Goal: Task Accomplishment & Management: Use online tool/utility

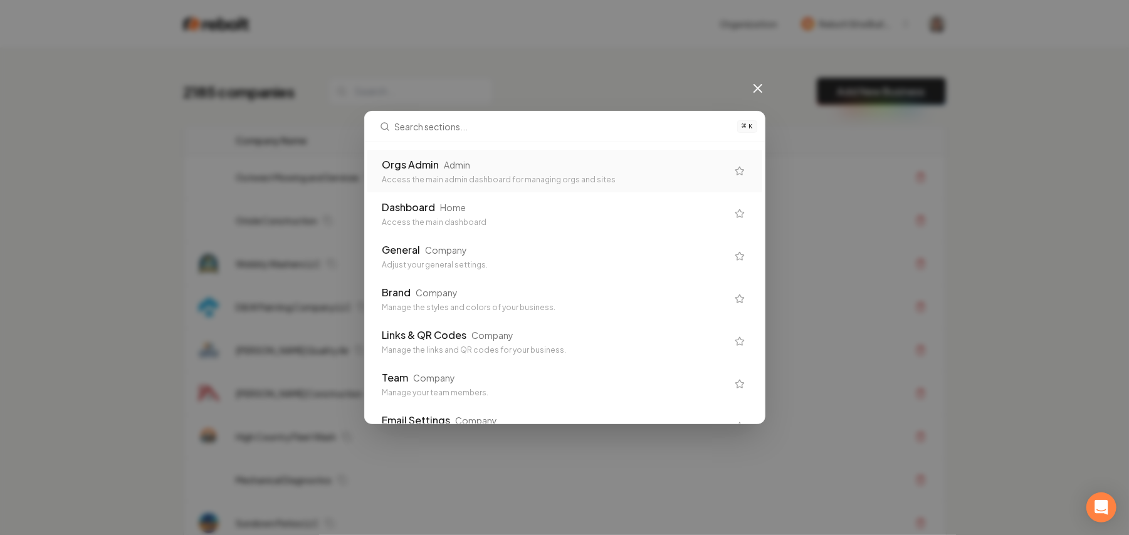
click at [762, 89] on icon at bounding box center [758, 89] width 8 height 8
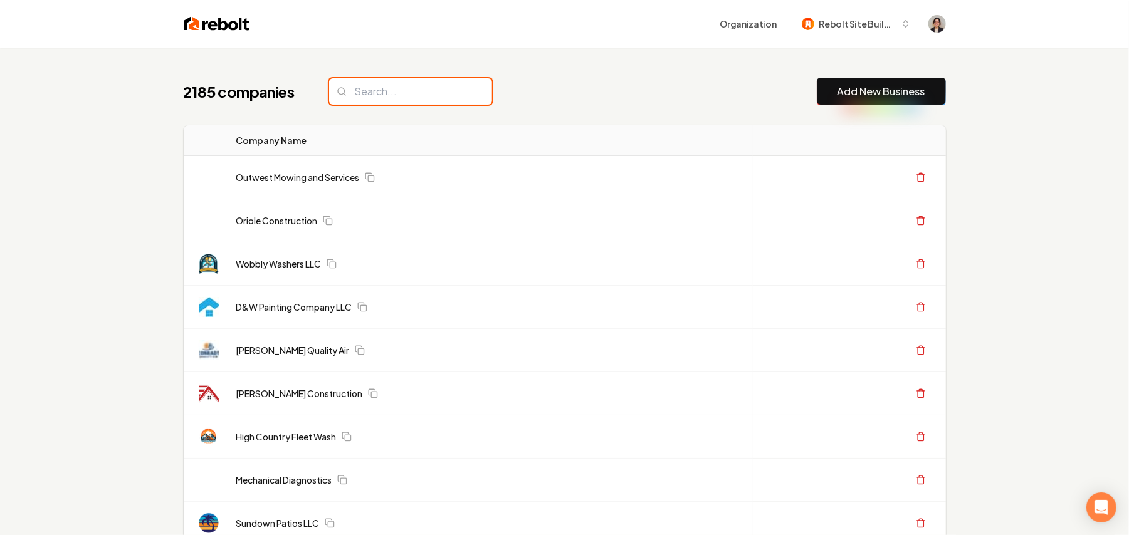
click at [399, 81] on input "search" at bounding box center [410, 91] width 163 height 26
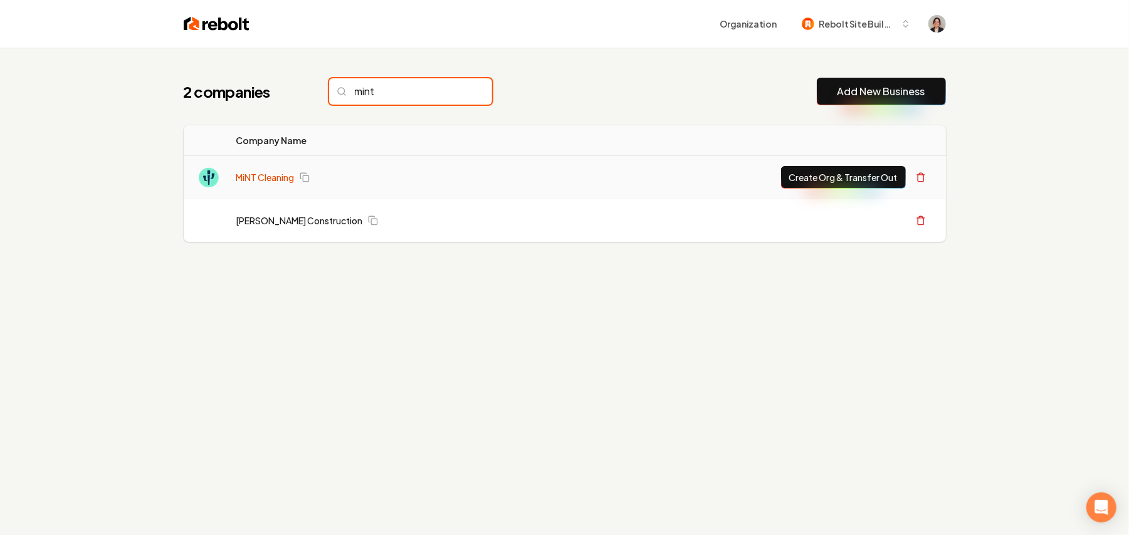
type input "mint"
click at [239, 181] on link "MiNT Cleaning" at bounding box center [265, 177] width 58 height 13
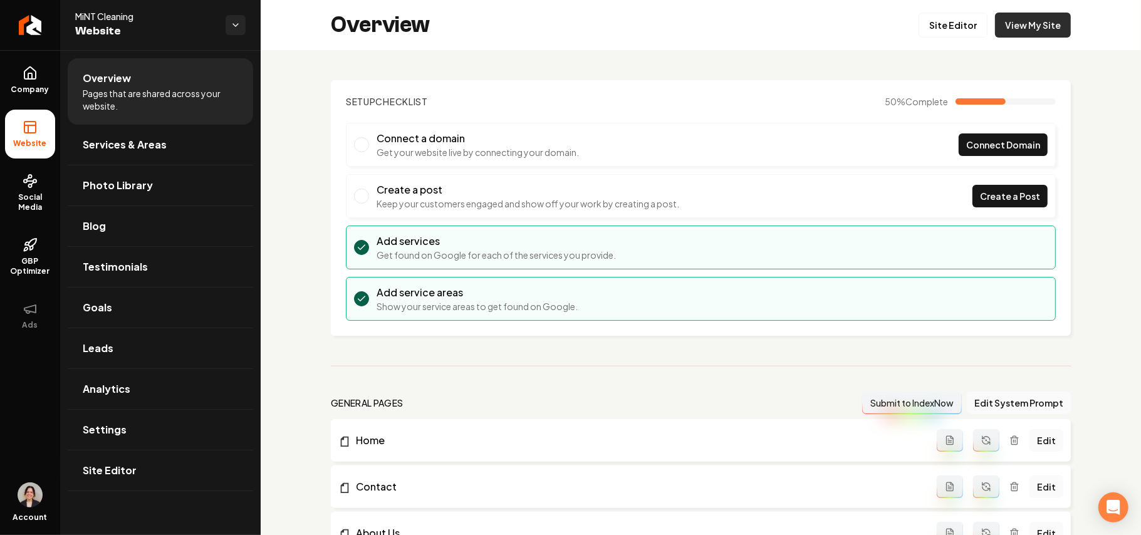
click at [1030, 18] on link "View My Site" at bounding box center [1033, 25] width 76 height 25
click at [940, 38] on div "Overview Site Editor View My Site" at bounding box center [701, 25] width 881 height 50
click at [940, 31] on link "Site Editor" at bounding box center [953, 25] width 69 height 25
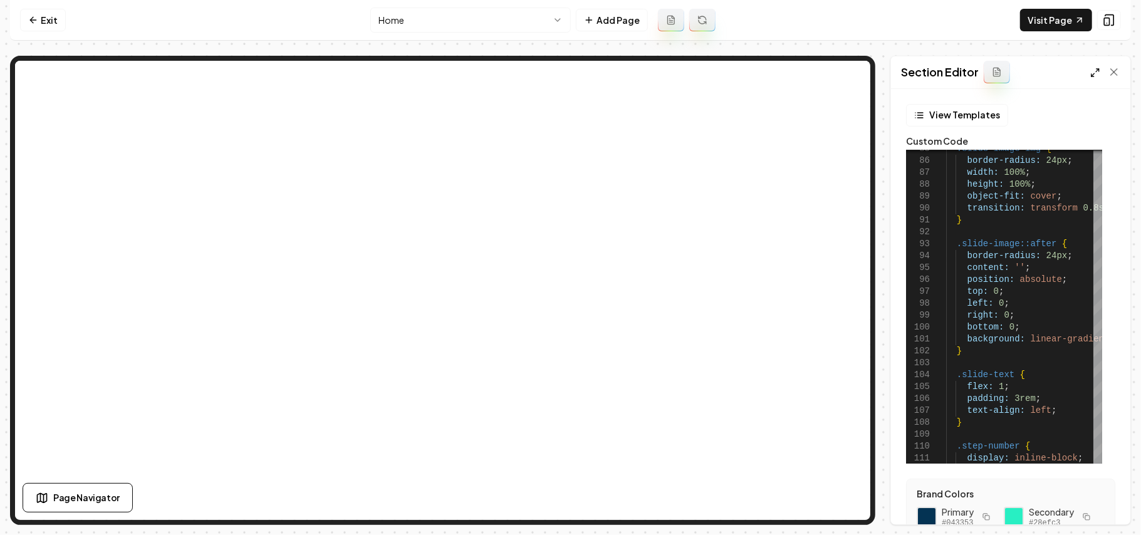
click at [1097, 73] on icon at bounding box center [1096, 73] width 10 height 10
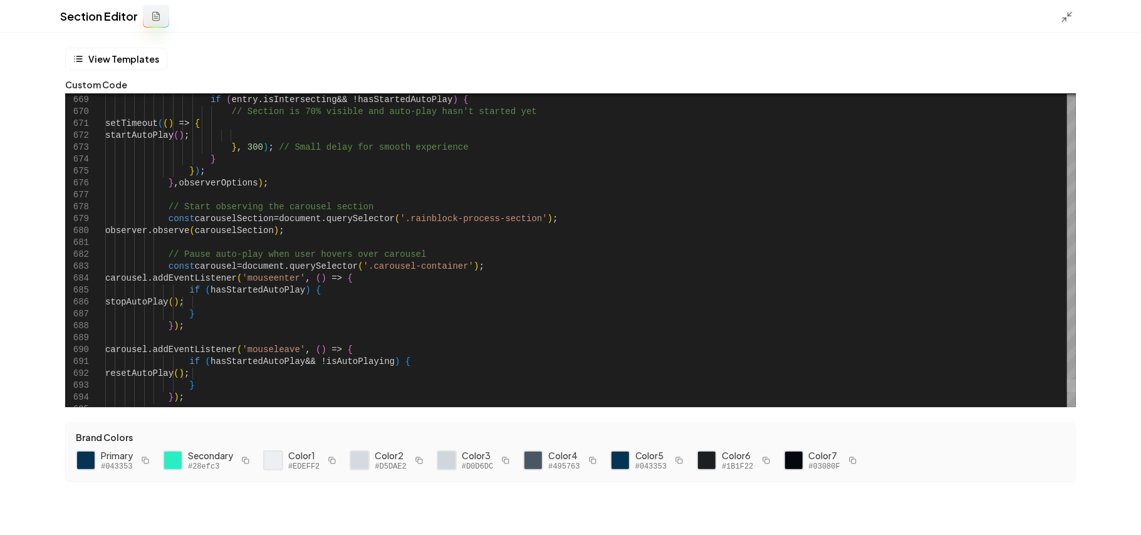
click at [1076, 387] on div at bounding box center [1071, 386] width 9 height 13
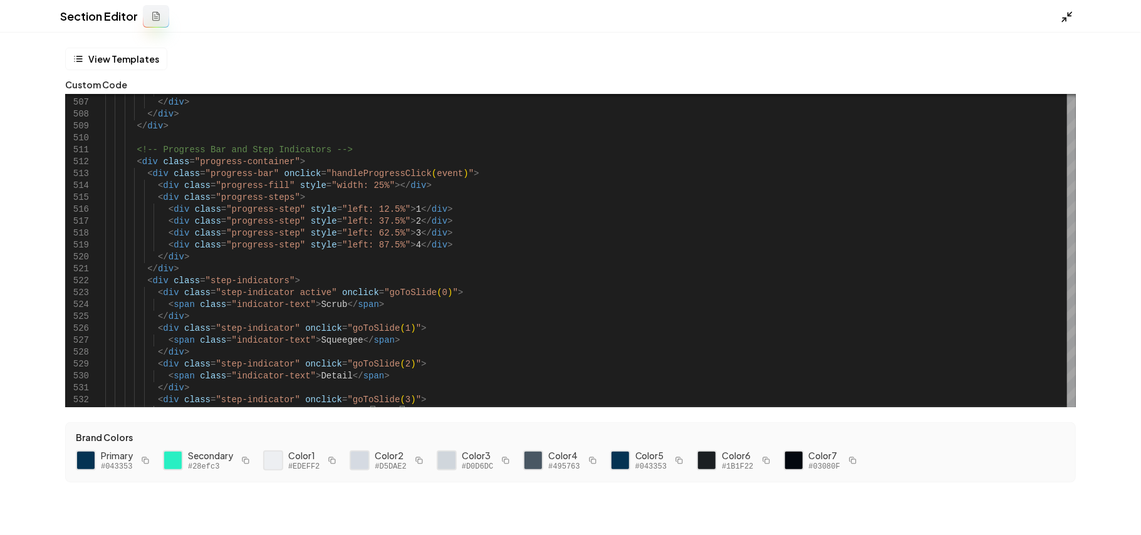
click at [1063, 20] on icon at bounding box center [1067, 17] width 13 height 13
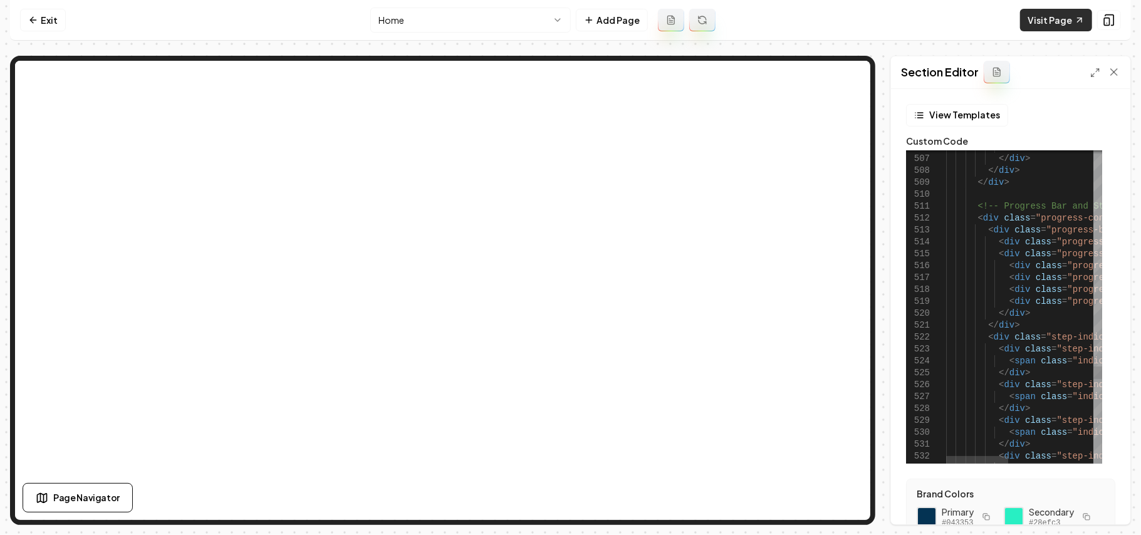
click at [1057, 23] on link "Visit Page" at bounding box center [1056, 20] width 72 height 23
click at [1099, 71] on polyline at bounding box center [1098, 70] width 3 height 3
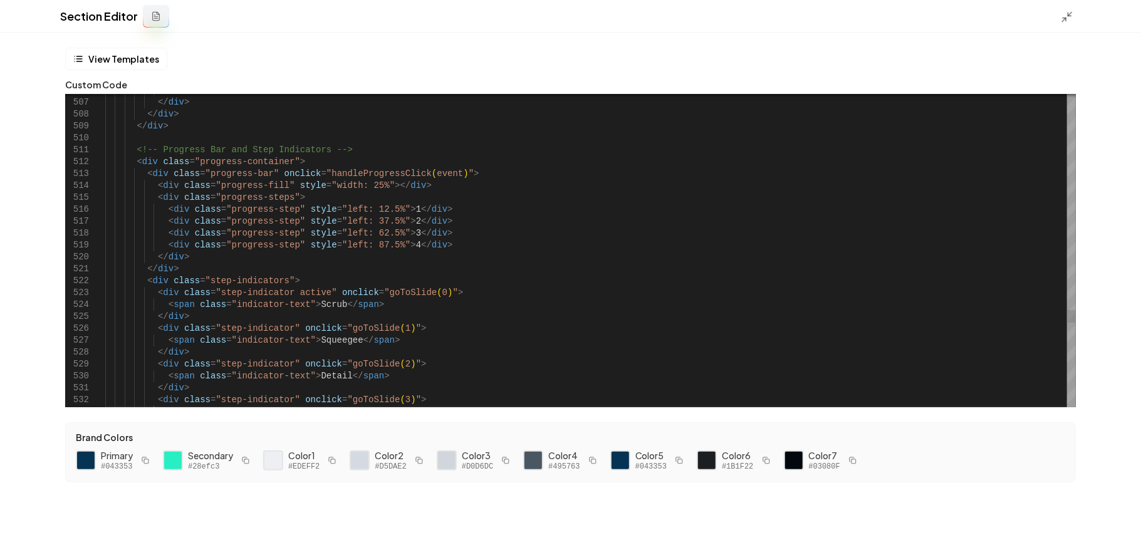
scroll to position [0, 297]
drag, startPoint x: 322, startPoint y: 291, endPoint x: 430, endPoint y: 289, distance: 107.8
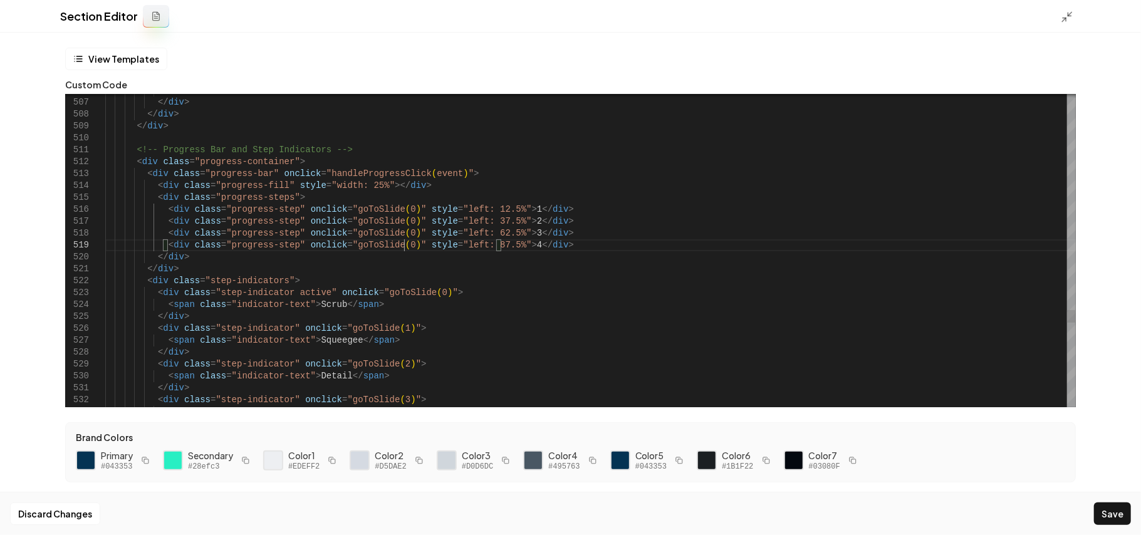
click at [1106, 511] on button "Save" at bounding box center [1112, 514] width 37 height 23
click at [1069, 15] on line at bounding box center [1071, 14] width 4 height 4
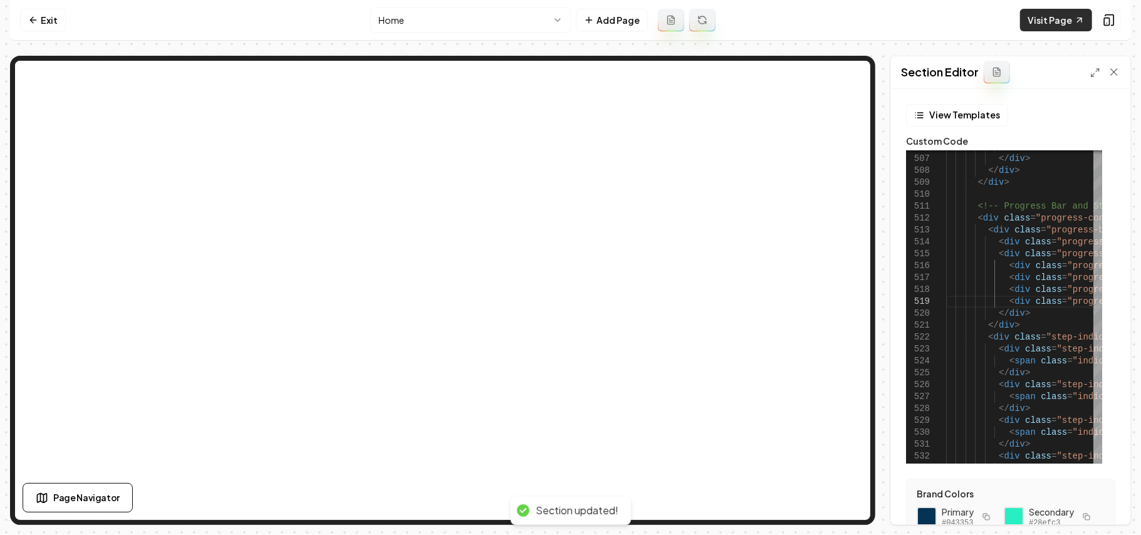
click at [1053, 23] on link "Visit Page" at bounding box center [1056, 20] width 72 height 23
click at [1098, 74] on icon at bounding box center [1096, 73] width 10 height 10
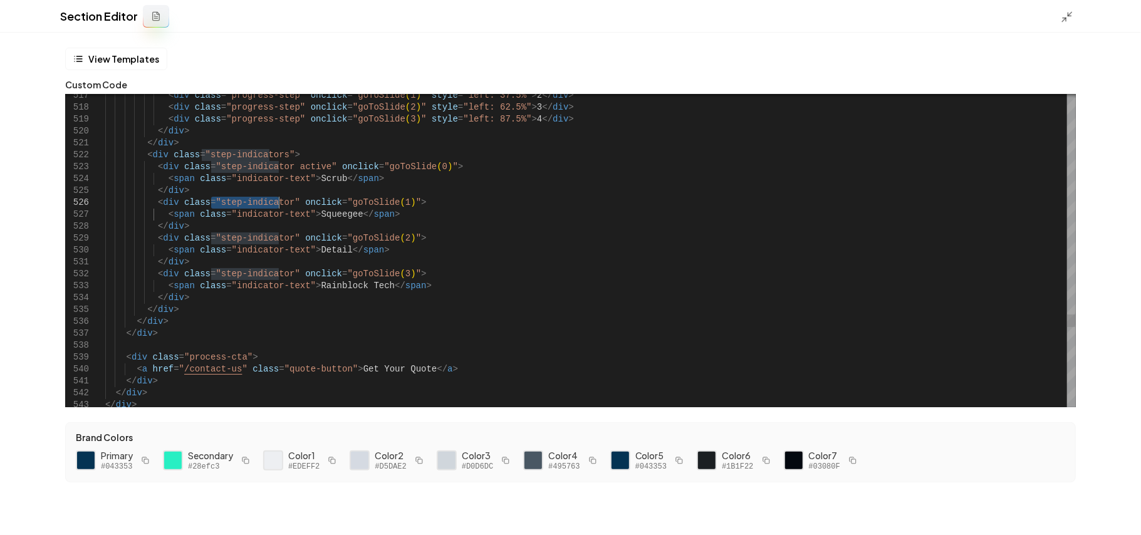
drag, startPoint x: 211, startPoint y: 202, endPoint x: 276, endPoint y: 203, distance: 65.2
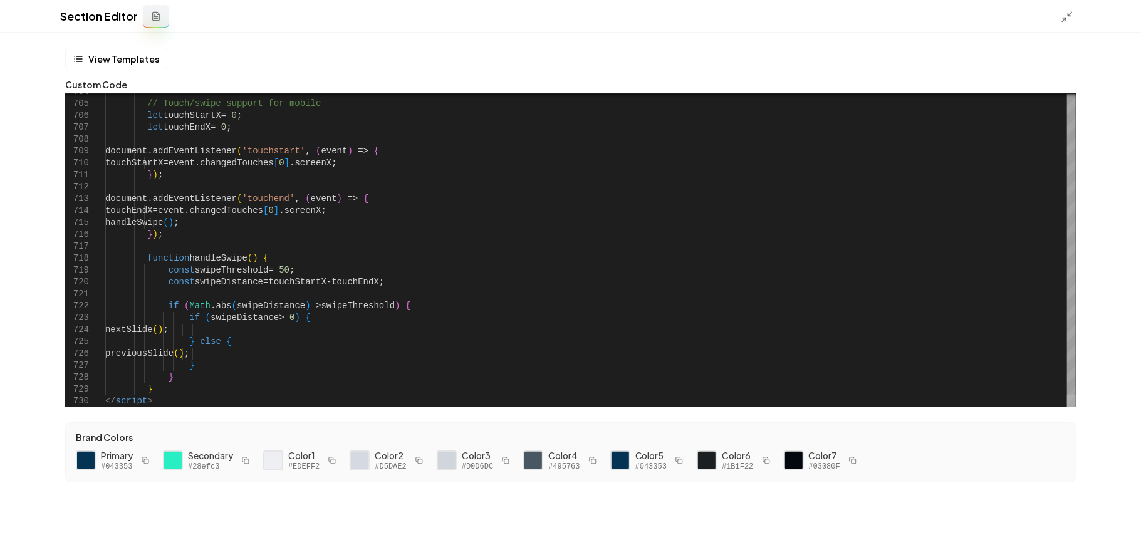
click at [1076, 407] on div at bounding box center [1071, 401] width 9 height 13
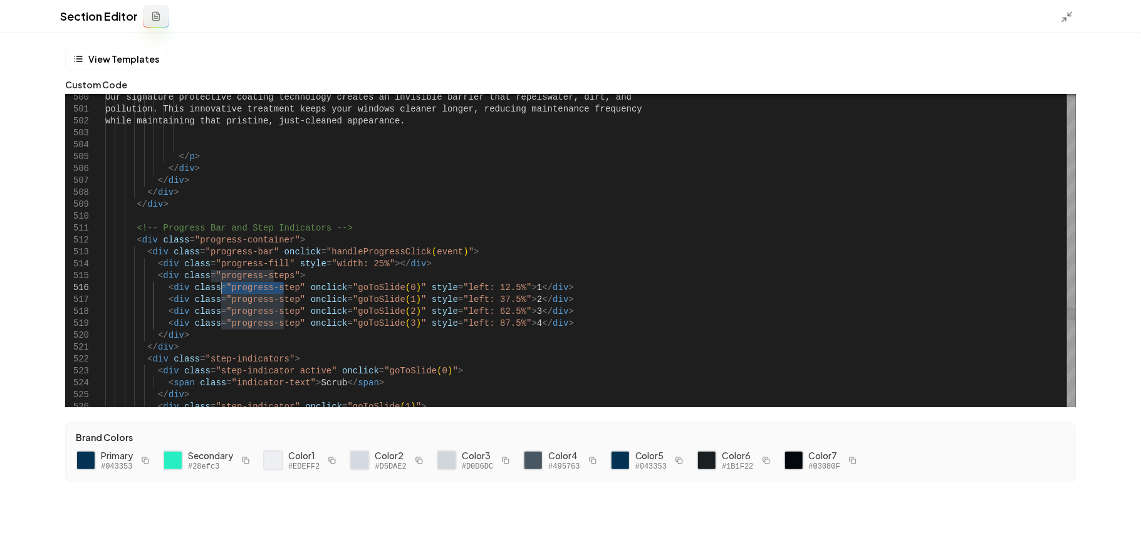
drag, startPoint x: 285, startPoint y: 284, endPoint x: 219, endPoint y: 285, distance: 65.2
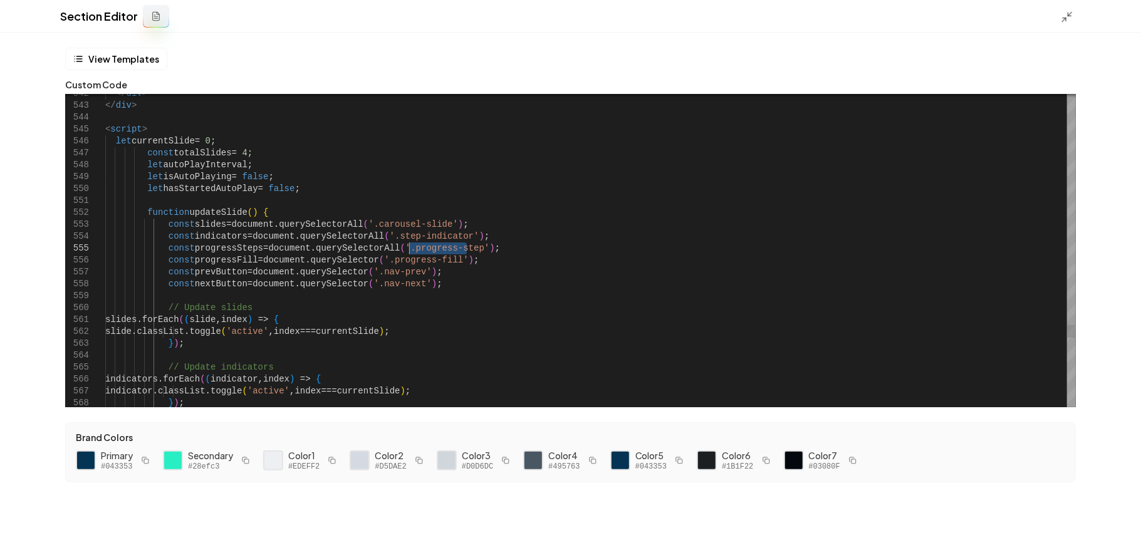
drag, startPoint x: 466, startPoint y: 248, endPoint x: 404, endPoint y: 247, distance: 62.7
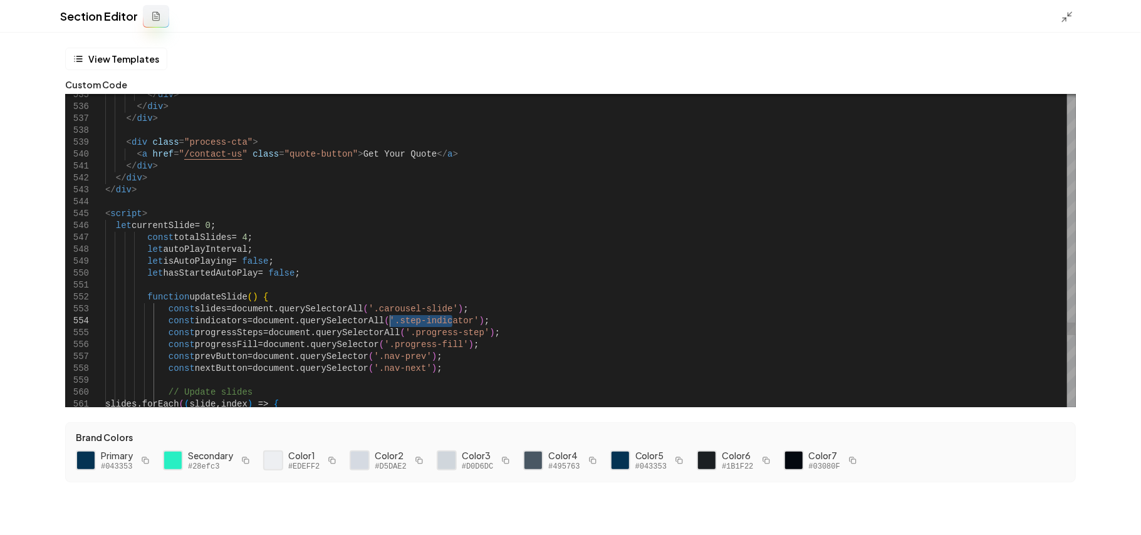
drag, startPoint x: 454, startPoint y: 321, endPoint x: 389, endPoint y: 316, distance: 65.4
click at [1116, 510] on button "Save" at bounding box center [1112, 514] width 37 height 23
click at [1068, 18] on icon at bounding box center [1067, 17] width 13 height 13
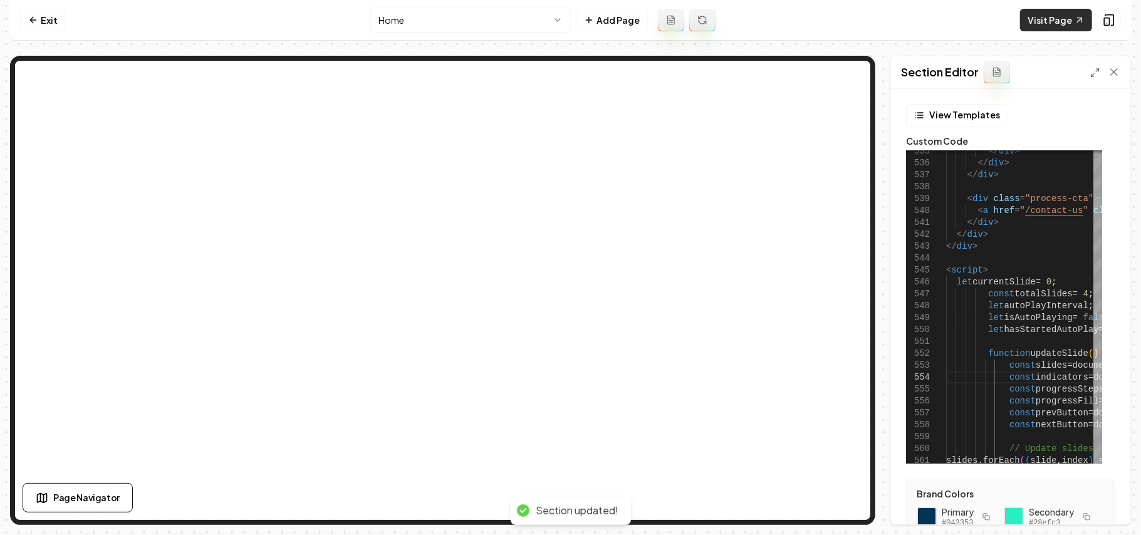
click at [1039, 21] on link "Visit Page" at bounding box center [1056, 20] width 72 height 23
click at [1099, 74] on icon at bounding box center [1096, 73] width 10 height 10
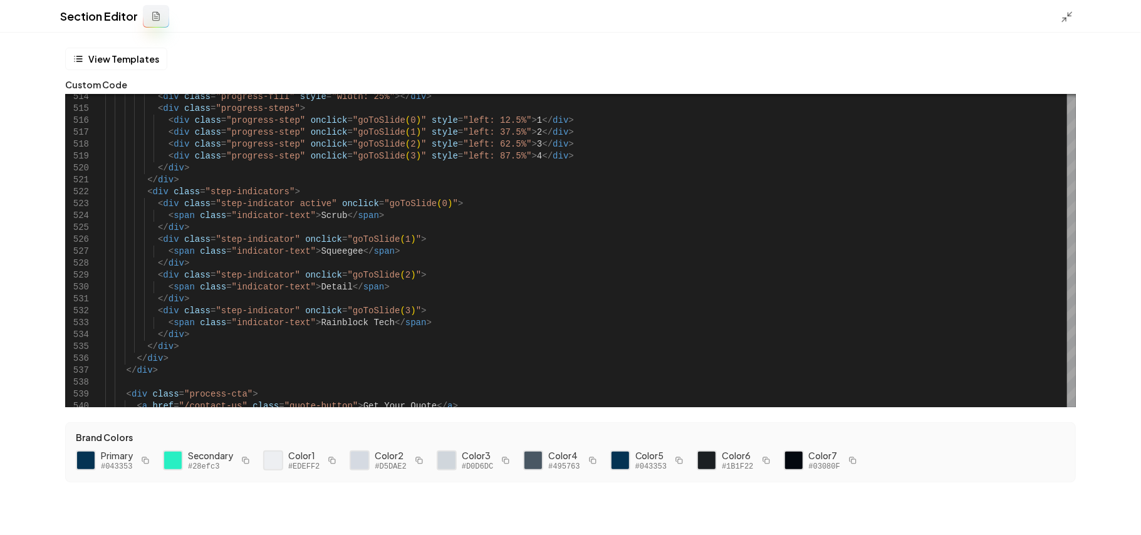
click at [1077, 14] on div at bounding box center [1071, 16] width 20 height 14
click at [1069, 13] on icon at bounding box center [1067, 17] width 13 height 13
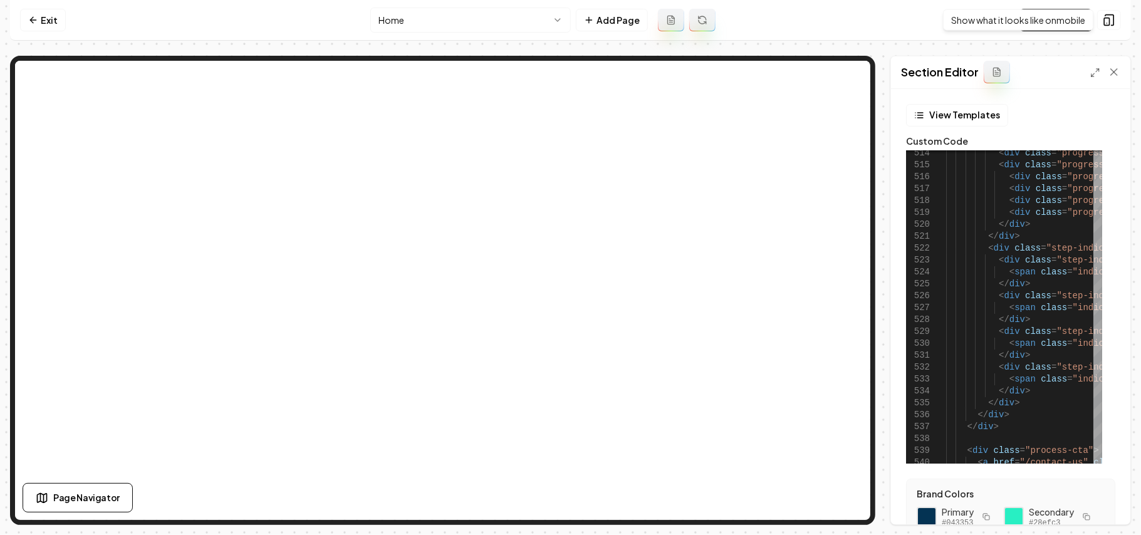
click at [1077, 11] on div "Show what it looks like on mobile Show what it looks like on mobile" at bounding box center [1018, 19] width 150 height 21
click at [1059, 13] on link "Visit Page" at bounding box center [1056, 20] width 72 height 23
click at [1094, 69] on icon at bounding box center [1096, 73] width 10 height 10
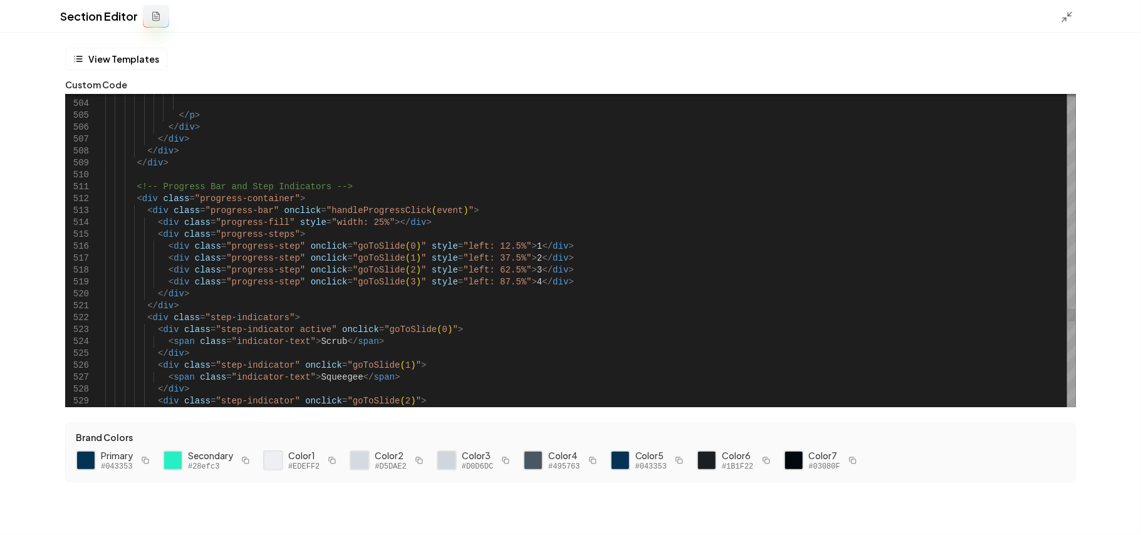
scroll to position [81, 347]
drag, startPoint x: 269, startPoint y: 211, endPoint x: 444, endPoint y: 212, distance: 174.9
click at [1116, 510] on button "Save" at bounding box center [1112, 514] width 37 height 23
click at [1071, 13] on line at bounding box center [1071, 14] width 4 height 4
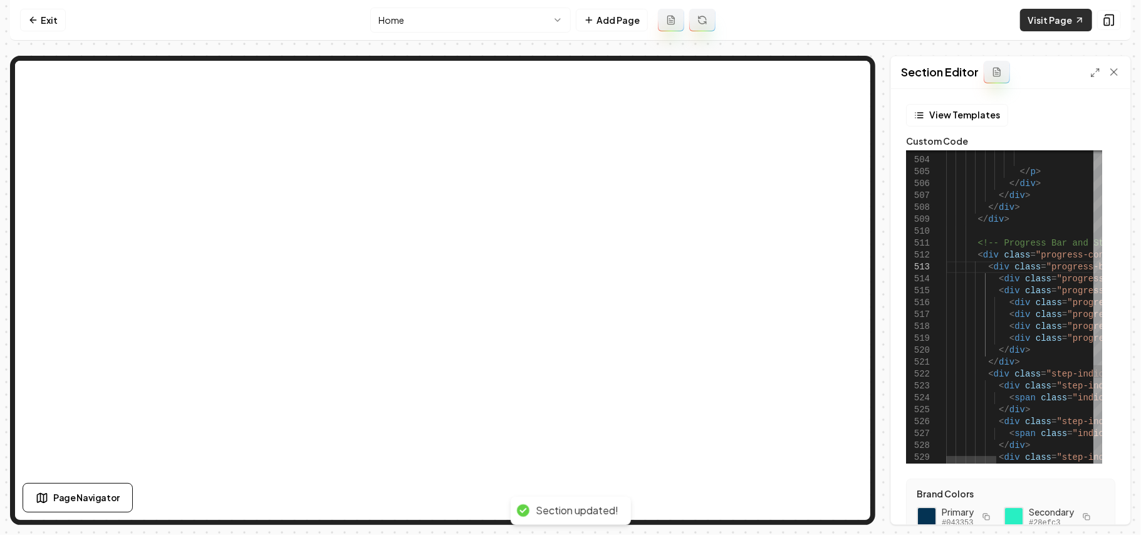
click at [1071, 14] on link "Visit Page" at bounding box center [1056, 20] width 72 height 23
click at [1098, 71] on line at bounding box center [1097, 70] width 3 height 3
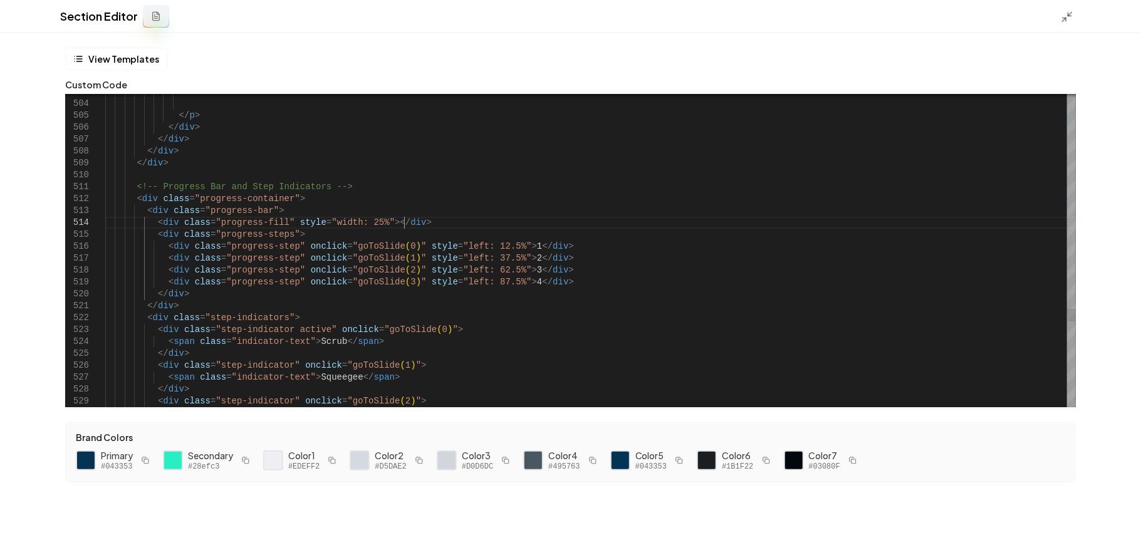
drag, startPoint x: 401, startPoint y: 244, endPoint x: 294, endPoint y: 249, distance: 107.3
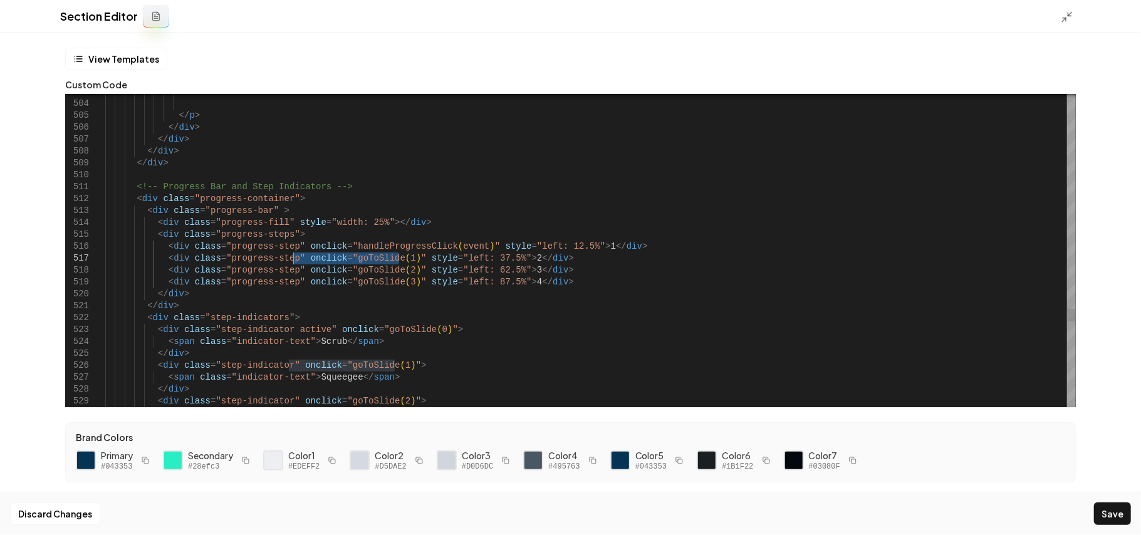
drag, startPoint x: 400, startPoint y: 258, endPoint x: 294, endPoint y: 256, distance: 106.0
drag, startPoint x: 401, startPoint y: 272, endPoint x: 296, endPoint y: 271, distance: 105.3
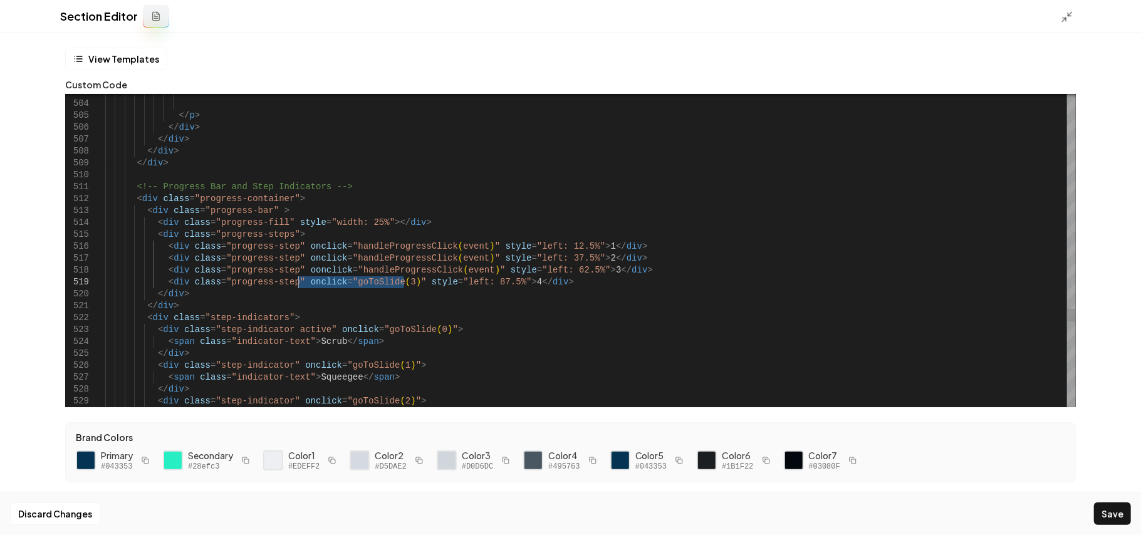
drag, startPoint x: 404, startPoint y: 281, endPoint x: 295, endPoint y: 282, distance: 109.1
click at [1114, 505] on button "Save" at bounding box center [1112, 514] width 37 height 23
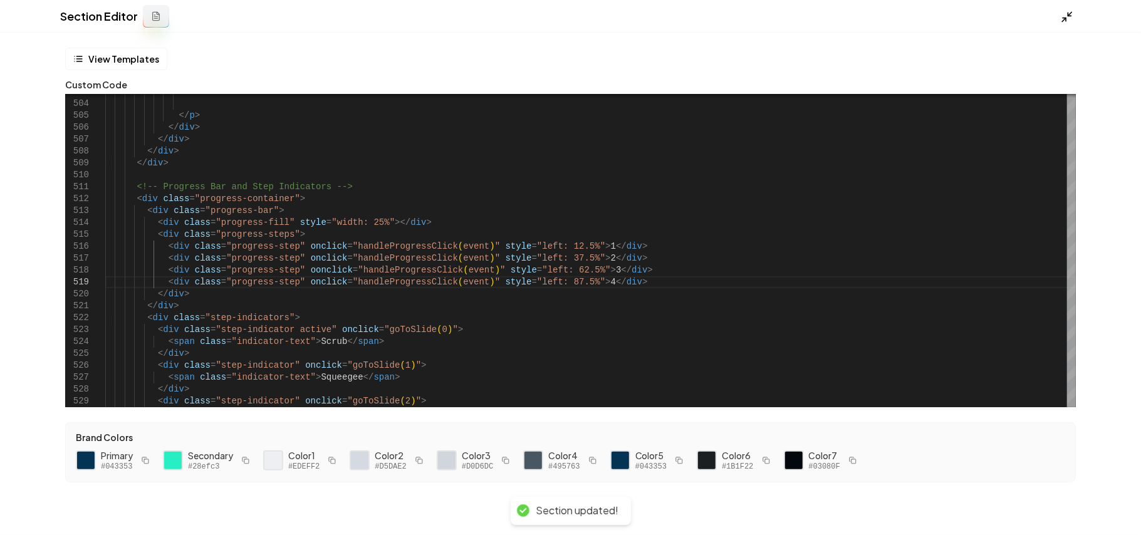
click at [1067, 18] on icon at bounding box center [1067, 17] width 13 height 13
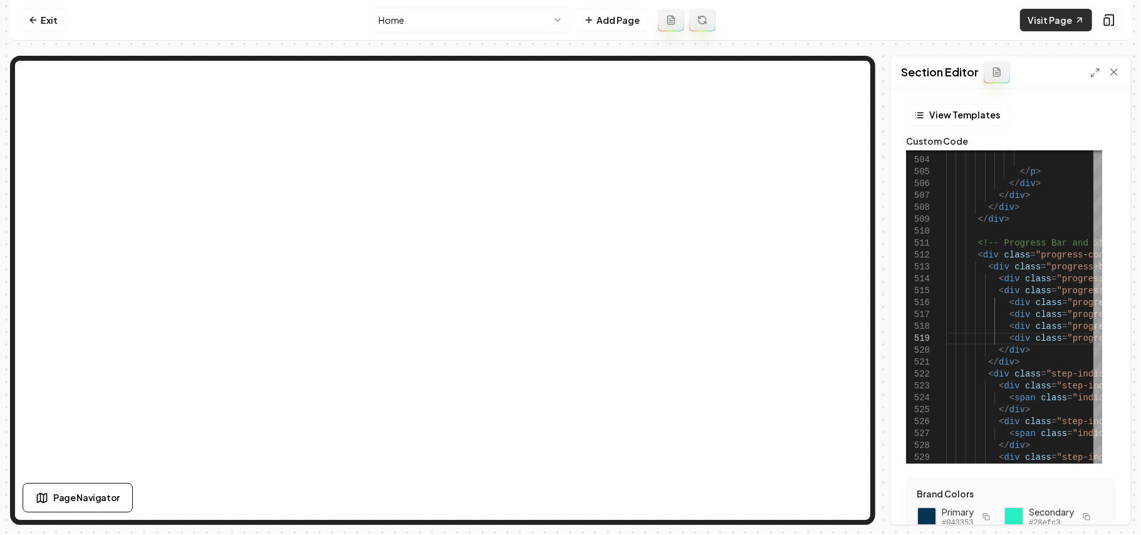
click at [1053, 23] on link "Visit Page" at bounding box center [1056, 20] width 72 height 23
click at [1093, 73] on icon at bounding box center [1096, 73] width 10 height 10
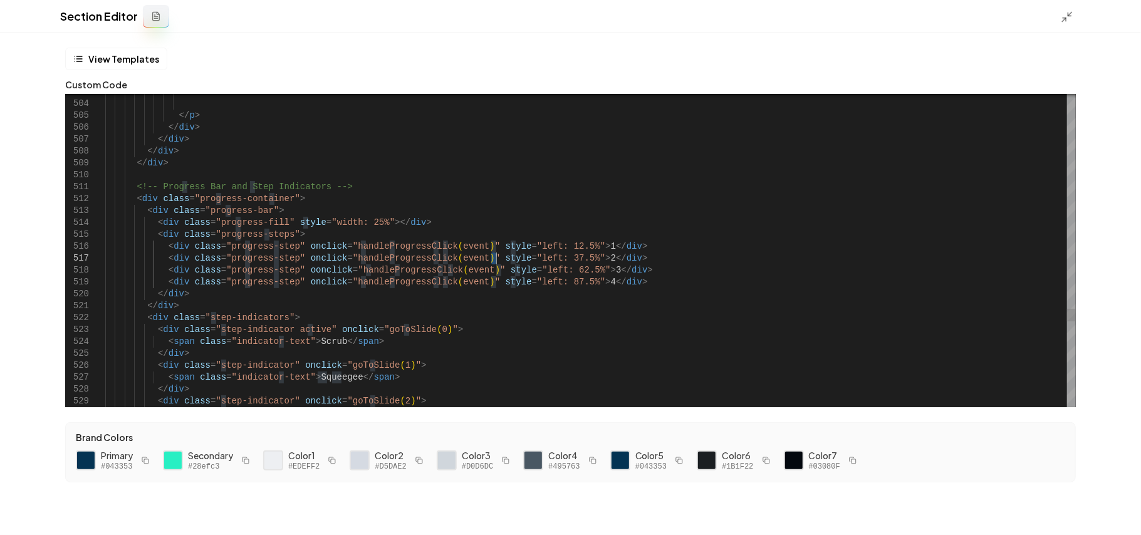
scroll to position [81, 0]
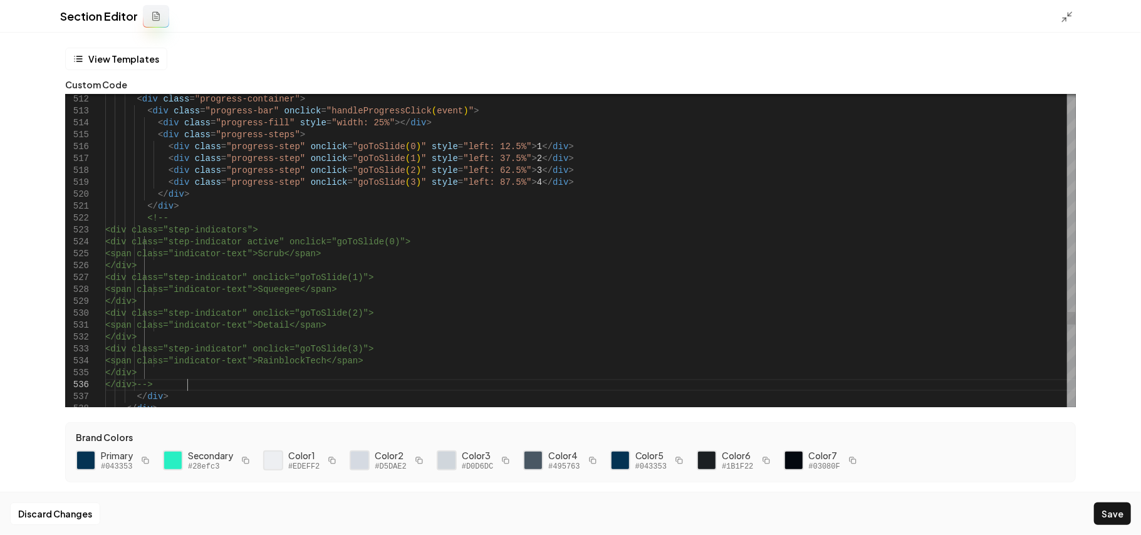
scroll to position [59, 81]
click at [1104, 504] on button "Save" at bounding box center [1112, 514] width 37 height 23
click at [1064, 14] on icon at bounding box center [1067, 17] width 13 height 13
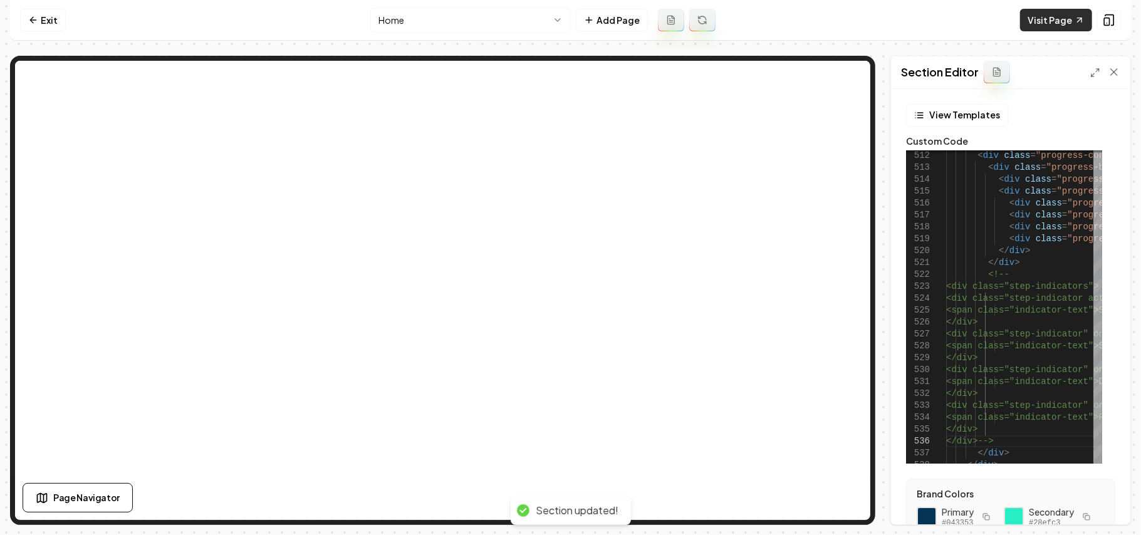
click at [1064, 15] on link "Visit Page" at bounding box center [1056, 20] width 72 height 23
click at [1058, 23] on link "Visit Page" at bounding box center [1056, 20] width 72 height 23
click at [1094, 71] on icon at bounding box center [1096, 73] width 10 height 10
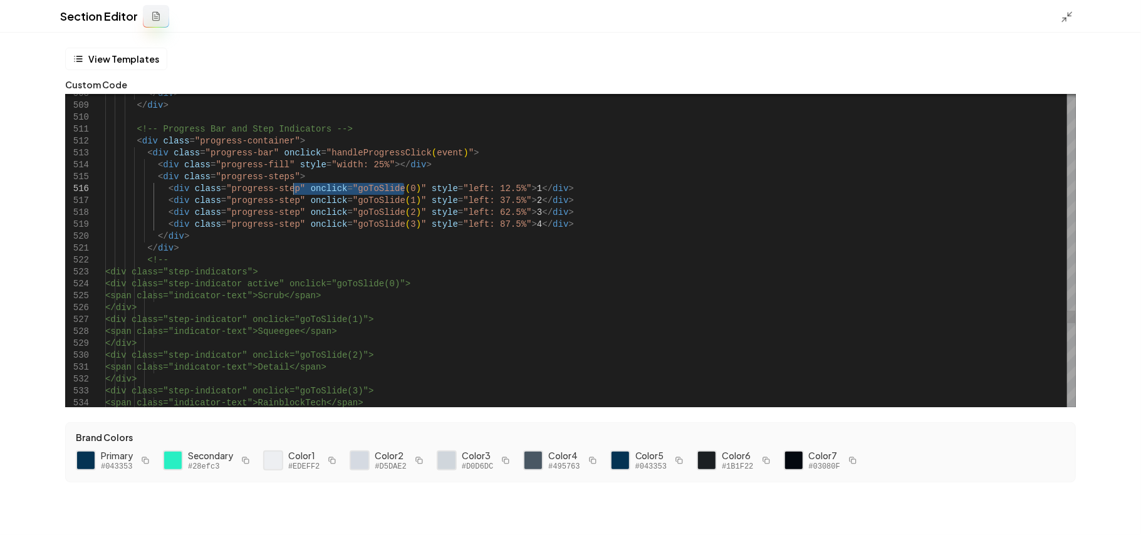
drag, startPoint x: 404, startPoint y: 184, endPoint x: 294, endPoint y: 189, distance: 110.4
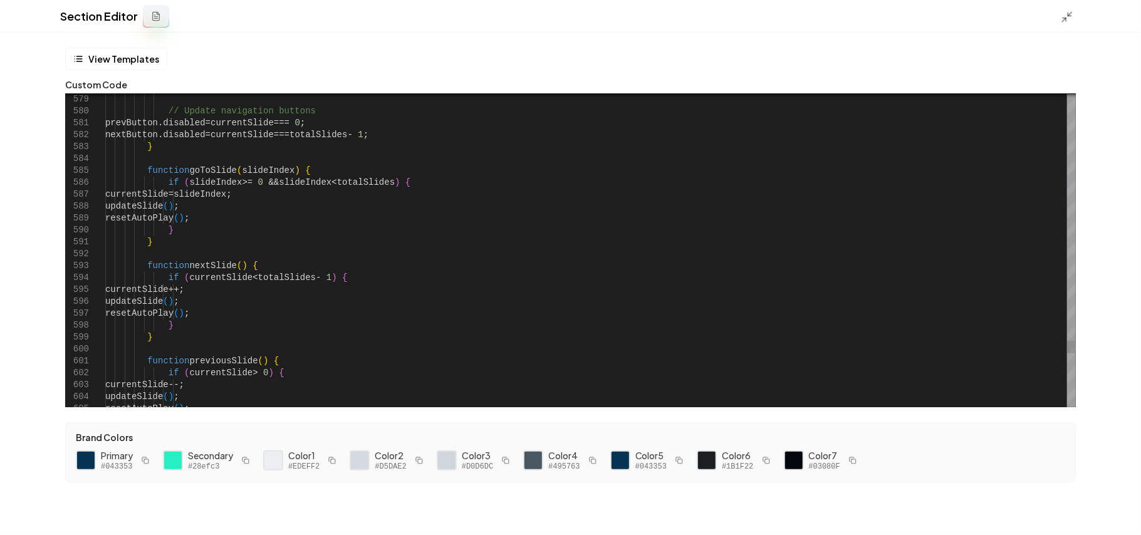
scroll to position [70, 236]
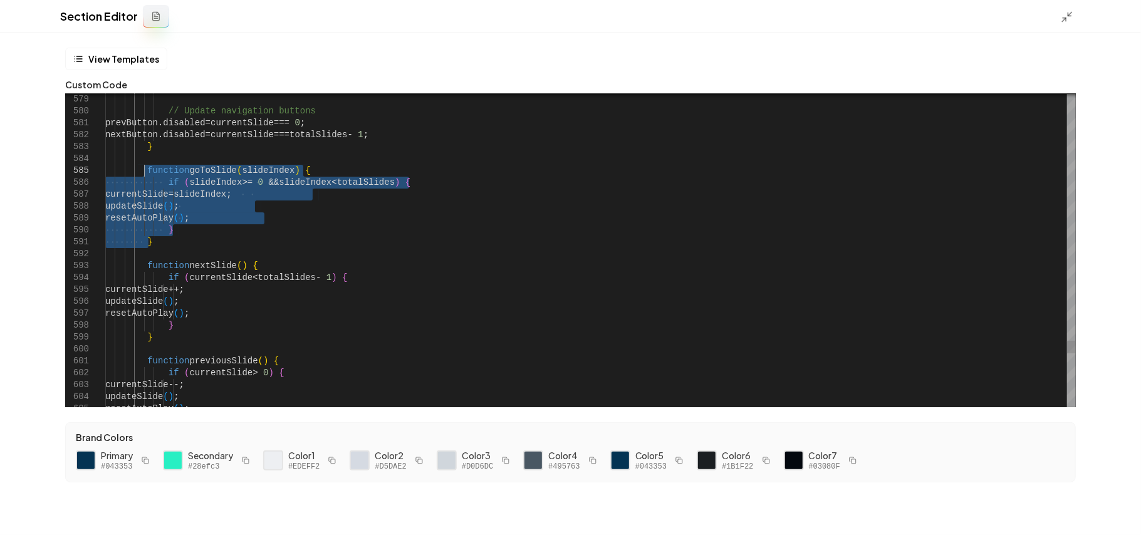
drag, startPoint x: 153, startPoint y: 241, endPoint x: 143, endPoint y: 174, distance: 67.8
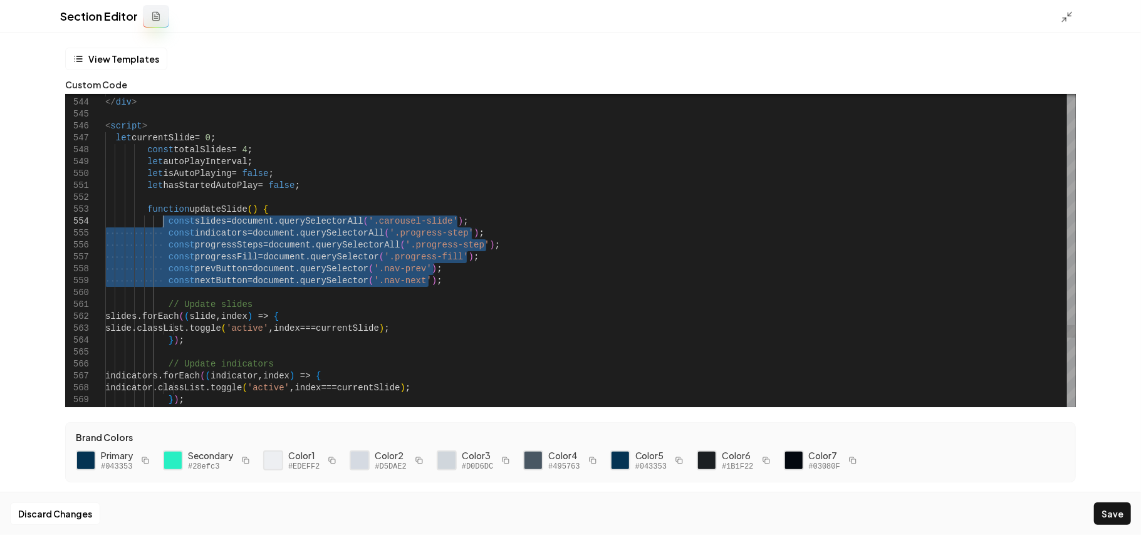
drag, startPoint x: 443, startPoint y: 281, endPoint x: 164, endPoint y: 221, distance: 285.3
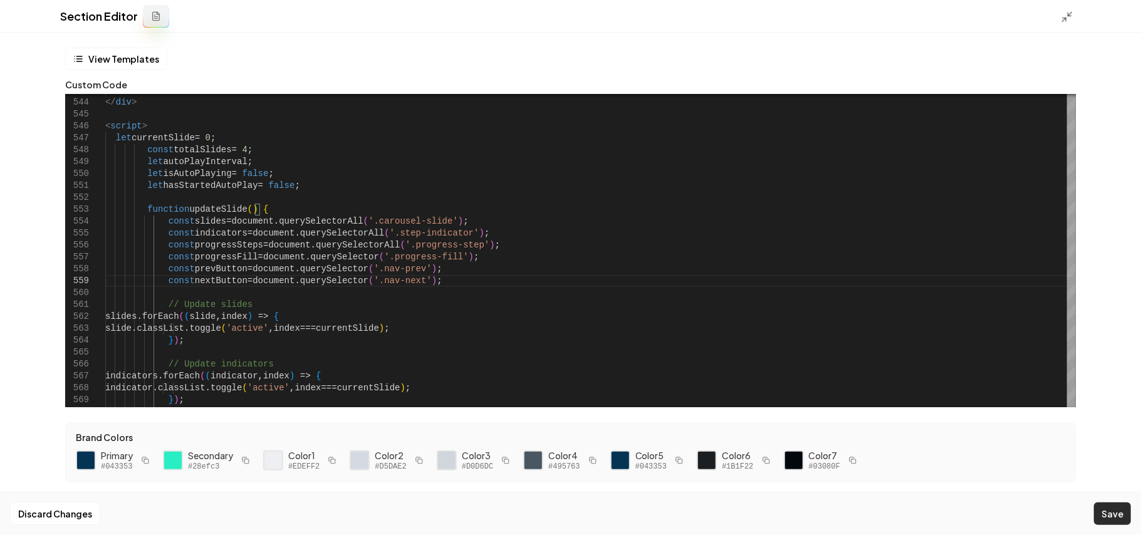
click at [1111, 511] on button "Save" at bounding box center [1112, 514] width 37 height 23
click at [1066, 23] on icon at bounding box center [1067, 17] width 13 height 13
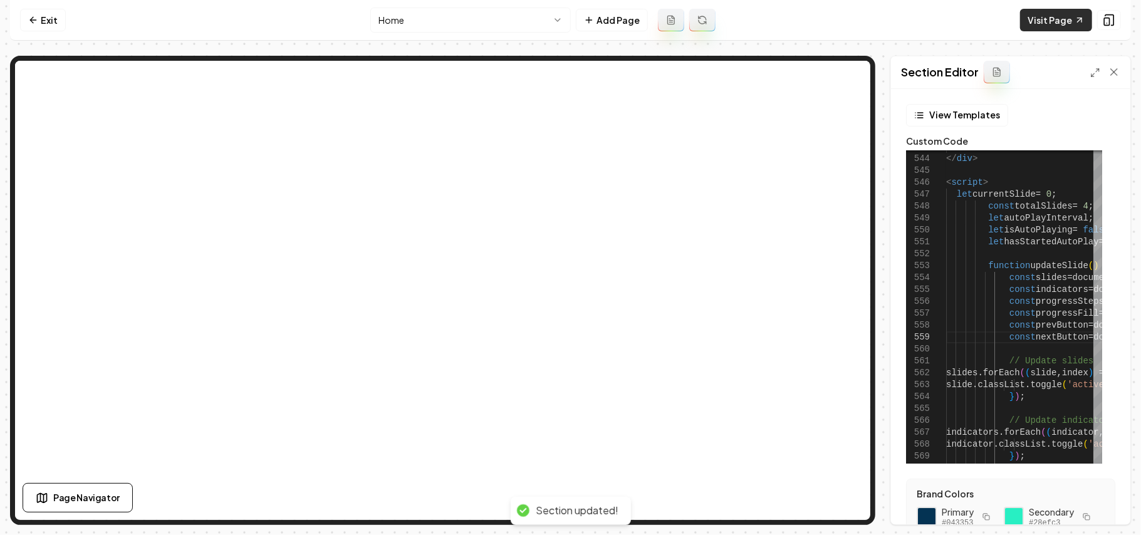
click at [1066, 21] on link "Visit Page" at bounding box center [1056, 20] width 72 height 23
click at [1092, 70] on icon at bounding box center [1096, 73] width 10 height 10
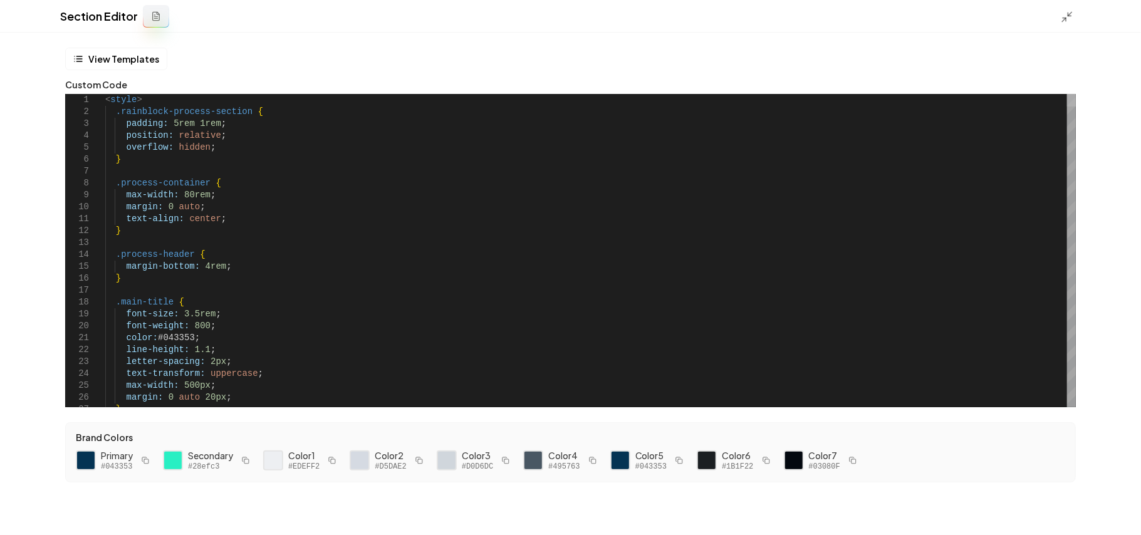
click at [1076, 94] on div at bounding box center [1071, 100] width 9 height 13
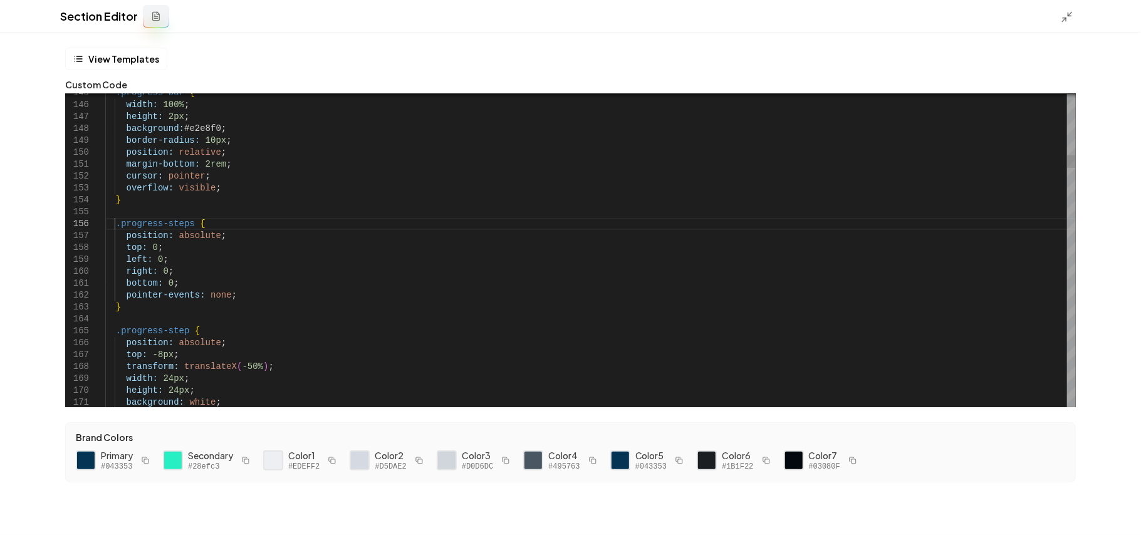
scroll to position [70, 115]
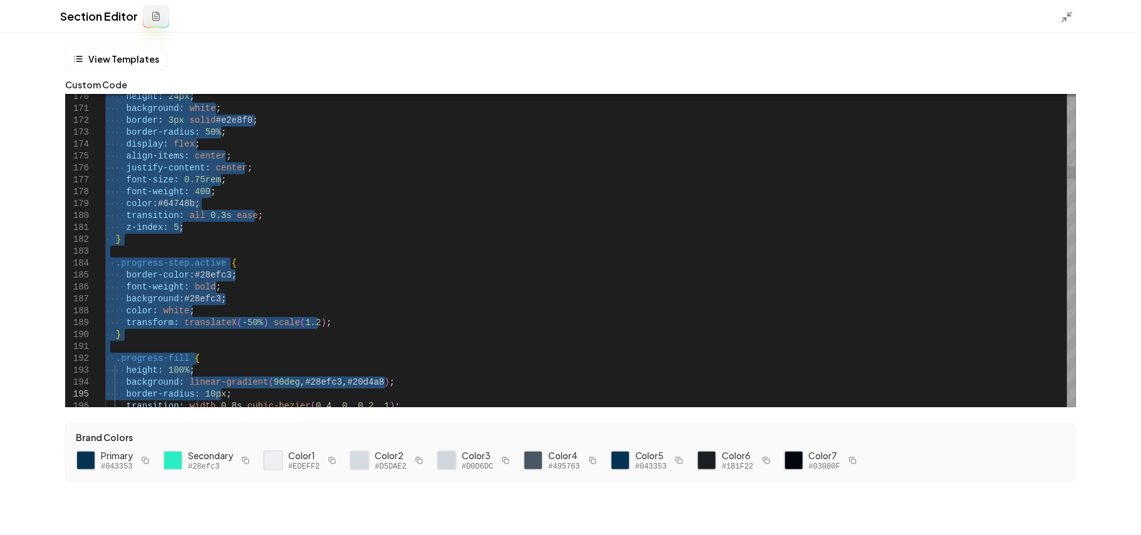
drag, startPoint x: 114, startPoint y: 222, endPoint x: 304, endPoint y: 264, distance: 194.6
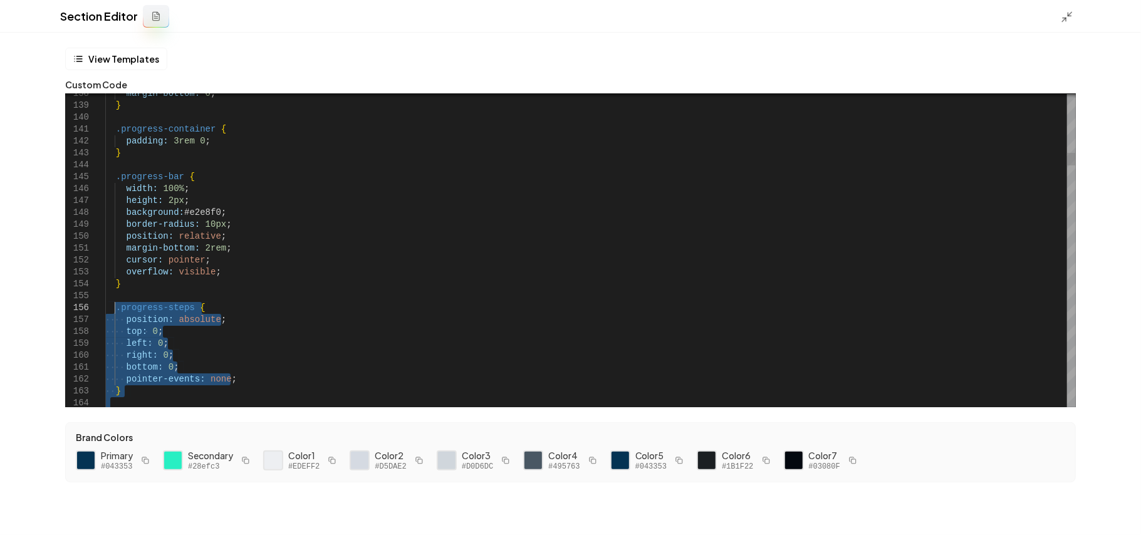
drag, startPoint x: 164, startPoint y: 298, endPoint x: 114, endPoint y: 306, distance: 50.7
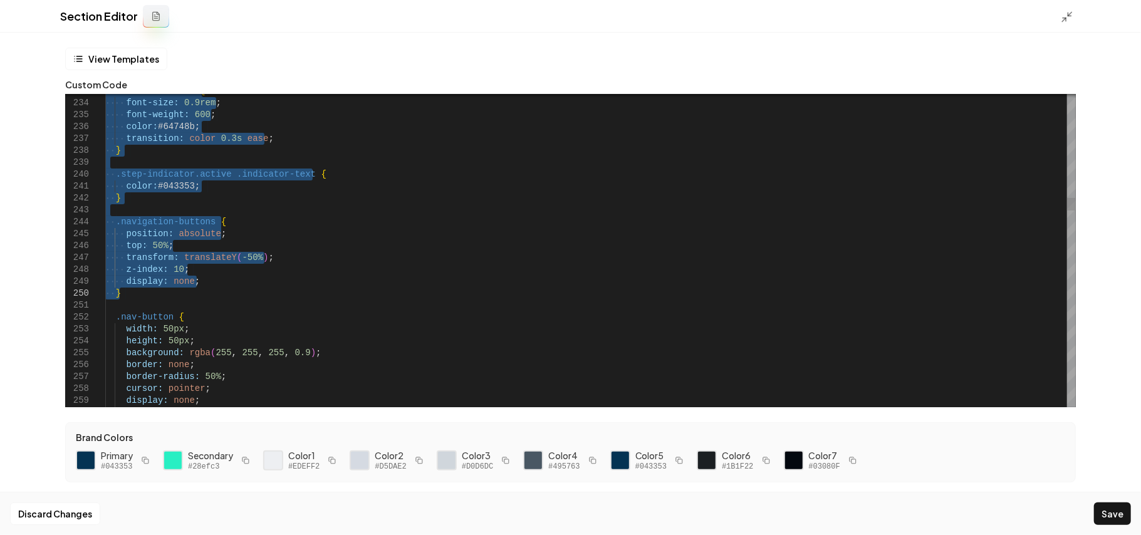
drag, startPoint x: 113, startPoint y: 244, endPoint x: 151, endPoint y: 291, distance: 60.7
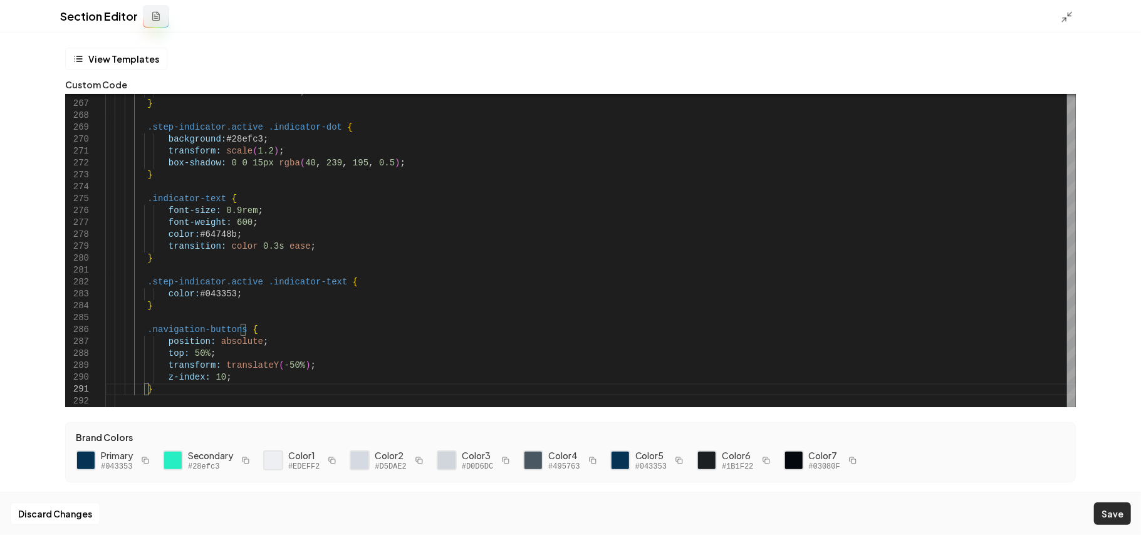
click at [1121, 523] on button "Save" at bounding box center [1112, 514] width 37 height 23
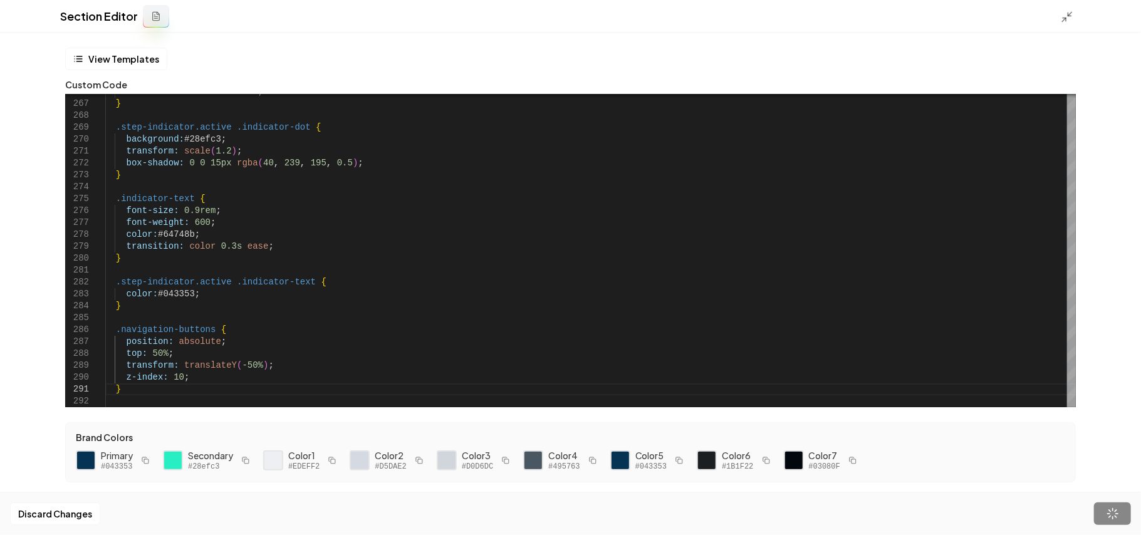
click at [1069, 9] on div at bounding box center [1071, 16] width 20 height 14
click at [1066, 15] on icon at bounding box center [1067, 17] width 13 height 13
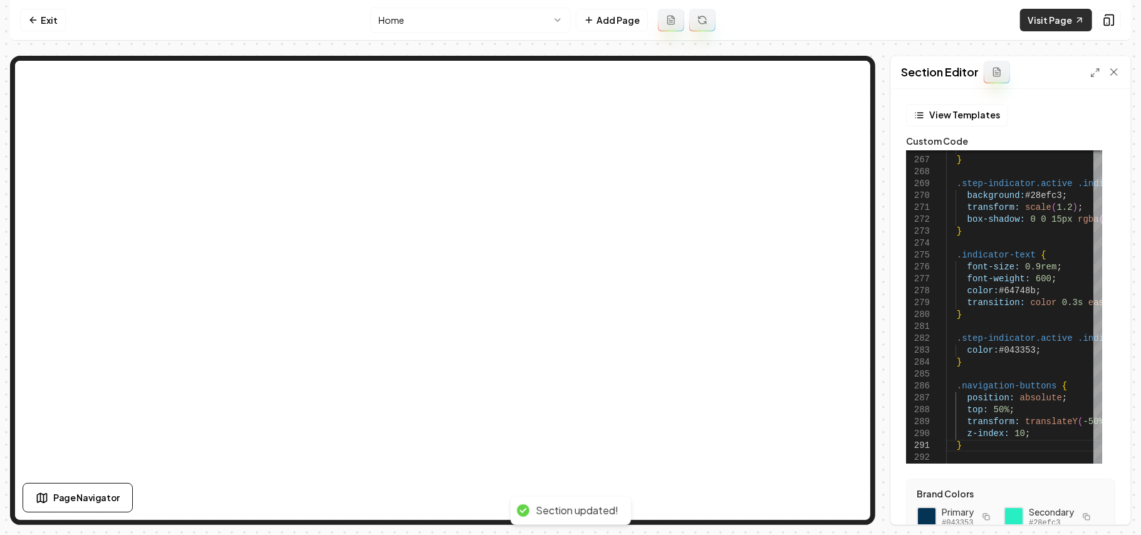
click at [1062, 20] on link "Visit Page" at bounding box center [1056, 20] width 72 height 23
click at [1094, 71] on icon at bounding box center [1096, 73] width 10 height 10
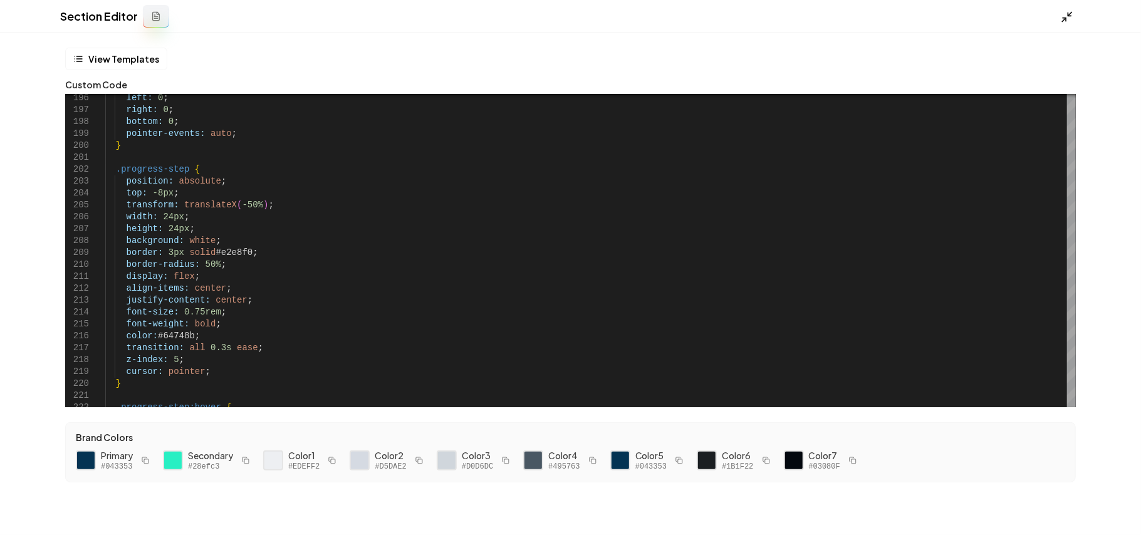
click at [1071, 16] on icon at bounding box center [1067, 17] width 13 height 13
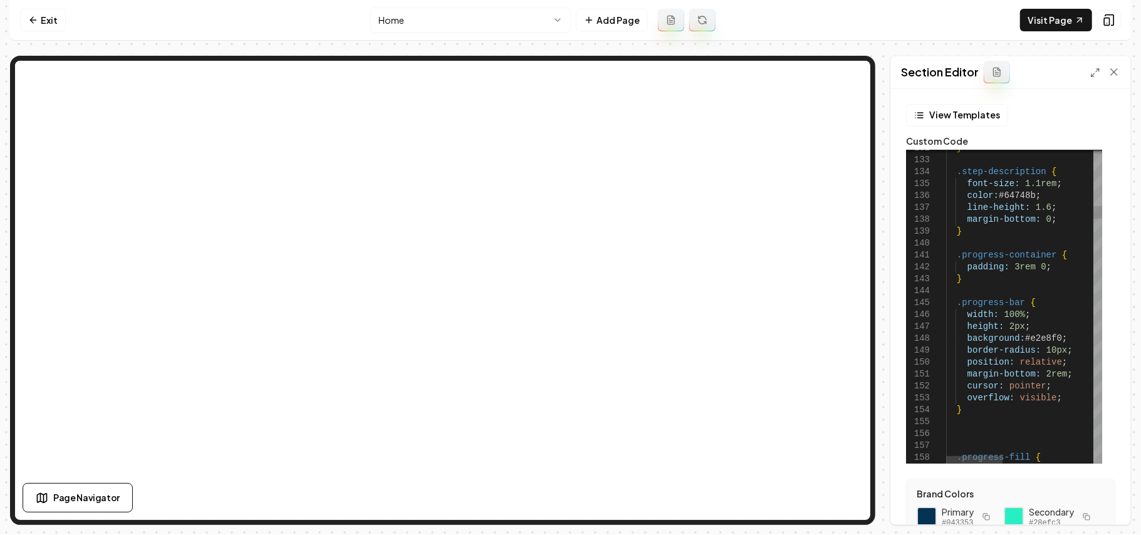
scroll to position [70, 0]
drag, startPoint x: 1044, startPoint y: 372, endPoint x: 1037, endPoint y: 374, distance: 7.6
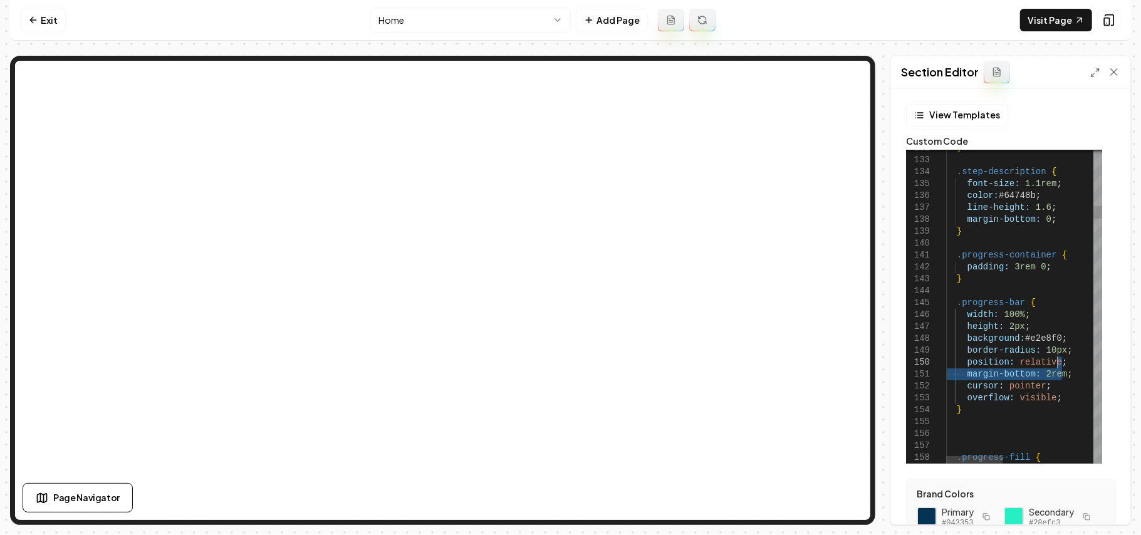
drag, startPoint x: 1071, startPoint y: 371, endPoint x: 1072, endPoint y: 362, distance: 8.9
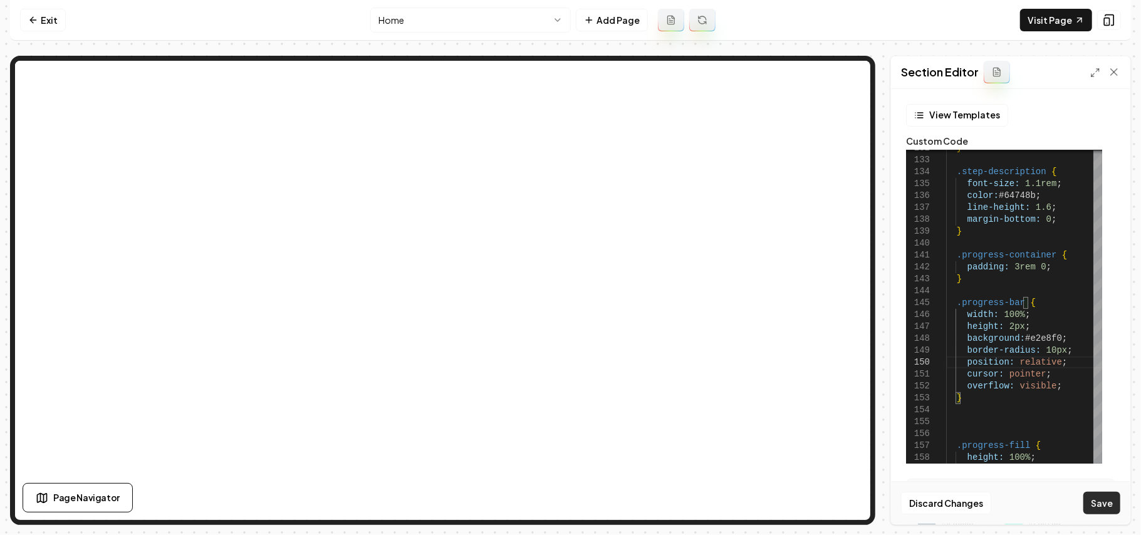
click at [1103, 495] on button "Save" at bounding box center [1102, 503] width 37 height 23
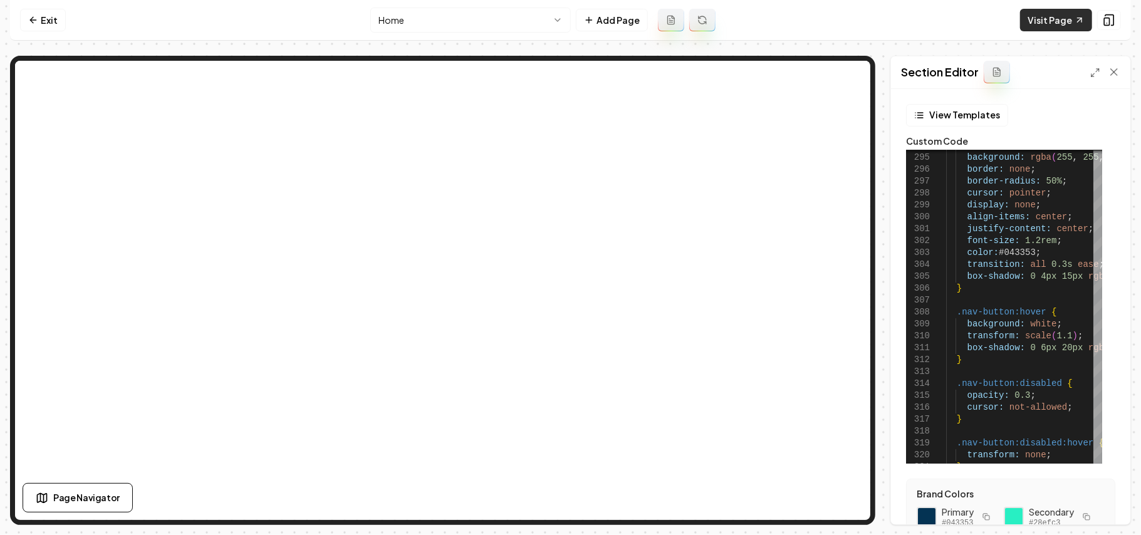
click at [1081, 20] on icon at bounding box center [1080, 20] width 4 height 4
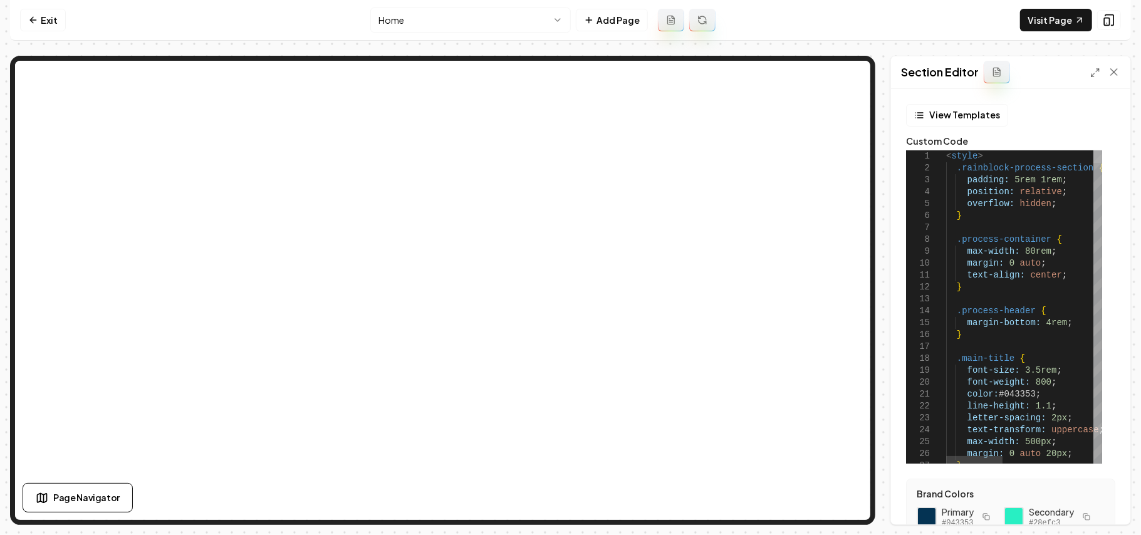
click at [1102, 150] on div at bounding box center [1098, 156] width 9 height 13
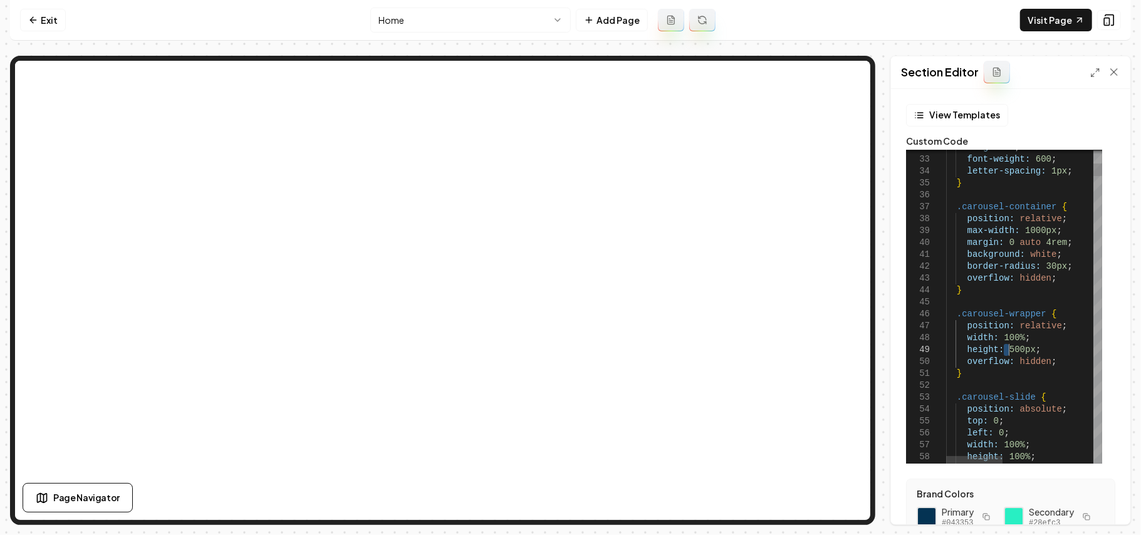
scroll to position [70, 109]
click at [1099, 512] on button "Save" at bounding box center [1102, 503] width 37 height 23
click at [1021, 20] on nav "Exit Home Add Page Visit Page" at bounding box center [570, 20] width 1121 height 41
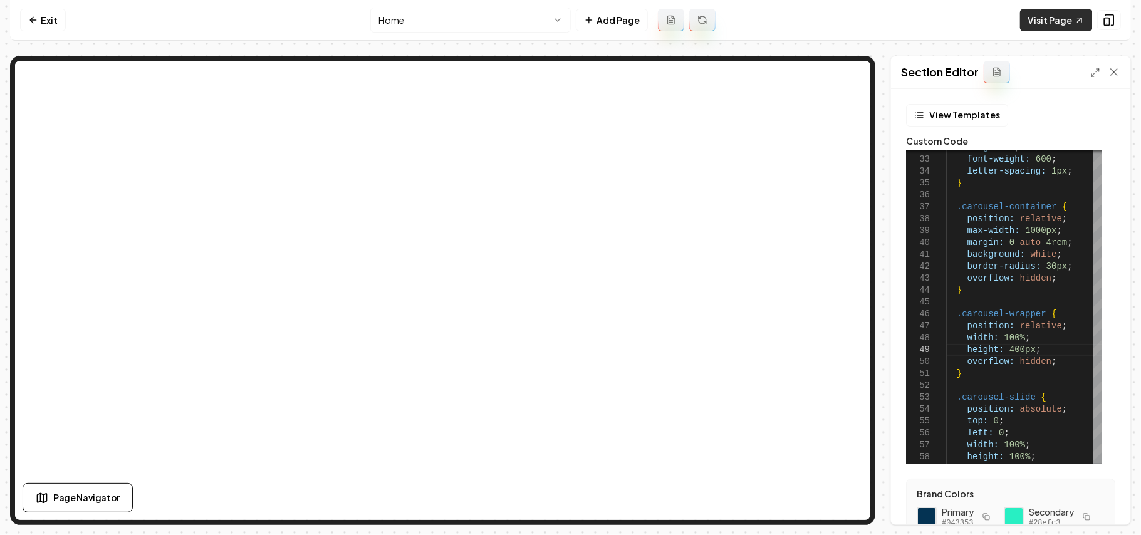
click at [1031, 18] on link "Visit Page" at bounding box center [1056, 20] width 72 height 23
click at [1096, 78] on div at bounding box center [1106, 72] width 30 height 13
click at [1096, 73] on icon at bounding box center [1096, 73] width 10 height 10
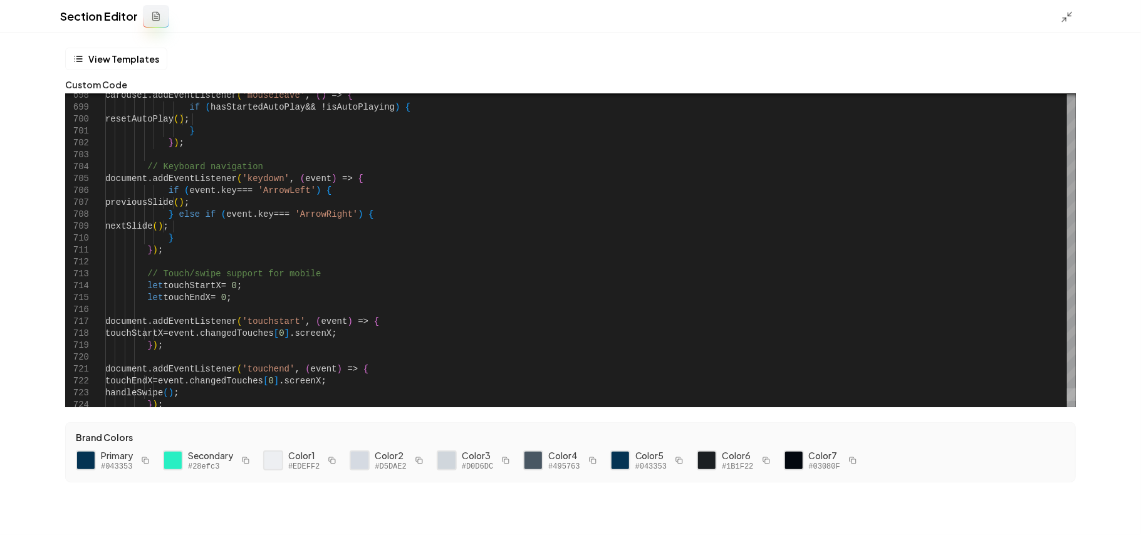
click at [1073, 400] on div at bounding box center [1071, 395] width 9 height 13
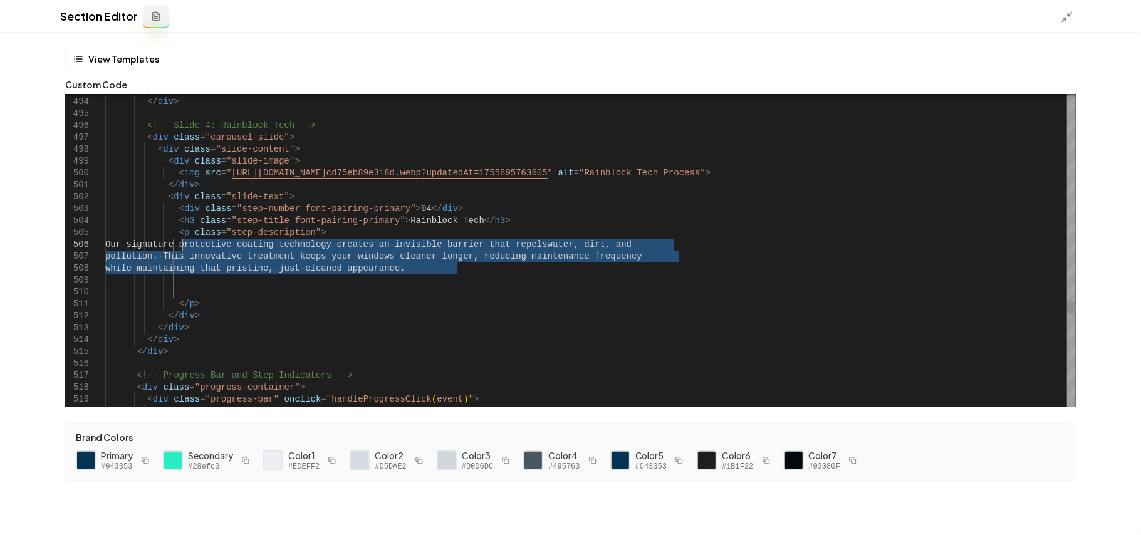
drag, startPoint x: 483, startPoint y: 274, endPoint x: 183, endPoint y: 246, distance: 300.9
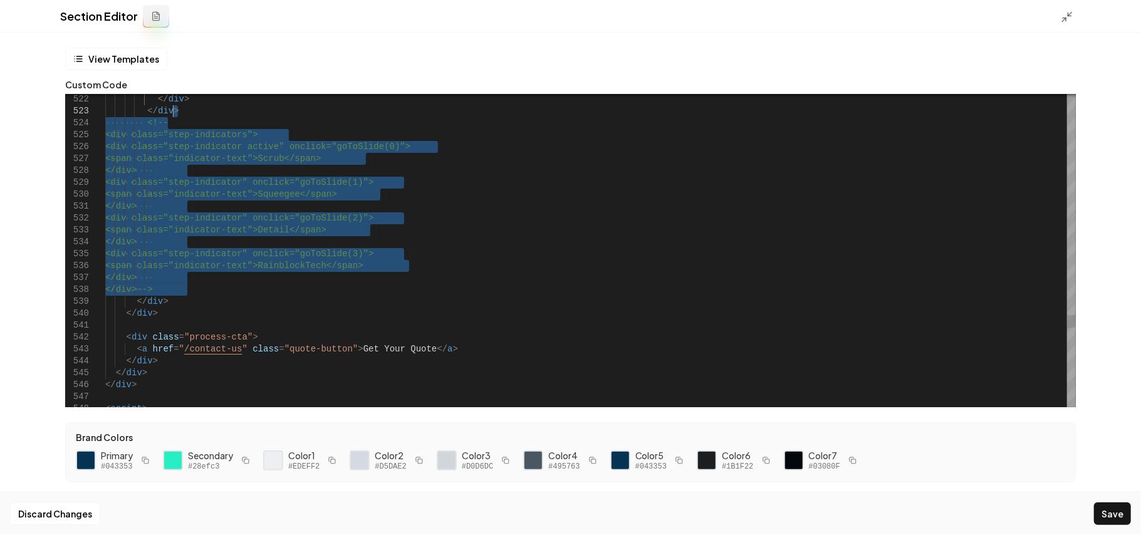
drag, startPoint x: 204, startPoint y: 286, endPoint x: 191, endPoint y: 111, distance: 176.0
click at [1096, 508] on button "Save" at bounding box center [1112, 514] width 37 height 23
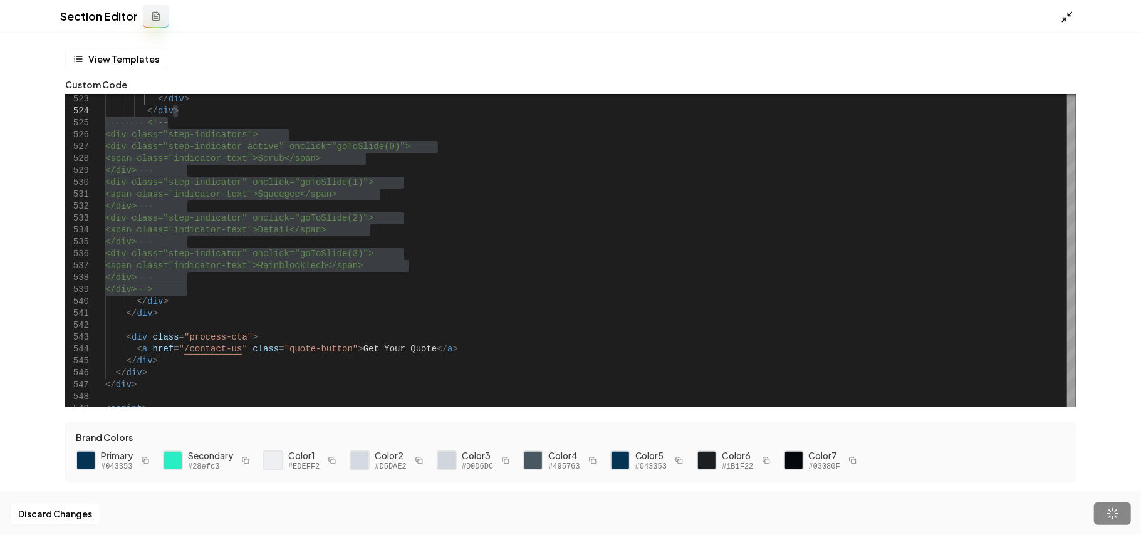
click at [1068, 16] on icon at bounding box center [1067, 17] width 13 height 13
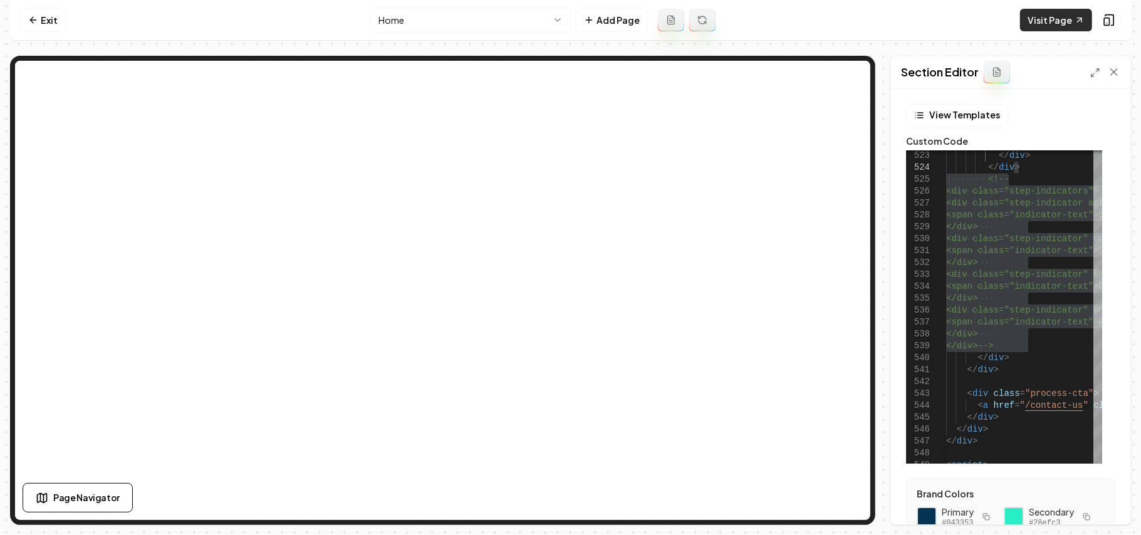
click at [1054, 21] on link "Visit Page" at bounding box center [1056, 20] width 72 height 23
click at [1092, 73] on icon at bounding box center [1096, 73] width 10 height 10
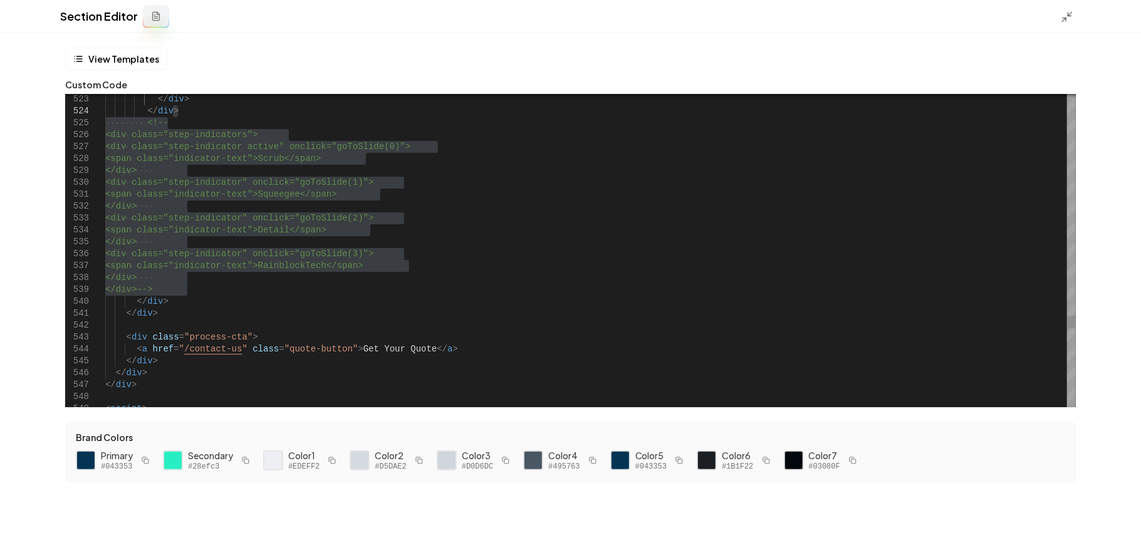
scroll to position [95, 0]
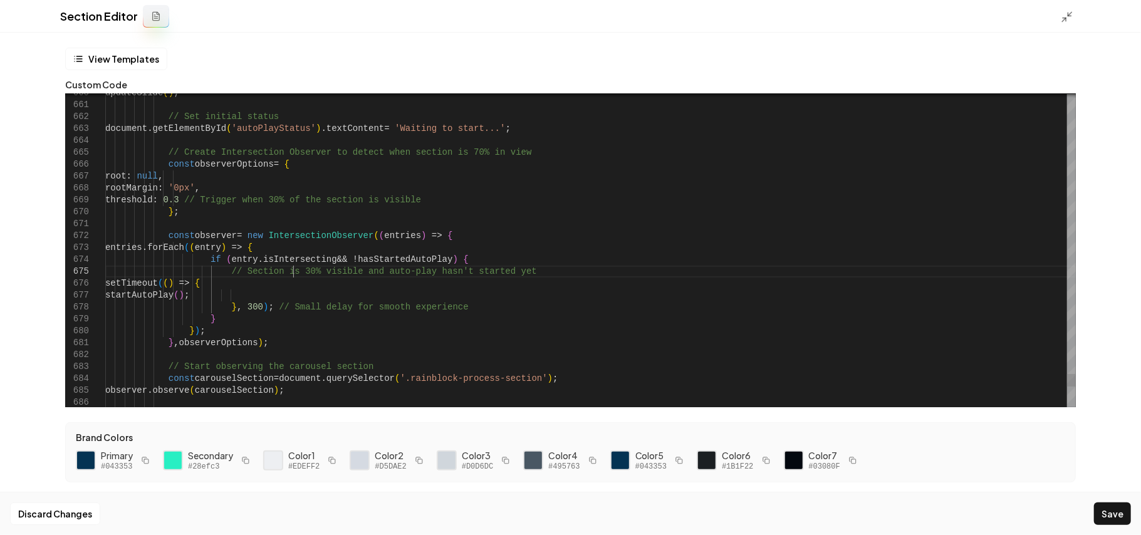
scroll to position [58, 188]
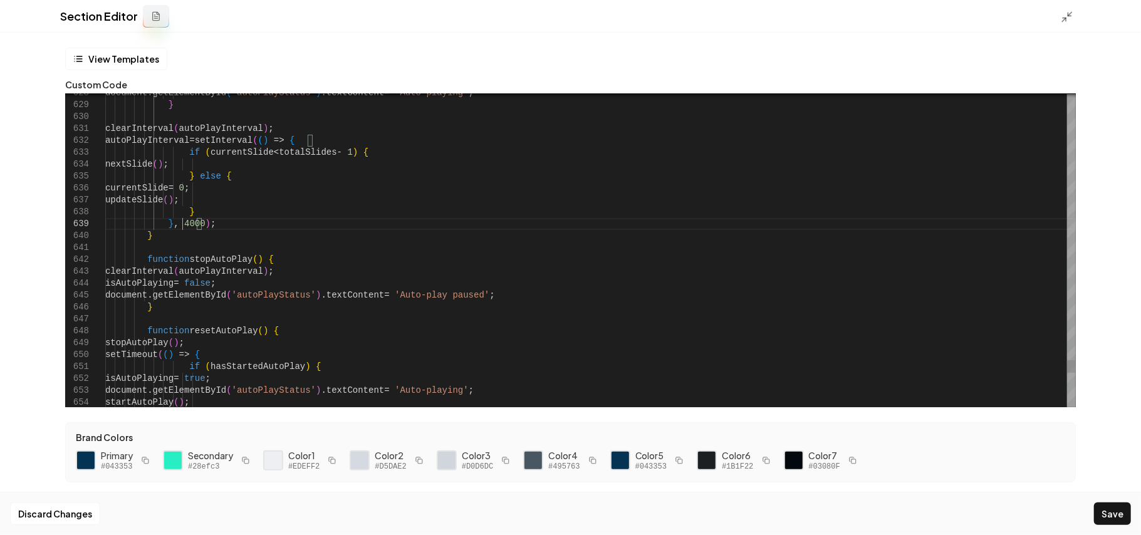
click at [1124, 510] on button "Save" at bounding box center [1112, 514] width 37 height 23
click at [1071, 21] on icon at bounding box center [1067, 17] width 13 height 13
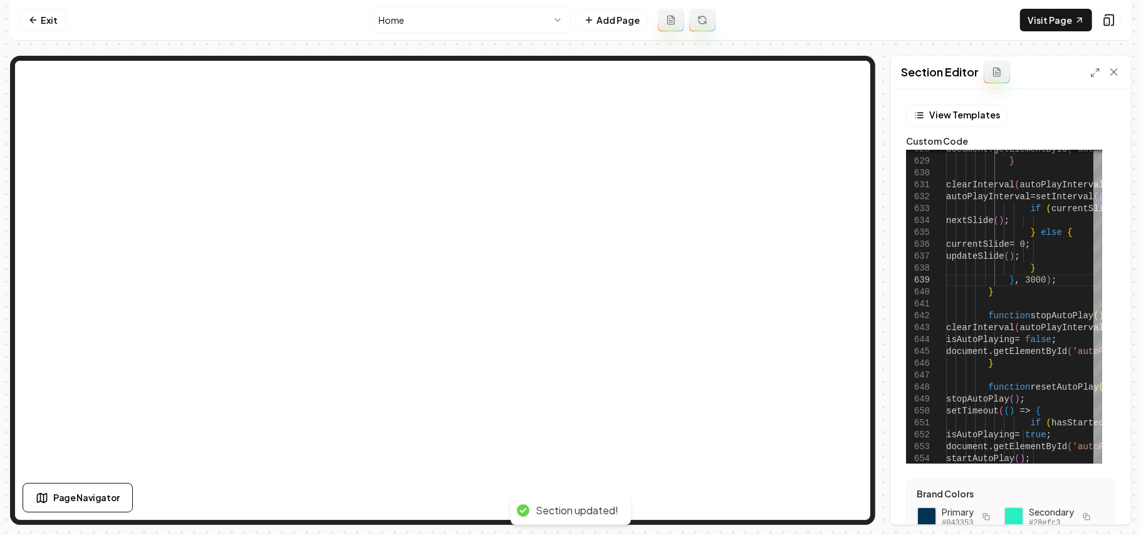
click at [1071, 21] on link "Visit Page" at bounding box center [1056, 20] width 72 height 23
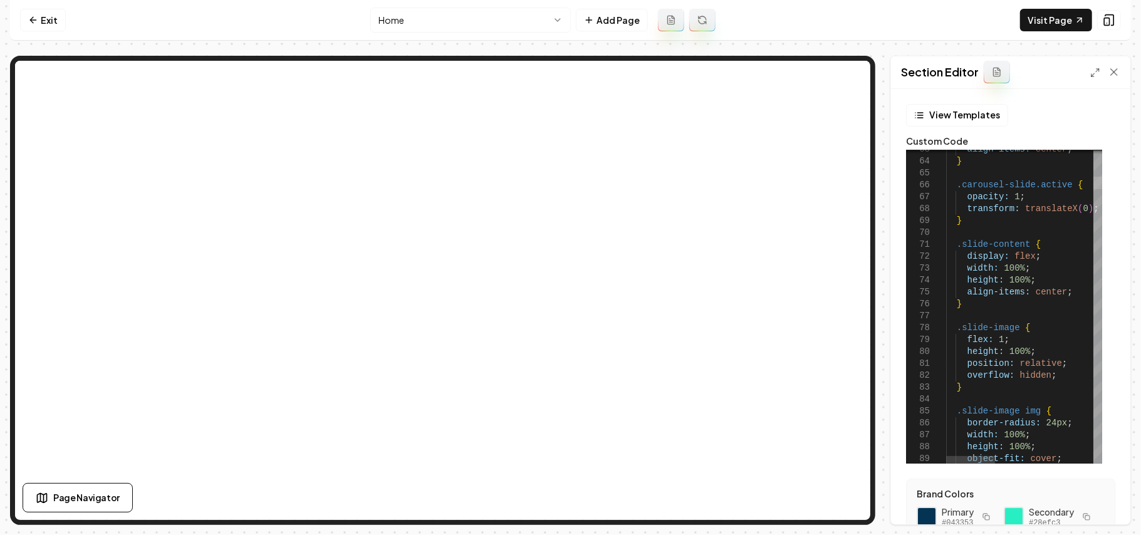
click at [1102, 179] on div at bounding box center [1098, 183] width 9 height 13
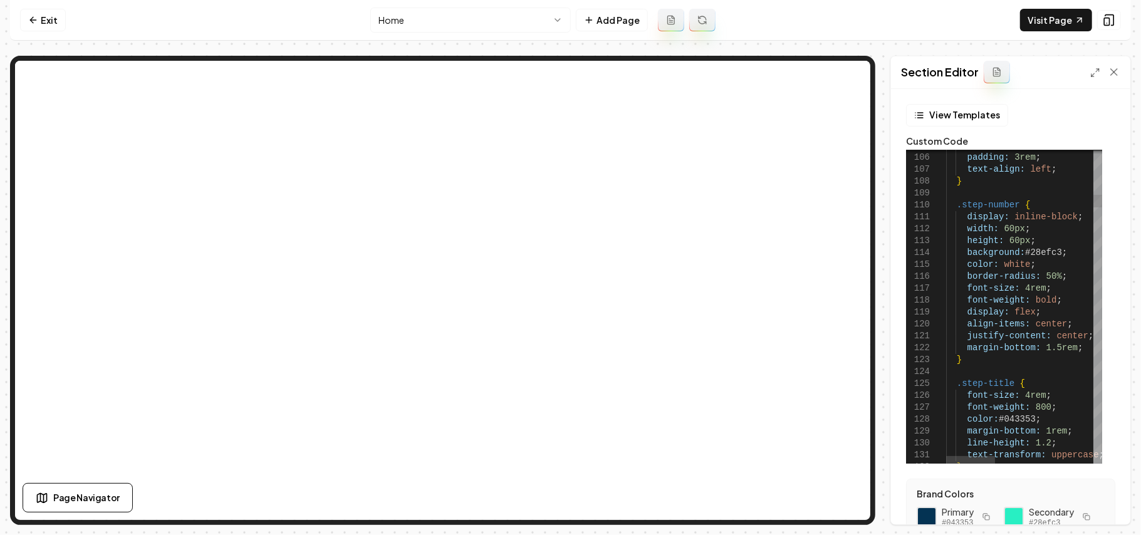
scroll to position [95, 76]
click at [1108, 511] on button "Save" at bounding box center [1102, 503] width 37 height 23
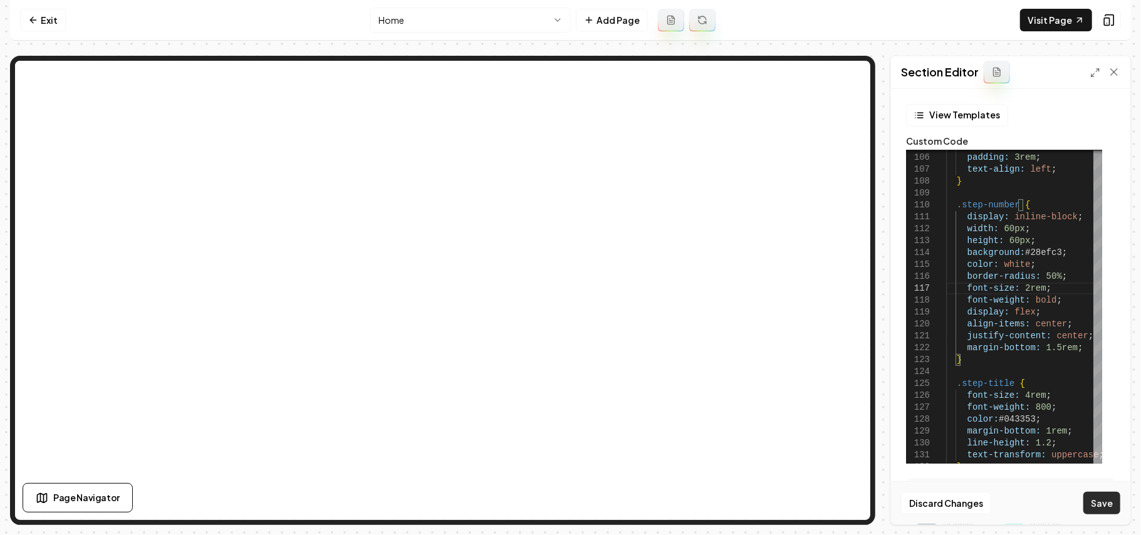
click at [1109, 512] on button "Save" at bounding box center [1102, 503] width 37 height 23
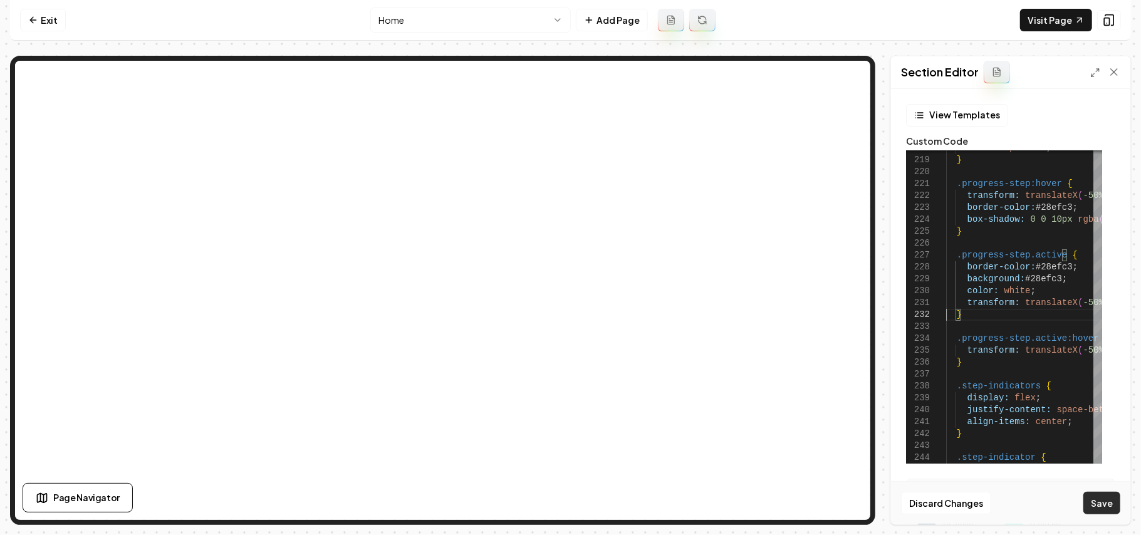
click at [1097, 503] on button "Save" at bounding box center [1102, 503] width 37 height 23
click at [1052, 19] on link "Visit Page" at bounding box center [1056, 20] width 72 height 23
click at [1096, 70] on icon at bounding box center [1096, 73] width 10 height 10
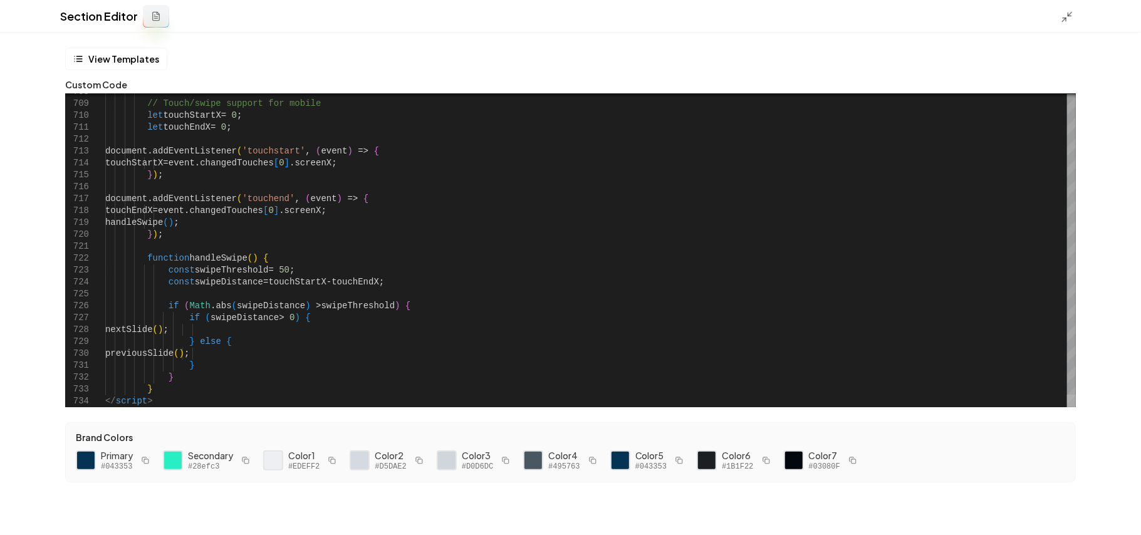
click at [1076, 407] on div at bounding box center [1071, 401] width 9 height 13
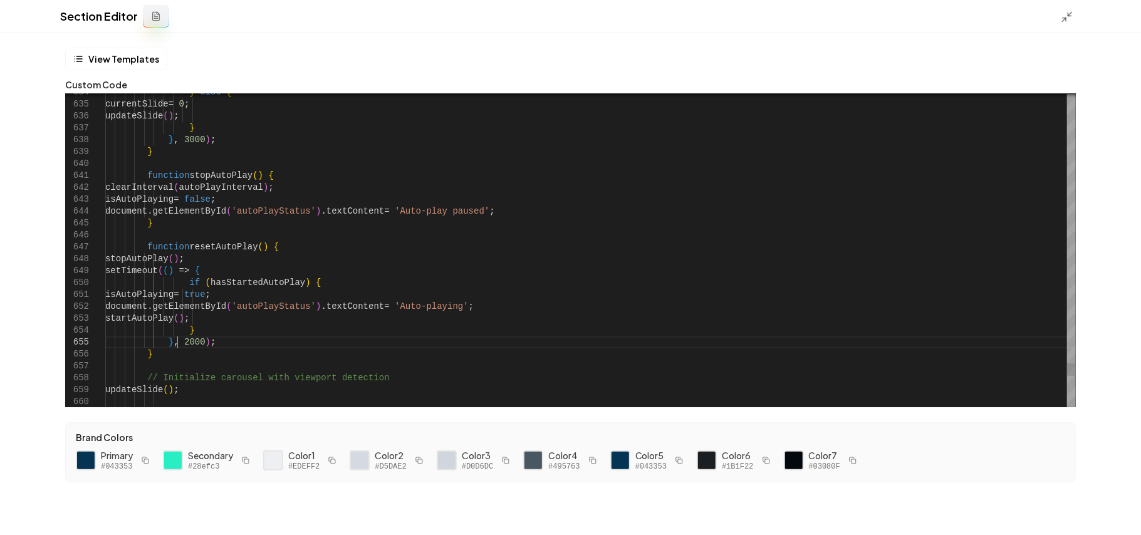
scroll to position [83, 0]
click at [1126, 522] on button "Save" at bounding box center [1112, 514] width 37 height 23
click at [1071, 16] on icon at bounding box center [1067, 17] width 13 height 13
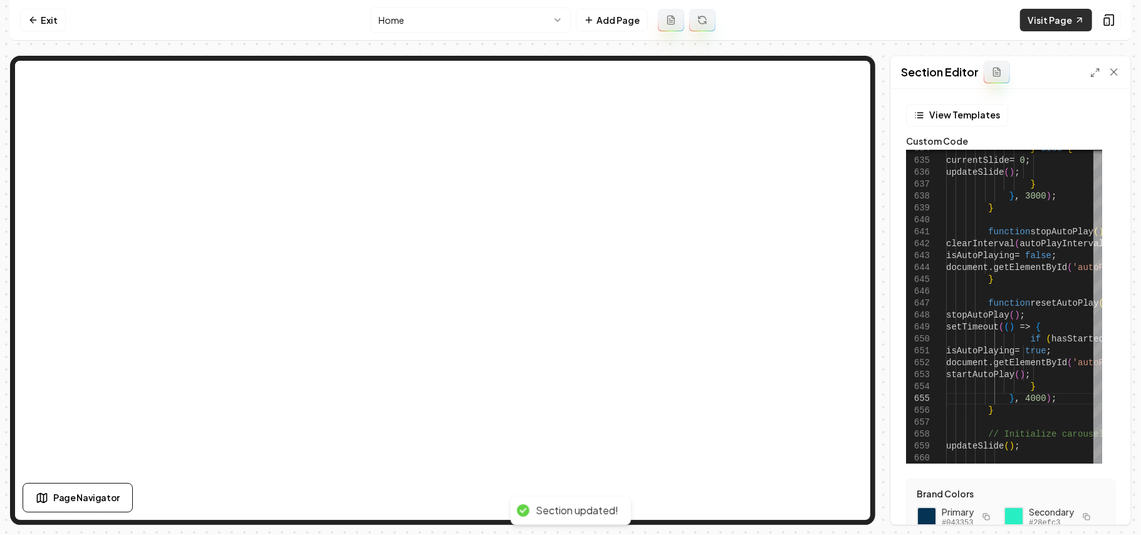
click at [1029, 16] on link "Visit Page" at bounding box center [1056, 20] width 72 height 23
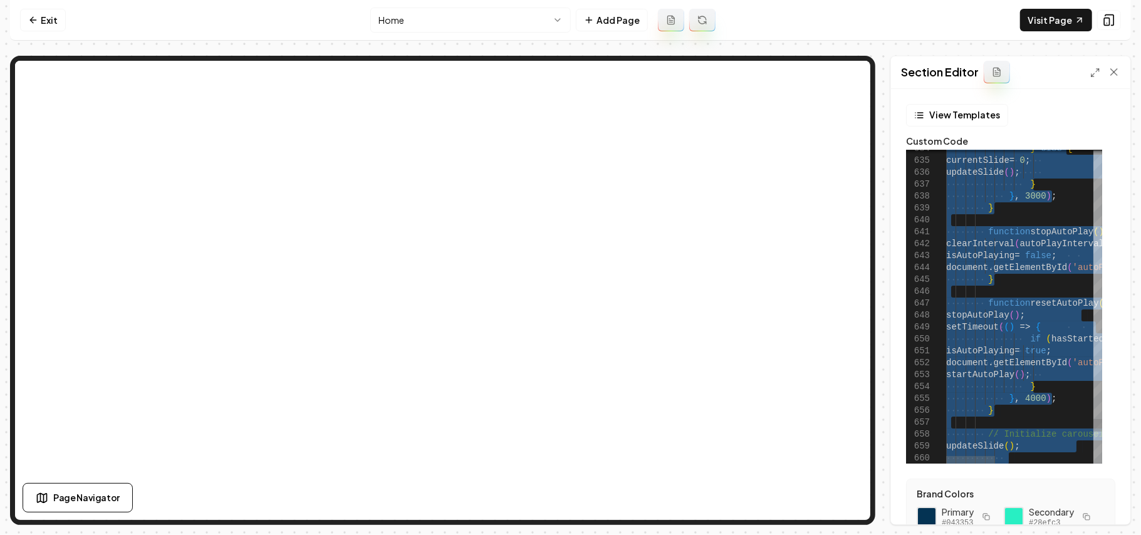
scroll to position [23, 33]
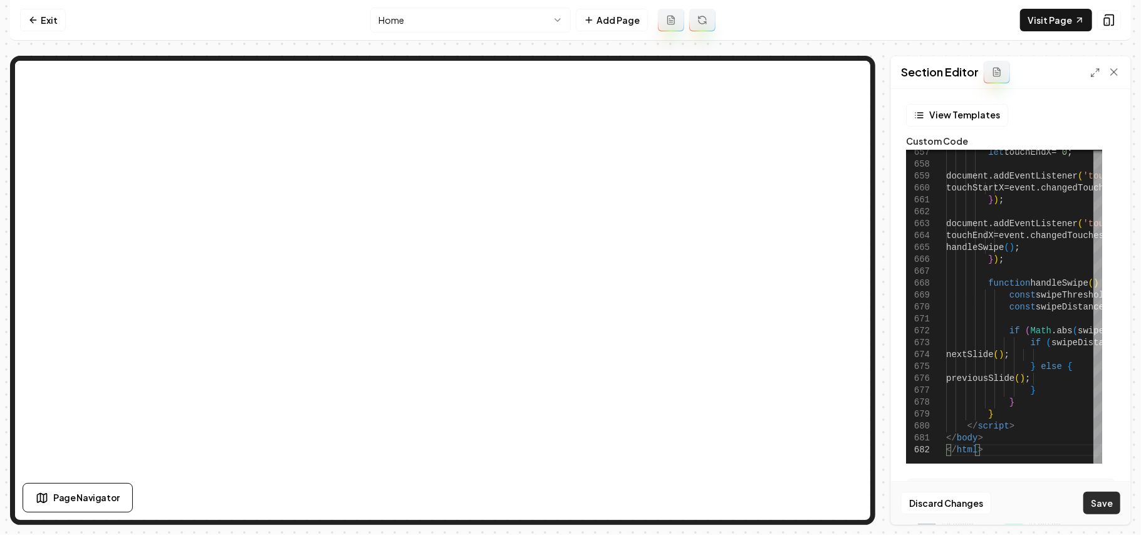
click at [1094, 505] on button "Save" at bounding box center [1102, 503] width 37 height 23
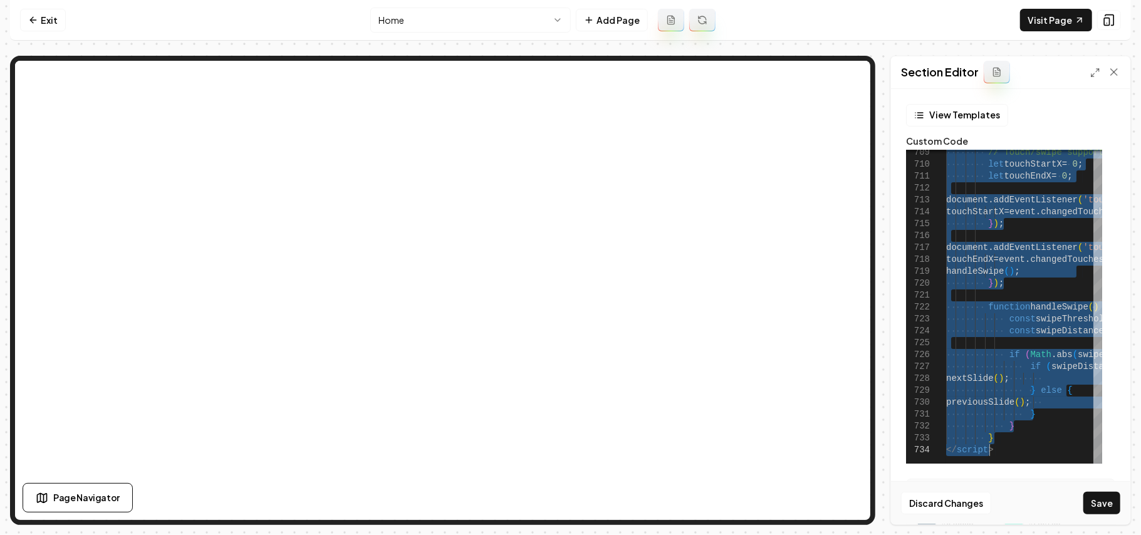
click at [1106, 515] on div "Discard Changes Save" at bounding box center [1010, 502] width 239 height 43
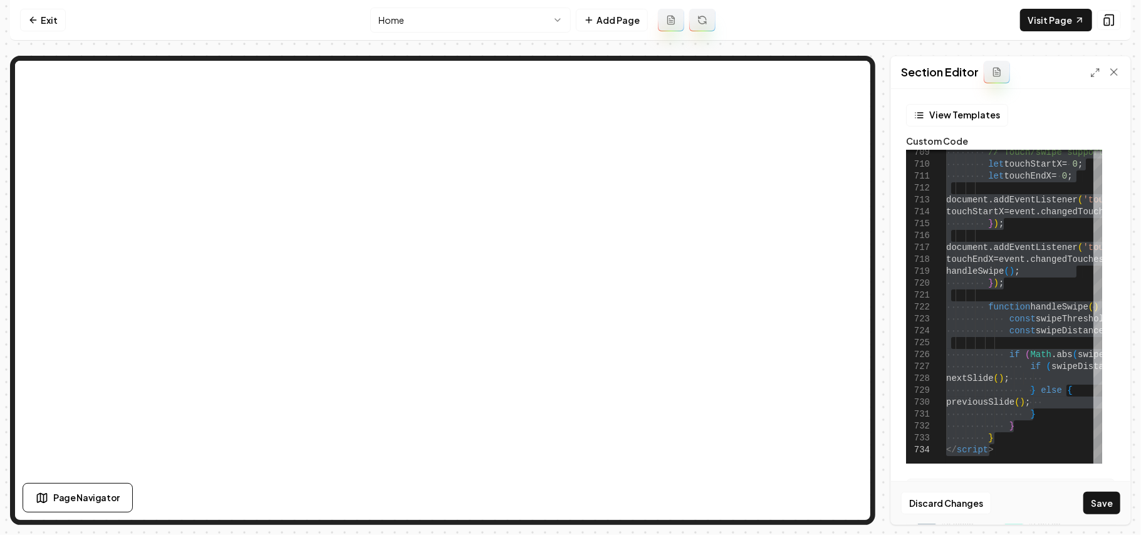
click at [1106, 509] on button "Save" at bounding box center [1102, 503] width 37 height 23
click at [1041, 23] on link "Visit Page" at bounding box center [1056, 20] width 72 height 23
click at [1091, 70] on icon at bounding box center [1096, 73] width 10 height 10
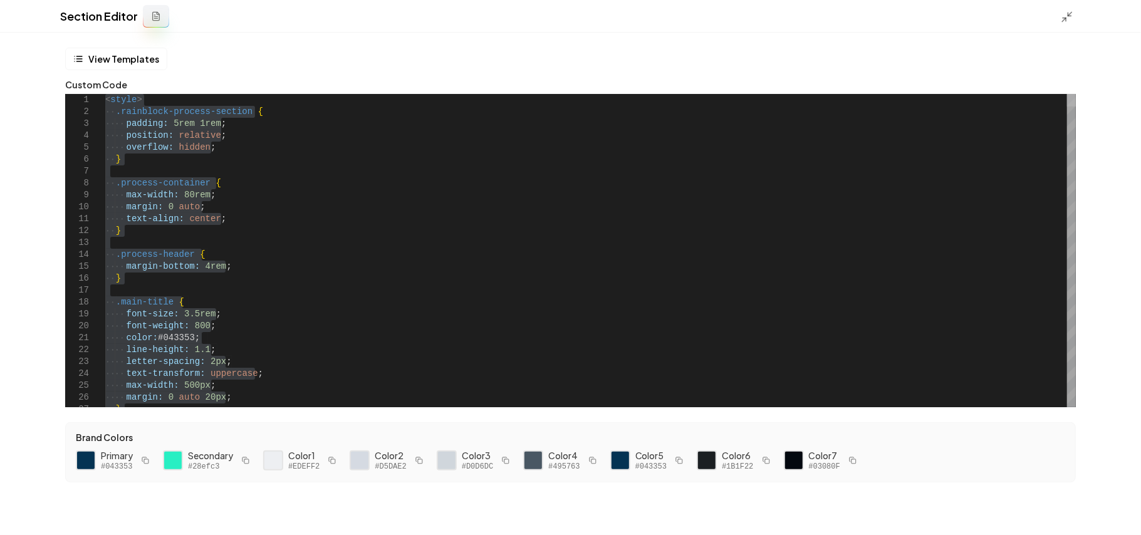
click at [1076, 94] on div at bounding box center [1071, 100] width 9 height 13
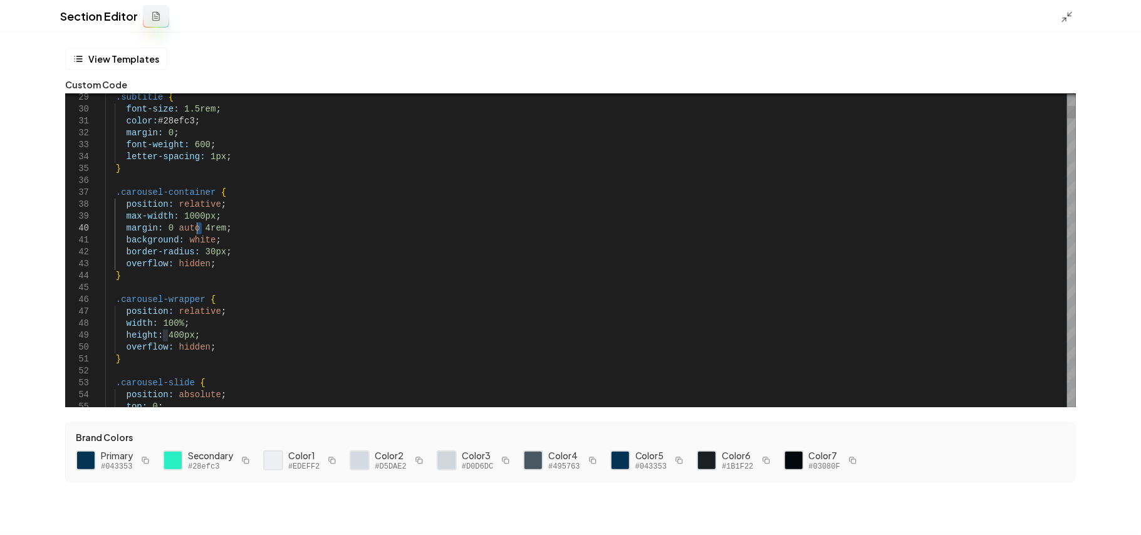
click at [1117, 505] on button "Save" at bounding box center [1112, 514] width 37 height 23
click at [1068, 14] on icon at bounding box center [1067, 17] width 13 height 13
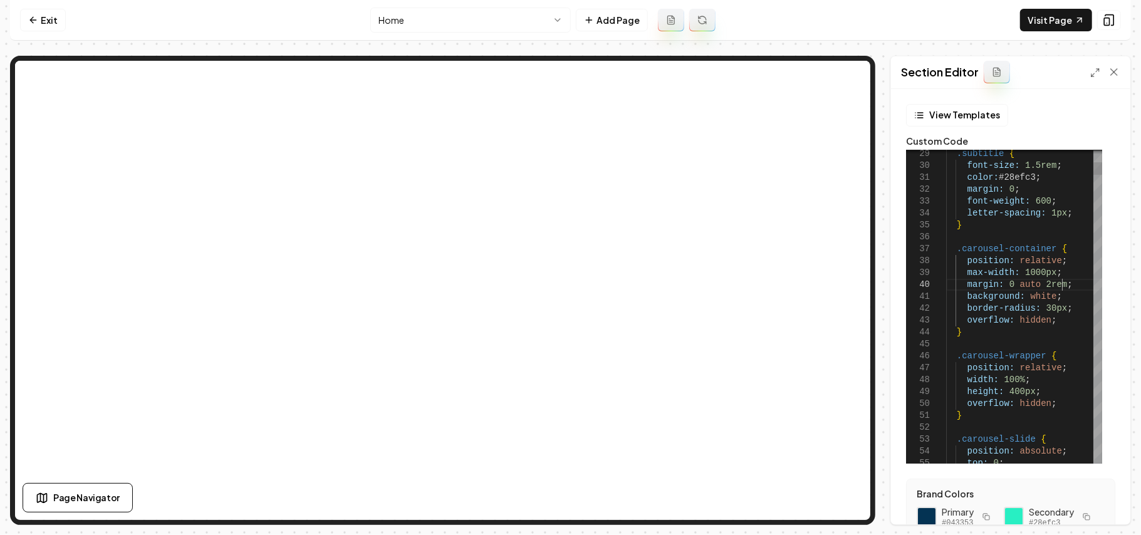
drag, startPoint x: 1058, startPoint y: 282, endPoint x: 1034, endPoint y: 283, distance: 23.9
click at [1109, 505] on button "Save" at bounding box center [1102, 503] width 37 height 23
click at [1045, 11] on link "Visit Page" at bounding box center [1056, 20] width 72 height 23
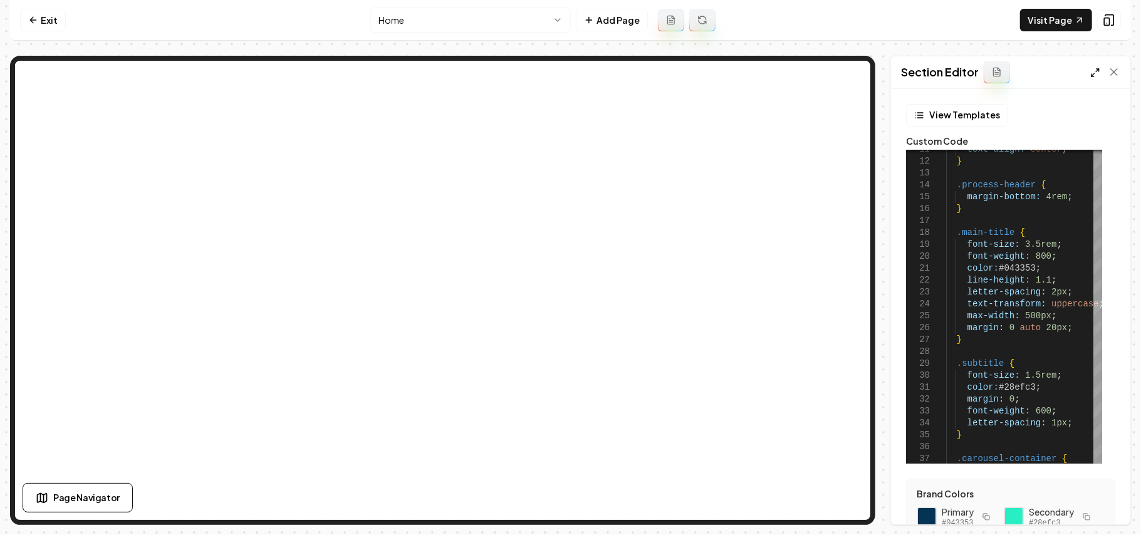
click at [1096, 69] on icon at bounding box center [1096, 73] width 10 height 10
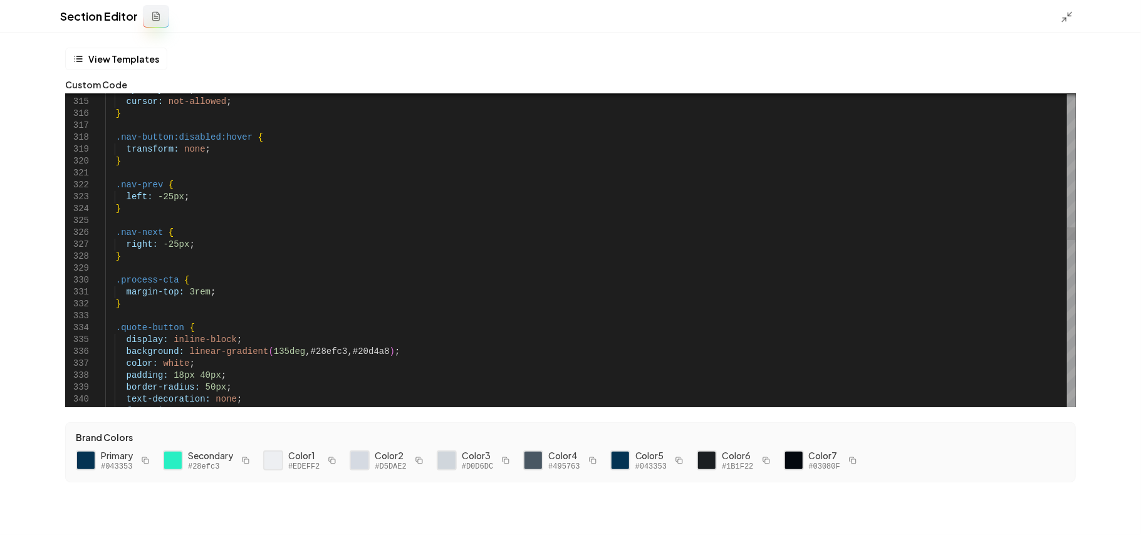
scroll to position [106, 86]
click at [1094, 506] on div "Discard Changes Save" at bounding box center [570, 513] width 1141 height 43
click at [1098, 506] on button "Save" at bounding box center [1112, 514] width 37 height 23
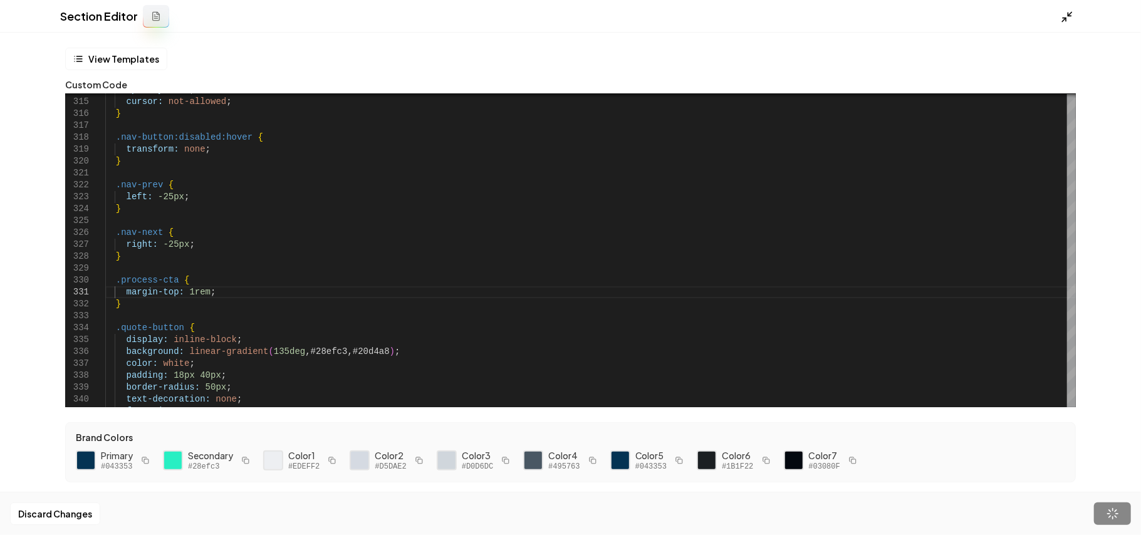
click at [1066, 16] on icon at bounding box center [1067, 17] width 13 height 13
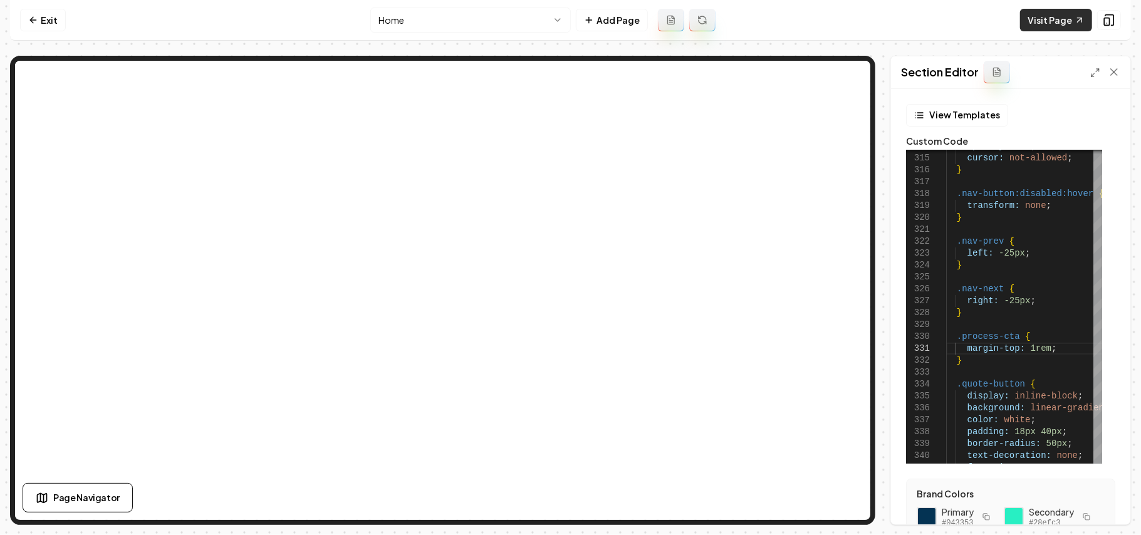
click at [1051, 21] on link "Visit Page" at bounding box center [1056, 20] width 72 height 23
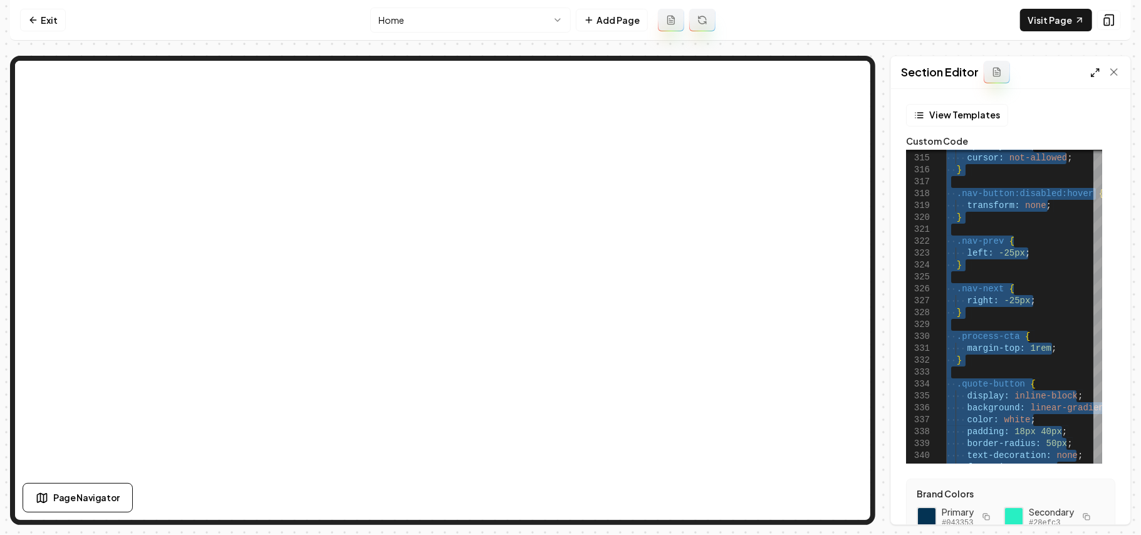
click at [1097, 73] on icon at bounding box center [1096, 73] width 10 height 10
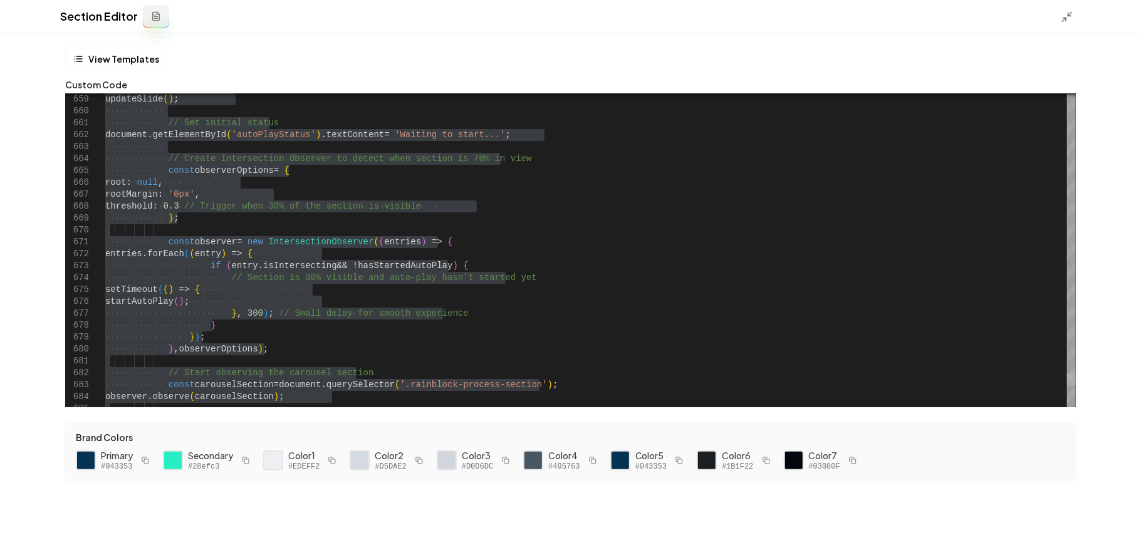
click at [1076, 379] on div at bounding box center [1071, 380] width 9 height 13
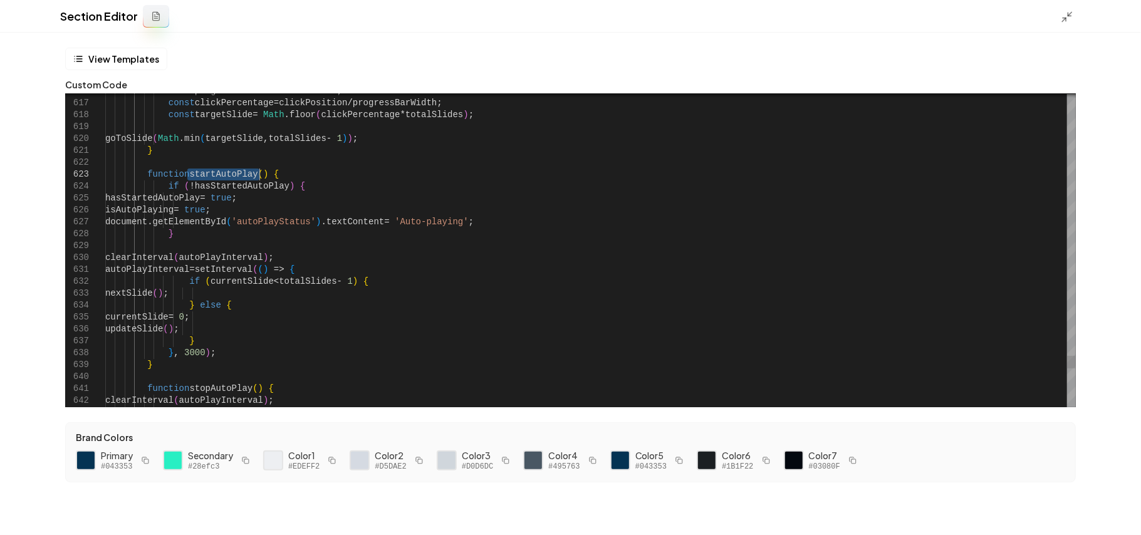
drag, startPoint x: 187, startPoint y: 174, endPoint x: 259, endPoint y: 174, distance: 72.7
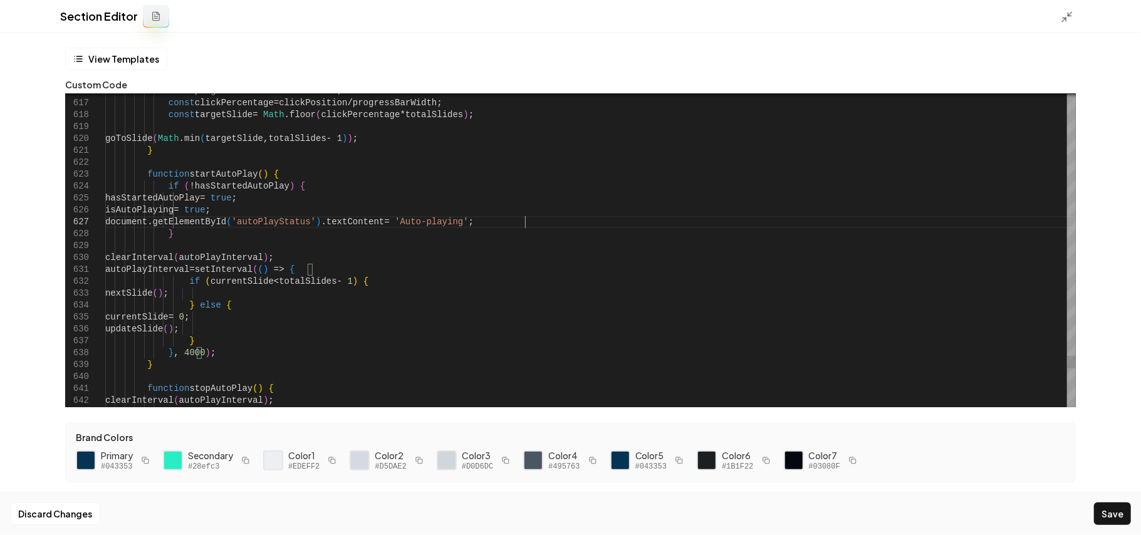
type textarea "**********"
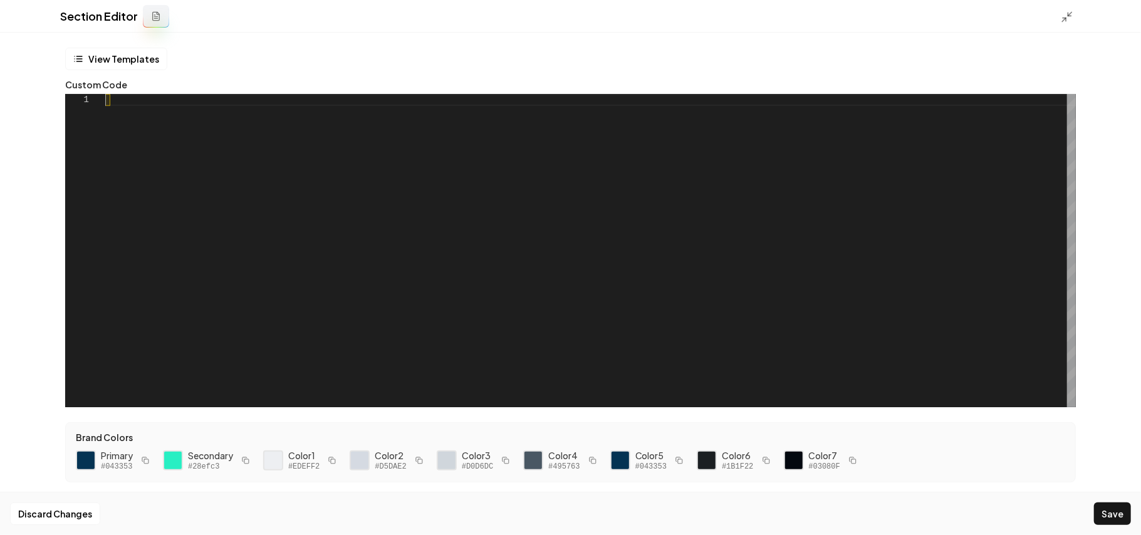
scroll to position [11, 0]
type textarea "**********"
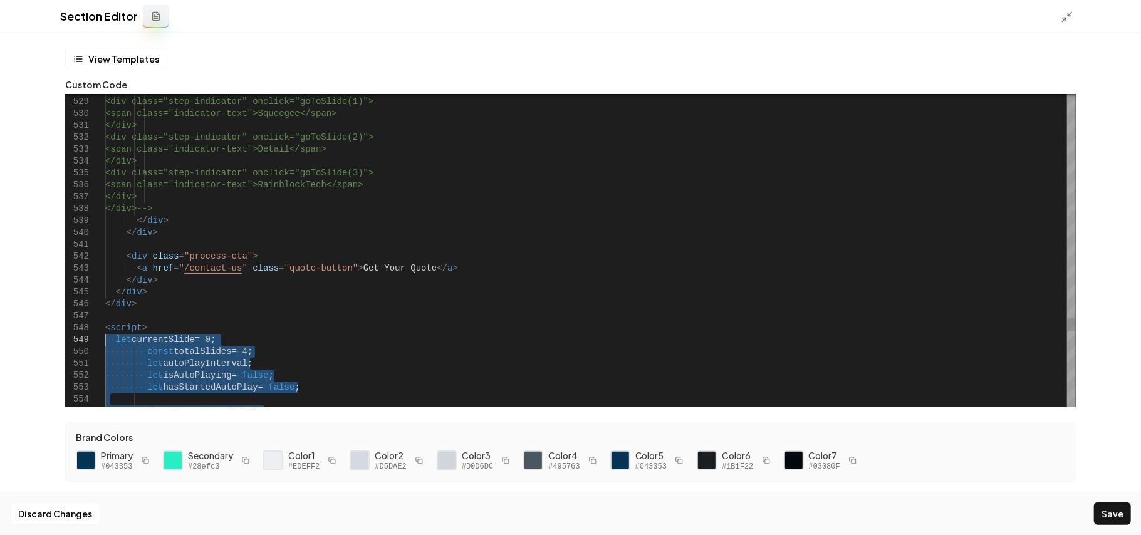
drag, startPoint x: 159, startPoint y: 389, endPoint x: 107, endPoint y: 337, distance: 73.6
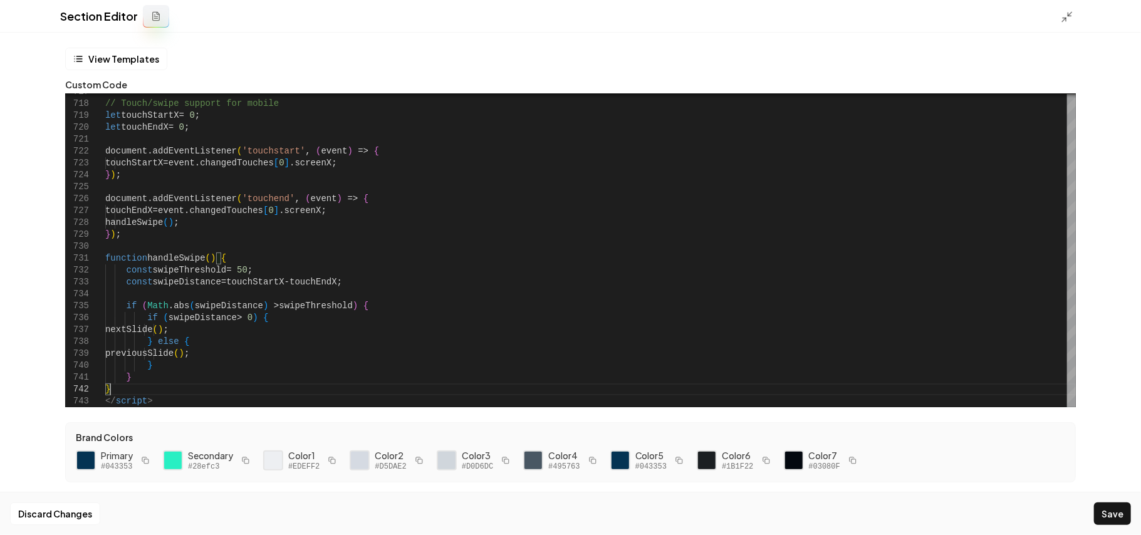
click at [1119, 509] on button "Save" at bounding box center [1112, 514] width 37 height 23
click at [1074, 13] on div at bounding box center [1071, 16] width 20 height 14
click at [1069, 13] on icon at bounding box center [1067, 17] width 13 height 13
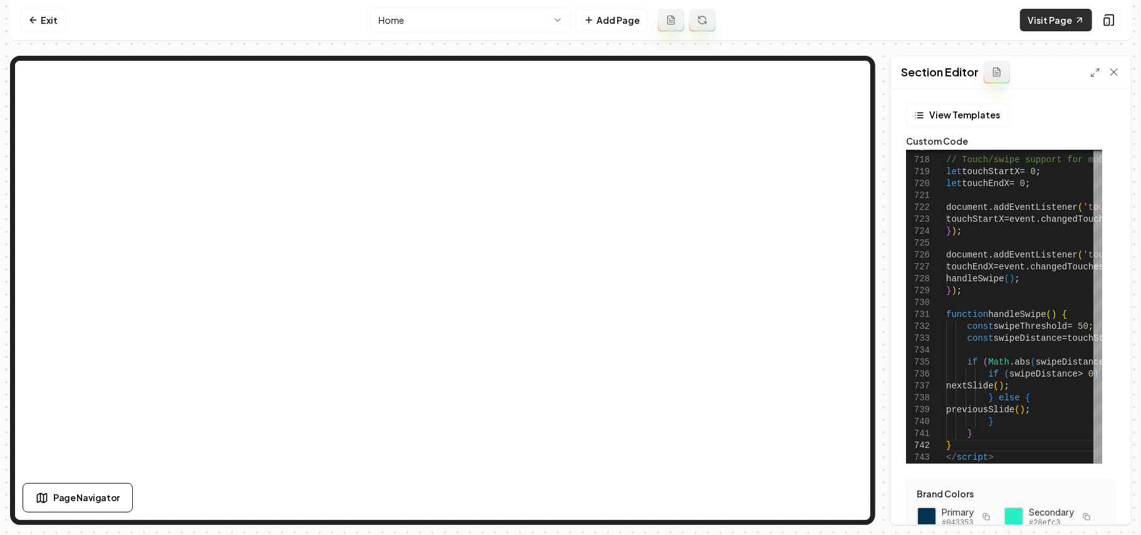
click at [1075, 23] on icon at bounding box center [1080, 20] width 10 height 10
click at [1096, 76] on icon at bounding box center [1096, 73] width 10 height 10
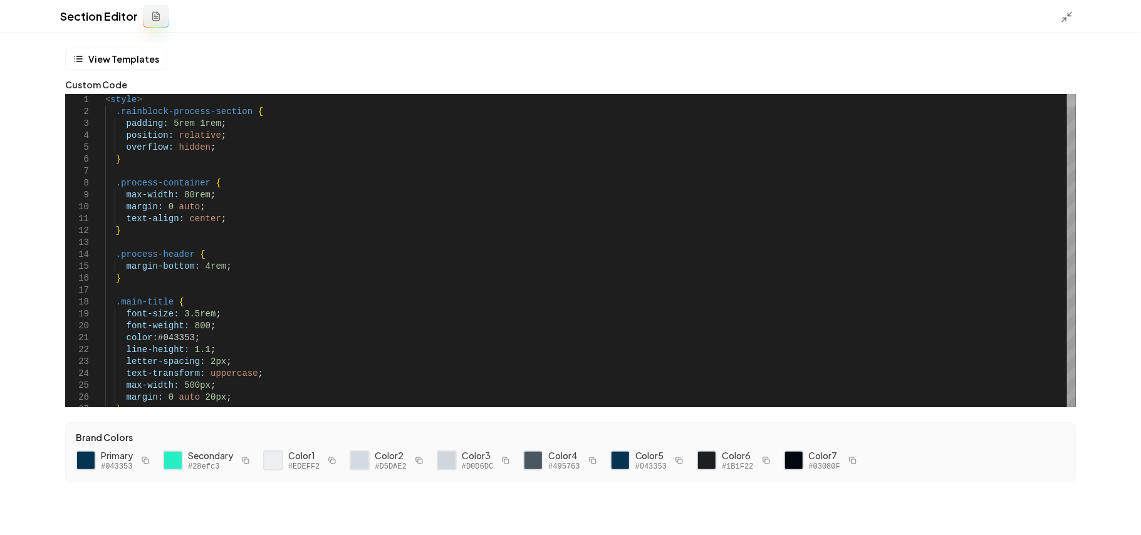
click at [1076, 94] on div at bounding box center [1071, 100] width 9 height 13
click at [1074, 13] on div at bounding box center [1071, 16] width 20 height 14
click at [1071, 13] on icon at bounding box center [1067, 17] width 13 height 13
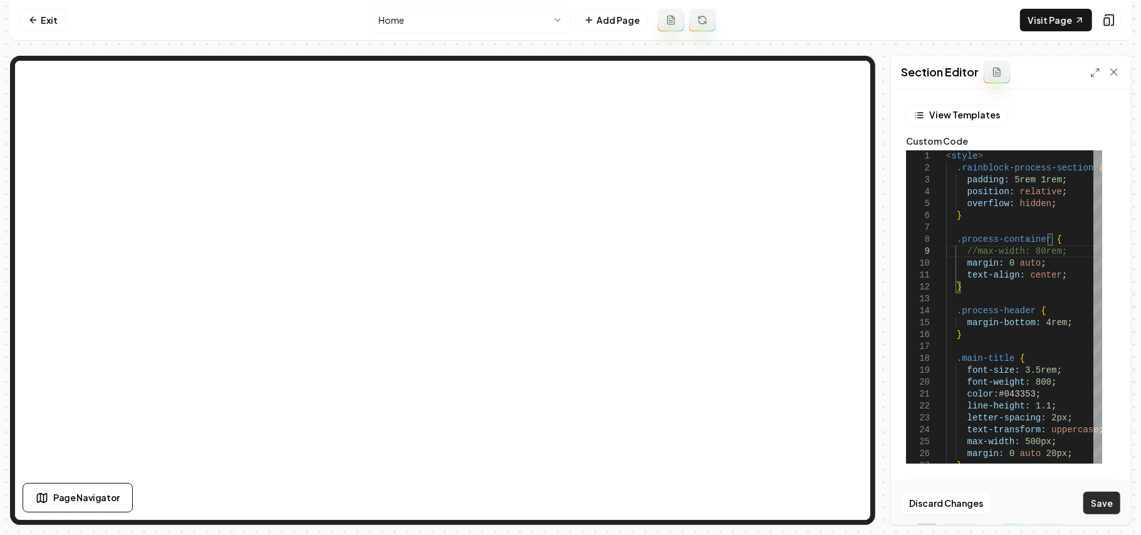
click at [1096, 500] on button "Save" at bounding box center [1102, 503] width 37 height 23
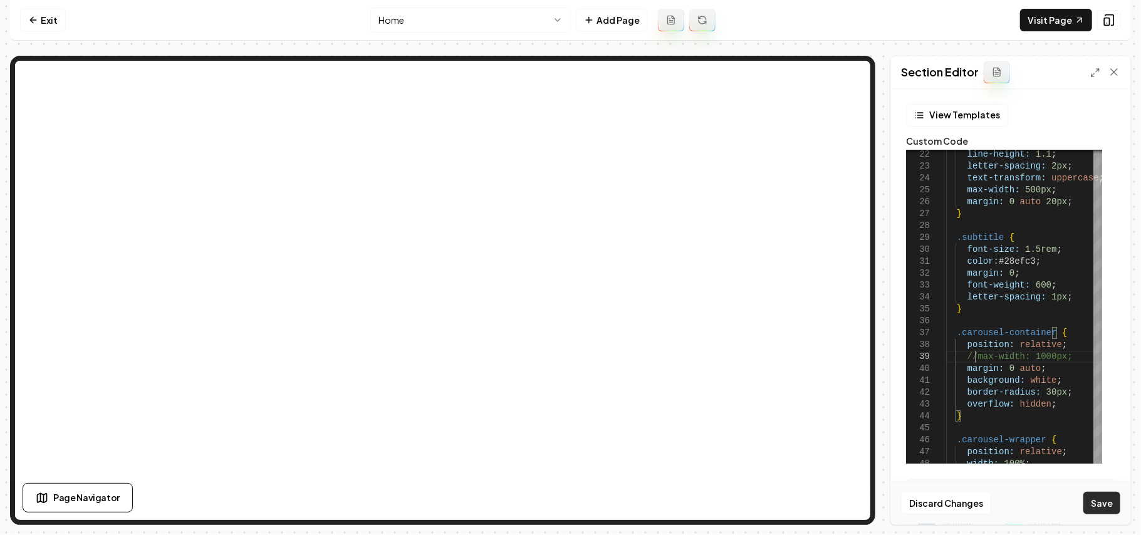
click at [1103, 502] on button "Save" at bounding box center [1102, 503] width 37 height 23
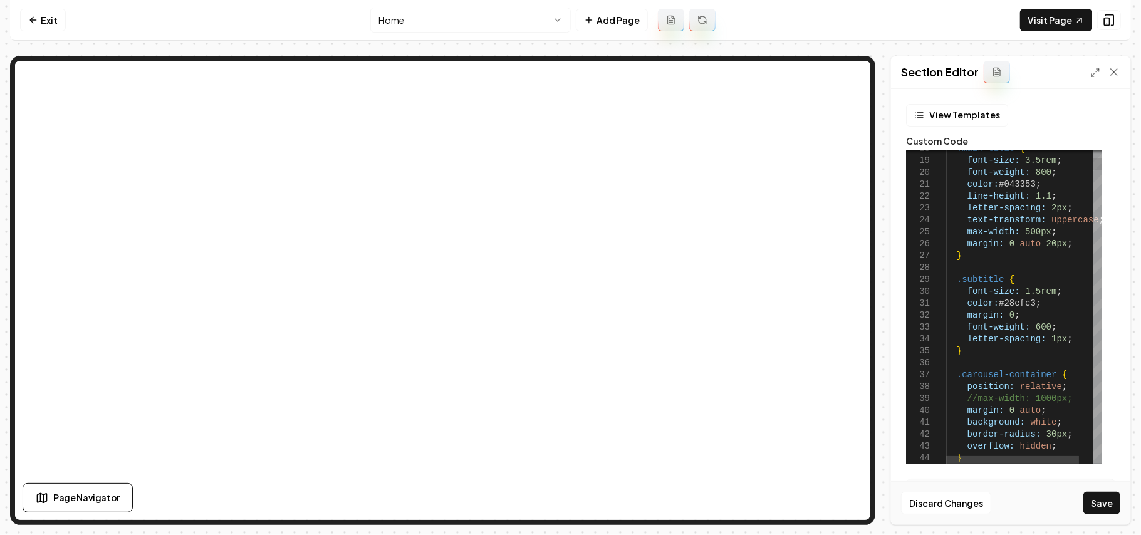
drag, startPoint x: 1034, startPoint y: 395, endPoint x: 1049, endPoint y: 395, distance: 15.0
click at [1096, 487] on div "Discard Changes Save" at bounding box center [1010, 502] width 239 height 43
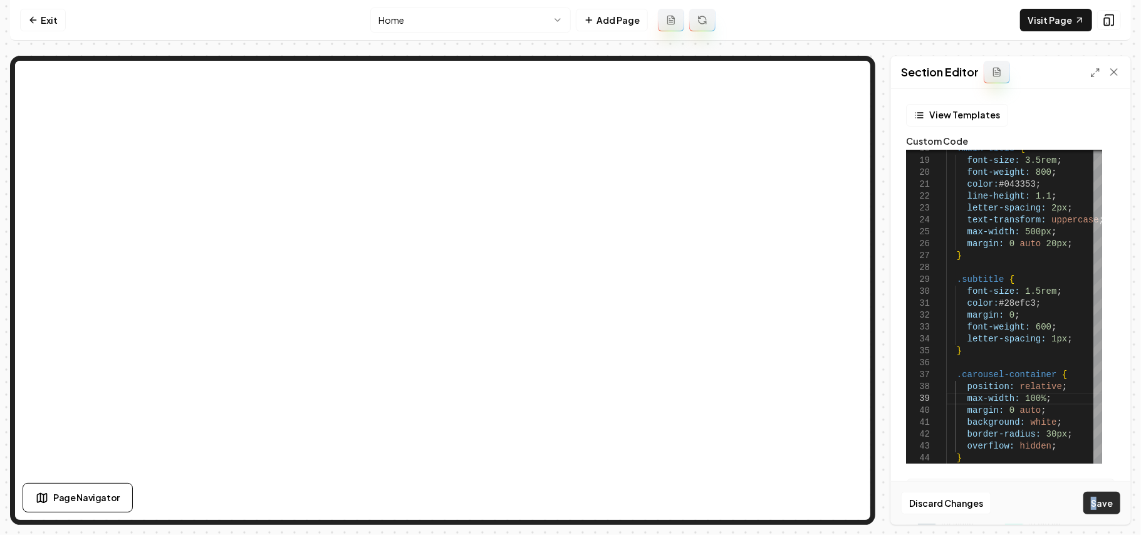
click at [1108, 501] on button "Save" at bounding box center [1102, 503] width 37 height 23
click at [1039, 23] on link "Visit Page" at bounding box center [1056, 20] width 72 height 23
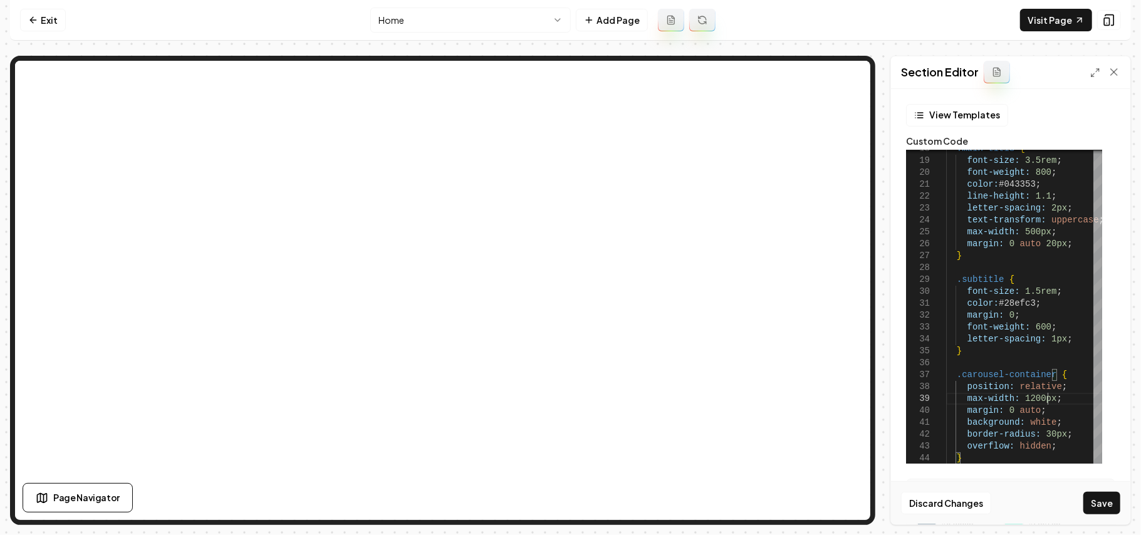
click at [1103, 500] on button "Save" at bounding box center [1102, 503] width 37 height 23
click at [1049, 18] on link "Visit Page" at bounding box center [1056, 20] width 72 height 23
click at [1101, 510] on button "Save" at bounding box center [1102, 503] width 37 height 23
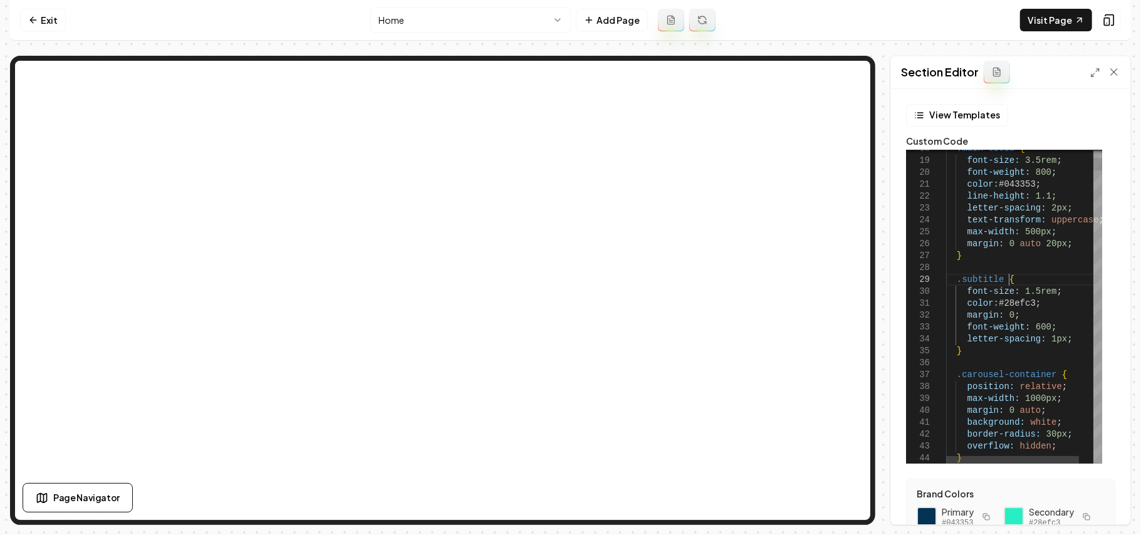
type textarea "**********"
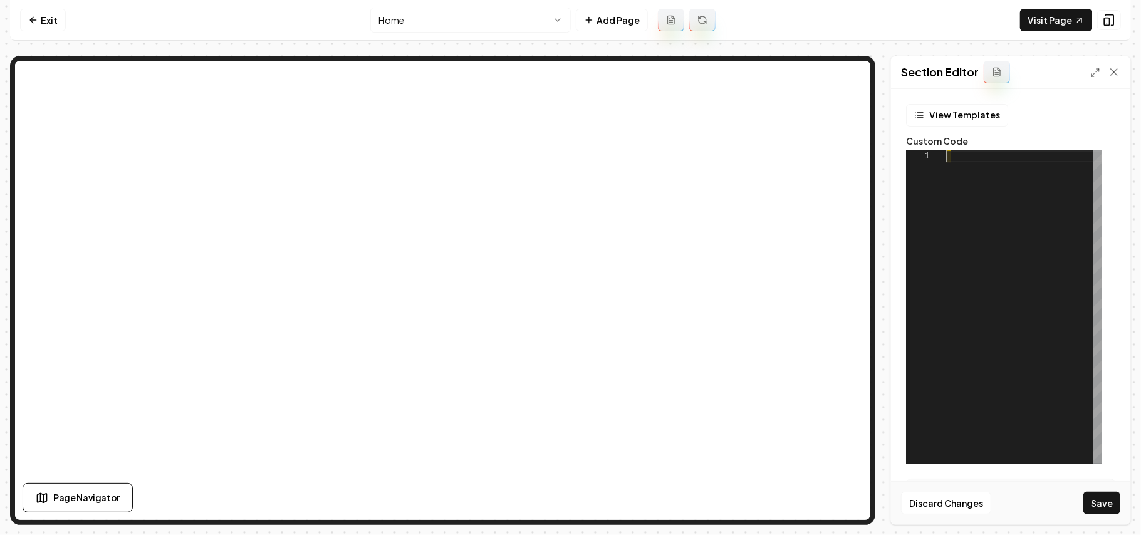
scroll to position [11, 0]
type textarea "**********"
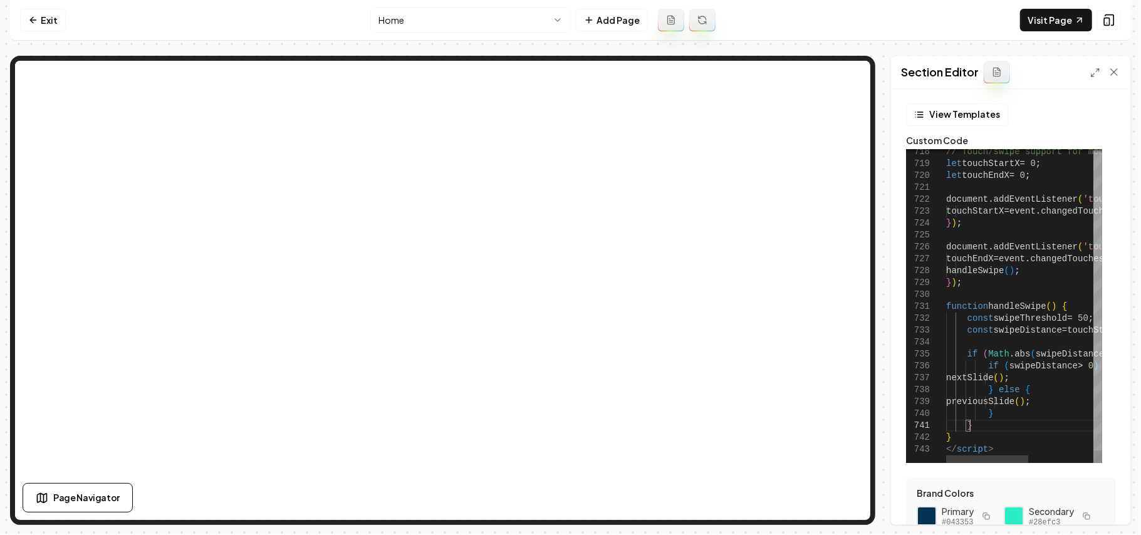
scroll to position [0, 0]
type textarea "**********"
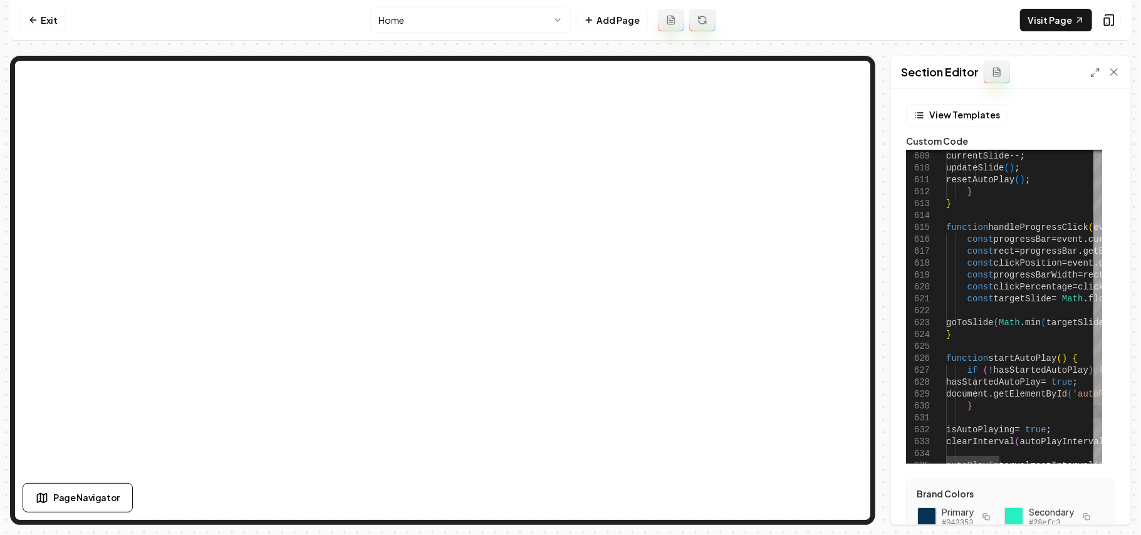
scroll to position [11, 0]
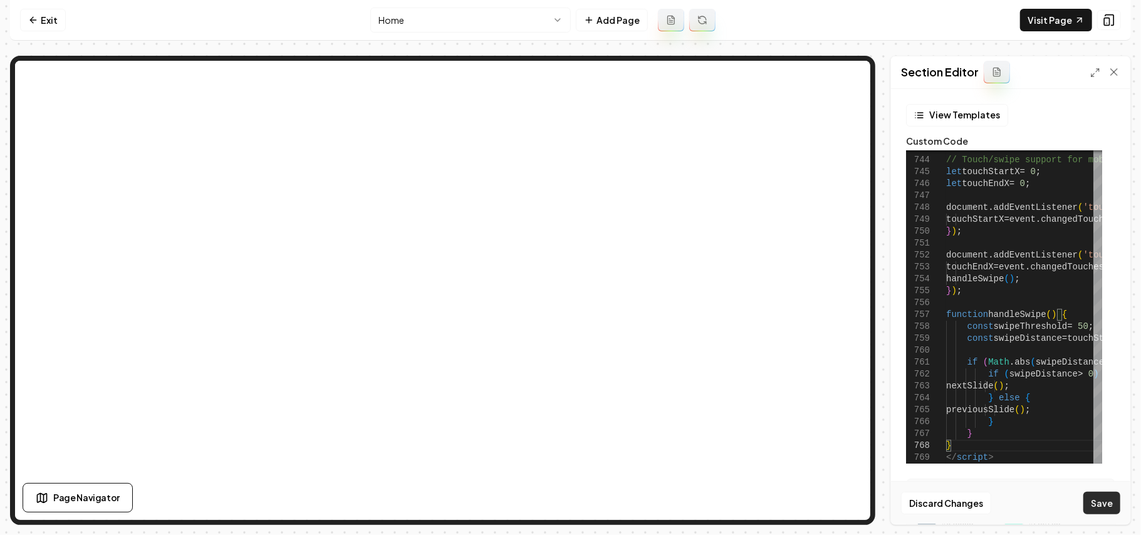
click at [1107, 495] on button "Save" at bounding box center [1102, 503] width 37 height 23
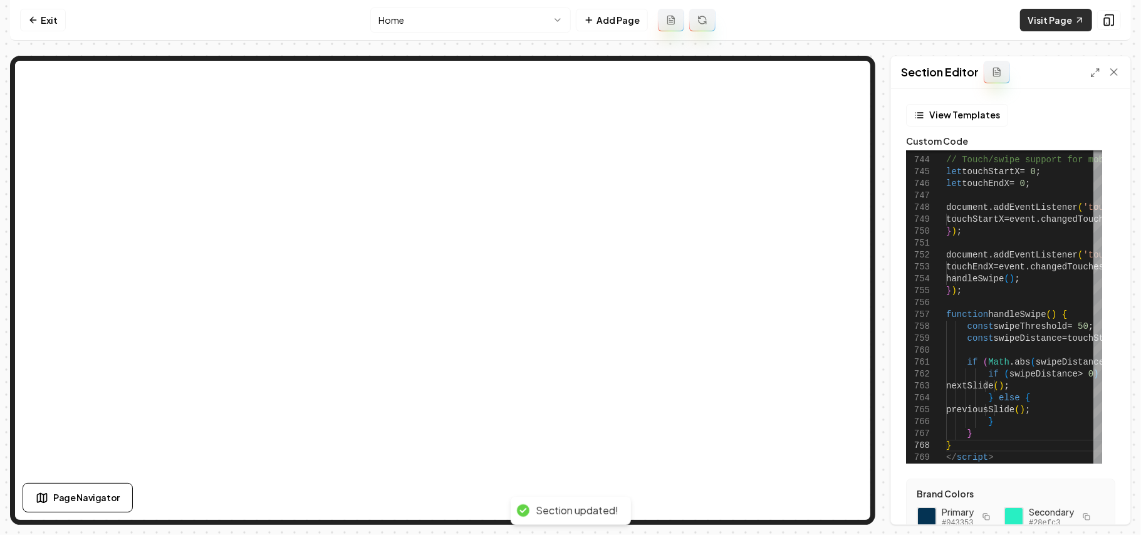
click at [1060, 18] on link "Visit Page" at bounding box center [1056, 20] width 72 height 23
click at [1091, 73] on icon at bounding box center [1096, 73] width 10 height 10
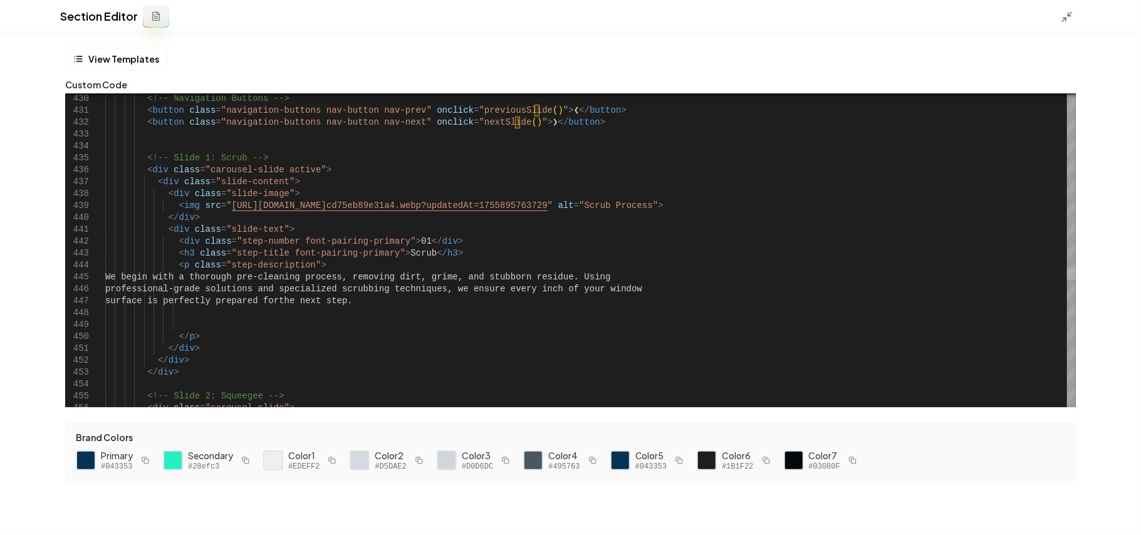
click at [1076, 268] on div at bounding box center [1071, 274] width 9 height 13
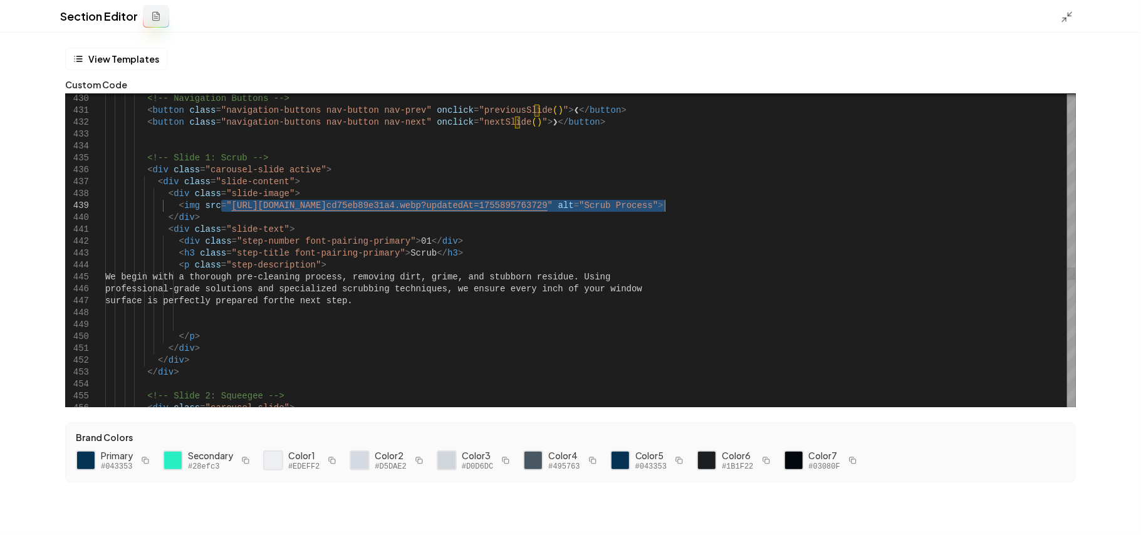
drag, startPoint x: 221, startPoint y: 206, endPoint x: 662, endPoint y: 204, distance: 441.9
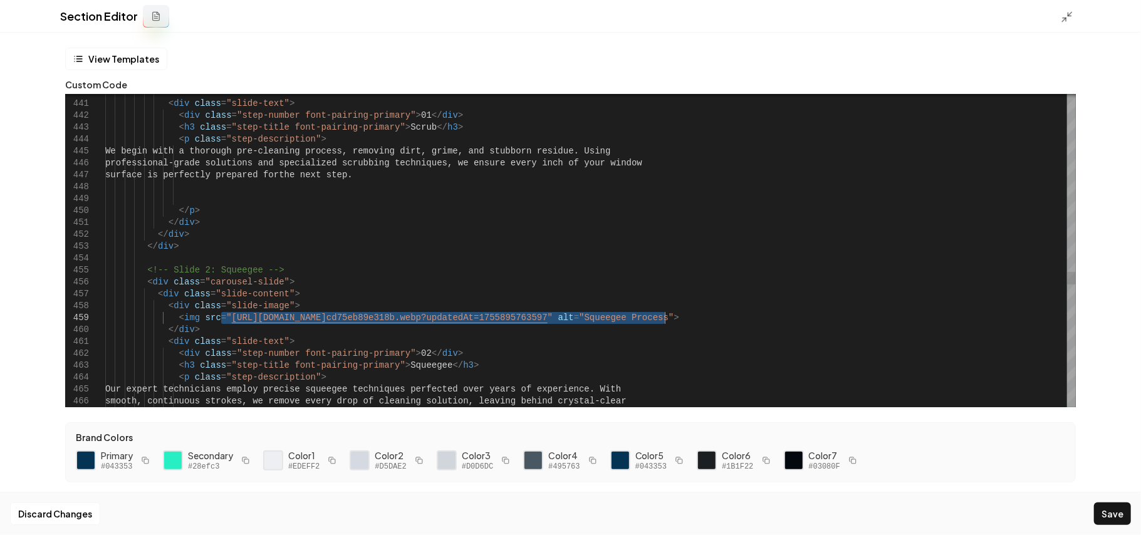
drag, startPoint x: 221, startPoint y: 317, endPoint x: 667, endPoint y: 320, distance: 446.3
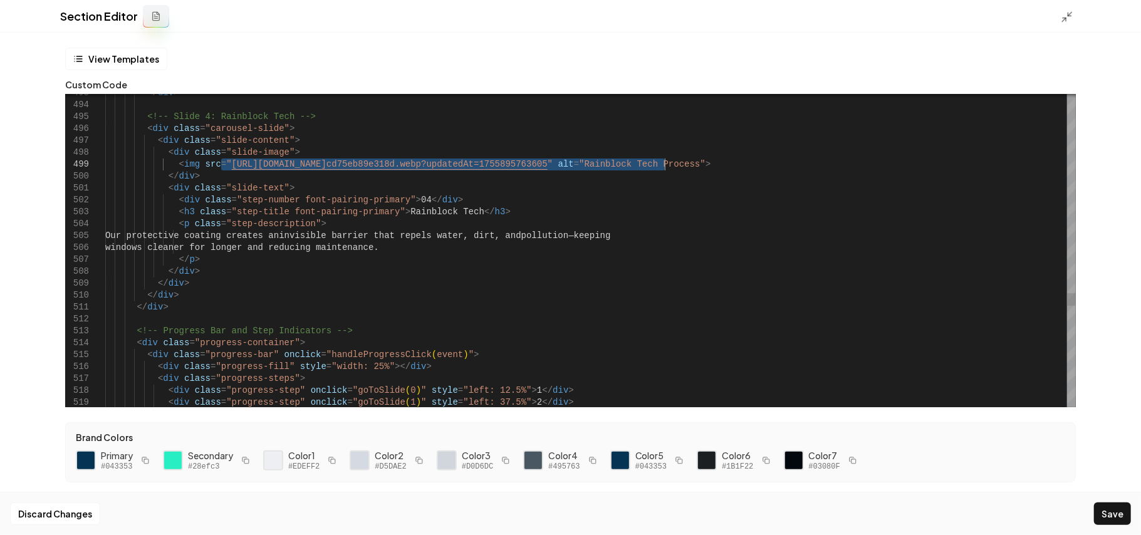
drag, startPoint x: 219, startPoint y: 166, endPoint x: 664, endPoint y: 163, distance: 445.0
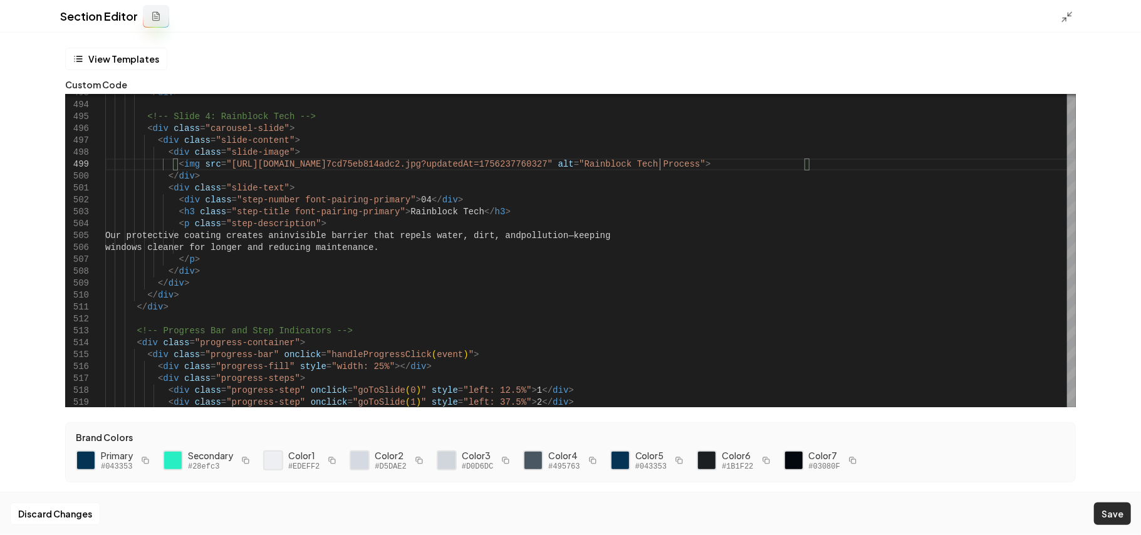
click at [1118, 512] on button "Save" at bounding box center [1112, 514] width 37 height 23
click at [1069, 13] on icon at bounding box center [1067, 17] width 13 height 13
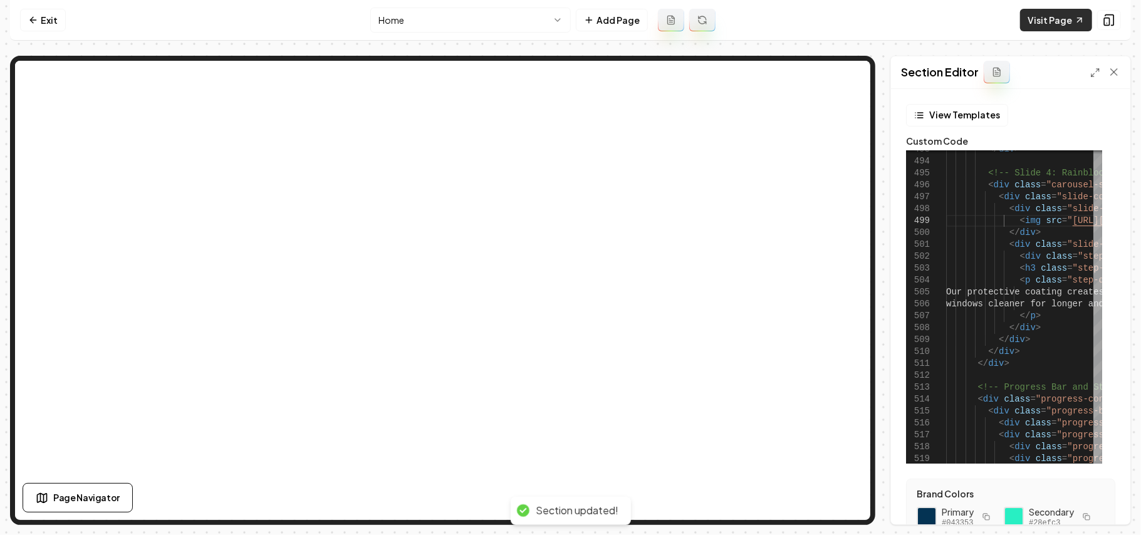
click at [1061, 20] on link "Visit Page" at bounding box center [1056, 20] width 72 height 23
drag, startPoint x: 1096, startPoint y: 73, endPoint x: 889, endPoint y: 144, distance: 219.2
click at [1097, 73] on icon at bounding box center [1096, 73] width 10 height 10
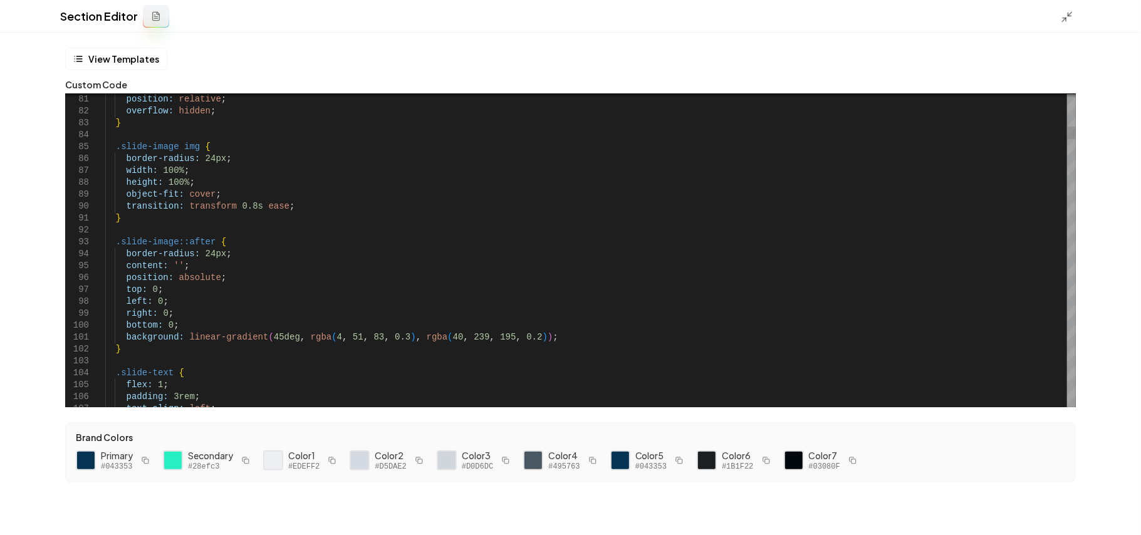
scroll to position [11, 173]
drag, startPoint x: 232, startPoint y: 157, endPoint x: 123, endPoint y: 157, distance: 108.4
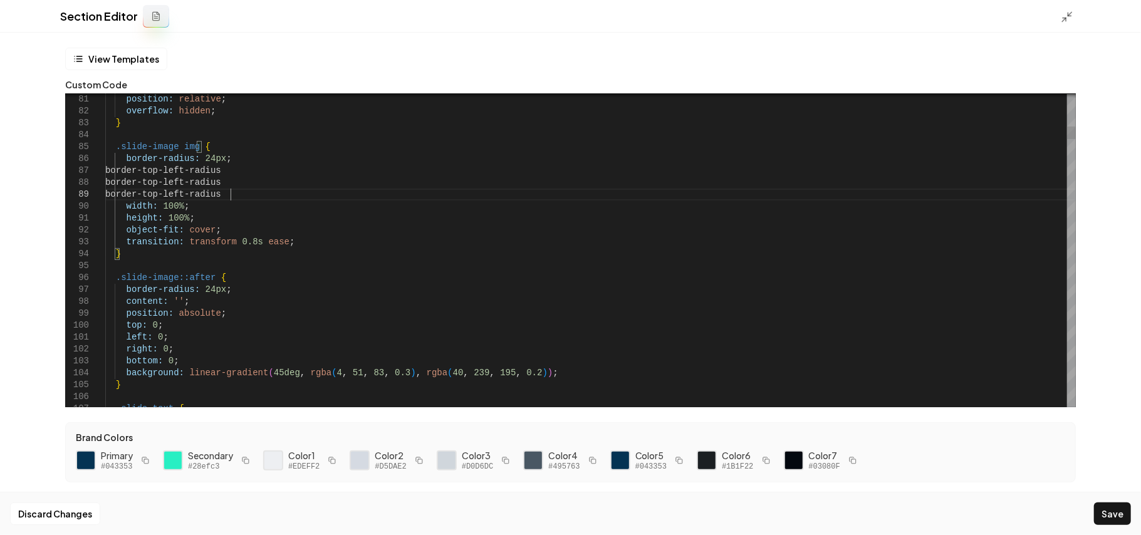
scroll to position [107, 18]
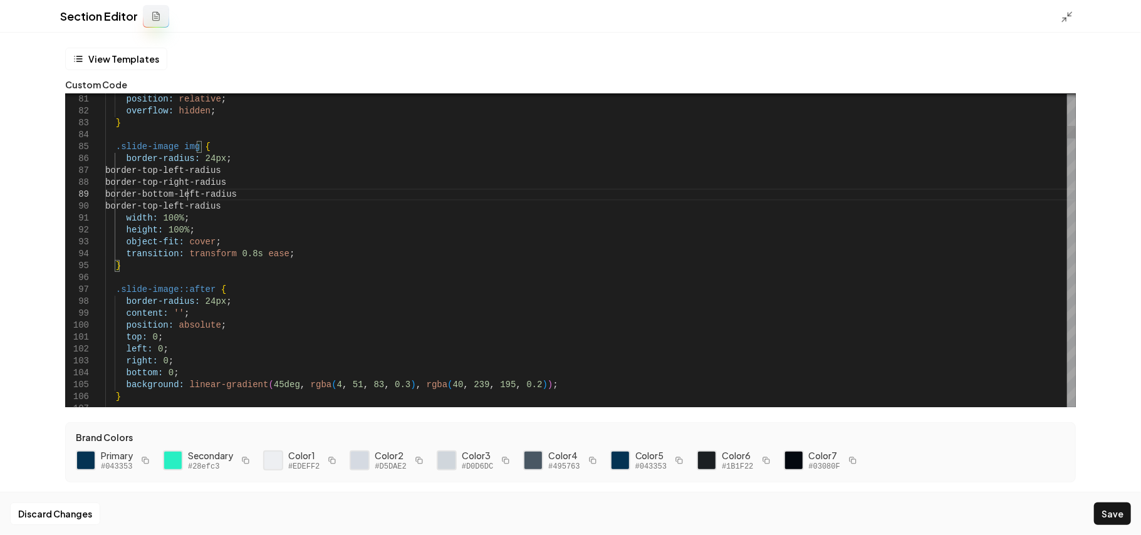
scroll to position [95, 81]
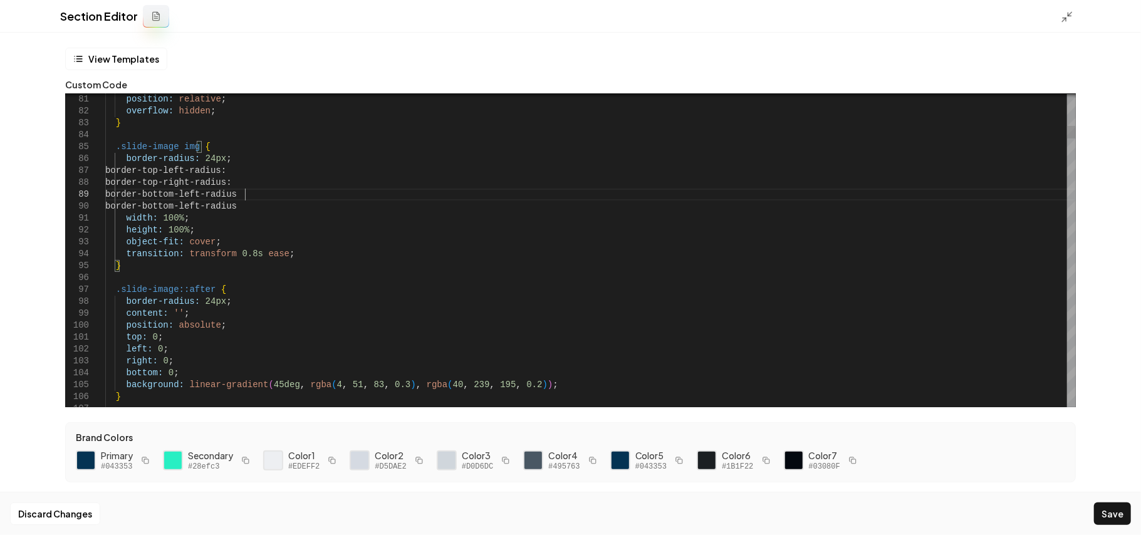
scroll to position [95, 144]
drag, startPoint x: 261, startPoint y: 154, endPoint x: 196, endPoint y: 157, distance: 65.9
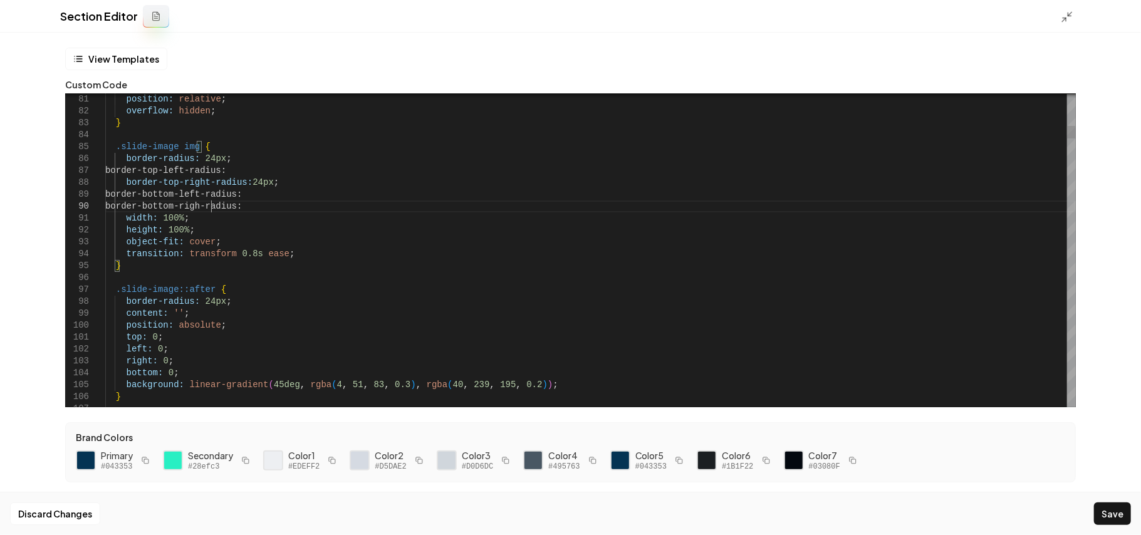
scroll to position [107, 109]
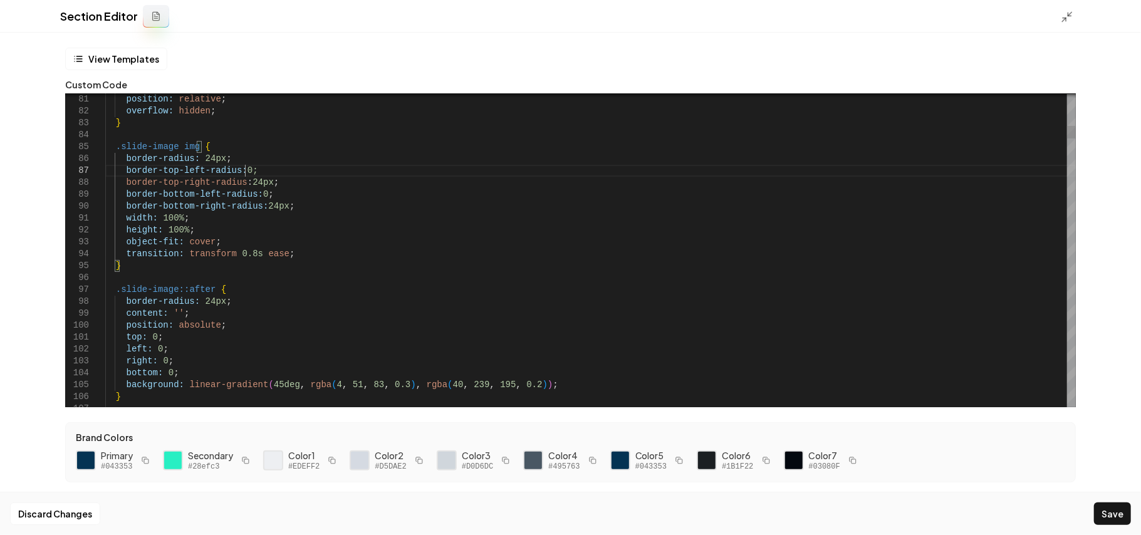
scroll to position [83, 139]
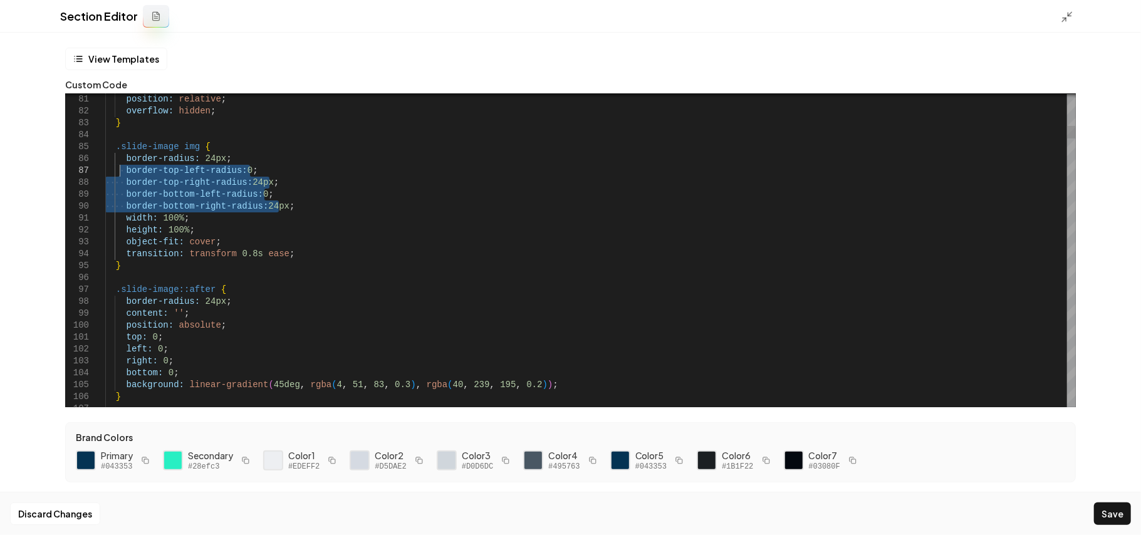
drag, startPoint x: 312, startPoint y: 206, endPoint x: 120, endPoint y: 172, distance: 194.8
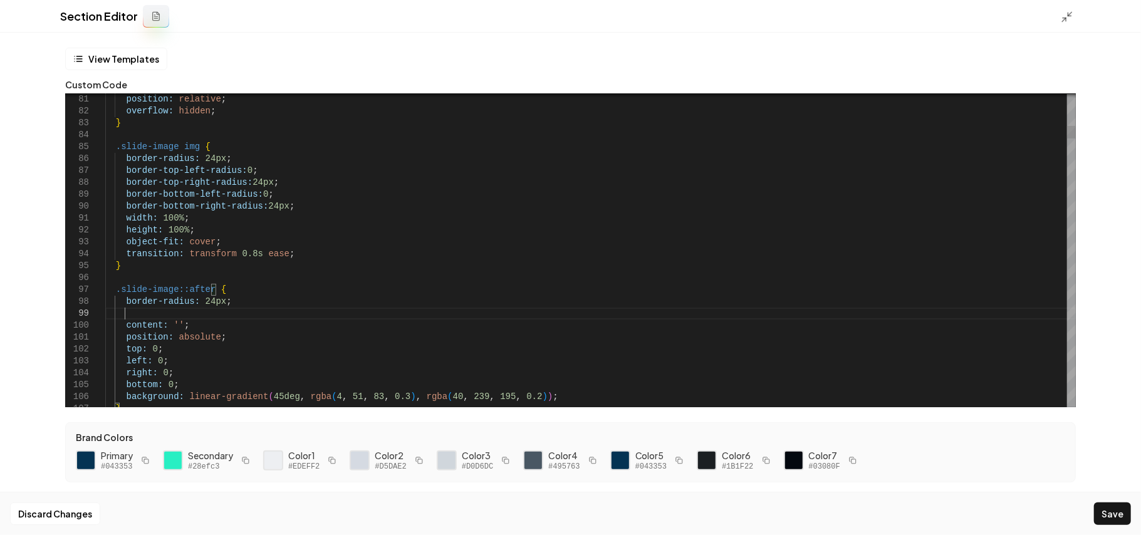
scroll to position [95, 19]
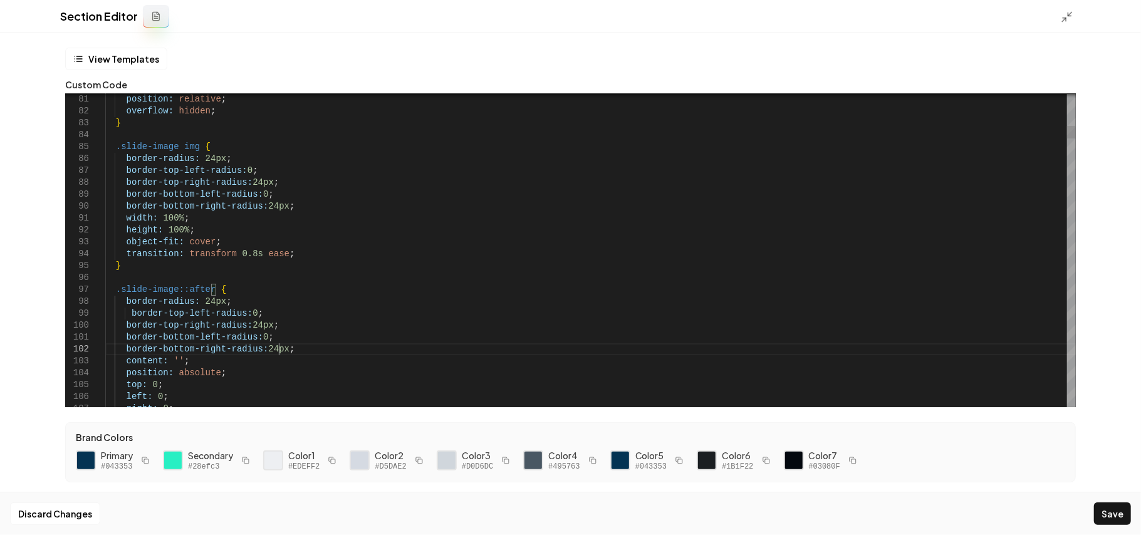
click at [1119, 506] on button "Save" at bounding box center [1112, 514] width 37 height 23
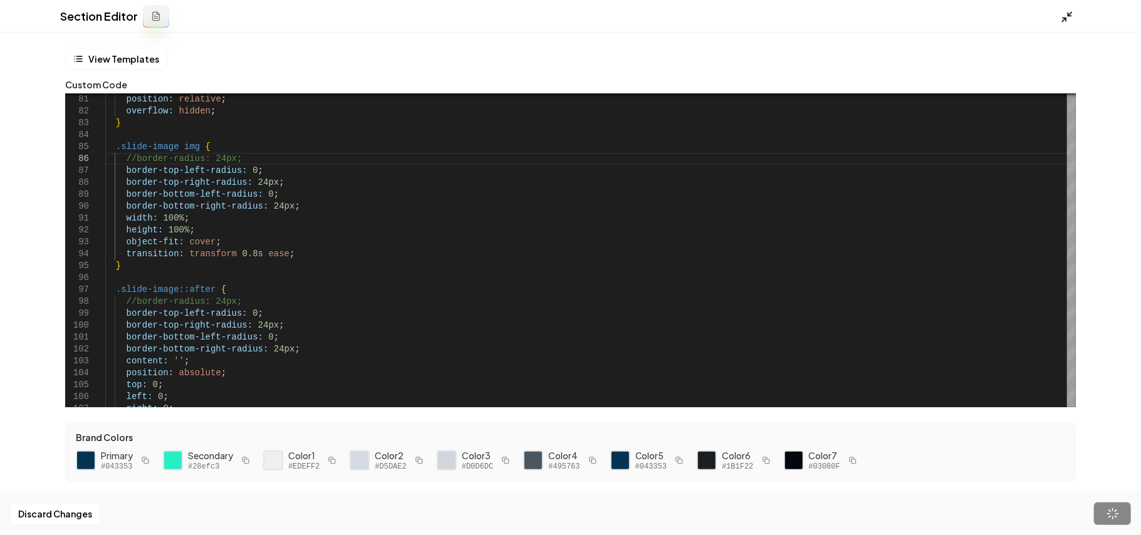
click at [1067, 19] on icon at bounding box center [1067, 17] width 13 height 13
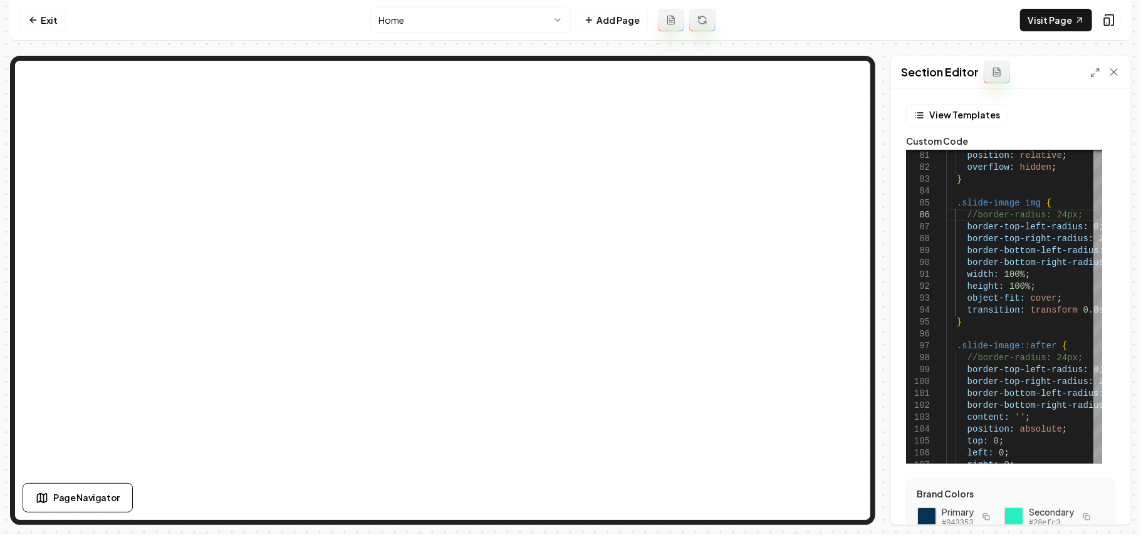
click at [1101, 68] on div at bounding box center [1106, 72] width 30 height 13
click at [1094, 71] on icon at bounding box center [1096, 73] width 10 height 10
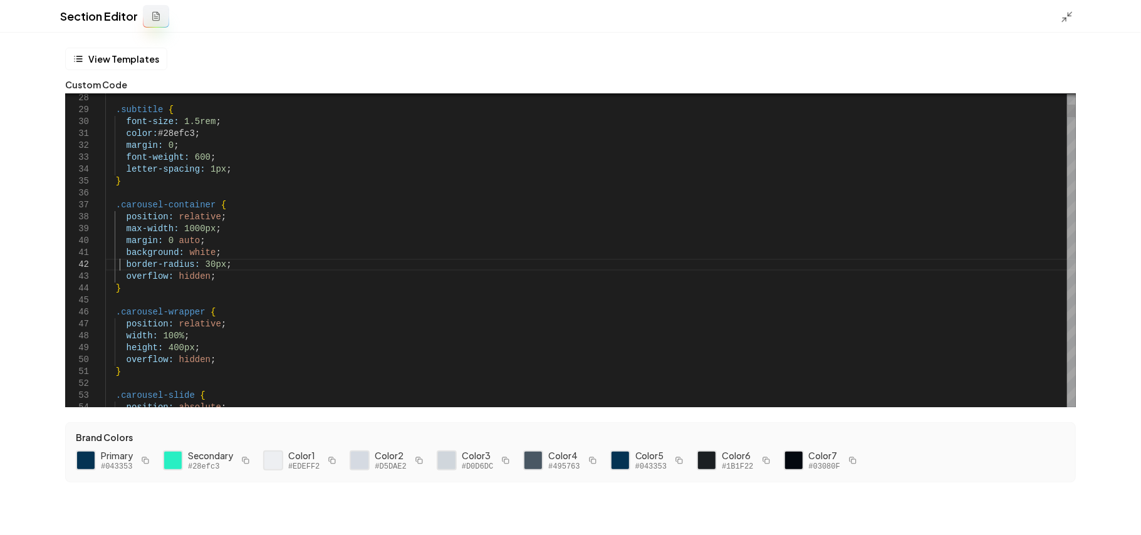
click at [1108, 520] on button "Save" at bounding box center [1112, 514] width 37 height 23
click at [1066, 21] on icon at bounding box center [1067, 17] width 13 height 13
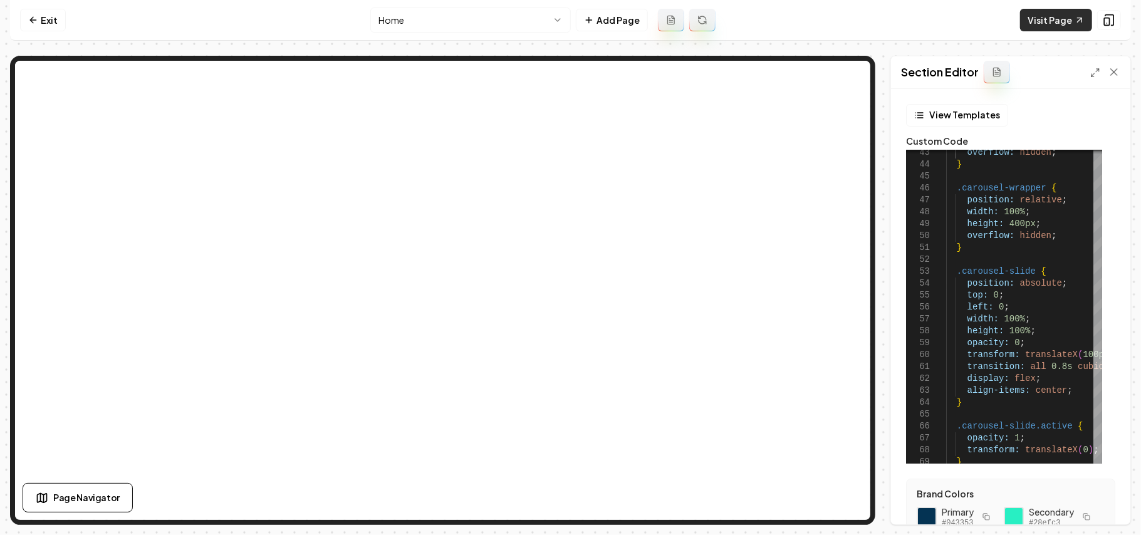
click at [1064, 19] on link "Visit Page" at bounding box center [1056, 20] width 72 height 23
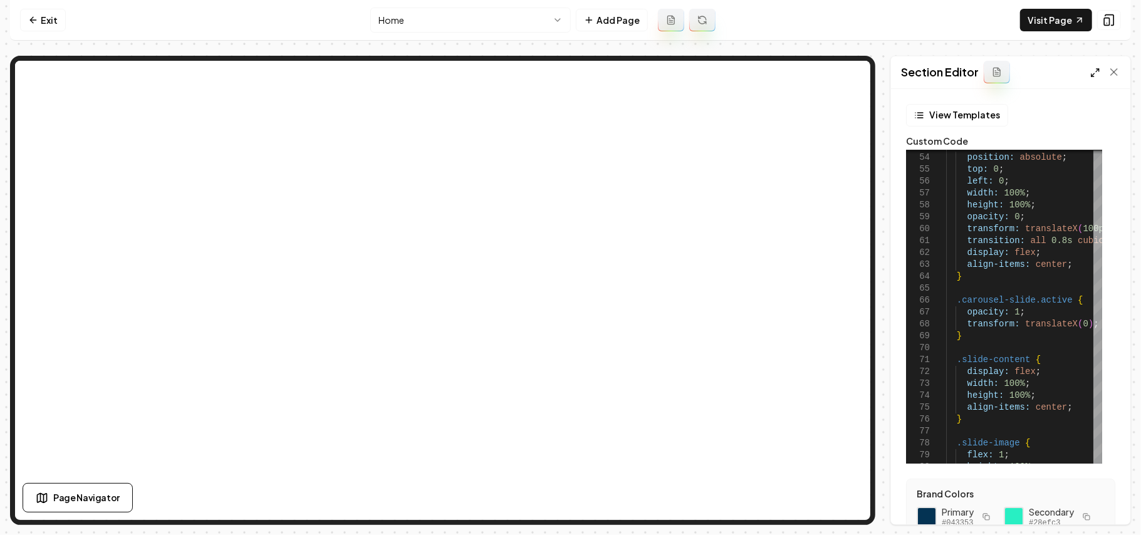
click at [1094, 73] on icon at bounding box center [1096, 73] width 10 height 10
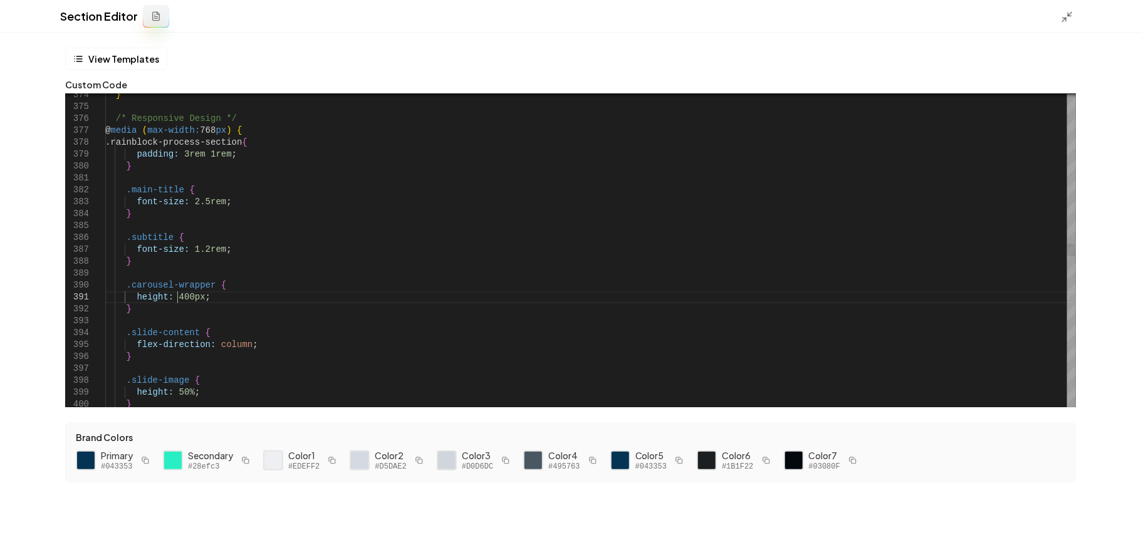
click at [175, 300] on div ".subtitle { font-size: 1.2rem ; } .carousel-wrapper { height: 400px ; } .slide-…" at bounding box center [590, 273] width 971 height 9253
click at [176, 300] on div ".subtitle { font-size: 1.2rem ; } .carousel-wrapper { height: 400px ; } .slide-…" at bounding box center [590, 273] width 971 height 9253
click at [174, 295] on div ".subtitle { font-size: 1.2rem ; } .carousel-wrapper { height: 400px ; } .slide-…" at bounding box center [590, 273] width 971 height 9253
click at [175, 296] on div ".subtitle { font-size: 1.2rem ; } .carousel-wrapper { height: 400px ; } .slide-…" at bounding box center [590, 273] width 971 height 9253
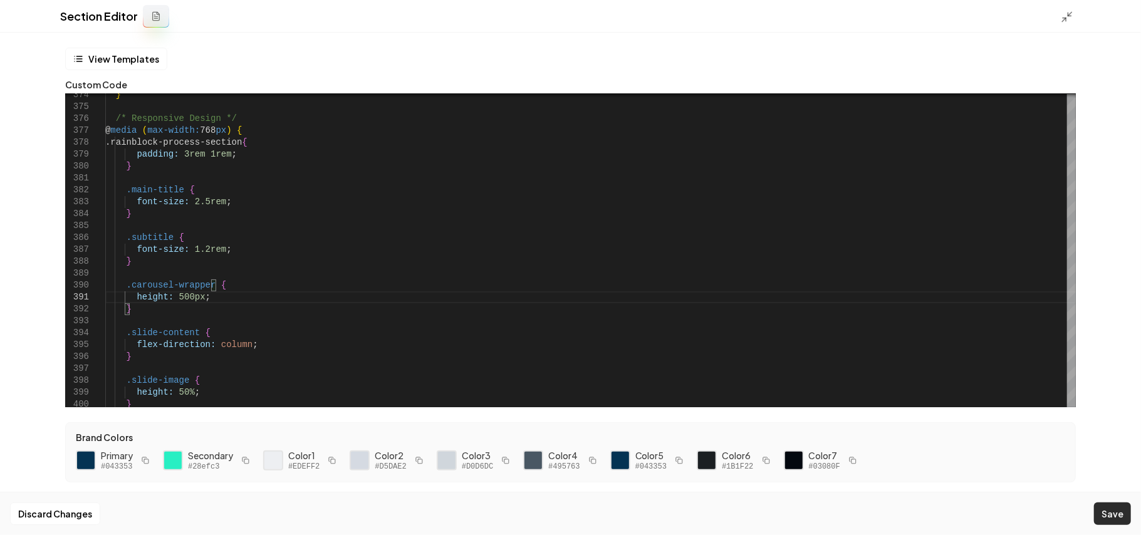
click at [1104, 506] on button "Save" at bounding box center [1112, 514] width 37 height 23
click at [1069, 18] on icon at bounding box center [1067, 17] width 13 height 13
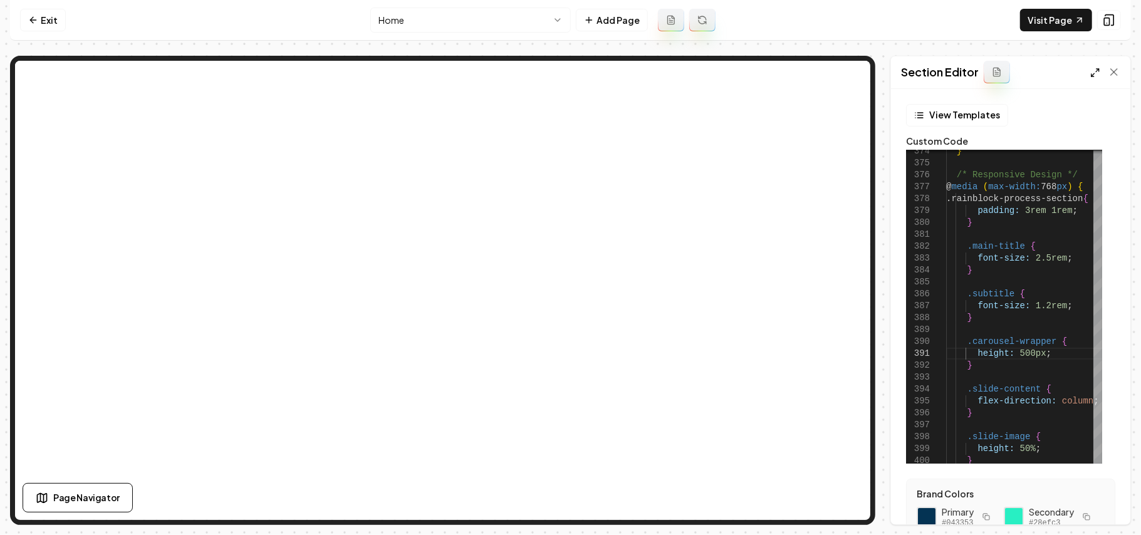
click at [1094, 76] on icon at bounding box center [1096, 73] width 10 height 10
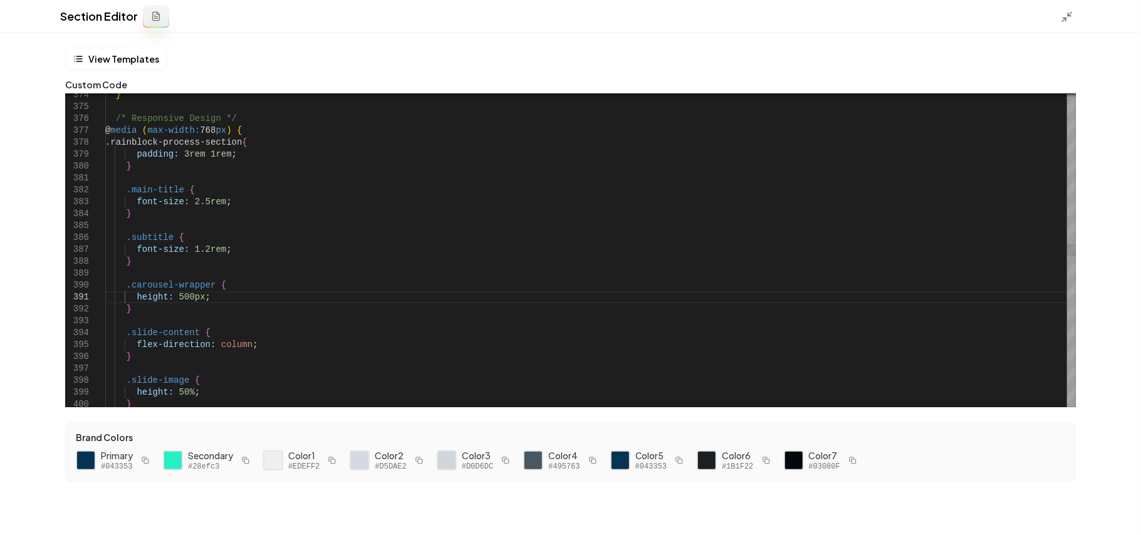
click at [181, 295] on div ".subtitle { font-size: 1.2rem ; } .carousel-wrapper { height: 500px ; } .slide-…" at bounding box center [590, 273] width 971 height 9253
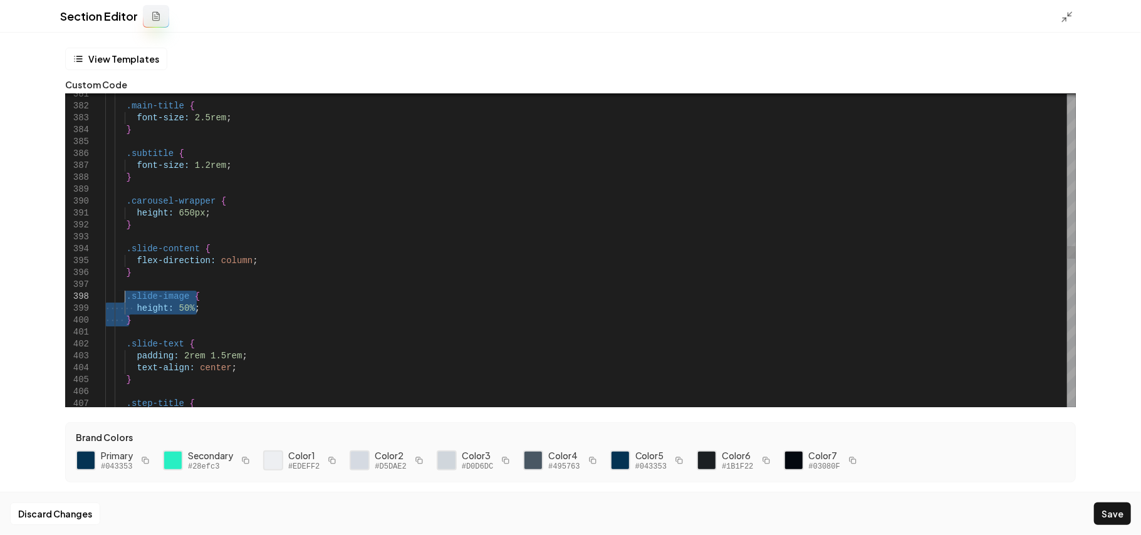
drag, startPoint x: 134, startPoint y: 320, endPoint x: 123, endPoint y: 296, distance: 26.1
click at [123, 296] on div ".subtitle { font-size: 1.2rem ; } .carousel-wrapper { height: 650px ; } .slide-…" at bounding box center [590, 189] width 971 height 9253
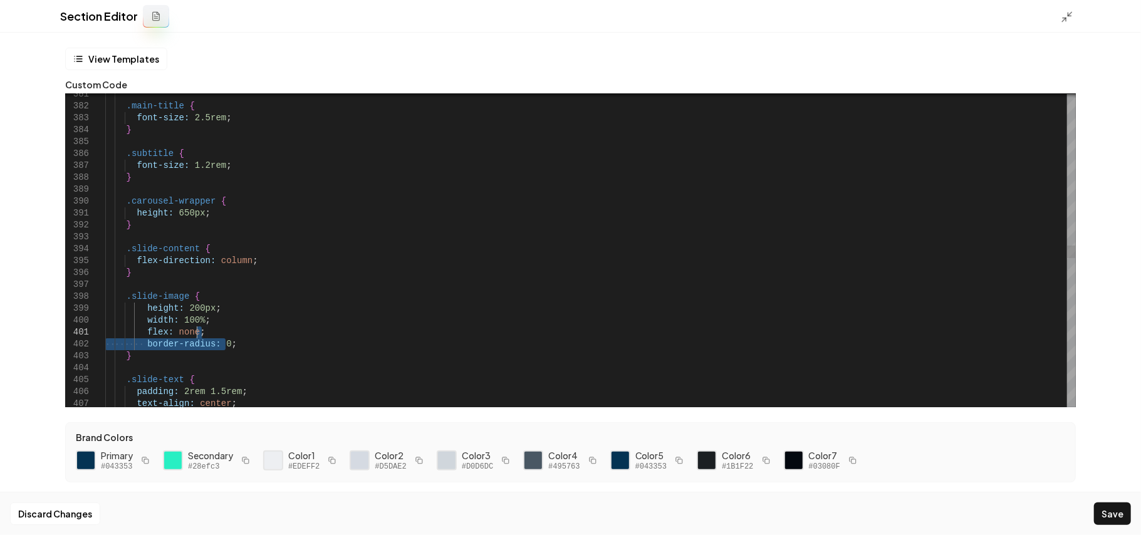
drag, startPoint x: 236, startPoint y: 347, endPoint x: 236, endPoint y: 337, distance: 10.7
click at [236, 337] on div ".subtitle { font-size: 1.2rem ; } .carousel-wrapper { height: 650px ; } .slide-…" at bounding box center [590, 207] width 971 height 9289
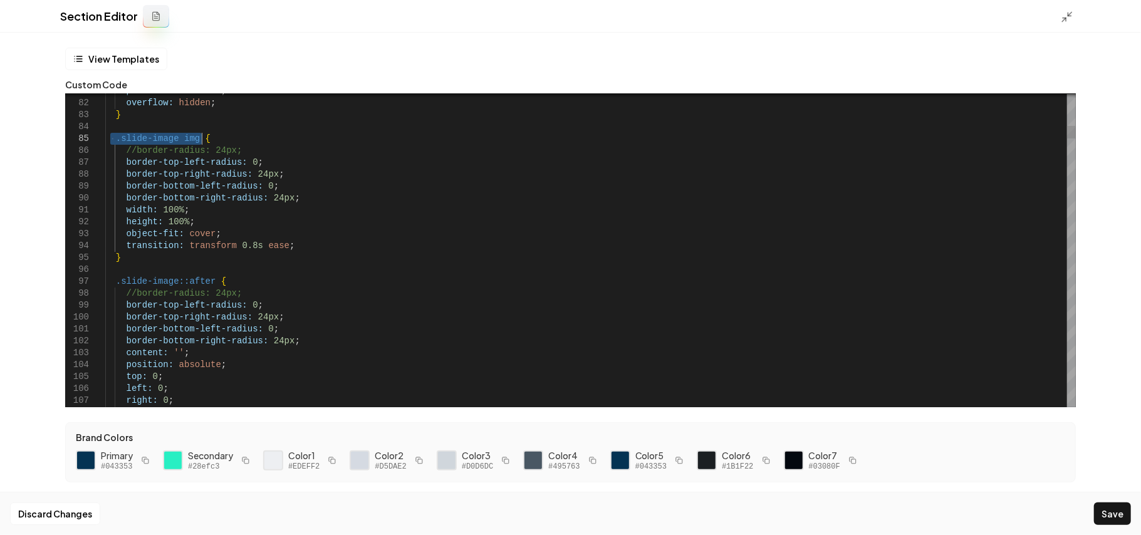
drag, startPoint x: 112, startPoint y: 136, endPoint x: 223, endPoint y: 139, distance: 111.6
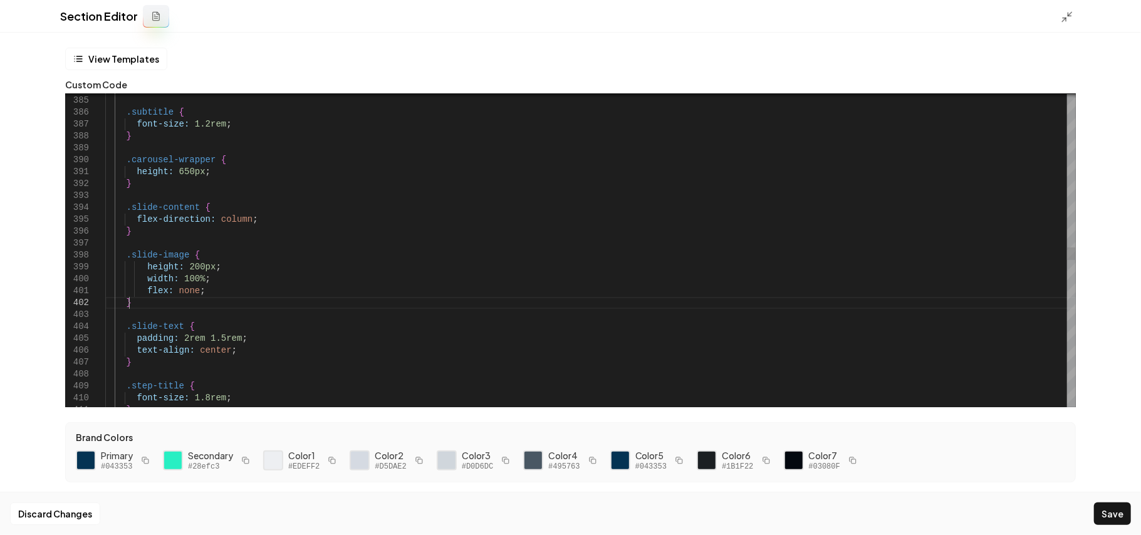
click at [153, 299] on div "} .subtitle { font-size: 1.2rem ; } .carousel-wrapper { height: 650px ; } .slid…" at bounding box center [590, 160] width 971 height 9277
drag, startPoint x: 149, startPoint y: 348, endPoint x: 130, endPoint y: 325, distance: 30.3
click at [130, 325] on div "} .subtitle { font-size: 1.2rem ; } .carousel-wrapper { height: 650px ; } .slid…" at bounding box center [590, 184] width 971 height 9324
click at [160, 351] on div "} .subtitle { font-size: 1.2rem ; } .carousel-wrapper { height: 650px ; } .slid…" at bounding box center [590, 184] width 971 height 9324
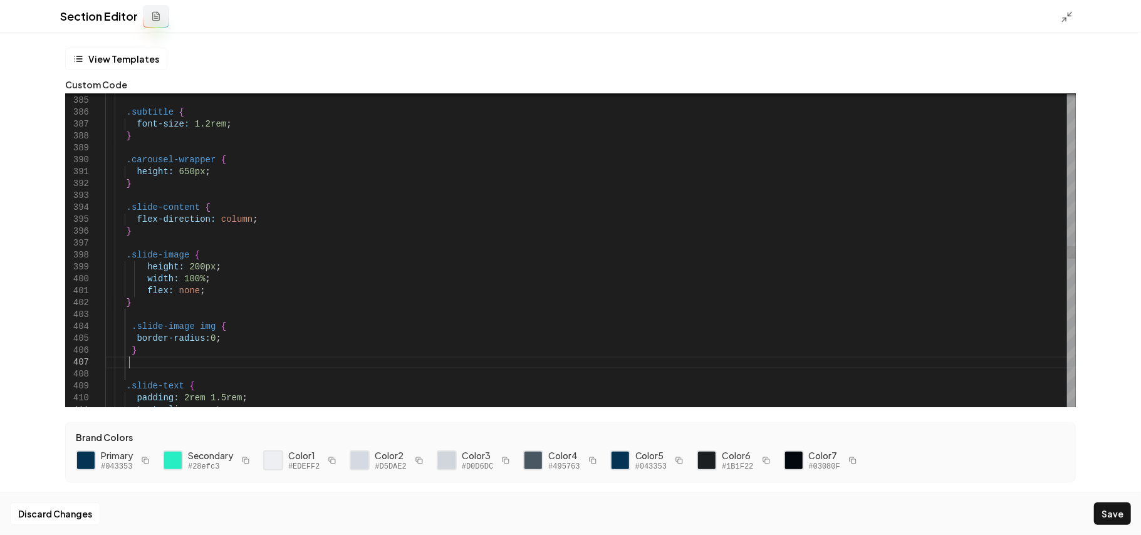
scroll to position [83, 23]
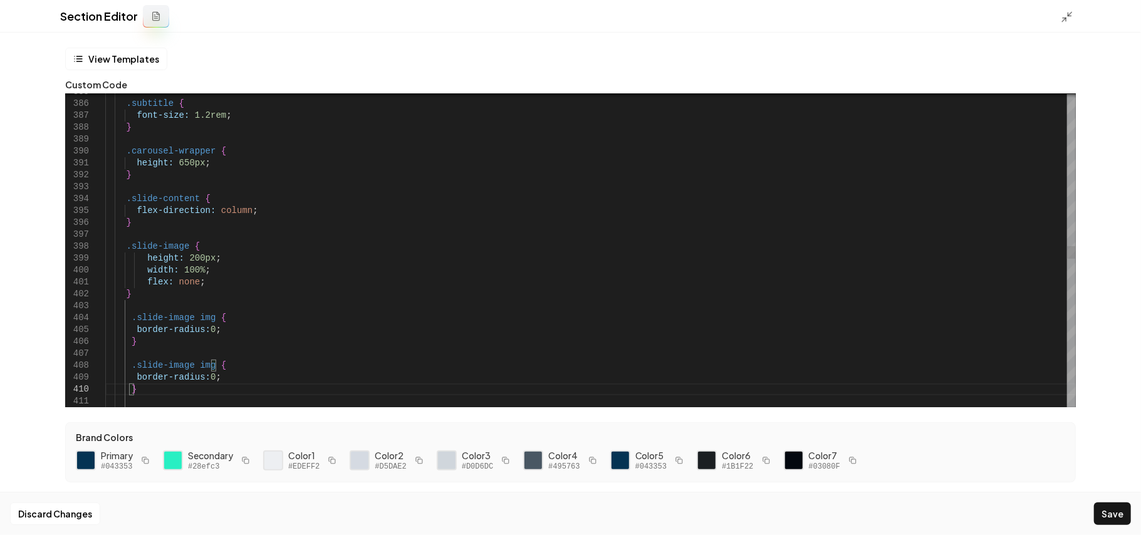
click at [206, 364] on div ".subtitle { font-size: 1.2rem ; } .carousel-wrapper { height: 650px ; } .slide-…" at bounding box center [590, 199] width 971 height 9372
click at [1114, 513] on button "Save" at bounding box center [1112, 514] width 37 height 23
click at [1071, 16] on icon at bounding box center [1067, 17] width 13 height 13
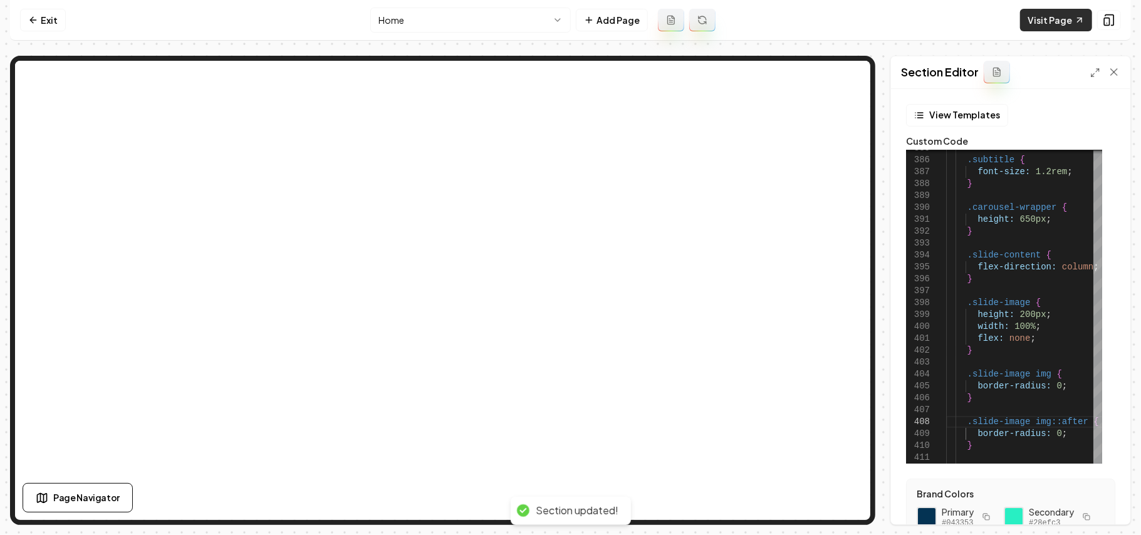
click at [1049, 20] on link "Visit Page" at bounding box center [1056, 20] width 72 height 23
click at [1050, 387] on div ".subtitle { font-size: 1.2rem ; } .carousel-wrapper { height: 650px ; } .slide-…" at bounding box center [1029, 259] width 167 height 9380
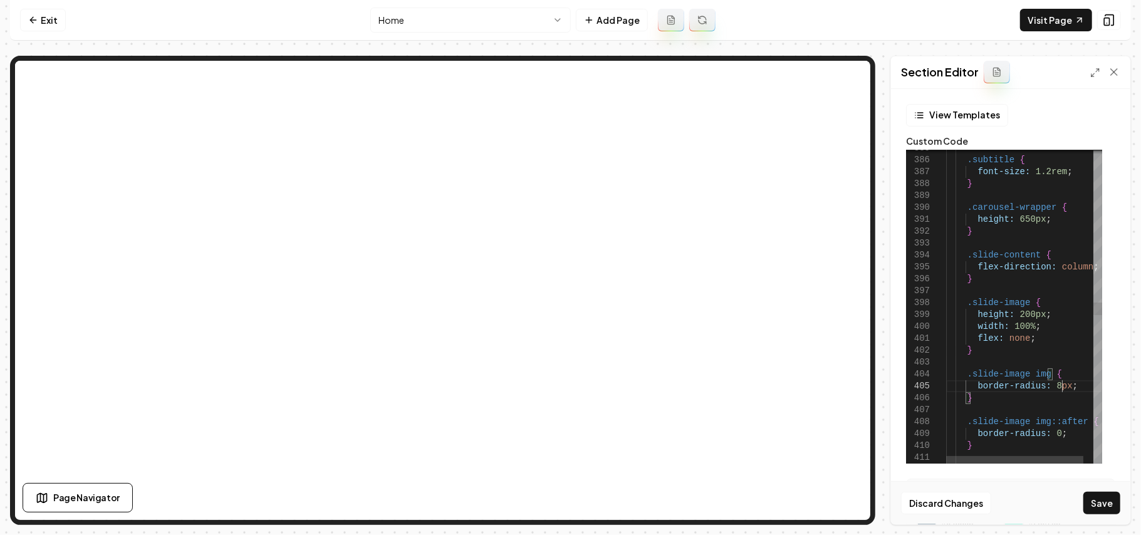
scroll to position [58, 114]
click at [1049, 434] on div ".subtitle { font-size: 1.2rem ; } .carousel-wrapper { height: 650px ; } .slide-…" at bounding box center [1029, 259] width 167 height 9380
click at [1106, 495] on button "Save" at bounding box center [1102, 503] width 37 height 23
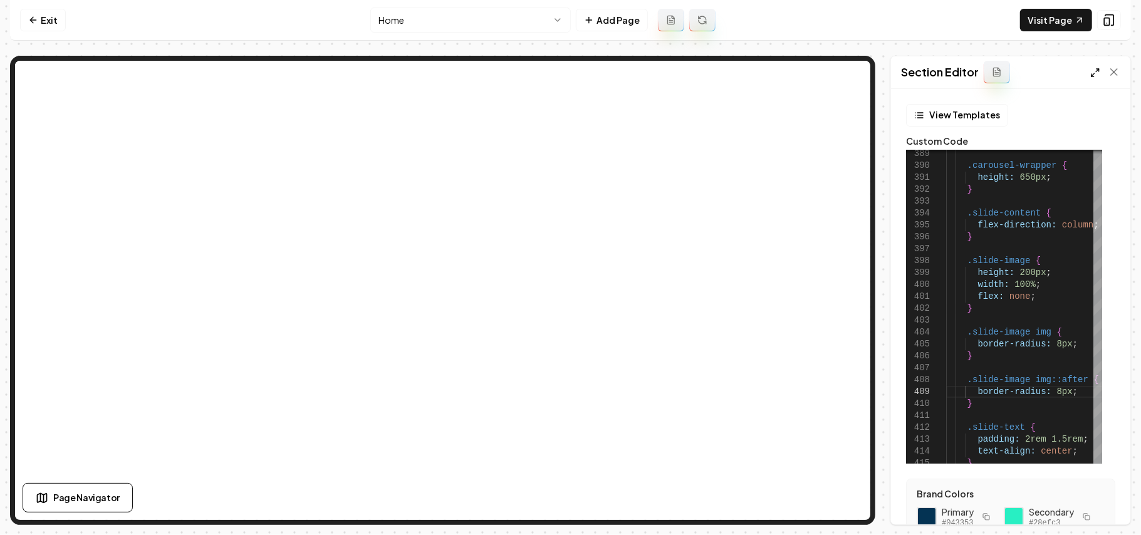
click at [1091, 71] on icon at bounding box center [1096, 73] width 10 height 10
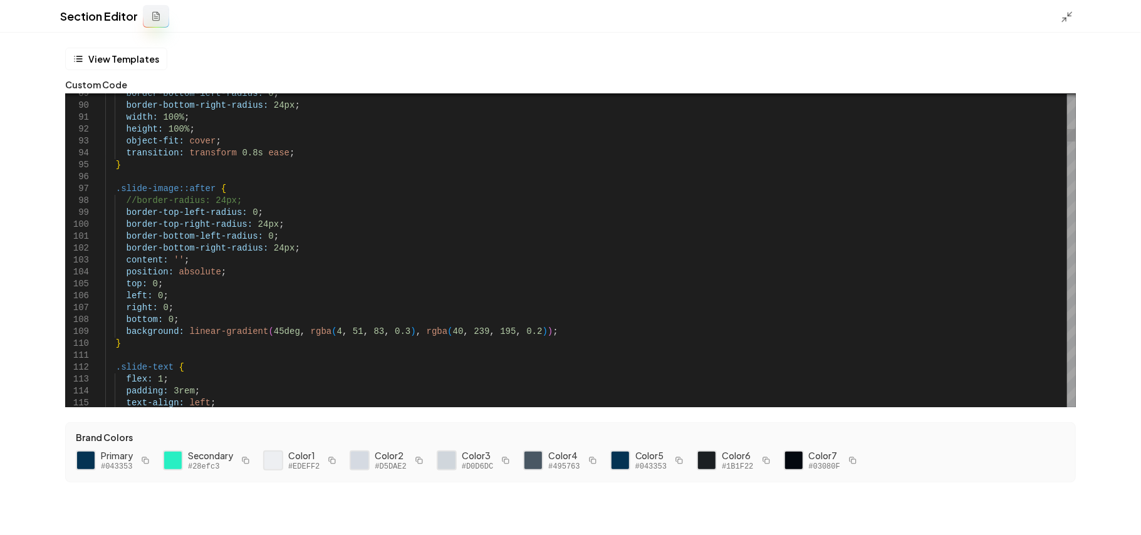
scroll to position [94, 115]
drag, startPoint x: 233, startPoint y: 187, endPoint x: 115, endPoint y: 187, distance: 117.8
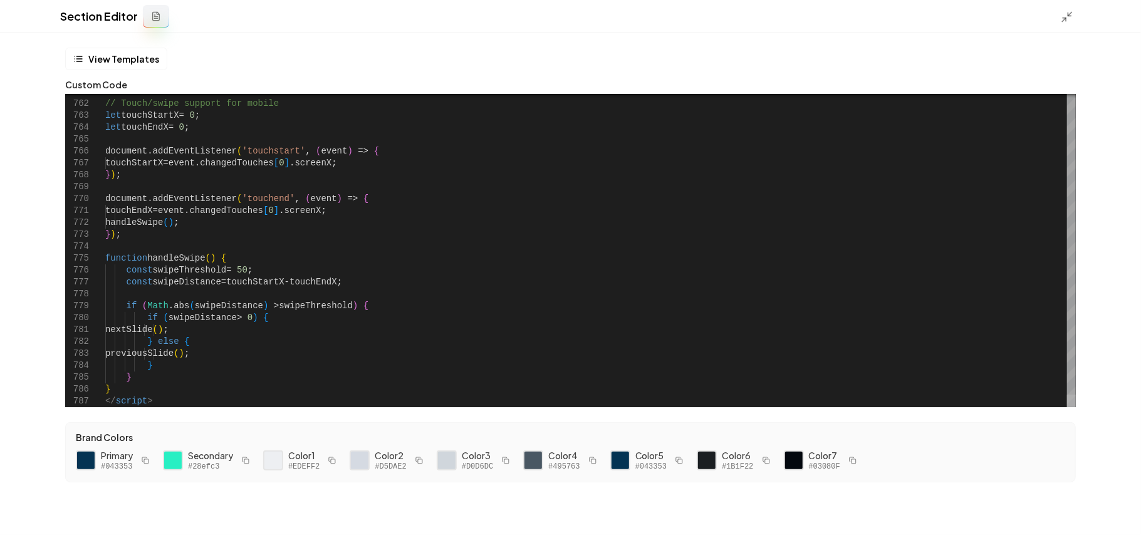
click at [1076, 407] on div at bounding box center [1071, 401] width 9 height 13
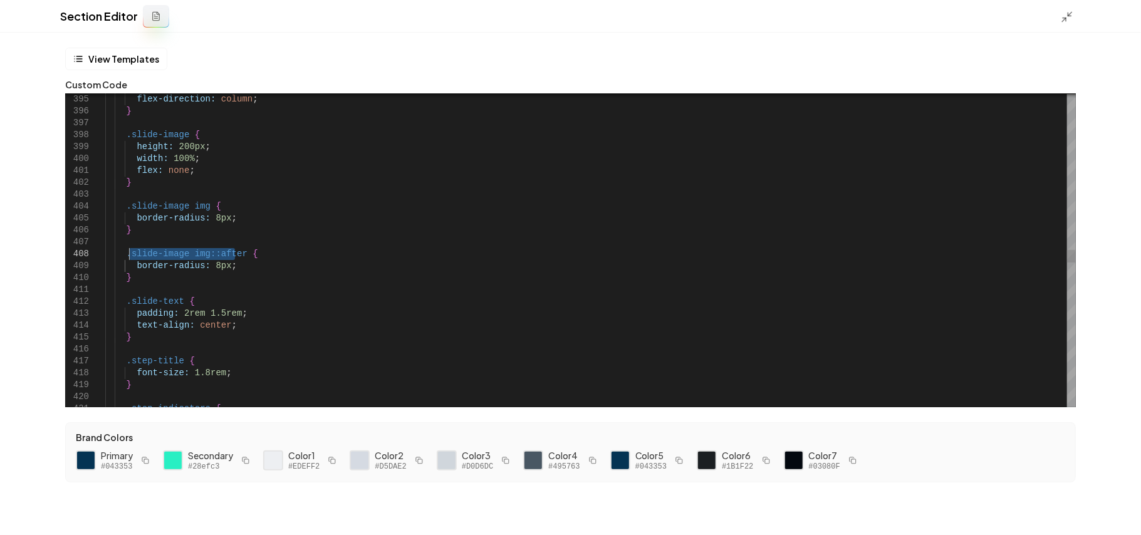
drag, startPoint x: 236, startPoint y: 253, endPoint x: 126, endPoint y: 251, distance: 109.7
click at [126, 251] on div "} .step-indicators { .step-title { font-size: 1.8rem ; .slide-text { padding: 2…" at bounding box center [590, 87] width 971 height 9372
click at [1104, 509] on button "Save" at bounding box center [1112, 514] width 37 height 23
click at [1068, 18] on icon at bounding box center [1067, 17] width 13 height 13
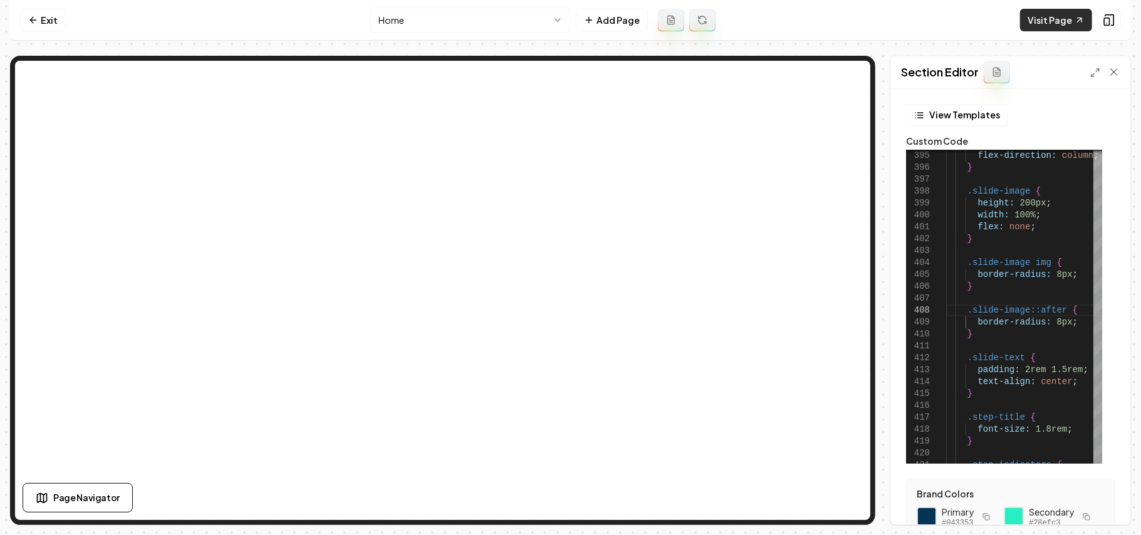
click at [1059, 16] on link "Visit Page" at bounding box center [1056, 20] width 72 height 23
click at [1089, 78] on div "Section Editor" at bounding box center [1010, 72] width 239 height 33
click at [1098, 71] on line at bounding box center [1097, 70] width 3 height 3
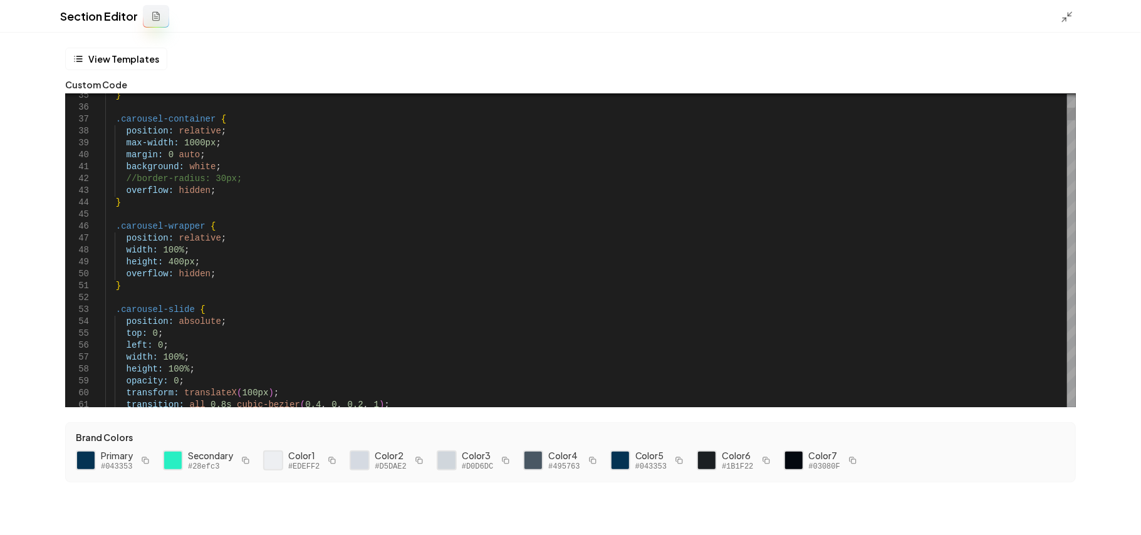
scroll to position [94, 119]
type textarea "**********"
click at [1099, 510] on button "Save" at bounding box center [1112, 514] width 37 height 23
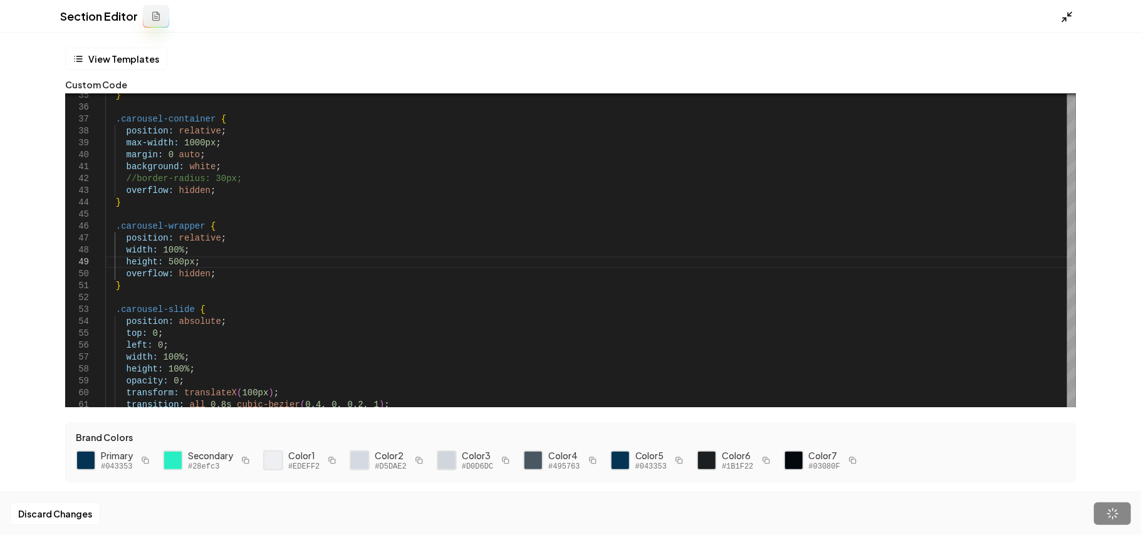
click at [1069, 19] on icon at bounding box center [1067, 17] width 13 height 13
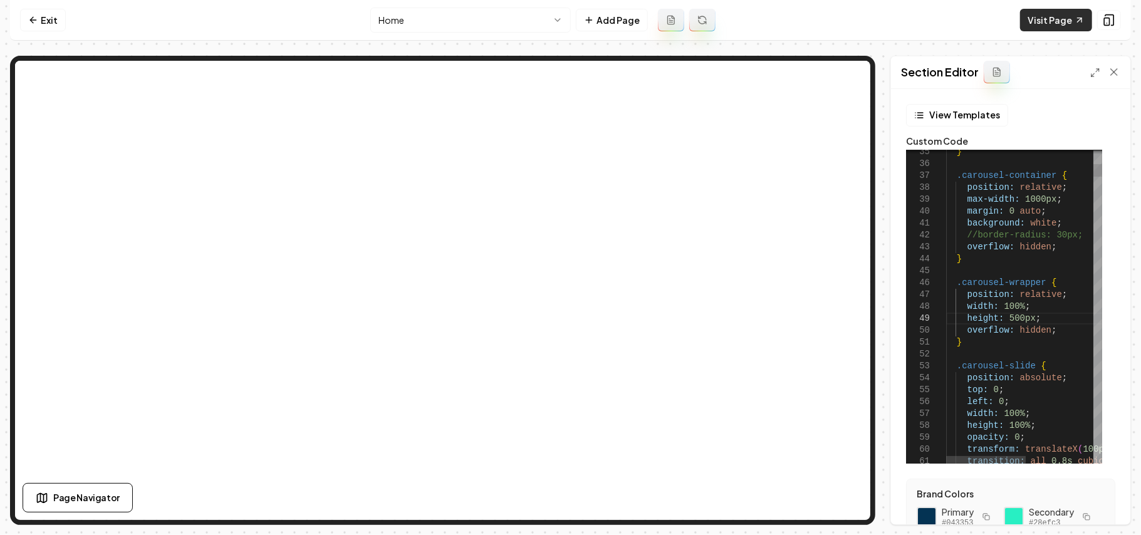
click at [1029, 28] on link "Visit Page" at bounding box center [1056, 20] width 72 height 23
drag, startPoint x: 1004, startPoint y: 320, endPoint x: 1013, endPoint y: 321, distance: 8.9
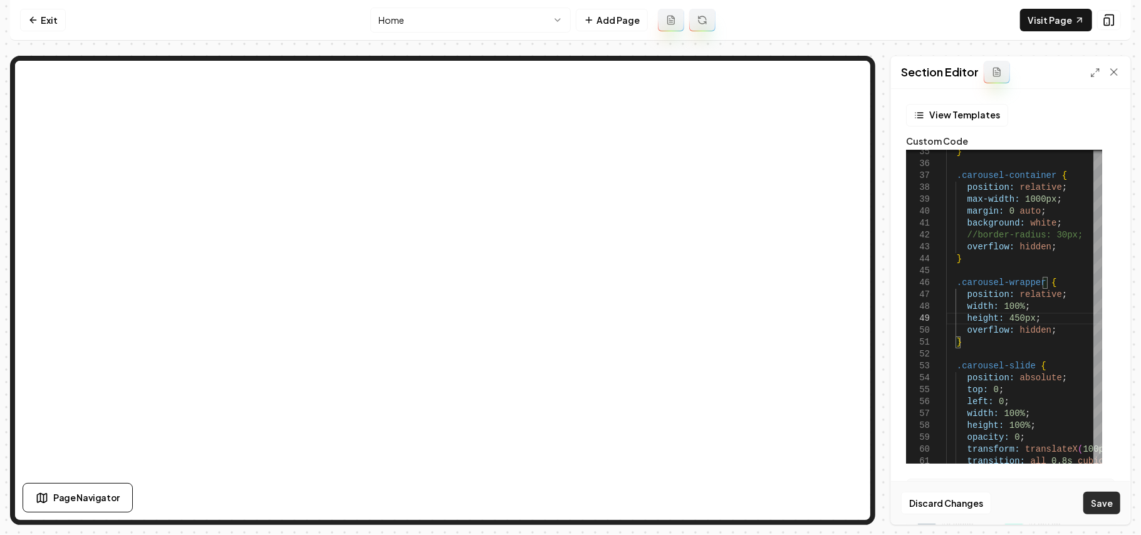
click at [1098, 506] on button "Save" at bounding box center [1102, 503] width 37 height 23
click at [1072, 23] on link "Visit Page" at bounding box center [1056, 20] width 72 height 23
click at [1098, 73] on icon at bounding box center [1096, 73] width 10 height 10
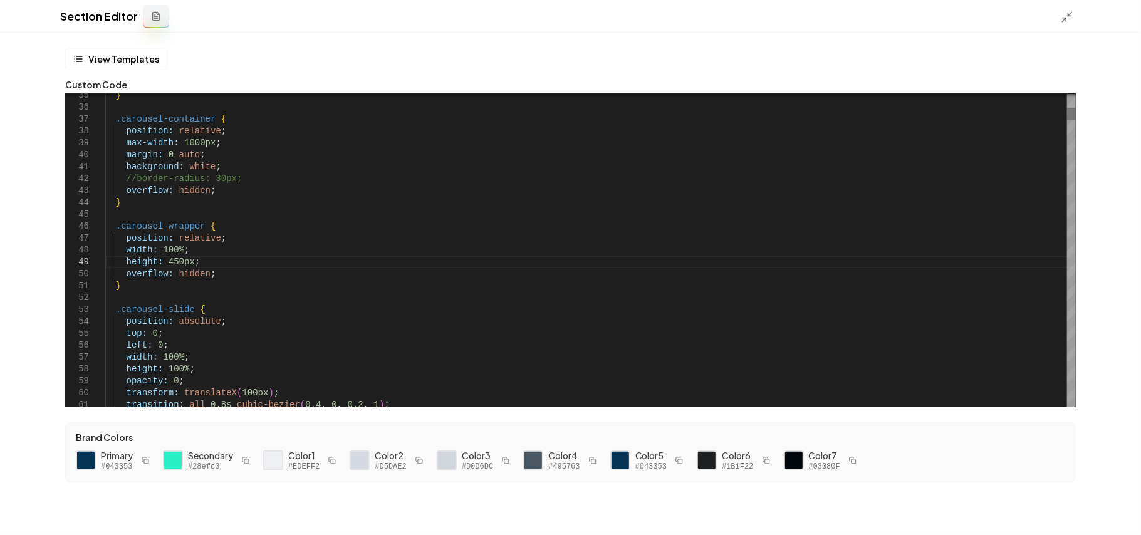
click at [1076, 108] on div at bounding box center [1071, 114] width 9 height 13
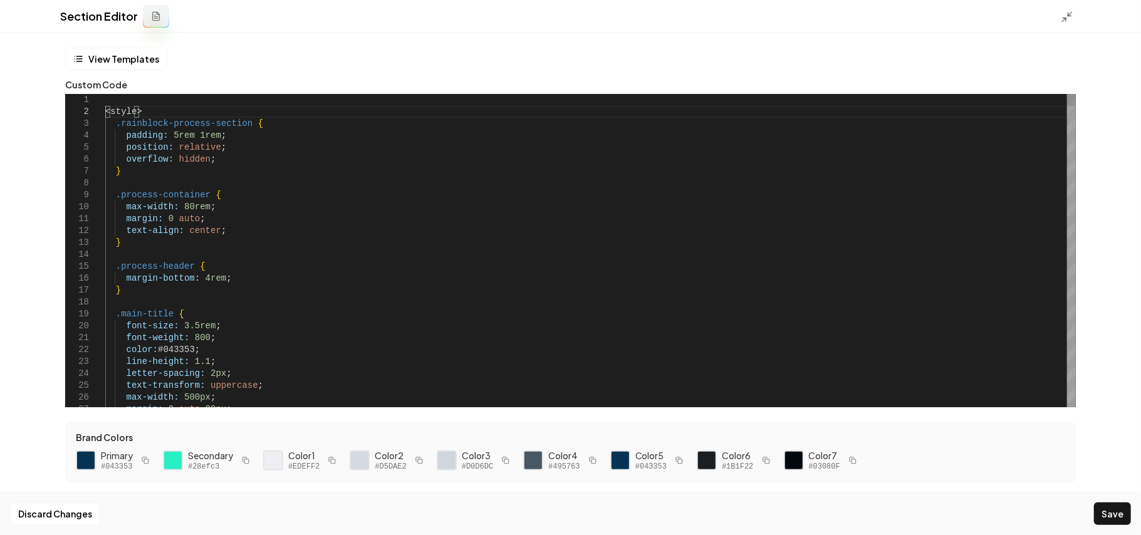
scroll to position [23, 0]
type textarea "**********"
click at [1104, 516] on button "Save" at bounding box center [1112, 514] width 37 height 23
click at [1071, 16] on icon at bounding box center [1067, 17] width 13 height 13
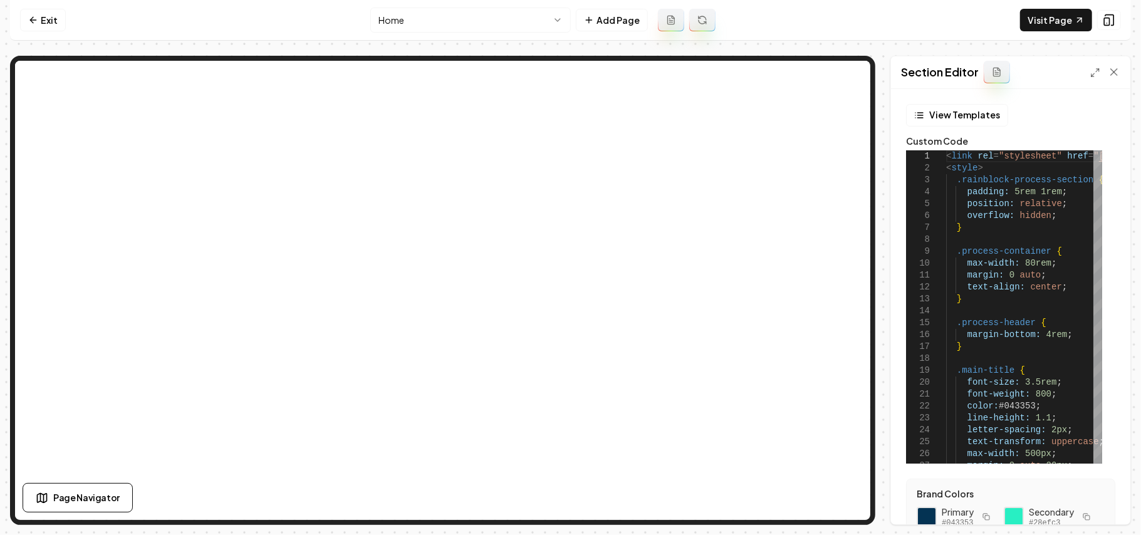
click at [43, 6] on nav "Exit Home Add Page Visit Page" at bounding box center [570, 20] width 1121 height 41
click at [41, 13] on link "Exit" at bounding box center [43, 20] width 46 height 23
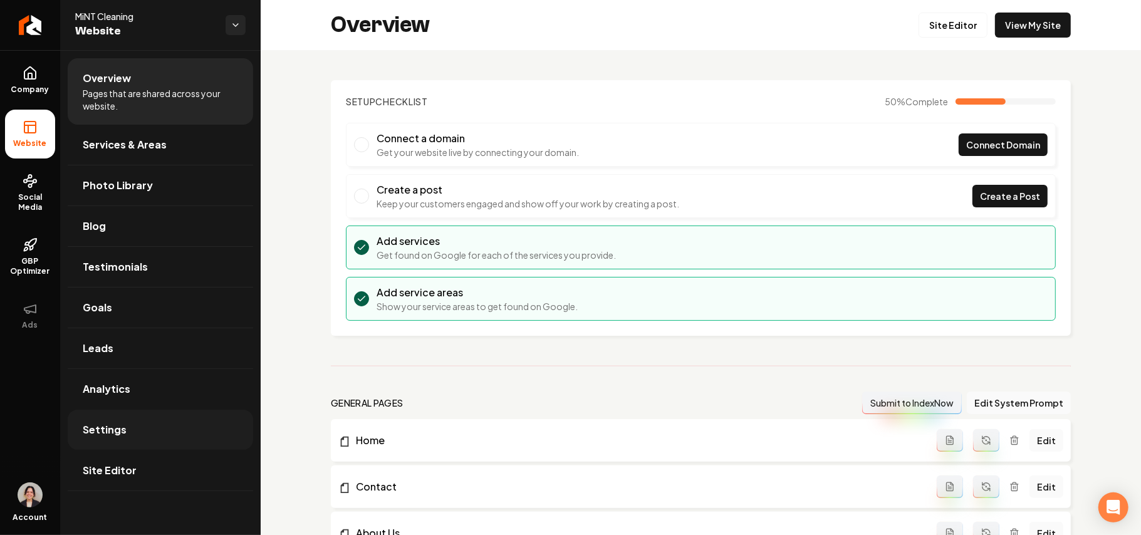
click at [116, 431] on span "Settings" at bounding box center [105, 429] width 44 height 15
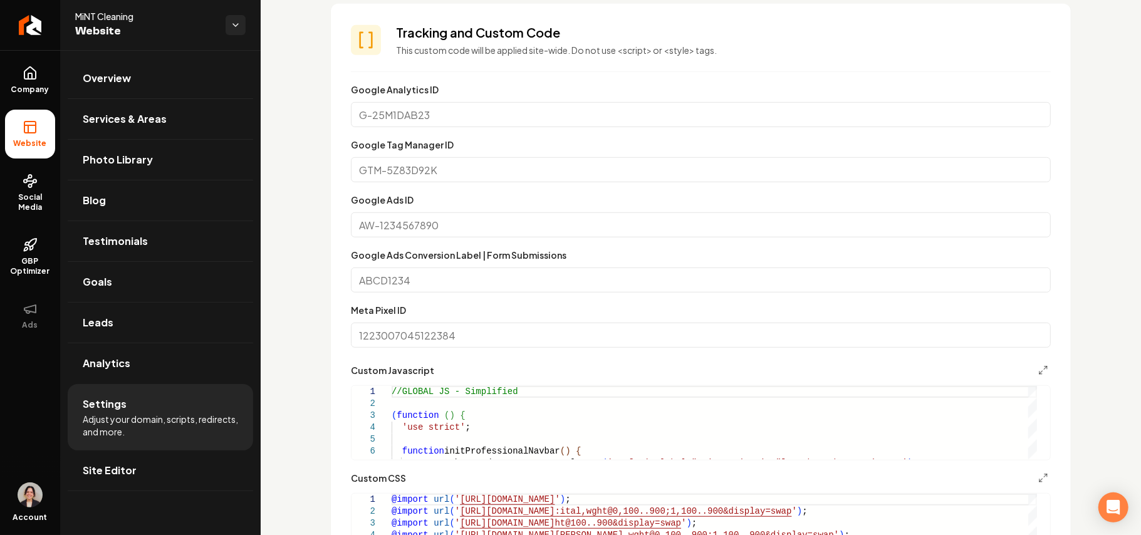
scroll to position [835, 0]
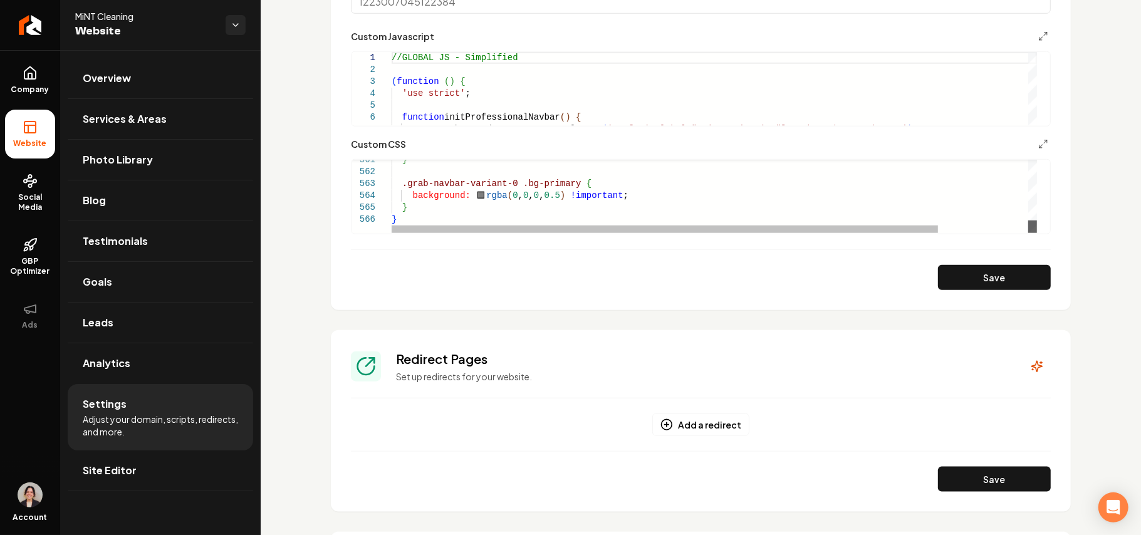
click at [1037, 233] on div "Main content area" at bounding box center [1033, 227] width 9 height 13
type textarea "**********"
click at [1039, 143] on icon "Main content area" at bounding box center [1044, 144] width 10 height 10
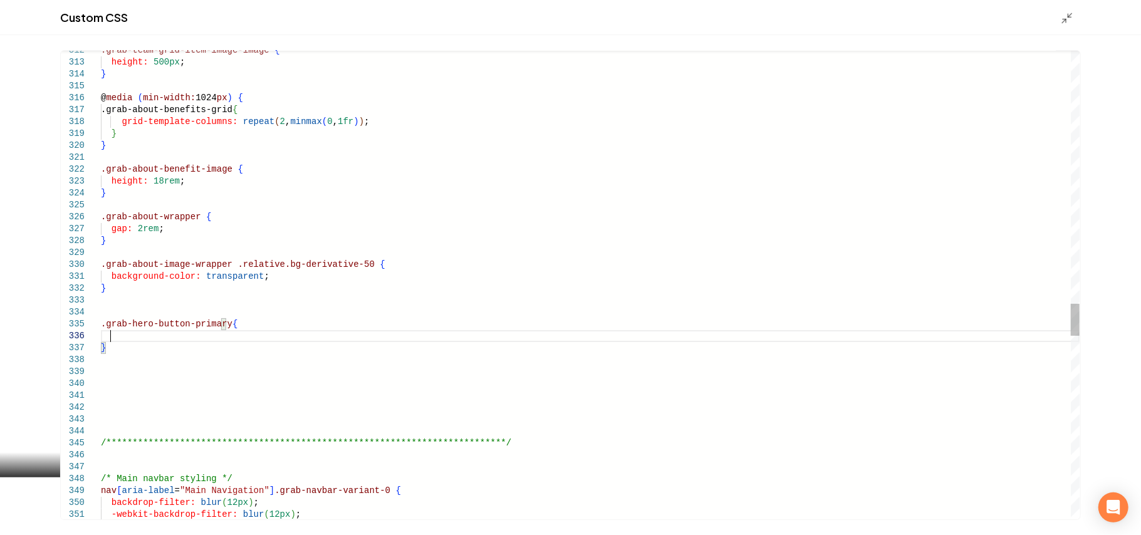
scroll to position [59, 8]
drag, startPoint x: 135, startPoint y: 354, endPoint x: 83, endPoint y: 321, distance: 61.7
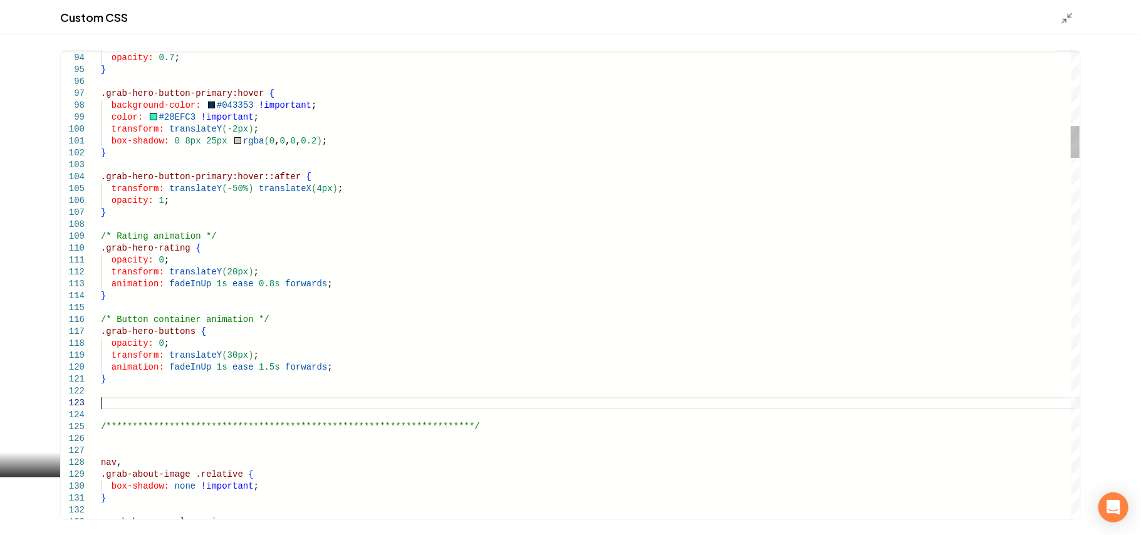
scroll to position [24, 0]
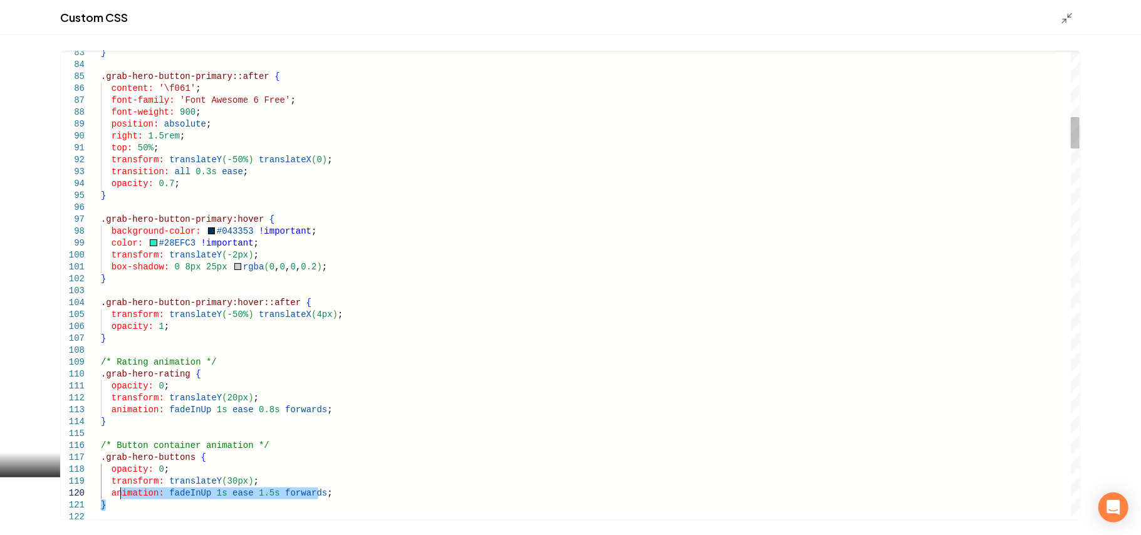
drag, startPoint x: 131, startPoint y: 509, endPoint x: 118, endPoint y: 495, distance: 19.1
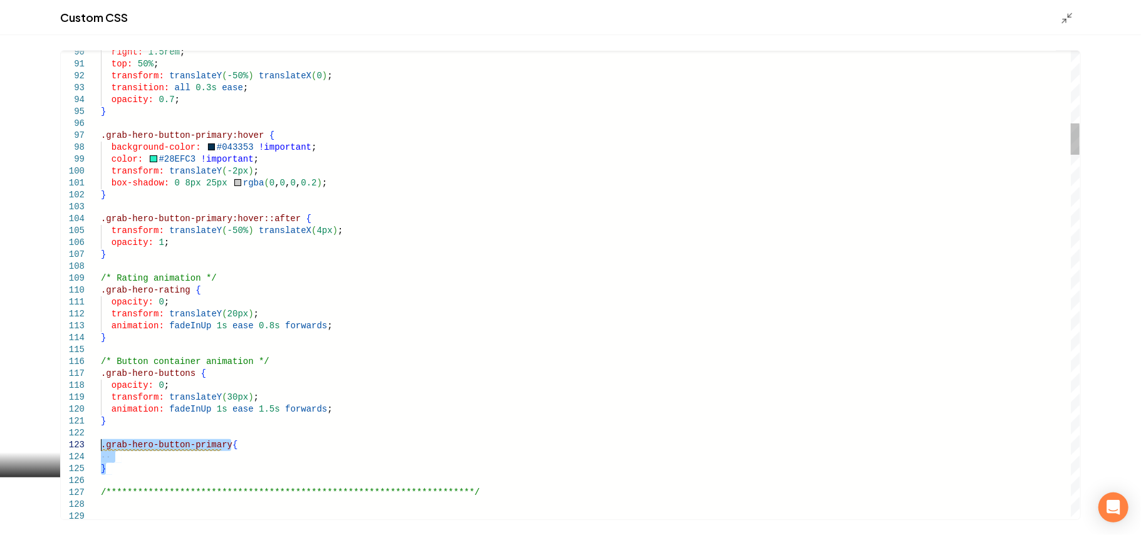
drag, startPoint x: 117, startPoint y: 464, endPoint x: 98, endPoint y: 443, distance: 28.4
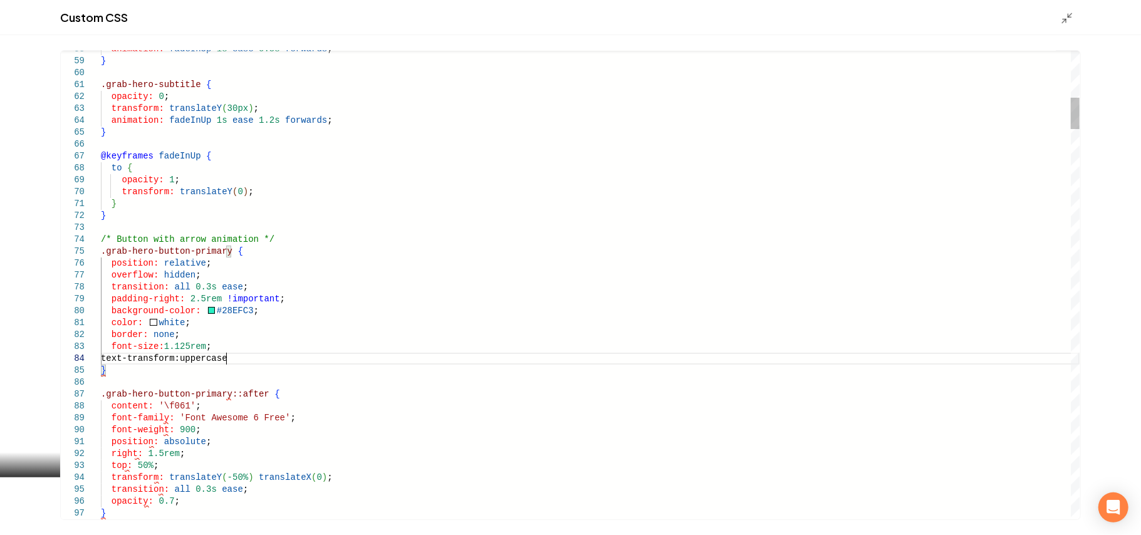
scroll to position [36, 128]
type textarea "**********"
click at [1053, 18] on div "Custom CSS" at bounding box center [570, 17] width 1141 height 35
click at [1061, 18] on icon "Main content area" at bounding box center [1067, 18] width 13 height 13
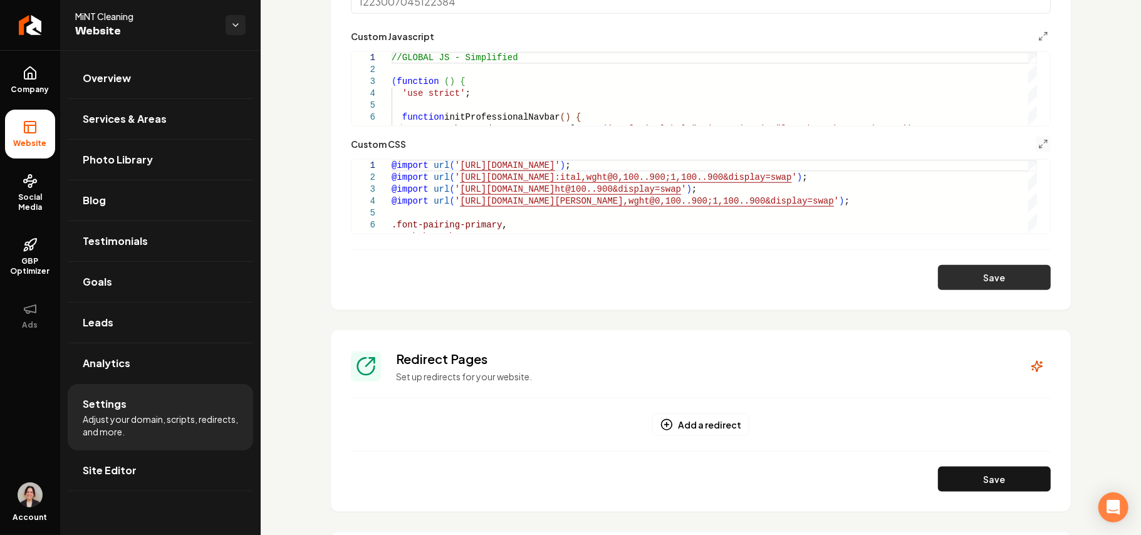
click at [985, 266] on button "Save" at bounding box center [994, 277] width 113 height 25
click at [1040, 145] on line "Main content area" at bounding box center [1041, 146] width 3 height 3
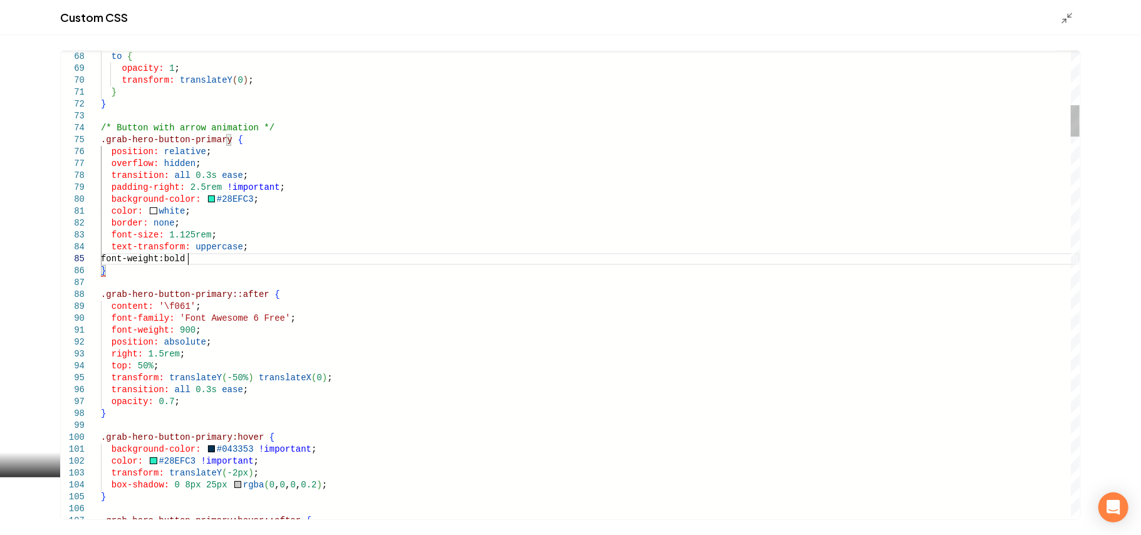
scroll to position [48, 90]
type textarea "**********"
click at [1069, 19] on icon "Main content area" at bounding box center [1067, 18] width 13 height 13
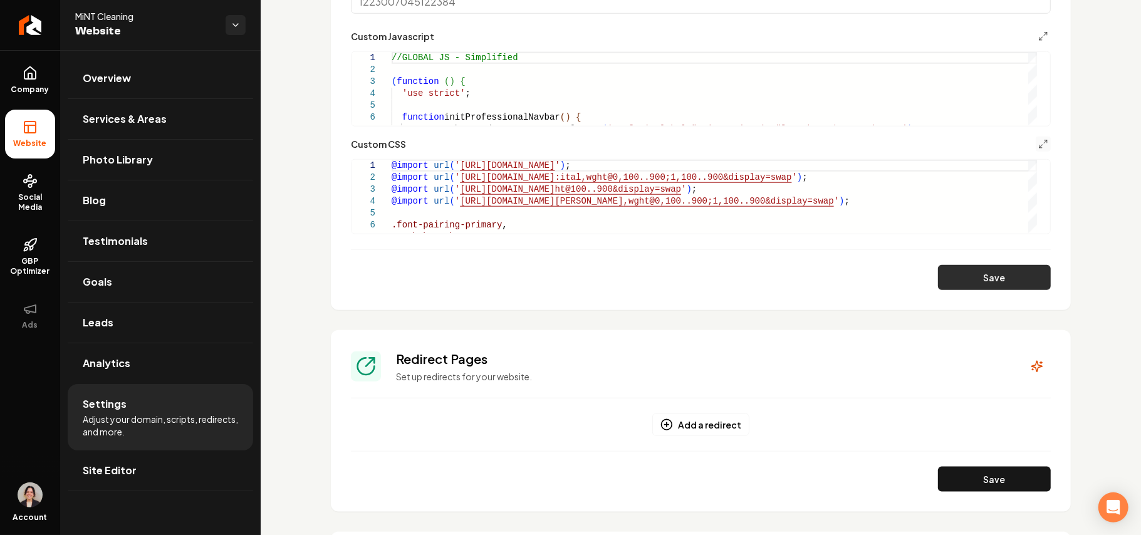
click at [1008, 275] on button "Save" at bounding box center [994, 277] width 113 height 25
click at [1023, 148] on div "Custom CSS" at bounding box center [701, 144] width 700 height 15
click at [1039, 142] on icon "Main content area" at bounding box center [1044, 144] width 10 height 10
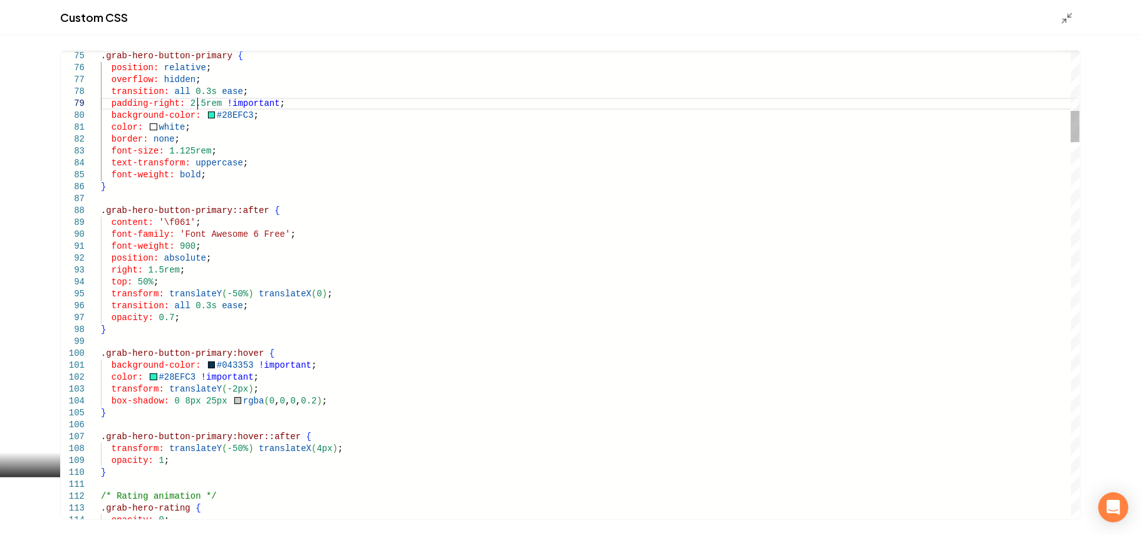
scroll to position [0, 144]
drag, startPoint x: 197, startPoint y: 102, endPoint x: 182, endPoint y: 103, distance: 15.1
type textarea "**********"
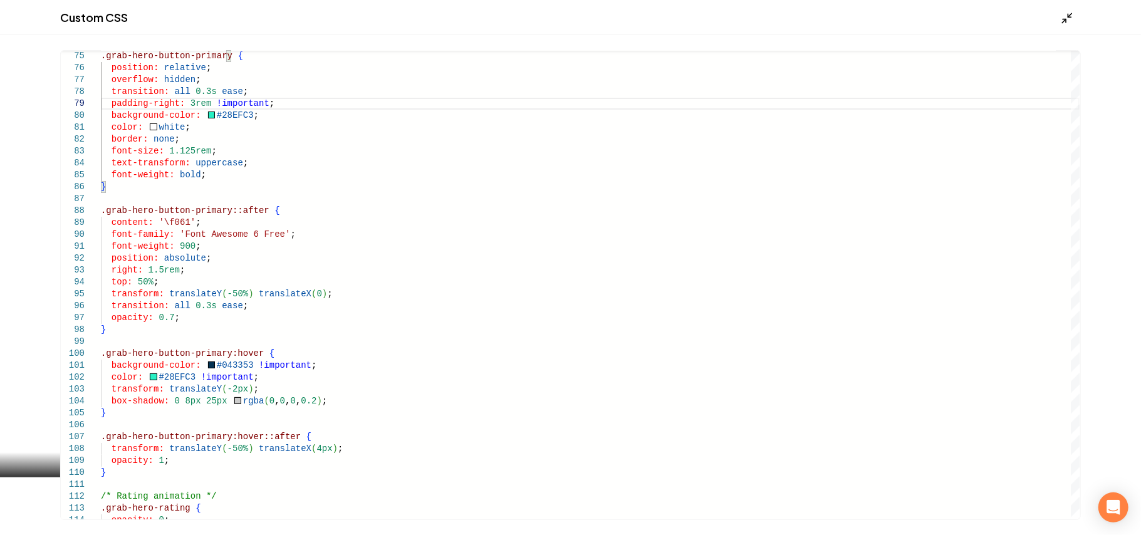
click at [1073, 19] on icon "Main content area" at bounding box center [1067, 18] width 13 height 13
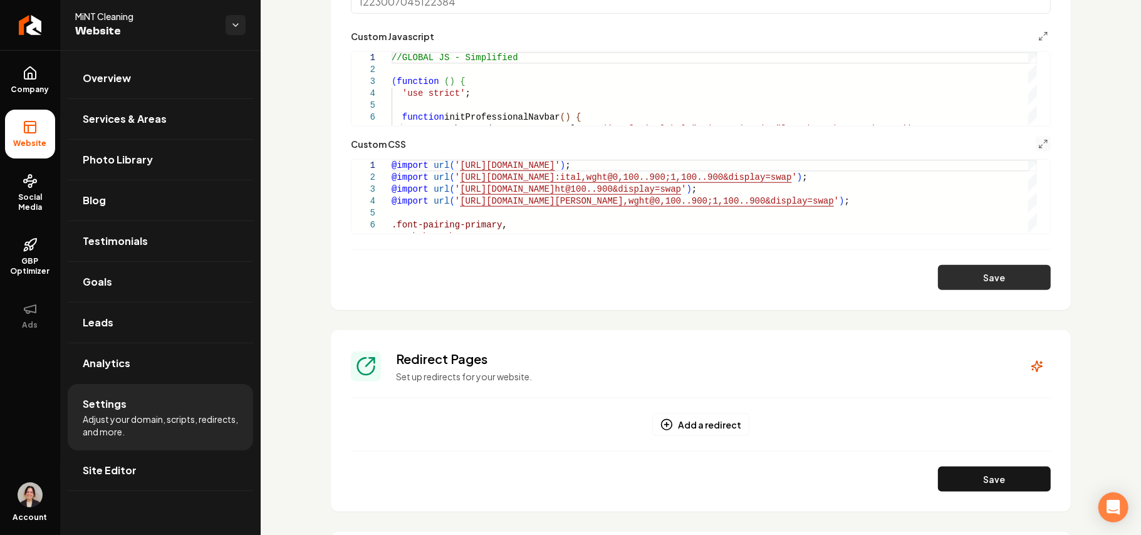
click at [985, 281] on button "Save" at bounding box center [994, 277] width 113 height 25
click at [26, 74] on icon at bounding box center [30, 73] width 15 height 15
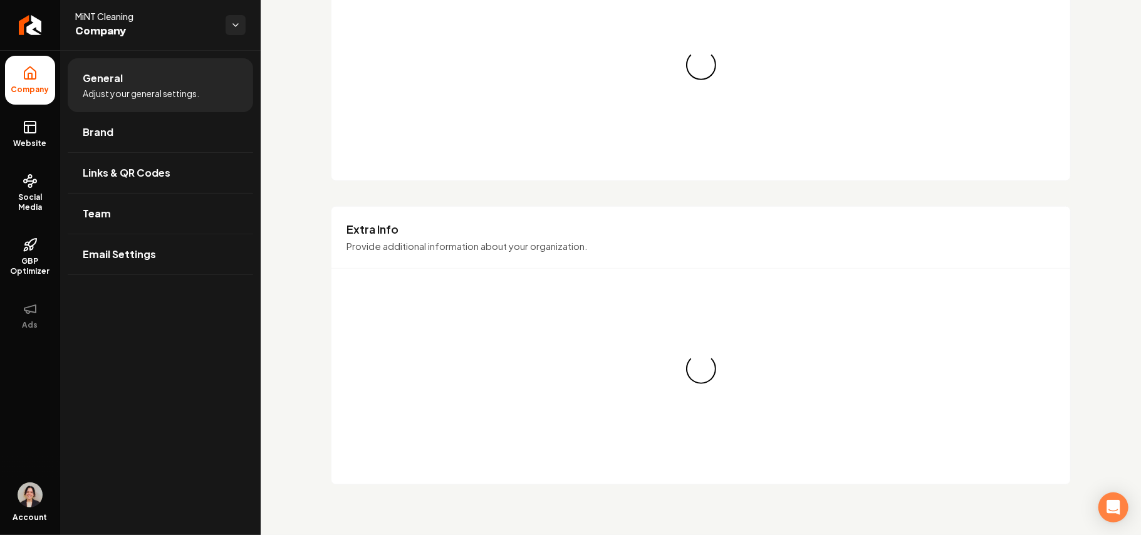
click at [109, 118] on link "Brand" at bounding box center [161, 132] width 186 height 40
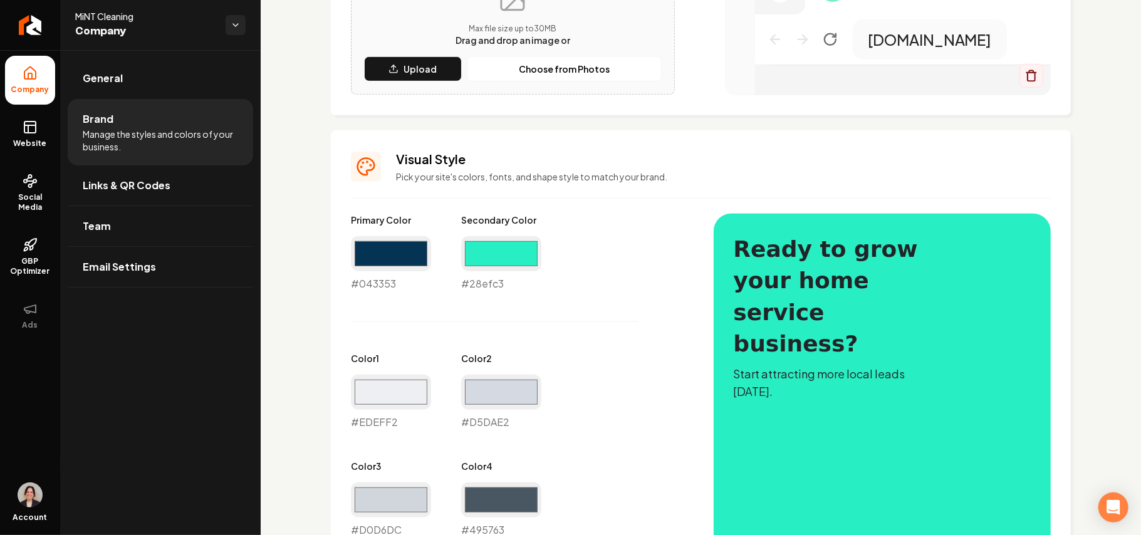
scroll to position [417, 0]
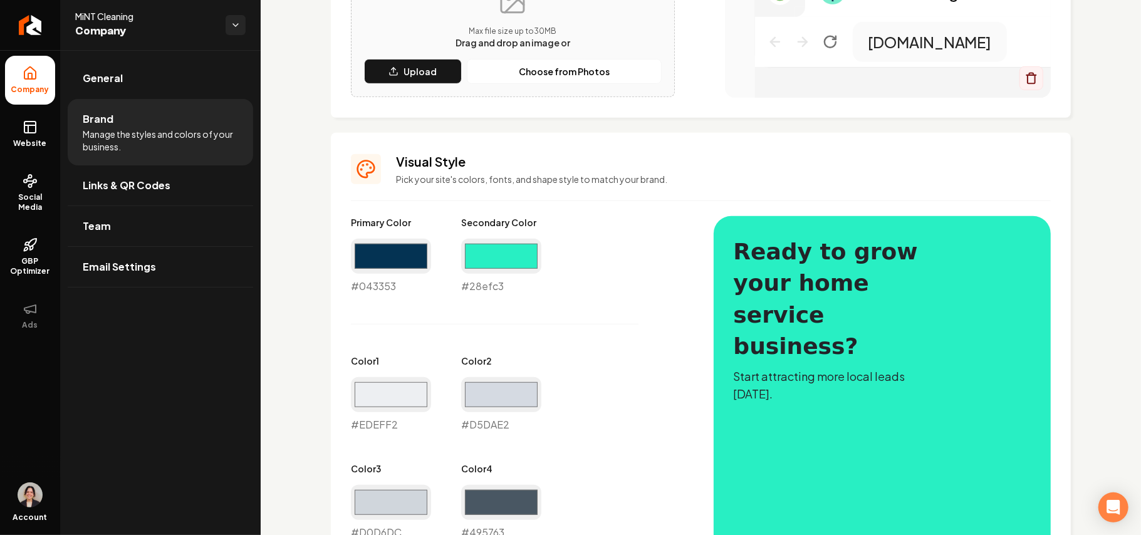
click at [487, 288] on div "#28efc3 #28efc3" at bounding box center [501, 266] width 80 height 55
copy div "#28efc3"
click at [31, 129] on icon at bounding box center [30, 127] width 15 height 15
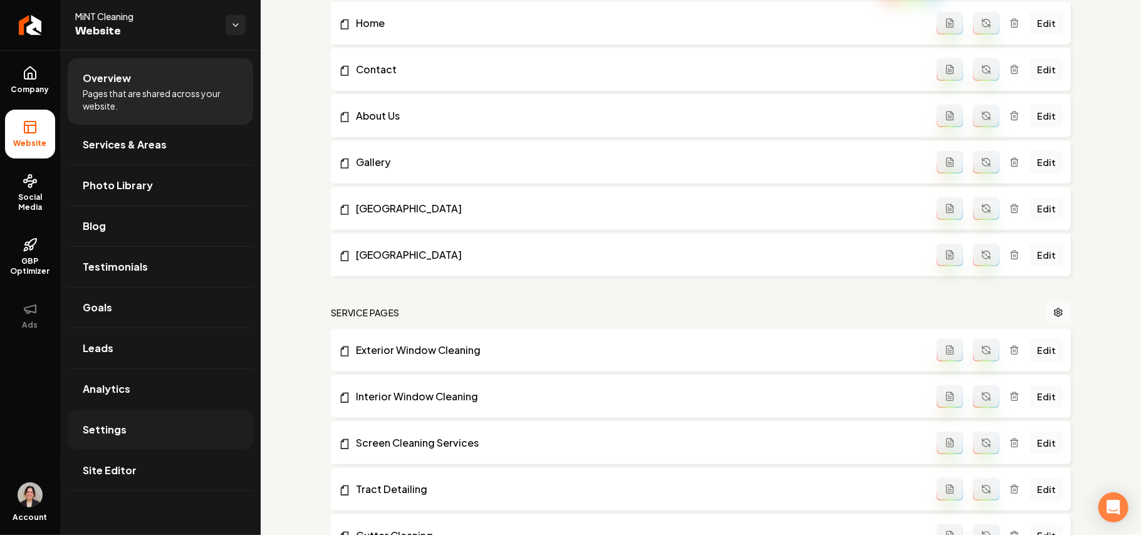
click at [98, 440] on link "Settings" at bounding box center [161, 430] width 186 height 40
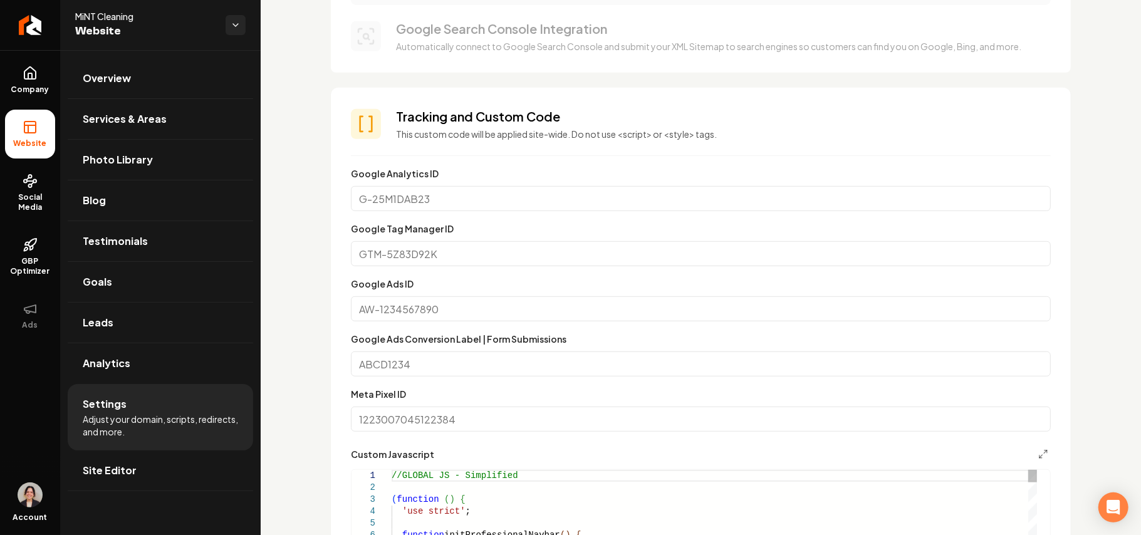
scroll to position [752, 0]
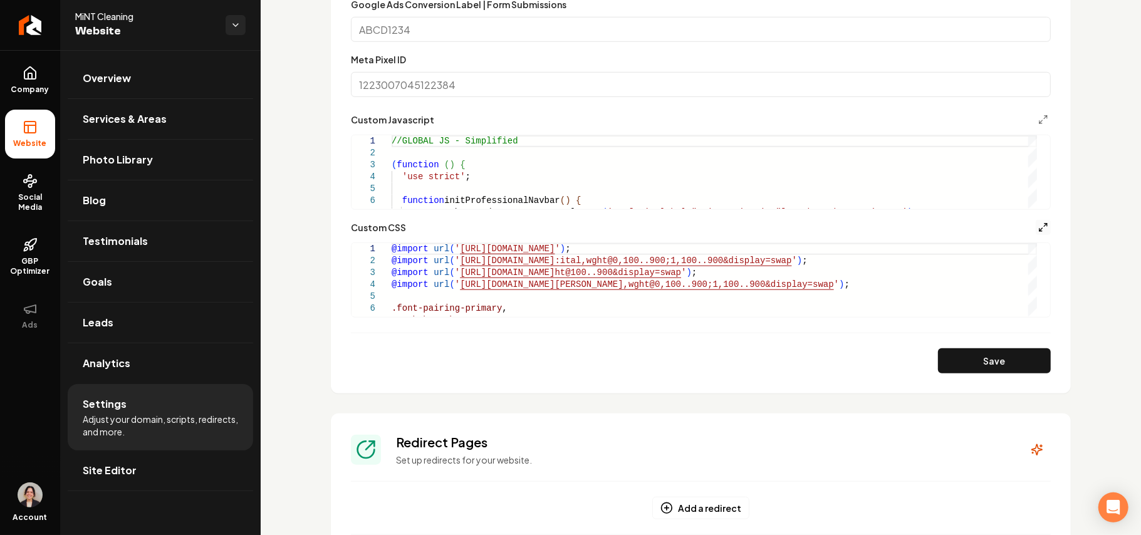
click at [1045, 224] on polyline "Main content area" at bounding box center [1046, 225] width 3 height 3
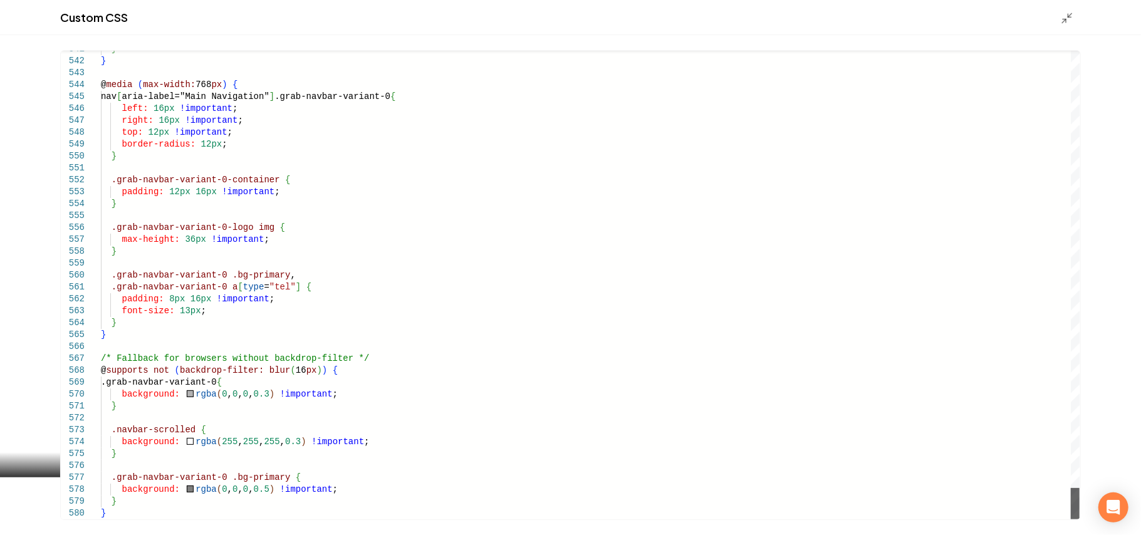
click at [1080, 520] on div "Main content area" at bounding box center [1075, 503] width 9 height 31
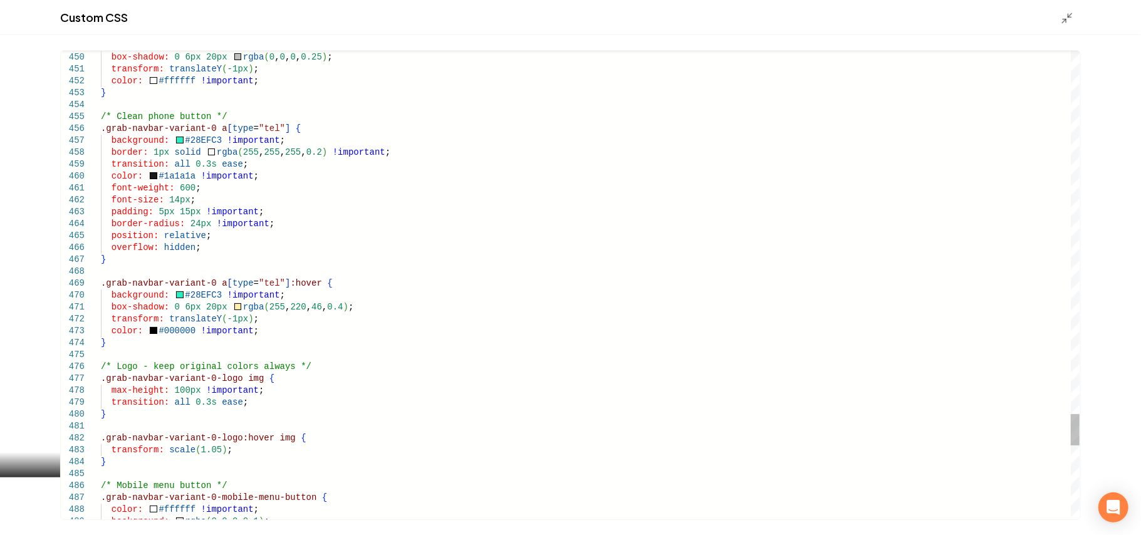
scroll to position [0, 144]
drag, startPoint x: 256, startPoint y: 306, endPoint x: 316, endPoint y: 305, distance: 59.6
type textarea "**********"
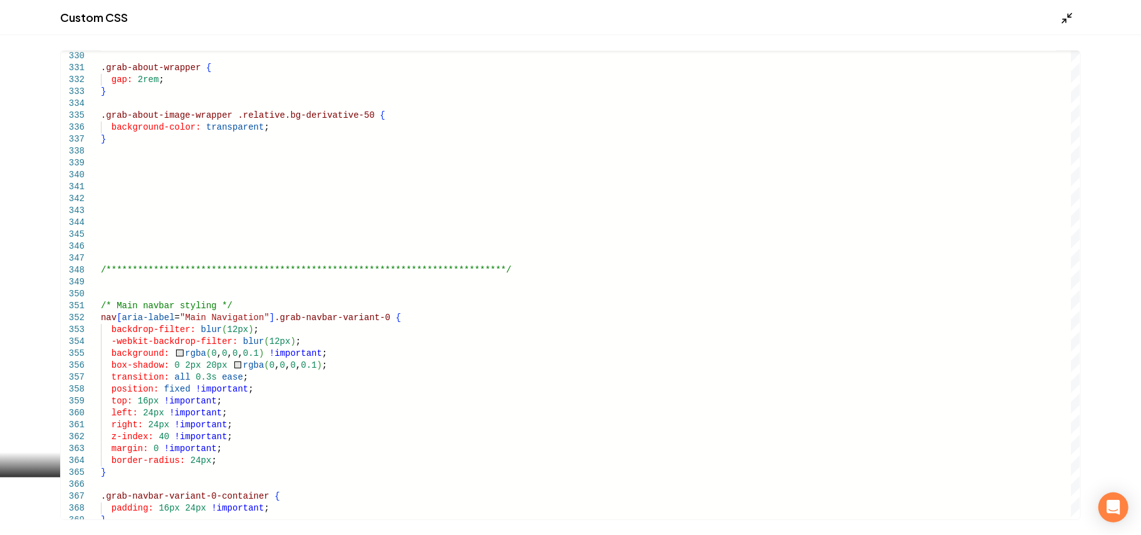
click at [1068, 21] on icon "Main content area" at bounding box center [1067, 18] width 13 height 13
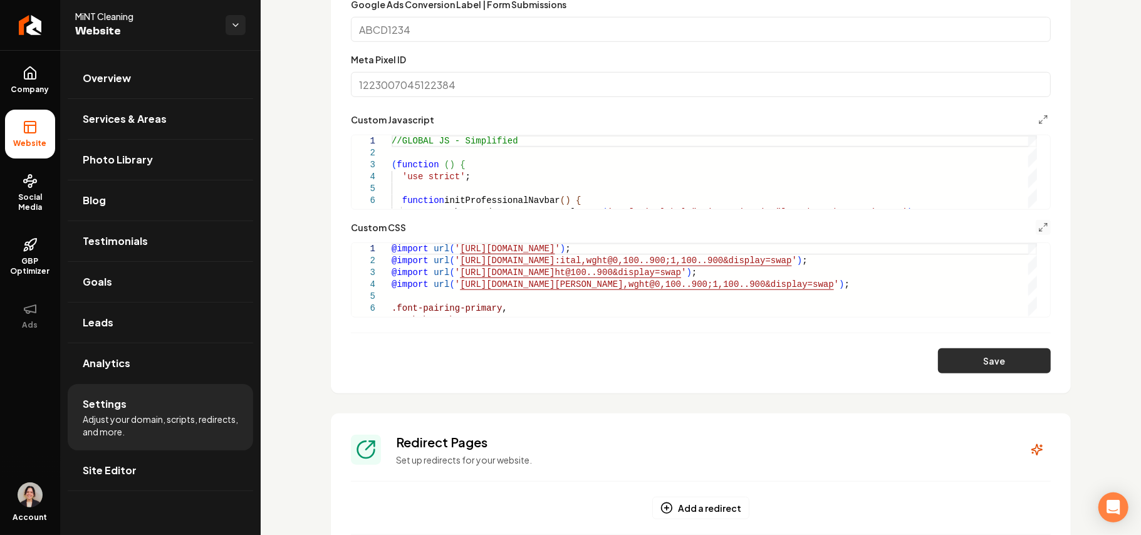
click at [986, 356] on button "Save" at bounding box center [994, 360] width 113 height 25
click at [1039, 227] on icon "Main content area" at bounding box center [1044, 228] width 10 height 10
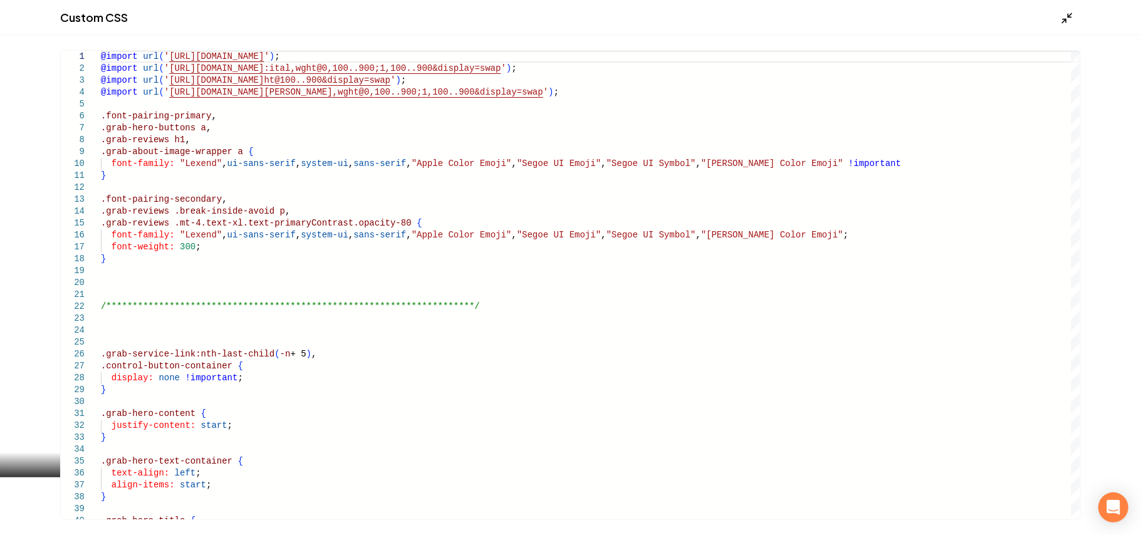
click at [1064, 13] on icon "Main content area" at bounding box center [1067, 18] width 13 height 13
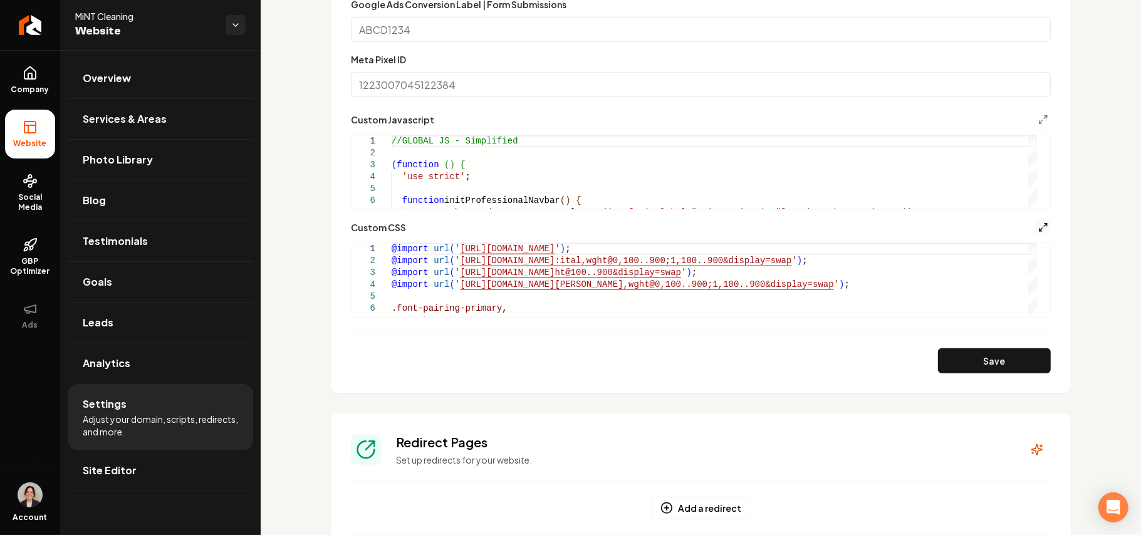
click at [1039, 224] on icon "Main content area" at bounding box center [1044, 228] width 10 height 10
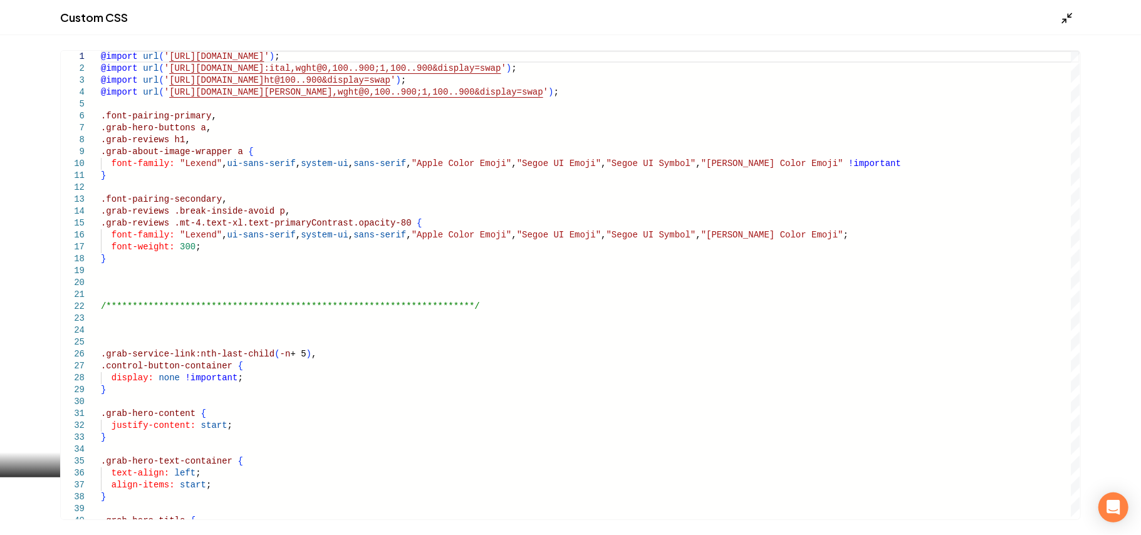
click at [1066, 12] on icon "Main content area" at bounding box center [1067, 18] width 13 height 13
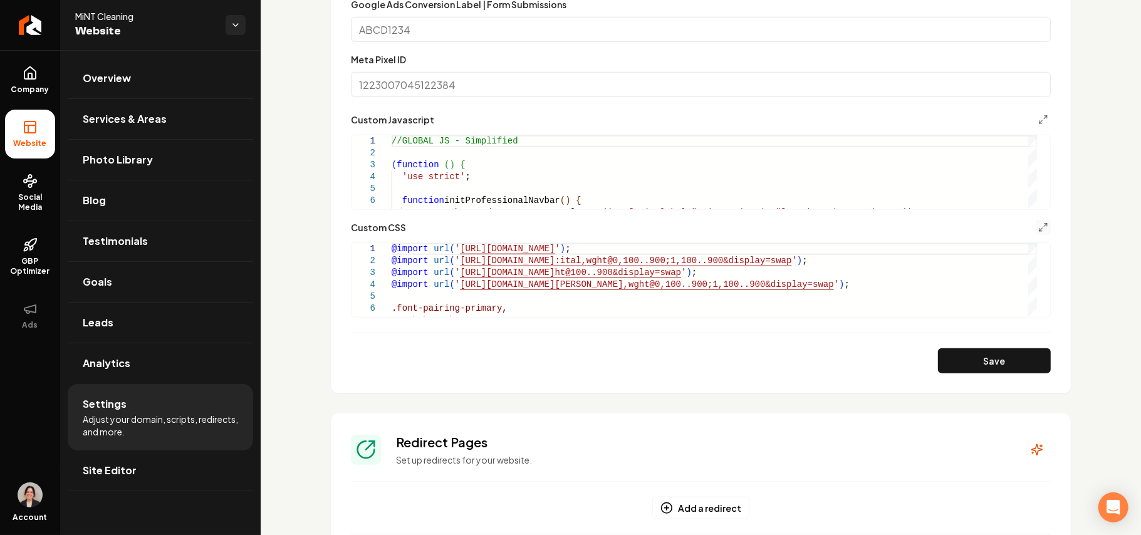
click at [118, 463] on link "Site Editor" at bounding box center [161, 471] width 186 height 40
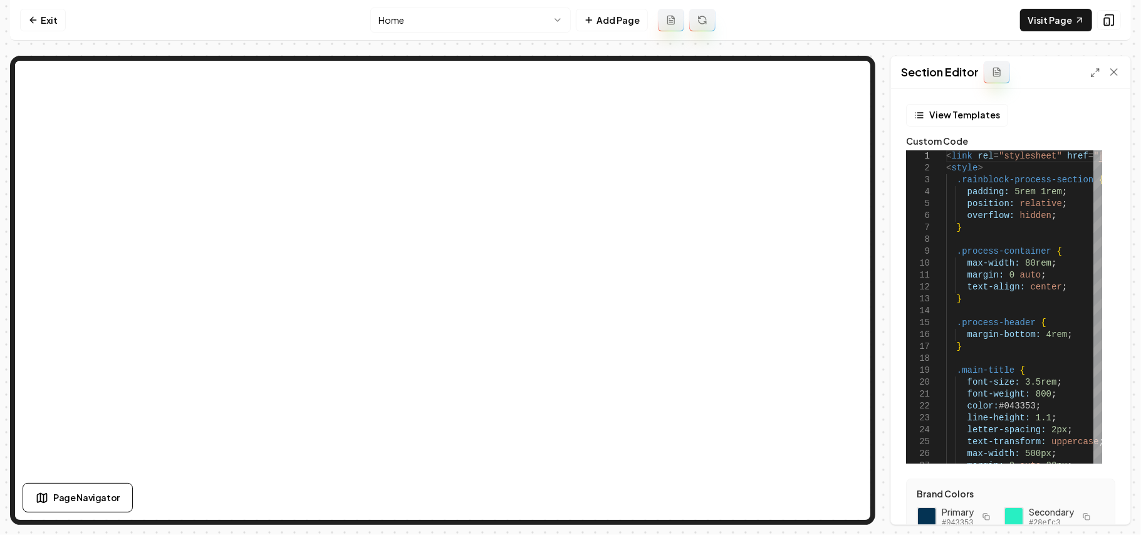
click at [1092, 73] on icon at bounding box center [1096, 73] width 10 height 10
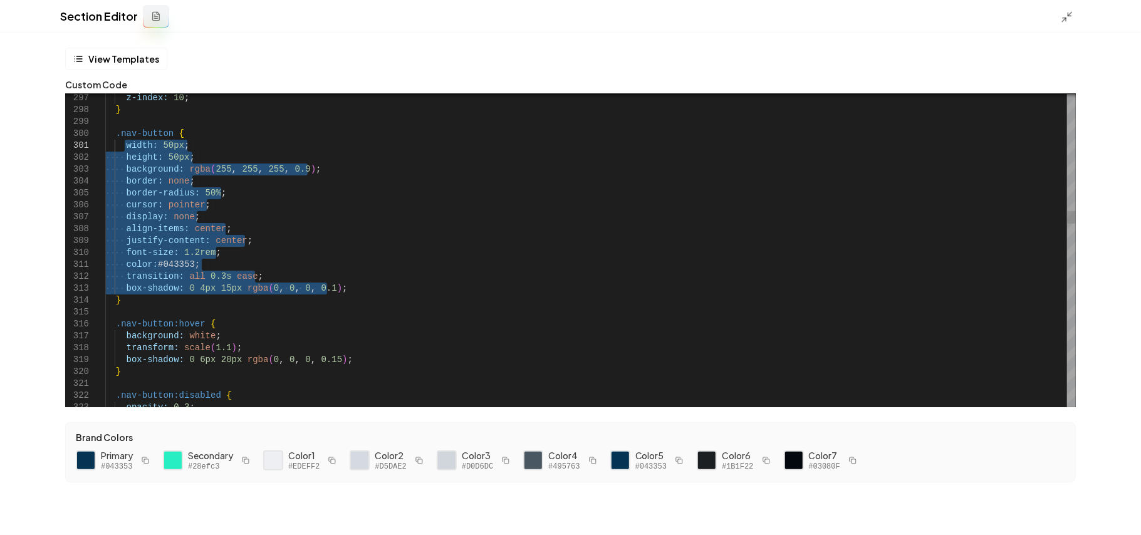
drag, startPoint x: 359, startPoint y: 289, endPoint x: 126, endPoint y: 147, distance: 273.1
drag, startPoint x: 364, startPoint y: 291, endPoint x: 124, endPoint y: 169, distance: 268.8
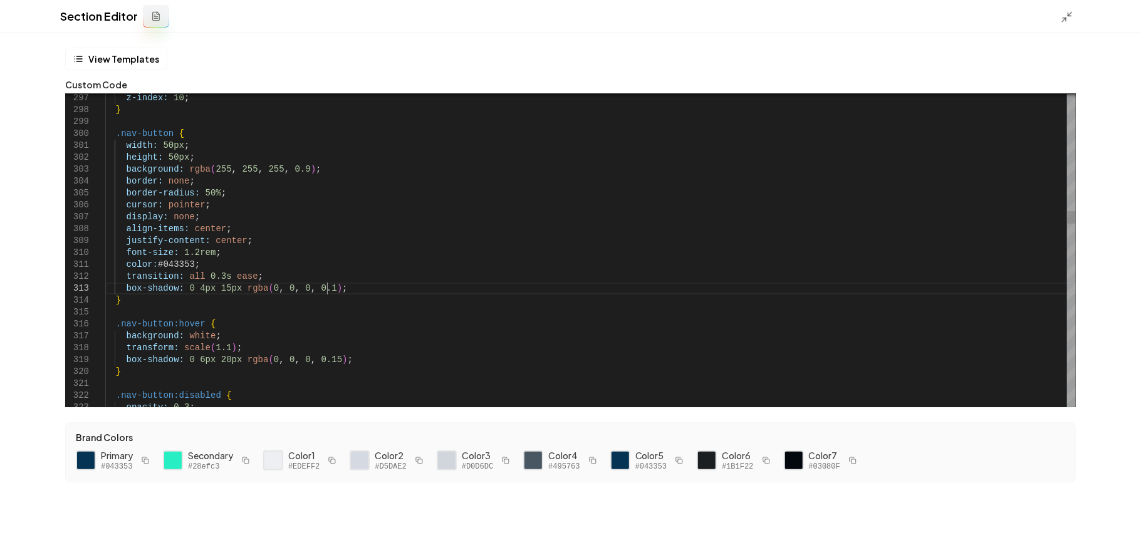
drag, startPoint x: 377, startPoint y: 287, endPoint x: 125, endPoint y: 264, distance: 252.3
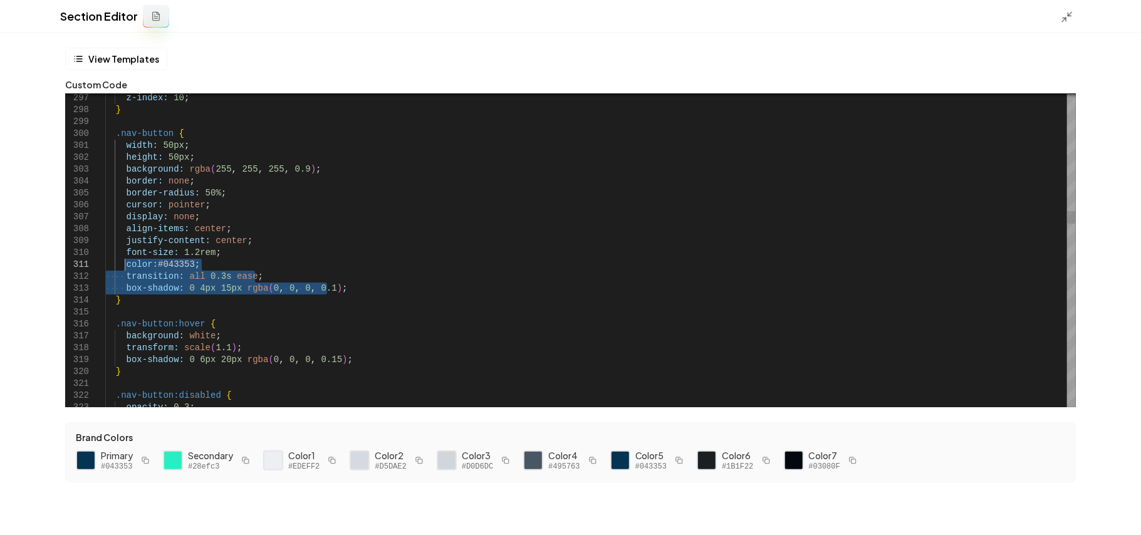
drag, startPoint x: 365, startPoint y: 287, endPoint x: 123, endPoint y: 264, distance: 242.4
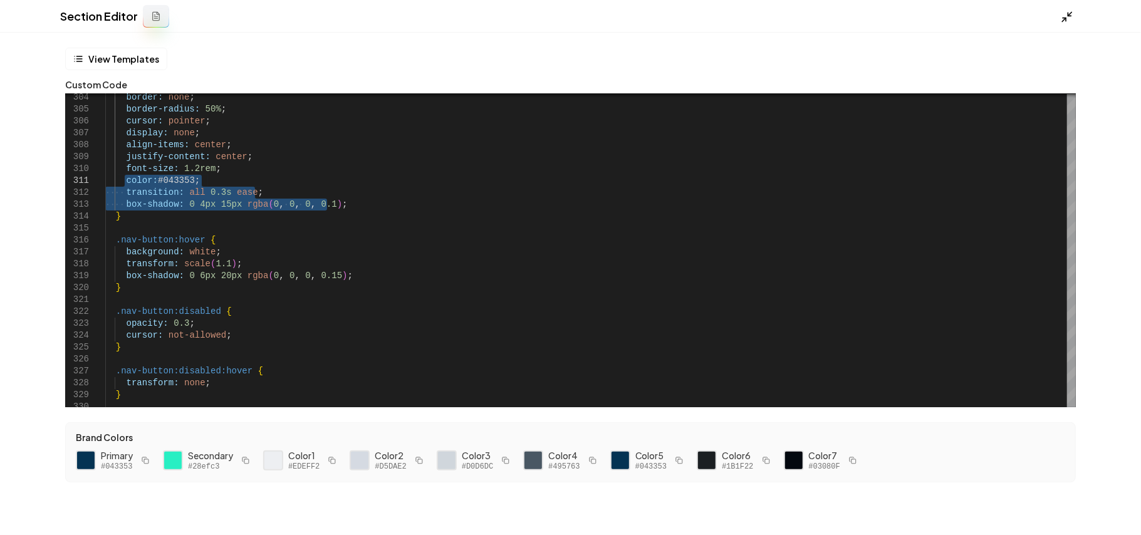
click at [1066, 16] on icon at bounding box center [1067, 17] width 13 height 13
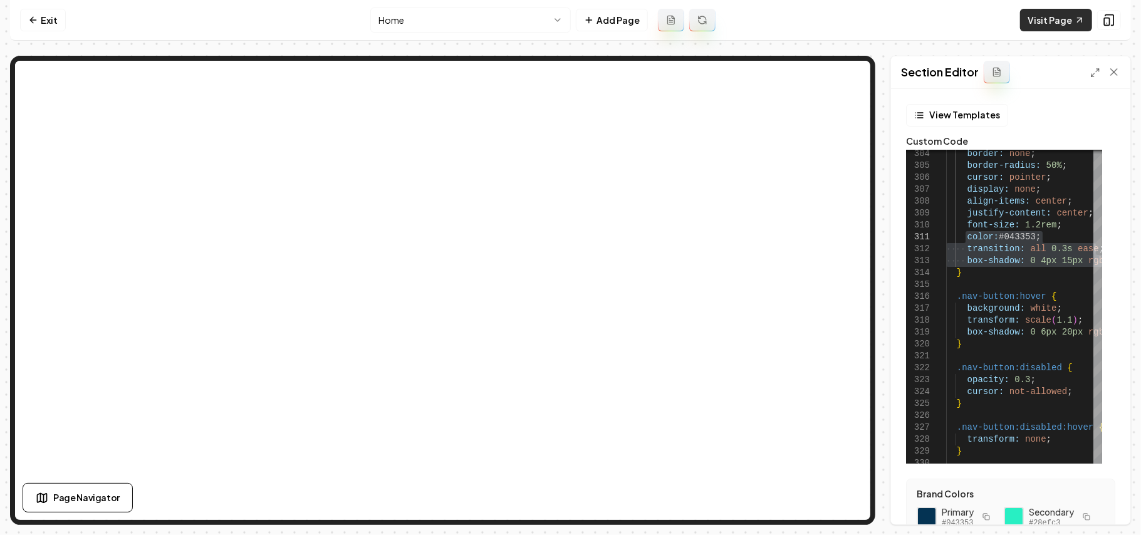
click at [1066, 21] on link "Visit Page" at bounding box center [1056, 20] width 72 height 23
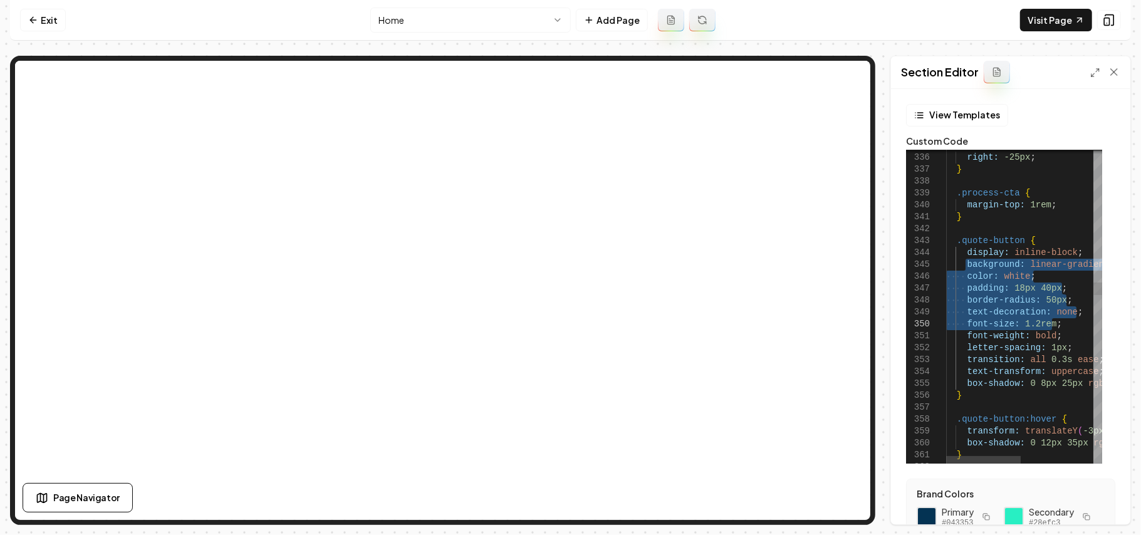
type textarea "**********"
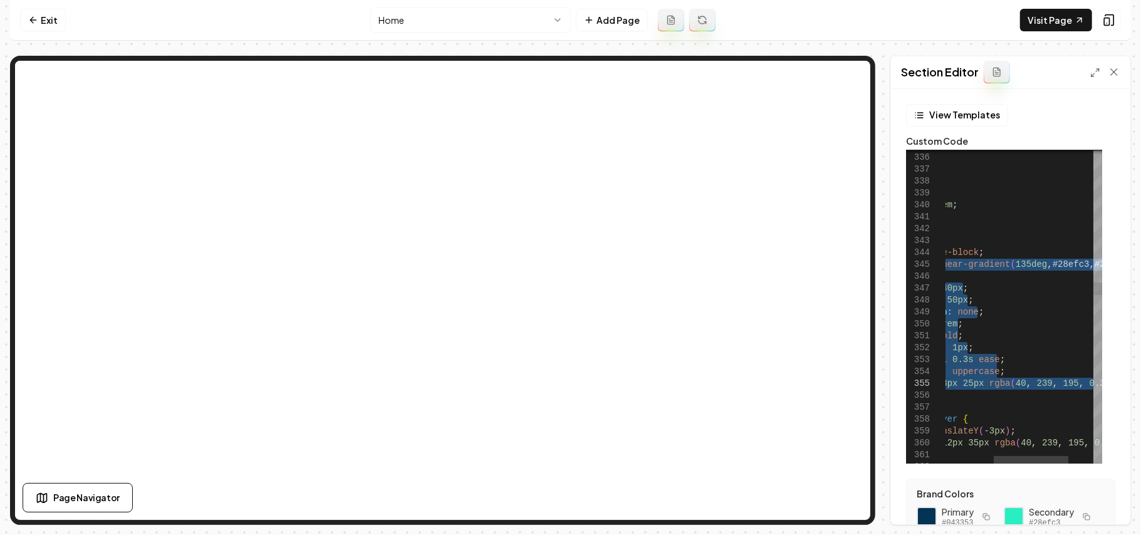
drag, startPoint x: 964, startPoint y: 264, endPoint x: 1134, endPoint y: 382, distance: 207.2
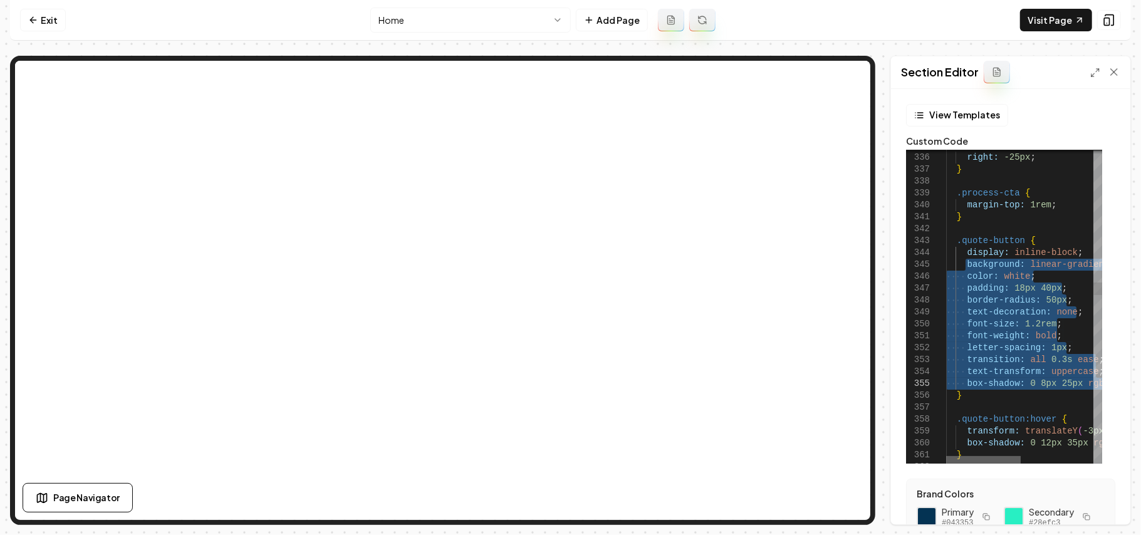
click at [959, 456] on div at bounding box center [983, 460] width 75 height 8
click at [36, 21] on icon at bounding box center [33, 20] width 10 height 10
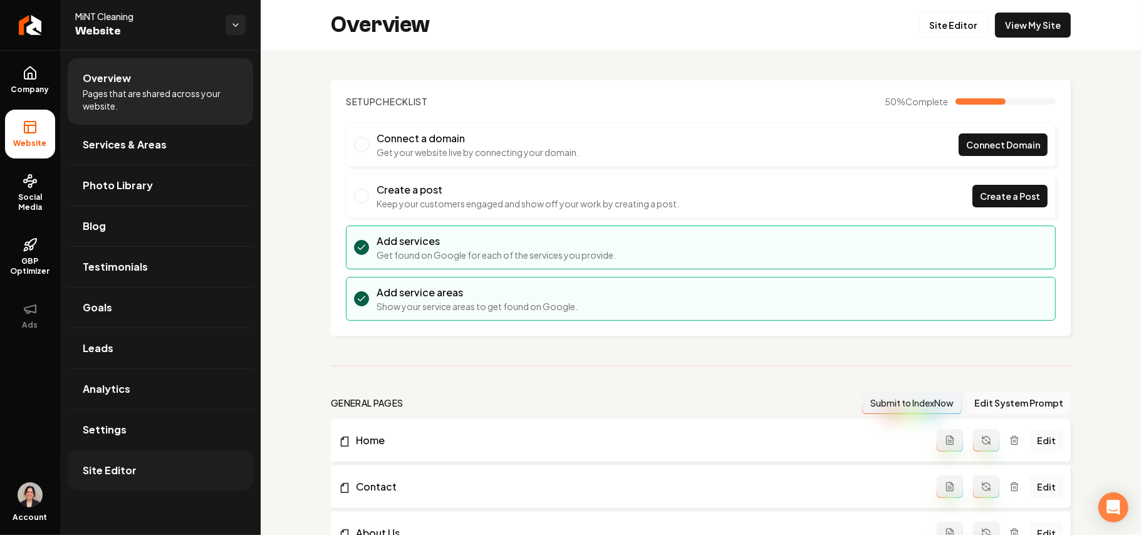
click at [115, 476] on span "Site Editor" at bounding box center [110, 470] width 54 height 15
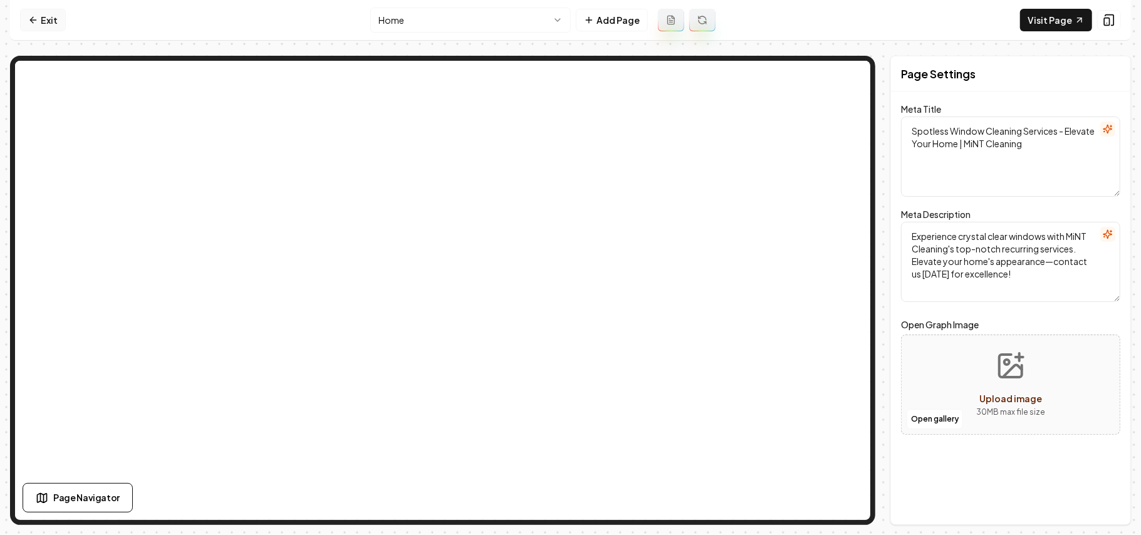
click at [49, 19] on link "Exit" at bounding box center [43, 20] width 46 height 23
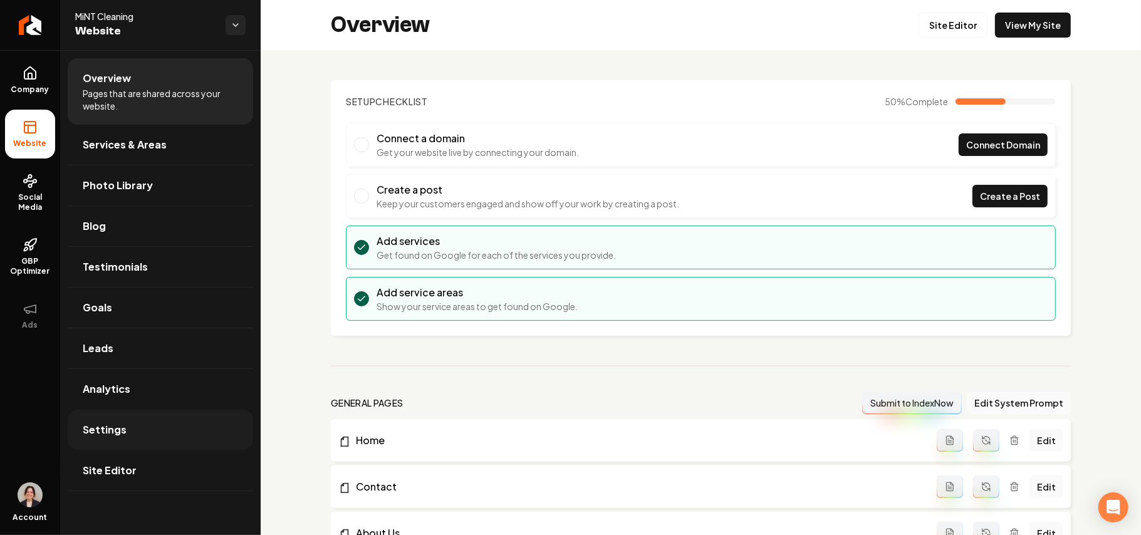
click at [159, 427] on link "Settings" at bounding box center [161, 430] width 186 height 40
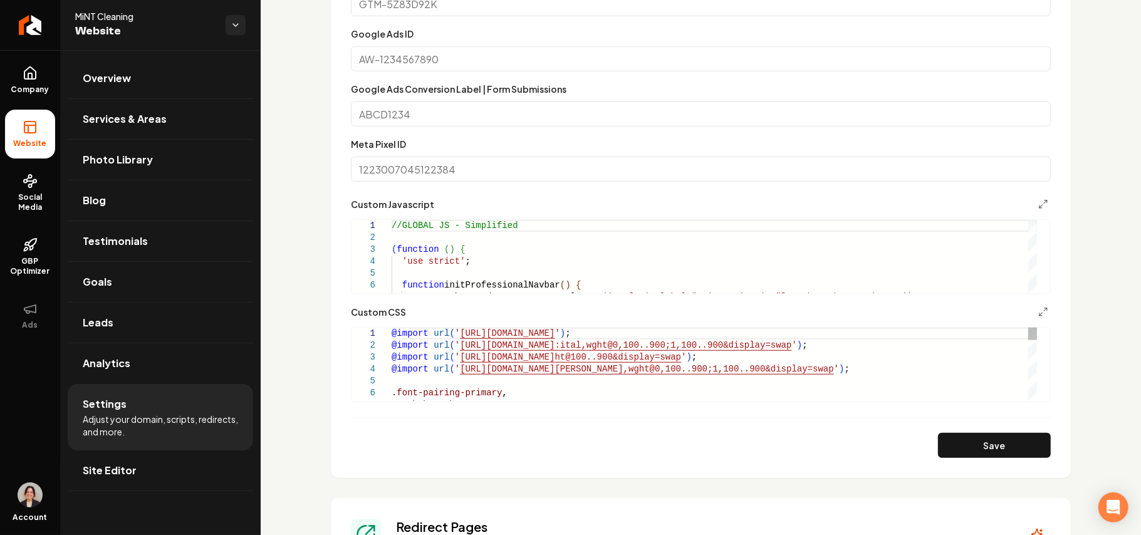
scroll to position [668, 0]
click at [1039, 312] on icon "Main content area" at bounding box center [1044, 311] width 10 height 10
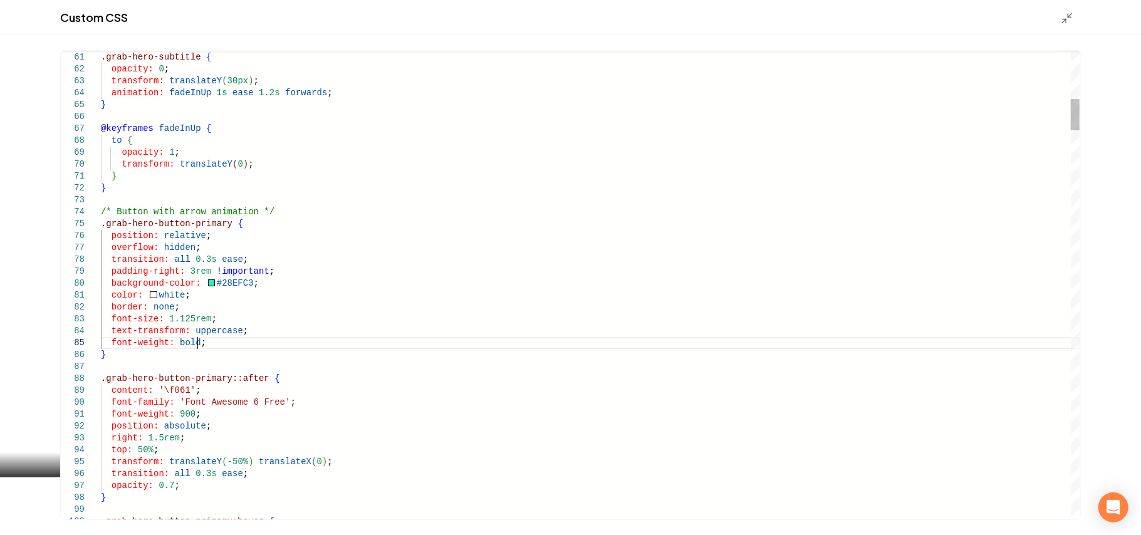
scroll to position [0, 144]
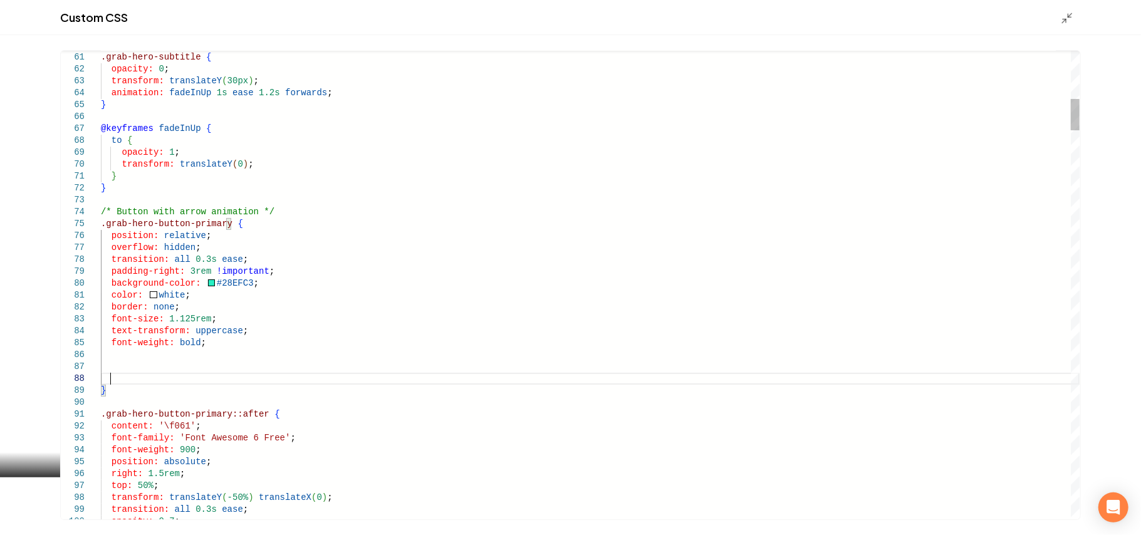
scroll to position [83, 9]
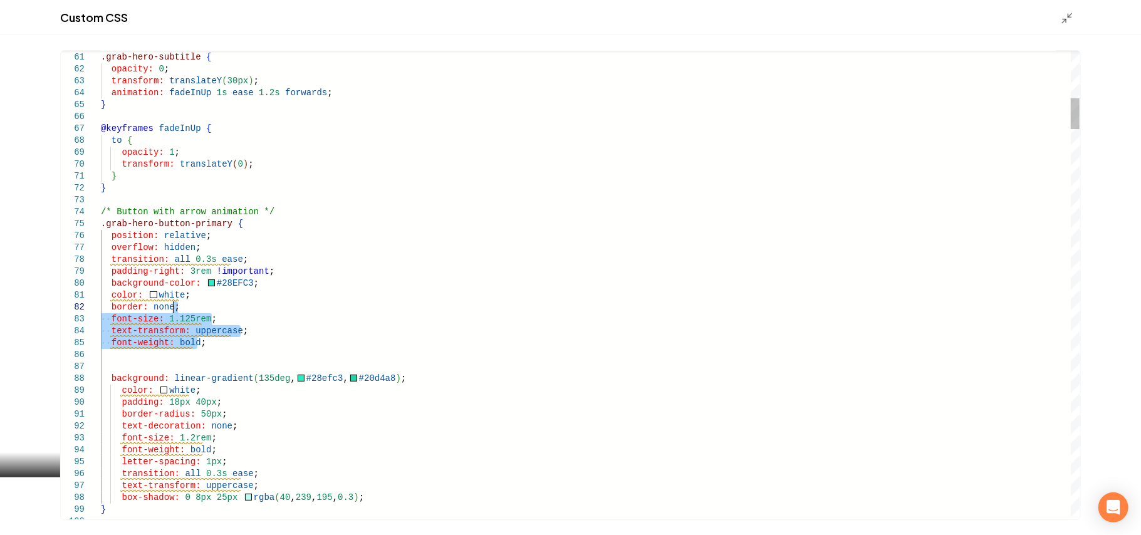
drag, startPoint x: 202, startPoint y: 342, endPoint x: 207, endPoint y: 310, distance: 33.0
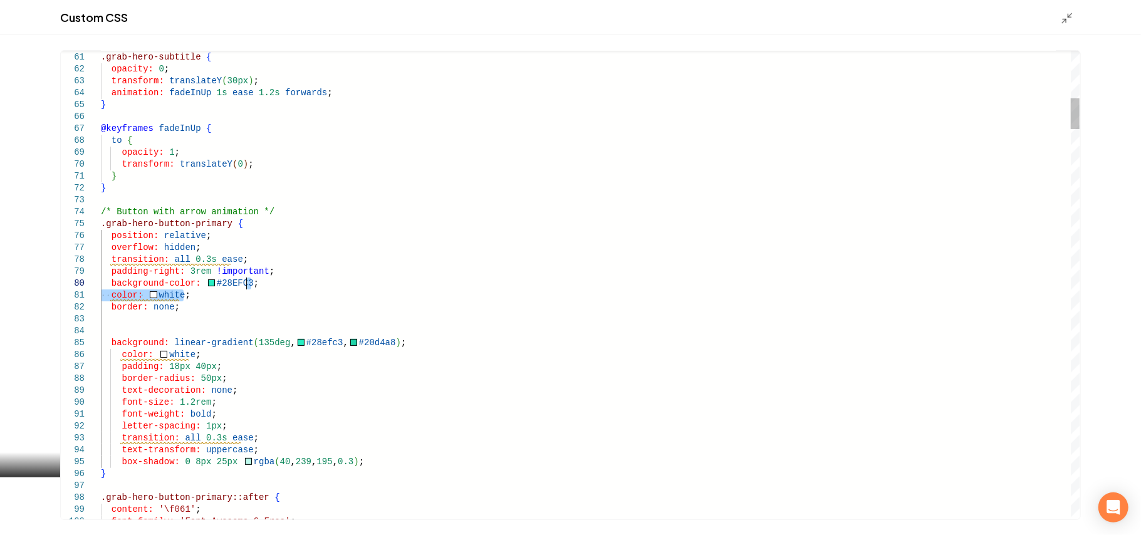
drag, startPoint x: 204, startPoint y: 300, endPoint x: 286, endPoint y: 287, distance: 83.7
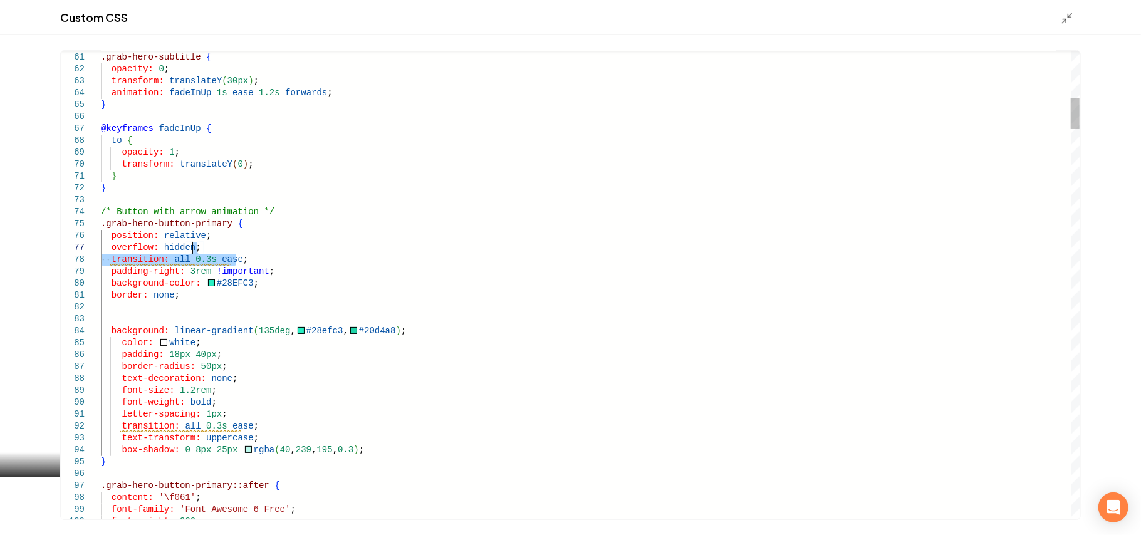
drag, startPoint x: 258, startPoint y: 261, endPoint x: 261, endPoint y: 251, distance: 9.7
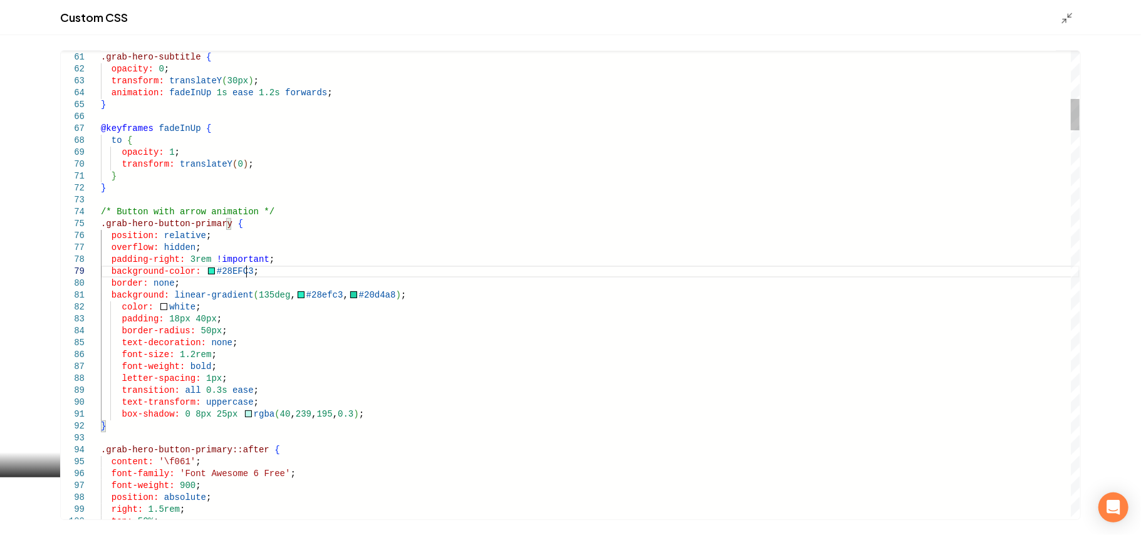
drag, startPoint x: 268, startPoint y: 277, endPoint x: 281, endPoint y: 268, distance: 15.8
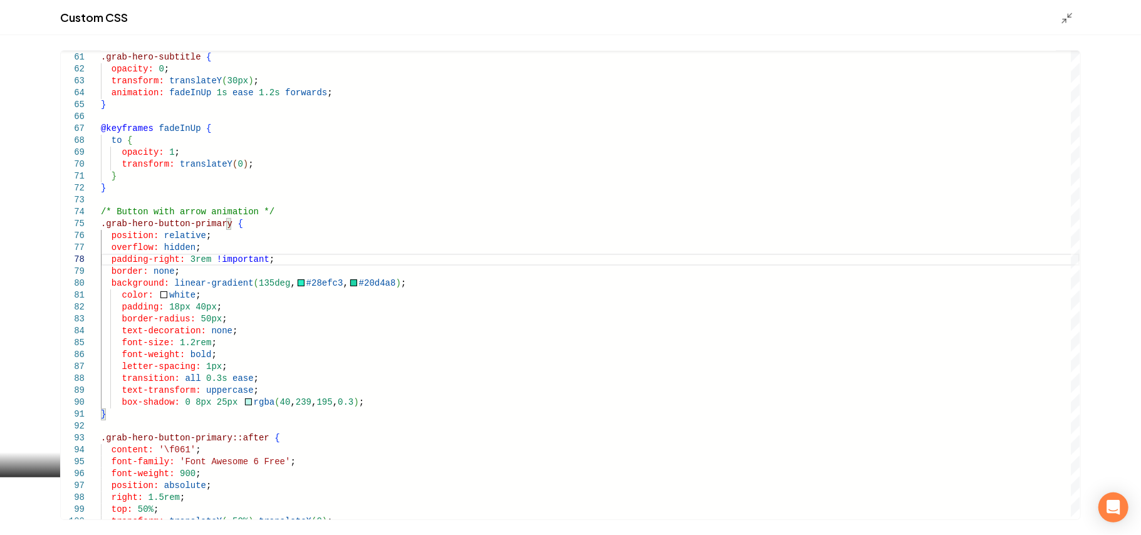
type textarea "**********"
click at [1060, 16] on div "Custom CSS" at bounding box center [570, 17] width 1141 height 35
click at [1071, 15] on icon "Main content area" at bounding box center [1067, 18] width 13 height 13
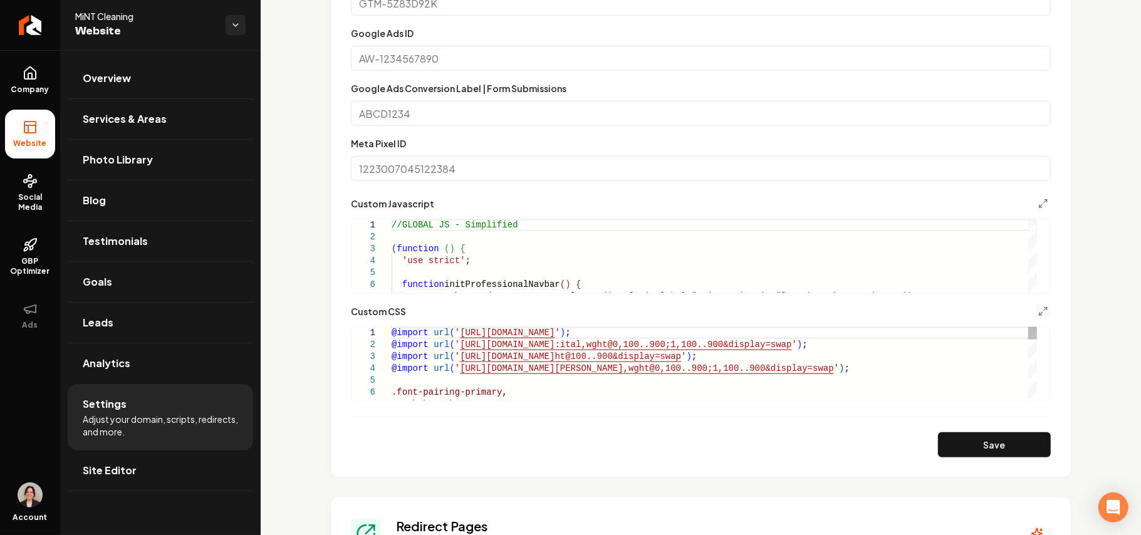
drag, startPoint x: 989, startPoint y: 436, endPoint x: 938, endPoint y: 399, distance: 62.8
click at [988, 436] on button "Save" at bounding box center [994, 444] width 113 height 25
click at [1039, 311] on icon "Main content area" at bounding box center [1044, 311] width 10 height 10
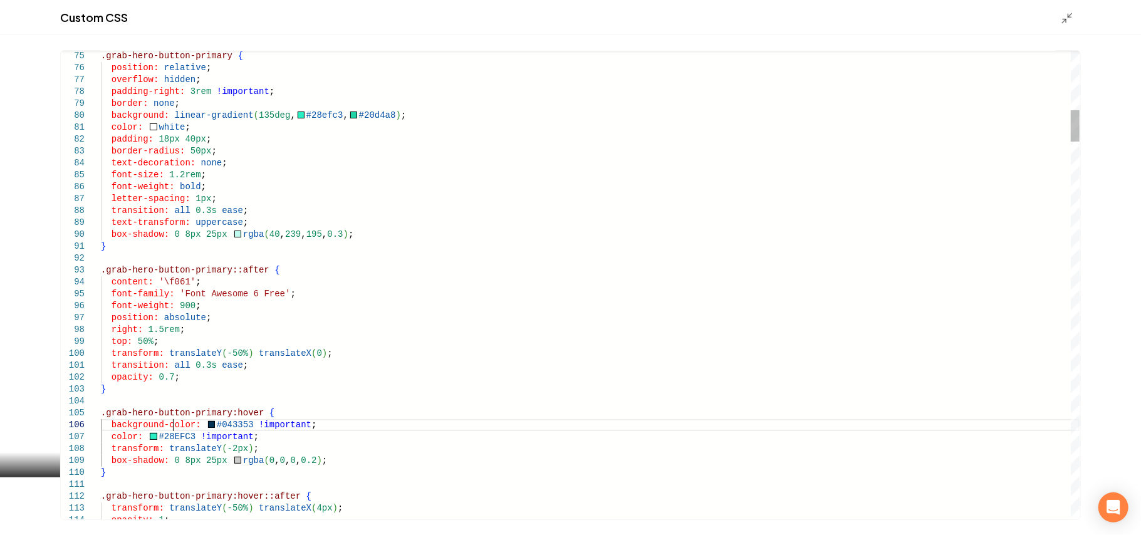
type textarea "**********"
click at [1066, 20] on line "Main content area" at bounding box center [1065, 21] width 4 height 4
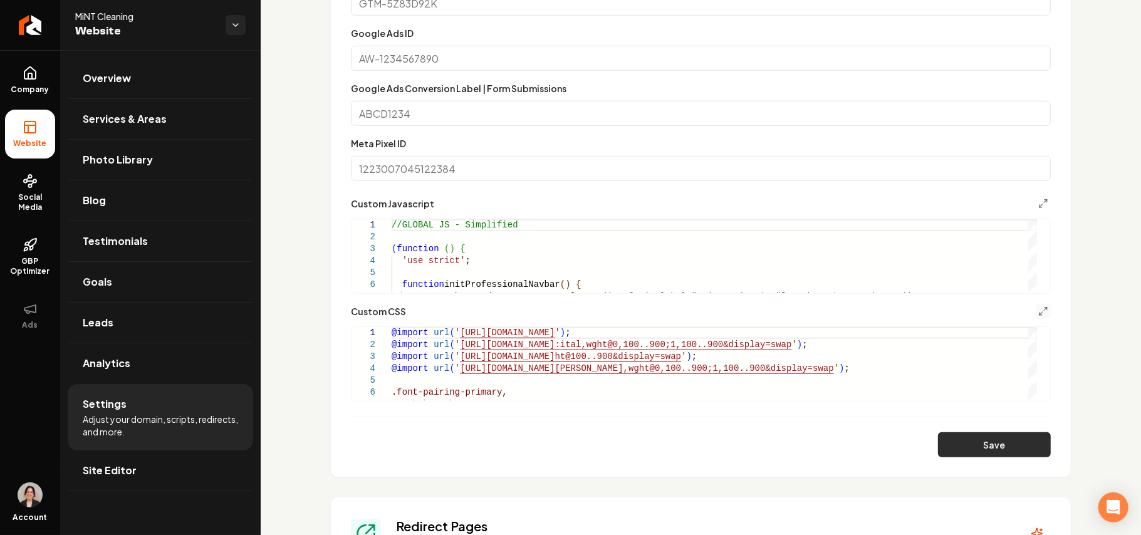
click at [963, 441] on button "Save" at bounding box center [994, 444] width 113 height 25
click at [1039, 313] on icon "Main content area" at bounding box center [1044, 311] width 10 height 10
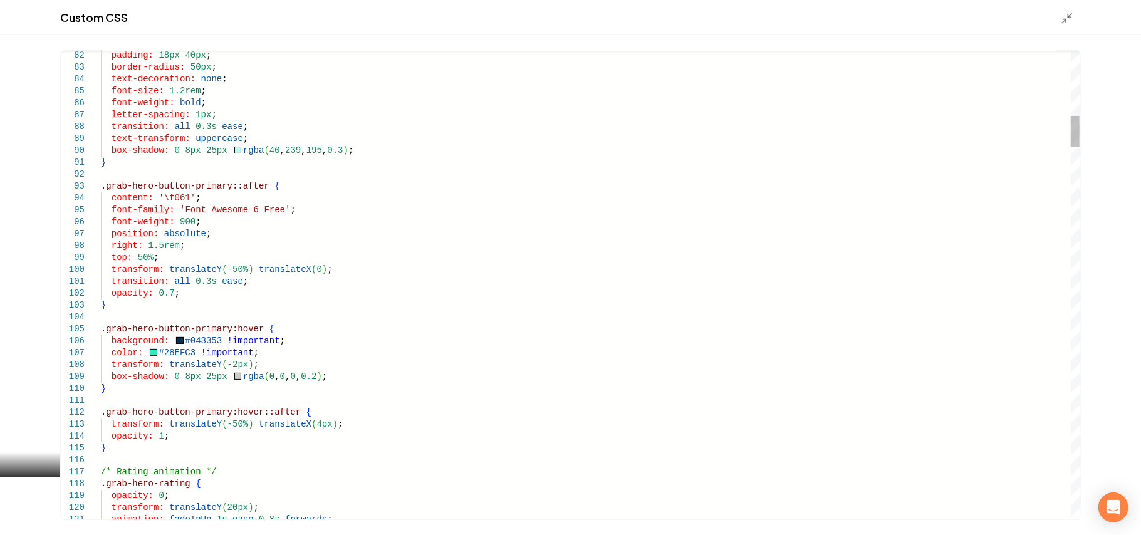
type textarea "**********"
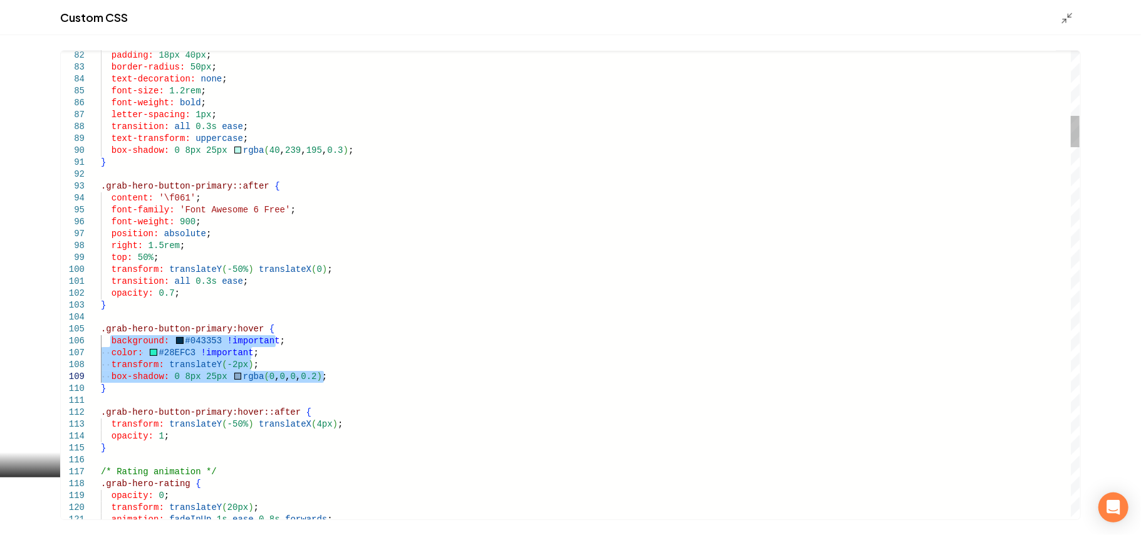
drag, startPoint x: 109, startPoint y: 341, endPoint x: 361, endPoint y: 376, distance: 254.4
click at [1067, 20] on icon "Main content area" at bounding box center [1067, 18] width 13 height 13
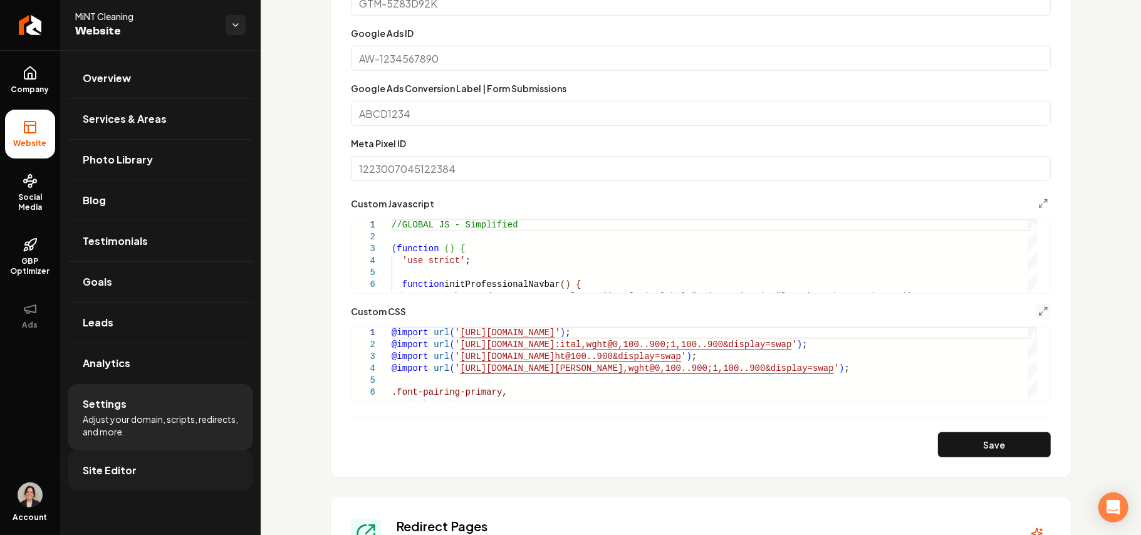
click at [123, 471] on span "Site Editor" at bounding box center [110, 470] width 54 height 15
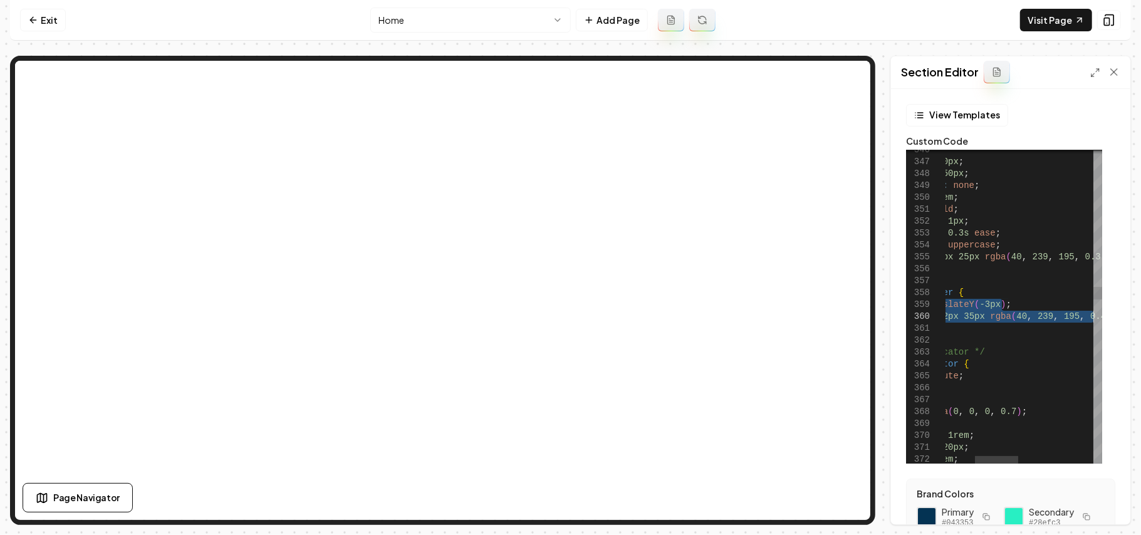
drag, startPoint x: 966, startPoint y: 308, endPoint x: 1141, endPoint y: 316, distance: 174.4
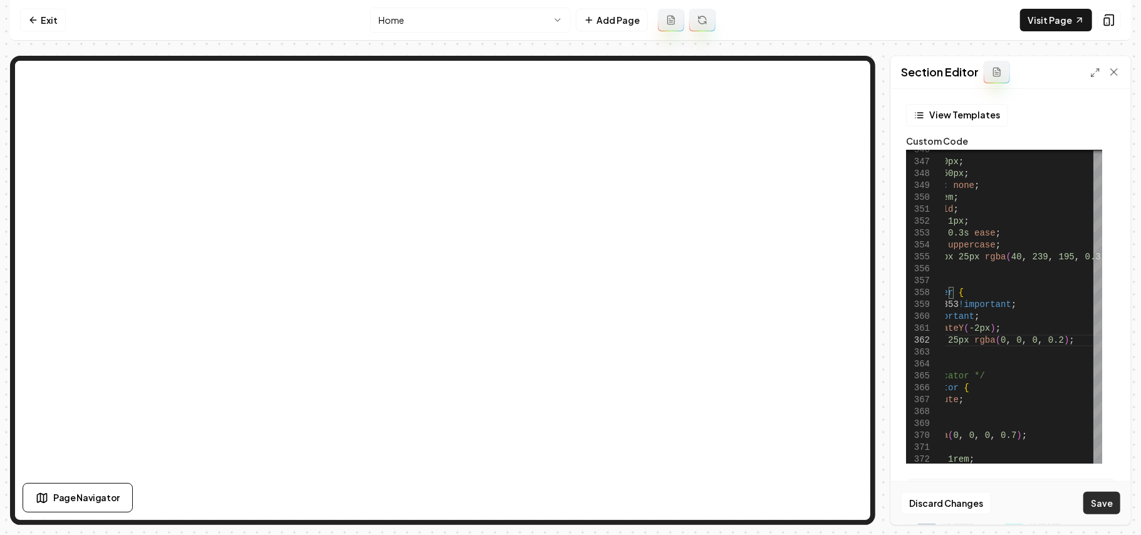
click at [1101, 498] on button "Save" at bounding box center [1102, 503] width 37 height 23
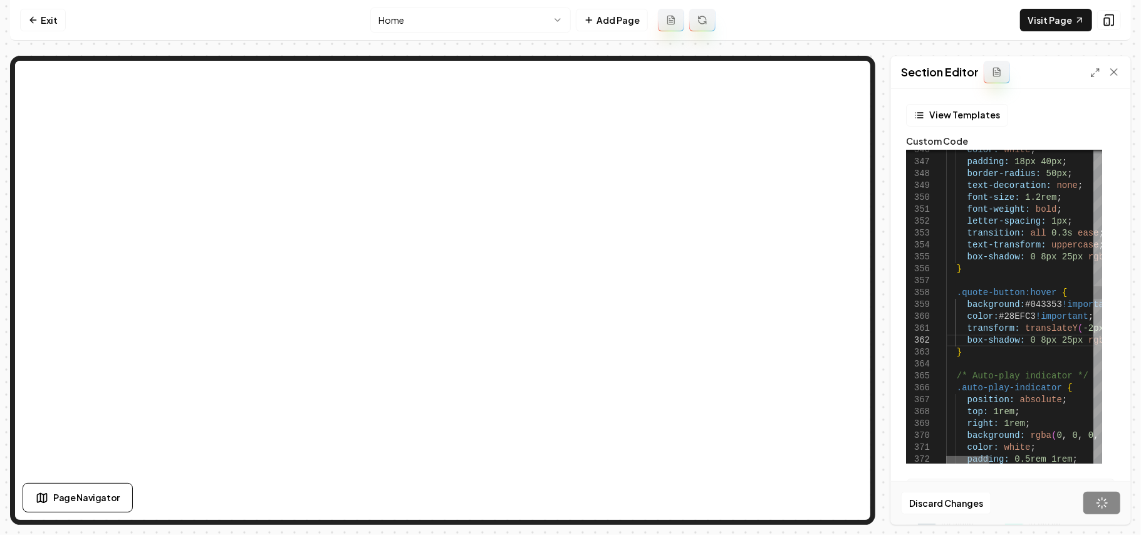
click at [953, 462] on div at bounding box center [967, 460] width 43 height 8
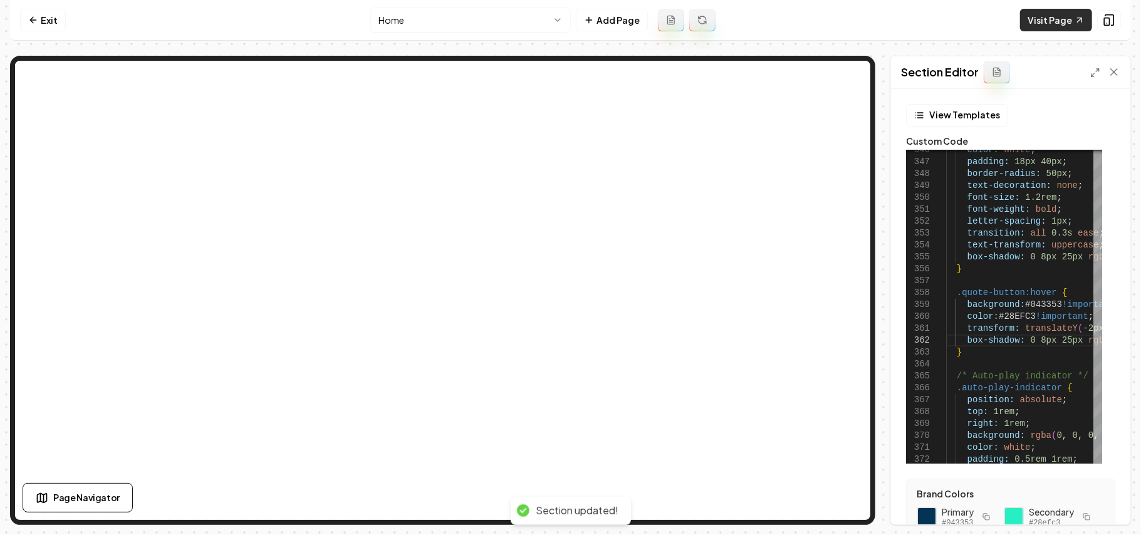
click at [1060, 16] on link "Visit Page" at bounding box center [1056, 20] width 72 height 23
click at [1093, 71] on icon at bounding box center [1096, 73] width 10 height 10
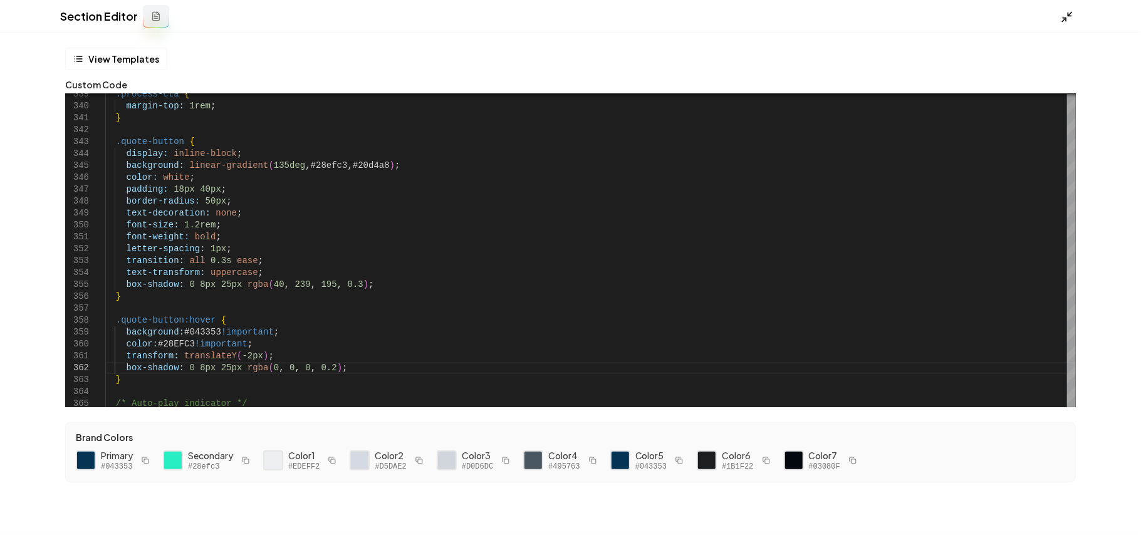
click at [1069, 18] on icon at bounding box center [1067, 17] width 13 height 13
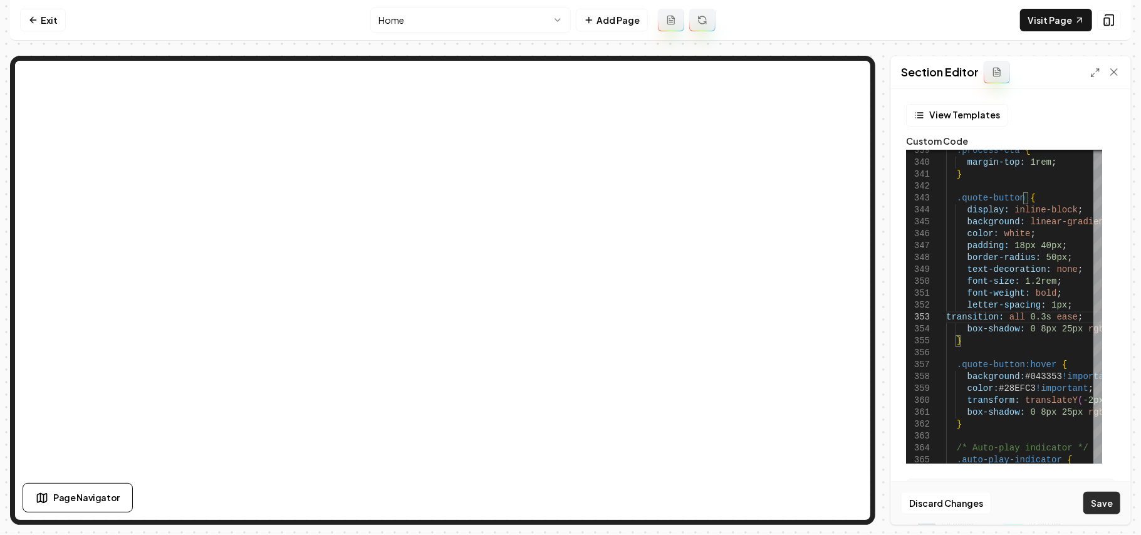
click at [1099, 498] on button "Save" at bounding box center [1102, 503] width 37 height 23
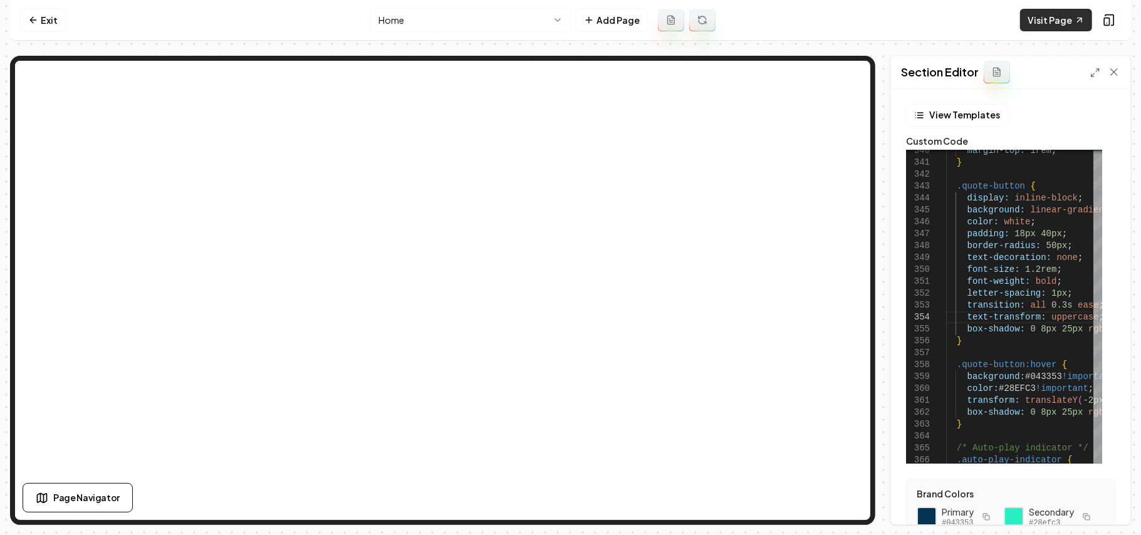
click at [1064, 26] on link "Visit Page" at bounding box center [1056, 20] width 72 height 23
click at [1091, 73] on icon at bounding box center [1096, 73] width 10 height 10
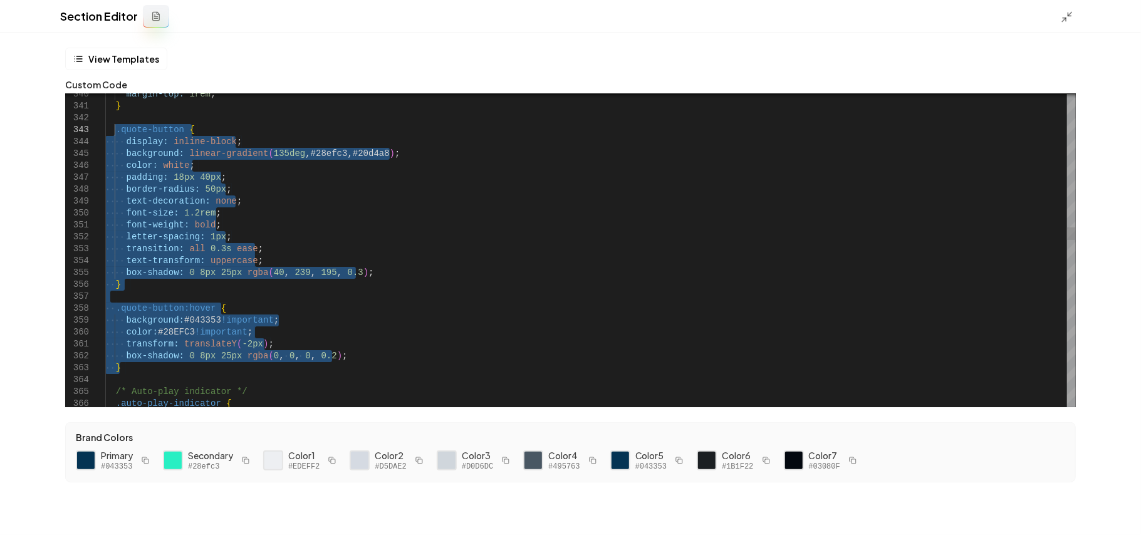
drag, startPoint x: 142, startPoint y: 369, endPoint x: 116, endPoint y: 129, distance: 240.8
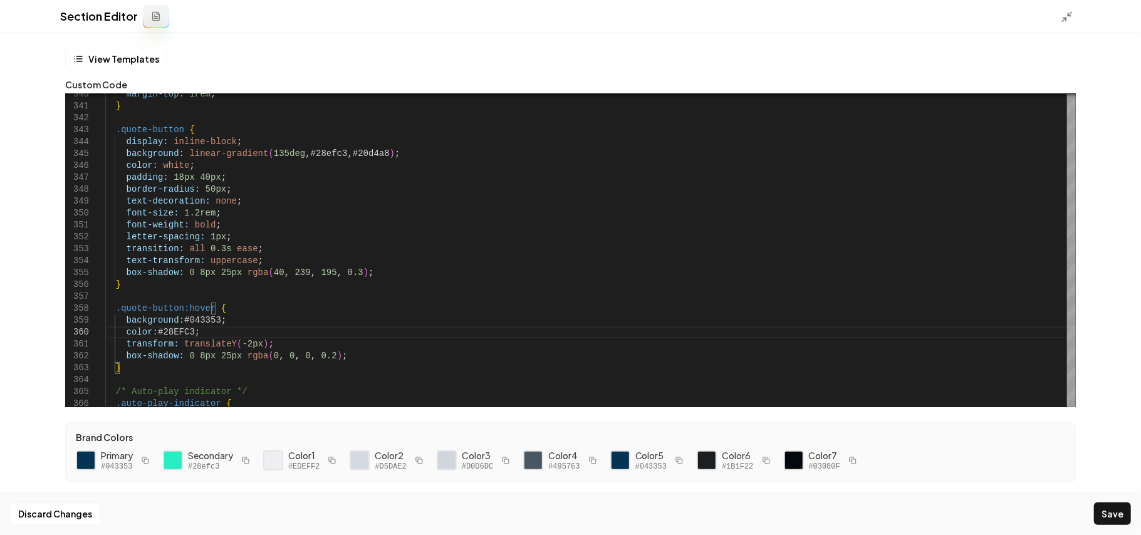
click at [1114, 511] on button "Save" at bounding box center [1112, 514] width 37 height 23
click at [1074, 11] on div at bounding box center [1071, 16] width 20 height 14
click at [1071, 13] on icon at bounding box center [1067, 17] width 13 height 13
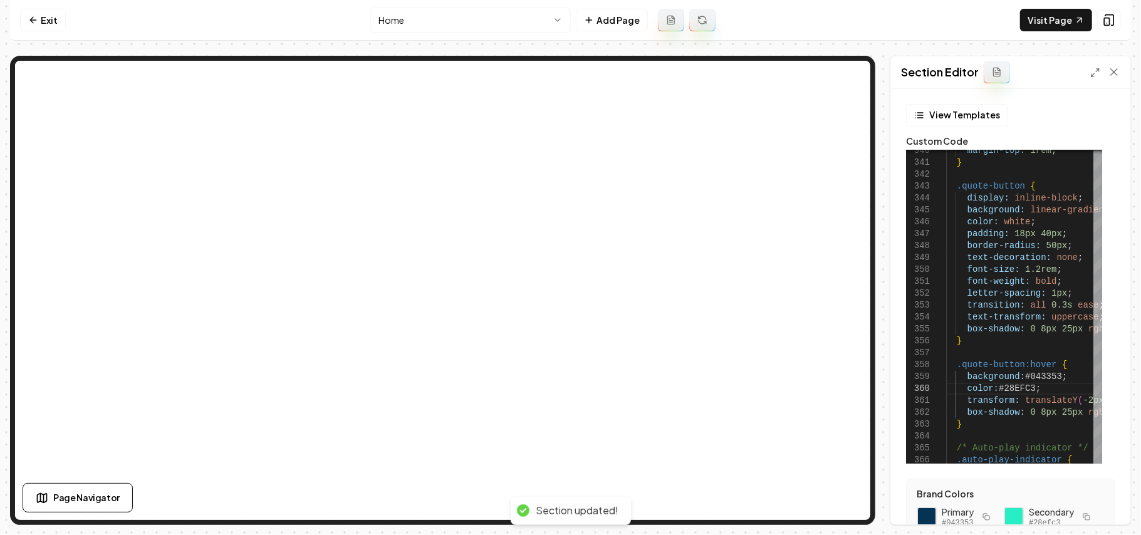
click at [1071, 13] on link "Visit Page" at bounding box center [1056, 20] width 72 height 23
click at [1093, 69] on icon at bounding box center [1096, 73] width 10 height 10
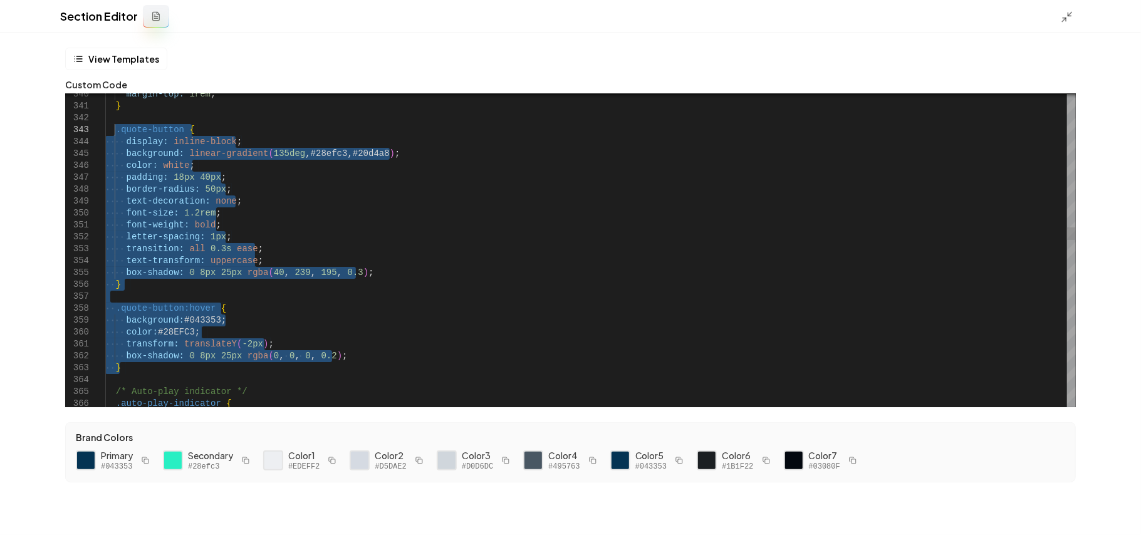
drag, startPoint x: 138, startPoint y: 369, endPoint x: 116, endPoint y: 132, distance: 238.6
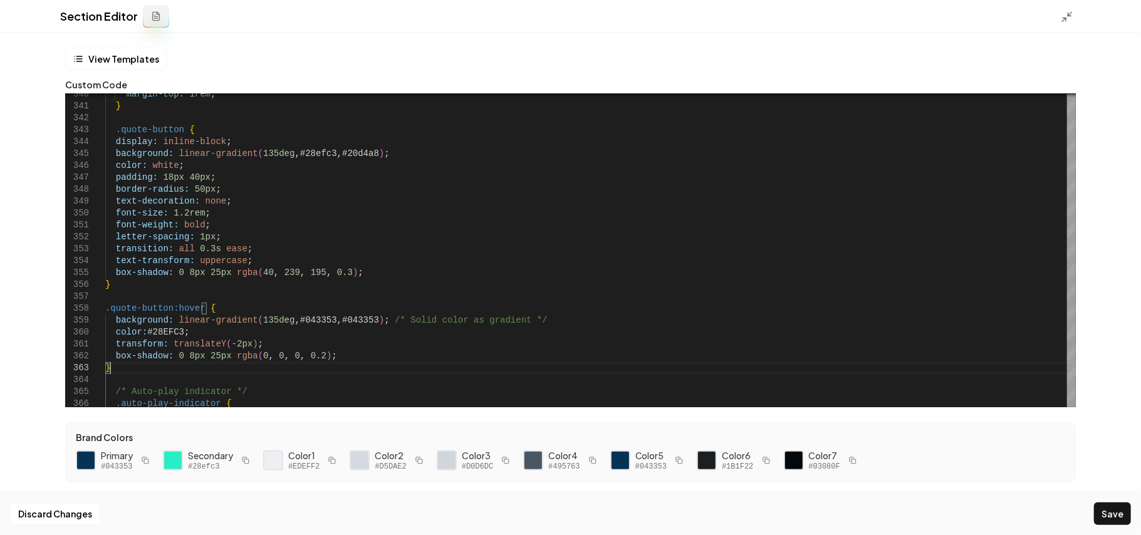
drag, startPoint x: 1122, startPoint y: 509, endPoint x: 1126, endPoint y: 472, distance: 37.2
click at [1121, 509] on button "Save" at bounding box center [1112, 514] width 37 height 23
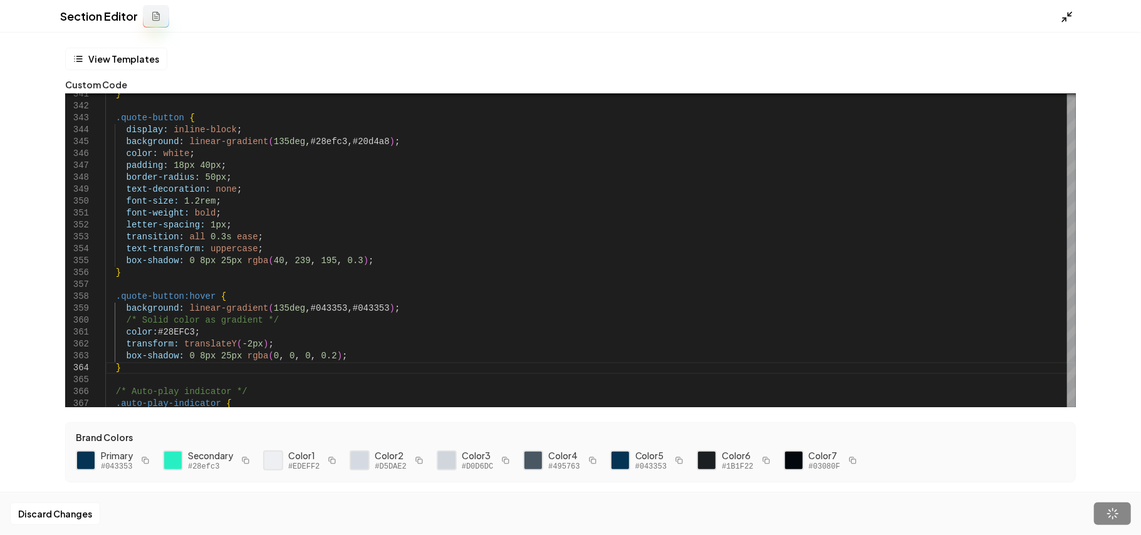
click at [1066, 16] on icon at bounding box center [1067, 17] width 13 height 13
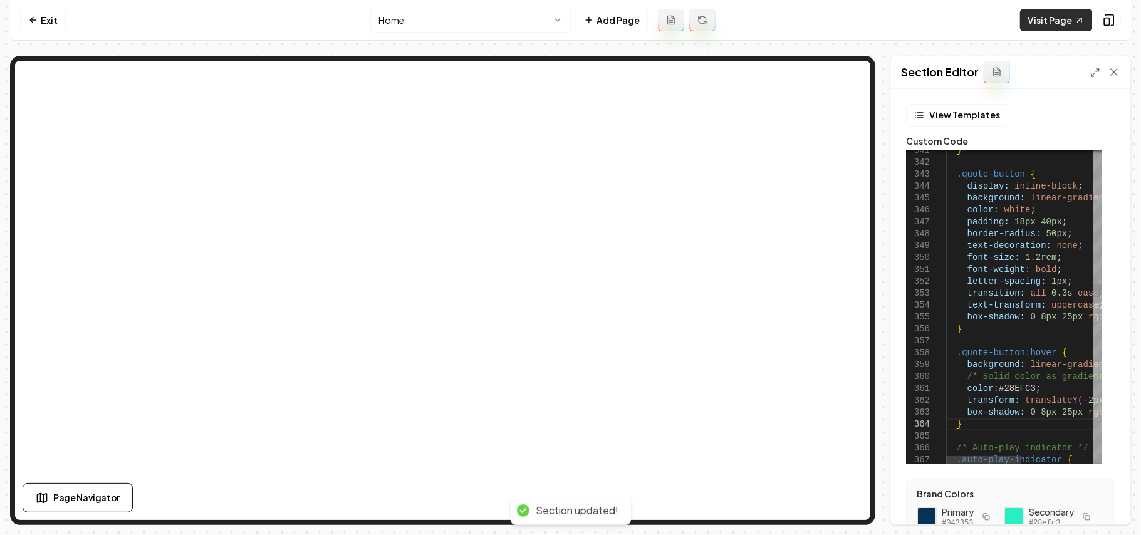
click at [1063, 16] on link "Visit Page" at bounding box center [1056, 20] width 72 height 23
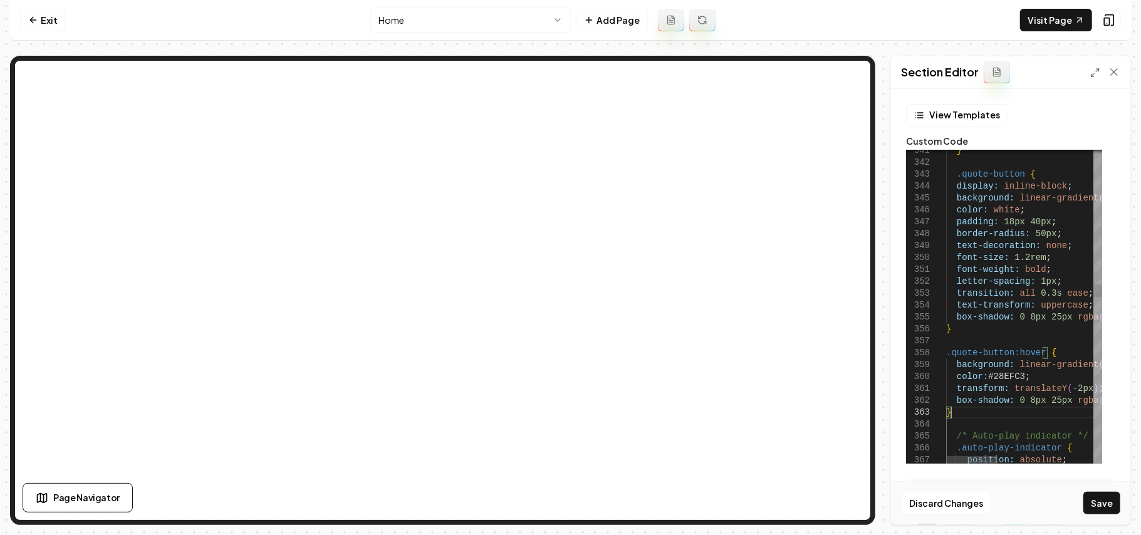
type textarea "**********"
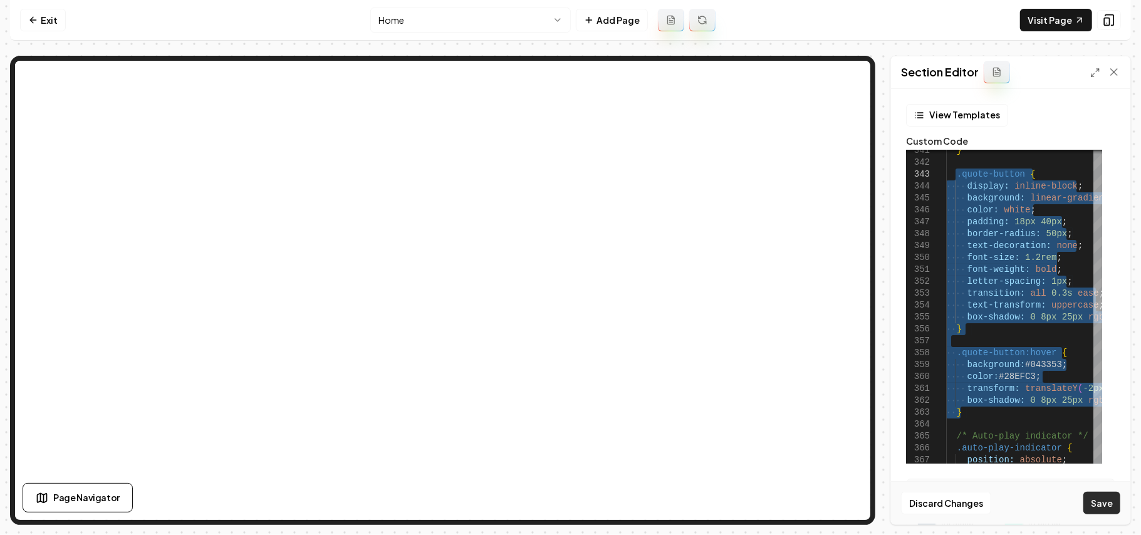
click at [1098, 495] on button "Save" at bounding box center [1102, 503] width 37 height 23
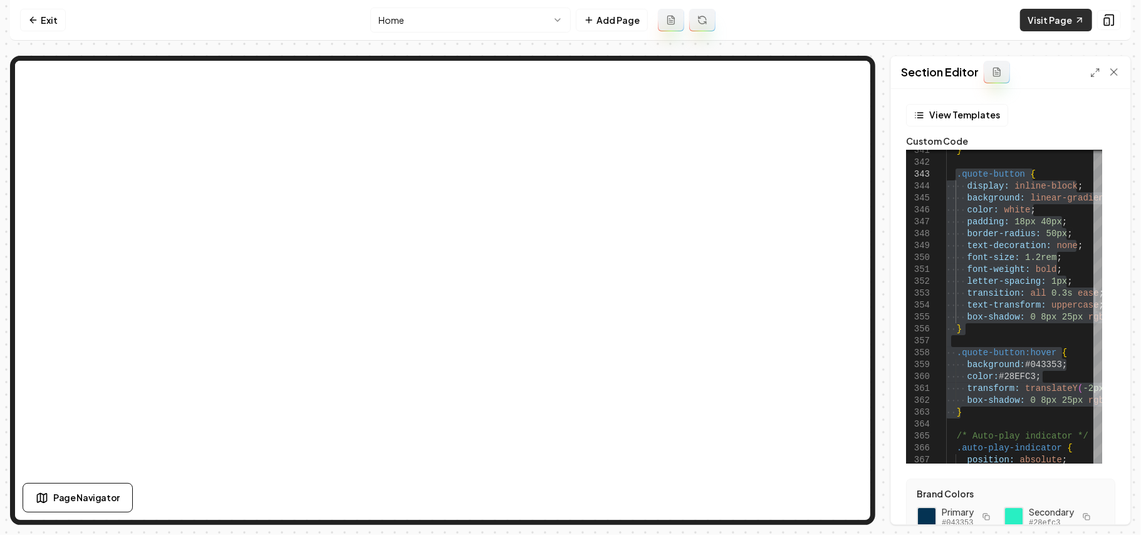
click at [1055, 21] on link "Visit Page" at bounding box center [1056, 20] width 72 height 23
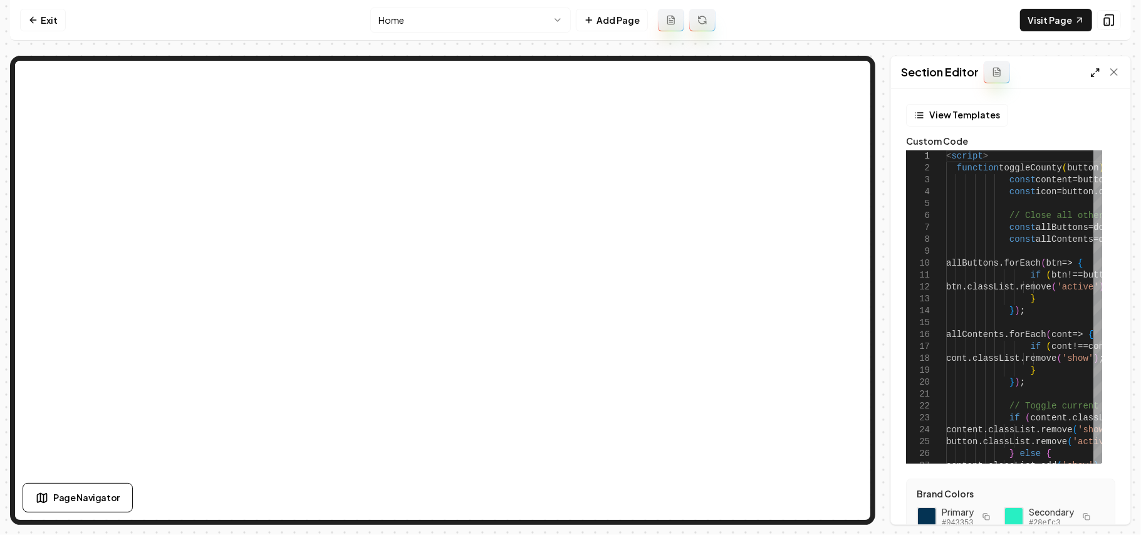
click at [1099, 76] on icon at bounding box center [1096, 73] width 10 height 10
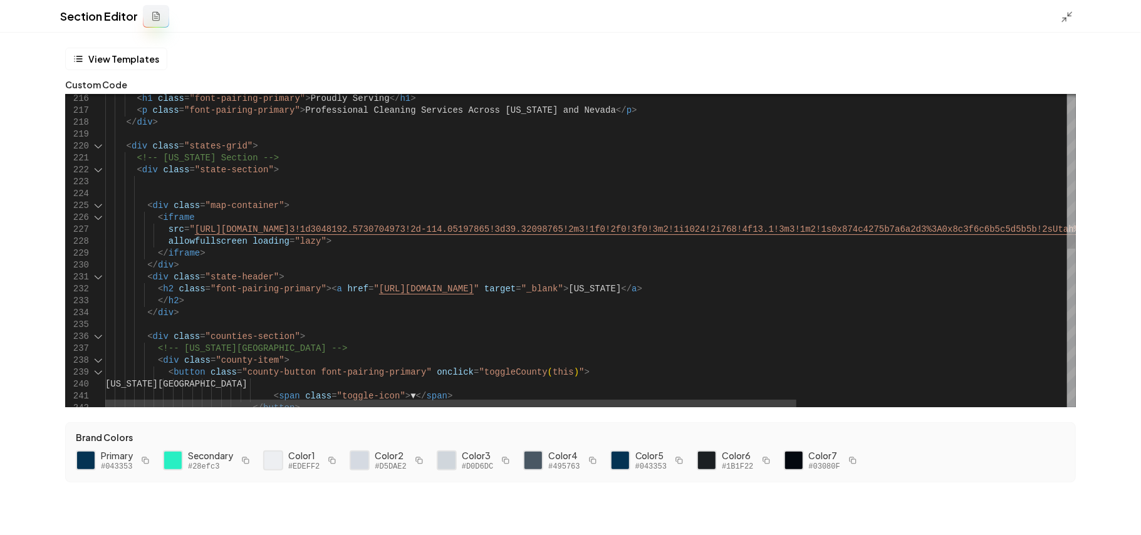
click at [92, 335] on div at bounding box center [98, 337] width 16 height 12
click at [96, 338] on div at bounding box center [98, 337] width 16 height 12
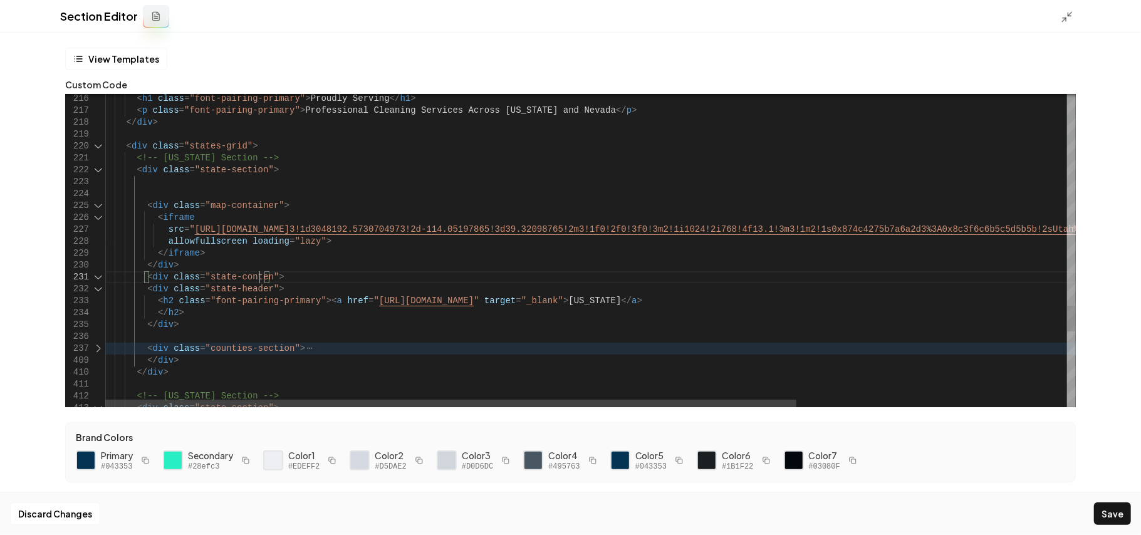
scroll to position [0, 159]
drag, startPoint x: 300, startPoint y: 276, endPoint x: 145, endPoint y: 281, distance: 154.3
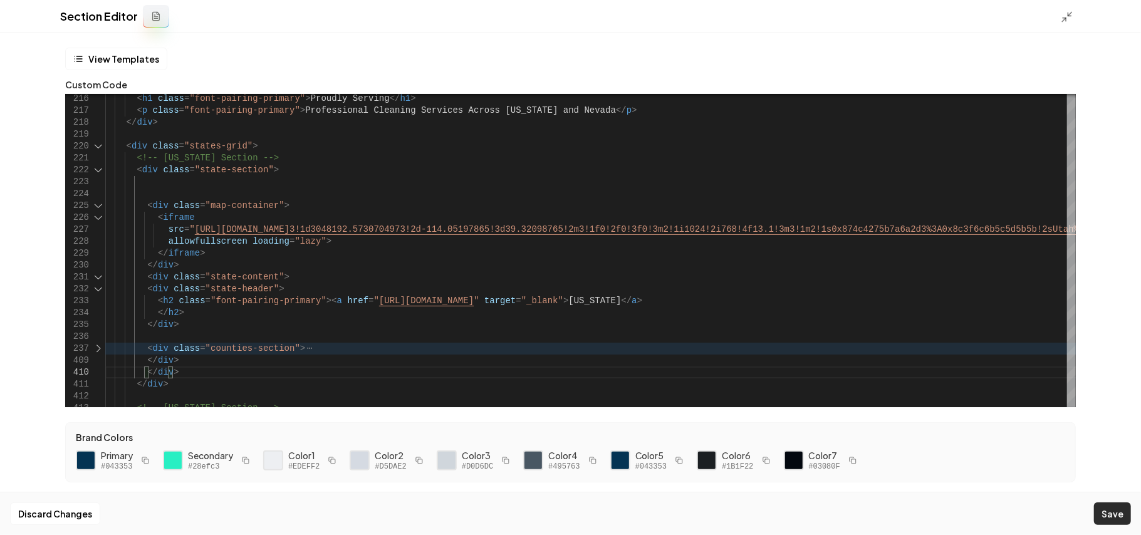
click at [1116, 516] on button "Save" at bounding box center [1112, 514] width 37 height 23
click at [1071, 13] on line at bounding box center [1071, 14] width 4 height 4
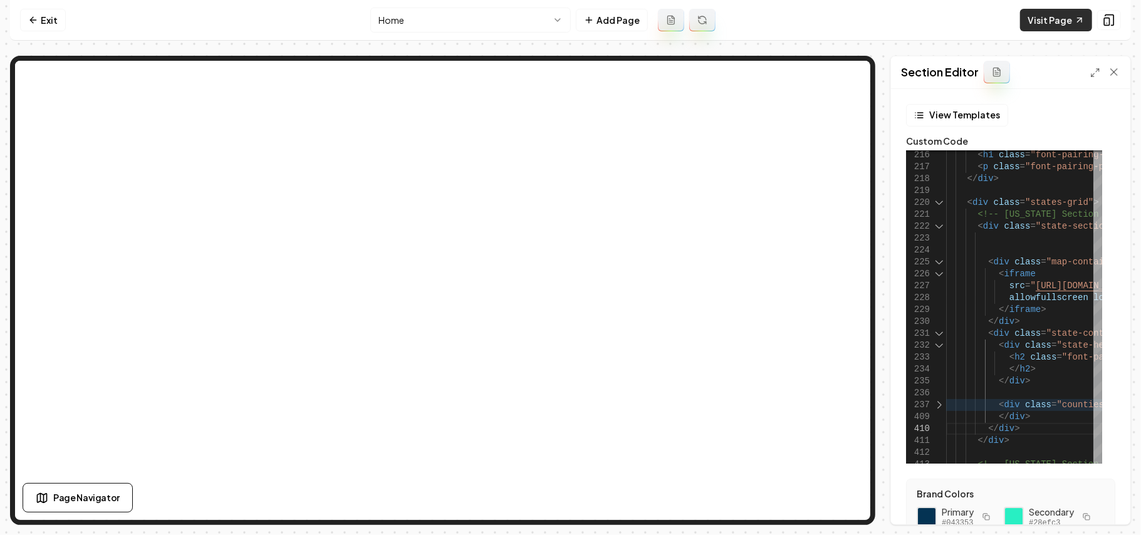
click at [1060, 29] on link "Visit Page" at bounding box center [1056, 20] width 72 height 23
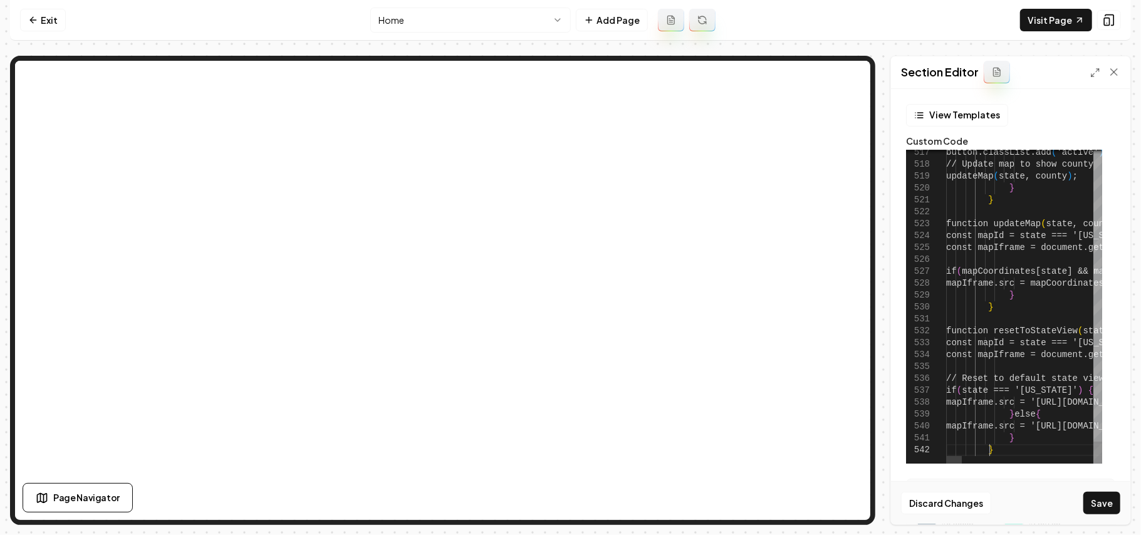
scroll to position [11, 0]
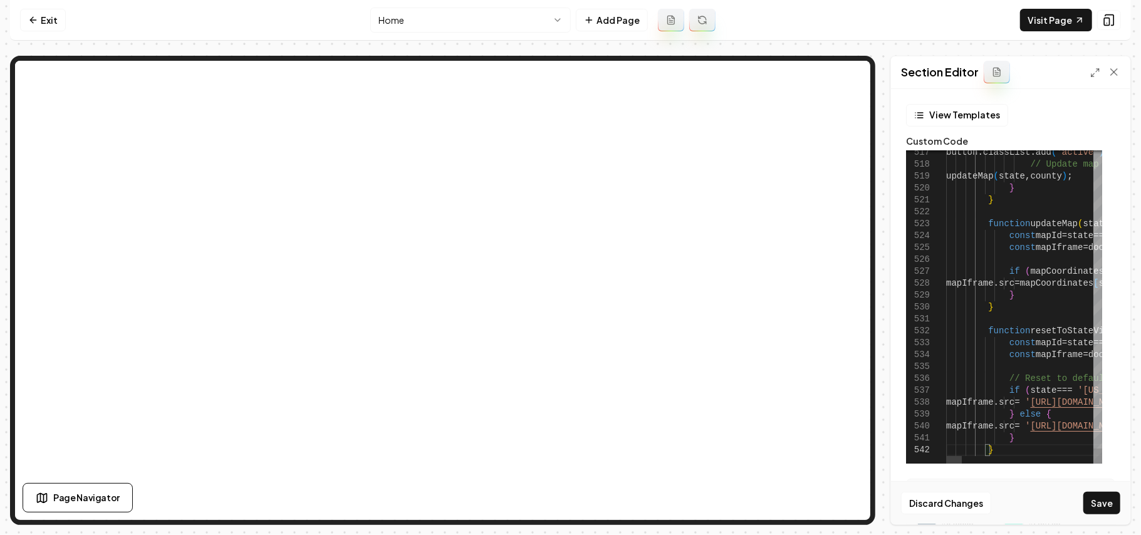
type textarea "**********"
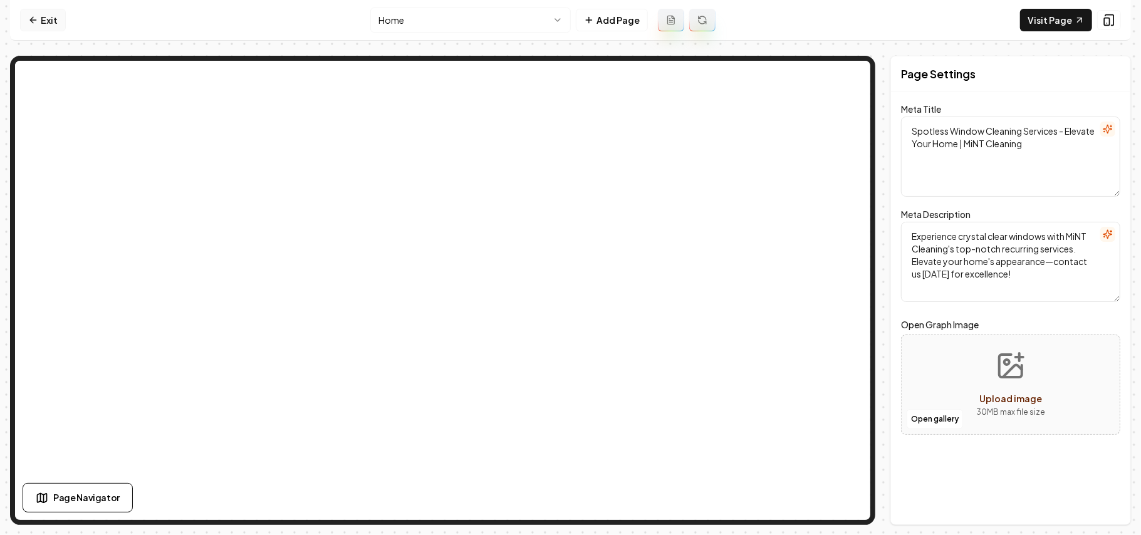
click at [38, 14] on link "Exit" at bounding box center [43, 20] width 46 height 23
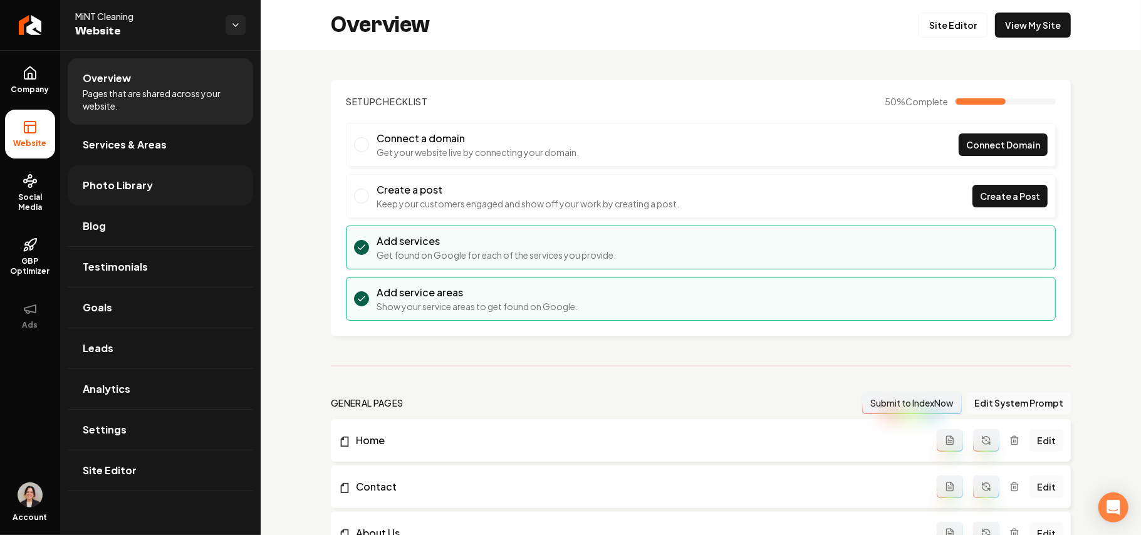
click at [138, 184] on span "Photo Library" at bounding box center [118, 185] width 70 height 15
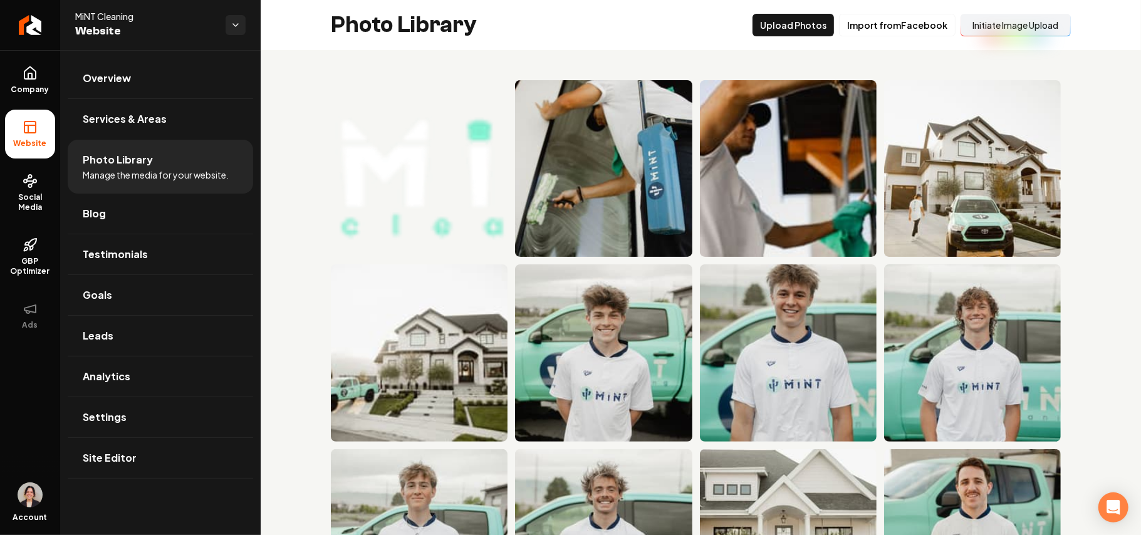
drag, startPoint x: 747, startPoint y: 161, endPoint x: 1097, endPoint y: 184, distance: 350.5
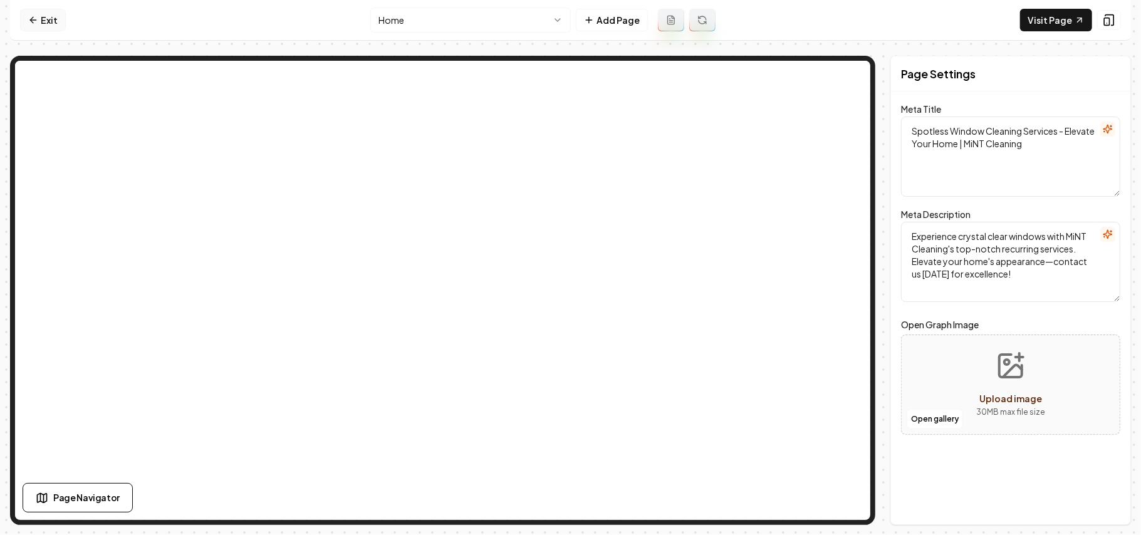
click at [41, 28] on link "Exit" at bounding box center [43, 20] width 46 height 23
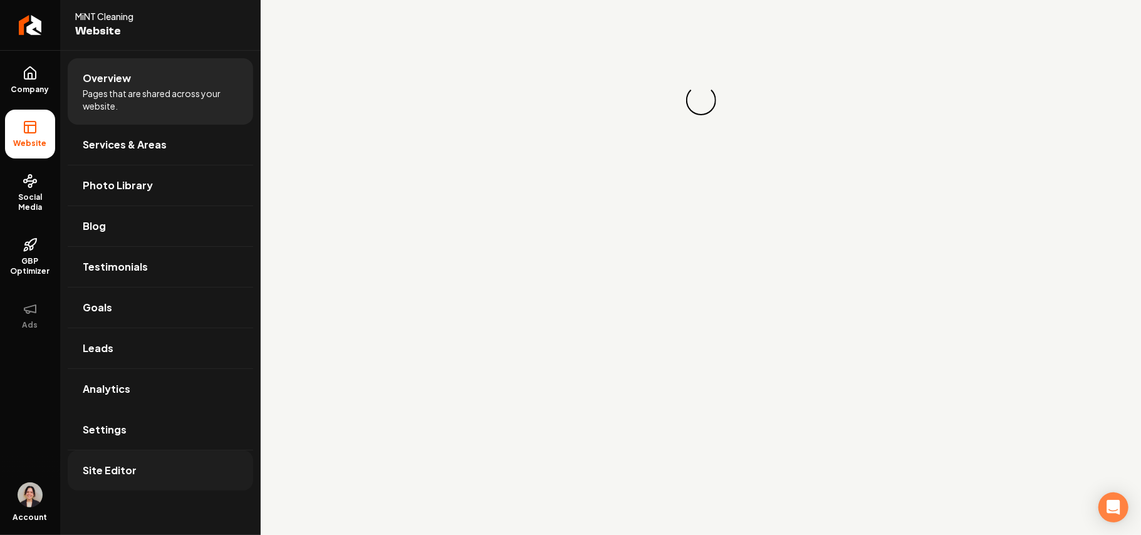
click at [100, 477] on span "Site Editor" at bounding box center [110, 470] width 54 height 15
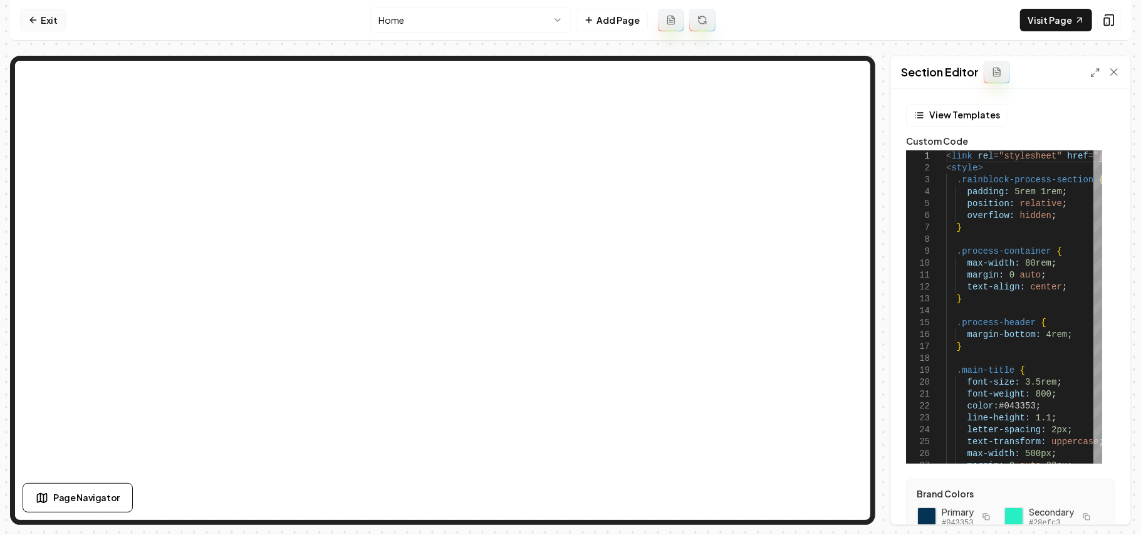
click at [54, 9] on link "Exit" at bounding box center [43, 20] width 46 height 23
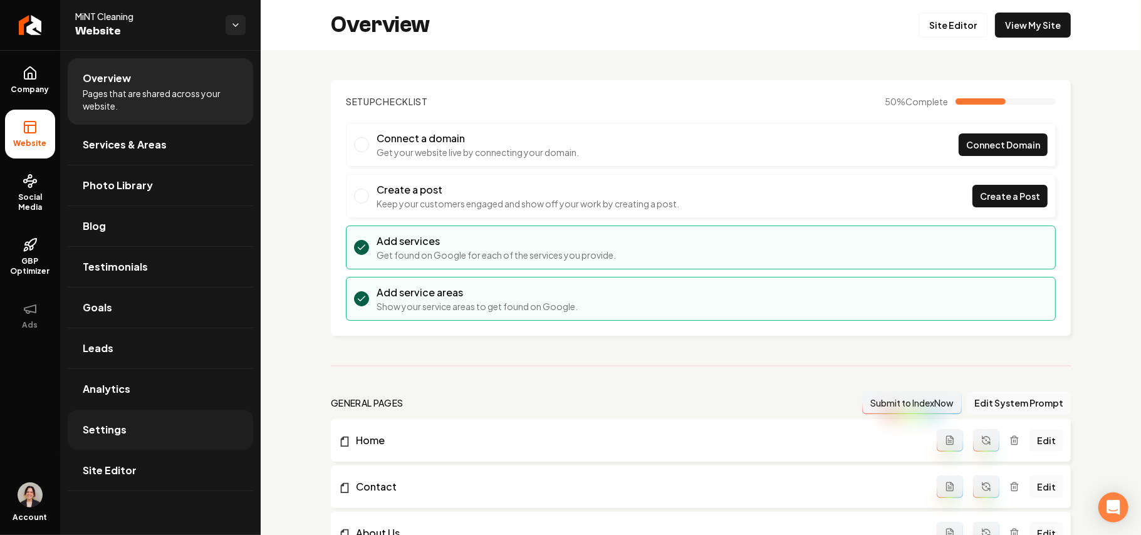
click at [142, 441] on link "Settings" at bounding box center [161, 430] width 186 height 40
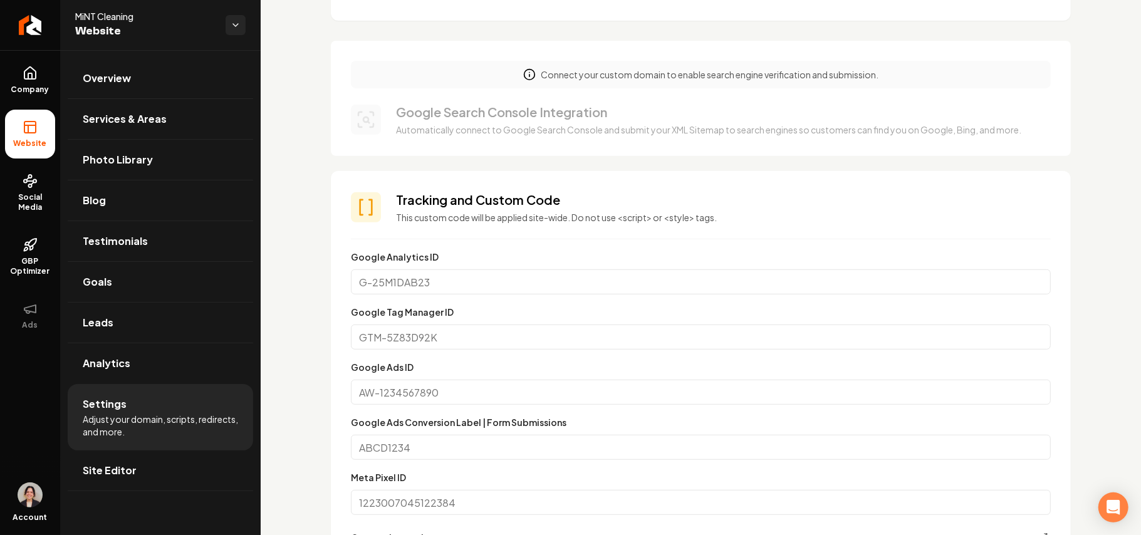
scroll to position [585, 0]
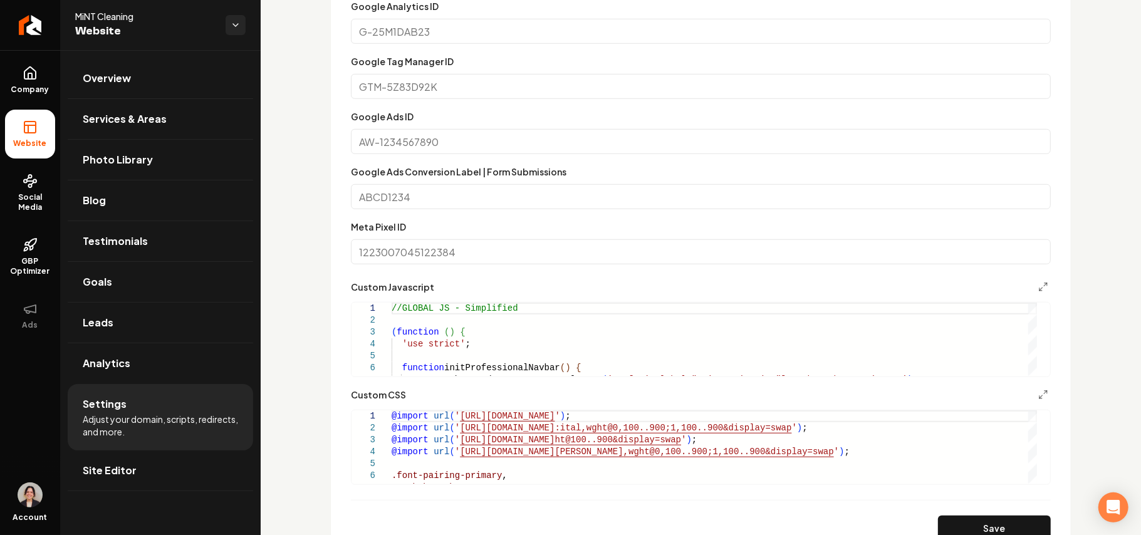
click at [1034, 386] on form "**********" at bounding box center [701, 270] width 700 height 542
click at [1039, 391] on icon "Main content area" at bounding box center [1044, 395] width 10 height 10
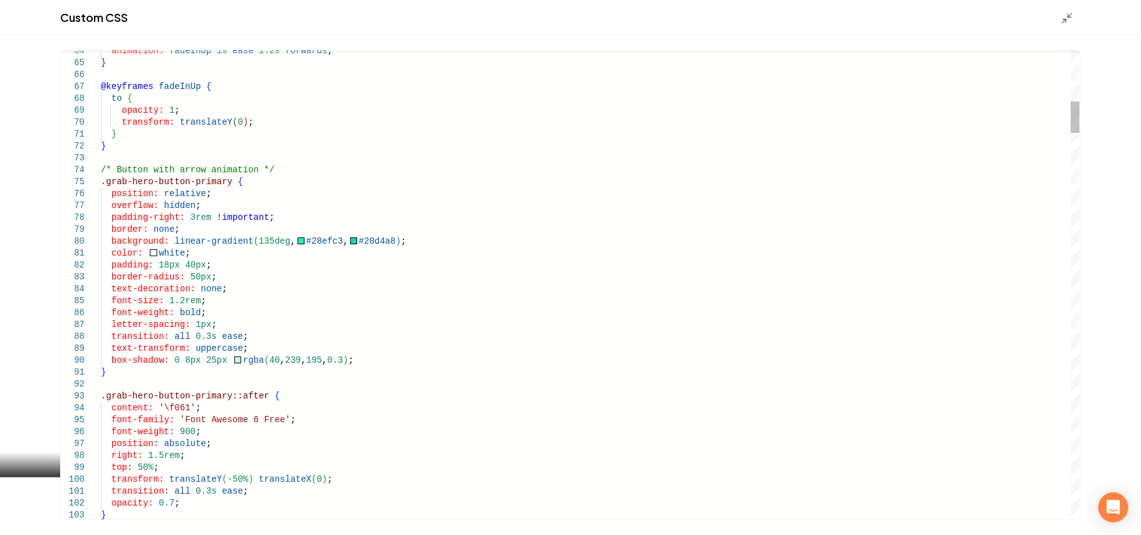
type textarea "**********"
drag, startPoint x: 259, startPoint y: 339, endPoint x: 109, endPoint y: 339, distance: 150.4
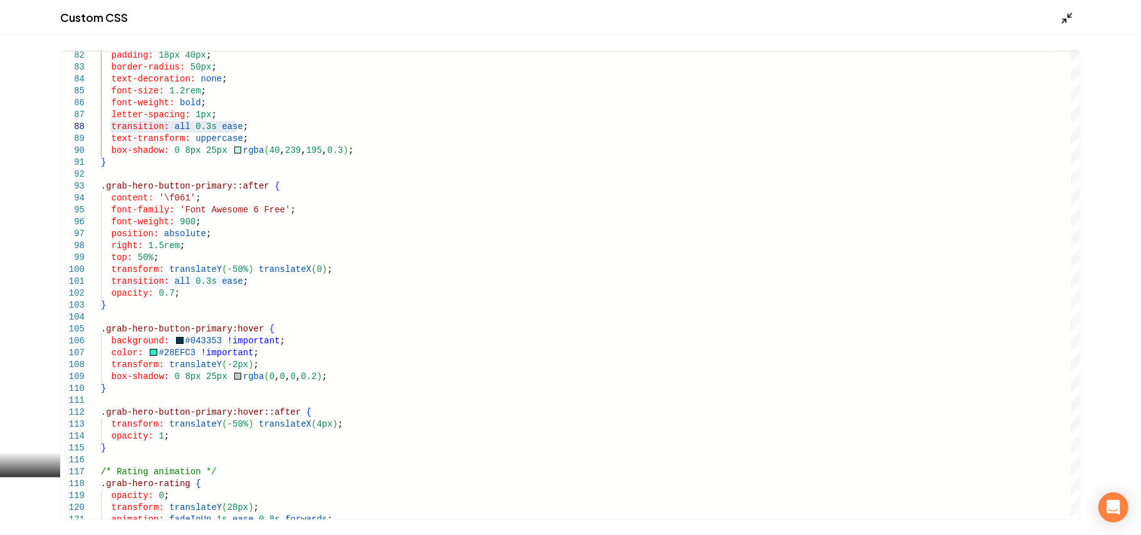
click at [1071, 16] on icon "Main content area" at bounding box center [1067, 18] width 13 height 13
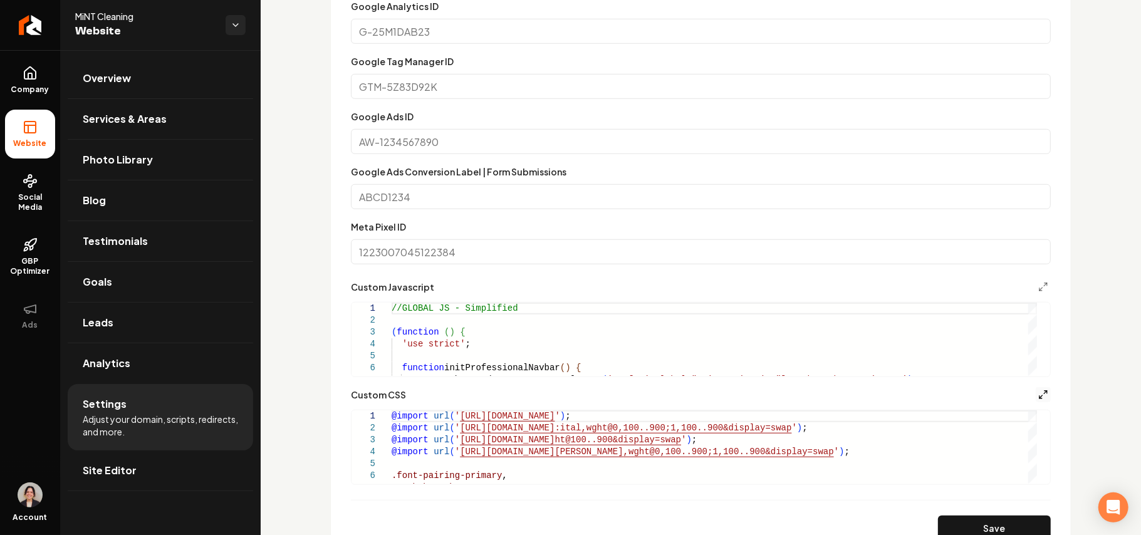
click at [1039, 390] on icon "Main content area" at bounding box center [1044, 395] width 10 height 10
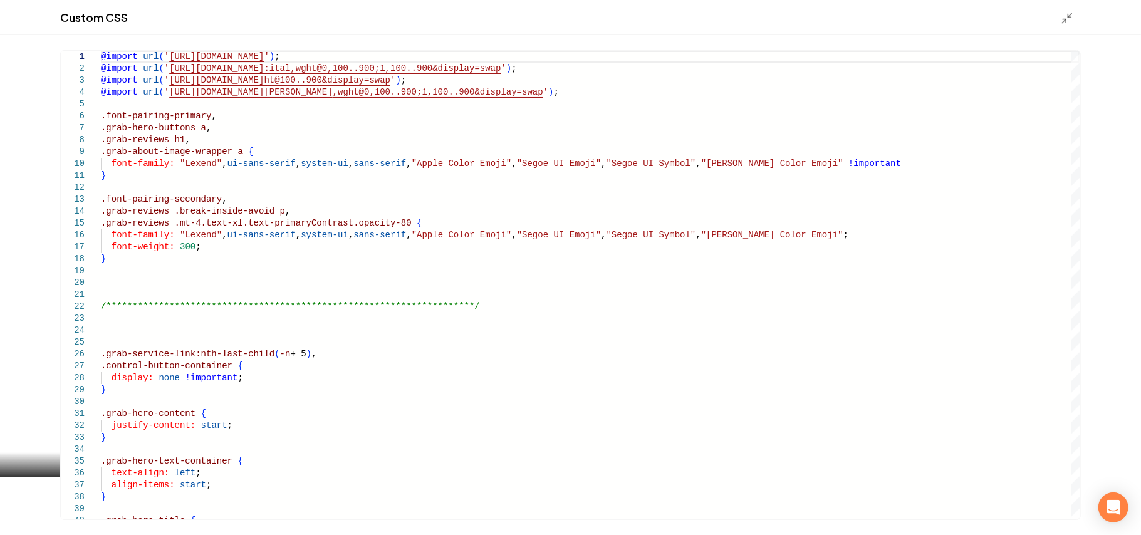
click at [1059, 18] on div "Custom CSS" at bounding box center [570, 17] width 1141 height 35
click at [1062, 16] on icon "Main content area" at bounding box center [1067, 18] width 13 height 13
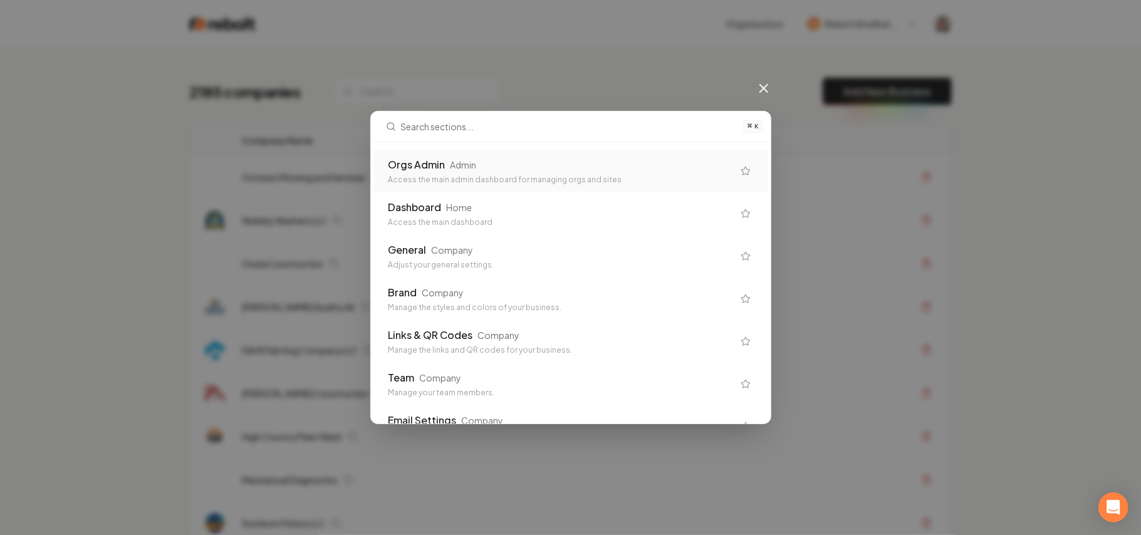
click at [539, 183] on div "Access the main admin dashboard for managing orgs and sites" at bounding box center [561, 180] width 345 height 10
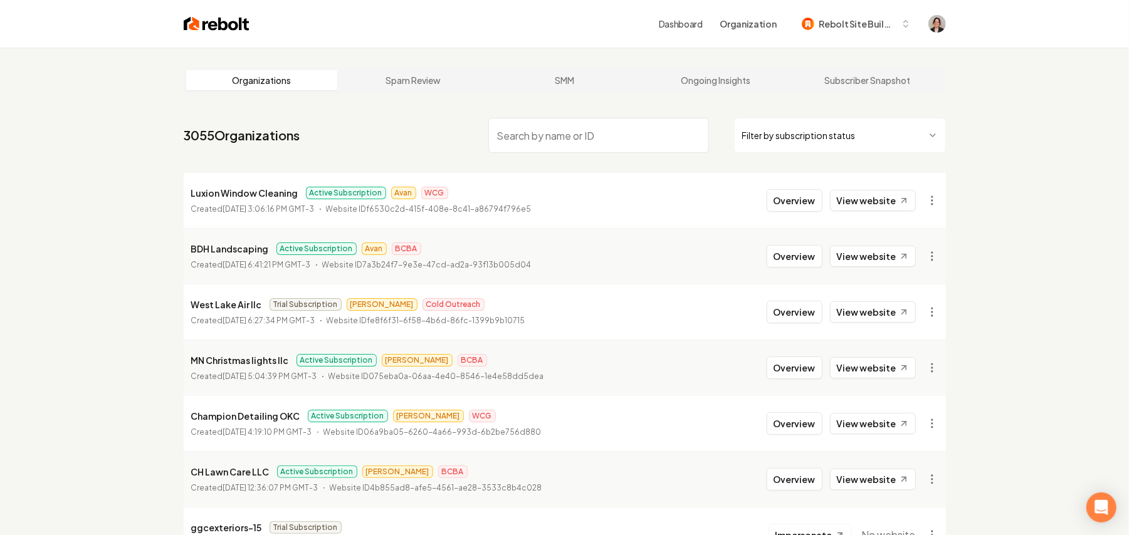
paste input "Plumbstarz"
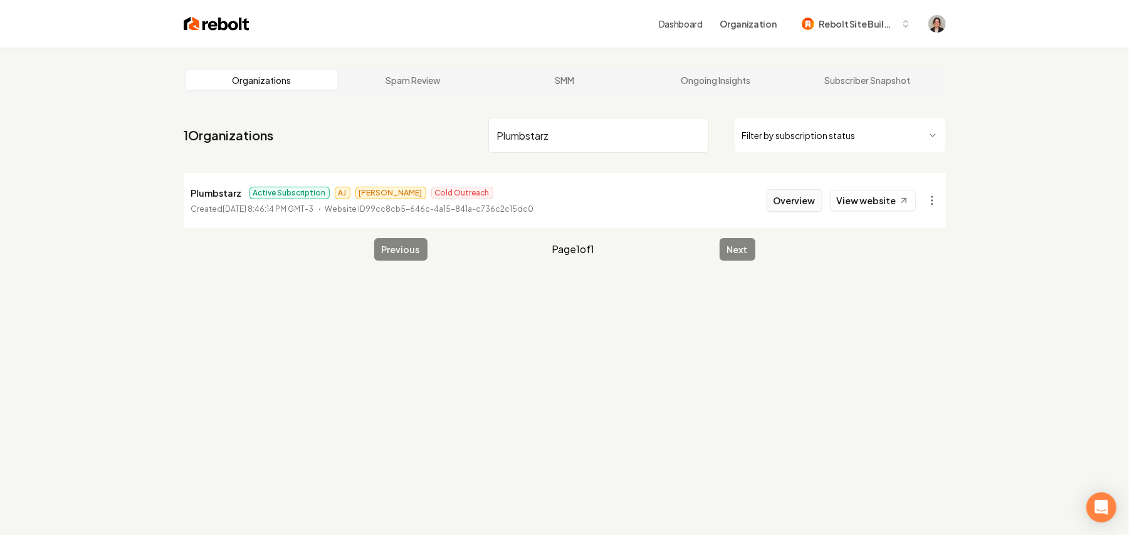
type input "Plumbstarz"
click at [790, 204] on button "Overview" at bounding box center [795, 200] width 56 height 23
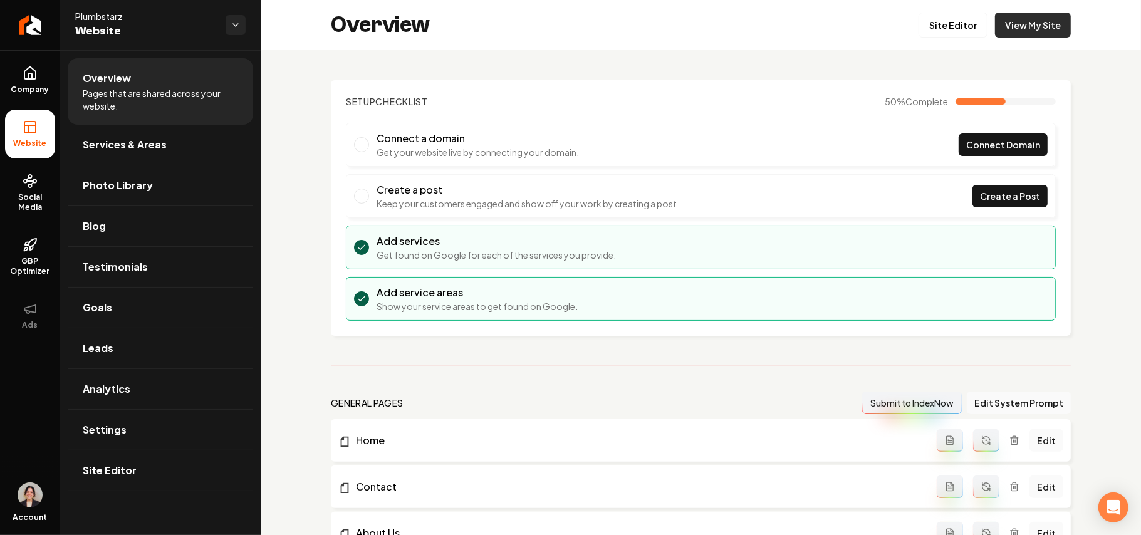
click at [1015, 30] on link "View My Site" at bounding box center [1033, 25] width 76 height 25
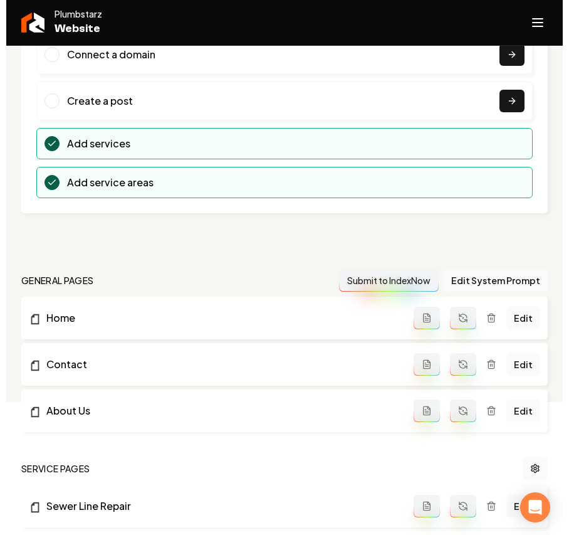
scroll to position [334, 0]
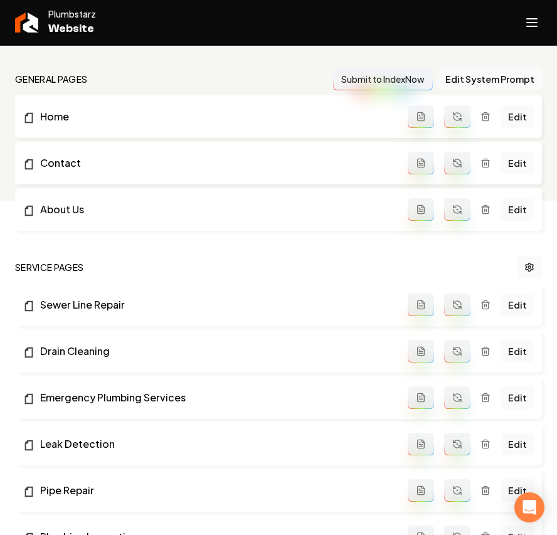
click at [534, 36] on button "Open navigation menu" at bounding box center [531, 23] width 30 height 30
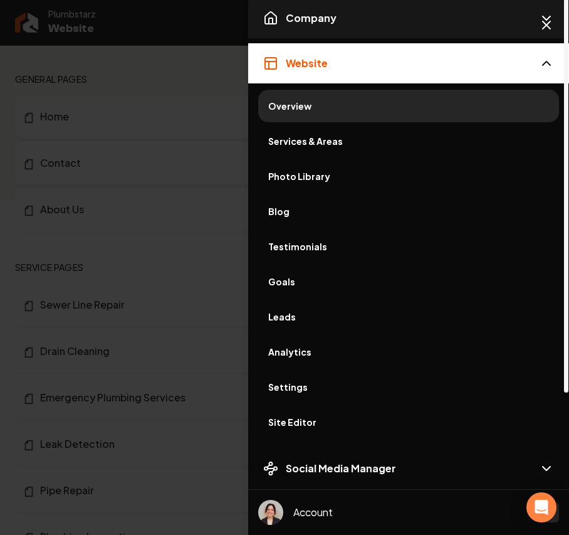
click at [318, 34] on button "Company" at bounding box center [408, 18] width 321 height 40
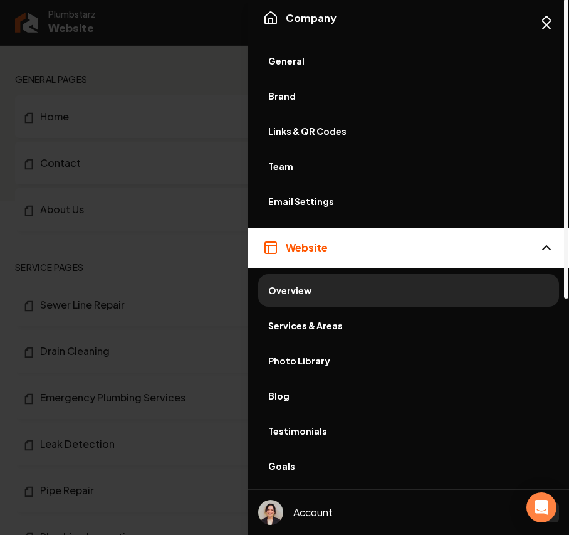
click at [306, 56] on span "General" at bounding box center [408, 61] width 281 height 13
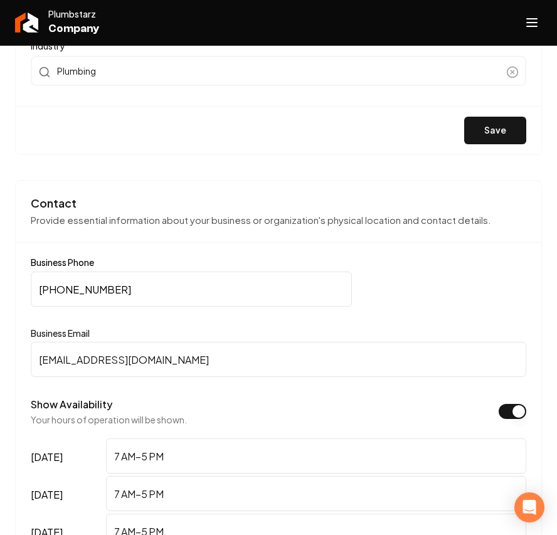
scroll to position [501, 0]
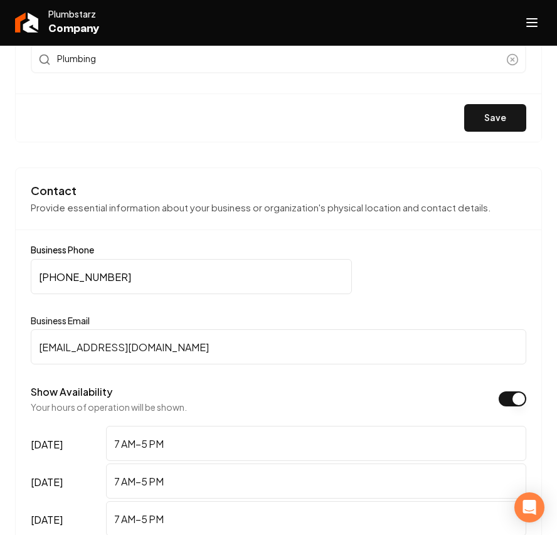
drag, startPoint x: 189, startPoint y: 349, endPoint x: -119, endPoint y: 349, distance: 307.7
paste input "stephen@plumbstarz"
type input "stephen@plumbstarz.com"
drag, startPoint x: 174, startPoint y: 275, endPoint x: -167, endPoint y: 275, distance: 341.0
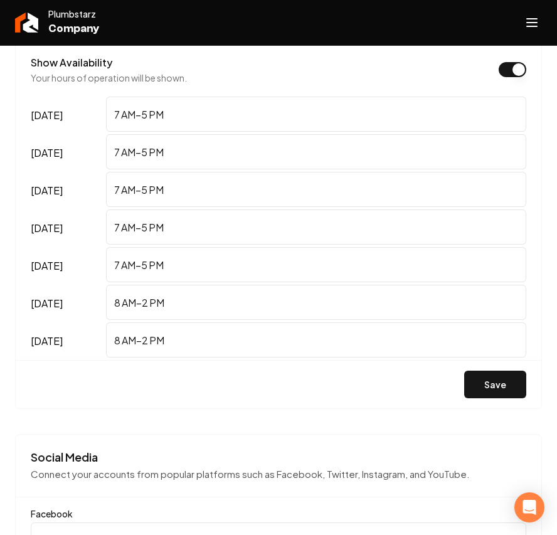
scroll to position [835, 0]
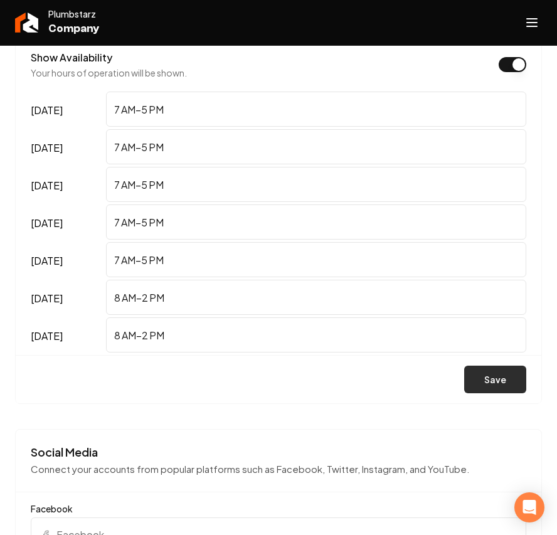
click at [470, 370] on button "Save" at bounding box center [495, 379] width 62 height 28
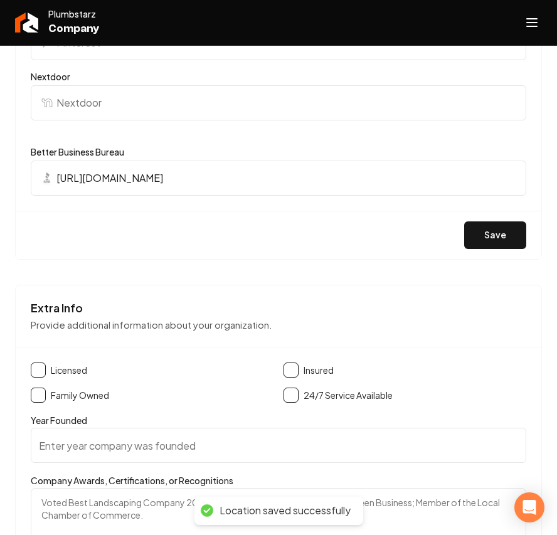
scroll to position [1922, 0]
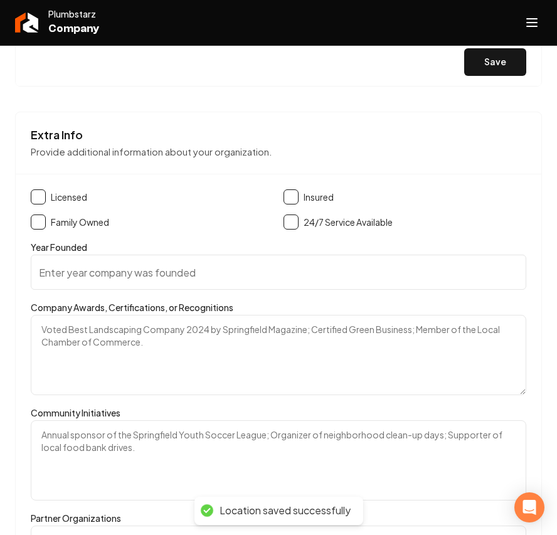
click at [103, 274] on input "Year Founded" at bounding box center [278, 271] width 495 height 35
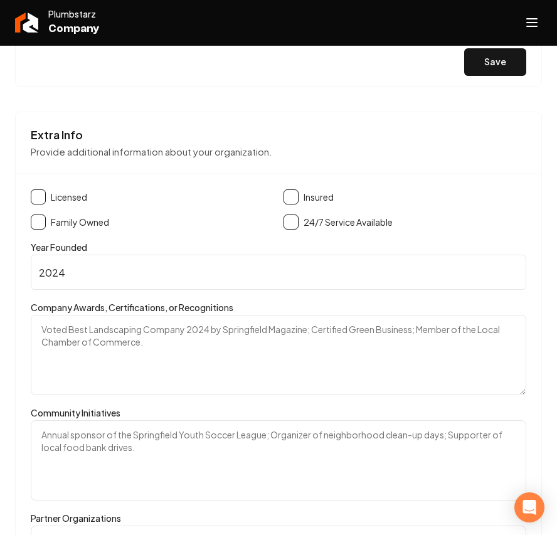
type input "2024"
click at [36, 196] on button "Main content area" at bounding box center [38, 196] width 15 height 15
click at [39, 226] on button "Main content area" at bounding box center [38, 221] width 15 height 15
click at [289, 198] on button "Main content area" at bounding box center [290, 196] width 15 height 15
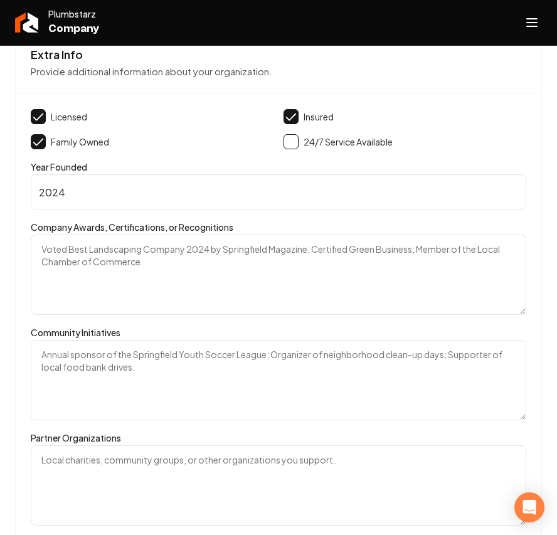
scroll to position [2094, 0]
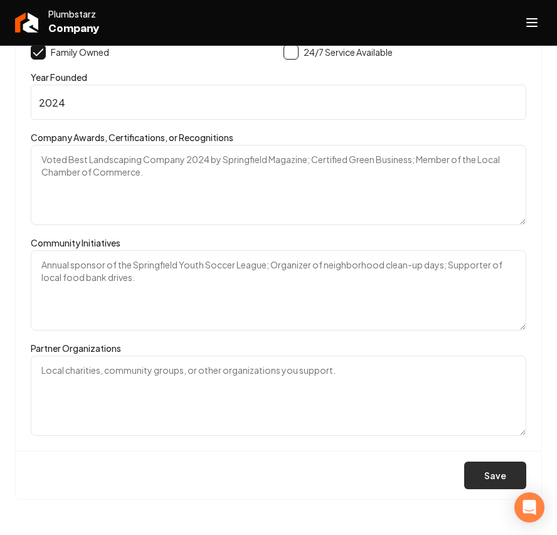
click at [486, 474] on button "Save" at bounding box center [495, 475] width 62 height 28
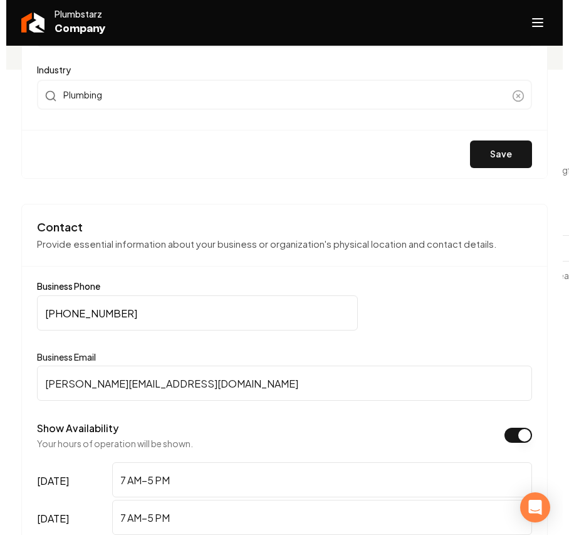
scroll to position [256, 0]
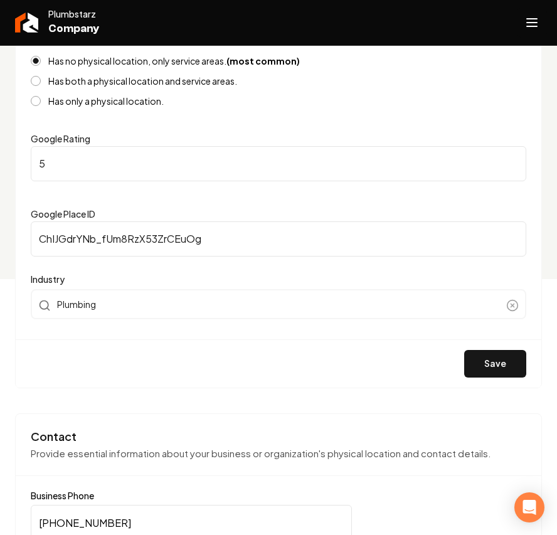
click at [534, 25] on icon "Open navigation menu" at bounding box center [531, 23] width 15 height 20
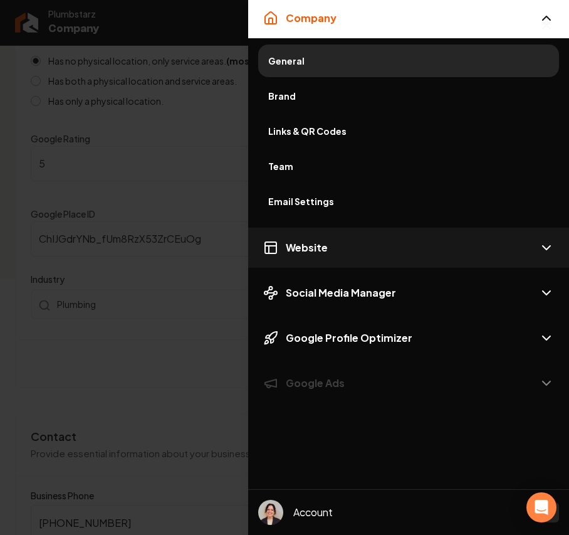
click at [327, 249] on button "Website" at bounding box center [408, 248] width 321 height 40
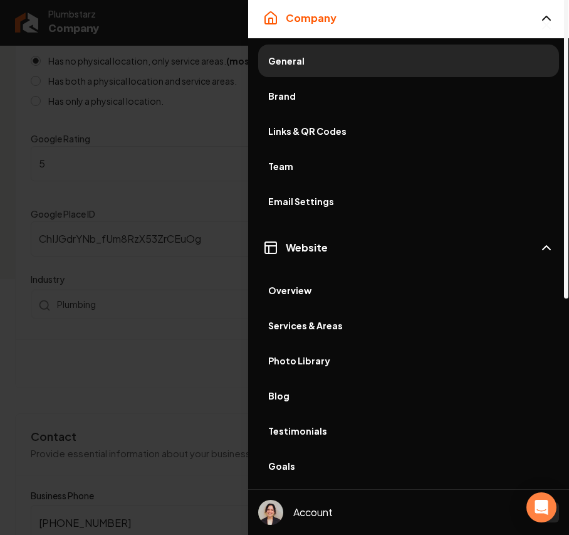
click at [333, 329] on span "Services & Areas" at bounding box center [408, 325] width 281 height 13
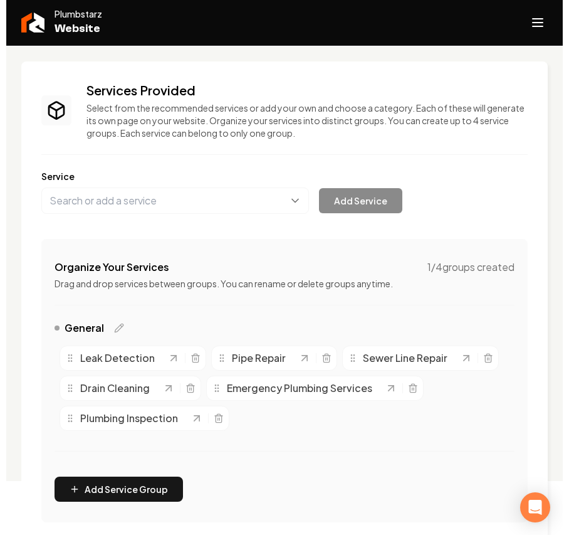
scroll to position [83, 0]
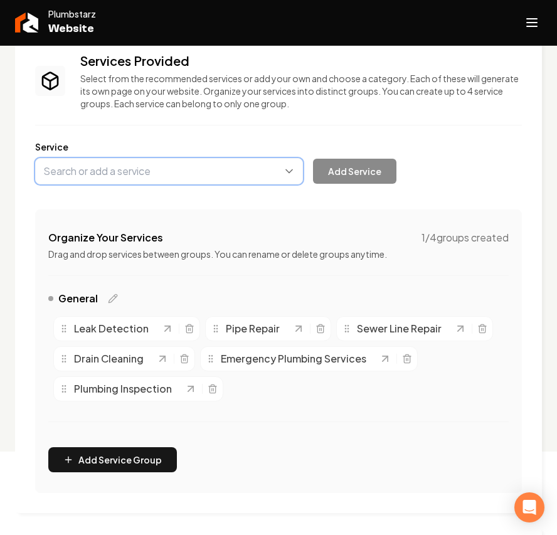
click at [88, 175] on button "Main content area" at bounding box center [169, 171] width 268 height 26
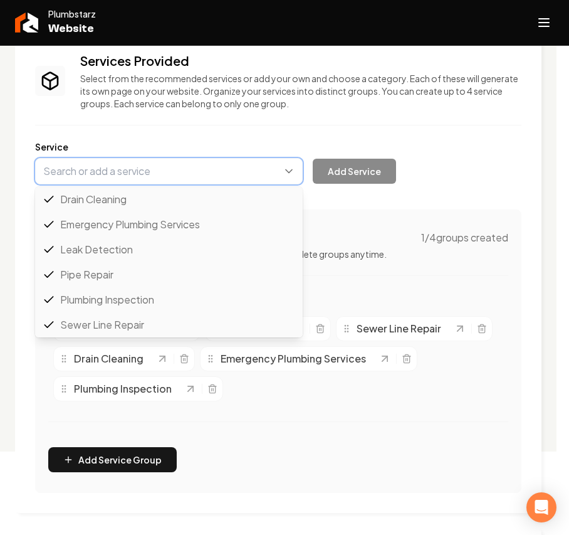
paste input "Gas Line/ Repair and Repipe"
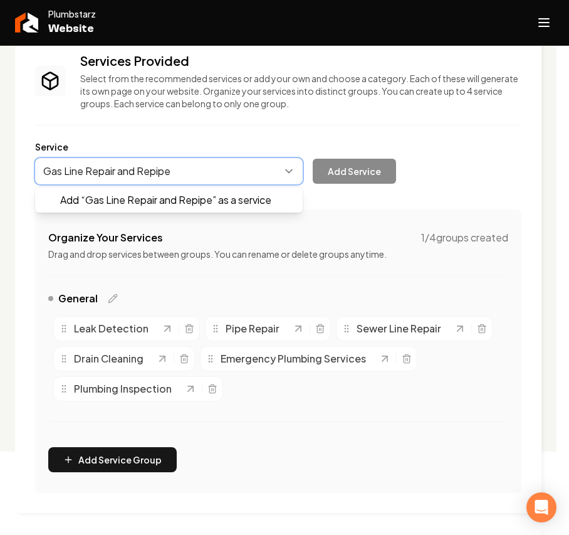
type input "Gas Line Repair and Repipe"
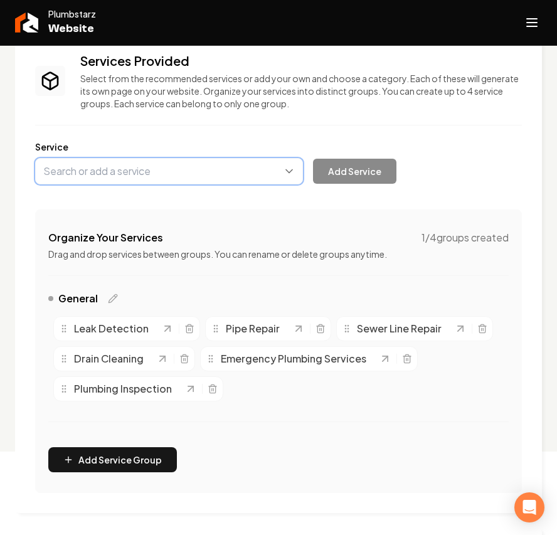
drag, startPoint x: 138, startPoint y: 170, endPoint x: 108, endPoint y: 169, distance: 29.5
click at [108, 169] on button "Main content area" at bounding box center [169, 171] width 268 height 26
paste input "Gas Line/ Repair and Repipe"
type input "Gas Line Repair/Repipe"
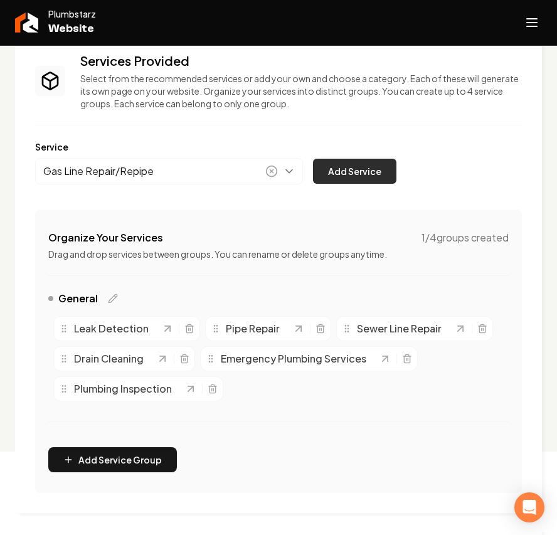
click at [357, 178] on button "Add Service" at bounding box center [354, 171] width 83 height 25
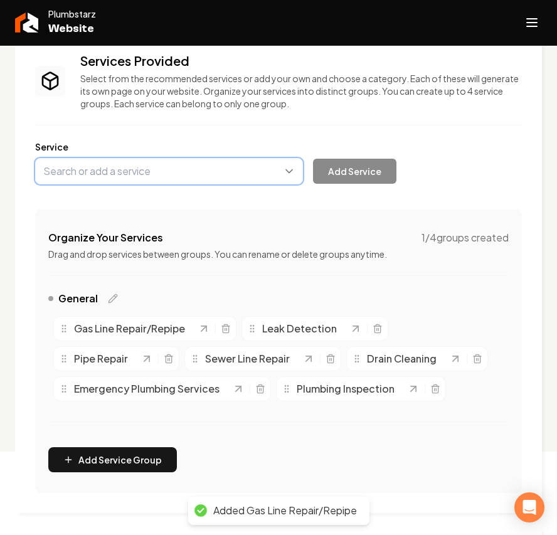
drag, startPoint x: 207, startPoint y: 169, endPoint x: 216, endPoint y: 169, distance: 8.8
click at [207, 169] on button "Main content area" at bounding box center [169, 171] width 268 height 26
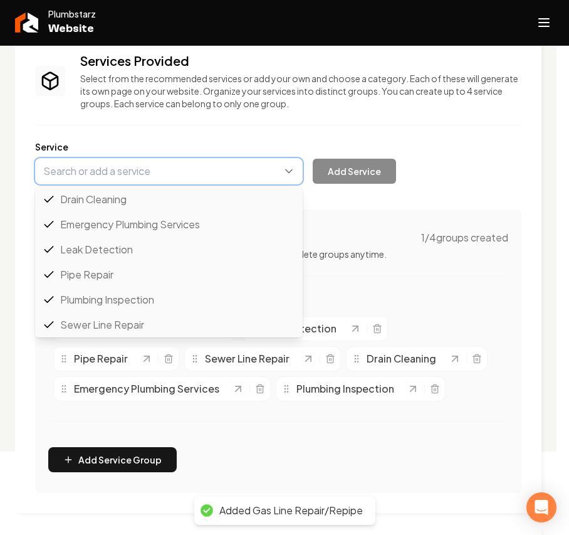
paste input "sewer inspection/Sewer Camera"
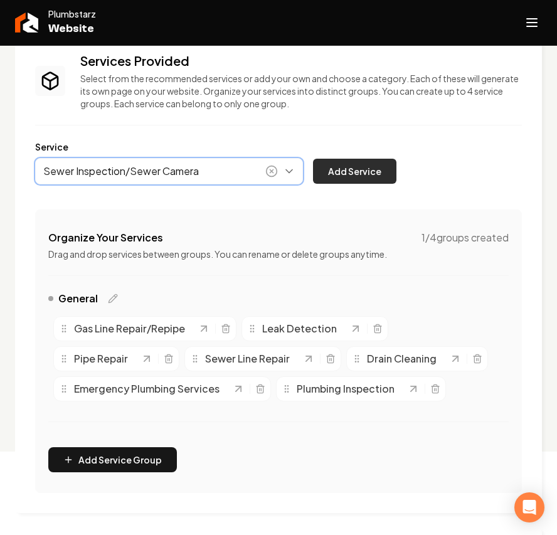
type input "Sewer Inspection/Sewer Camera"
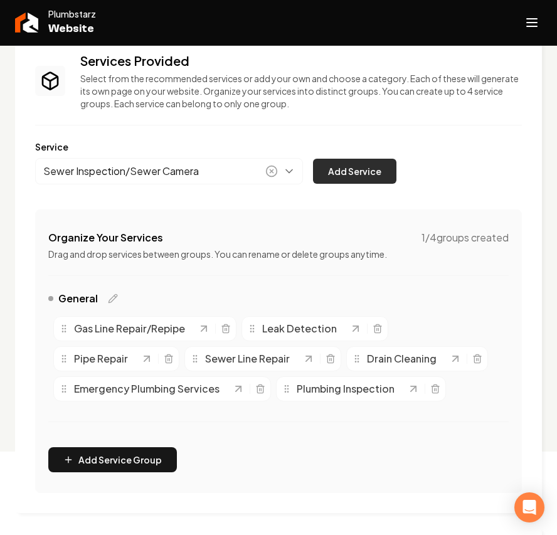
click at [359, 178] on button "Add Service" at bounding box center [354, 171] width 83 height 25
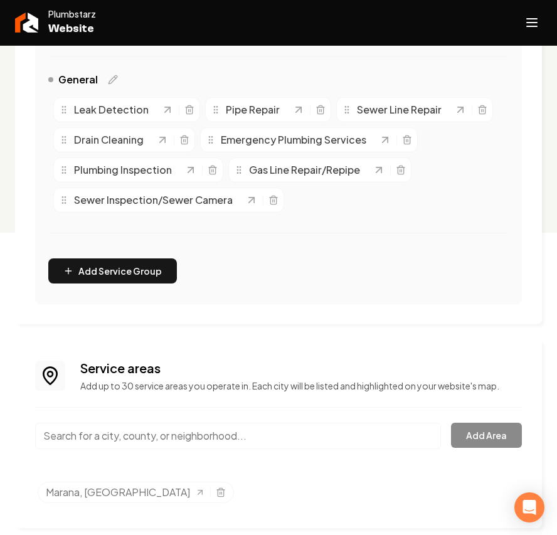
scroll to position [312, 0]
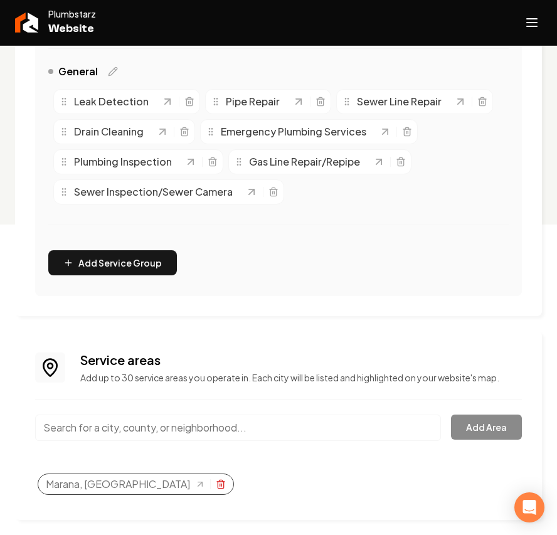
click at [216, 485] on icon "Selected tags" at bounding box center [221, 484] width 10 height 10
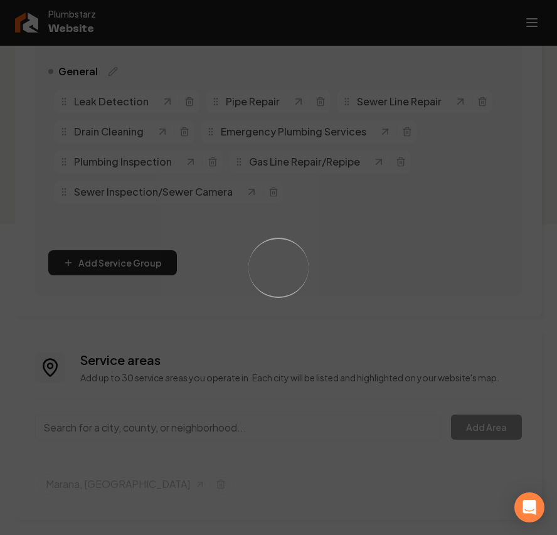
scroll to position [285, 0]
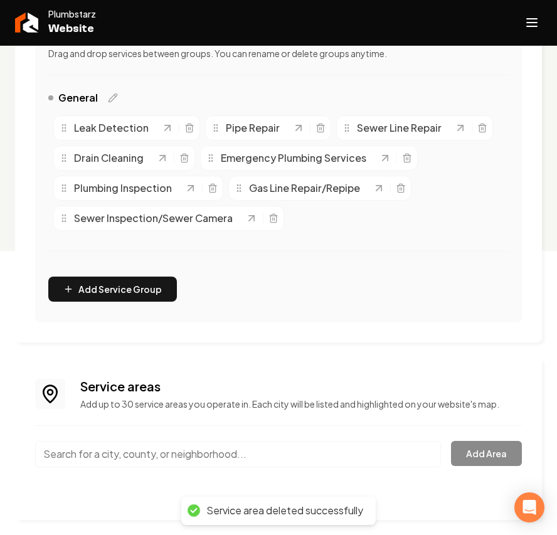
click at [123, 460] on input "Main content area" at bounding box center [238, 454] width 406 height 26
paste input "San Manuel"
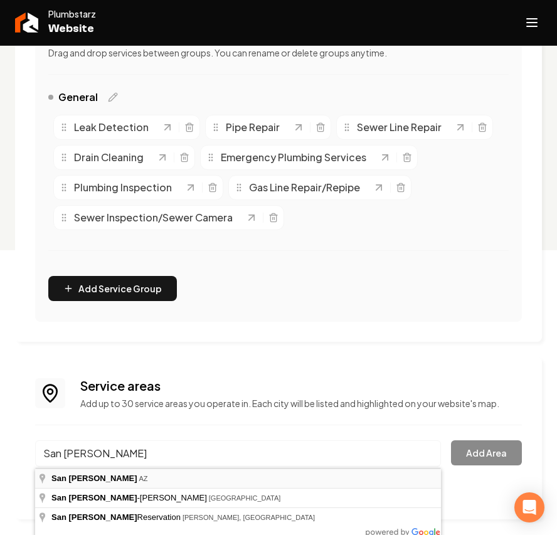
type input "San Manuel, AZ"
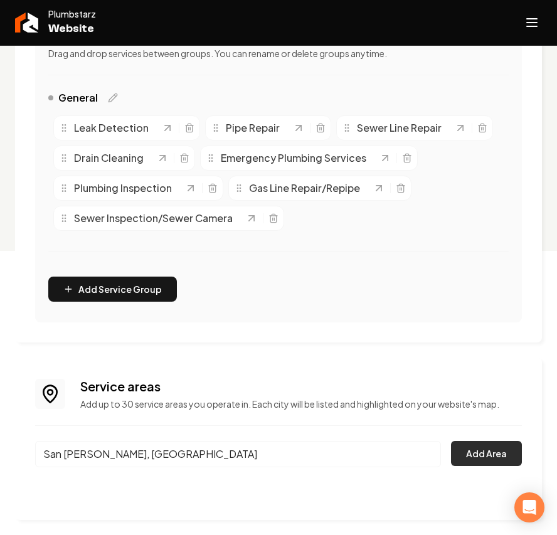
click at [473, 444] on button "Add Area" at bounding box center [486, 453] width 71 height 25
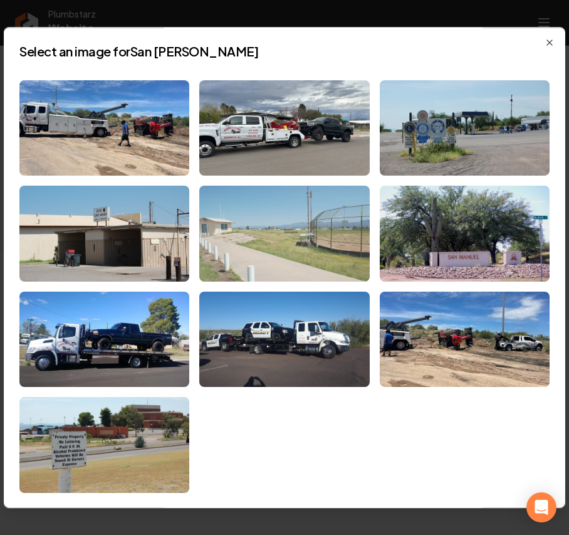
click at [284, 249] on img at bounding box center [284, 234] width 170 height 96
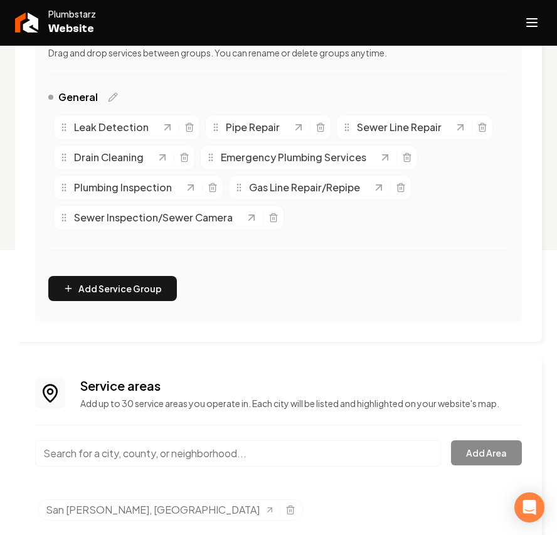
click at [145, 445] on input "Main content area" at bounding box center [238, 453] width 406 height 26
paste input "Tucson"
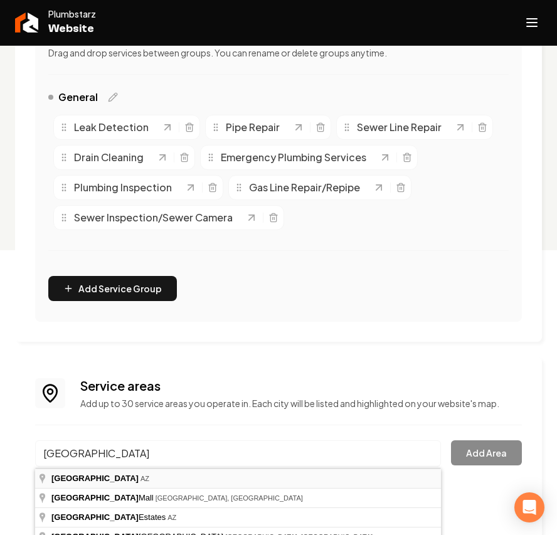
type input "Tucson, AZ"
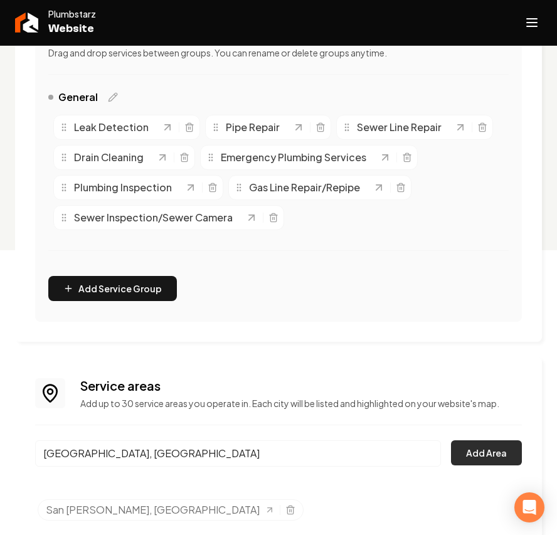
click at [482, 450] on button "Add Area" at bounding box center [486, 452] width 71 height 25
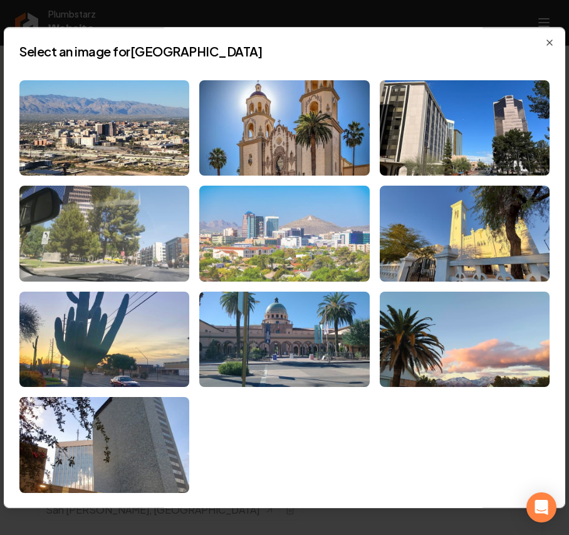
click at [309, 244] on img at bounding box center [284, 234] width 170 height 96
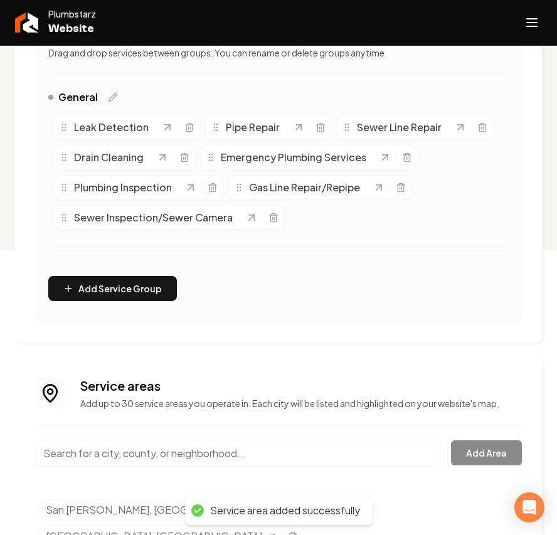
click at [120, 452] on input "Main content area" at bounding box center [238, 453] width 406 height 26
paste input "Mt. Lemon"
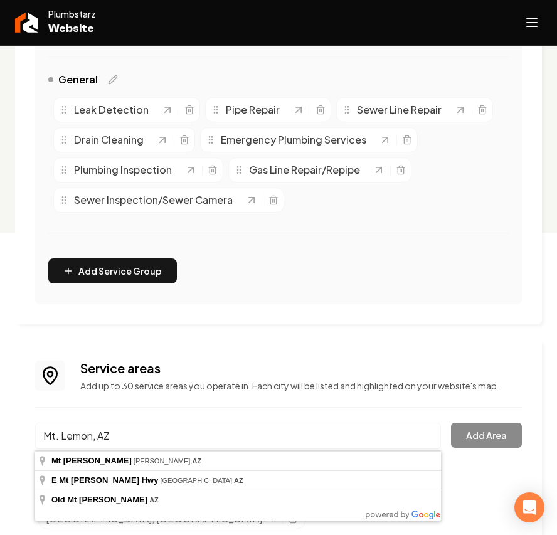
scroll to position [312, 0]
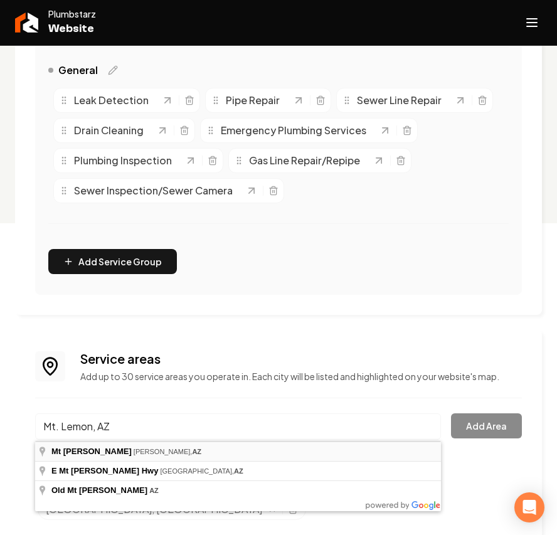
type input "Mt Lemmon Rd, Benson, AZ"
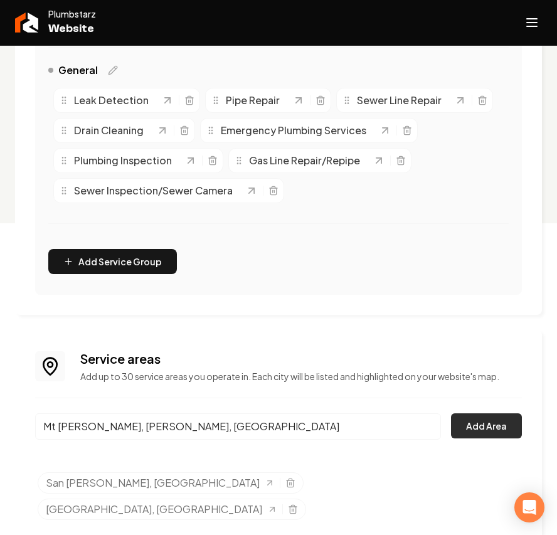
click at [503, 419] on button "Add Area" at bounding box center [486, 425] width 71 height 25
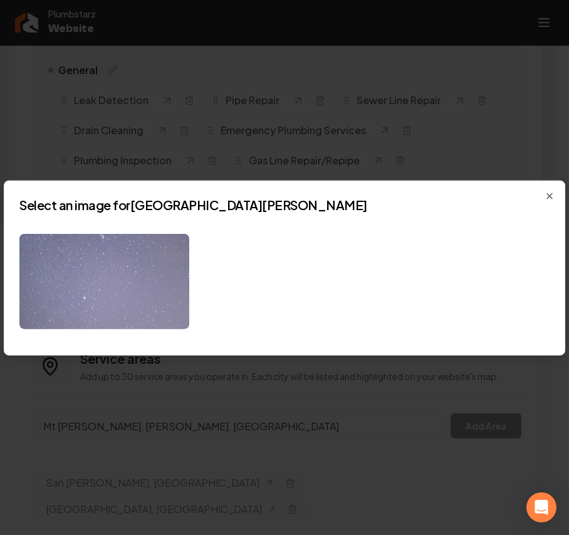
click at [134, 297] on img at bounding box center [104, 281] width 170 height 96
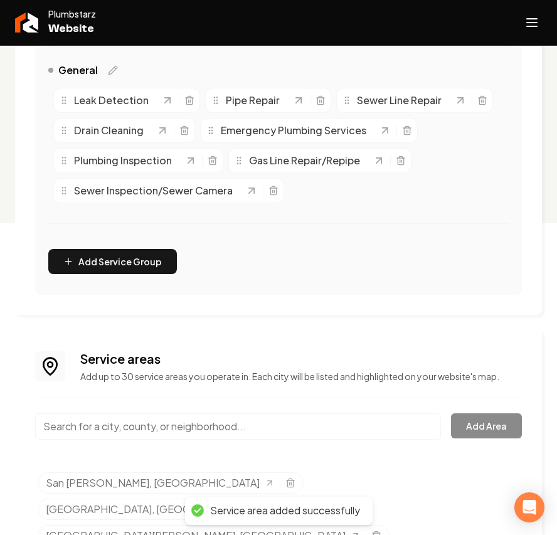
click at [199, 425] on input "Main content area" at bounding box center [238, 426] width 406 height 26
paste input "Three Points"
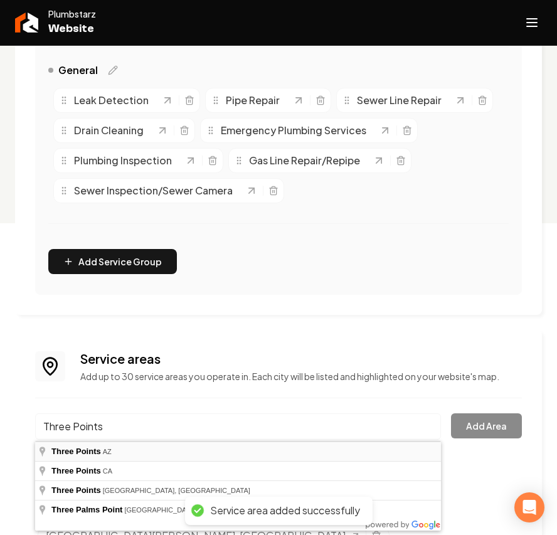
type input "Three Points, AZ"
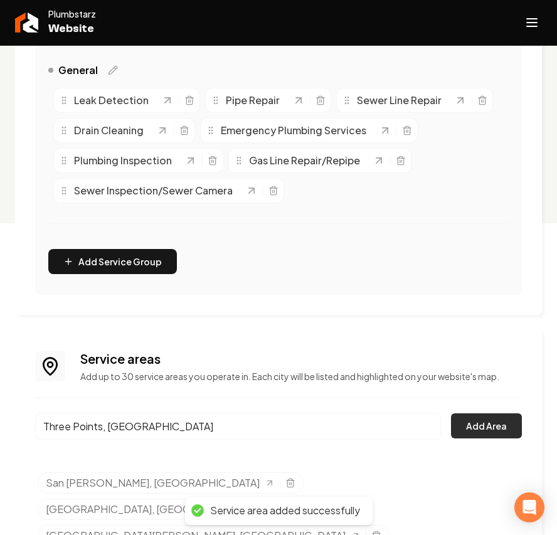
click at [499, 421] on button "Add Area" at bounding box center [486, 425] width 71 height 25
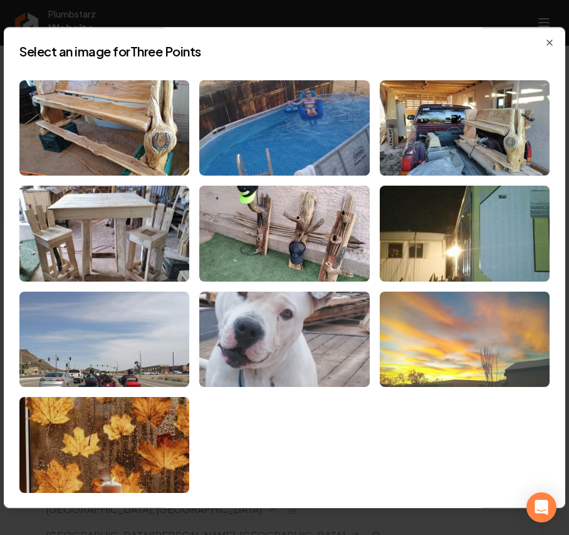
click at [452, 345] on img at bounding box center [465, 339] width 170 height 96
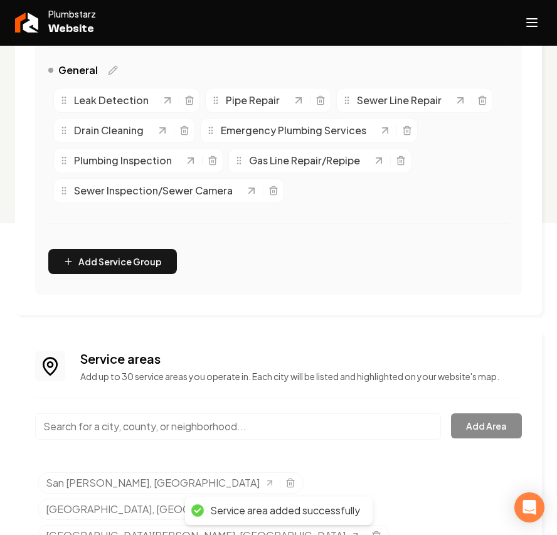
click at [134, 427] on input "Main content area" at bounding box center [238, 426] width 406 height 26
paste input "Nogales"
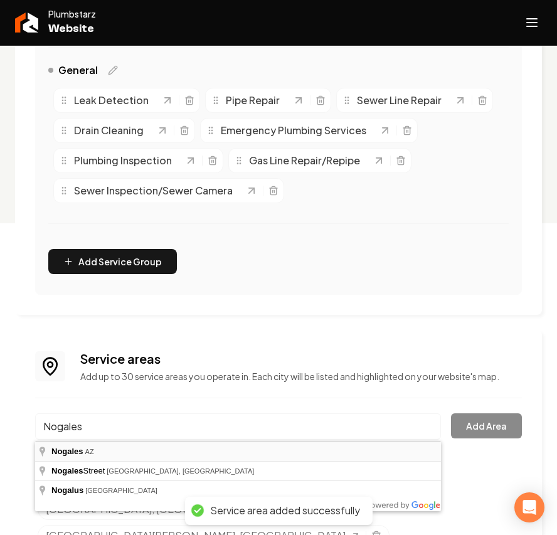
type input "Nogales, AZ"
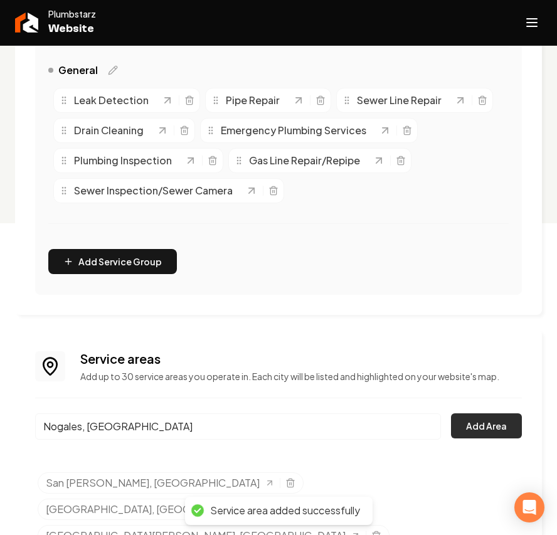
click at [479, 425] on button "Add Area" at bounding box center [486, 425] width 71 height 25
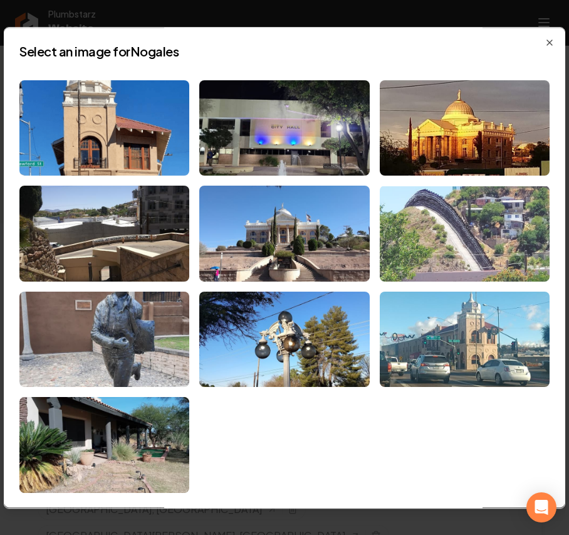
click at [443, 231] on img at bounding box center [465, 234] width 170 height 96
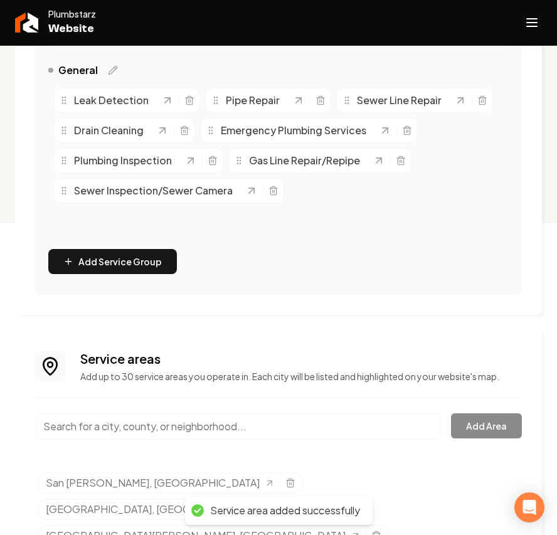
click at [85, 426] on input "Main content area" at bounding box center [238, 426] width 406 height 26
paste input "Casa Grande"
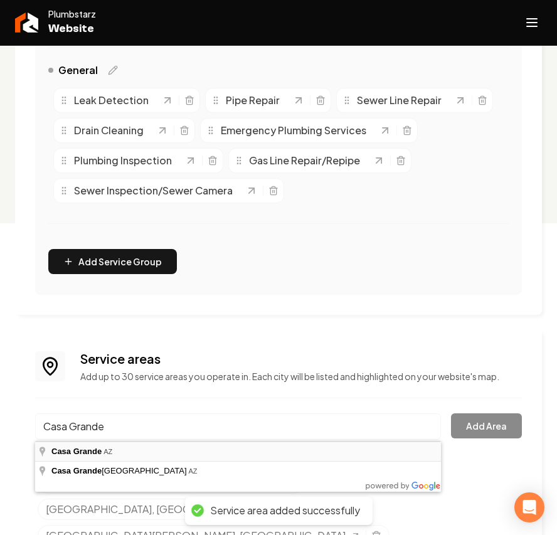
type input "Casa Grande, AZ"
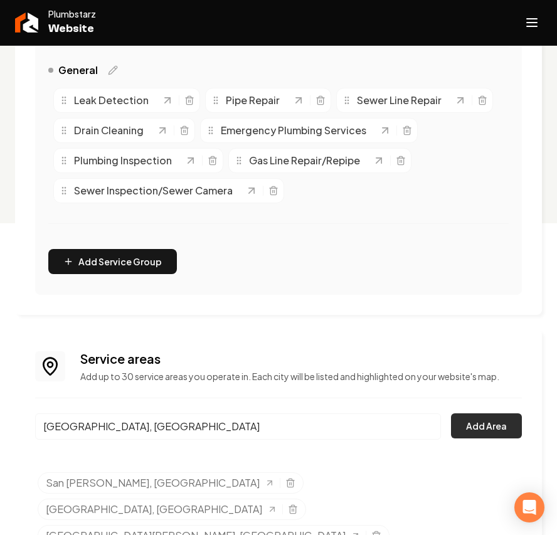
click at [491, 414] on button "Add Area" at bounding box center [486, 425] width 71 height 25
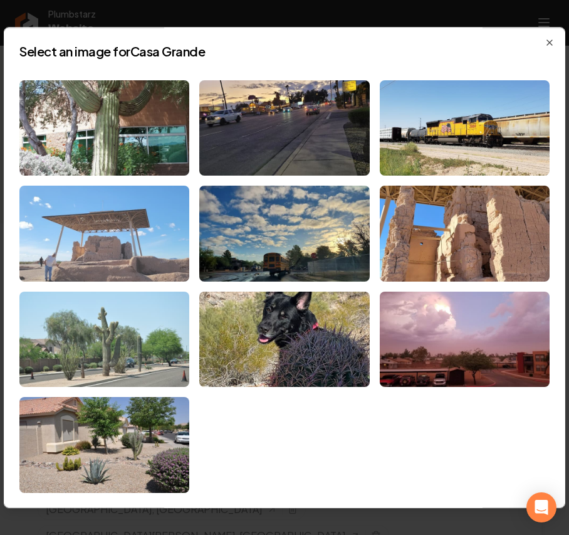
click at [163, 248] on img at bounding box center [104, 234] width 170 height 96
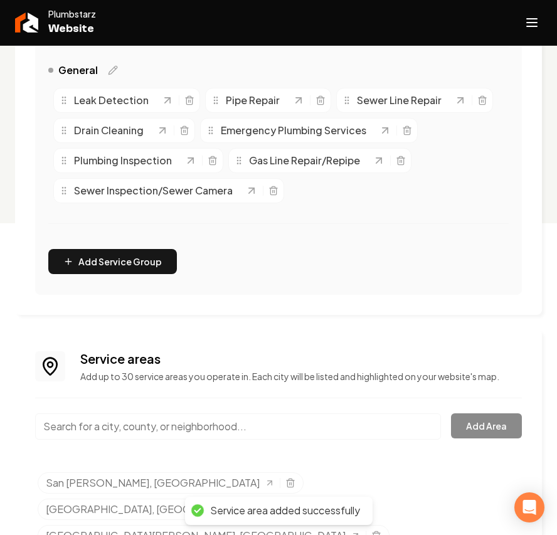
click at [126, 422] on input "Main content area" at bounding box center [238, 426] width 406 height 26
paste input "Willcox"
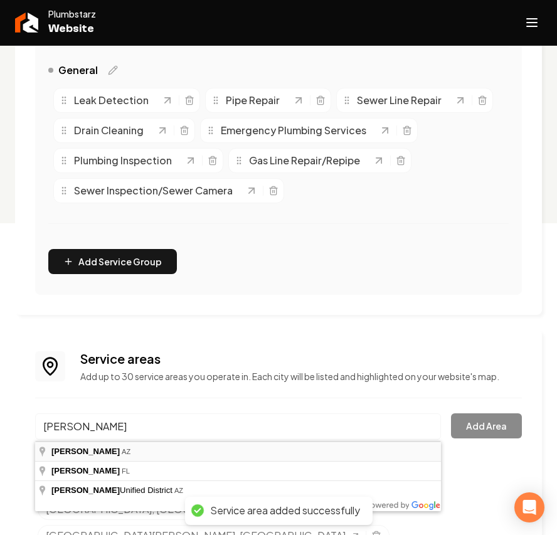
type input "Willcox, AZ"
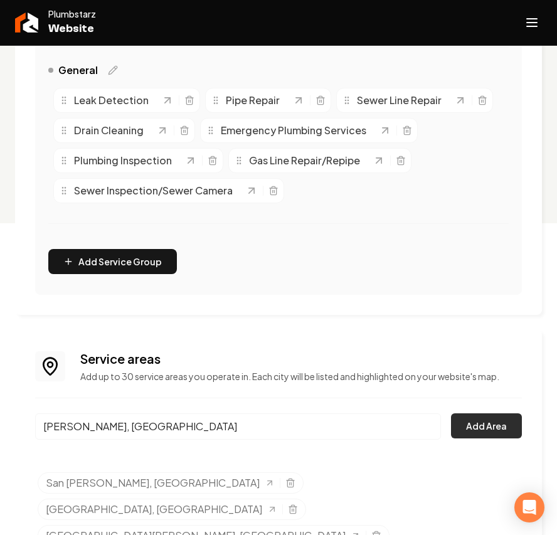
click at [484, 429] on button "Add Area" at bounding box center [486, 425] width 71 height 25
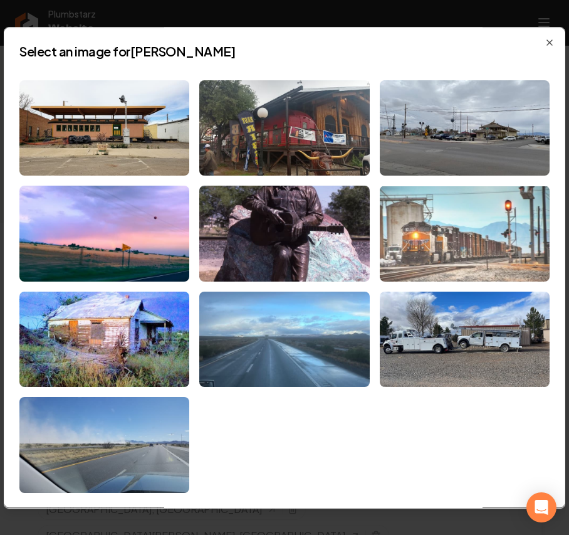
click at [445, 229] on img at bounding box center [465, 234] width 170 height 96
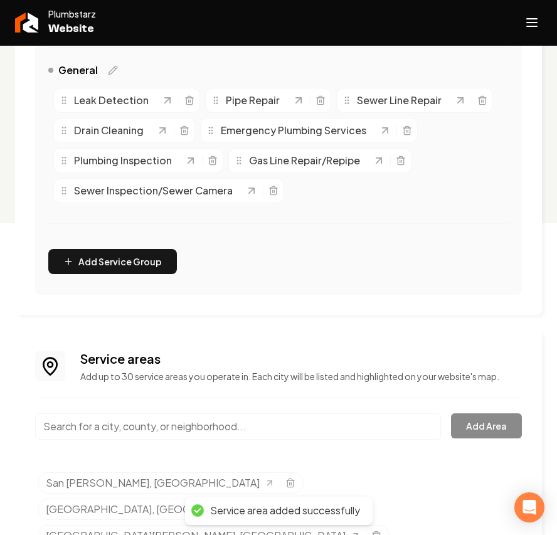
click at [114, 424] on input "Main content area" at bounding box center [238, 426] width 406 height 26
paste input "Benson"
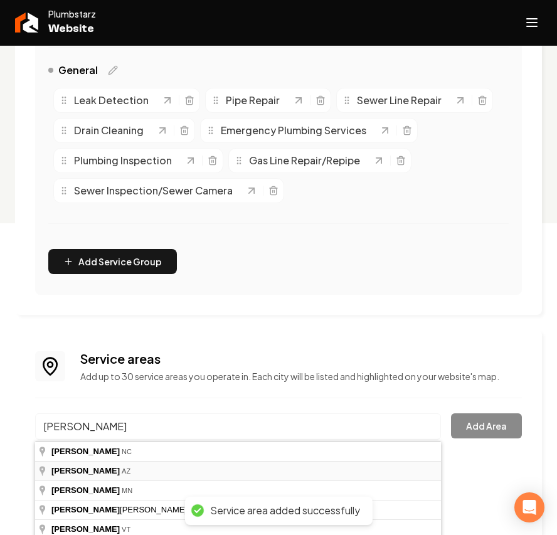
type input "Benson, AZ"
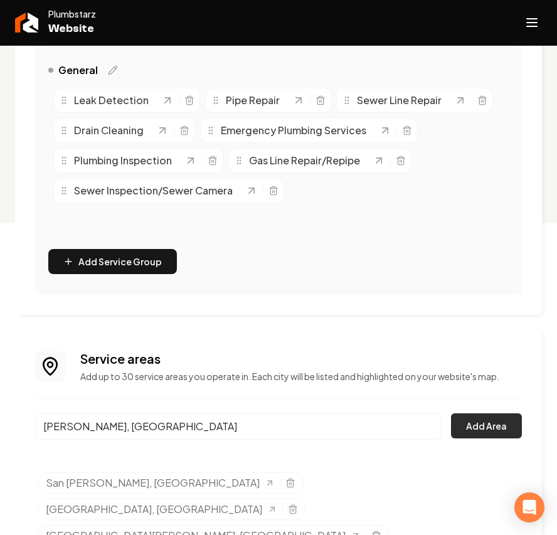
click at [485, 420] on button "Add Area" at bounding box center [486, 425] width 71 height 25
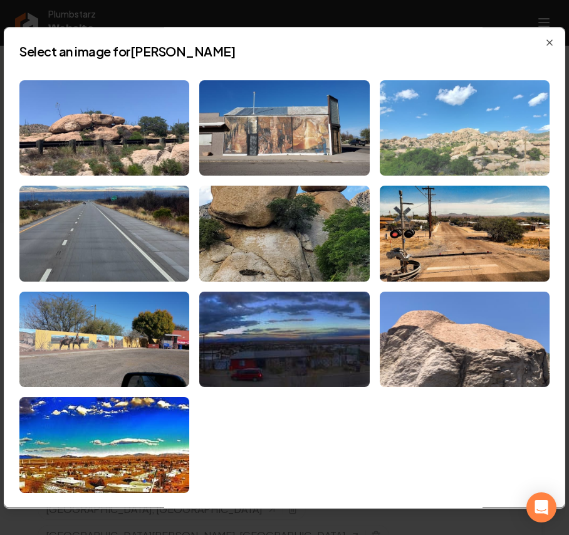
click at [461, 105] on img at bounding box center [465, 128] width 170 height 96
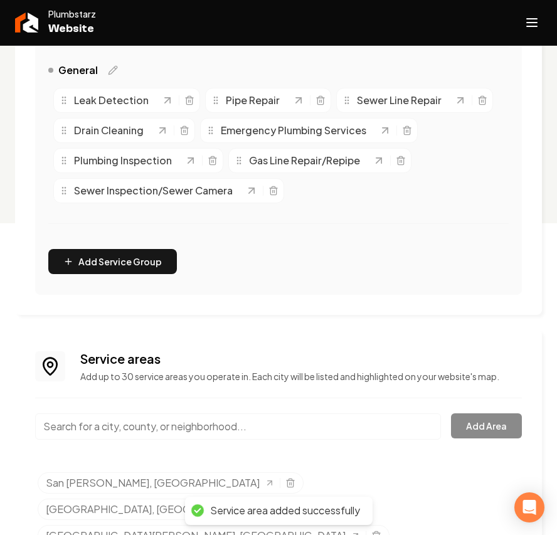
click at [126, 426] on input "Main content area" at bounding box center [238, 426] width 406 height 26
paste input "Green Valley"
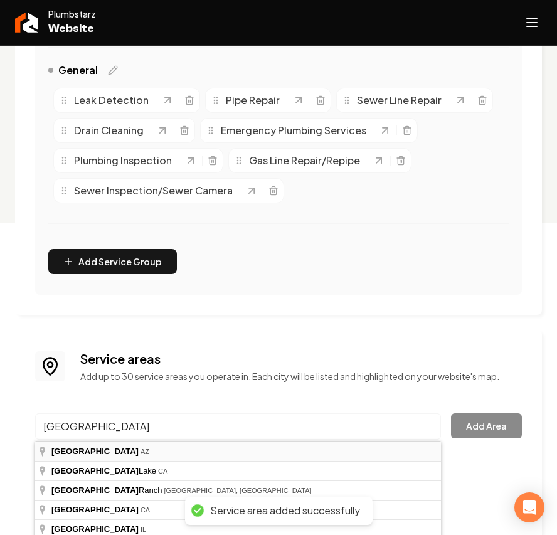
type input "Green Valley, AZ"
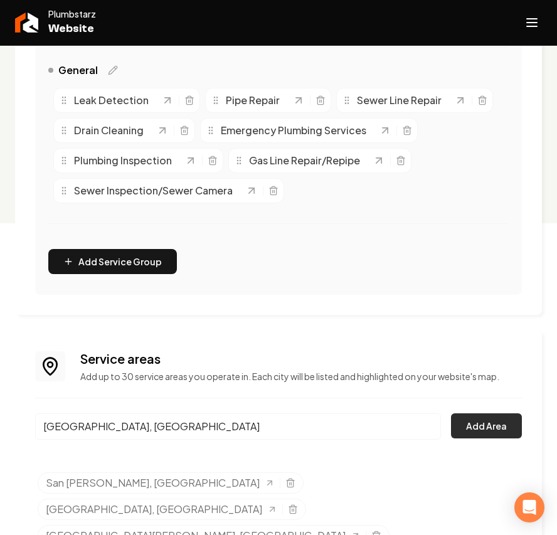
click at [493, 424] on button "Add Area" at bounding box center [486, 425] width 71 height 25
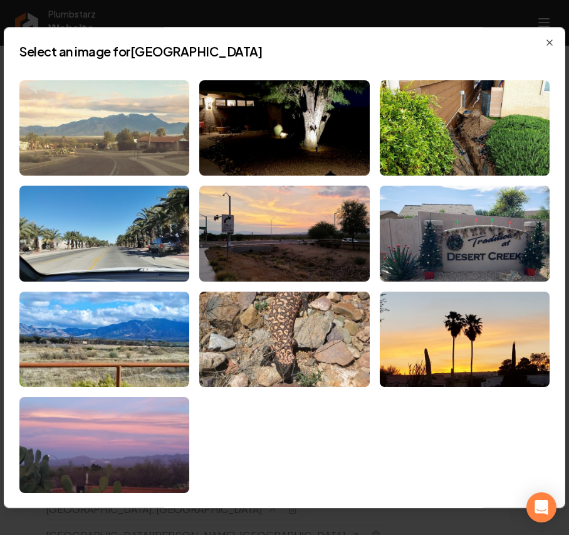
click at [138, 130] on img at bounding box center [104, 128] width 170 height 96
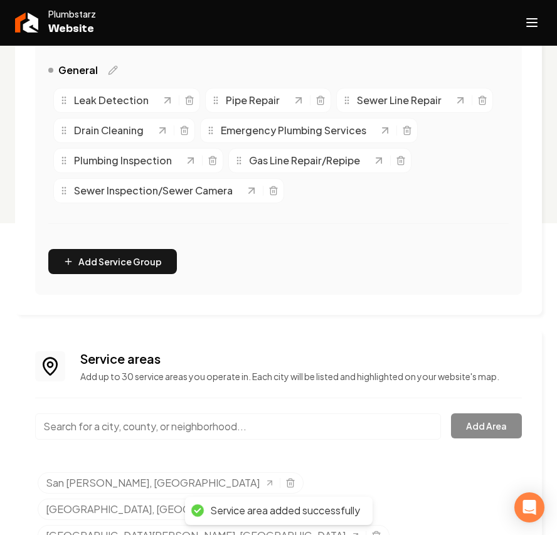
click at [136, 426] on input "Main content area" at bounding box center [238, 426] width 406 height 26
paste input "Oro Valley"
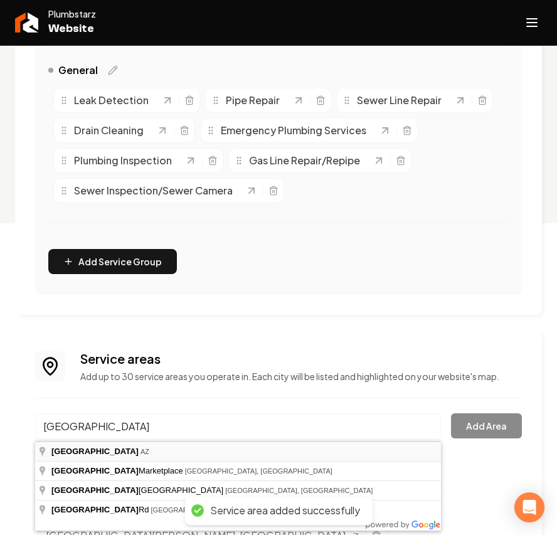
type input "Oro Valley, AZ"
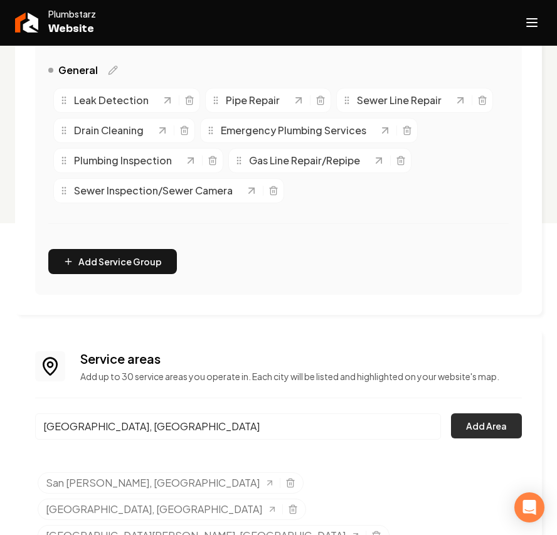
click at [485, 419] on button "Add Area" at bounding box center [486, 425] width 71 height 25
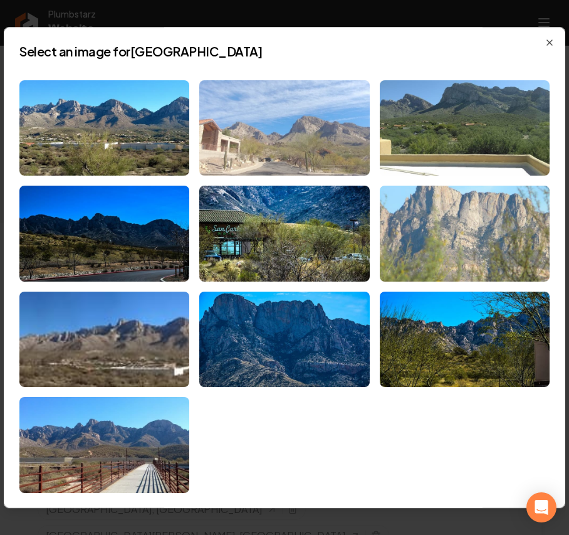
click at [293, 167] on img at bounding box center [284, 128] width 170 height 96
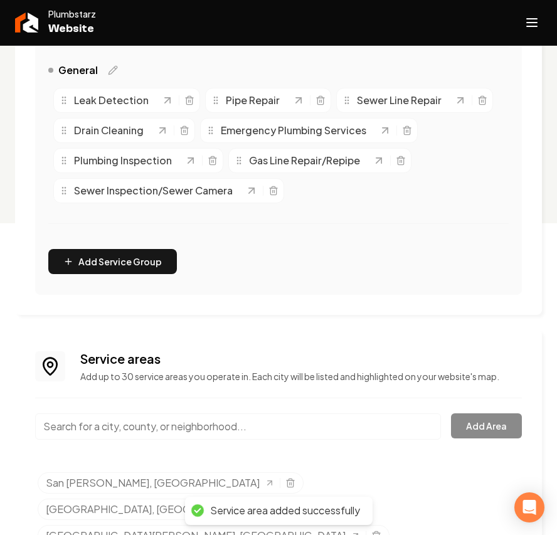
click at [131, 426] on input "Main content area" at bounding box center [238, 426] width 406 height 26
paste input "Kleindale"
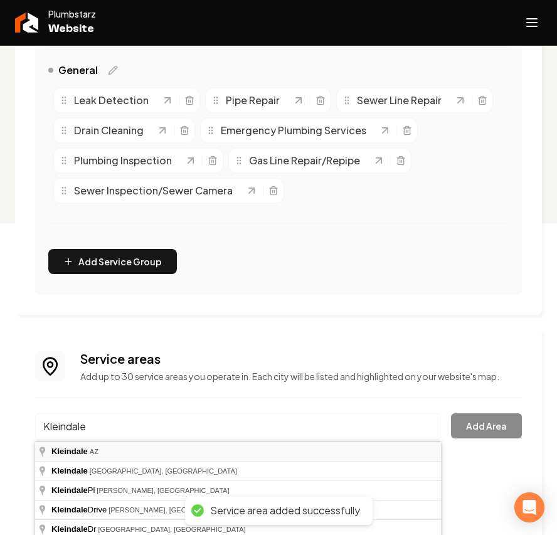
type input "Kleindale, AZ"
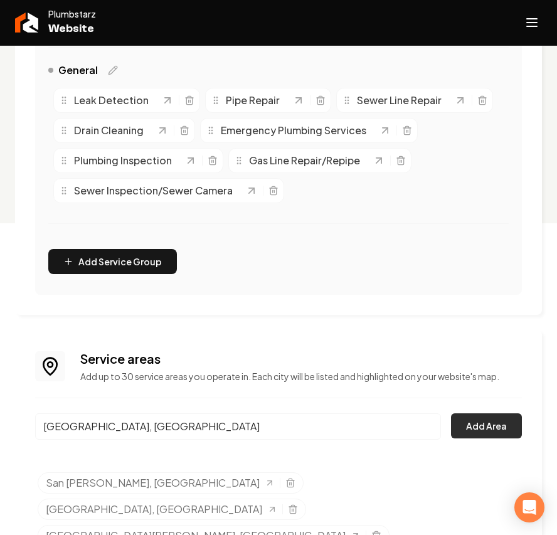
click at [505, 429] on button "Add Area" at bounding box center [486, 425] width 71 height 25
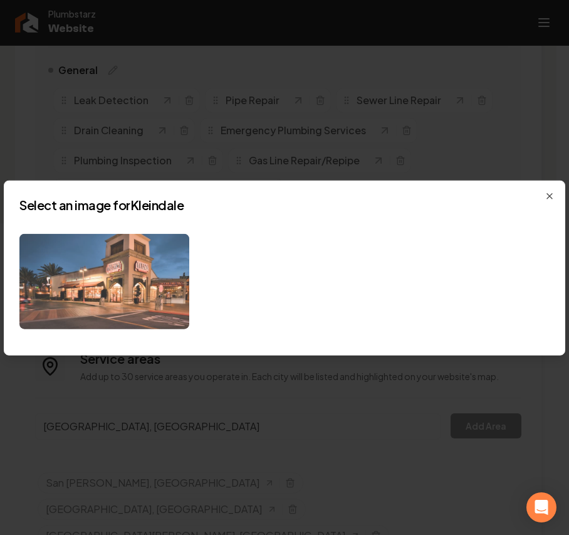
click at [157, 291] on img at bounding box center [104, 281] width 170 height 96
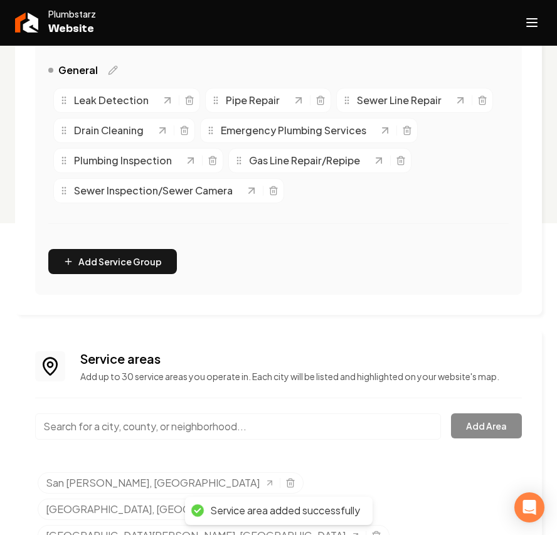
click at [125, 430] on input "Main content area" at bounding box center [238, 426] width 406 height 26
paste input "Catalina Foothills"
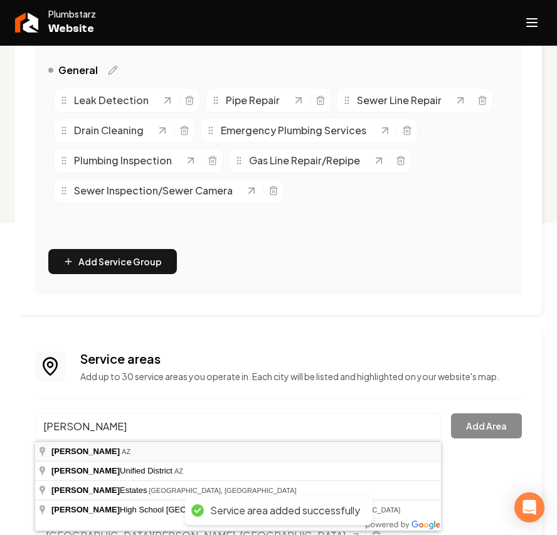
type input "Catalina Foothills, AZ"
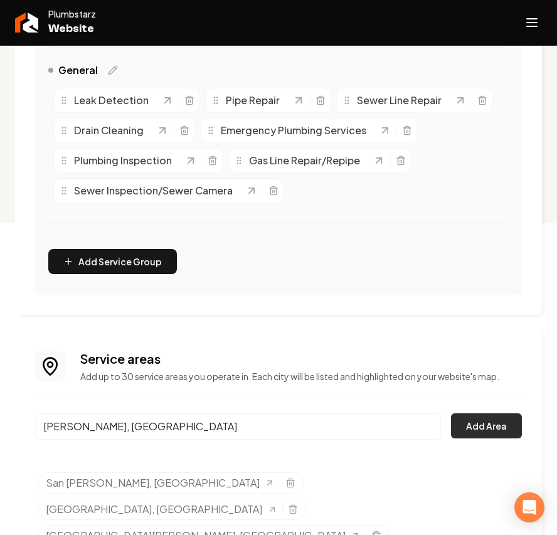
click at [464, 427] on button "Add Area" at bounding box center [486, 425] width 71 height 25
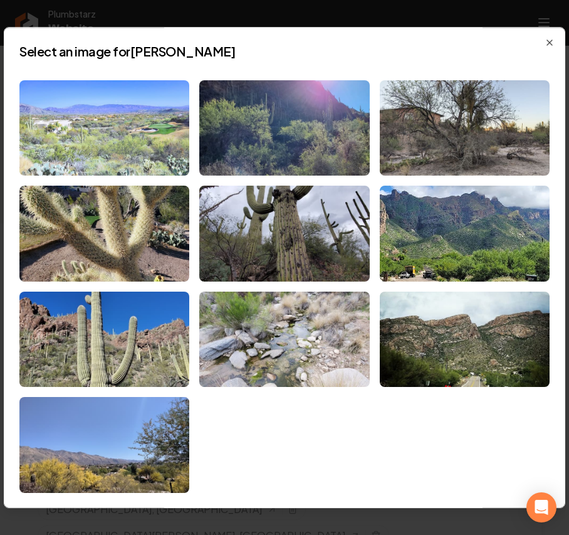
click at [121, 128] on img at bounding box center [104, 128] width 170 height 96
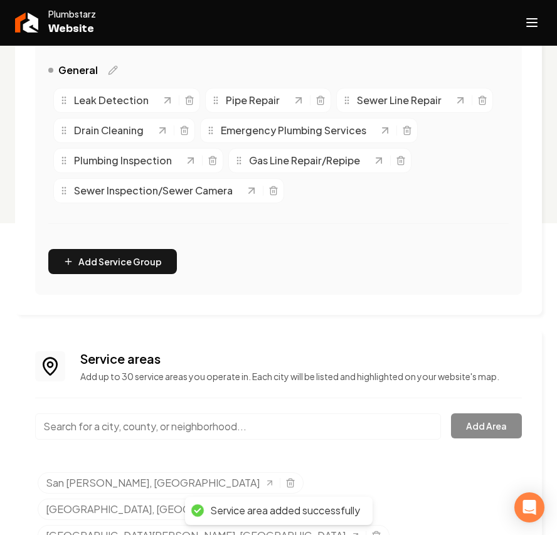
click at [177, 427] on input "Main content area" at bounding box center [238, 426] width 406 height 26
paste input "Tanque Verde"
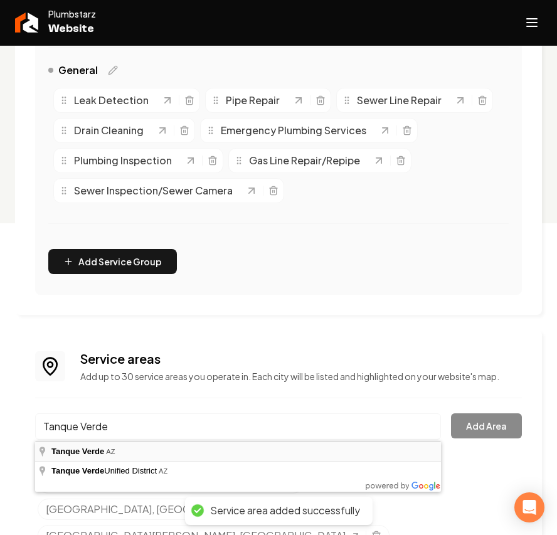
type input "Tanque Verde, AZ"
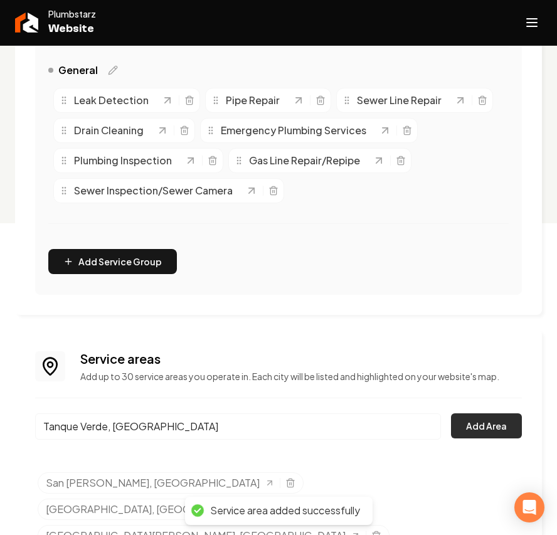
click at [462, 421] on button "Add Area" at bounding box center [486, 425] width 71 height 25
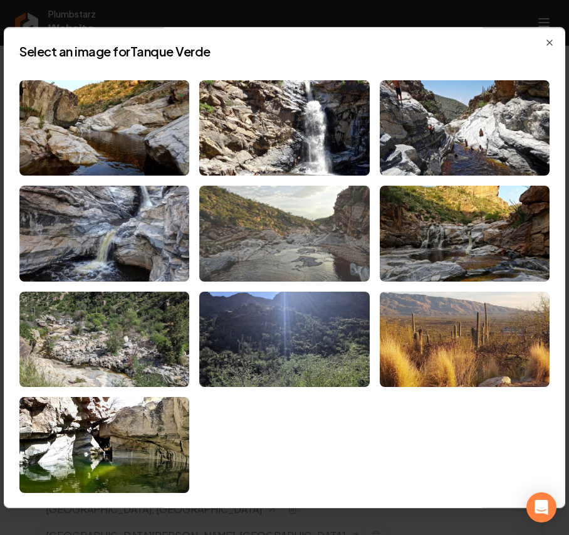
click at [299, 236] on img at bounding box center [284, 234] width 170 height 96
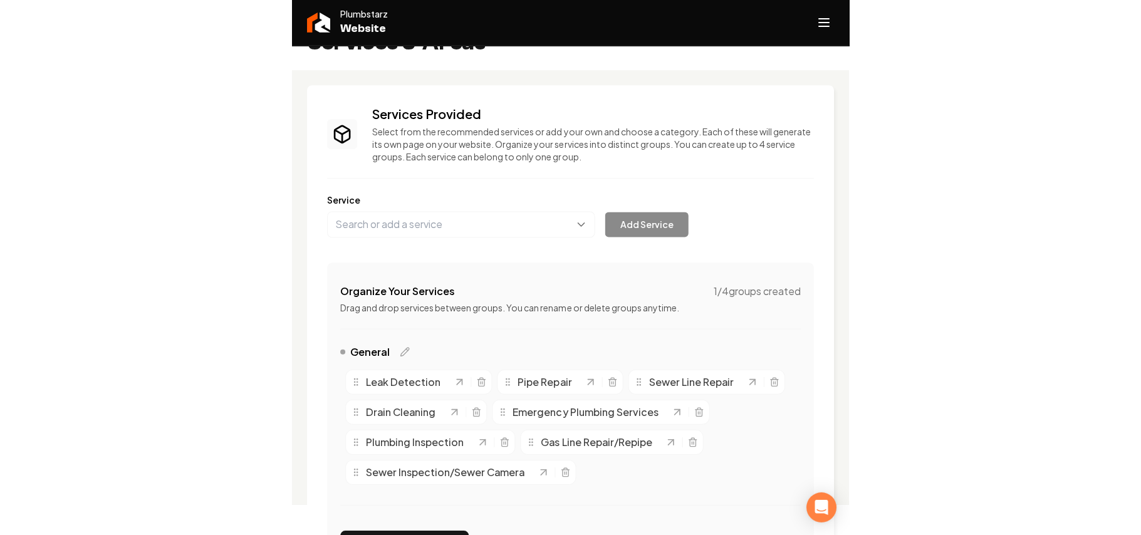
scroll to position [0, 0]
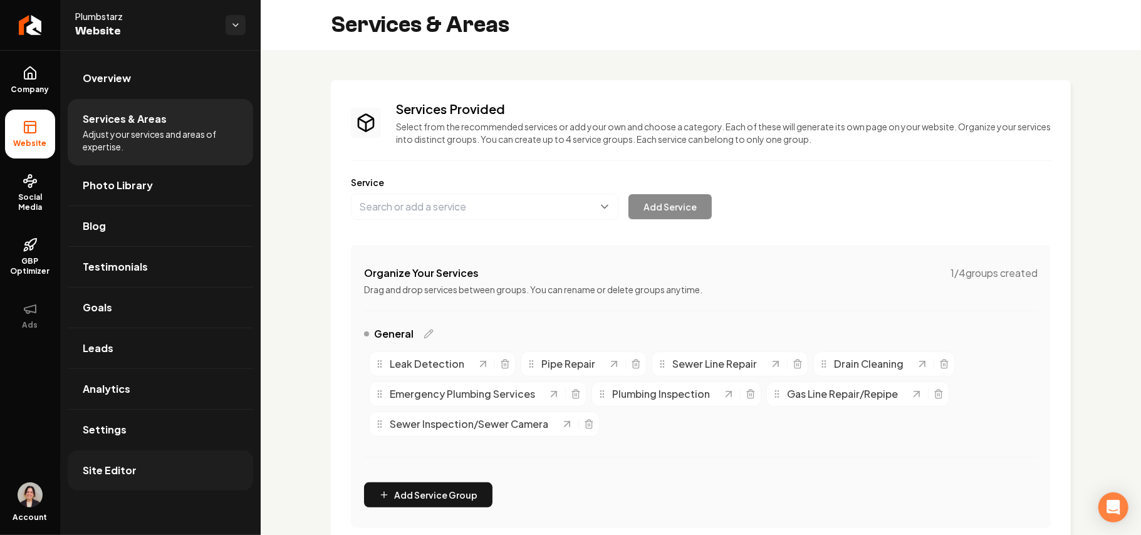
click at [141, 468] on link "Site Editor" at bounding box center [161, 471] width 186 height 40
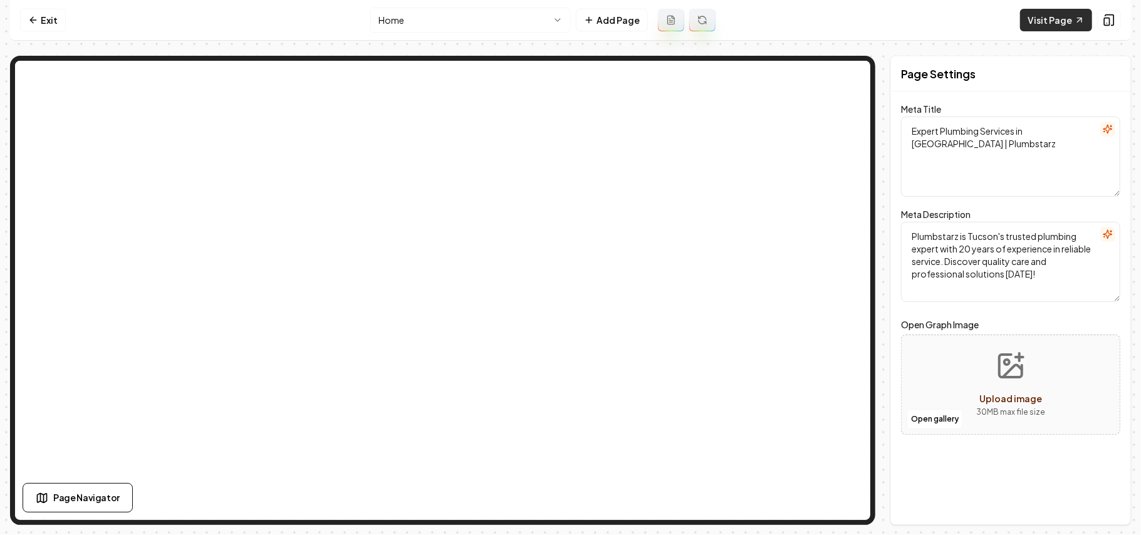
click at [1073, 21] on link "Visit Page" at bounding box center [1056, 20] width 72 height 23
click at [43, 9] on link "Exit" at bounding box center [43, 20] width 46 height 23
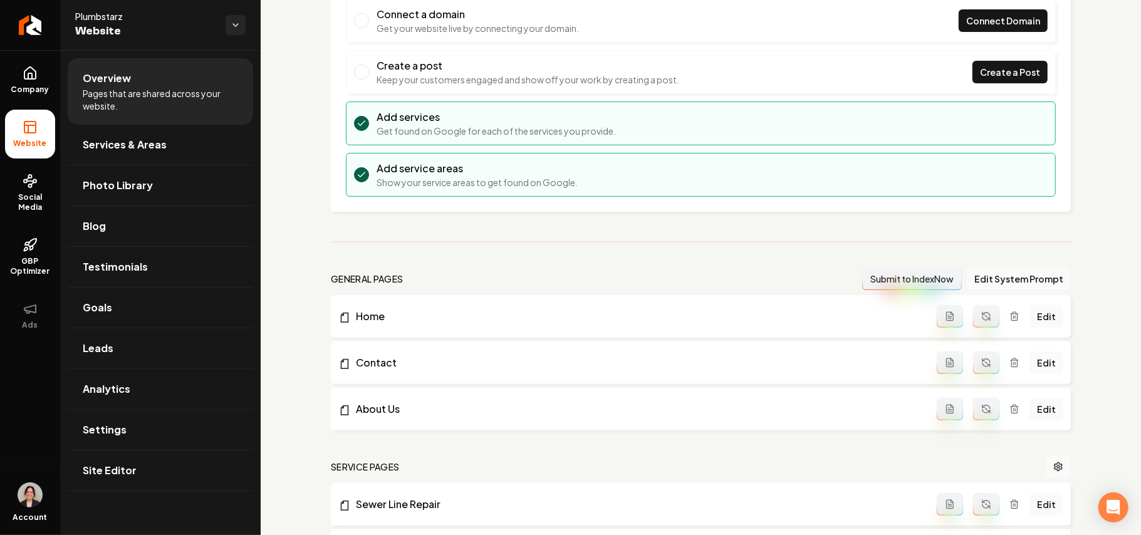
scroll to position [251, 0]
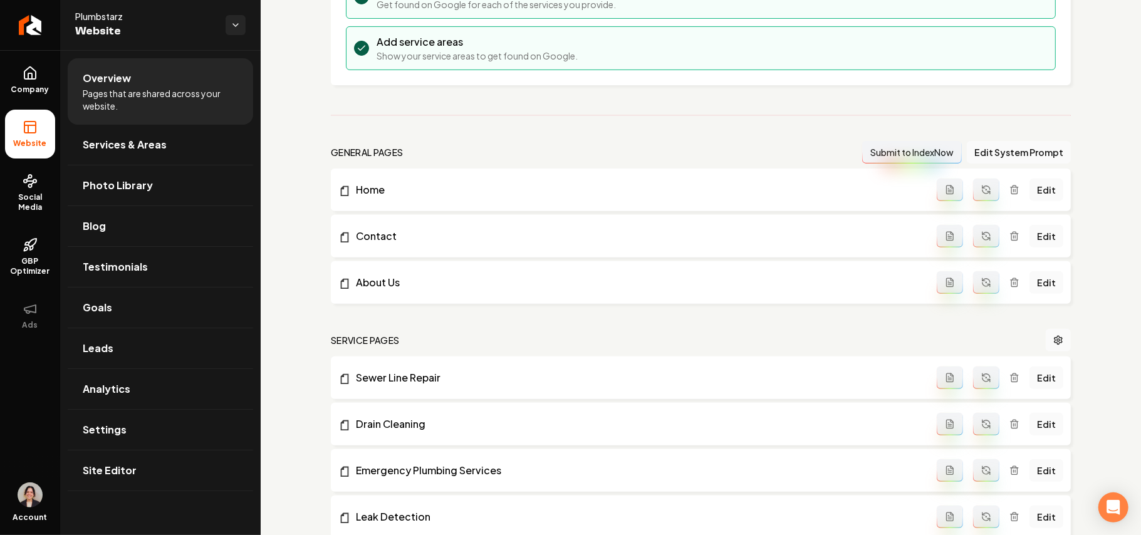
click at [982, 186] on icon "Main content area" at bounding box center [987, 190] width 10 height 10
click at [983, 239] on icon "Main content area" at bounding box center [987, 238] width 8 height 4
click at [982, 284] on icon "Main content area" at bounding box center [987, 283] width 10 height 10
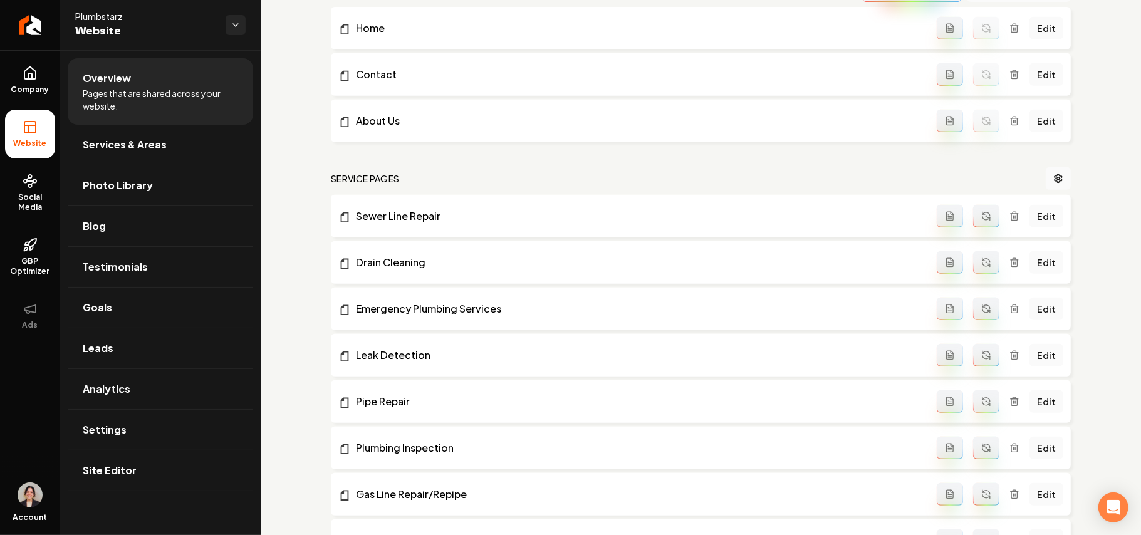
scroll to position [417, 0]
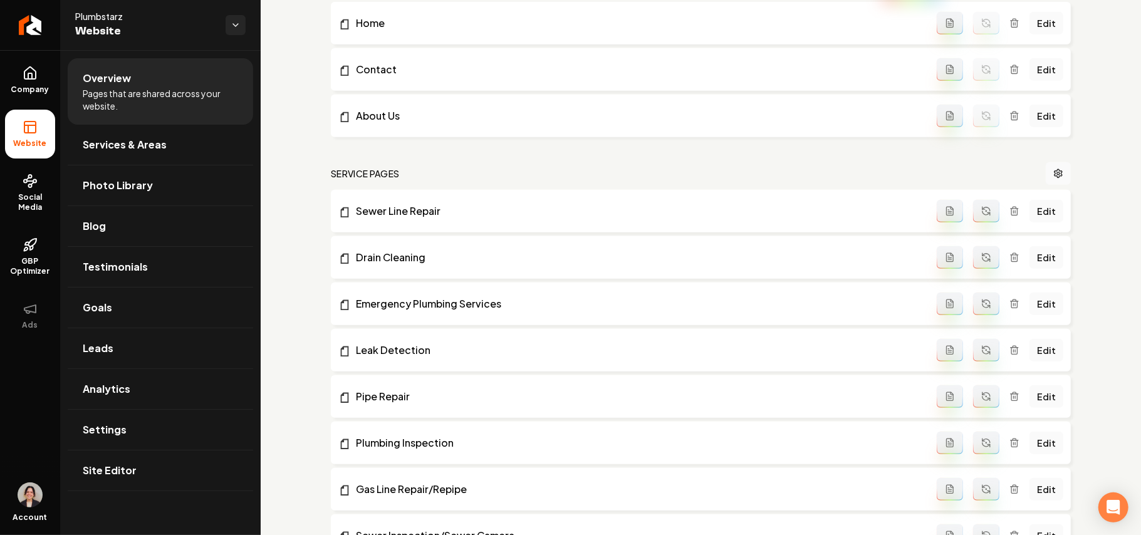
click at [948, 308] on button "Main content area" at bounding box center [950, 304] width 26 height 23
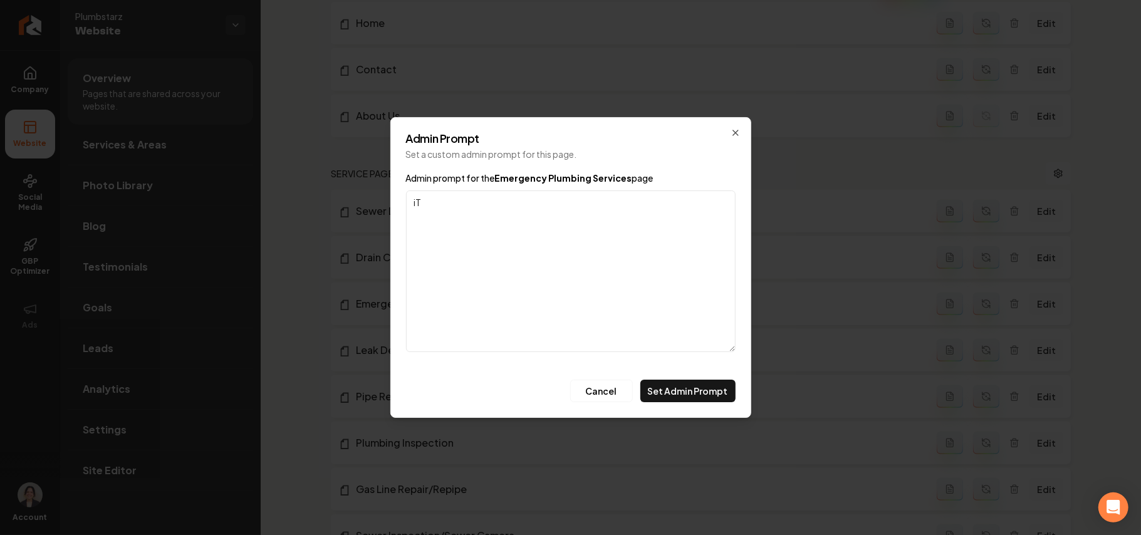
type textarea "i"
click at [414, 202] on textarea "It is not a 24-hour service." at bounding box center [571, 272] width 330 height 162
type textarea "Clarify it is not a 24-hour service."
click at [682, 390] on button "Set Admin Prompt" at bounding box center [688, 391] width 95 height 23
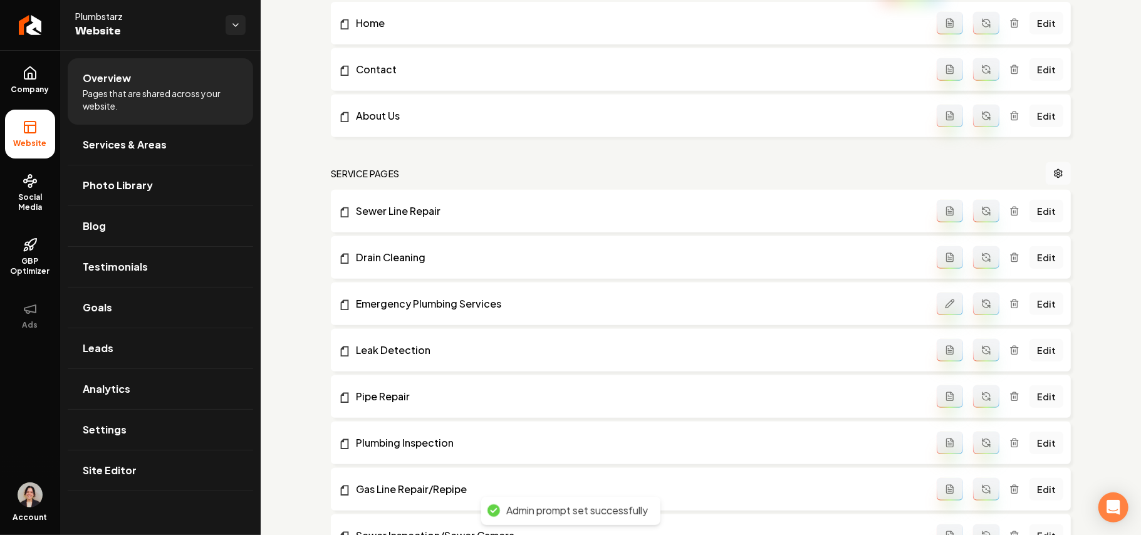
click at [983, 209] on icon "Main content area" at bounding box center [987, 209] width 8 height 4
click at [979, 253] on button "Main content area" at bounding box center [986, 257] width 26 height 23
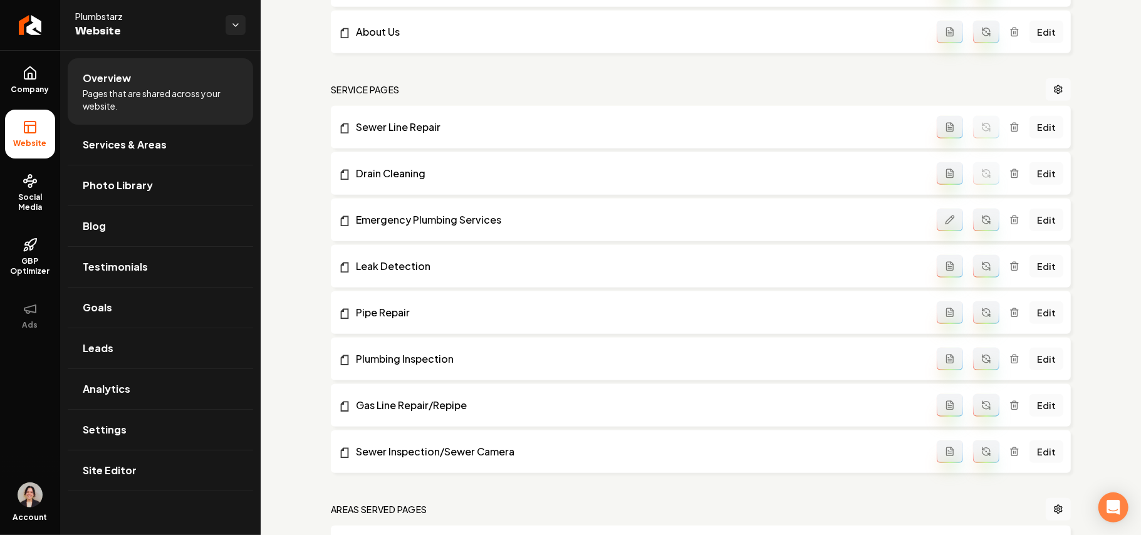
click at [983, 224] on button "Main content area" at bounding box center [986, 220] width 26 height 23
click at [983, 271] on button "Main content area" at bounding box center [986, 266] width 26 height 23
click at [982, 310] on button "Main content area" at bounding box center [986, 312] width 26 height 23
click at [982, 362] on icon "Main content area" at bounding box center [987, 359] width 10 height 10
click at [982, 411] on icon "Main content area" at bounding box center [987, 406] width 10 height 10
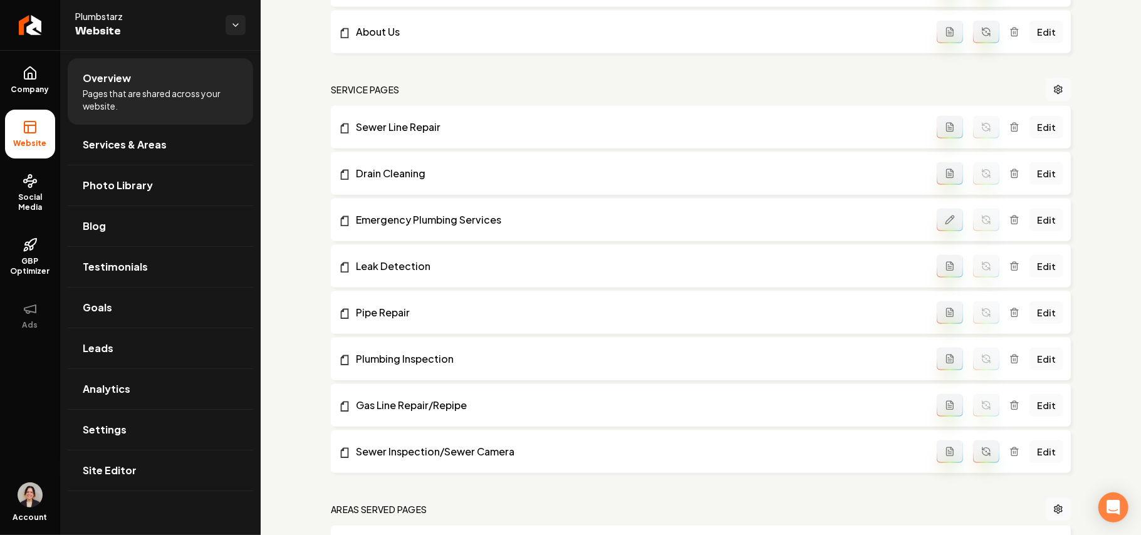
click at [982, 457] on icon "Main content area" at bounding box center [987, 452] width 10 height 10
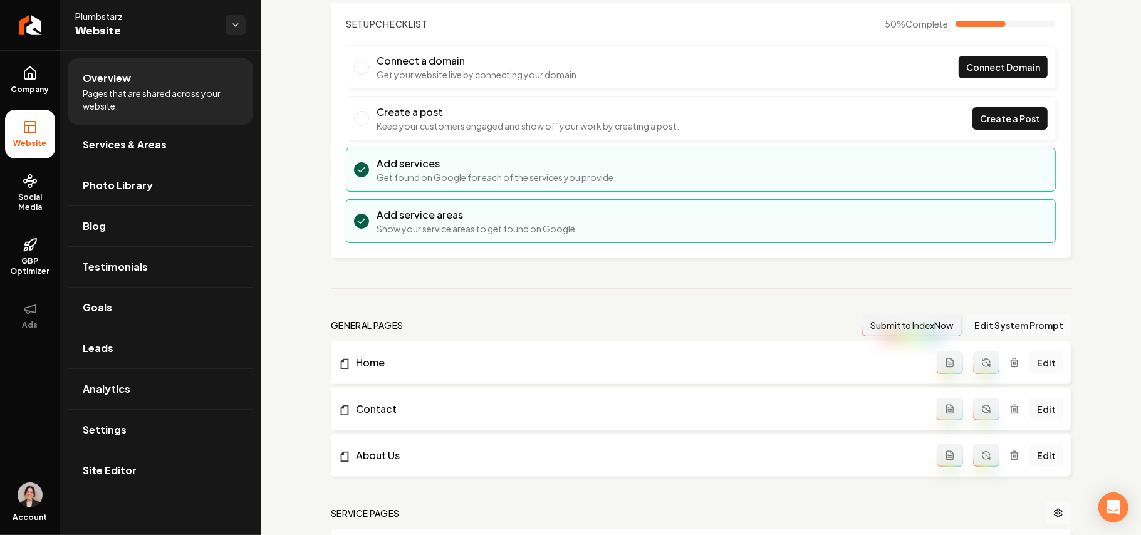
scroll to position [0, 0]
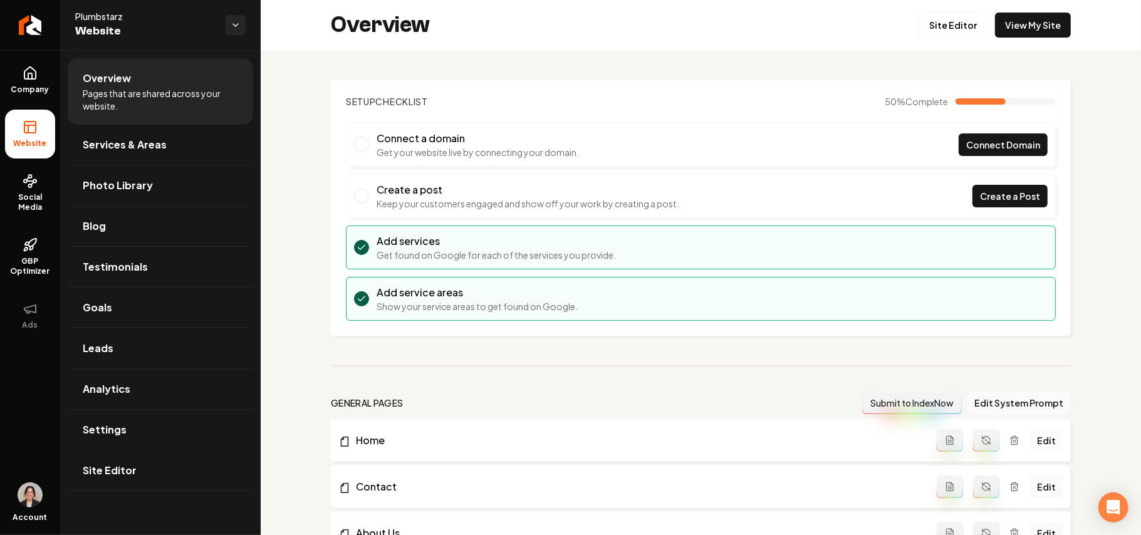
click at [159, 479] on link "Site Editor" at bounding box center [161, 471] width 186 height 40
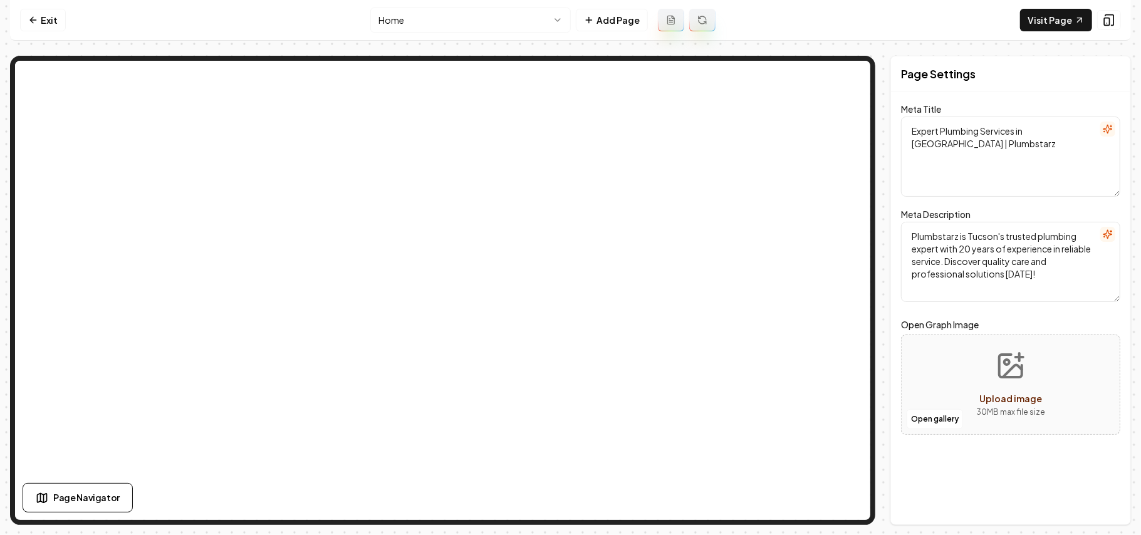
type textarea "Expert Plumbing in Tucson | Trusted Since 2004 | Plumbstarz"
type textarea "Discover expert plumbing services with Plumbstarz—Tucson's trusted local partne…"
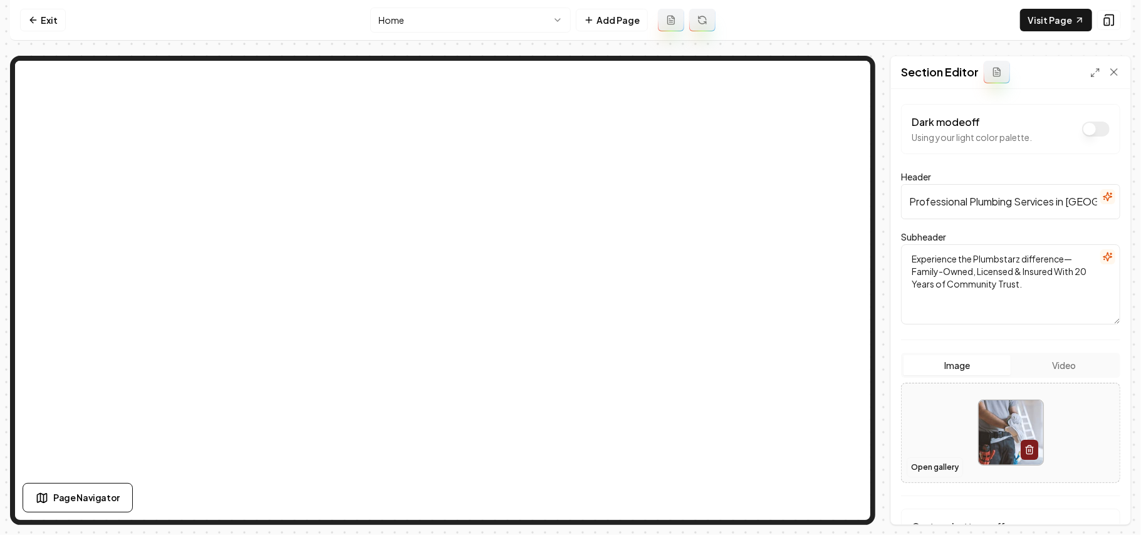
click at [916, 468] on button "Open gallery" at bounding box center [935, 468] width 56 height 20
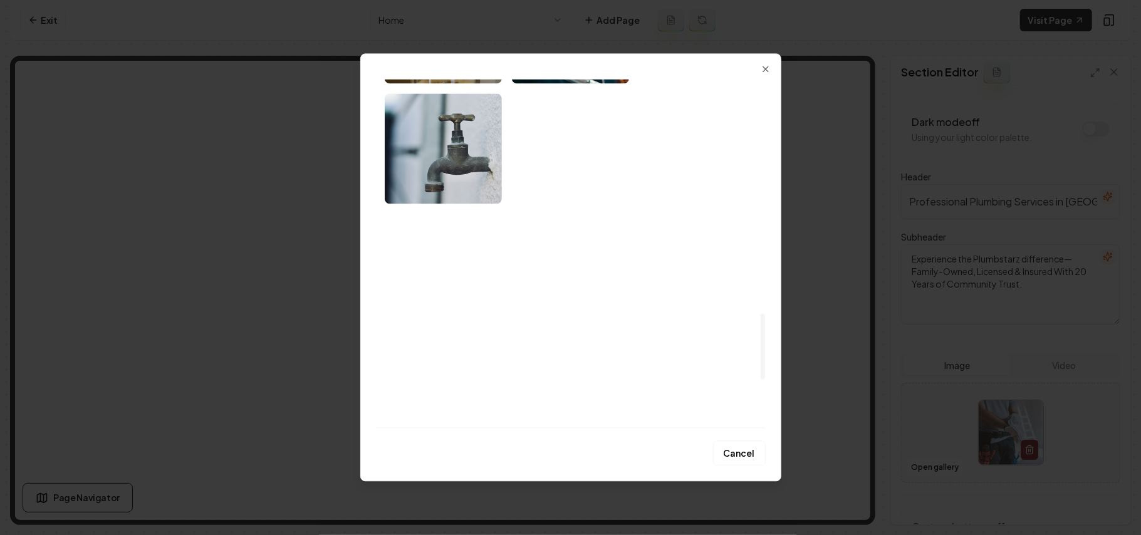
scroll to position [1254, 0]
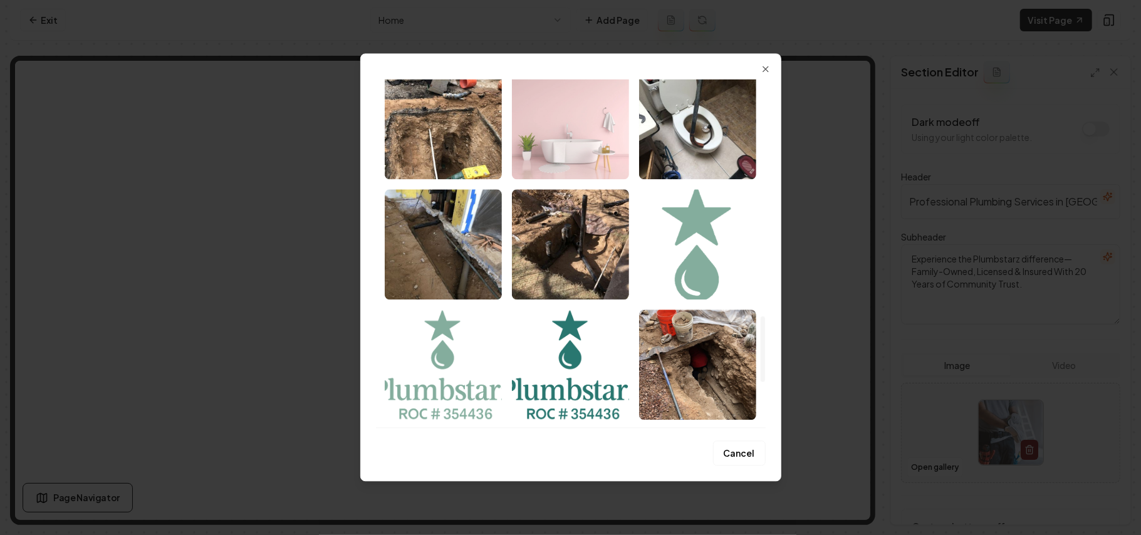
click at [585, 148] on img "Select image image_689cd93e5c7cd75eb80d3306.jpg" at bounding box center [570, 124] width 117 height 110
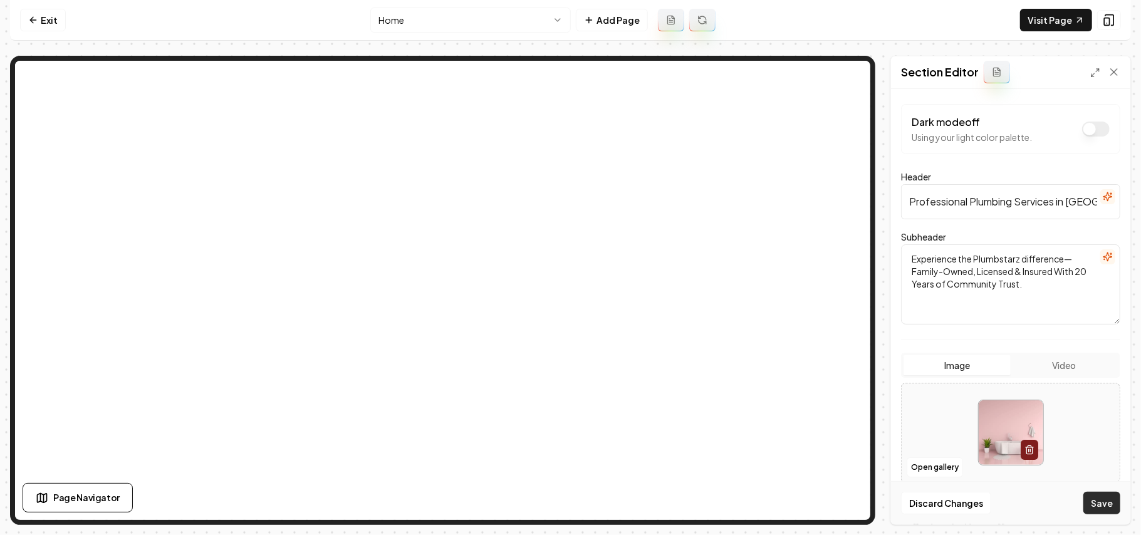
click at [1108, 493] on button "Save" at bounding box center [1102, 503] width 37 height 23
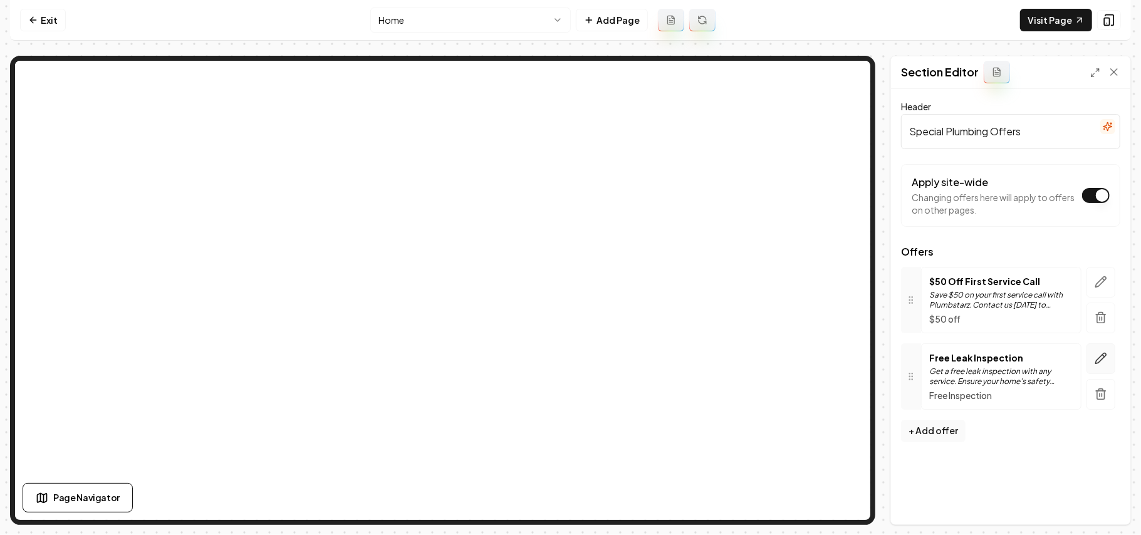
click at [1101, 356] on icon "button" at bounding box center [1101, 358] width 13 height 13
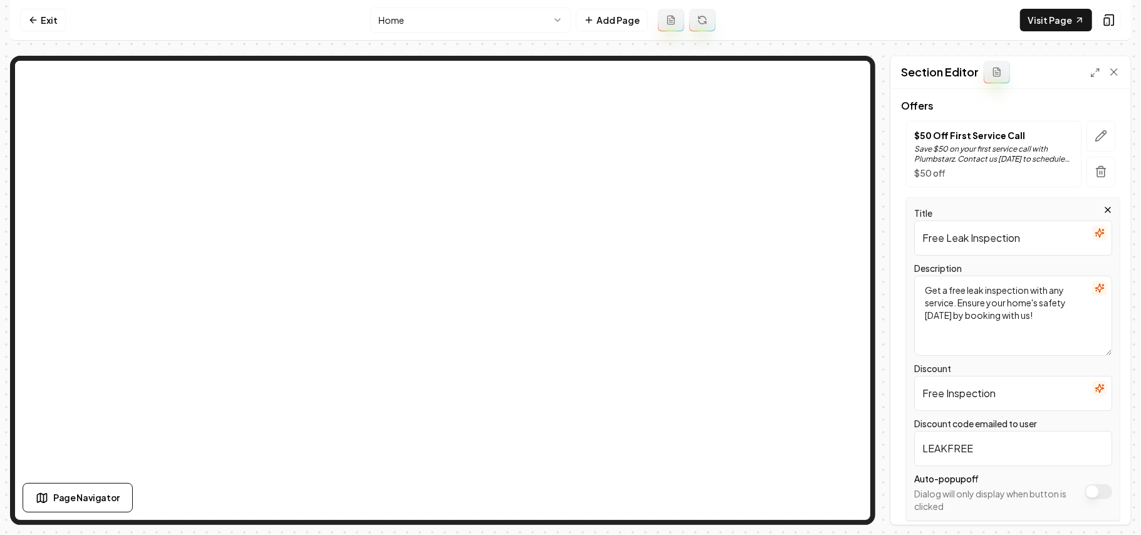
scroll to position [191, 0]
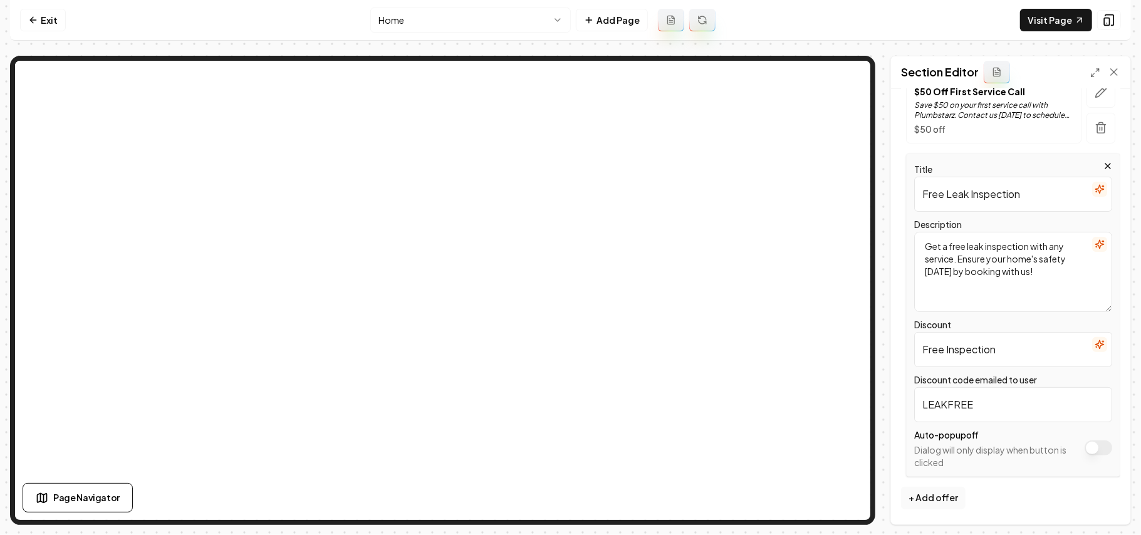
drag, startPoint x: 1052, startPoint y: 193, endPoint x: 835, endPoint y: 166, distance: 217.9
click at [673, 86] on div "Page Settings Section Editor Header Special Plumbing Offers Apply site-wide Cha…" at bounding box center [570, 290] width 1121 height 469
paste input "Plumbing"
type input "Free Plumbing Inspection"
click at [1023, 278] on textarea "Get a free leak inspection with any service. Ensure your home's safety today by…" at bounding box center [1013, 271] width 198 height 80
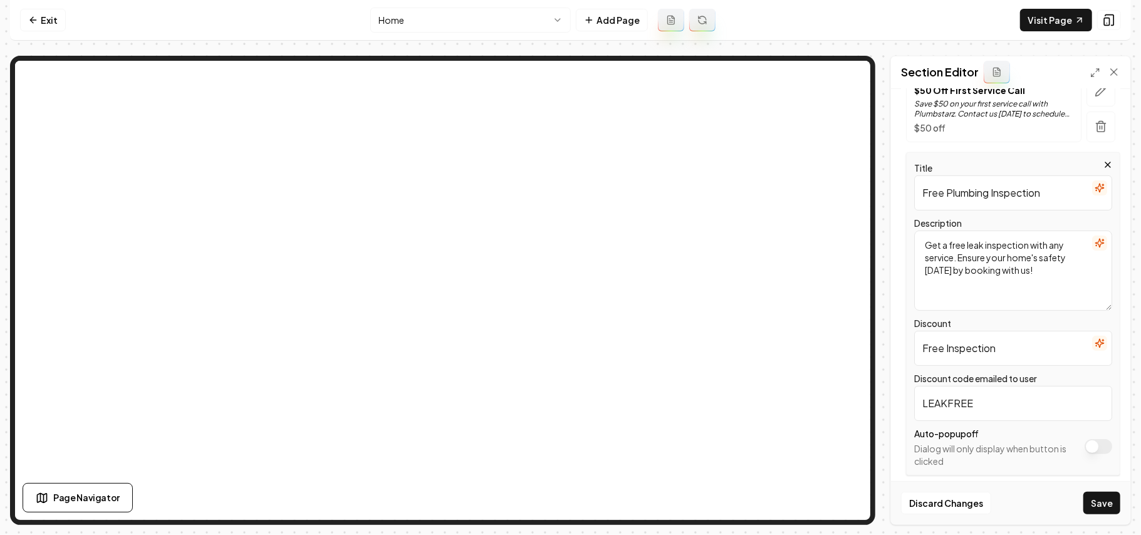
click at [1023, 278] on textarea "Get a free leak inspection with any service. Ensure your home's safety today by…" at bounding box center [1013, 271] width 198 height 80
paste textarea "Unsure about a leak? Get a free inspection by our expert plumbers. Call today f…"
type textarea "Unsure about a leak? Get a free inspection by our expert plumbers. Call today f…"
click at [1039, 196] on input "Free Plumbing Inspection" at bounding box center [1013, 192] width 198 height 35
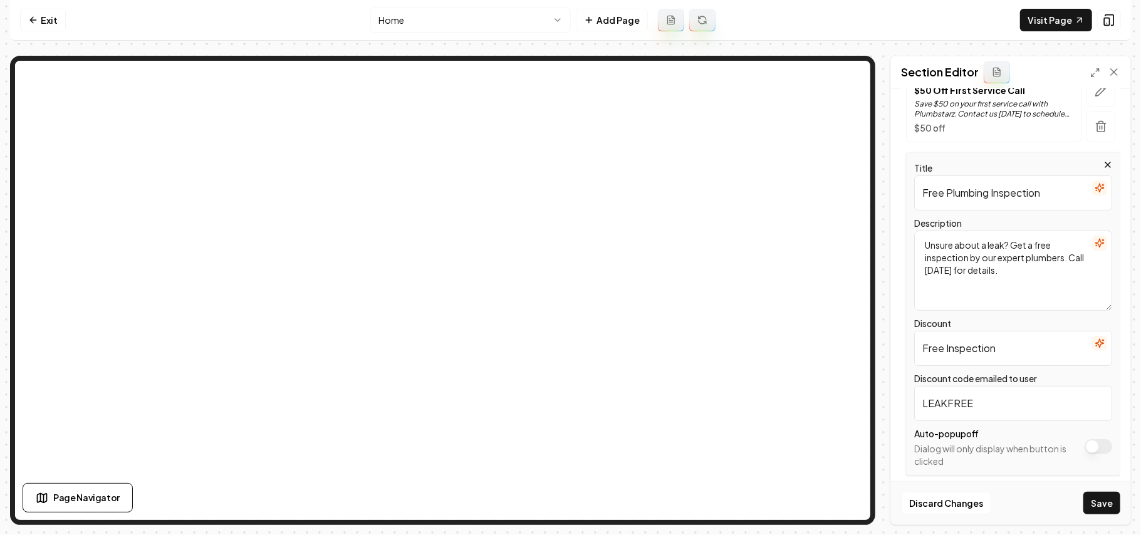
click at [1039, 196] on input "Free Plumbing Inspection" at bounding box center [1013, 192] width 198 height 35
paste input "text"
type input "Free Inspection"
click at [1099, 510] on button "Save" at bounding box center [1102, 503] width 37 height 23
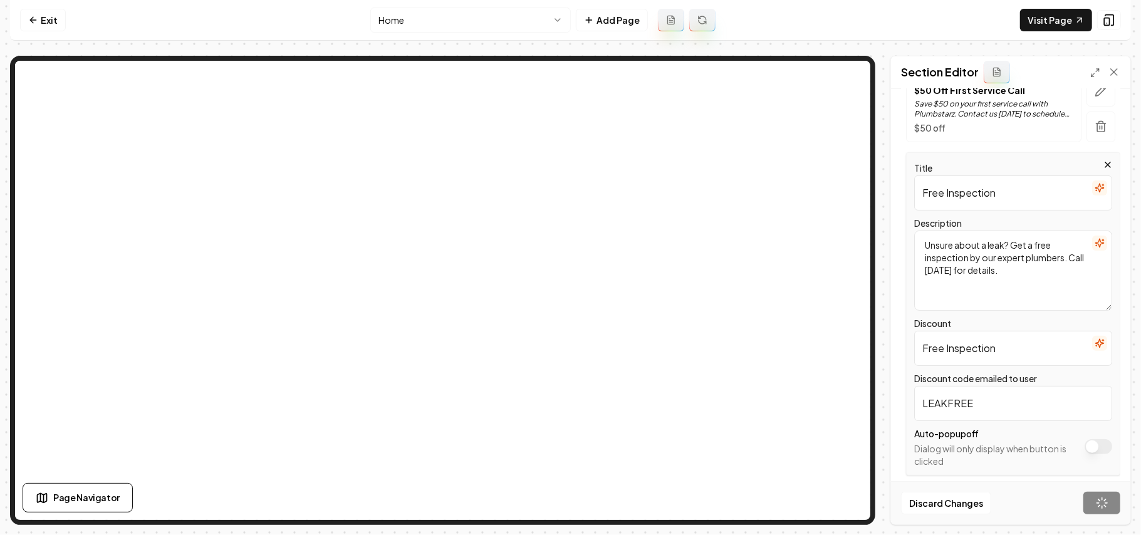
scroll to position [0, 0]
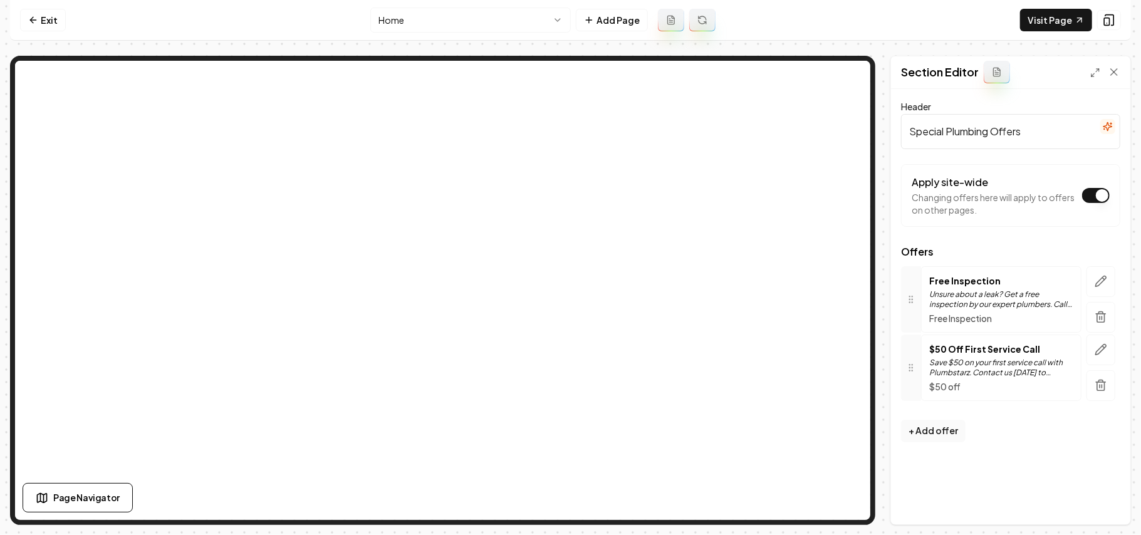
drag, startPoint x: 918, startPoint y: 308, endPoint x: 911, endPoint y: 366, distance: 58.1
click at [1102, 360] on icon "button" at bounding box center [1101, 358] width 13 height 13
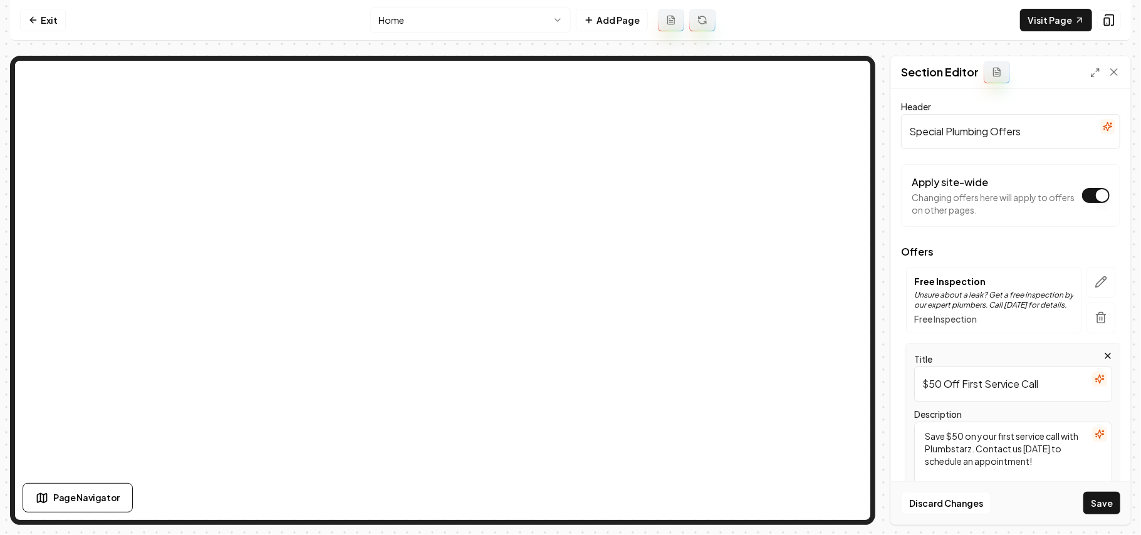
click at [934, 386] on input "$50 Off First Service Call" at bounding box center [1013, 384] width 198 height 35
drag, startPoint x: 939, startPoint y: 386, endPoint x: 929, endPoint y: 386, distance: 10.0
click at [929, 386] on input "$50 Off First Service Call" at bounding box center [1013, 384] width 198 height 35
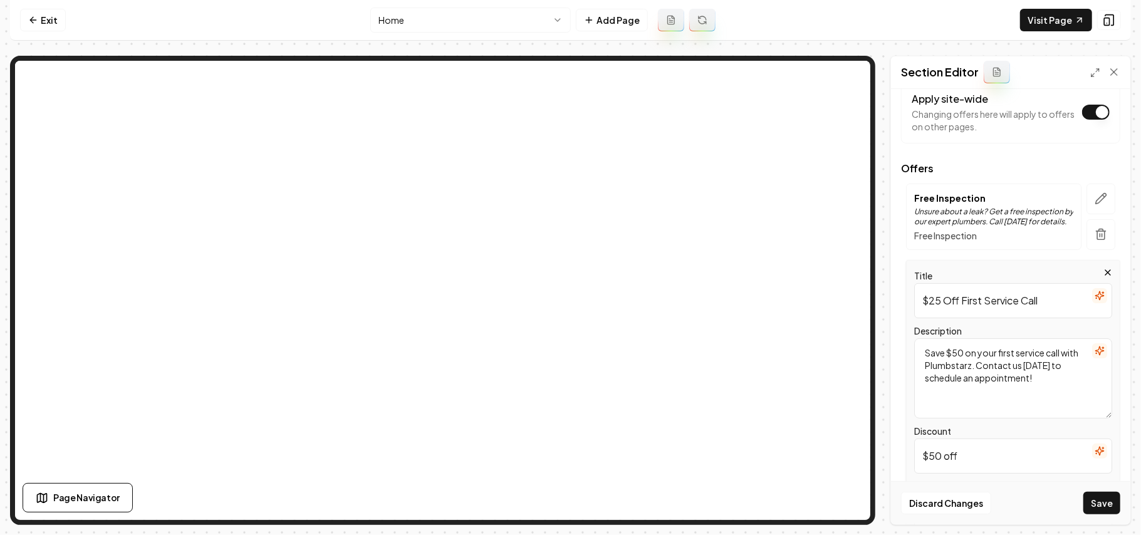
drag, startPoint x: 1054, startPoint y: 301, endPoint x: 987, endPoint y: 299, distance: 67.1
click at [987, 299] on input "$25 Off First Service Call" at bounding box center [1013, 300] width 198 height 35
paste input "plumbing service"
click at [987, 304] on input "$25 Off First plumbing service" at bounding box center [1013, 300] width 198 height 35
click at [1034, 303] on input "$25 Off First Plumbing service" at bounding box center [1013, 300] width 198 height 35
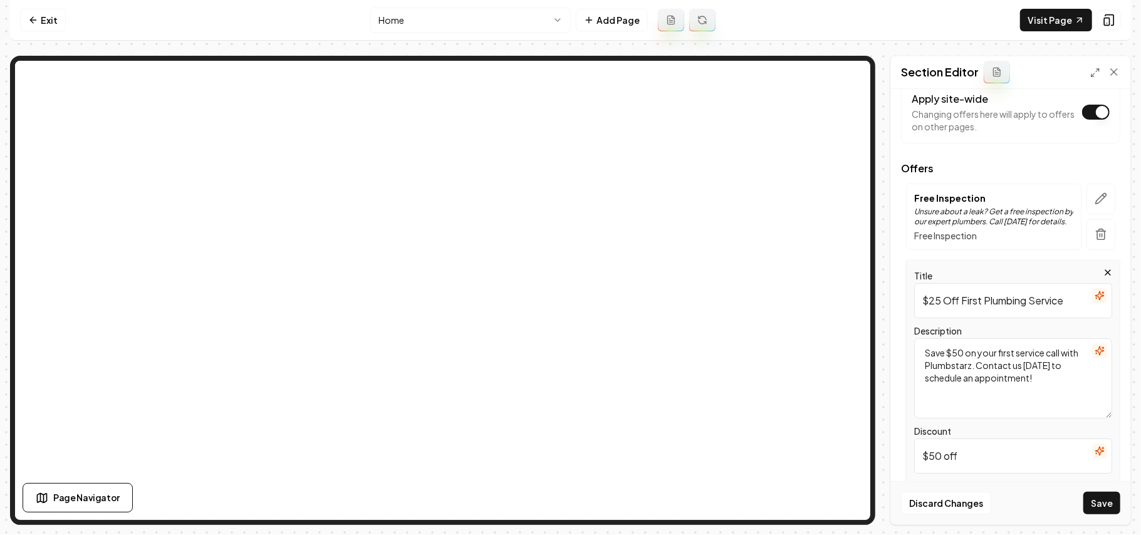
type input "$25 Off First Plumbing Service"
click at [1044, 392] on textarea "Save $50 on your first service call with Plumbstarz. Contact us today to schedu…" at bounding box center [1013, 378] width 198 height 80
click at [998, 357] on textarea "Save $50 on your first service call with Plumbstarz. Contact us today to schedu…" at bounding box center [1013, 378] width 198 height 80
drag, startPoint x: 1018, startPoint y: 355, endPoint x: 1062, endPoint y: 354, distance: 43.9
click at [1062, 354] on textarea "Save $50 on your first service call with Plumbstarz. Contact us today to schedu…" at bounding box center [1013, 378] width 198 height 80
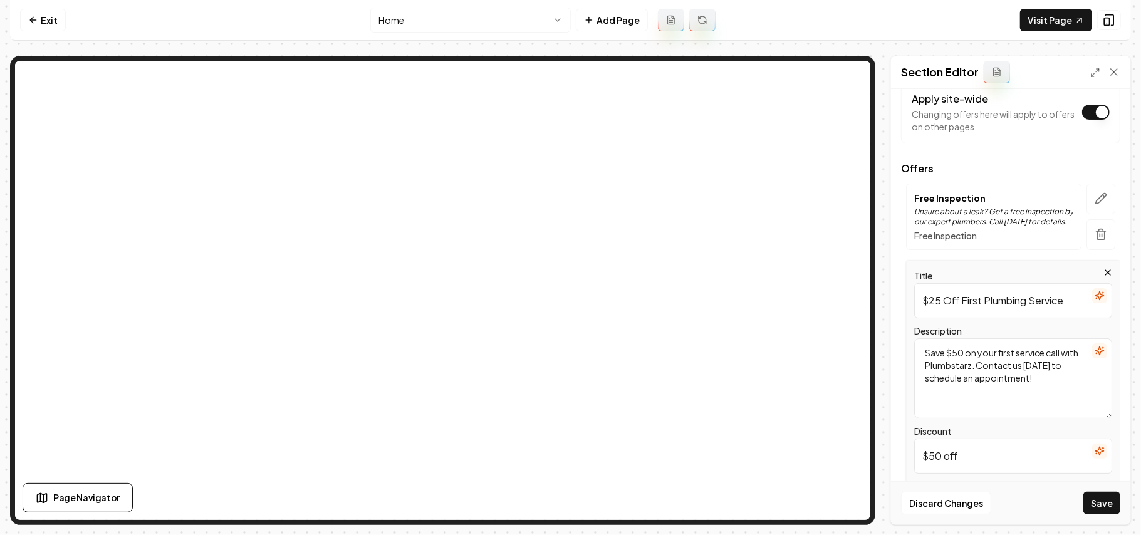
click at [1062, 354] on textarea "Save $50 on your first service call with Plumbstarz. Contact us today to schedu…" at bounding box center [1013, 378] width 198 height 80
drag, startPoint x: 1064, startPoint y: 355, endPoint x: 1017, endPoint y: 357, distance: 47.0
click at [1017, 357] on textarea "Save $50 on your first service call with Plumbstarz. Contact us today to schedu…" at bounding box center [1013, 378] width 198 height 80
paste textarea "plumbing service"
drag, startPoint x: 954, startPoint y: 349, endPoint x: 963, endPoint y: 352, distance: 9.1
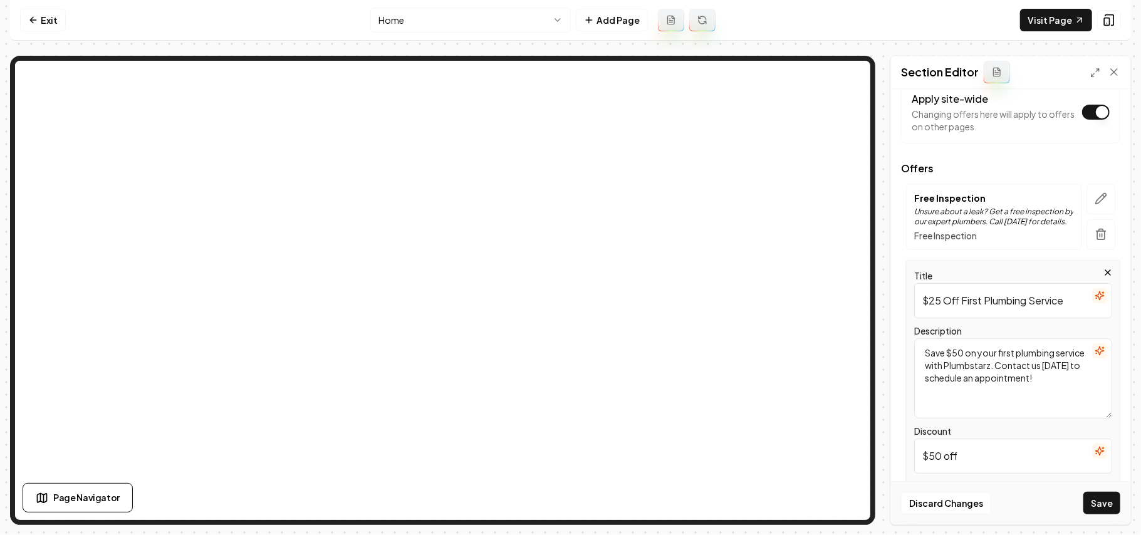
click at [963, 352] on textarea "Save $50 on your first plumbing service with Plumbstarz. Contact us today to sc…" at bounding box center [1013, 378] width 198 height 80
click at [1011, 409] on textarea "Save $25 on your first plumbing service with Plumbstarz. Contact us today to sc…" at bounding box center [1013, 378] width 198 height 80
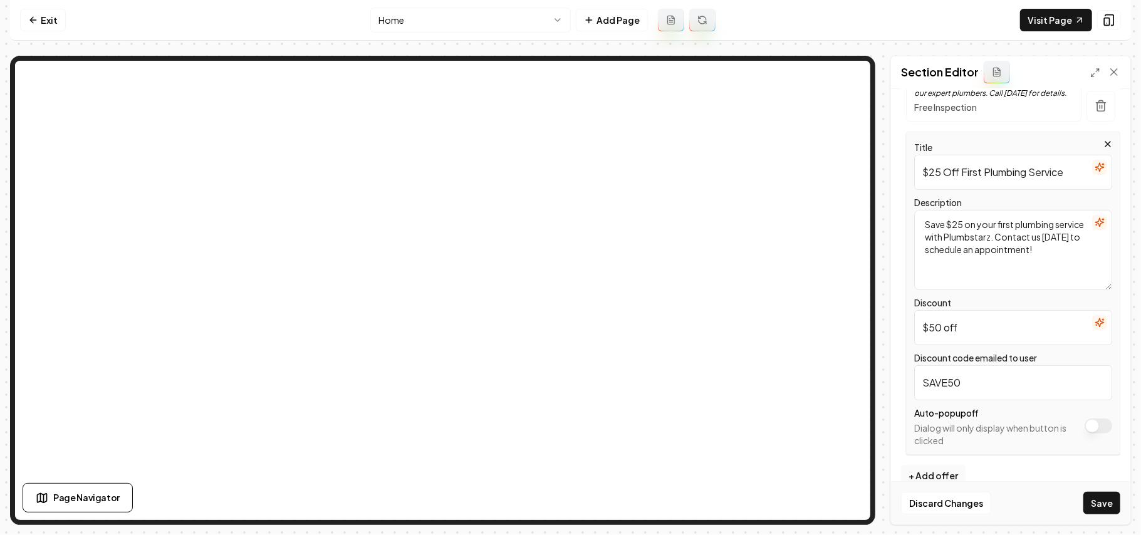
scroll to position [234, 0]
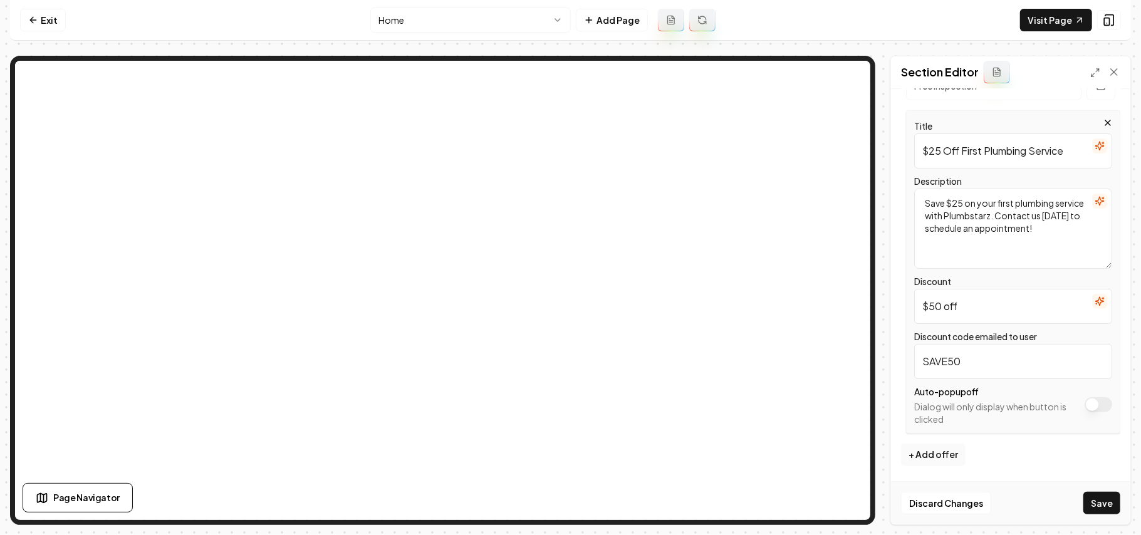
type textarea "Save $25 on your first plumbing service with Plumbstarz. Contact us today to sc…"
drag, startPoint x: 943, startPoint y: 306, endPoint x: 928, endPoint y: 306, distance: 15.1
click at [928, 306] on input "$50 off" at bounding box center [1013, 306] width 198 height 35
type input "$25 off"
drag, startPoint x: 963, startPoint y: 364, endPoint x: 949, endPoint y: 364, distance: 13.8
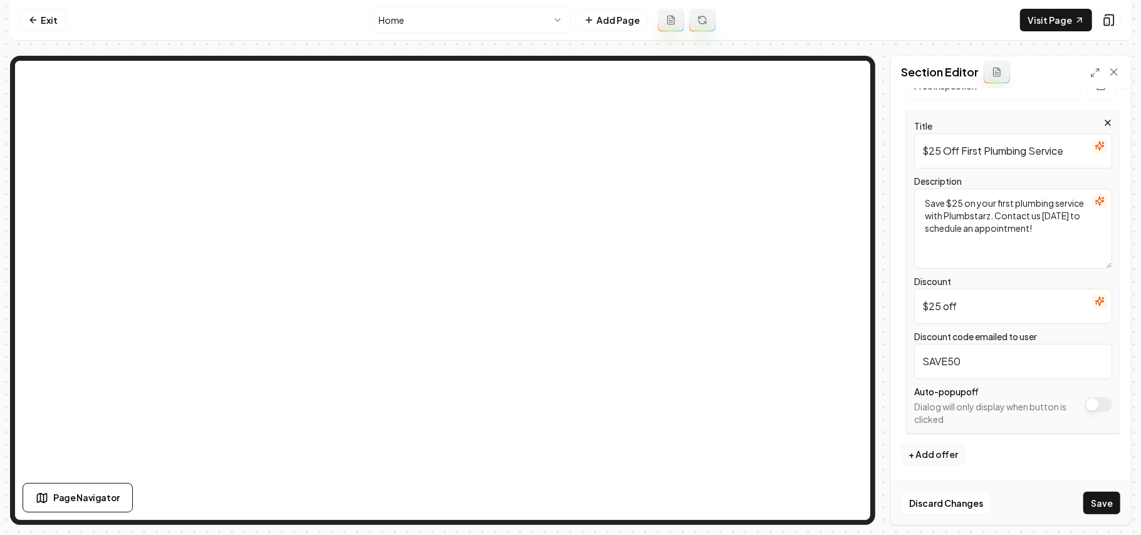
click at [949, 364] on input "SAVE50" at bounding box center [1013, 361] width 198 height 35
type input "SAVE25"
click at [1103, 510] on button "Save" at bounding box center [1102, 503] width 37 height 23
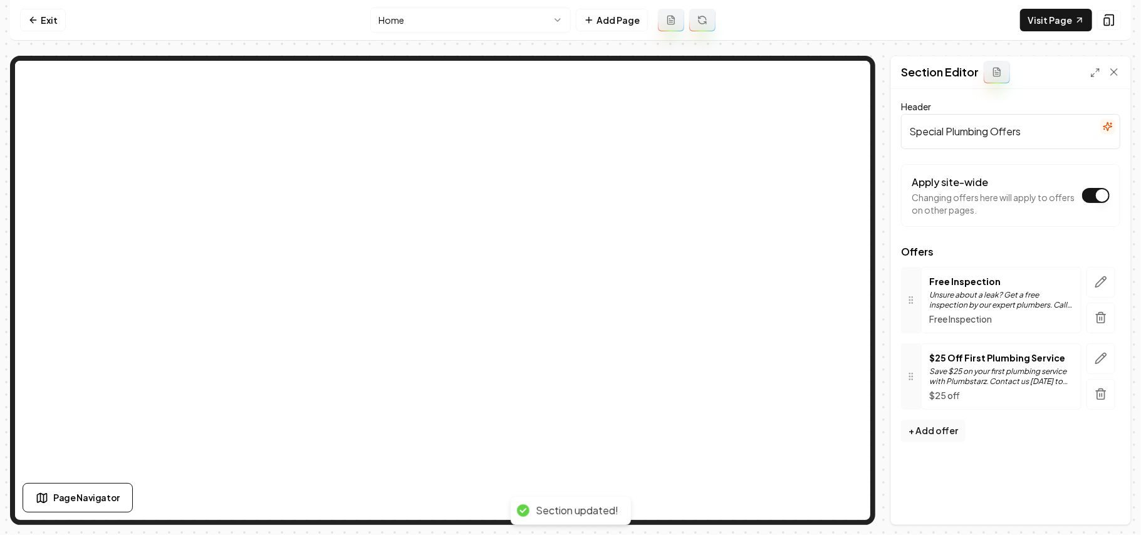
scroll to position [0, 0]
click at [431, 30] on html "Computer Required This feature is only available on a computer. Please switch t…" at bounding box center [570, 267] width 1141 height 535
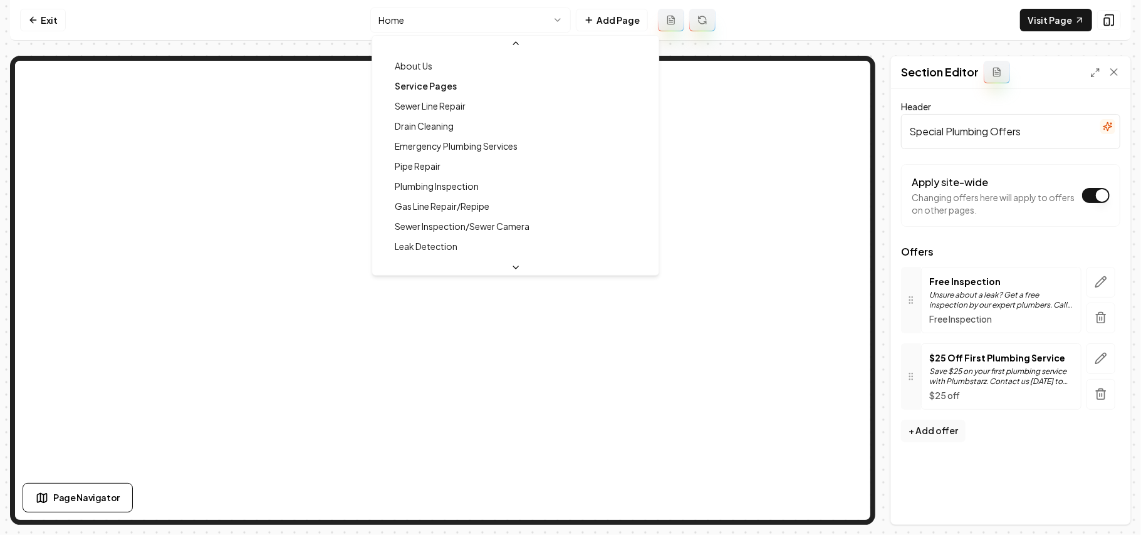
scroll to position [83, 0]
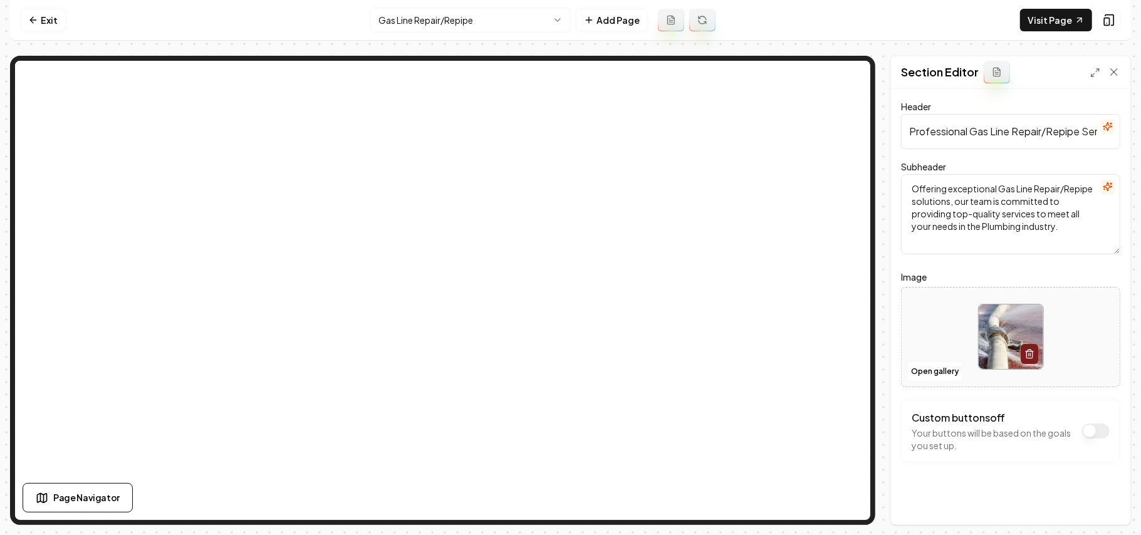
click at [926, 326] on div at bounding box center [1011, 337] width 218 height 86
type input "**********"
click at [1077, 500] on div "Discard Changes Save" at bounding box center [1010, 502] width 239 height 43
click at [1094, 497] on button "Save" at bounding box center [1102, 503] width 37 height 23
click at [455, 10] on html "Computer Required This feature is only available on a computer. Please switch t…" at bounding box center [570, 267] width 1141 height 535
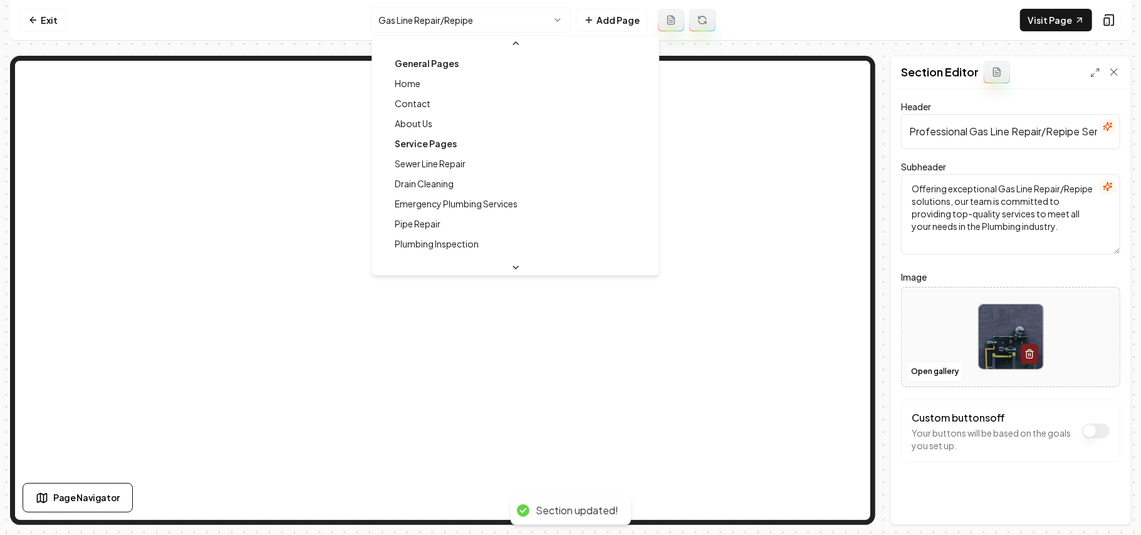
scroll to position [83, 0]
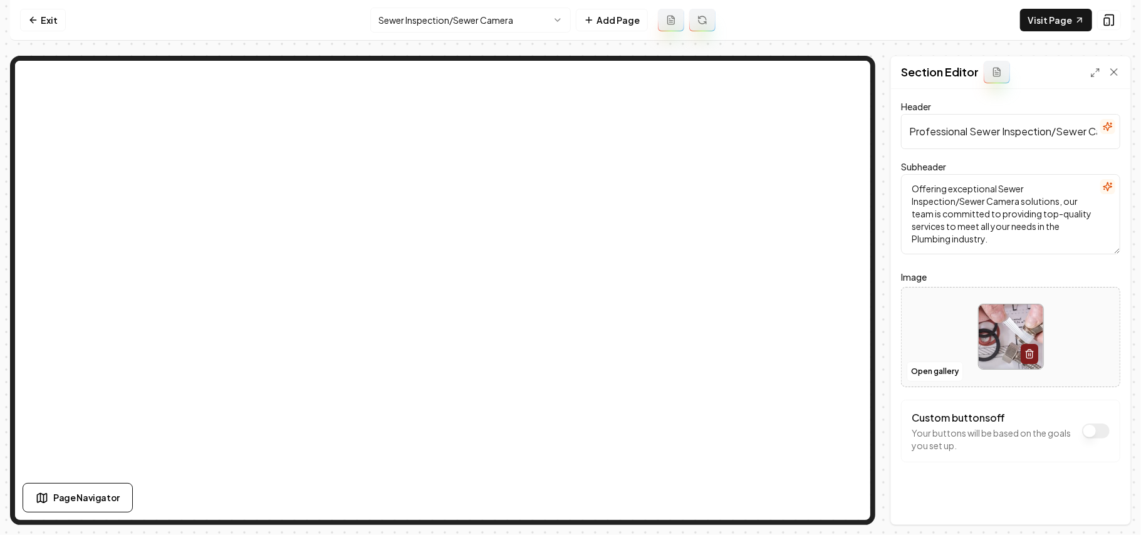
click at [946, 345] on div at bounding box center [1011, 337] width 218 height 86
type input "**********"
click at [1084, 509] on button "Save" at bounding box center [1102, 503] width 37 height 23
click at [1052, 25] on link "Visit Page" at bounding box center [1056, 20] width 72 height 23
click at [443, 13] on html "Computer Required This feature is only available on a computer. Please switch t…" at bounding box center [570, 267] width 1141 height 535
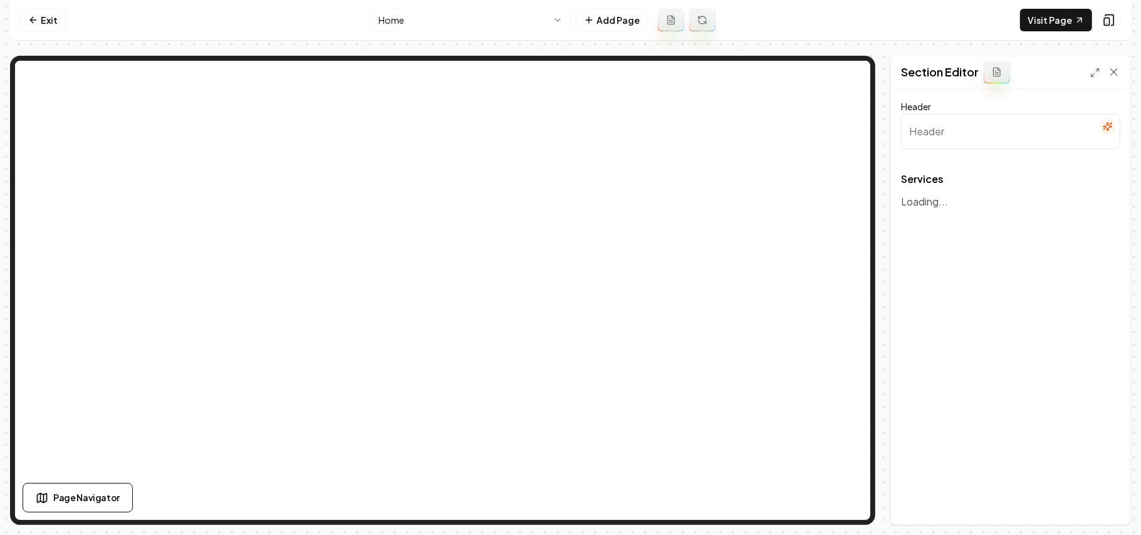
type input "Our Plumbing Services"
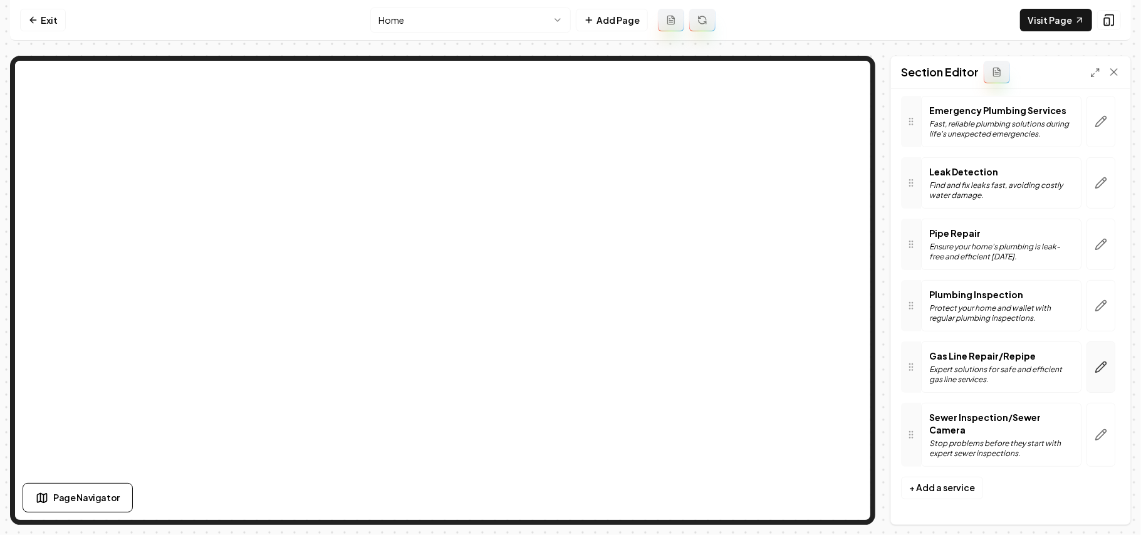
click at [1089, 359] on button "button" at bounding box center [1101, 367] width 29 height 51
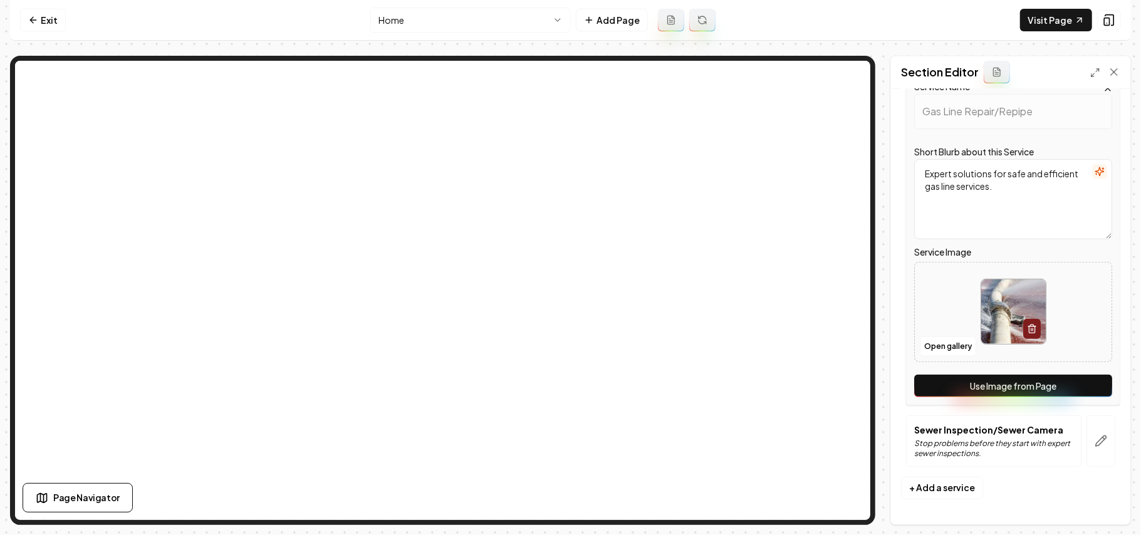
scroll to position [490, 0]
click at [1074, 375] on button "Use Image from Page" at bounding box center [1013, 386] width 198 height 23
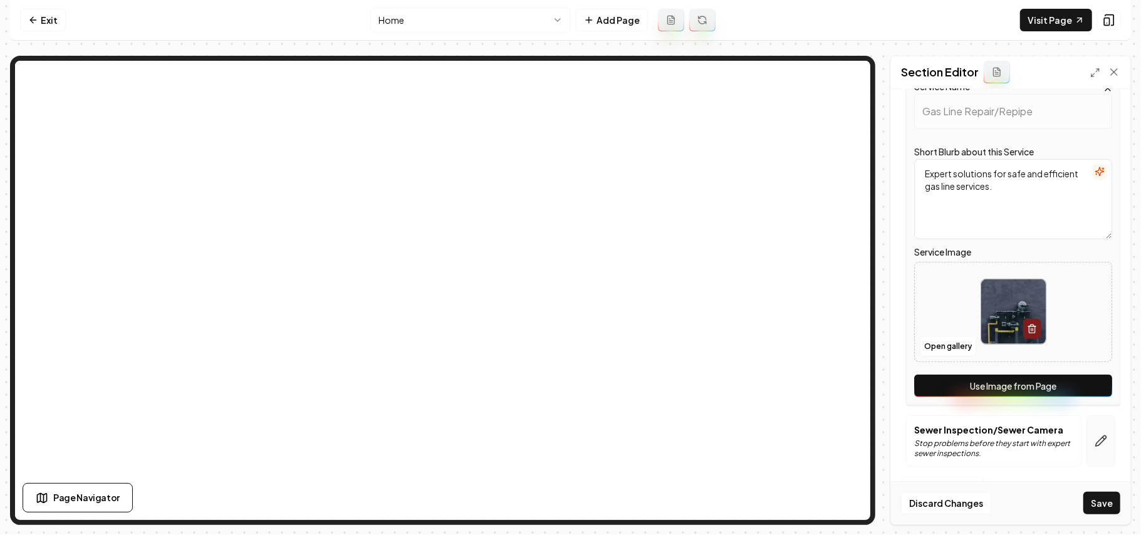
click at [1087, 432] on button "button" at bounding box center [1101, 441] width 29 height 51
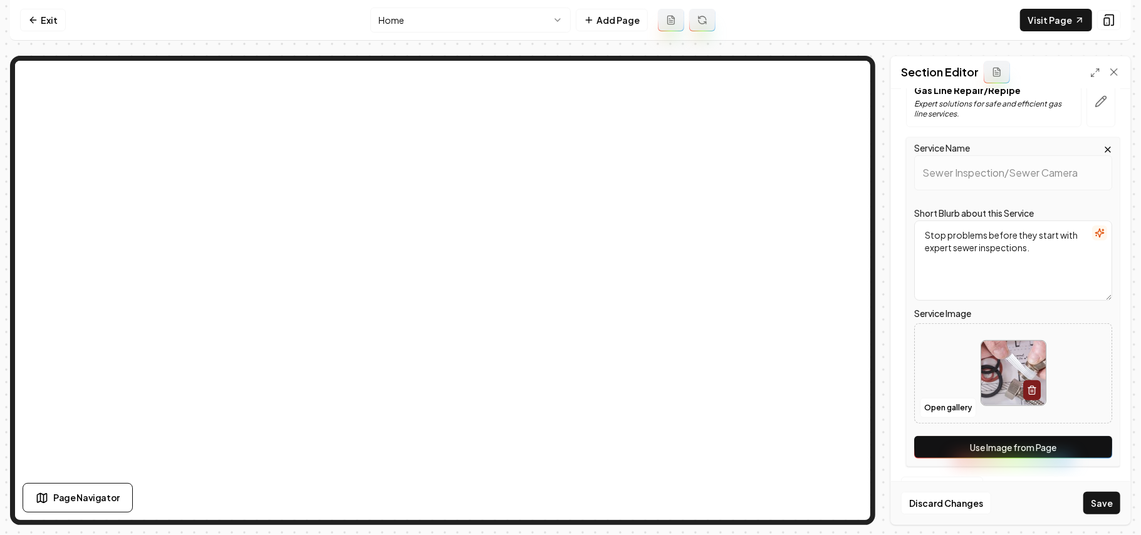
click at [1086, 437] on button "Use Image from Page" at bounding box center [1013, 447] width 198 height 23
click at [1097, 498] on button "Save" at bounding box center [1102, 503] width 37 height 23
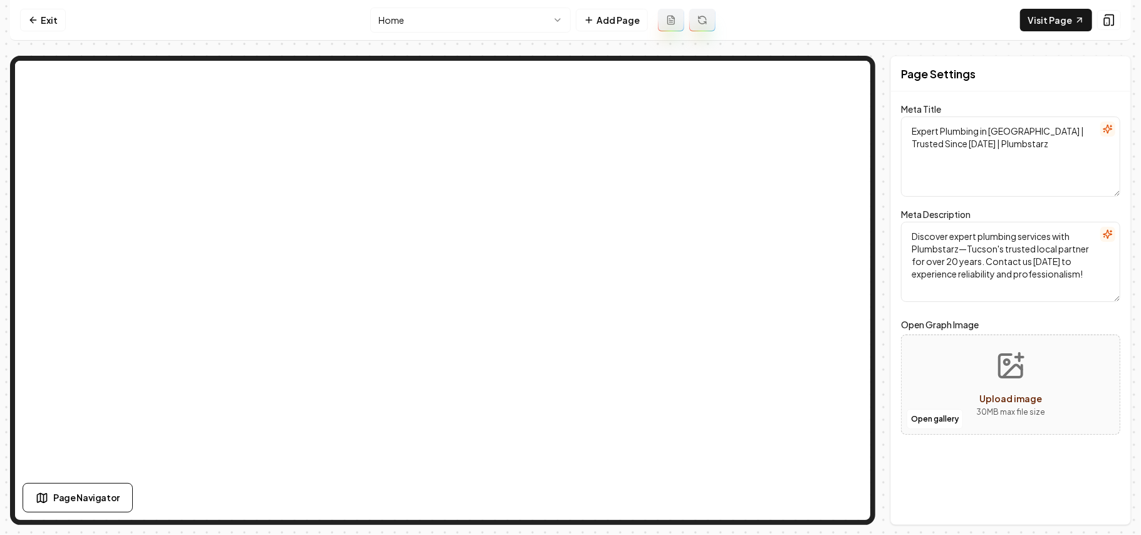
scroll to position [0, 0]
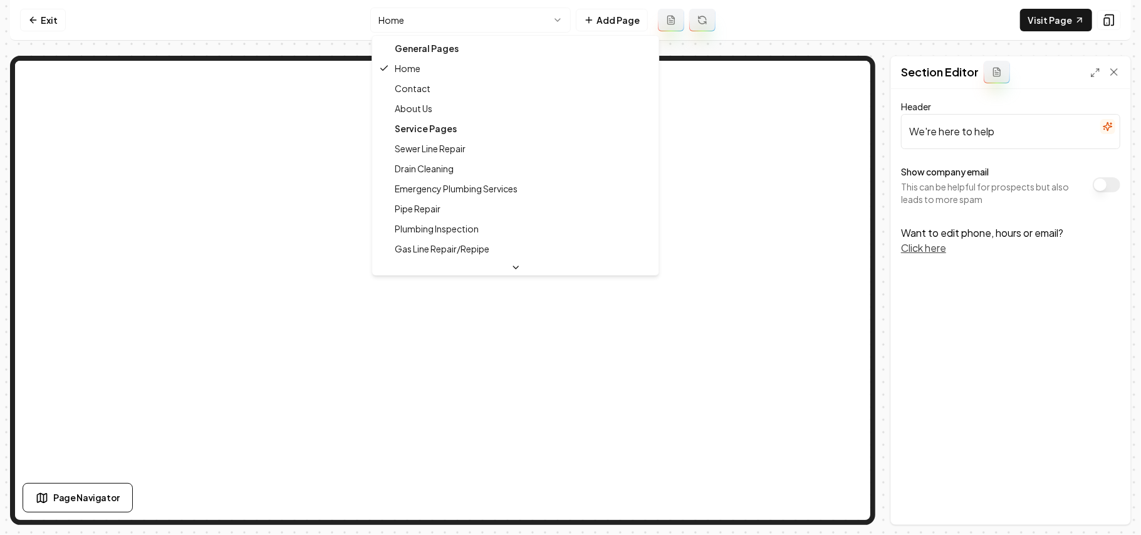
click at [444, 19] on html "Computer Required This feature is only available on a computer. Please switch t…" at bounding box center [570, 267] width 1141 height 535
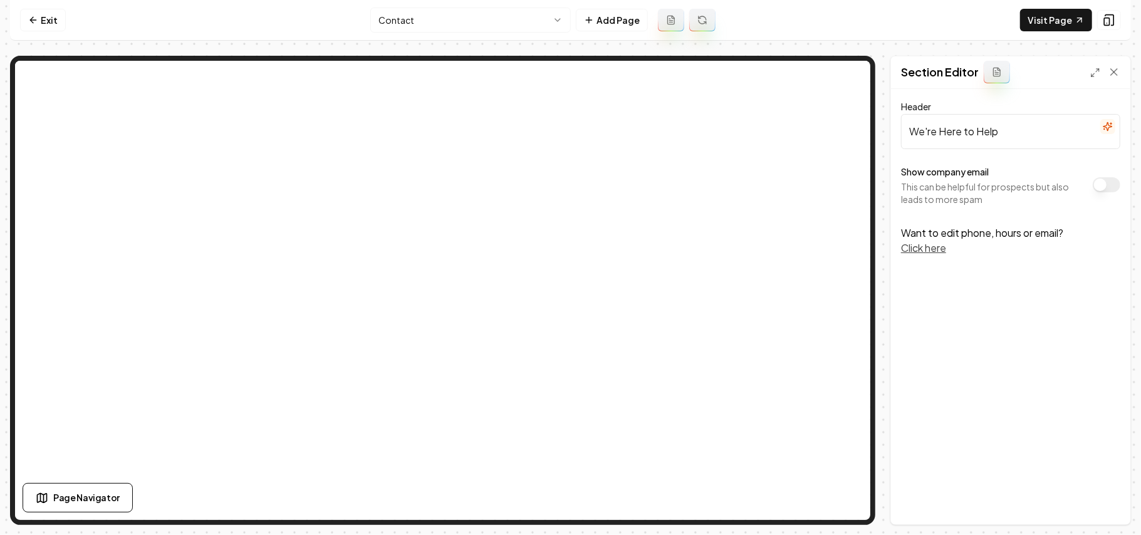
click at [1108, 187] on button "Show company email" at bounding box center [1107, 184] width 28 height 15
click at [1111, 501] on button "Save" at bounding box center [1102, 503] width 37 height 23
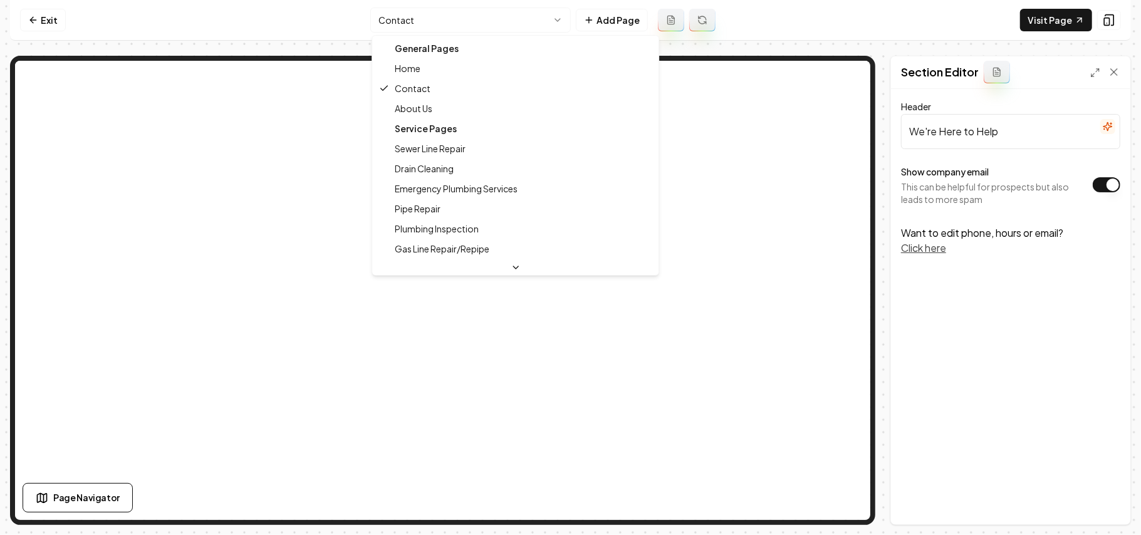
click at [534, 25] on html "Computer Required This feature is only available on a computer. Please switch t…" at bounding box center [570, 267] width 1141 height 535
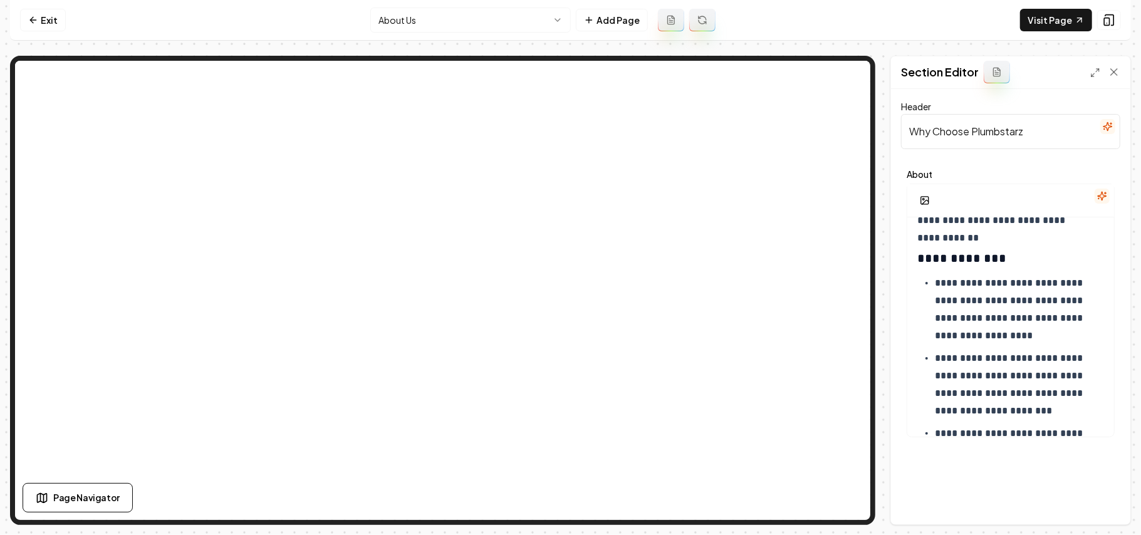
scroll to position [167, 0]
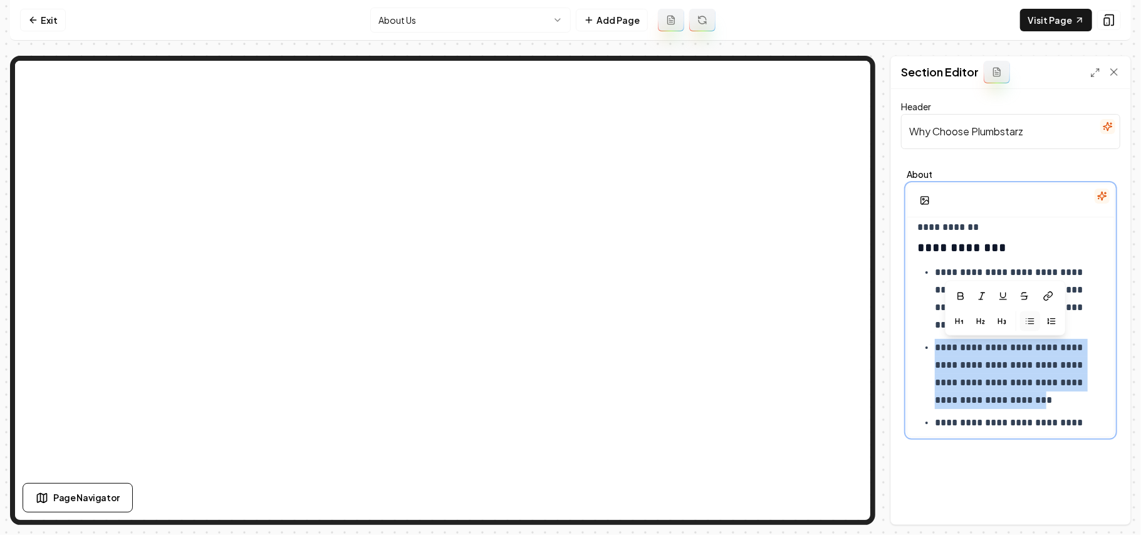
drag, startPoint x: 1079, startPoint y: 399, endPoint x: 920, endPoint y: 352, distance: 165.4
click at [920, 352] on ul "**********" at bounding box center [1011, 365] width 187 height 203
copy p "**********"
paste div
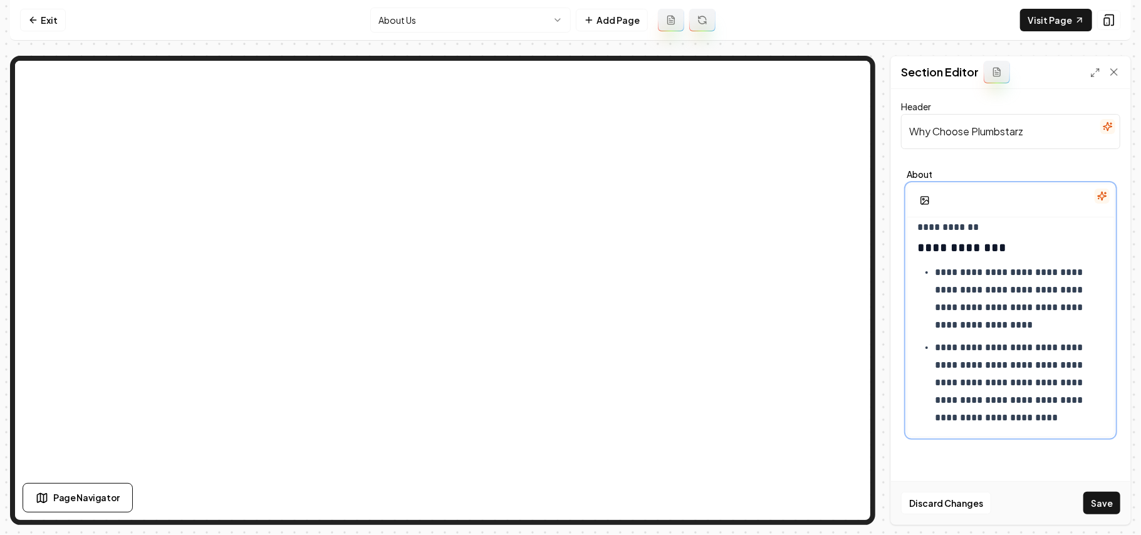
scroll to position [174, 0]
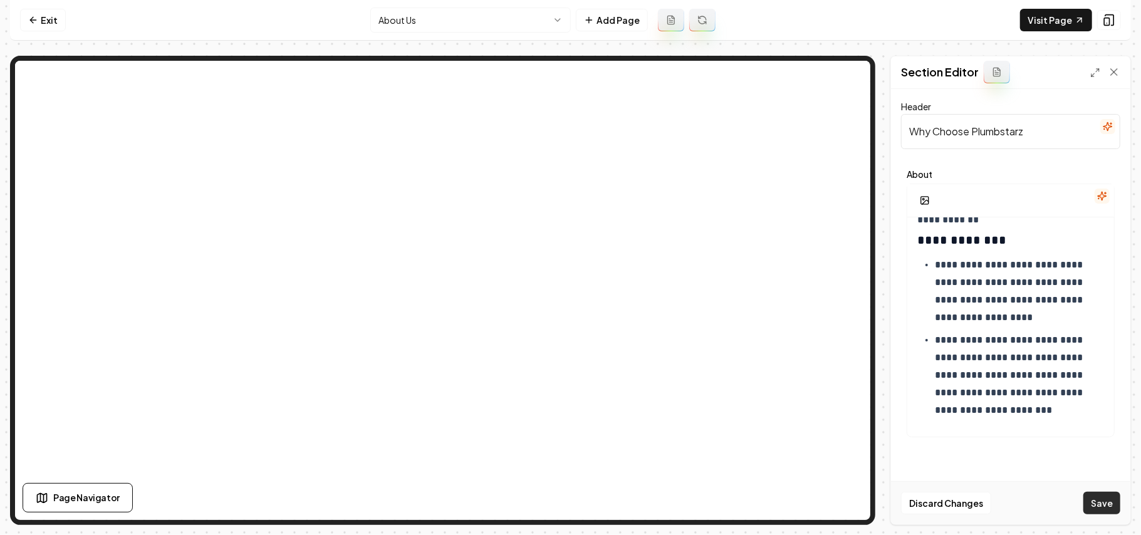
click at [1101, 500] on button "Save" at bounding box center [1102, 503] width 37 height 23
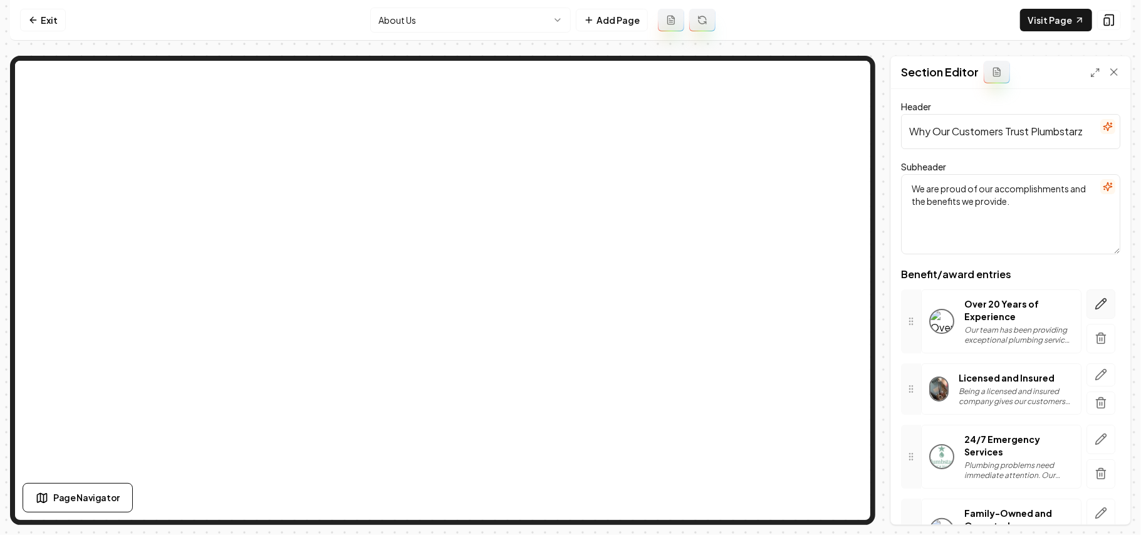
click at [1095, 302] on icon "button" at bounding box center [1101, 304] width 13 height 13
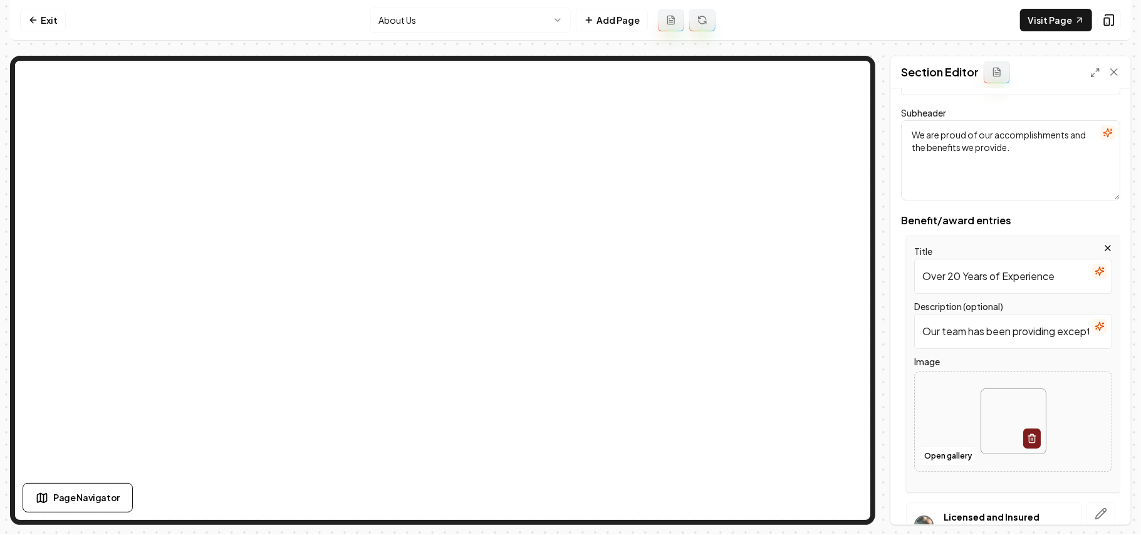
scroll to position [83, 0]
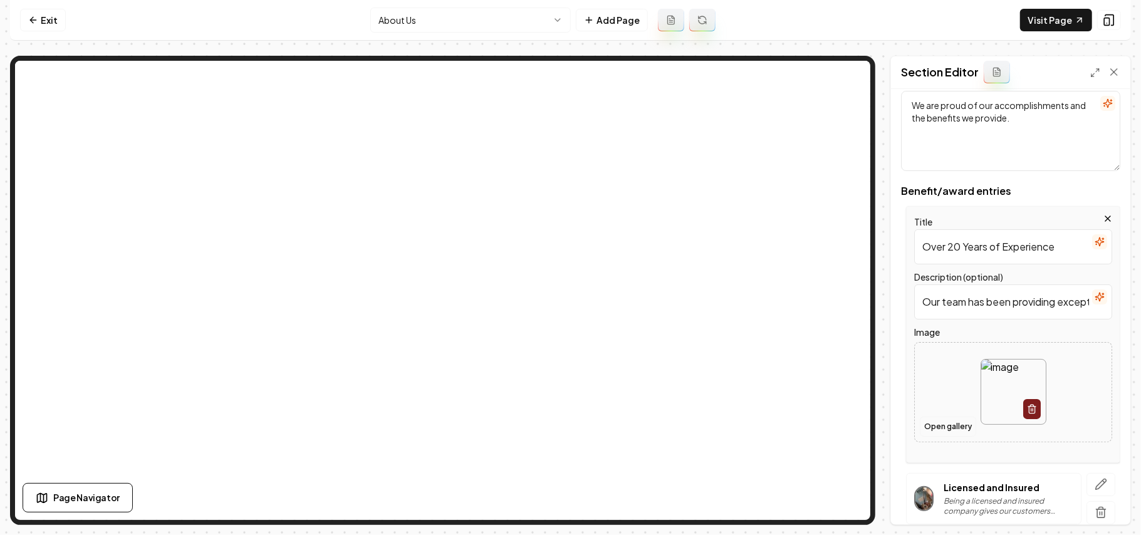
click at [955, 430] on button "Open gallery" at bounding box center [948, 427] width 56 height 20
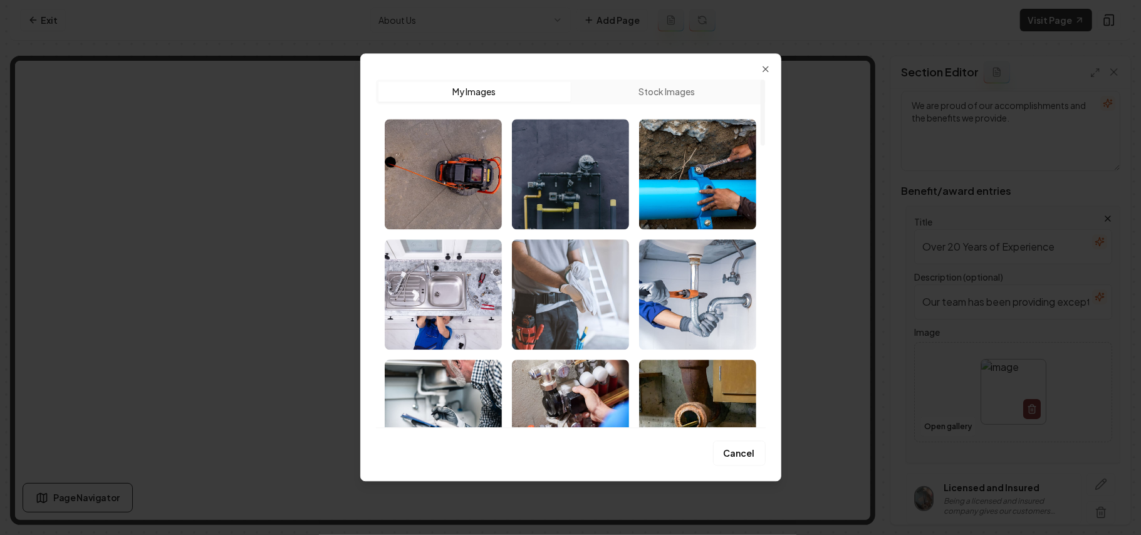
click at [542, 301] on img "Select image image_689cd99d5c7cd75eb80efbe9.jpeg" at bounding box center [570, 294] width 117 height 110
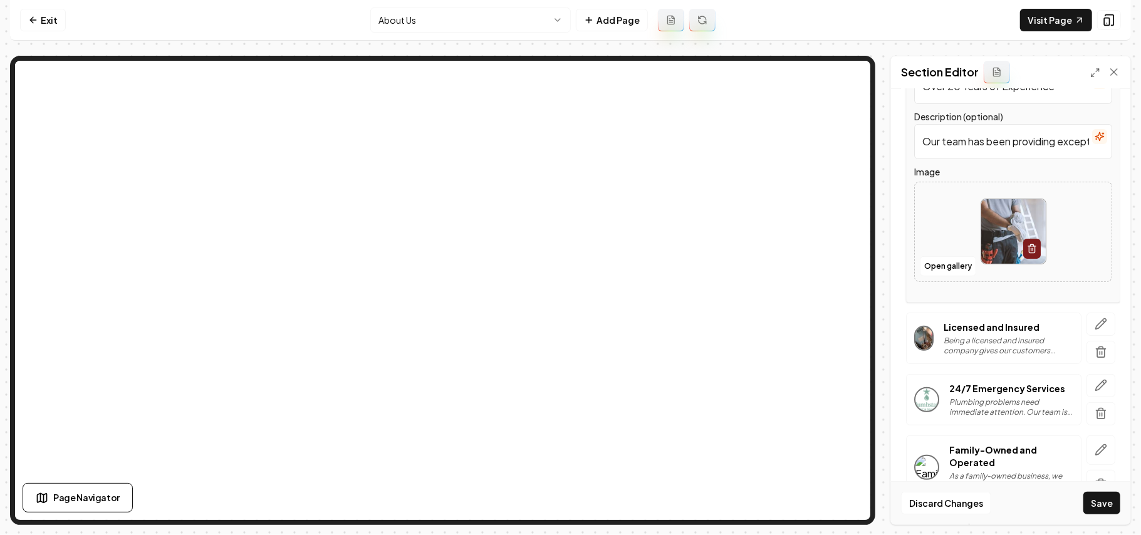
scroll to position [251, 0]
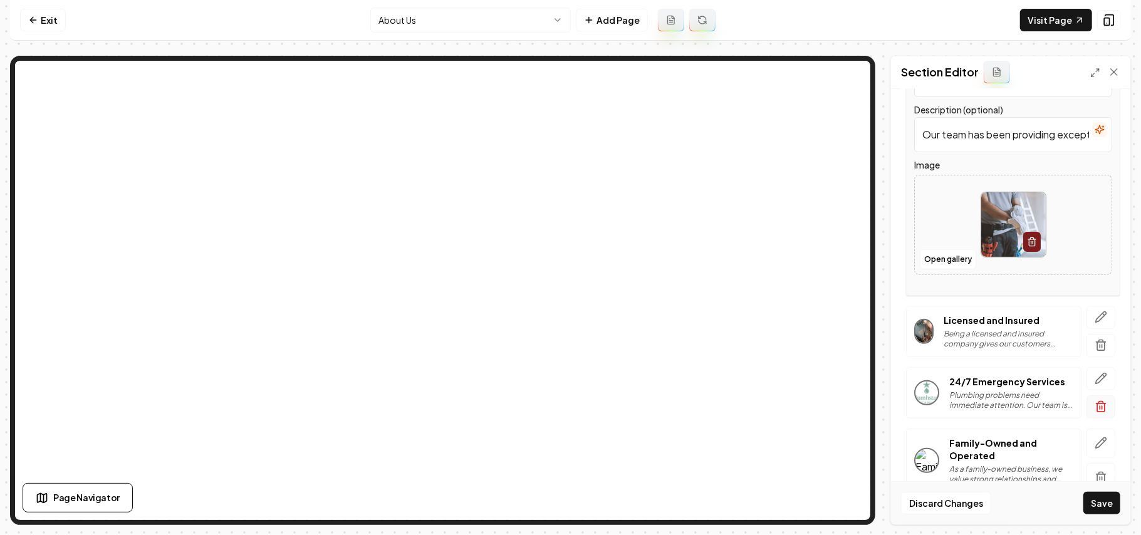
click at [1095, 404] on icon "button" at bounding box center [1101, 407] width 13 height 13
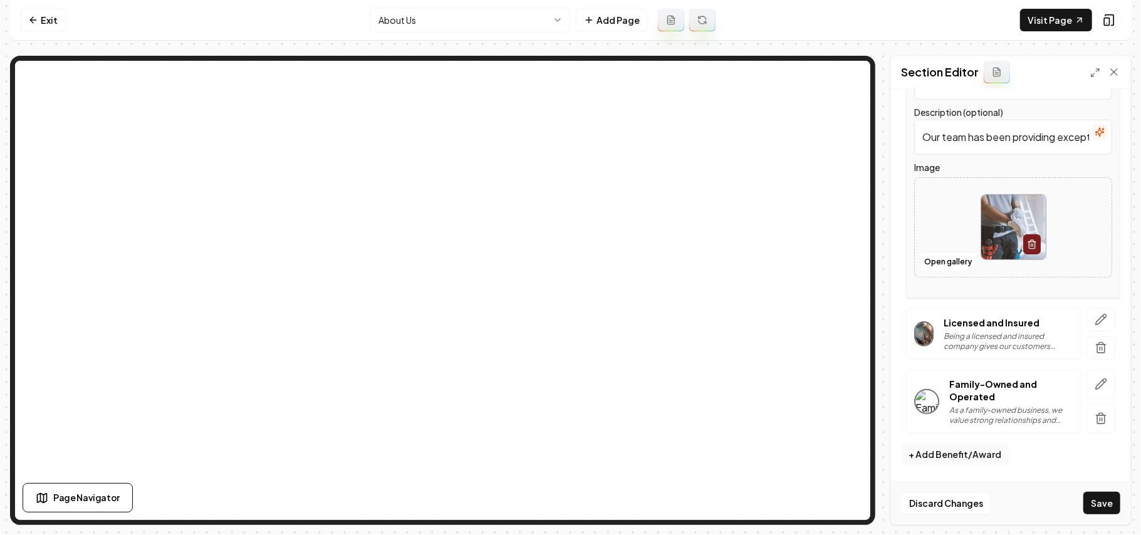
scroll to position [249, 0]
click at [1099, 321] on button "button" at bounding box center [1101, 319] width 29 height 23
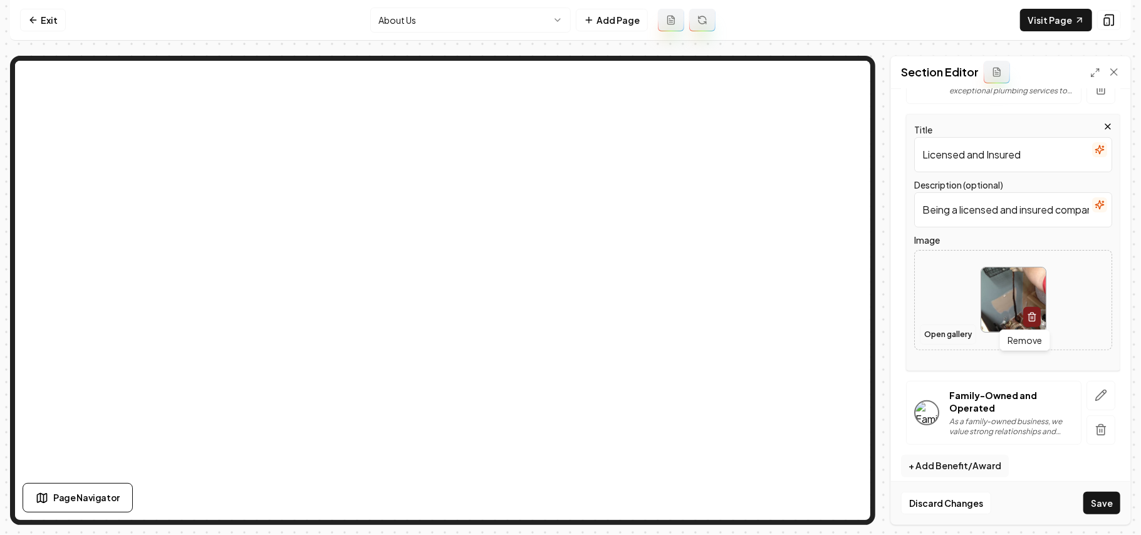
click at [960, 334] on button "Open gallery" at bounding box center [948, 335] width 56 height 20
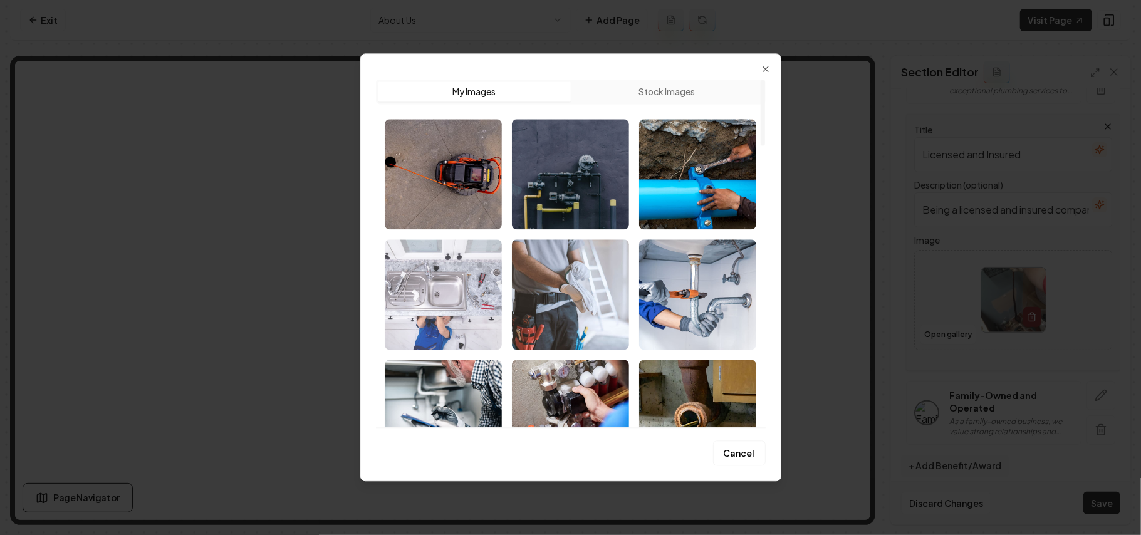
click at [427, 296] on img "Select image image_689cd99d5c7cd75eb80efbe8.jpeg" at bounding box center [443, 294] width 117 height 110
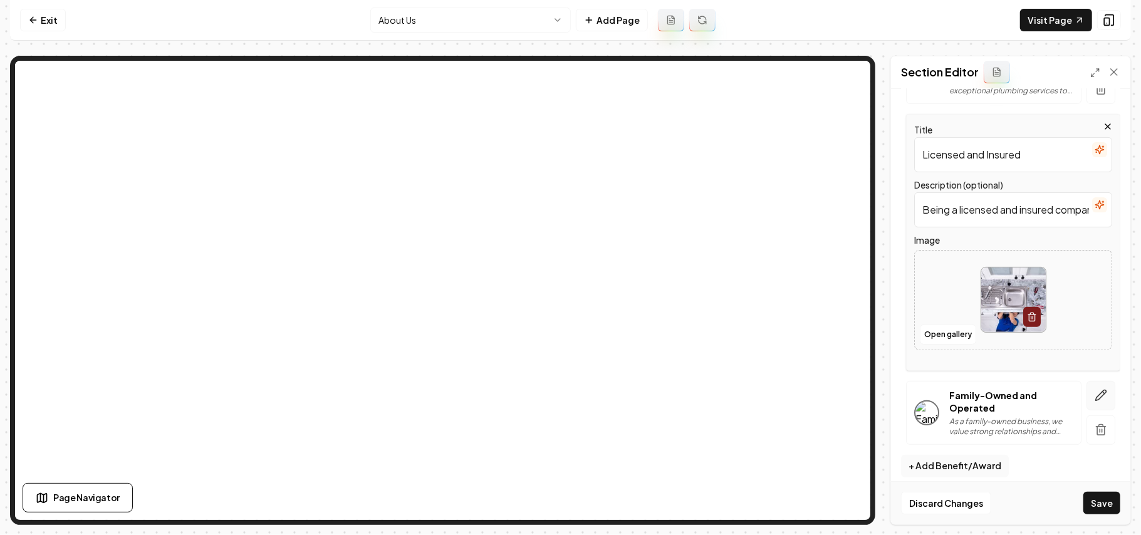
click at [1096, 399] on icon "button" at bounding box center [1101, 395] width 11 height 11
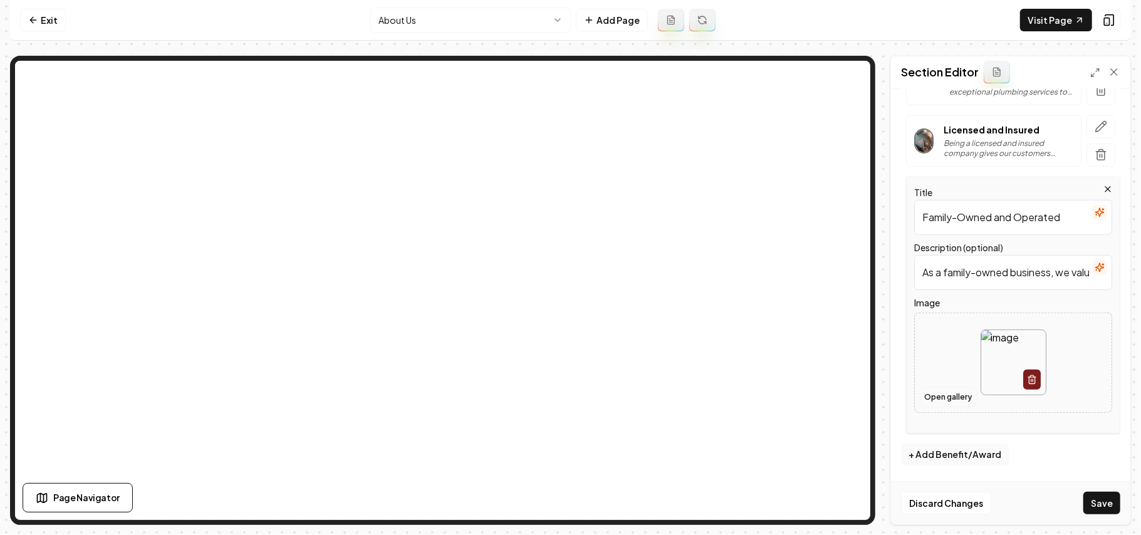
click at [948, 397] on button "Open gallery" at bounding box center [948, 397] width 56 height 20
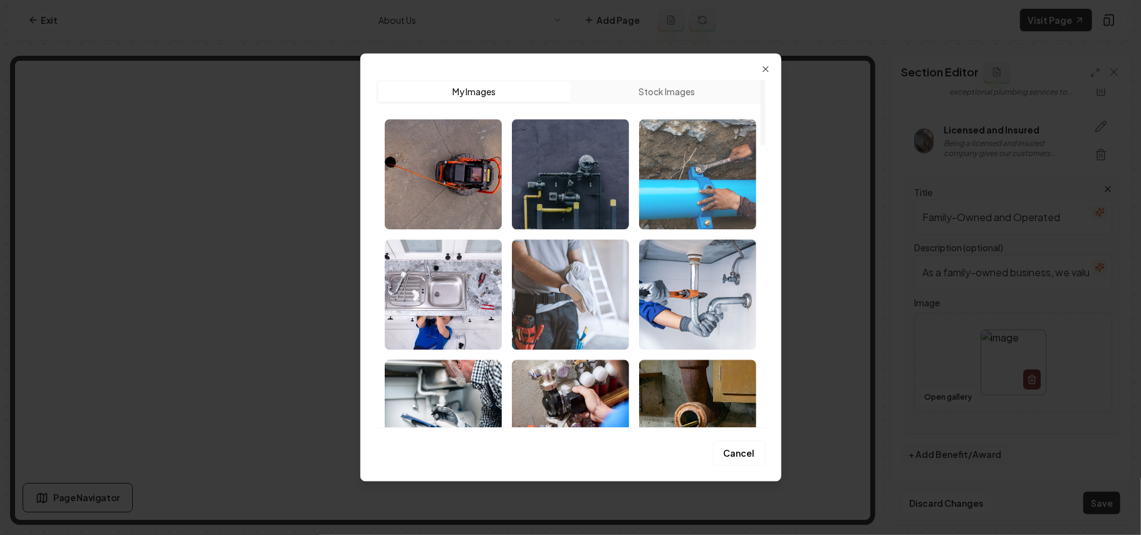
click at [725, 189] on img "Select image image_689cda855c7cd75eb814100a.jpeg" at bounding box center [697, 174] width 117 height 110
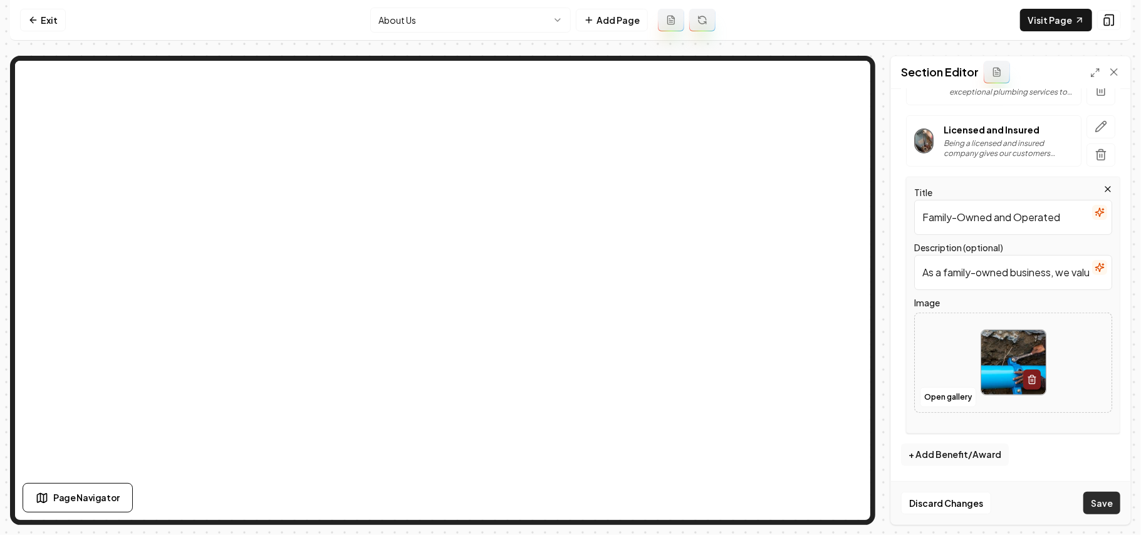
click at [1111, 509] on button "Save" at bounding box center [1102, 503] width 37 height 23
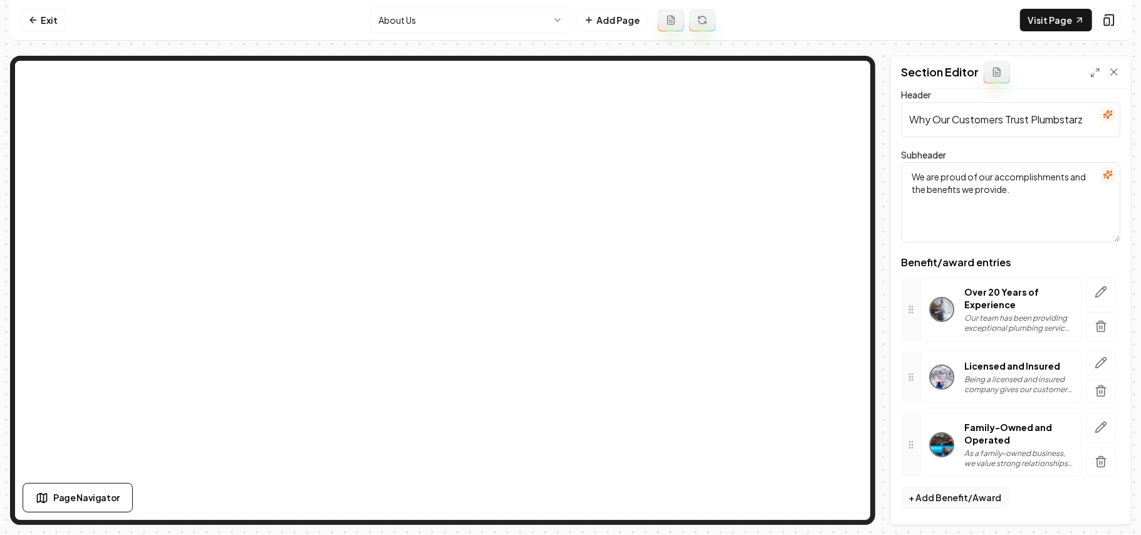
click at [449, 24] on html "Computer Required This feature is only available on a computer. Please switch t…" at bounding box center [570, 267] width 1141 height 535
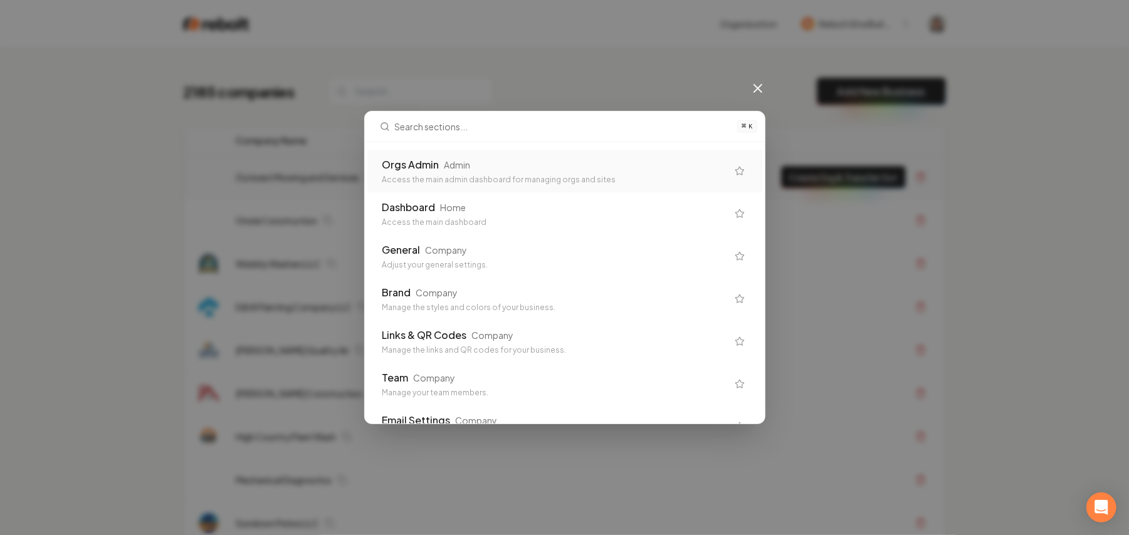
click at [583, 189] on div "Orgs Admin Admin Access the main admin dashboard for managing orgs and sites" at bounding box center [564, 171] width 395 height 43
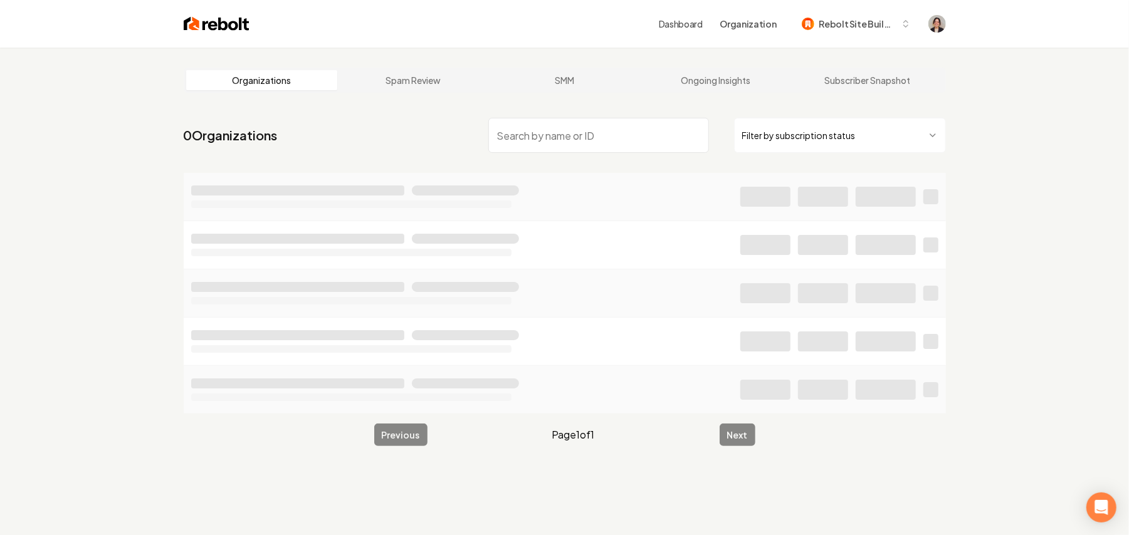
click at [522, 132] on input "search" at bounding box center [598, 135] width 221 height 35
type input "v"
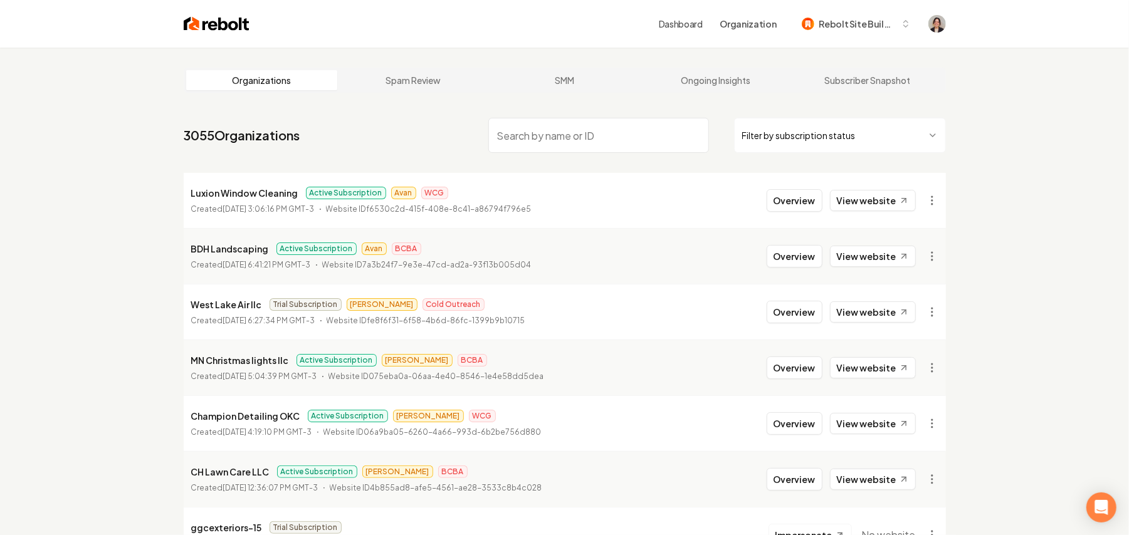
type input "Ch lawn care LLC"
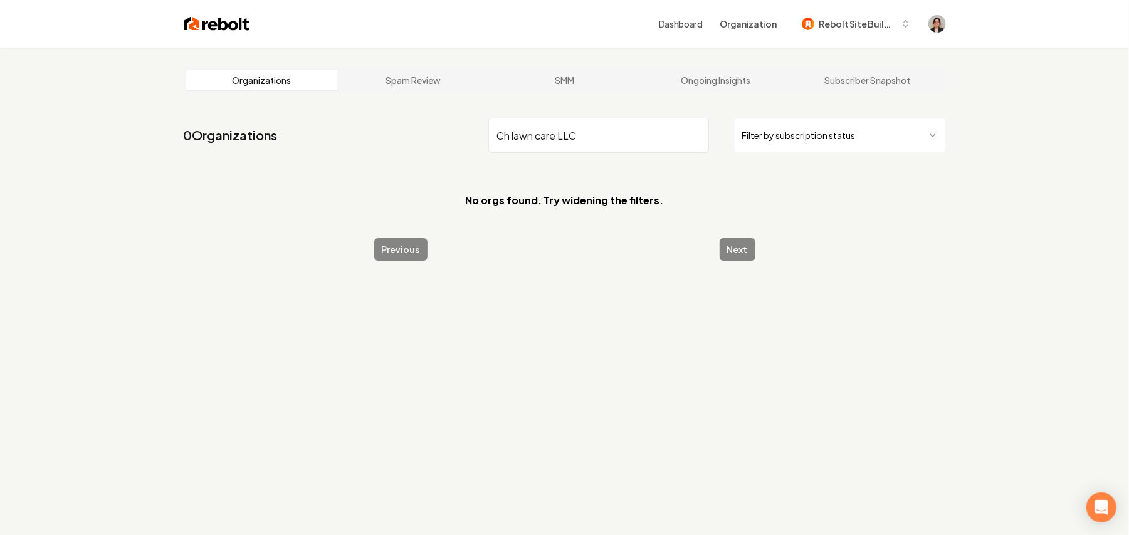
drag, startPoint x: 624, startPoint y: 131, endPoint x: 179, endPoint y: 139, distance: 445.1
click at [179, 139] on main "Organizations Spam Review SMM Ongoing Insights Subscriber Snapshot 0 Organizati…" at bounding box center [565, 164] width 802 height 233
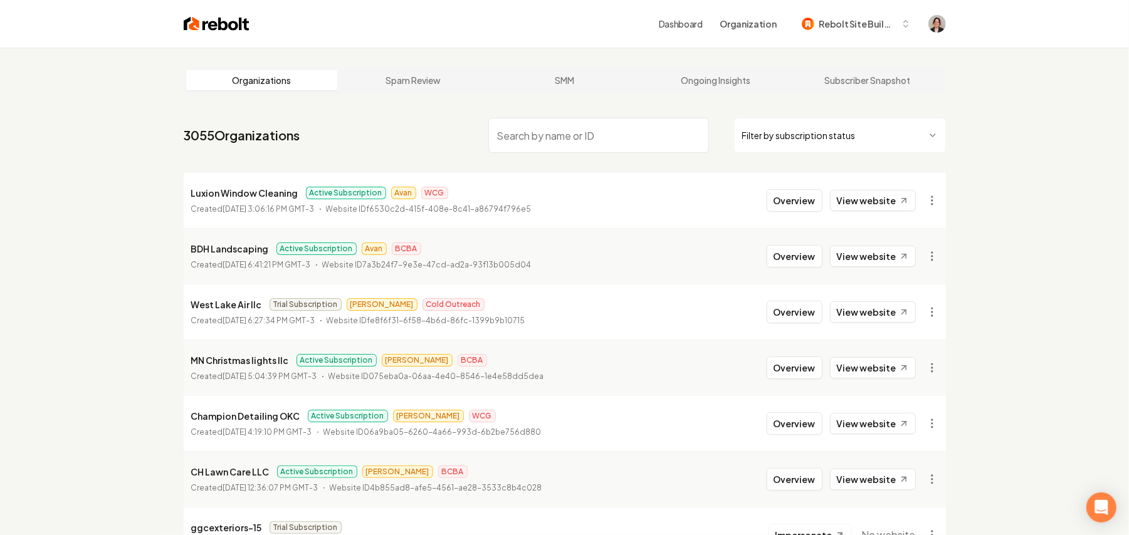
scroll to position [83, 0]
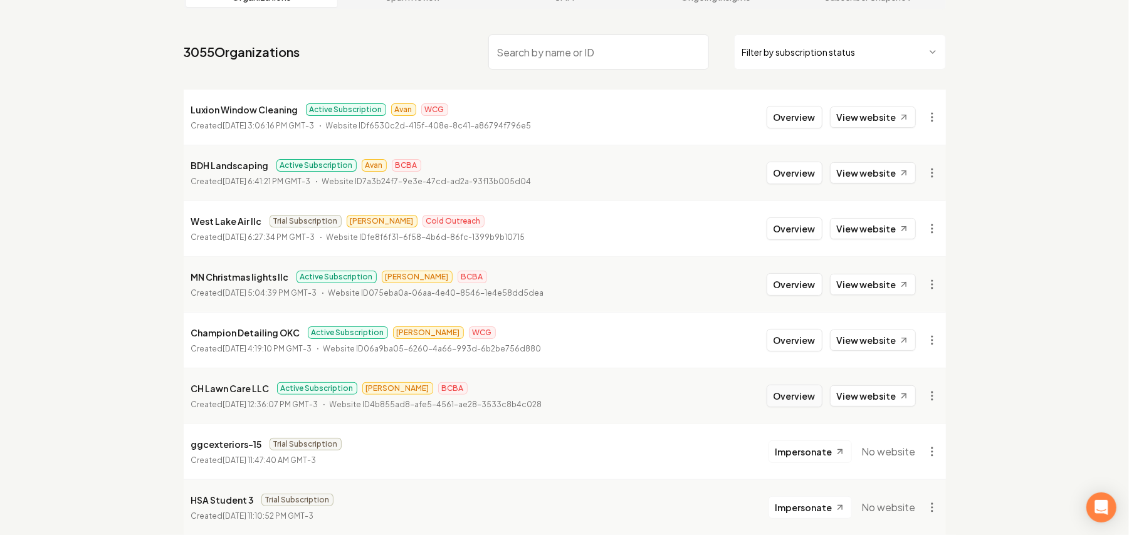
click at [776, 396] on button "Overview" at bounding box center [795, 396] width 56 height 23
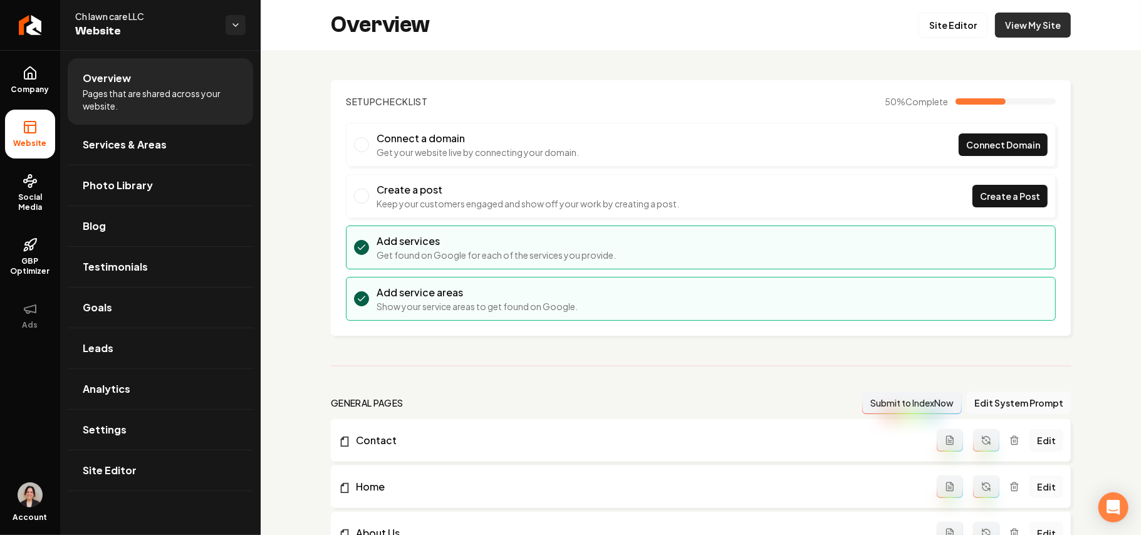
click at [1018, 18] on link "View My Site" at bounding box center [1033, 25] width 76 height 25
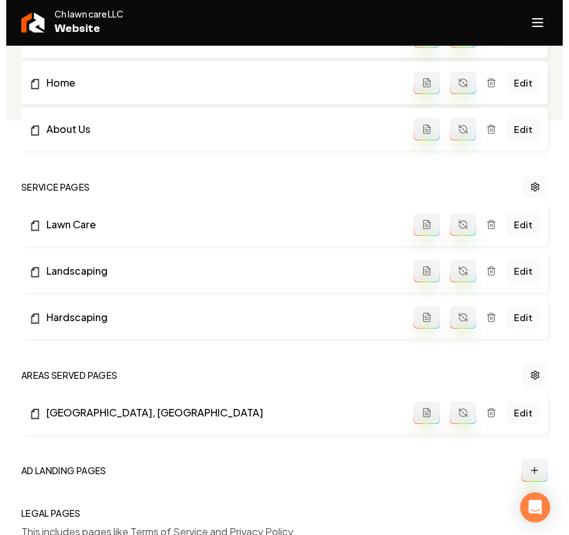
scroll to position [417, 0]
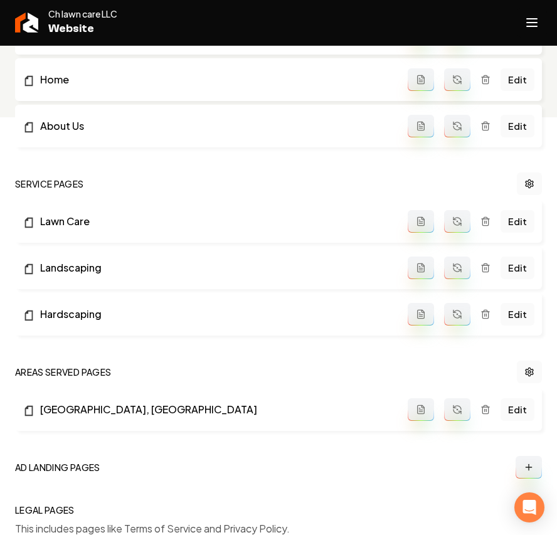
click at [528, 36] on button "Open navigation menu" at bounding box center [531, 23] width 30 height 30
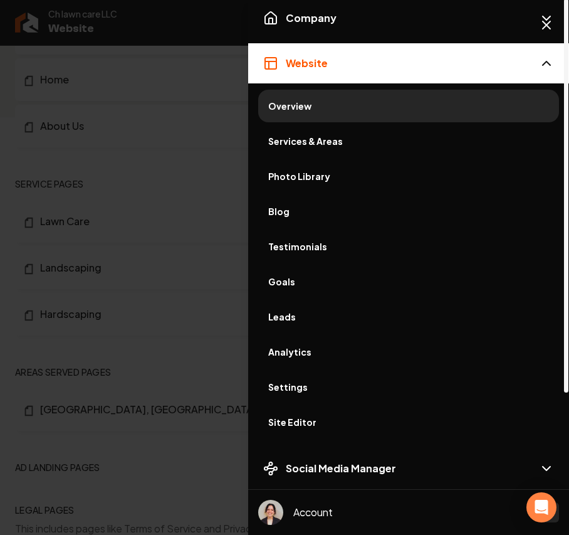
click at [309, 46] on button "Website" at bounding box center [408, 63] width 321 height 40
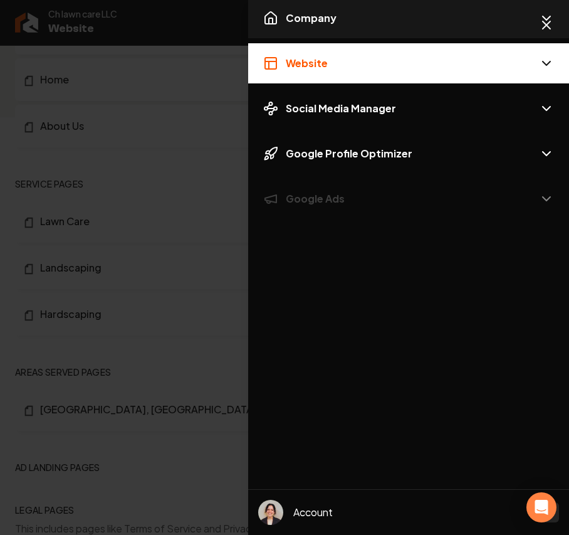
click at [313, 33] on button "Company" at bounding box center [408, 18] width 321 height 40
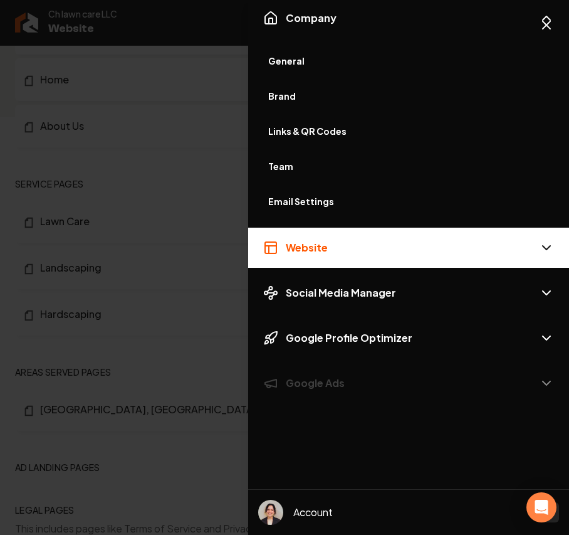
click at [306, 66] on span "General" at bounding box center [408, 61] width 281 height 13
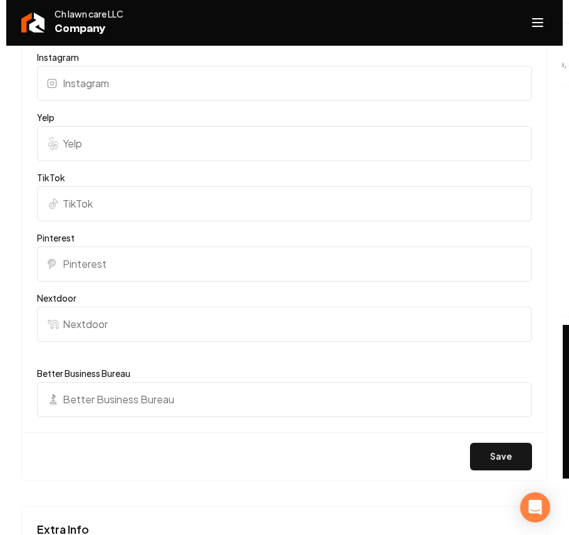
scroll to position [1254, 0]
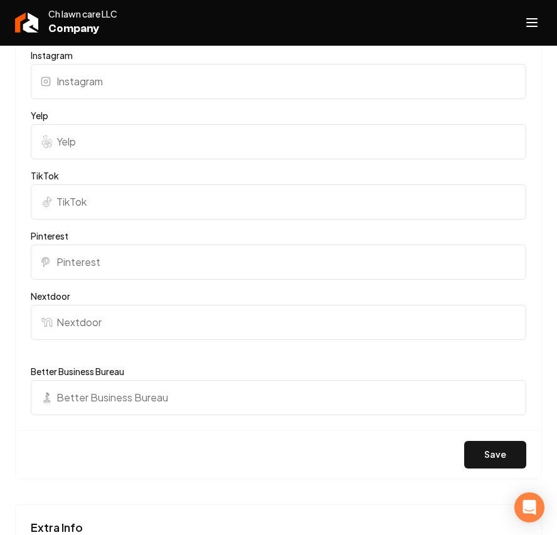
click at [542, 24] on button "Open navigation menu" at bounding box center [531, 23] width 30 height 30
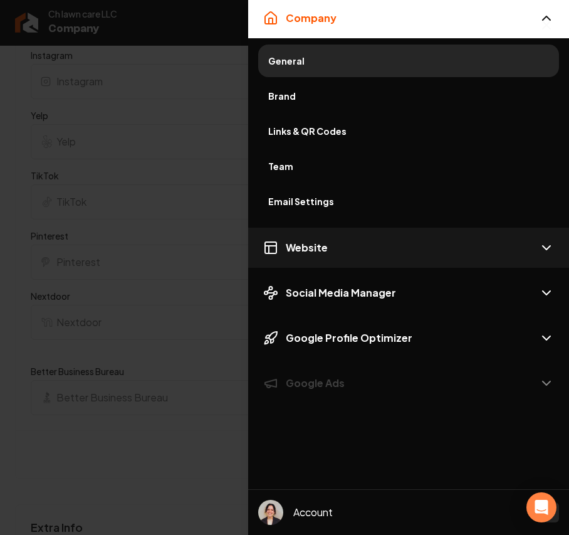
click at [331, 238] on button "Website" at bounding box center [408, 248] width 321 height 40
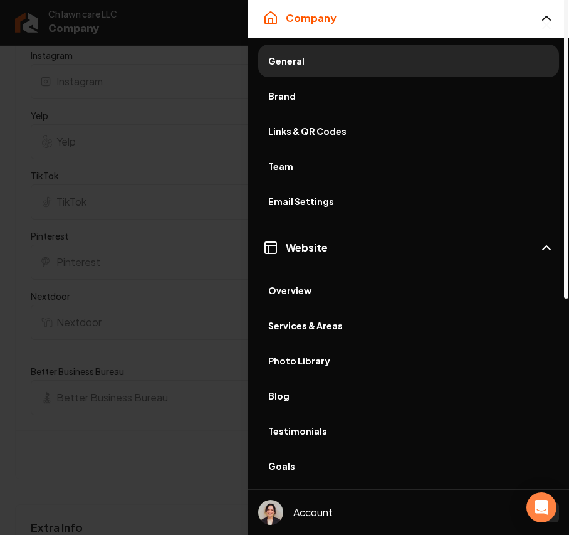
click at [311, 327] on span "Services & Areas" at bounding box center [408, 325] width 281 height 13
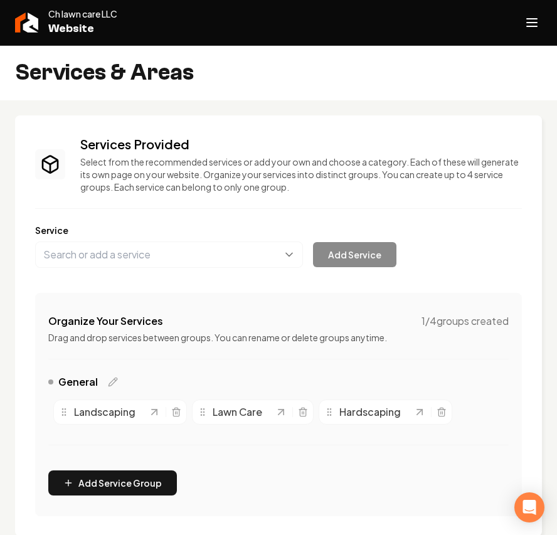
scroll to position [83, 0]
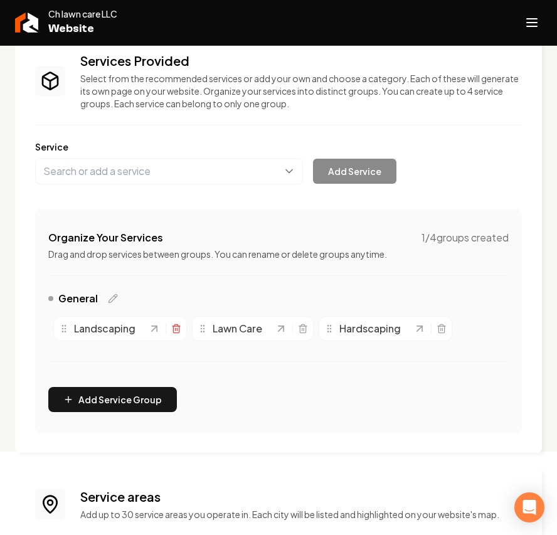
click at [181, 330] on div "Landscaping" at bounding box center [120, 328] width 134 height 25
click at [179, 330] on icon "Main content area" at bounding box center [176, 329] width 6 height 7
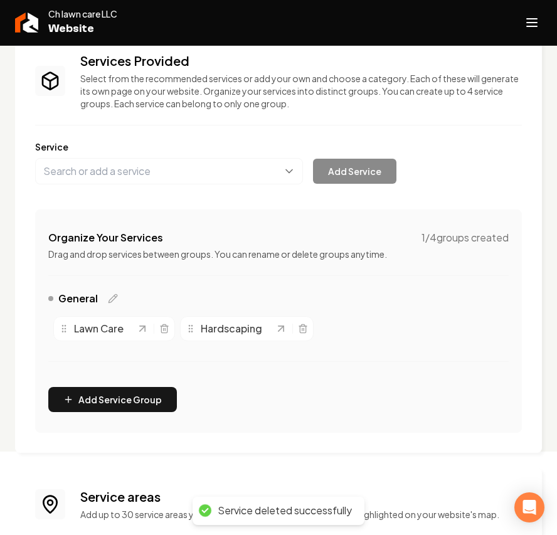
click at [172, 326] on div "Lawn Care" at bounding box center [114, 328] width 122 height 25
click at [165, 326] on icon "Main content area" at bounding box center [164, 326] width 8 height 0
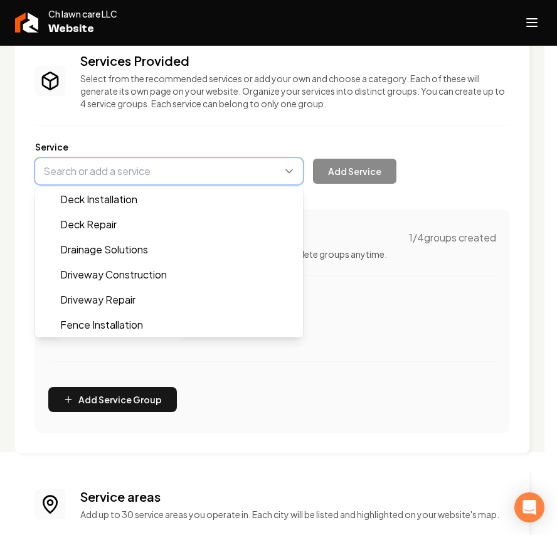
click at [115, 166] on button "Main content area" at bounding box center [169, 171] width 268 height 26
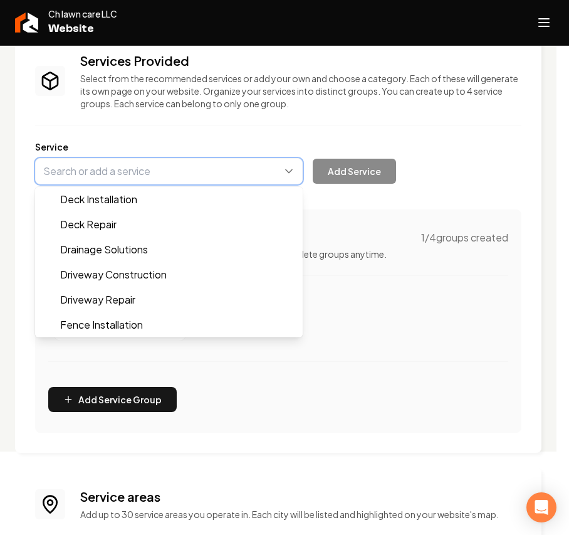
paste input "Shoreline restoration"
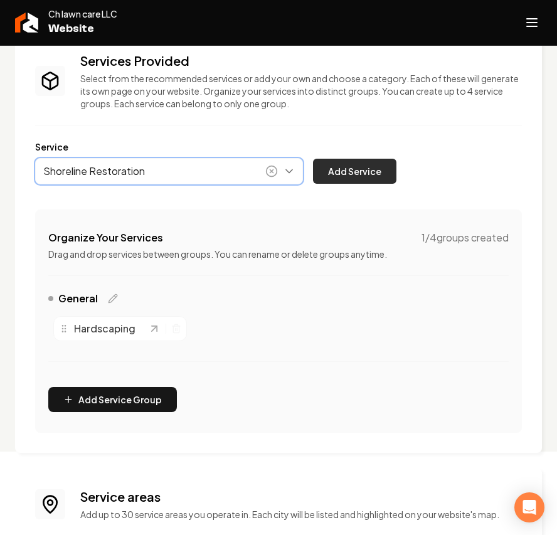
type input "Shoreline Restoration"
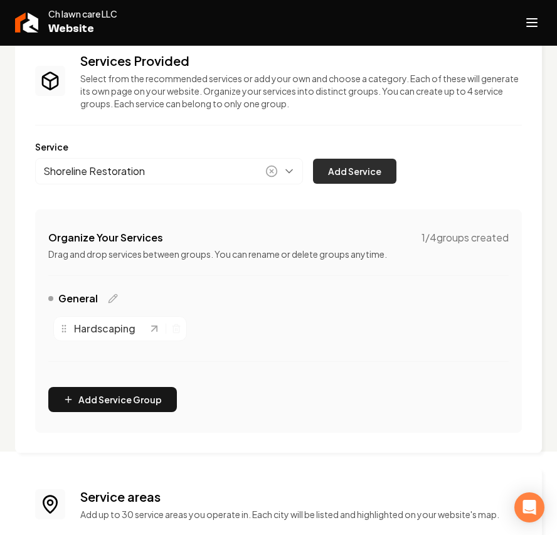
click at [364, 170] on button "Add Service" at bounding box center [354, 171] width 83 height 25
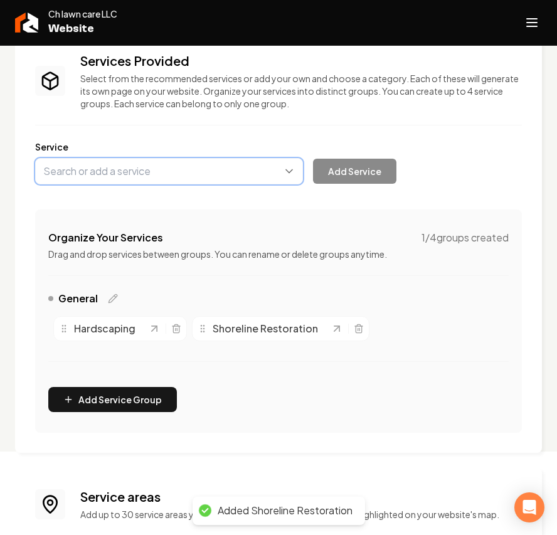
click at [154, 171] on button "Main content area" at bounding box center [169, 171] width 268 height 26
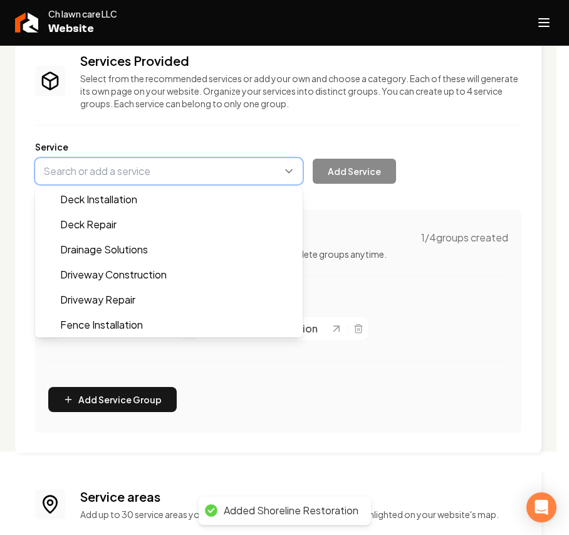
paste input "Mulch installation"
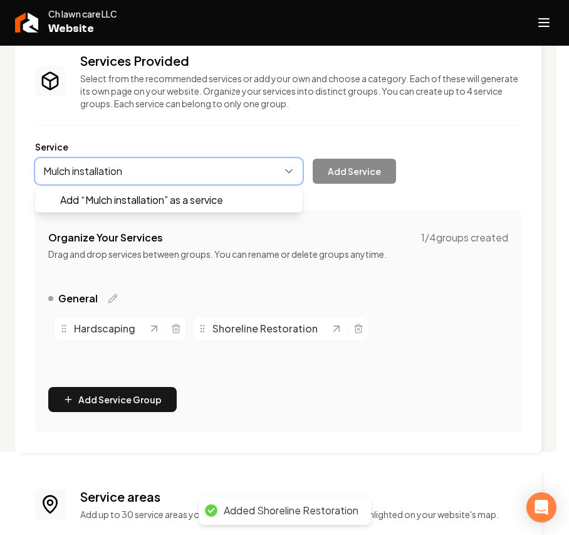
type input "Mulch installation"
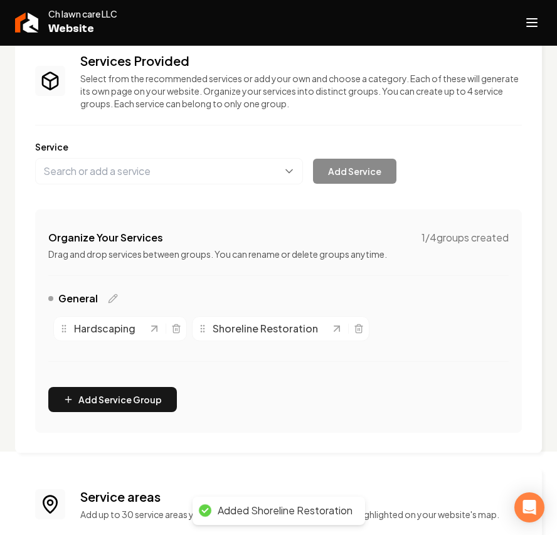
click at [174, 330] on div "Services Provided Select from the recommended services or add your own and choo…" at bounding box center [278, 242] width 486 height 380
click at [175, 326] on icon "Main content area" at bounding box center [176, 326] width 8 height 0
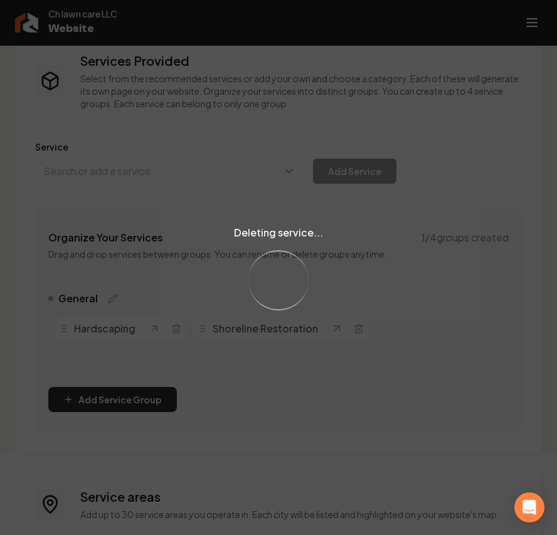
click at [154, 160] on div "Deleting service... Loading..." at bounding box center [278, 267] width 557 height 535
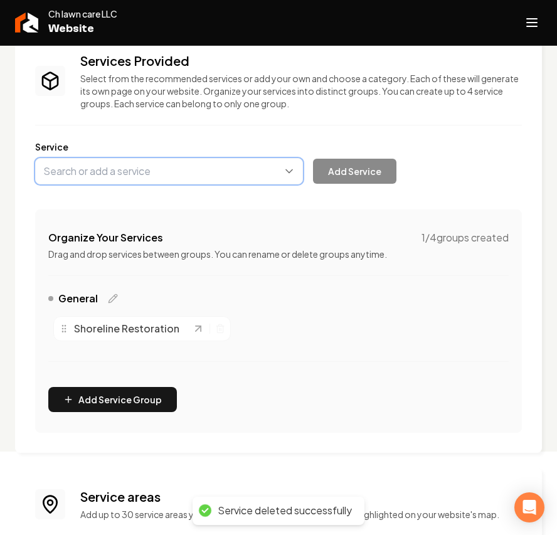
click at [157, 172] on button "Main content area" at bounding box center [169, 171] width 268 height 26
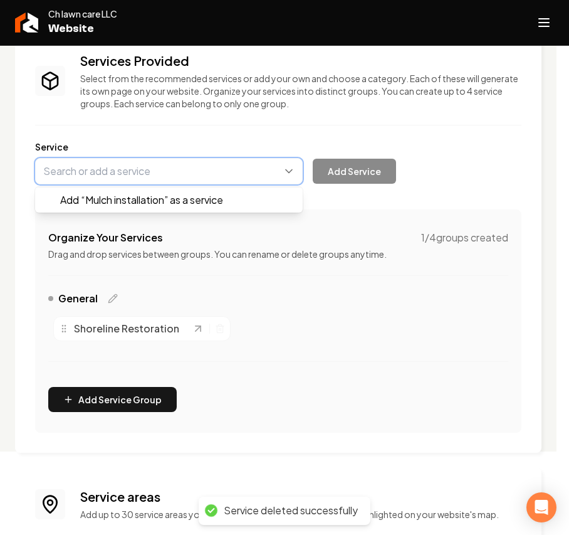
paste input "Mulch installation"
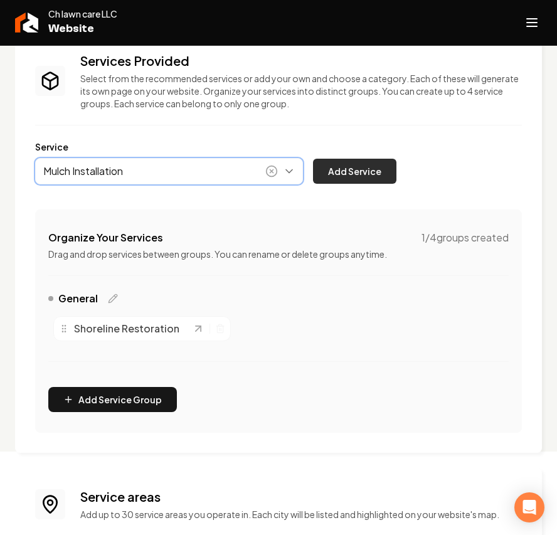
type input "Mulch Installation"
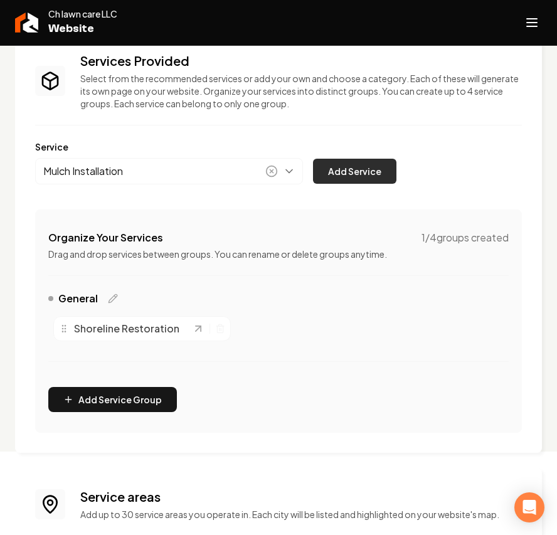
click at [355, 170] on button "Add Service" at bounding box center [354, 171] width 83 height 25
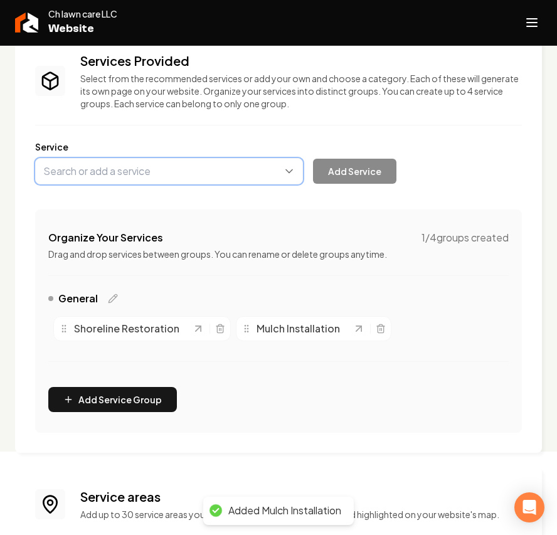
click at [159, 169] on button "Main content area" at bounding box center [169, 171] width 268 height 26
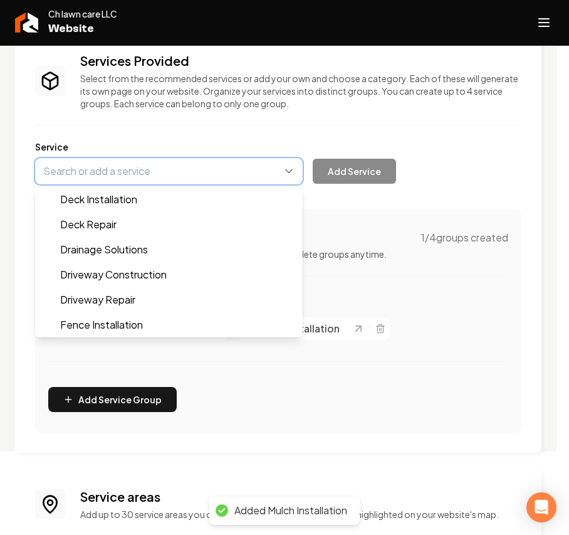
paste input "Spring and Fall cleanups"
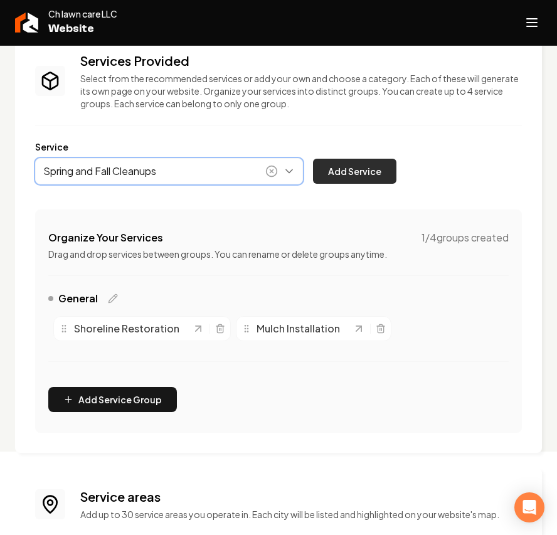
type input "Spring and Fall Cleanups"
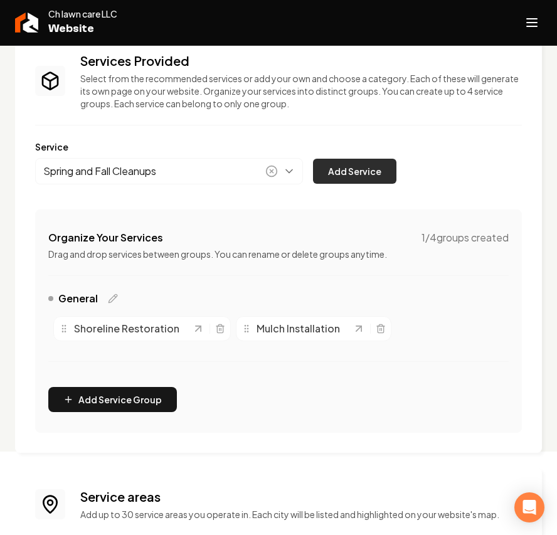
click at [376, 168] on button "Add Service" at bounding box center [354, 171] width 83 height 25
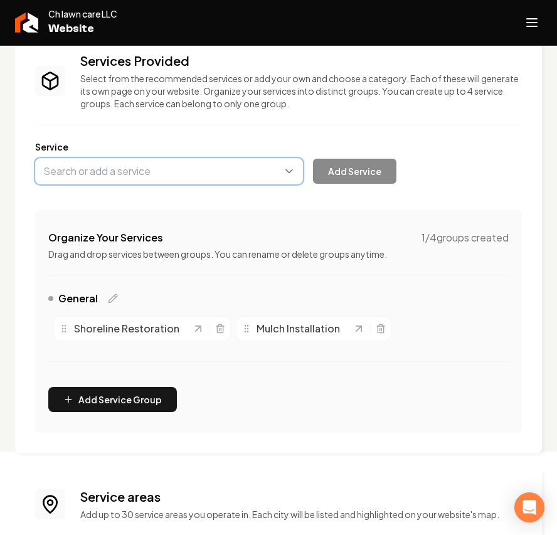
click at [140, 165] on button "Main content area" at bounding box center [169, 171] width 268 height 26
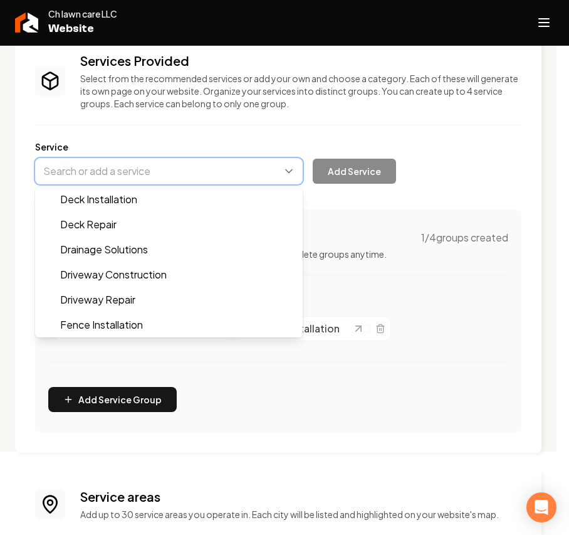
paste input "Rock beds/Brick edging"
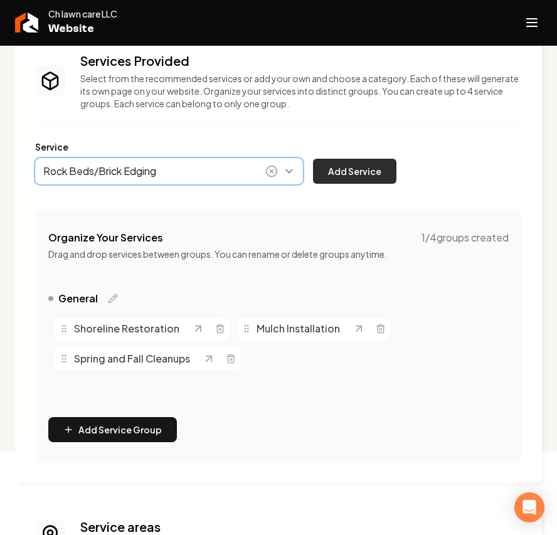
type input "Rock Beds/Brick Edging"
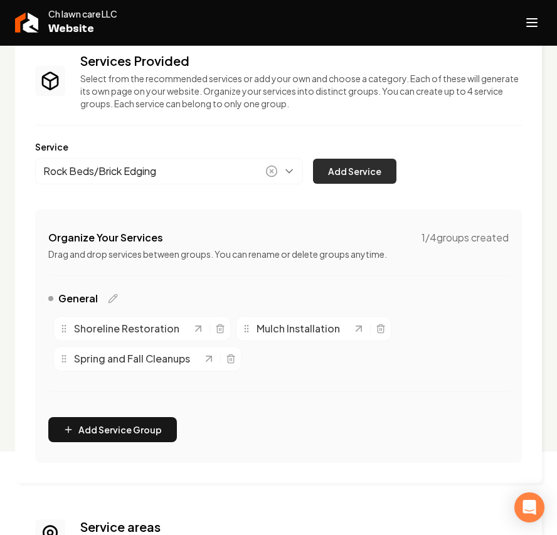
click at [349, 181] on button "Add Service" at bounding box center [354, 171] width 83 height 25
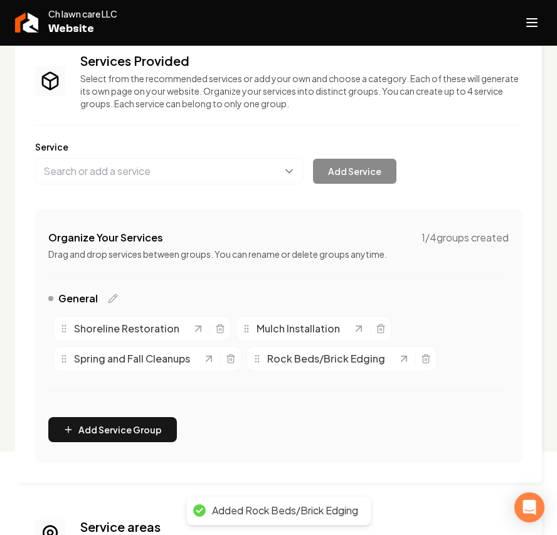
click at [134, 186] on div "Services Provided Select from the recommended services or add your own and choo…" at bounding box center [278, 257] width 486 height 411
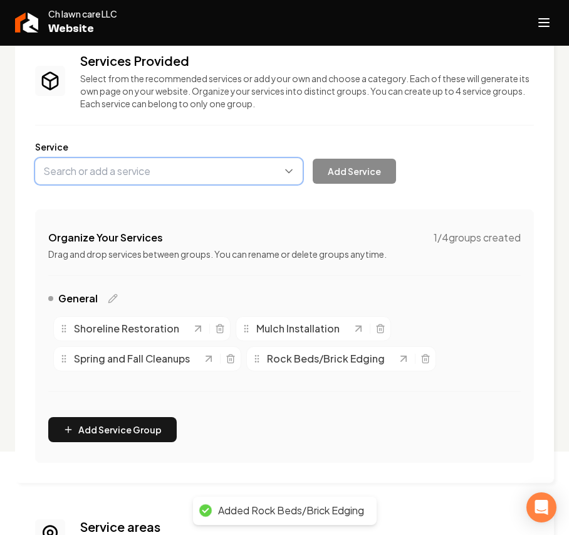
click at [130, 167] on button "Main content area" at bounding box center [169, 171] width 268 height 26
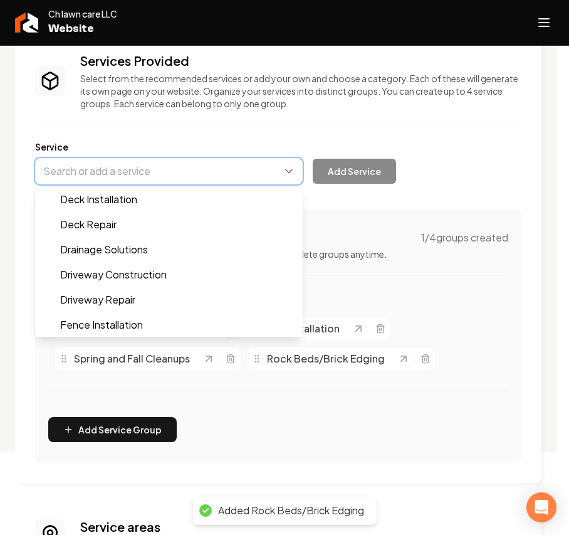
paste input "Mowing and Trimming"
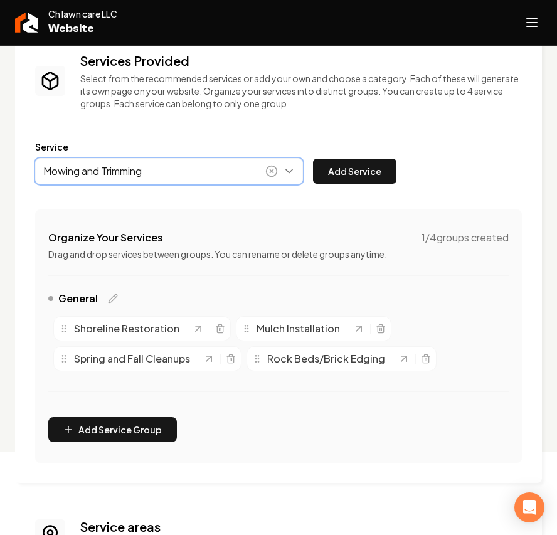
type input "Mowing and Trimming"
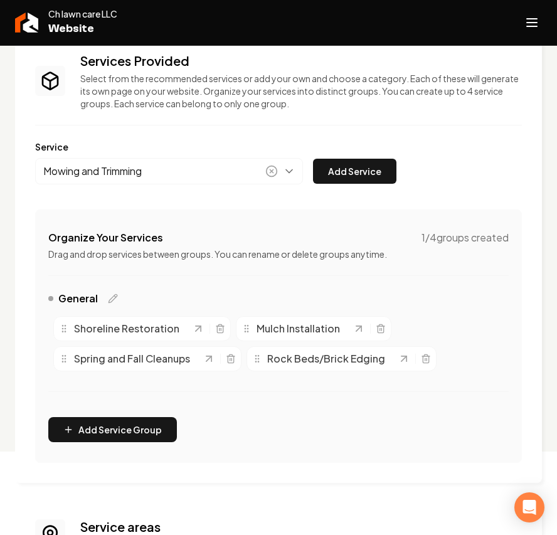
click at [374, 158] on div "Mowing and Trimming Add Service" at bounding box center [215, 171] width 361 height 26
click at [359, 165] on button "Add Service" at bounding box center [354, 171] width 83 height 25
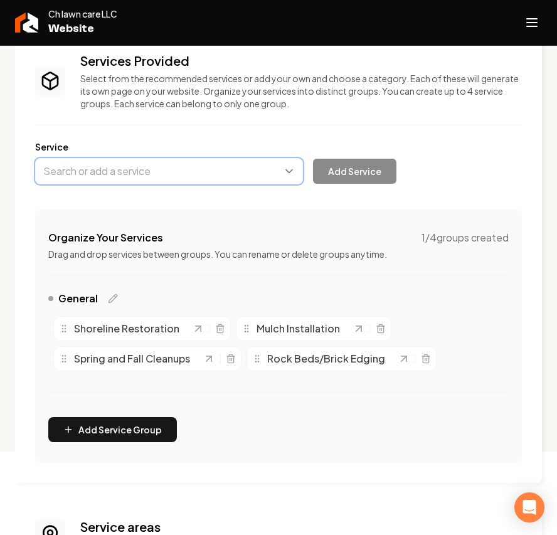
click at [154, 172] on button "Main content area" at bounding box center [169, 171] width 268 height 26
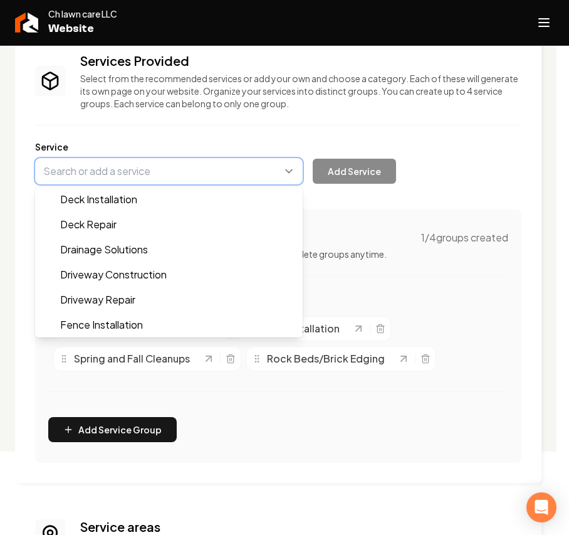
paste input "Landscaping"
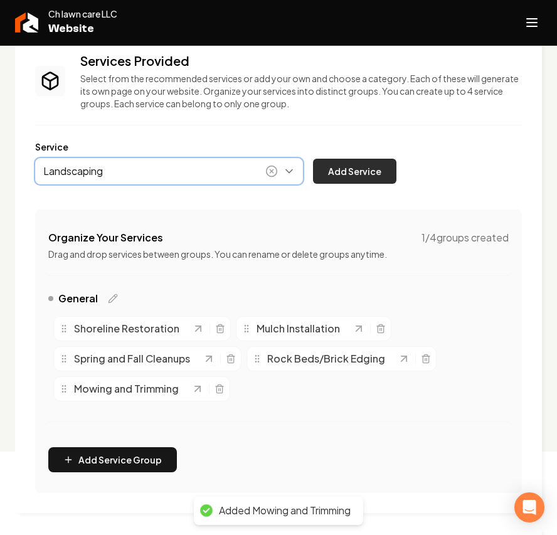
type input "Landscaping"
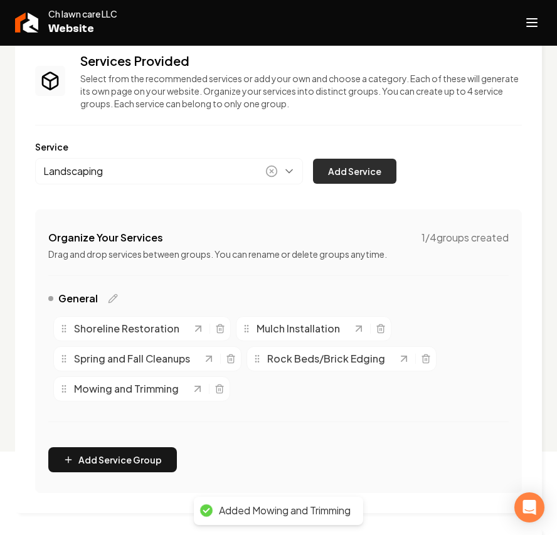
click at [347, 169] on button "Add Service" at bounding box center [354, 171] width 83 height 25
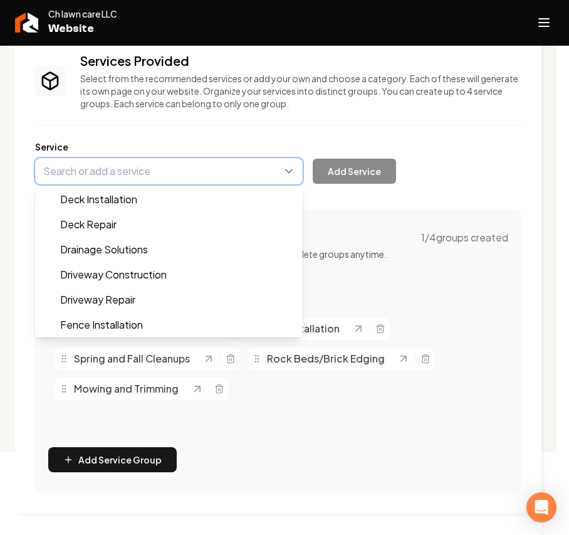
click at [179, 170] on button "Main content area" at bounding box center [169, 171] width 268 height 26
paste input "Hedge trimming"
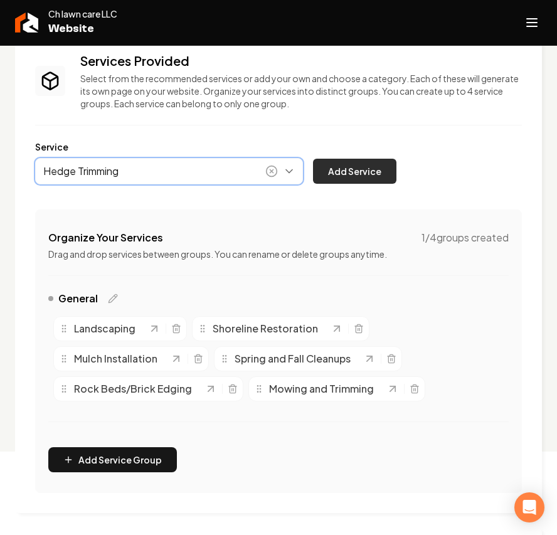
type input "Hedge Trimming"
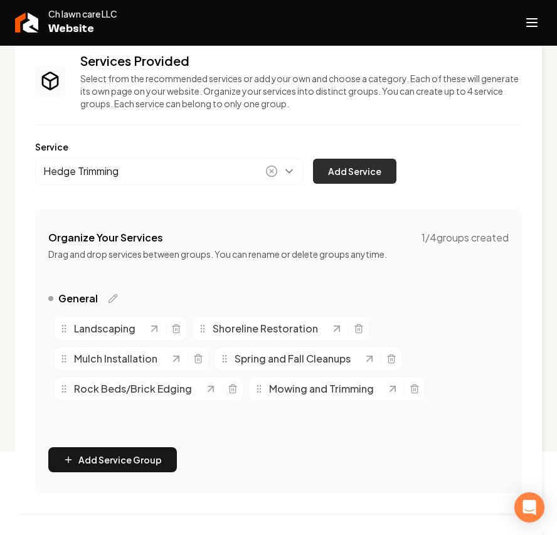
click at [352, 174] on button "Add Service" at bounding box center [354, 171] width 83 height 25
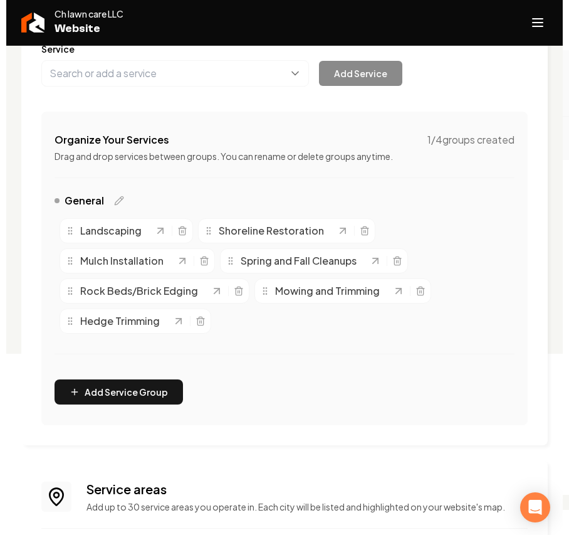
scroll to position [312, 0]
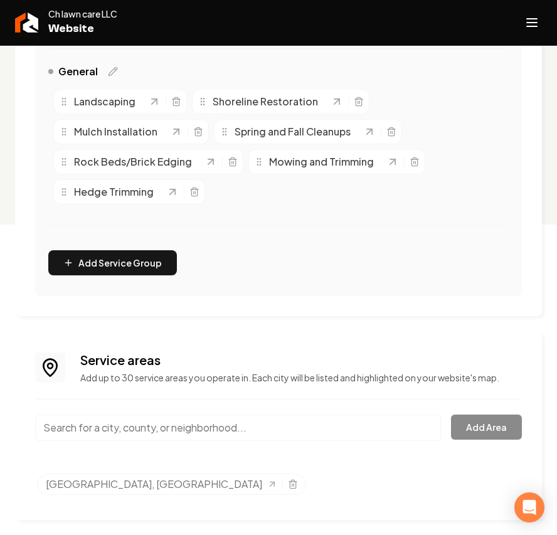
click at [149, 432] on input "Main content area" at bounding box center [238, 427] width 406 height 26
paste input "Hedge trimming"
type input "Hedge trimming"
drag, startPoint x: 133, startPoint y: 405, endPoint x: 111, endPoint y: 424, distance: 29.3
click at [131, 405] on div "Service areas Add up to 30 service areas you operate in. Each city will be list…" at bounding box center [278, 425] width 486 height 149
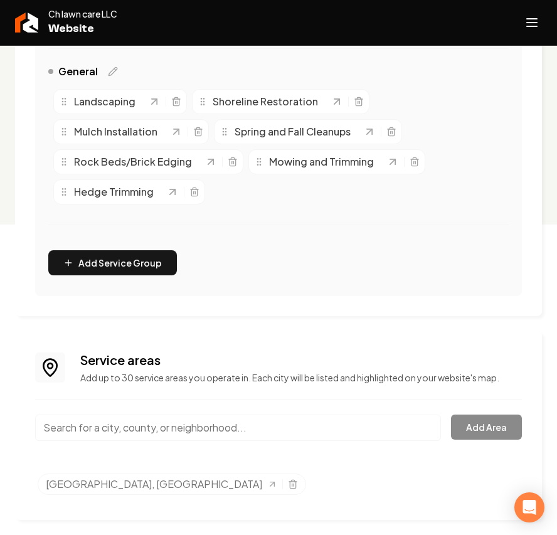
click at [108, 425] on input "Main content area" at bounding box center [238, 427] width 406 height 26
paste input "Adubon"
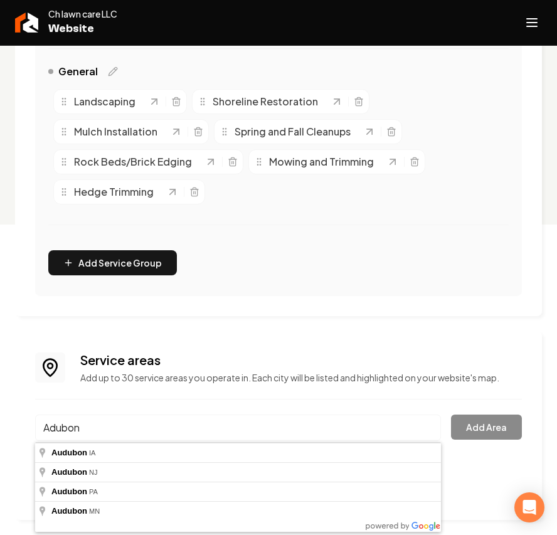
click at [8, 446] on div "Services Provided Select from the recommended services or add your own and choo…" at bounding box center [278, 162] width 557 height 745
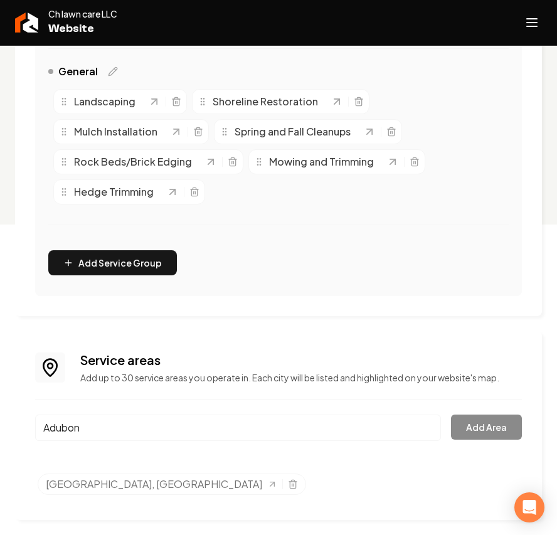
click at [133, 430] on input "Adubon" at bounding box center [238, 427] width 406 height 26
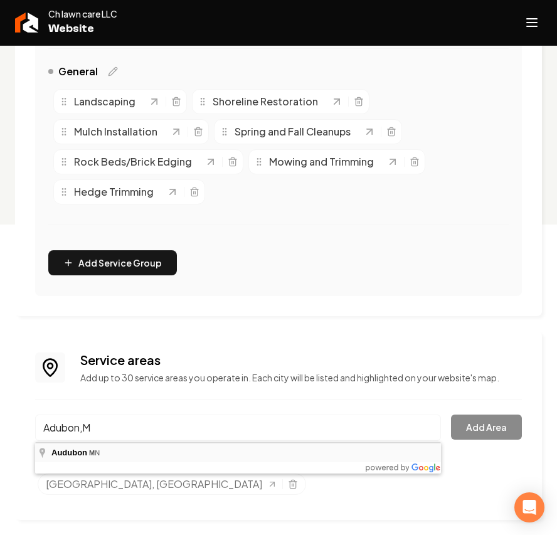
type input "Audubon, [GEOGRAPHIC_DATA]"
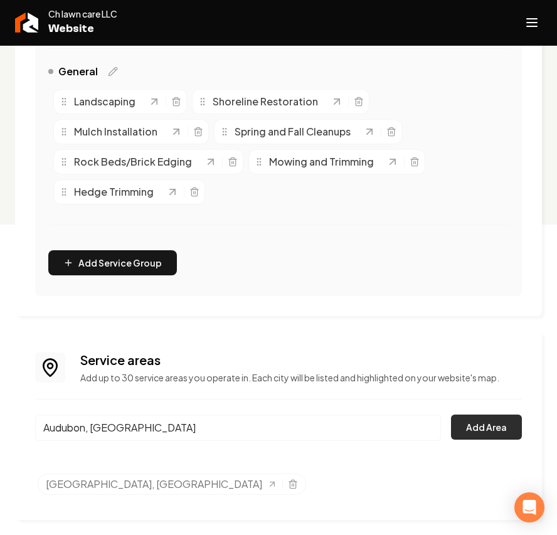
click at [459, 414] on div "Service areas Add up to 30 service areas you operate in. Each city will be list…" at bounding box center [278, 425] width 486 height 149
click at [469, 417] on button "Add Area" at bounding box center [486, 426] width 71 height 25
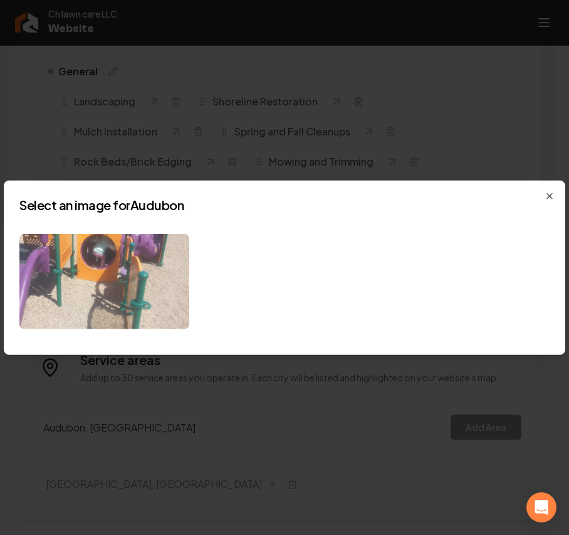
click at [103, 282] on img at bounding box center [104, 281] width 170 height 96
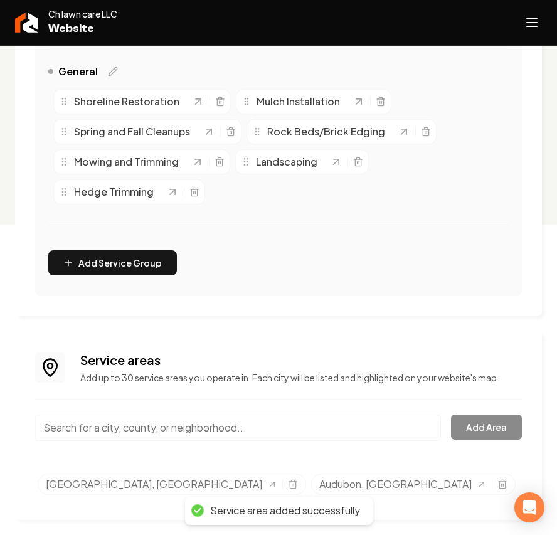
click at [107, 422] on input "Main content area" at bounding box center [238, 427] width 406 height 26
paste input "Callaway"
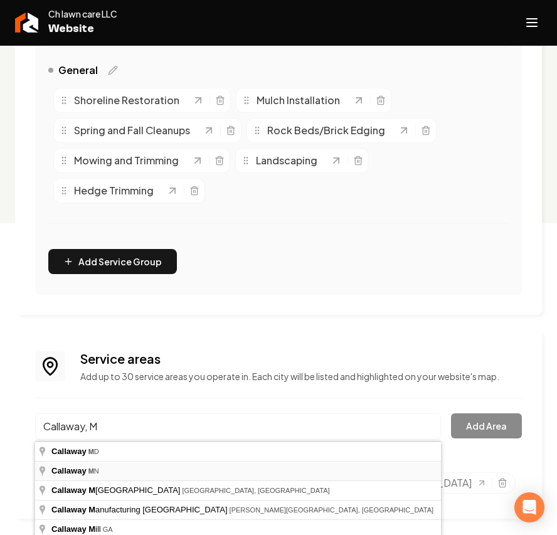
type input "Callaway, [GEOGRAPHIC_DATA]"
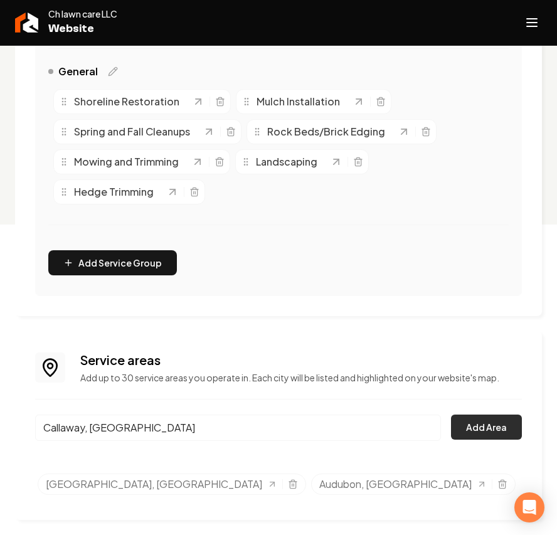
click at [484, 424] on button "Add Area" at bounding box center [486, 426] width 71 height 25
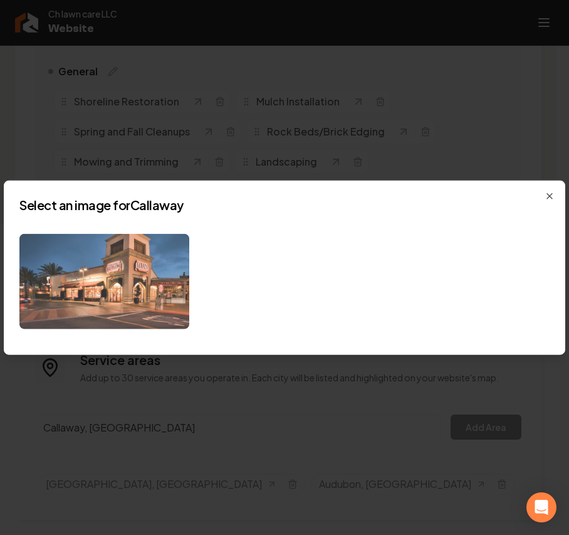
click at [116, 283] on img at bounding box center [104, 281] width 170 height 96
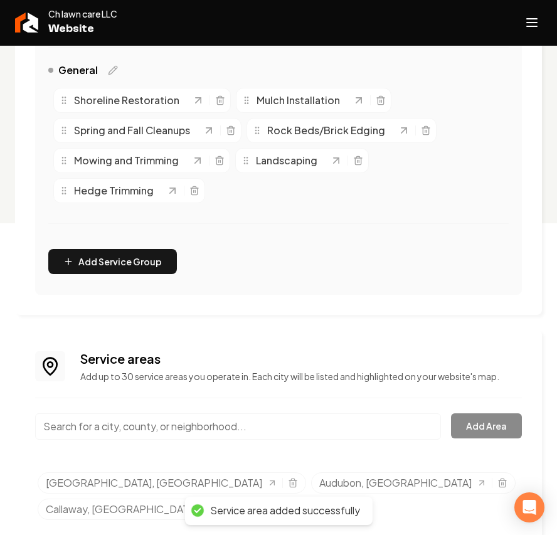
click at [111, 426] on input "Main content area" at bounding box center [238, 426] width 406 height 26
paste input "Vergas"
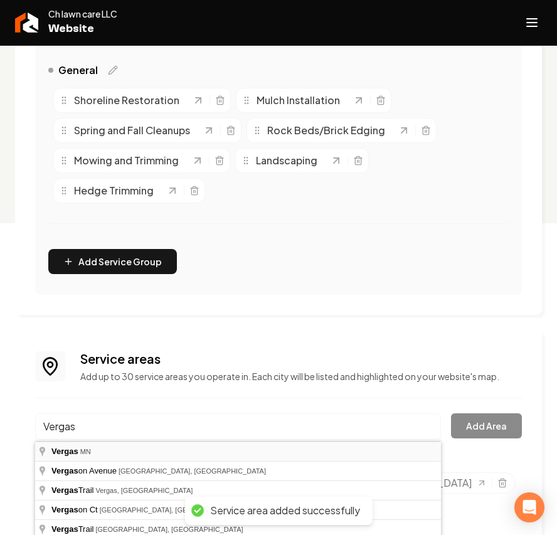
type input "Vergas, [GEOGRAPHIC_DATA]"
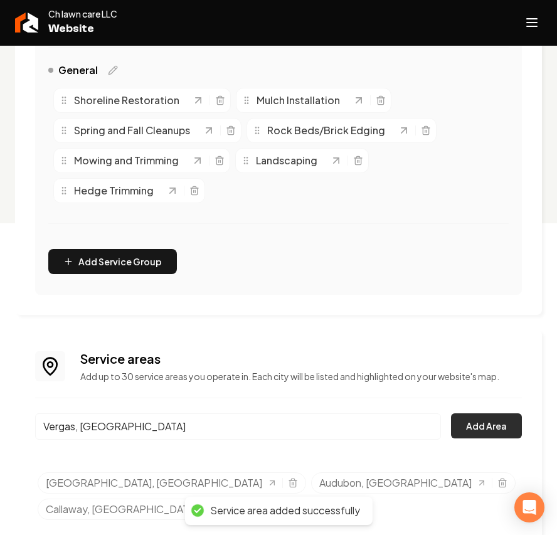
click at [476, 419] on button "Add Area" at bounding box center [486, 425] width 71 height 25
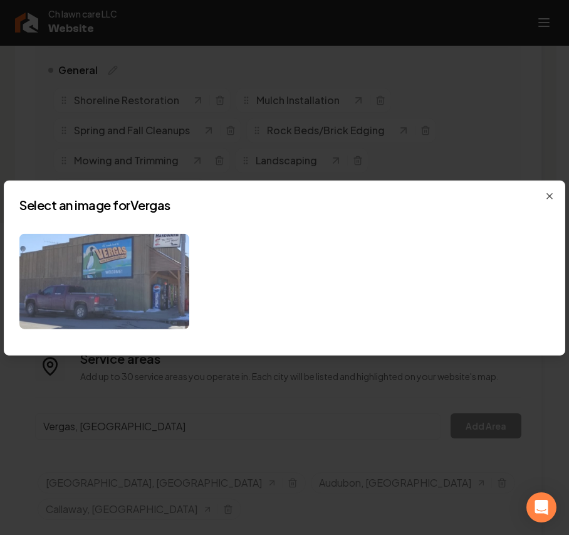
click at [136, 292] on img at bounding box center [104, 281] width 170 height 96
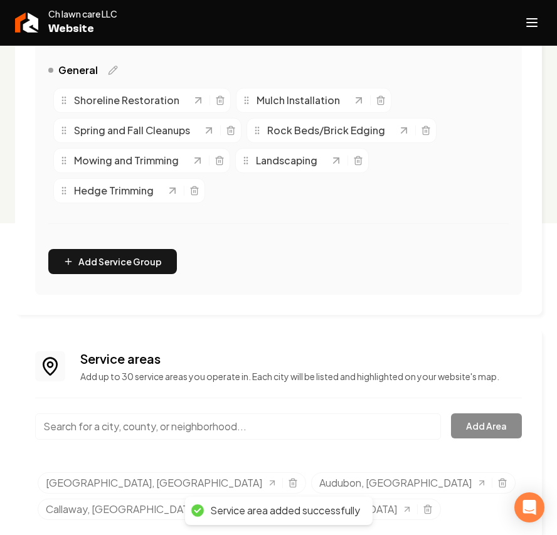
click at [290, 484] on icon "Selected tags" at bounding box center [293, 483] width 6 height 7
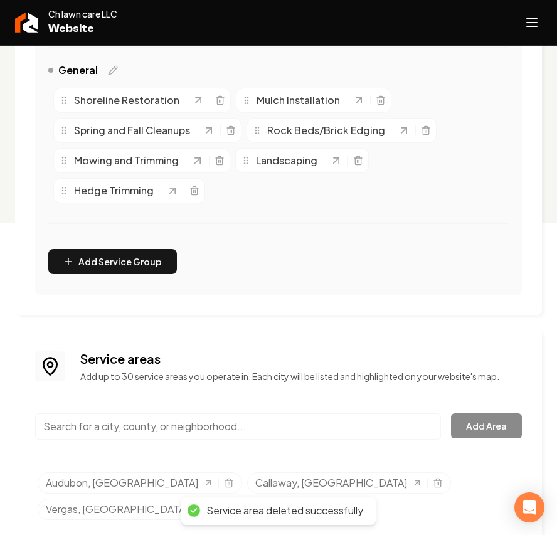
click at [134, 415] on input "Main content area" at bounding box center [238, 426] width 406 height 26
paste input "Cormorant"
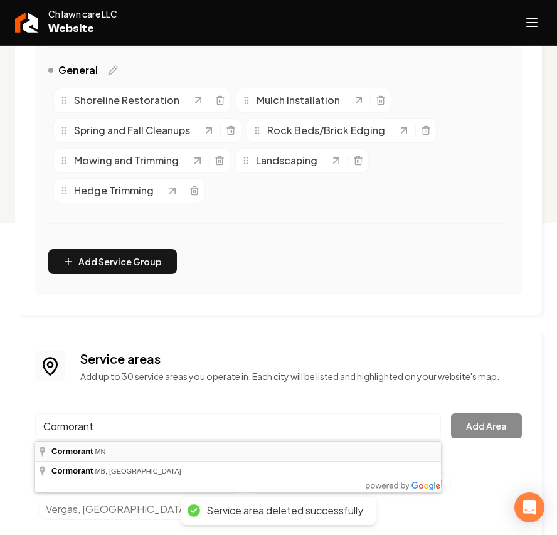
type input "Cormorant, [GEOGRAPHIC_DATA]"
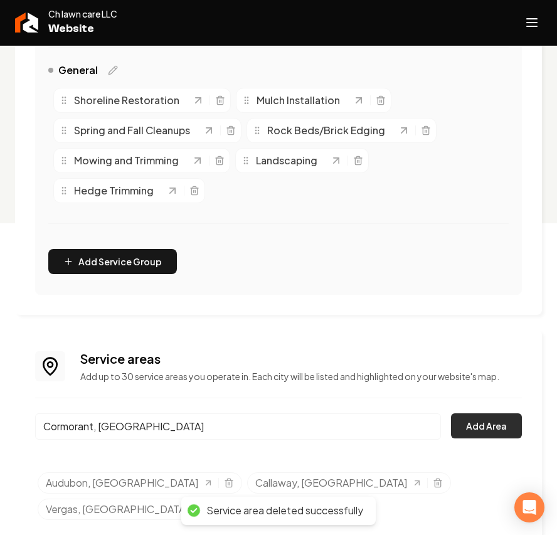
click at [468, 427] on button "Add Area" at bounding box center [486, 425] width 71 height 25
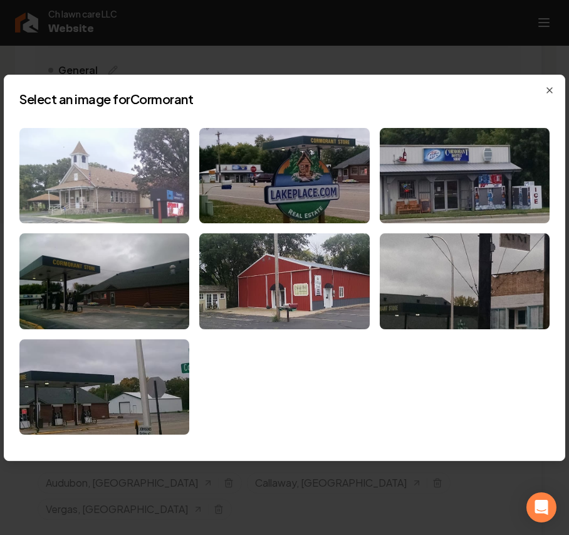
click at [103, 148] on img at bounding box center [104, 176] width 170 height 96
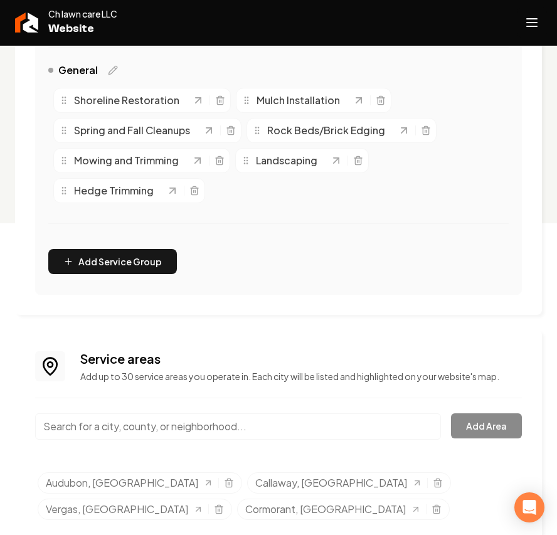
click at [535, 26] on line "Open navigation menu" at bounding box center [531, 26] width 10 height 0
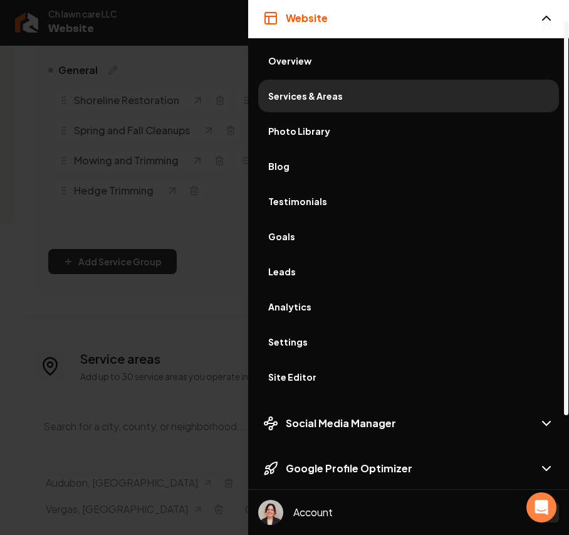
scroll to position [21, 0]
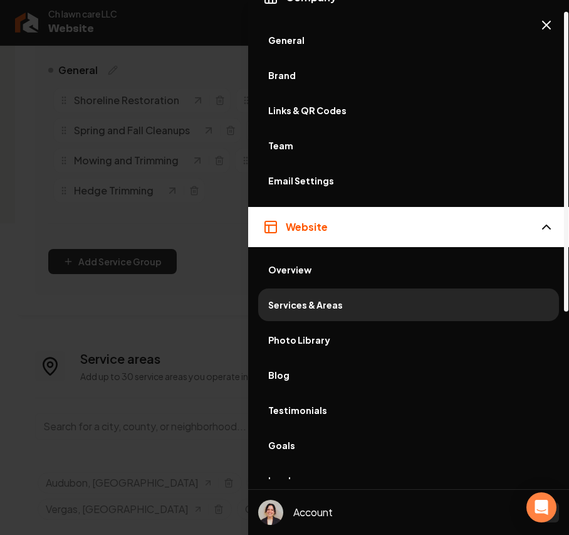
click at [293, 39] on span "General" at bounding box center [408, 40] width 281 height 13
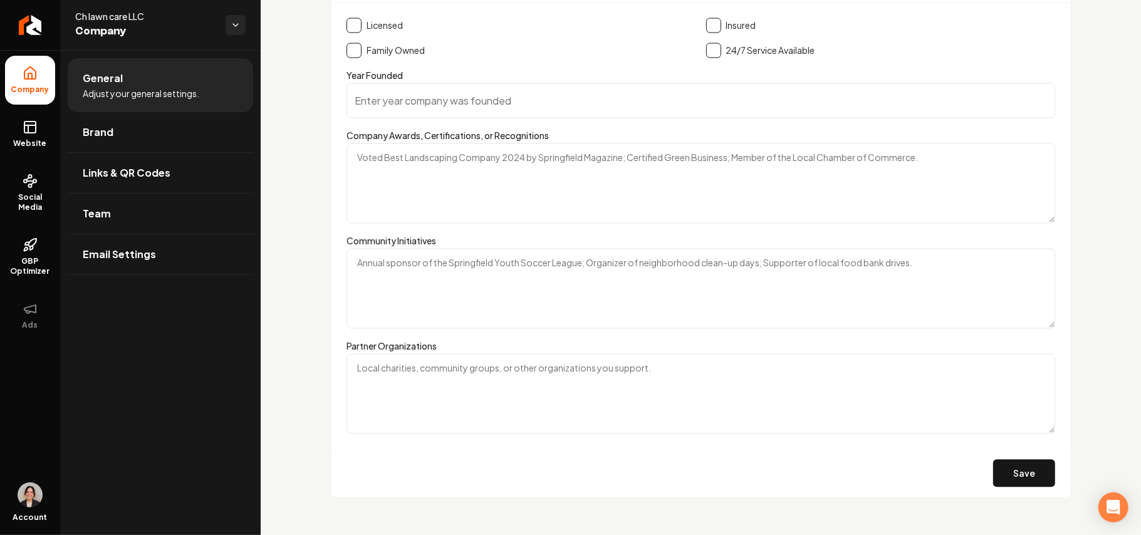
scroll to position [1798, 0]
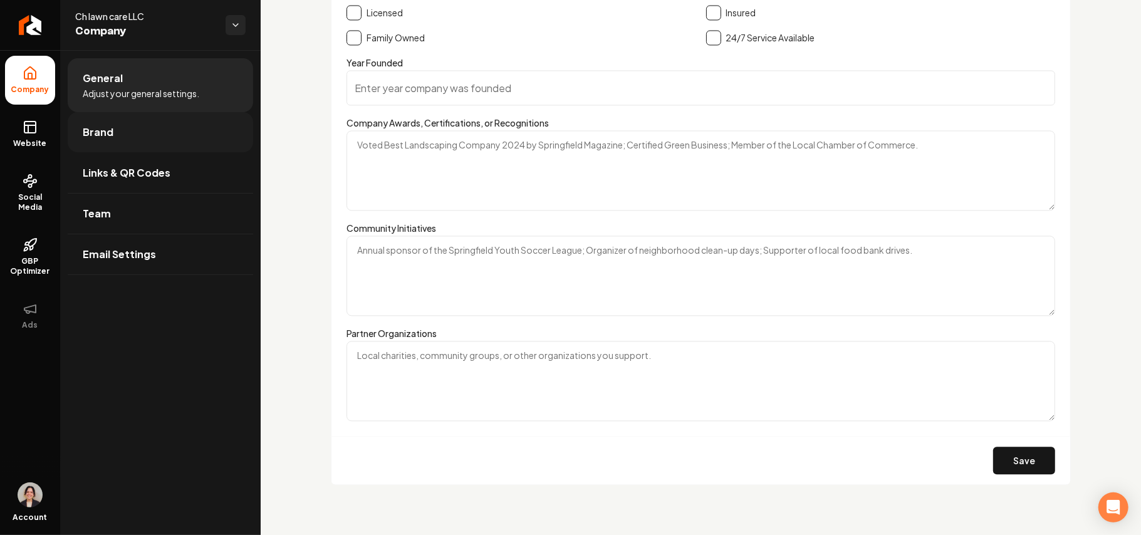
click at [113, 134] on link "Brand" at bounding box center [161, 132] width 186 height 40
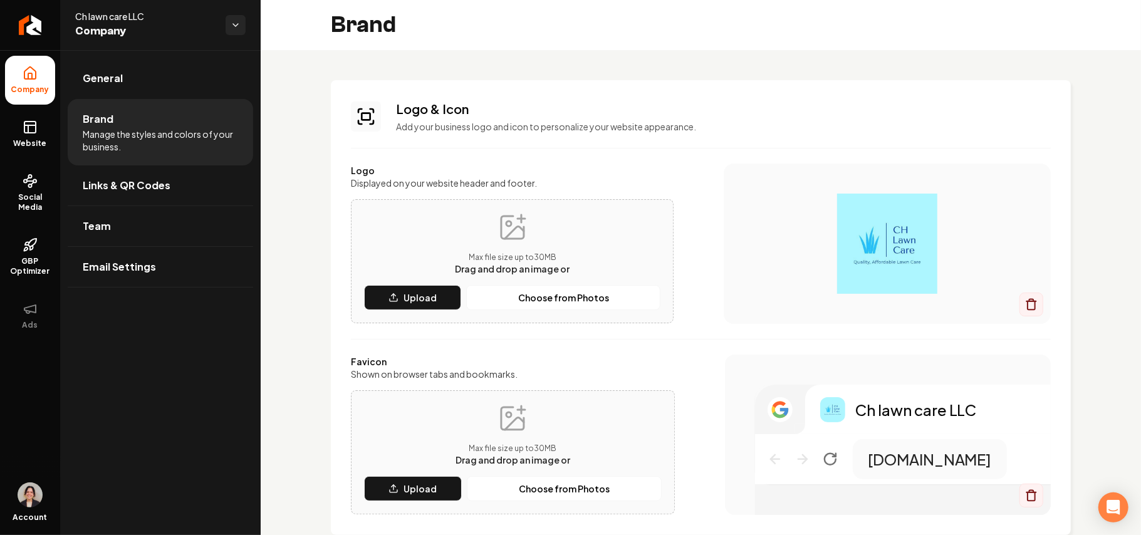
click at [145, 13] on span "Ch lawn care LLC" at bounding box center [145, 16] width 140 height 13
copy span "Ch lawn care LLC"
click at [384, 296] on button "Upload" at bounding box center [412, 297] width 97 height 25
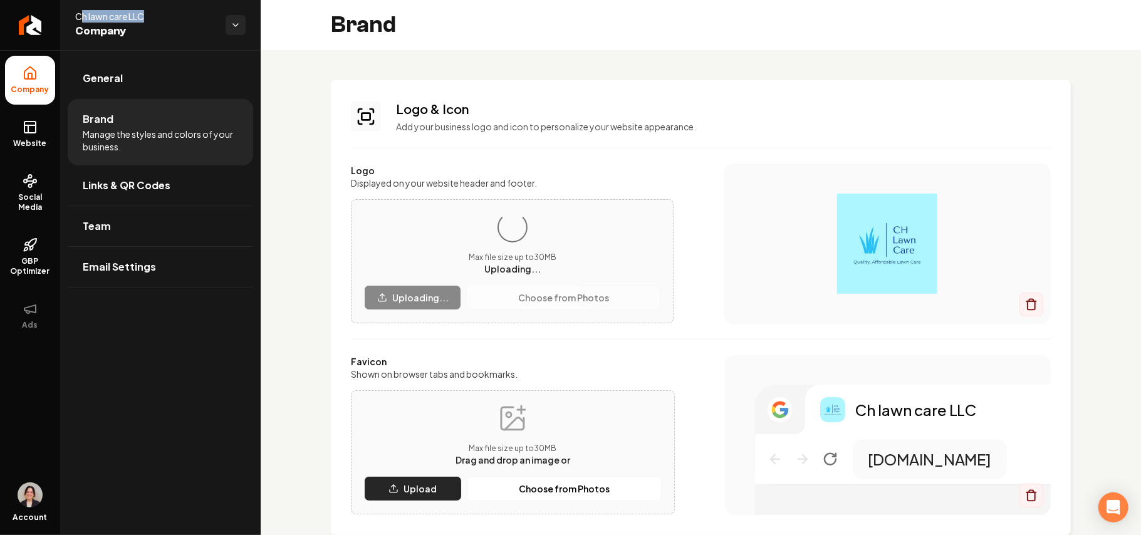
click at [427, 477] on button "Upload" at bounding box center [413, 488] width 98 height 25
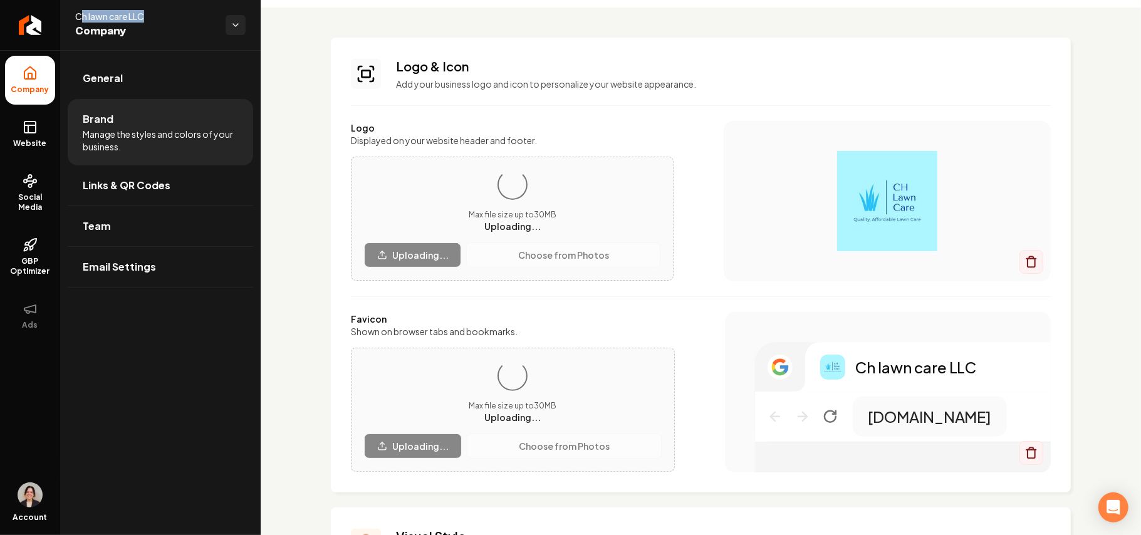
scroll to position [83, 0]
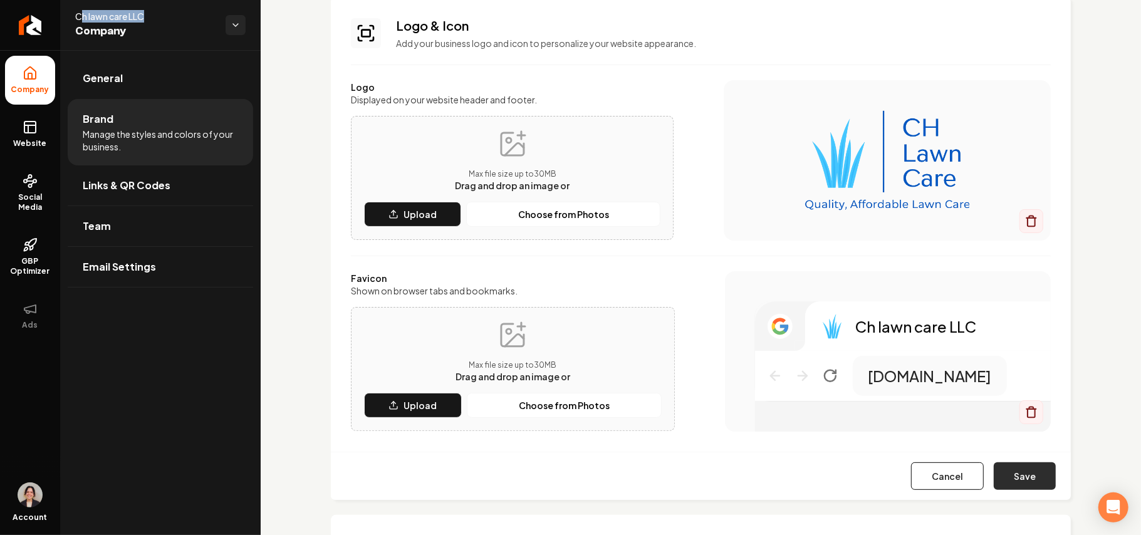
click at [1013, 474] on button "Save" at bounding box center [1025, 477] width 62 height 28
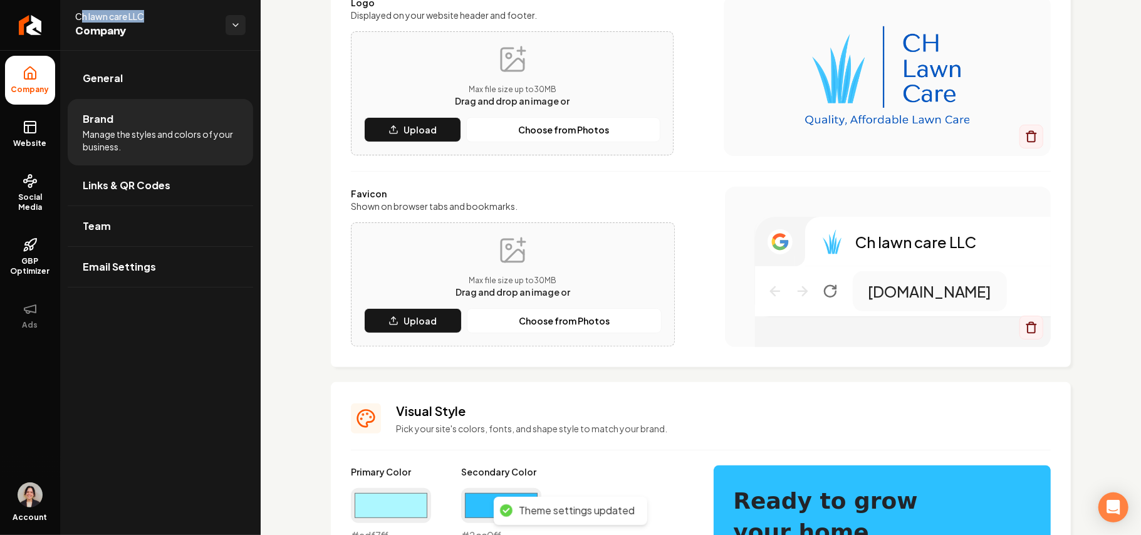
scroll to position [167, 0]
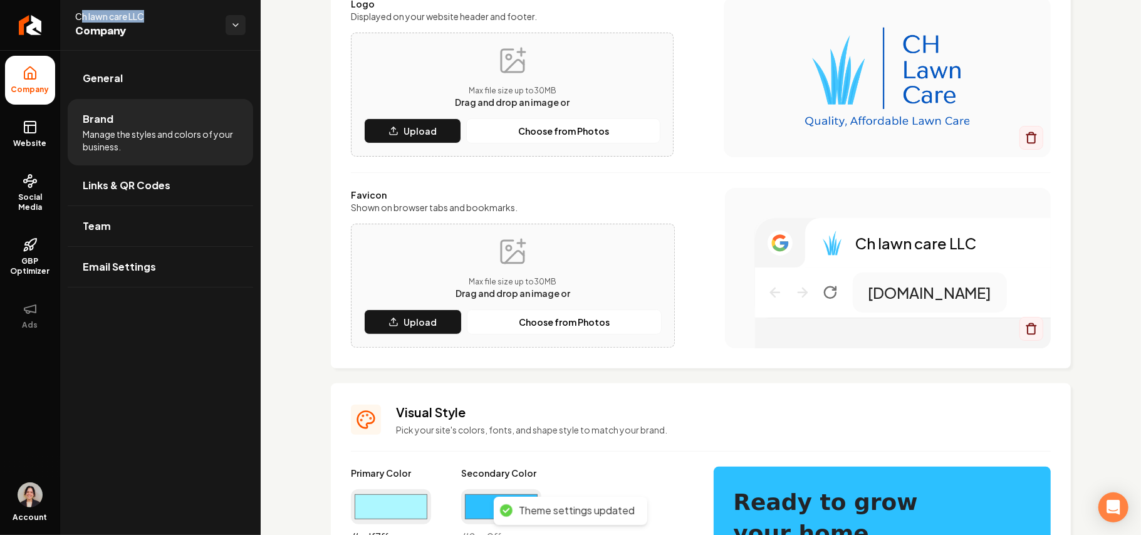
click at [404, 509] on input "#adf7ff" at bounding box center [391, 507] width 80 height 35
type input "#1d65c2"
click at [487, 500] on input "#2cc0ff" at bounding box center [501, 507] width 80 height 35
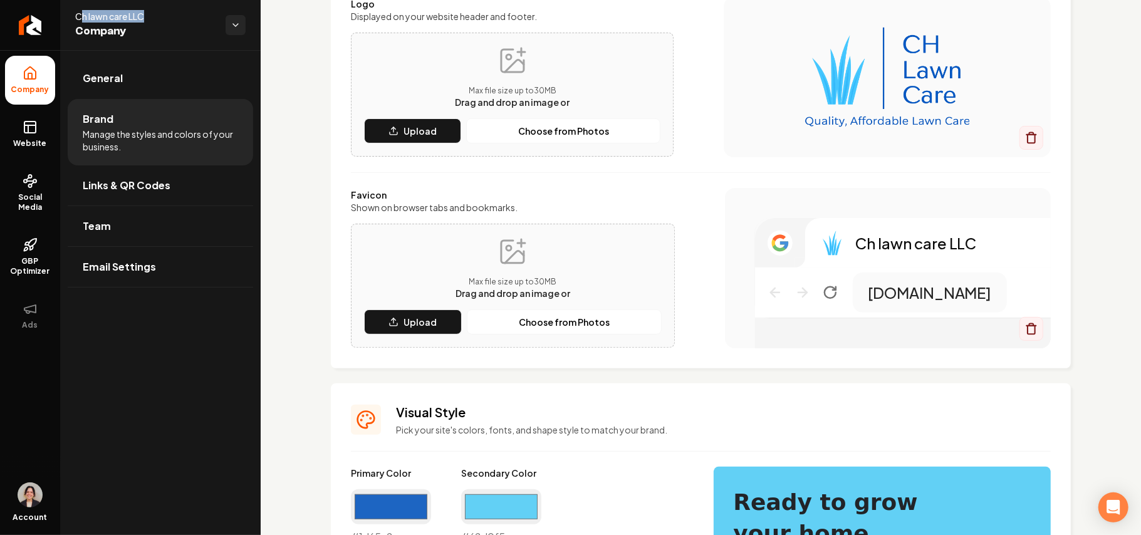
type input "#62d0f5"
click at [685, 427] on p "Pick your site's colors, fonts, and shape style to match your brand." at bounding box center [723, 430] width 655 height 13
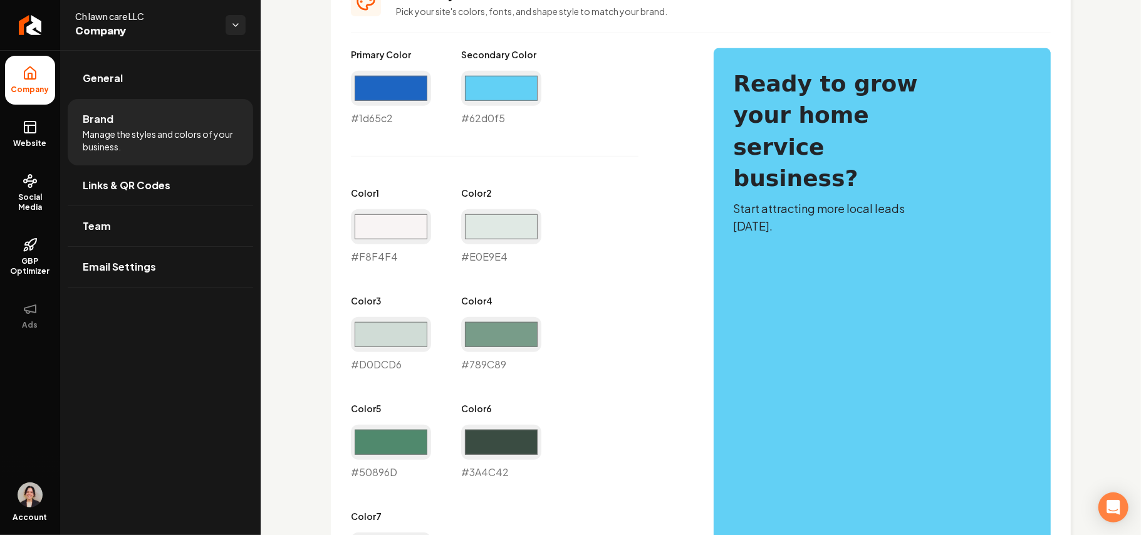
scroll to position [585, 0]
click at [402, 450] on input "#50896d" at bounding box center [391, 443] width 80 height 35
type input "#1d65c2"
click at [511, 446] on input "#3a4c42" at bounding box center [501, 443] width 80 height 35
type input "#3d4652"
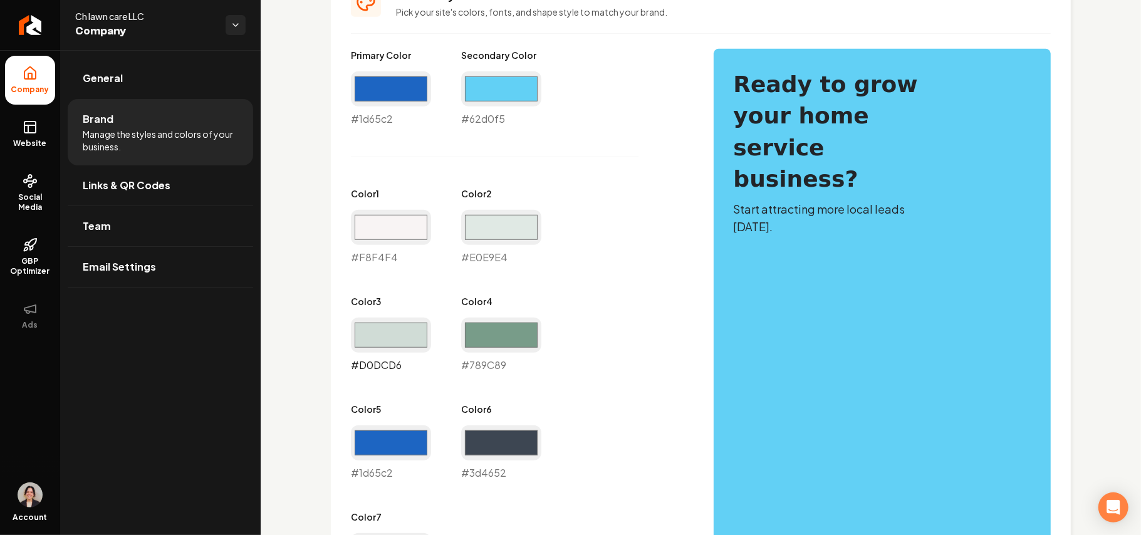
click at [407, 334] on input "#d0dcd6" at bounding box center [391, 335] width 80 height 35
type input "#9aa6b6"
drag, startPoint x: 499, startPoint y: 342, endPoint x: 464, endPoint y: 369, distance: 43.9
click at [449, 349] on div "Primary Color #1d65c2 #1d65c2 Secondary Color #62d0f5 #62d0f5 Color 1 #f8f4f4 #…" at bounding box center [520, 319] width 338 height 540
click at [486, 340] on input "#789c89" at bounding box center [501, 335] width 80 height 35
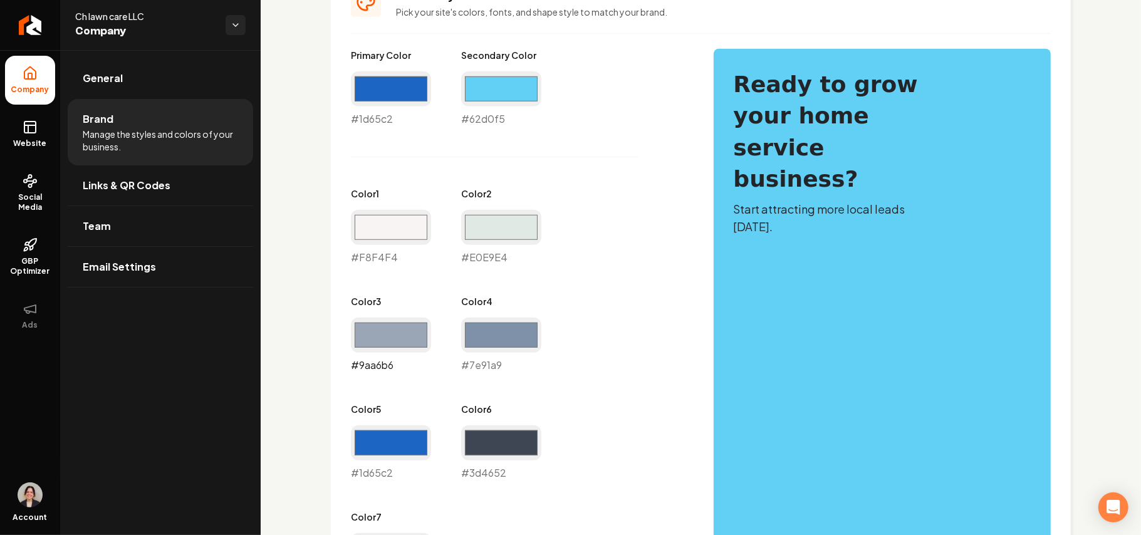
type input "#7e91a9"
drag, startPoint x: 391, startPoint y: 340, endPoint x: 392, endPoint y: 350, distance: 10.0
click at [390, 340] on input "#9aa6b6" at bounding box center [391, 335] width 80 height 35
type input "#b5c0cf"
click at [510, 224] on input "#e0e9e4" at bounding box center [501, 227] width 80 height 35
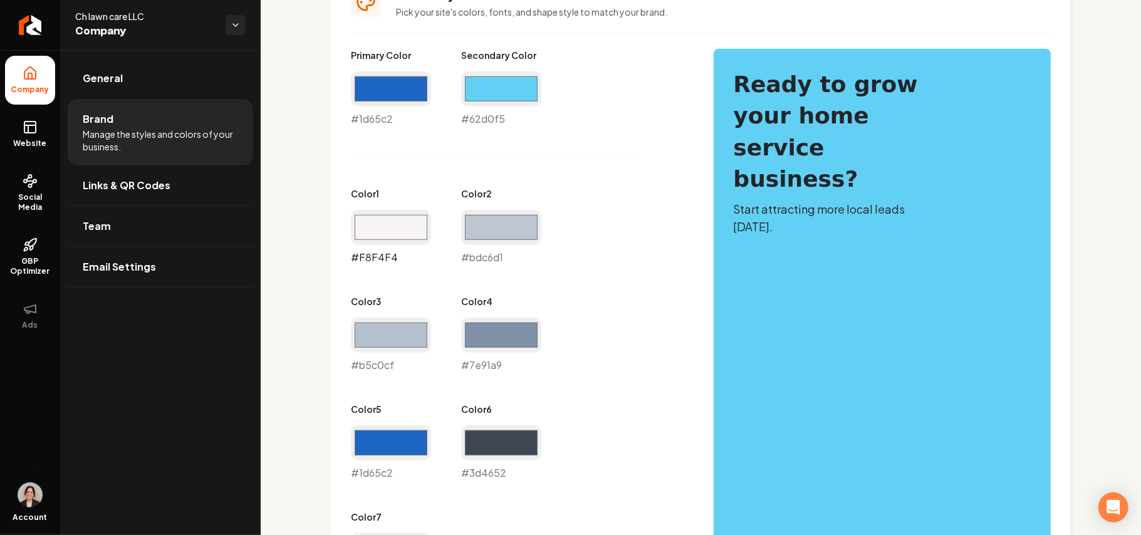
type input "#bdc6d1"
click at [392, 224] on input "#f8f4f4" at bounding box center [391, 227] width 80 height 35
type input "#f0f2f5"
click at [498, 219] on input "#bdc6d1" at bounding box center [501, 227] width 80 height 35
click at [594, 184] on div "Primary Color #1d65c2 #1d65c2 Secondary Color #62d0f5 #62d0f5 Color 1 #f0f2f5 #…" at bounding box center [520, 319] width 338 height 540
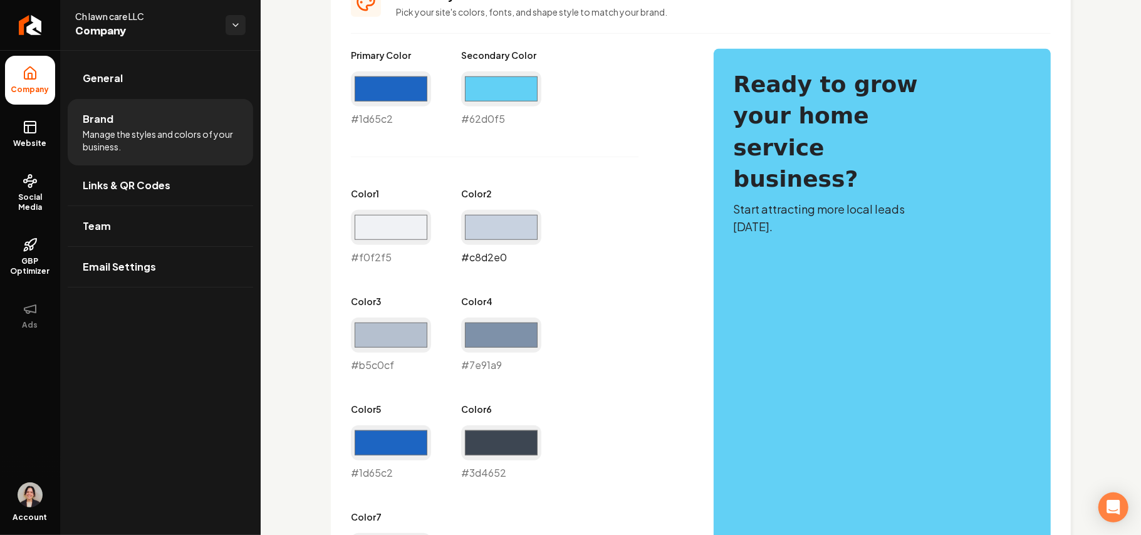
click at [497, 231] on input "#c8d2e0" at bounding box center [501, 227] width 80 height 35
type input "#d2d8e0"
drag, startPoint x: 567, startPoint y: 194, endPoint x: 587, endPoint y: 194, distance: 20.1
click at [567, 194] on div "Primary Color #1d65c2 #1d65c2 Secondary Color #62d0f5 #62d0f5 Color 1 #f0f2f5 #…" at bounding box center [520, 319] width 338 height 540
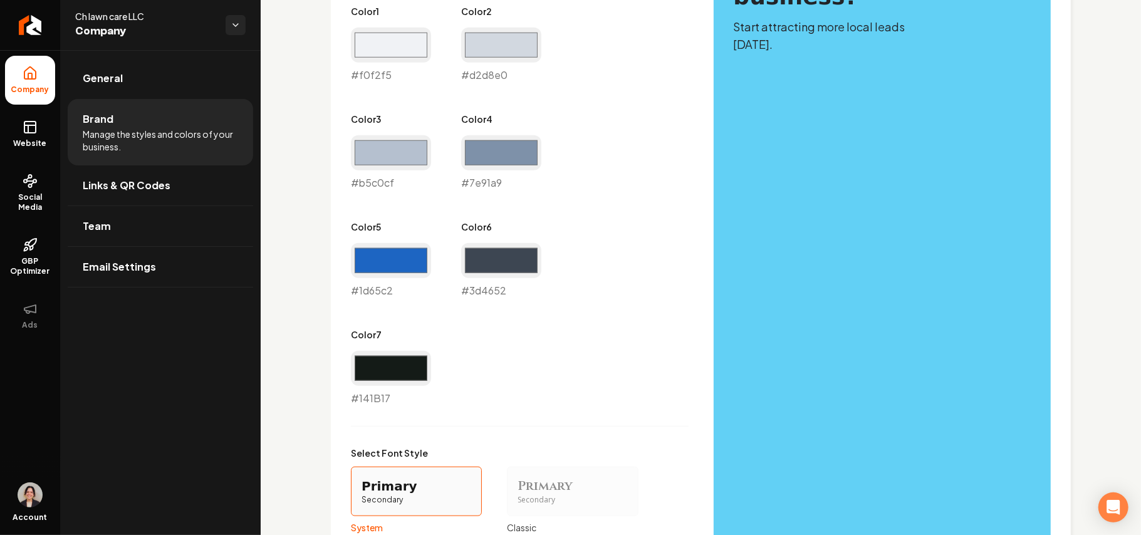
scroll to position [752, 0]
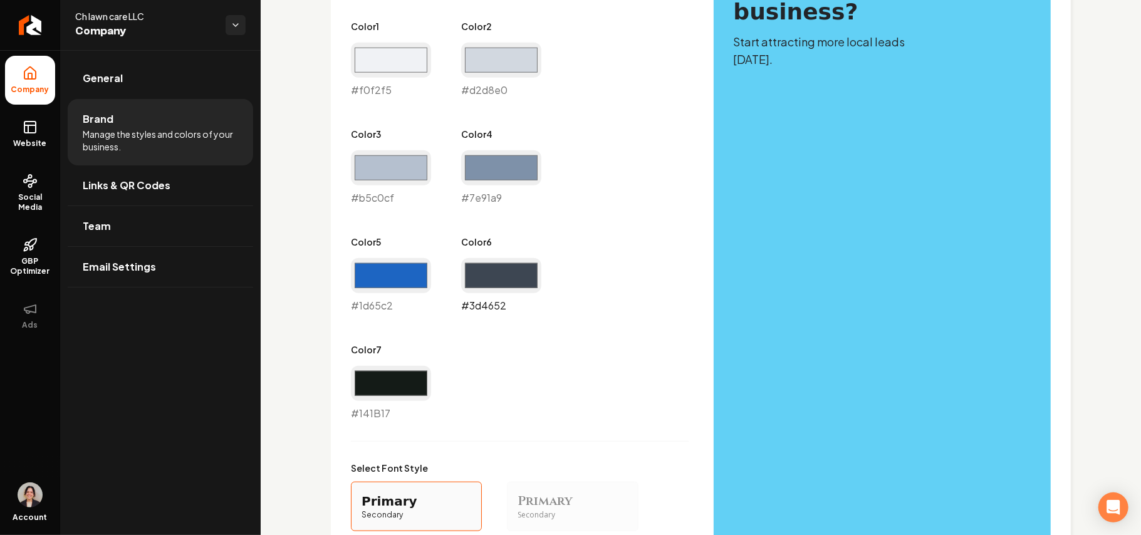
click at [489, 280] on input "#3d4652" at bounding box center [501, 275] width 80 height 35
click at [392, 389] on input "#141b17" at bounding box center [391, 383] width 80 height 35
type input "#1c1f30"
click at [599, 296] on div "Primary Color #1d65c2 #1d65c2 Secondary Color #62d0f5 #62d0f5 Color 1 #f0f2f5 #…" at bounding box center [520, 152] width 338 height 540
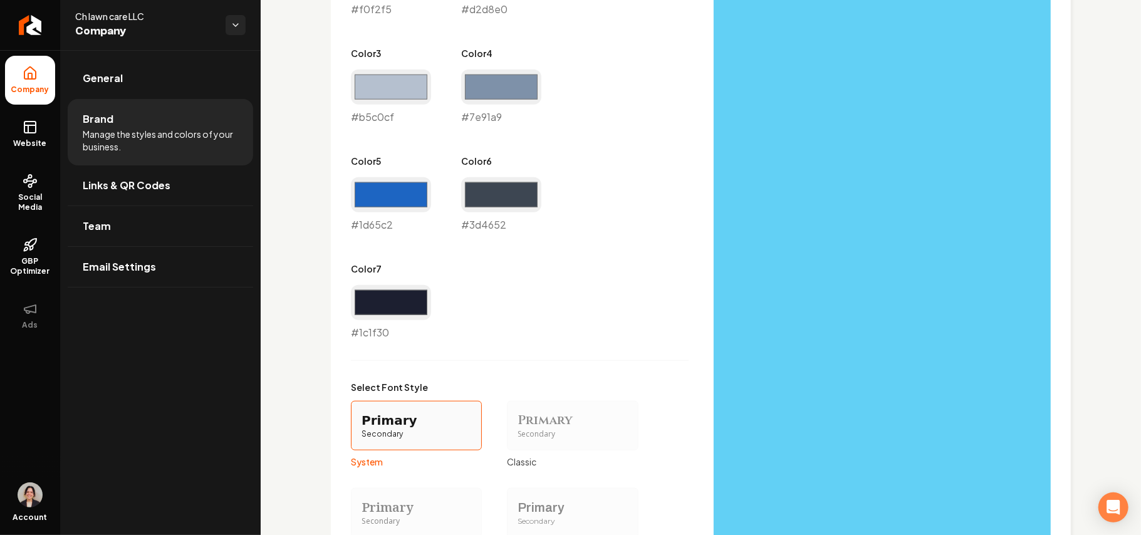
scroll to position [1071, 0]
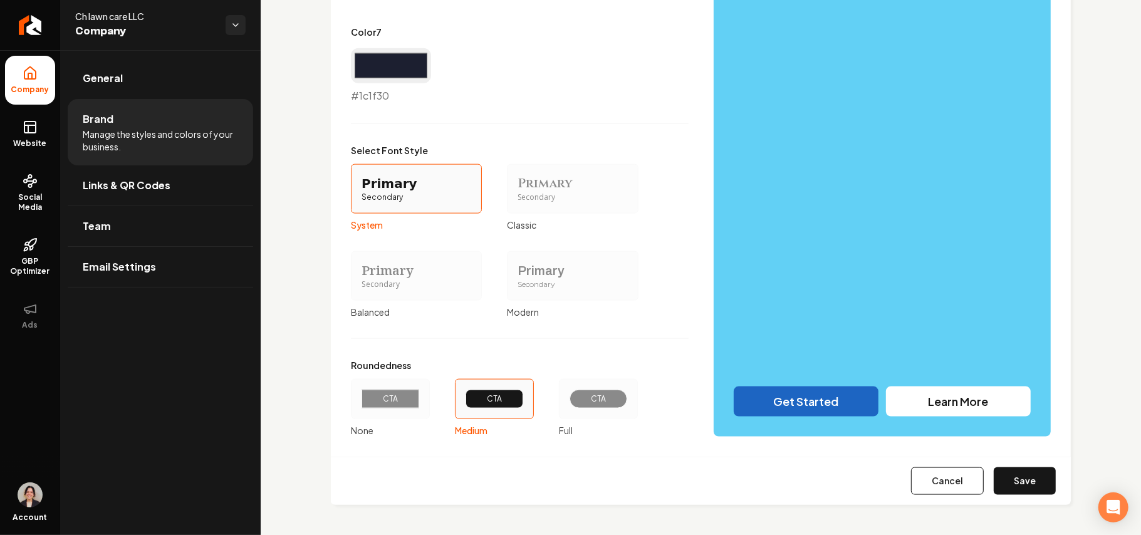
click at [459, 248] on div "Primary Secondary System Primary Secondary Classic Primary Secondary Balanced P…" at bounding box center [495, 241] width 288 height 154
click at [507, 264] on div "Primary Secondary" at bounding box center [572, 276] width 131 height 50
click at [506, 271] on button "Primary Secondary Modern" at bounding box center [511, 276] width 10 height 10
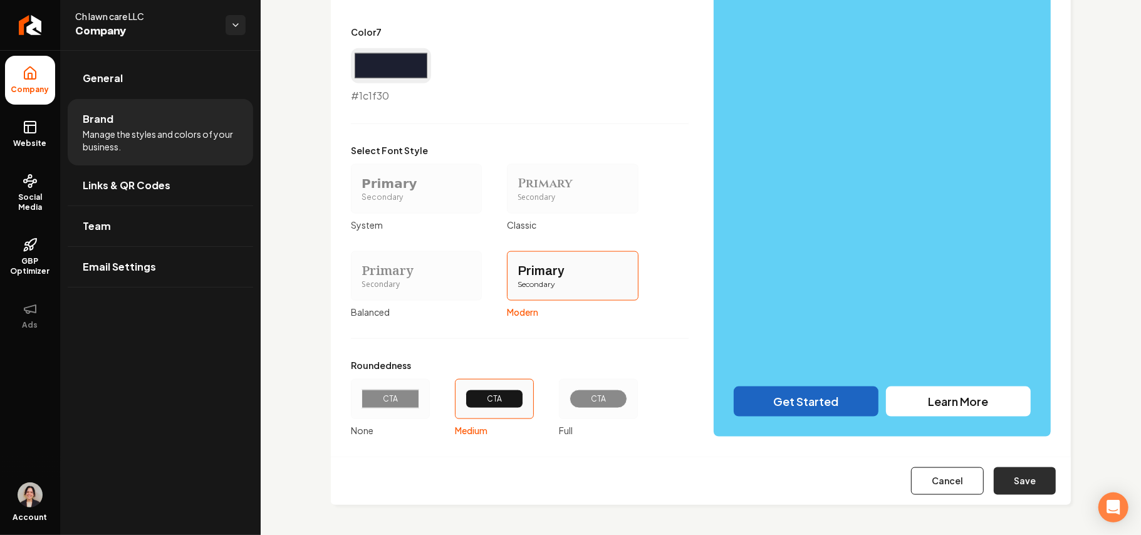
click at [994, 480] on button "Save" at bounding box center [1025, 482] width 62 height 28
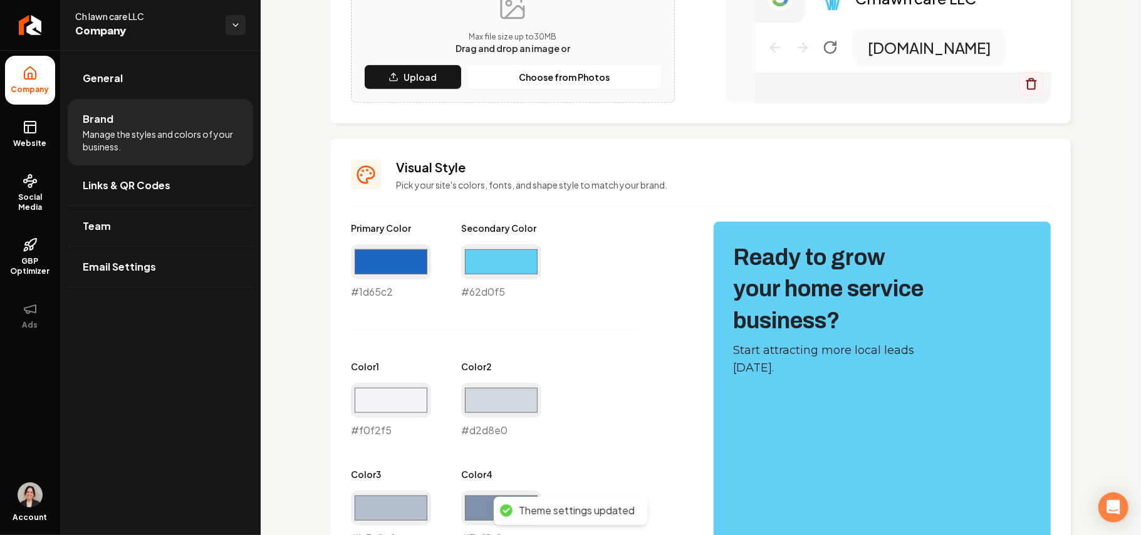
scroll to position [585, 0]
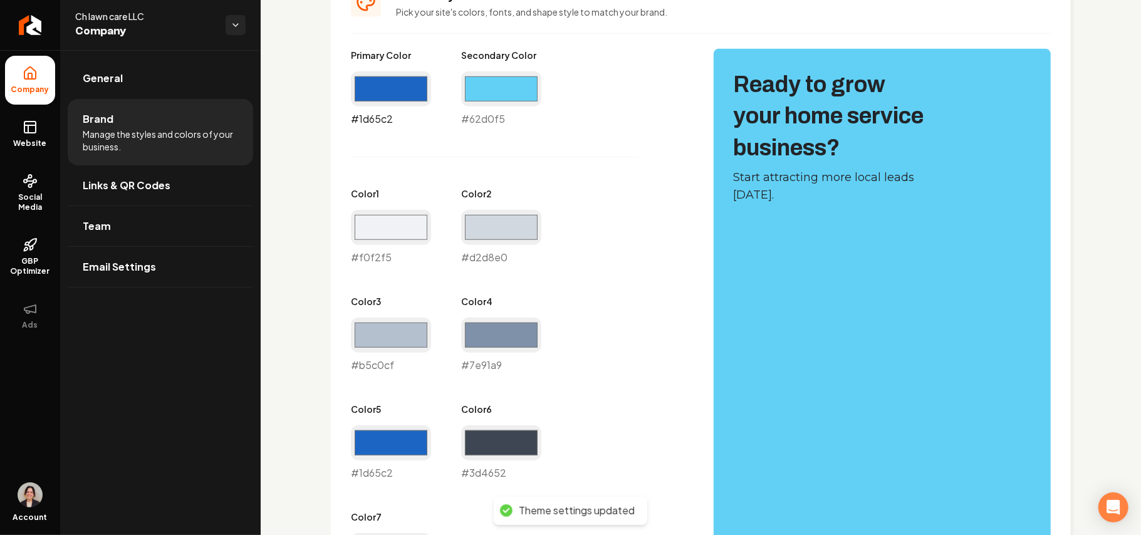
click at [389, 89] on input "#1d65c2" at bounding box center [391, 88] width 80 height 35
type input "#2762b0"
click at [653, 167] on div "Primary Color #2762b0 #2762b0 Secondary Color #62d0f5 #62d0f5 Color 1 #f0f2f5 #…" at bounding box center [520, 319] width 338 height 540
click at [402, 439] on input "#1d65c2" at bounding box center [391, 443] width 80 height 35
type input "#2762b0"
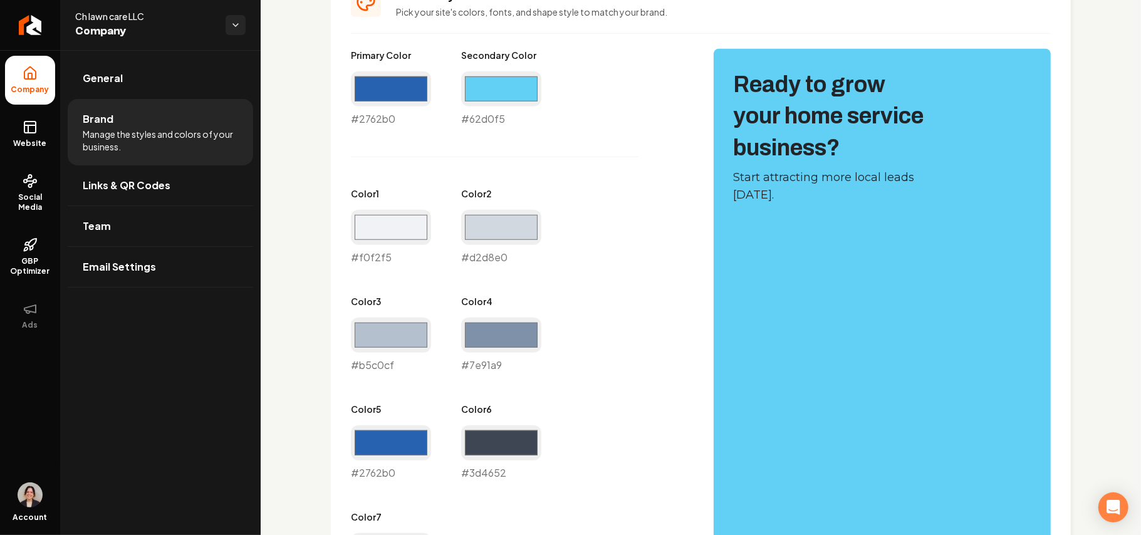
click at [683, 289] on div "Primary Color #2762b0 #2762b0 Secondary Color #62d0f5 #62d0f5 Color 1 #f0f2f5 #…" at bounding box center [701, 485] width 700 height 873
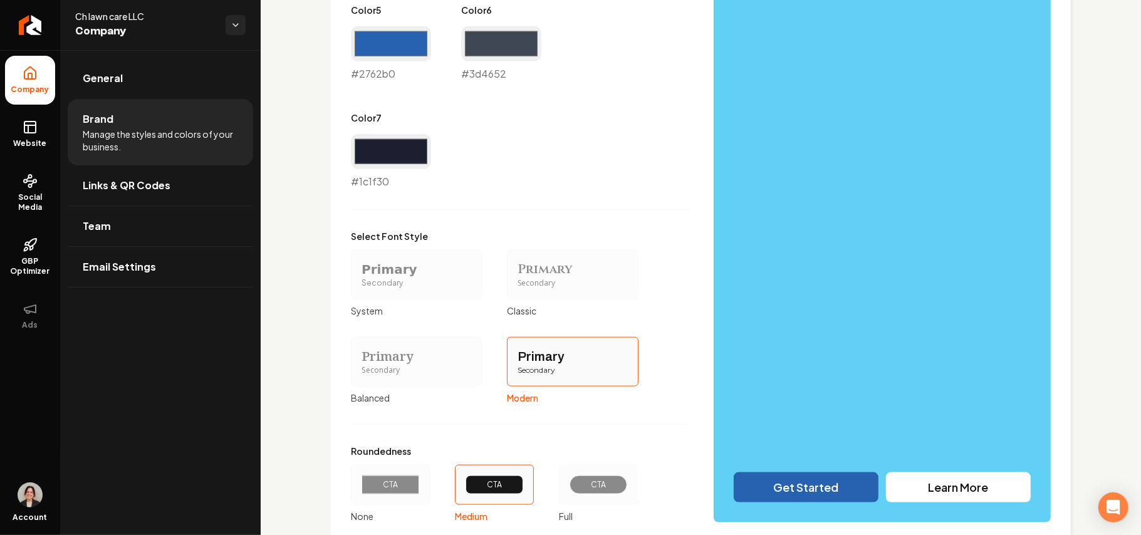
scroll to position [1071, 0]
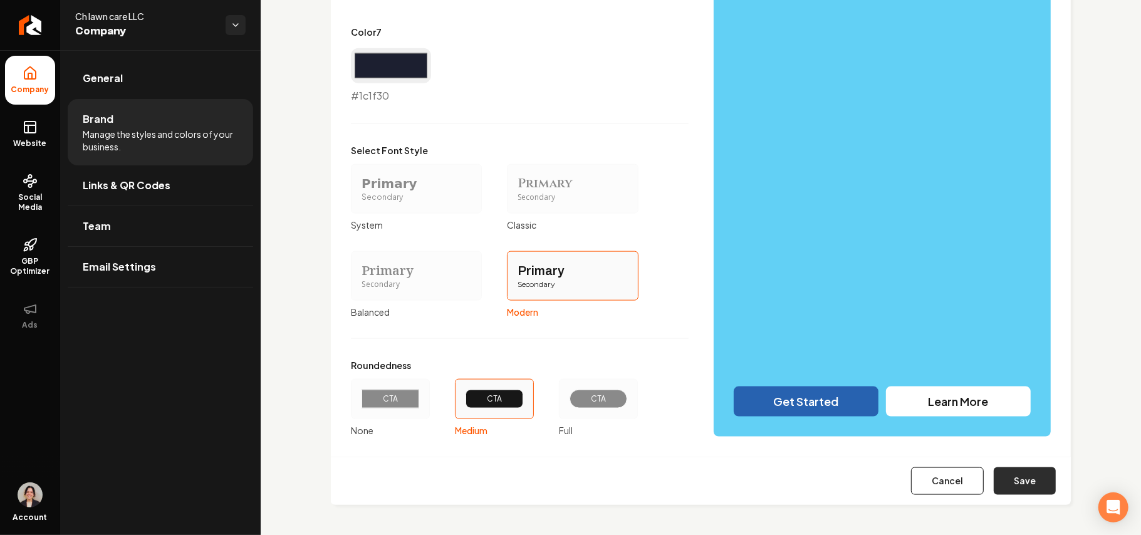
click at [1021, 492] on button "Save" at bounding box center [1025, 482] width 62 height 28
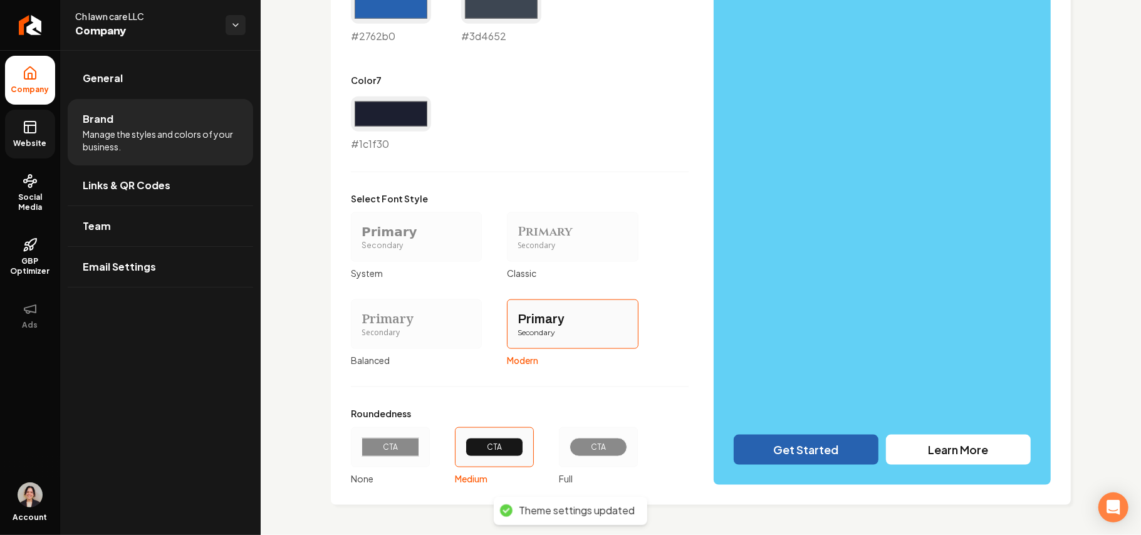
click at [21, 132] on link "Website" at bounding box center [30, 134] width 50 height 49
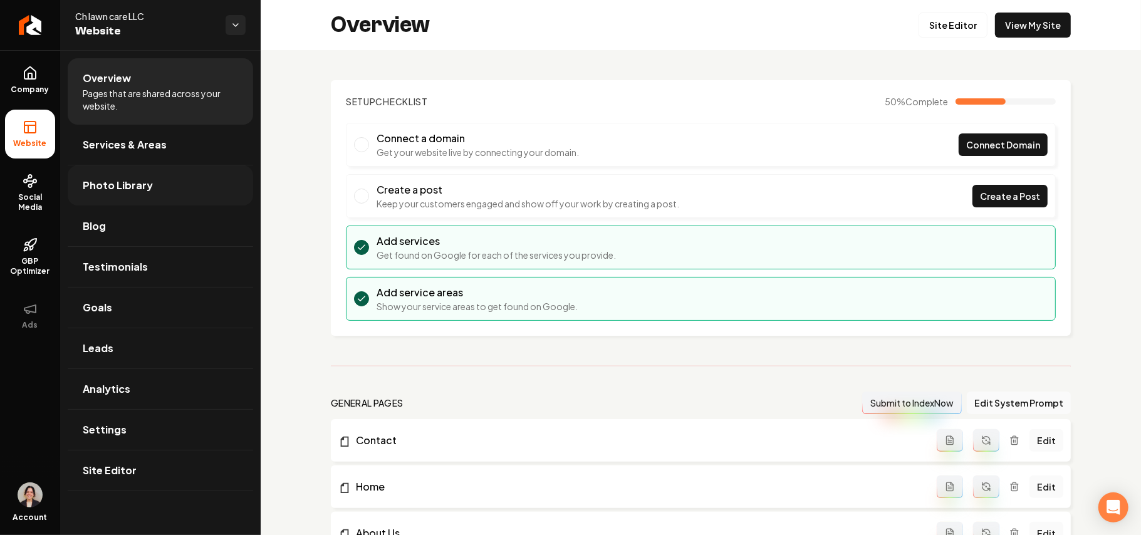
click at [128, 187] on span "Photo Library" at bounding box center [118, 185] width 70 height 15
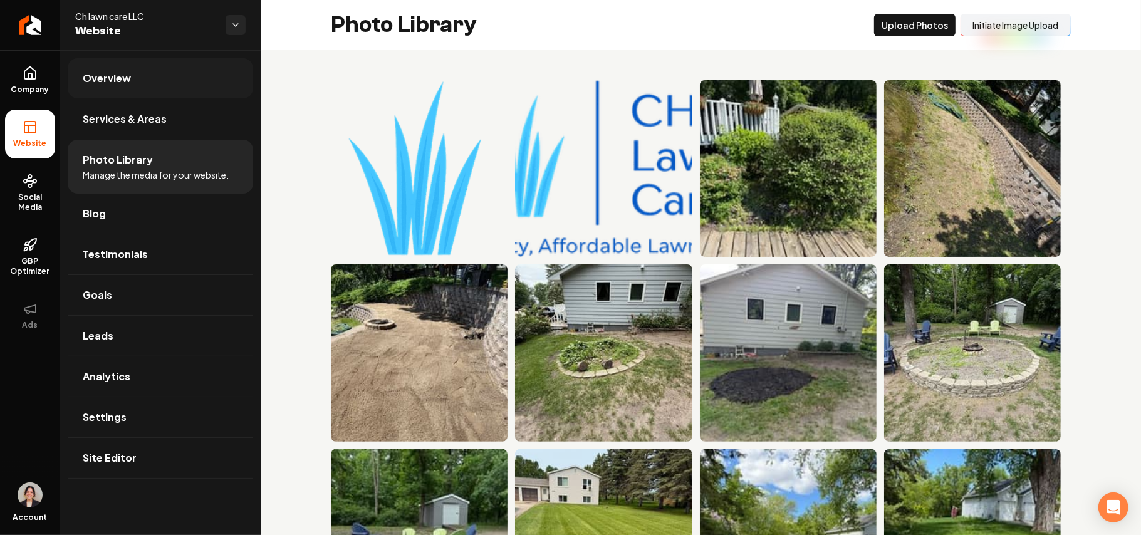
click at [126, 68] on link "Overview" at bounding box center [161, 78] width 186 height 40
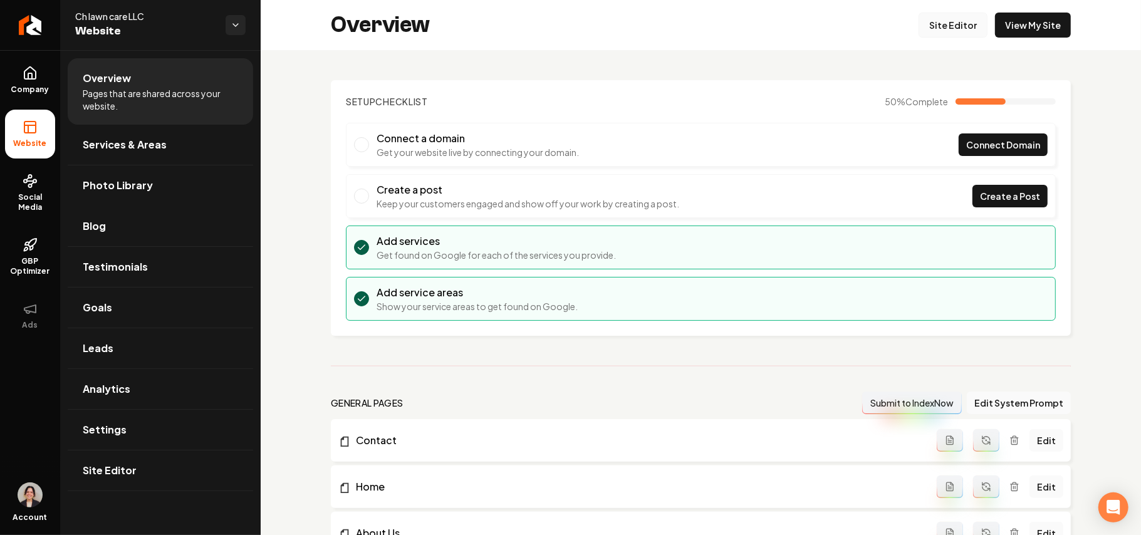
click at [928, 28] on link "Site Editor" at bounding box center [953, 25] width 69 height 25
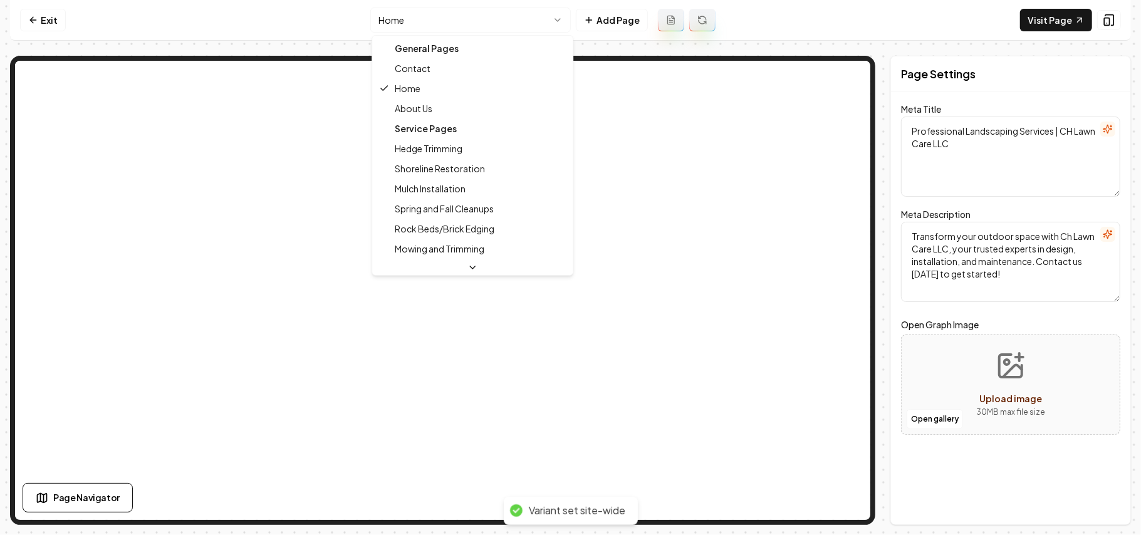
click at [463, 23] on html "Computer Required This feature is only available on a computer. Please switch t…" at bounding box center [570, 267] width 1141 height 535
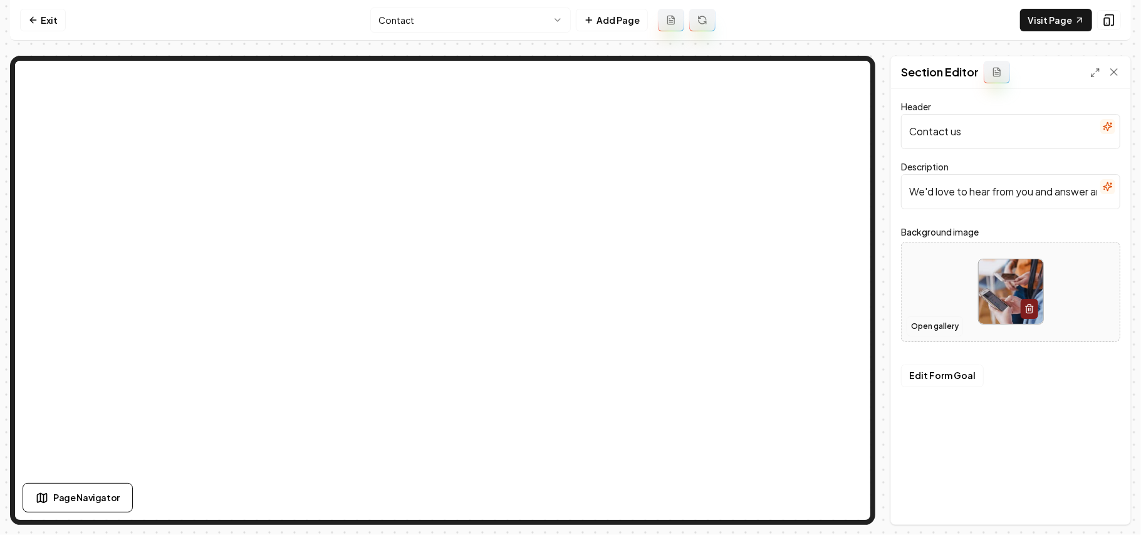
click at [930, 324] on button "Open gallery" at bounding box center [935, 327] width 56 height 20
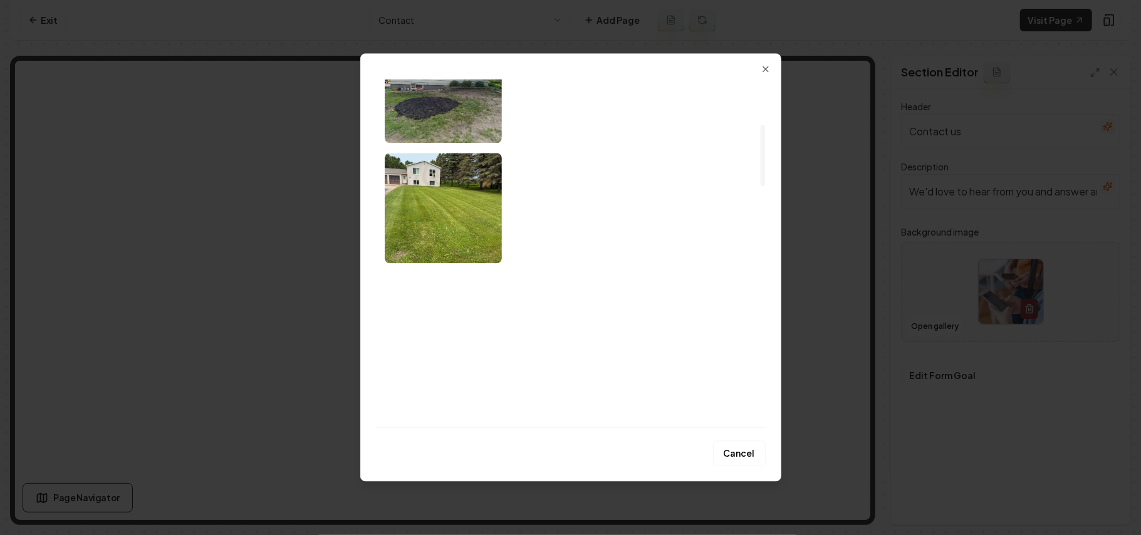
scroll to position [334, 0]
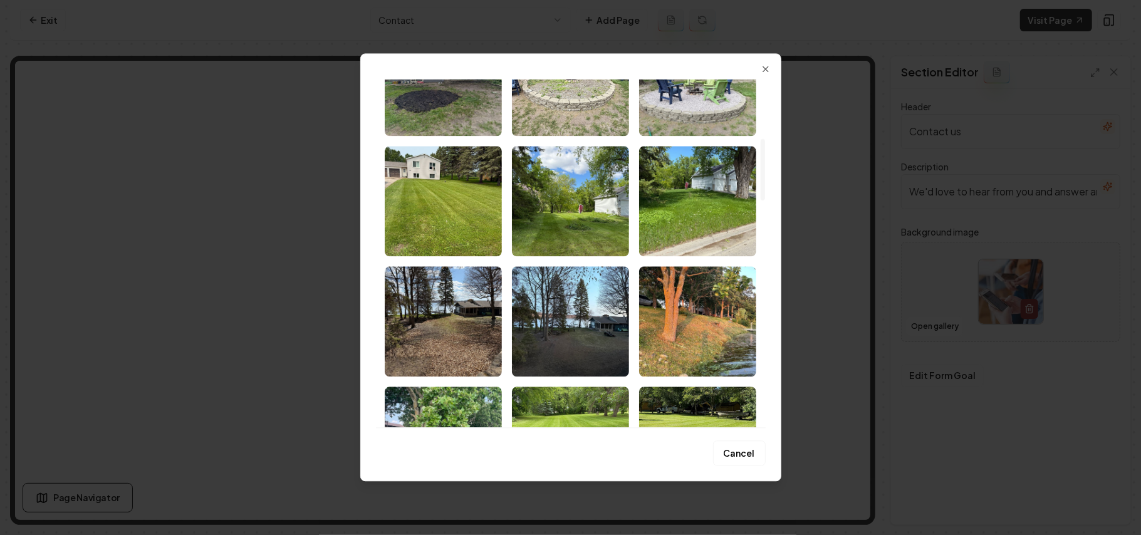
click at [583, 214] on img "Select image image_68b1d1825c7cd75eb8451f3d.webp" at bounding box center [570, 201] width 117 height 110
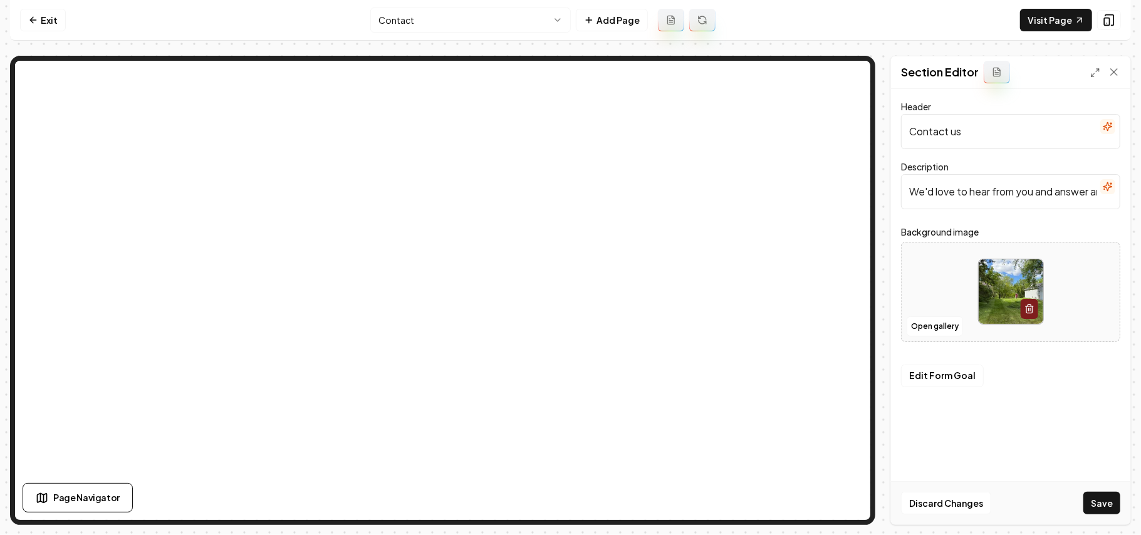
click at [1111, 509] on button "Save" at bounding box center [1102, 503] width 37 height 23
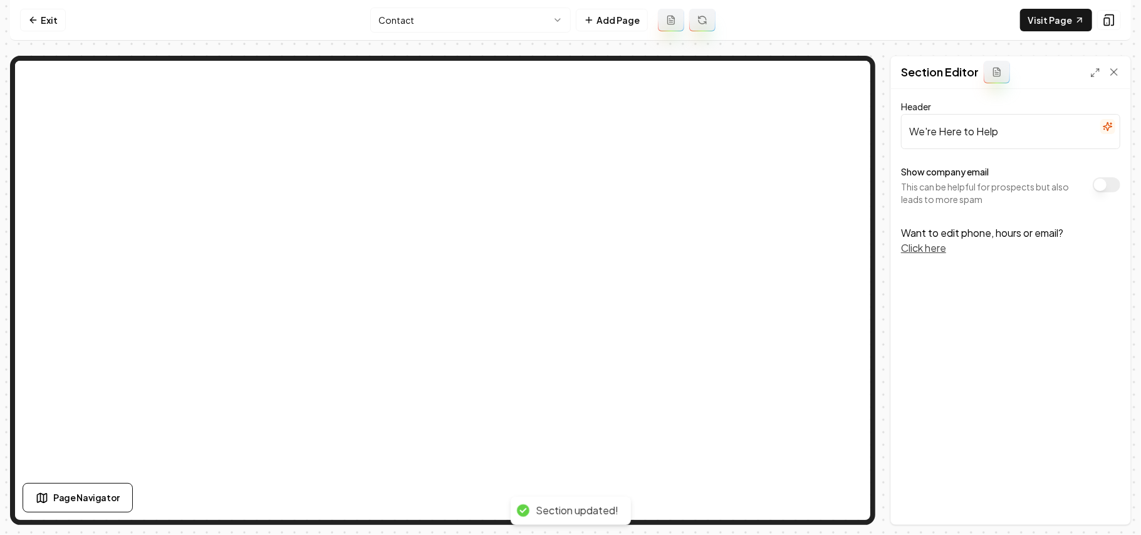
click at [1108, 191] on button "Show company email" at bounding box center [1107, 184] width 28 height 15
click at [1106, 503] on button "Save" at bounding box center [1102, 503] width 37 height 23
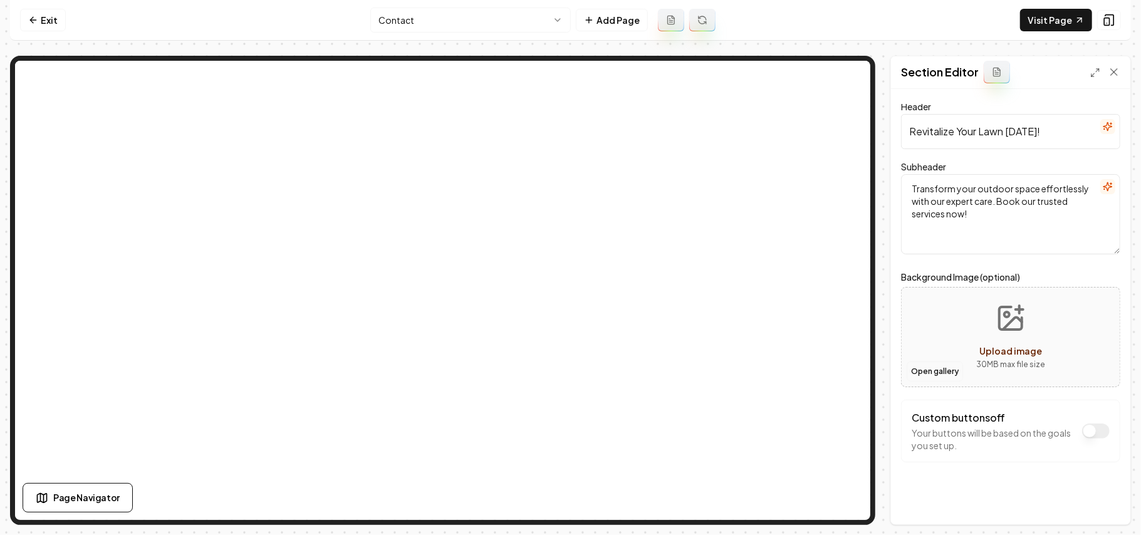
click at [931, 379] on button "Open gallery" at bounding box center [935, 372] width 56 height 20
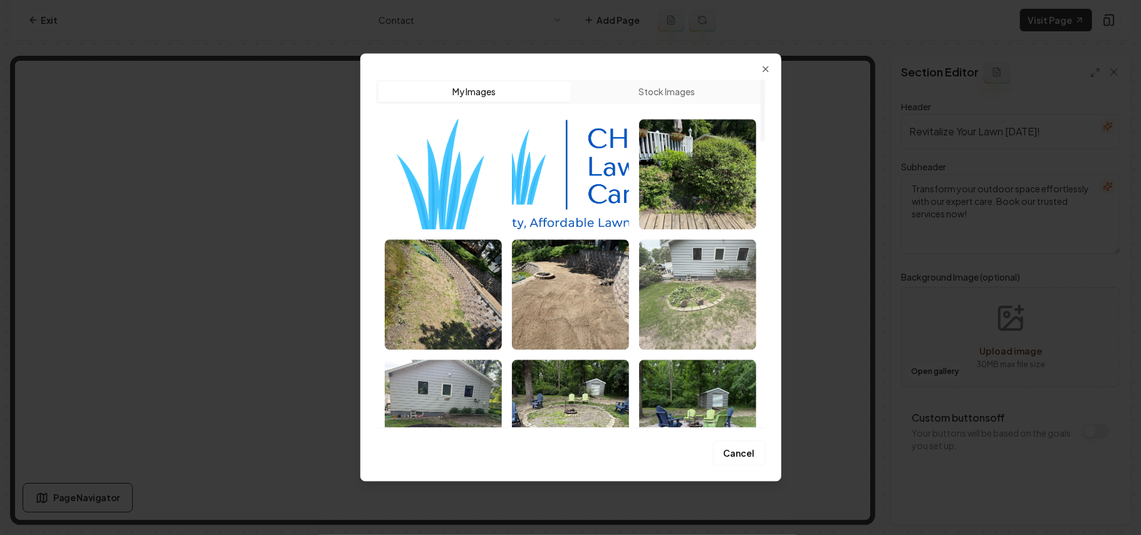
click at [710, 304] on img "Select image image_68b1d17c5c7cd75eb844f1ec.webp" at bounding box center [697, 294] width 117 height 110
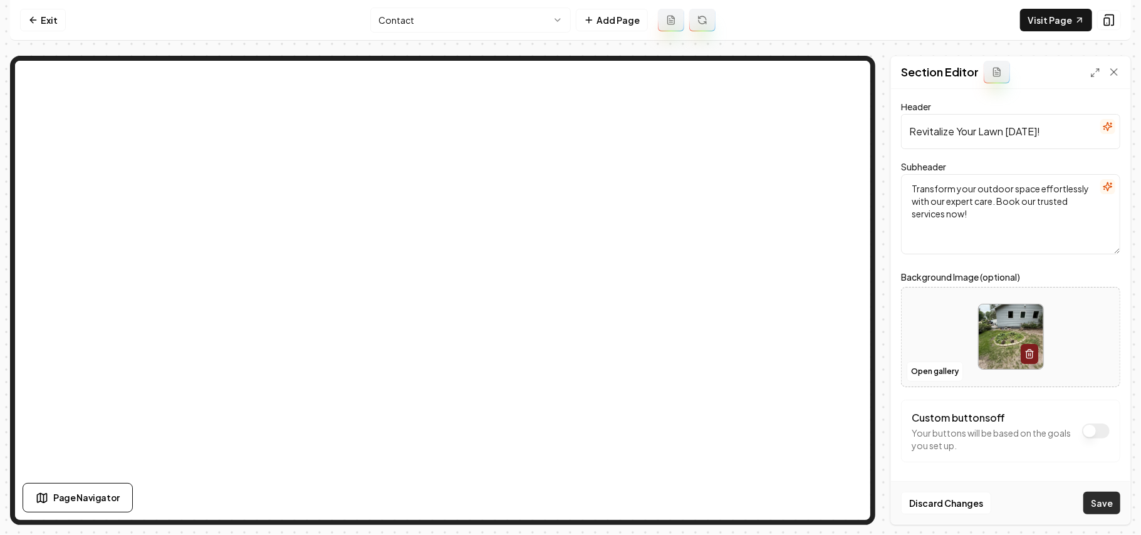
click at [1106, 504] on button "Save" at bounding box center [1102, 503] width 37 height 23
click at [419, 13] on html "Computer Required This feature is only available on a computer. Please switch t…" at bounding box center [570, 267] width 1141 height 535
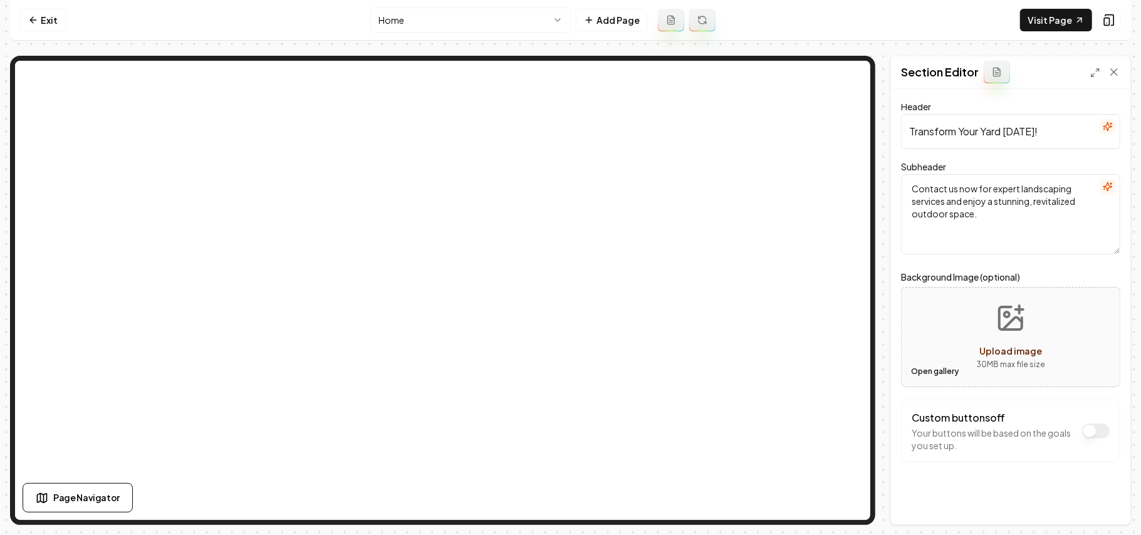
click at [935, 372] on button "Open gallery" at bounding box center [935, 372] width 56 height 20
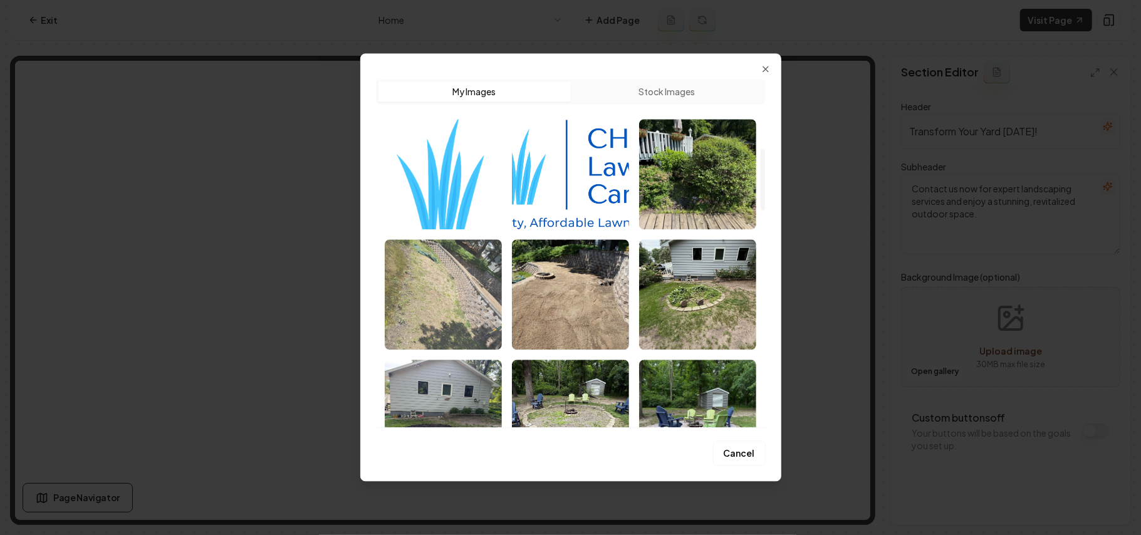
scroll to position [501, 0]
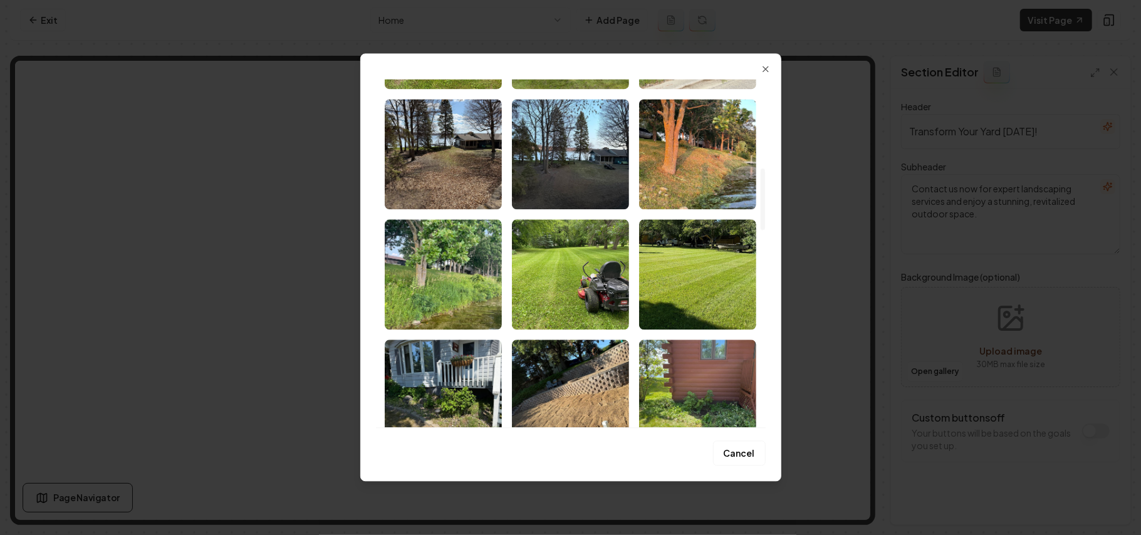
click at [459, 390] on img "Select image image_68b1d1805c7cd75eb8451174.webp" at bounding box center [443, 395] width 117 height 110
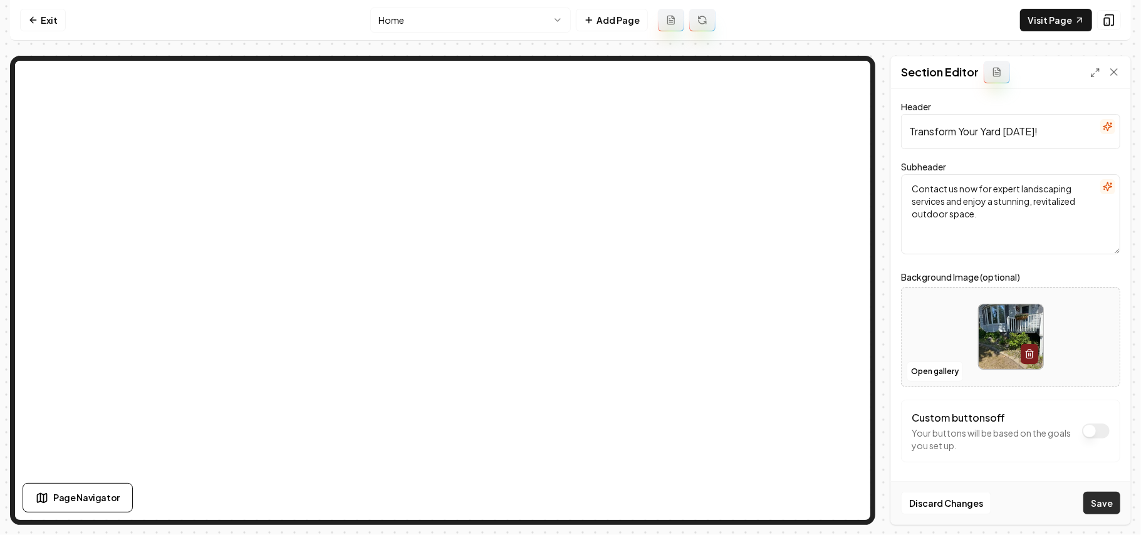
click at [1117, 502] on button "Save" at bounding box center [1102, 503] width 37 height 23
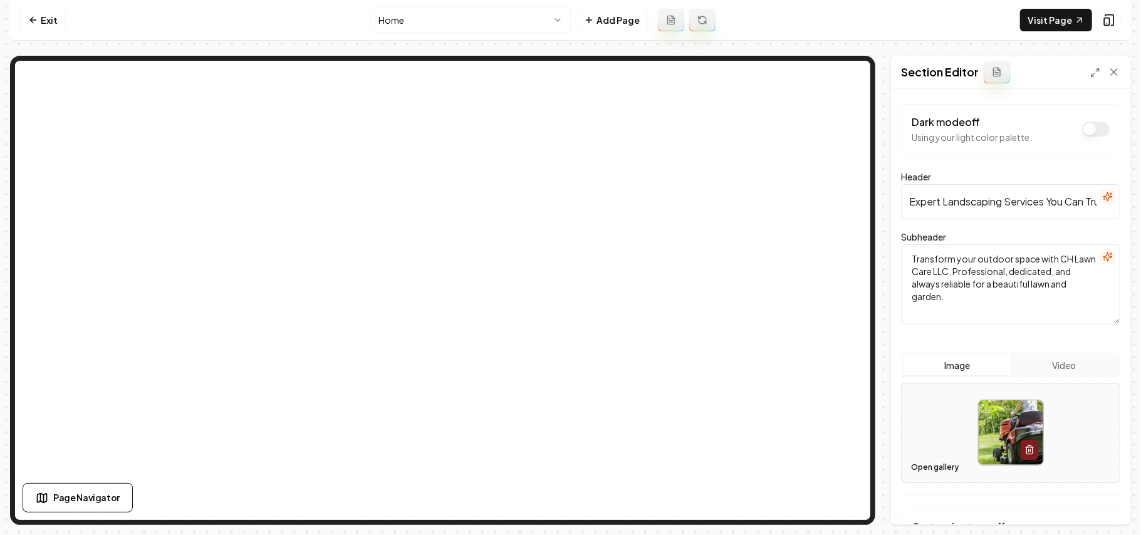
click at [930, 465] on button "Open gallery" at bounding box center [935, 468] width 56 height 20
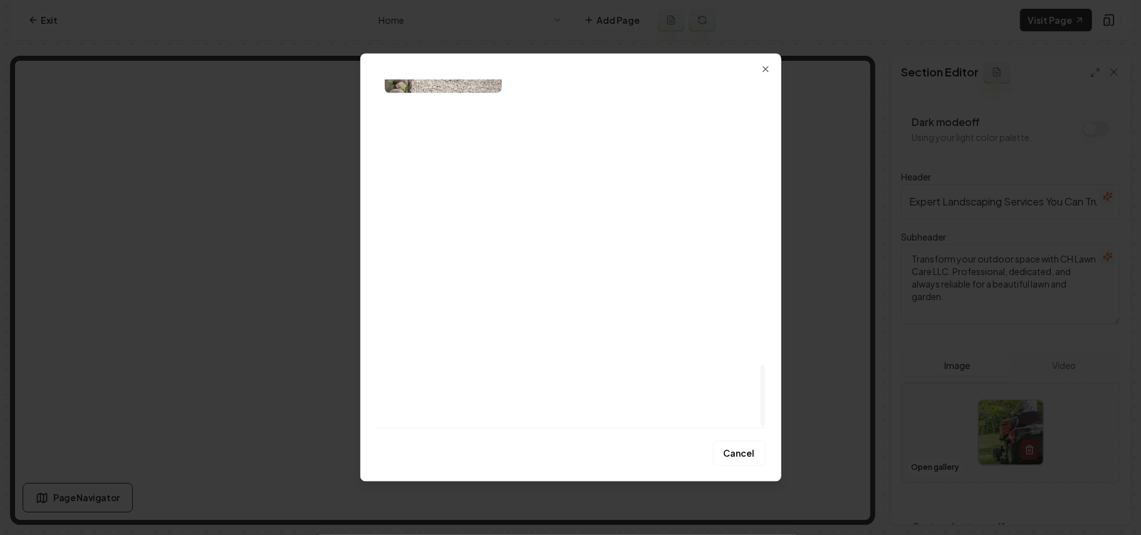
scroll to position [1612, 0]
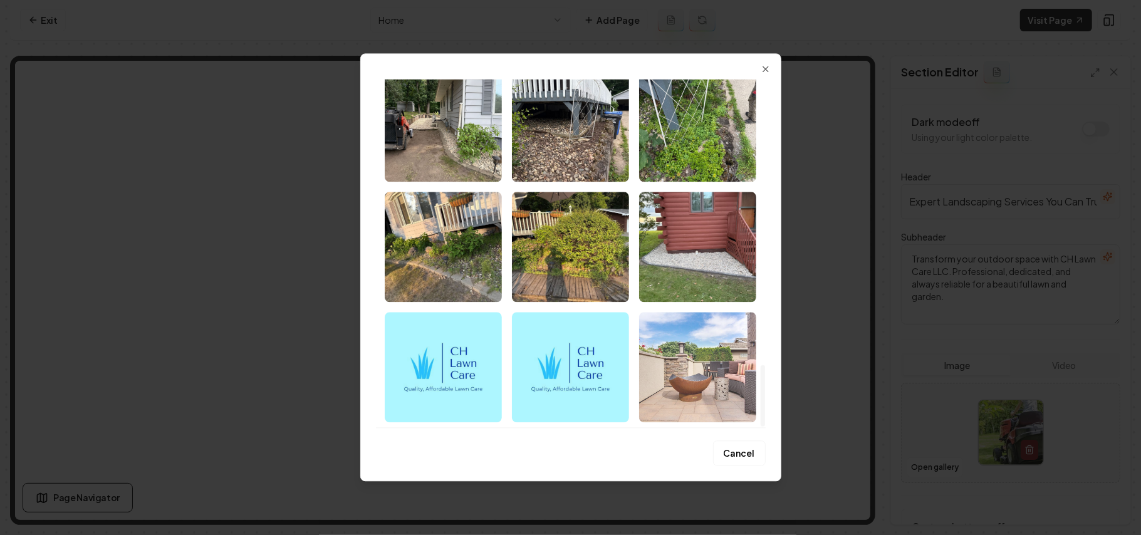
click at [730, 379] on img "Select image image_68b1b3465c7cd75eb85d146b.jpeg" at bounding box center [697, 367] width 117 height 110
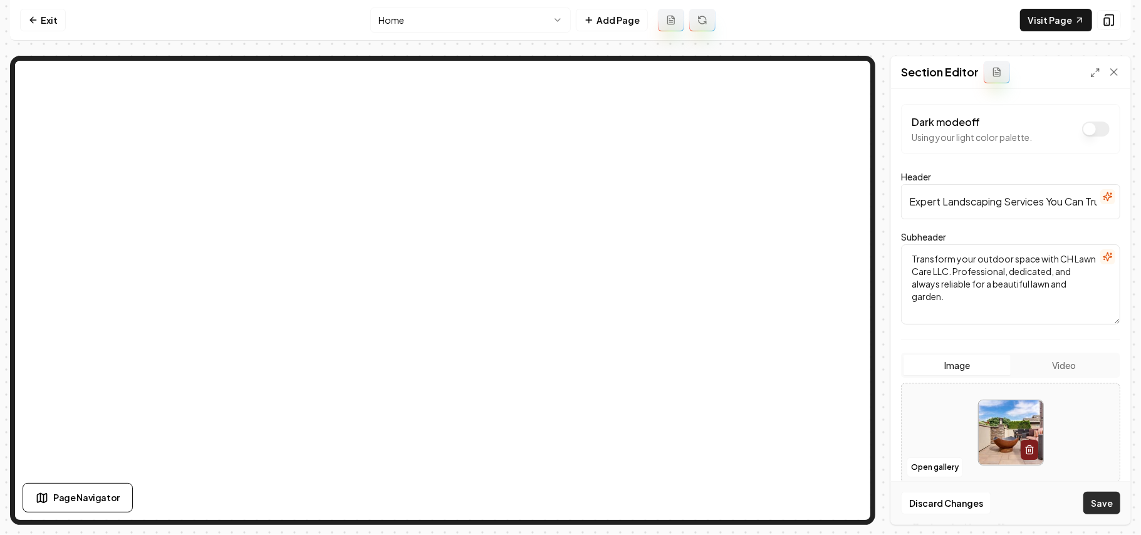
click at [1096, 506] on button "Save" at bounding box center [1102, 503] width 37 height 23
click at [934, 462] on button "Open gallery" at bounding box center [935, 468] width 56 height 20
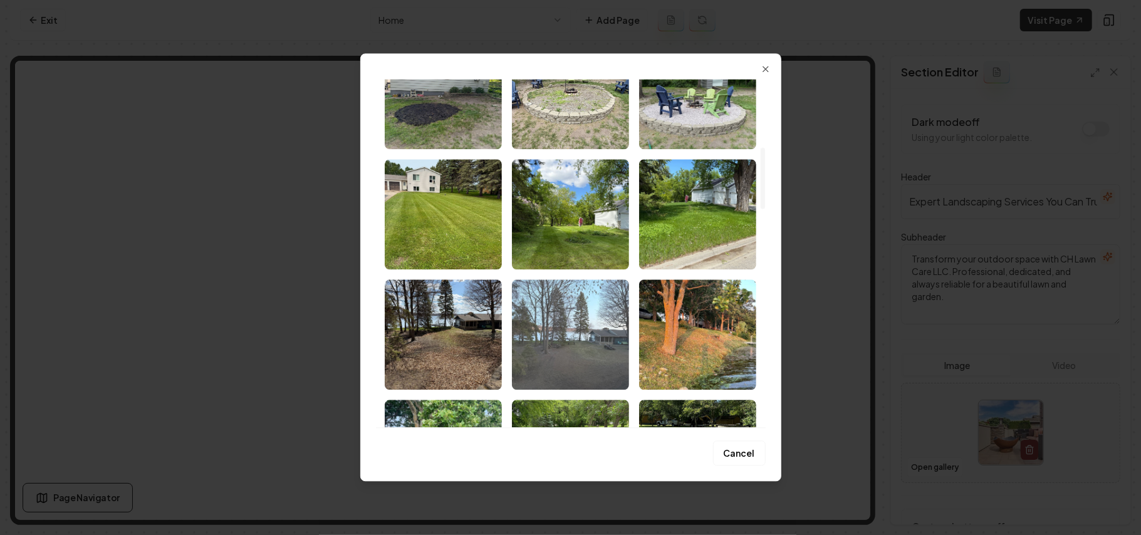
scroll to position [417, 0]
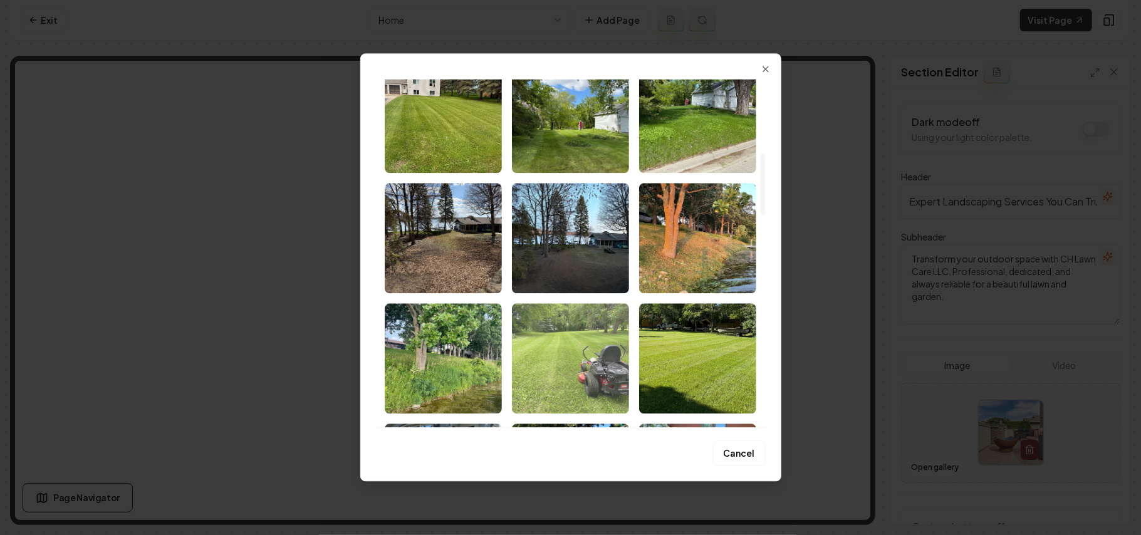
click at [590, 345] on img "Select image image_68b1d17f5c7cd75eb8450a71.webp" at bounding box center [570, 358] width 117 height 110
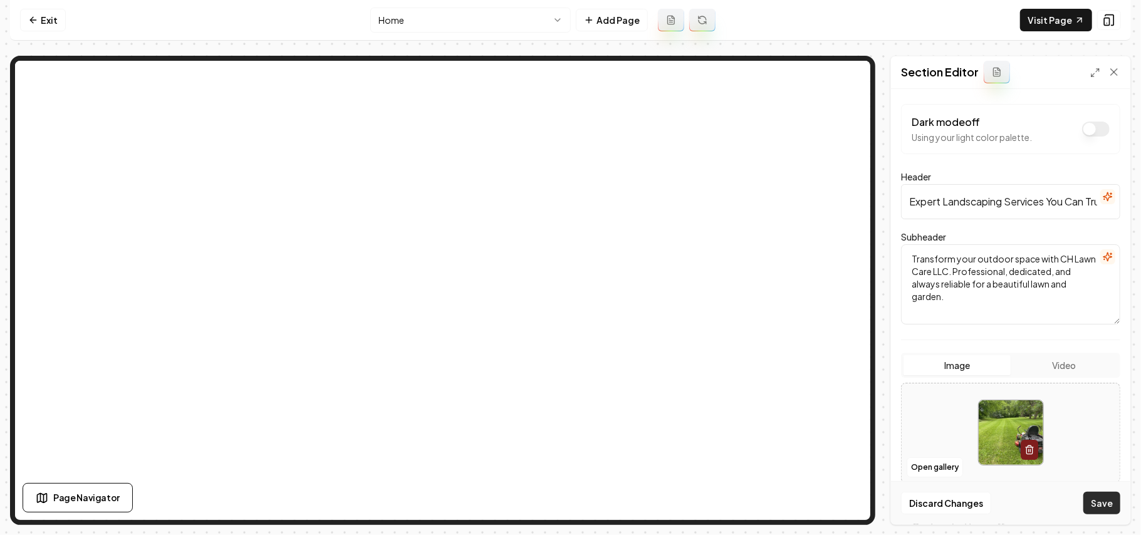
click at [1107, 495] on button "Save" at bounding box center [1102, 503] width 37 height 23
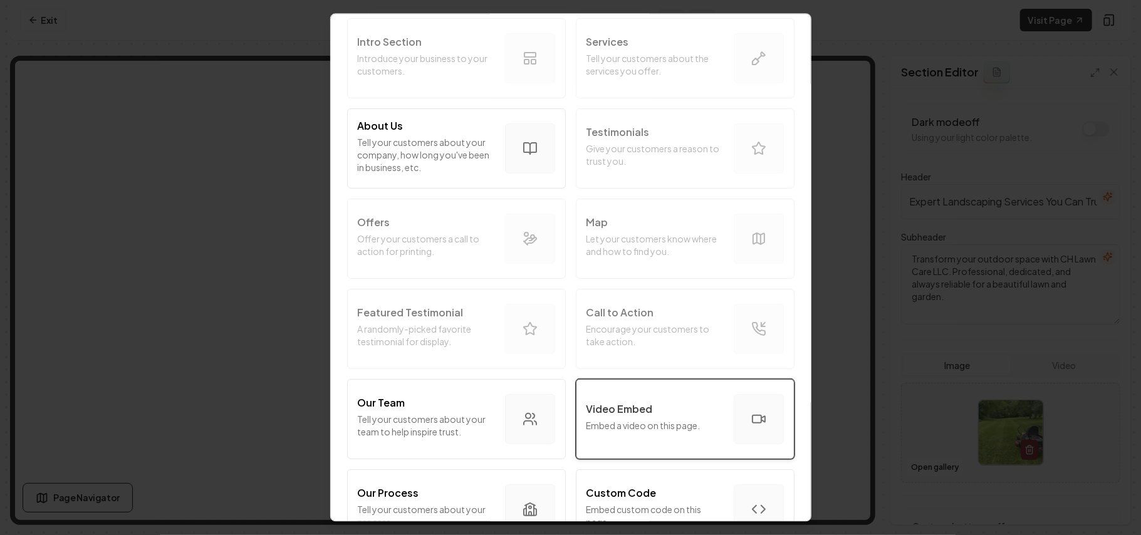
scroll to position [167, 0]
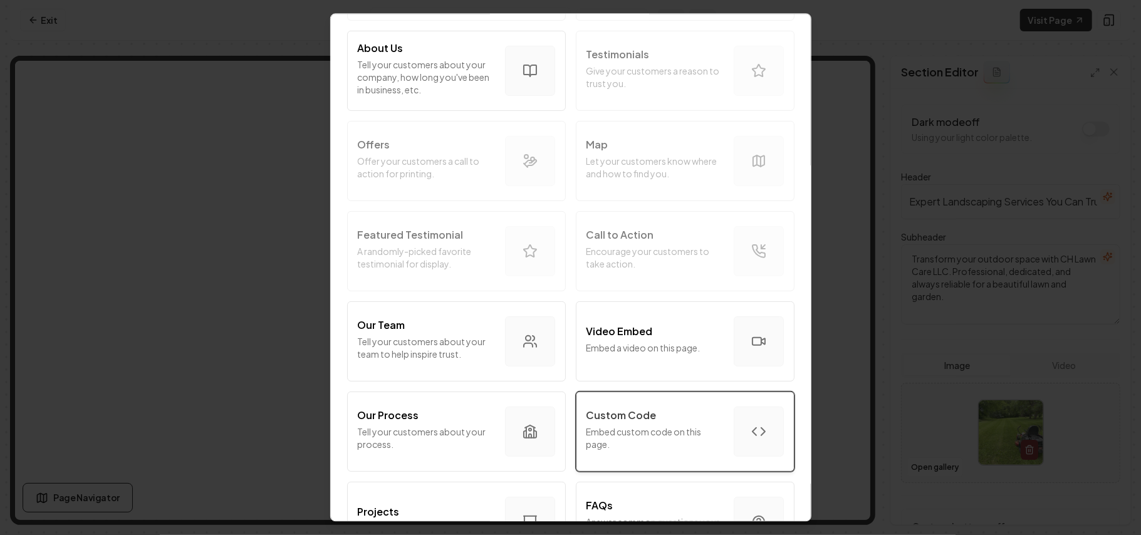
click at [649, 436] on p "Embed custom code on this page." at bounding box center [655, 438] width 137 height 25
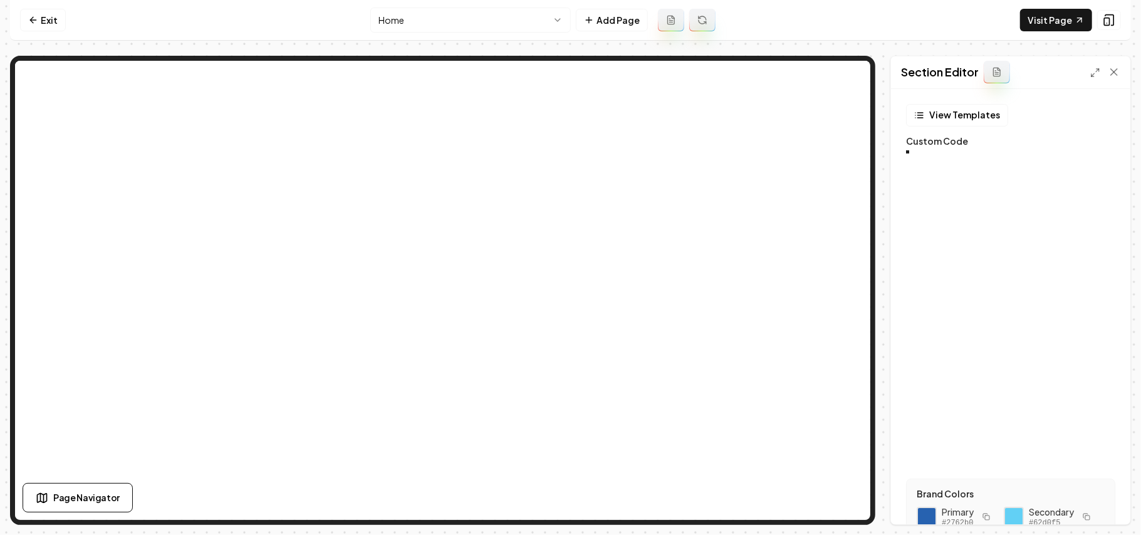
click at [975, 162] on div at bounding box center [960, 156] width 28 height 12
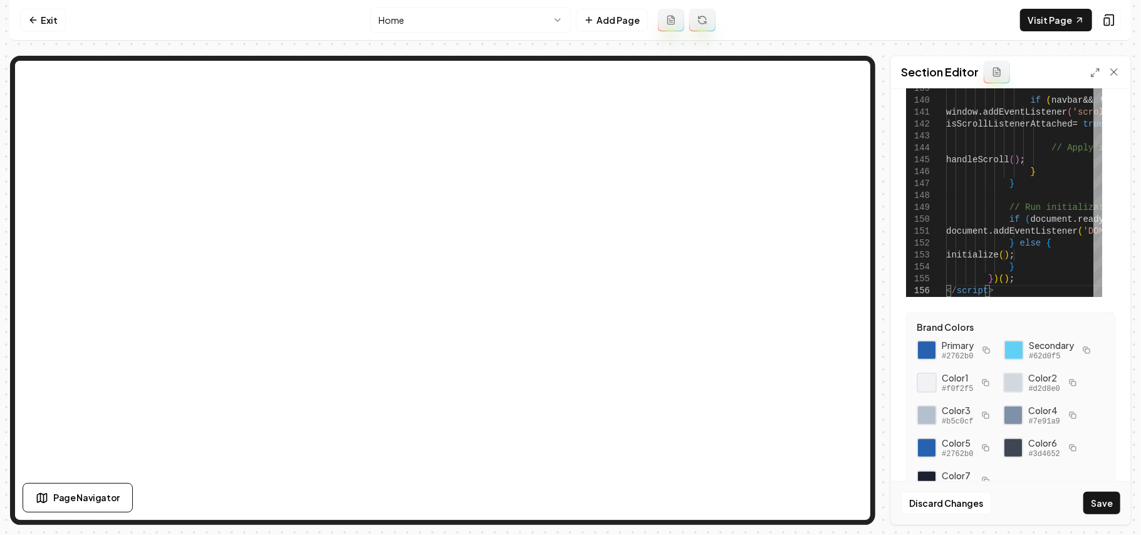
click at [1083, 354] on icon "button" at bounding box center [1087, 351] width 8 height 8
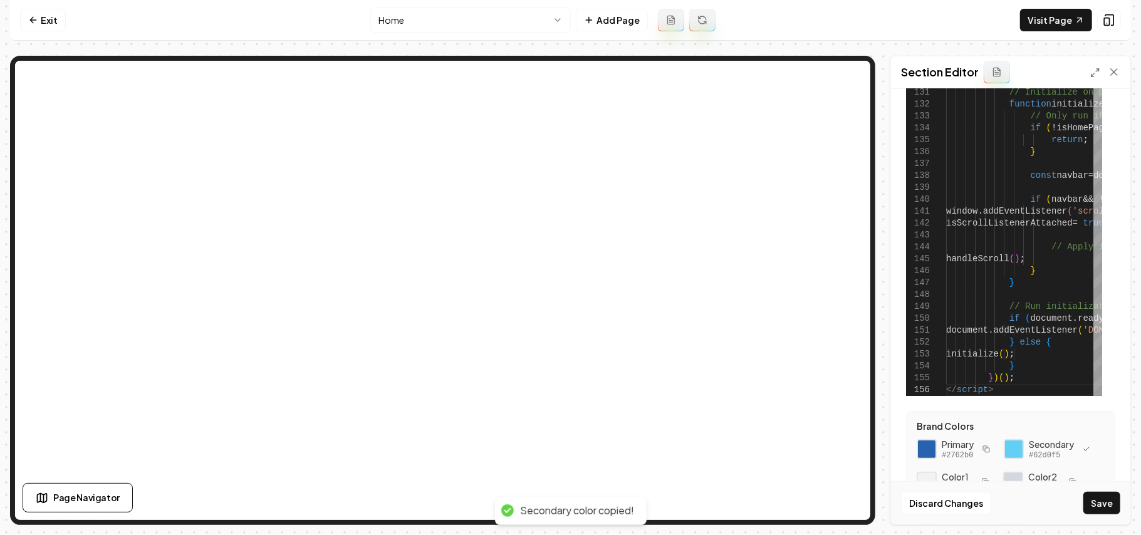
scroll to position [0, 0]
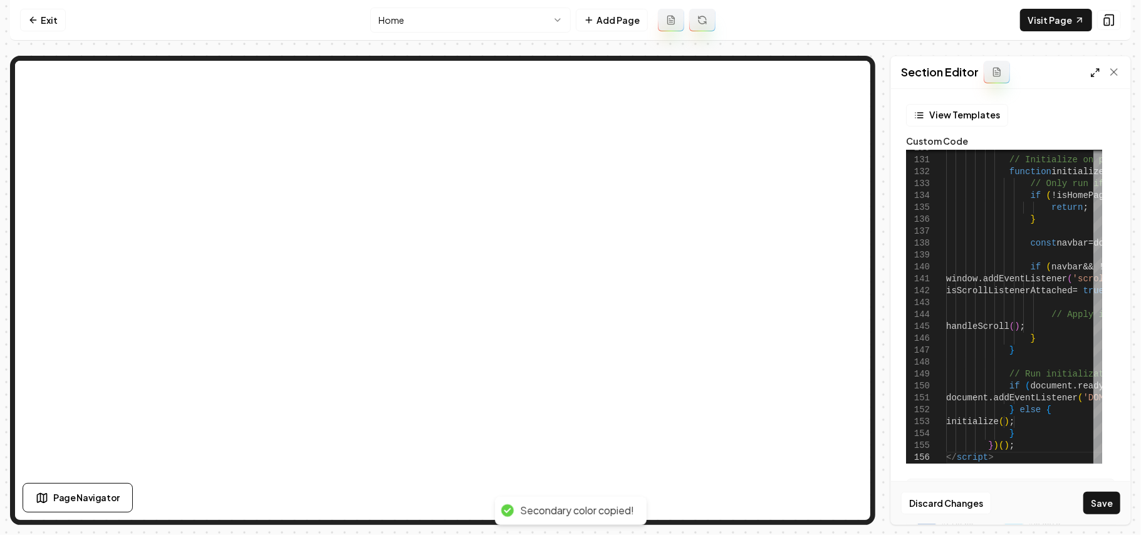
click at [1091, 74] on div "Section Editor" at bounding box center [1010, 72] width 239 height 33
click at [1091, 74] on icon at bounding box center [1096, 73] width 10 height 10
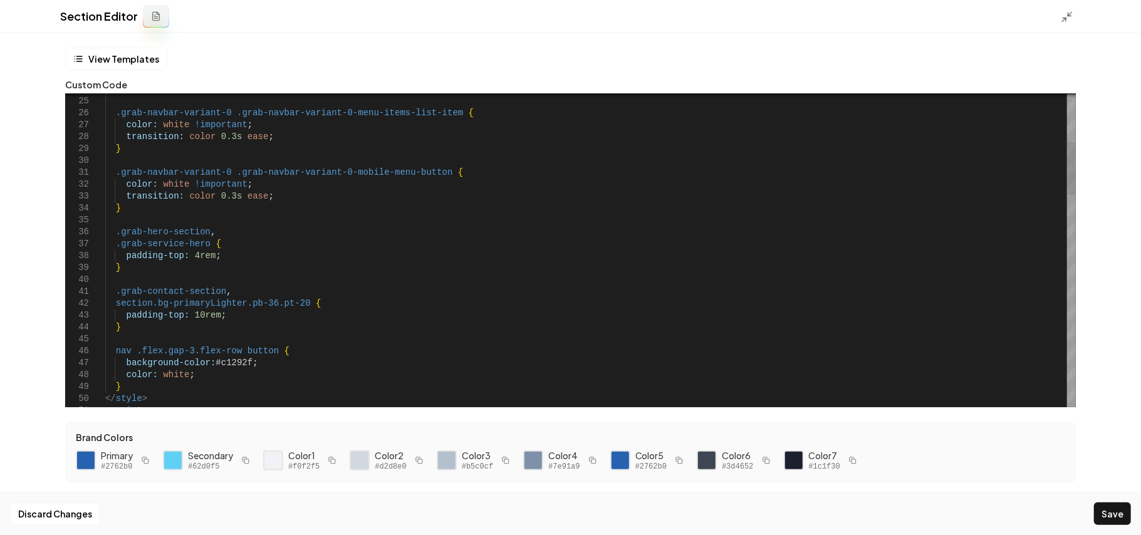
type textarea "**********"
click at [1111, 510] on button "Save" at bounding box center [1112, 514] width 37 height 23
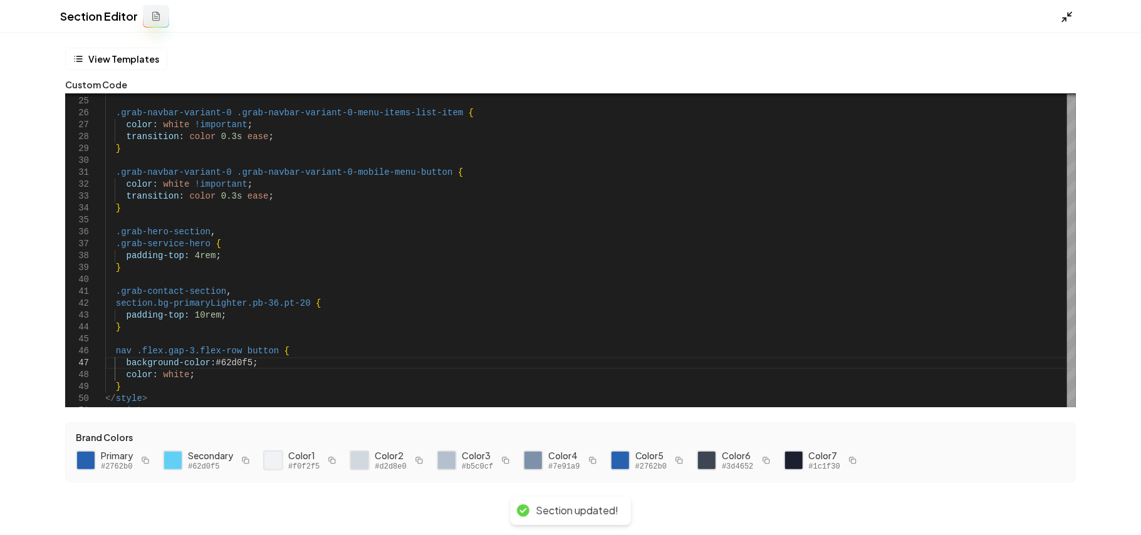
click at [1066, 16] on icon at bounding box center [1067, 17] width 13 height 13
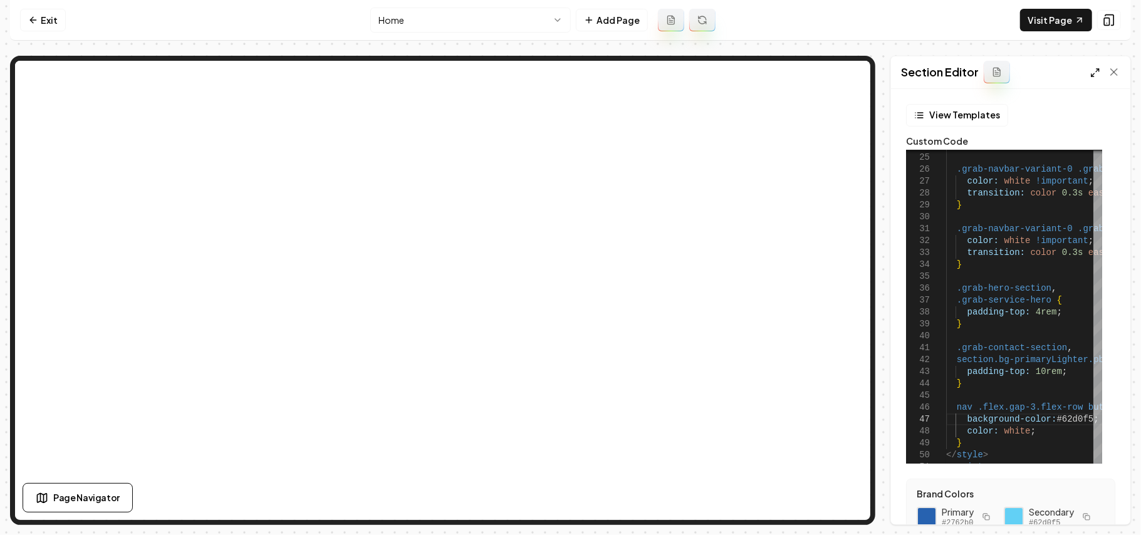
click at [1096, 75] on icon at bounding box center [1096, 73] width 10 height 10
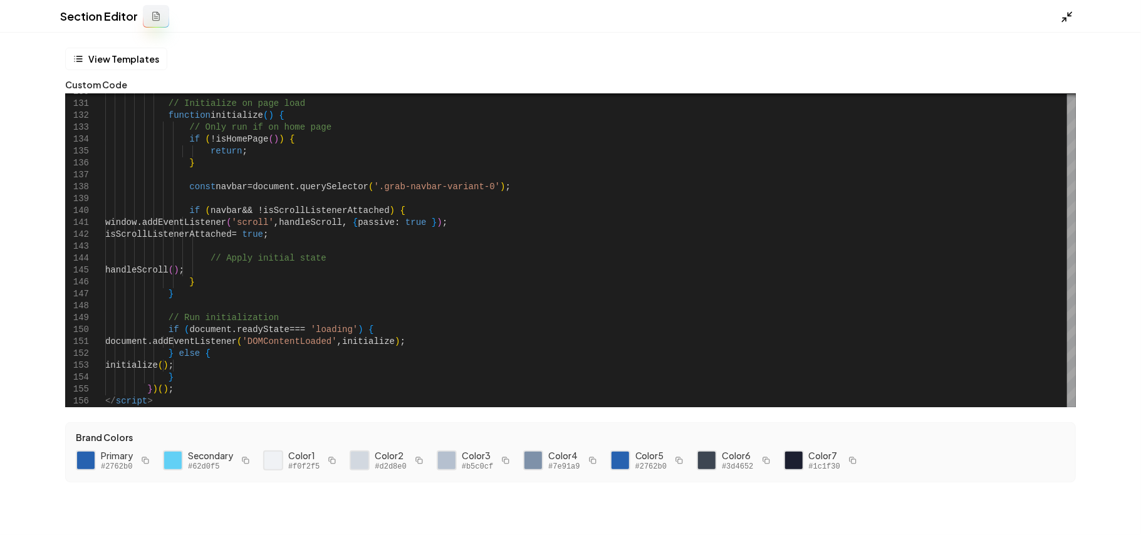
click at [1071, 11] on icon at bounding box center [1067, 17] width 13 height 13
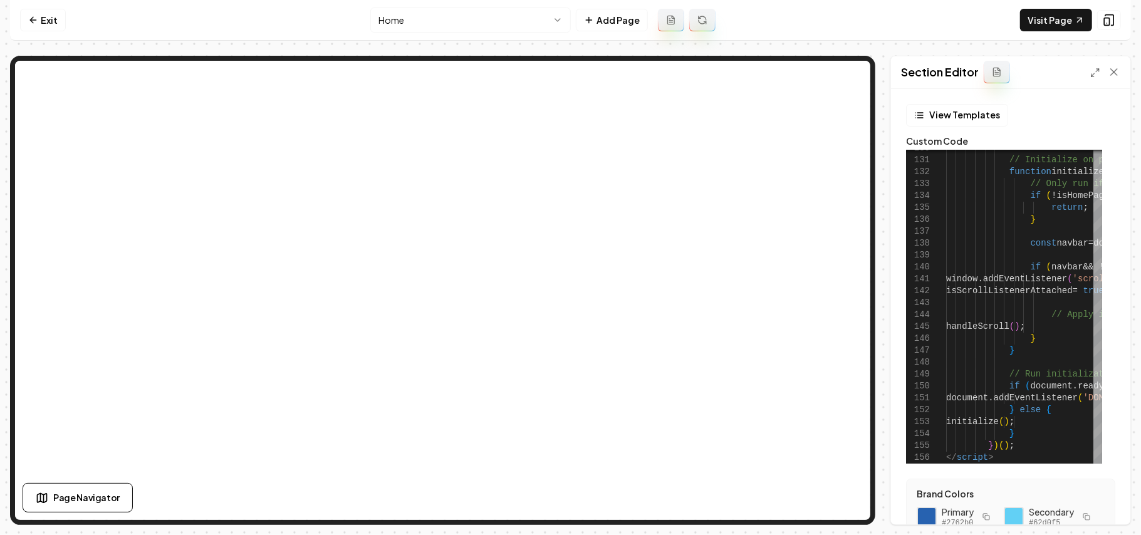
click at [970, 131] on div "View Templates Custom Code 130 131 132 133 134 135 136 137 138 139 140 141 142 …" at bounding box center [1010, 284] width 209 height 360
click at [964, 118] on button "View Templates" at bounding box center [957, 115] width 102 height 23
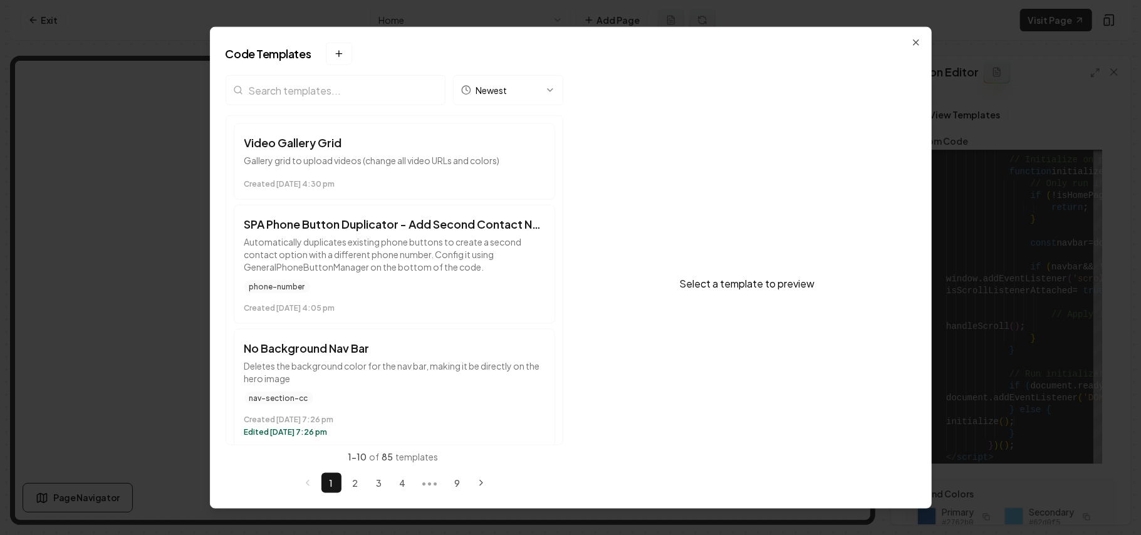
click at [354, 132] on button "Video Gallery Grid Gallery grid to upload videos (change all video URLs and col…" at bounding box center [395, 161] width 322 height 76
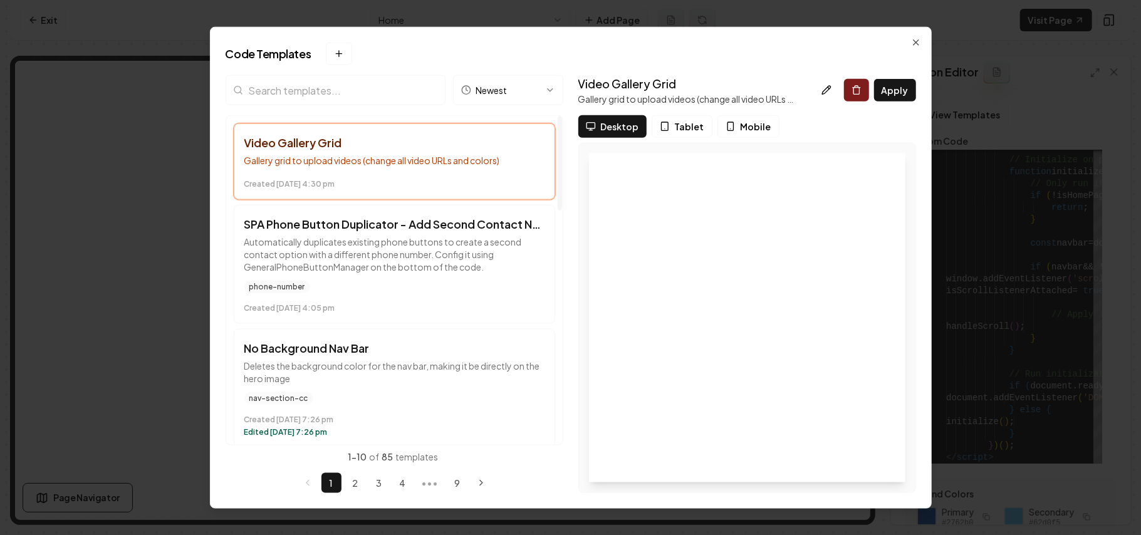
click at [348, 98] on input "search" at bounding box center [336, 90] width 220 height 30
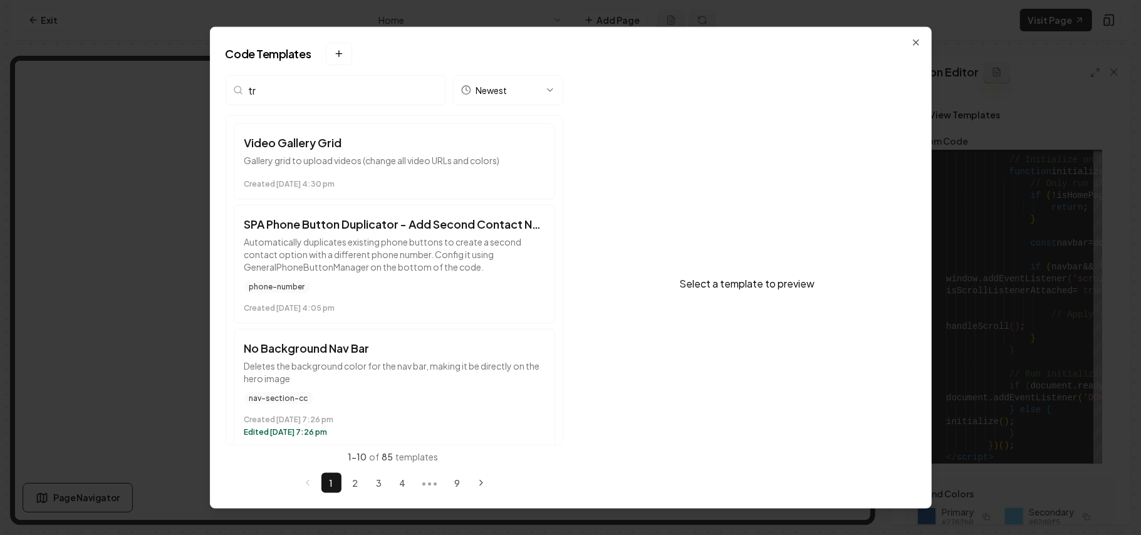
type input "tra"
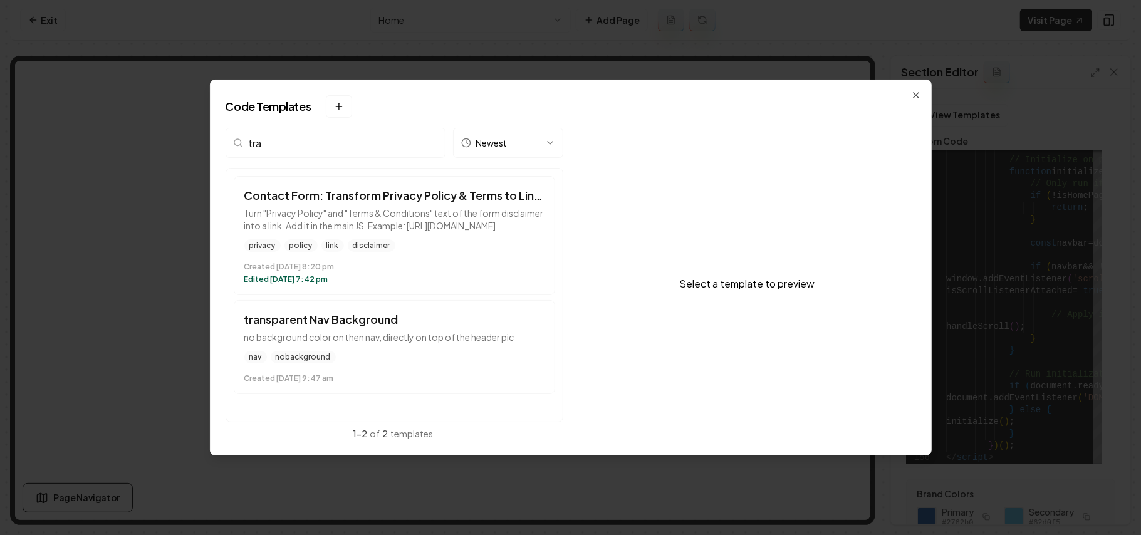
drag, startPoint x: 317, startPoint y: 141, endPoint x: 192, endPoint y: 138, distance: 124.8
click at [208, 142] on body "Computer Required This feature is only available on a computer. Please switch t…" at bounding box center [570, 267] width 1141 height 535
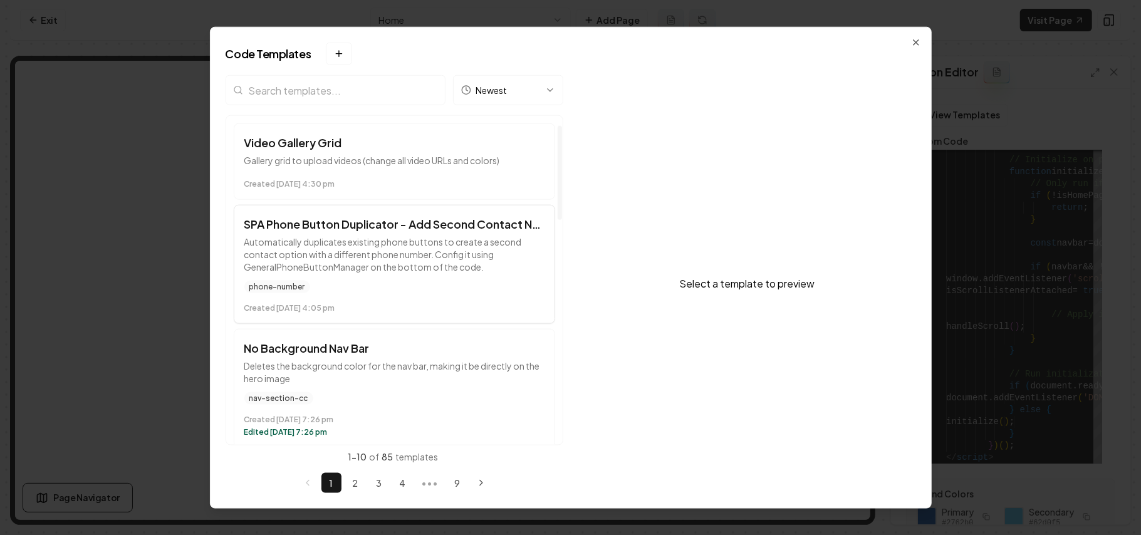
scroll to position [83, 0]
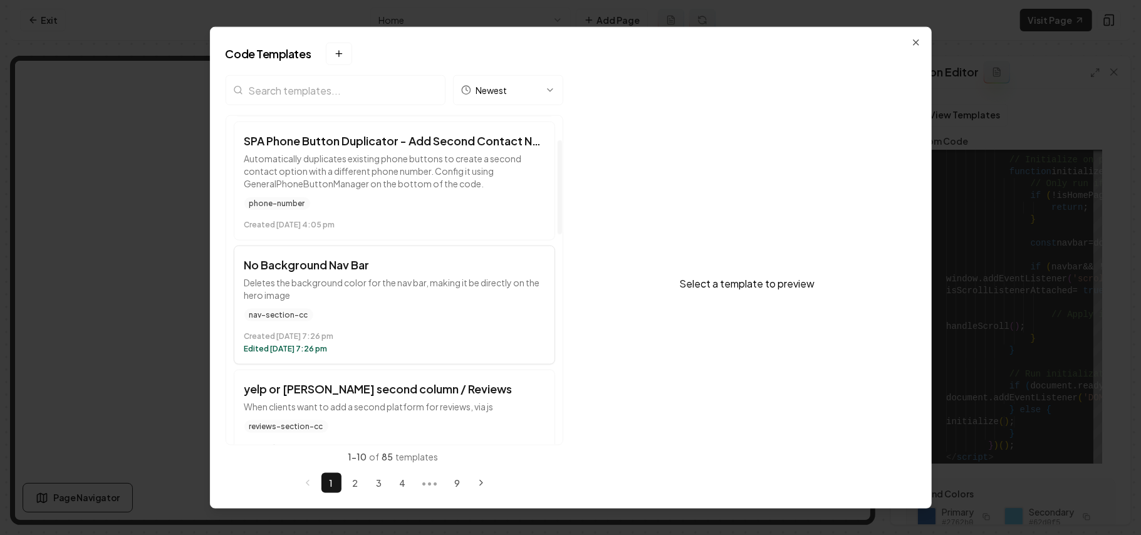
click at [407, 316] on div "nav-section-cc" at bounding box center [394, 315] width 300 height 13
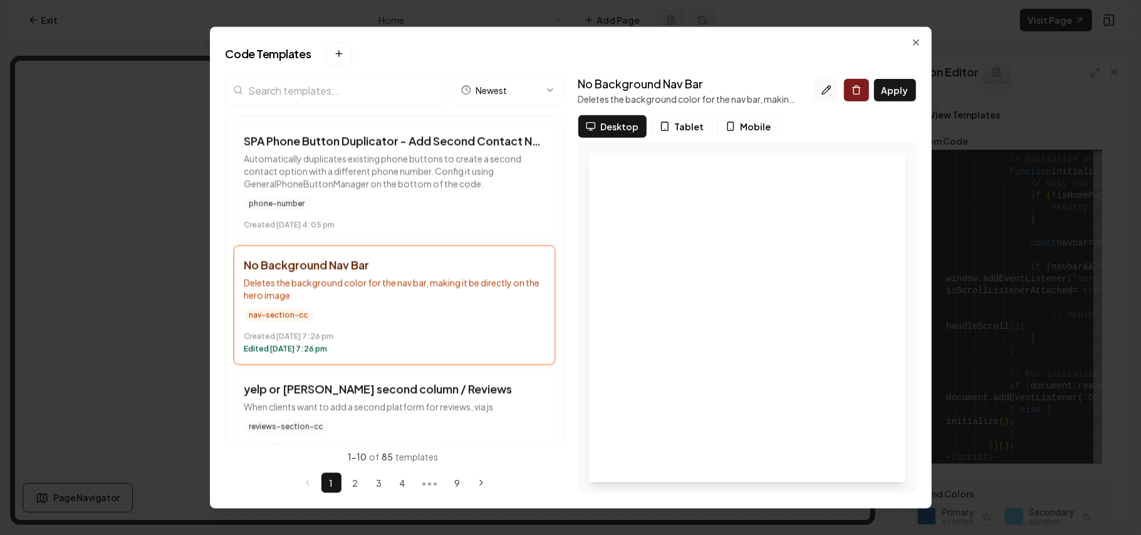
click at [827, 92] on icon at bounding box center [827, 90] width 10 height 10
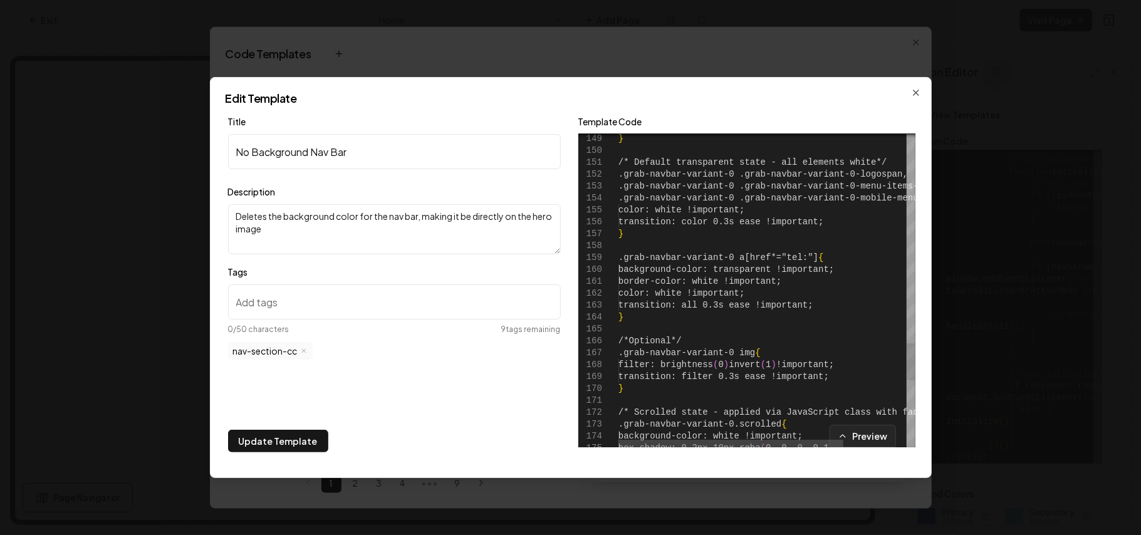
scroll to position [0, 0]
type textarea "**********"
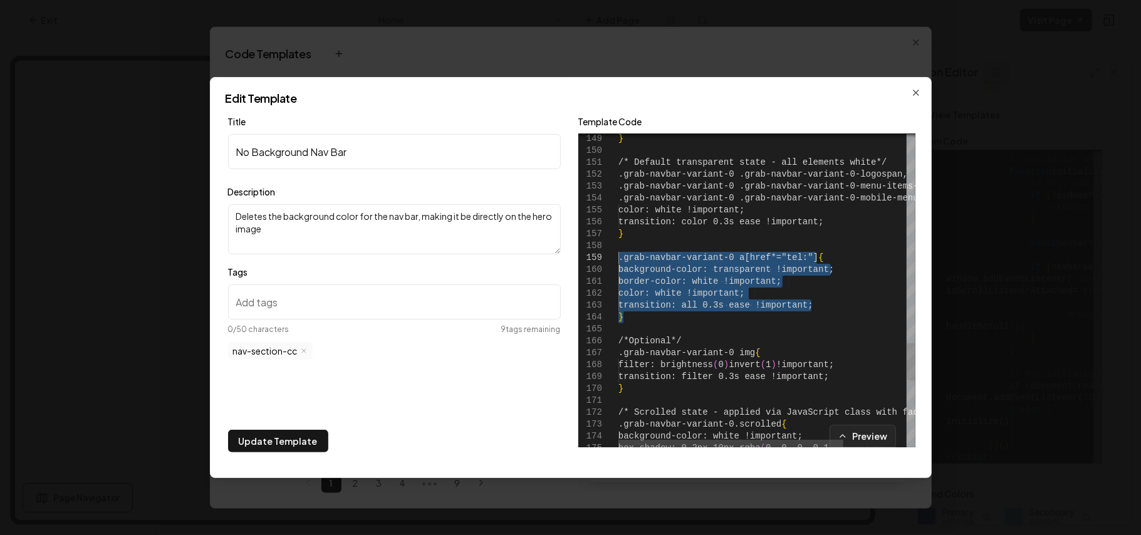
drag, startPoint x: 659, startPoint y: 319, endPoint x: 610, endPoint y: 256, distance: 79.9
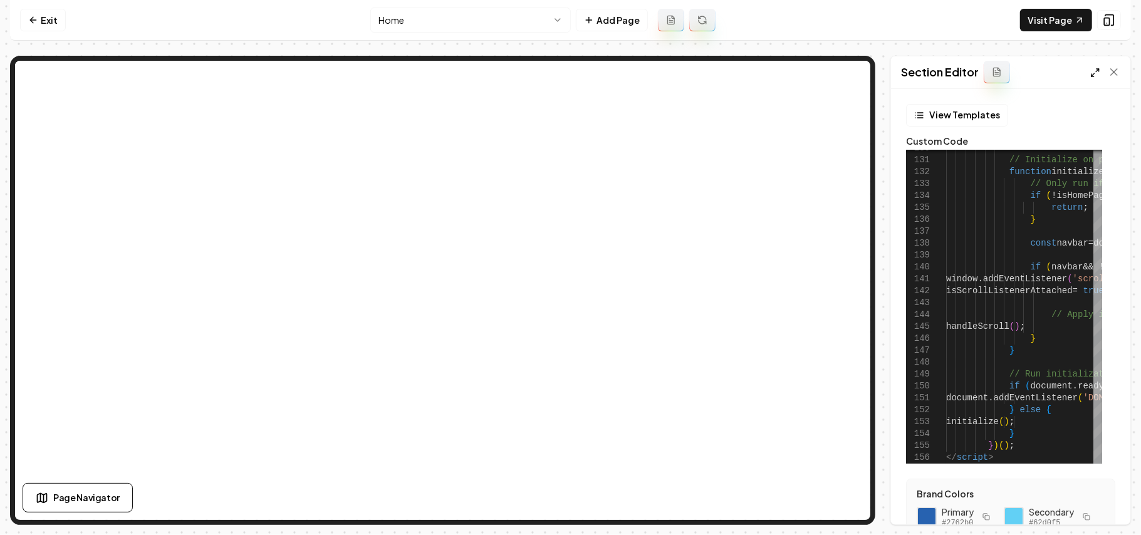
click at [1094, 76] on icon at bounding box center [1096, 73] width 10 height 10
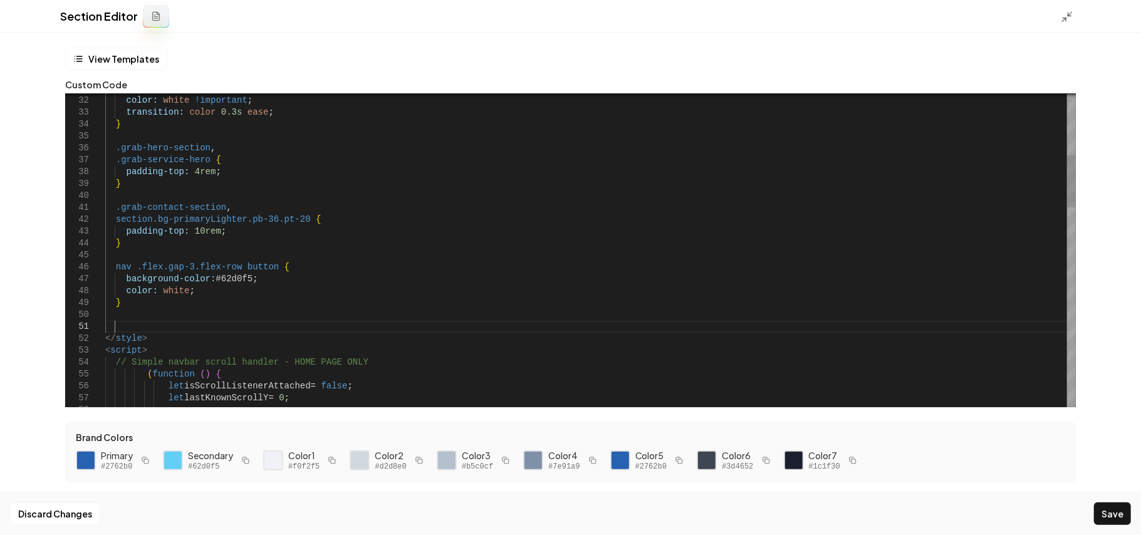
scroll to position [11, 9]
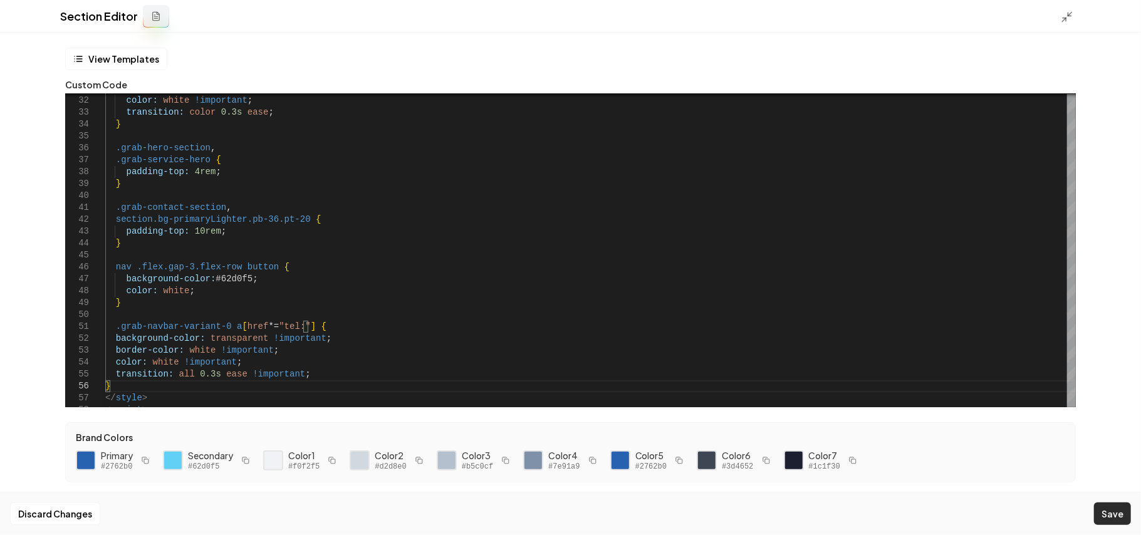
click at [1107, 505] on button "Save" at bounding box center [1112, 514] width 37 height 23
click at [1064, 16] on icon at bounding box center [1067, 17] width 13 height 13
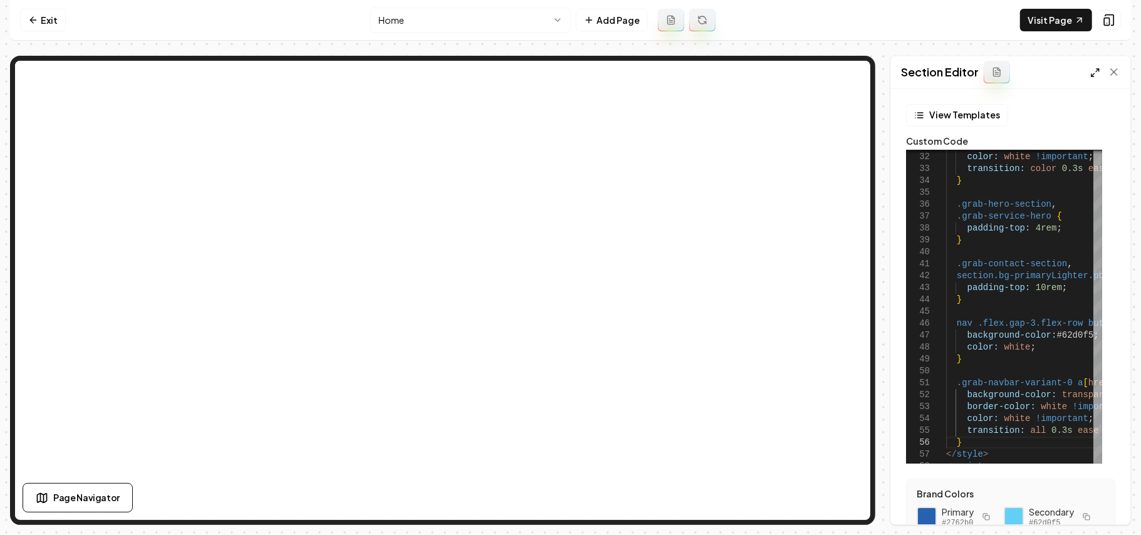
click at [1094, 70] on icon at bounding box center [1096, 73] width 10 height 10
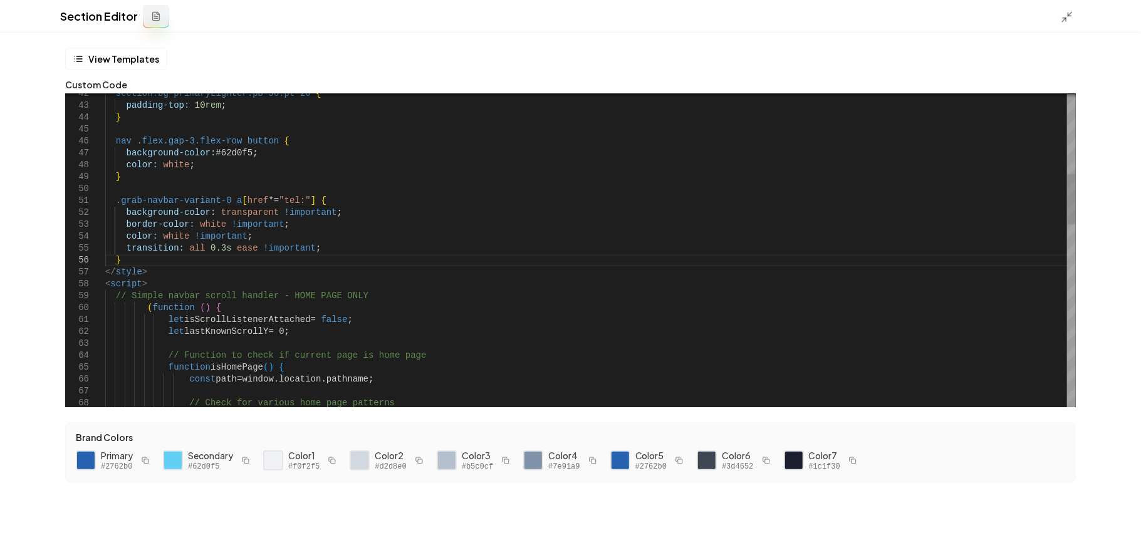
scroll to position [11, 0]
drag, startPoint x: 301, startPoint y: 199, endPoint x: 113, endPoint y: 199, distance: 188.0
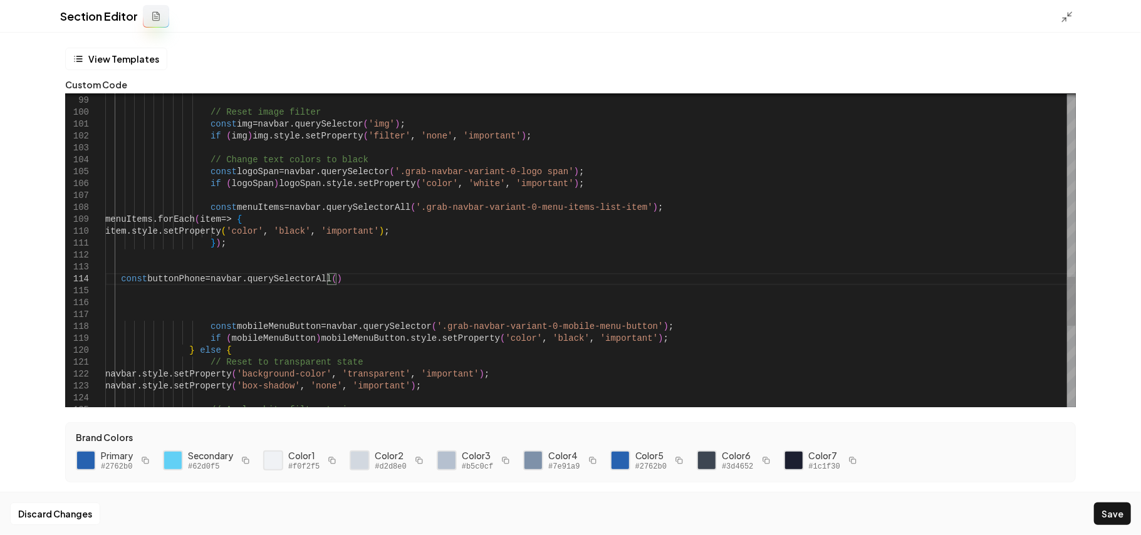
scroll to position [46, 231]
drag, startPoint x: 447, startPoint y: 277, endPoint x: 341, endPoint y: 280, distance: 106.0
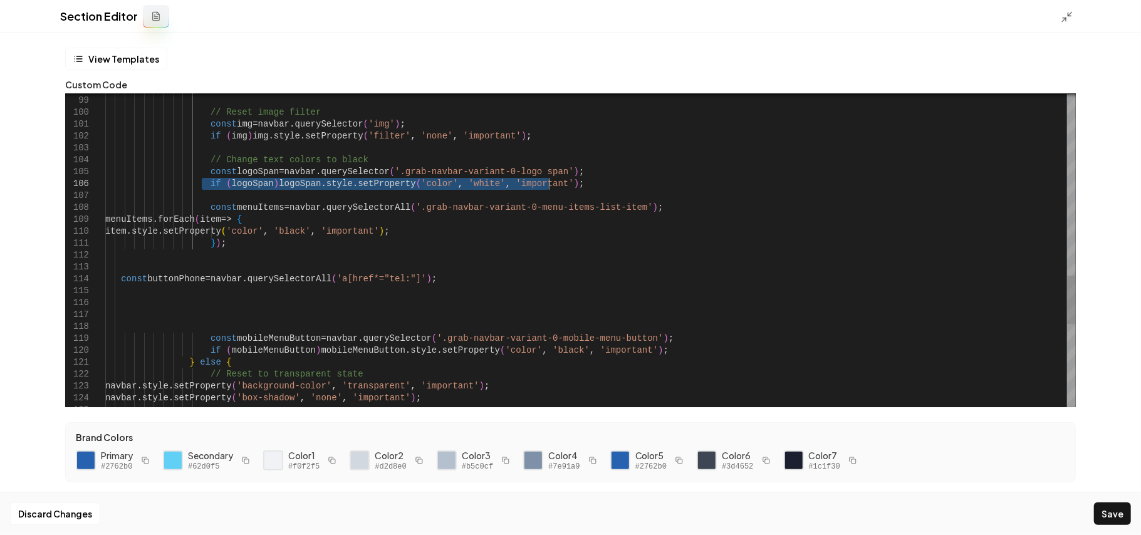
drag, startPoint x: 201, startPoint y: 187, endPoint x: 641, endPoint y: 186, distance: 440.0
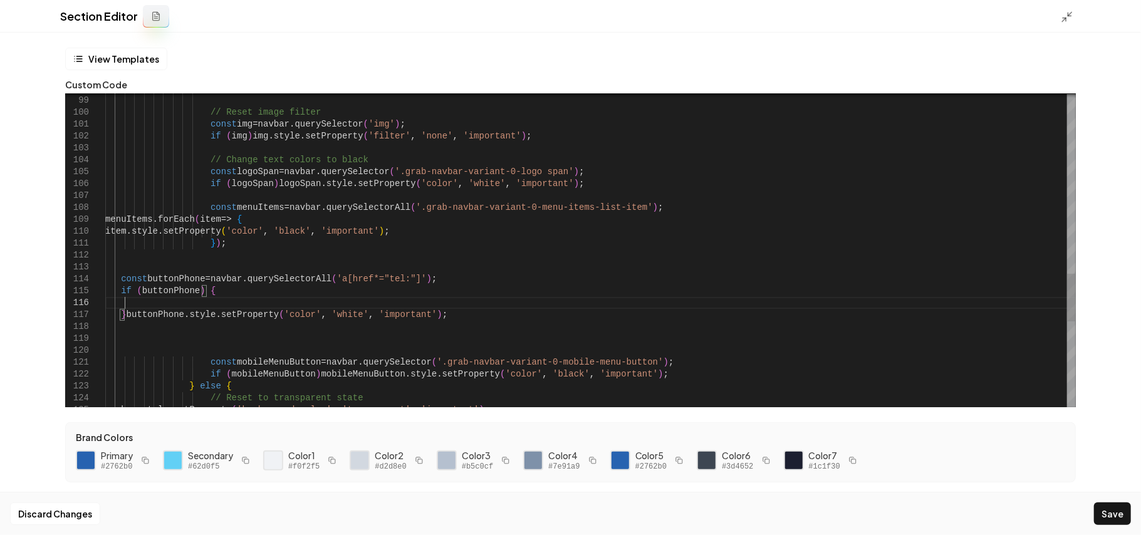
scroll to position [58, 19]
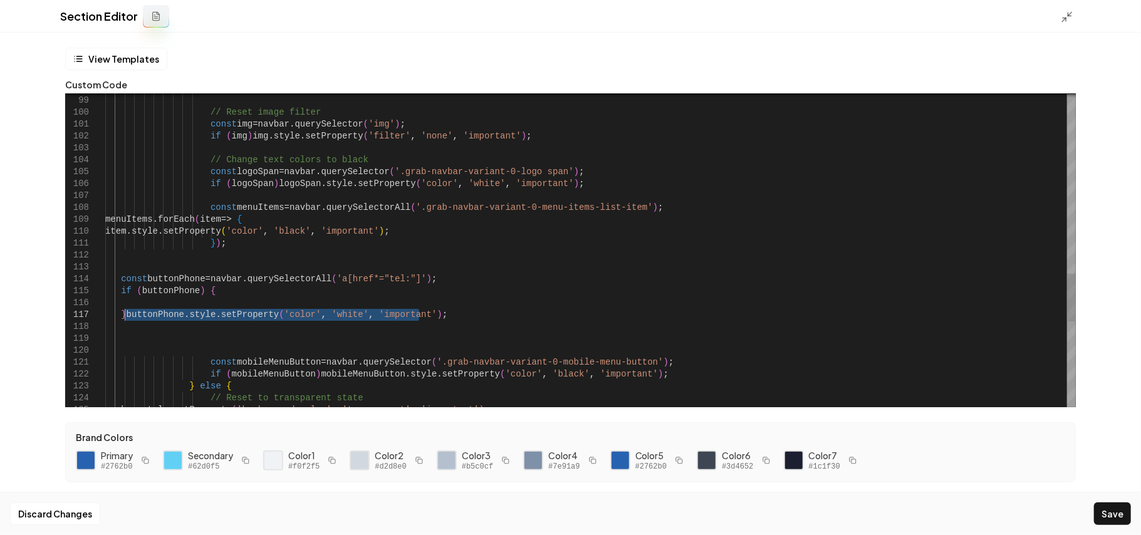
drag, startPoint x: 447, startPoint y: 318, endPoint x: 124, endPoint y: 313, distance: 322.8
drag, startPoint x: 139, startPoint y: 313, endPoint x: 149, endPoint y: 301, distance: 15.6
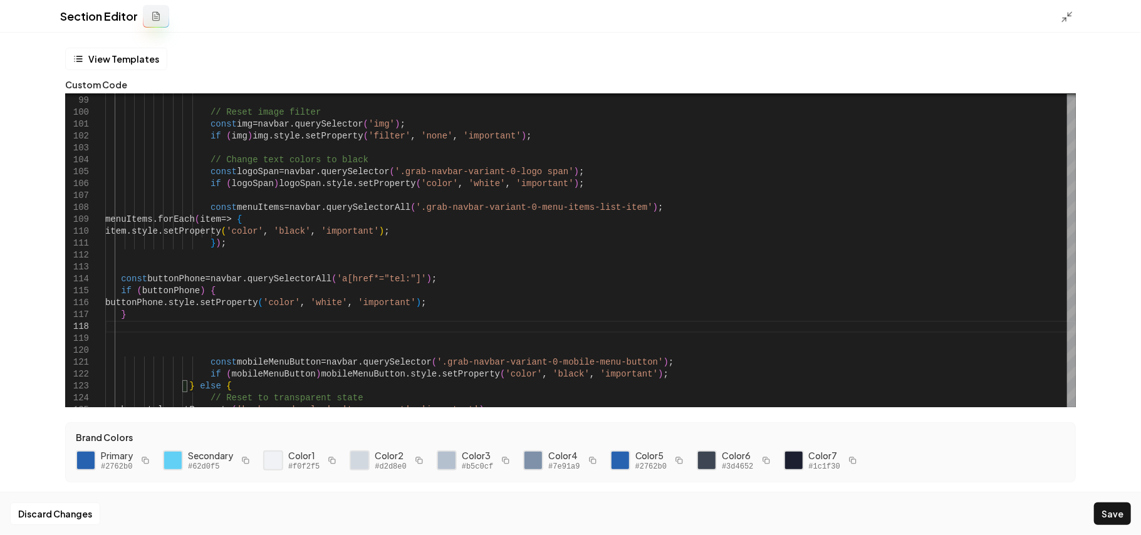
click at [148, 459] on rect "button" at bounding box center [146, 461] width 4 height 4
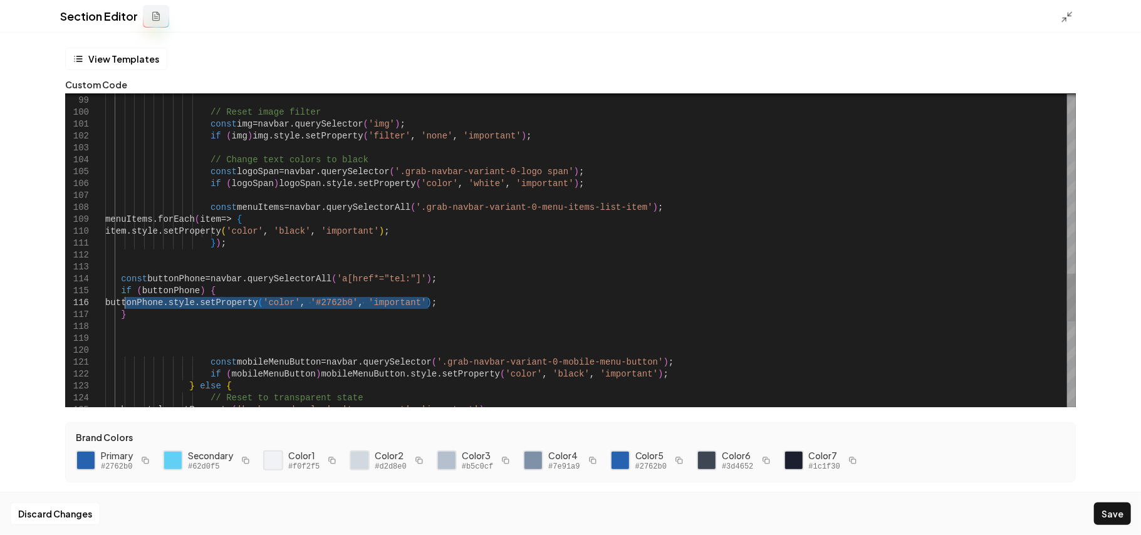
drag, startPoint x: 429, startPoint y: 301, endPoint x: 124, endPoint y: 301, distance: 305.2
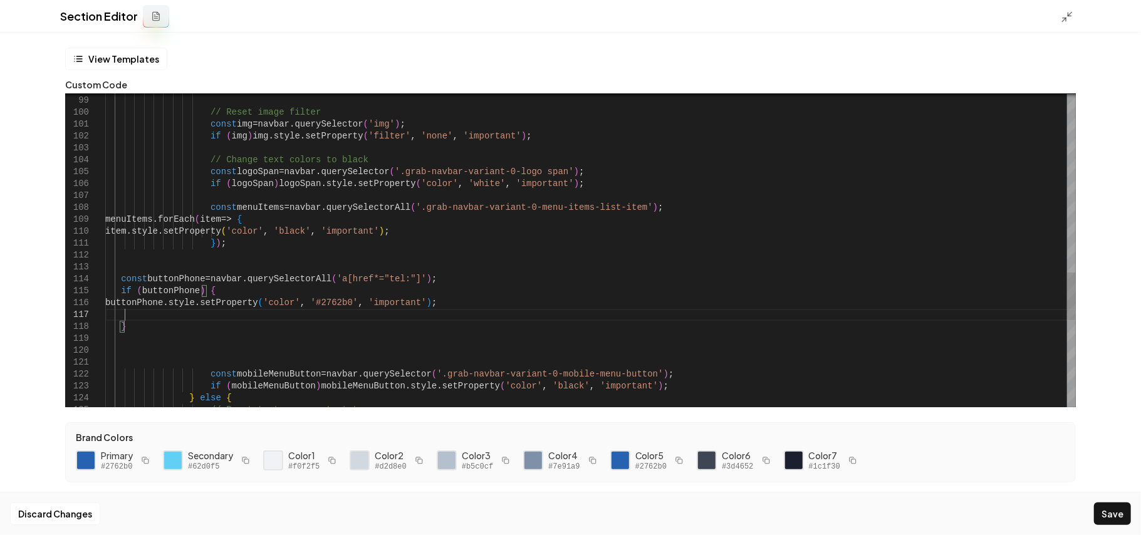
scroll to position [71, 18]
click at [1128, 525] on div "Discard Changes Save" at bounding box center [570, 513] width 1141 height 43
click at [1114, 517] on button "Save" at bounding box center [1112, 514] width 37 height 23
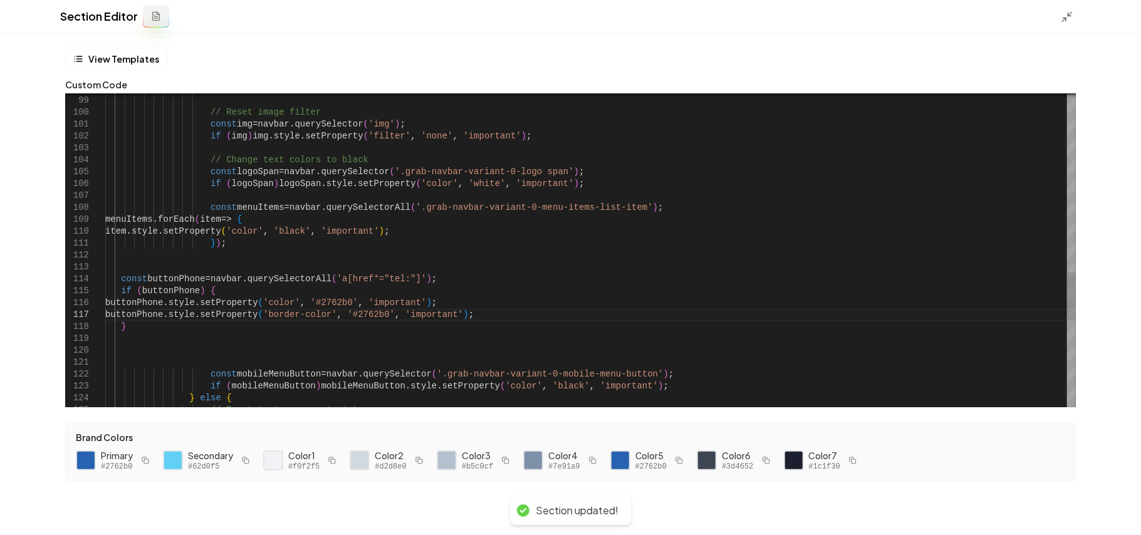
scroll to position [71, 202]
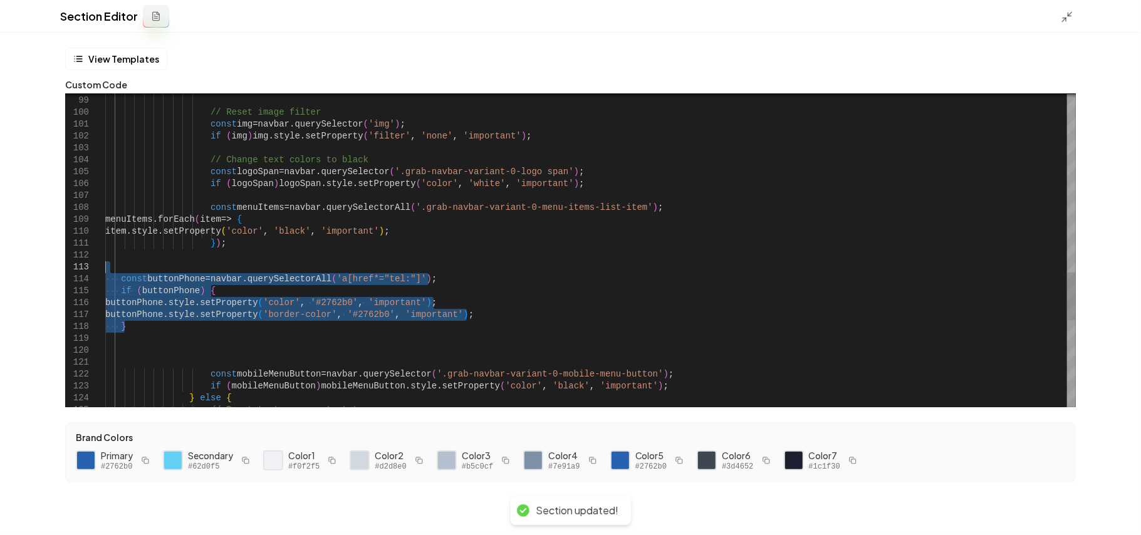
drag, startPoint x: 169, startPoint y: 328, endPoint x: 79, endPoint y: 273, distance: 105.2
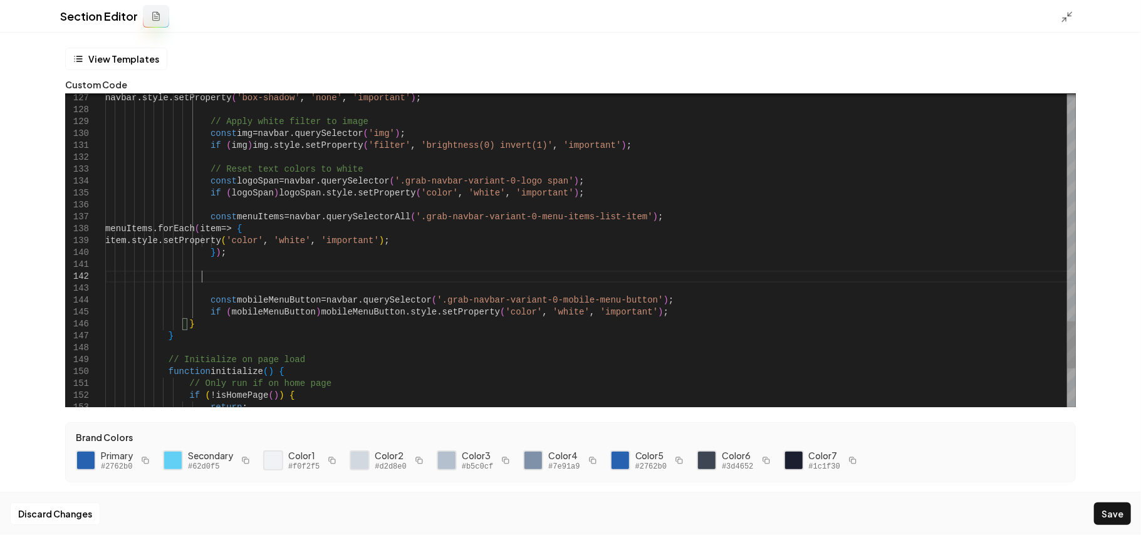
scroll to position [11, 96]
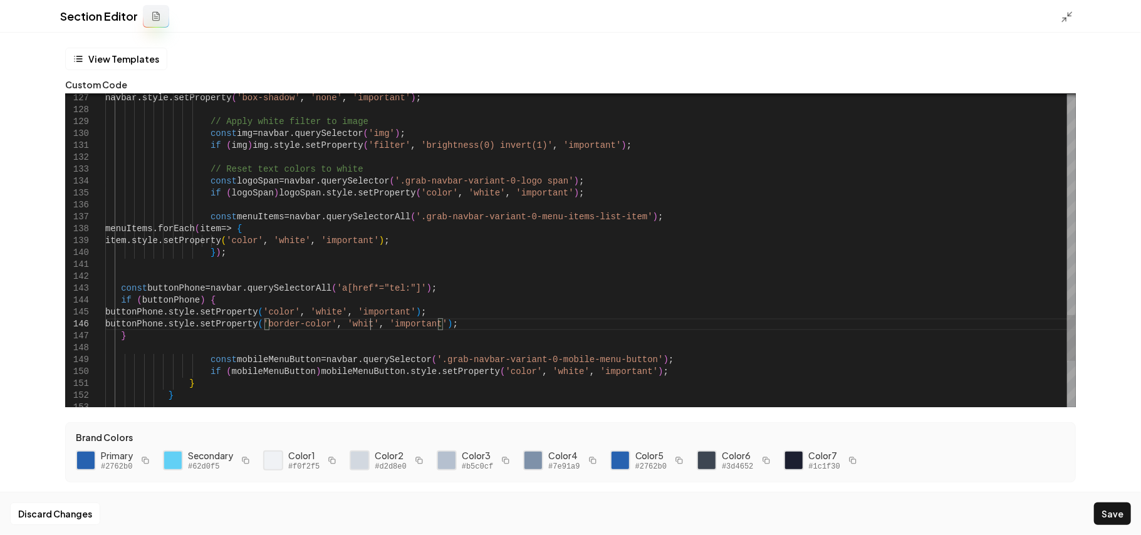
scroll to position [59, 270]
click at [1118, 507] on button "Save" at bounding box center [1112, 514] width 37 height 23
click at [1071, 20] on icon at bounding box center [1067, 17] width 13 height 13
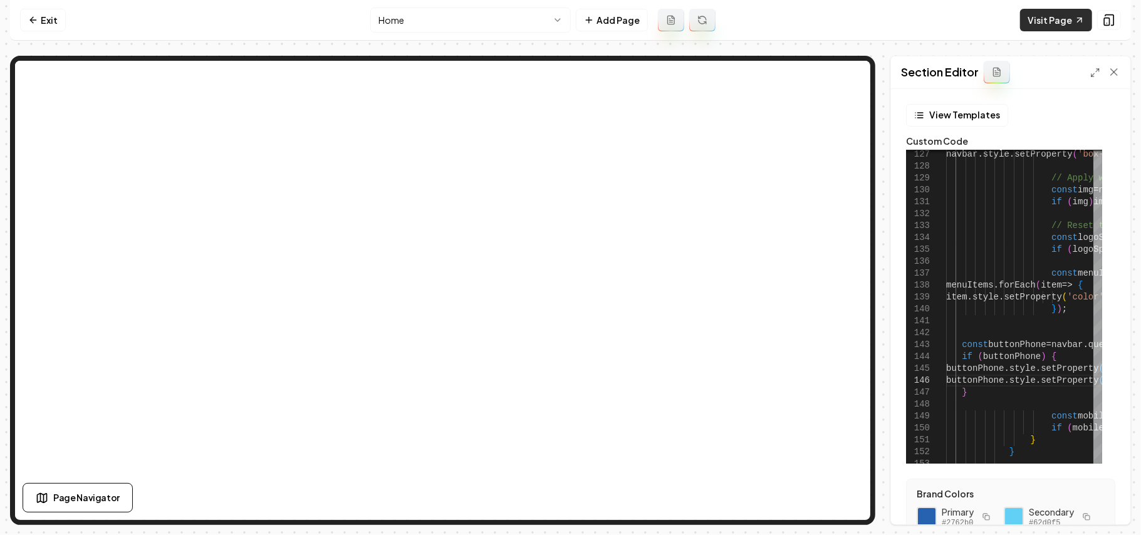
click at [1044, 18] on link "Visit Page" at bounding box center [1056, 20] width 72 height 23
click at [1094, 68] on icon at bounding box center [1096, 73] width 10 height 10
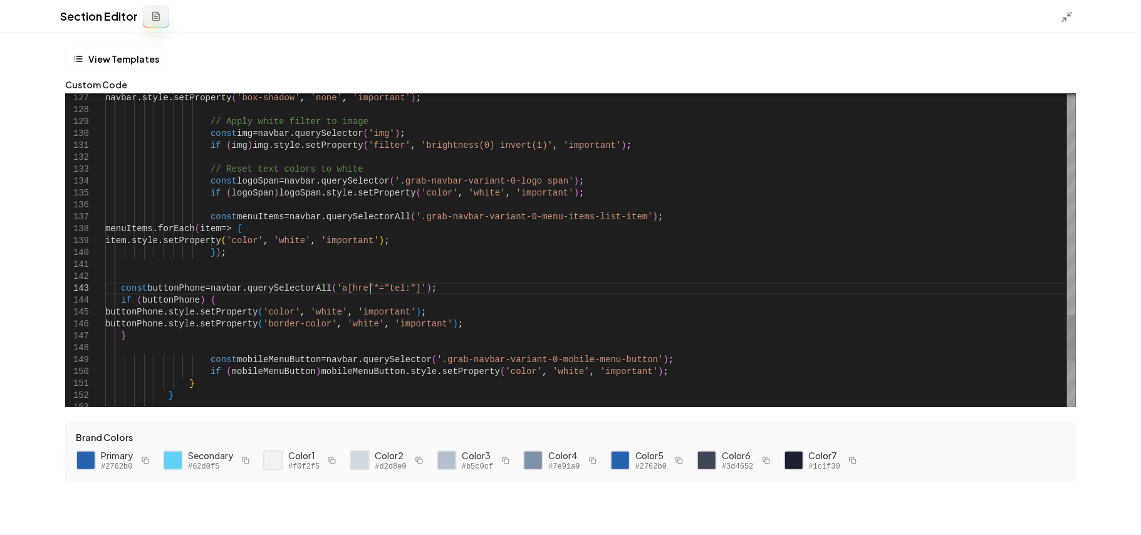
drag, startPoint x: 404, startPoint y: 289, endPoint x: 338, endPoint y: 286, distance: 65.2
click at [1113, 506] on button "Save" at bounding box center [1112, 514] width 37 height 23
click at [1067, 11] on icon at bounding box center [1067, 17] width 13 height 13
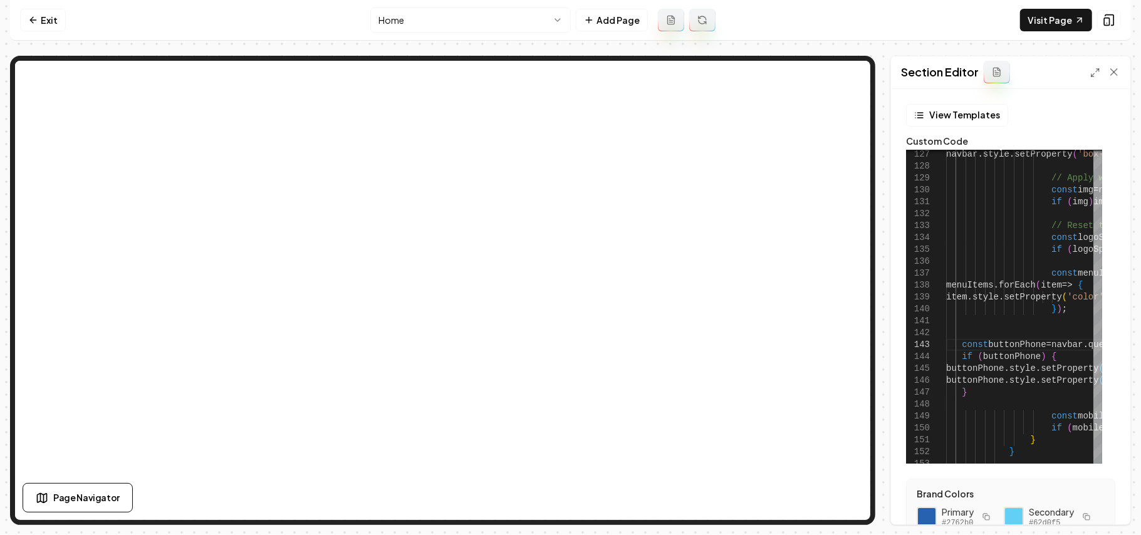
click at [1088, 68] on div "Section Editor" at bounding box center [1010, 72] width 239 height 33
click at [1094, 68] on icon at bounding box center [1096, 73] width 10 height 10
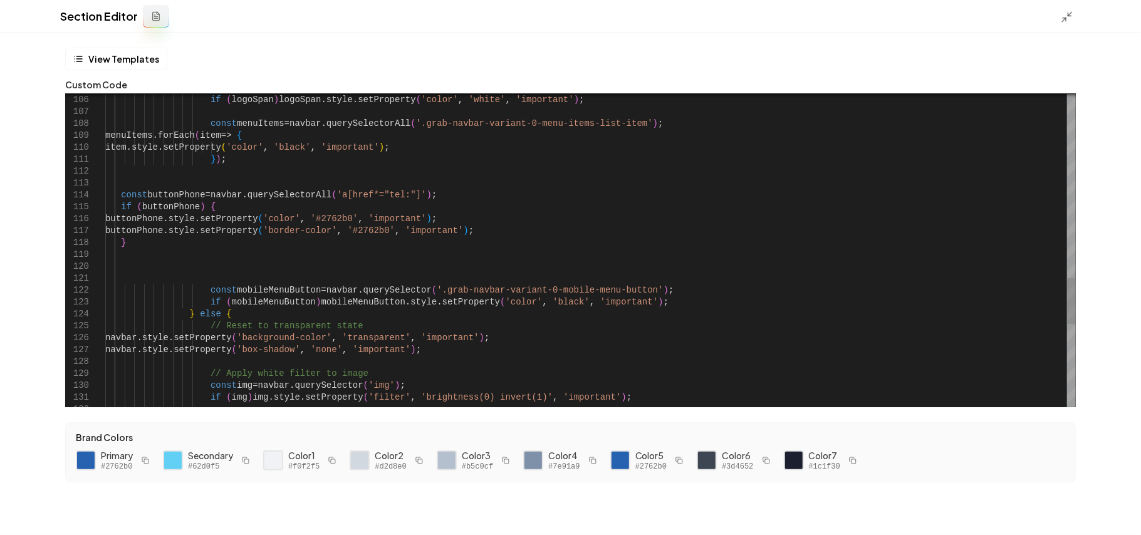
scroll to position [59, 337]
drag, startPoint x: 164, startPoint y: 253, endPoint x: 119, endPoint y: 227, distance: 51.7
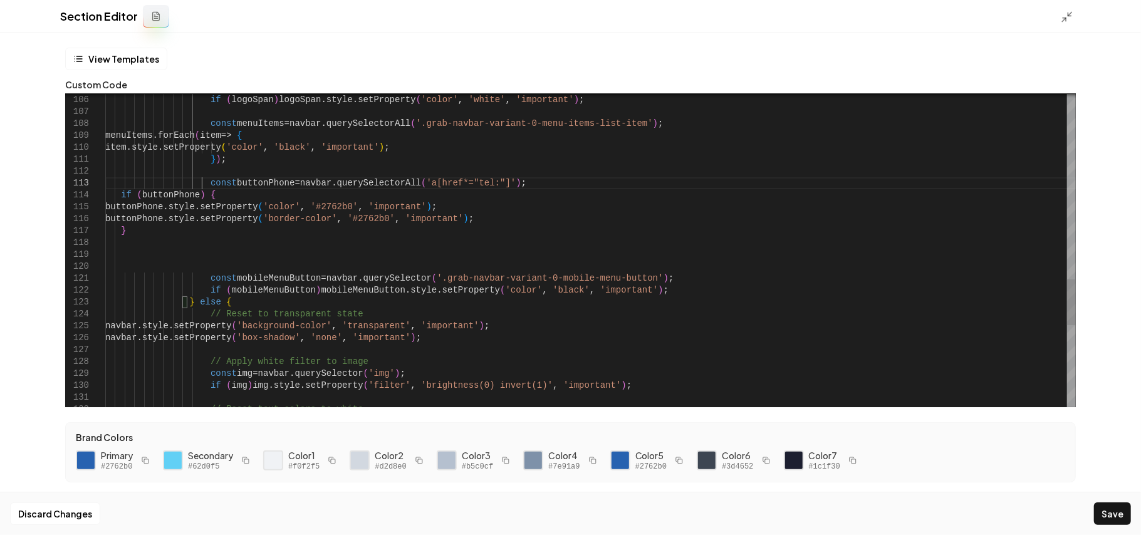
scroll to position [23, 97]
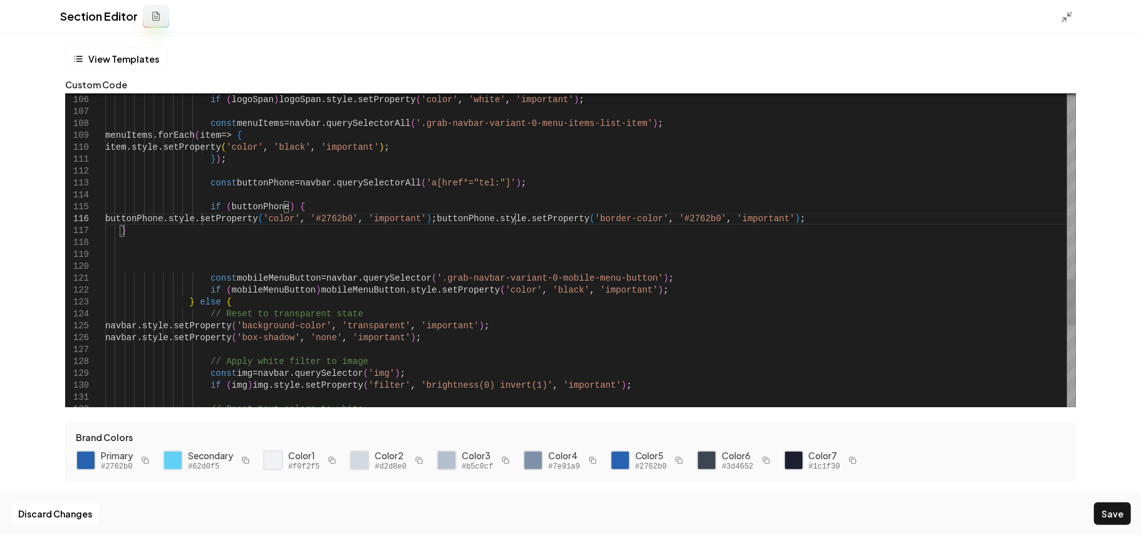
scroll to position [71, 106]
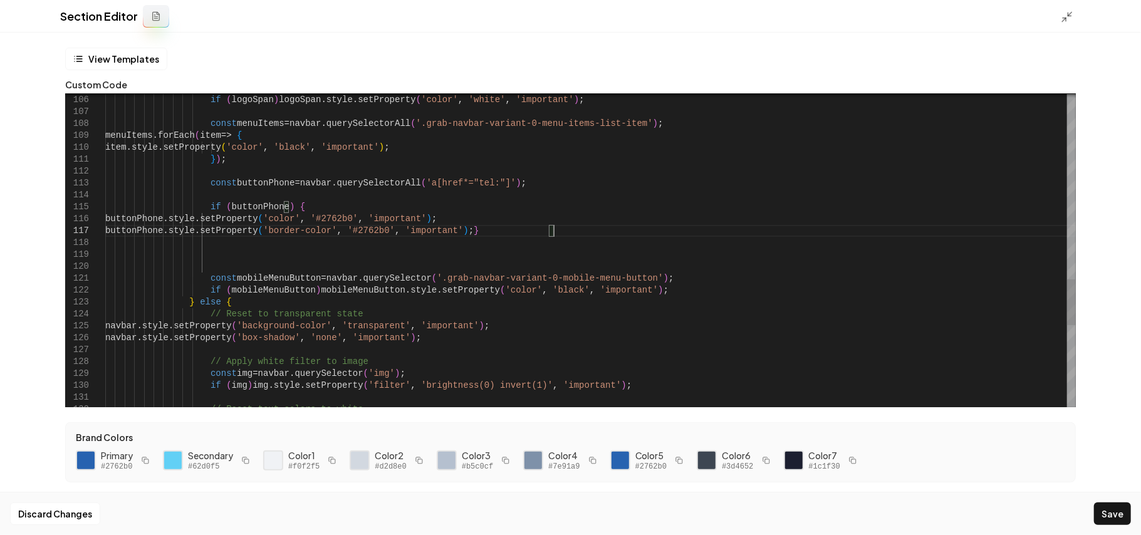
click at [1113, 508] on button "Save" at bounding box center [1112, 514] width 37 height 23
click at [1066, 16] on icon at bounding box center [1067, 17] width 13 height 13
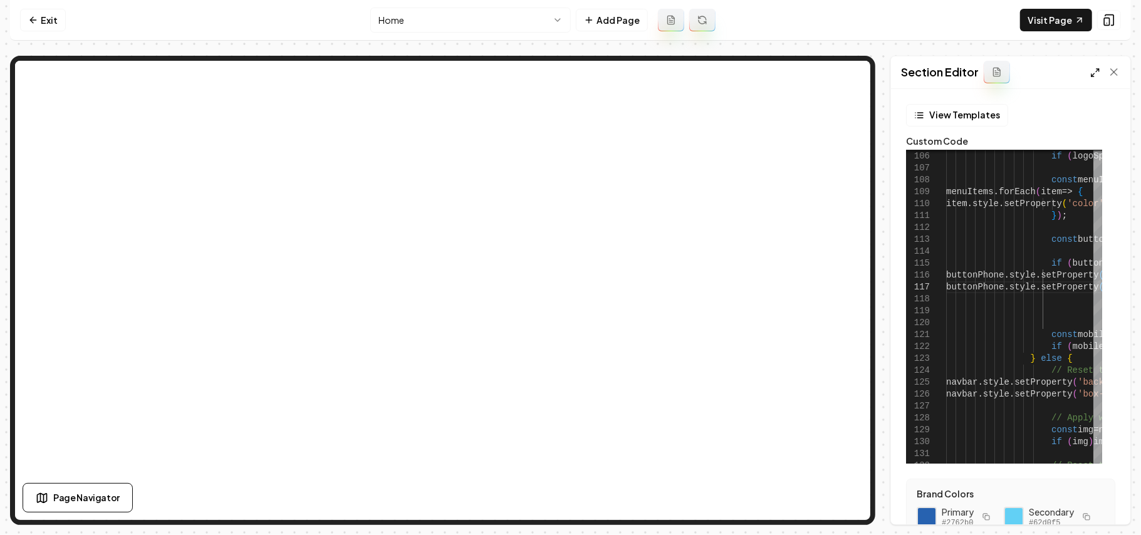
click at [1096, 71] on icon at bounding box center [1096, 73] width 10 height 10
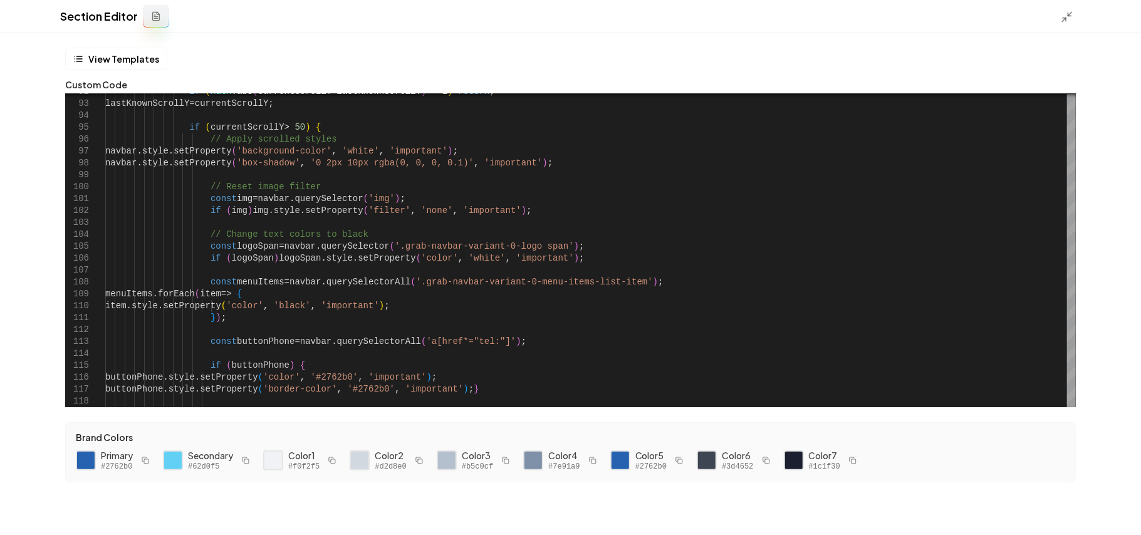
click at [1077, 11] on div at bounding box center [1071, 16] width 20 height 14
click at [1066, 16] on icon at bounding box center [1067, 17] width 13 height 13
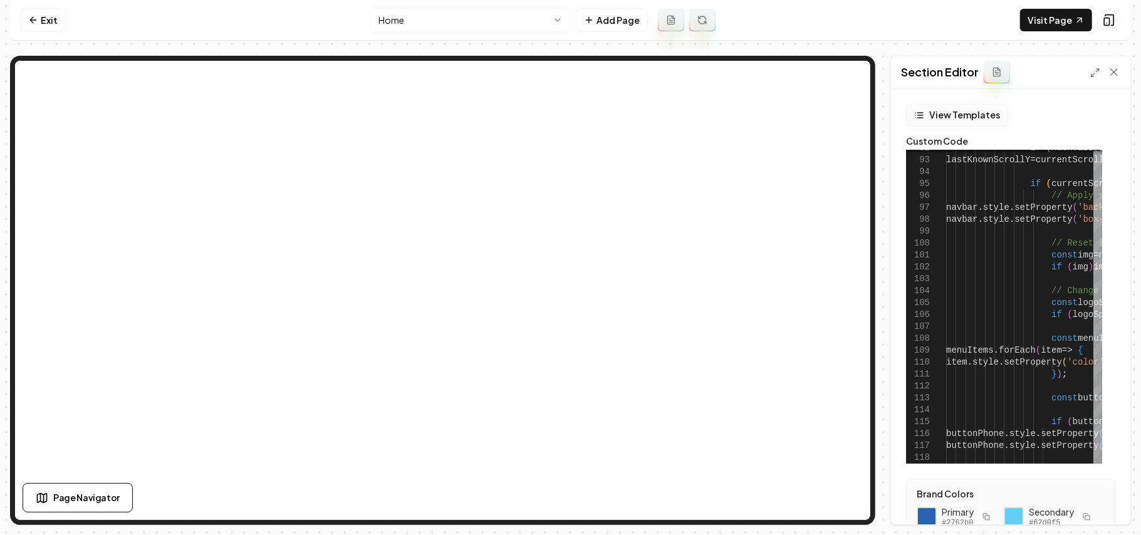
click at [956, 118] on button "View Templates" at bounding box center [957, 115] width 102 height 23
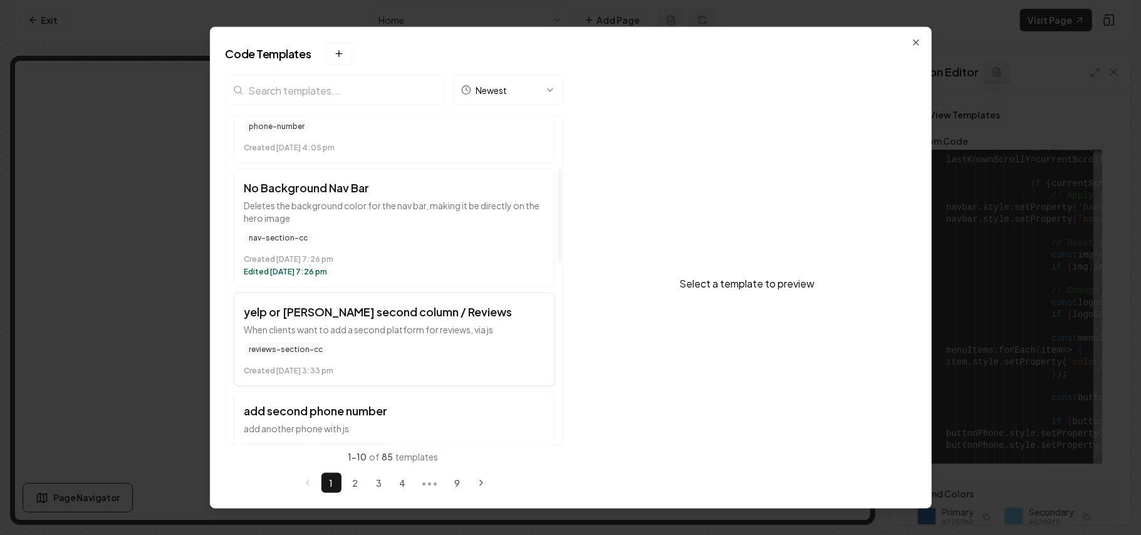
scroll to position [143, 0]
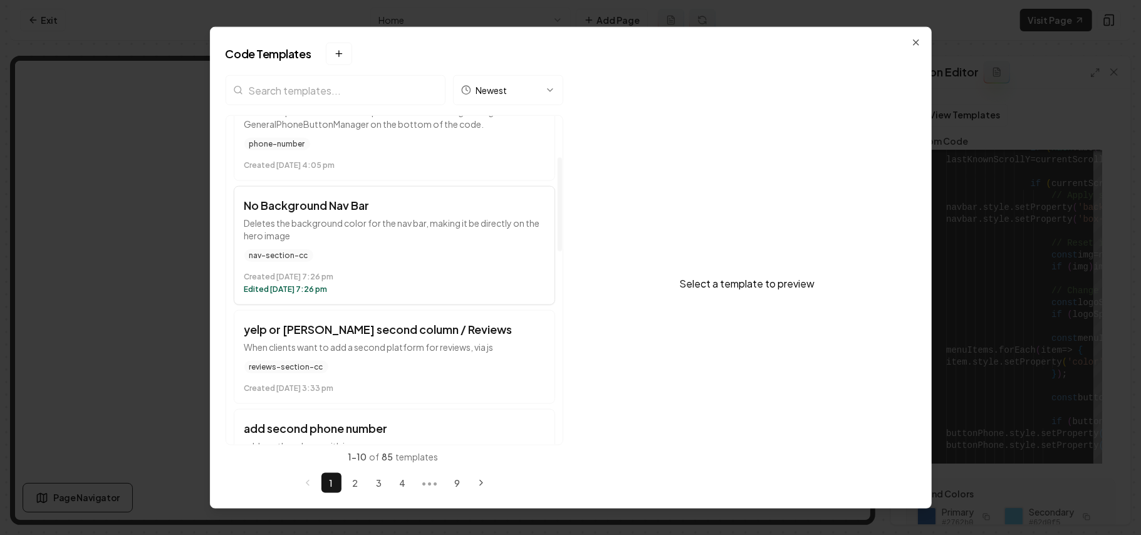
click at [478, 276] on time "Created August 20 at 7:26 pm" at bounding box center [394, 277] width 300 height 10
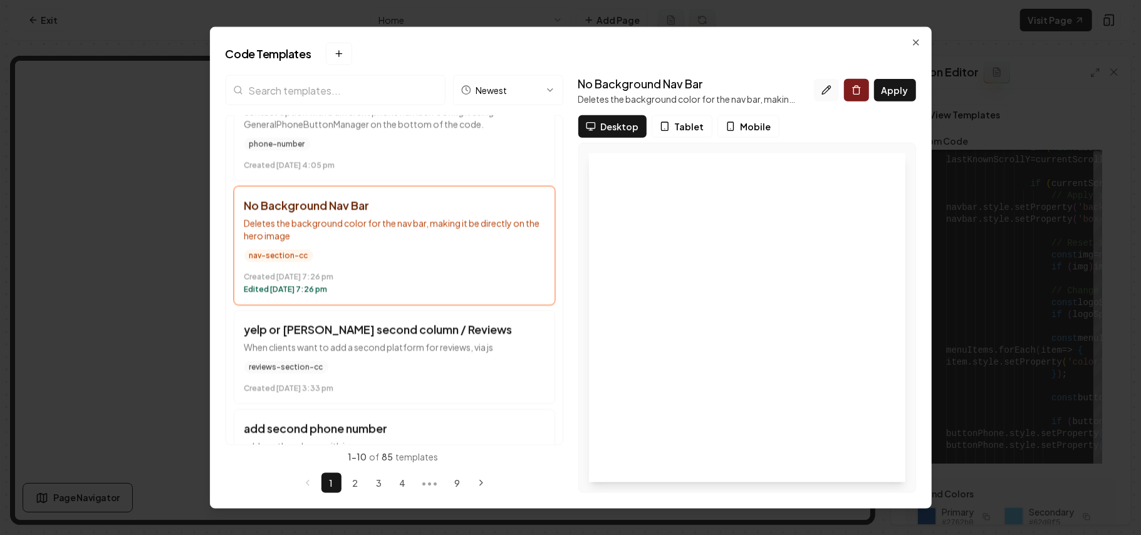
click at [828, 86] on icon at bounding box center [827, 90] width 10 height 10
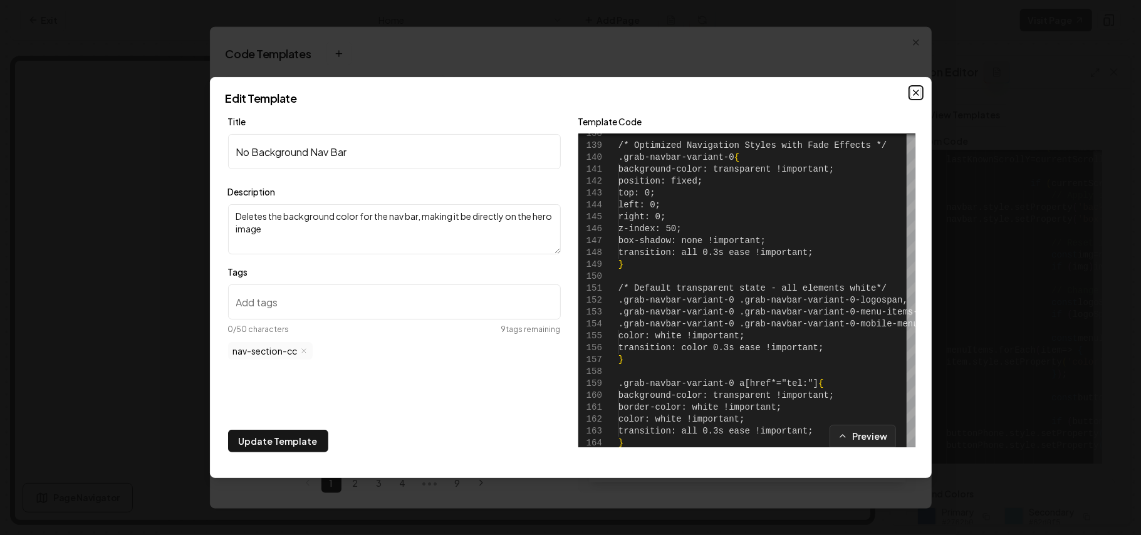
click at [914, 94] on icon "button" at bounding box center [916, 92] width 5 height 5
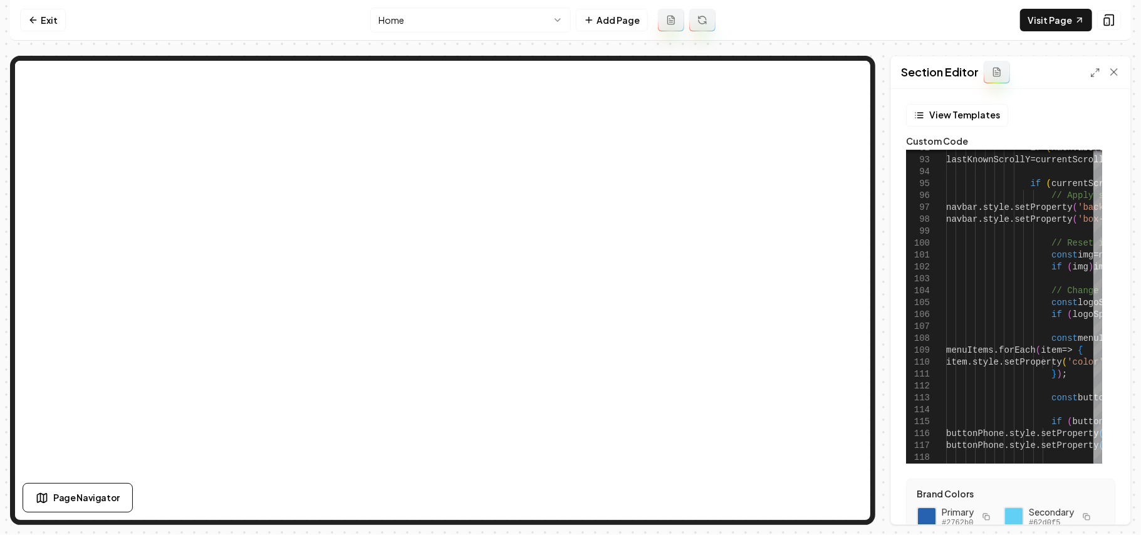
click at [1091, 66] on div at bounding box center [1106, 72] width 30 height 13
click at [1094, 66] on div at bounding box center [1106, 72] width 30 height 13
click at [1096, 75] on icon at bounding box center [1096, 73] width 10 height 10
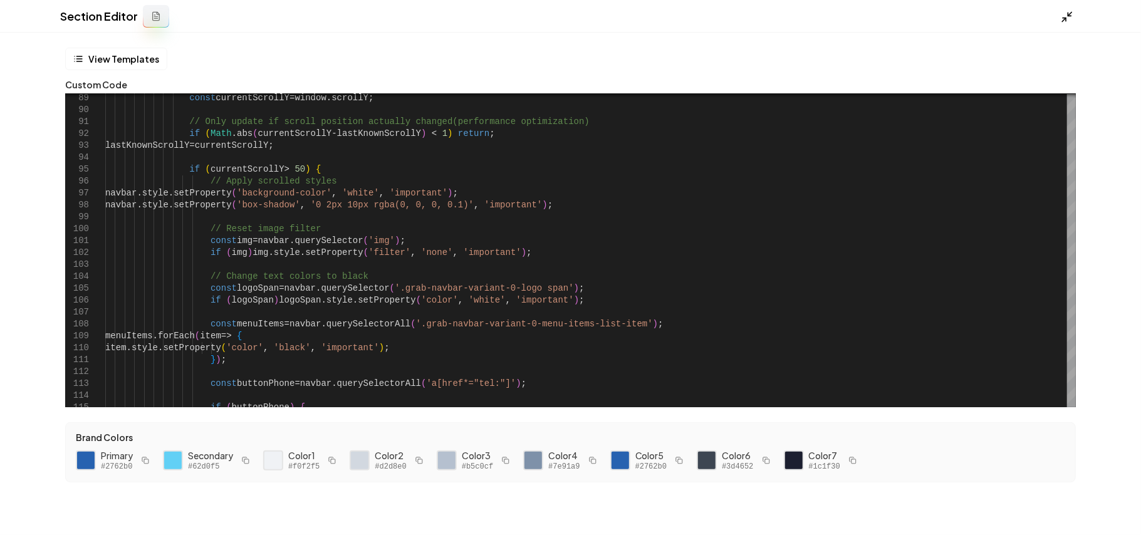
click at [1064, 14] on icon at bounding box center [1067, 17] width 13 height 13
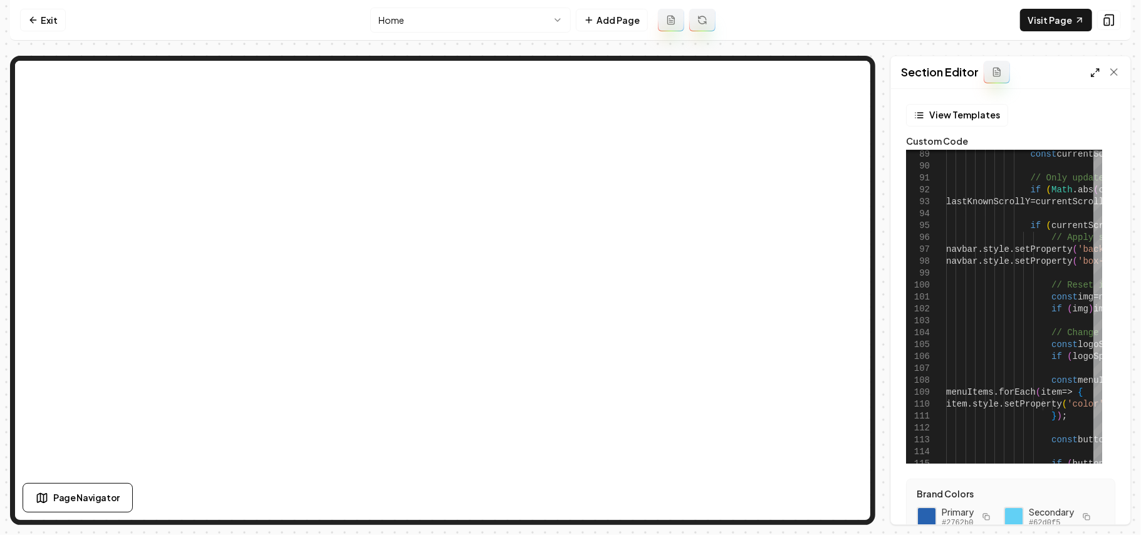
click at [1094, 76] on icon at bounding box center [1096, 73] width 10 height 10
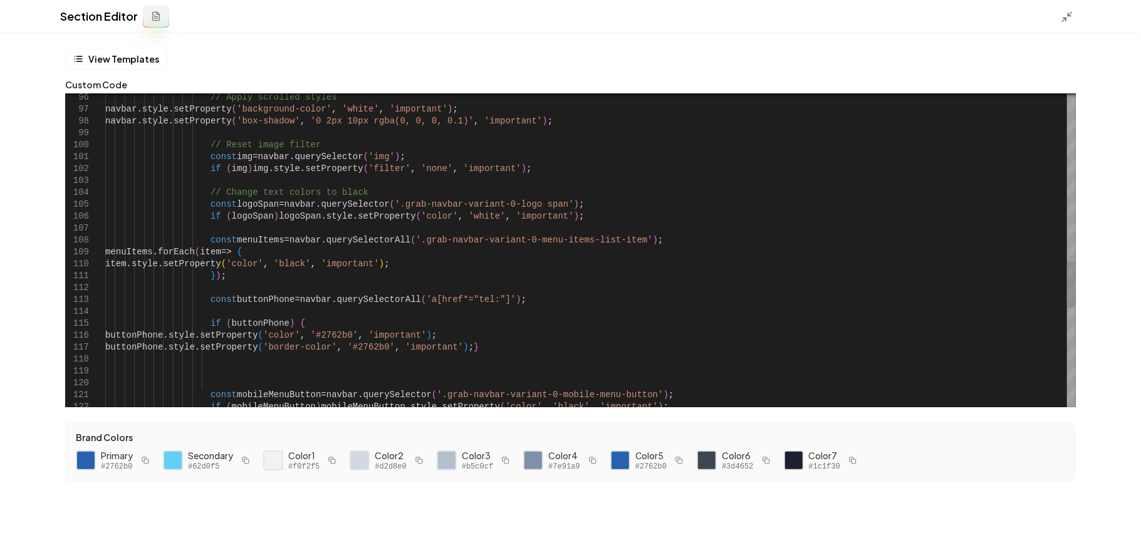
click at [218, 239] on div "// Reset image filter const img = navbar . querySelector ( 'img' ) ; if ( img )…" at bounding box center [590, 20] width 971 height 2120
click at [316, 302] on div "// Reset image filter const img = navbar . querySelector ( 'img' ) ; if ( img )…" at bounding box center [590, 20] width 971 height 2120
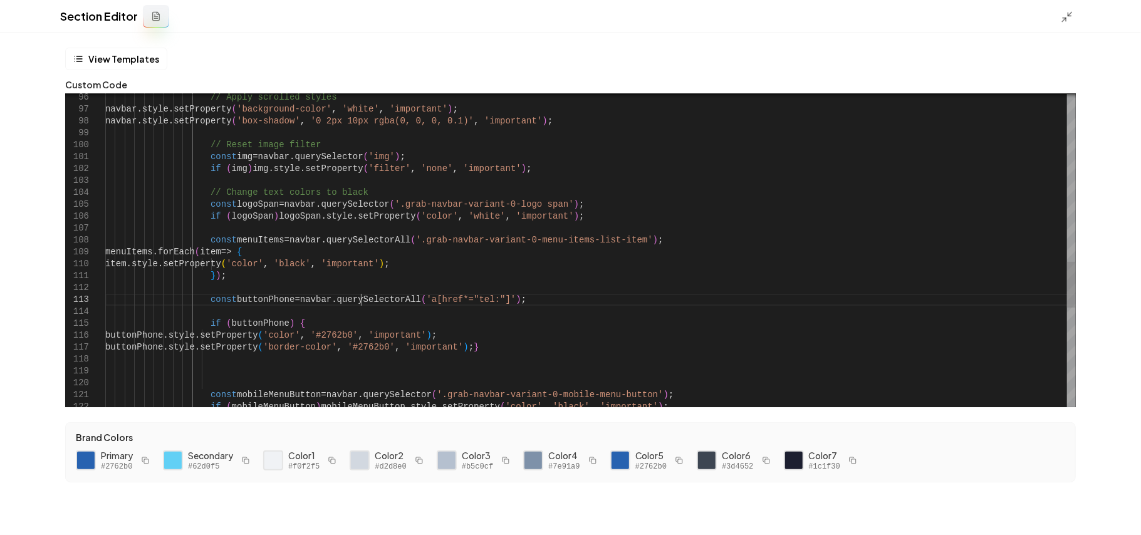
click at [360, 300] on div "// Reset image filter const img = navbar . querySelector ( 'img' ) ; if ( img )…" at bounding box center [590, 20] width 971 height 2120
click at [397, 302] on div "// Reset image filter const img = navbar . querySelector ( 'img' ) ; if ( img )…" at bounding box center [590, 20] width 971 height 2120
click at [394, 298] on div "// Reset image filter const img = navbar . querySelector ( 'img' ) ; if ( img )…" at bounding box center [590, 20] width 971 height 2120
click at [420, 299] on div "// Reset image filter const img = navbar . querySelector ( 'img' ) ; if ( img )…" at bounding box center [590, 20] width 971 height 2120
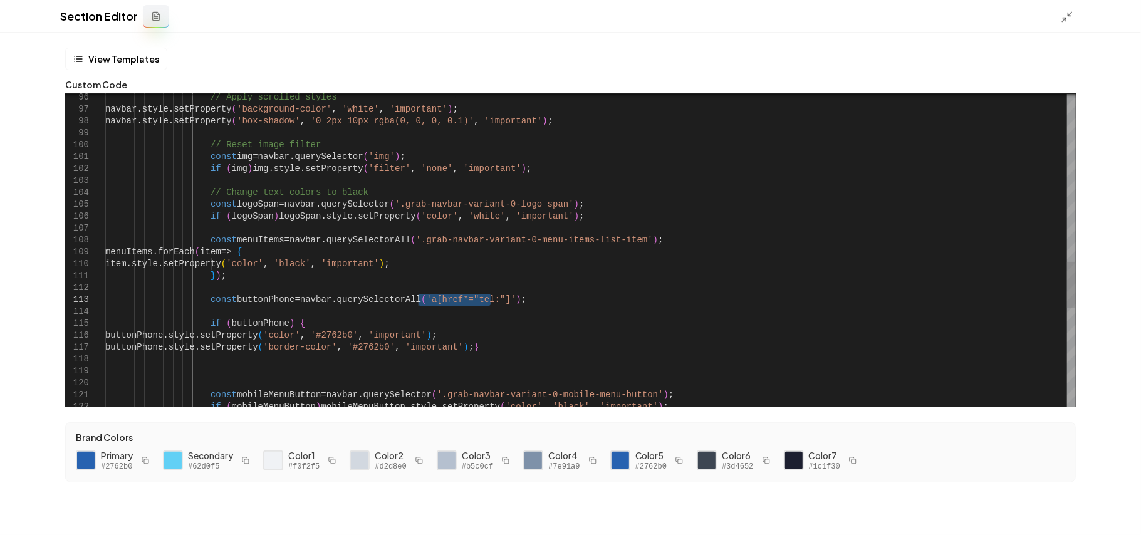
drag, startPoint x: 489, startPoint y: 297, endPoint x: 417, endPoint y: 297, distance: 72.1
click at [417, 297] on div "// Reset image filter const img = navbar . querySelector ( 'img' ) ; if ( img )…" at bounding box center [590, 20] width 971 height 2120
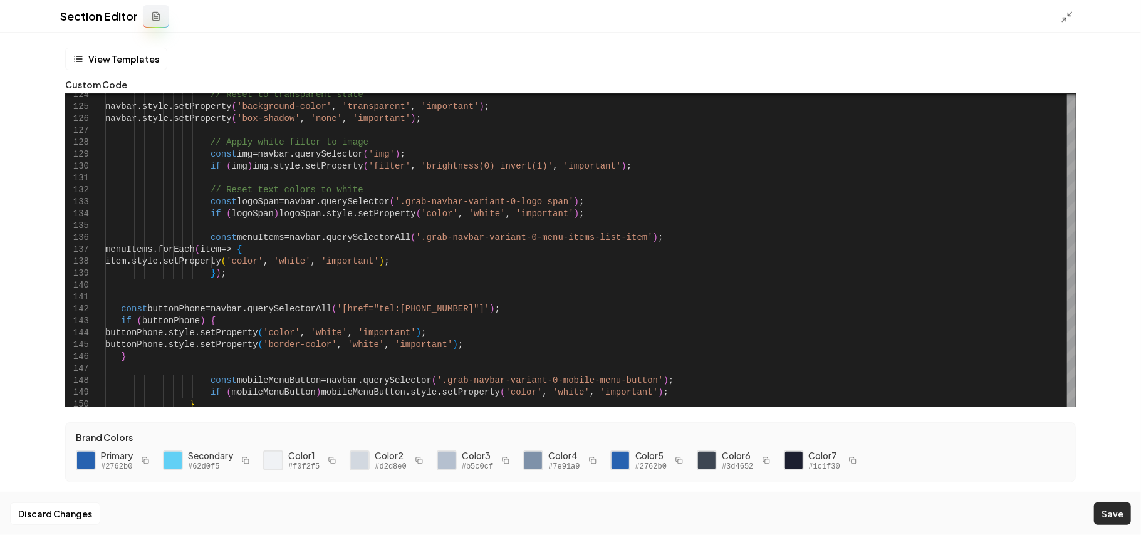
click at [1114, 506] on button "Save" at bounding box center [1112, 514] width 37 height 23
click at [1068, 11] on icon at bounding box center [1067, 17] width 13 height 13
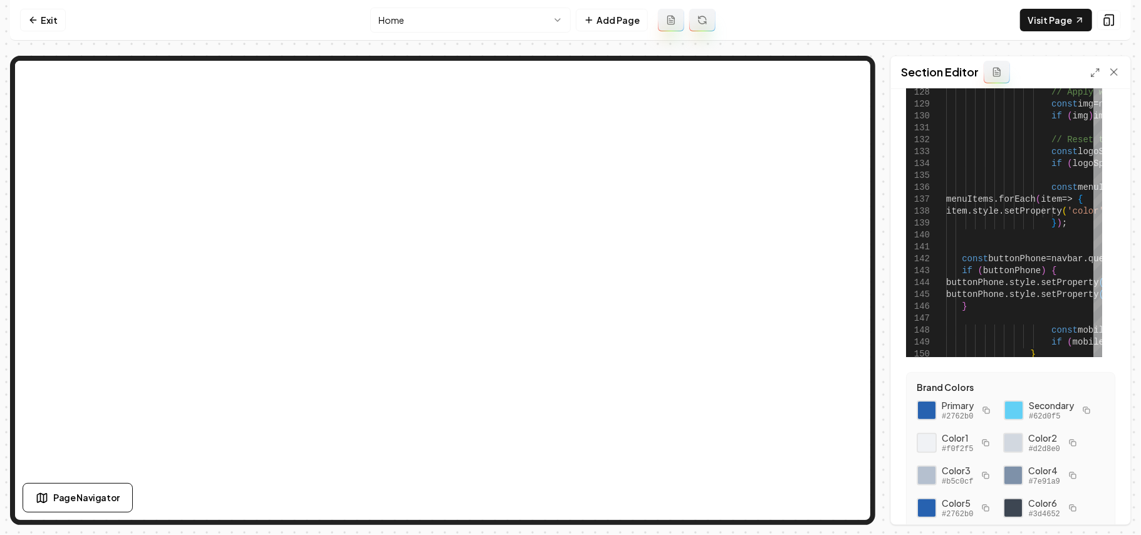
scroll to position [167, 0]
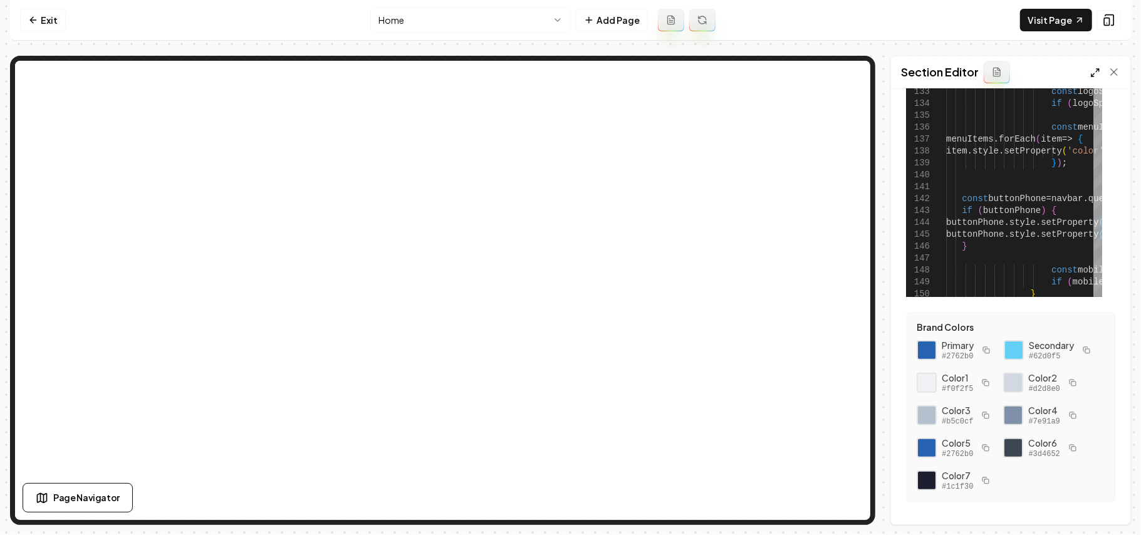
click at [1094, 71] on icon at bounding box center [1096, 73] width 10 height 10
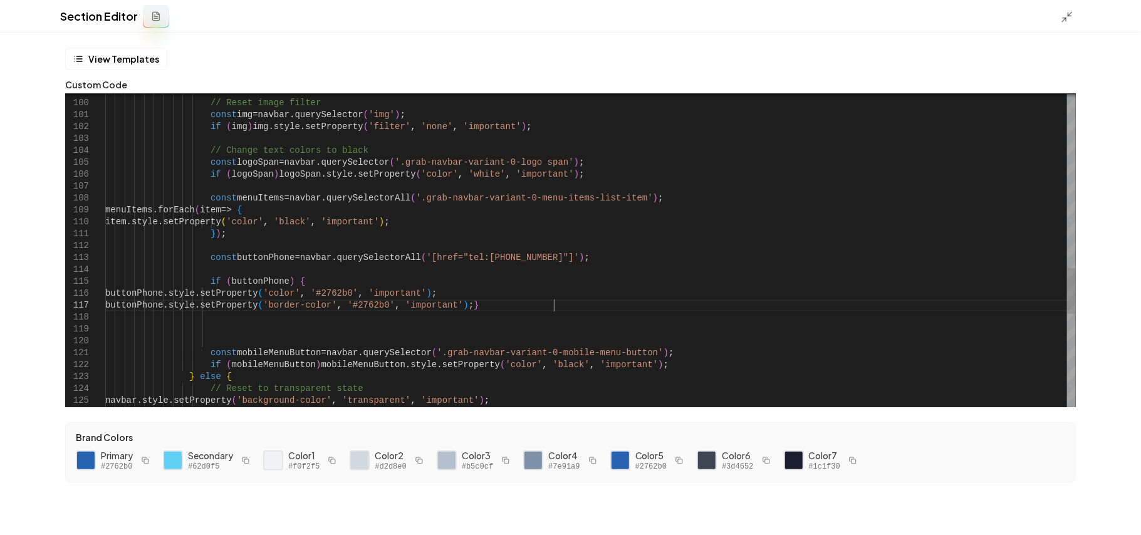
scroll to position [71, 419]
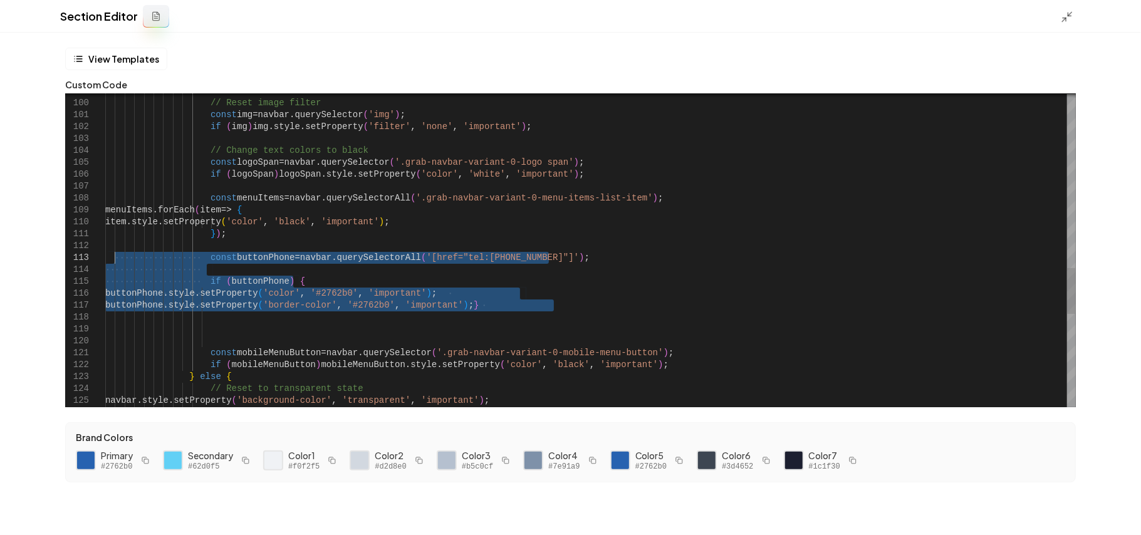
drag, startPoint x: 641, startPoint y: 304, endPoint x: 114, endPoint y: 254, distance: 528.9
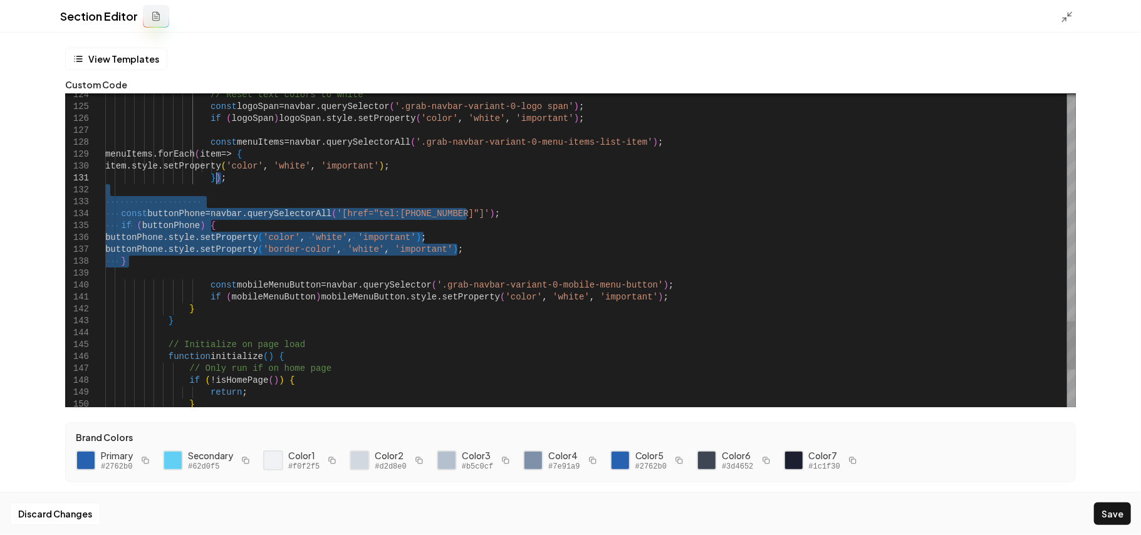
drag, startPoint x: 203, startPoint y: 276, endPoint x: 244, endPoint y: 181, distance: 103.3
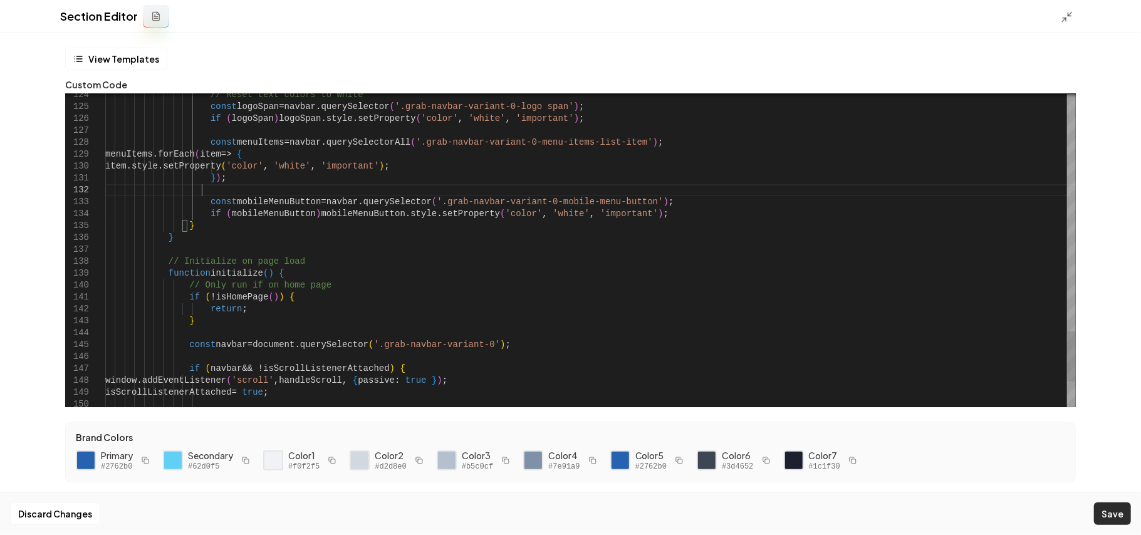
scroll to position [23, 96]
click at [1114, 514] on button "Save" at bounding box center [1112, 514] width 37 height 23
click at [1060, 13] on div "Section Editor" at bounding box center [570, 16] width 1141 height 33
click at [1067, 14] on icon at bounding box center [1067, 17] width 13 height 13
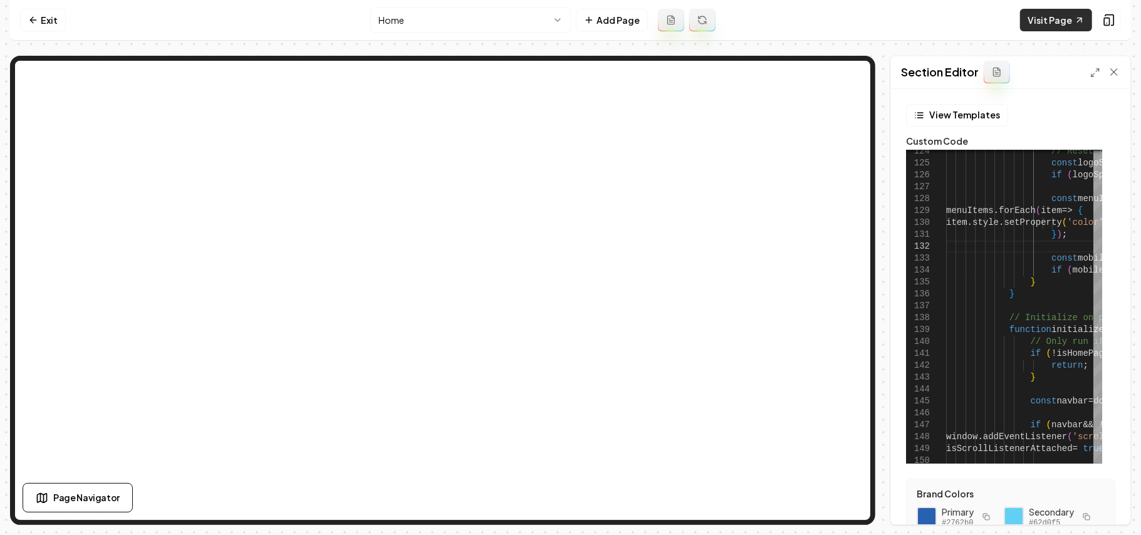
click at [1036, 26] on link "Visit Page" at bounding box center [1056, 20] width 72 height 23
click at [1084, 76] on div "Section Editor" at bounding box center [1010, 72] width 239 height 33
click at [1091, 74] on icon at bounding box center [1096, 73] width 10 height 10
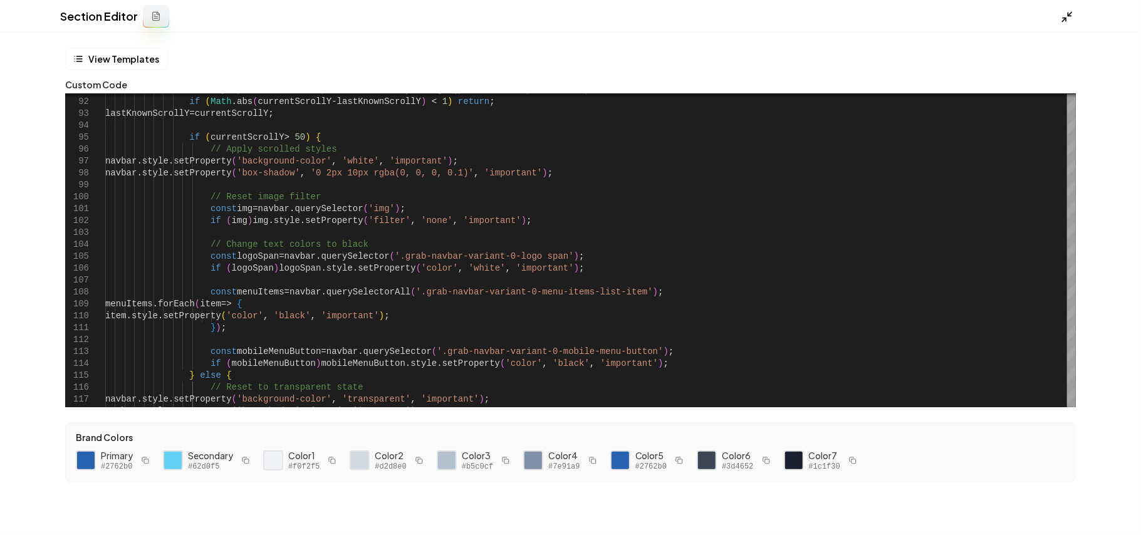
click at [1068, 18] on icon at bounding box center [1067, 17] width 13 height 13
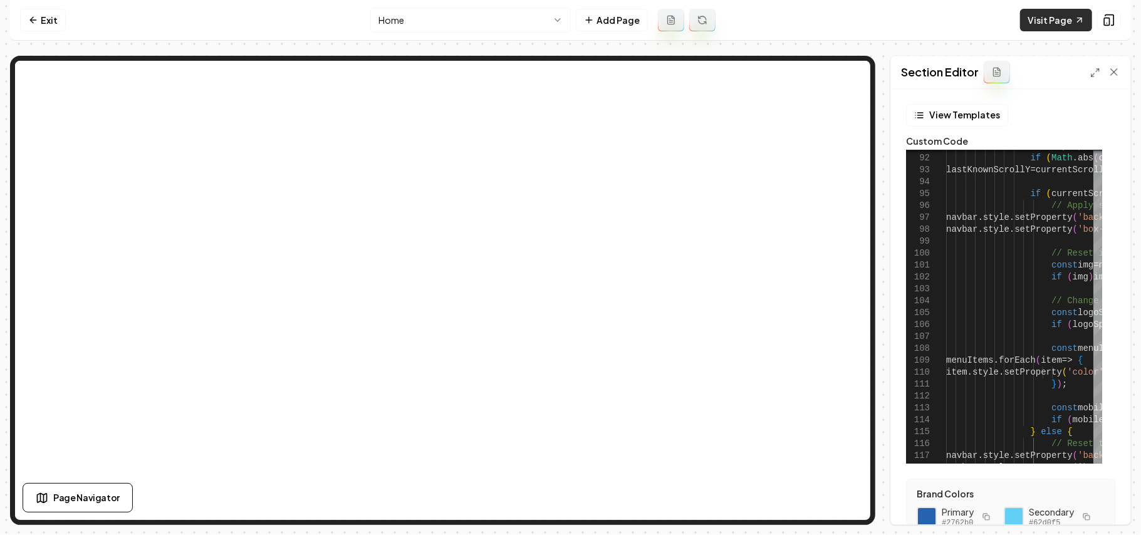
click at [1041, 20] on link "Visit Page" at bounding box center [1056, 20] width 72 height 23
click at [1094, 76] on icon at bounding box center [1096, 73] width 10 height 10
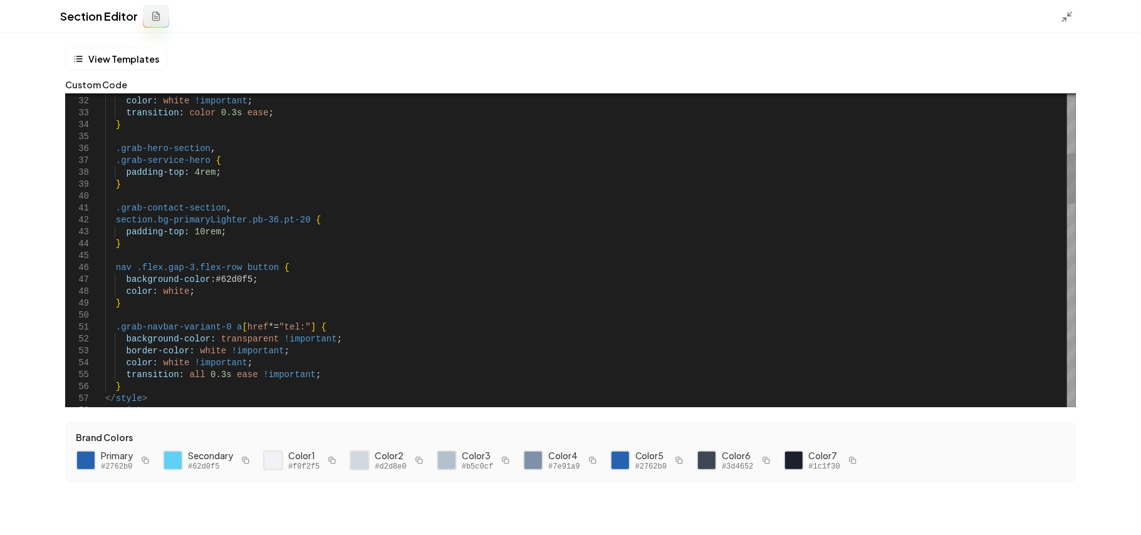
scroll to position [23, 95]
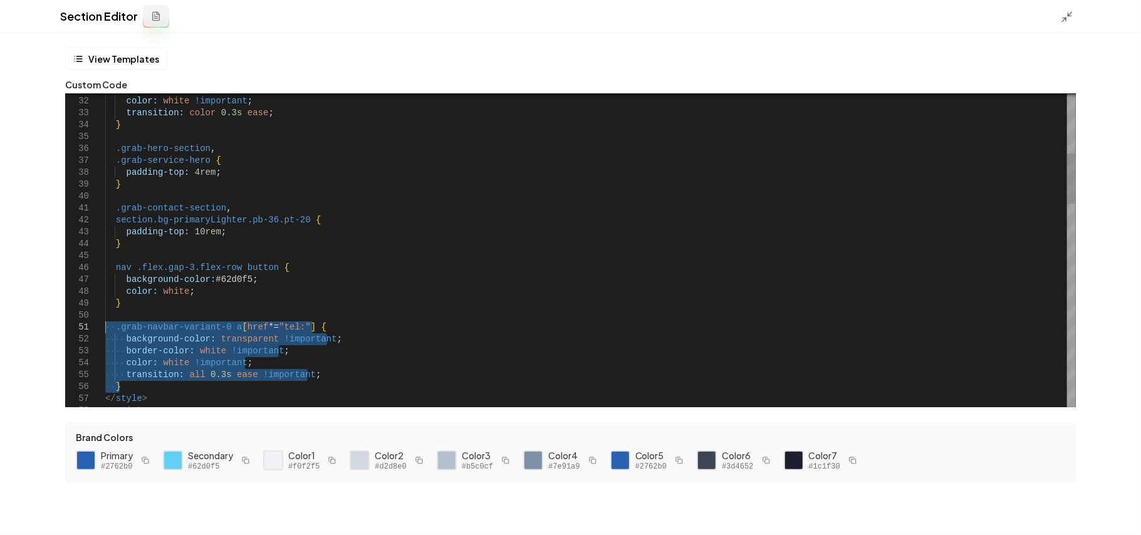
drag, startPoint x: 141, startPoint y: 384, endPoint x: 104, endPoint y: 330, distance: 65.4
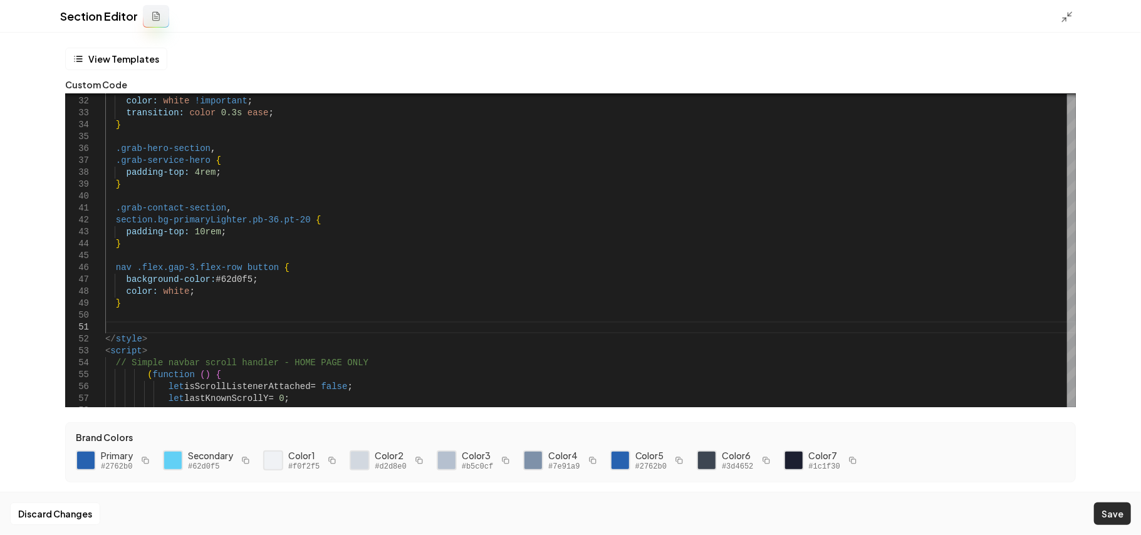
click at [1111, 505] on button "Save" at bounding box center [1112, 514] width 37 height 23
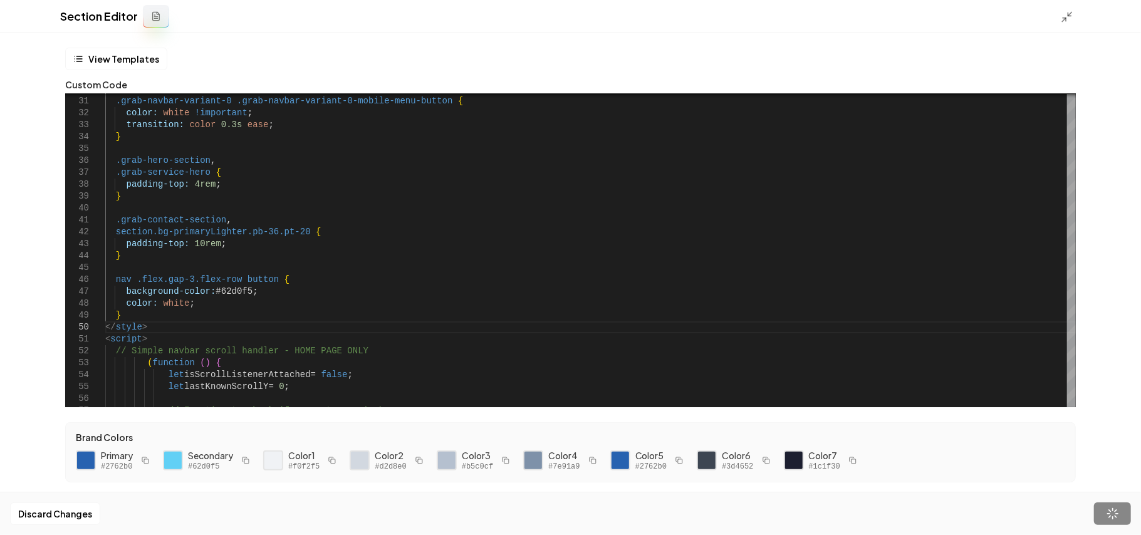
click at [1073, 11] on icon at bounding box center [1067, 17] width 13 height 13
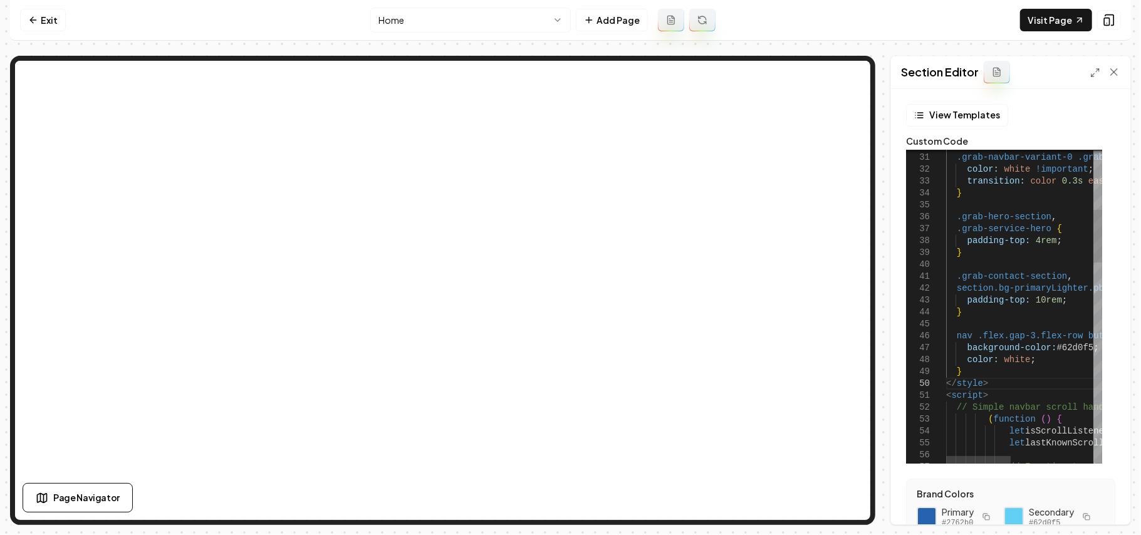
scroll to position [23, 0]
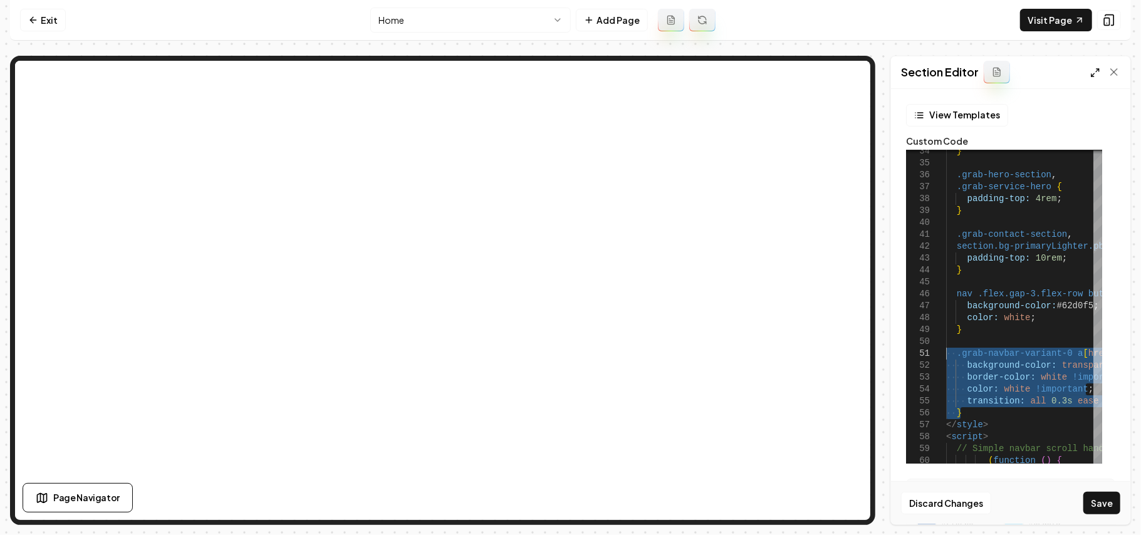
click at [1091, 78] on icon at bounding box center [1096, 73] width 10 height 10
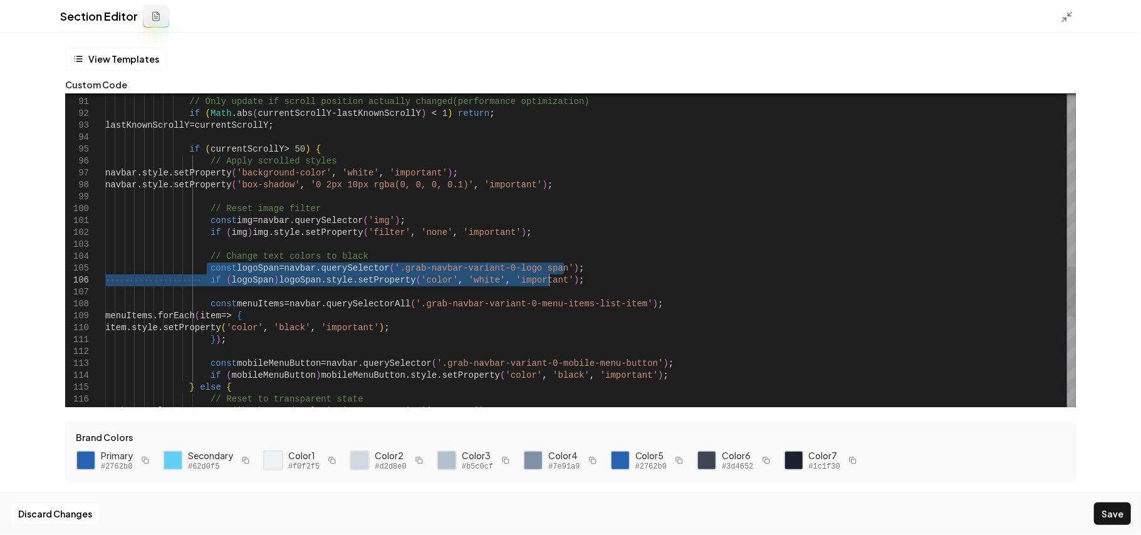
drag, startPoint x: 228, startPoint y: 269, endPoint x: 600, endPoint y: 280, distance: 371.8
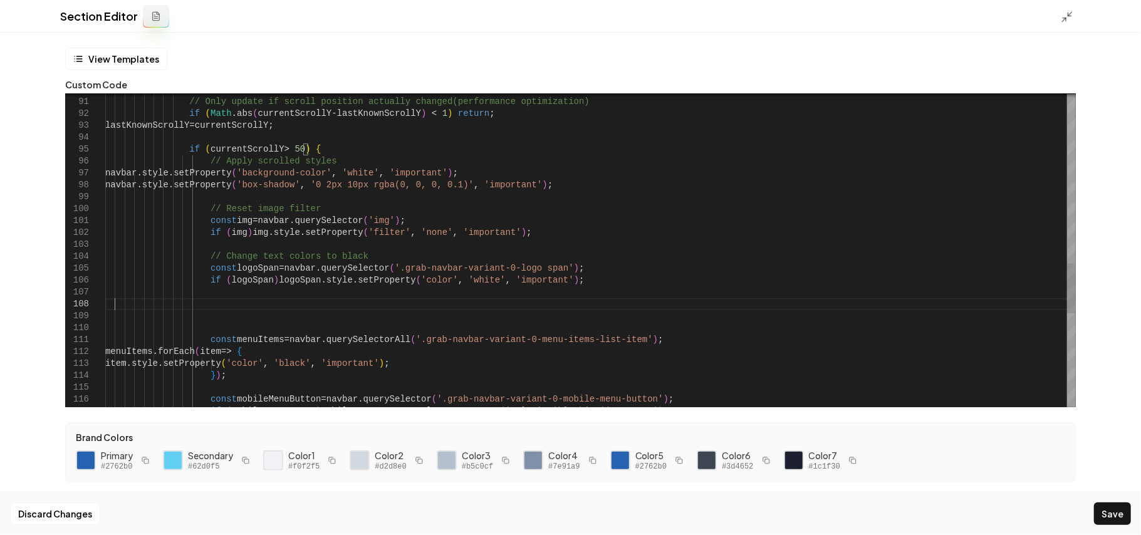
scroll to position [95, 9]
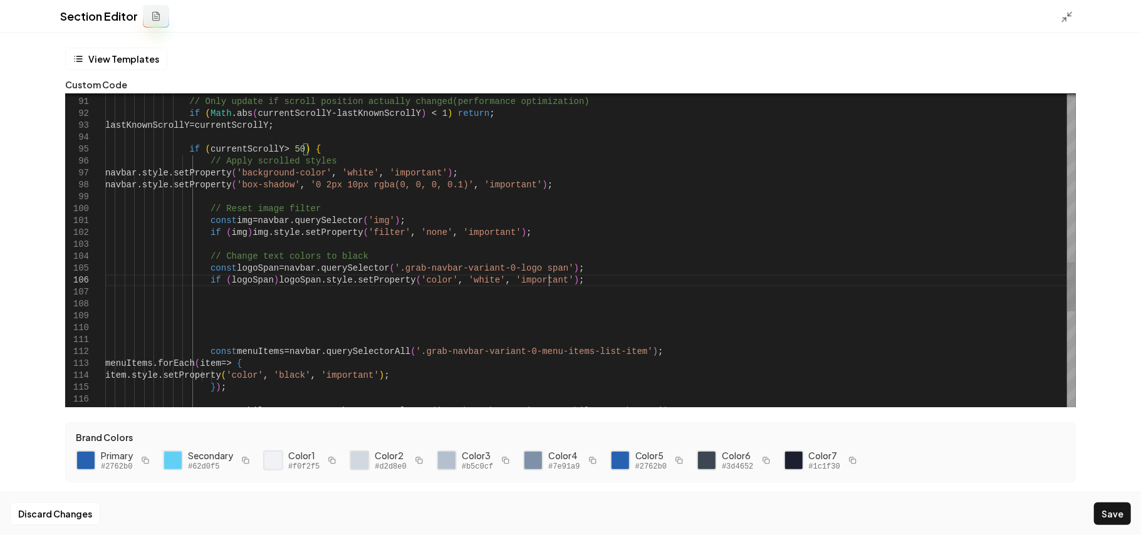
click at [557, 279] on div "navbar . style . setProperty ( 'background-color' , 'white' , 'important' ) ; n…" at bounding box center [590, 18] width 971 height 1989
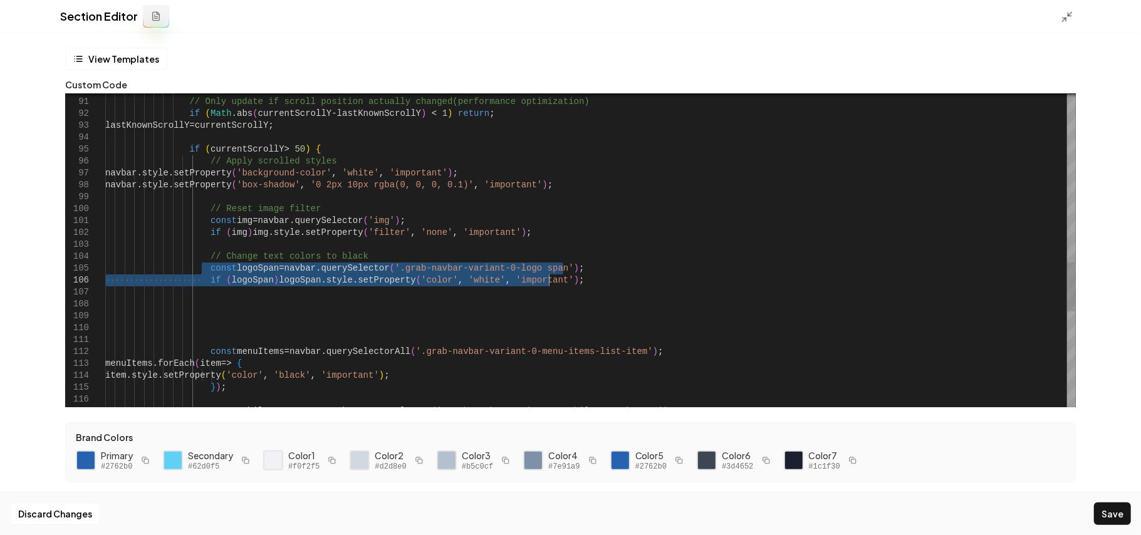
drag, startPoint x: 201, startPoint y: 266, endPoint x: 565, endPoint y: 279, distance: 364.4
click at [565, 279] on div "navbar . style . setProperty ( 'background-color' , 'white' , 'important' ) ; n…" at bounding box center [590, 18] width 971 height 1989
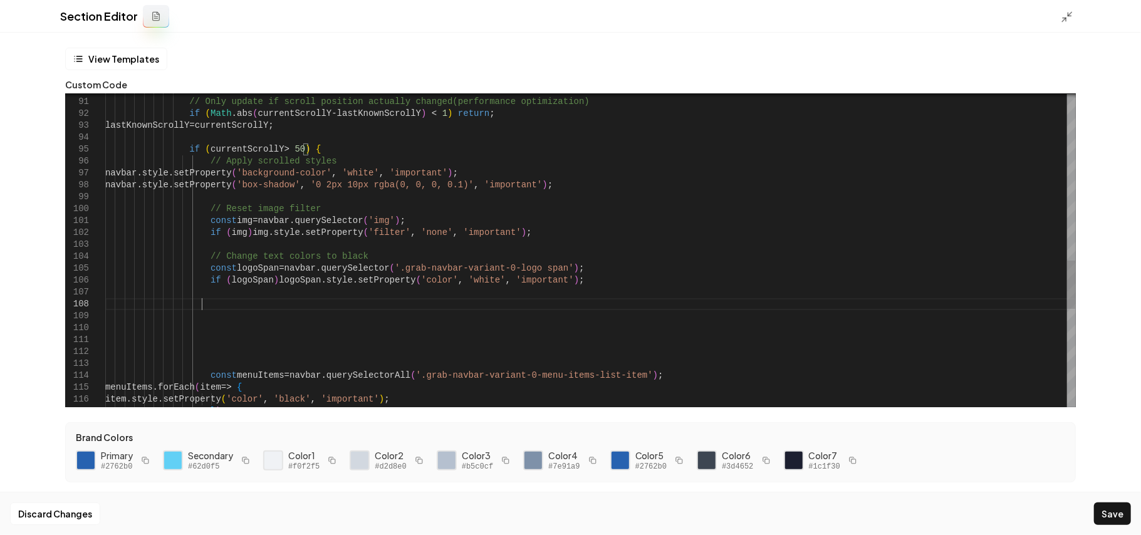
scroll to position [95, 95]
click at [244, 314] on div "navbar . style . setProperty ( 'background-color' , 'white' , 'important' ) ; n…" at bounding box center [590, 30] width 971 height 2013
click at [303, 298] on div "navbar . style . setProperty ( 'background-color' , 'white' , 'important' ) ; n…" at bounding box center [590, 30] width 971 height 2013
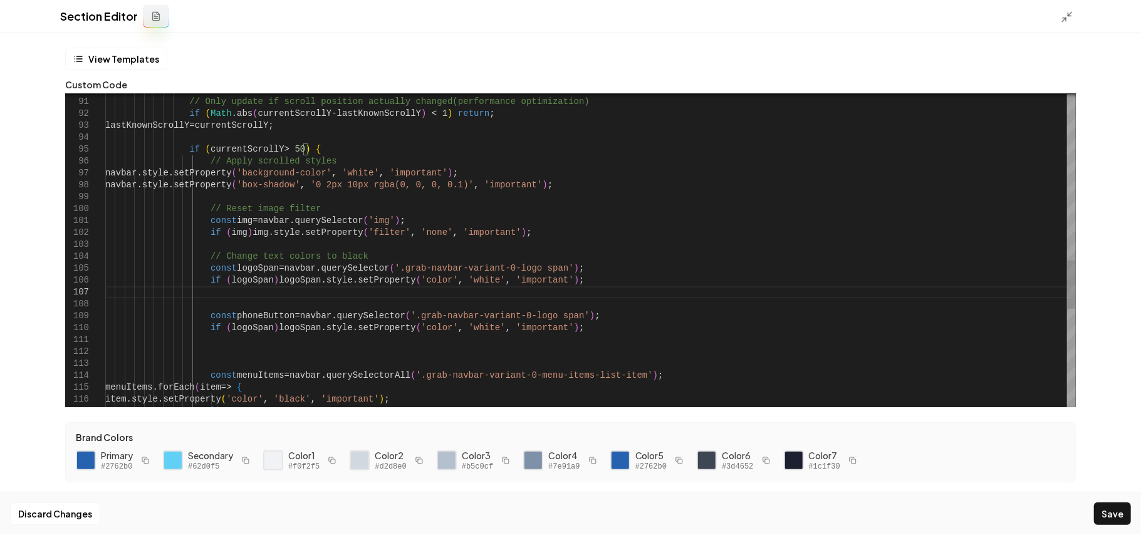
click at [271, 317] on div "navbar . style . setProperty ( 'background-color' , 'white' , 'important' ) ; n…" at bounding box center [590, 30] width 971 height 2013
click at [239, 322] on div "navbar . style . setProperty ( 'background-color' , 'white' , 'important' ) ; n…" at bounding box center [590, 30] width 971 height 2013
click at [242, 322] on div "navbar . style . setProperty ( 'background-color' , 'white' , 'important' ) ; n…" at bounding box center [590, 30] width 971 height 2013
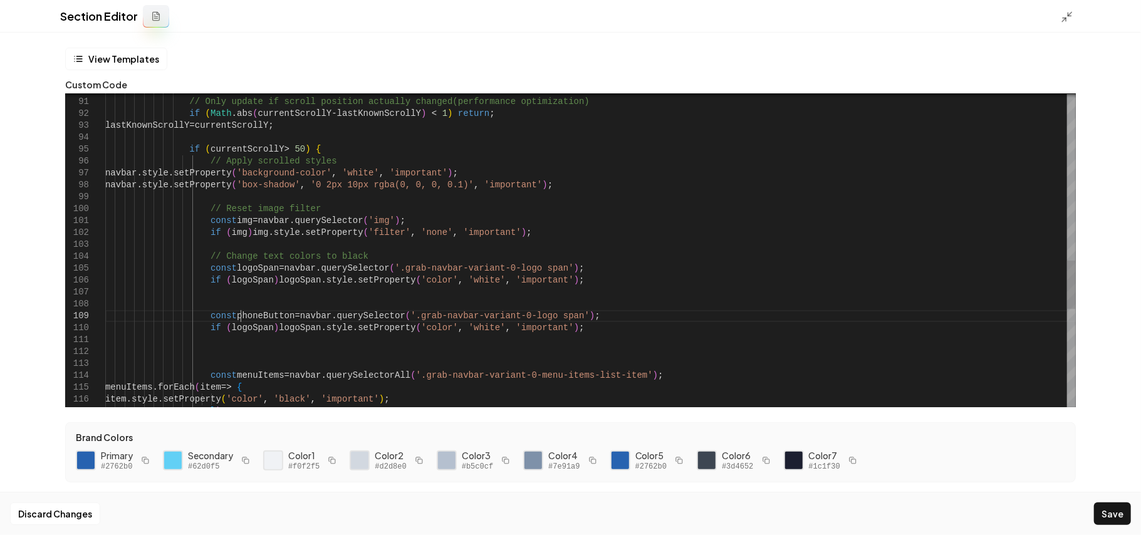
click at [242, 322] on div "navbar . style . setProperty ( 'background-color' , 'white' , 'important' ) ; n…" at bounding box center [590, 30] width 971 height 2013
click at [241, 330] on div "navbar . style . setProperty ( 'background-color' , 'white' , 'important' ) ; n…" at bounding box center [590, 30] width 971 height 2013
click at [291, 327] on div "navbar . style . setProperty ( 'background-color' , 'white' , 'important' ) ; n…" at bounding box center [590, 30] width 971 height 2013
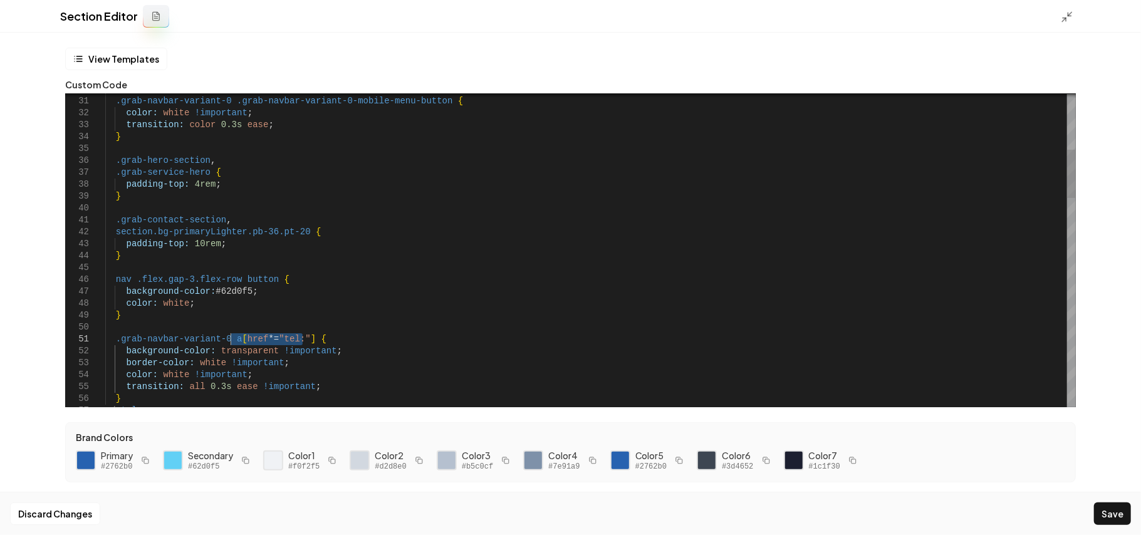
drag, startPoint x: 301, startPoint y: 340, endPoint x: 229, endPoint y: 338, distance: 71.5
drag, startPoint x: 234, startPoint y: 341, endPoint x: 301, endPoint y: 342, distance: 67.1
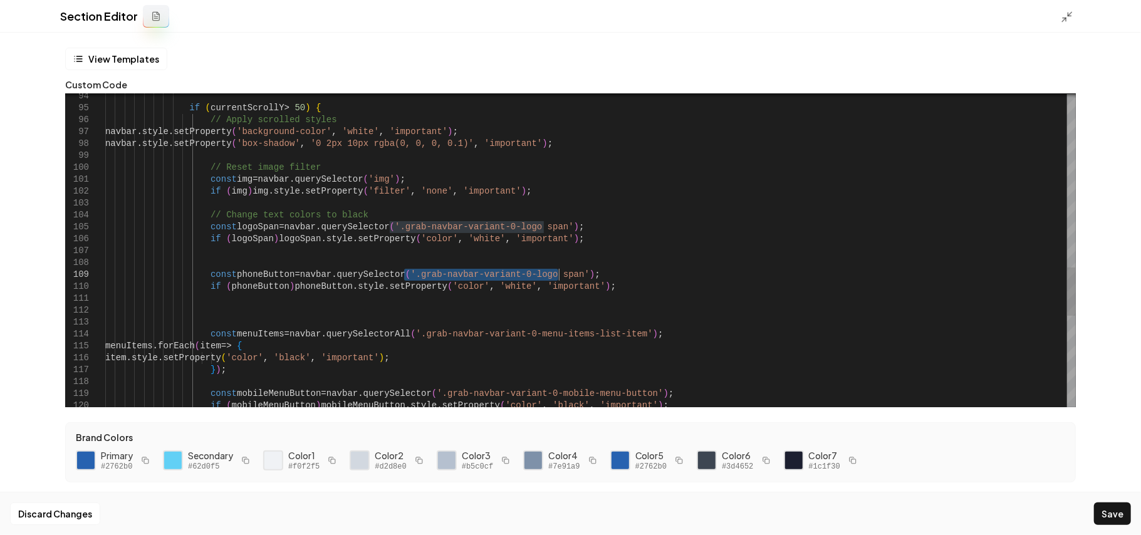
drag, startPoint x: 404, startPoint y: 276, endPoint x: 560, endPoint y: 270, distance: 156.2
click at [147, 459] on rect "button" at bounding box center [146, 461] width 4 height 4
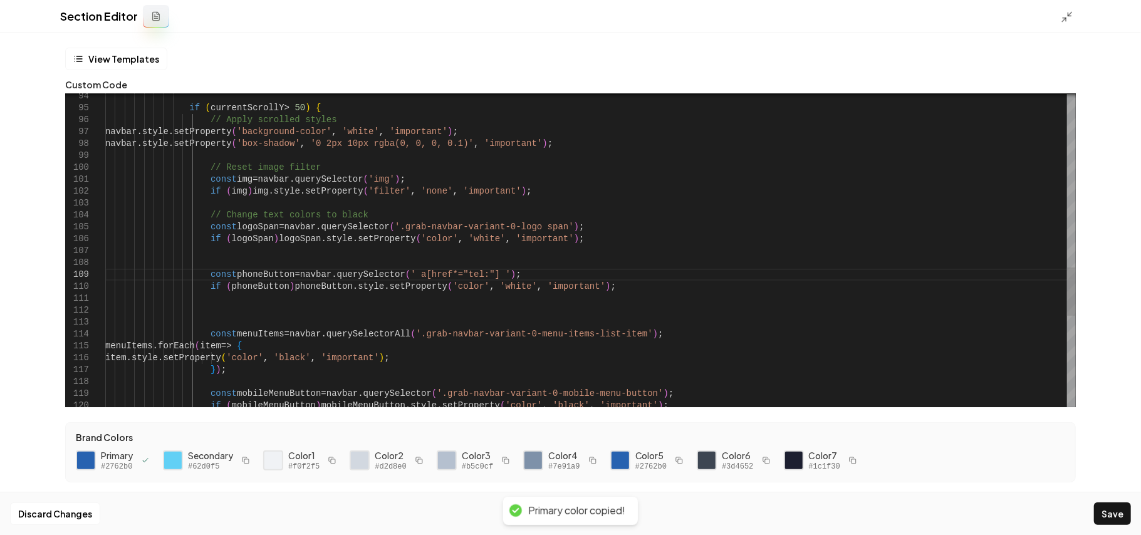
click at [1103, 510] on button "Save" at bounding box center [1112, 514] width 37 height 23
click at [1064, 11] on icon at bounding box center [1067, 17] width 13 height 13
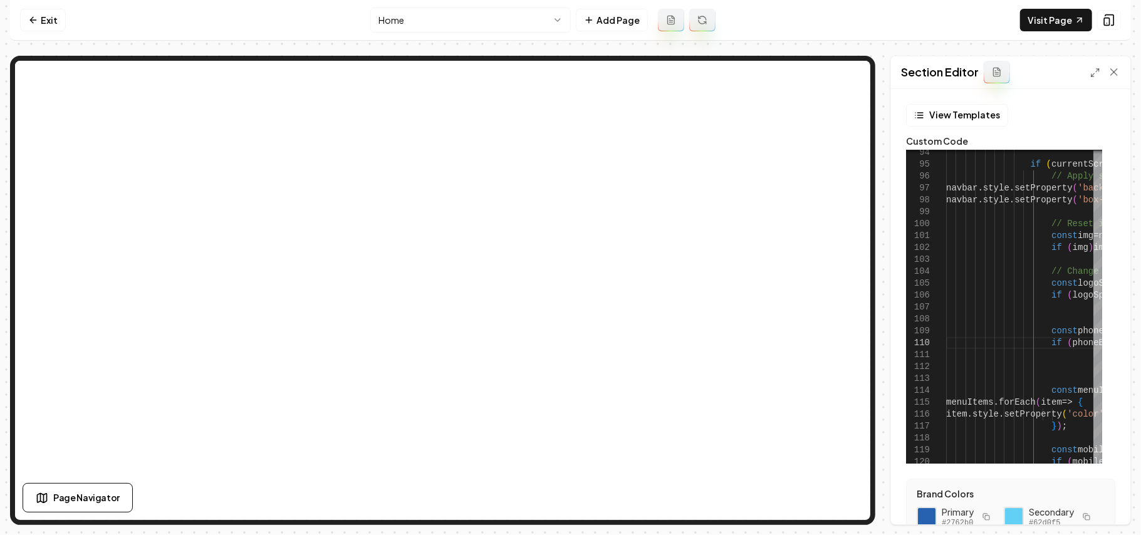
click at [1094, 79] on div "Section Editor" at bounding box center [1010, 72] width 239 height 33
click at [1094, 75] on line at bounding box center [1093, 75] width 3 height 3
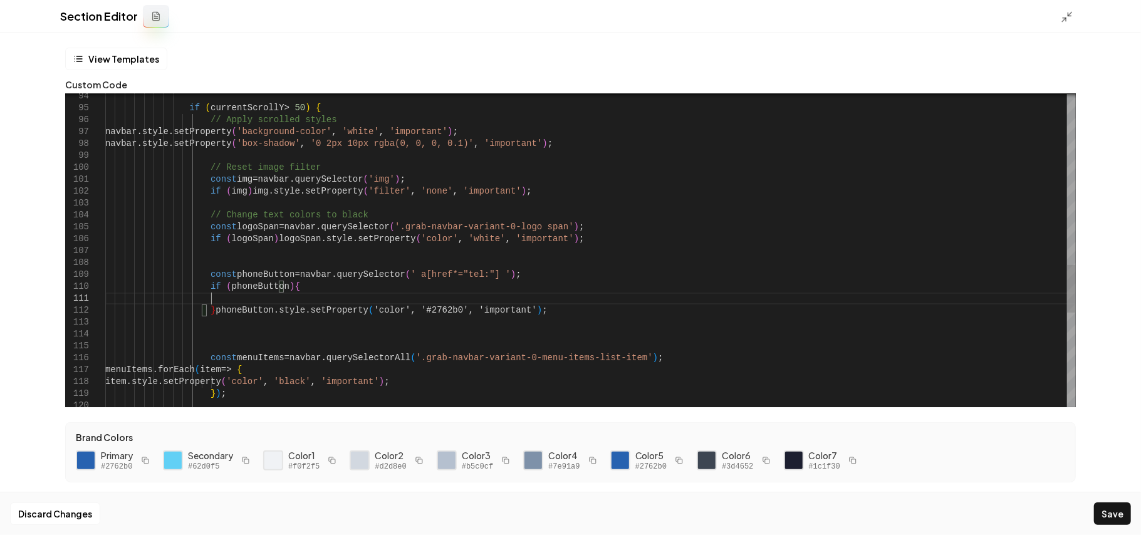
scroll to position [11, 106]
drag, startPoint x: 530, startPoint y: 311, endPoint x: 213, endPoint y: 312, distance: 316.5
click at [213, 312] on div "if ( currentScrollY > 50 ) { // Apply scrolled styles navbar . style . setPrope…" at bounding box center [590, 1] width 971 height 2036
drag, startPoint x: 218, startPoint y: 311, endPoint x: 229, endPoint y: 300, distance: 15.5
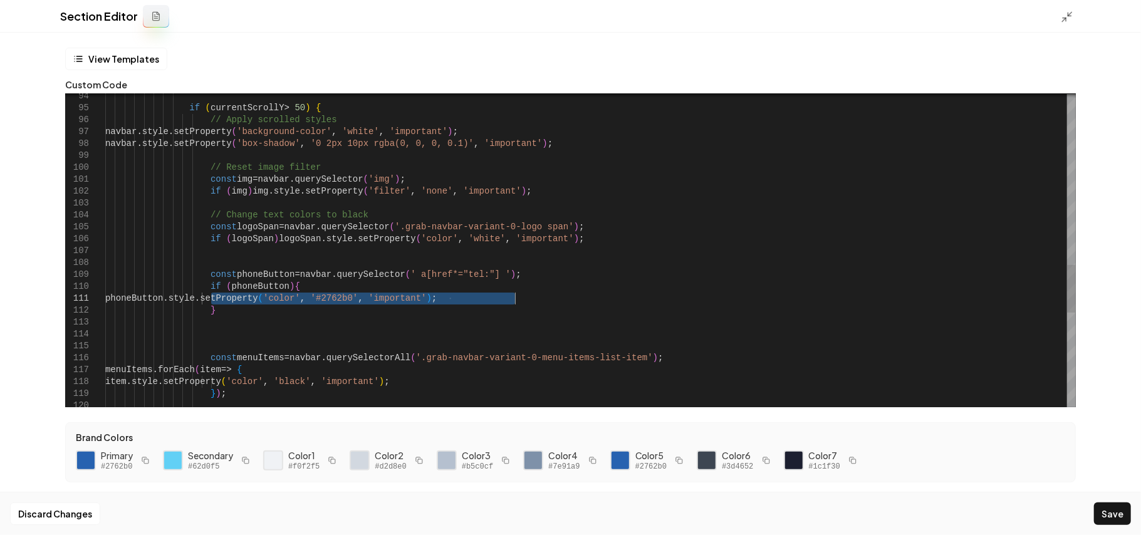
click at [558, 293] on div "if ( currentScrollY > 50 ) { // Apply scrolled styles navbar . style . setPrope…" at bounding box center [590, 1] width 971 height 2036
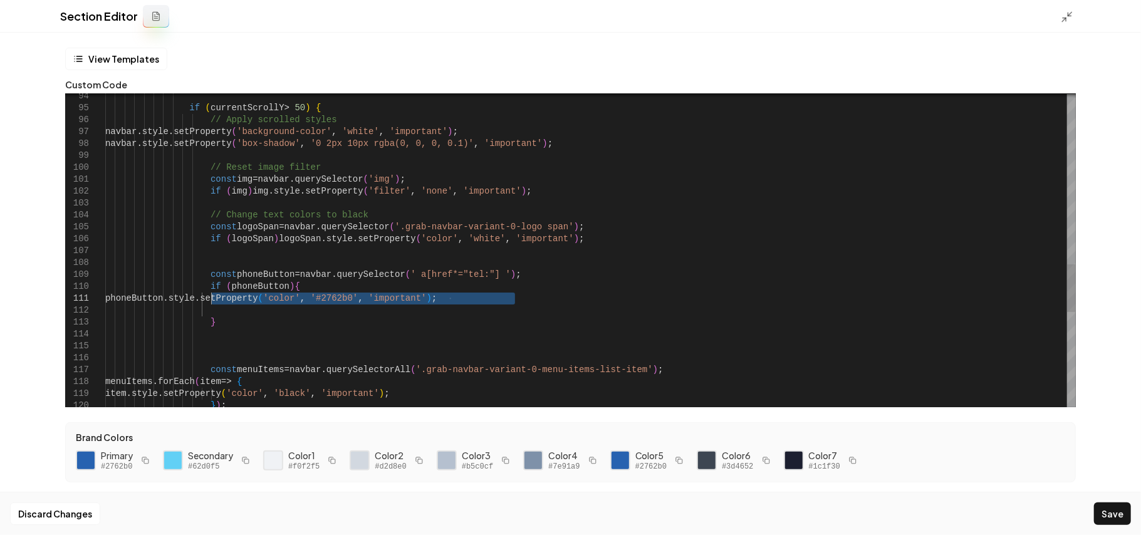
drag, startPoint x: 557, startPoint y: 294, endPoint x: 211, endPoint y: 296, distance: 345.4
click at [211, 296] on div "if ( currentScrollY > 50 ) { // Apply scrolled styles navbar . style . setPrope…" at bounding box center [590, 7] width 971 height 2048
click at [234, 304] on div "if ( currentScrollY > 50 ) { // Apply scrolled styles navbar . style . setPrope…" at bounding box center [590, 7] width 971 height 2048
click at [236, 311] on div "if ( currentScrollY > 50 ) { // Apply scrolled styles navbar . style . setPrope…" at bounding box center [590, 7] width 971 height 2048
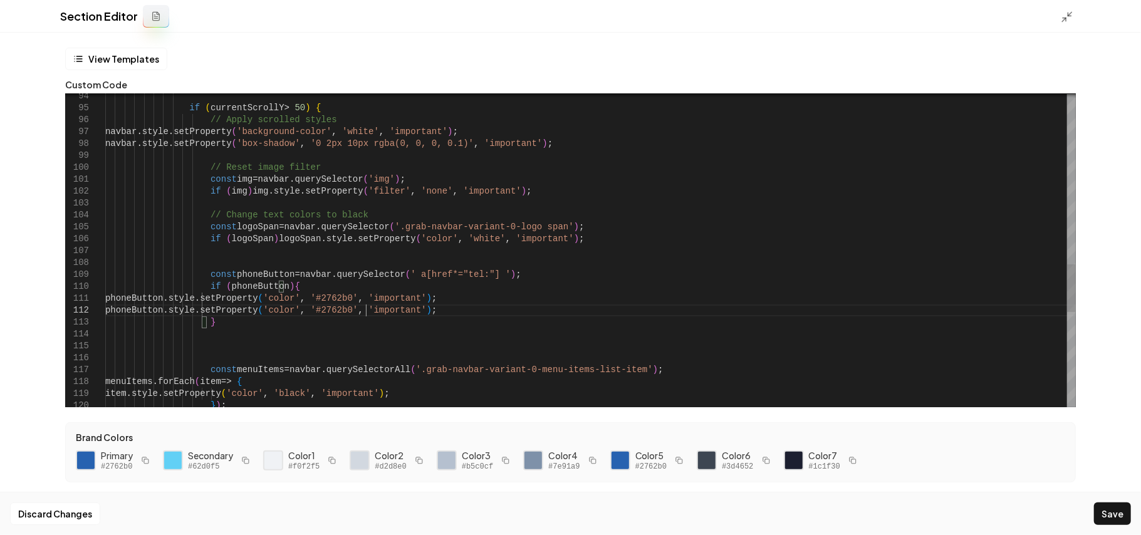
click at [367, 311] on div "if ( currentScrollY > 50 ) { // Apply scrolled styles navbar . style . setPrope…" at bounding box center [590, 7] width 971 height 2048
click at [1128, 509] on button "Save" at bounding box center [1112, 514] width 37 height 23
click at [1066, 19] on polyline at bounding box center [1064, 19] width 3 height 3
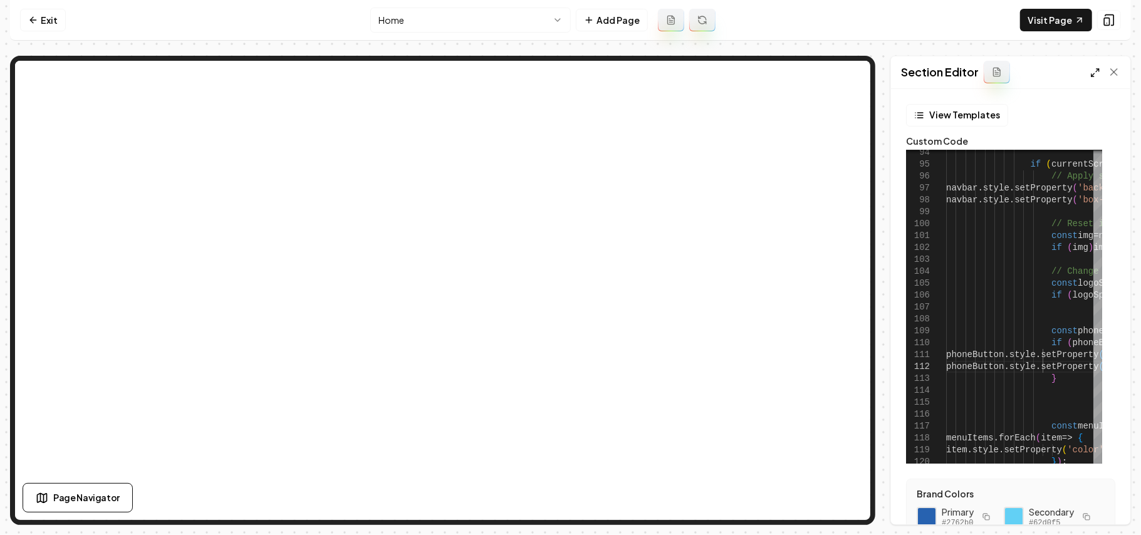
click at [1098, 73] on icon at bounding box center [1096, 73] width 10 height 10
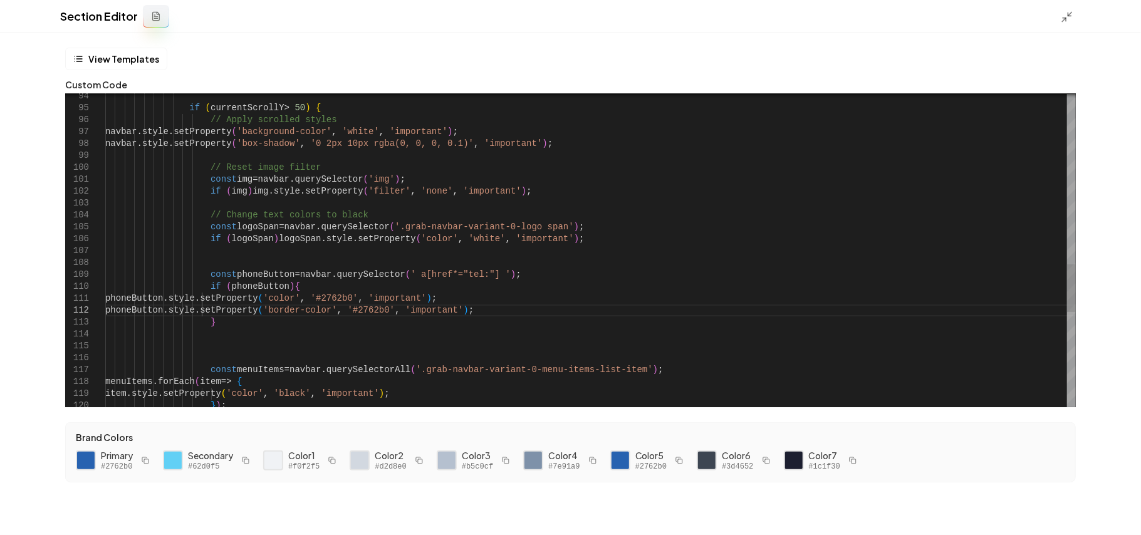
scroll to position [11, 313]
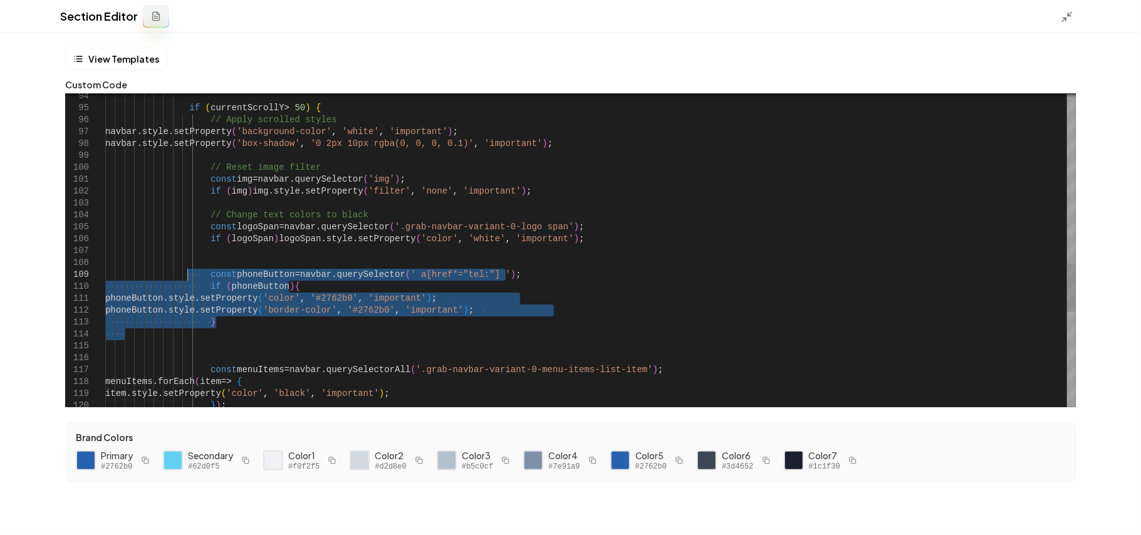
drag, startPoint x: 234, startPoint y: 314, endPoint x: 189, endPoint y: 281, distance: 56.0
click at [189, 281] on div "if ( currentScrollY > 50 ) { // Apply scrolled styles navbar . style . setPrope…" at bounding box center [590, 7] width 971 height 2048
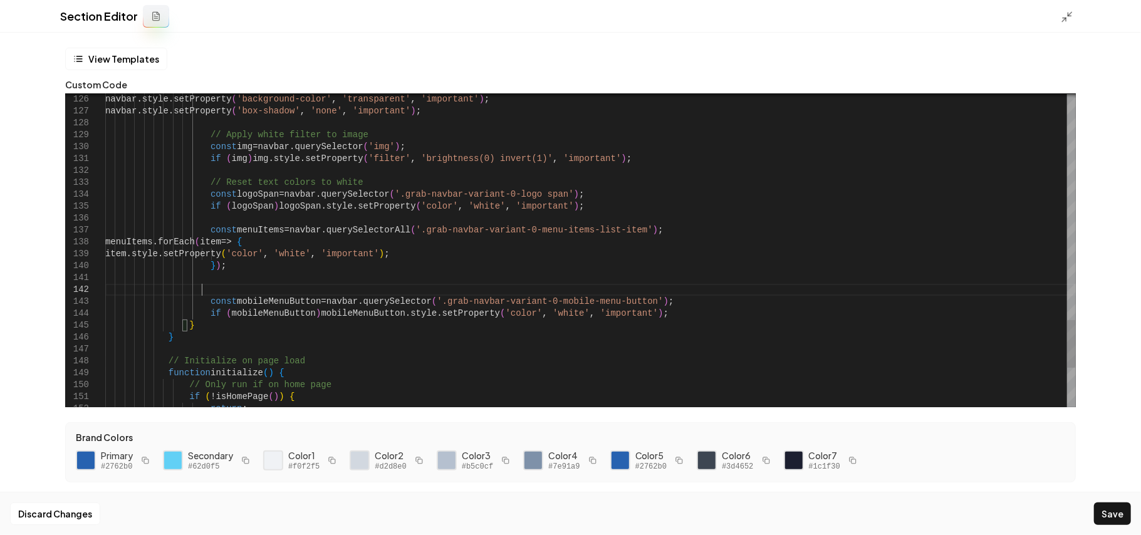
scroll to position [23, 96]
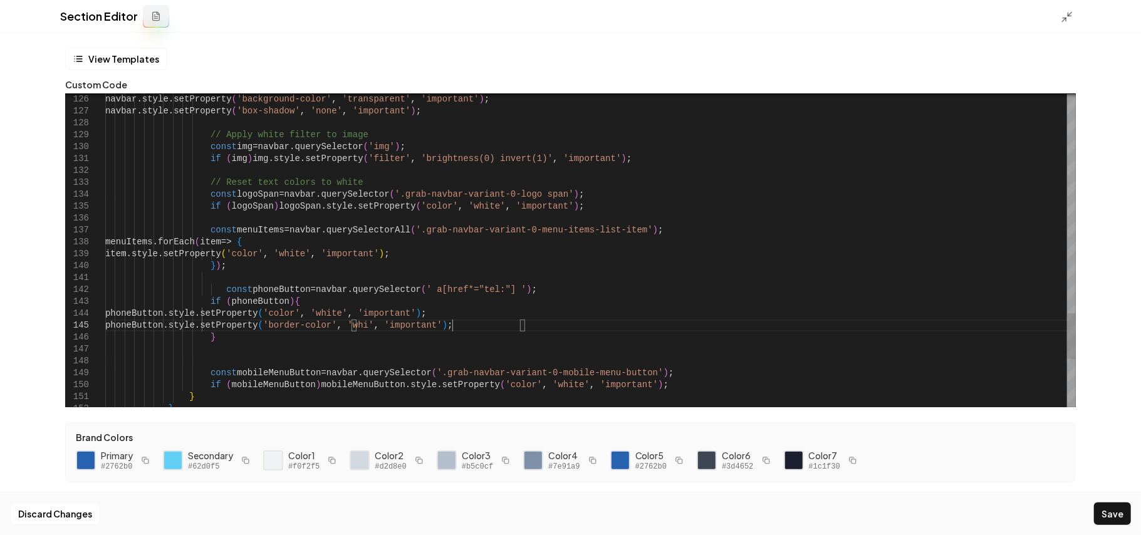
scroll to position [46, 357]
type textarea "**********"
click at [1102, 513] on button "Save" at bounding box center [1112, 514] width 37 height 23
click at [1069, 18] on icon at bounding box center [1067, 17] width 13 height 13
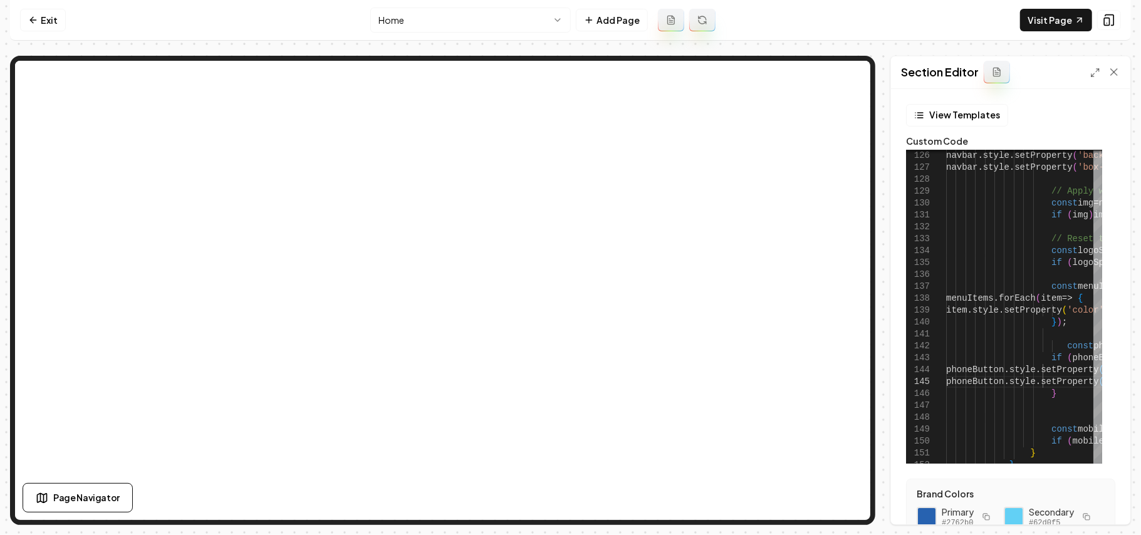
click at [405, 6] on nav "Exit Home Add Page Visit Page" at bounding box center [570, 20] width 1121 height 41
click at [406, 15] on html "Computer Required This feature is only available on a computer. Please switch t…" at bounding box center [570, 267] width 1141 height 535
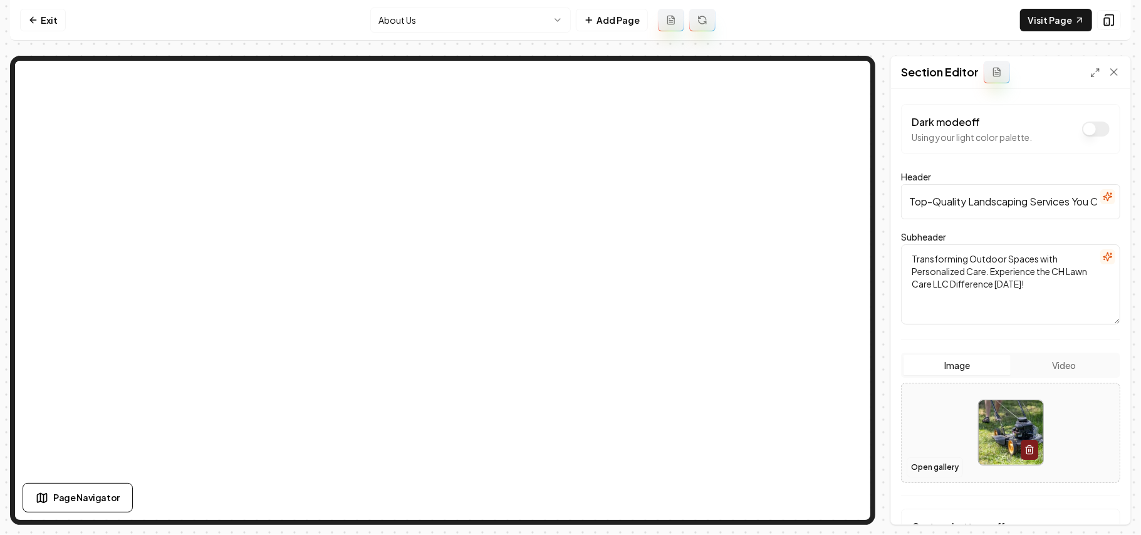
click at [946, 465] on button "Open gallery" at bounding box center [935, 468] width 56 height 20
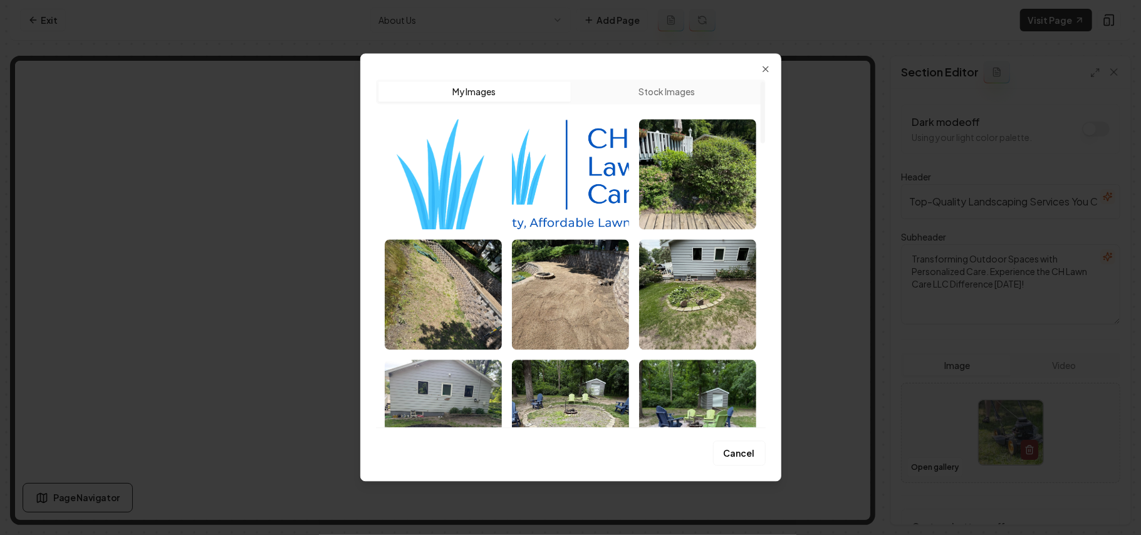
scroll to position [83, 0]
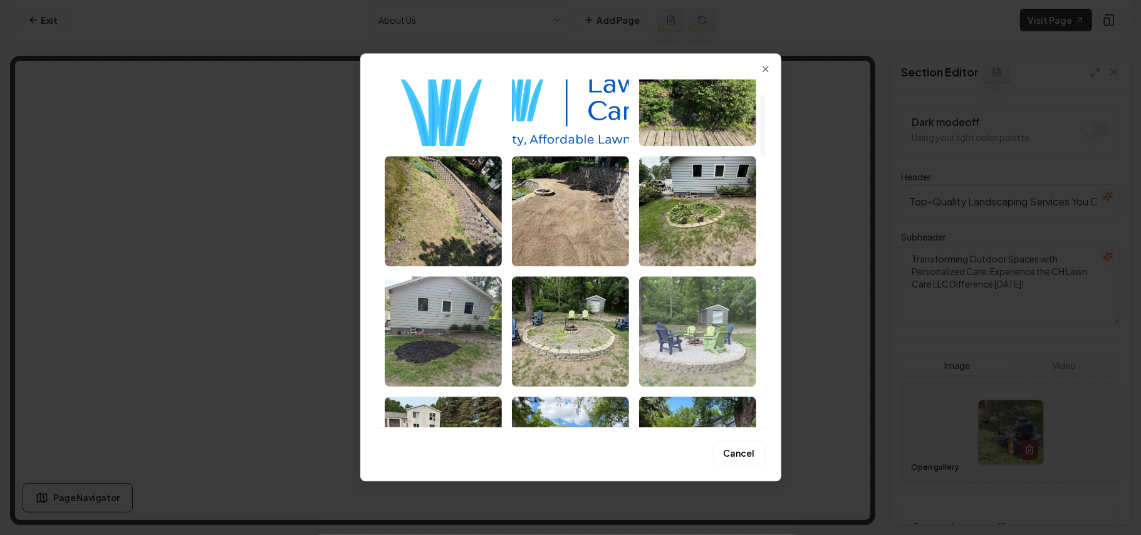
click at [723, 337] on img "Select image image_68b1d1825c7cd75eb8451fbd.webp" at bounding box center [697, 331] width 117 height 110
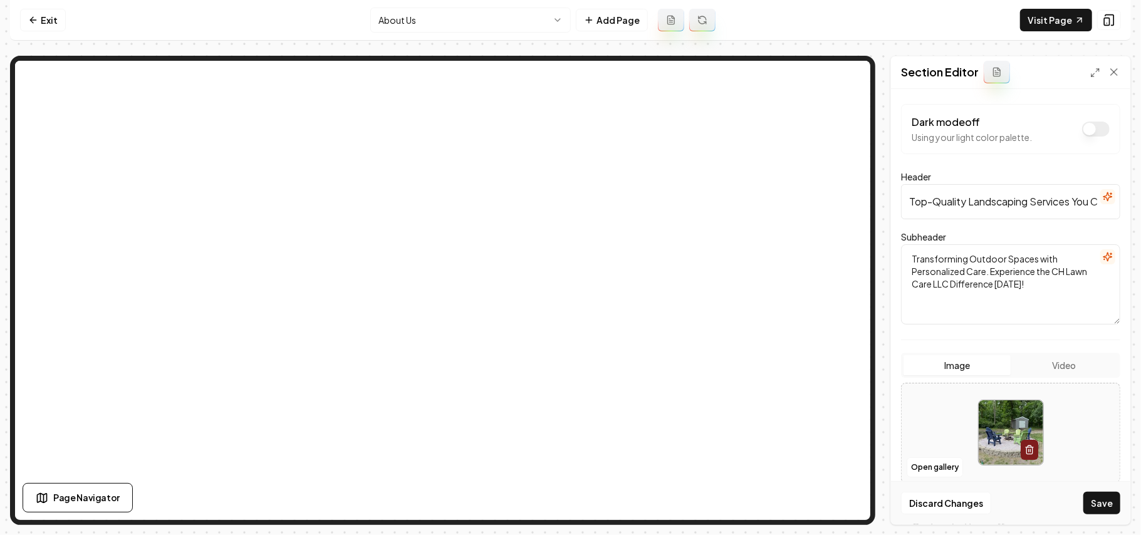
click at [1108, 501] on button "Save" at bounding box center [1102, 503] width 37 height 23
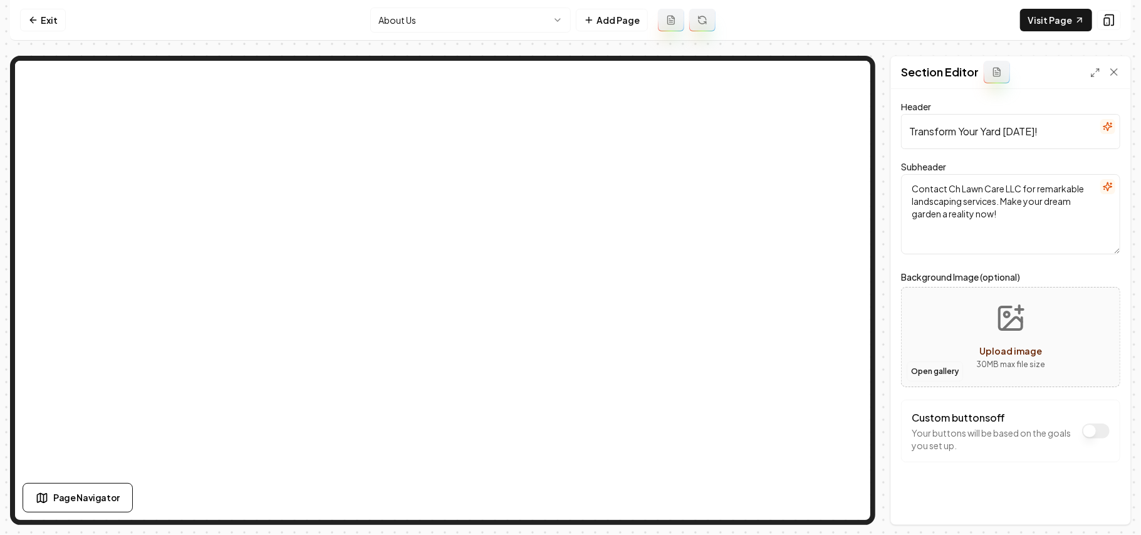
click at [921, 372] on button "Open gallery" at bounding box center [935, 372] width 56 height 20
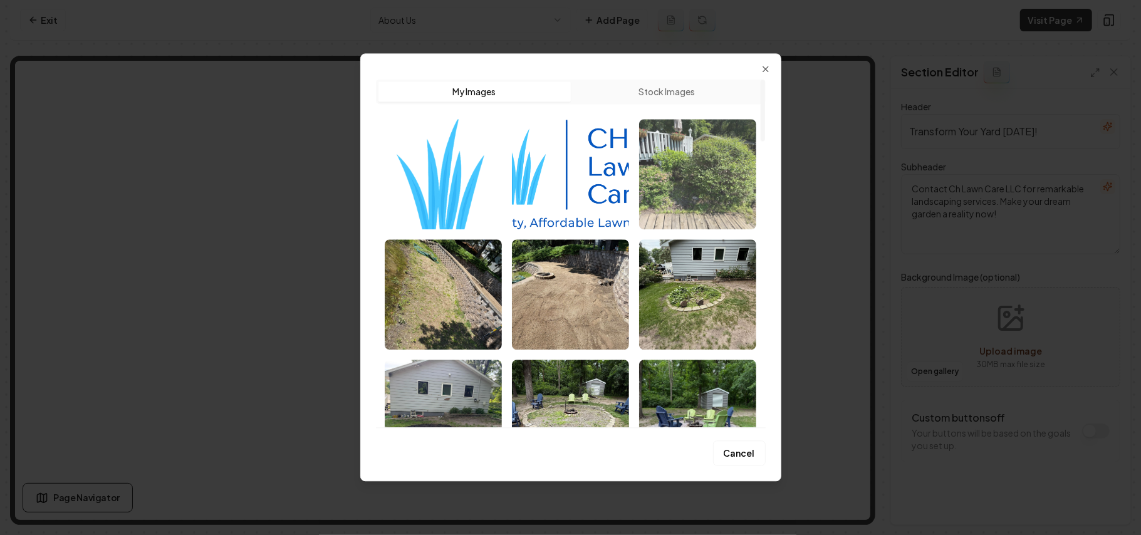
click at [722, 202] on img "Select image image_68b1d1825c7cd75eb8452017.webp" at bounding box center [697, 174] width 117 height 110
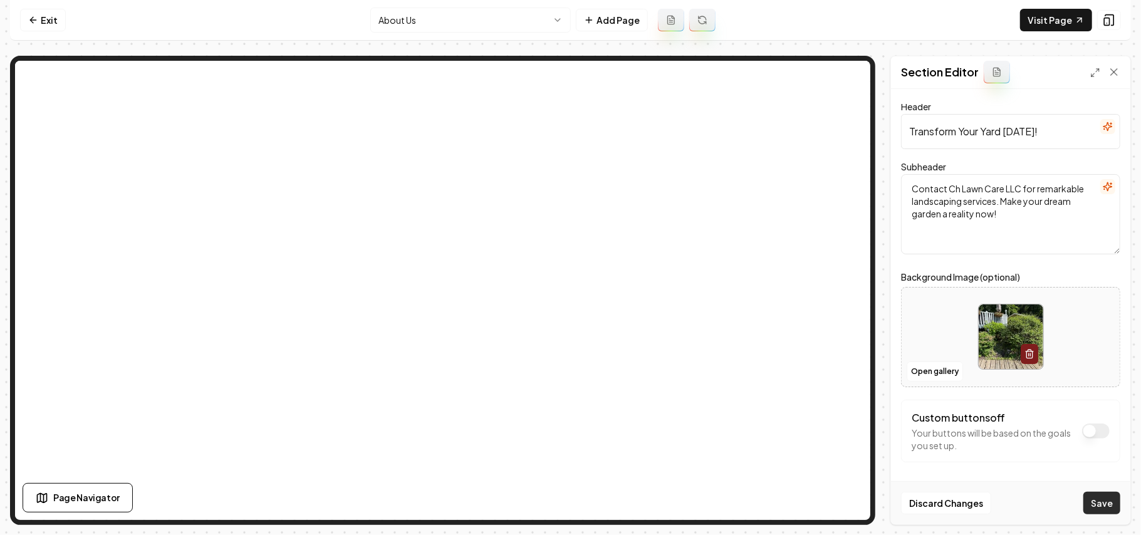
click at [1097, 502] on button "Save" at bounding box center [1102, 503] width 37 height 23
click at [452, 23] on html "Computer Required This feature is only available on a computer. Please switch t…" at bounding box center [570, 267] width 1141 height 535
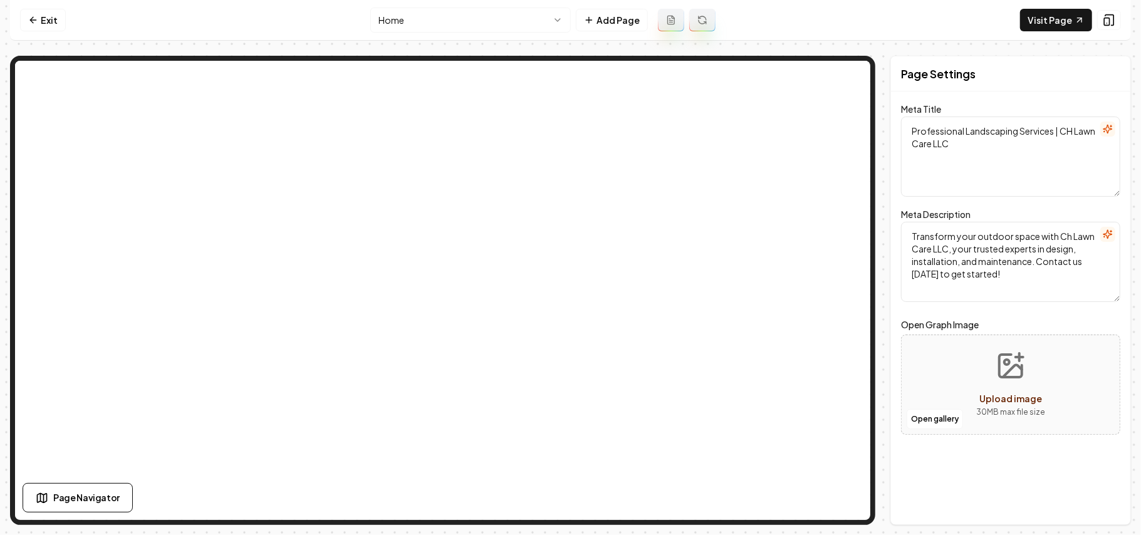
click at [416, 11] on html "Computer Required This feature is only available on a computer. Please switch t…" at bounding box center [570, 267] width 1141 height 535
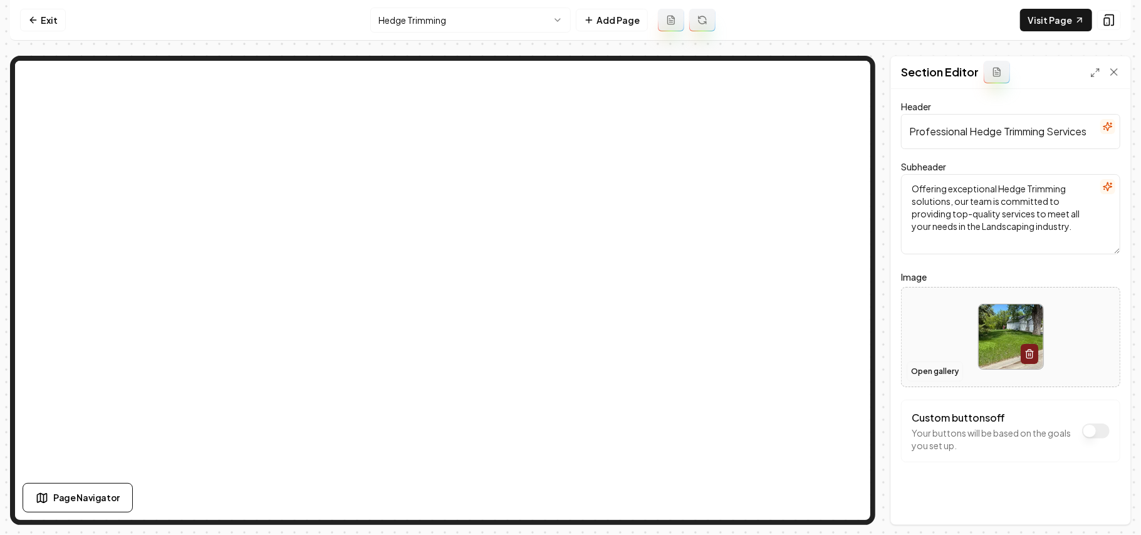
click at [934, 374] on button "Open gallery" at bounding box center [935, 372] width 56 height 20
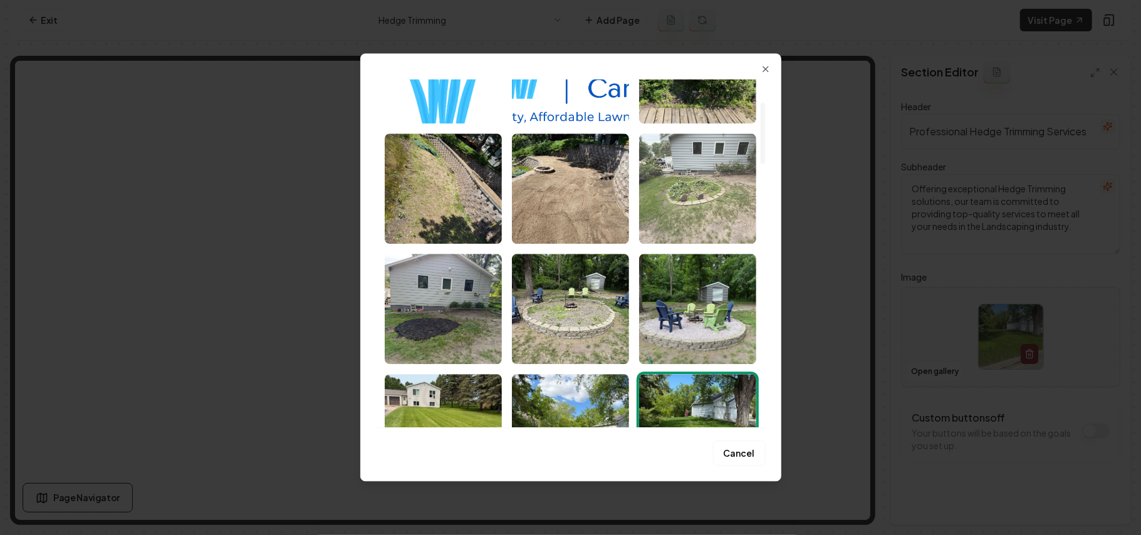
scroll to position [167, 0]
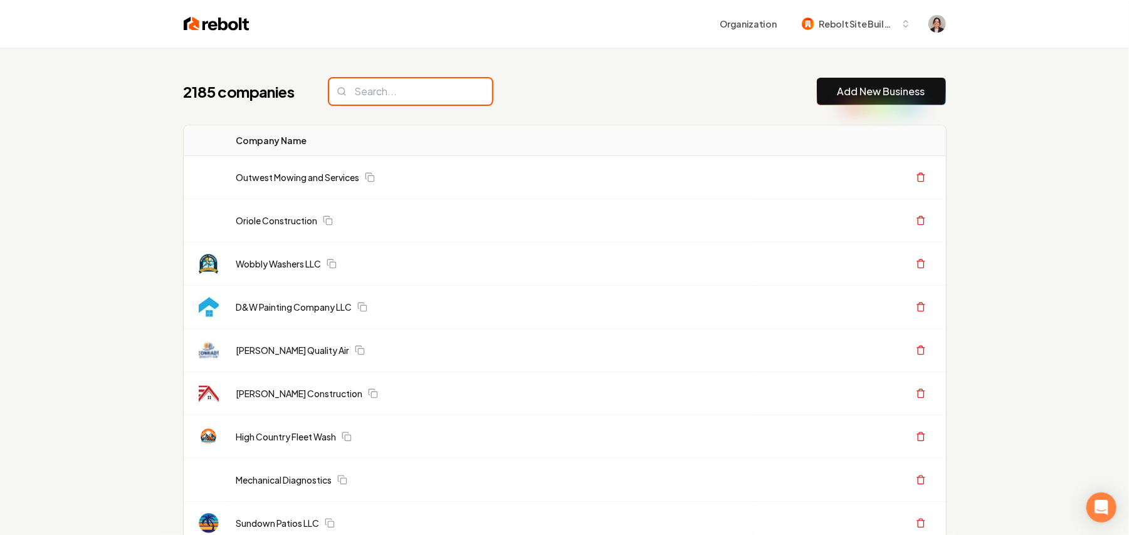
click at [427, 92] on input "search" at bounding box center [410, 91] width 163 height 26
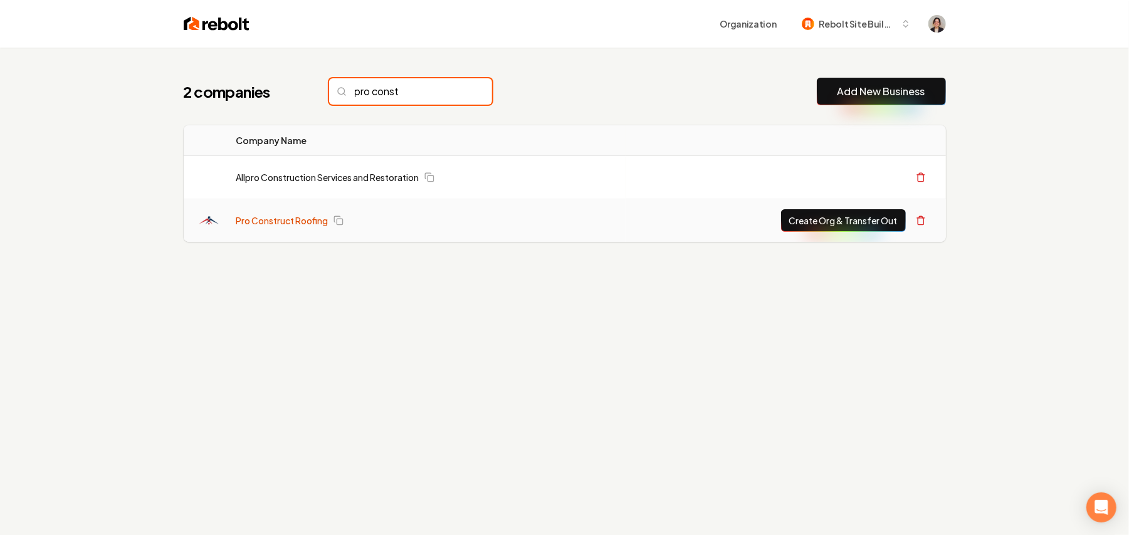
type input "pro const"
click at [278, 224] on link "Pro Construct Roofing" at bounding box center [282, 220] width 92 height 13
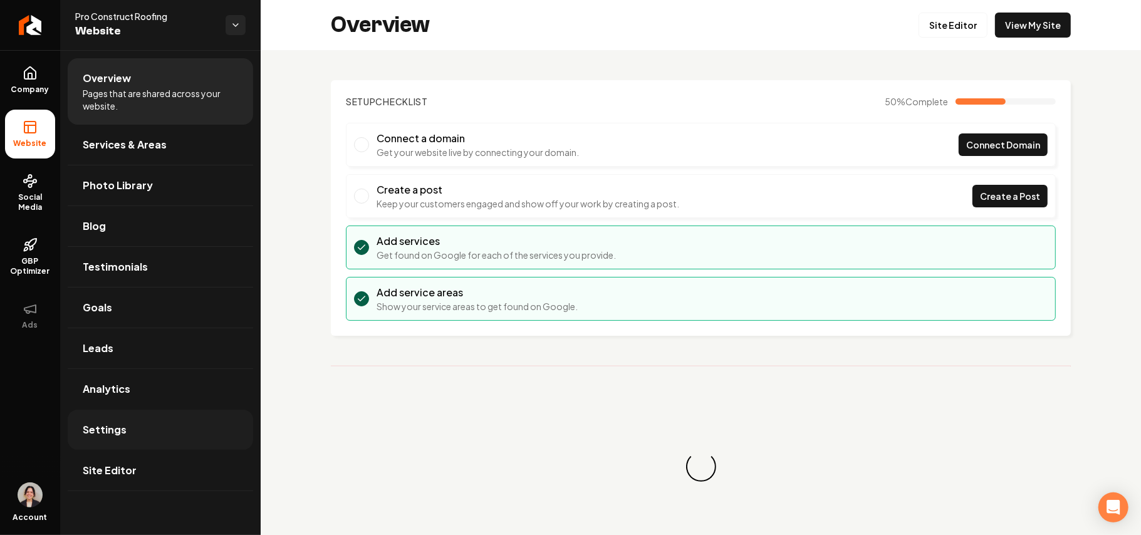
click at [128, 411] on link "Settings" at bounding box center [161, 430] width 186 height 40
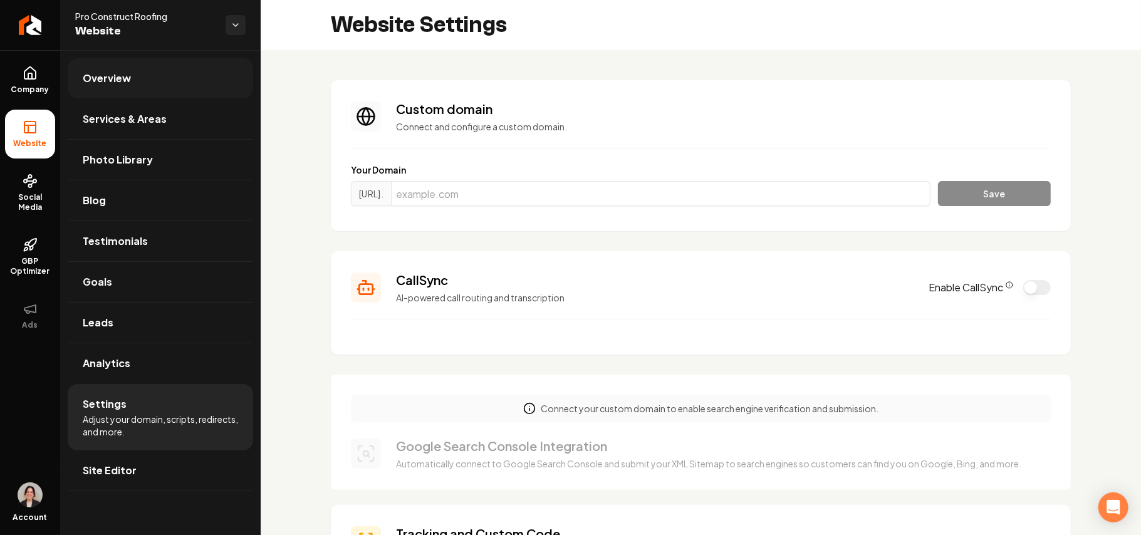
click at [162, 93] on link "Overview" at bounding box center [161, 78] width 186 height 40
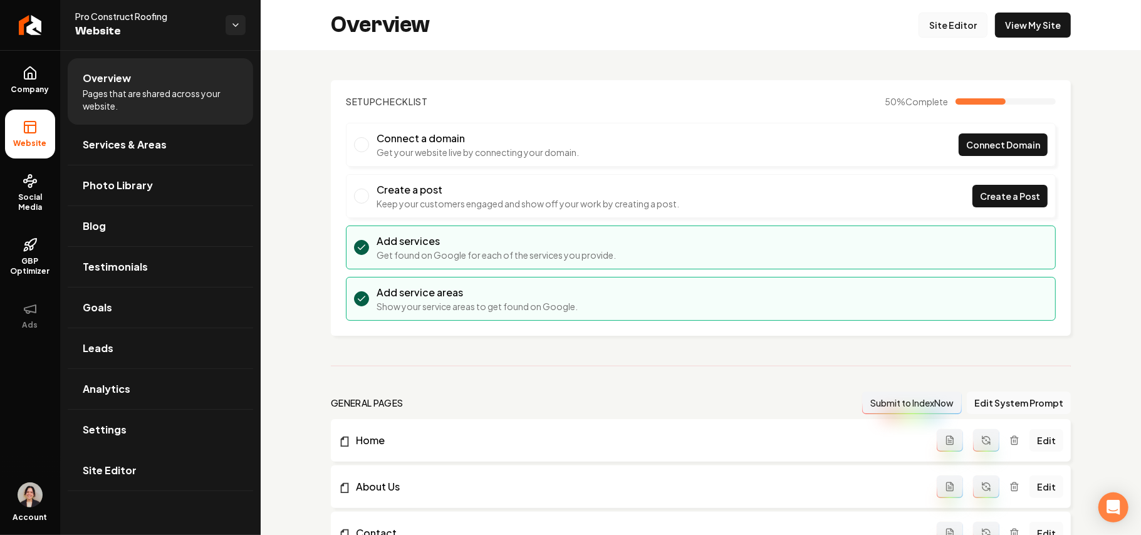
click at [954, 30] on link "Site Editor" at bounding box center [953, 25] width 69 height 25
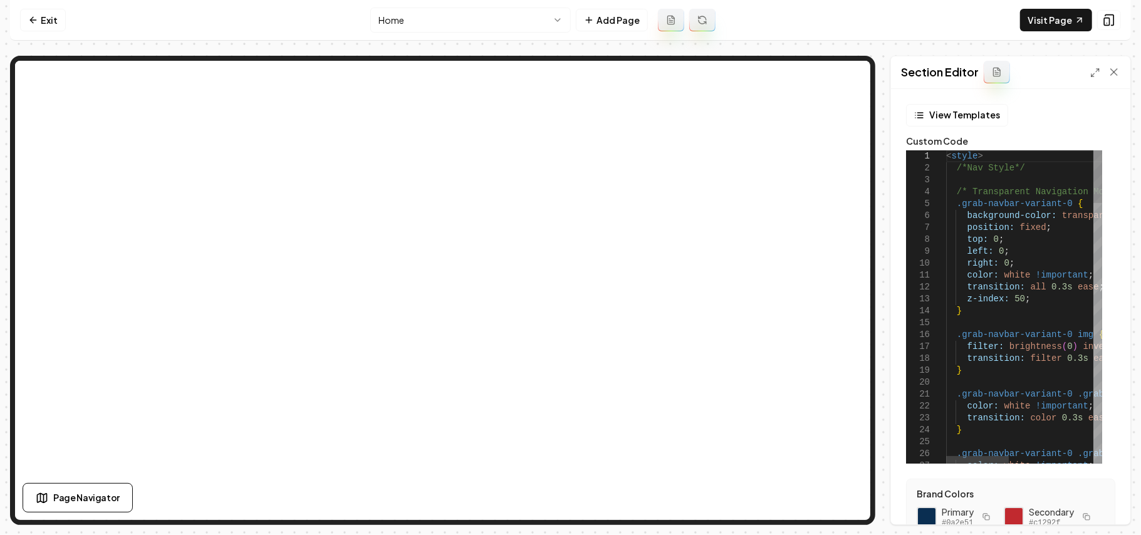
type textarea "**********"
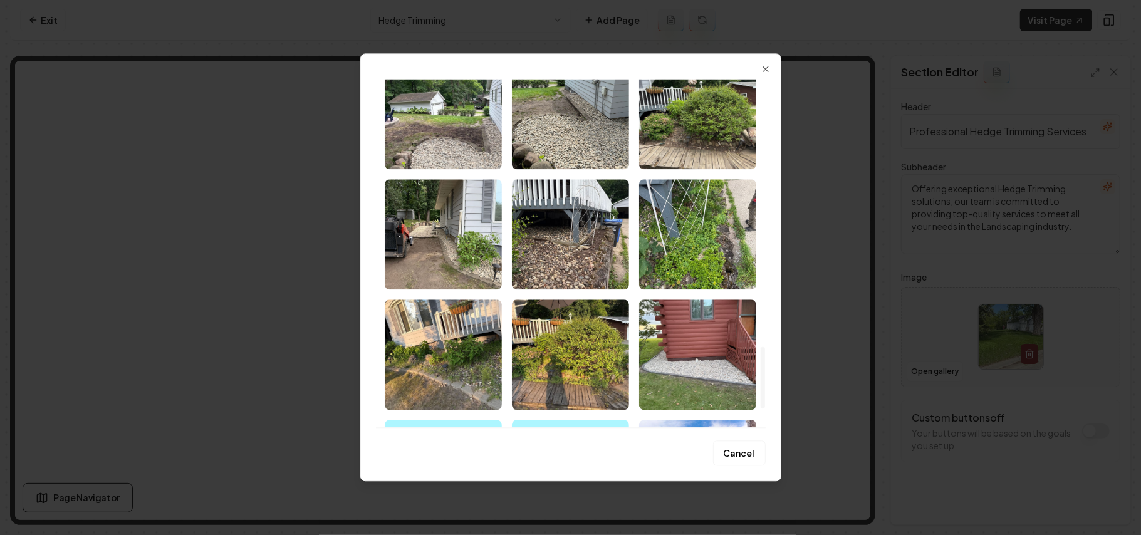
scroll to position [1612, 0]
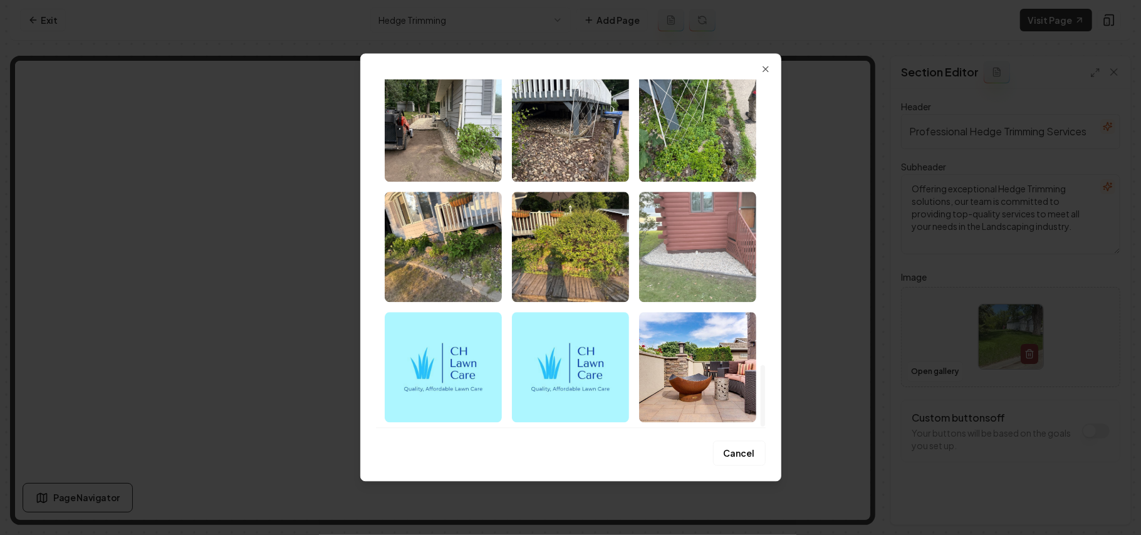
click at [703, 266] on img "Select image image_68b1d0bf5c7cd75eb83c865b.webp" at bounding box center [697, 247] width 117 height 110
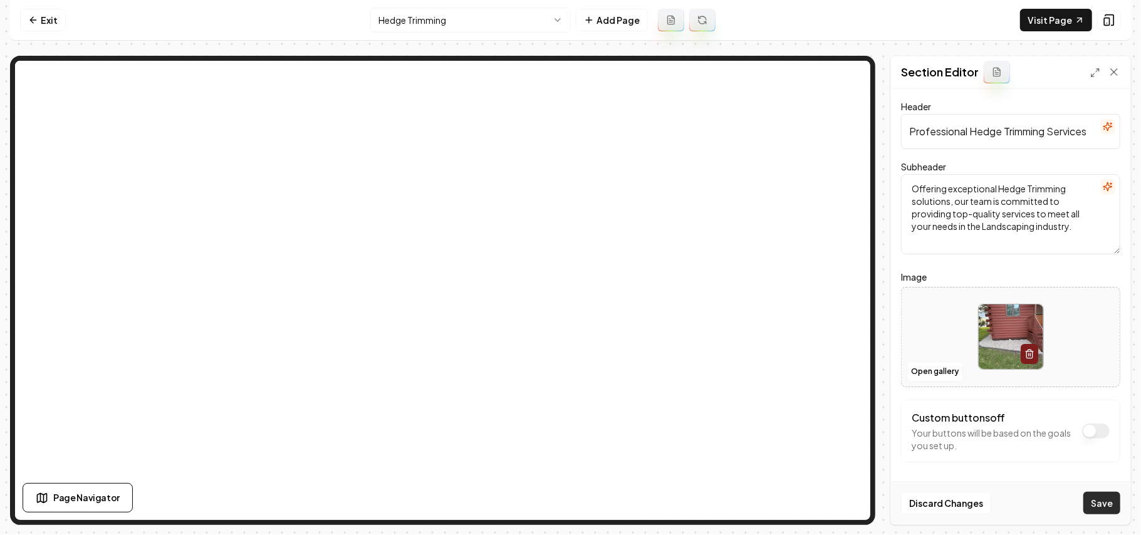
click at [1108, 498] on button "Save" at bounding box center [1102, 503] width 37 height 23
click at [454, 21] on html "Computer Required This feature is only available on a computer. Please switch t…" at bounding box center [570, 267] width 1141 height 535
click at [944, 372] on button "Open gallery" at bounding box center [935, 372] width 56 height 20
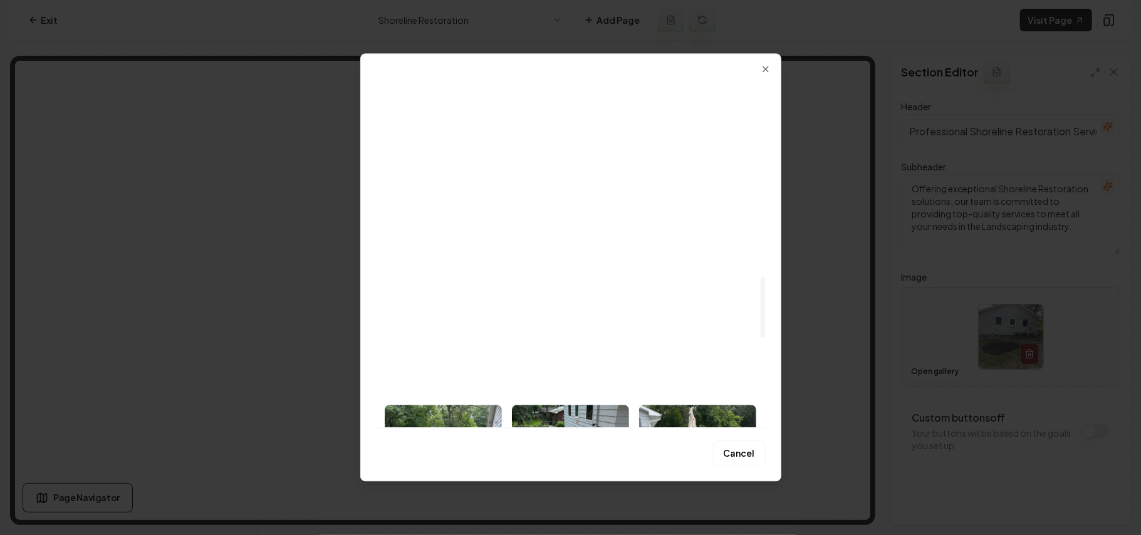
scroll to position [1111, 0]
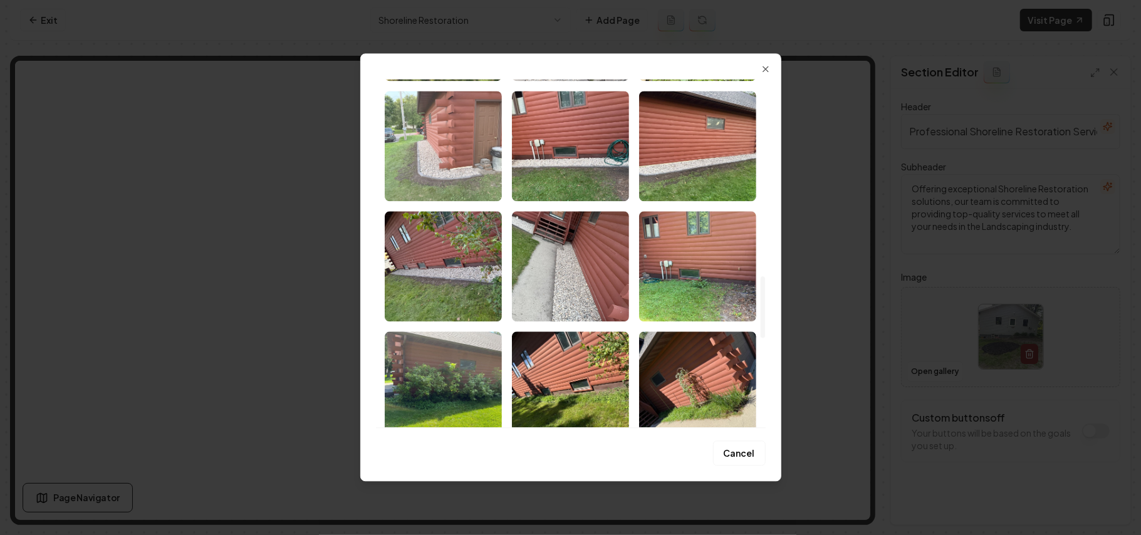
click at [439, 136] on img "Select image image_68b1d0be5c7cd75eb83c7c8e.webp" at bounding box center [443, 146] width 117 height 110
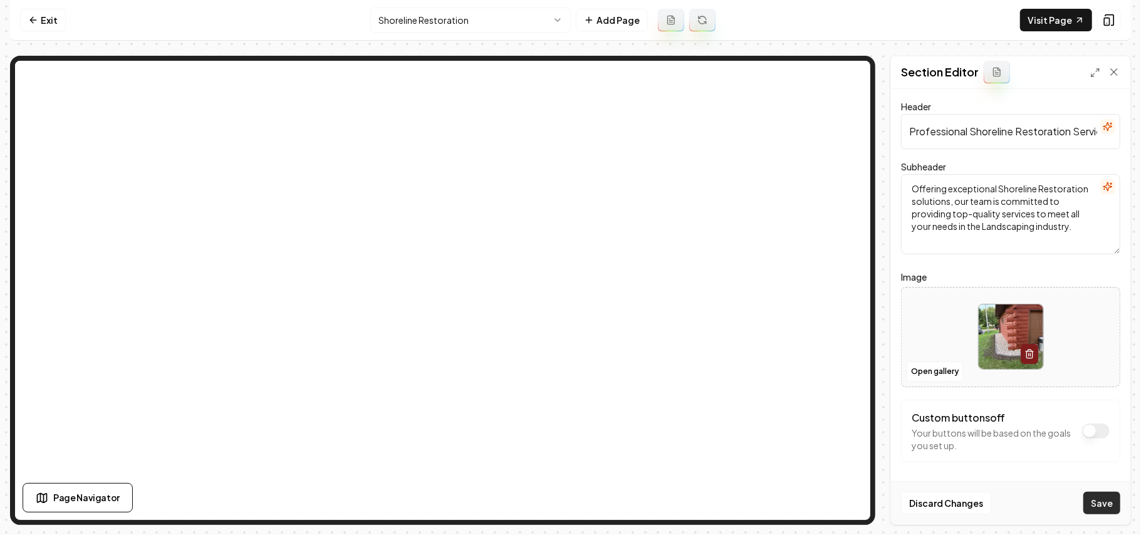
click at [1094, 497] on button "Save" at bounding box center [1102, 503] width 37 height 23
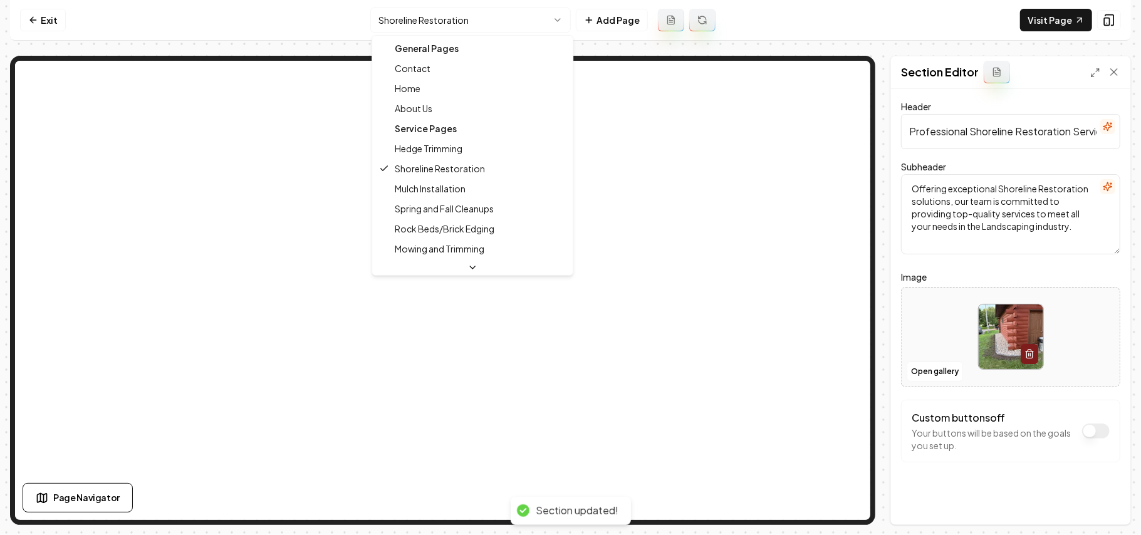
click at [460, 15] on html "Computer Required This feature is only available on a computer. Please switch t…" at bounding box center [570, 267] width 1141 height 535
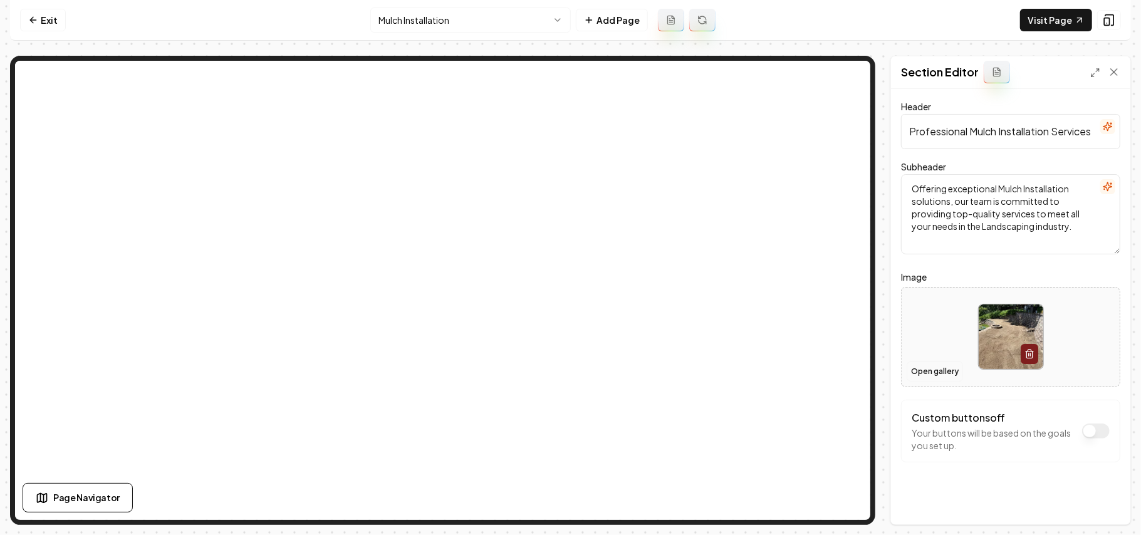
click at [935, 376] on button "Open gallery" at bounding box center [935, 372] width 56 height 20
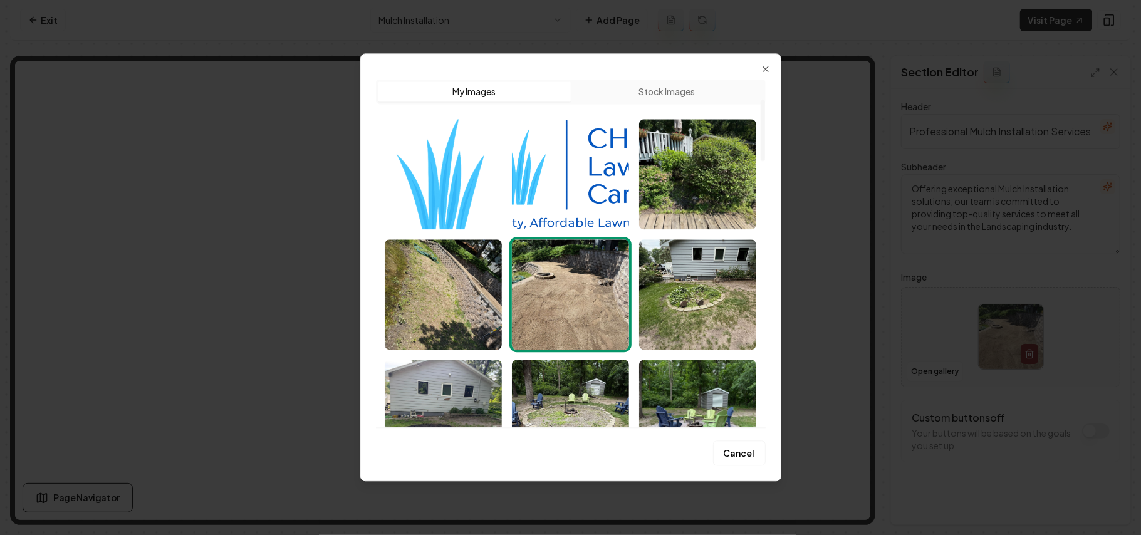
scroll to position [417, 0]
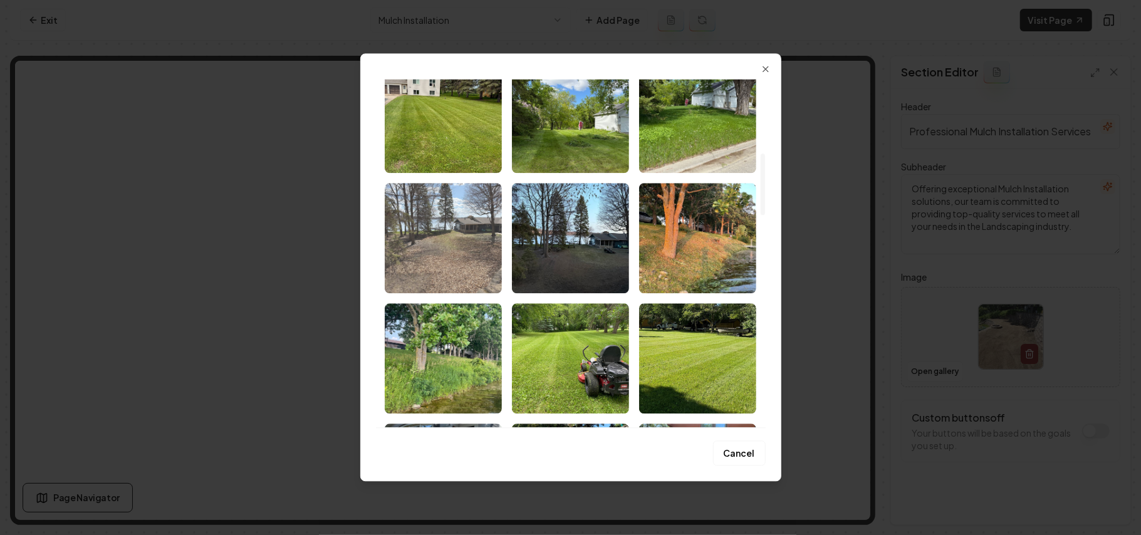
click at [445, 279] on img "Select image image_68b1d1835c7cd75eb845231a.webp" at bounding box center [443, 238] width 117 height 110
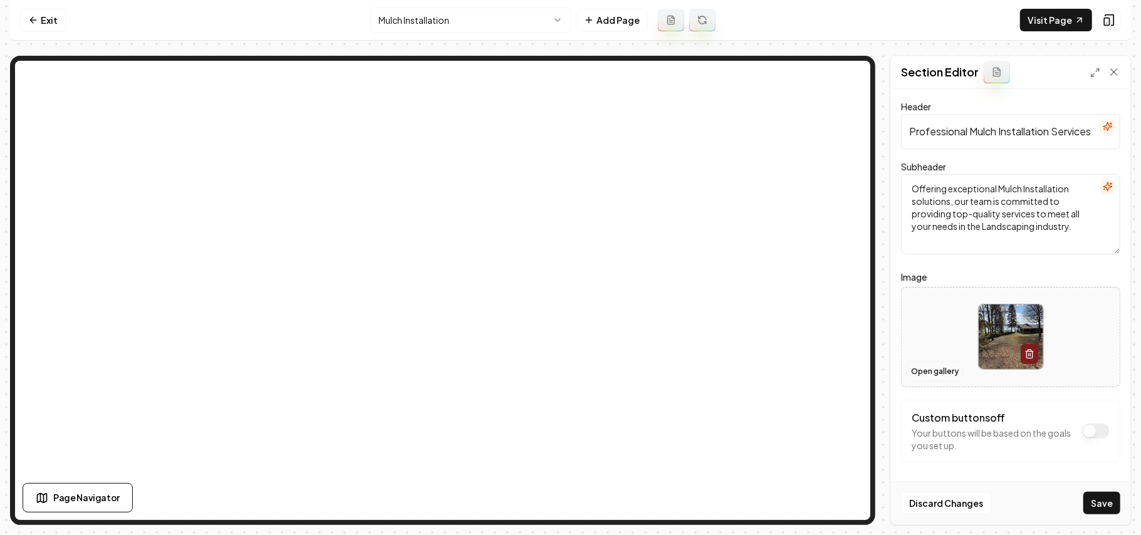
click at [926, 374] on button "Open gallery" at bounding box center [935, 372] width 56 height 20
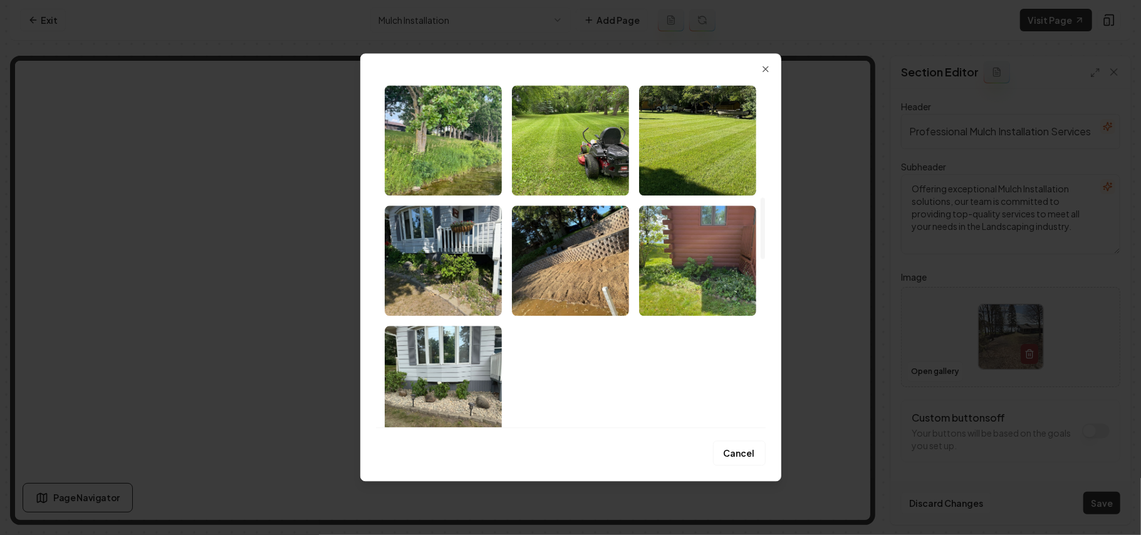
scroll to position [668, 0]
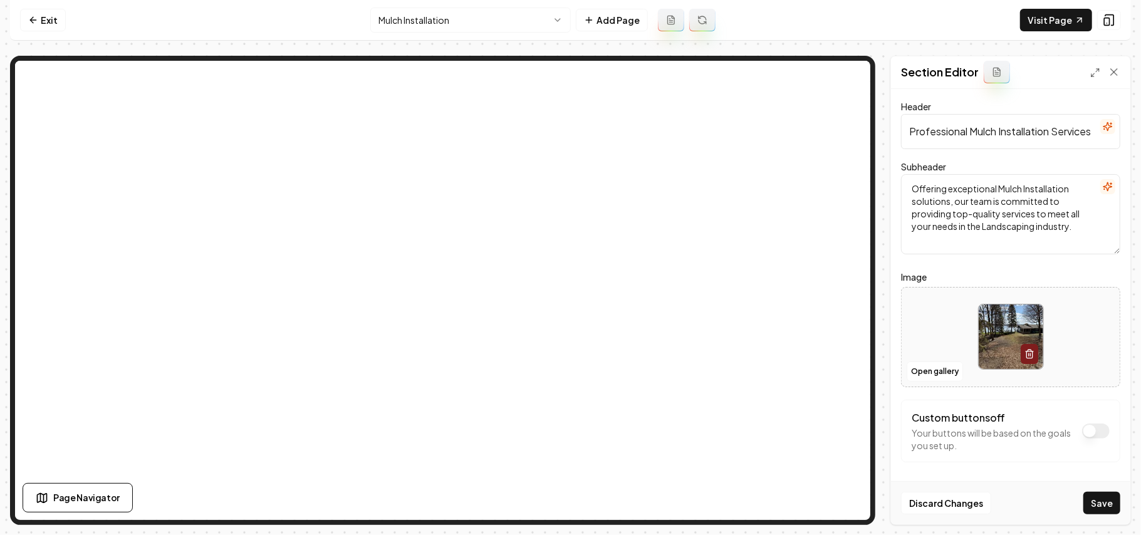
click at [427, 20] on html "Computer Required This feature is only available on a computer. Please switch t…" at bounding box center [570, 267] width 1141 height 535
click at [931, 372] on button "Open gallery" at bounding box center [935, 372] width 56 height 20
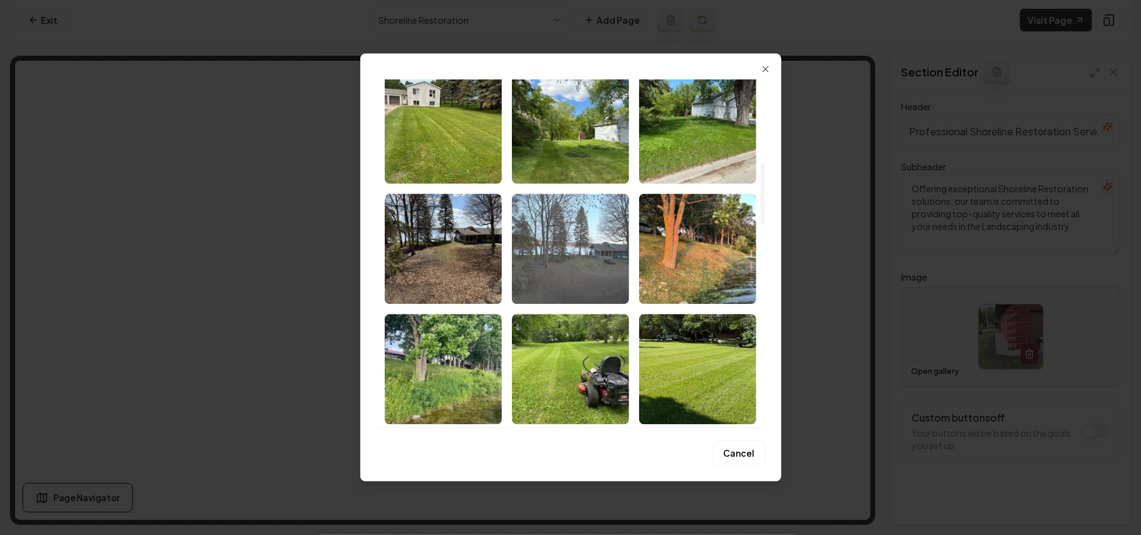
scroll to position [501, 0]
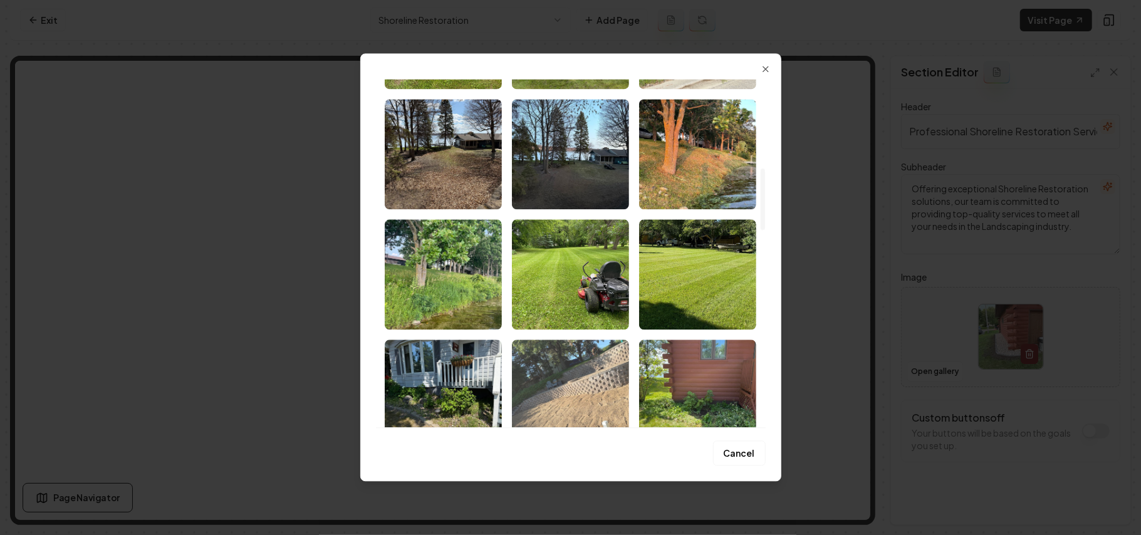
click at [587, 365] on img "Select image image_68b1d1835c7cd75eb84520fb.webp" at bounding box center [570, 395] width 117 height 110
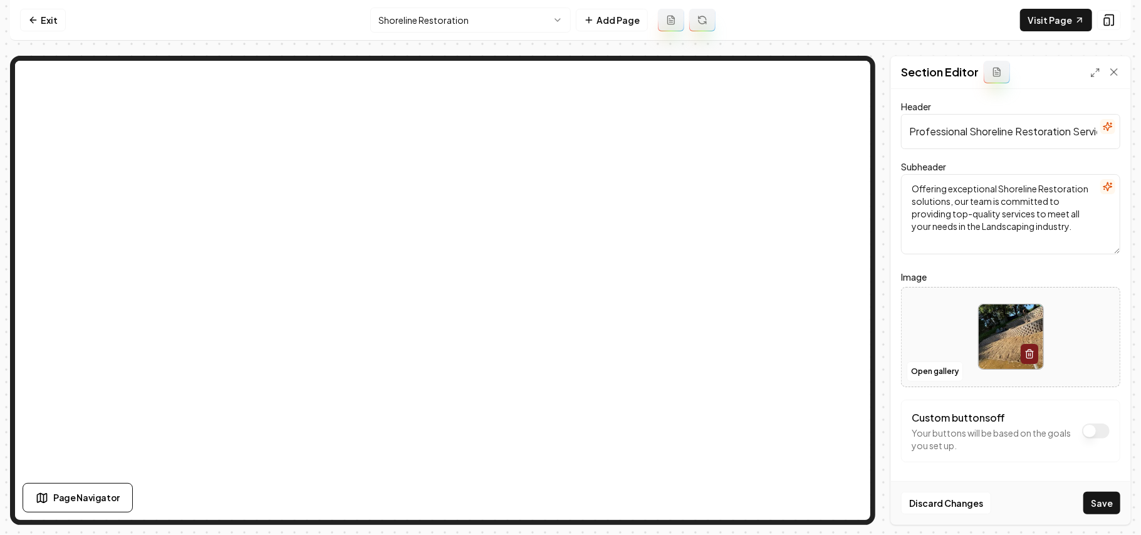
click at [1091, 505] on button "Save" at bounding box center [1102, 503] width 37 height 23
click at [422, 13] on html "Computer Required This feature is only available on a computer. Please switch t…" at bounding box center [570, 267] width 1141 height 535
click at [923, 372] on button "Open gallery" at bounding box center [935, 372] width 56 height 20
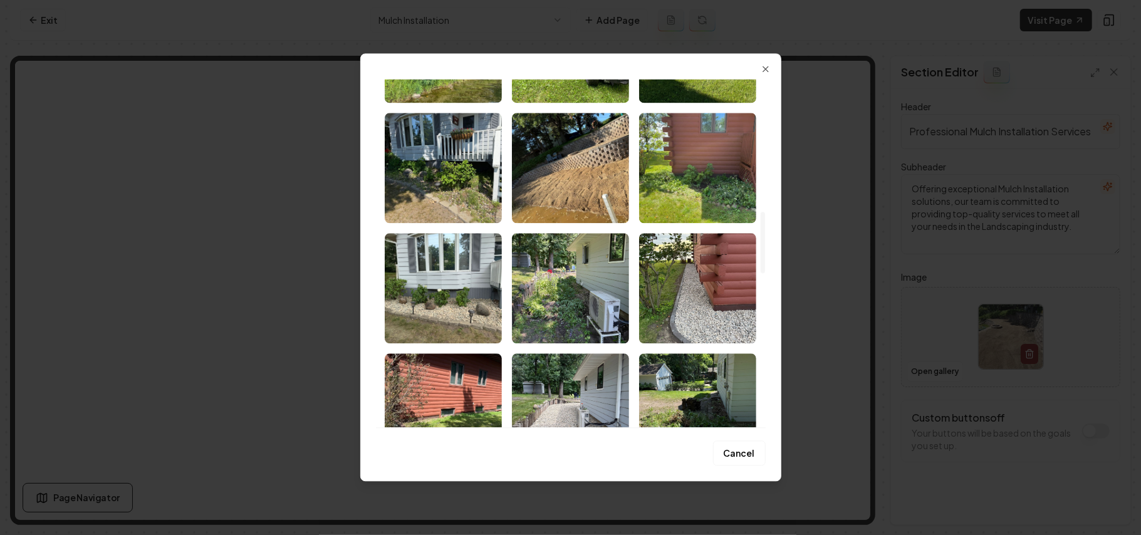
scroll to position [752, 0]
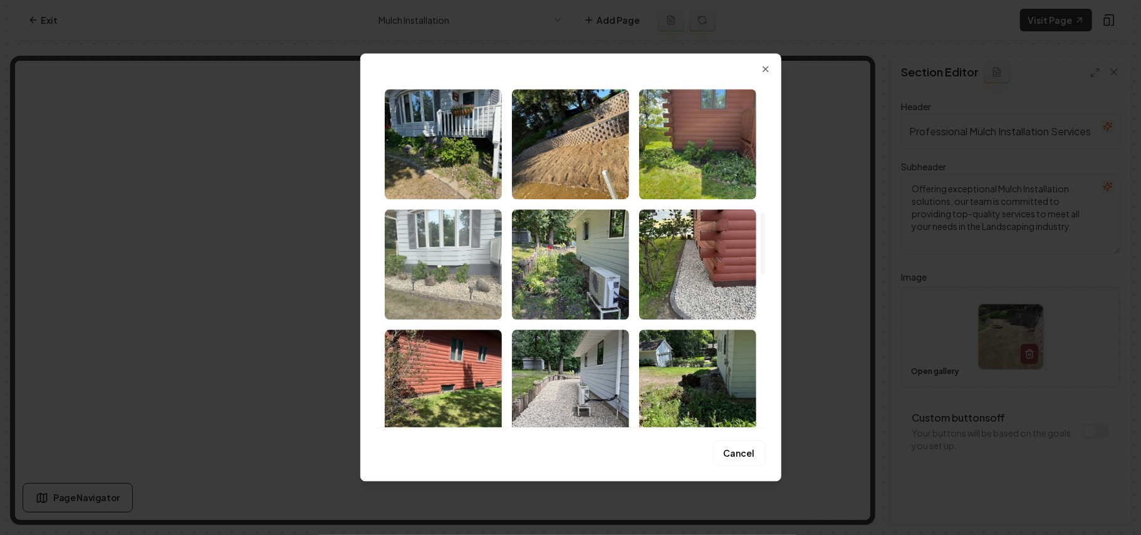
click at [472, 239] on img "Select image image_68b1d0bf5c7cd75eb83c8dd0.webp" at bounding box center [443, 264] width 117 height 110
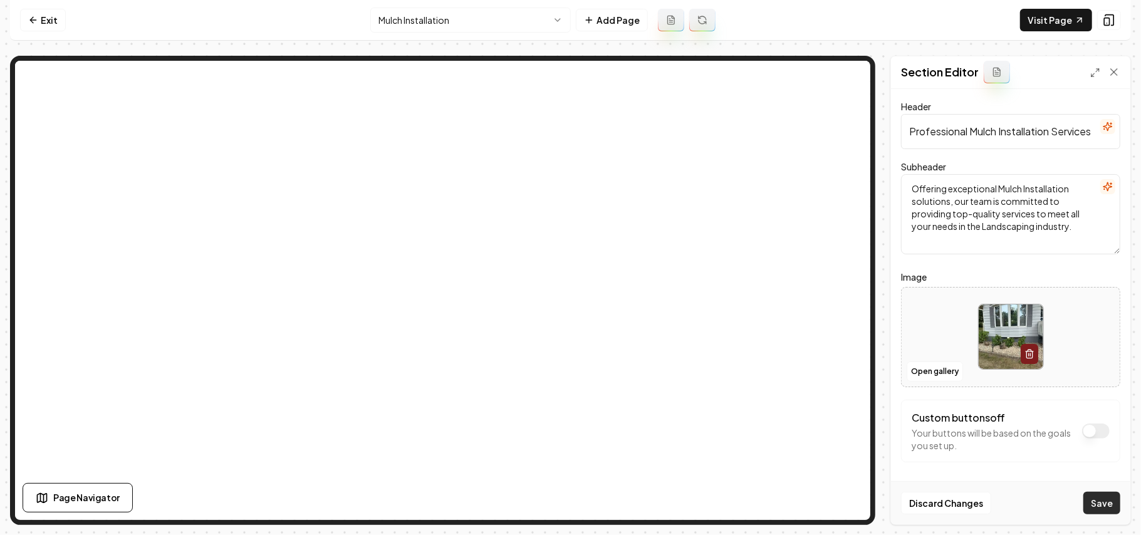
click at [1101, 495] on button "Save" at bounding box center [1102, 503] width 37 height 23
click at [402, 20] on html "Computer Required This feature is only available on a computer. Please switch t…" at bounding box center [570, 267] width 1141 height 535
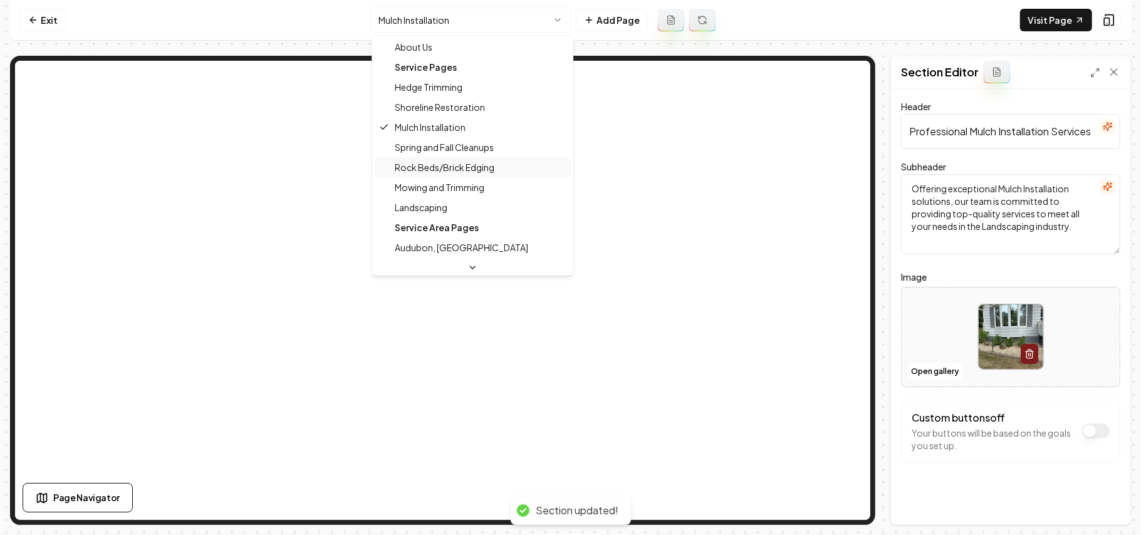
scroll to position [83, 0]
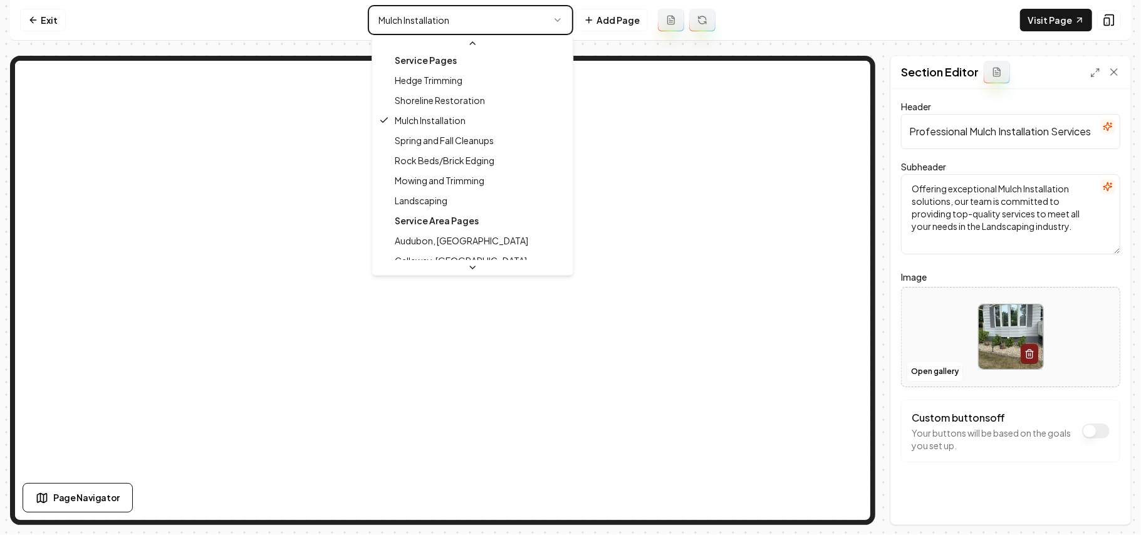
click at [939, 372] on html "Computer Required This feature is only available on a computer. Please switch t…" at bounding box center [570, 267] width 1141 height 535
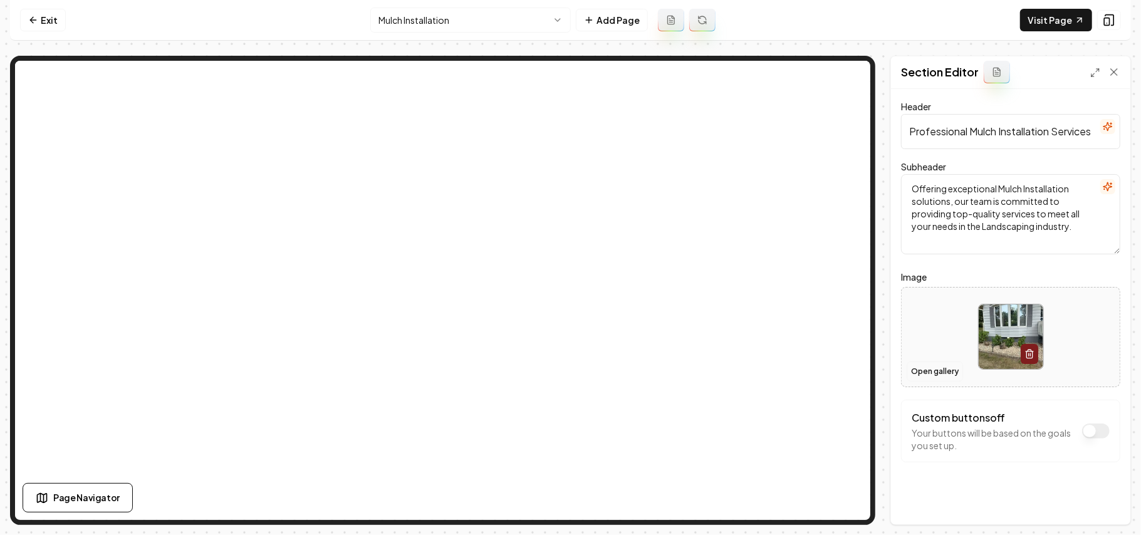
click at [939, 372] on button "Open gallery" at bounding box center [935, 372] width 56 height 20
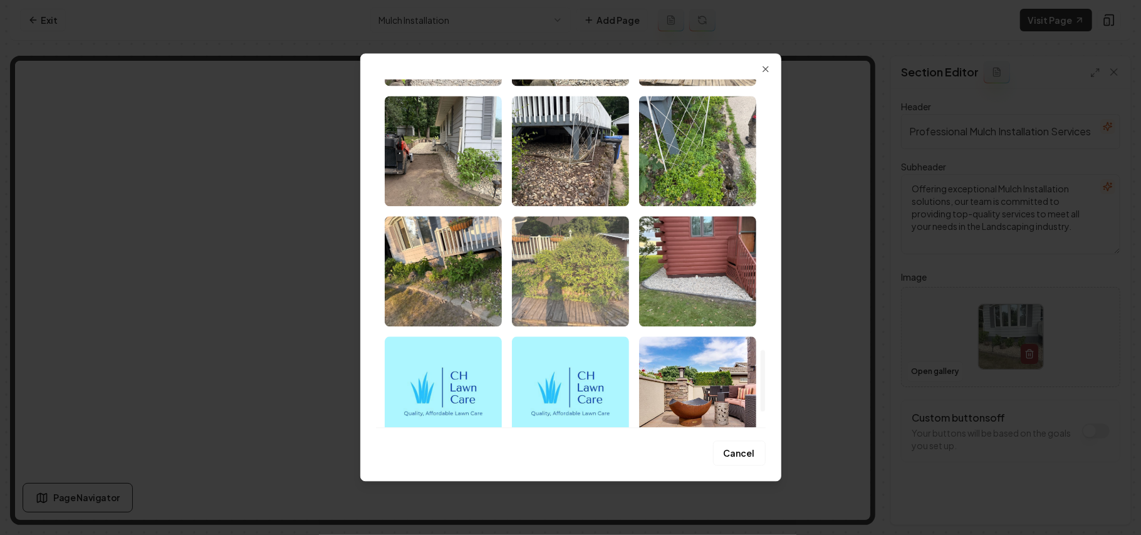
scroll to position [1504, 0]
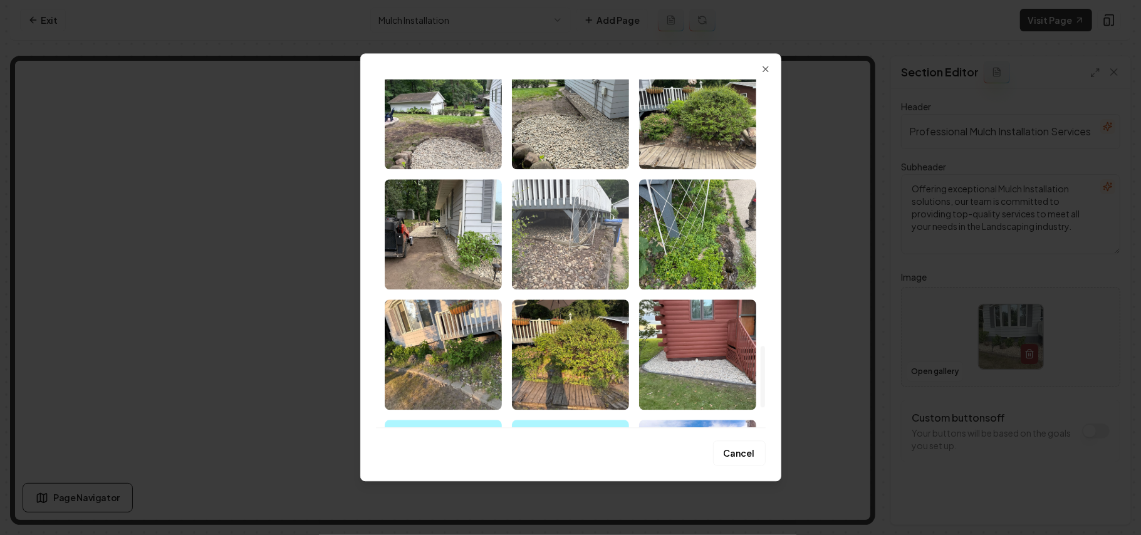
click at [585, 249] on img "Select image image_68b1d0bb5c7cd75eb83c4397.webp" at bounding box center [570, 234] width 117 height 110
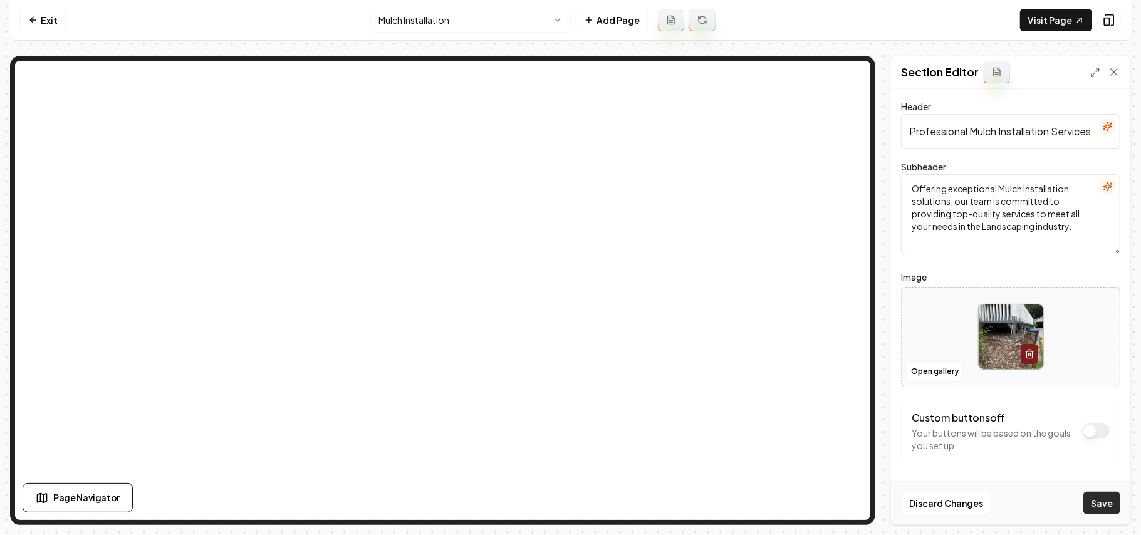
click at [1101, 500] on button "Save" at bounding box center [1102, 503] width 37 height 23
click at [950, 336] on div at bounding box center [1011, 337] width 218 height 86
type input "**********"
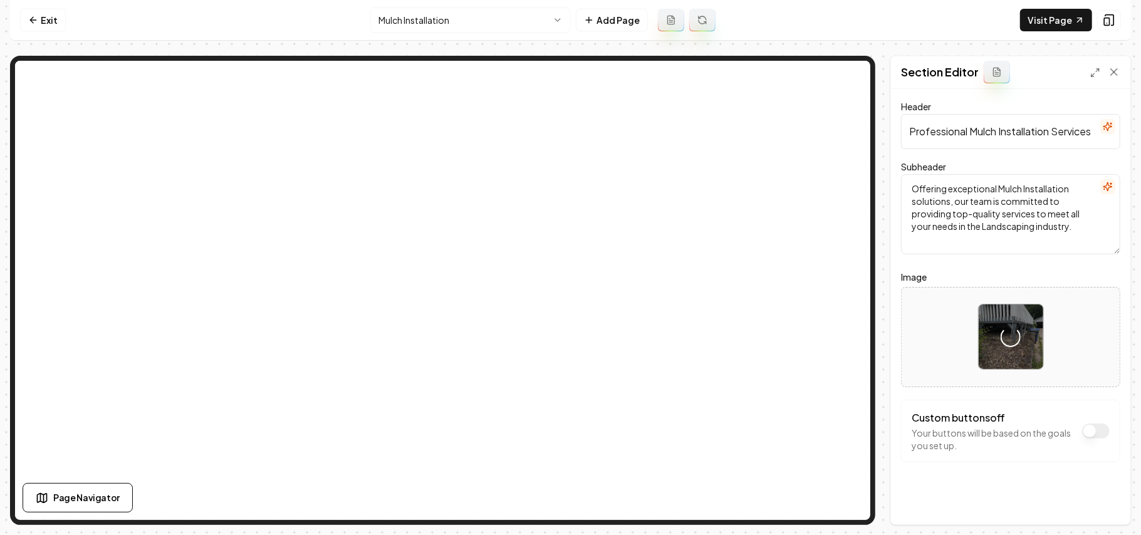
click at [461, 11] on html "Computer Required This feature is only available on a computer. Please switch t…" at bounding box center [570, 267] width 1141 height 535
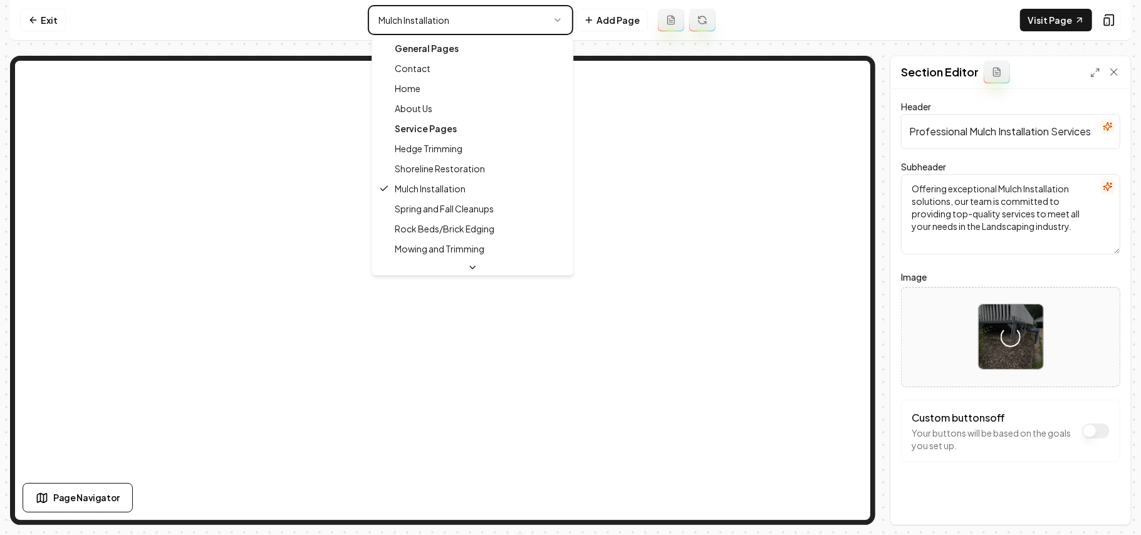
click at [1076, 457] on html "Computer Required This feature is only available on a computer. Please switch t…" at bounding box center [570, 267] width 1141 height 535
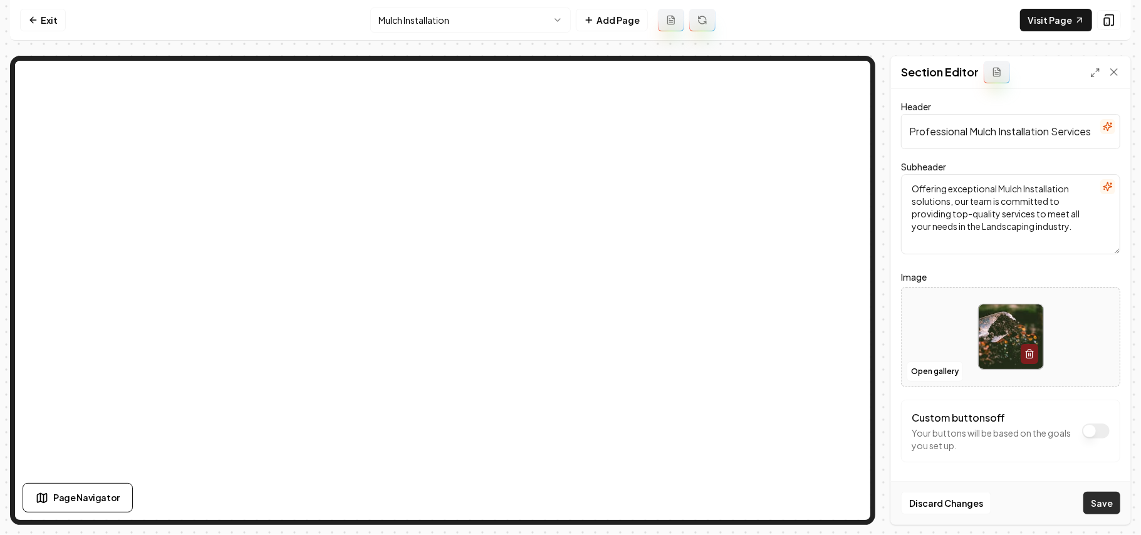
click at [1096, 505] on button "Save" at bounding box center [1102, 503] width 37 height 23
click at [422, 18] on html "Computer Required This feature is only available on a computer. Please switch t…" at bounding box center [570, 267] width 1141 height 535
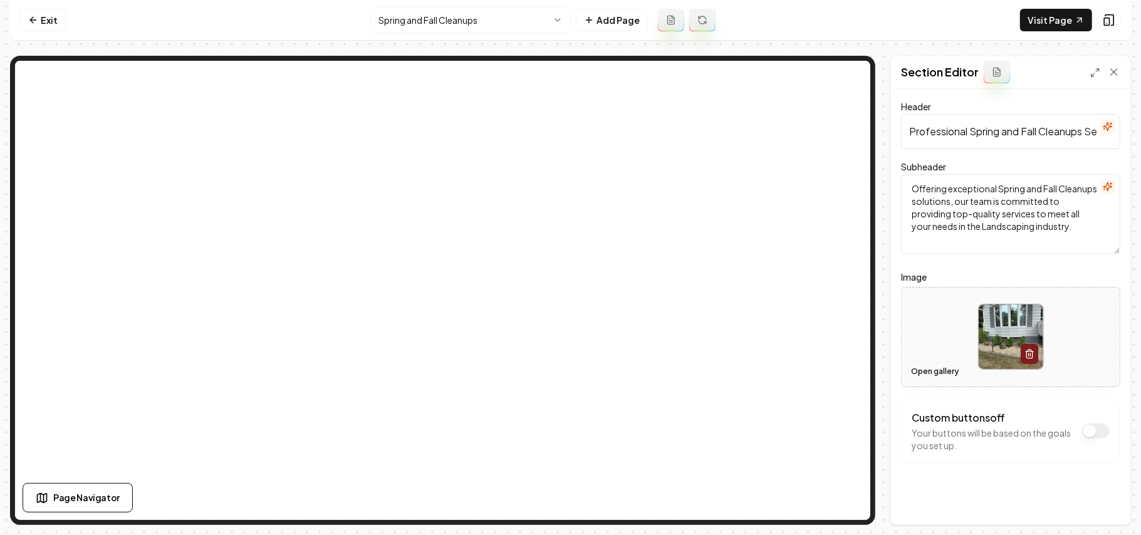
click at [928, 369] on button "Open gallery" at bounding box center [935, 372] width 56 height 20
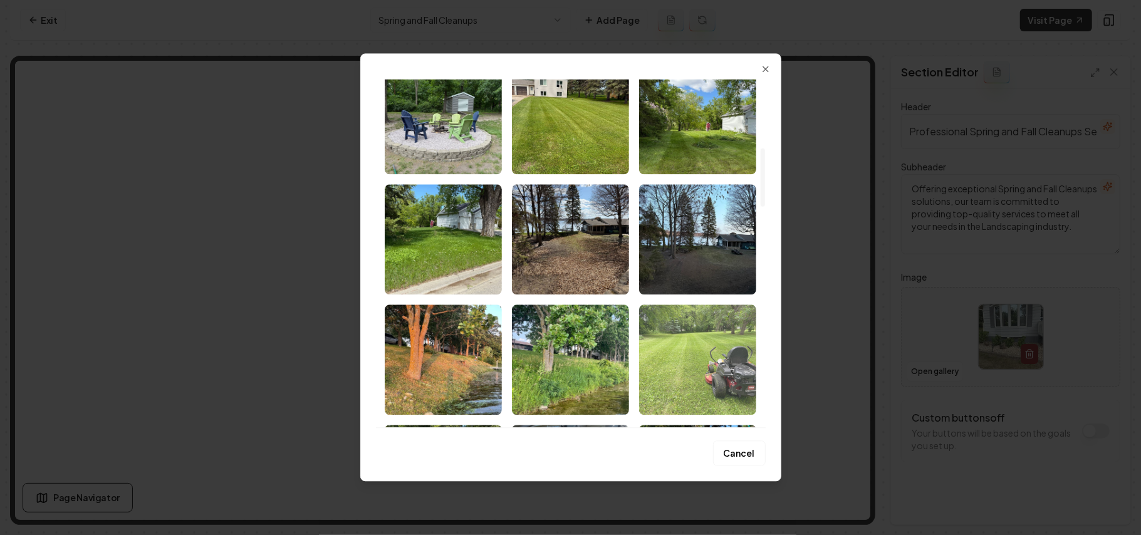
scroll to position [417, 0]
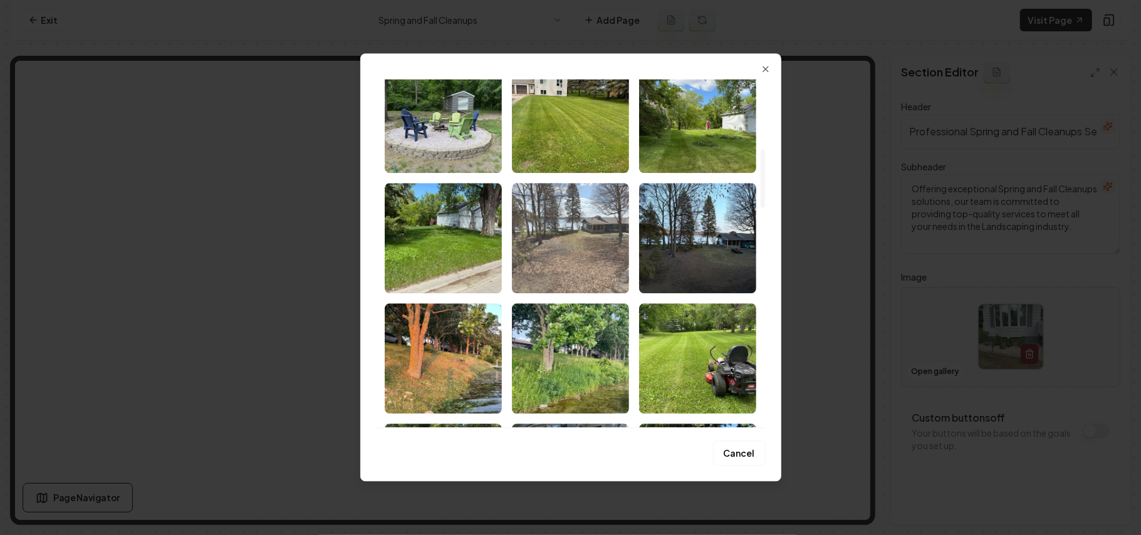
click at [555, 239] on img "Select image image_68b1d1835c7cd75eb845231a.webp" at bounding box center [570, 238] width 117 height 110
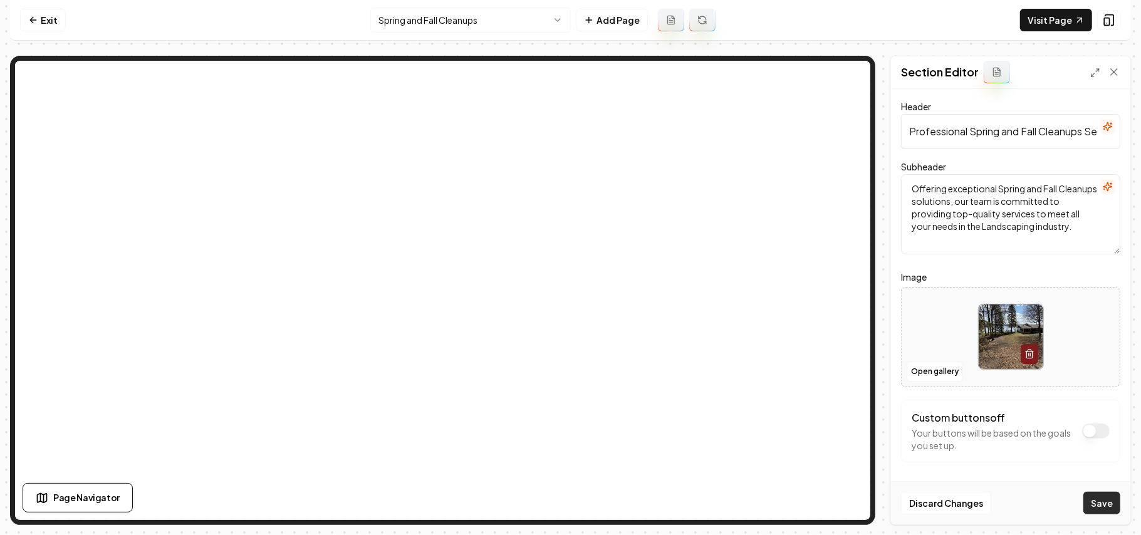
click at [1104, 504] on button "Save" at bounding box center [1102, 503] width 37 height 23
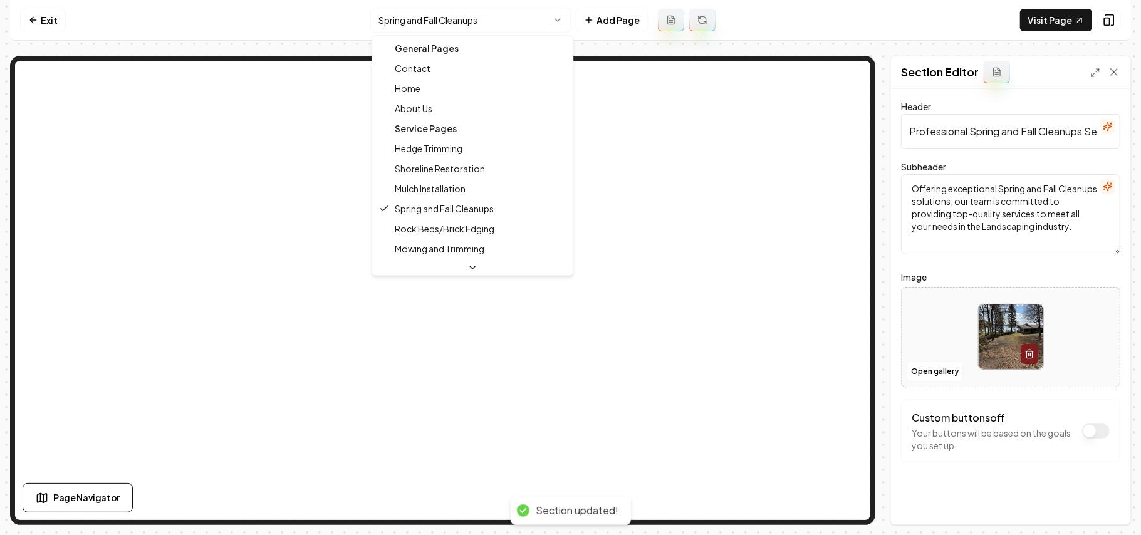
click at [465, 18] on html "Computer Required This feature is only available on a computer. Please switch t…" at bounding box center [570, 267] width 1141 height 535
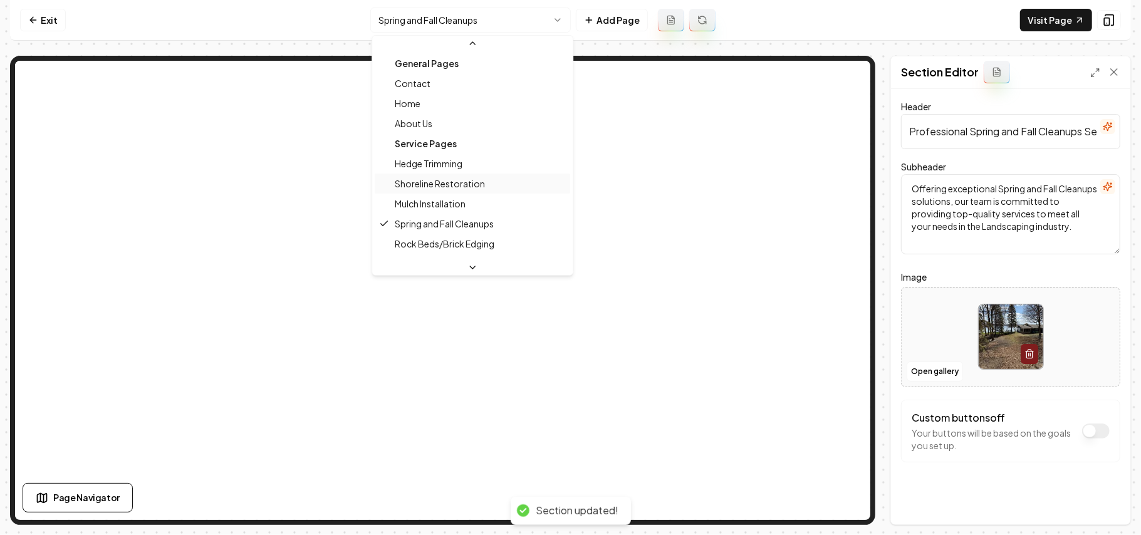
scroll to position [83, 0]
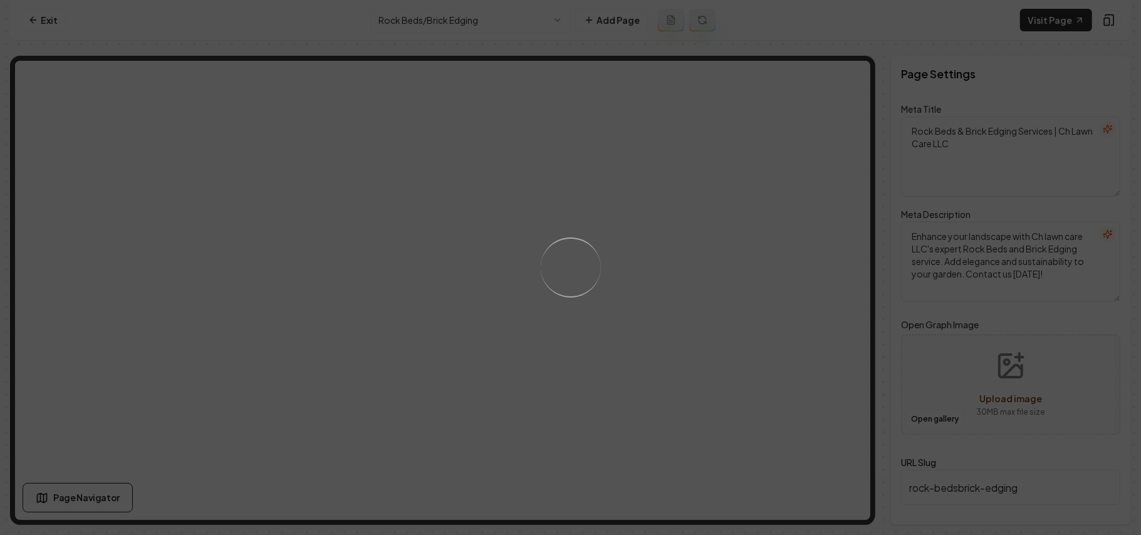
click at [711, 400] on div "Loading..." at bounding box center [570, 267] width 1141 height 535
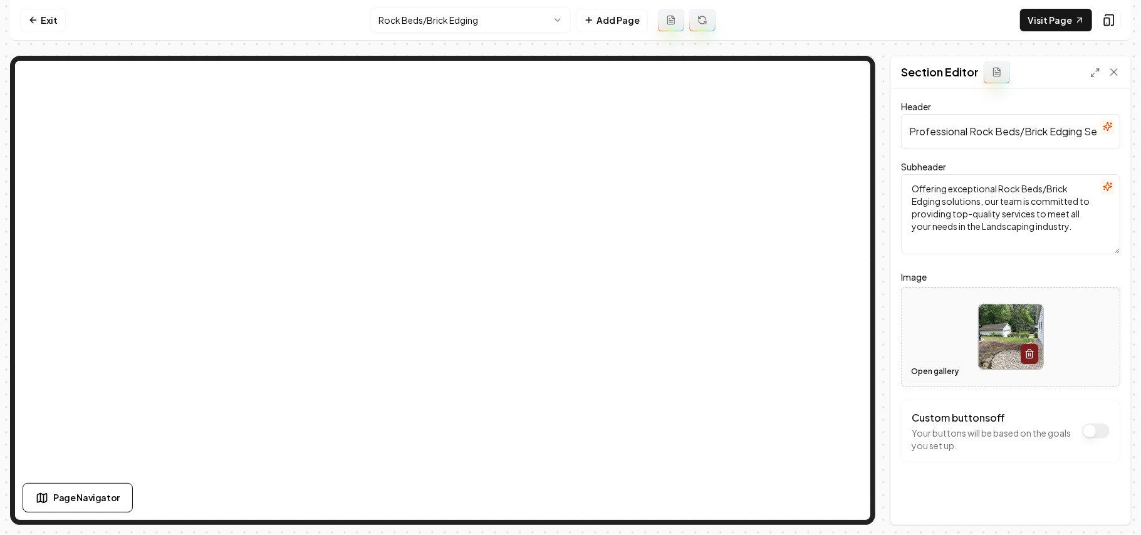
click at [940, 370] on button "Open gallery" at bounding box center [935, 372] width 56 height 20
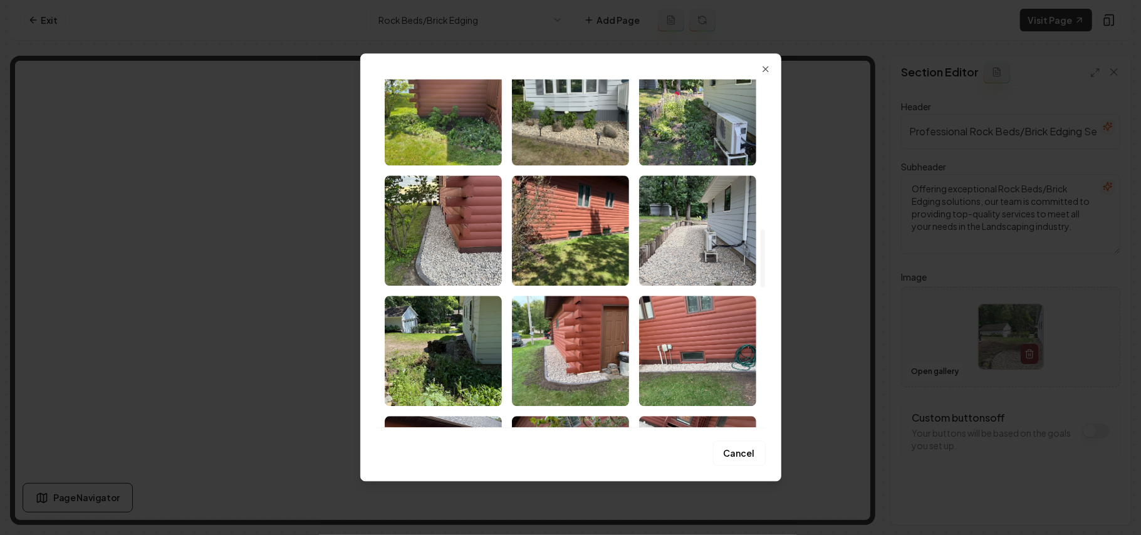
scroll to position [896, 0]
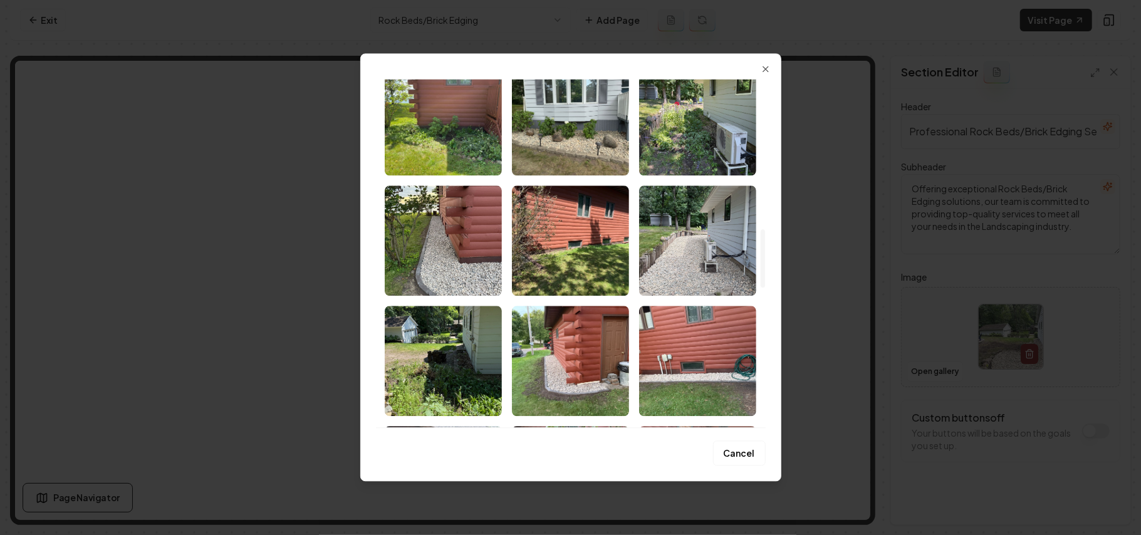
click at [692, 259] on img "Select image image_68b1d0c05c7cd75eb83c951e.webp" at bounding box center [697, 241] width 117 height 110
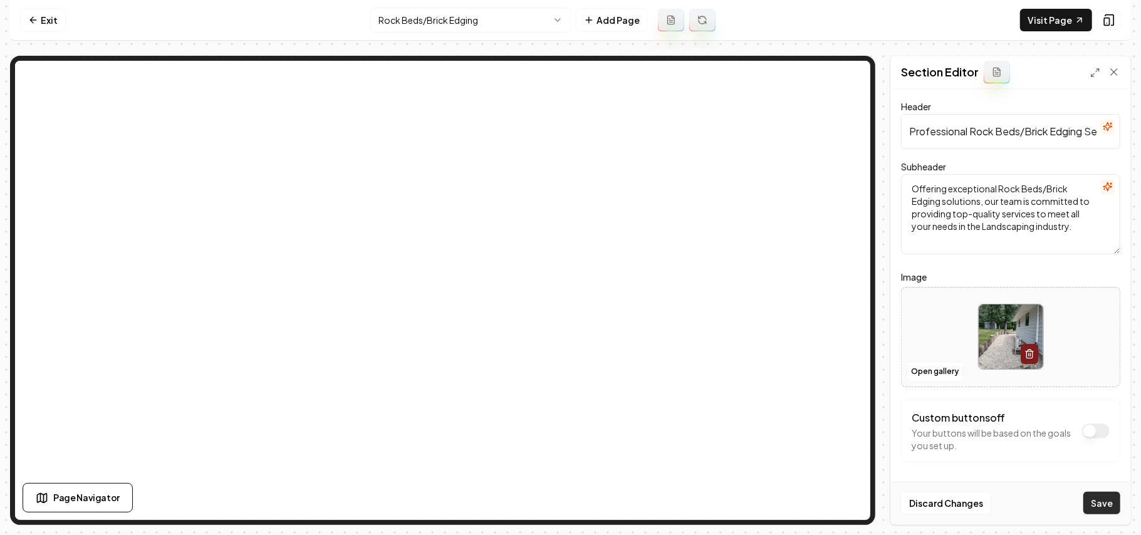
click at [1096, 500] on button "Save" at bounding box center [1102, 503] width 37 height 23
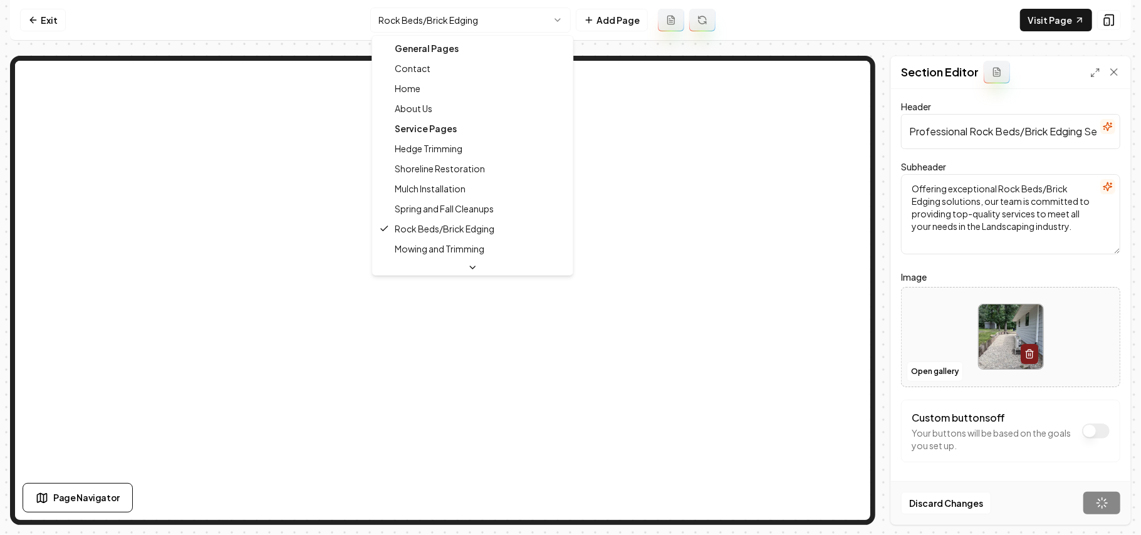
click at [458, 28] on html "Computer Required This feature is only available on a computer. Please switch t…" at bounding box center [570, 267] width 1141 height 535
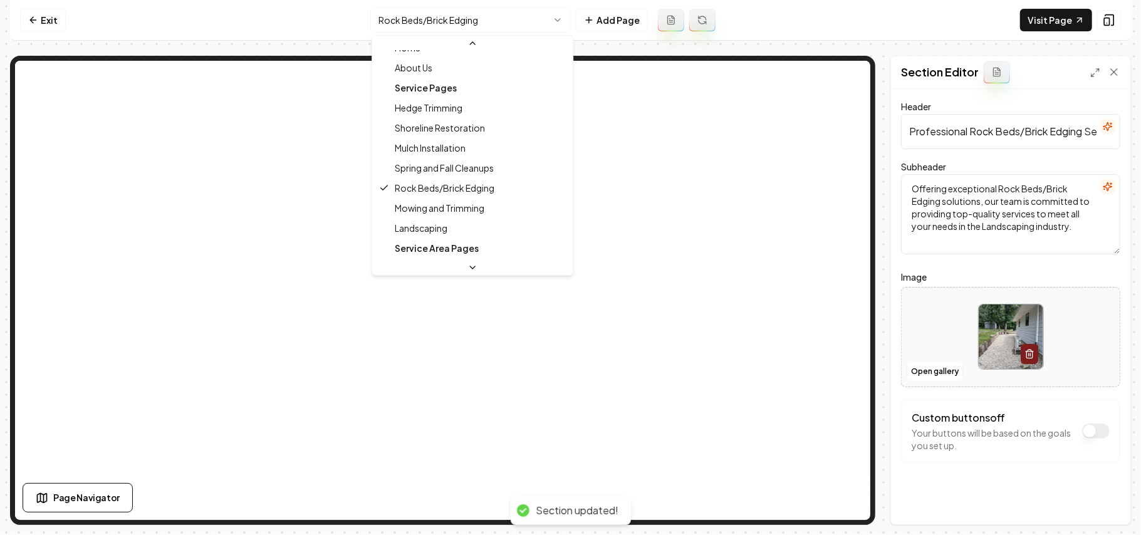
scroll to position [83, 0]
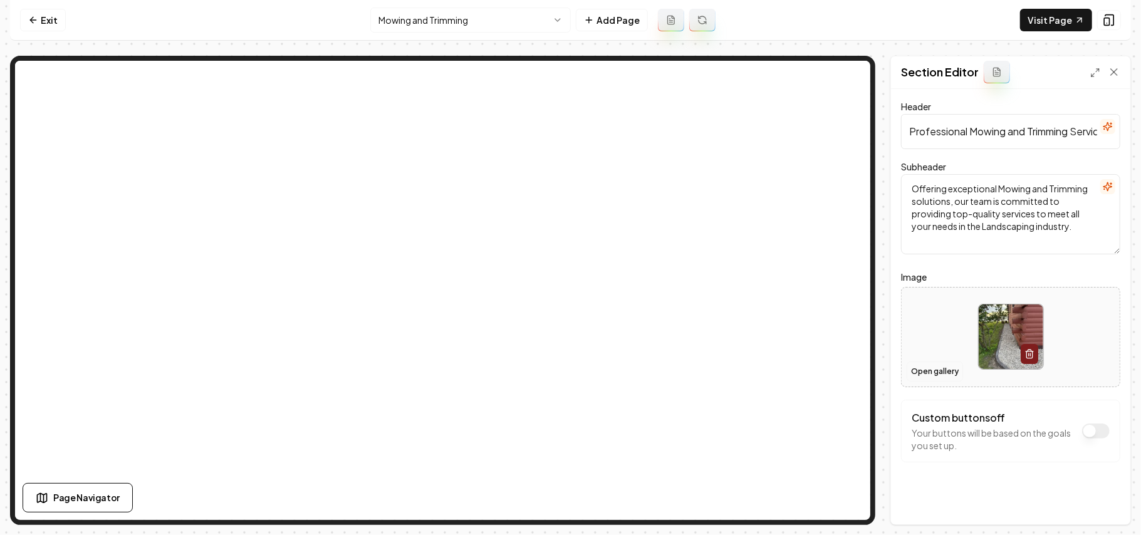
click at [945, 377] on button "Open gallery" at bounding box center [935, 372] width 56 height 20
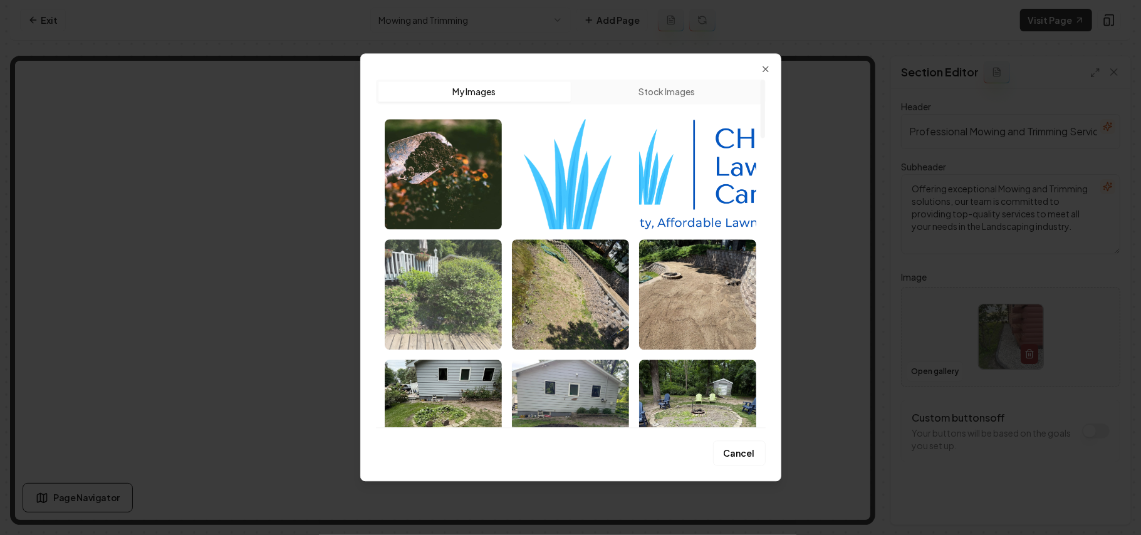
click at [477, 307] on img "Select image image_68b1d1825c7cd75eb8452017.webp" at bounding box center [443, 294] width 117 height 110
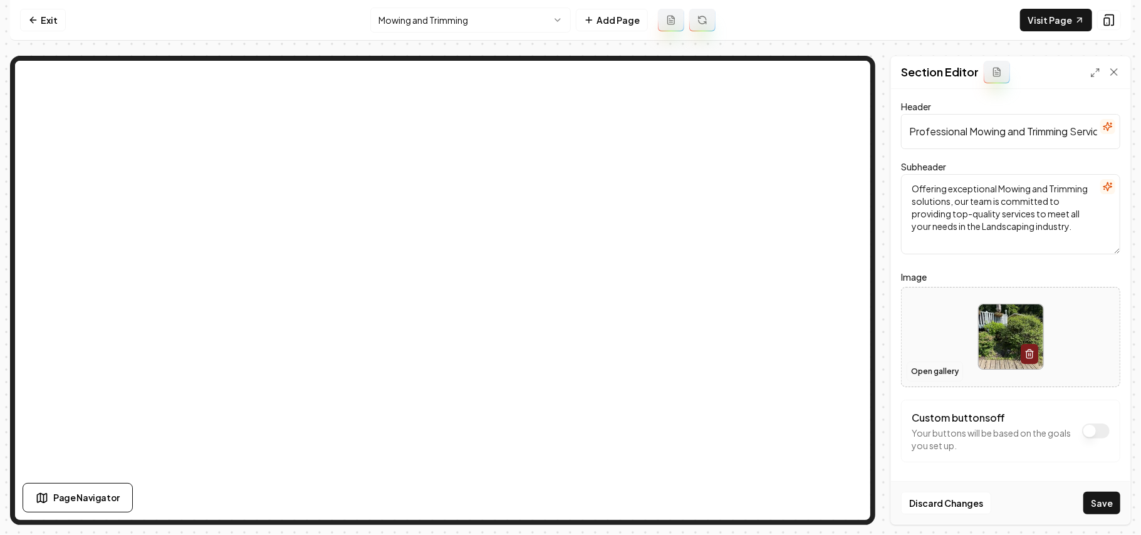
click at [941, 369] on button "Open gallery" at bounding box center [935, 372] width 56 height 20
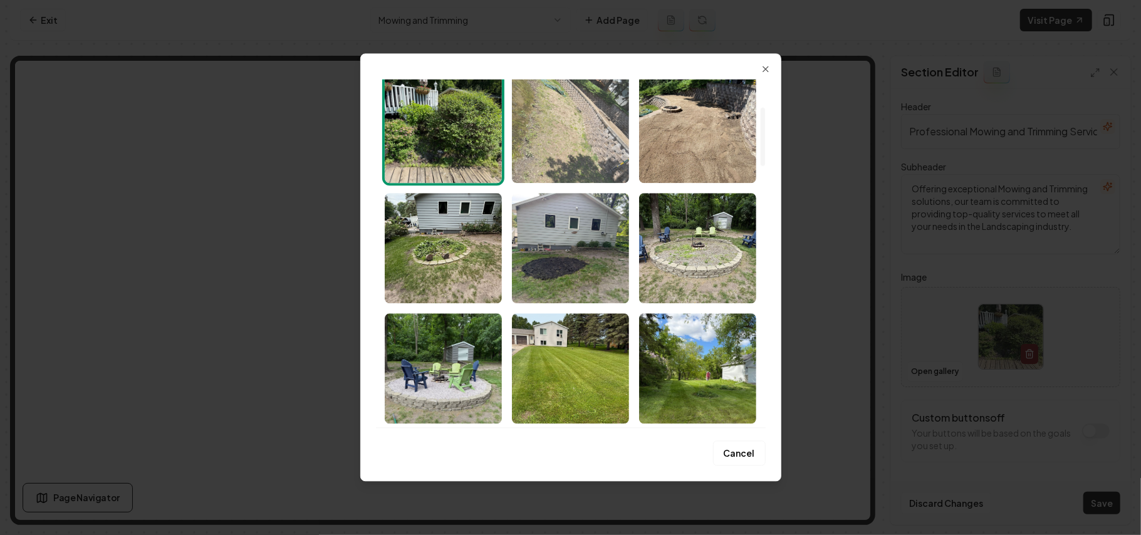
scroll to position [417, 0]
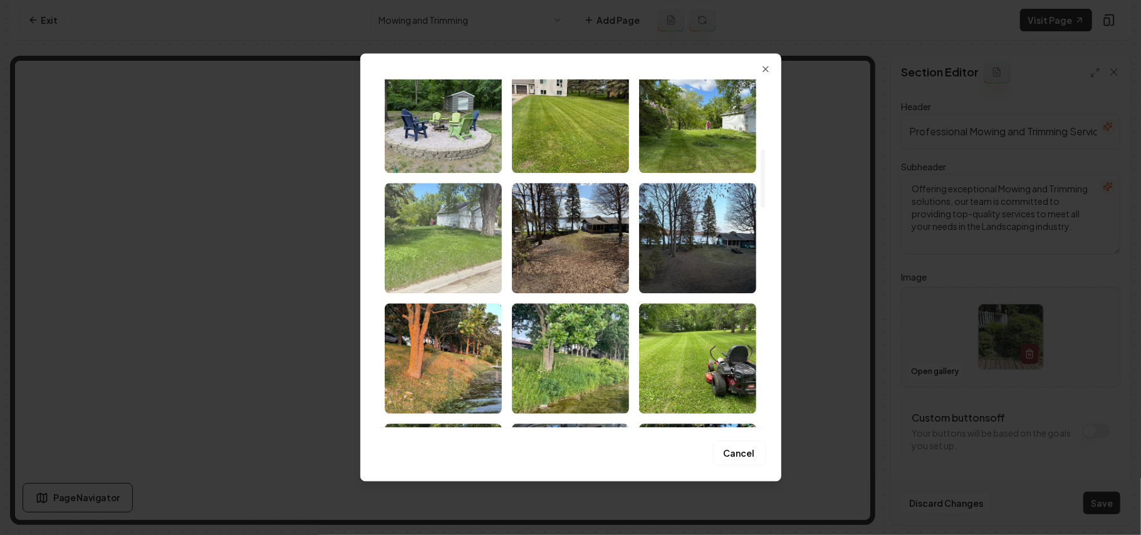
click at [475, 256] on img "Select image image_68b1d1835c7cd75eb8452145.webp" at bounding box center [443, 238] width 117 height 110
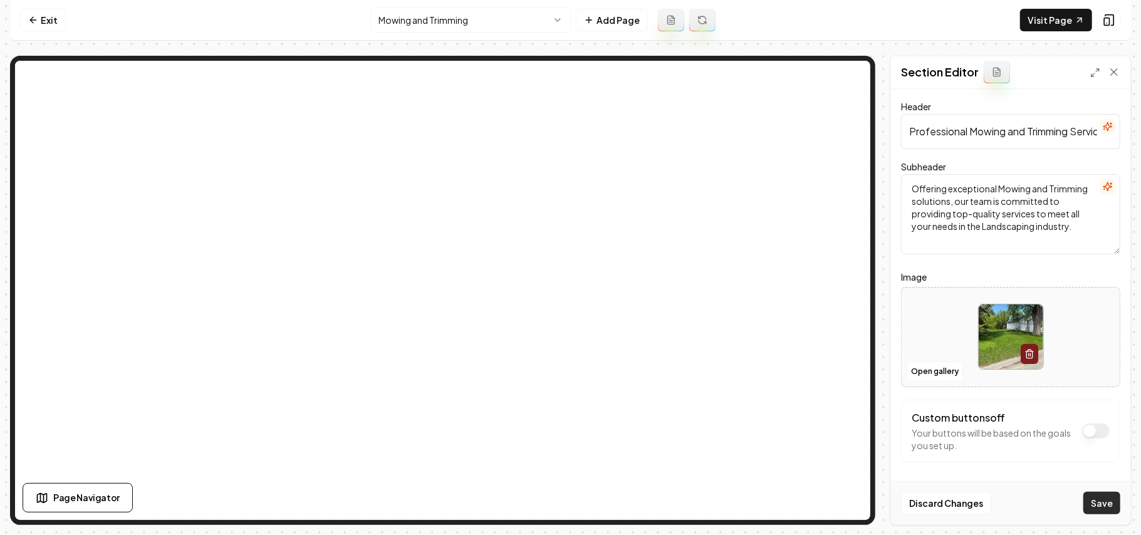
click at [1102, 507] on button "Save" at bounding box center [1102, 503] width 37 height 23
click at [417, 30] on html "Computer Required This feature is only available on a computer. Please switch t…" at bounding box center [570, 267] width 1141 height 535
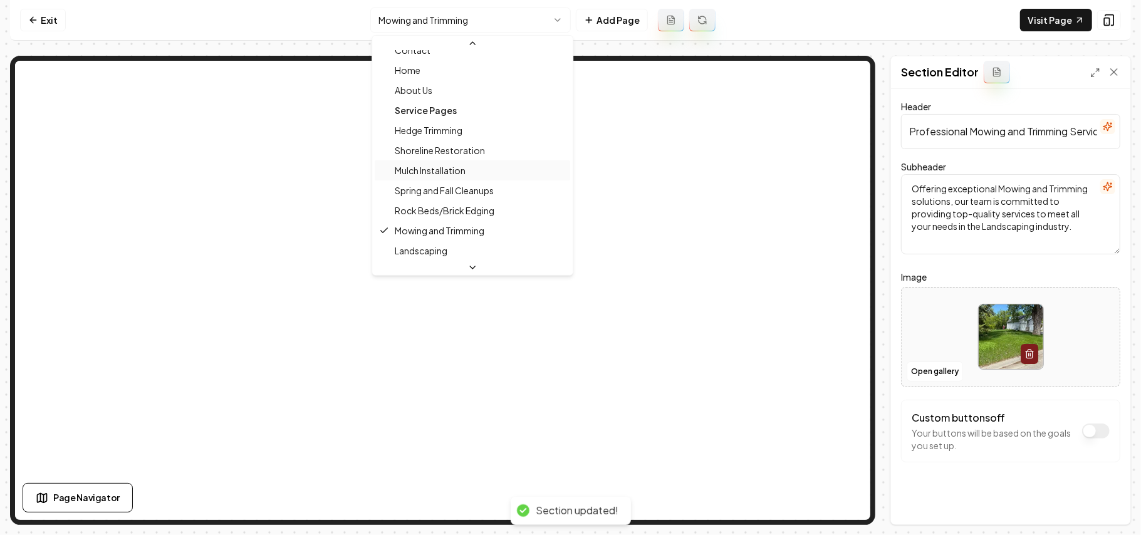
scroll to position [83, 0]
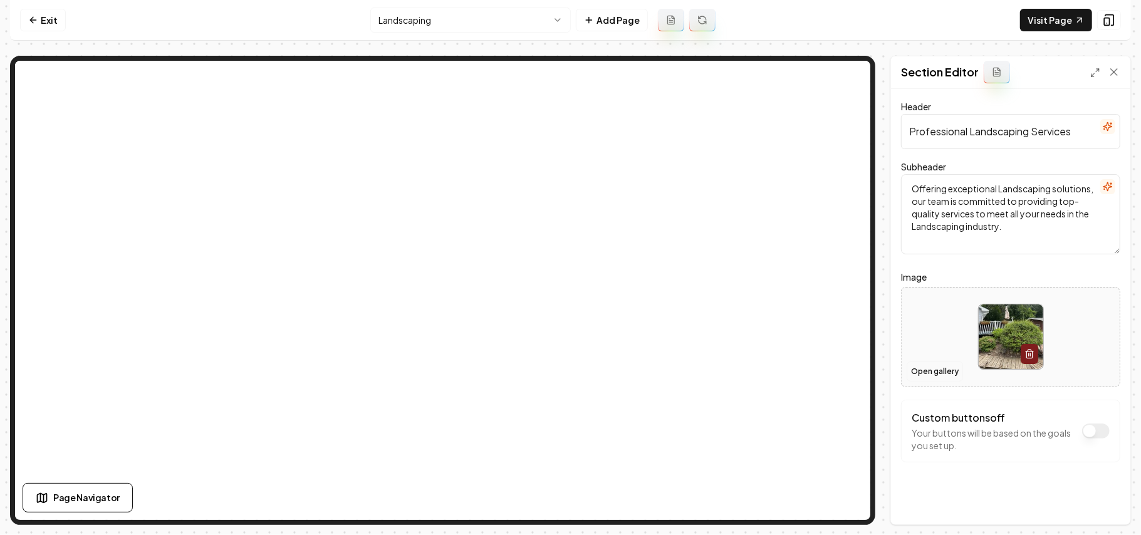
click at [916, 372] on button "Open gallery" at bounding box center [935, 372] width 56 height 20
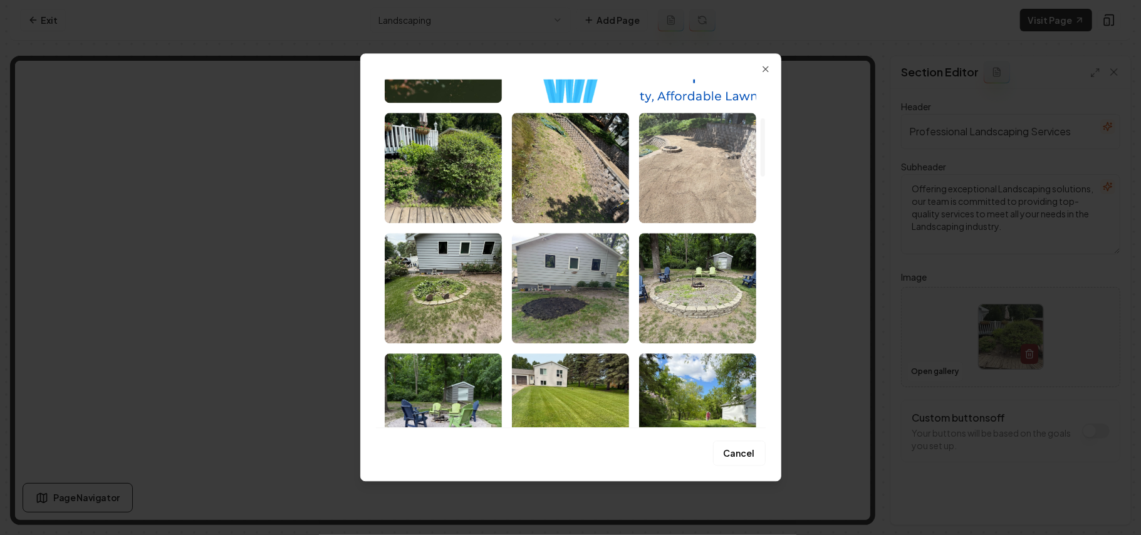
scroll to position [251, 0]
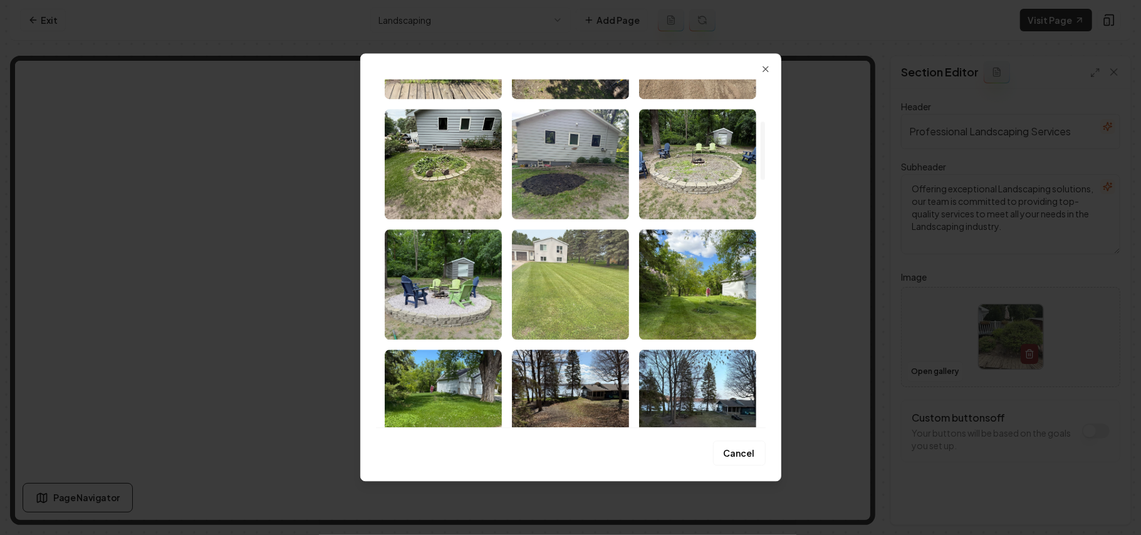
click at [594, 289] on img "Select image image_68b1d1835c7cd75eb84520ff.webp" at bounding box center [570, 284] width 117 height 110
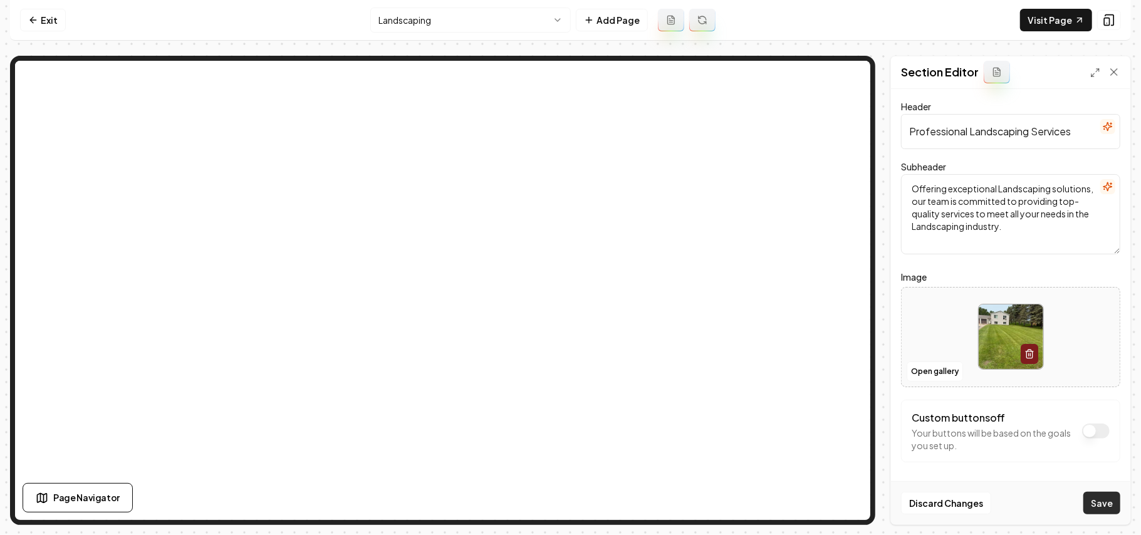
click at [1108, 497] on button "Save" at bounding box center [1102, 503] width 37 height 23
click at [919, 367] on button "Open gallery" at bounding box center [935, 372] width 56 height 20
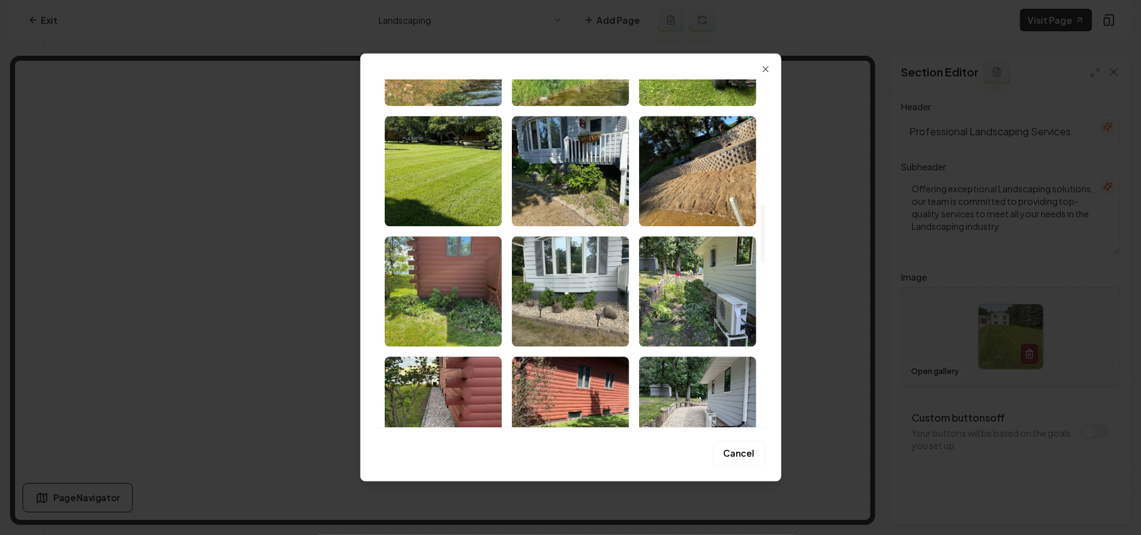
scroll to position [752, 0]
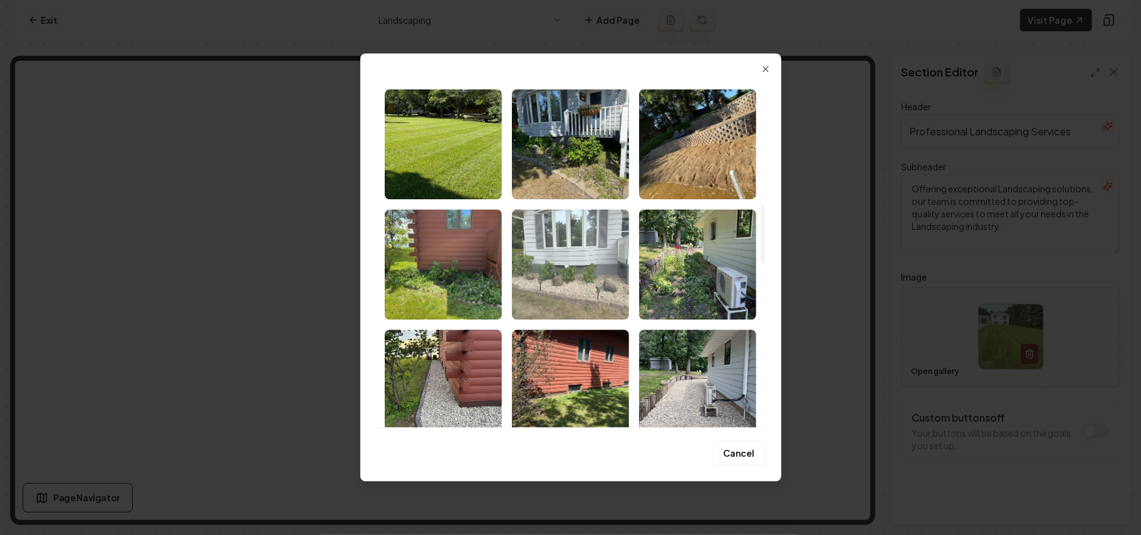
click at [587, 239] on img "Select image image_68b1d0bf5c7cd75eb83c8dd0.webp" at bounding box center [570, 264] width 117 height 110
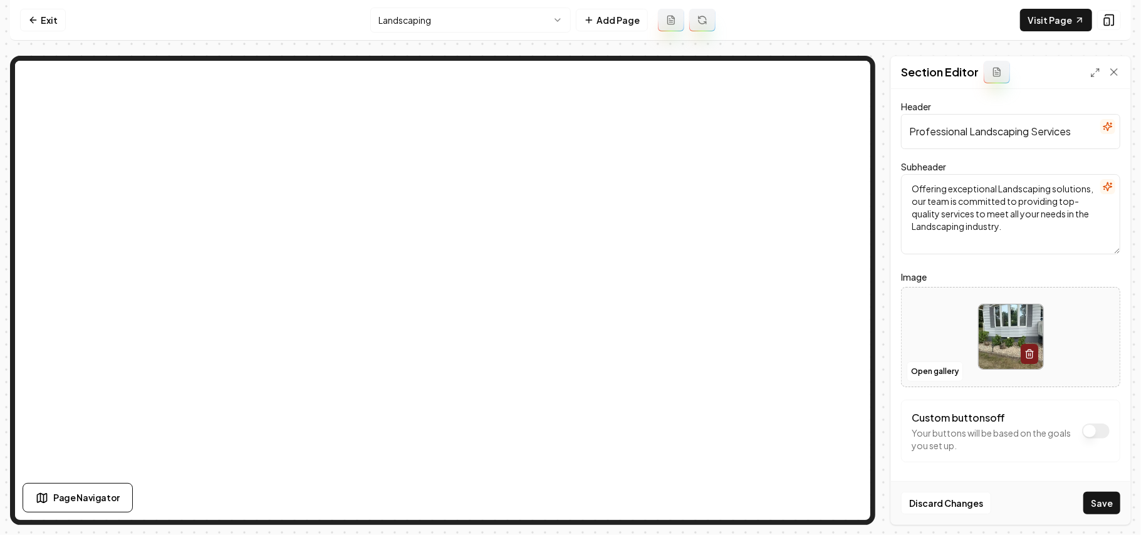
click at [1104, 498] on button "Save" at bounding box center [1102, 503] width 37 height 23
click at [454, 13] on html "Computer Required This feature is only available on a computer. Please switch t…" at bounding box center [570, 267] width 1141 height 535
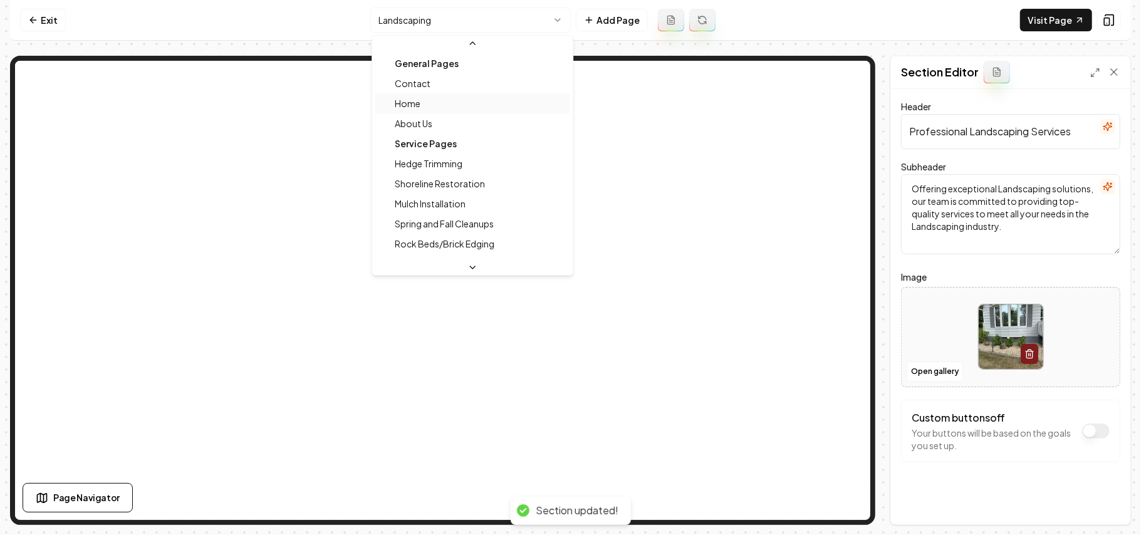
scroll to position [34, 0]
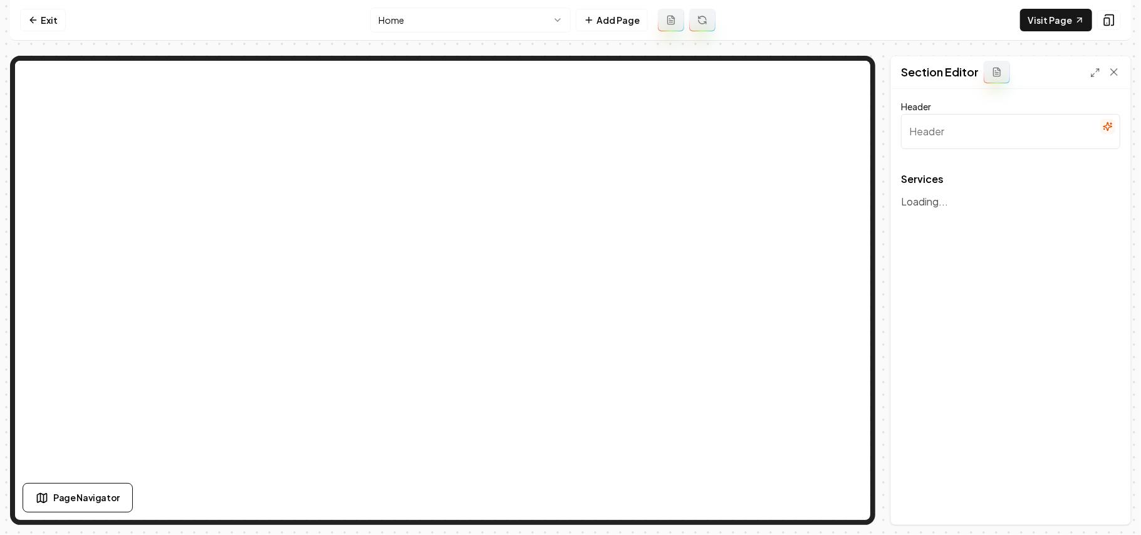
type input "Professional Landscaping Services"
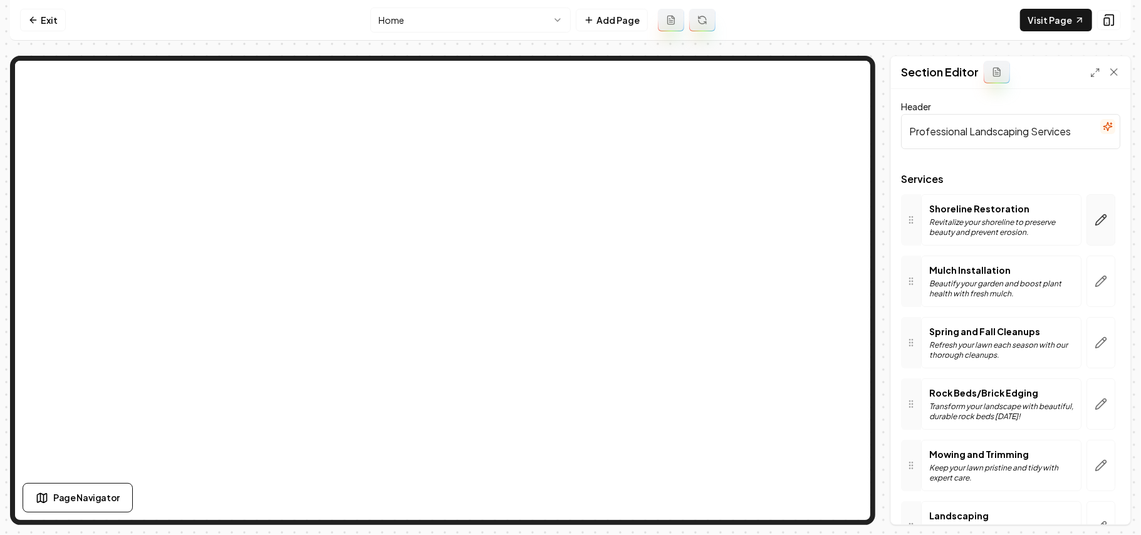
click at [1094, 218] on button "button" at bounding box center [1101, 219] width 29 height 51
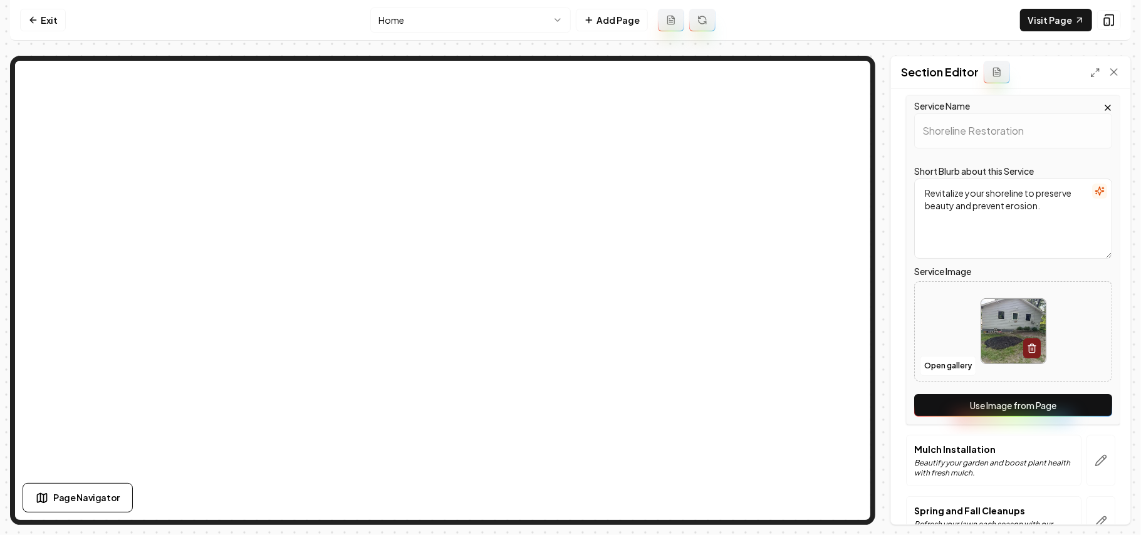
scroll to position [251, 0]
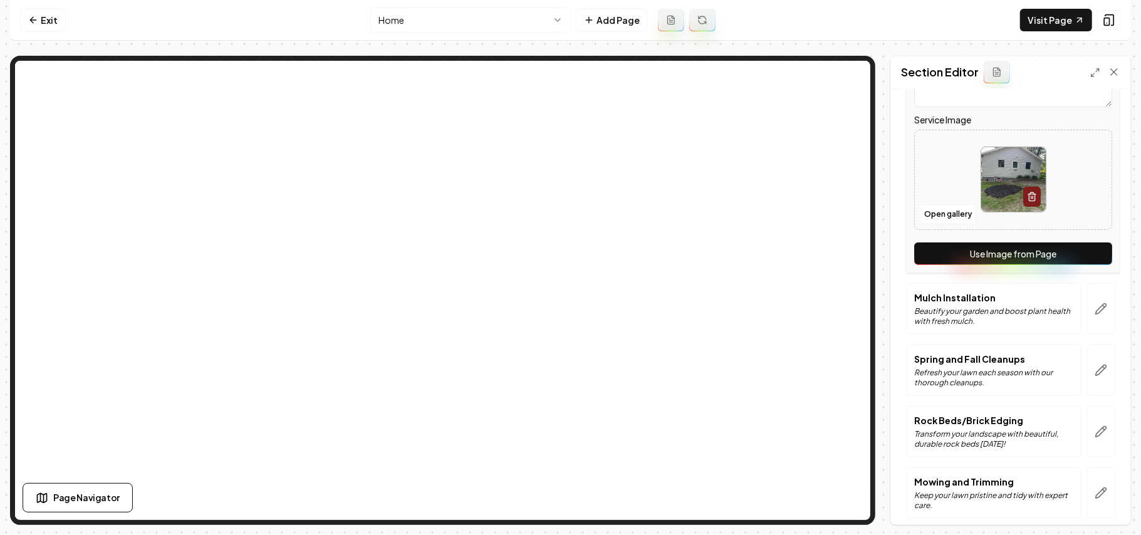
click at [1076, 263] on button "Use Image from Page" at bounding box center [1013, 254] width 198 height 23
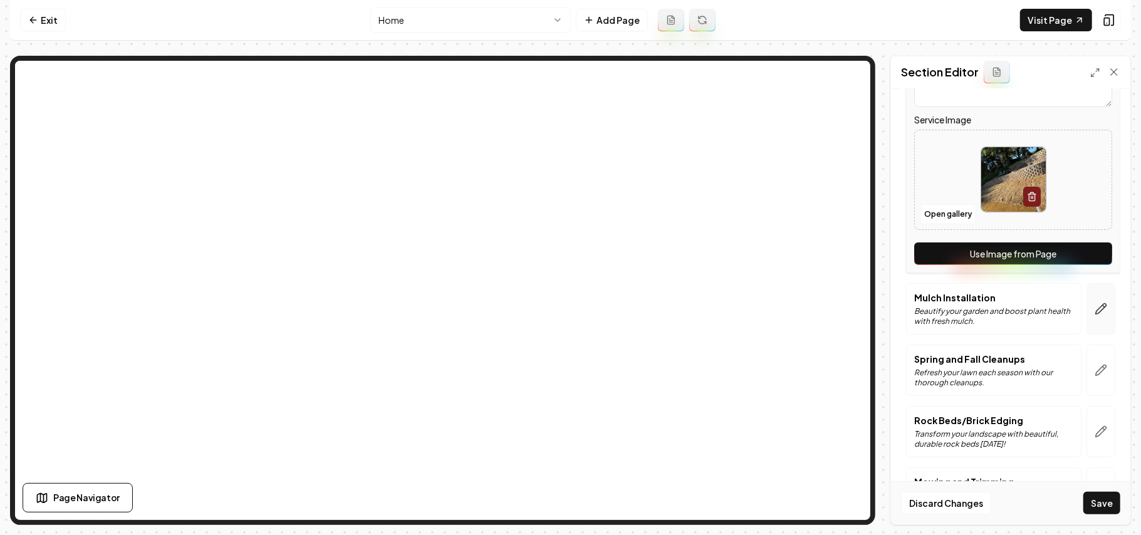
click at [1095, 312] on icon "button" at bounding box center [1101, 309] width 13 height 13
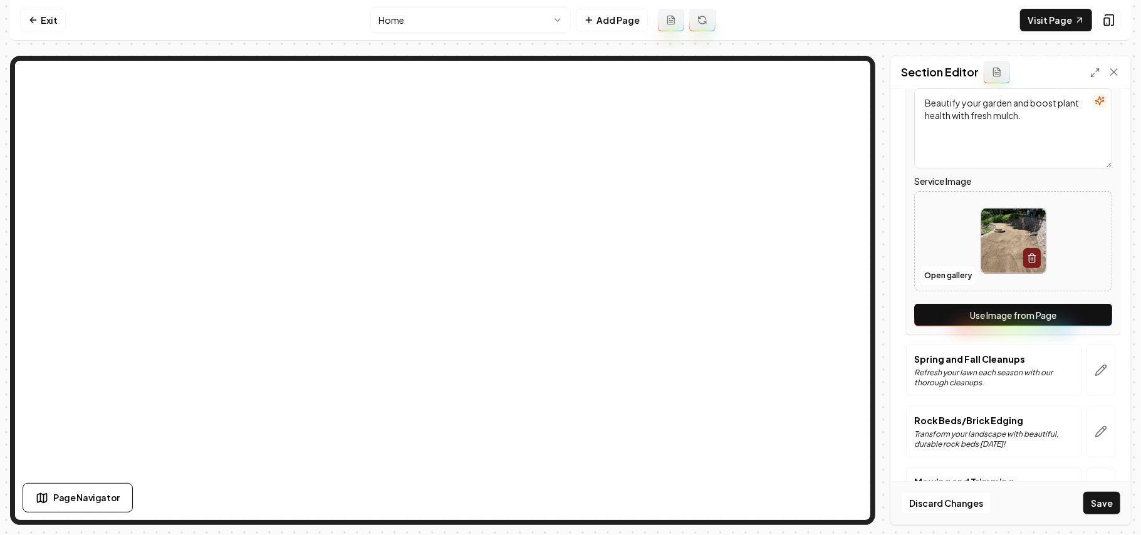
click at [1088, 320] on button "Use Image from Page" at bounding box center [1013, 315] width 198 height 23
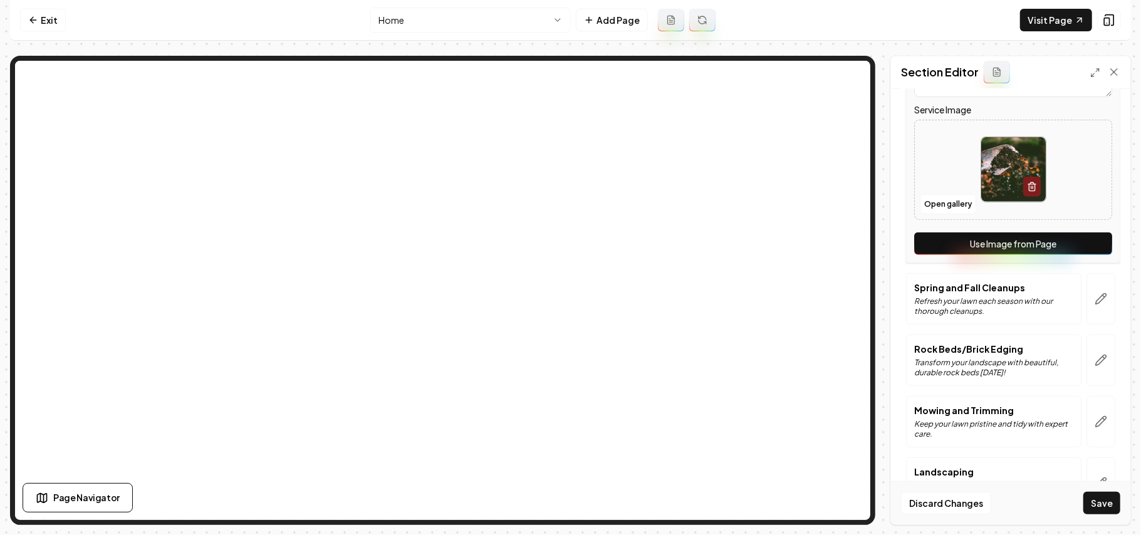
scroll to position [417, 0]
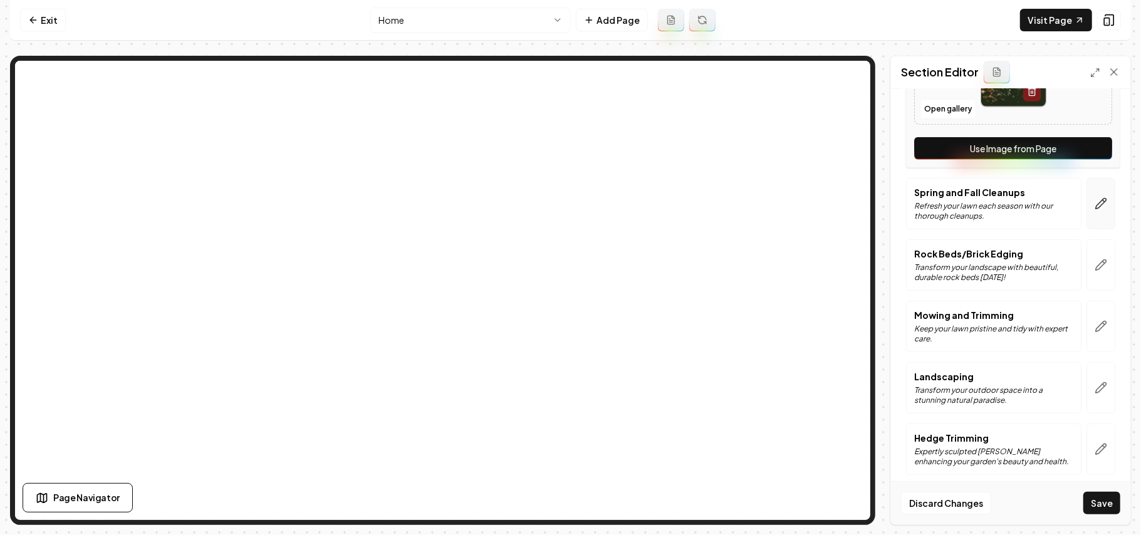
click at [1098, 216] on button "button" at bounding box center [1101, 203] width 29 height 51
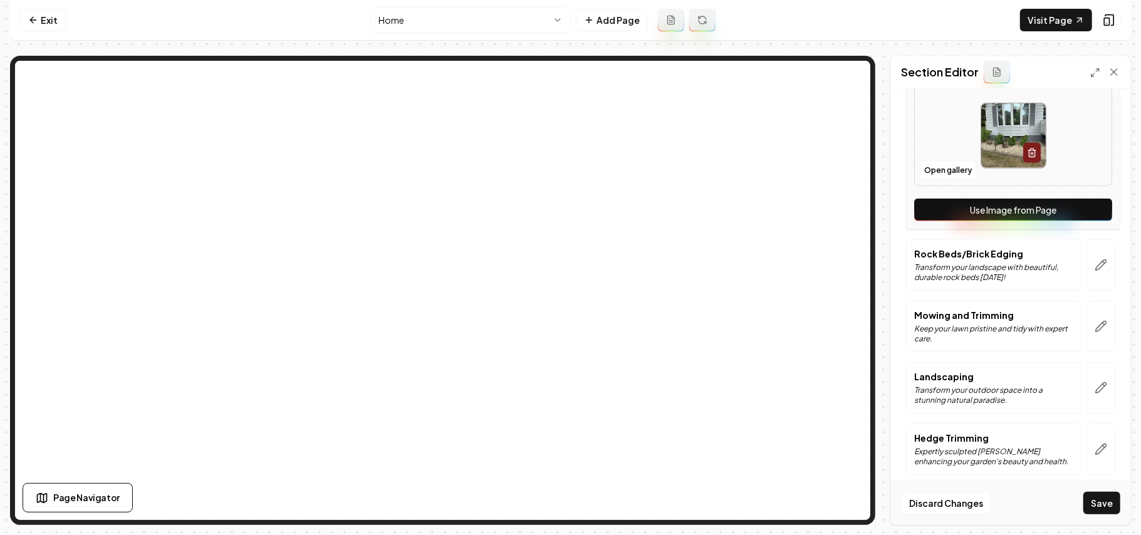
click at [1098, 214] on button "Use Image from Page" at bounding box center [1013, 210] width 198 height 23
click at [1094, 267] on button "button" at bounding box center [1101, 264] width 29 height 51
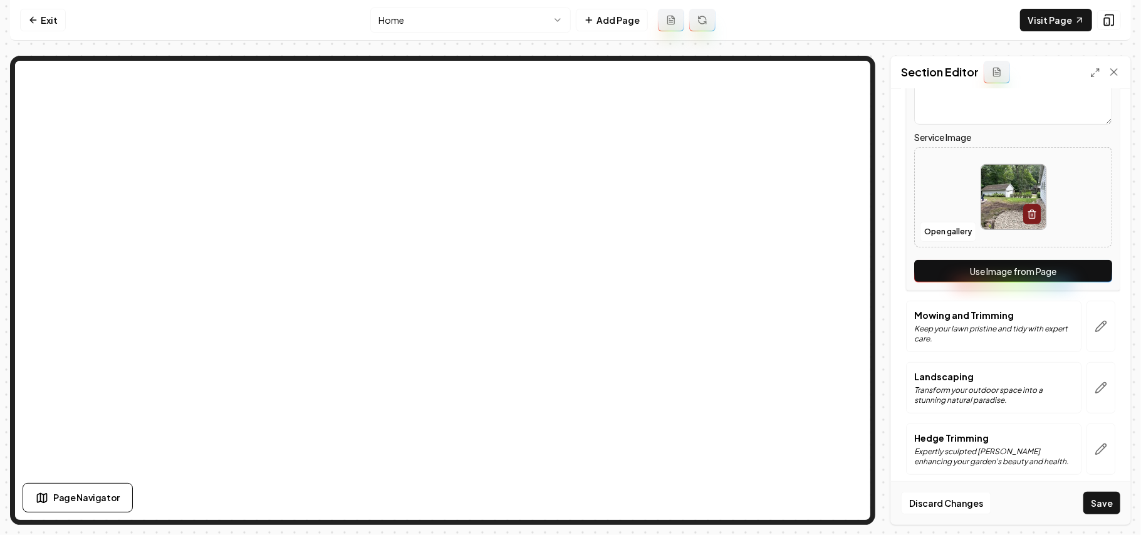
click at [1092, 272] on button "Use Image from Page" at bounding box center [1013, 271] width 198 height 23
click at [1095, 325] on icon "button" at bounding box center [1101, 326] width 13 height 13
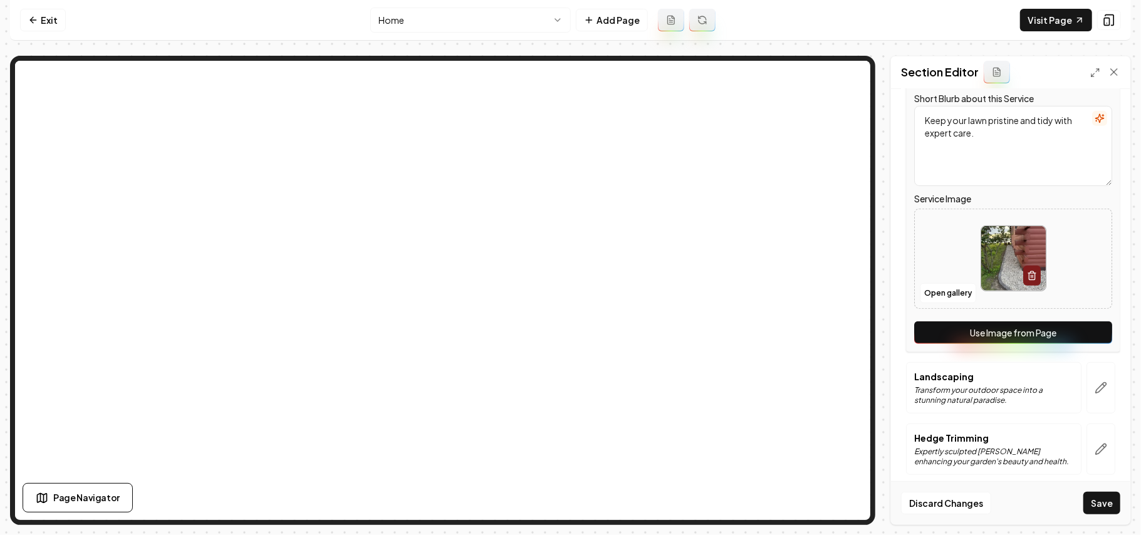
click at [1084, 332] on button "Use Image from Page" at bounding box center [1013, 333] width 198 height 23
drag, startPoint x: 1084, startPoint y: 372, endPoint x: 1084, endPoint y: 384, distance: 11.9
click at [1087, 372] on button "button" at bounding box center [1101, 387] width 29 height 51
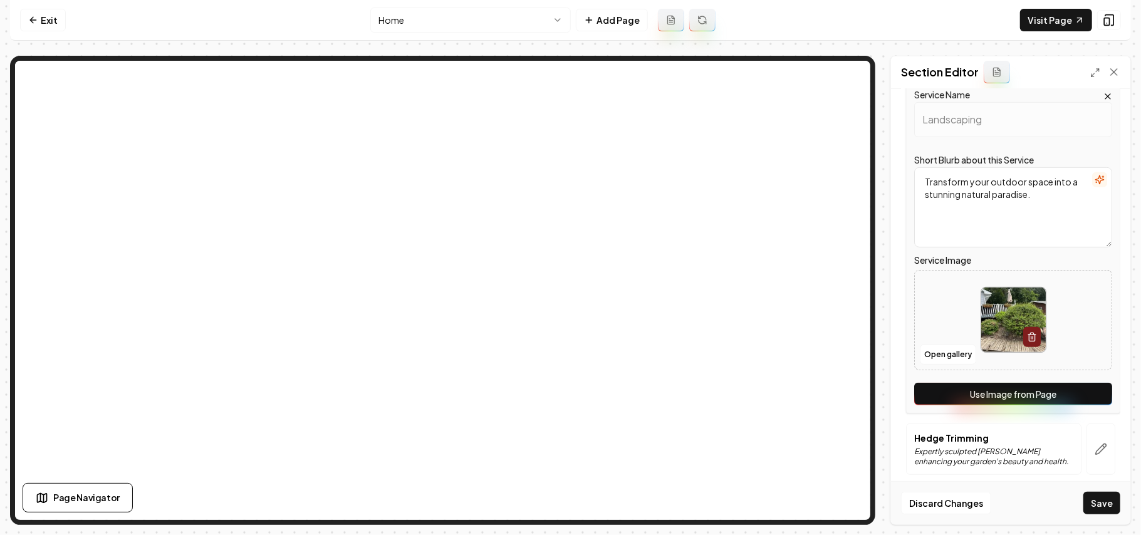
click at [1084, 387] on button "Use Image from Page" at bounding box center [1013, 394] width 198 height 23
click at [1087, 444] on button "button" at bounding box center [1101, 449] width 29 height 51
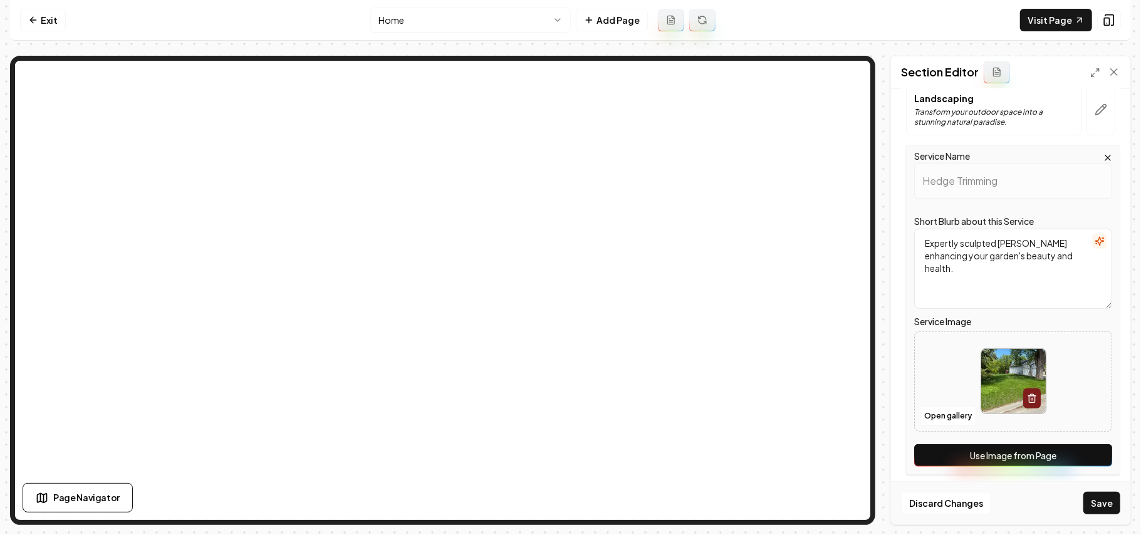
click at [1084, 459] on button "Use Image from Page" at bounding box center [1013, 455] width 198 height 23
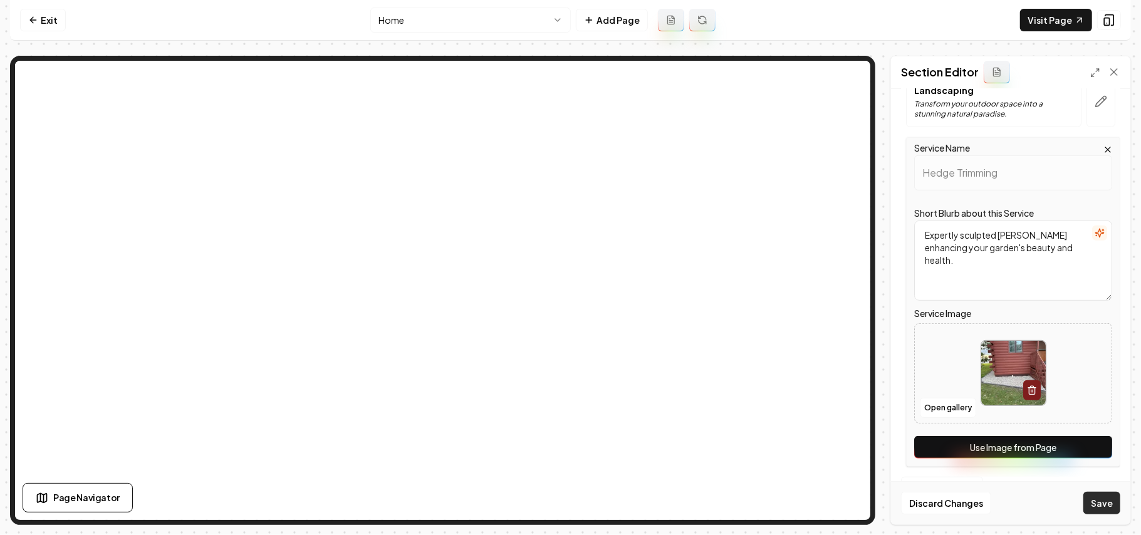
click at [1099, 505] on button "Save" at bounding box center [1102, 503] width 37 height 23
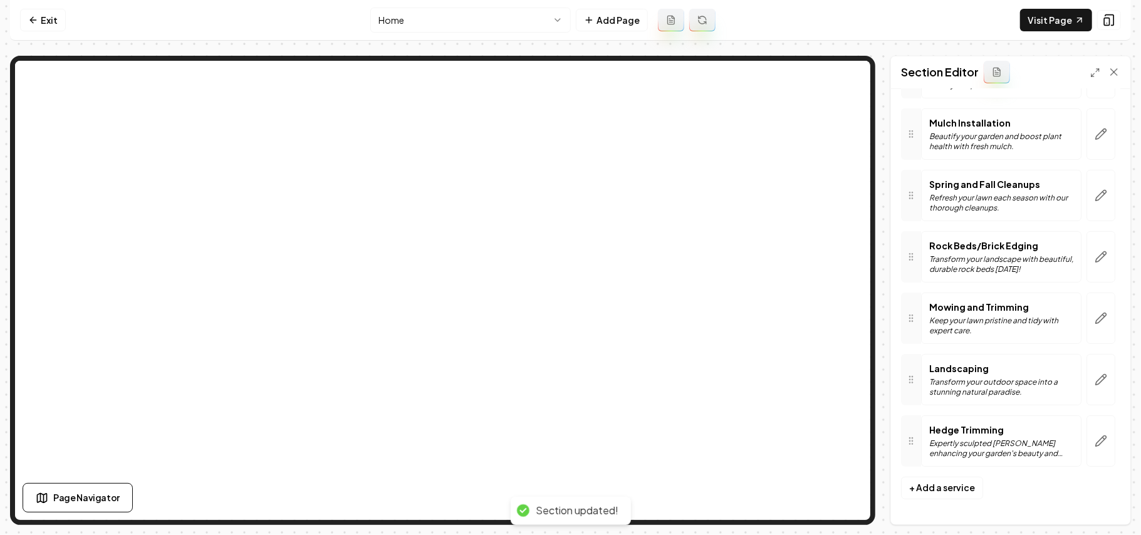
scroll to position [150, 0]
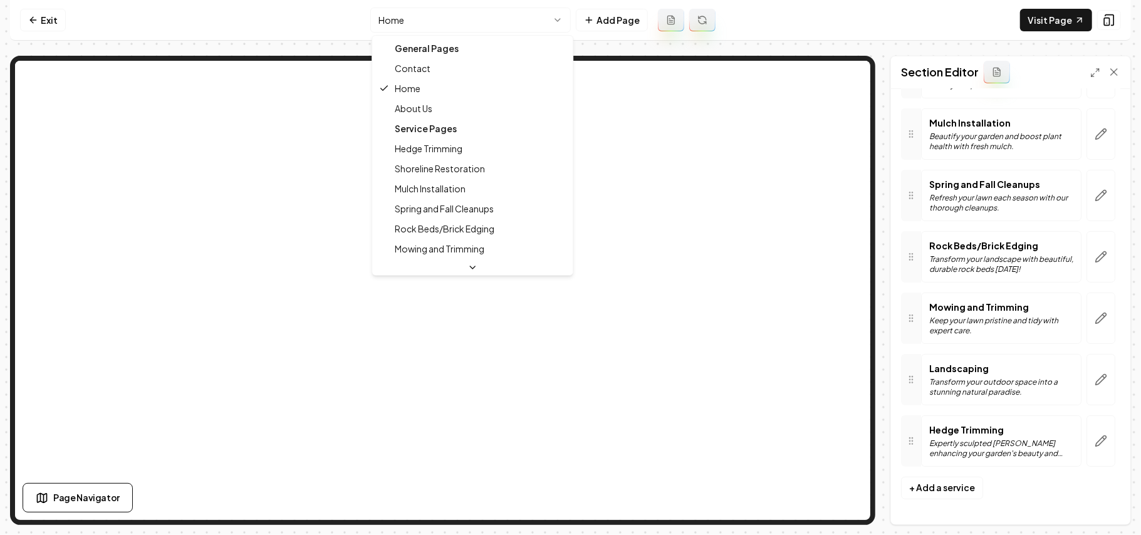
click at [507, 28] on html "Computer Required This feature is only available on a computer. Please switch t…" at bounding box center [570, 267] width 1141 height 535
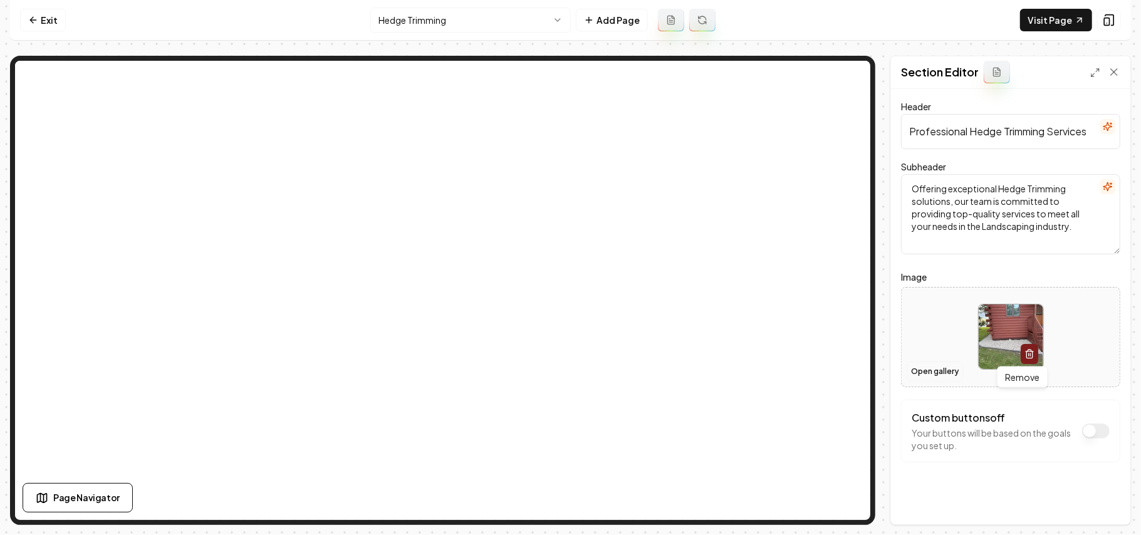
click at [950, 364] on button "Open gallery" at bounding box center [935, 372] width 56 height 20
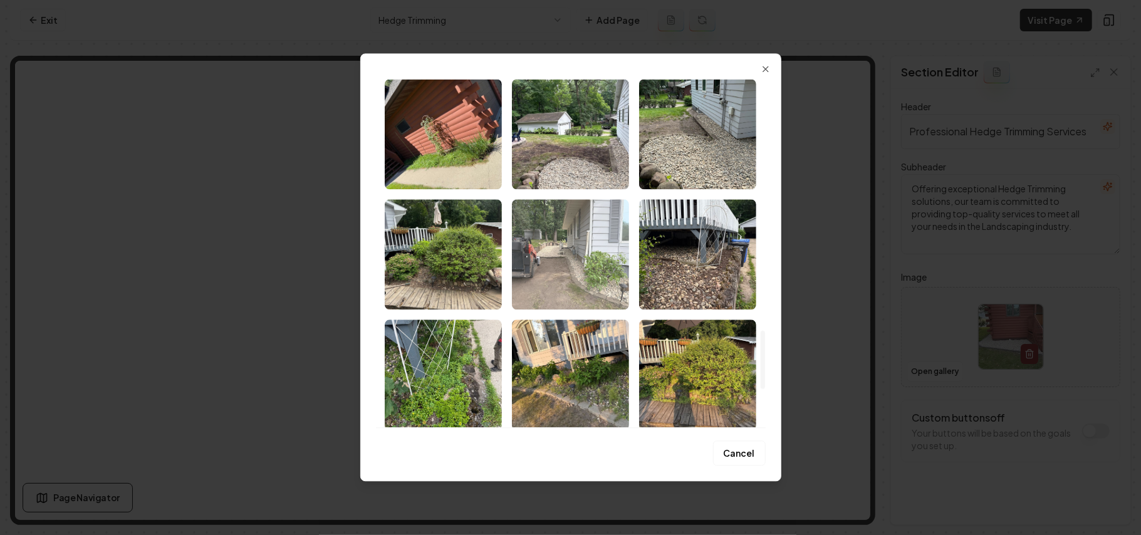
scroll to position [1504, 0]
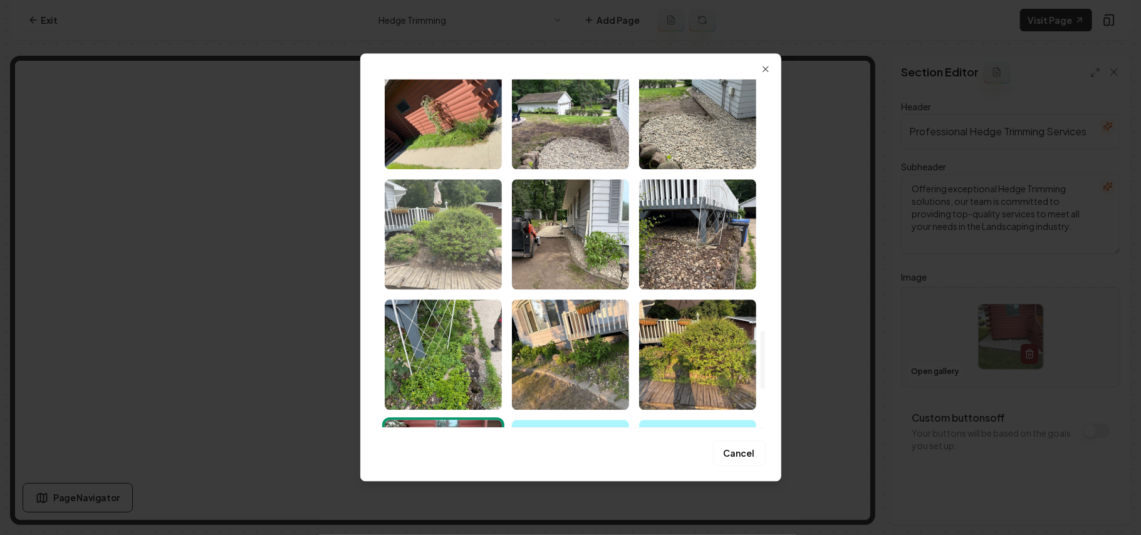
click at [396, 229] on img "Select image image_68b1d0c05c7cd75eb83c9e46.webp" at bounding box center [443, 234] width 117 height 110
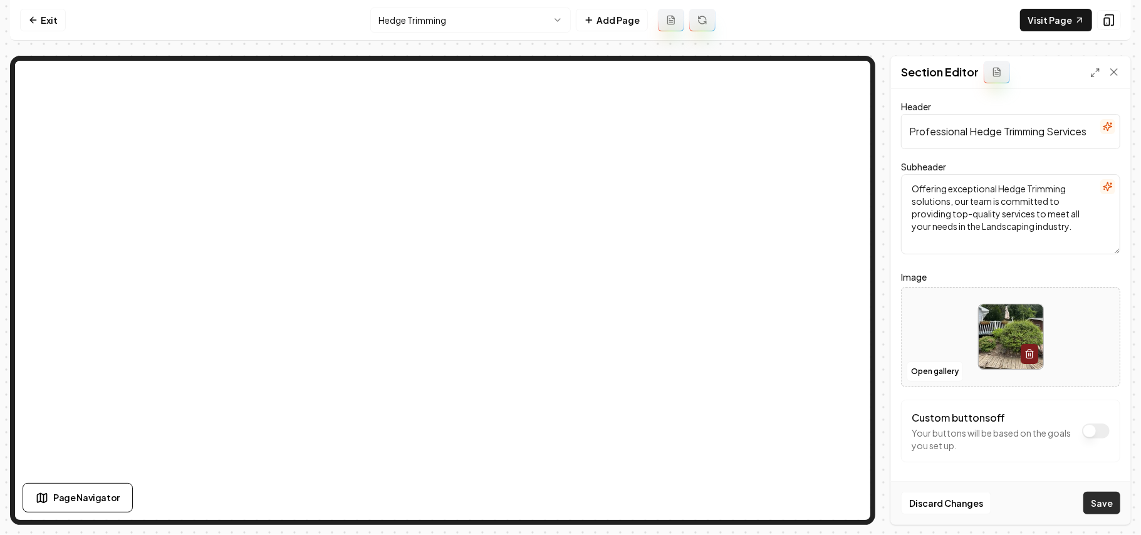
click at [1099, 500] on button "Save" at bounding box center [1102, 503] width 37 height 23
click at [460, 26] on html "Computer Required This feature is only available on a computer. Please switch t…" at bounding box center [570, 267] width 1141 height 535
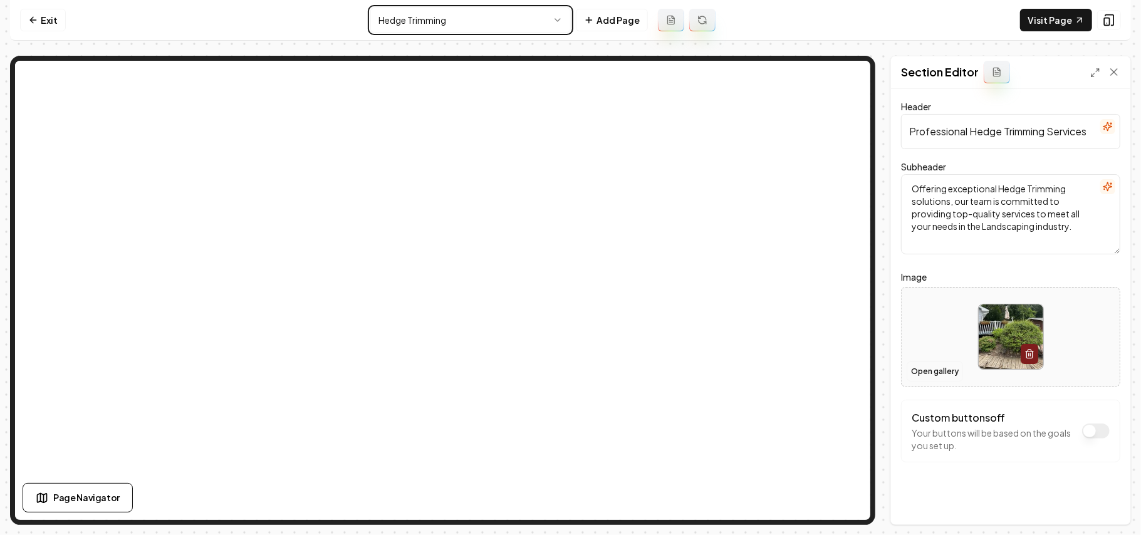
click at [958, 359] on html "Computer Required This feature is only available on a computer. Please switch t…" at bounding box center [570, 267] width 1141 height 535
click at [943, 377] on button "Open gallery" at bounding box center [935, 372] width 56 height 20
click at [455, 33] on nav "Exit Hedge Trimming Add Page Visit Page" at bounding box center [570, 20] width 1121 height 41
click at [454, 30] on html "Computer Required This feature is only available on a computer. Please switch t…" at bounding box center [570, 267] width 1141 height 535
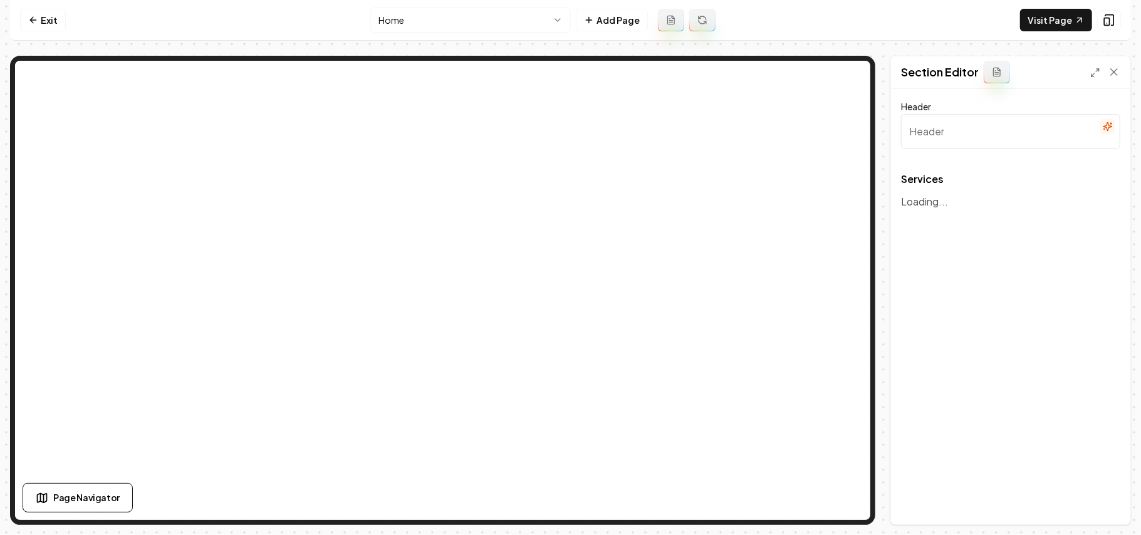
type input "Professional Landscaping Services"
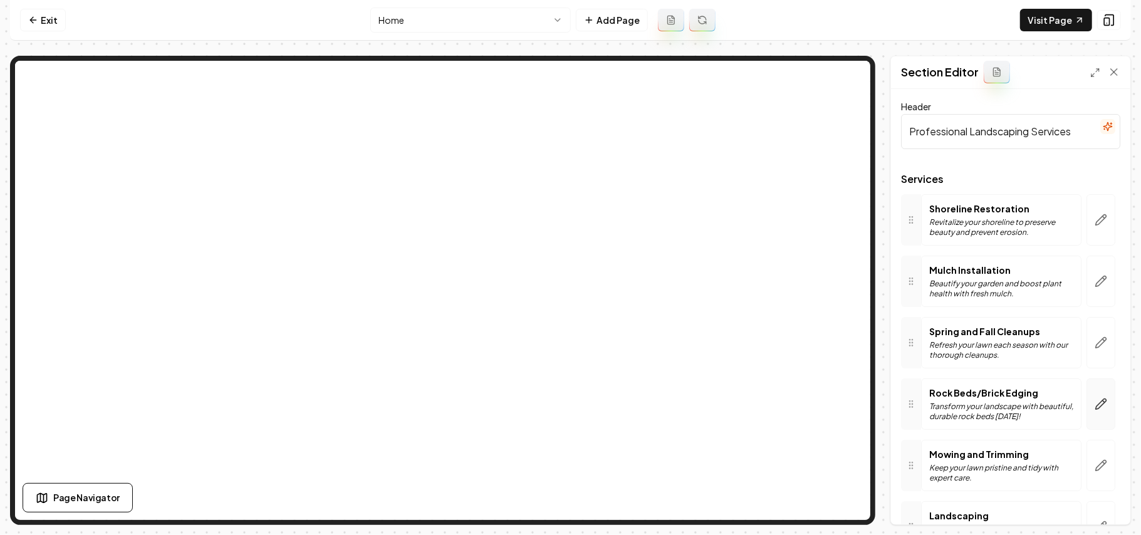
scroll to position [150, 0]
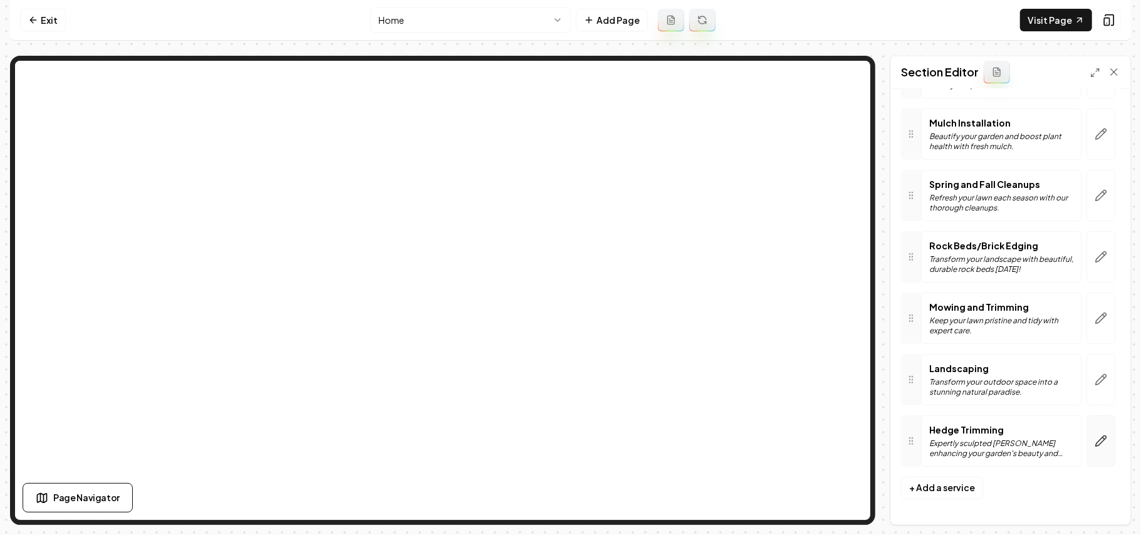
click at [1095, 440] on icon "button" at bounding box center [1101, 441] width 13 height 13
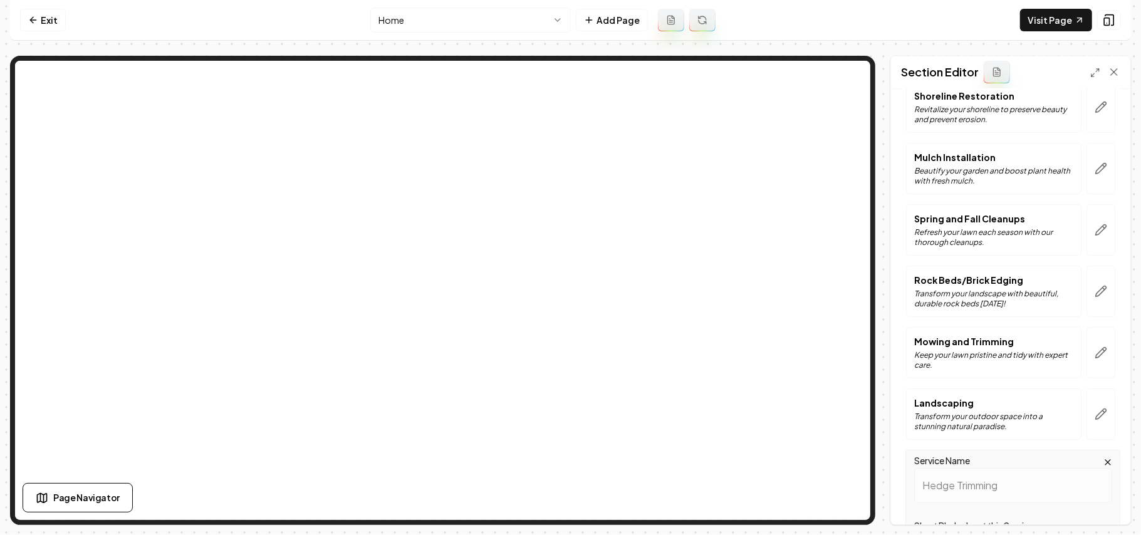
scroll to position [364, 0]
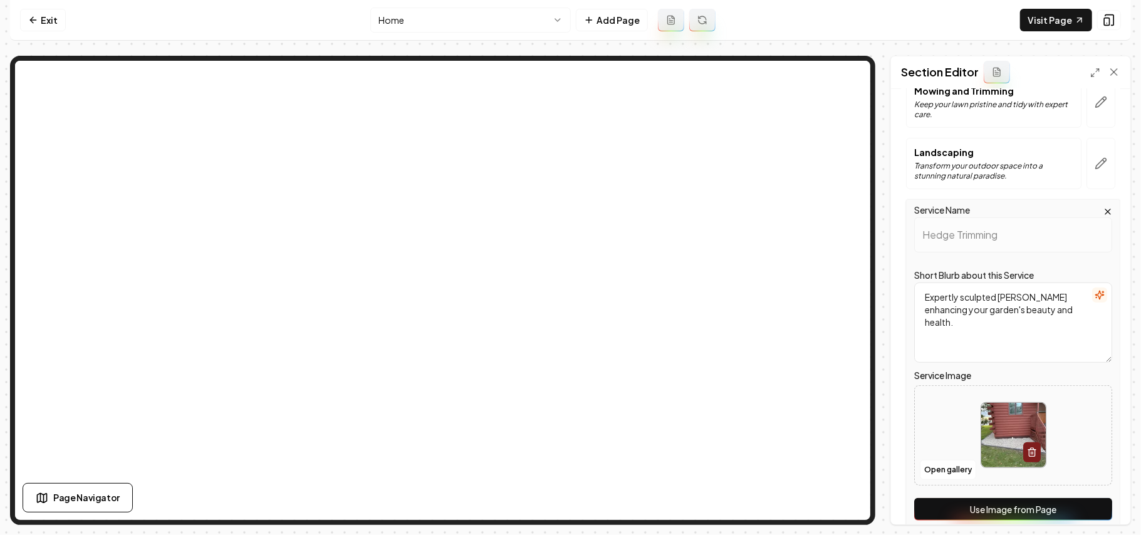
click at [998, 501] on button "Use Image from Page" at bounding box center [1013, 509] width 198 height 23
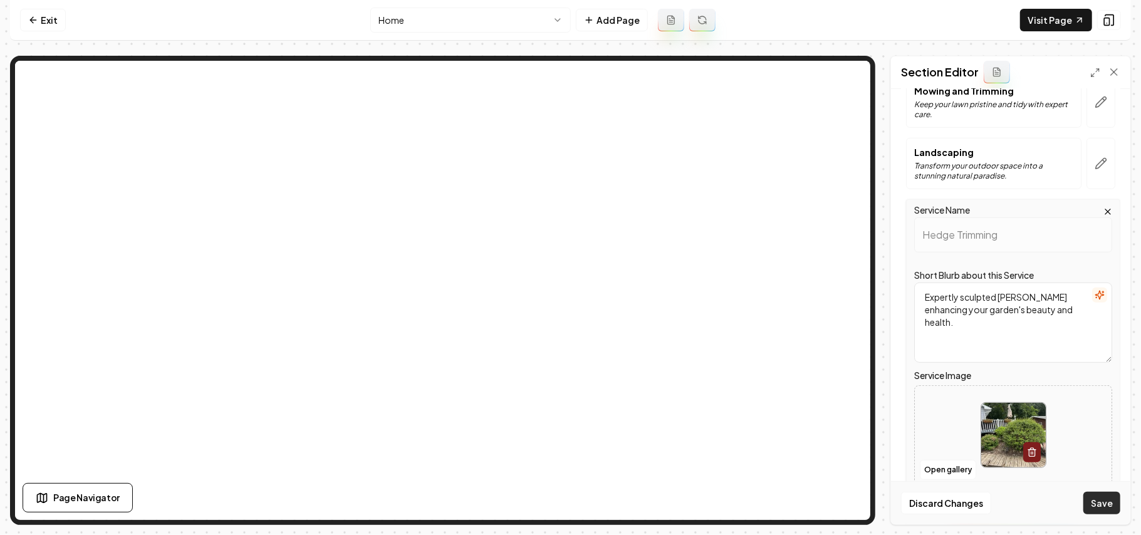
click at [1114, 505] on button "Save" at bounding box center [1102, 503] width 37 height 23
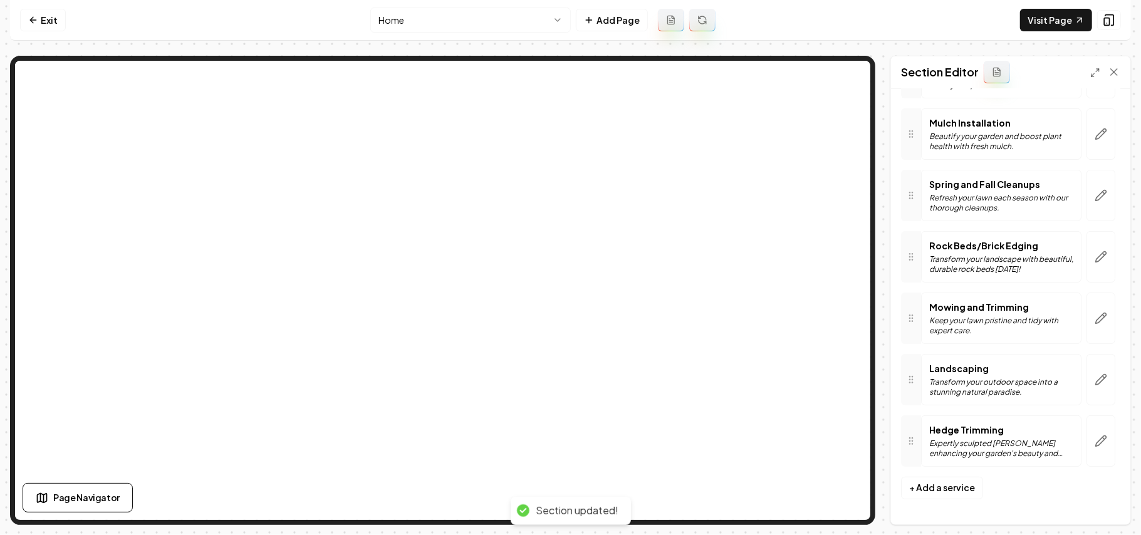
scroll to position [150, 0]
click at [478, 20] on html "Computer Required This feature is only available on a computer. Please switch t…" at bounding box center [570, 267] width 1141 height 535
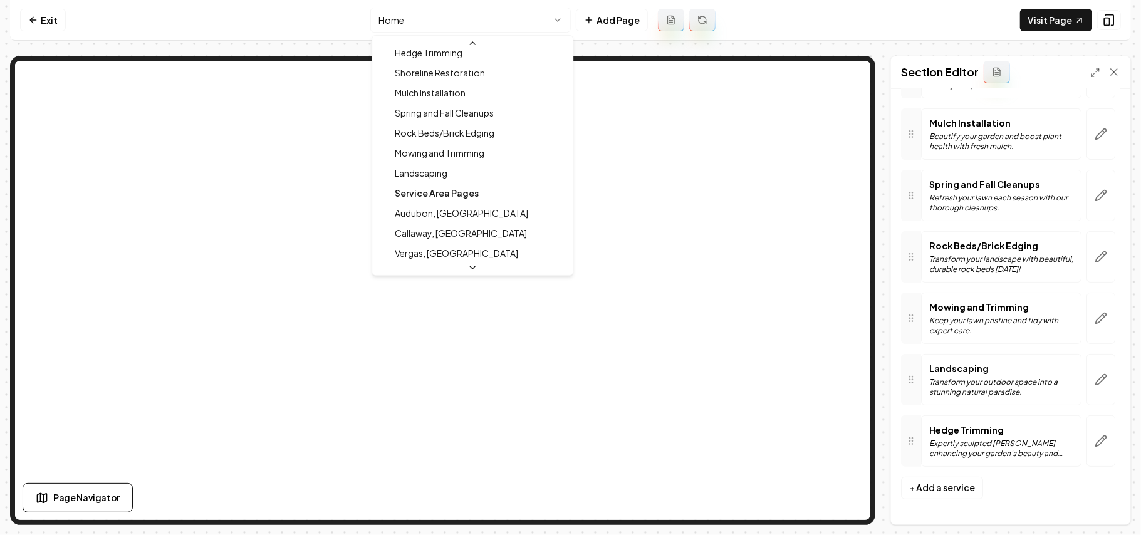
scroll to position [122, 0]
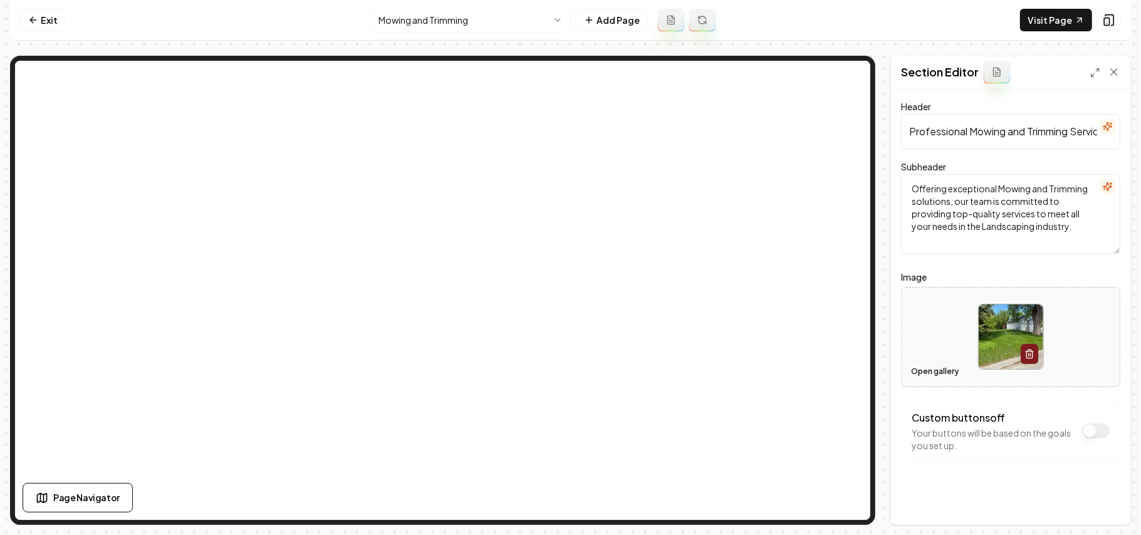
click at [934, 374] on button "Open gallery" at bounding box center [935, 372] width 56 height 20
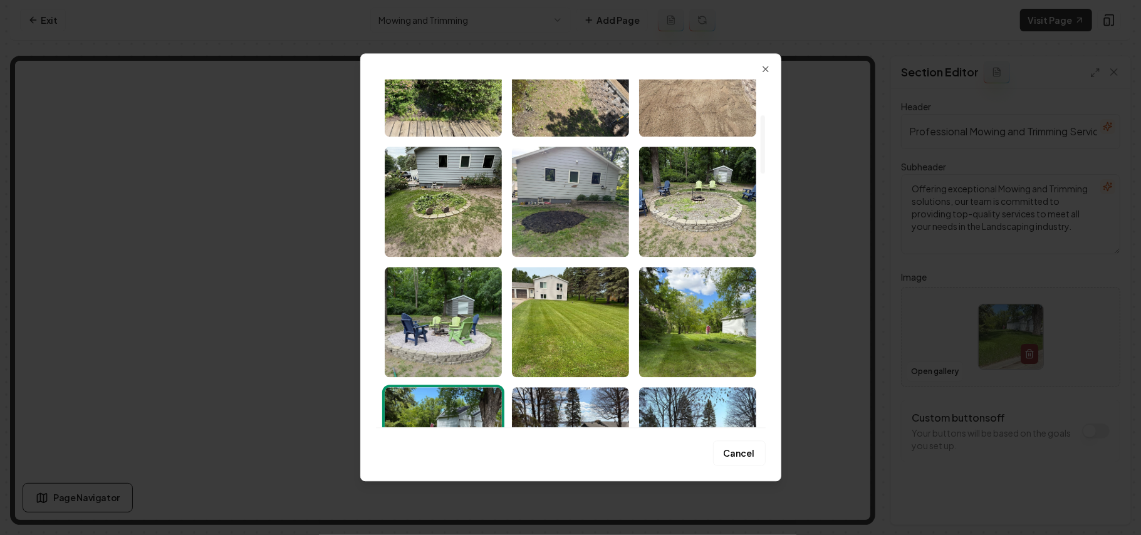
scroll to position [145, 0]
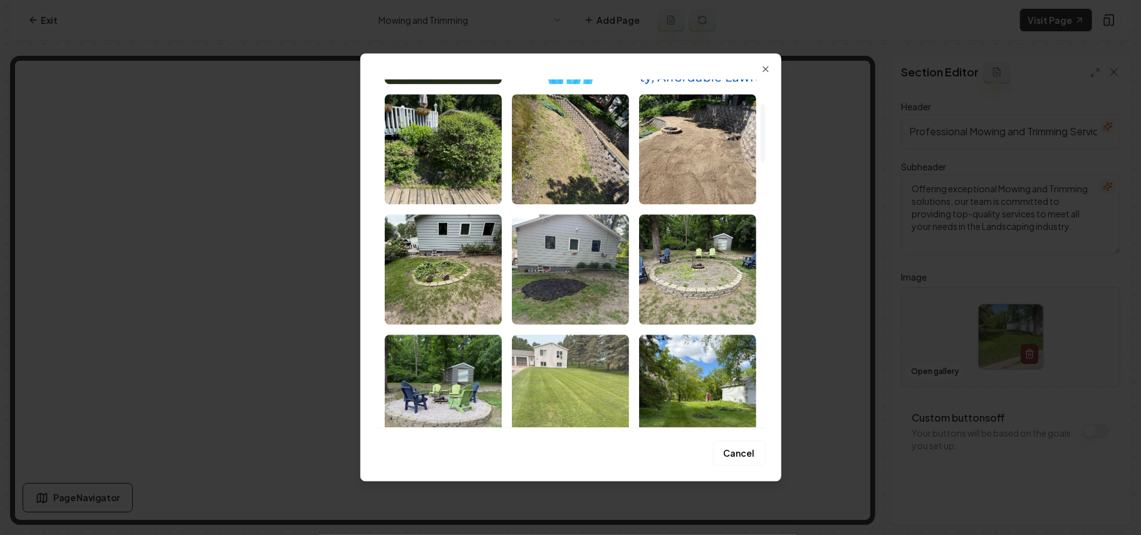
click at [593, 365] on img "Select image image_68b1d1835c7cd75eb84520ff.webp" at bounding box center [570, 390] width 117 height 110
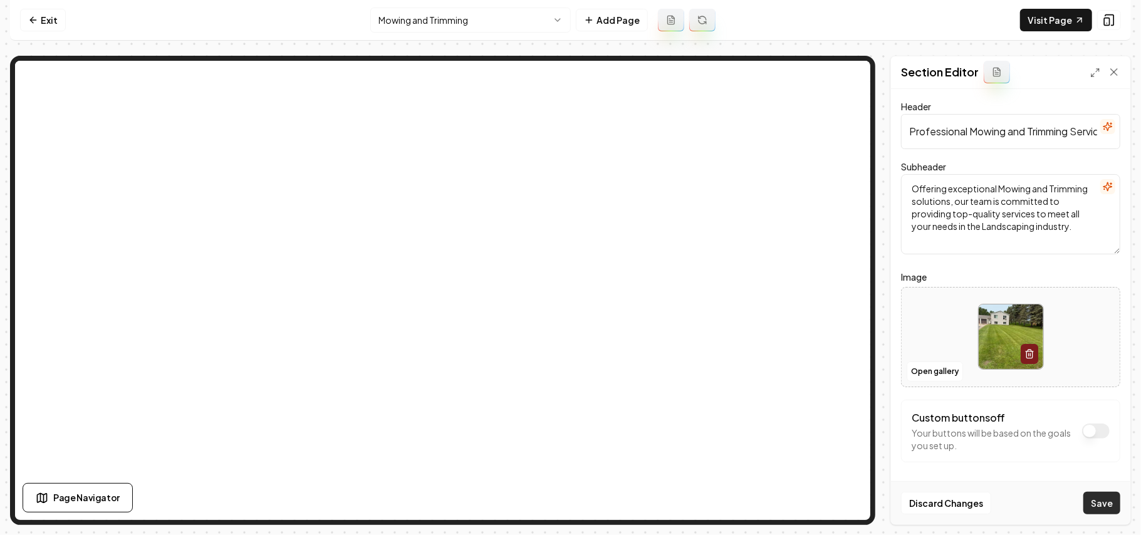
click at [1101, 500] on button "Save" at bounding box center [1102, 503] width 37 height 23
click at [472, 25] on html "Computer Required This feature is only available on a computer. Please switch t…" at bounding box center [570, 267] width 1141 height 535
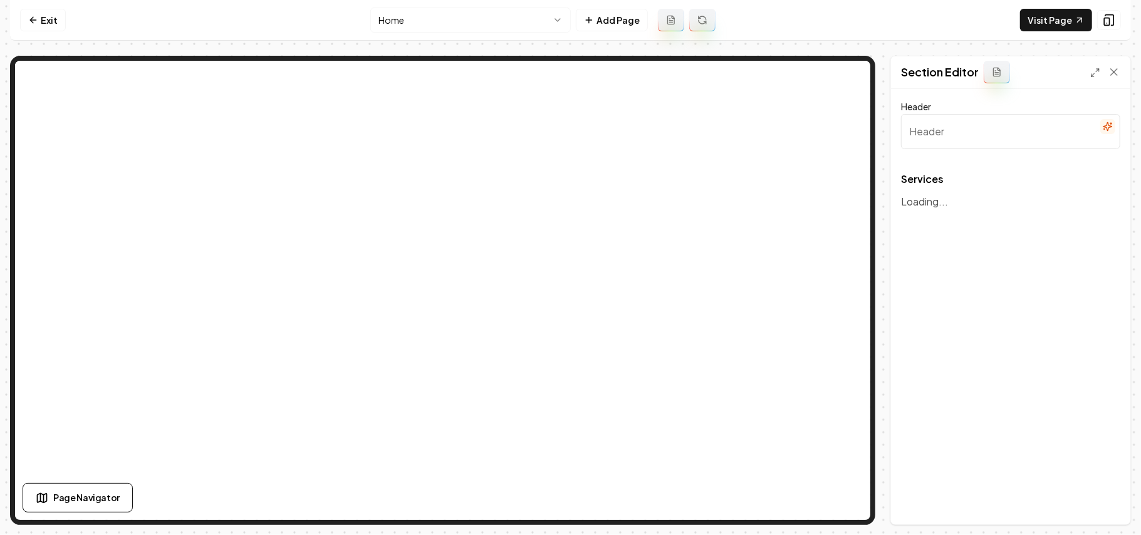
type input "Professional Landscaping Services"
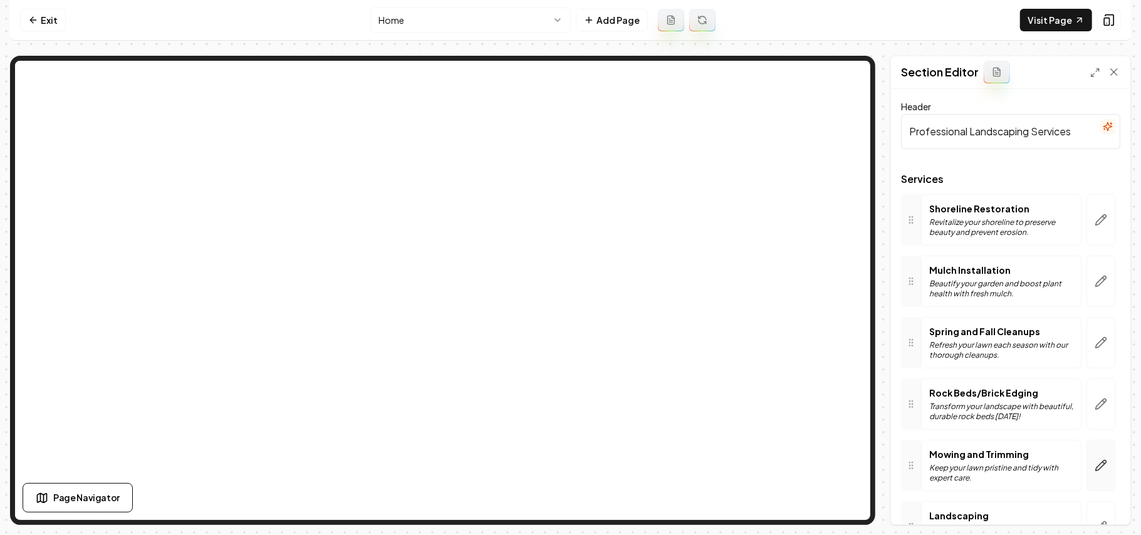
click at [1096, 466] on icon "button" at bounding box center [1101, 466] width 11 height 11
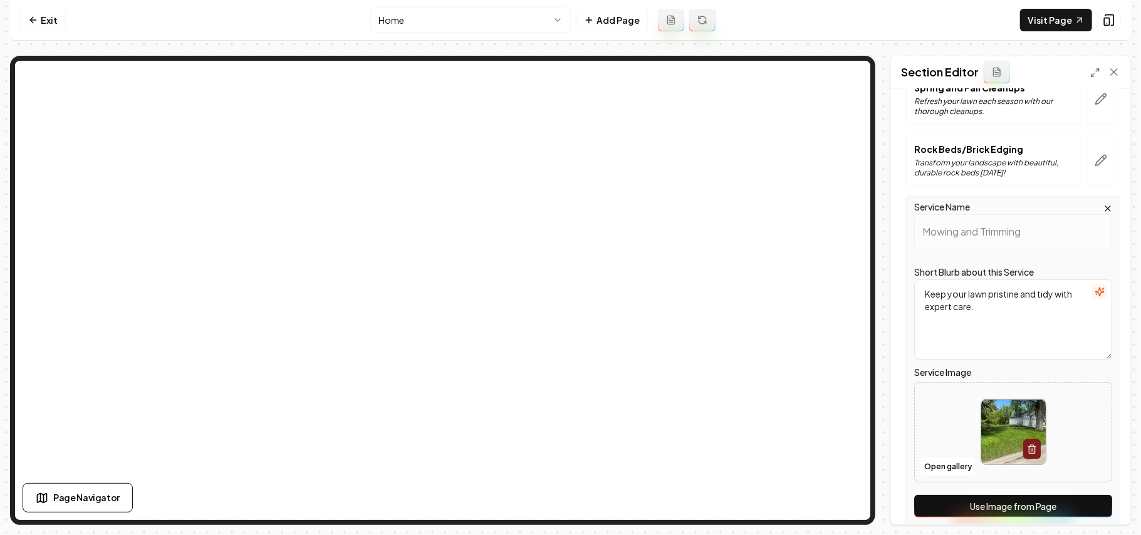
scroll to position [251, 0]
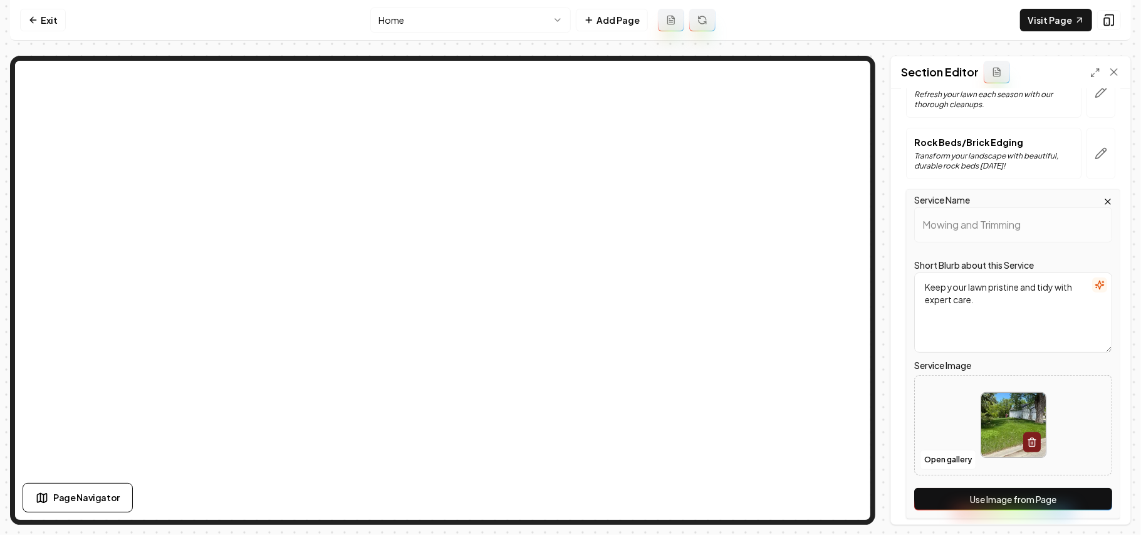
click at [1048, 499] on button "Use Image from Page" at bounding box center [1013, 499] width 198 height 23
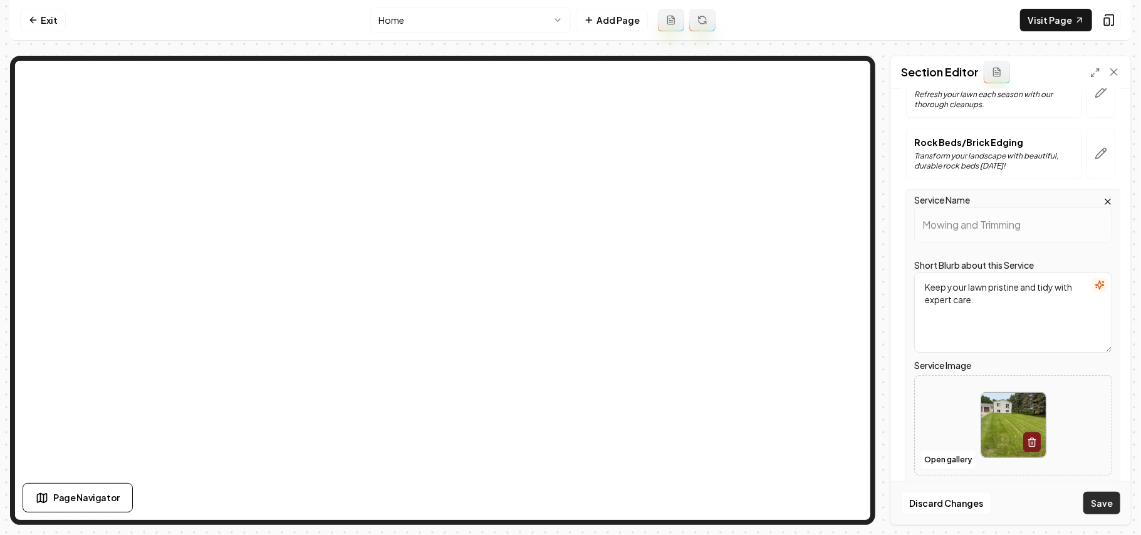
click at [1097, 512] on button "Save" at bounding box center [1102, 503] width 37 height 23
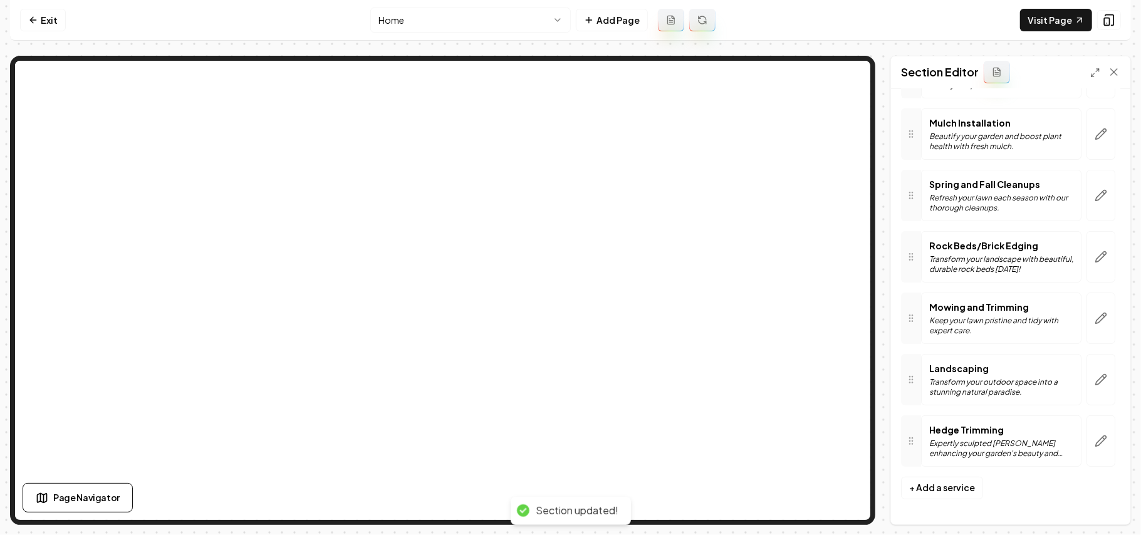
scroll to position [150, 0]
click at [439, 13] on html "Computer Required This feature is only available on a computer. Please switch t…" at bounding box center [570, 267] width 1141 height 535
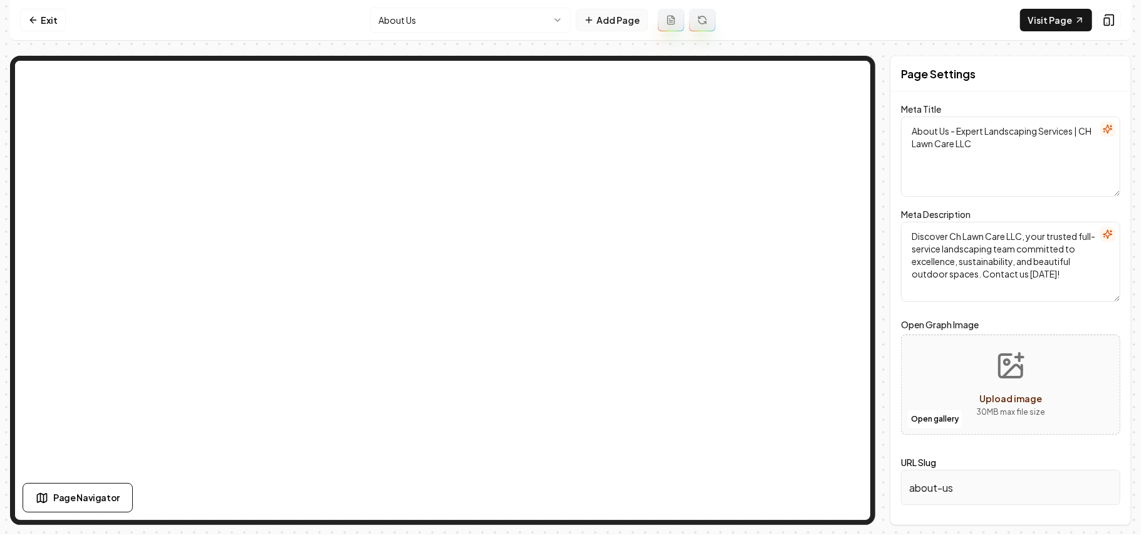
click at [592, 15] on icon at bounding box center [589, 20] width 10 height 10
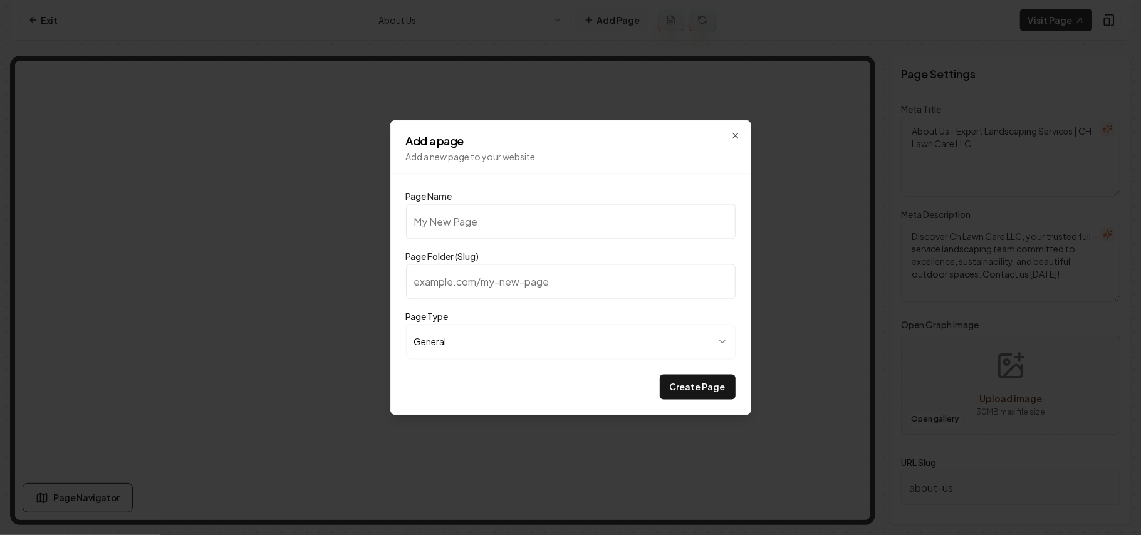
type input "G"
type input "g"
type input "Ga"
type input "ga"
type input "Gal"
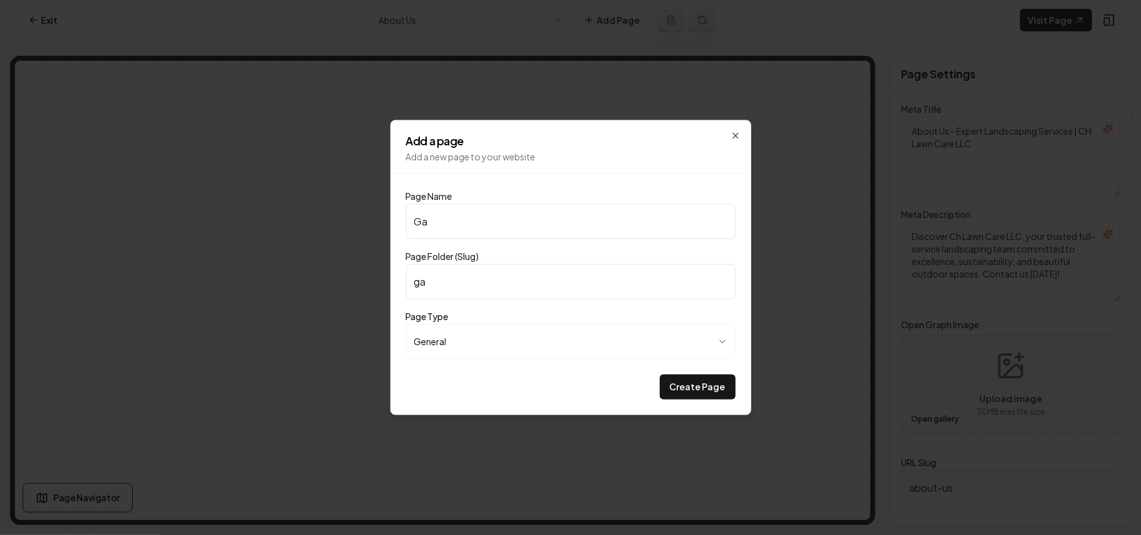
type input "gal"
type input "Gall"
type input "gall"
type input "Galle"
type input "galle"
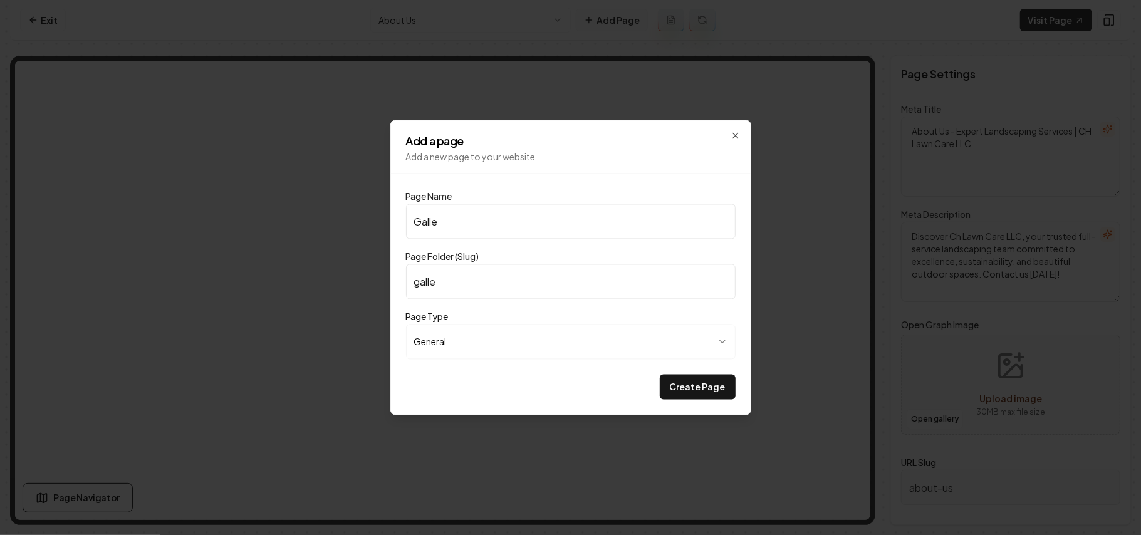
type input "Galler"
type input "galler"
type input "Gallery"
type input "gallery"
type input "Gallery"
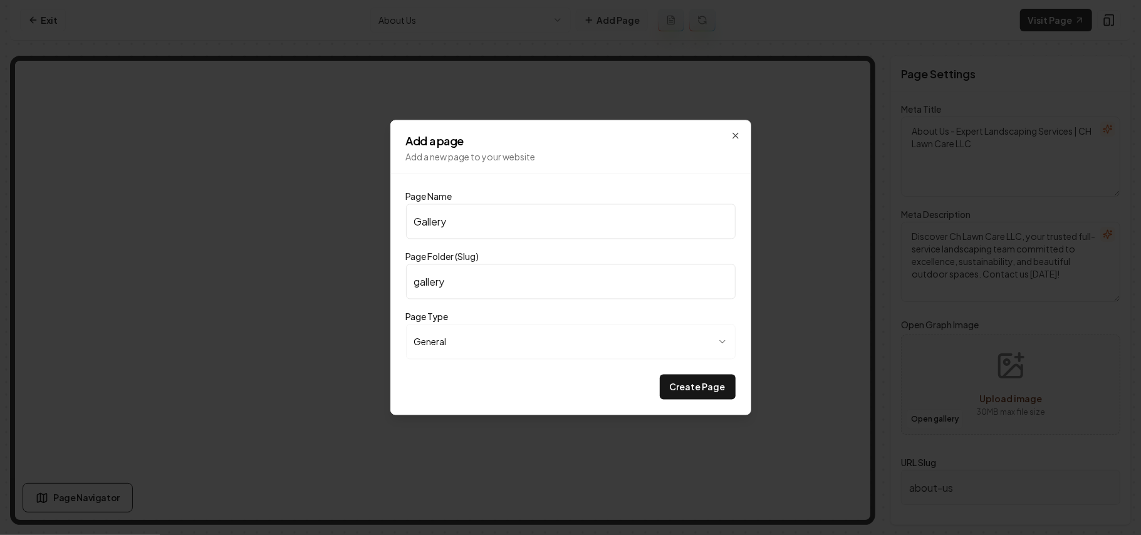
click at [660, 375] on button "Create Page" at bounding box center [698, 387] width 76 height 25
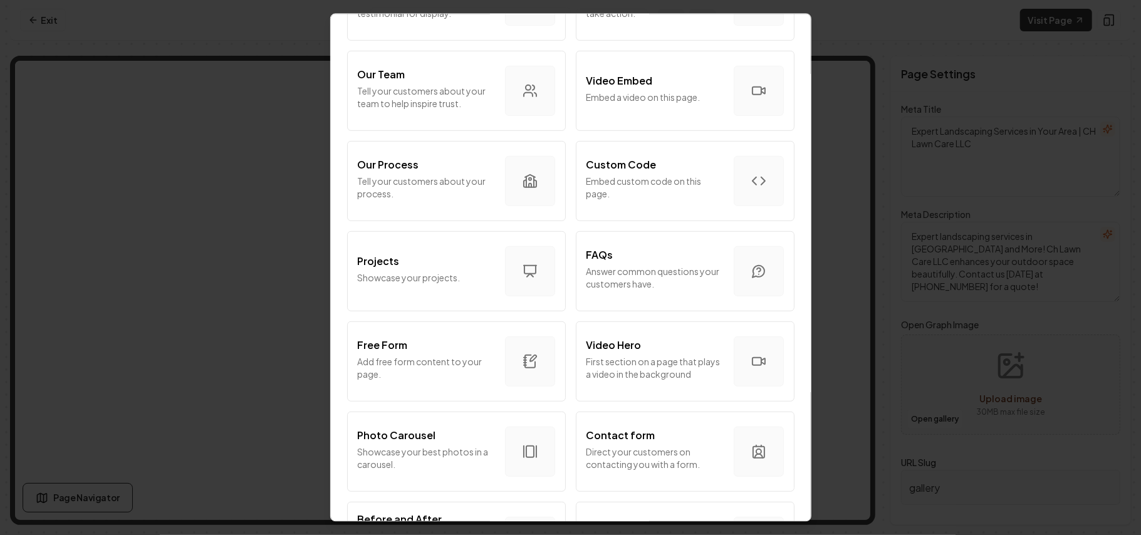
scroll to position [677, 0]
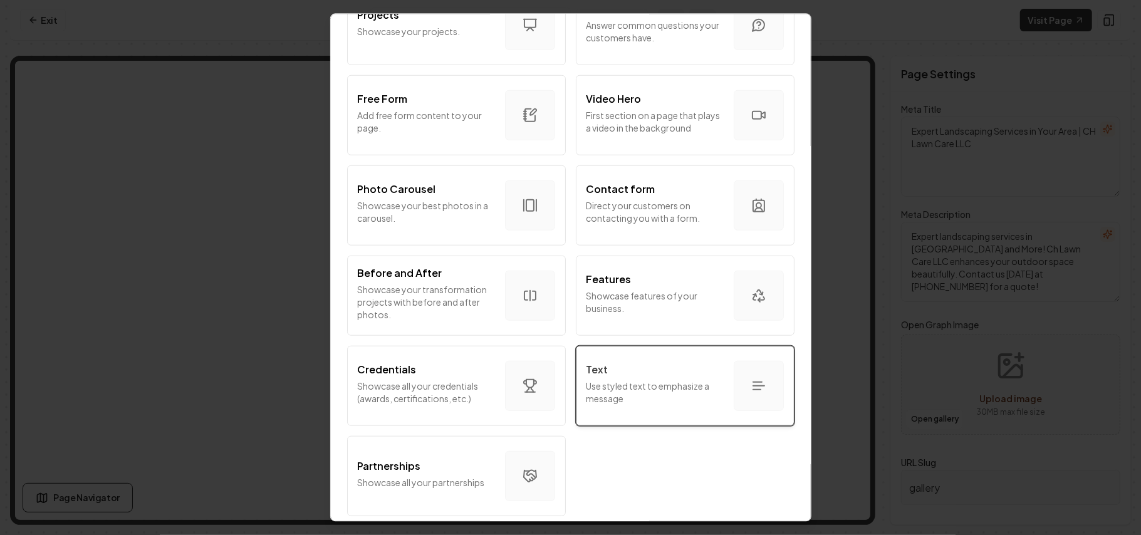
click at [673, 379] on p "Use styled text to emphasize a message" at bounding box center [655, 391] width 137 height 25
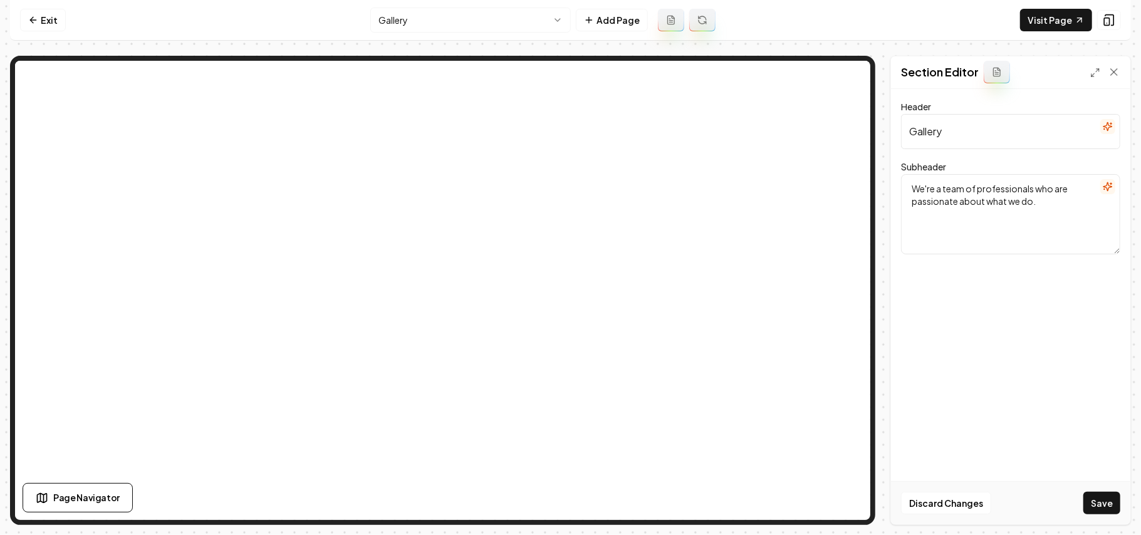
type input "Gallery"
click at [1108, 186] on icon "button" at bounding box center [1108, 187] width 10 height 10
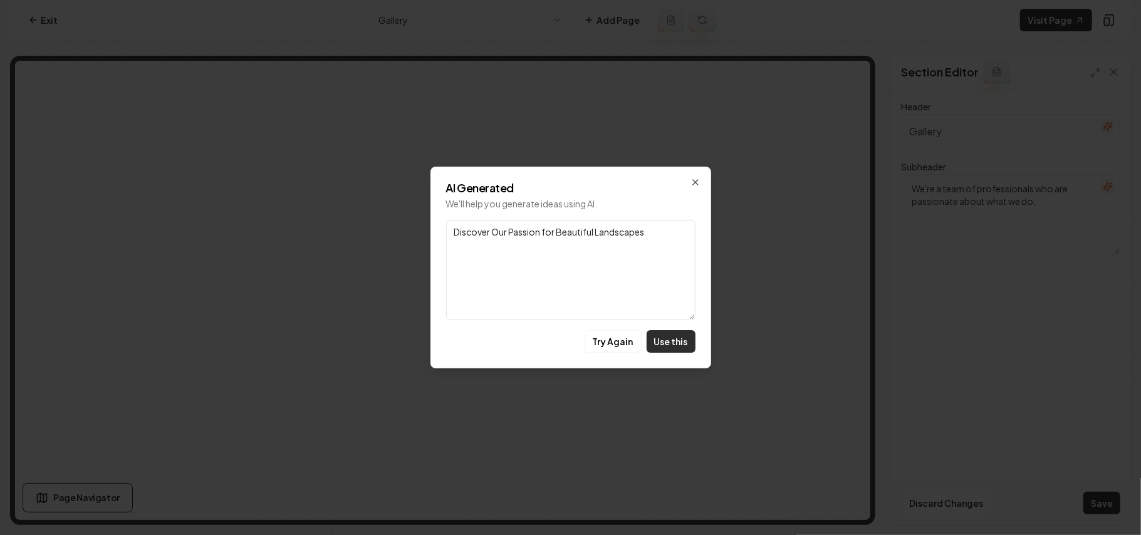
click at [686, 335] on button "Use this" at bounding box center [671, 341] width 49 height 23
type textarea "Discover Our Passion for Beautiful Landscapes"
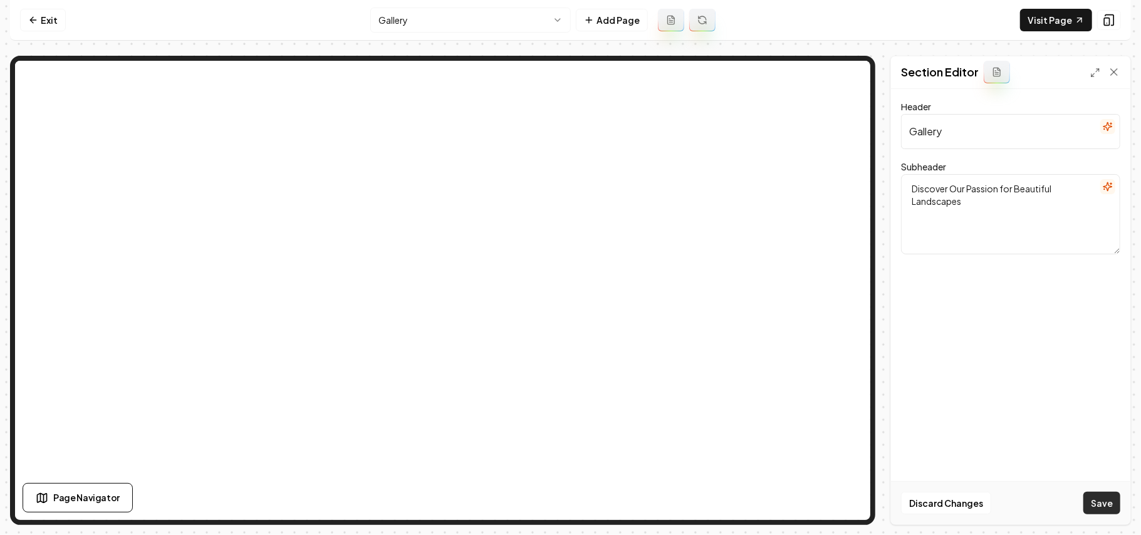
click at [1101, 499] on button "Save" at bounding box center [1102, 503] width 37 height 23
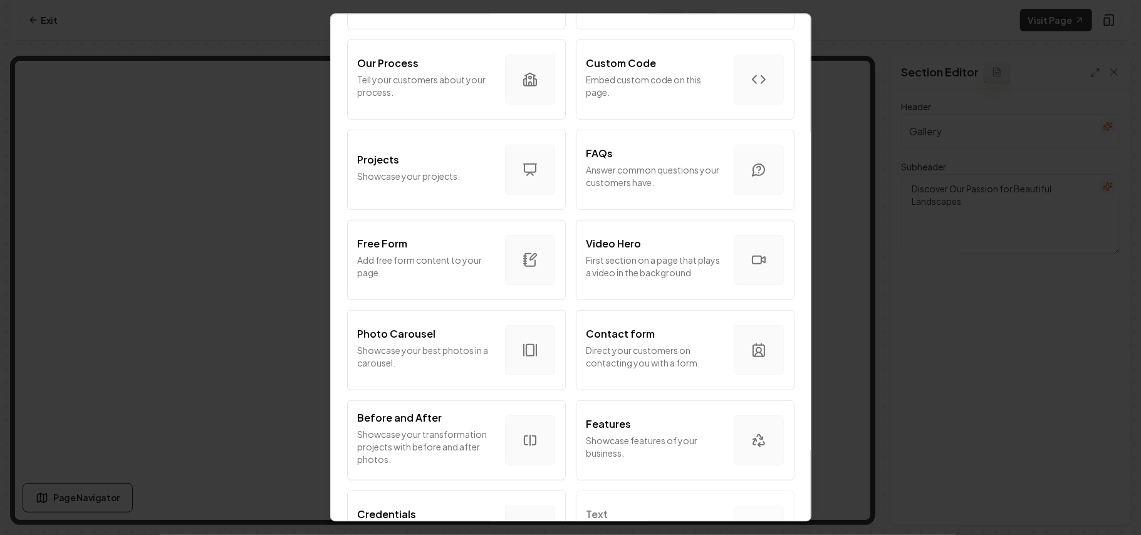
scroll to position [510, 0]
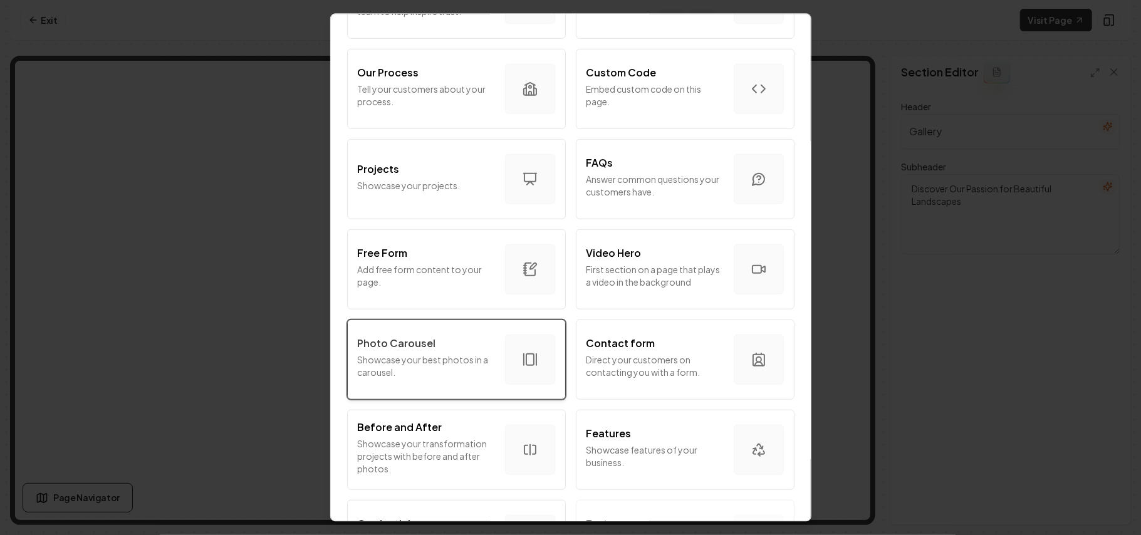
click at [442, 376] on p "Showcase your best photos in a carousel." at bounding box center [426, 365] width 137 height 25
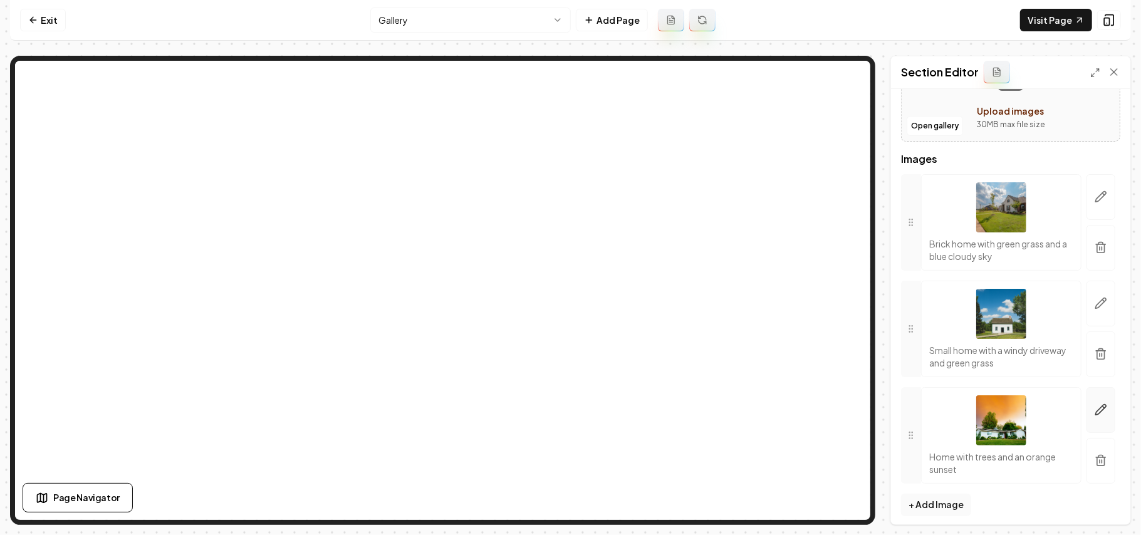
scroll to position [138, 0]
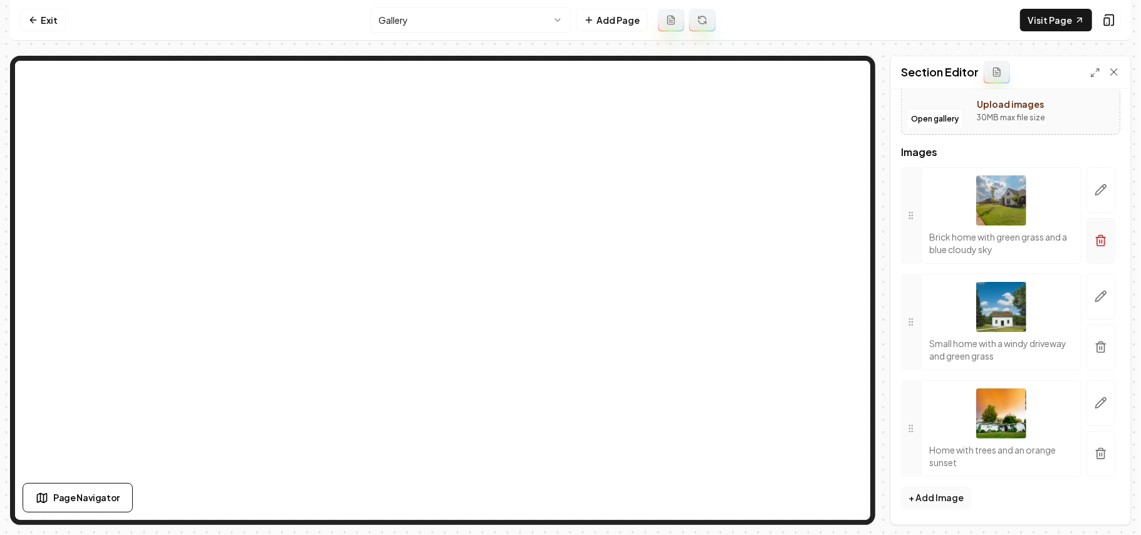
click at [1097, 239] on icon "button" at bounding box center [1101, 242] width 8 height 8
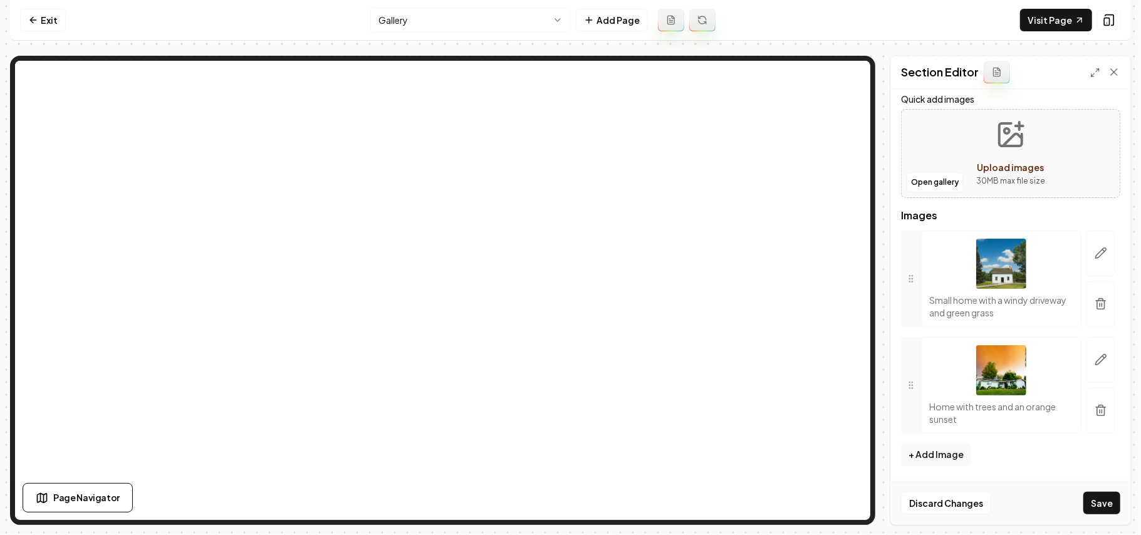
scroll to position [74, 0]
click at [1092, 239] on button "button" at bounding box center [1101, 254] width 29 height 46
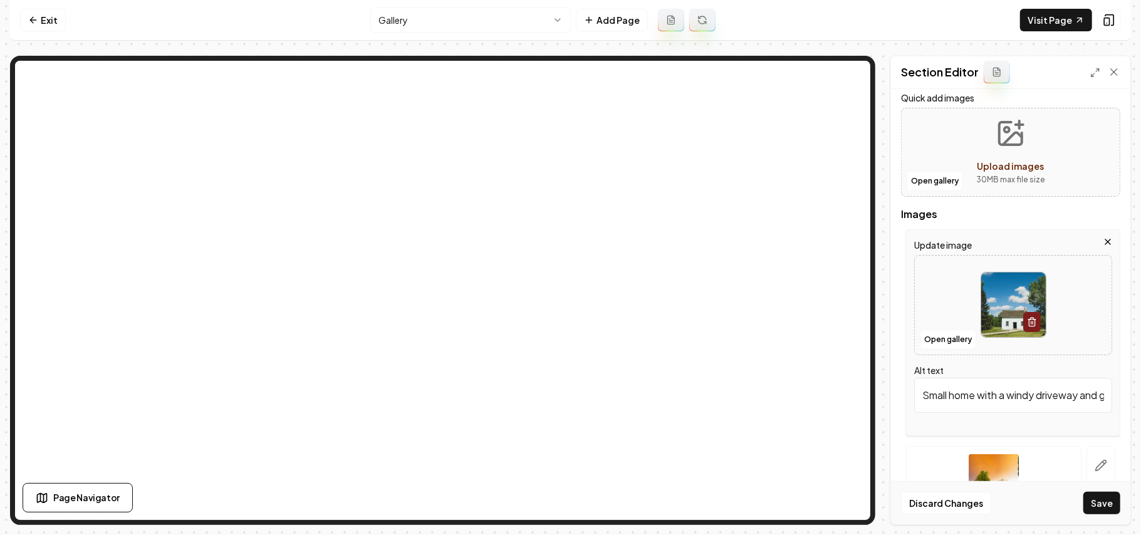
click at [1103, 244] on icon "button" at bounding box center [1108, 242] width 10 height 10
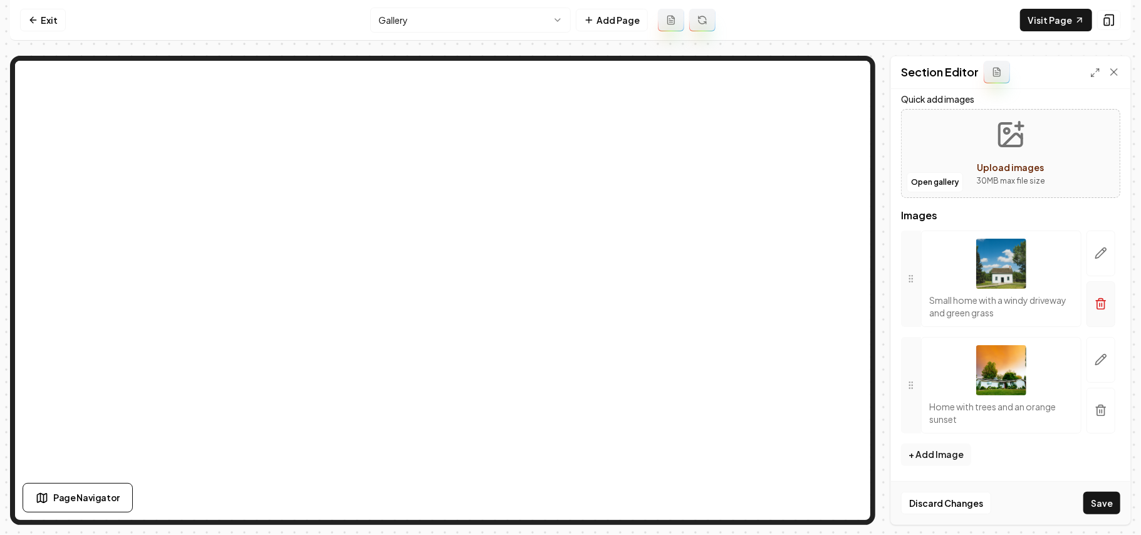
click at [1087, 311] on button "button" at bounding box center [1101, 304] width 29 height 46
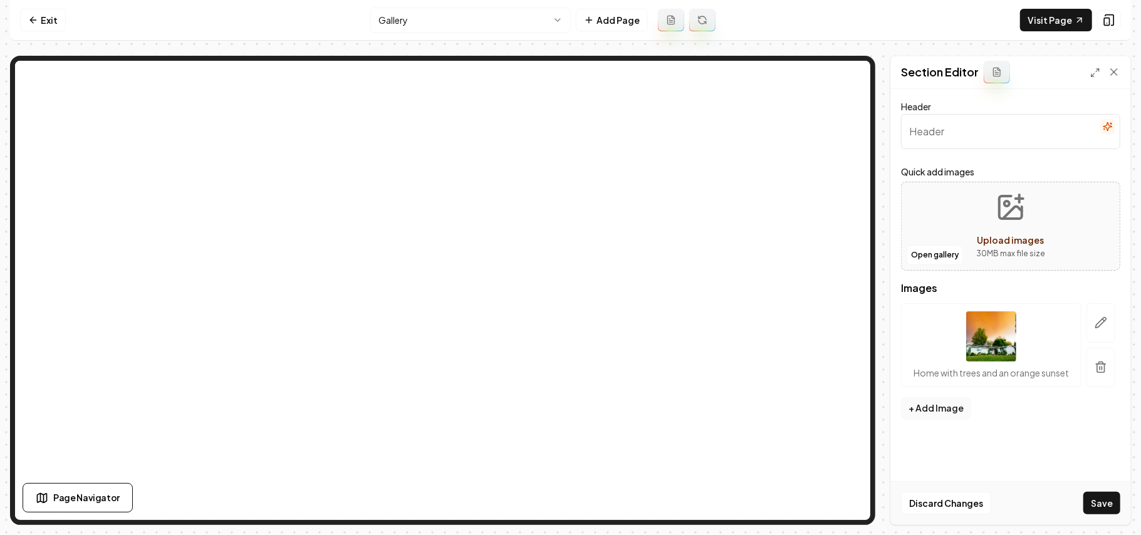
scroll to position [0, 0]
click at [1087, 311] on button "button" at bounding box center [1101, 322] width 29 height 39
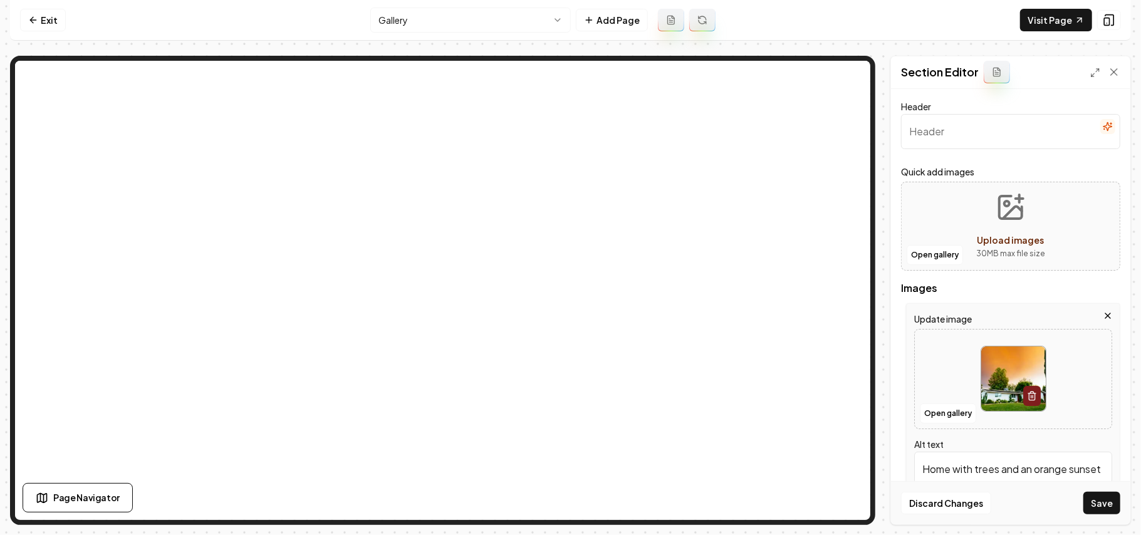
click at [1086, 310] on div "Update image Open gallery Alt text Home with trees and an orange sunset" at bounding box center [1013, 406] width 214 height 207
click at [1103, 317] on icon "button" at bounding box center [1108, 316] width 10 height 10
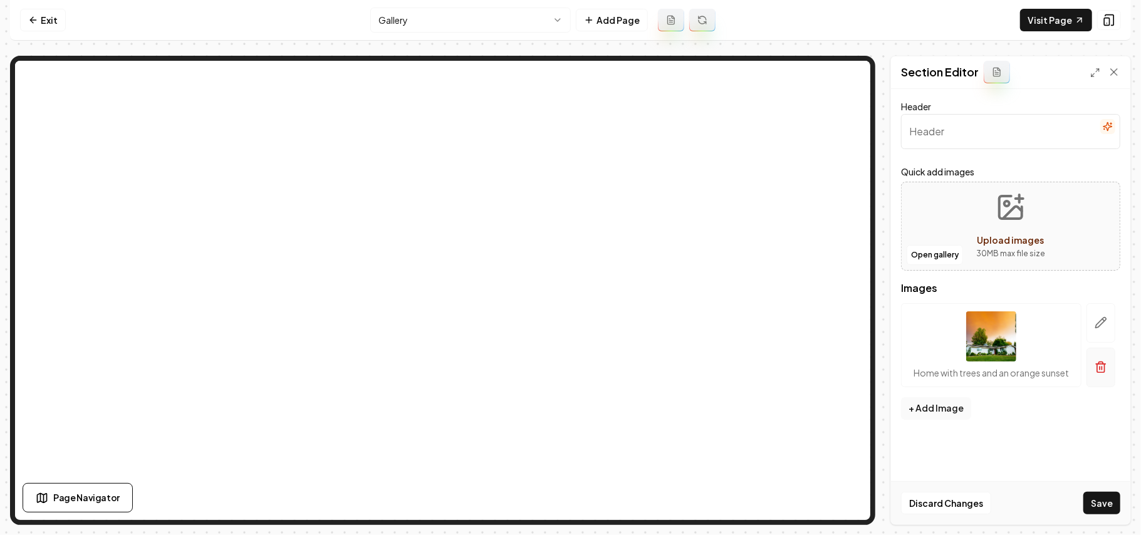
click at [1106, 369] on icon "button" at bounding box center [1101, 367] width 13 height 13
click at [943, 254] on button "Open gallery" at bounding box center [935, 255] width 56 height 20
click at [1028, 224] on button "Upload images 30 MB max file size" at bounding box center [1010, 226] width 89 height 88
click at [946, 256] on button "Open gallery" at bounding box center [935, 255] width 56 height 20
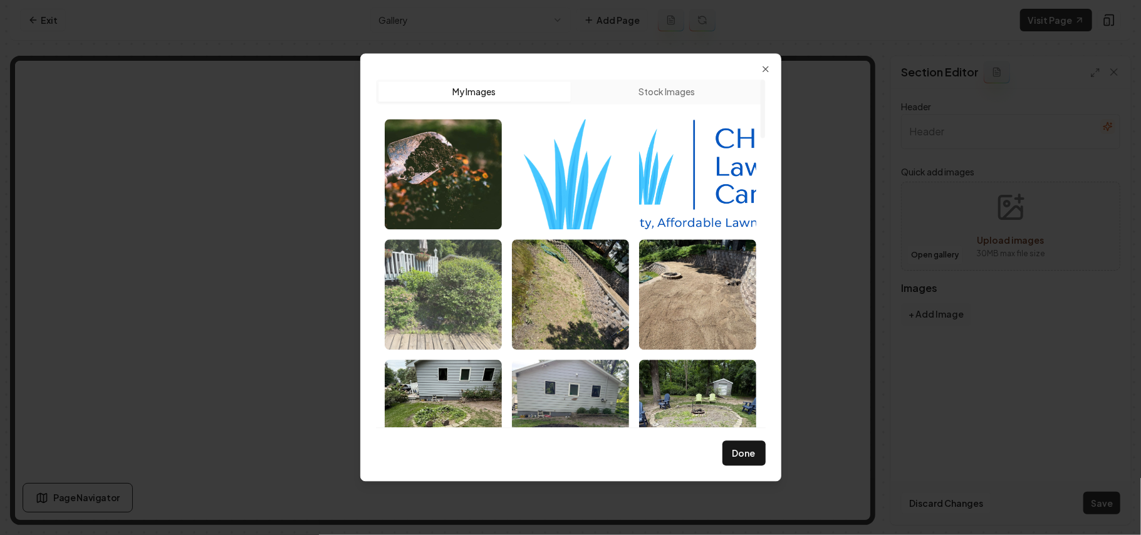
click at [457, 301] on img "Select image image_68b1d1825c7cd75eb8452017.webp" at bounding box center [443, 294] width 117 height 110
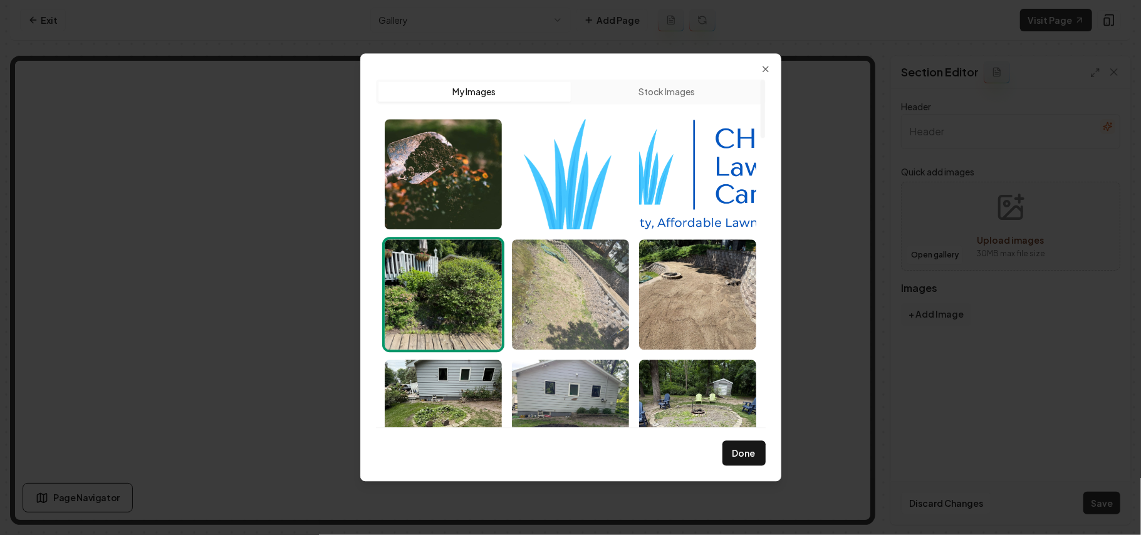
click at [600, 298] on img "Select image image_68b1d1835c7cd75eb845227d.webp" at bounding box center [570, 294] width 117 height 110
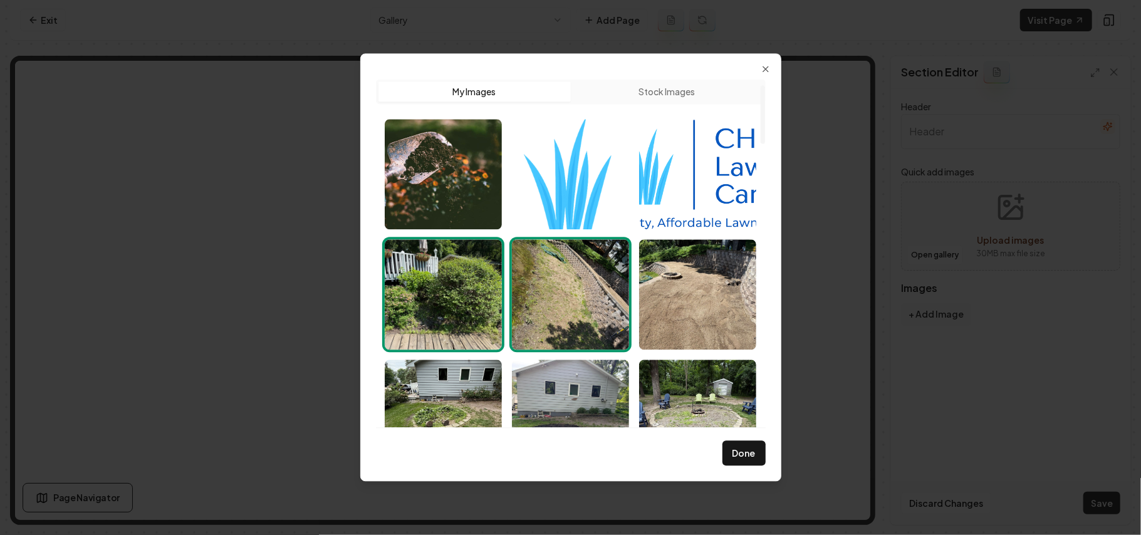
scroll to position [167, 0]
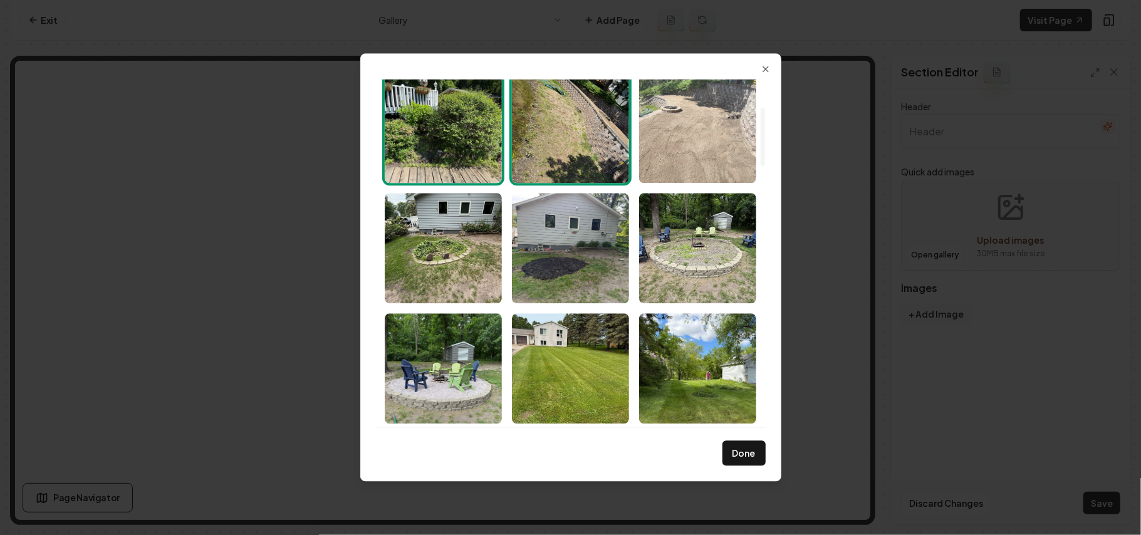
click at [707, 143] on img "Select image image_68b1d1835c7cd75eb8452419.webp" at bounding box center [697, 128] width 117 height 110
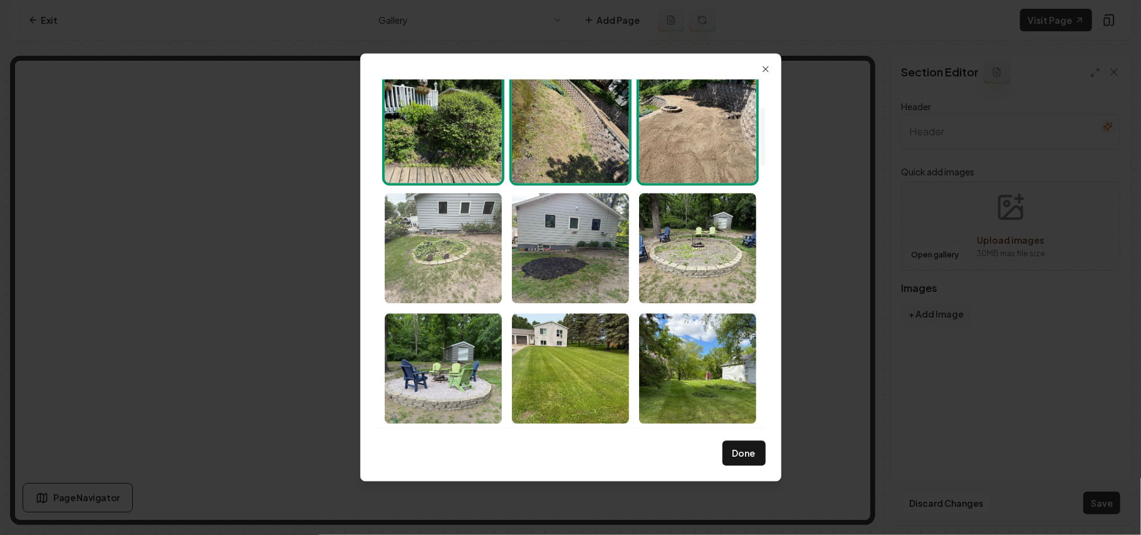
click at [484, 214] on img "Select image image_68b1d17c5c7cd75eb844f1ec.webp" at bounding box center [443, 248] width 117 height 110
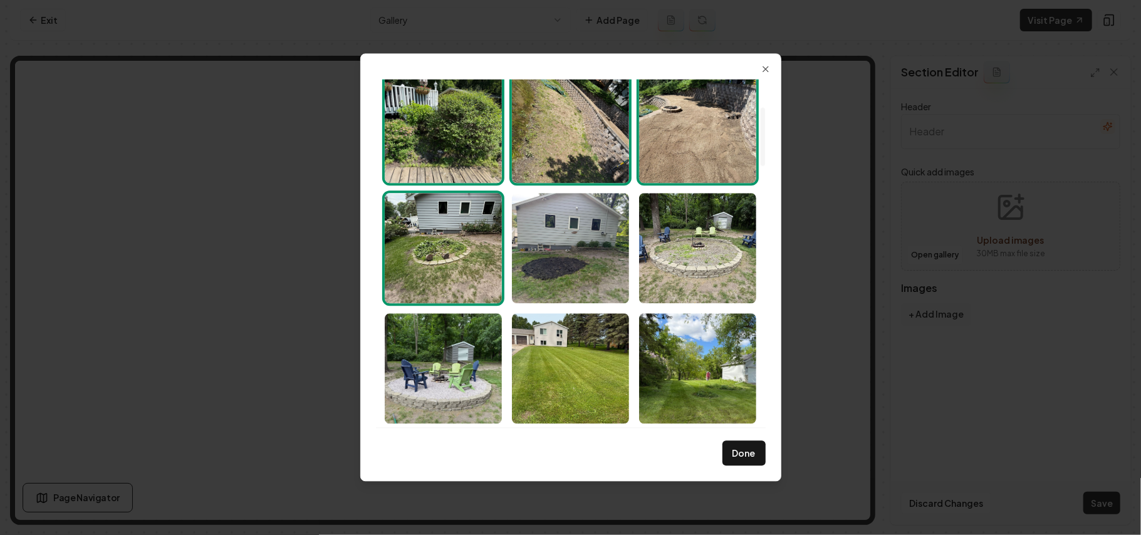
click at [768, 259] on div "Upload My Images Stock Images Done Close" at bounding box center [570, 267] width 421 height 428
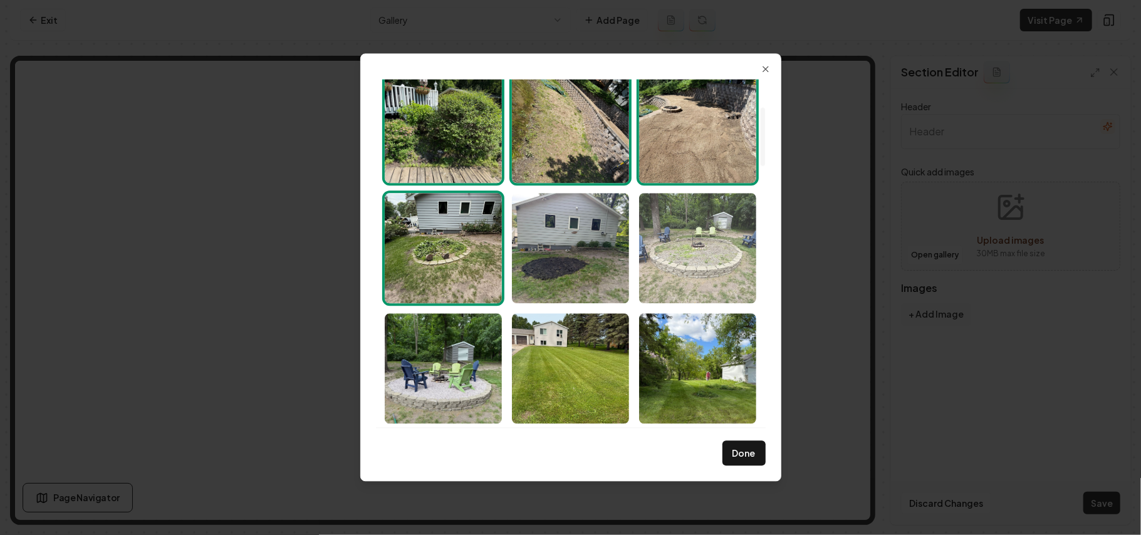
click at [706, 259] on img "Select image image_68b1d17d5c7cd75eb844fee4.webp" at bounding box center [697, 248] width 117 height 110
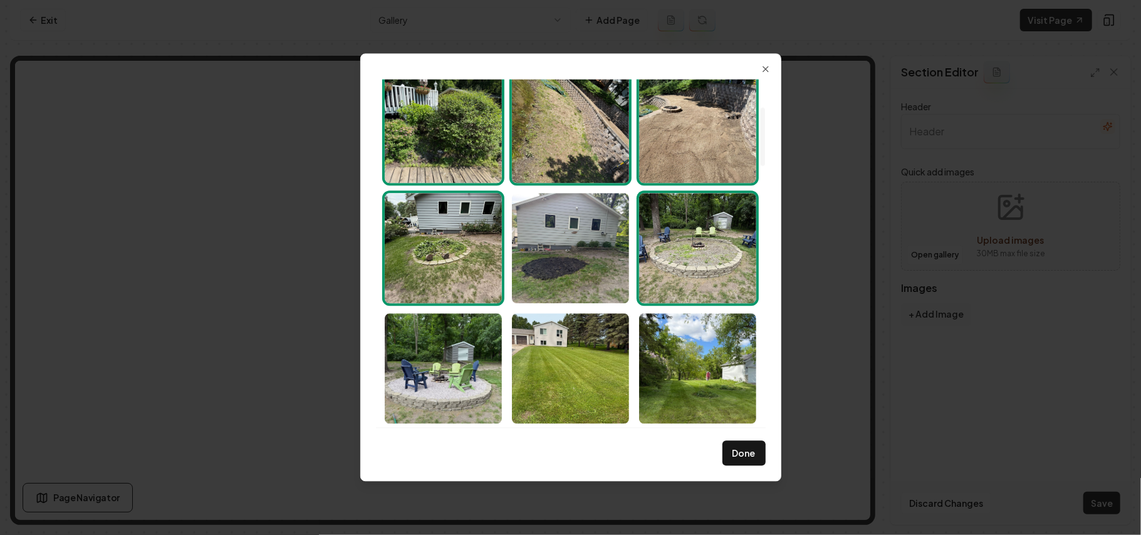
click at [467, 259] on img "Select image image_68b1d17c5c7cd75eb844f1ec.webp" at bounding box center [443, 248] width 117 height 110
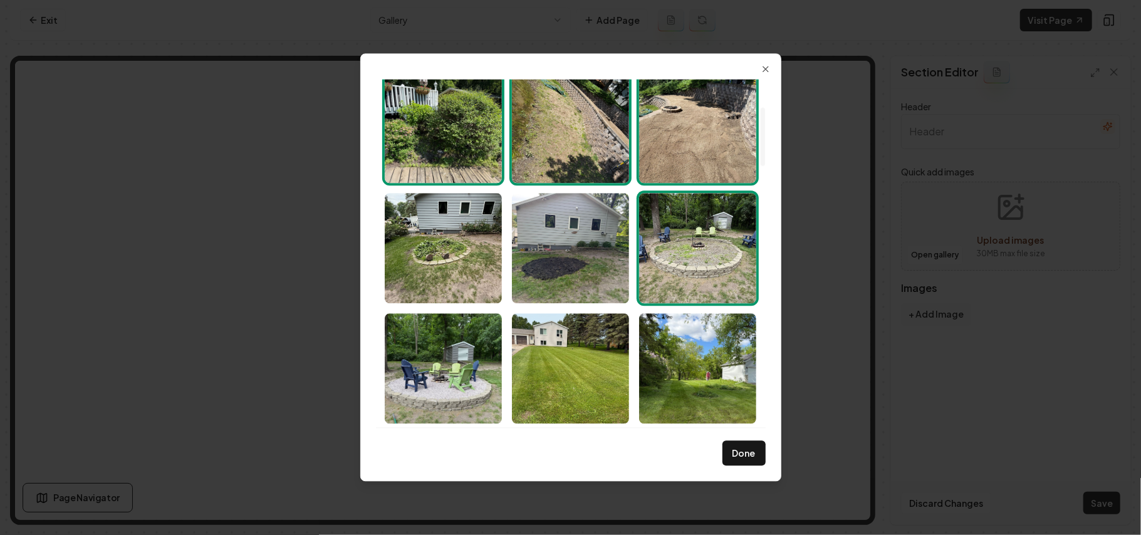
click at [687, 271] on img "Select image image_68b1d17d5c7cd75eb844fee4.webp" at bounding box center [697, 248] width 117 height 110
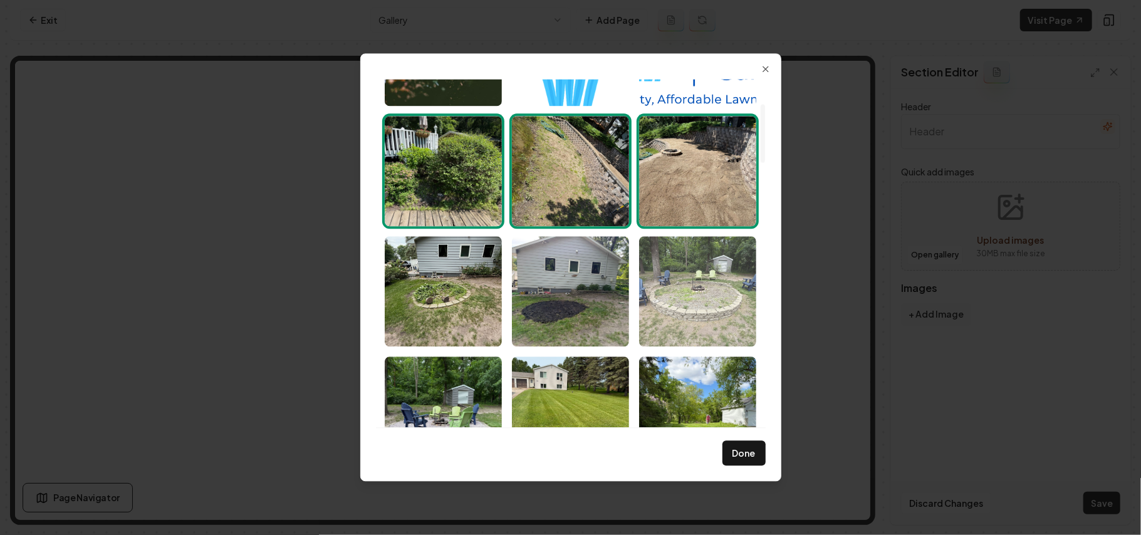
scroll to position [83, 0]
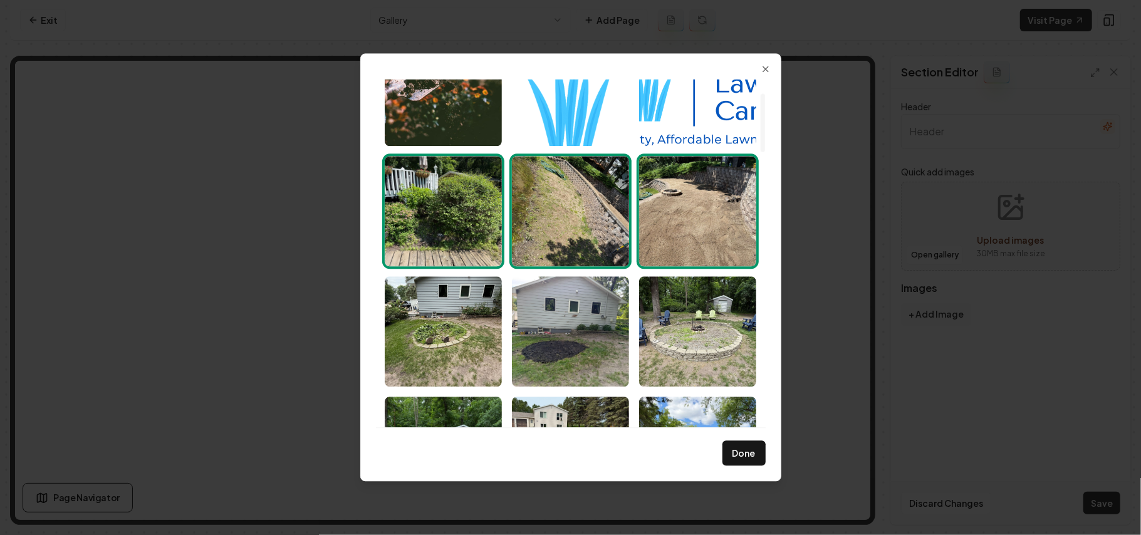
click at [693, 239] on img "Select image image_68b1d1835c7cd75eb8452419.webp" at bounding box center [697, 211] width 117 height 110
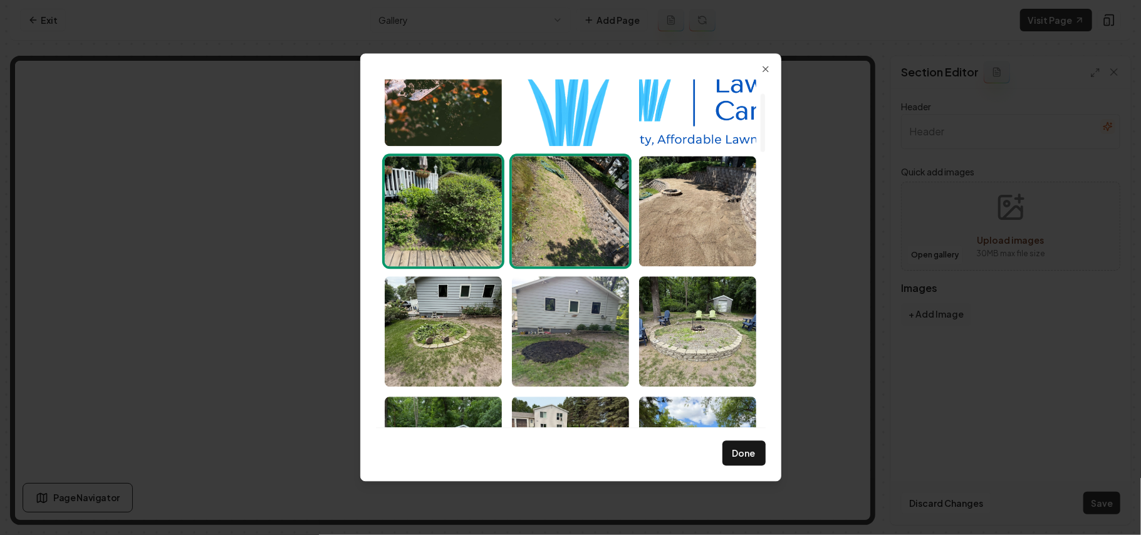
click at [516, 221] on img "Select image image_68b1d1835c7cd75eb845227d.webp" at bounding box center [570, 211] width 117 height 110
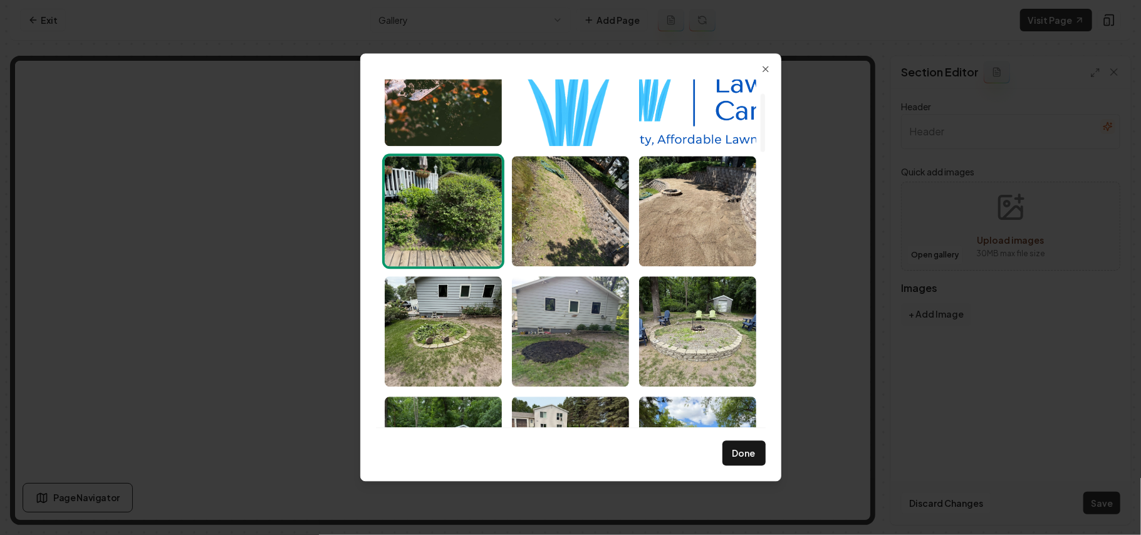
click at [421, 213] on img "Select image image_68b1d1825c7cd75eb8452017.webp" at bounding box center [443, 211] width 117 height 110
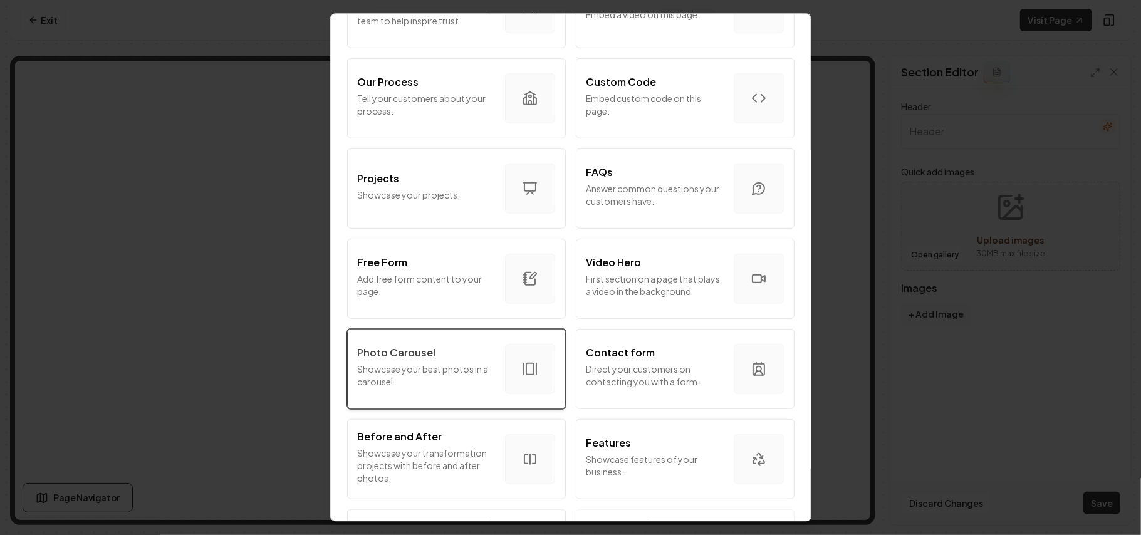
scroll to position [501, 0]
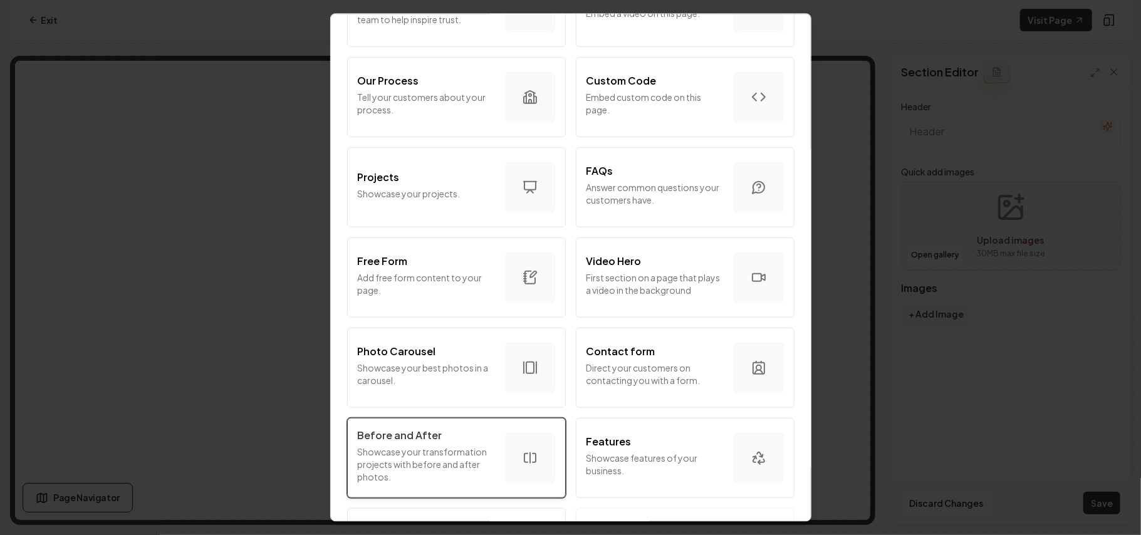
click at [440, 440] on div "Before and After" at bounding box center [426, 435] width 137 height 15
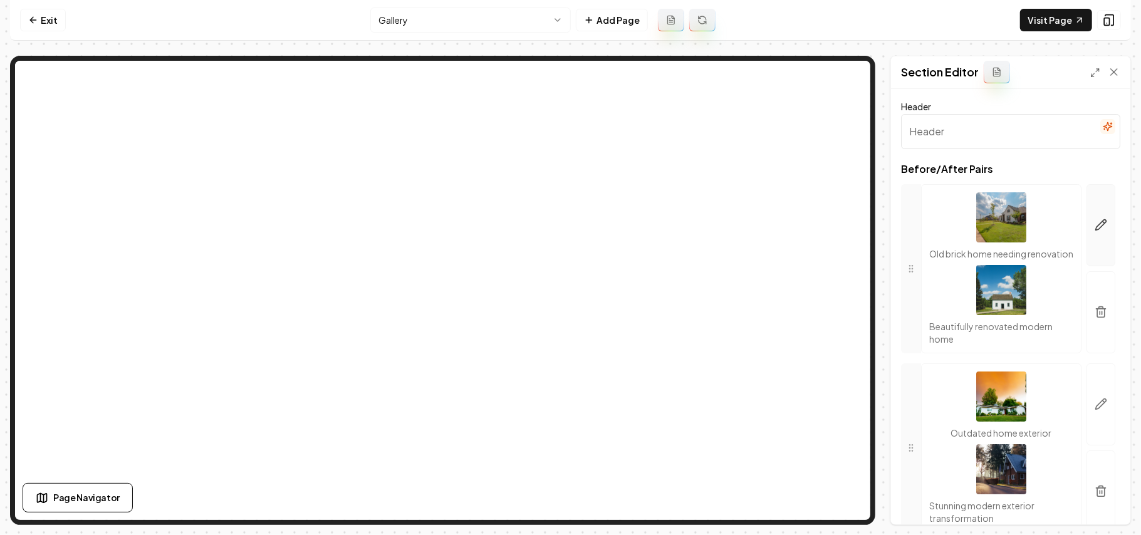
click at [1094, 218] on button "button" at bounding box center [1101, 225] width 29 height 82
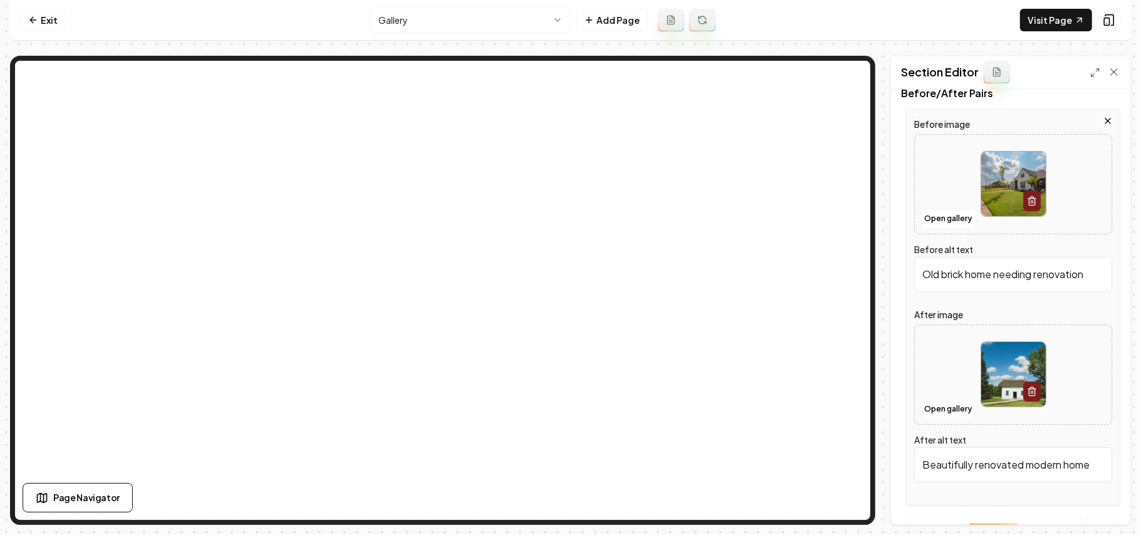
scroll to position [167, 0]
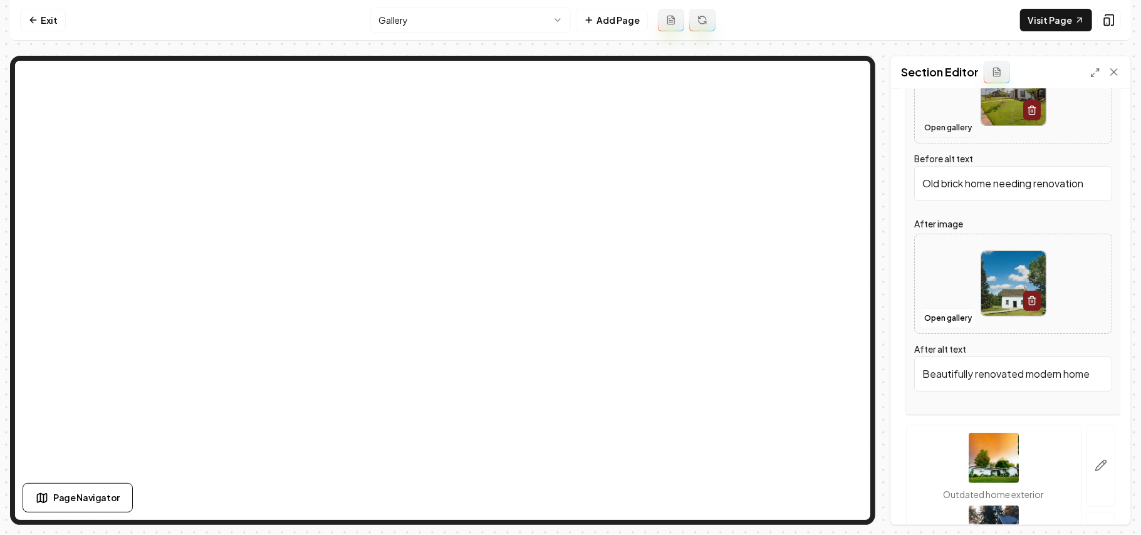
click at [955, 126] on button "Open gallery" at bounding box center [948, 128] width 56 height 20
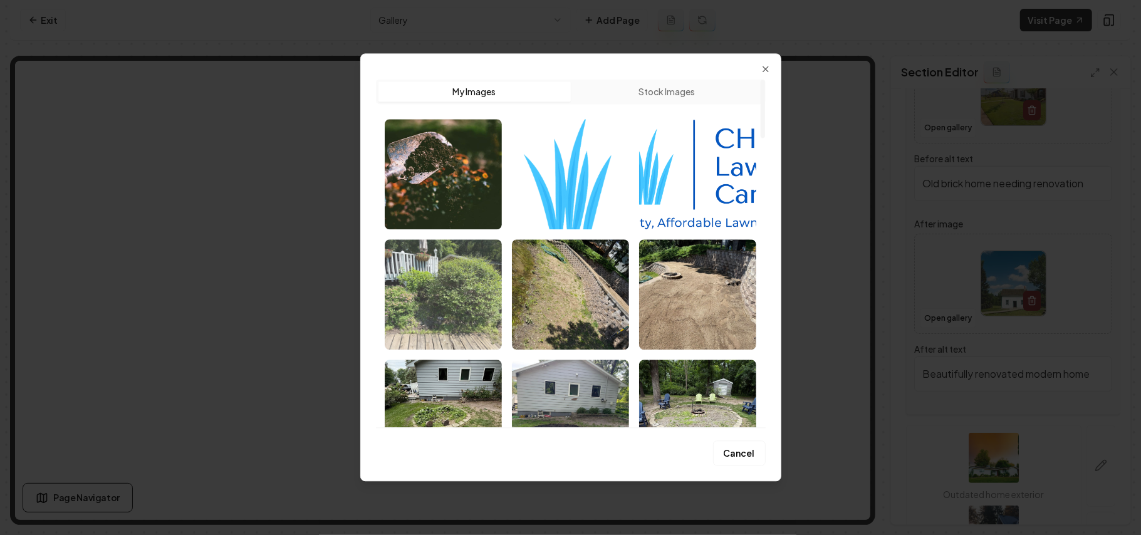
click at [471, 307] on img "Select image image_68b1d1825c7cd75eb8452017.webp" at bounding box center [443, 294] width 117 height 110
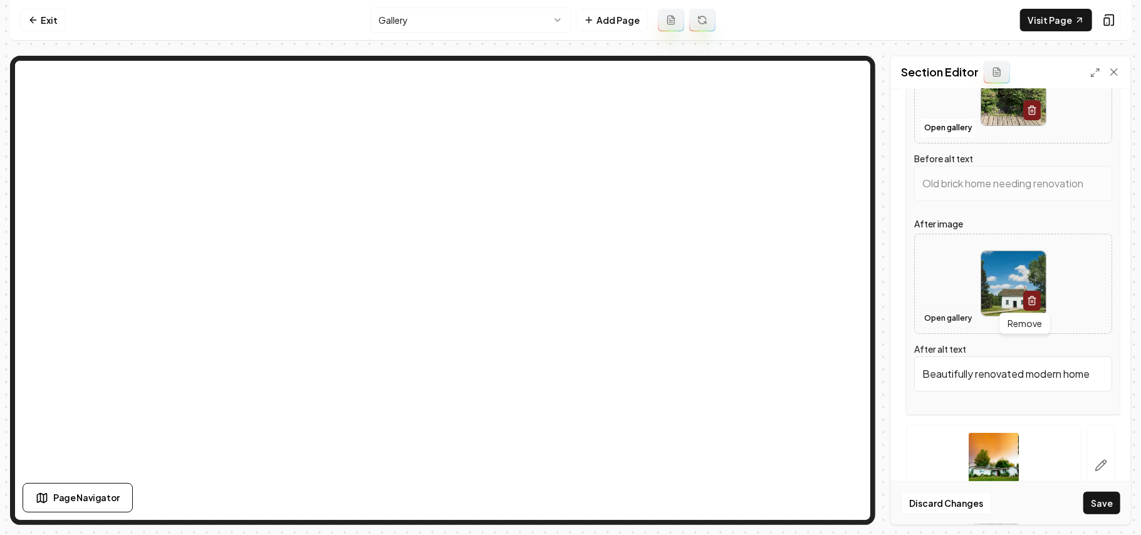
click at [943, 322] on button "Open gallery" at bounding box center [948, 318] width 56 height 20
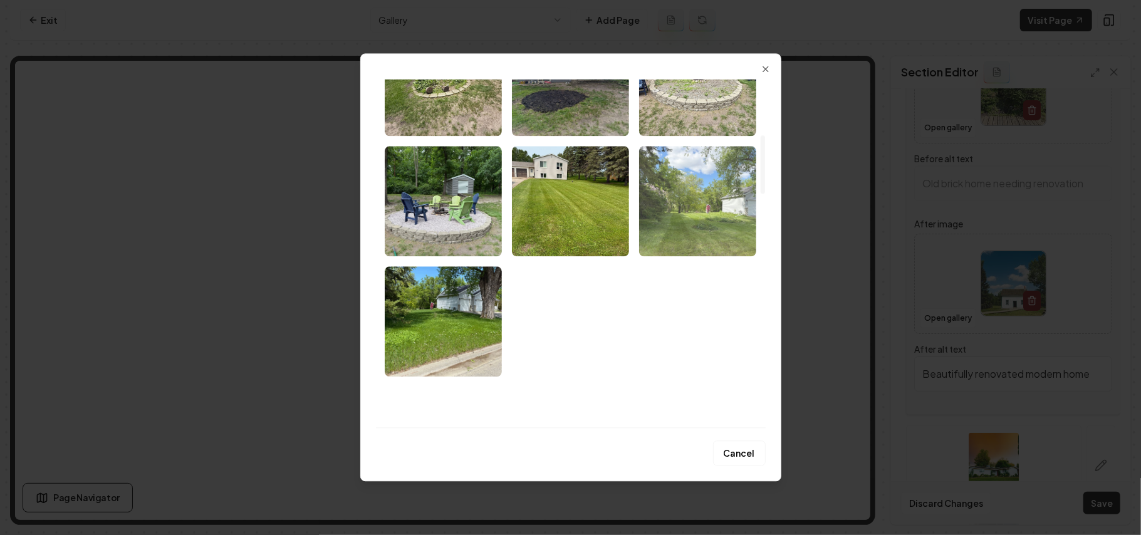
type input "Lush garden with green shrubs and flowering plants beside a wooden deck and pat…"
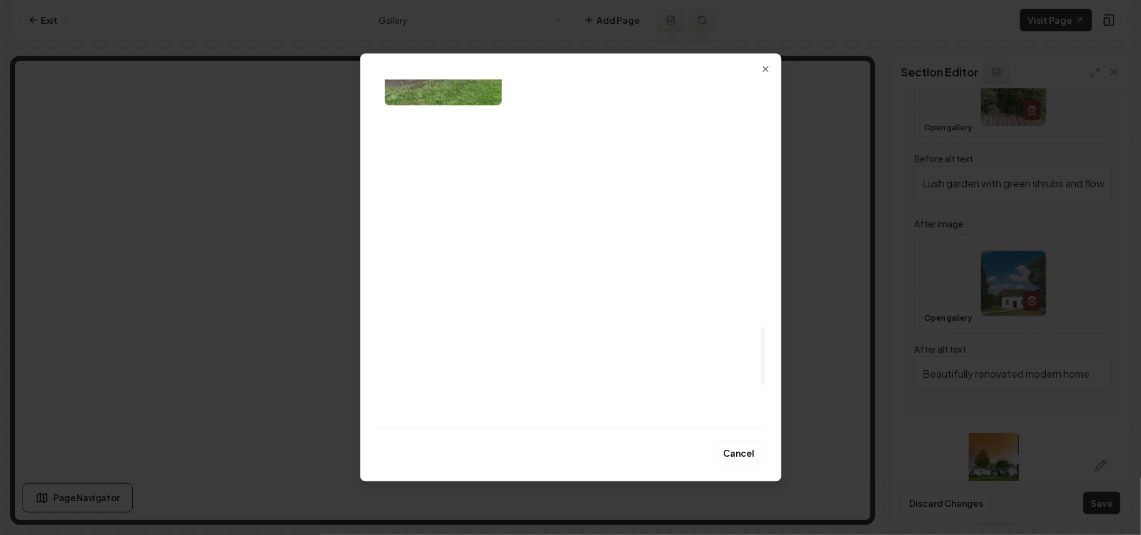
scroll to position [1504, 0]
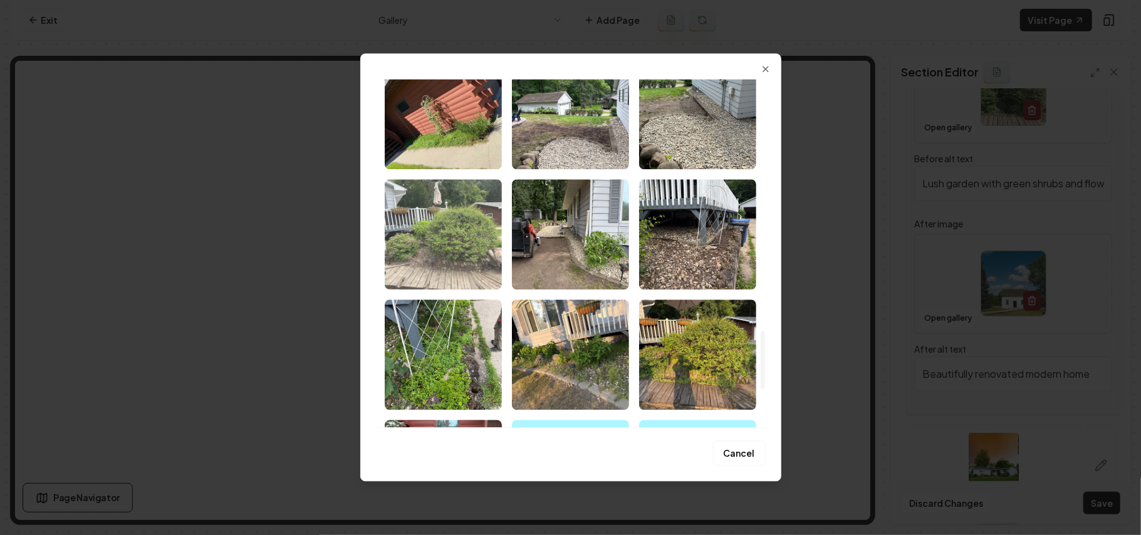
click at [406, 241] on img "Select image image_68b1d0c05c7cd75eb83c9e46.webp" at bounding box center [443, 234] width 117 height 110
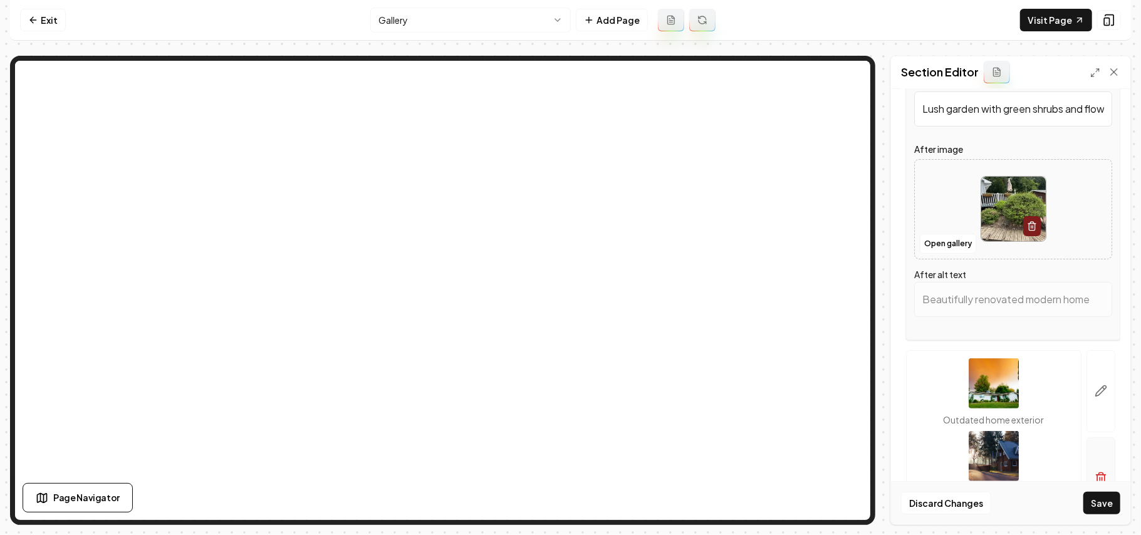
scroll to position [328, 0]
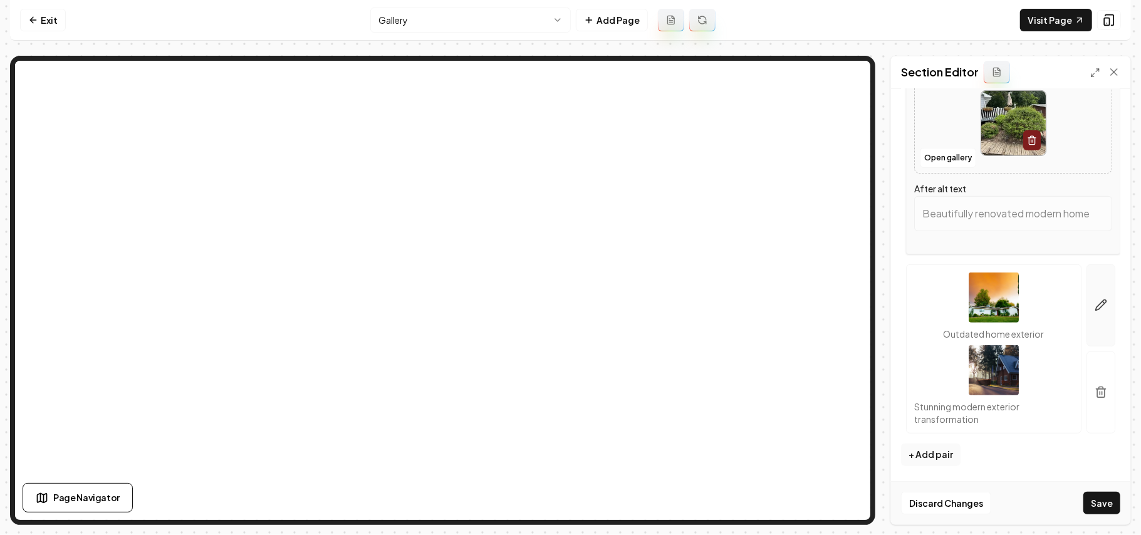
click at [1101, 306] on button "button" at bounding box center [1101, 305] width 29 height 82
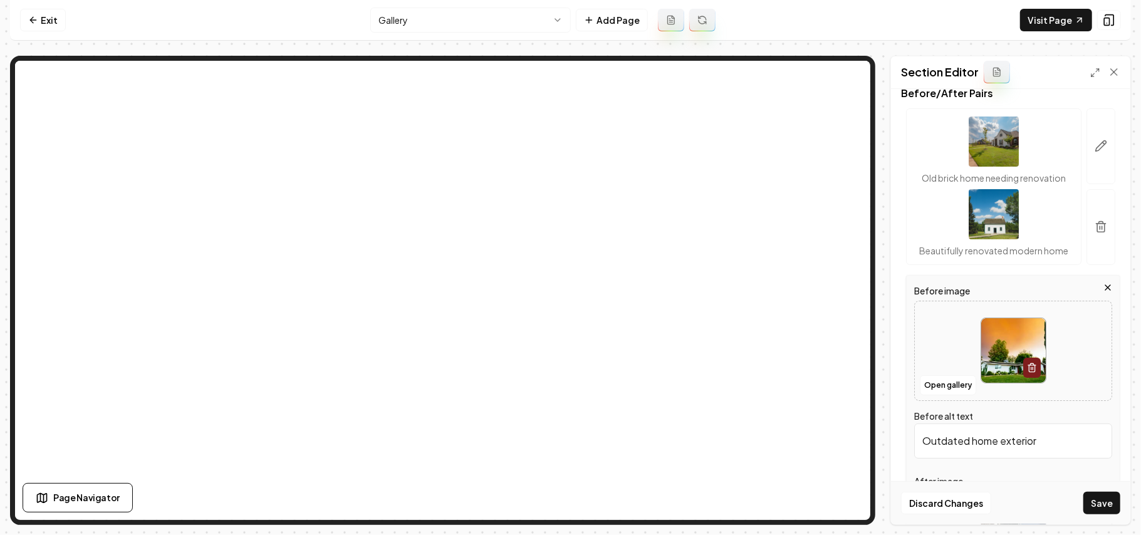
scroll to position [167, 0]
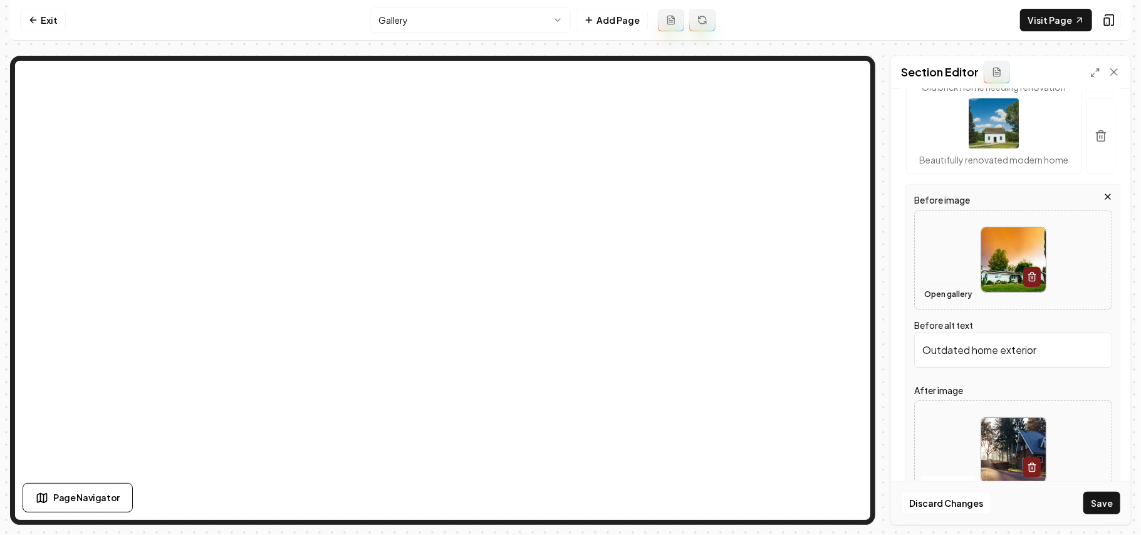
click at [925, 305] on button "Open gallery" at bounding box center [948, 295] width 56 height 20
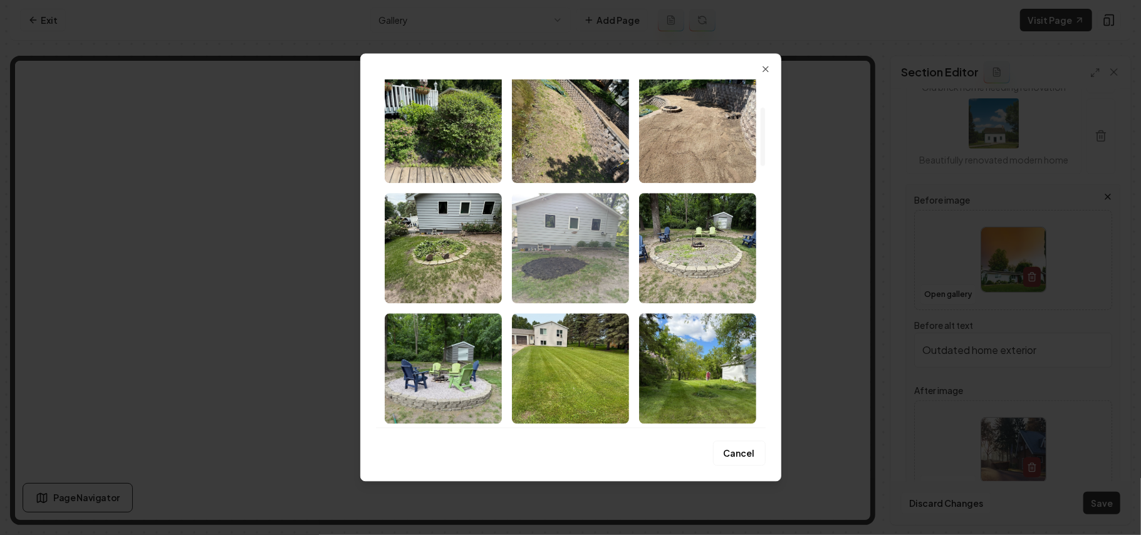
click at [614, 239] on img "Select image image_68b1d1805c7cd75eb8451423.webp" at bounding box center [570, 248] width 117 height 110
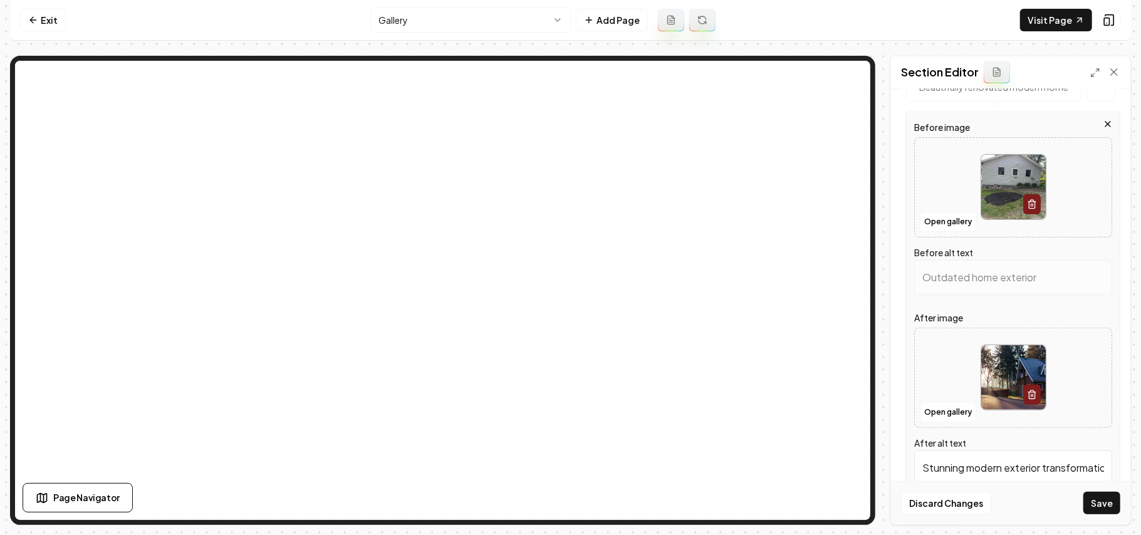
scroll to position [334, 0]
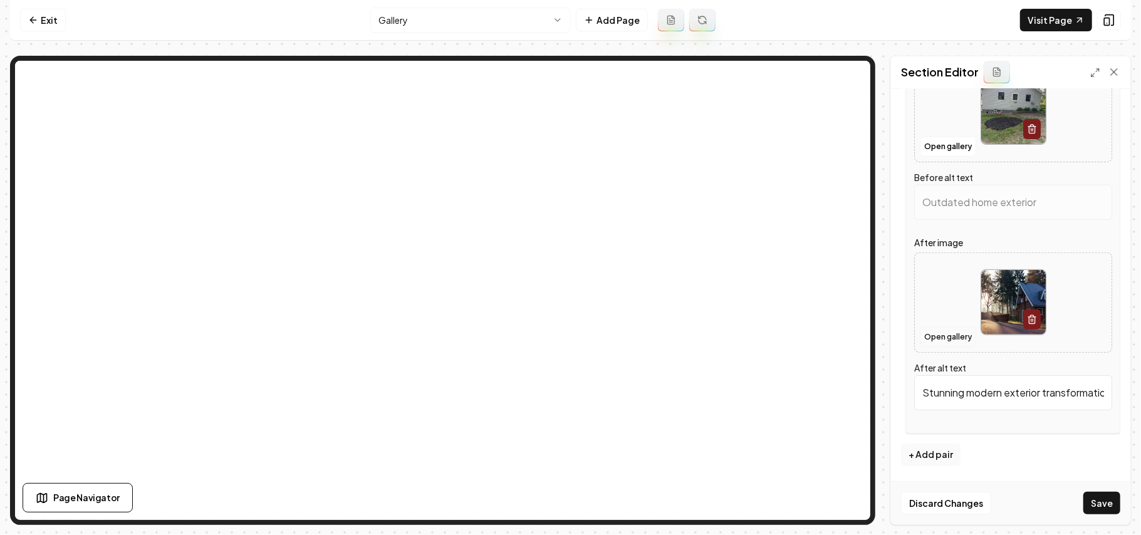
click at [943, 343] on button "Open gallery" at bounding box center [948, 337] width 56 height 20
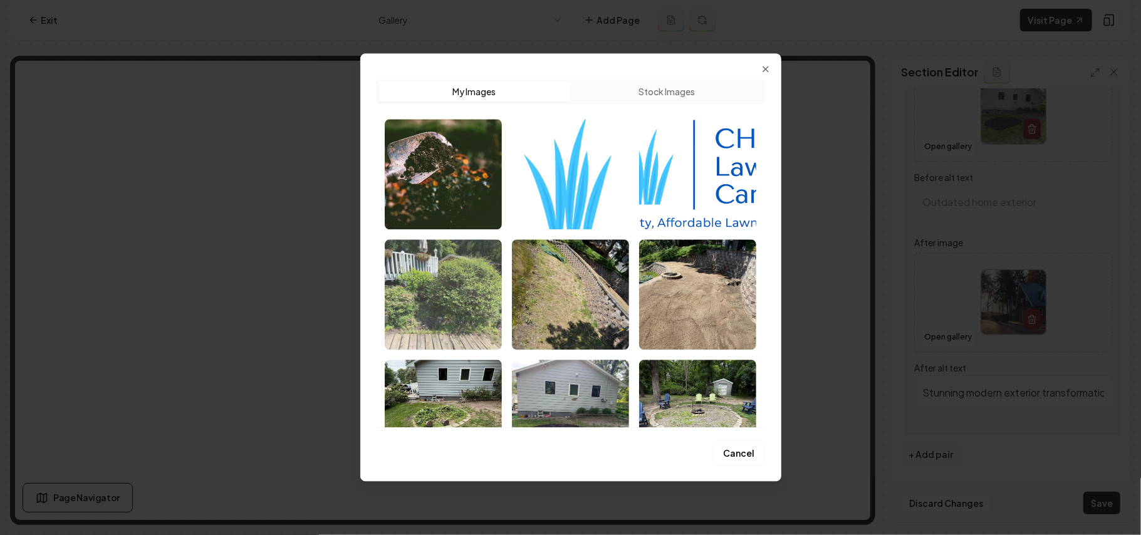
type input "Excavated patch of soil next to a gray house for landscaping or gardening proje…"
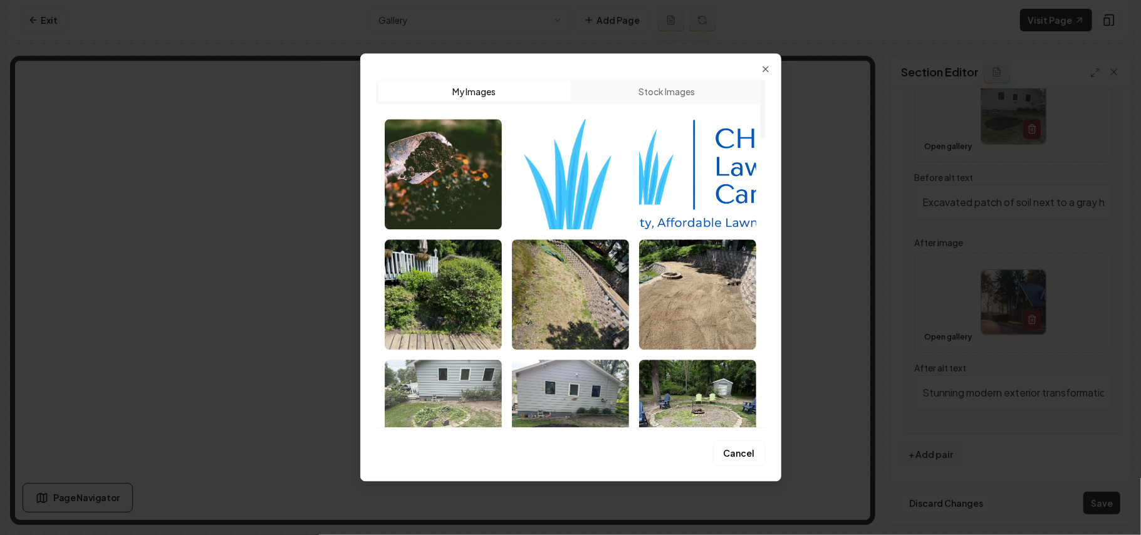
click at [459, 380] on img "Select image image_68b1d17c5c7cd75eb844f1ec.webp" at bounding box center [443, 415] width 117 height 110
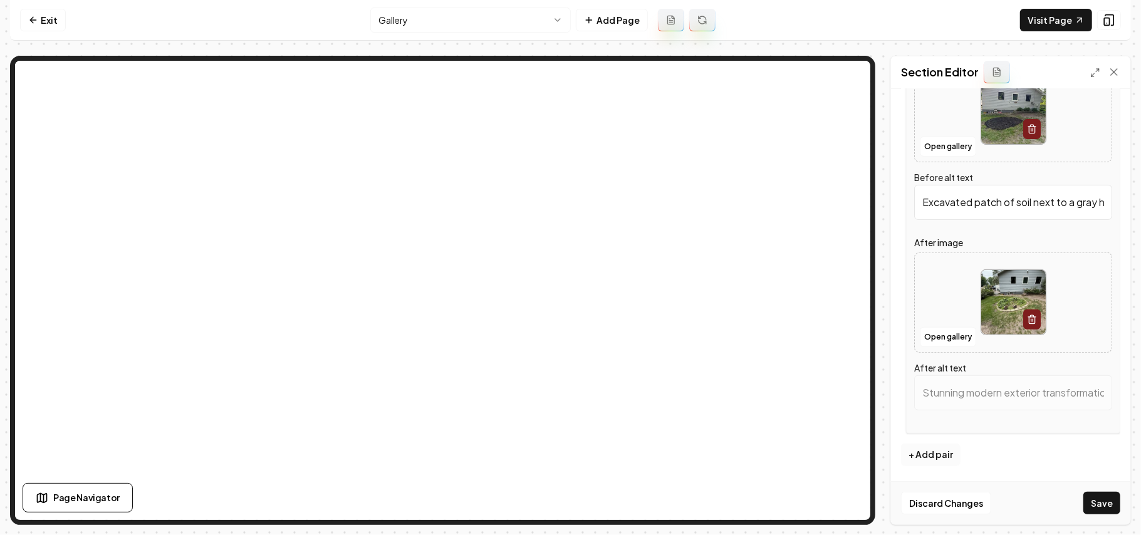
click at [921, 455] on button "+ Add pair" at bounding box center [931, 455] width 60 height 23
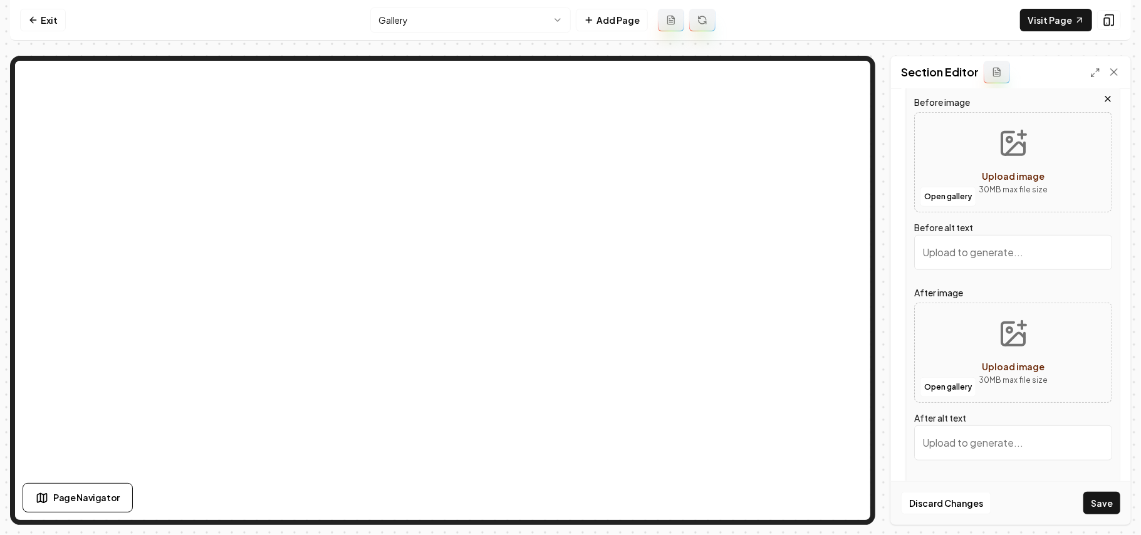
scroll to position [526, 0]
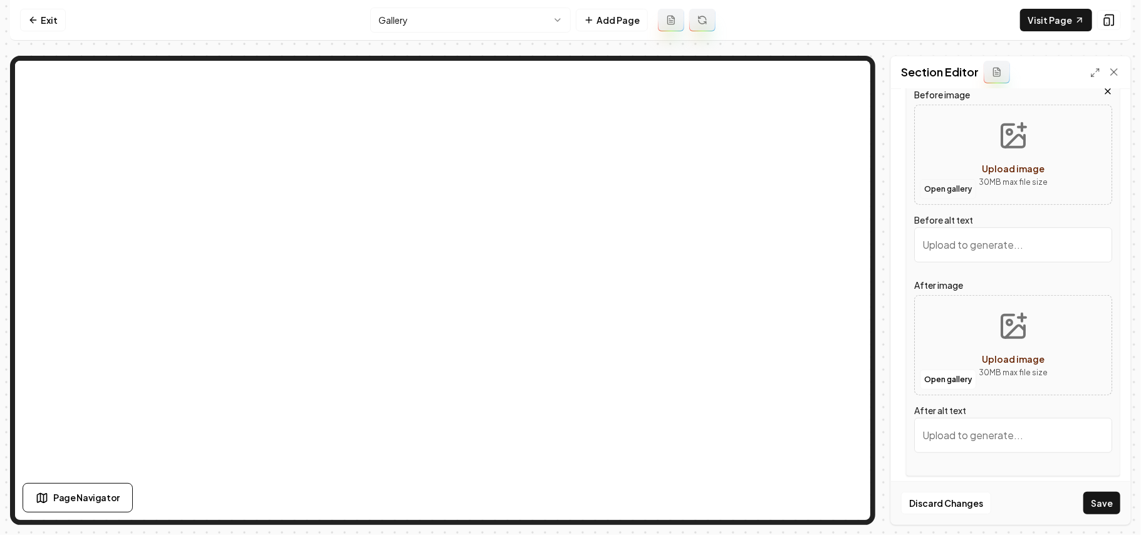
click at [961, 192] on button "Open gallery" at bounding box center [948, 189] width 56 height 20
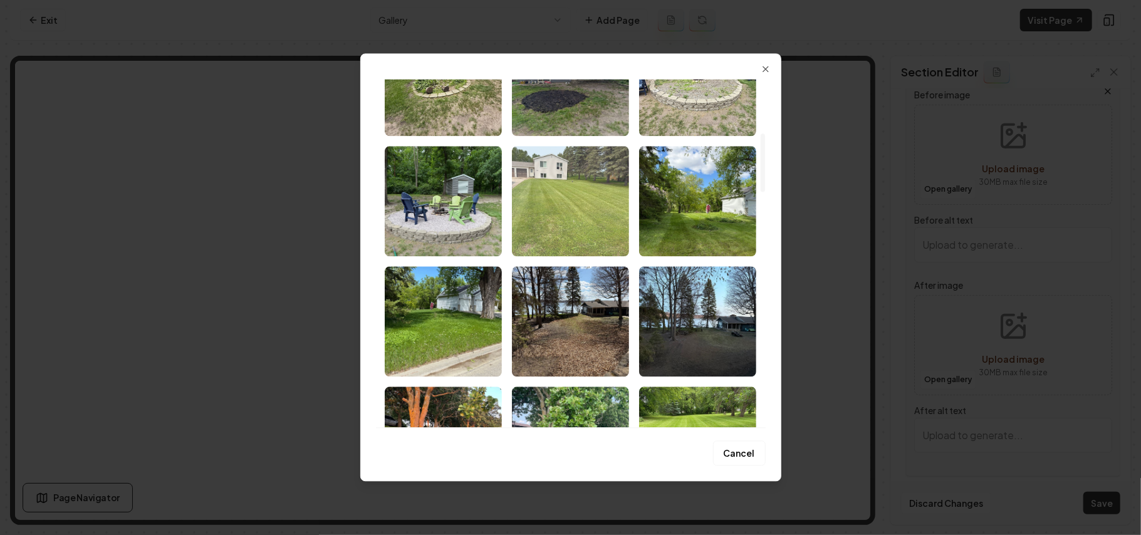
scroll to position [251, 0]
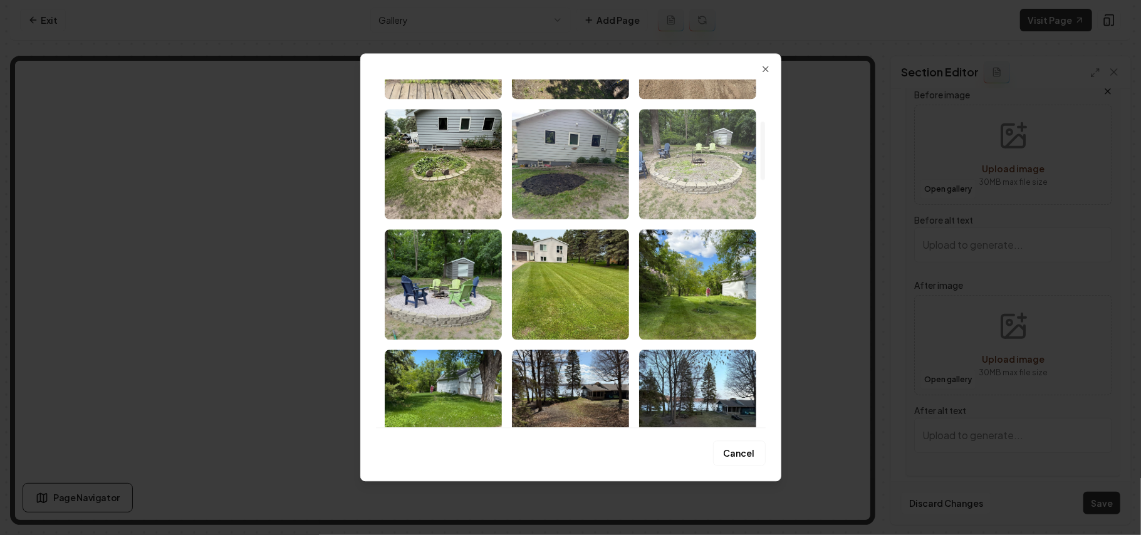
click at [692, 169] on img "Select image image_68b1d17d5c7cd75eb844fee4.webp" at bounding box center [697, 164] width 117 height 110
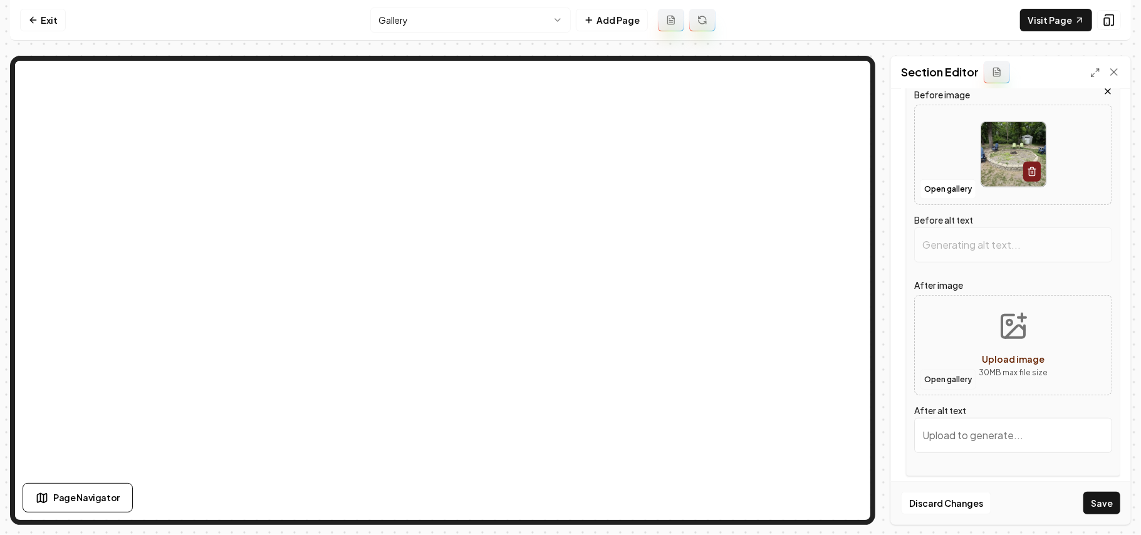
click at [954, 381] on button "Open gallery" at bounding box center [948, 380] width 56 height 20
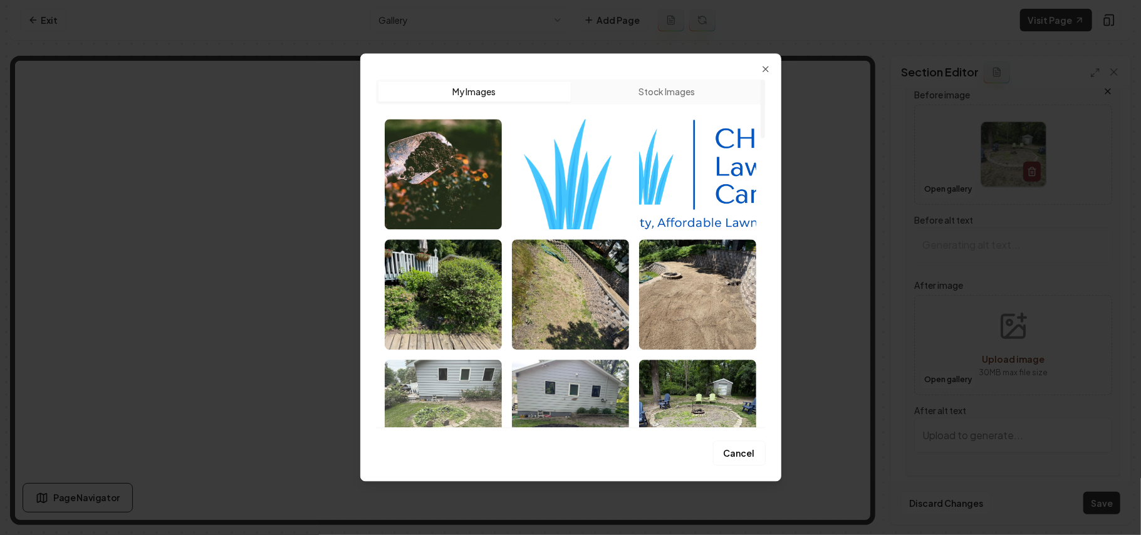
type input "Fire pit surrounded by circular stone seating area with colorful chairs in a fo…"
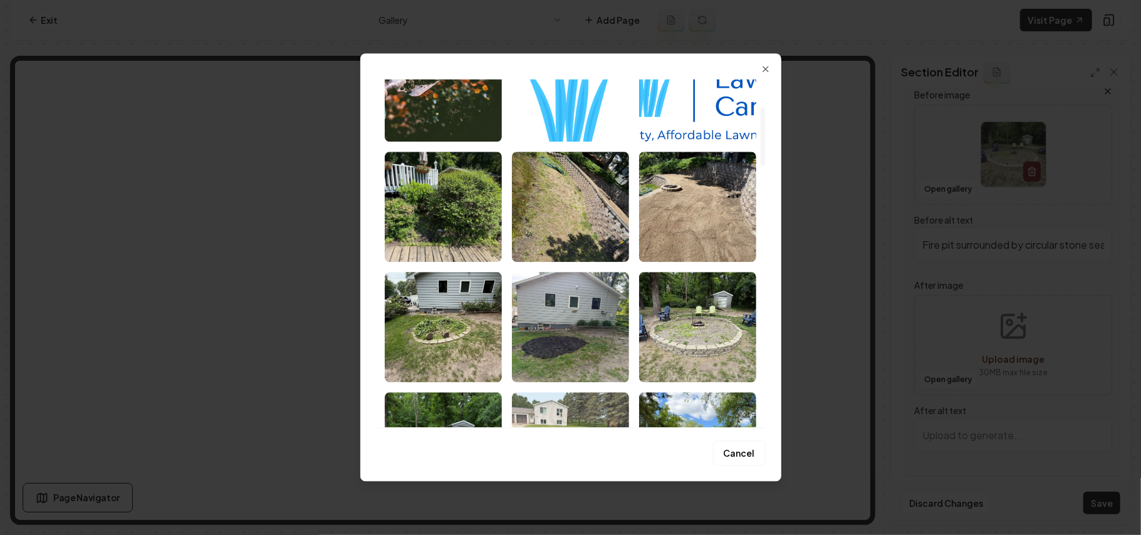
scroll to position [167, 0]
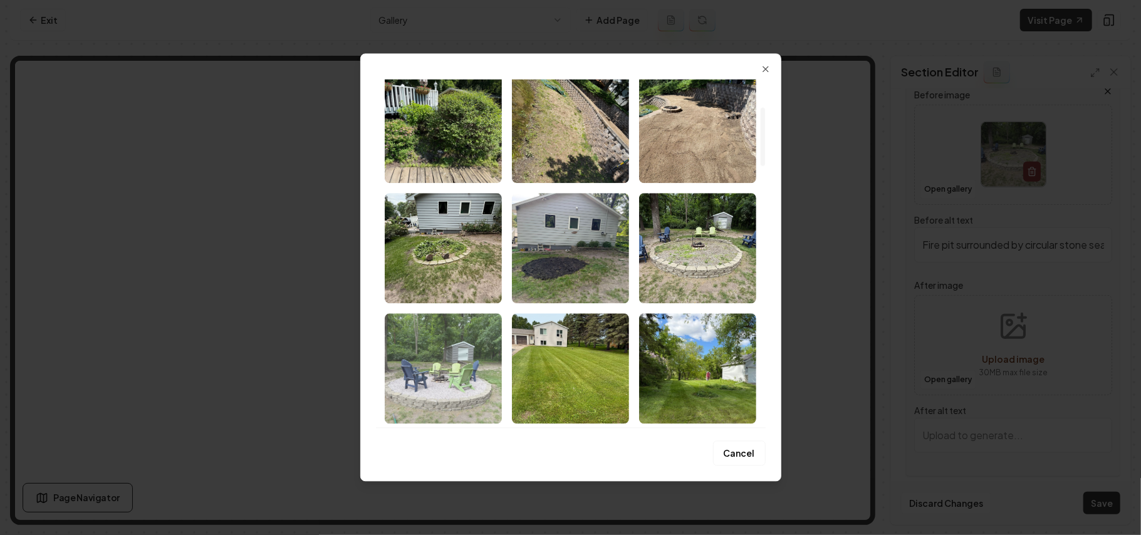
click at [475, 371] on img "Select image image_68b1d1825c7cd75eb8451fbd.webp" at bounding box center [443, 368] width 117 height 110
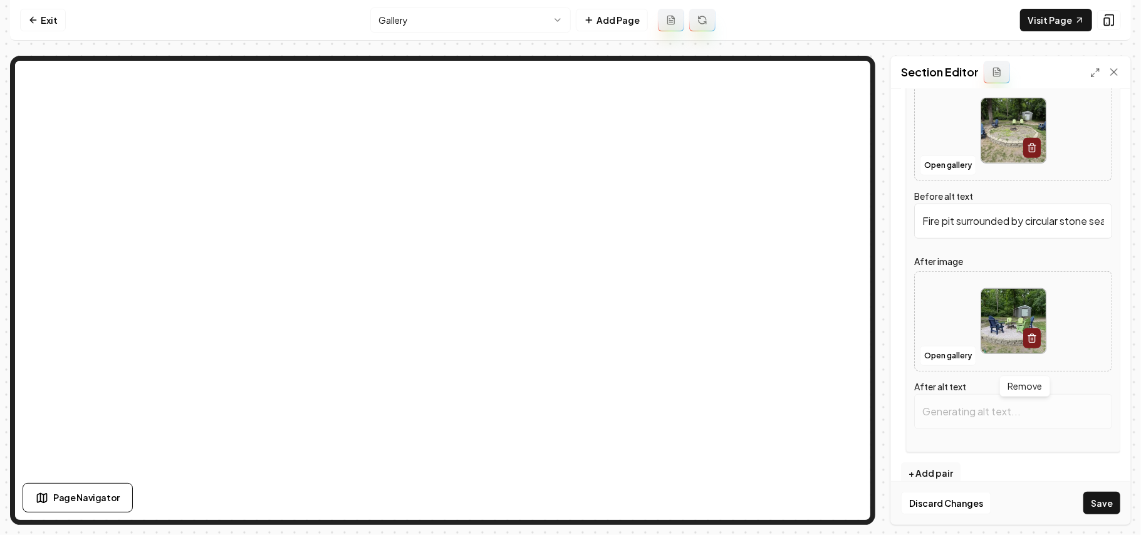
scroll to position [570, 0]
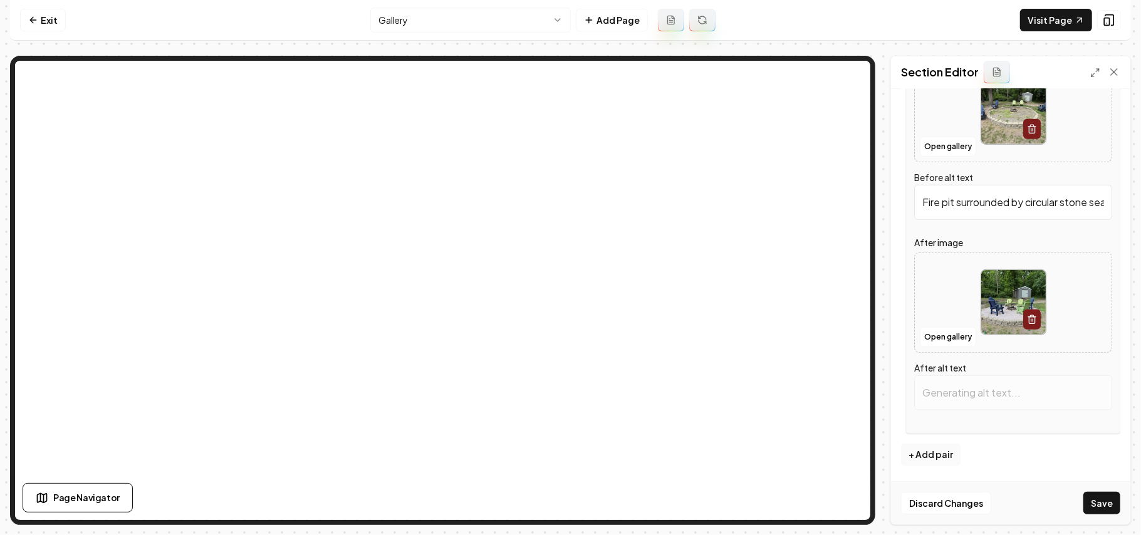
type input "Cozy fire pit area with colorful chairs surrounded by trees and a storage shed."
click at [931, 448] on button "+ Add pair" at bounding box center [931, 455] width 60 height 23
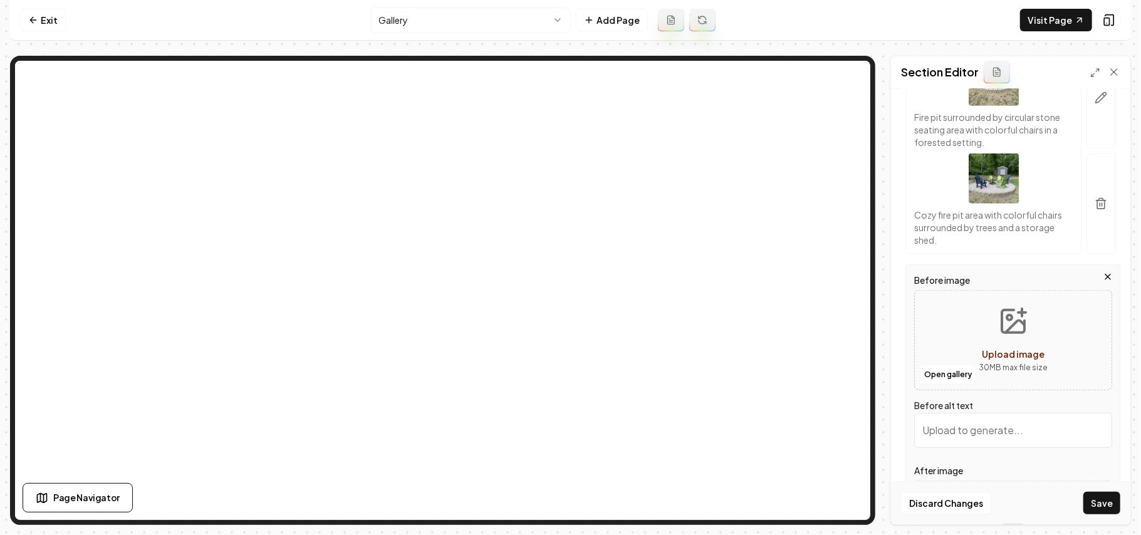
scroll to position [583, 0]
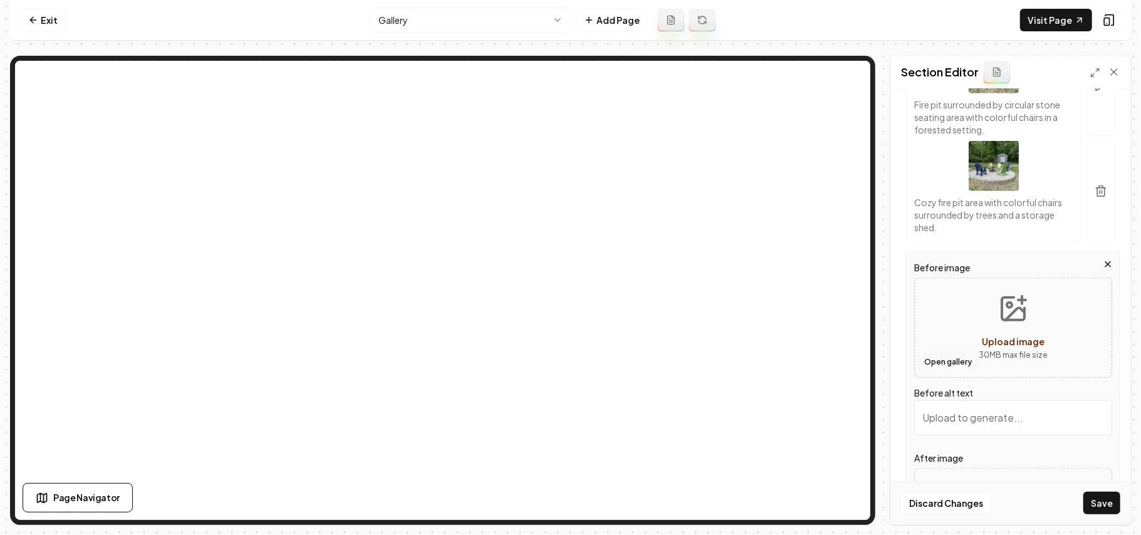
click at [954, 359] on button "Open gallery" at bounding box center [948, 362] width 56 height 20
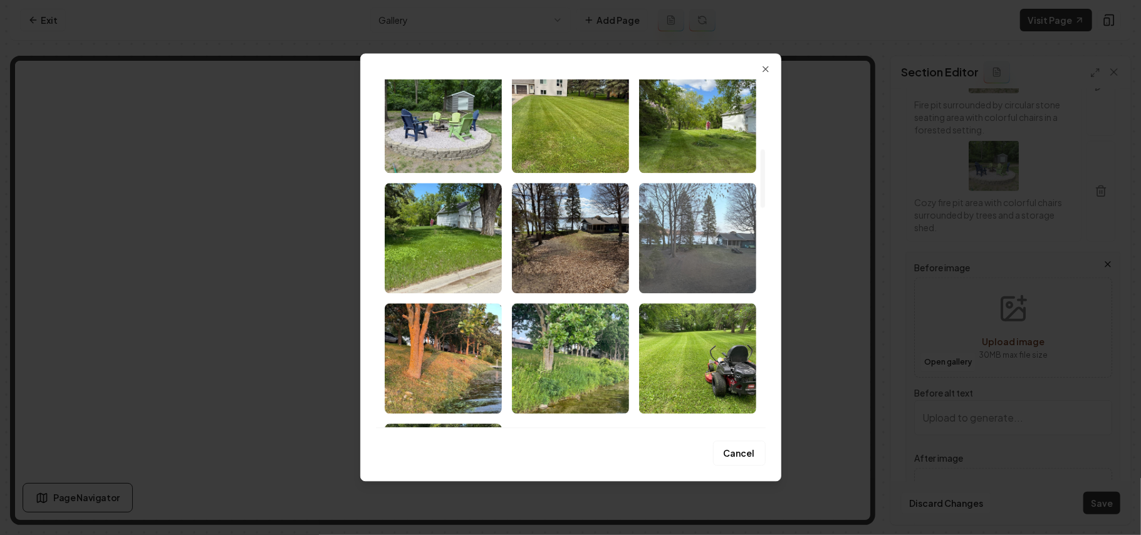
scroll to position [585, 0]
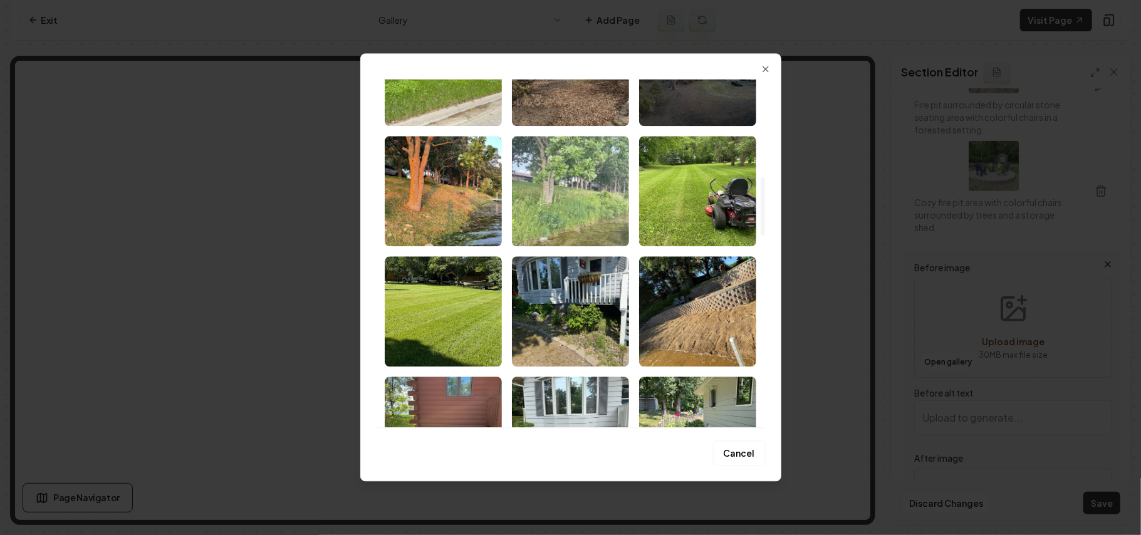
click at [559, 188] on img "Select image image_68b1d17e5c7cd75eb8450580.webp" at bounding box center [570, 191] width 117 height 110
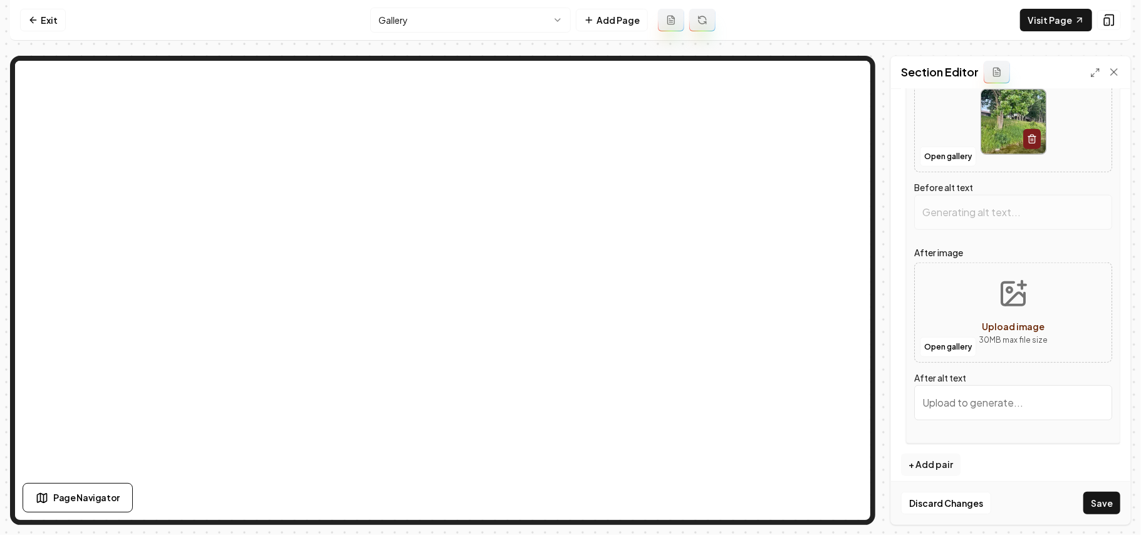
scroll to position [800, 0]
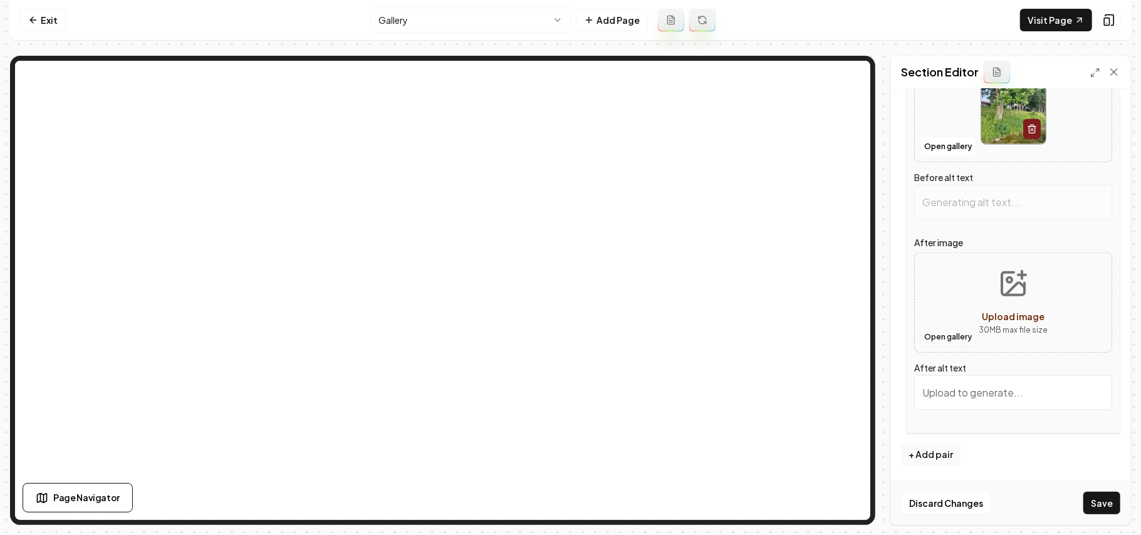
click at [946, 335] on button "Open gallery" at bounding box center [948, 337] width 56 height 20
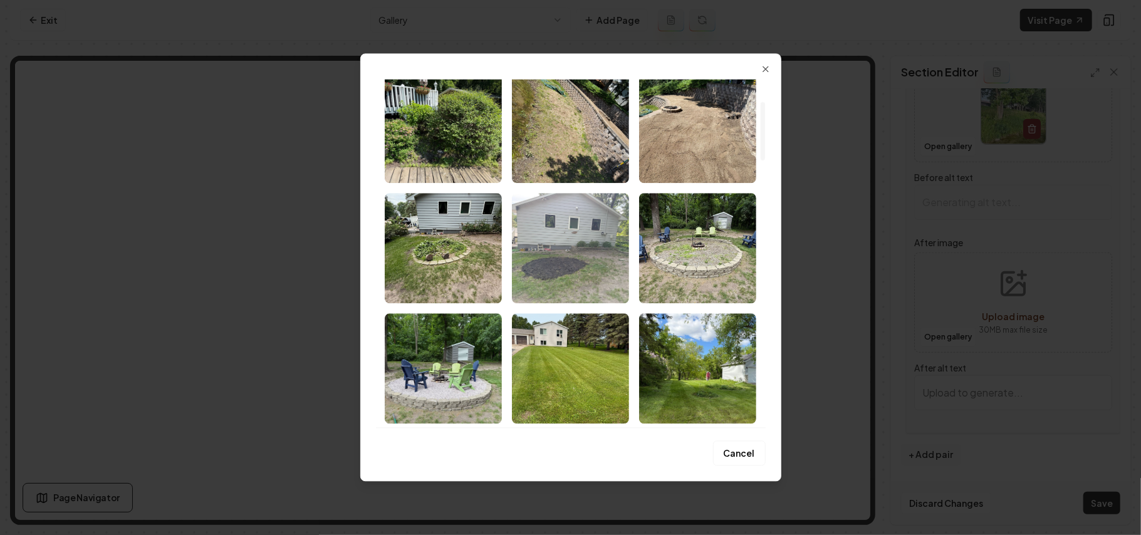
type input "Lush greenery along a lakeside with trees and wooden buildings in the backgroun…"
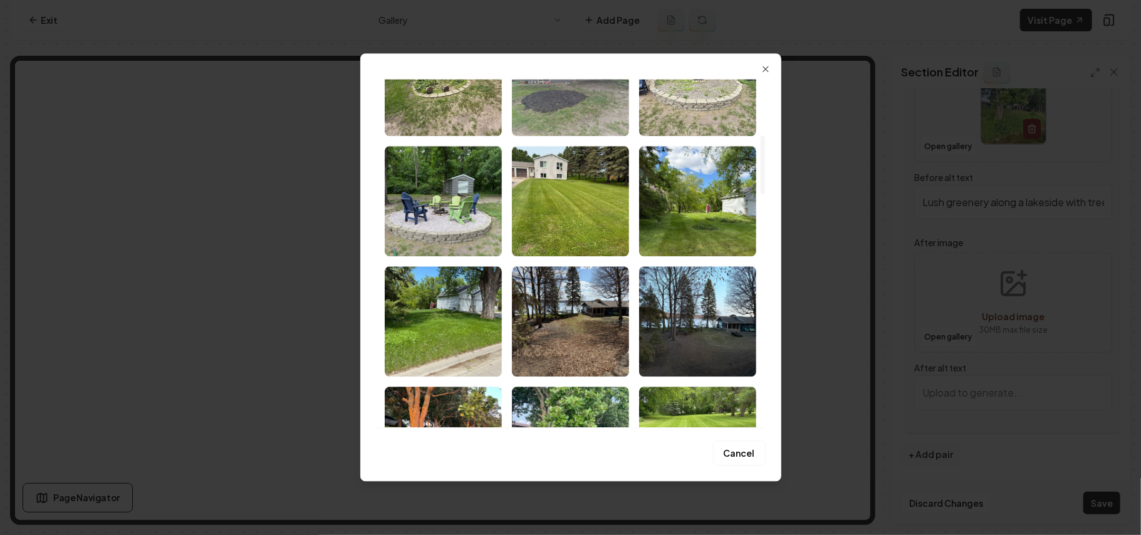
scroll to position [417, 0]
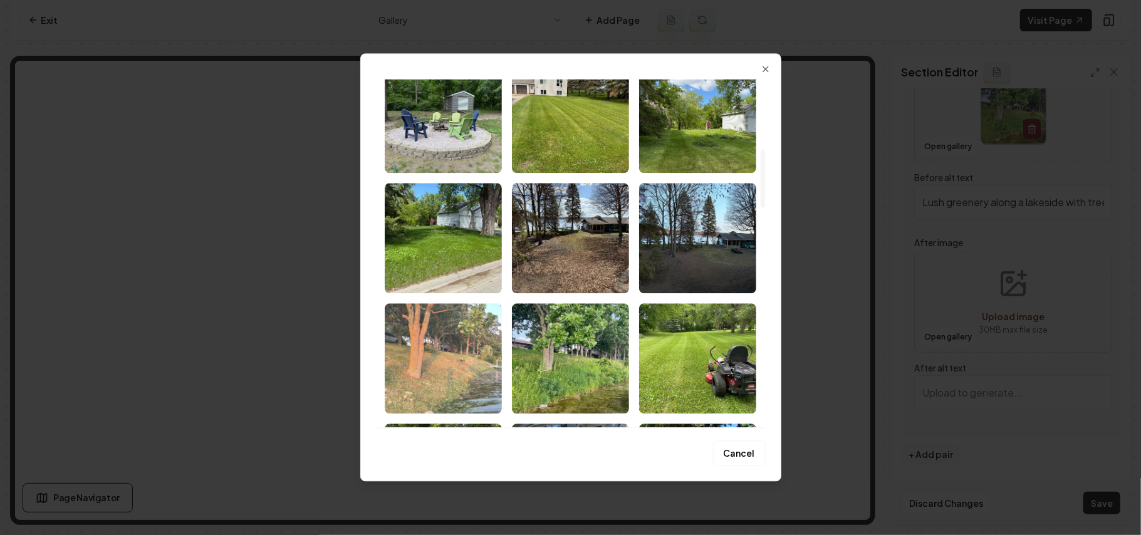
click at [476, 335] on img "Select image image_68b1d17e5c7cd75eb8450497.webp" at bounding box center [443, 358] width 117 height 110
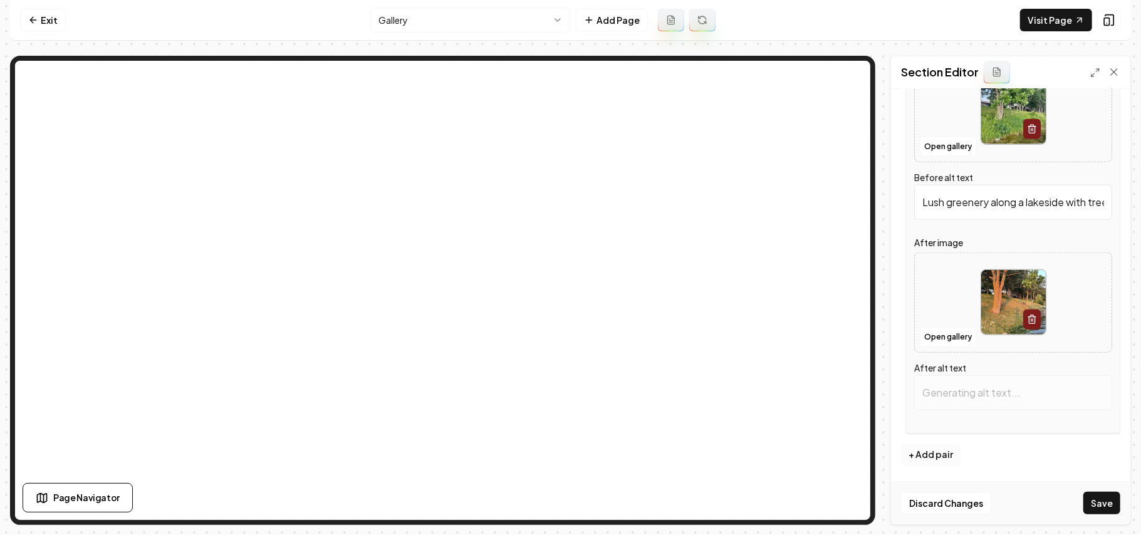
click at [934, 453] on button "+ Add pair" at bounding box center [931, 455] width 60 height 23
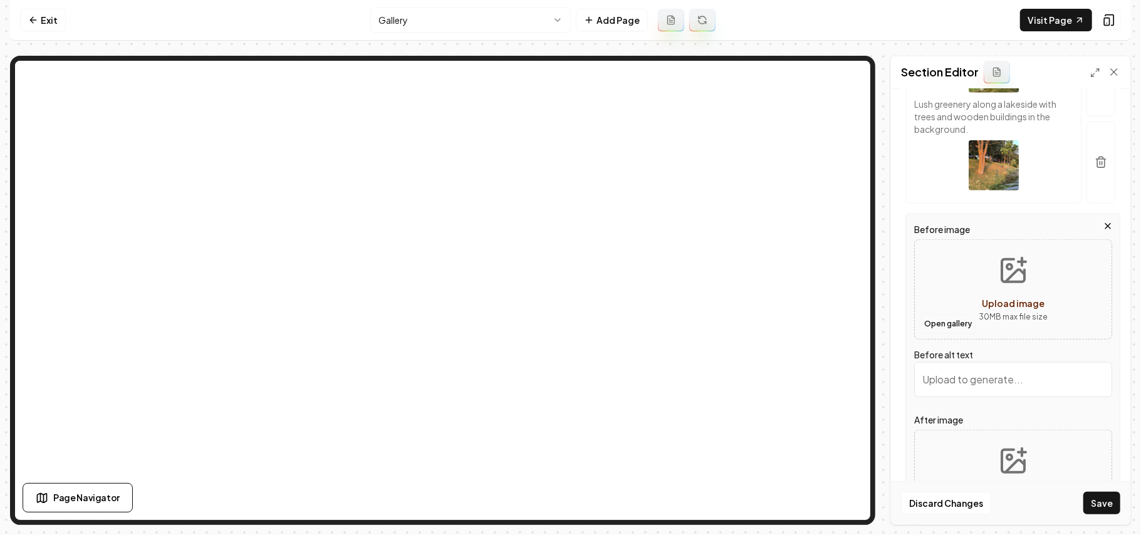
click at [954, 323] on button "Open gallery" at bounding box center [948, 324] width 56 height 20
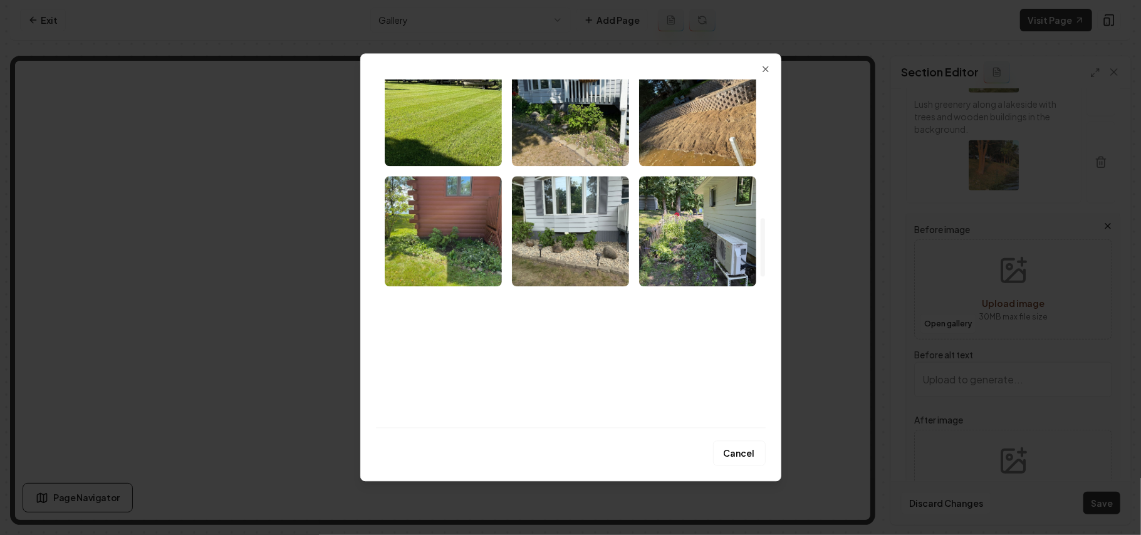
scroll to position [668, 0]
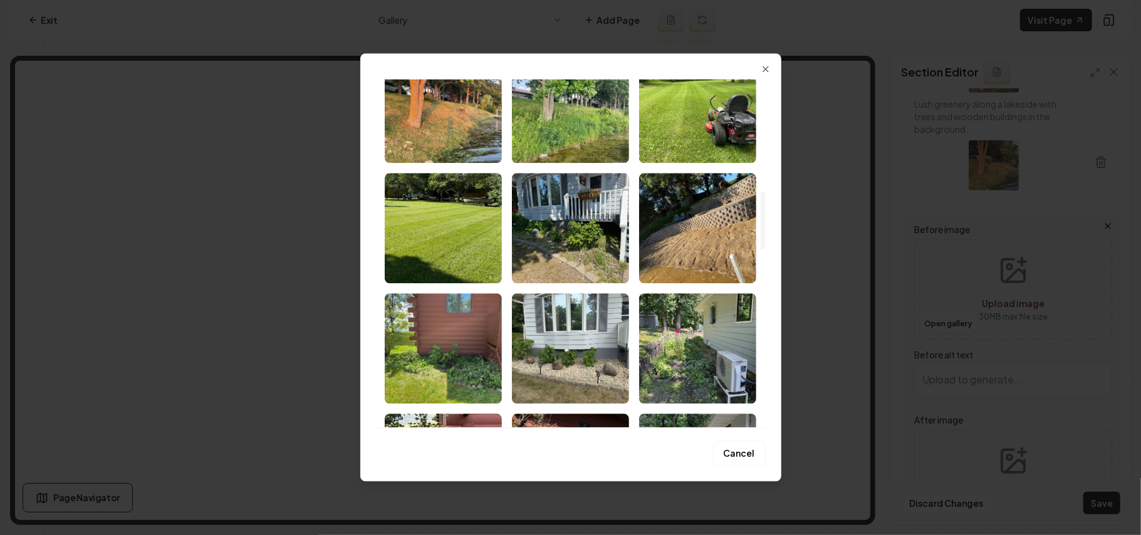
click at [454, 347] on img "Select image image_68b1d0c05c7cd75eb83c97b2.webp" at bounding box center [443, 348] width 117 height 110
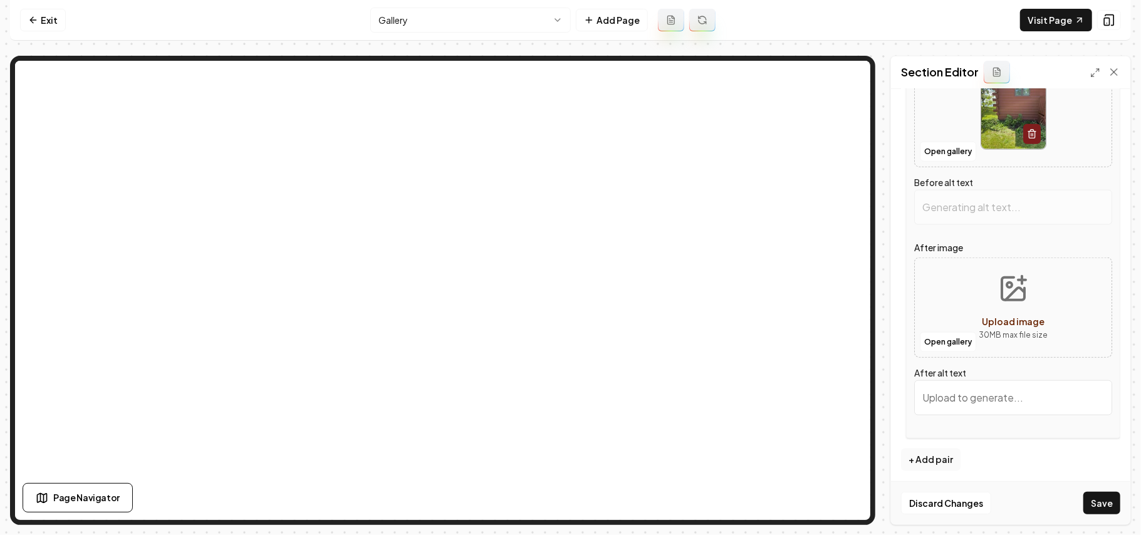
scroll to position [980, 0]
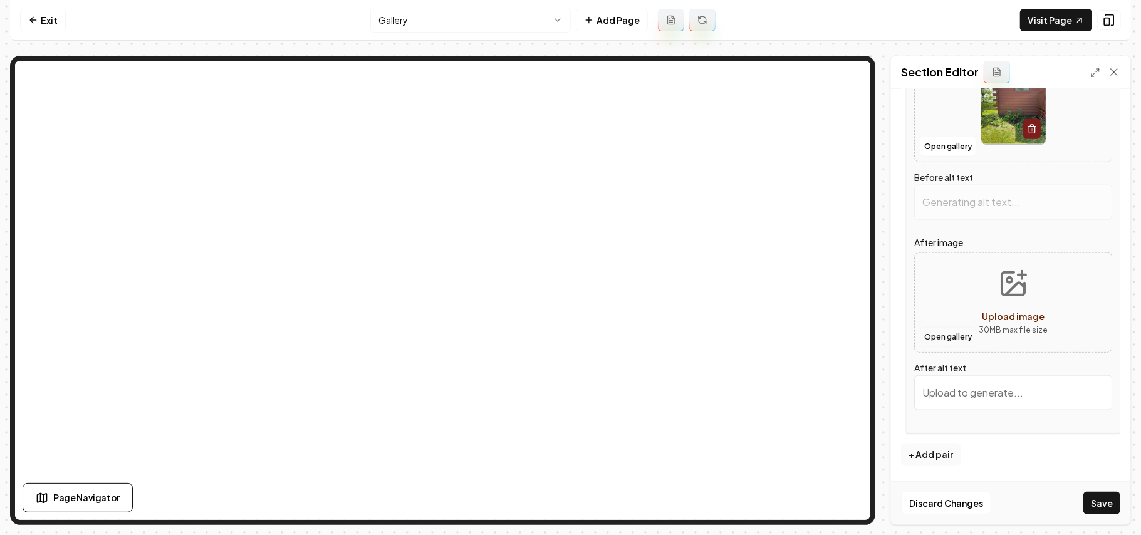
click at [955, 333] on button "Open gallery" at bounding box center [948, 337] width 56 height 20
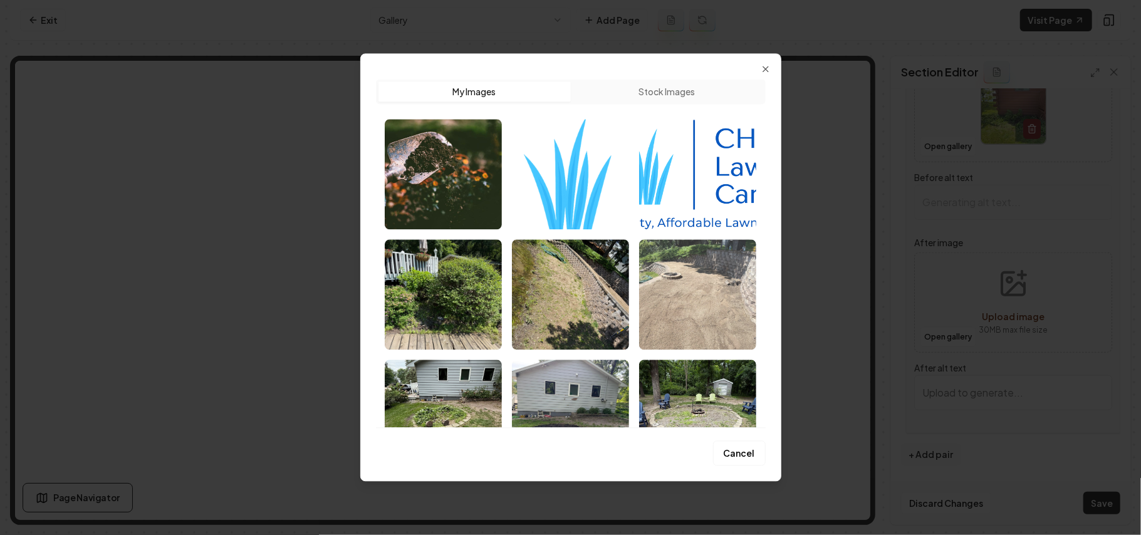
type input "Log cabin corner garden with green plants and a wooden staircase on a sunny day."
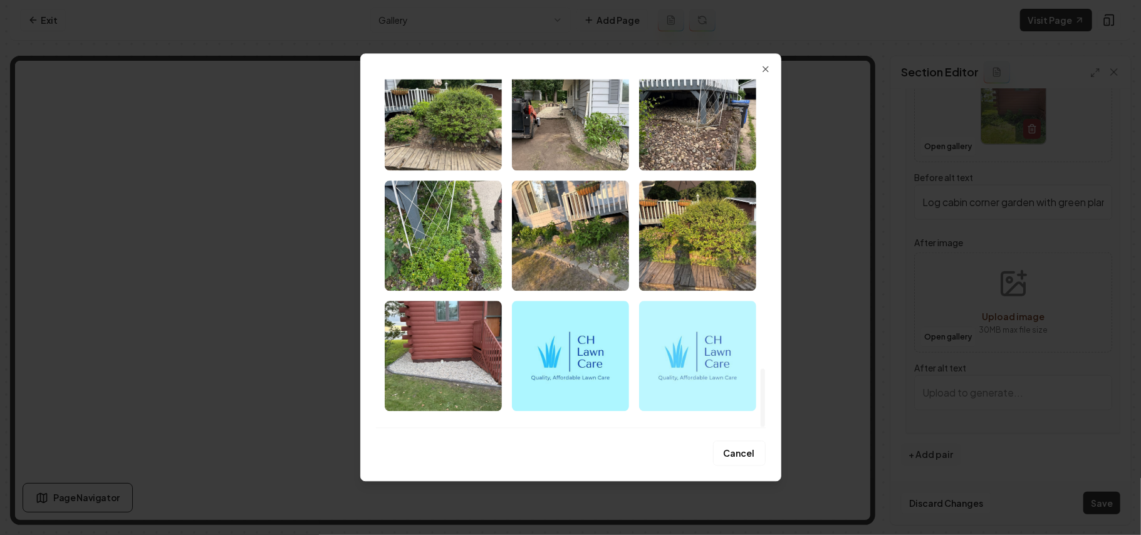
scroll to position [1732, 0]
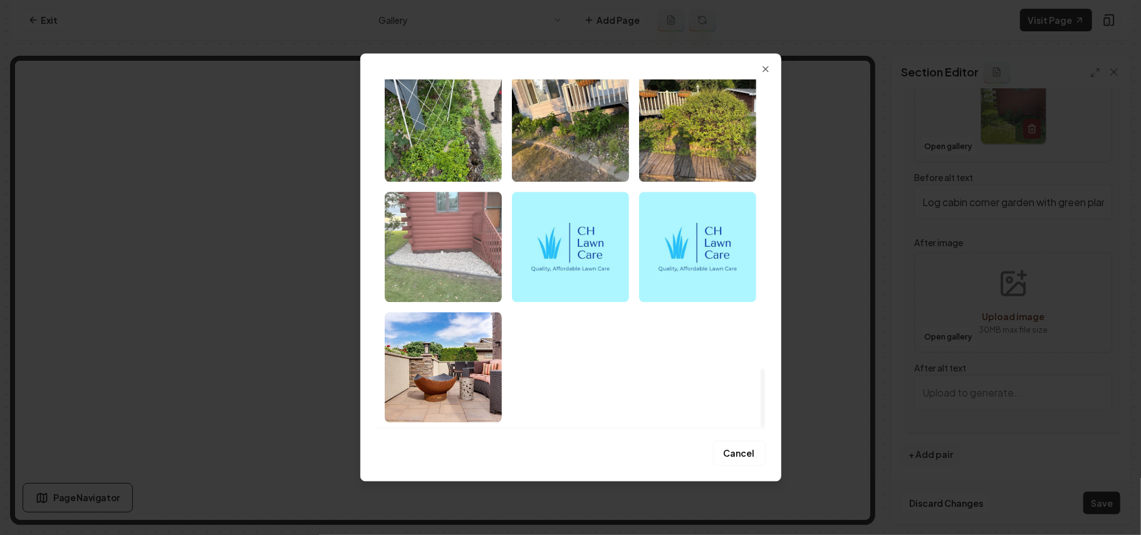
click at [465, 247] on img "Select image image_68b1d0bf5c7cd75eb83c865b.webp" at bounding box center [443, 247] width 117 height 110
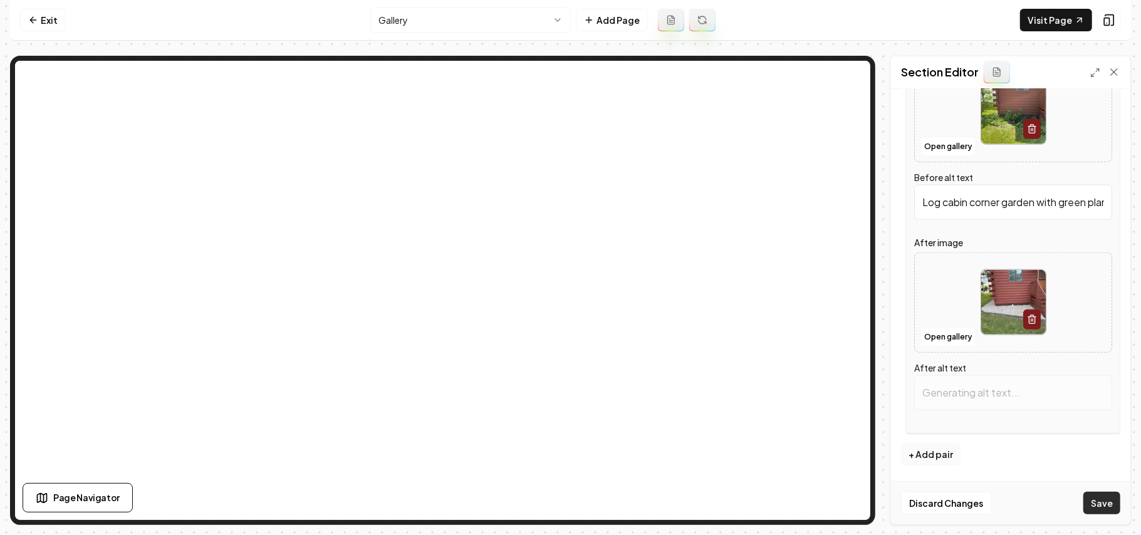
click at [1101, 502] on button "Save" at bounding box center [1102, 503] width 37 height 23
type input "Log cabin corner with gravel landscaping and wooden steps, surrounded by grass."
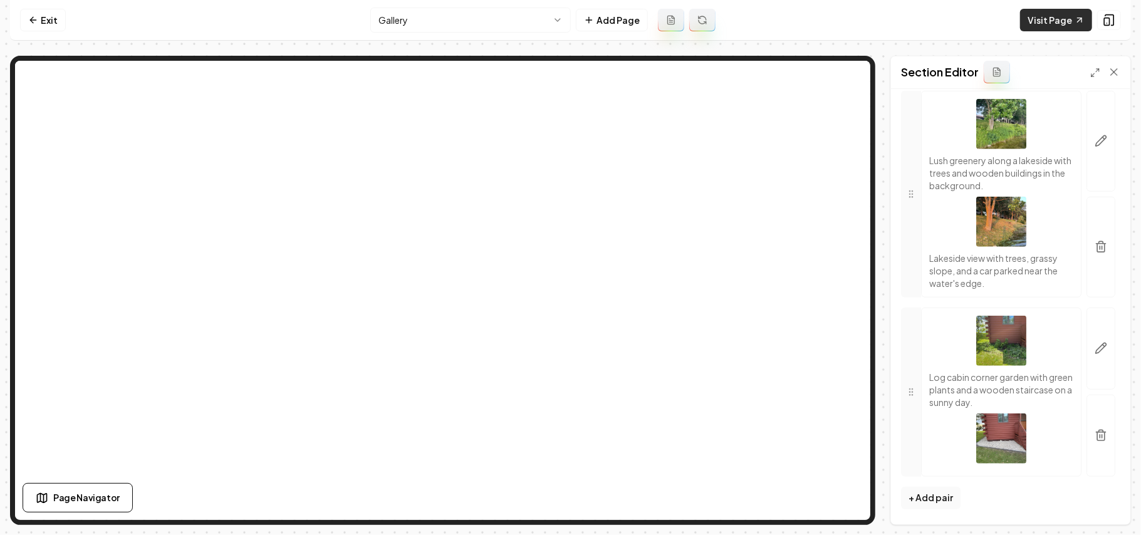
click at [1042, 28] on link "Visit Page" at bounding box center [1056, 20] width 72 height 23
click at [938, 499] on button "+ Add pair" at bounding box center [931, 498] width 60 height 23
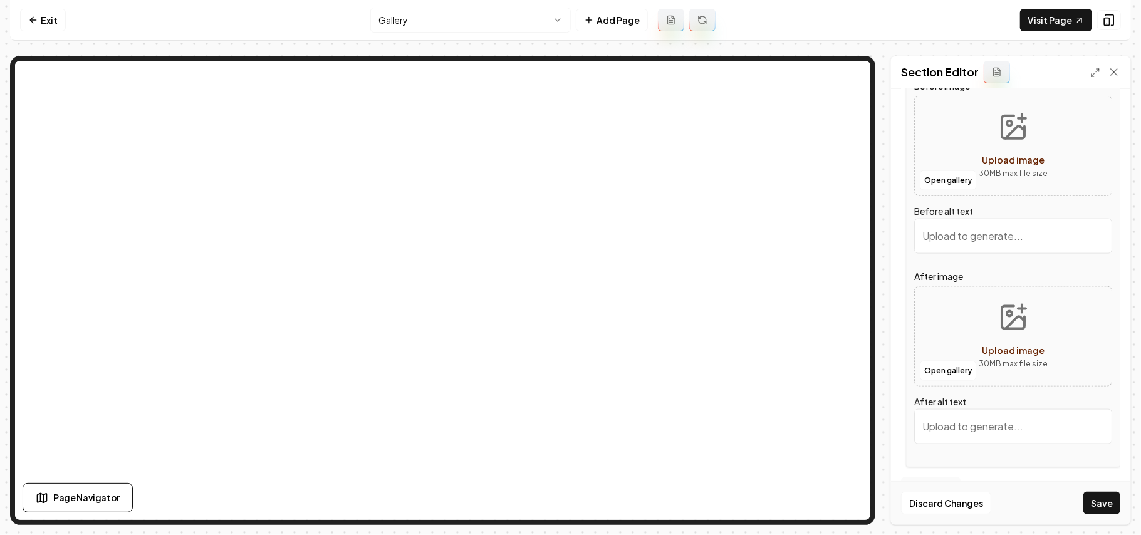
scroll to position [1176, 0]
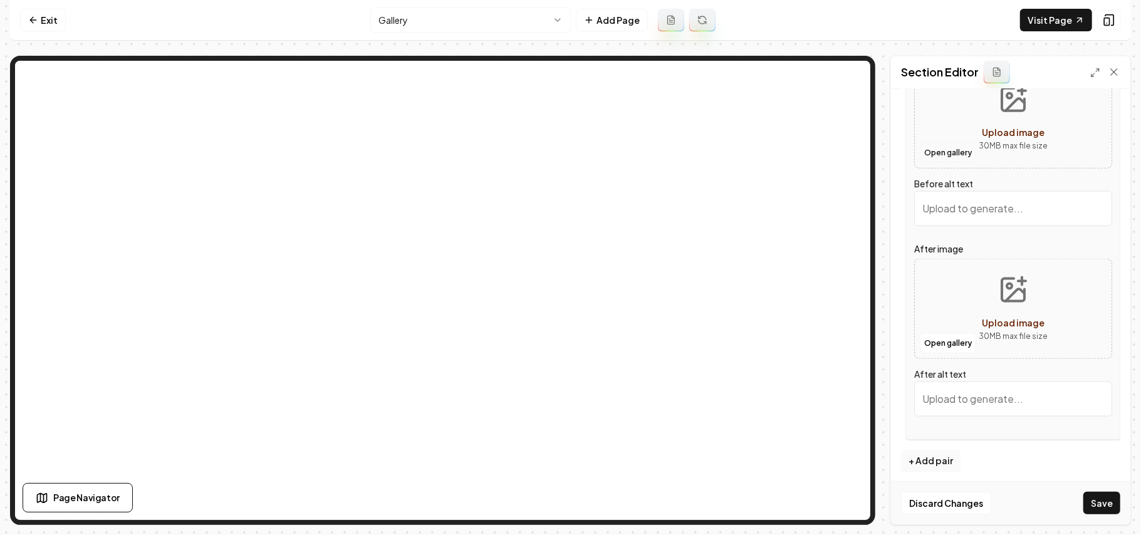
click at [946, 159] on button "Open gallery" at bounding box center [948, 153] width 56 height 20
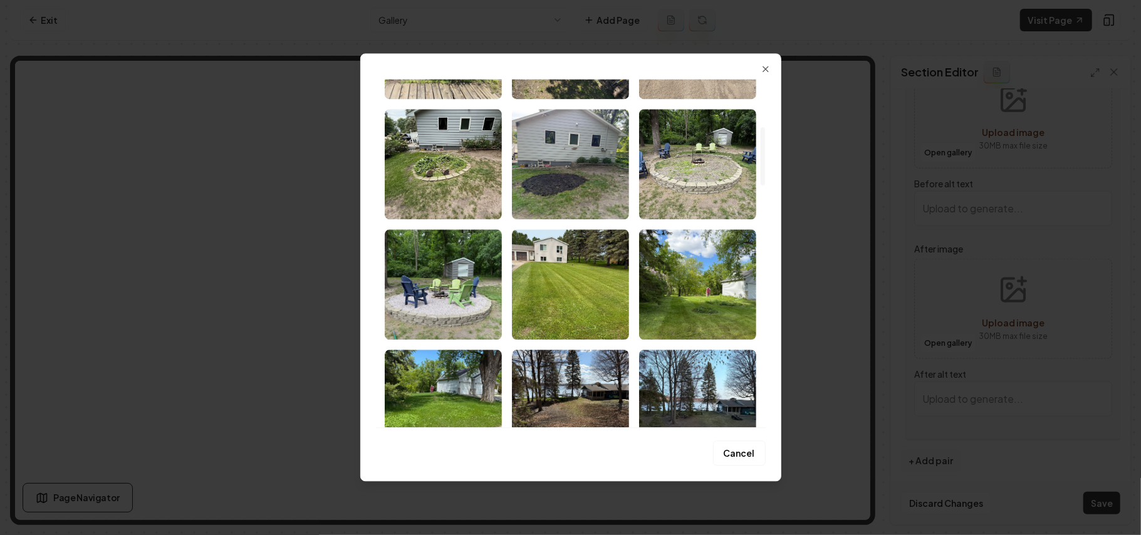
scroll to position [501, 0]
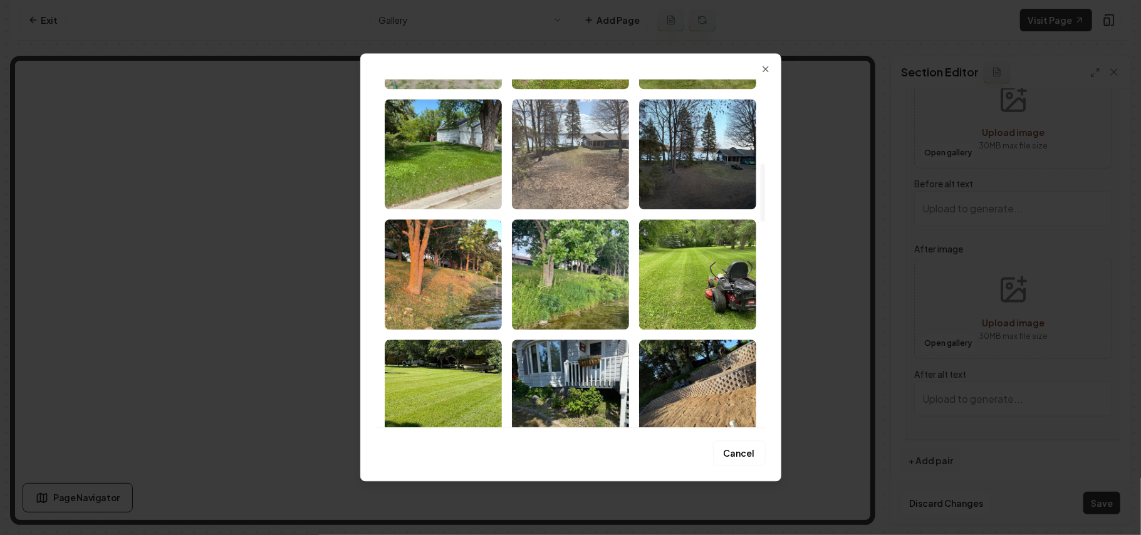
click at [600, 171] on img "Select image image_68b1d1835c7cd75eb845231a.webp" at bounding box center [570, 154] width 117 height 110
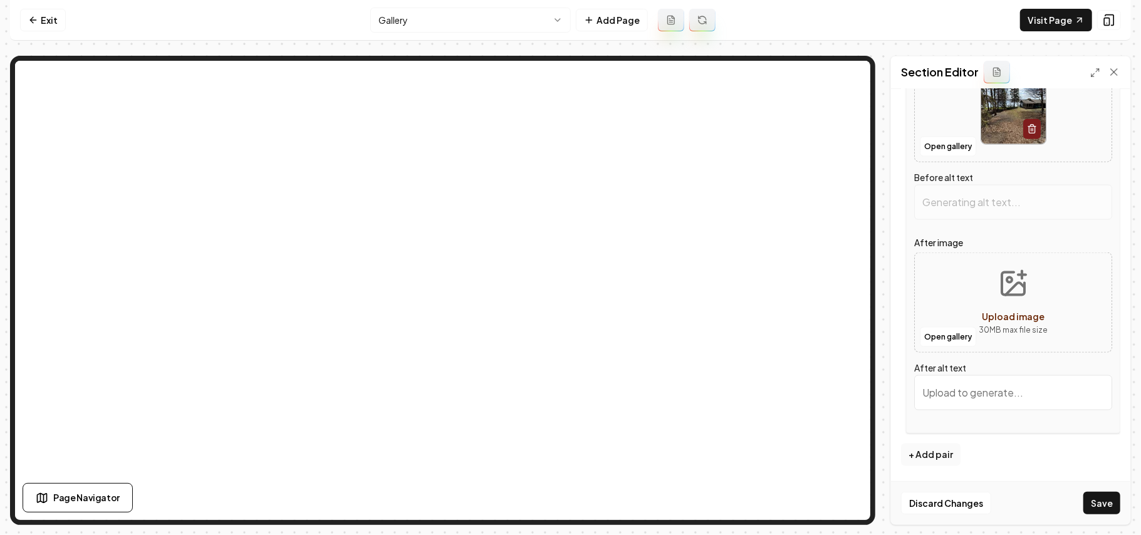
scroll to position [1197, 0]
click at [936, 337] on button "Open gallery" at bounding box center [948, 337] width 56 height 20
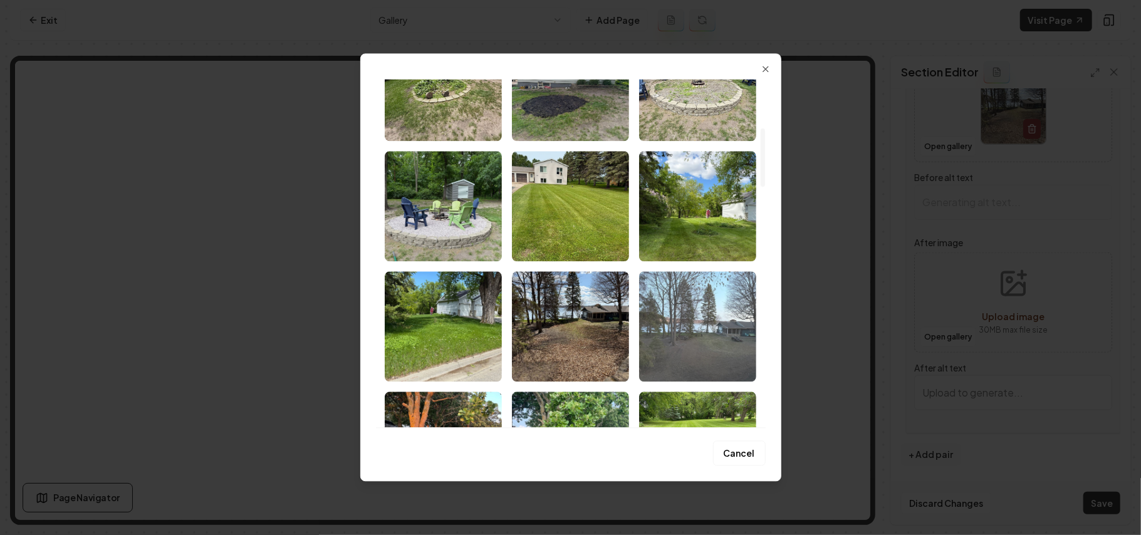
scroll to position [334, 0]
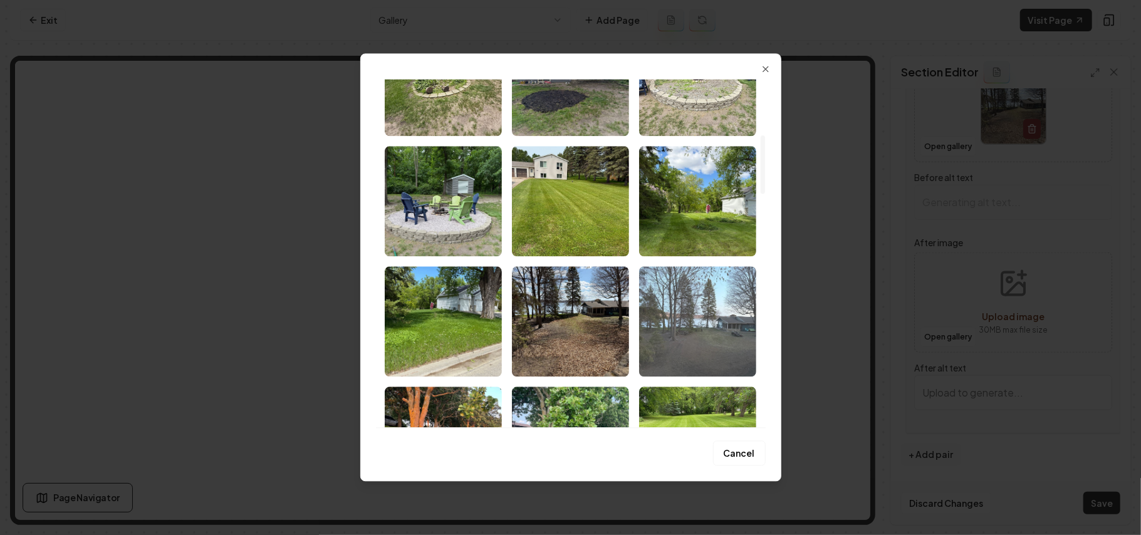
type input "Lakeside view from a yard with trees and a house on a sunny day featuring falle…"
click at [713, 338] on img "Select image image_68b1d1805c7cd75eb8451431.webp" at bounding box center [697, 321] width 117 height 110
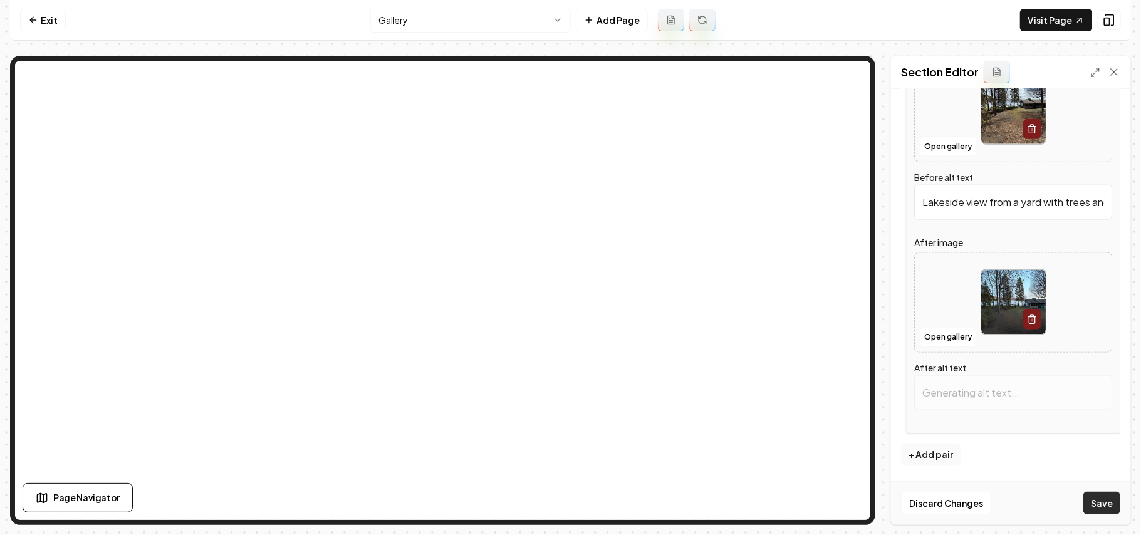
click at [1108, 500] on button "Save" at bounding box center [1102, 503] width 37 height 23
type input "Lakeside view with trees, a house, and a calm water scene at sunset or sunrise."
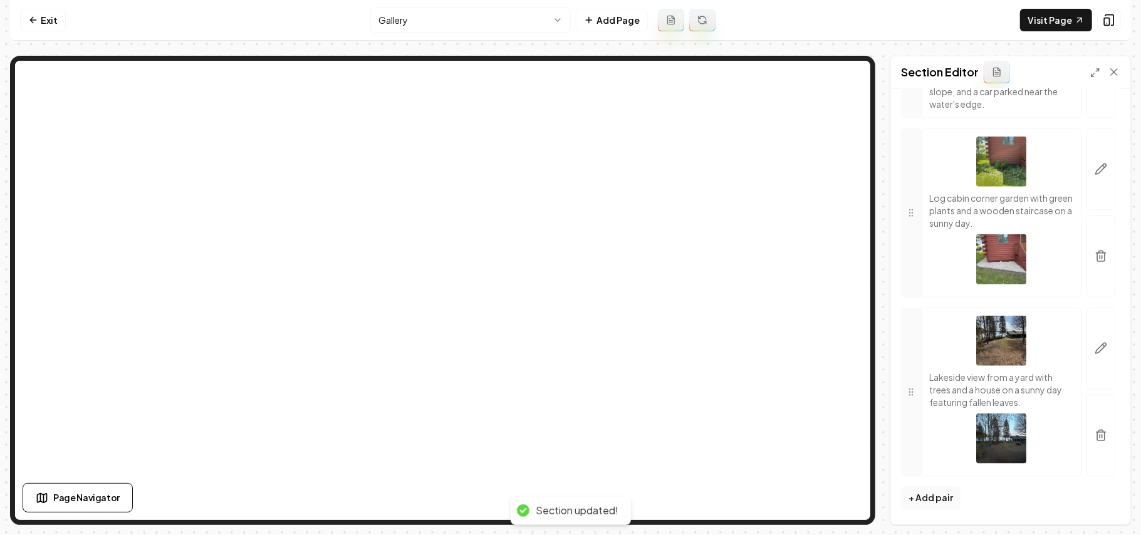
scroll to position [926, 0]
click at [936, 498] on button "+ Add pair" at bounding box center [931, 498] width 60 height 23
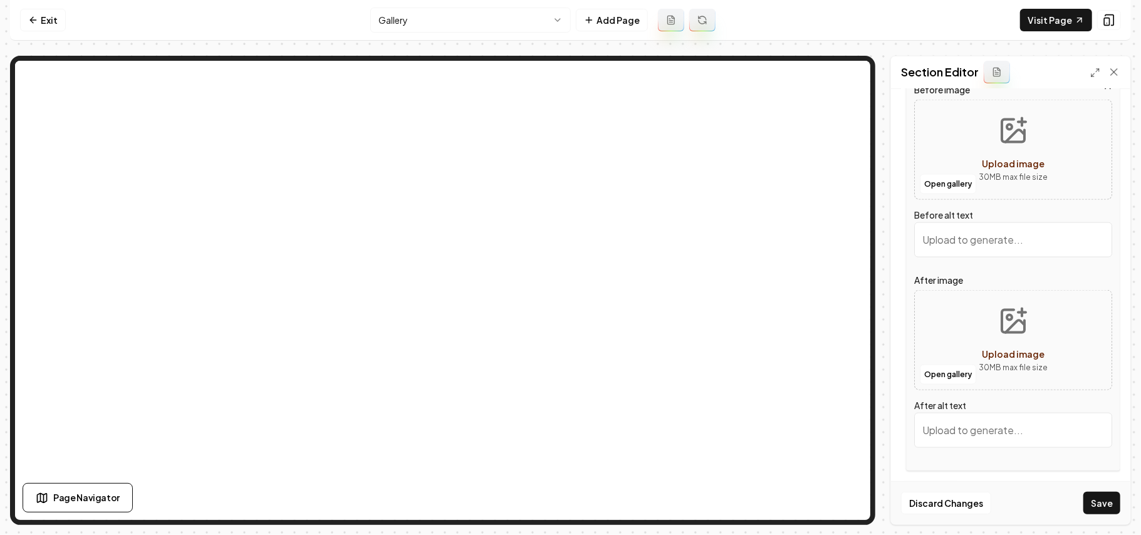
scroll to position [1377, 0]
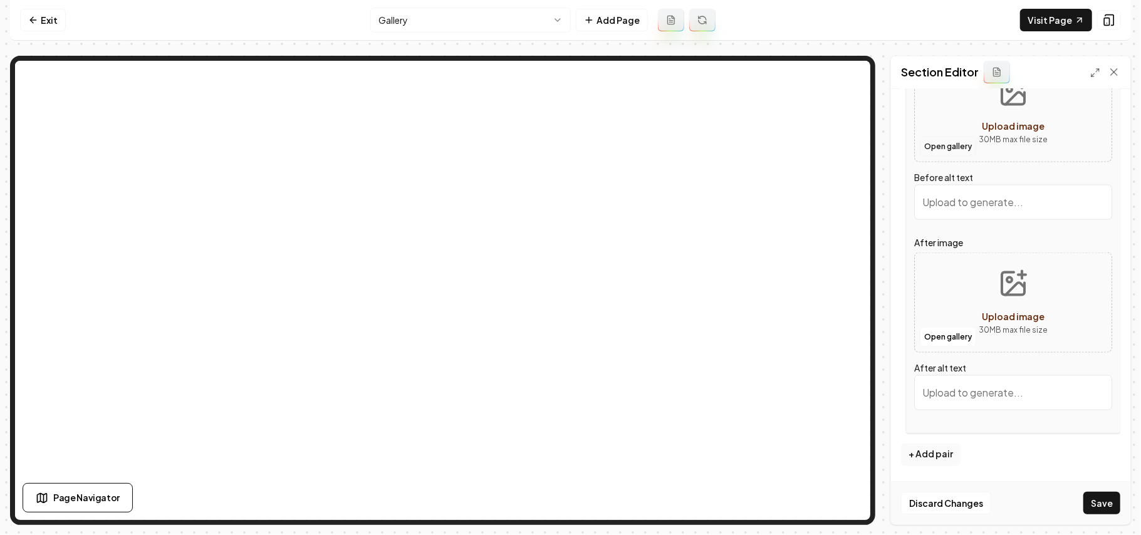
click at [936, 141] on button "Open gallery" at bounding box center [948, 147] width 56 height 20
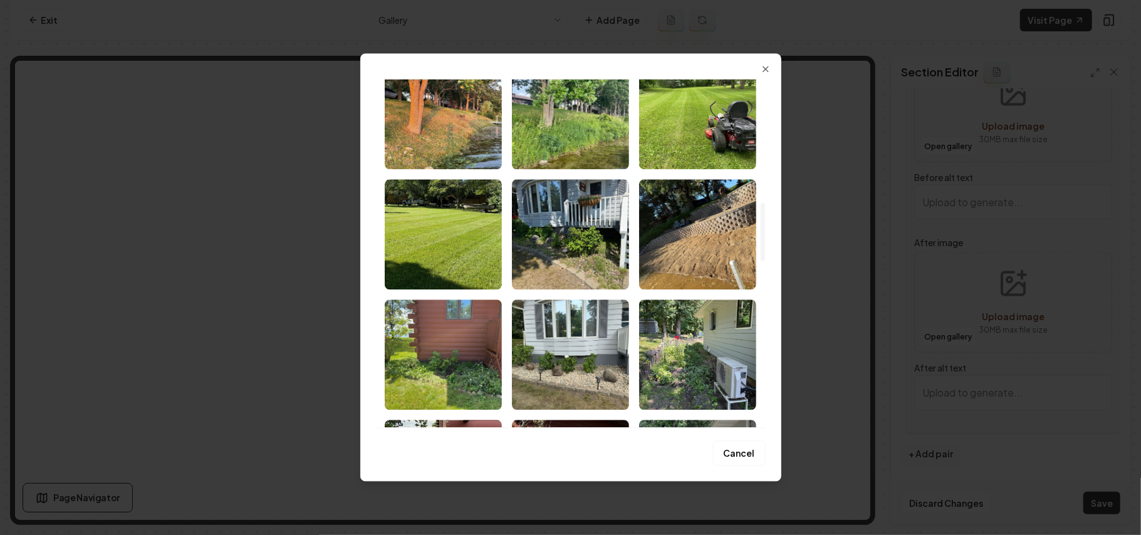
scroll to position [752, 0]
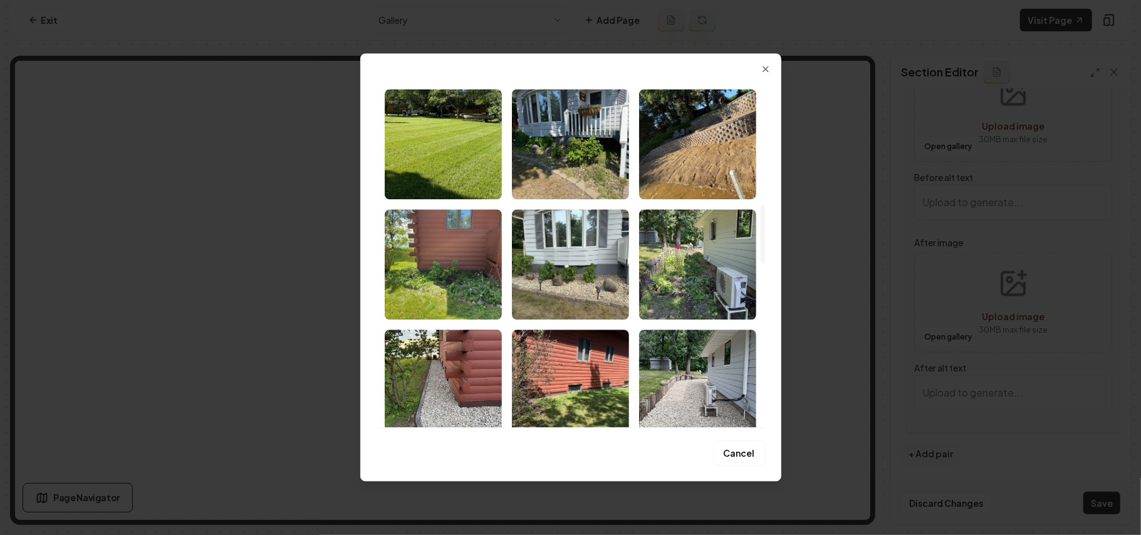
click at [587, 169] on img "Select image image_68b1d1805c7cd75eb8451174.webp" at bounding box center [570, 144] width 117 height 110
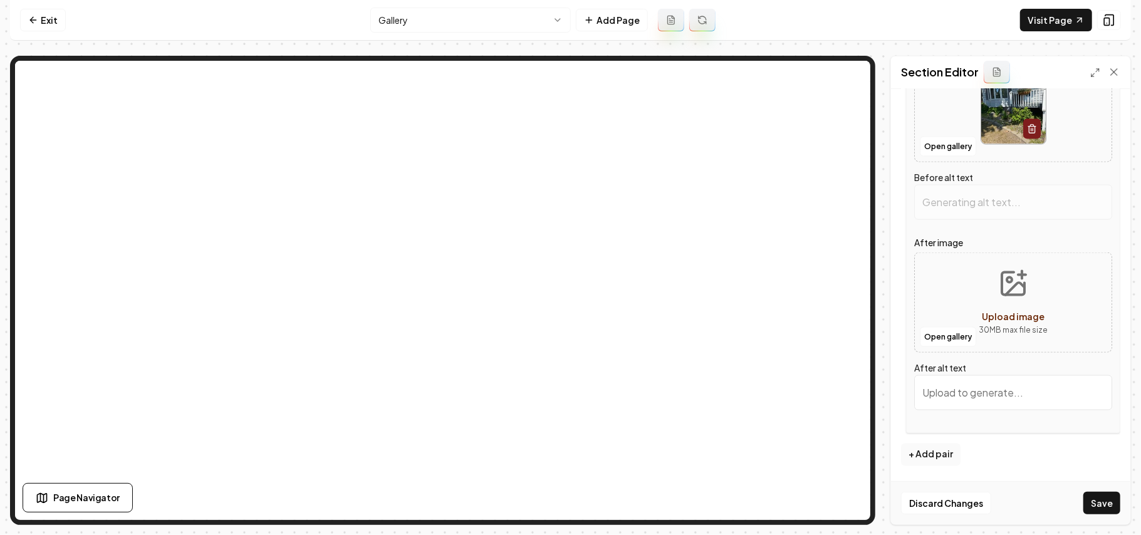
drag, startPoint x: 946, startPoint y: 446, endPoint x: 1055, endPoint y: 372, distance: 132.1
type input "Front of a house with a flower basket, greenery, path, and outdoor lighting fix…"
click at [961, 333] on button "Open gallery" at bounding box center [948, 337] width 56 height 20
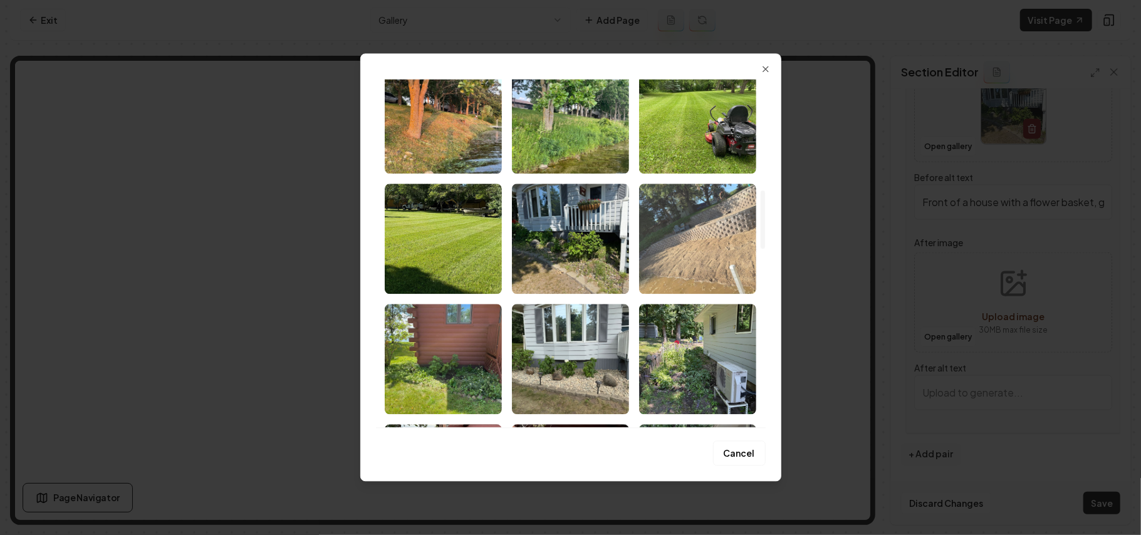
scroll to position [668, 0]
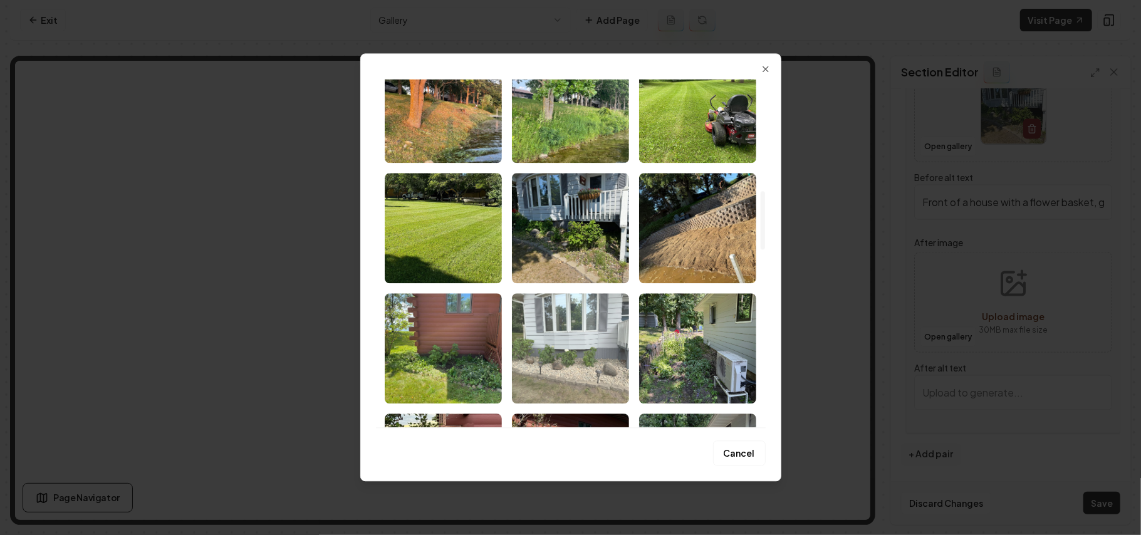
click at [604, 369] on img "Select image image_68b1d0bf5c7cd75eb83c8dd0.webp" at bounding box center [570, 348] width 117 height 110
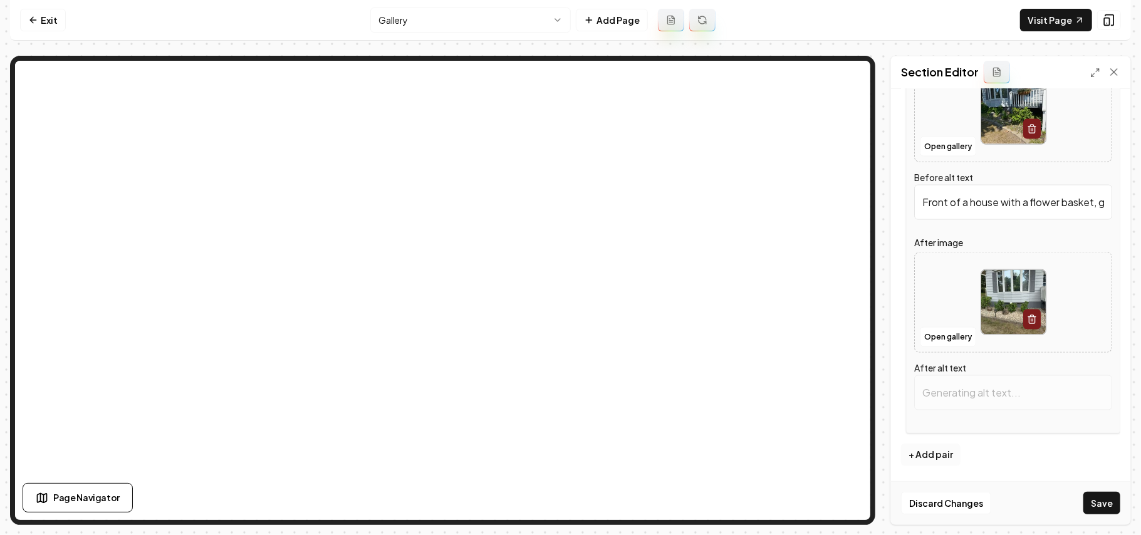
click at [941, 461] on button "+ Add pair" at bounding box center [931, 455] width 60 height 23
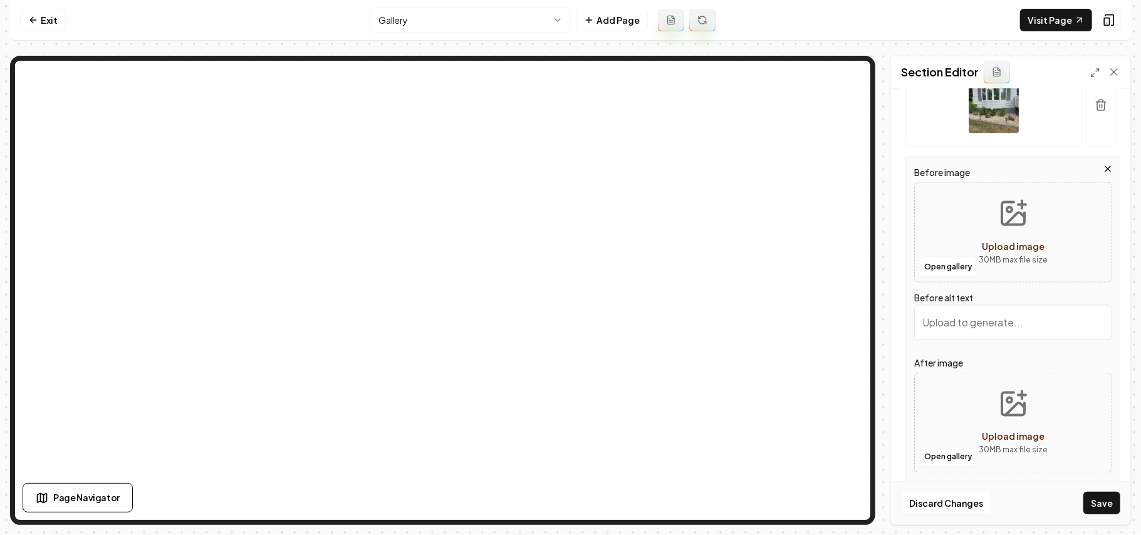
scroll to position [1460, 0]
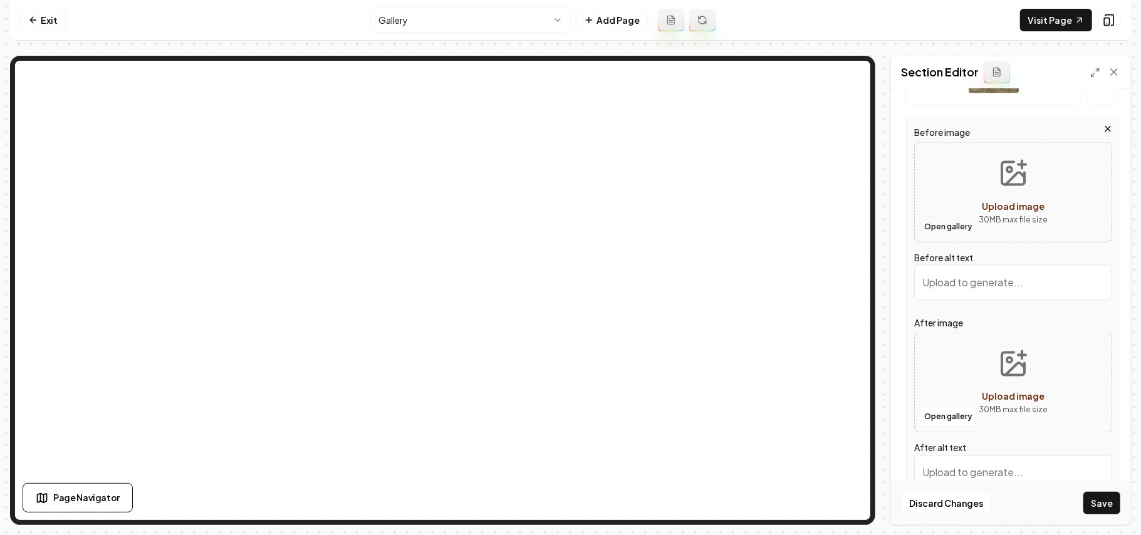
click at [948, 237] on button "Open gallery" at bounding box center [948, 227] width 56 height 20
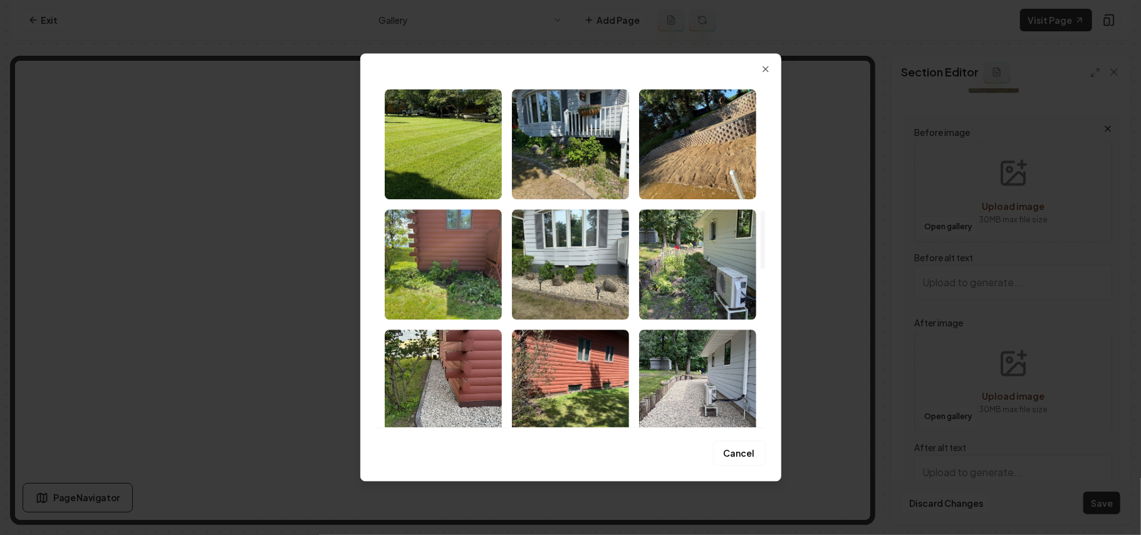
scroll to position [835, 0]
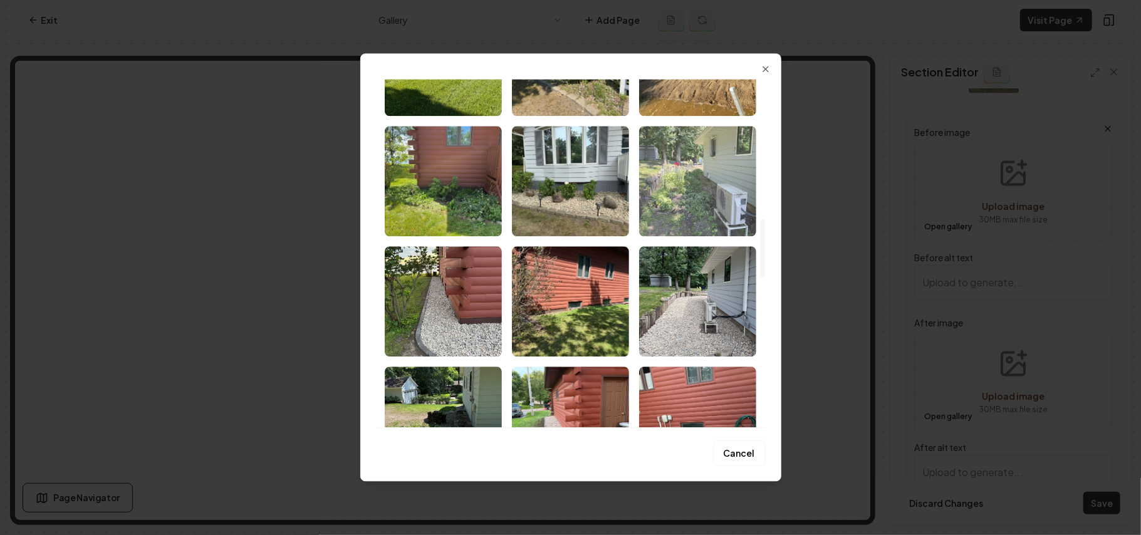
click at [699, 201] on img "Select image image_68b1d0c05c7cd75eb83c9a74.webp" at bounding box center [697, 181] width 117 height 110
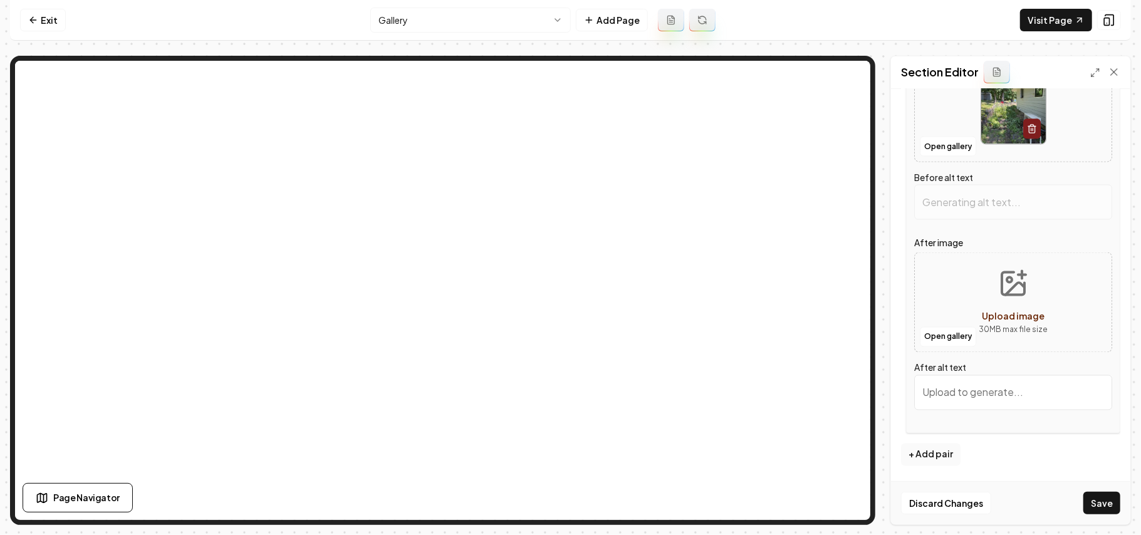
scroll to position [1557, 0]
click at [951, 338] on button "Open gallery" at bounding box center [948, 337] width 56 height 20
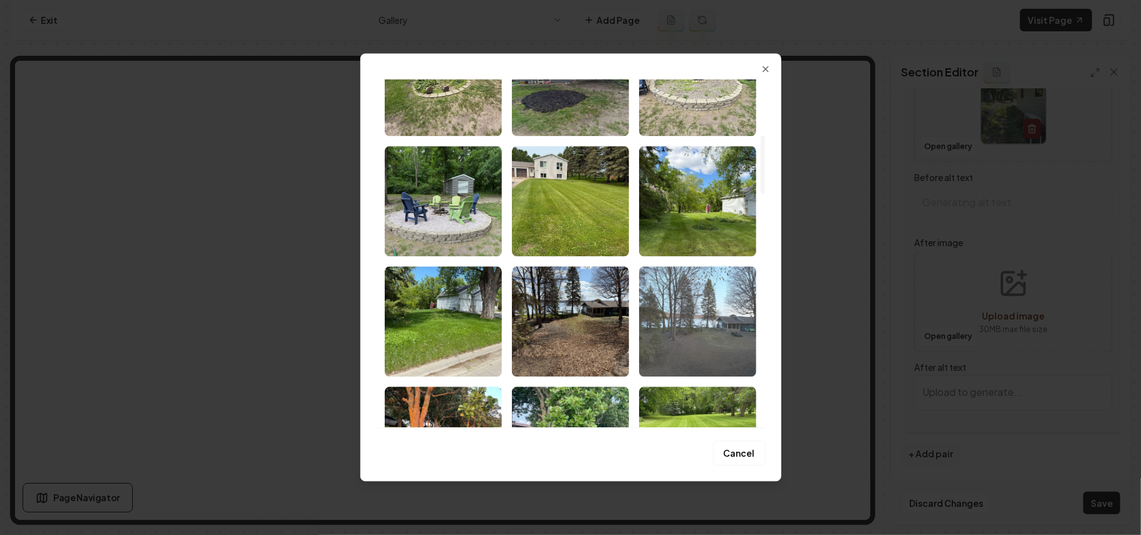
type input "Residential garden with flowering plants and an air conditioning unit beside a …"
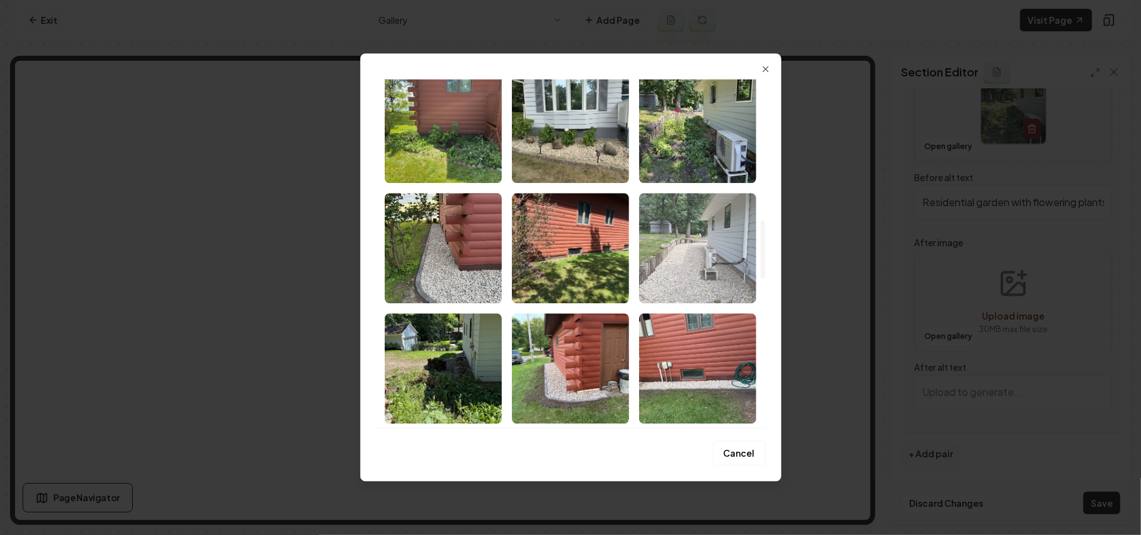
scroll to position [919, 0]
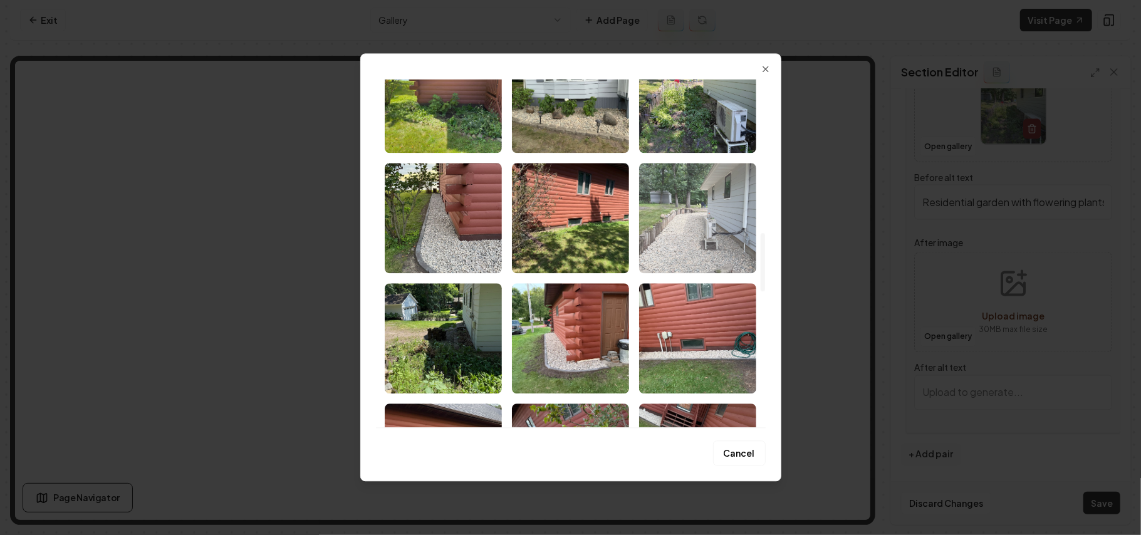
click at [725, 244] on img "Select image image_68b1d0c05c7cd75eb83c951e.webp" at bounding box center [697, 218] width 117 height 110
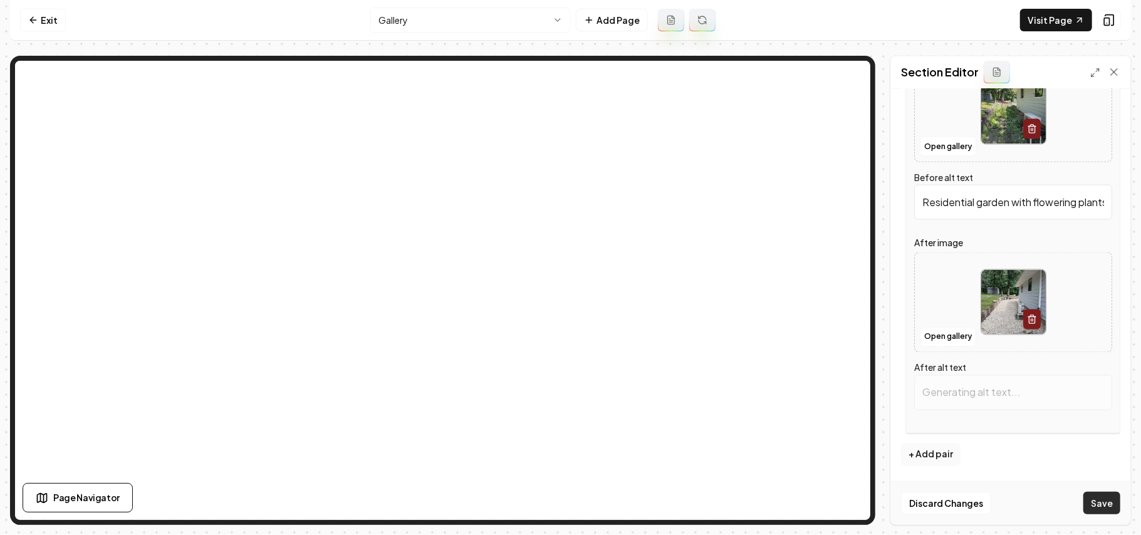
click at [1093, 505] on button "Save" at bounding box center [1102, 503] width 37 height 23
type input "Gravel landscaping alongside a house with air conditioning unit and trees in ba…"
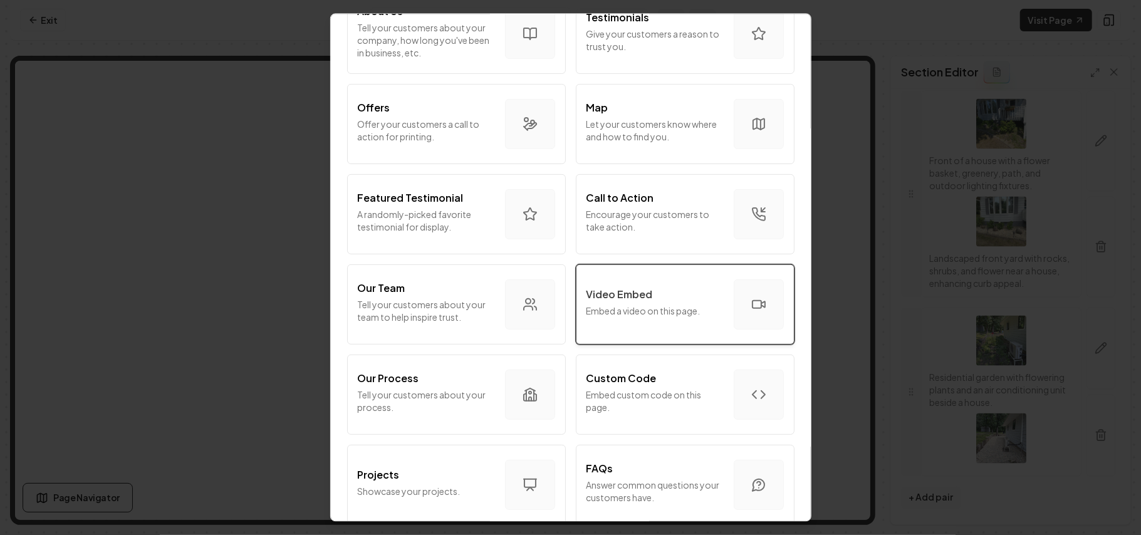
scroll to position [167, 0]
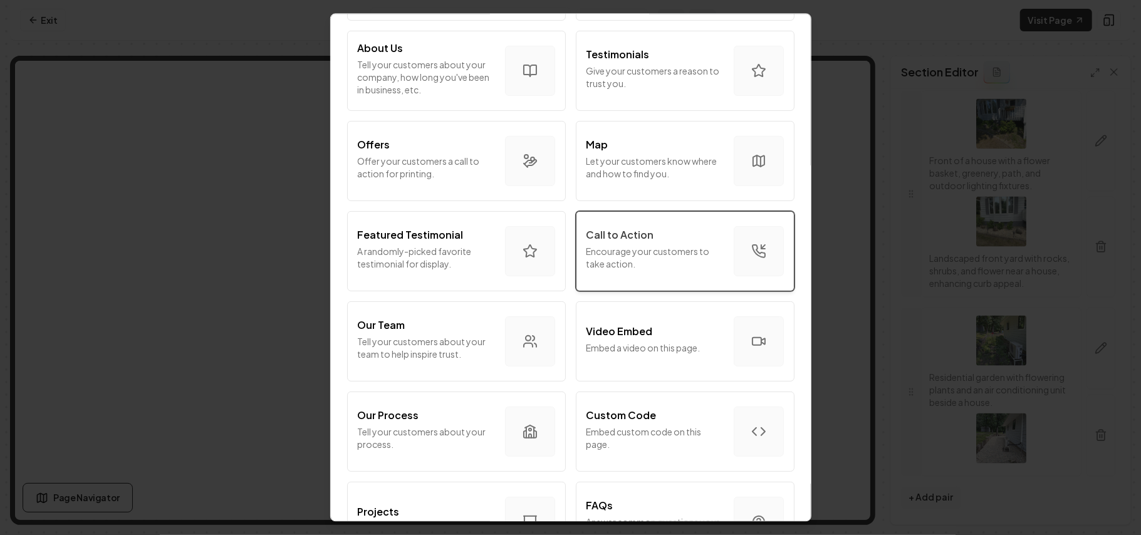
click at [656, 262] on p "Encourage your customers to take action." at bounding box center [655, 257] width 137 height 25
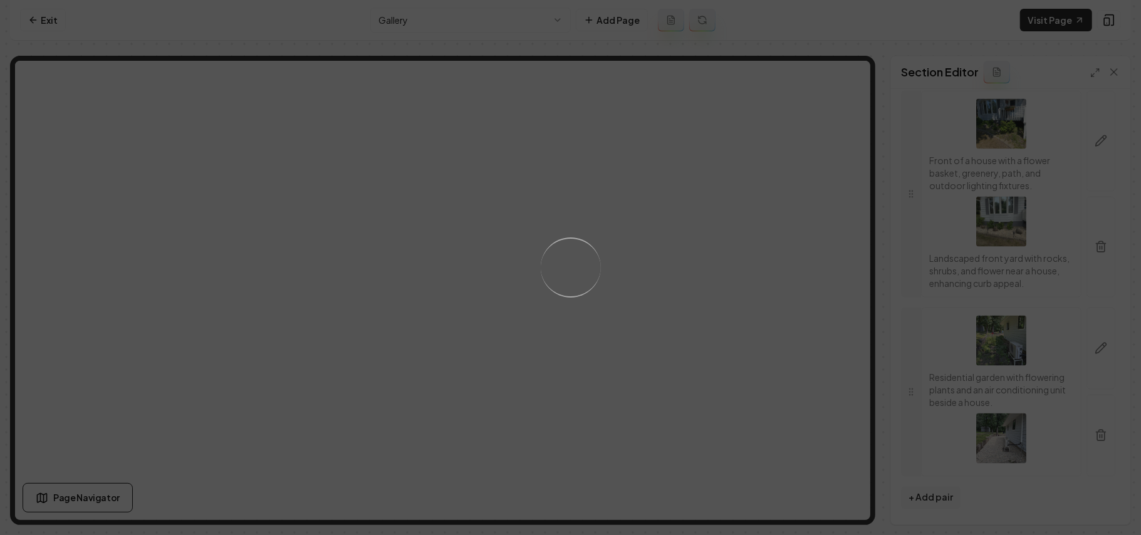
scroll to position [0, 0]
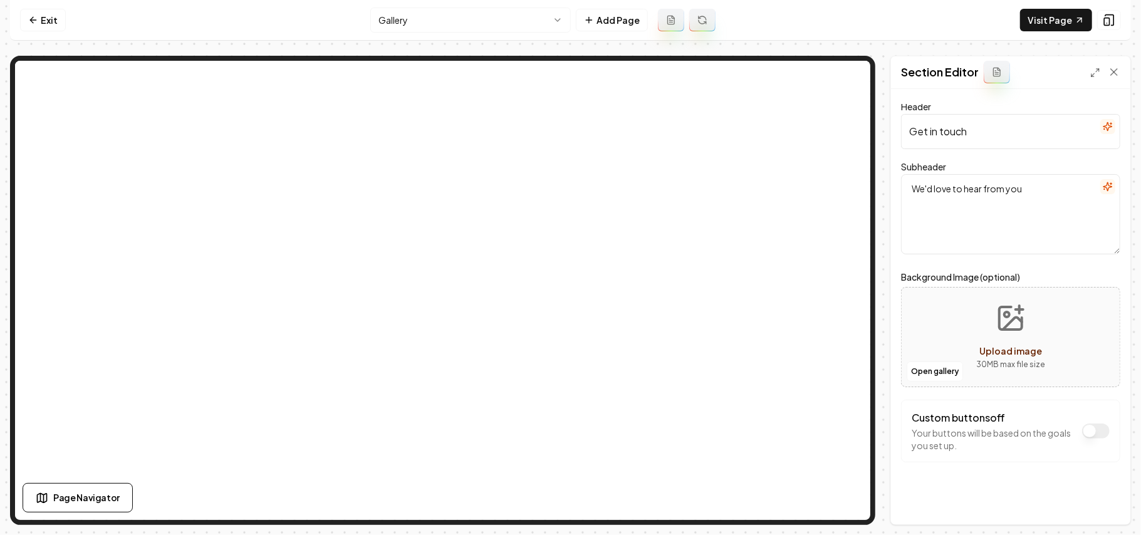
click at [1103, 188] on icon "button" at bounding box center [1108, 187] width 10 height 10
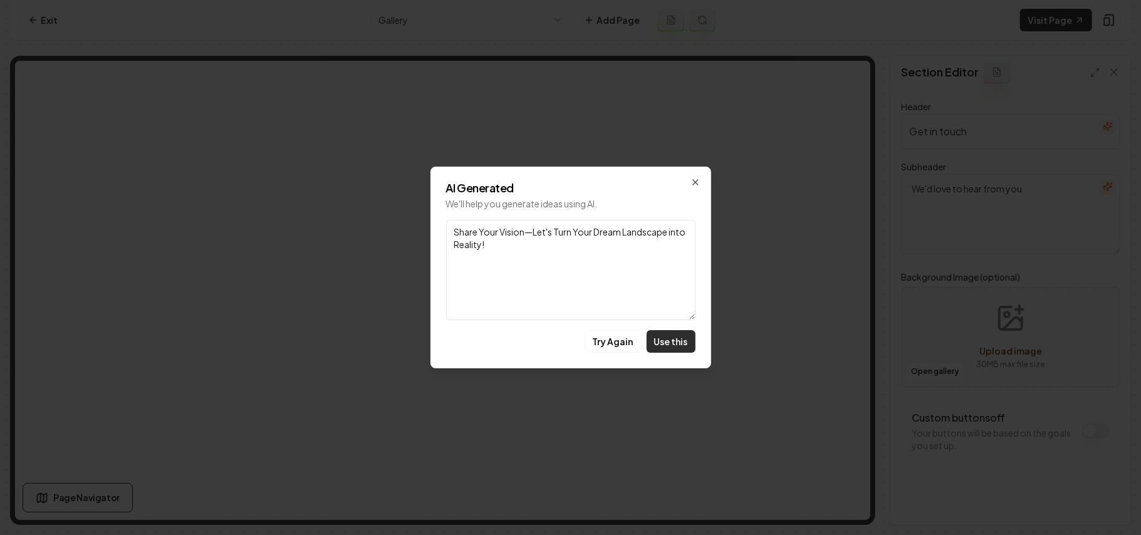
click at [659, 345] on button "Use this" at bounding box center [671, 341] width 49 height 23
type textarea "Share Your Vision—Let's Turn Your Dream Landscape into Reality!"
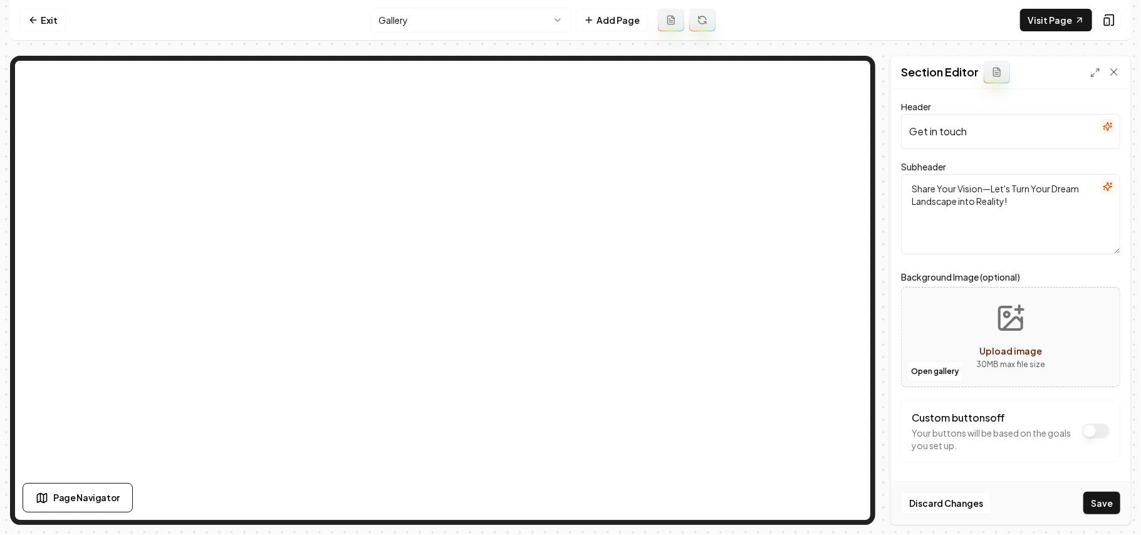
click at [1103, 129] on icon "button" at bounding box center [1108, 127] width 10 height 10
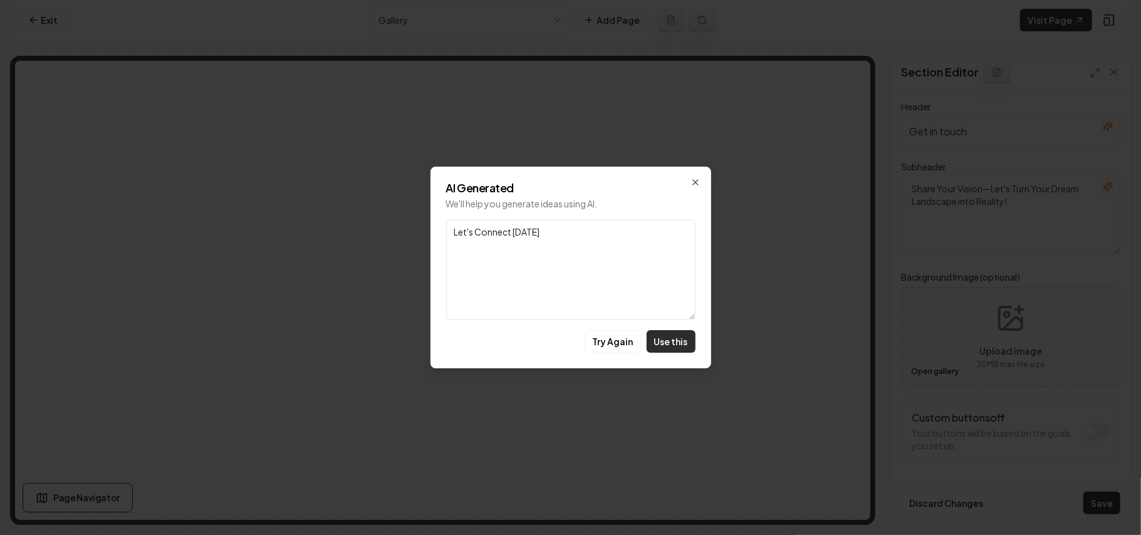
click at [668, 341] on button "Use this" at bounding box center [671, 341] width 49 height 23
type input "Let's Connect Today"
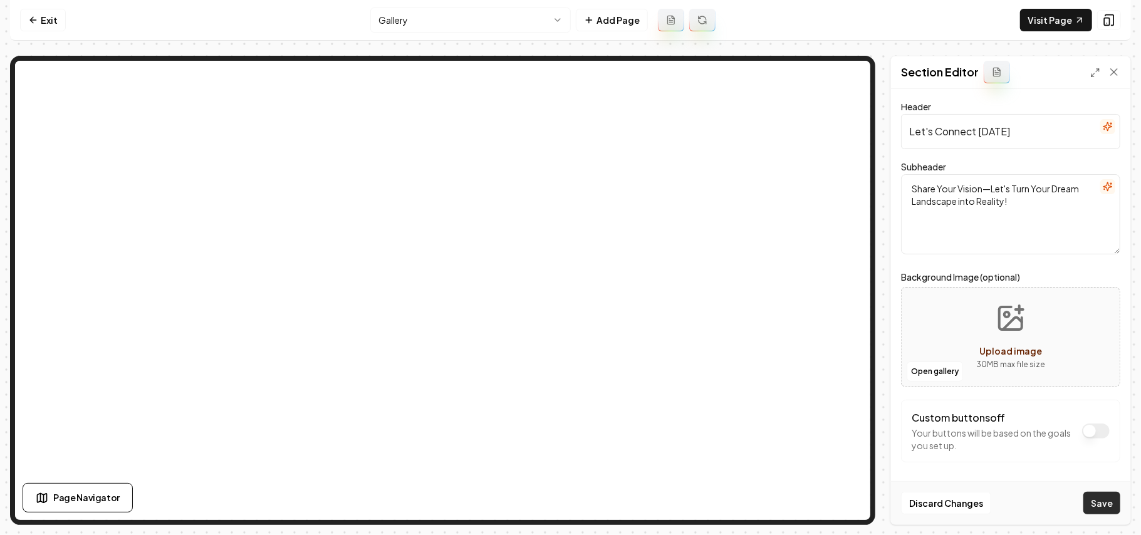
click at [1109, 505] on button "Save" at bounding box center [1102, 503] width 37 height 23
click at [931, 369] on button "Open gallery" at bounding box center [935, 372] width 56 height 20
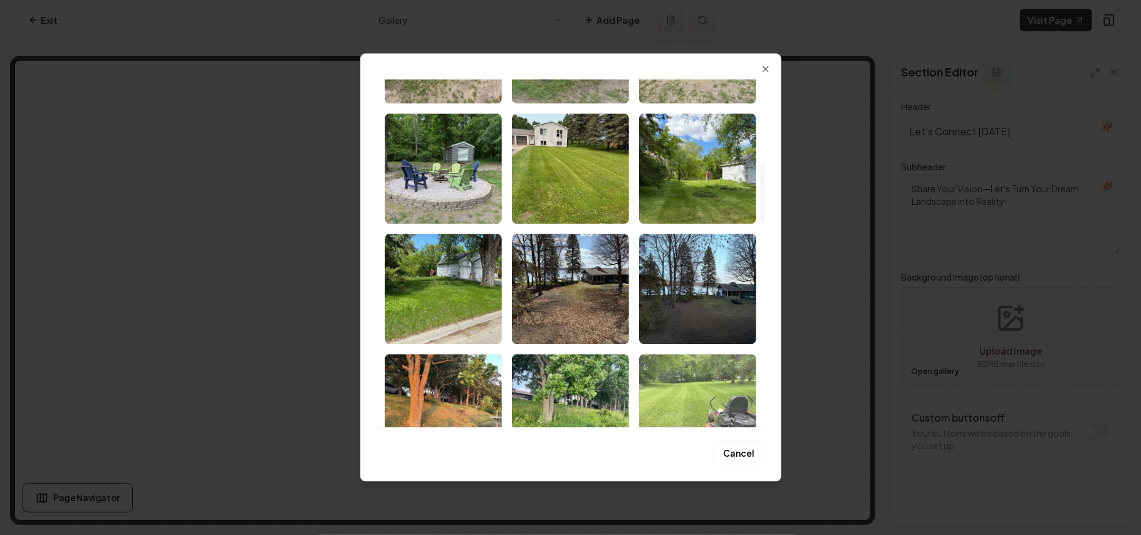
scroll to position [501, 0]
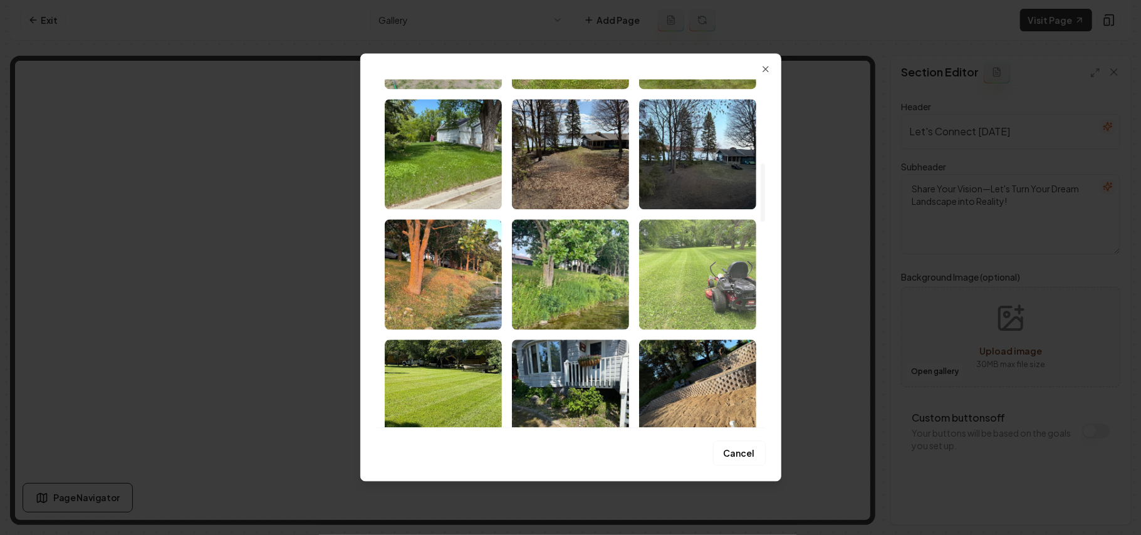
click at [692, 281] on img "Select image image_68b1d17f5c7cd75eb8450a71.webp" at bounding box center [697, 274] width 117 height 110
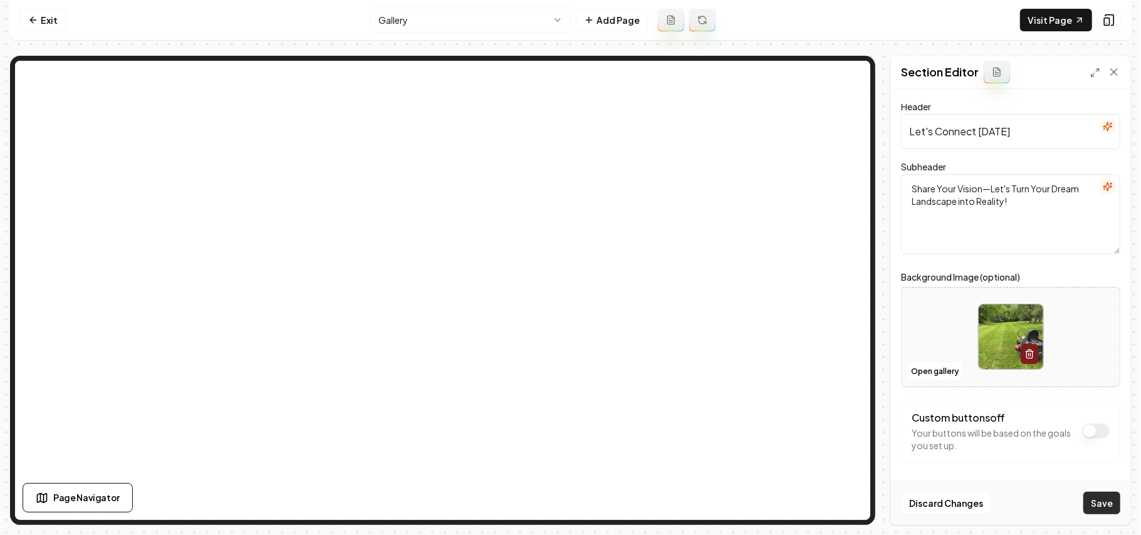
click at [1091, 503] on button "Save" at bounding box center [1102, 503] width 37 height 23
click at [517, 18] on html "Computer Required This feature is only available on a computer. Please switch t…" at bounding box center [570, 267] width 1141 height 535
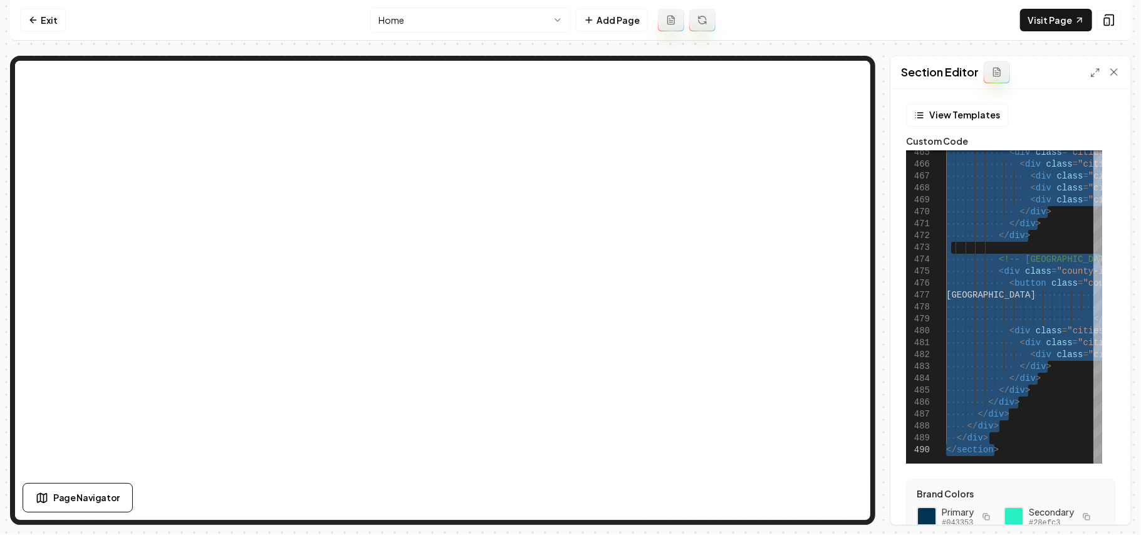
scroll to position [11, 0]
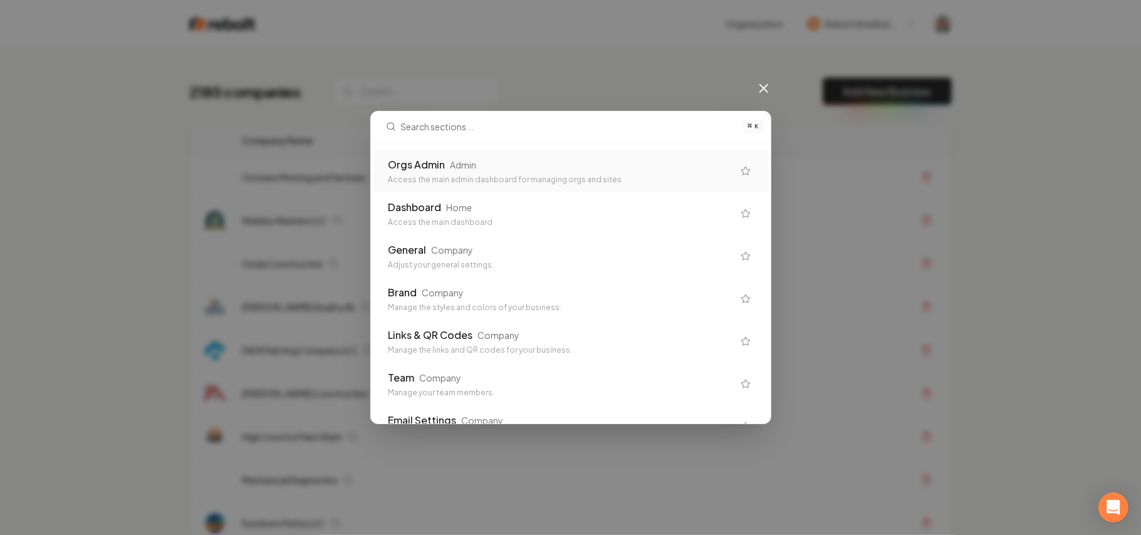
click at [460, 186] on div "Orgs Admin Admin Access the main admin dashboard for managing orgs and sites" at bounding box center [571, 171] width 395 height 43
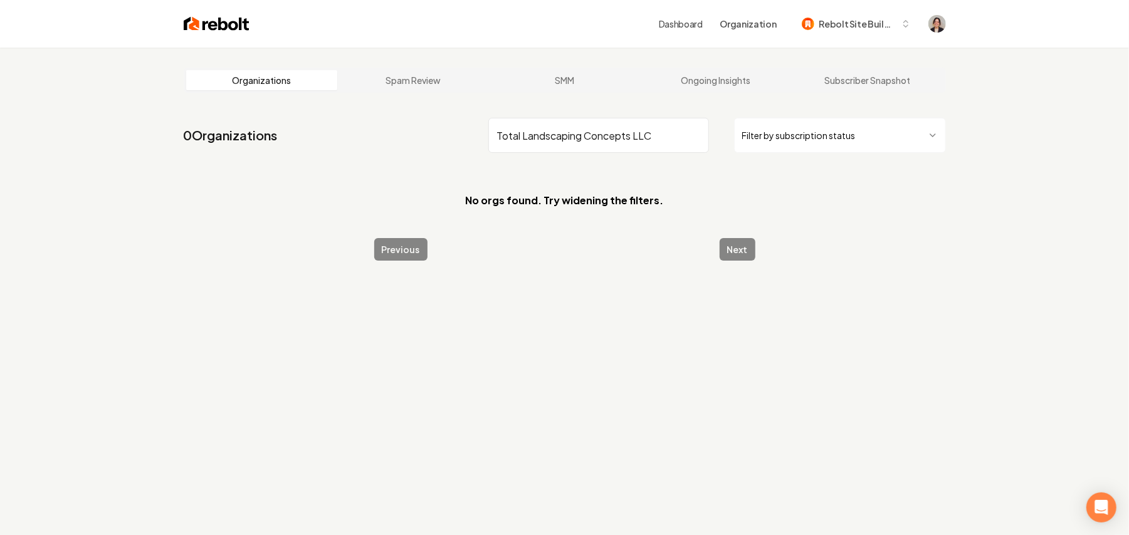
click at [664, 141] on input "Total Landscaping Concepts LLC" at bounding box center [598, 135] width 221 height 35
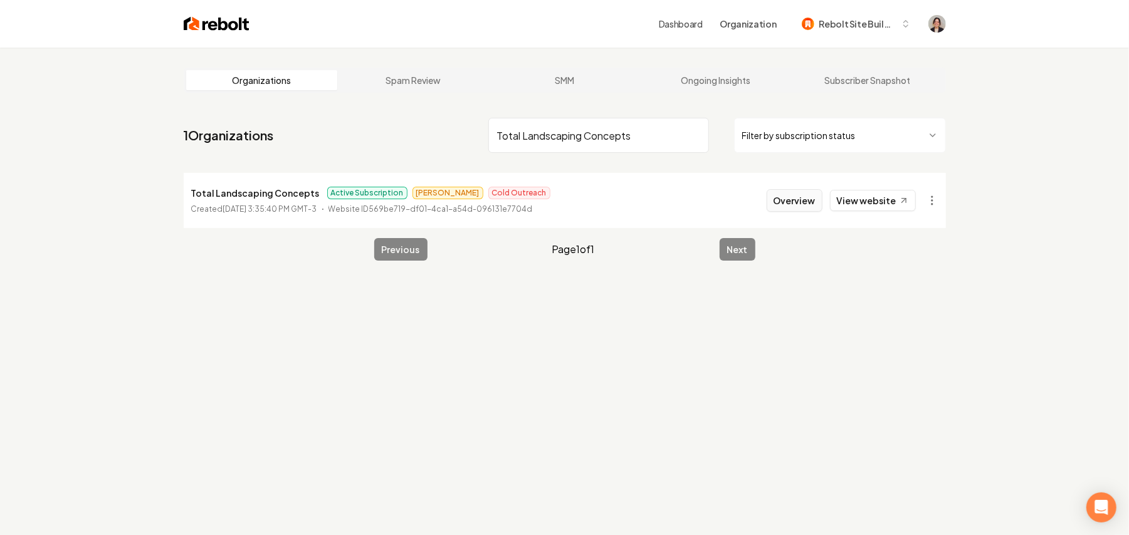
type input "Total Landscaping Concepts"
click at [790, 199] on button "Overview" at bounding box center [795, 200] width 56 height 23
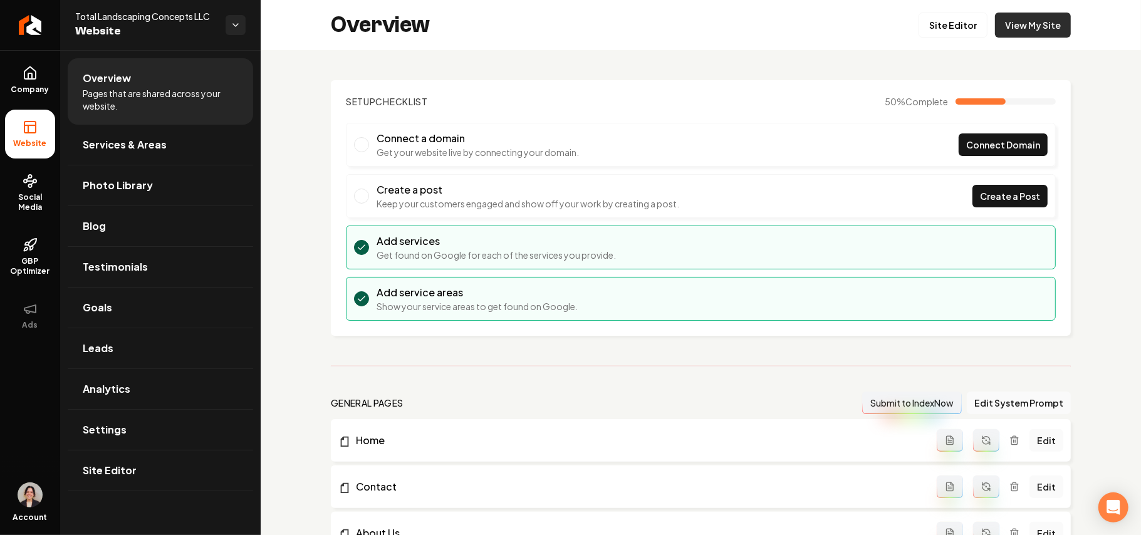
click at [1030, 24] on link "View My Site" at bounding box center [1033, 25] width 76 height 25
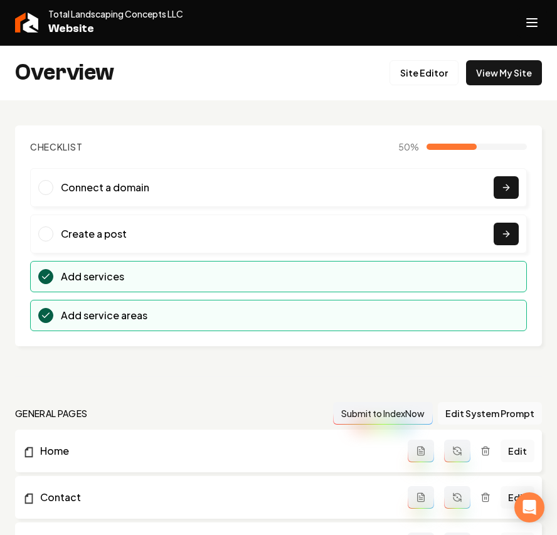
click at [540, 21] on button "Open navigation menu" at bounding box center [531, 23] width 30 height 30
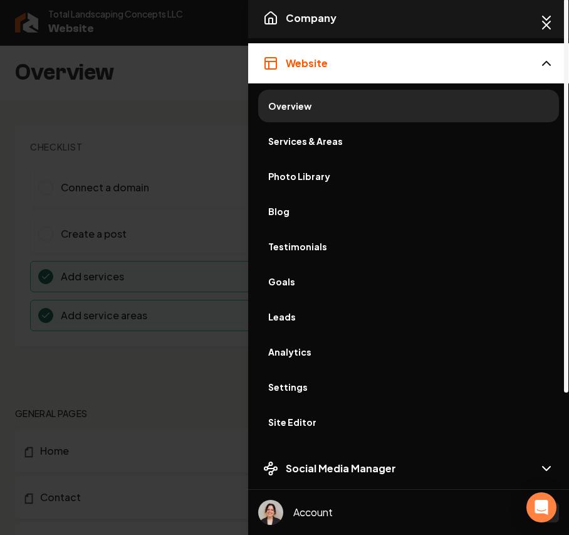
click at [367, 8] on button "Company" at bounding box center [408, 18] width 321 height 40
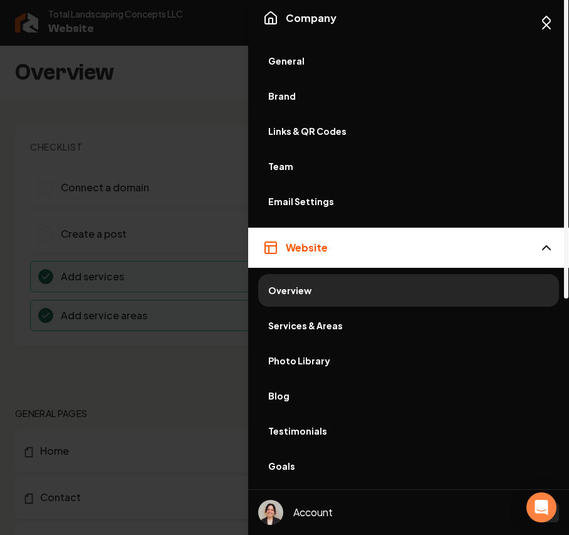
click at [292, 63] on span "General" at bounding box center [408, 61] width 281 height 13
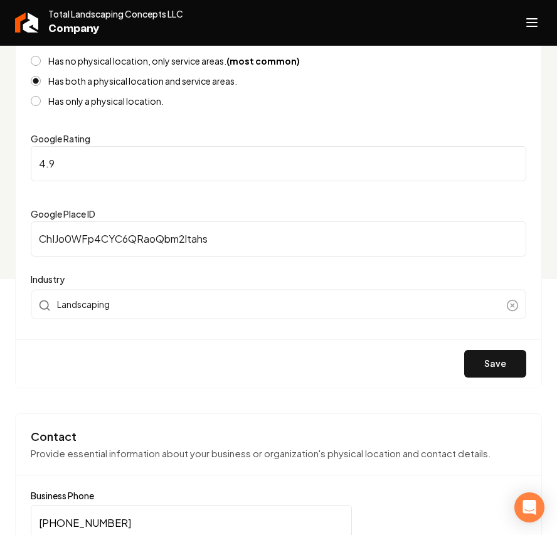
scroll to position [417, 0]
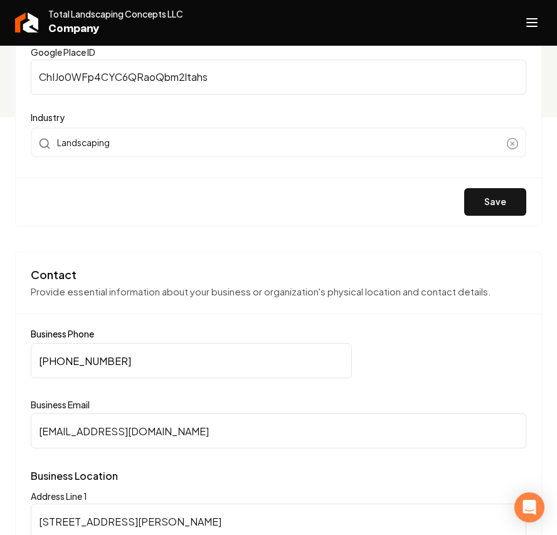
drag, startPoint x: -207, startPoint y: 365, endPoint x: -258, endPoint y: 365, distance: 51.4
paste input "48-1092"
type input "(724) 448-1092"
drag, startPoint x: 357, startPoint y: 417, endPoint x: -469, endPoint y: 436, distance: 825.7
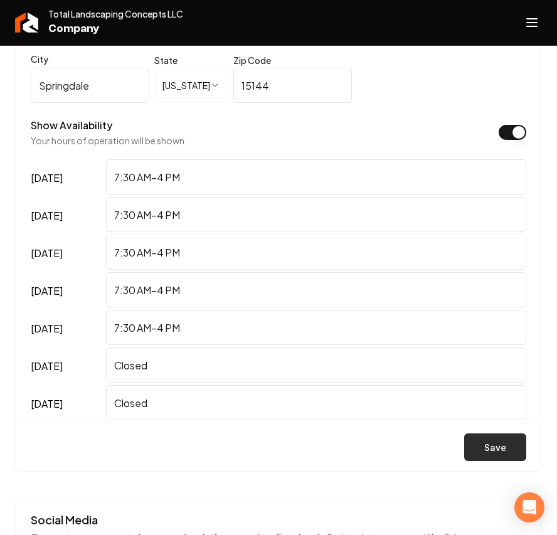
scroll to position [1003, 0]
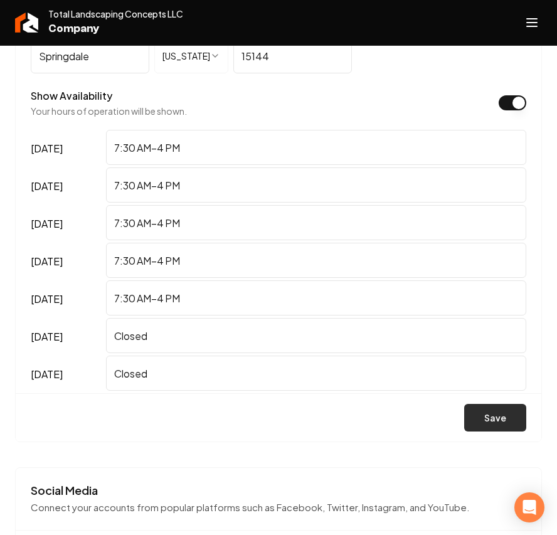
click at [499, 419] on button "Save" at bounding box center [495, 418] width 62 height 28
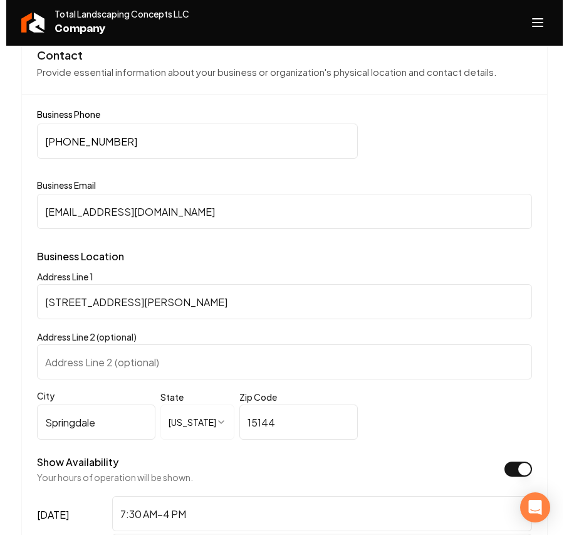
scroll to position [501, 0]
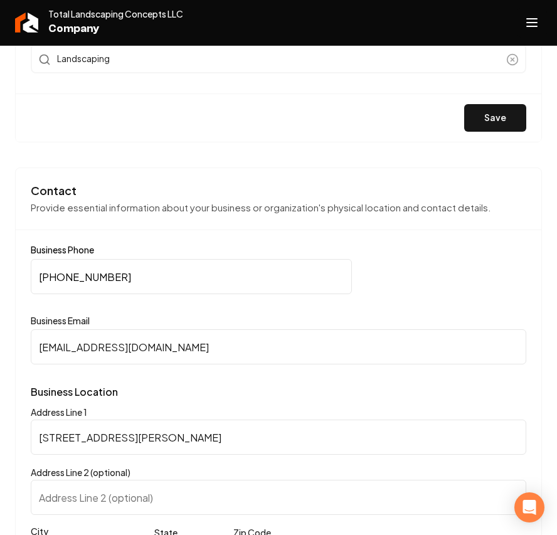
click at [523, 24] on button "Open navigation menu" at bounding box center [531, 23] width 30 height 30
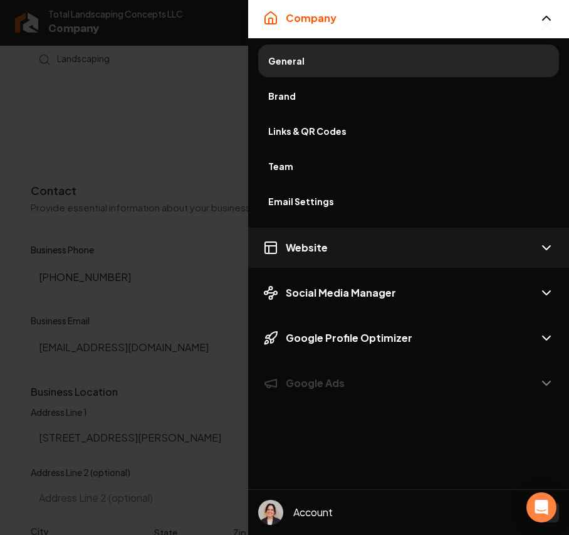
click at [291, 247] on span "Website" at bounding box center [307, 247] width 42 height 15
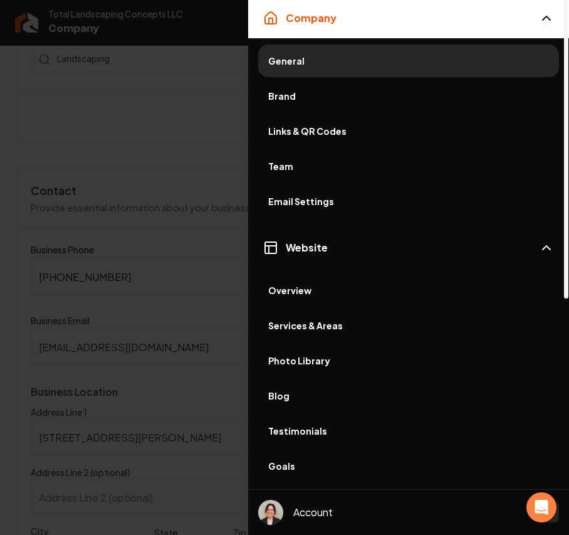
click at [318, 357] on span "Photo Library" at bounding box center [408, 360] width 281 height 13
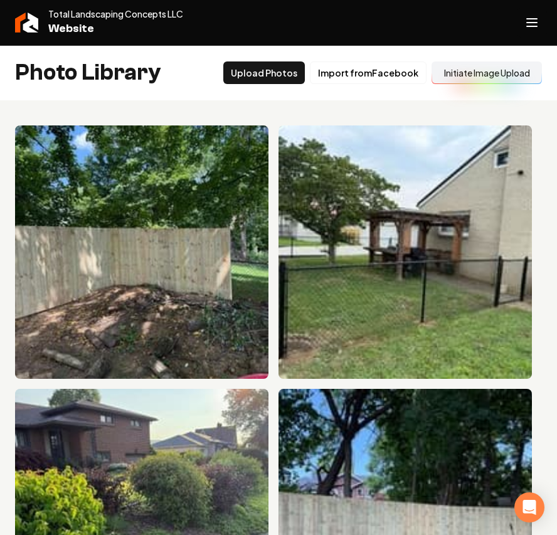
click at [542, 18] on button "Open navigation menu" at bounding box center [531, 23] width 30 height 30
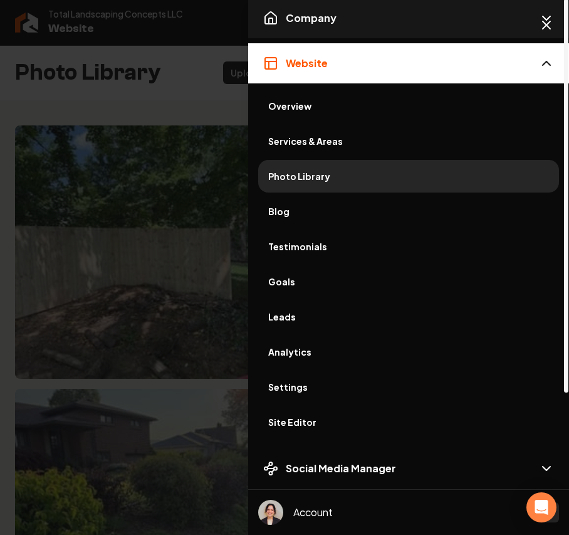
click at [326, 23] on span "Company" at bounding box center [311, 18] width 51 height 15
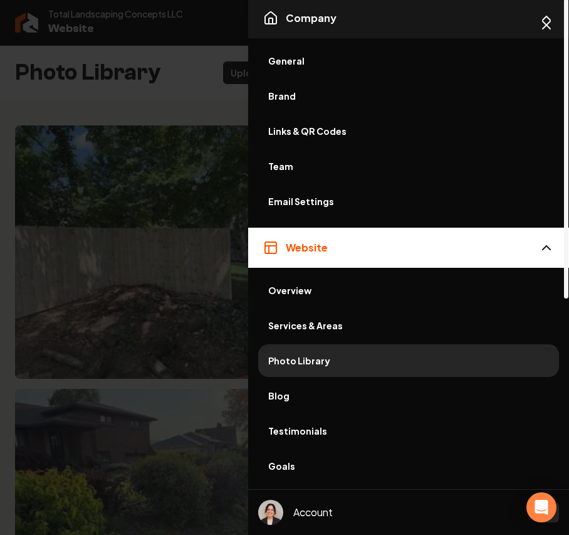
click at [326, 23] on span "Company" at bounding box center [311, 18] width 51 height 15
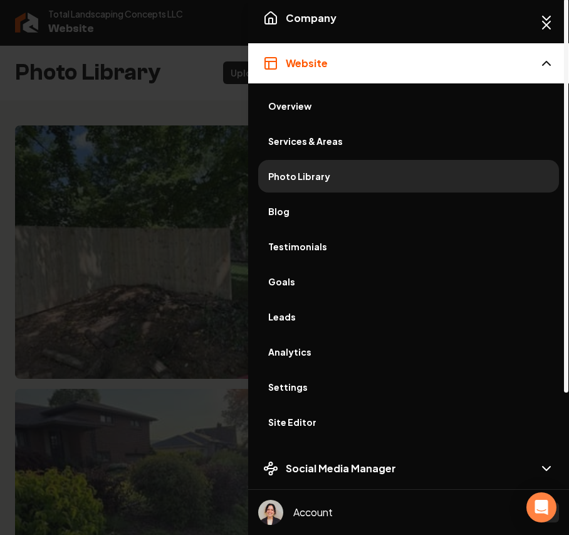
click at [330, 145] on span "Services & Areas" at bounding box center [408, 141] width 281 height 13
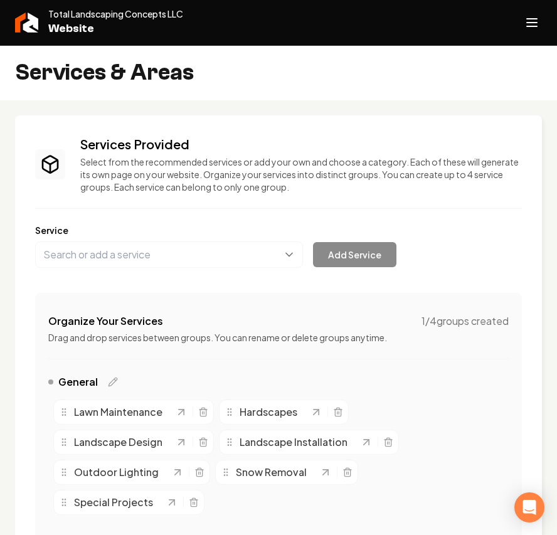
scroll to position [83, 0]
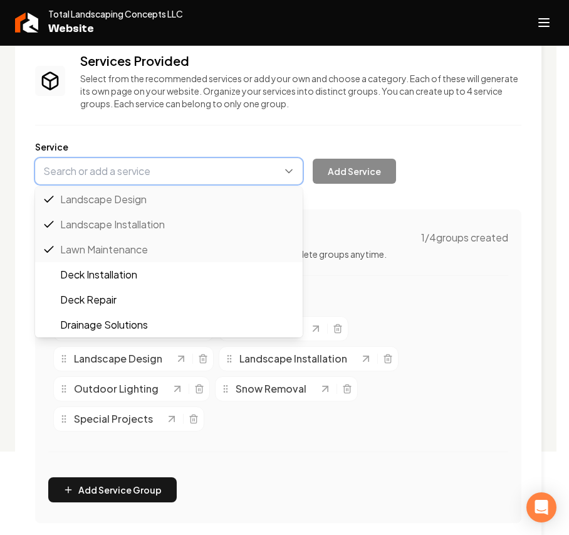
click at [103, 175] on button "Main content area" at bounding box center [169, 171] width 268 height 26
paste input "Paver Patios"
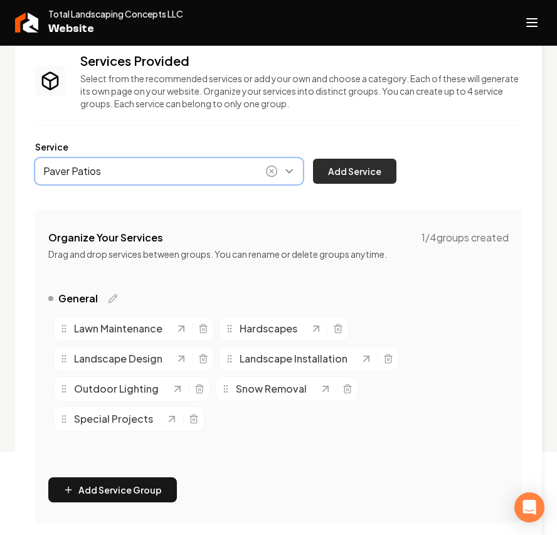
type input "Paver Patios"
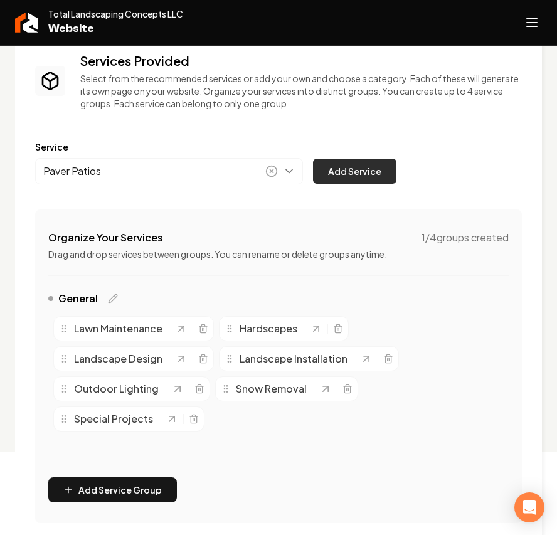
click at [350, 183] on button "Add Service" at bounding box center [354, 171] width 83 height 25
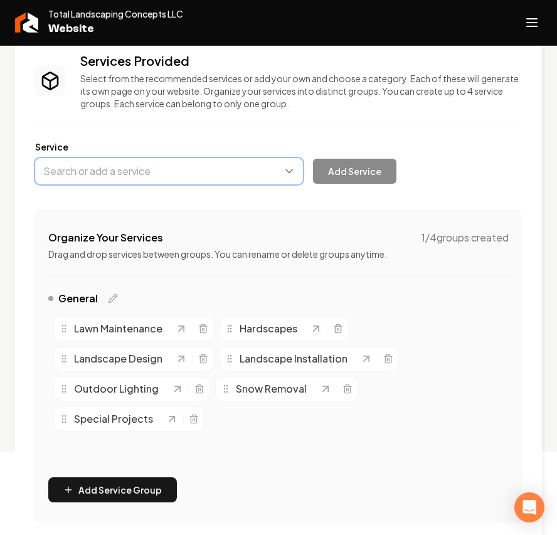
click at [223, 179] on button "Main content area" at bounding box center [169, 171] width 268 height 26
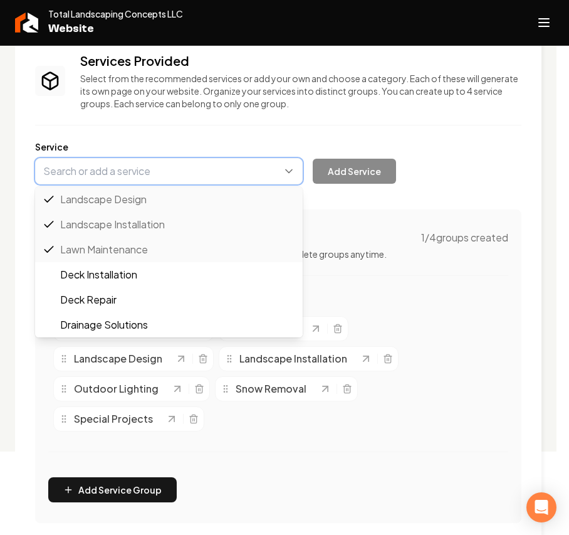
paste input "Paver Patios"
type input "Paver Patios"
click at [149, 173] on button "Main content area" at bounding box center [169, 171] width 268 height 26
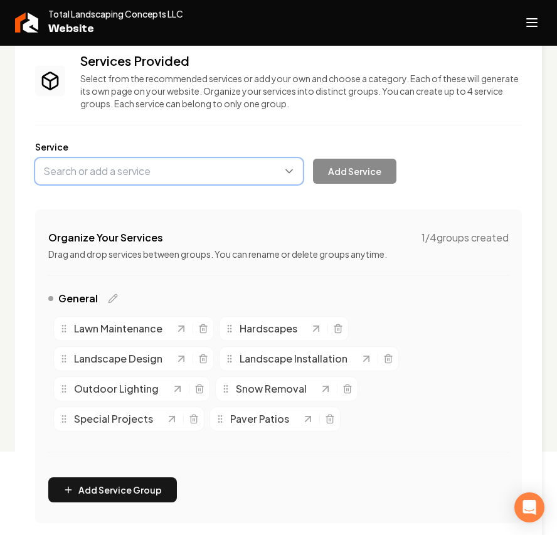
paste input "Retaining Walls"
type input "Retaining Walls"
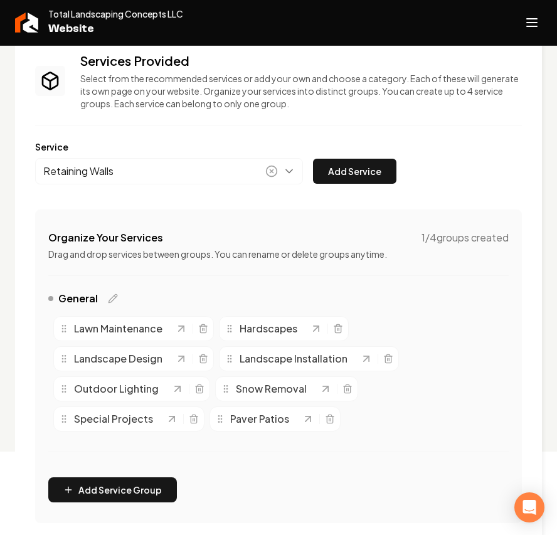
drag, startPoint x: 376, startPoint y: 177, endPoint x: 367, endPoint y: 178, distance: 9.5
click at [367, 178] on button "Add Service" at bounding box center [354, 171] width 83 height 25
click at [196, 419] on icon "Main content area" at bounding box center [194, 419] width 10 height 10
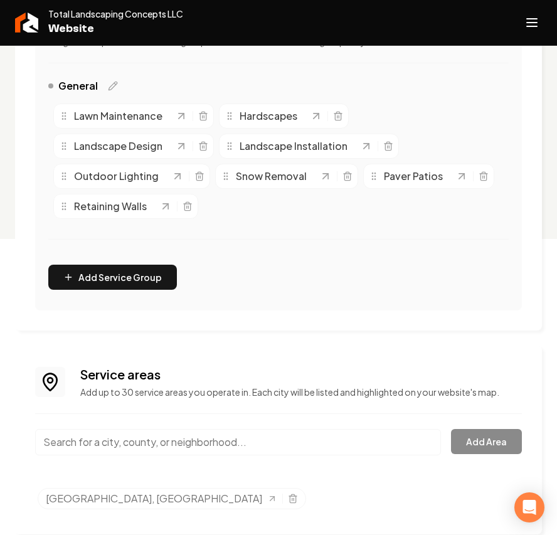
scroll to position [312, 0]
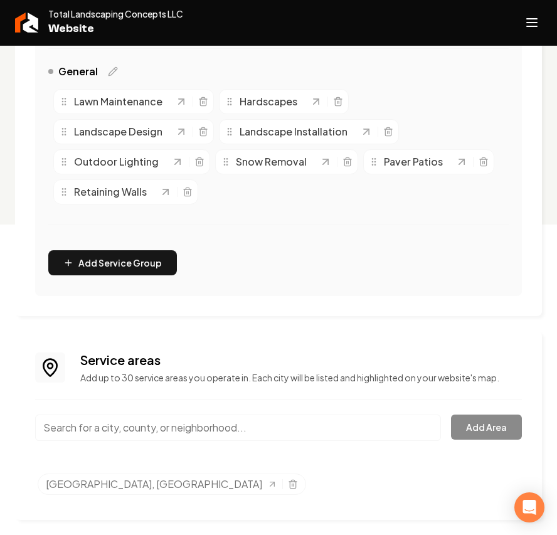
click at [211, 432] on input "Main content area" at bounding box center [238, 427] width 406 height 26
paste input "Cheswick"
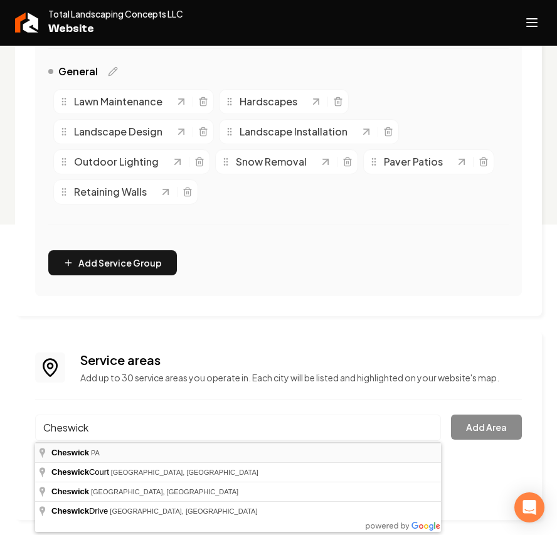
type input "Cheswick, PA"
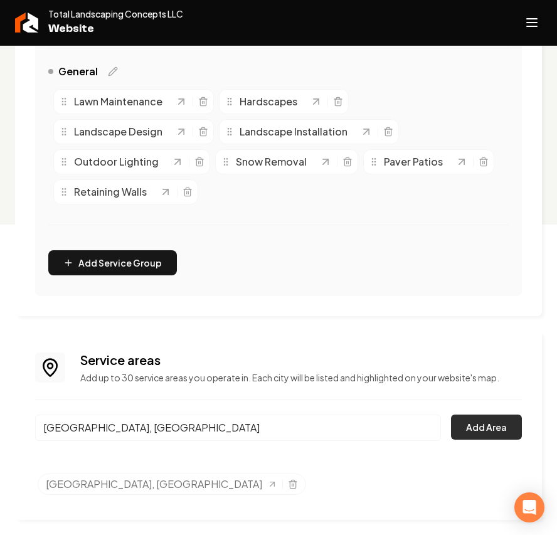
click at [466, 432] on button "Add Area" at bounding box center [486, 426] width 71 height 25
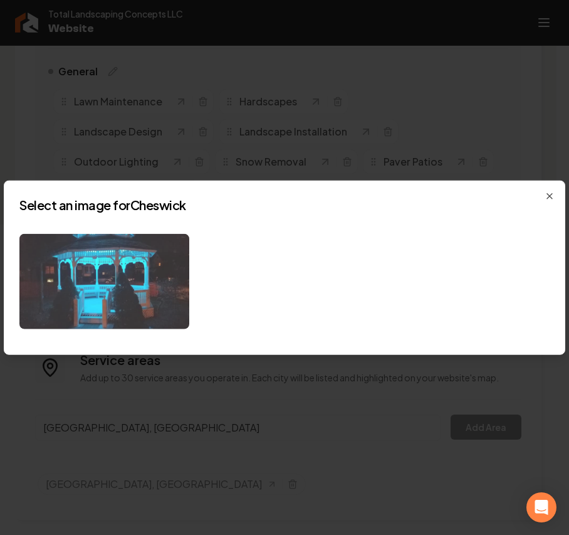
click at [131, 306] on img at bounding box center [104, 281] width 170 height 96
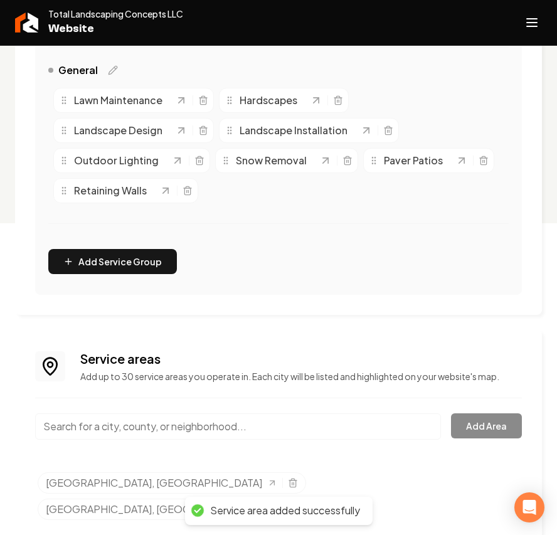
click at [95, 424] on input "Main content area" at bounding box center [238, 426] width 406 height 26
paste input "Gibsonia"
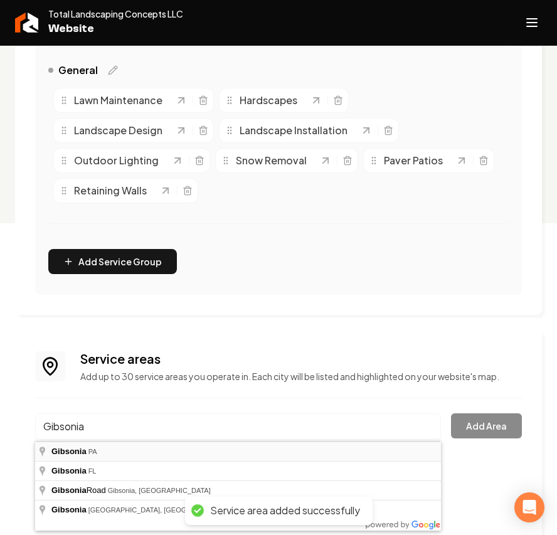
type input "Gibsonia, PA"
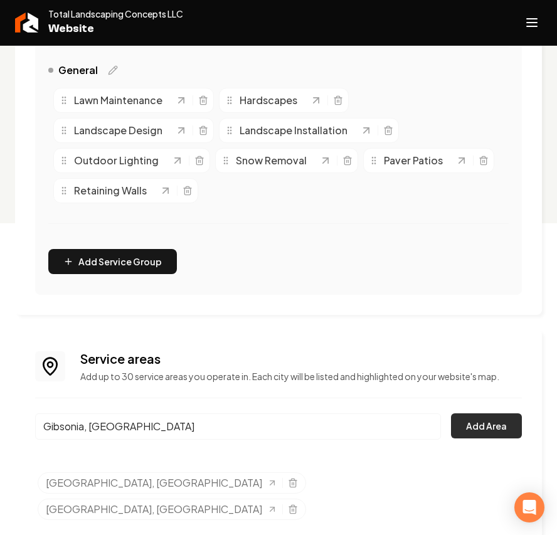
click at [495, 429] on button "Add Area" at bounding box center [486, 425] width 71 height 25
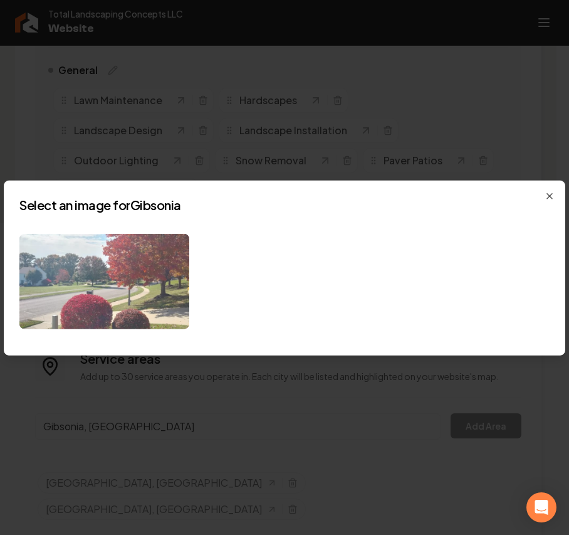
click at [113, 292] on img at bounding box center [104, 281] width 170 height 96
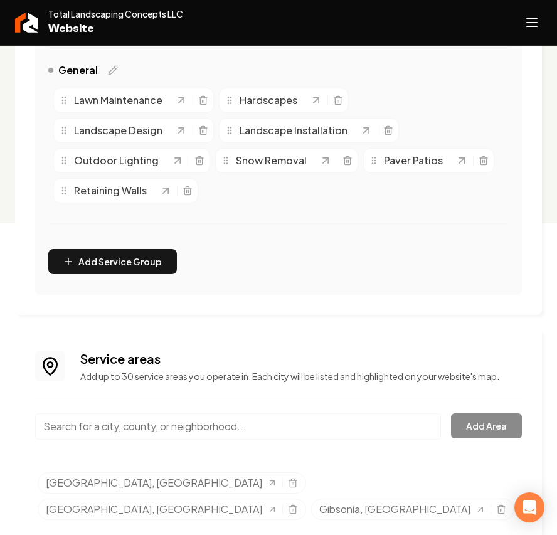
click at [121, 434] on input "Main content area" at bounding box center [238, 426] width 406 height 26
paste input "Glenshaw"
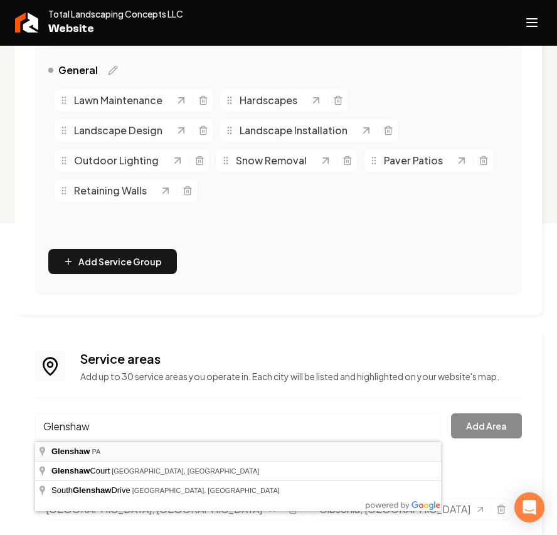
type input "Glenshaw, PA"
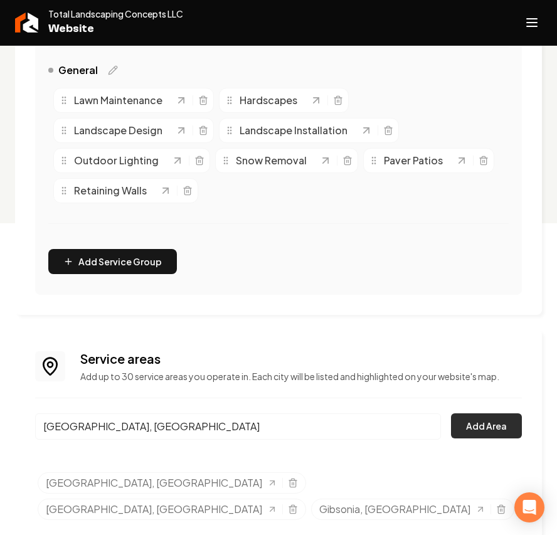
click at [483, 427] on button "Add Area" at bounding box center [486, 425] width 71 height 25
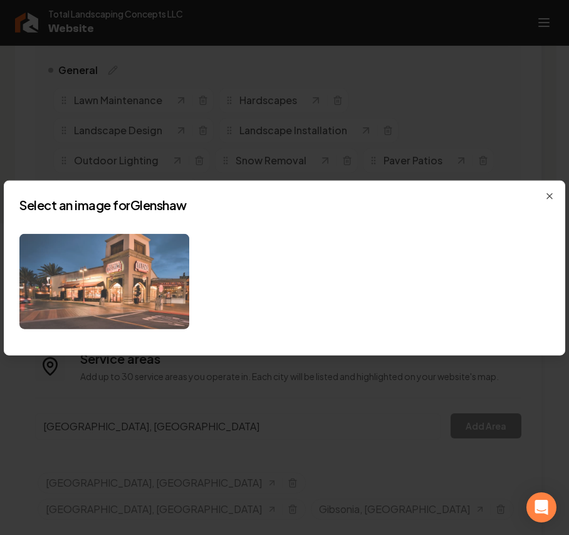
click at [136, 276] on img at bounding box center [104, 281] width 170 height 96
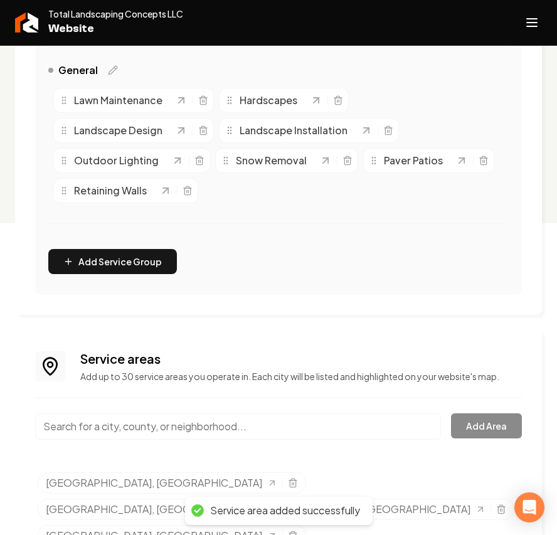
click at [126, 417] on input "Main content area" at bounding box center [238, 426] width 406 height 26
paste input "Fox Chapel"
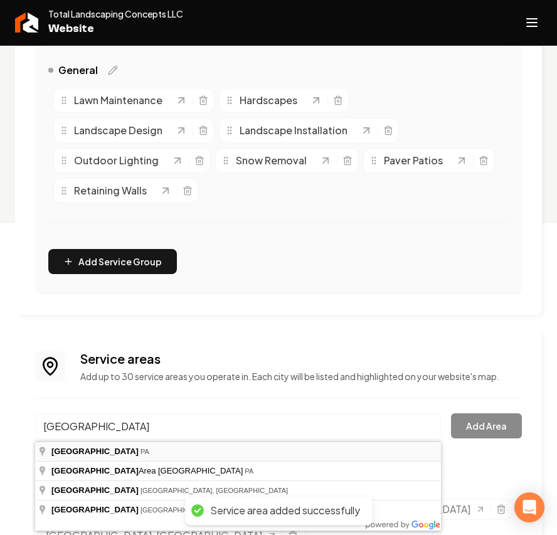
type input "Fox Chapel, PA"
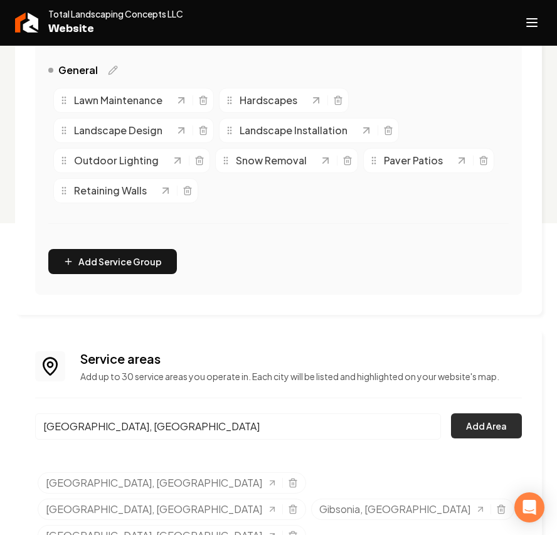
click at [502, 422] on button "Add Area" at bounding box center [486, 425] width 71 height 25
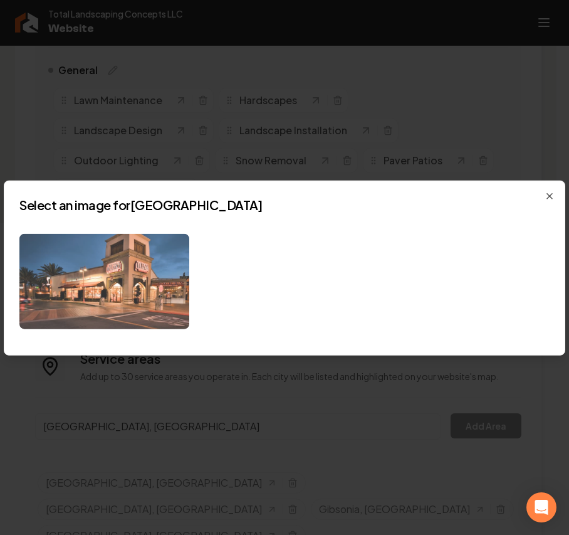
click at [154, 294] on img at bounding box center [104, 281] width 170 height 96
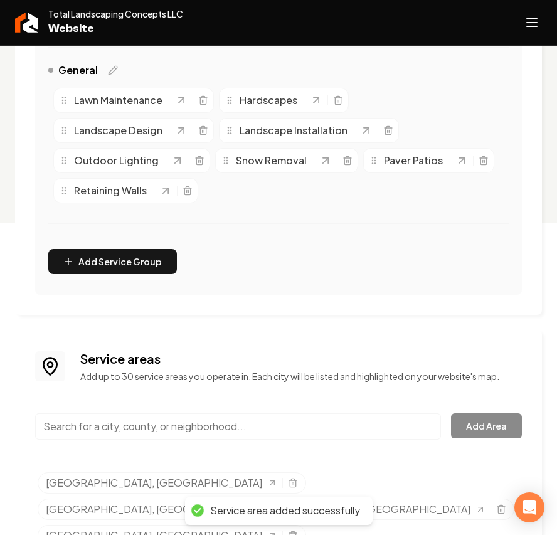
click at [112, 426] on input "Main content area" at bounding box center [238, 426] width 406 height 26
paste input "Mars"
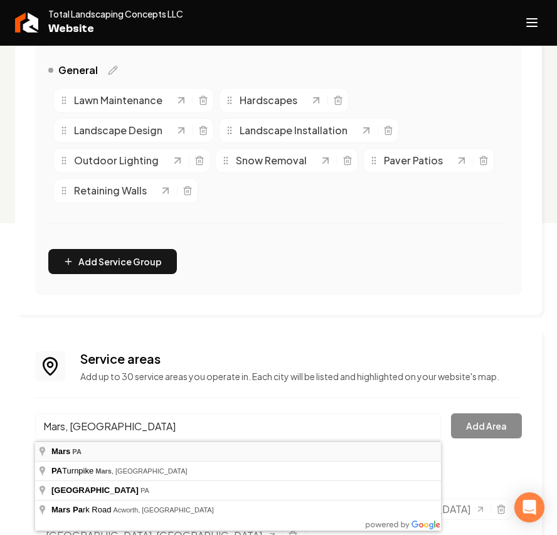
type input "Mars, PA"
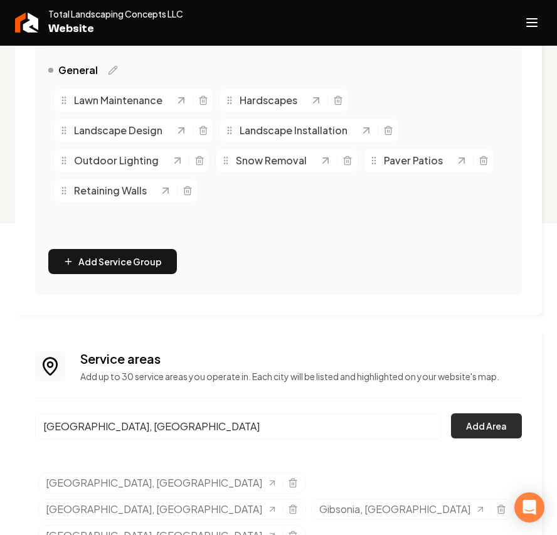
click at [496, 416] on button "Add Area" at bounding box center [486, 425] width 71 height 25
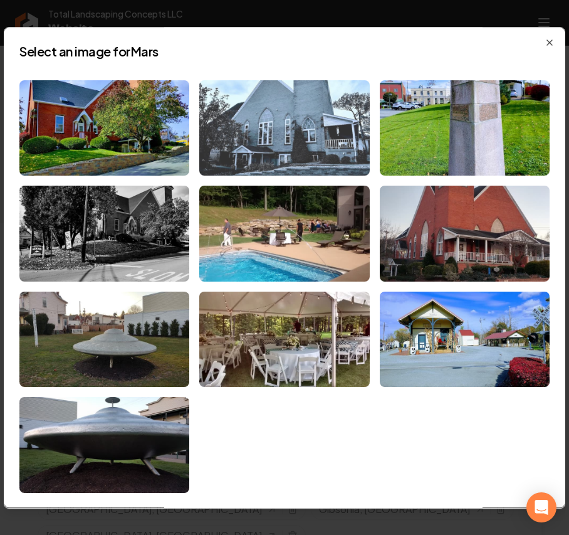
click at [315, 119] on img at bounding box center [284, 128] width 170 height 96
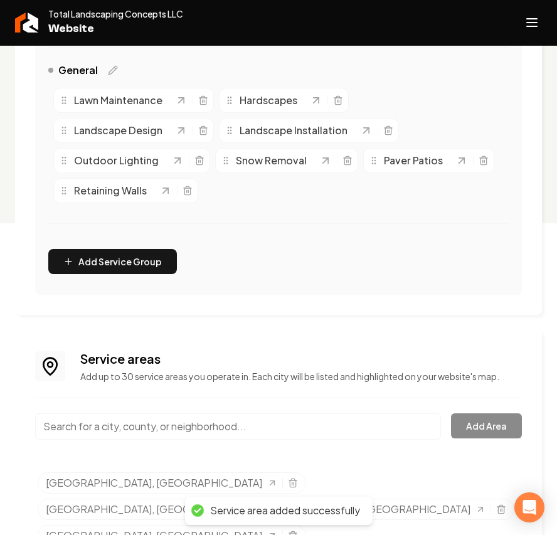
click at [112, 427] on input "Main content area" at bounding box center [238, 426] width 406 height 26
paste input "Valencia"
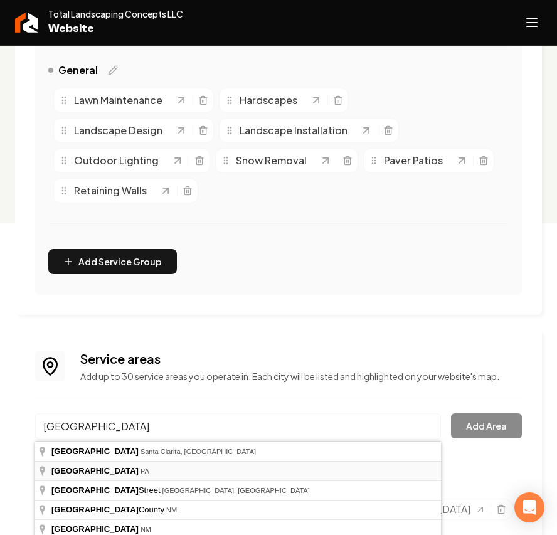
type input "Valencia, PA"
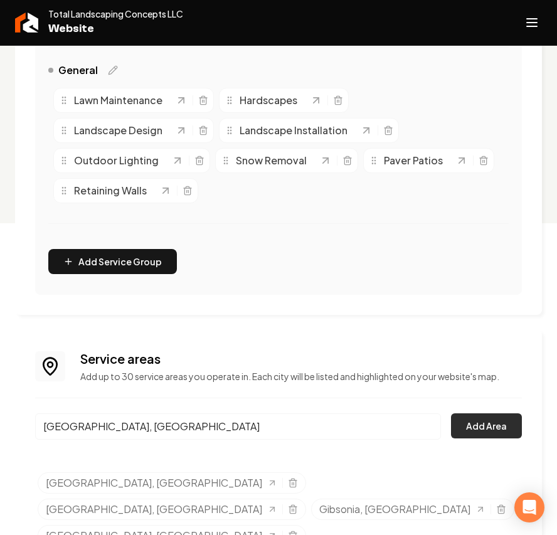
click at [507, 429] on button "Add Area" at bounding box center [486, 425] width 71 height 25
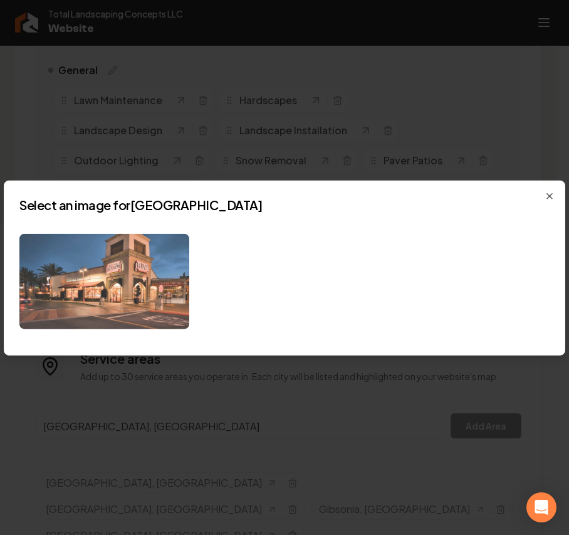
click at [135, 317] on img at bounding box center [104, 281] width 170 height 96
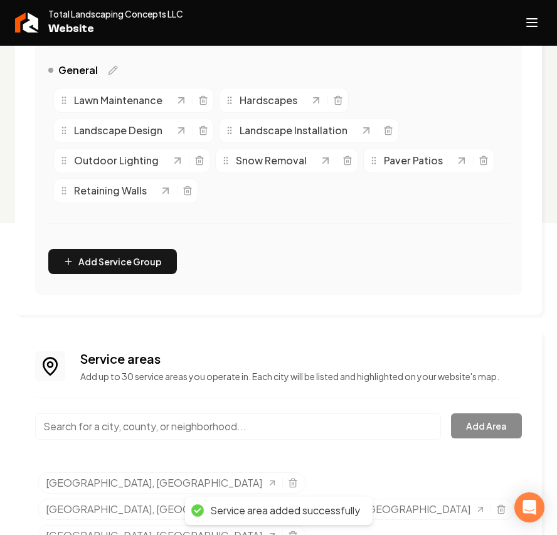
click at [143, 429] on input "Main content area" at bounding box center [238, 426] width 406 height 26
paste input "Sarver"
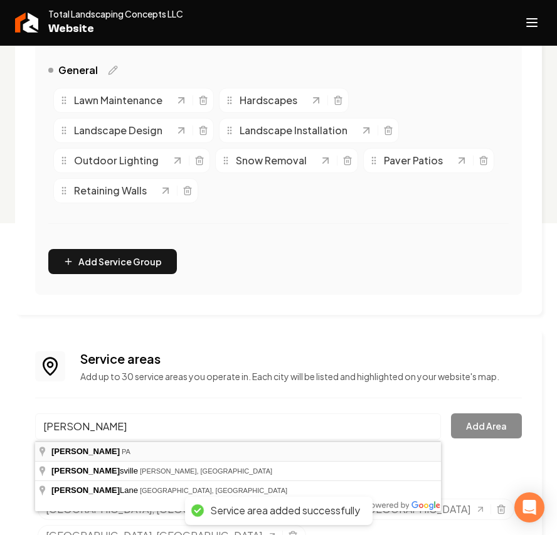
type input "Sarver, PA"
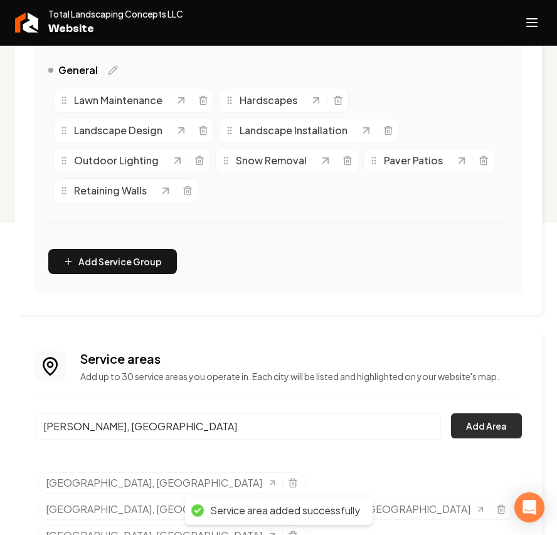
click at [470, 427] on button "Add Area" at bounding box center [486, 425] width 71 height 25
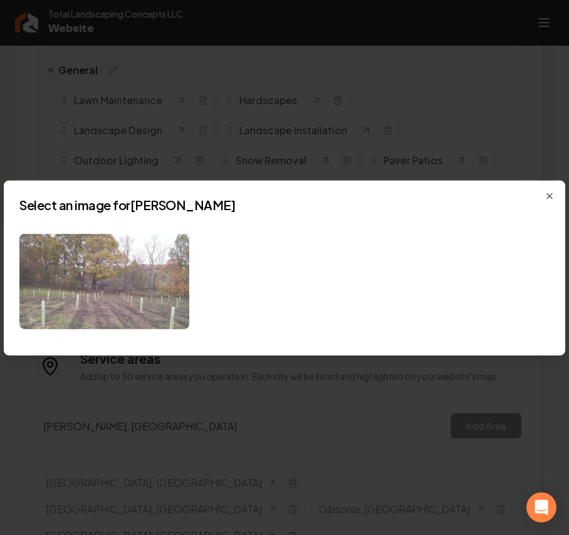
click at [137, 293] on img at bounding box center [104, 281] width 170 height 96
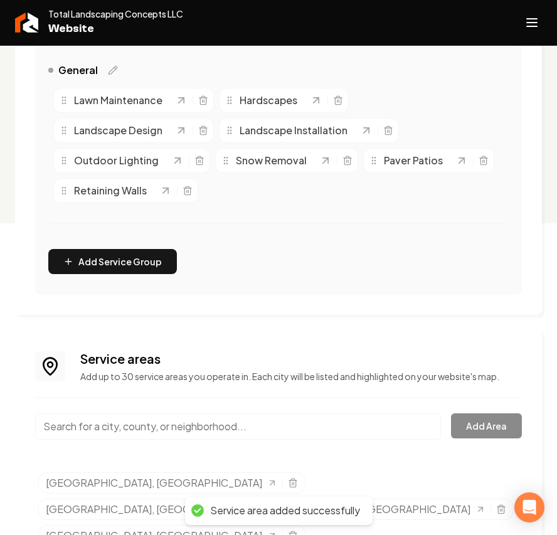
click at [110, 426] on input "Main content area" at bounding box center [238, 426] width 406 height 26
paste input "Plum"
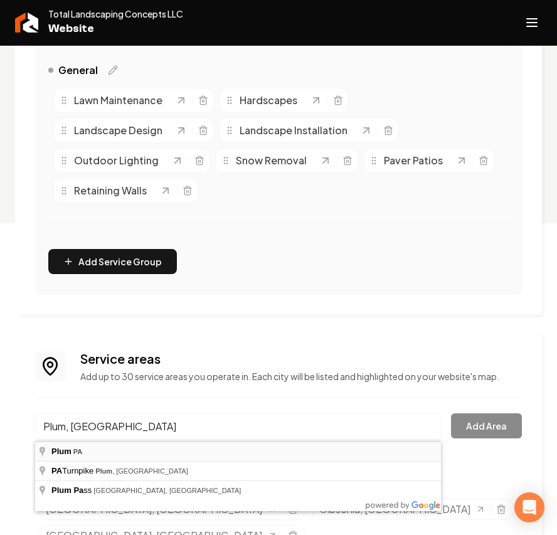
type input "Plum, PA"
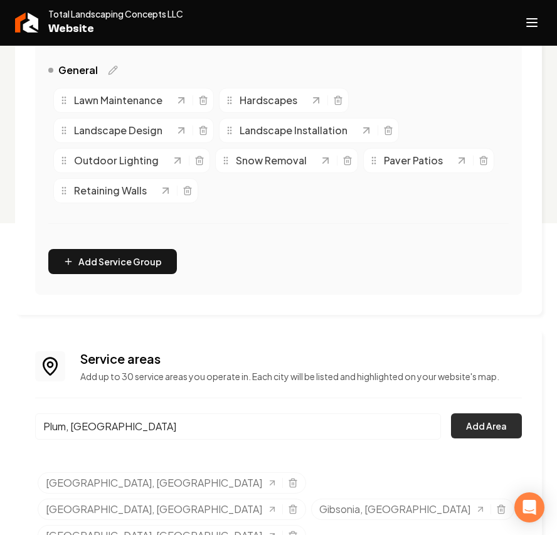
click at [498, 419] on button "Add Area" at bounding box center [486, 425] width 71 height 25
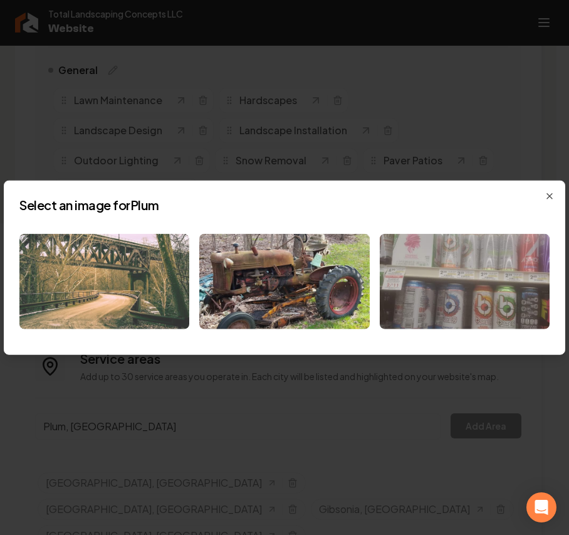
click at [139, 303] on img at bounding box center [104, 281] width 170 height 96
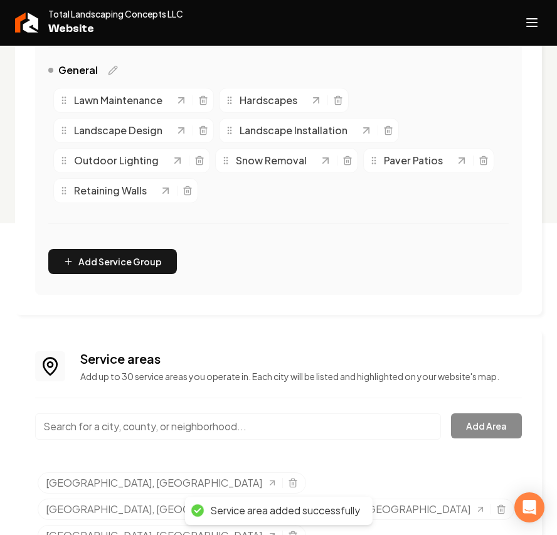
click at [130, 431] on input "Main content area" at bounding box center [238, 426] width 406 height 26
paste input "Murrysville"
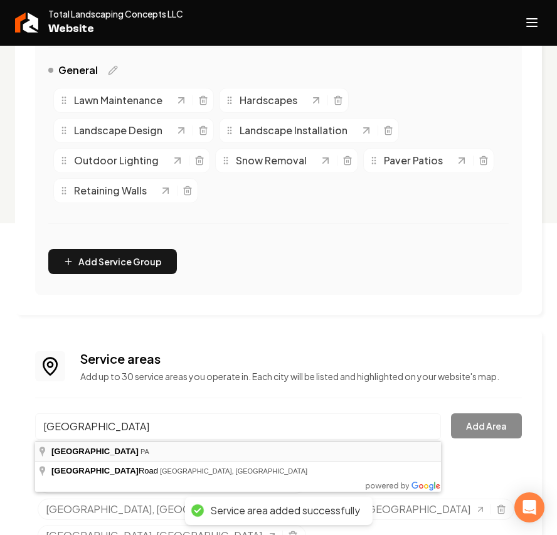
type input "Murrysville, PA"
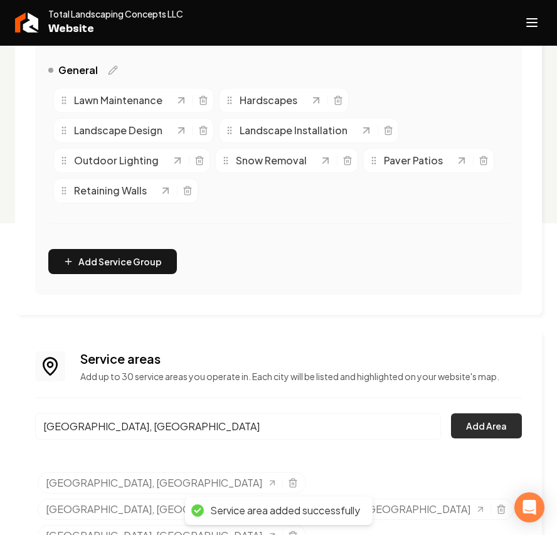
click at [507, 427] on button "Add Area" at bounding box center [486, 425] width 71 height 25
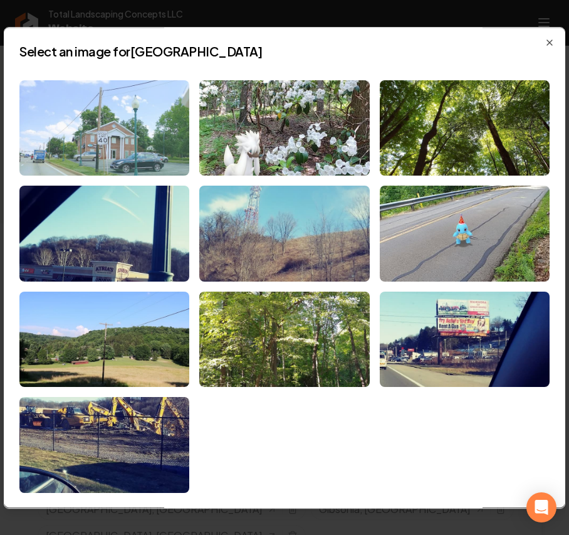
click at [100, 144] on img at bounding box center [104, 128] width 170 height 96
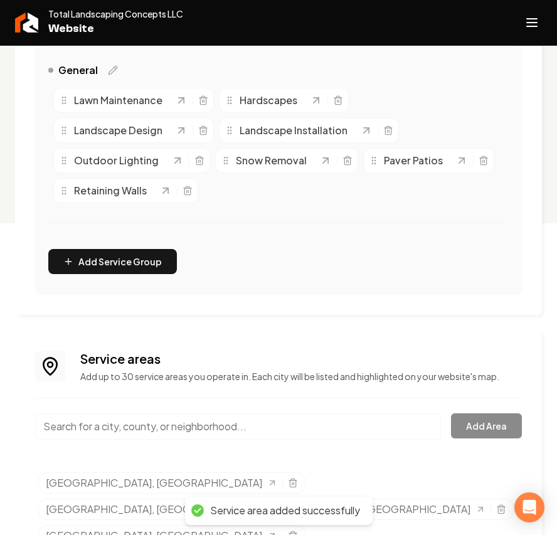
click at [70, 430] on input "Main content area" at bounding box center [238, 426] width 406 height 26
paste input "Monroeville"
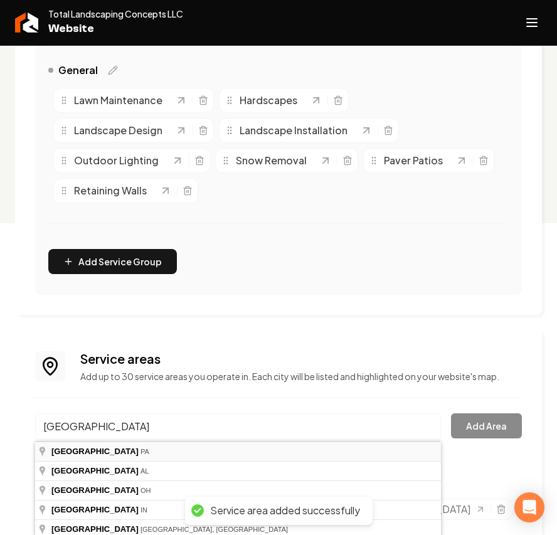
type input "Monroeville, PA"
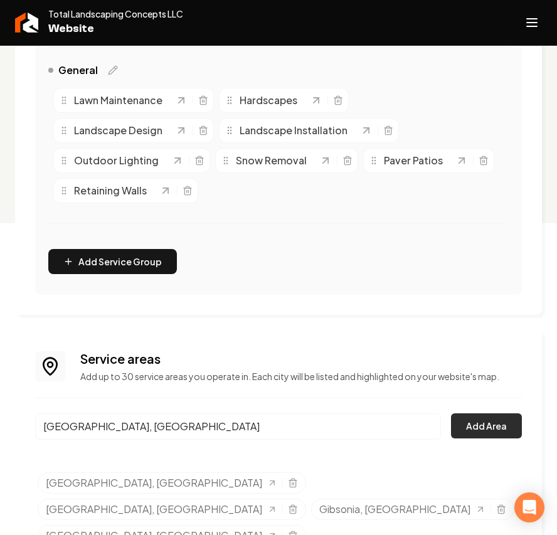
click at [466, 419] on button "Add Area" at bounding box center [486, 425] width 71 height 25
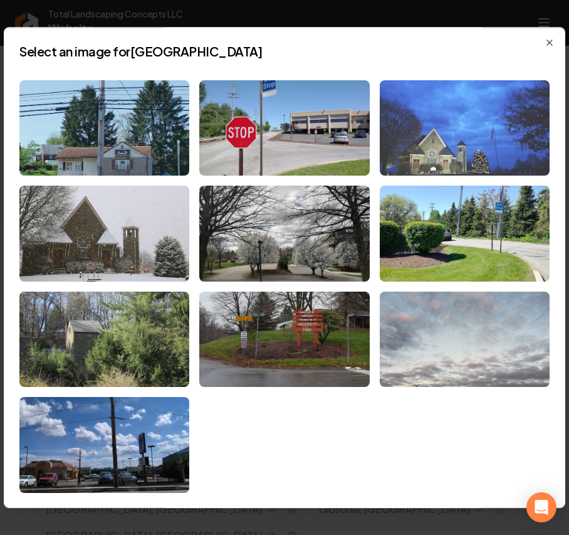
click at [477, 122] on img at bounding box center [465, 128] width 170 height 96
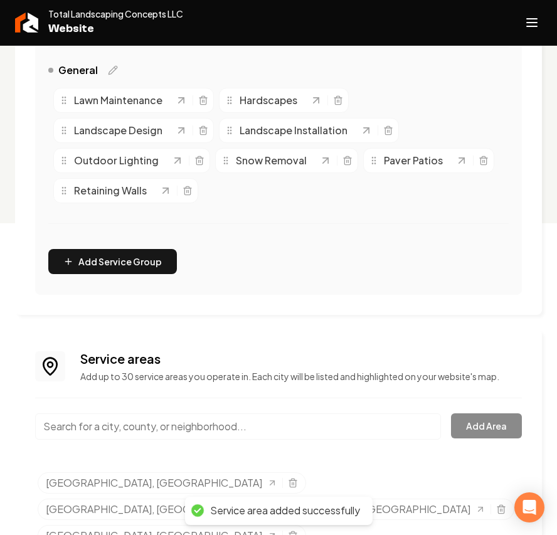
click at [144, 432] on input "Main content area" at bounding box center [238, 426] width 406 height 26
paste input "Monroe Heights"
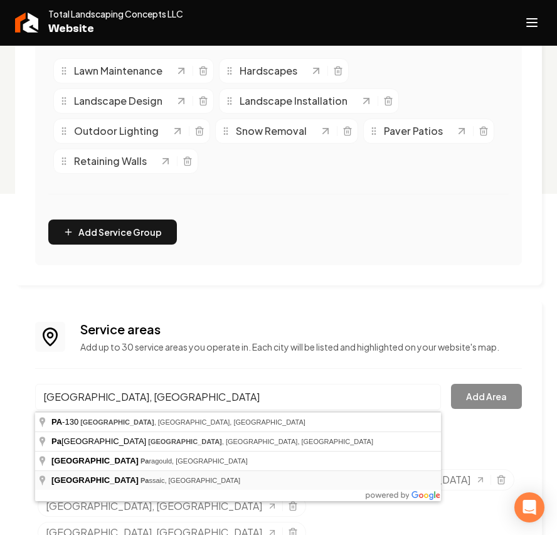
scroll to position [365, 0]
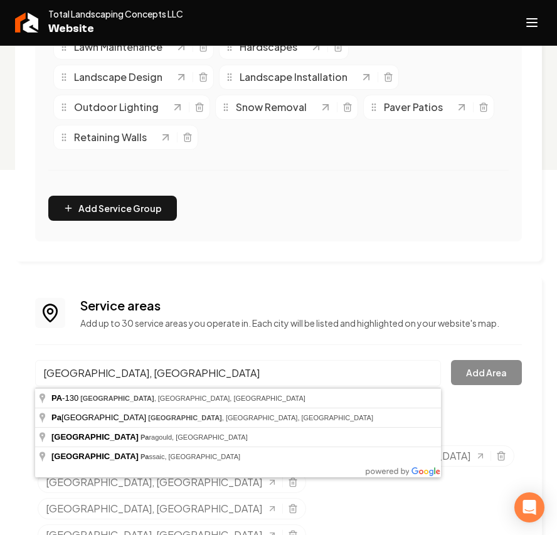
click at [194, 521] on div "Services Provided Select from the recommended services or add your own and choo…" at bounding box center [278, 213] width 557 height 955
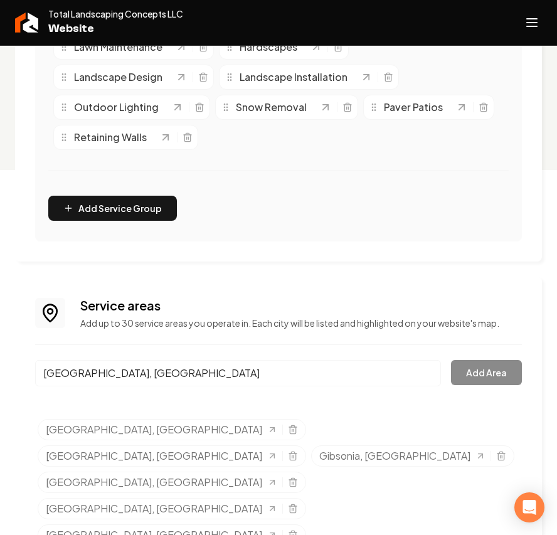
click at [193, 382] on input "Monroe Heights, pa" at bounding box center [238, 373] width 406 height 26
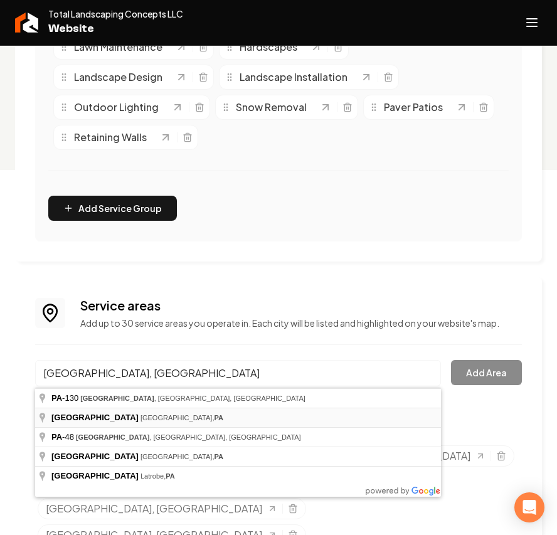
type input "Monroe Heights, Monroeville, PA"
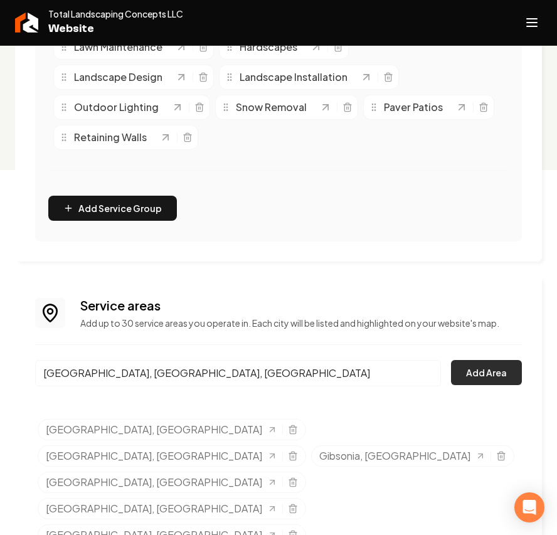
click at [469, 372] on button "Add Area" at bounding box center [486, 372] width 71 height 25
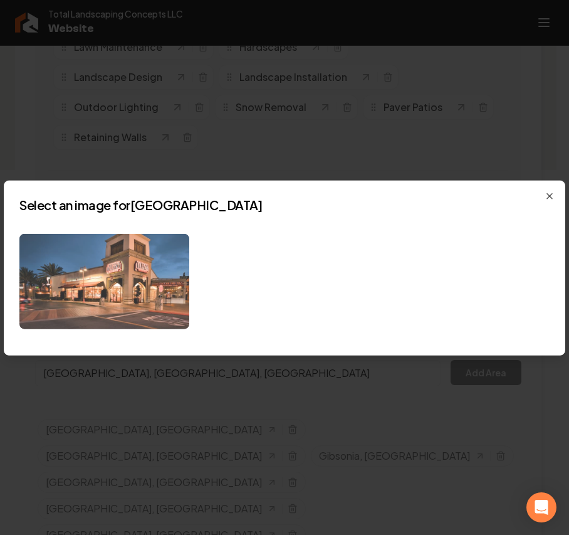
click at [118, 285] on img at bounding box center [104, 281] width 170 height 96
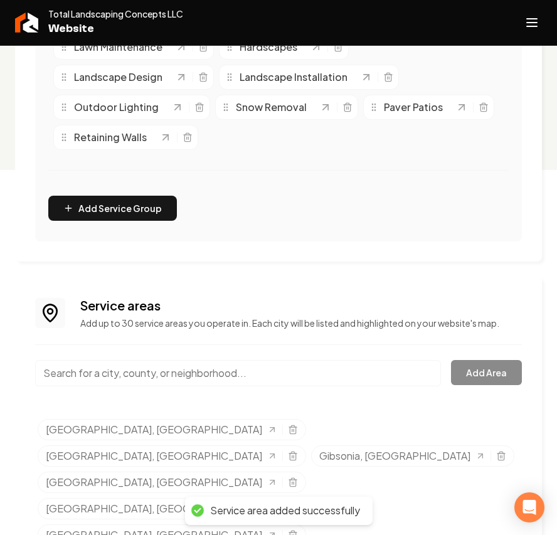
click at [251, 374] on input "Main content area" at bounding box center [238, 373] width 406 height 26
paste input "Freeport"
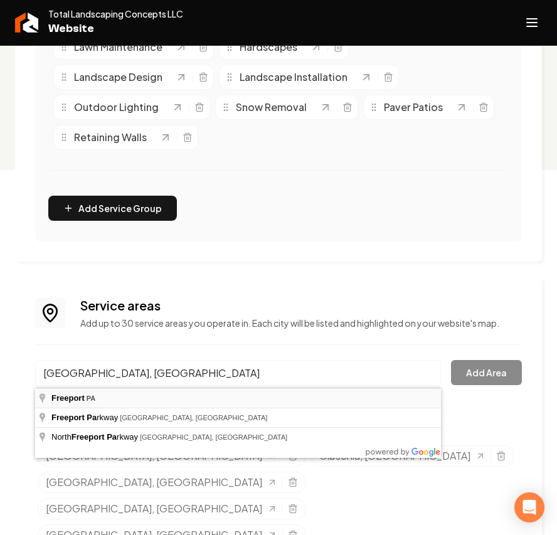
type input "Freeport, PA"
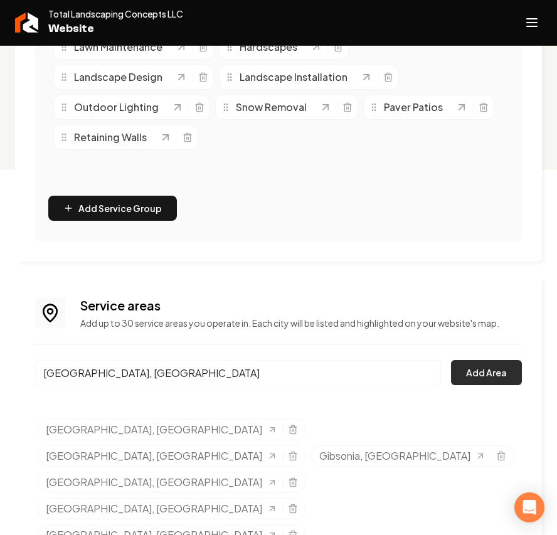
click at [475, 382] on button "Add Area" at bounding box center [486, 372] width 71 height 25
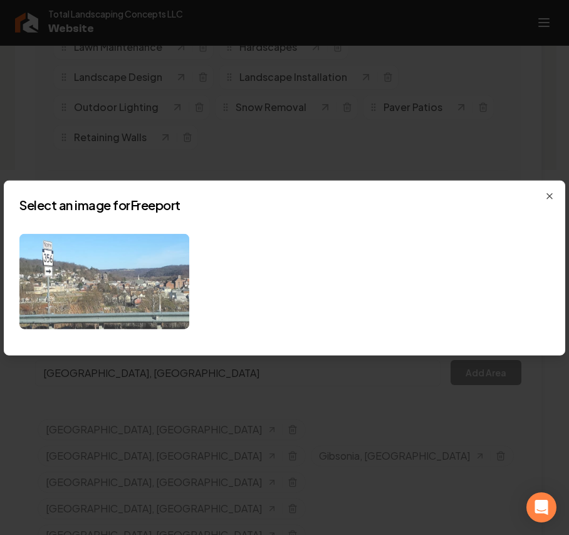
click at [119, 283] on img at bounding box center [104, 281] width 170 height 96
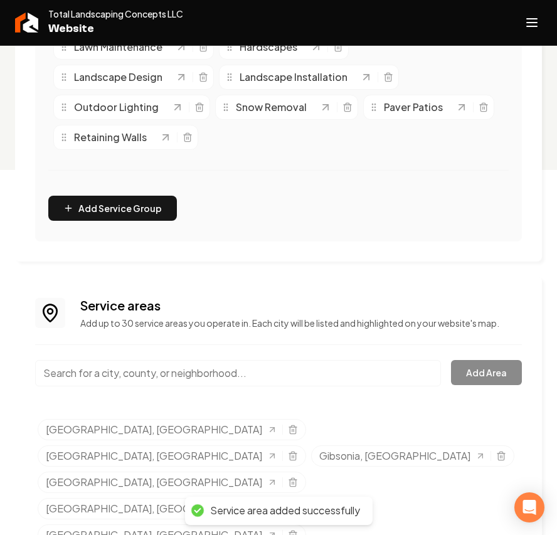
click at [249, 376] on input "Main content area" at bounding box center [238, 373] width 406 height 26
paste input "Seven Fields"
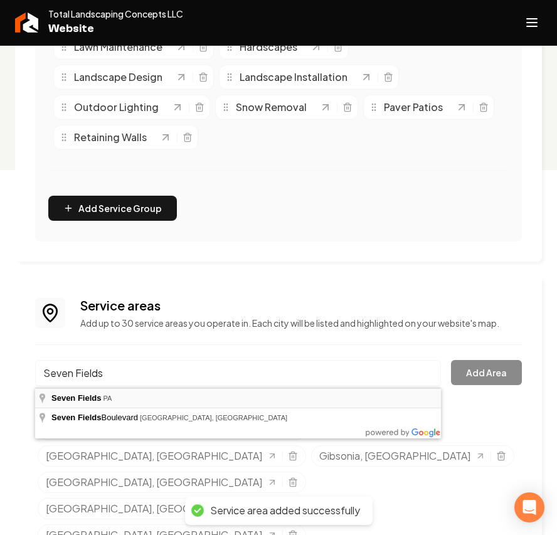
type input "Seven Fields, PA"
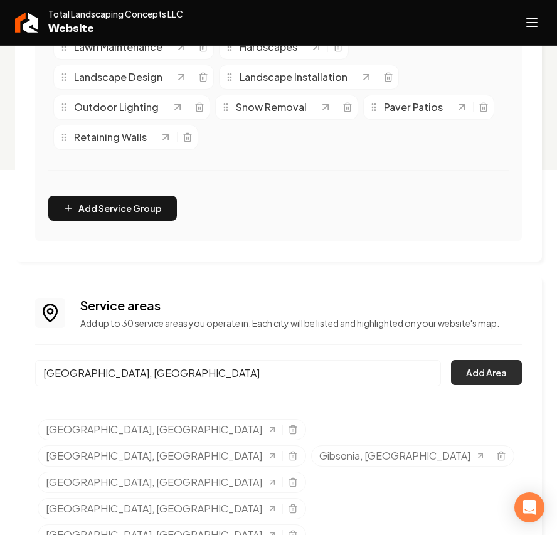
click at [495, 374] on button "Add Area" at bounding box center [486, 372] width 71 height 25
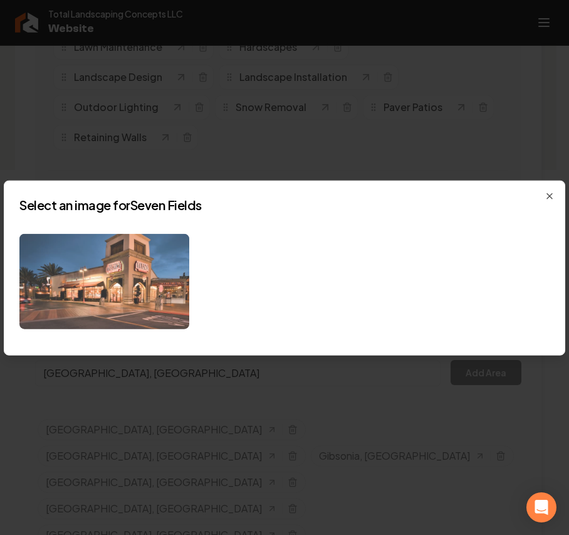
click at [102, 274] on img at bounding box center [104, 281] width 170 height 96
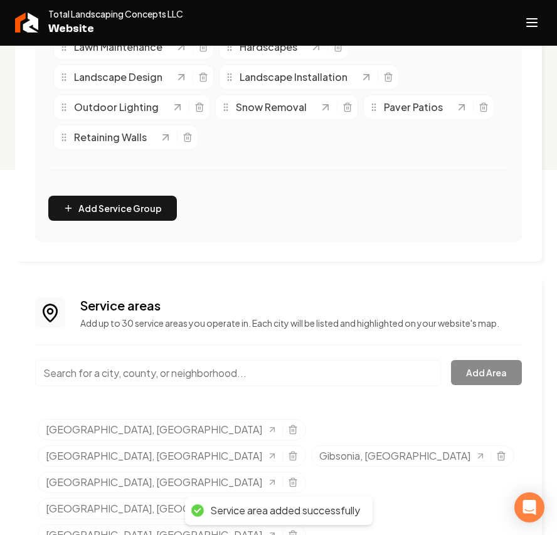
click at [141, 371] on input "Main content area" at bounding box center [238, 373] width 406 height 26
paste input "Wexford"
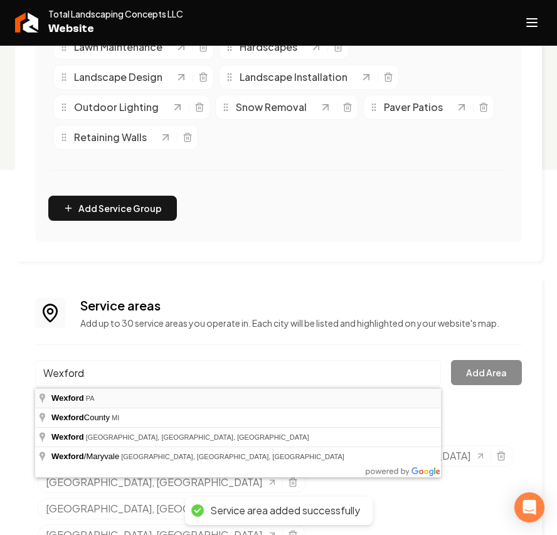
type input "Wexford, PA"
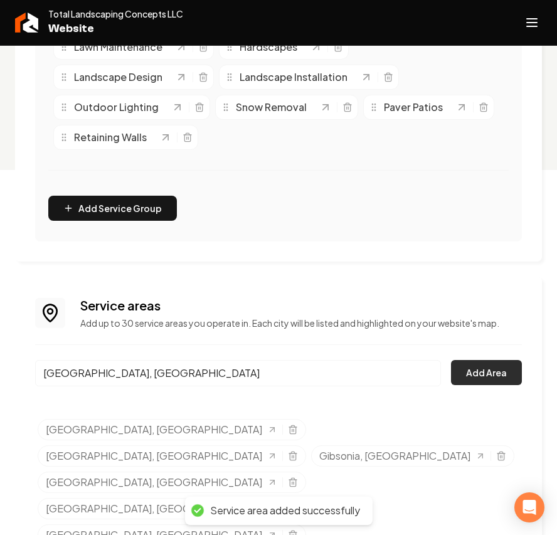
click at [507, 374] on button "Add Area" at bounding box center [486, 372] width 71 height 25
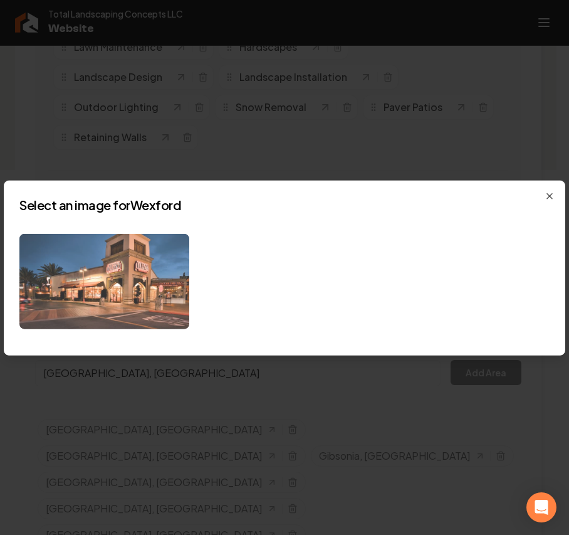
click at [129, 279] on img at bounding box center [104, 281] width 170 height 96
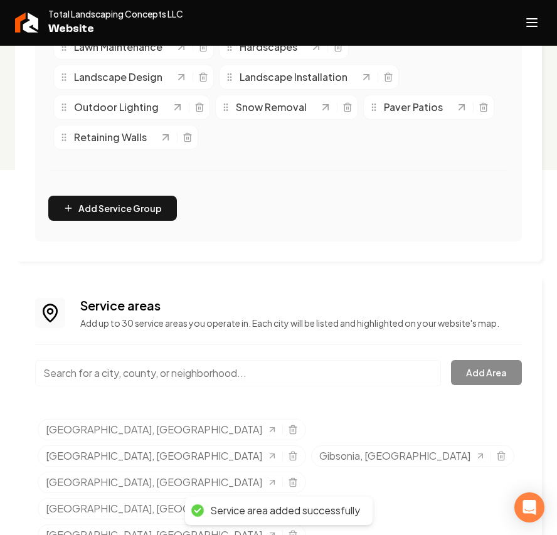
click at [116, 374] on input "Main content area" at bounding box center [238, 373] width 406 height 26
paste input "Oakmont"
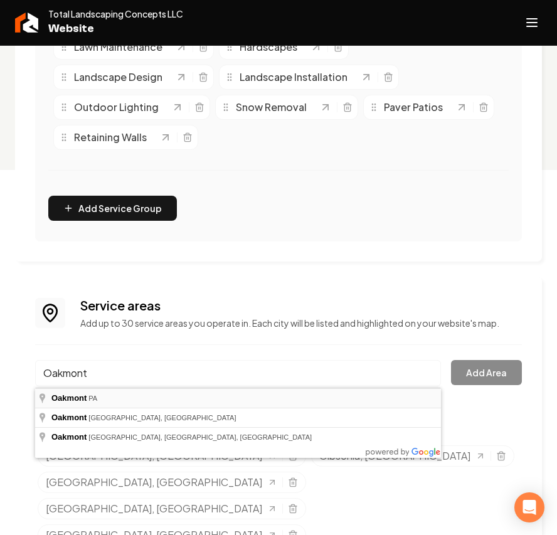
type input "Oakmont, PA"
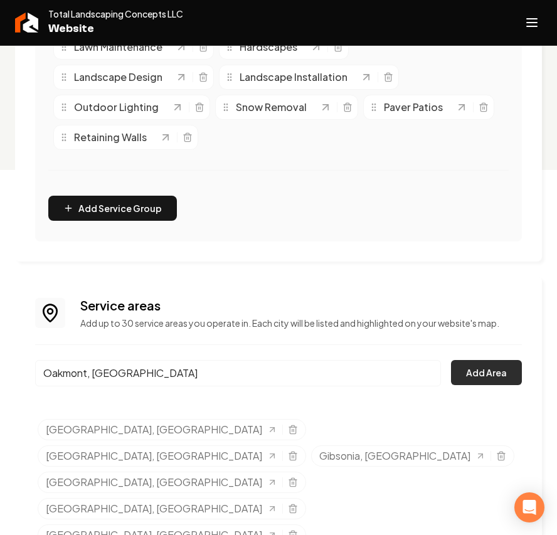
click at [479, 382] on button "Add Area" at bounding box center [486, 372] width 71 height 25
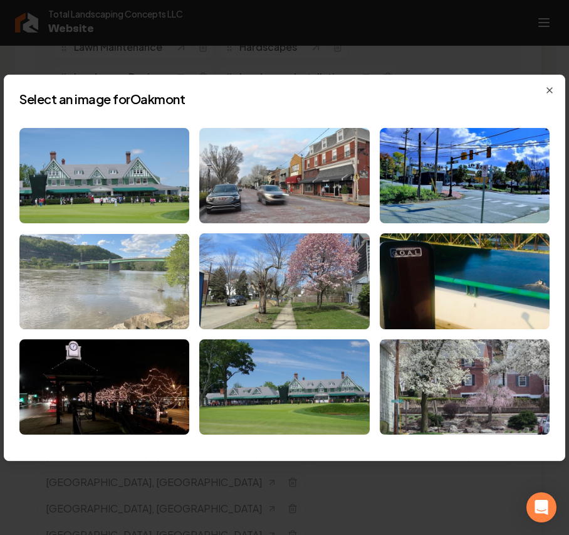
click at [116, 279] on img at bounding box center [104, 281] width 170 height 96
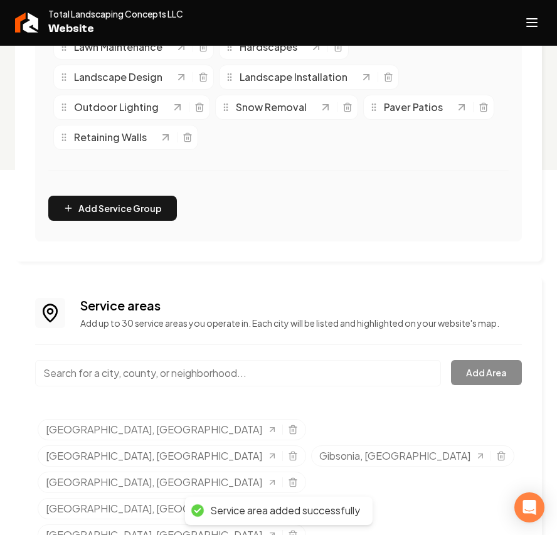
click at [113, 372] on input "Main content area" at bounding box center [238, 373] width 406 height 26
paste input "Lower Burrell"
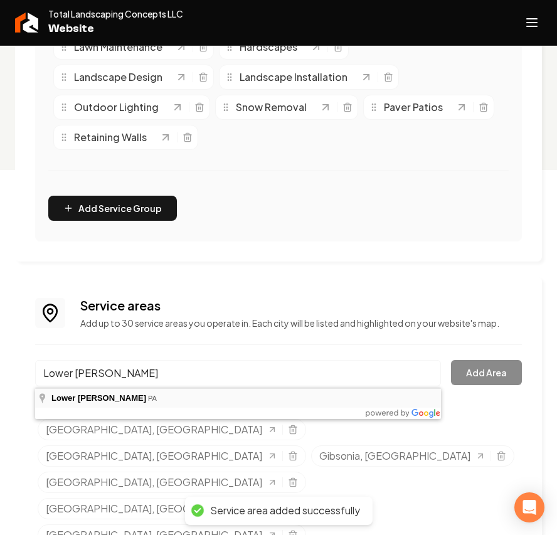
type input "Lower Burrell, PA"
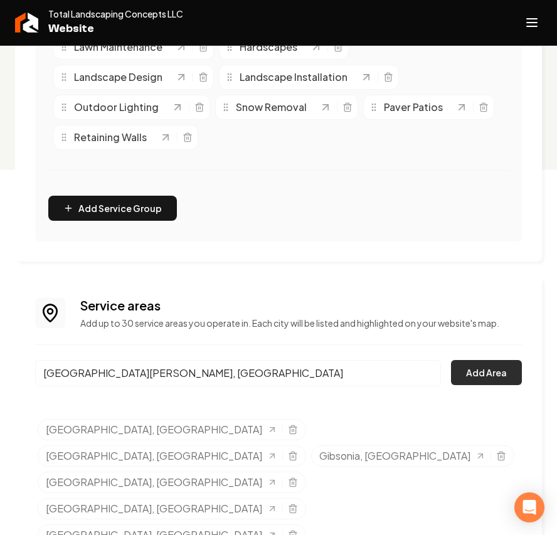
click at [488, 379] on button "Add Area" at bounding box center [486, 372] width 71 height 25
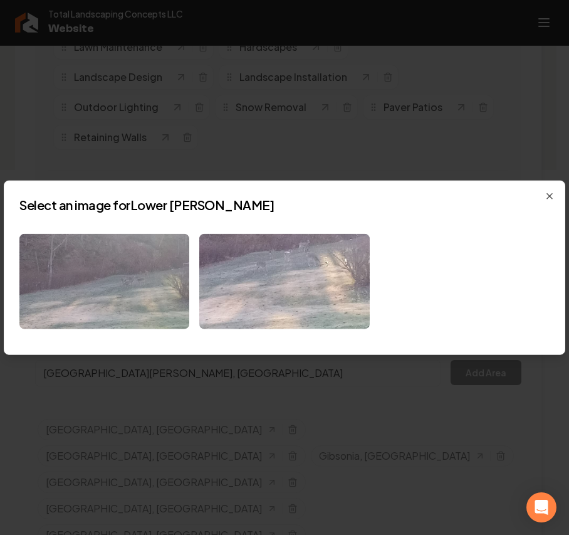
click at [131, 291] on img at bounding box center [104, 281] width 170 height 96
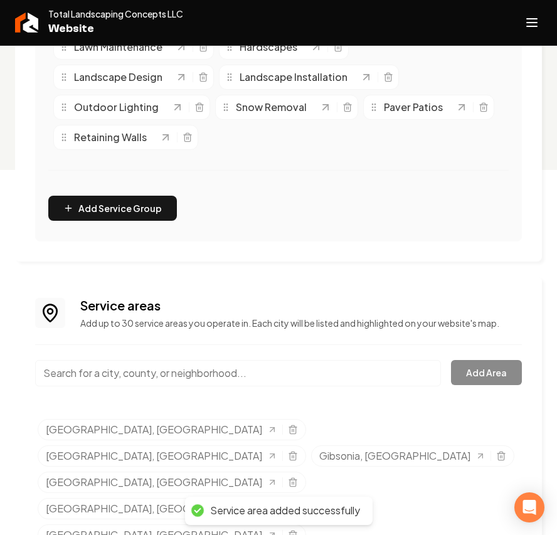
click at [142, 374] on input "Main content area" at bounding box center [238, 373] width 406 height 26
paste input "Franklin Park"
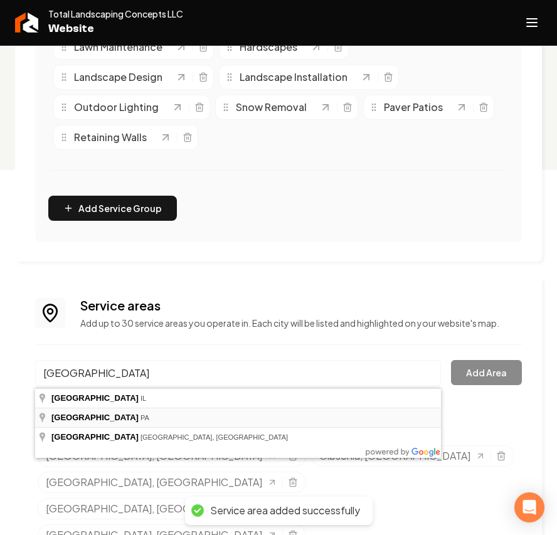
type input "Franklin Park, PA"
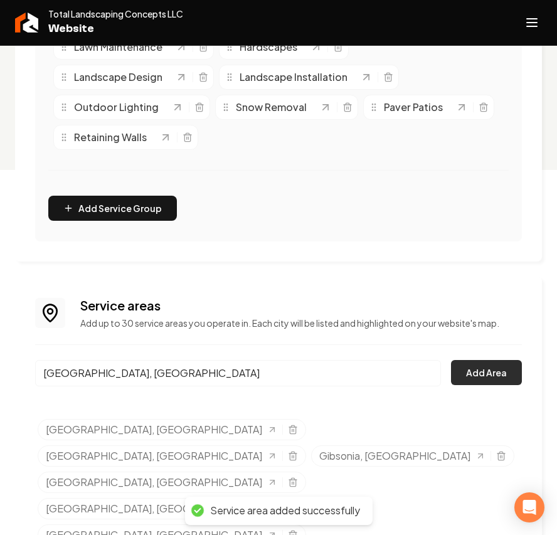
click at [502, 372] on button "Add Area" at bounding box center [486, 372] width 71 height 25
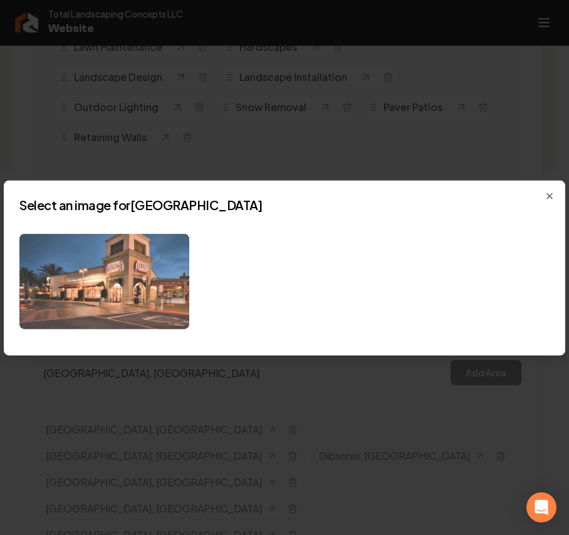
click at [135, 276] on img at bounding box center [104, 281] width 170 height 96
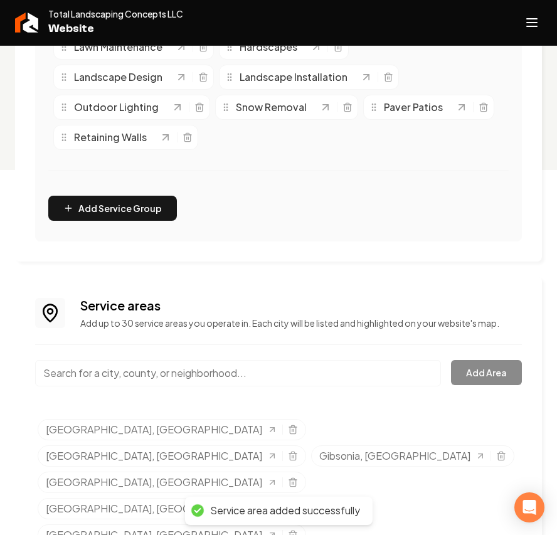
click at [134, 369] on input "Main content area" at bounding box center [238, 373] width 406 height 26
paste input "Sewickley"
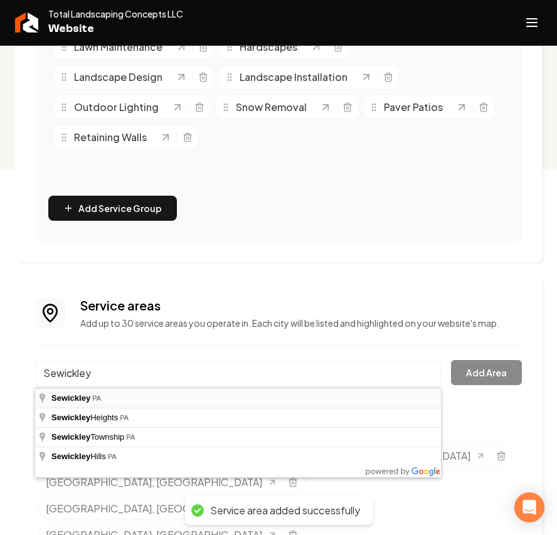
type input "Sewickley, PA"
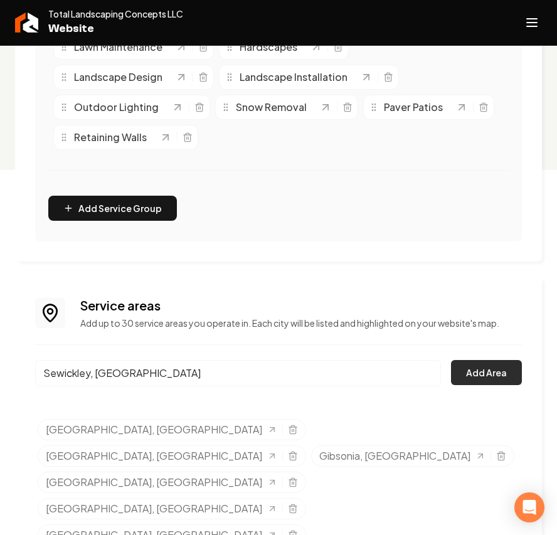
click at [477, 376] on button "Add Area" at bounding box center [486, 372] width 71 height 25
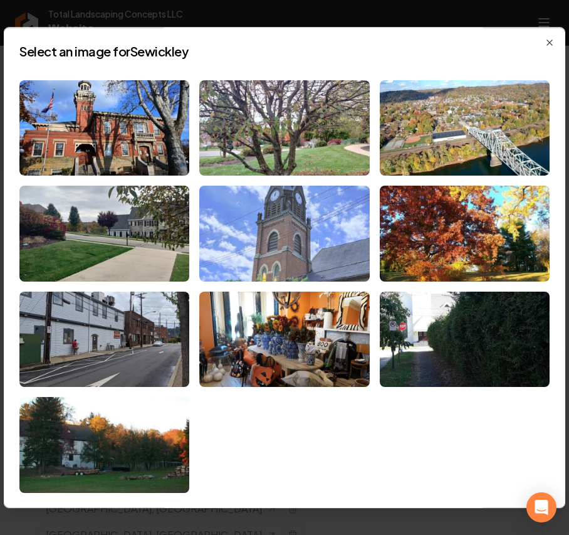
click at [253, 224] on img at bounding box center [284, 234] width 170 height 96
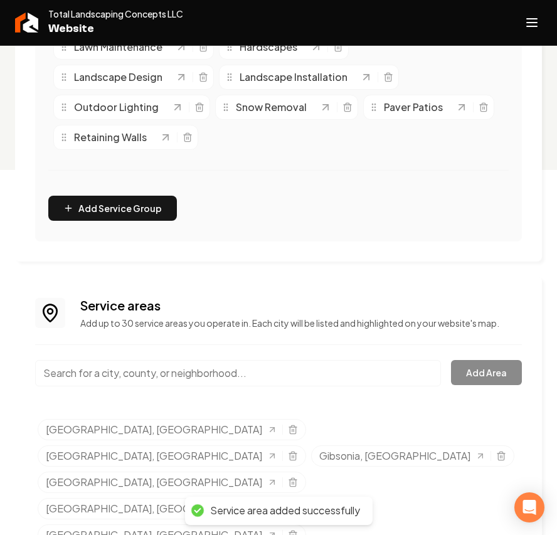
click at [148, 375] on input "Main content area" at bounding box center [238, 373] width 406 height 26
paste input "Saxonburg"
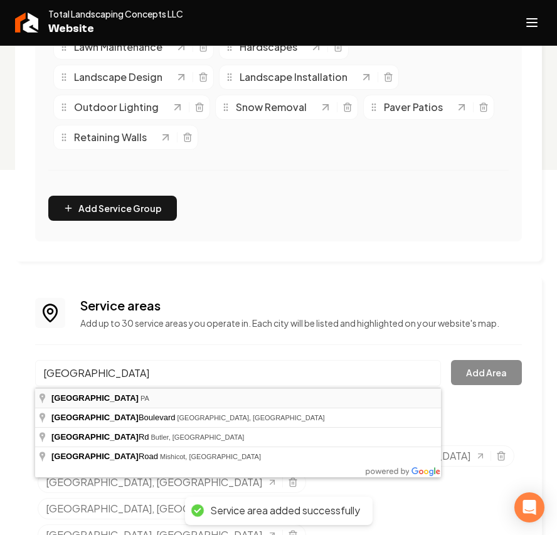
type input "Saxonburg, PA"
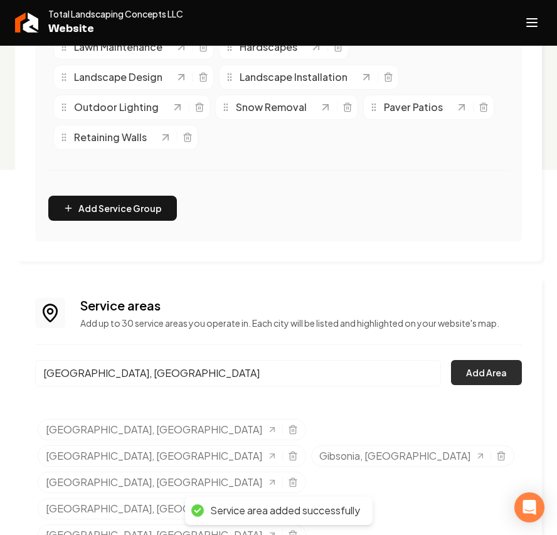
click at [482, 364] on button "Add Area" at bounding box center [486, 372] width 71 height 25
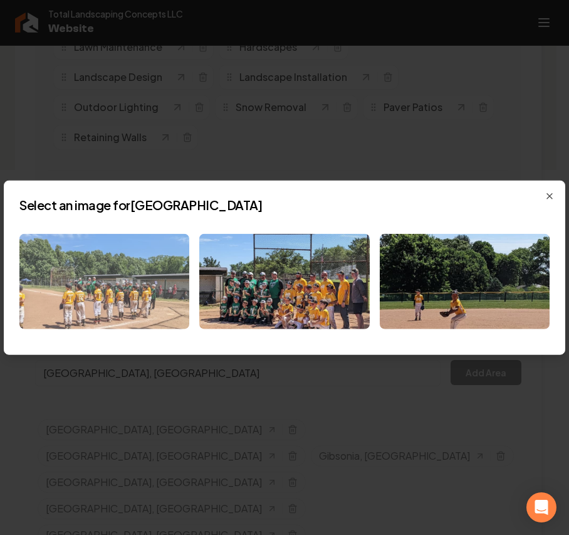
click at [93, 283] on img at bounding box center [104, 281] width 170 height 96
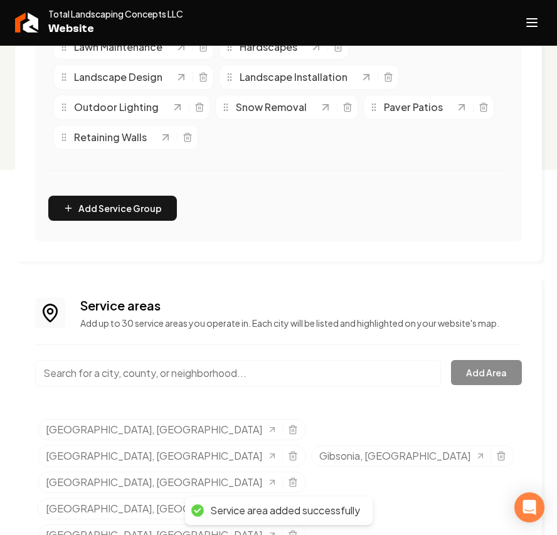
drag, startPoint x: 117, startPoint y: 377, endPoint x: 109, endPoint y: 377, distance: 7.5
click at [114, 377] on input "Main content area" at bounding box center [238, 373] width 406 height 26
paste input "North Buffalo"
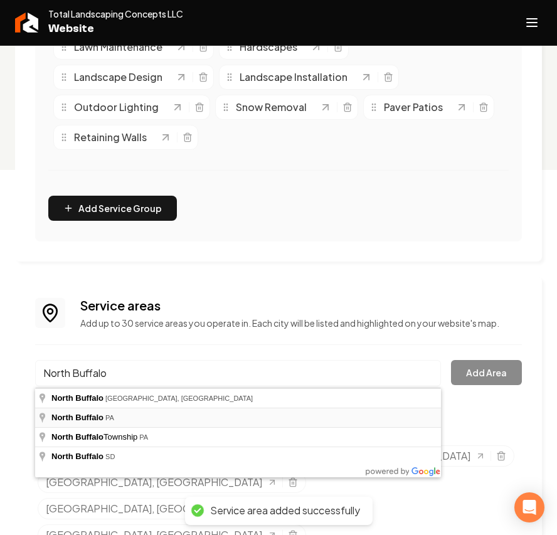
type input "North Buffalo, PA"
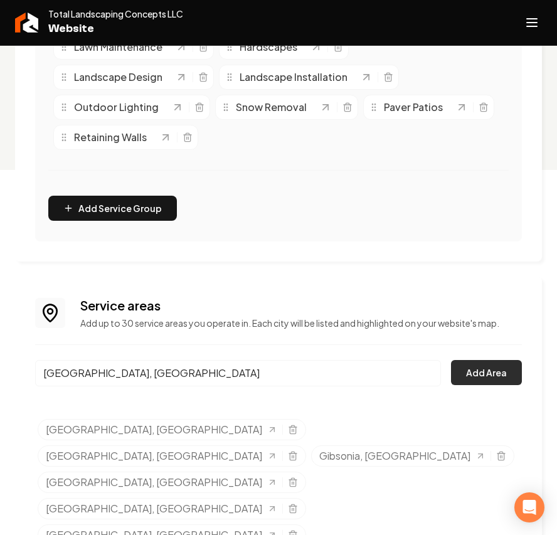
click at [482, 367] on button "Add Area" at bounding box center [486, 372] width 71 height 25
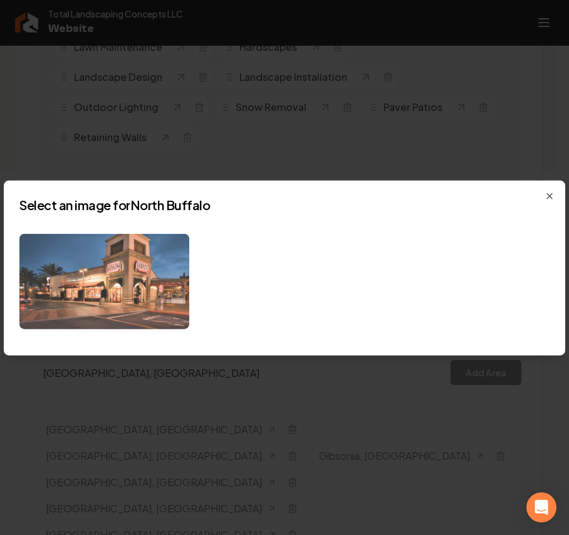
click at [100, 291] on img at bounding box center [104, 281] width 170 height 96
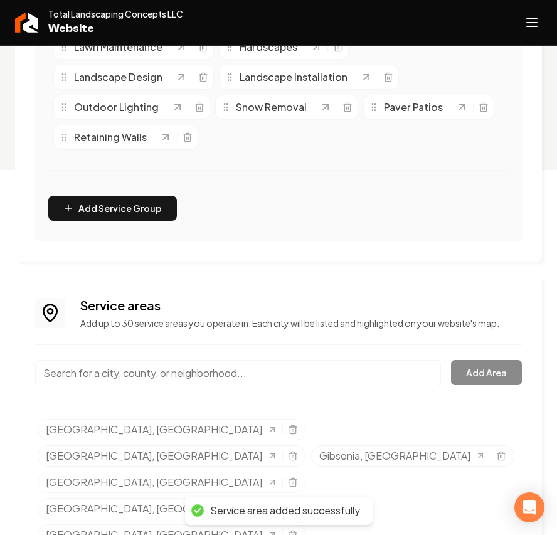
click at [151, 374] on input "Main content area" at bounding box center [238, 373] width 406 height 26
paste input "Tarentum"
type input "Tarentum, PA"
click at [474, 379] on button "Add Area" at bounding box center [486, 372] width 71 height 25
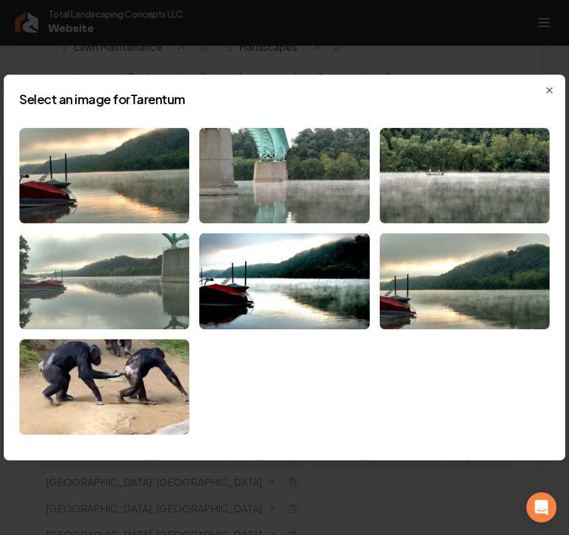
click at [89, 296] on img at bounding box center [104, 281] width 170 height 96
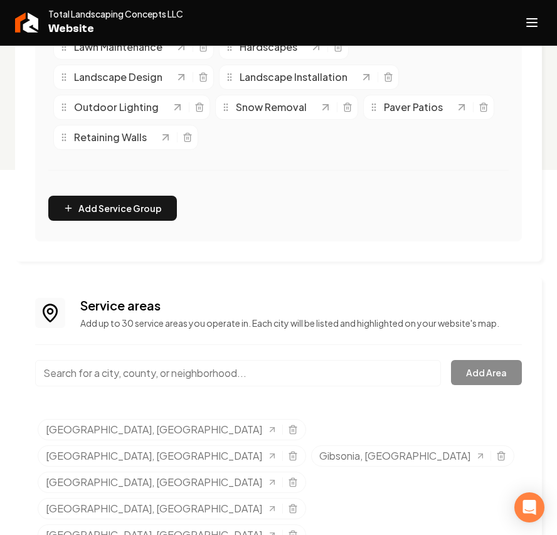
click at [127, 369] on input "Main content area" at bounding box center [238, 373] width 406 height 26
paste input "Aspinwall"
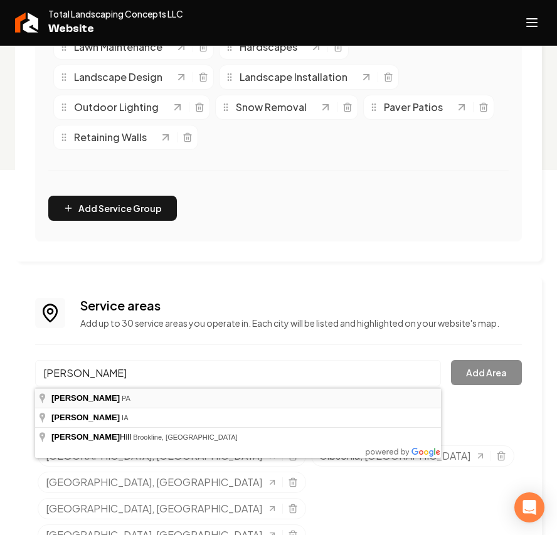
type input "Aspinwall, PA"
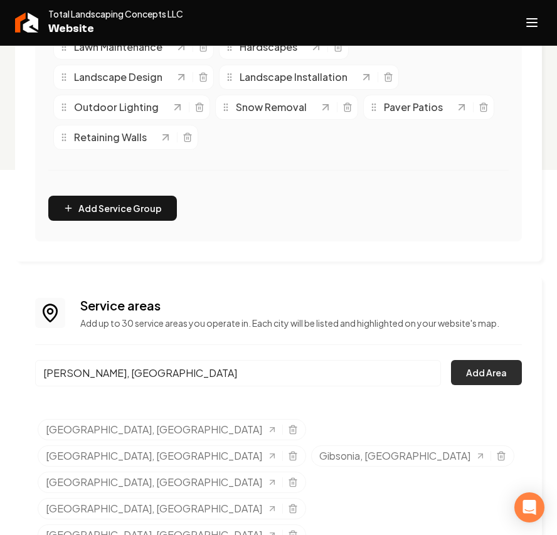
click at [473, 366] on button "Add Area" at bounding box center [486, 372] width 71 height 25
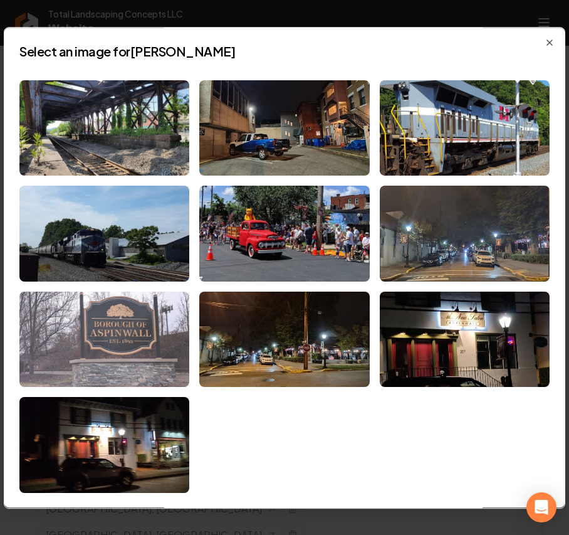
click at [90, 351] on img at bounding box center [104, 339] width 170 height 96
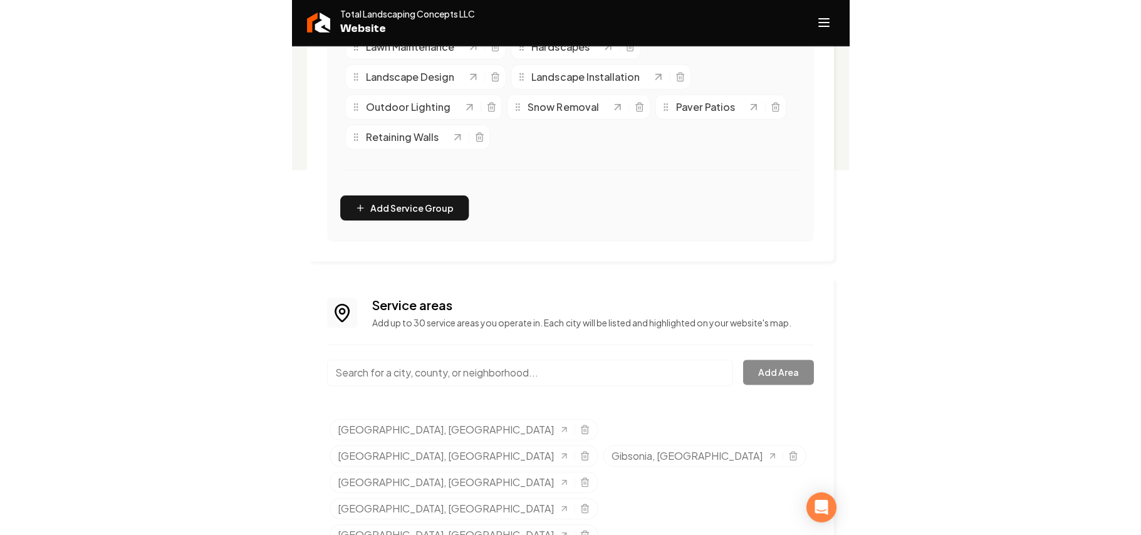
scroll to position [0, 0]
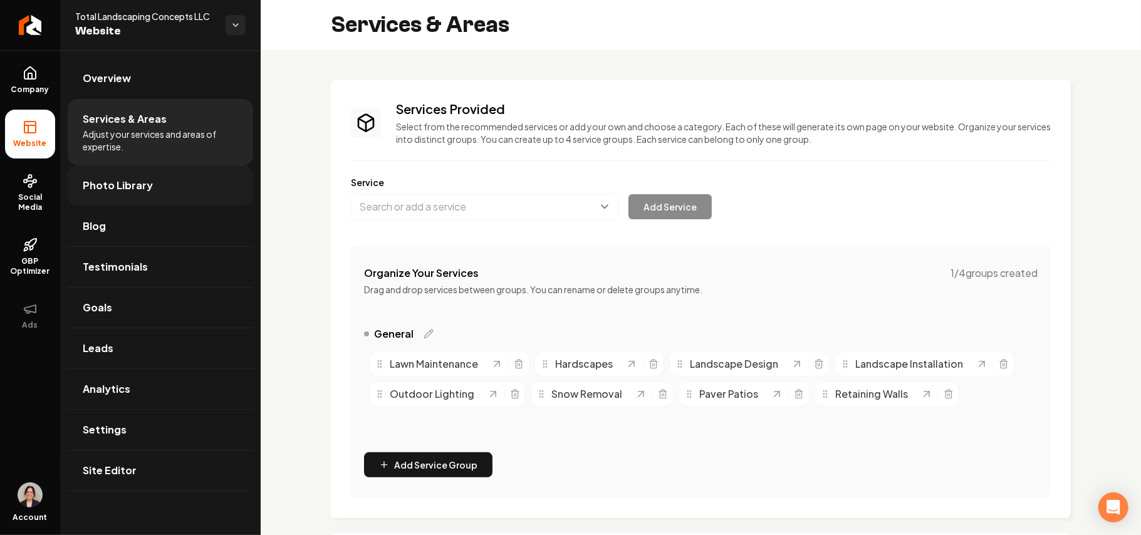
click at [144, 183] on span "Photo Library" at bounding box center [118, 185] width 70 height 15
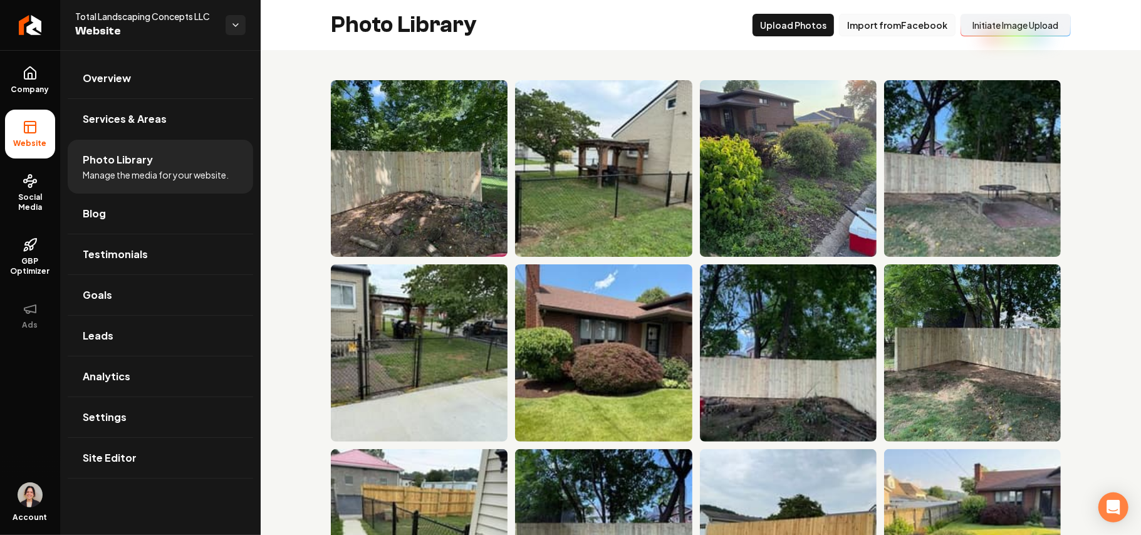
click at [896, 29] on button "Import from Facebook" at bounding box center [897, 25] width 117 height 23
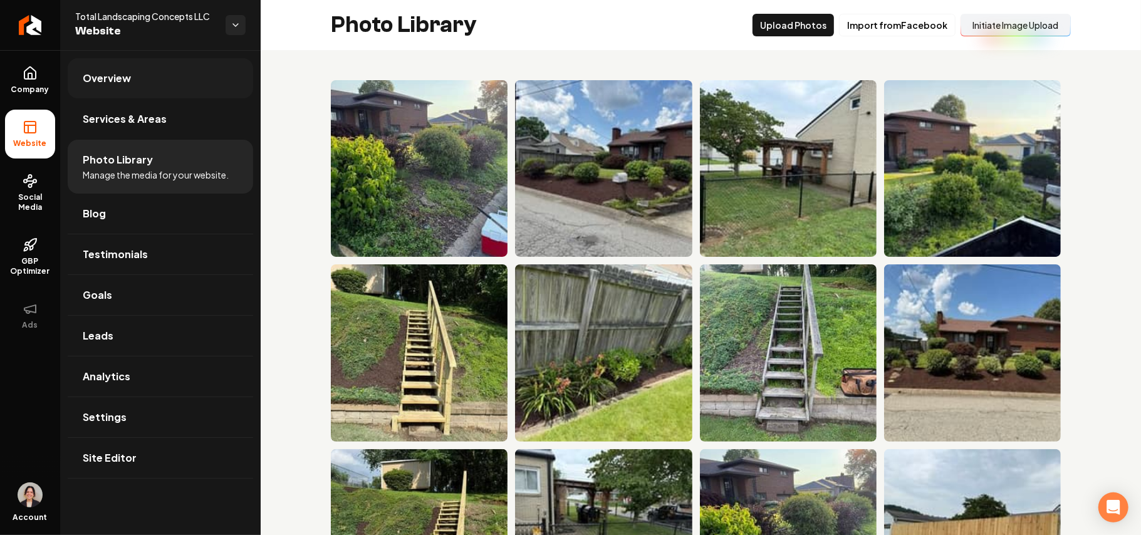
click at [153, 73] on link "Overview" at bounding box center [161, 78] width 186 height 40
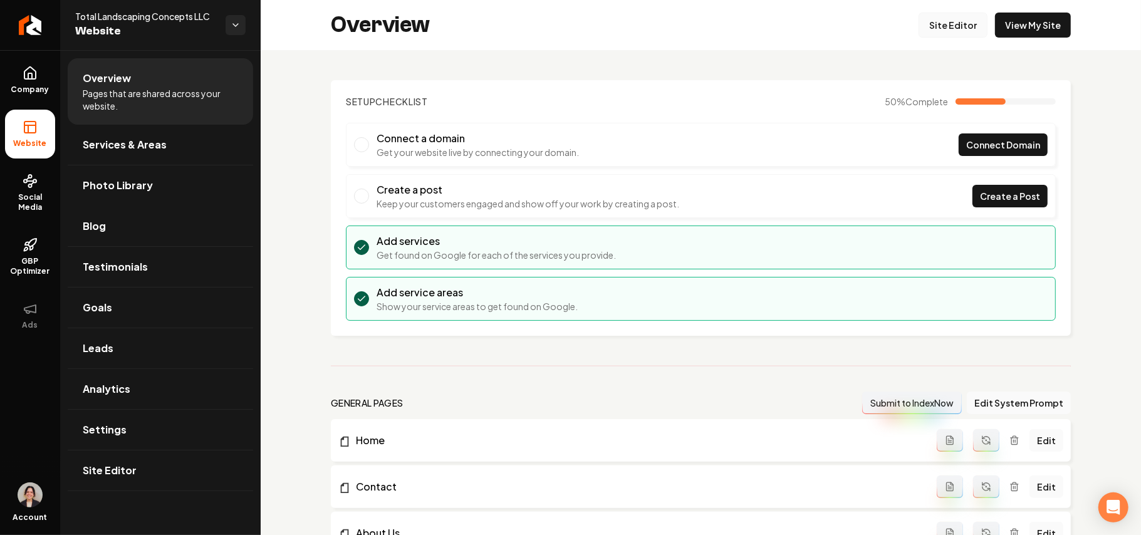
click at [963, 29] on link "Site Editor" at bounding box center [953, 25] width 69 height 25
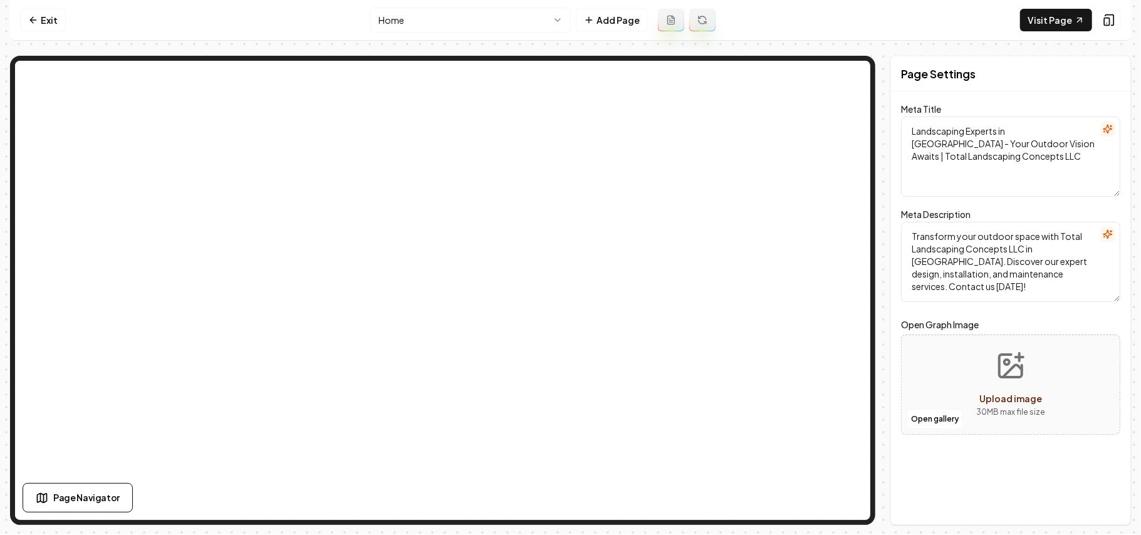
click at [424, 26] on html "Computer Required This feature is only available on a computer. Please switch t…" at bounding box center [570, 267] width 1141 height 535
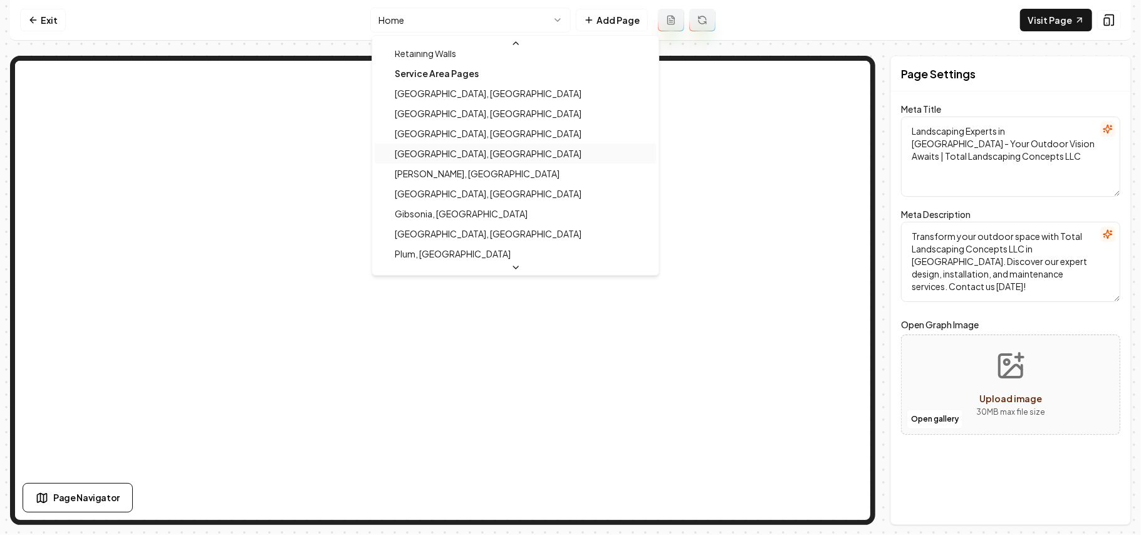
scroll to position [167, 0]
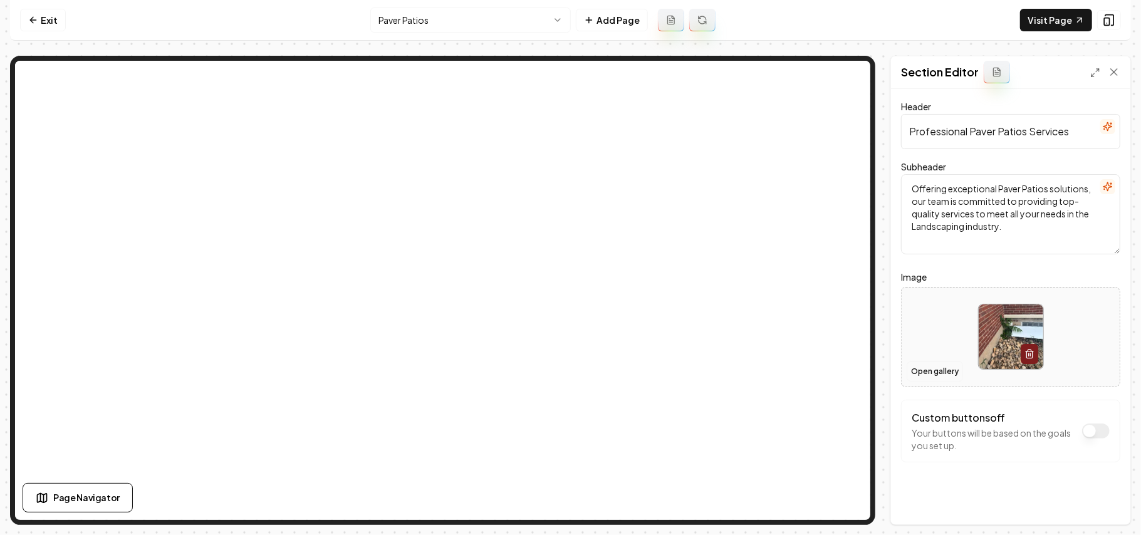
click at [924, 369] on button "Open gallery" at bounding box center [935, 372] width 56 height 20
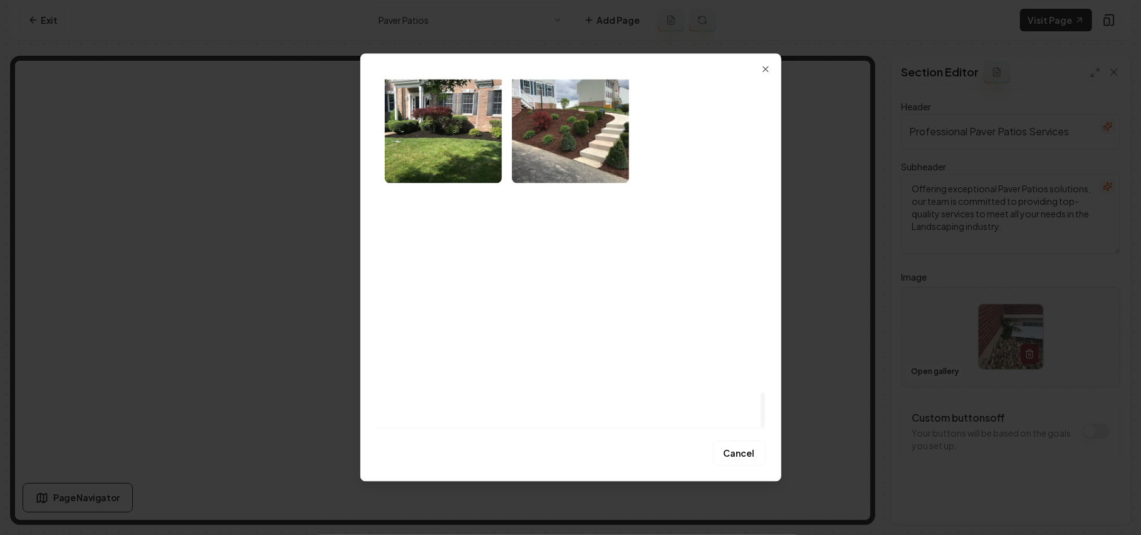
scroll to position [3176, 0]
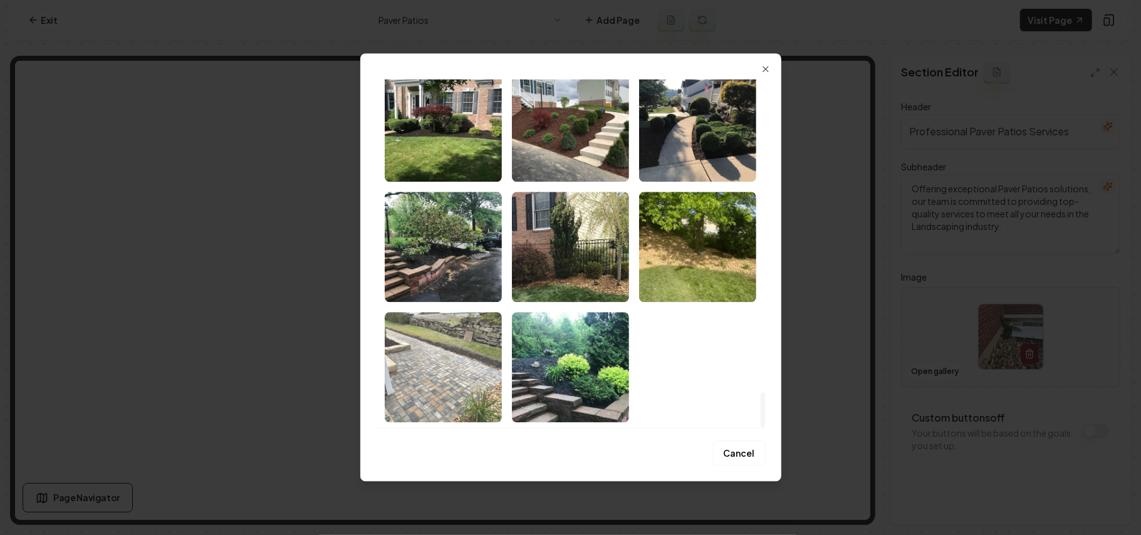
click at [460, 405] on img "Select image image_68b05cca5c7cd75eb8fd89ca.jpeg" at bounding box center [443, 367] width 117 height 110
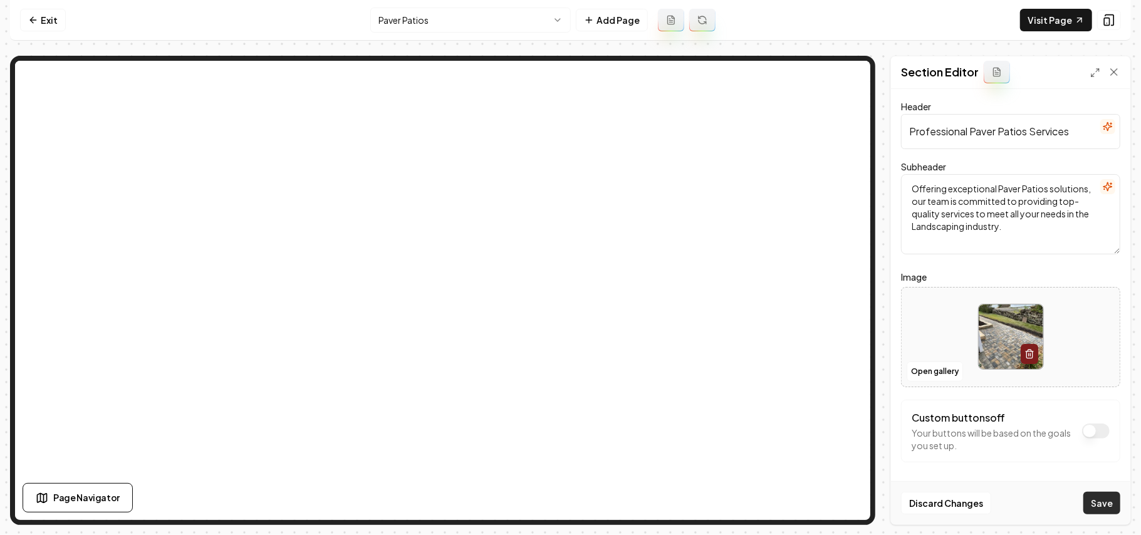
click at [1104, 496] on button "Save" at bounding box center [1102, 503] width 37 height 23
click at [471, 23] on html "Computer Required This feature is only available on a computer. Please switch t…" at bounding box center [570, 267] width 1141 height 535
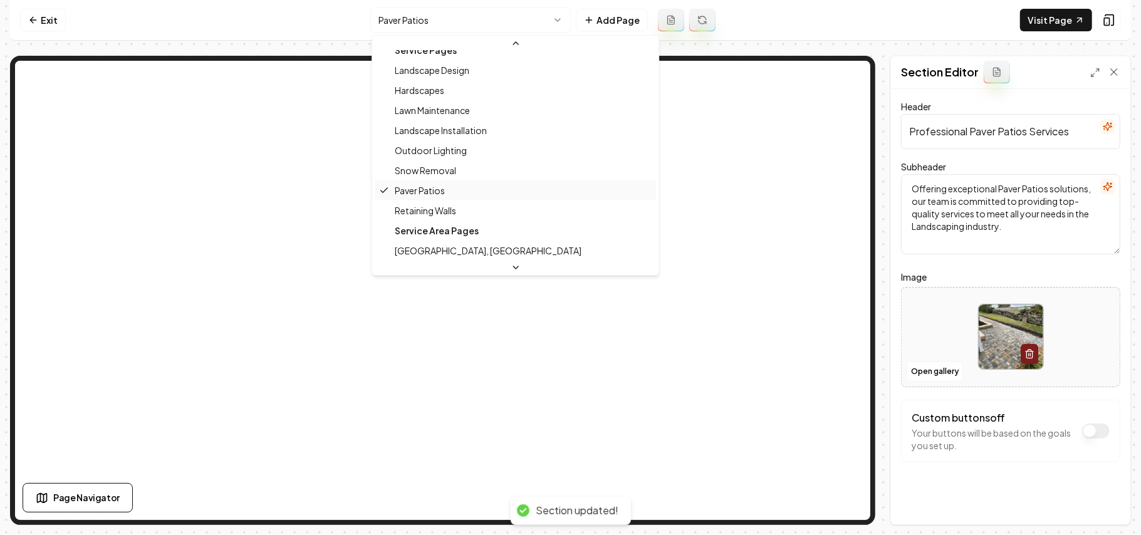
scroll to position [118, 0]
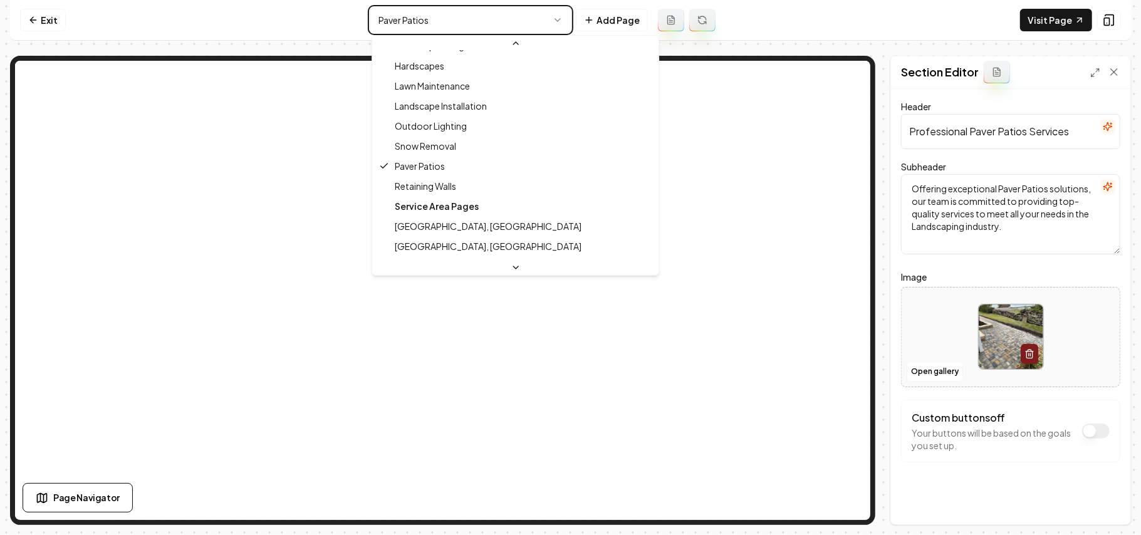
click at [938, 384] on html "Computer Required This feature is only available on a computer. Please switch t…" at bounding box center [570, 267] width 1141 height 535
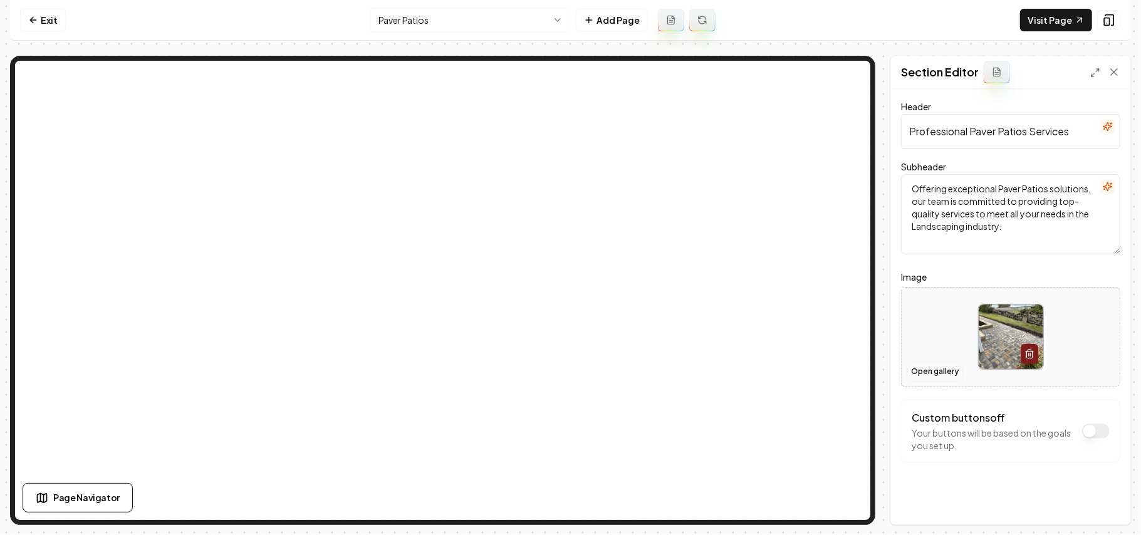
click at [936, 374] on button "Open gallery" at bounding box center [935, 372] width 56 height 20
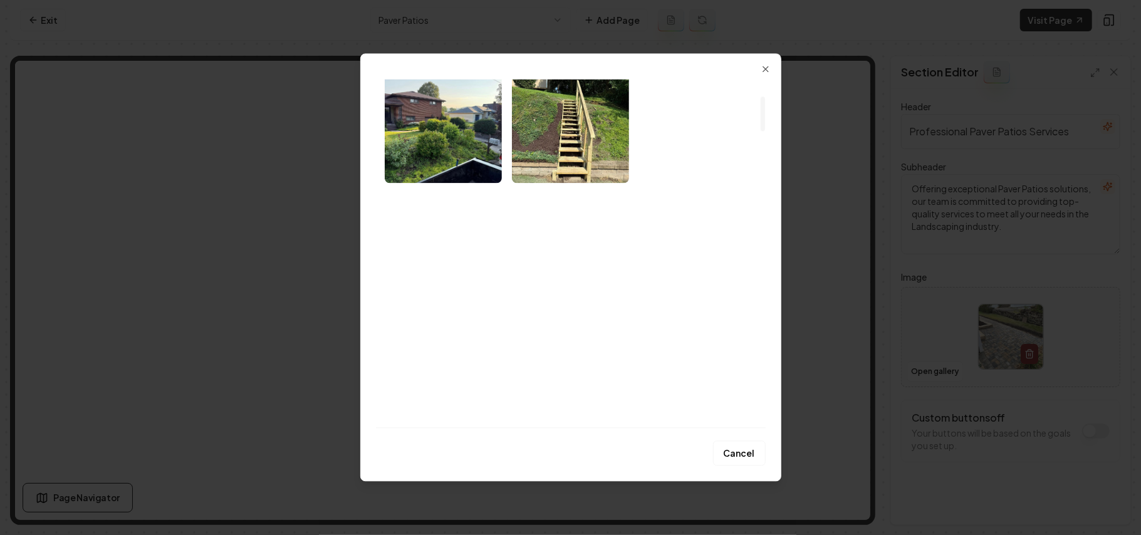
scroll to position [251, 0]
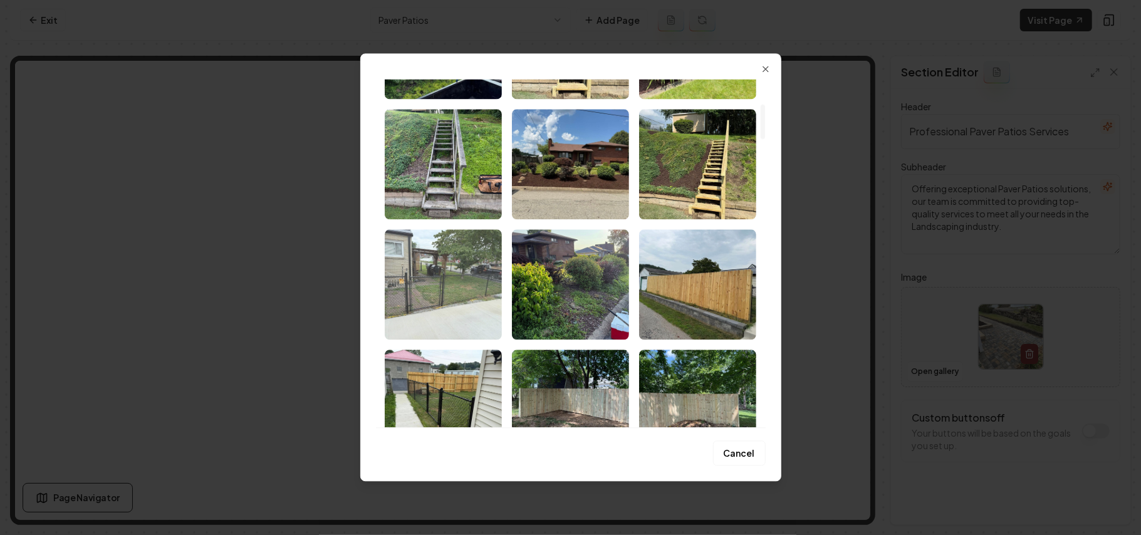
click at [470, 330] on img "Select image image_68b5f5185c7cd75eb86b600a.jpeg" at bounding box center [443, 284] width 117 height 110
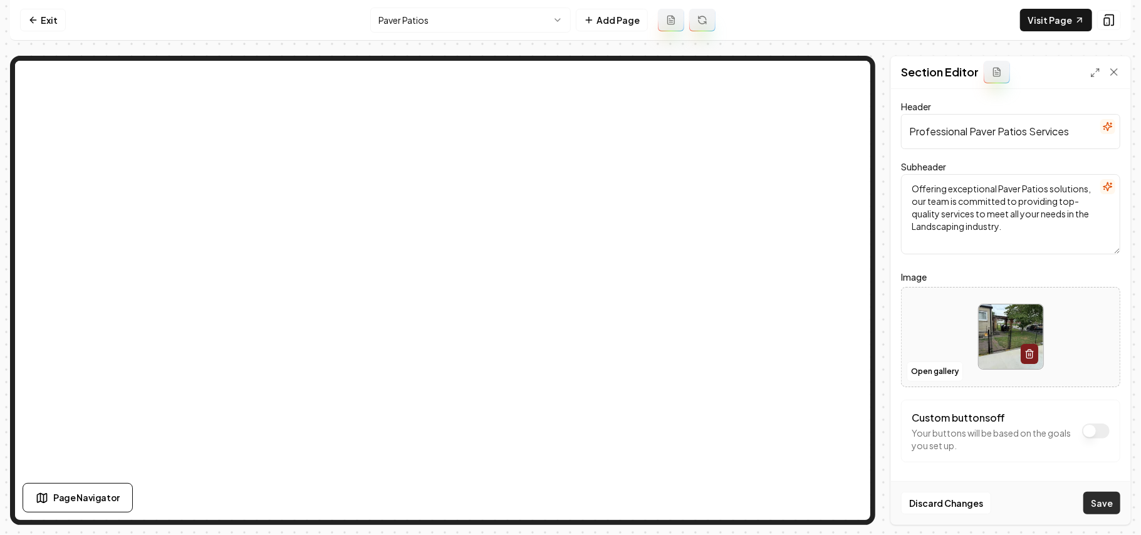
click at [1111, 493] on button "Save" at bounding box center [1102, 503] width 37 height 23
click at [437, 19] on html "Computer Required This feature is only available on a computer. Please switch t…" at bounding box center [570, 267] width 1141 height 535
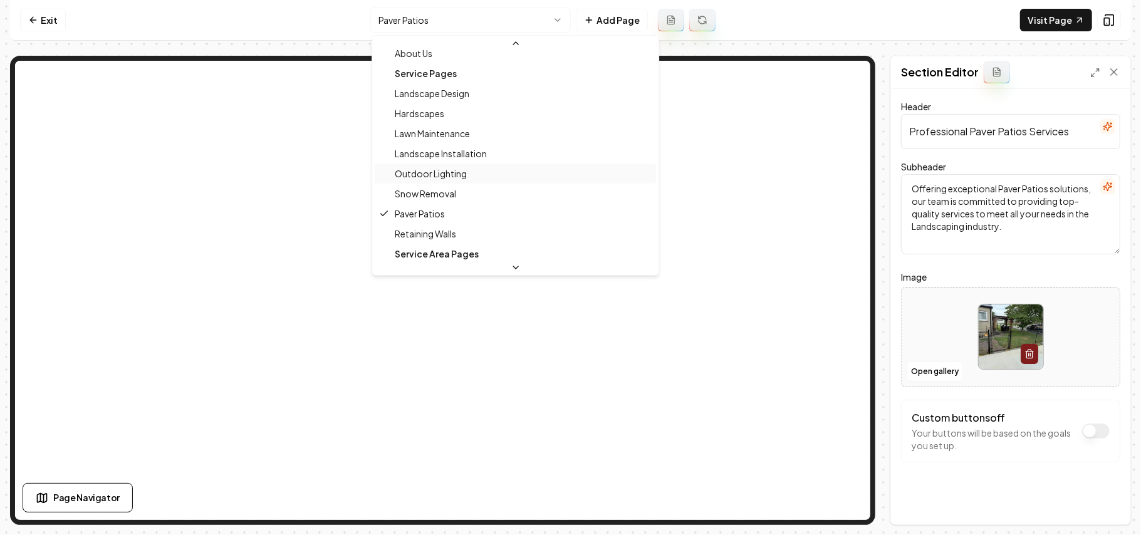
scroll to position [98, 0]
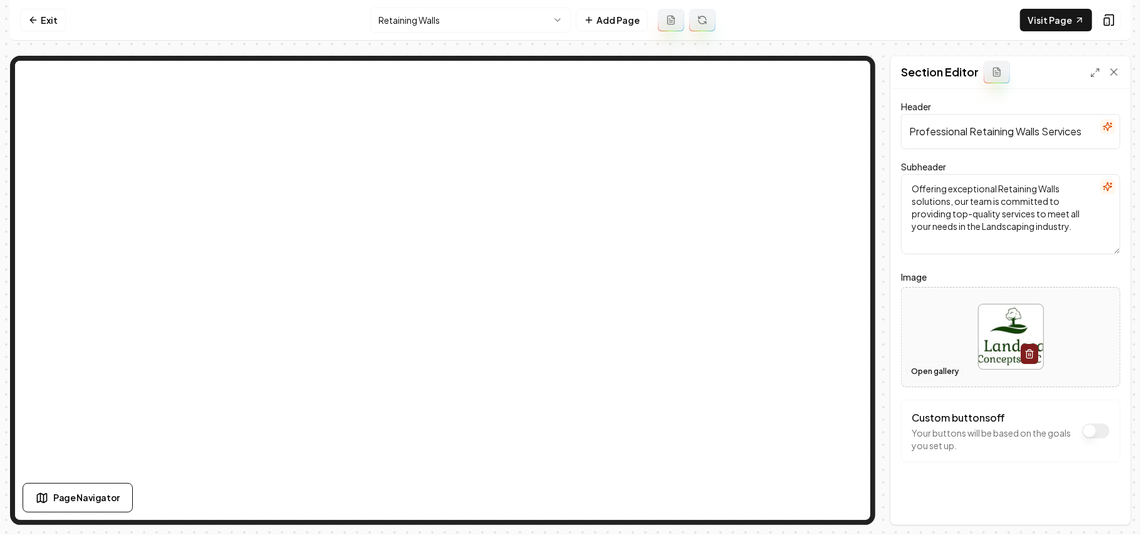
click at [924, 374] on button "Open gallery" at bounding box center [935, 372] width 56 height 20
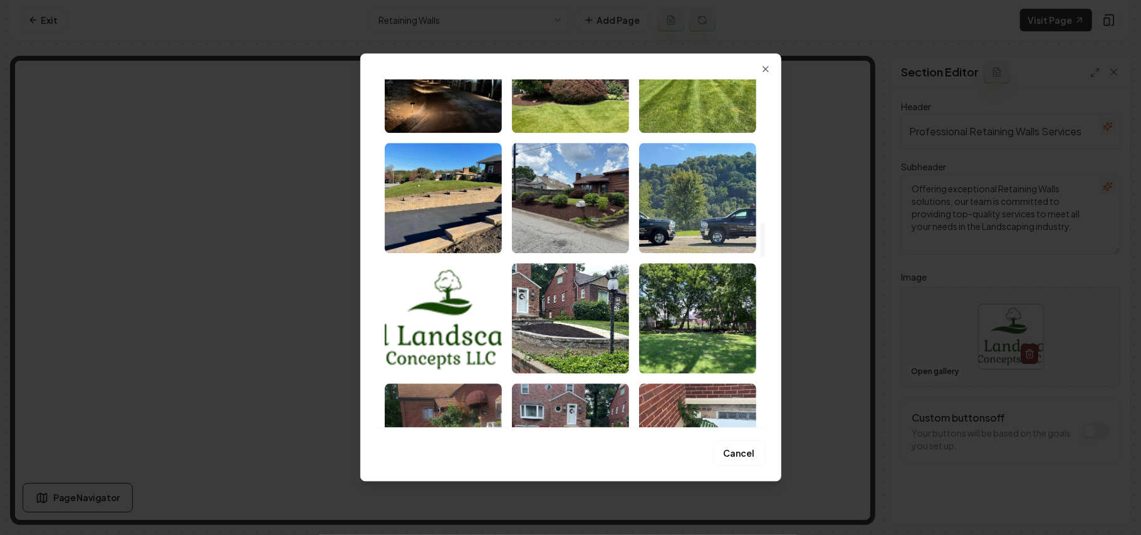
scroll to position [1504, 0]
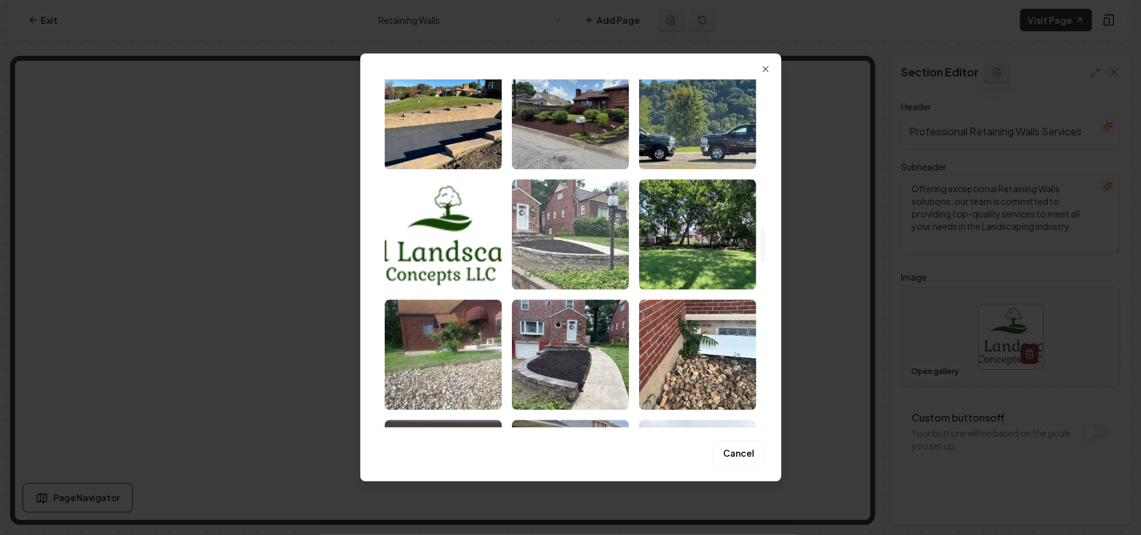
click at [592, 254] on img "Select image image_68b05ccf5c7cd75eb8fda029.jpeg" at bounding box center [570, 234] width 117 height 110
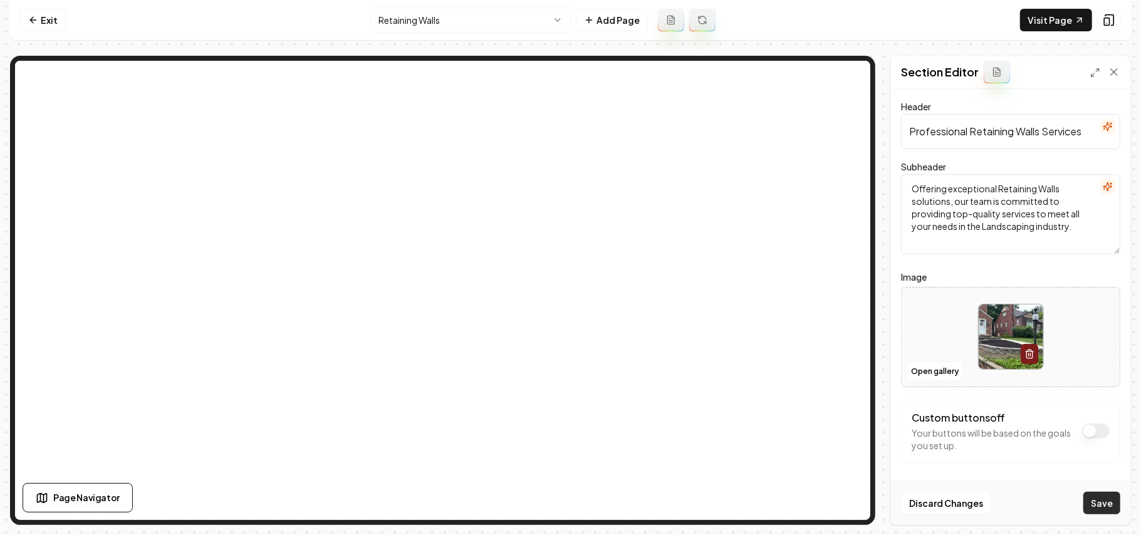
click at [1106, 501] on button "Save" at bounding box center [1102, 503] width 37 height 23
click at [417, 16] on html "Computer Required This feature is only available on a computer. Please switch t…" at bounding box center [570, 267] width 1141 height 535
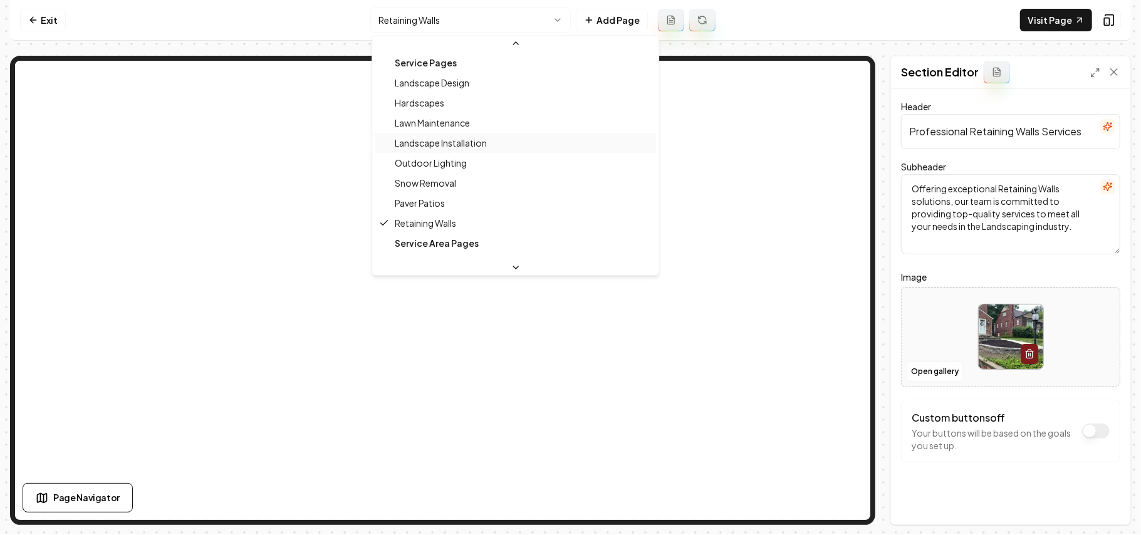
scroll to position [0, 0]
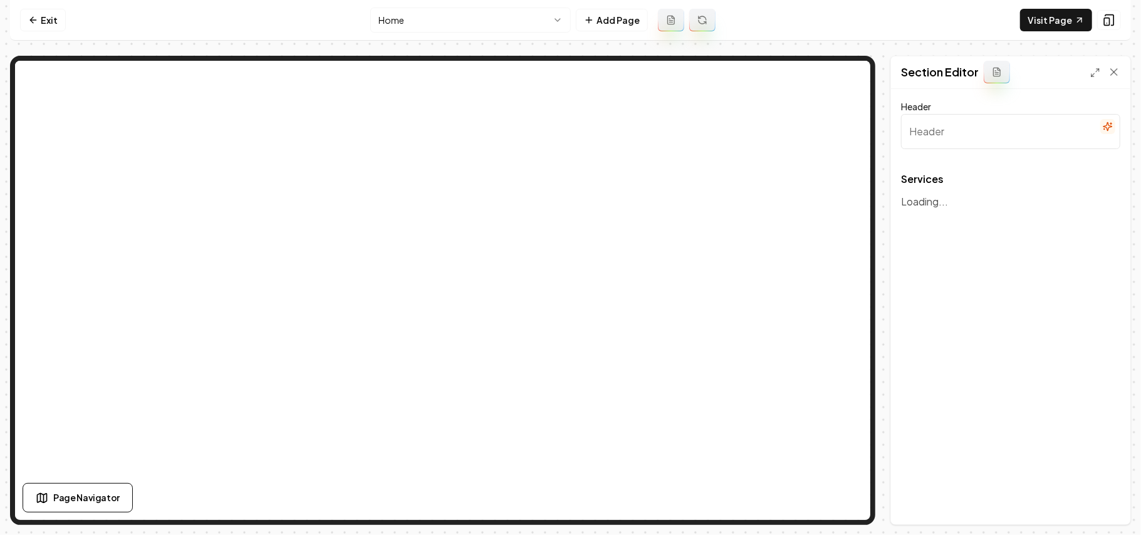
type input "Our Expert Landscaping Services"
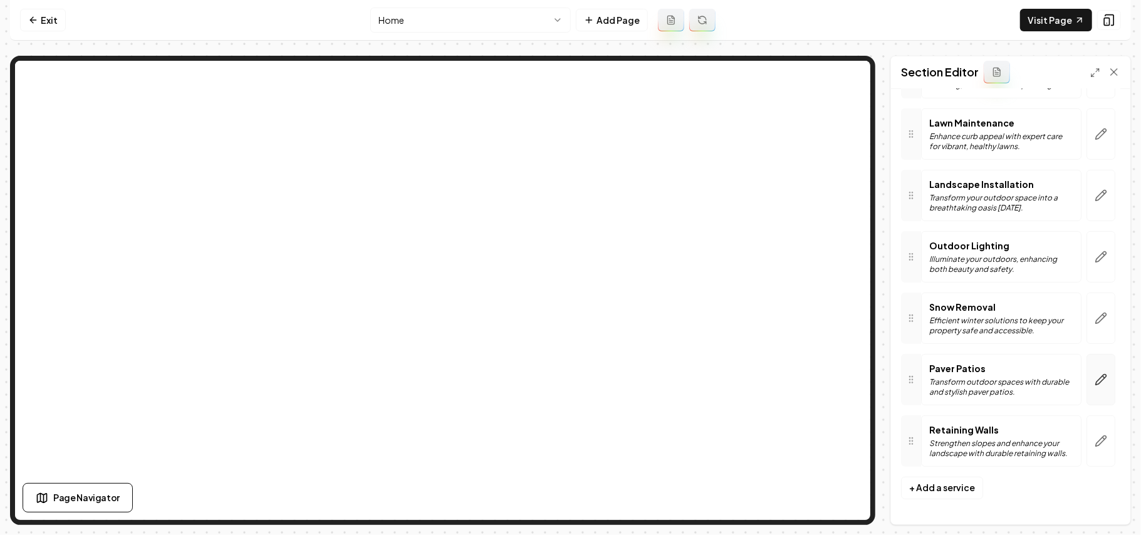
click at [1087, 377] on button "button" at bounding box center [1101, 379] width 29 height 51
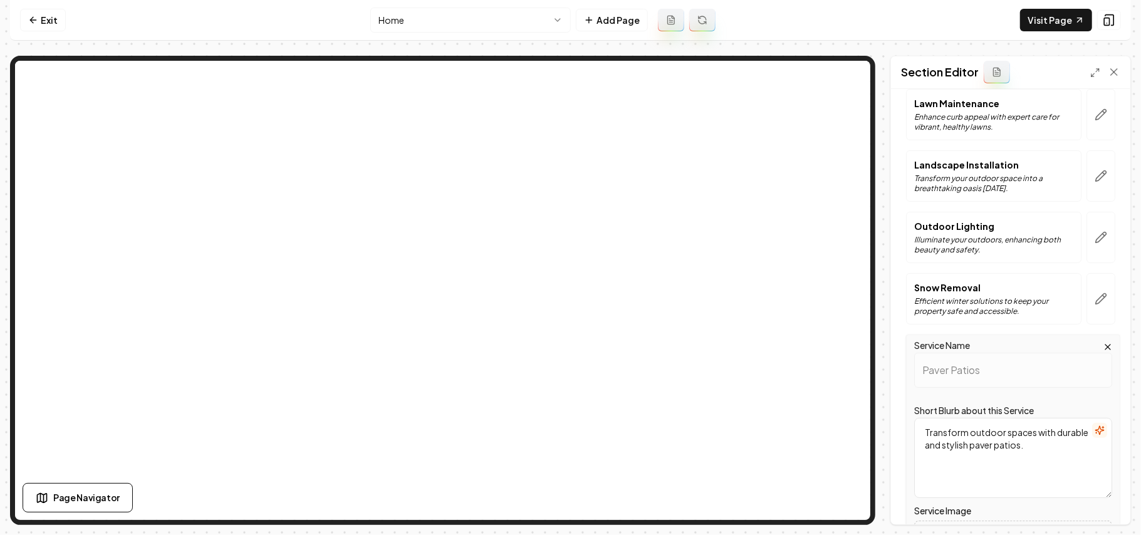
scroll to position [425, 0]
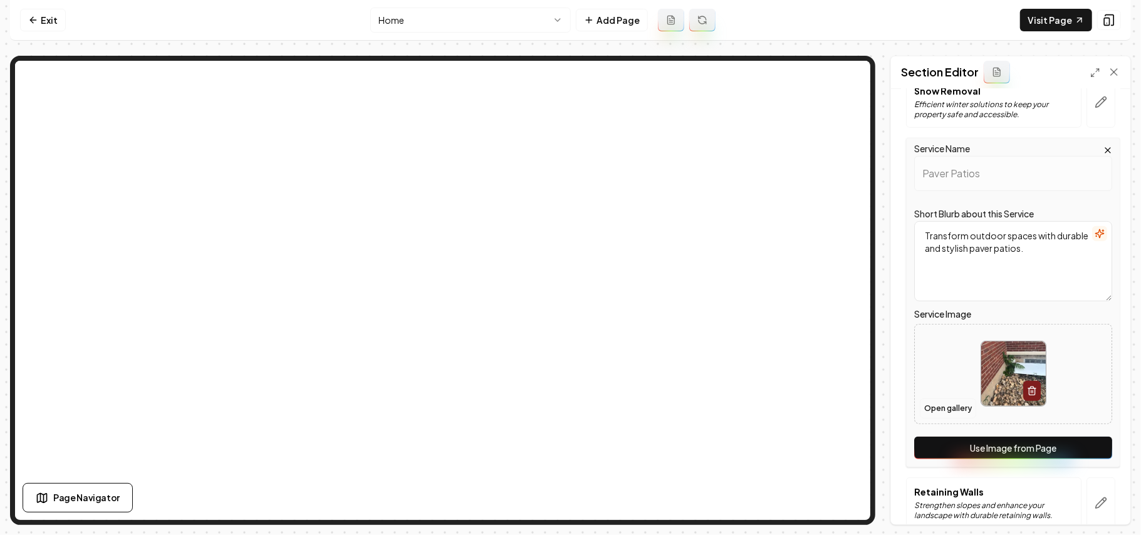
click at [955, 404] on button "Open gallery" at bounding box center [948, 409] width 56 height 20
click at [1026, 450] on button "Use Image from Page" at bounding box center [1013, 448] width 198 height 23
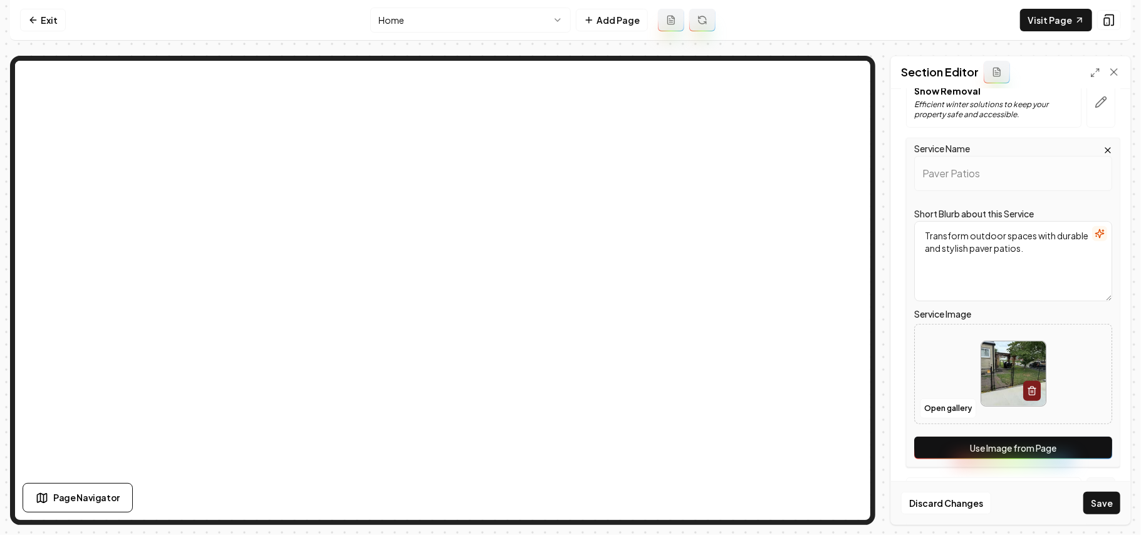
scroll to position [490, 0]
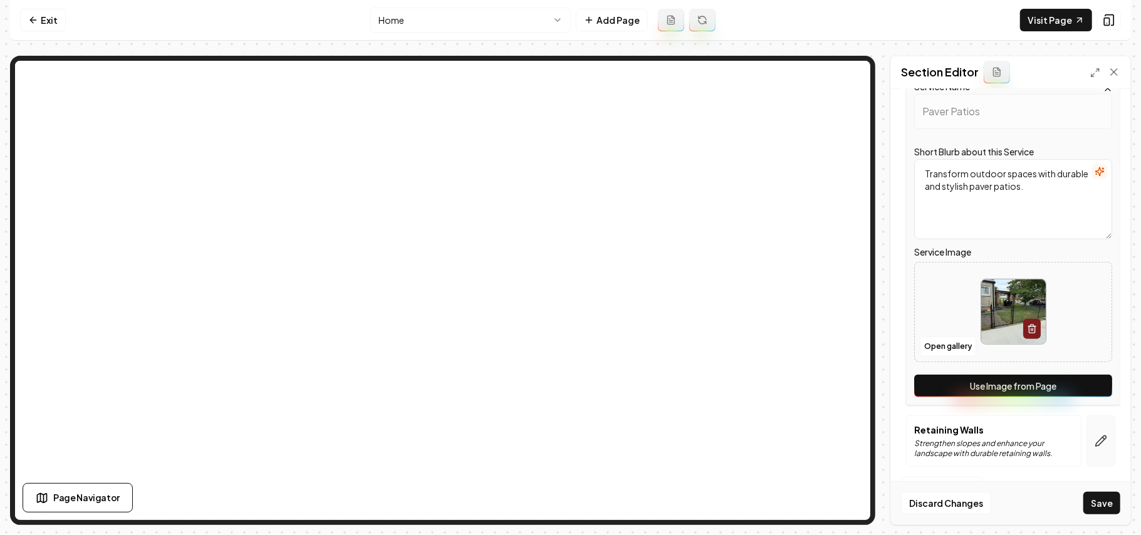
click at [1096, 441] on button "button" at bounding box center [1101, 441] width 29 height 51
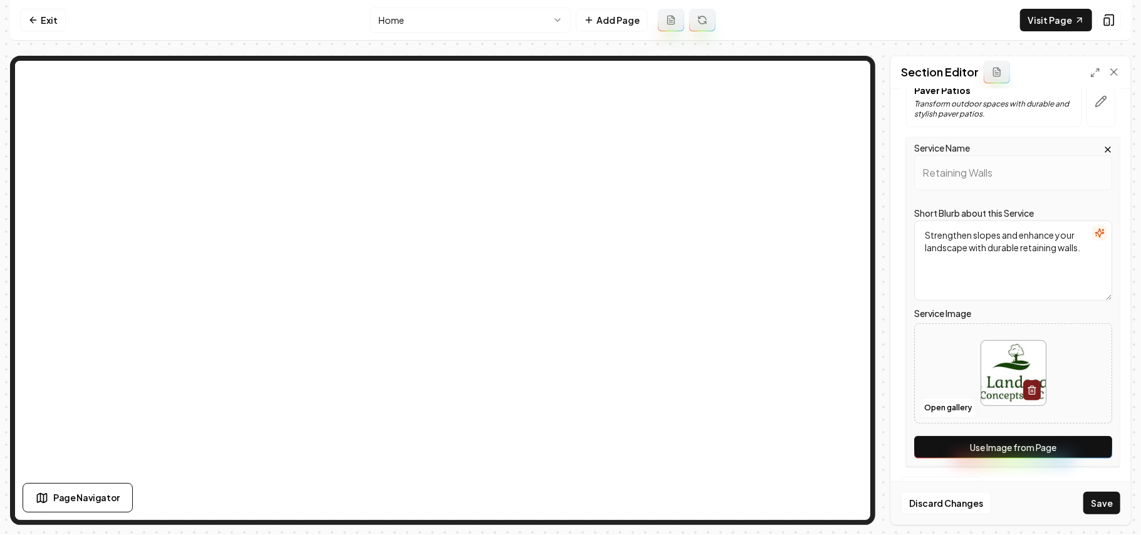
click at [1096, 454] on button "Use Image from Page" at bounding box center [1013, 447] width 198 height 23
click at [1111, 509] on button "Save" at bounding box center [1102, 503] width 37 height 23
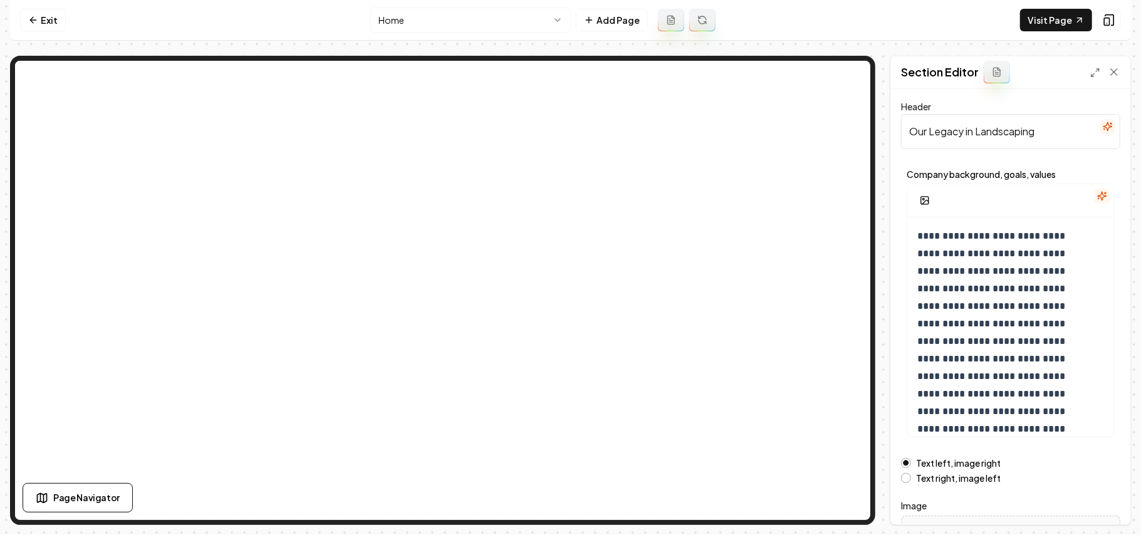
scroll to position [143, 0]
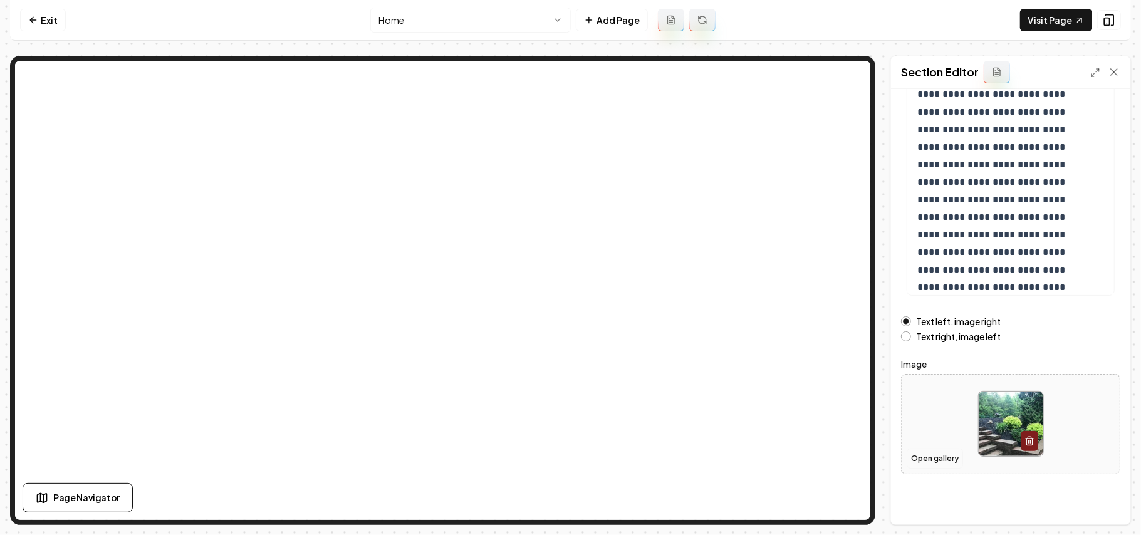
click at [910, 450] on button "Open gallery" at bounding box center [935, 459] width 56 height 20
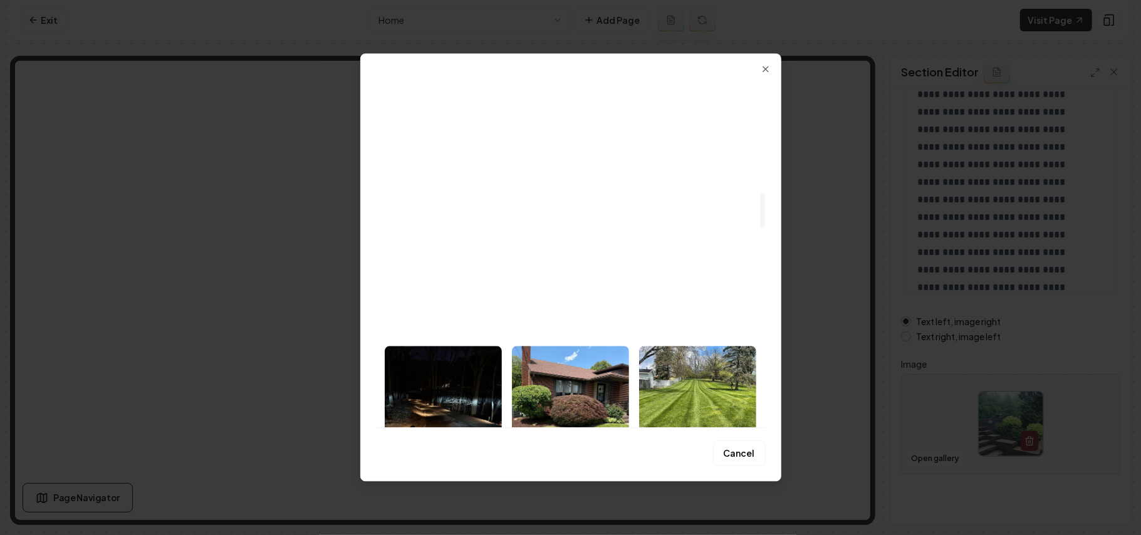
scroll to position [1086, 0]
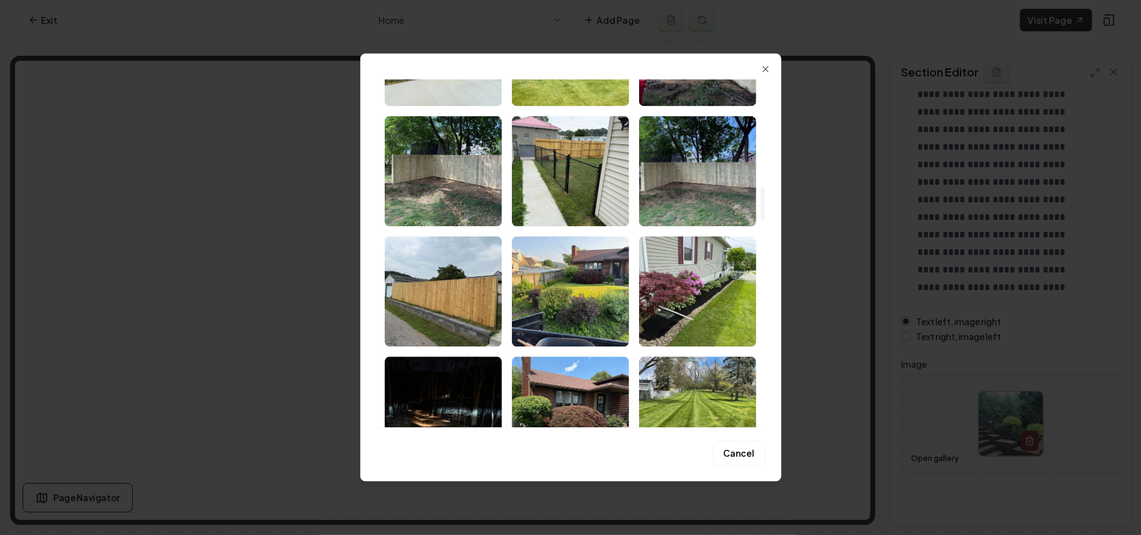
click at [713, 317] on img "Select image image_68b05ed55c7cd75eb80b633d.jpg" at bounding box center [697, 291] width 117 height 110
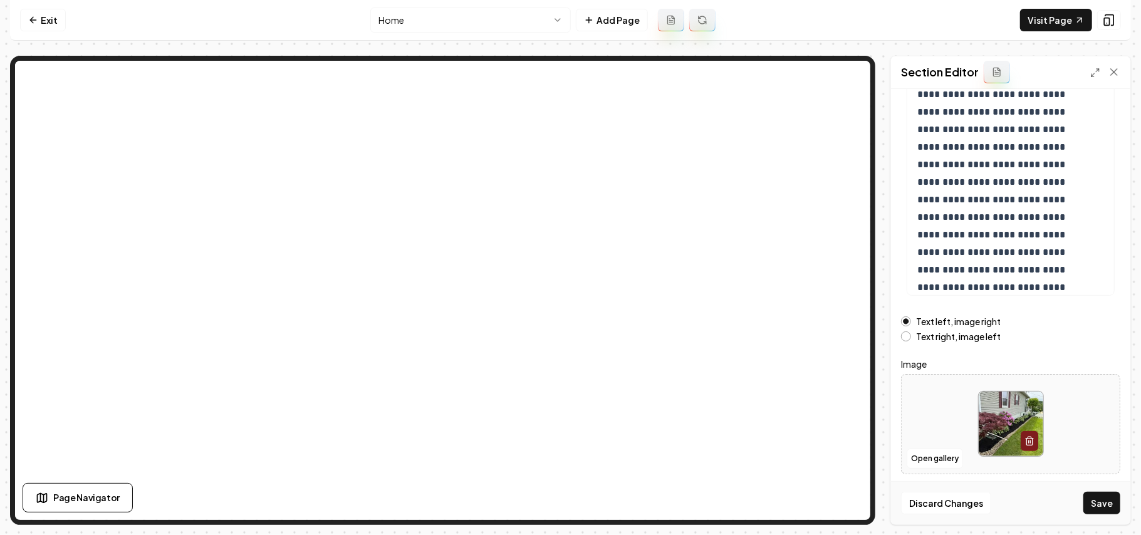
click at [945, 337] on label "Text right, image left" at bounding box center [958, 336] width 85 height 9
click at [911, 337] on button "Text right, image left" at bounding box center [906, 337] width 10 height 10
click at [1097, 498] on button "Save" at bounding box center [1102, 503] width 37 height 23
click at [945, 325] on label "Text left, image right" at bounding box center [958, 321] width 85 height 9
click at [911, 325] on button "Text left, image right" at bounding box center [906, 322] width 10 height 10
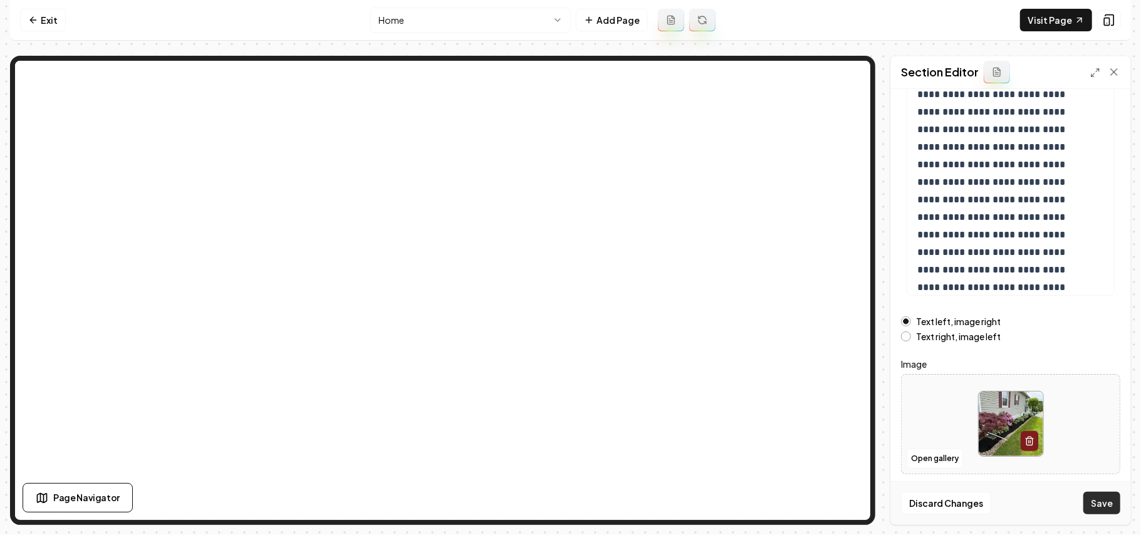
click at [1109, 499] on button "Save" at bounding box center [1102, 503] width 37 height 23
click at [493, 31] on html "**********" at bounding box center [570, 267] width 1141 height 535
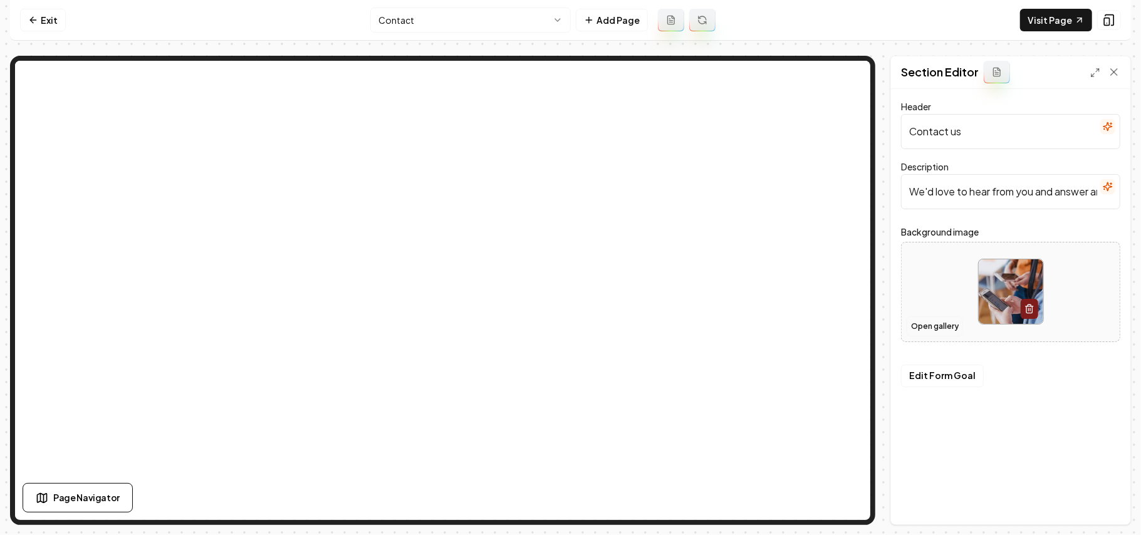
click at [940, 331] on button "Open gallery" at bounding box center [935, 327] width 56 height 20
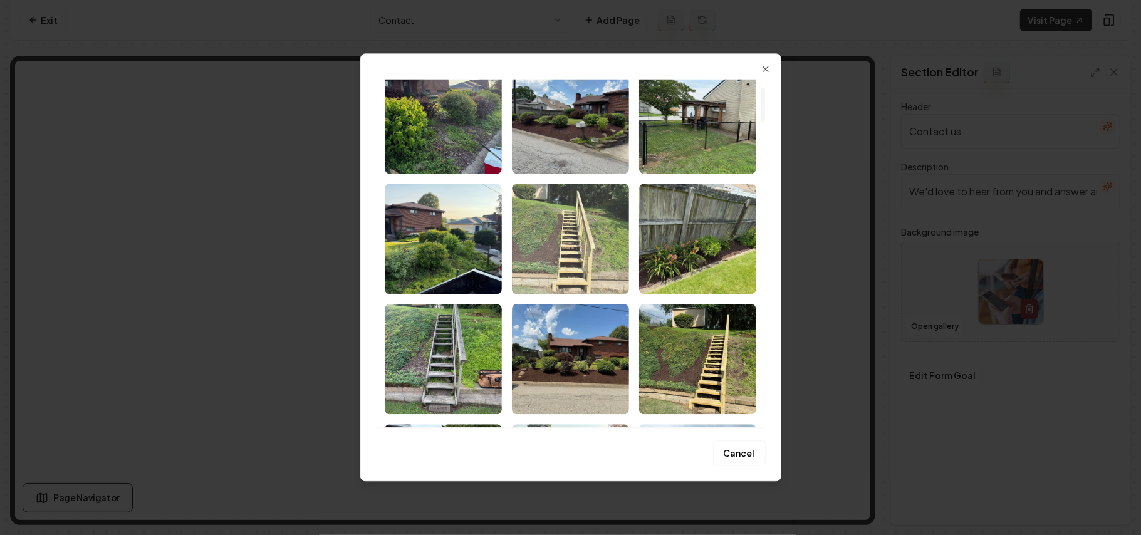
scroll to position [83, 0]
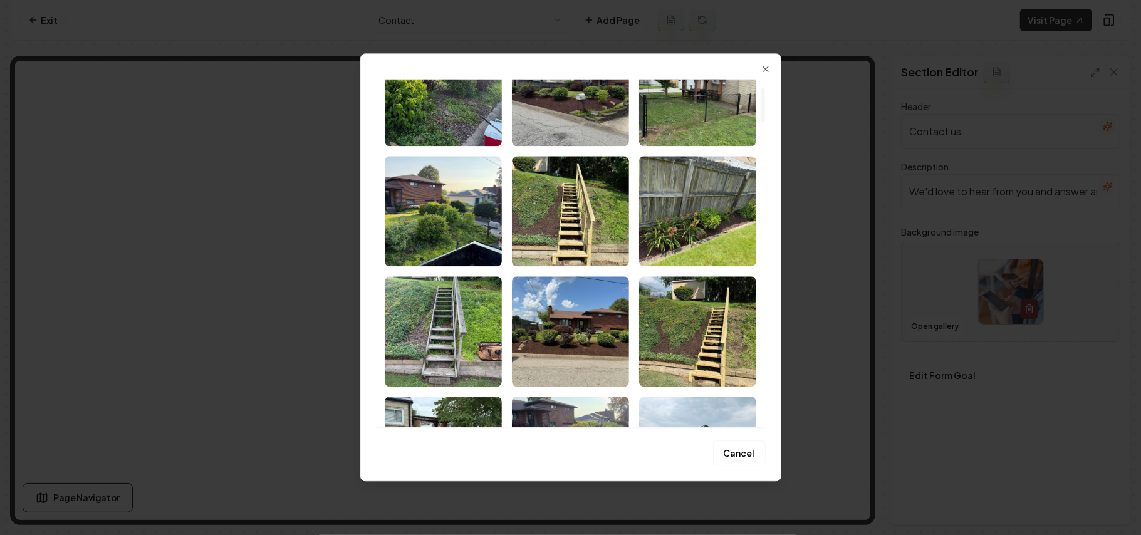
click at [513, 325] on img "Select image image_68b5f5185c7cd75eb86b60ac.jpeg" at bounding box center [570, 331] width 117 height 110
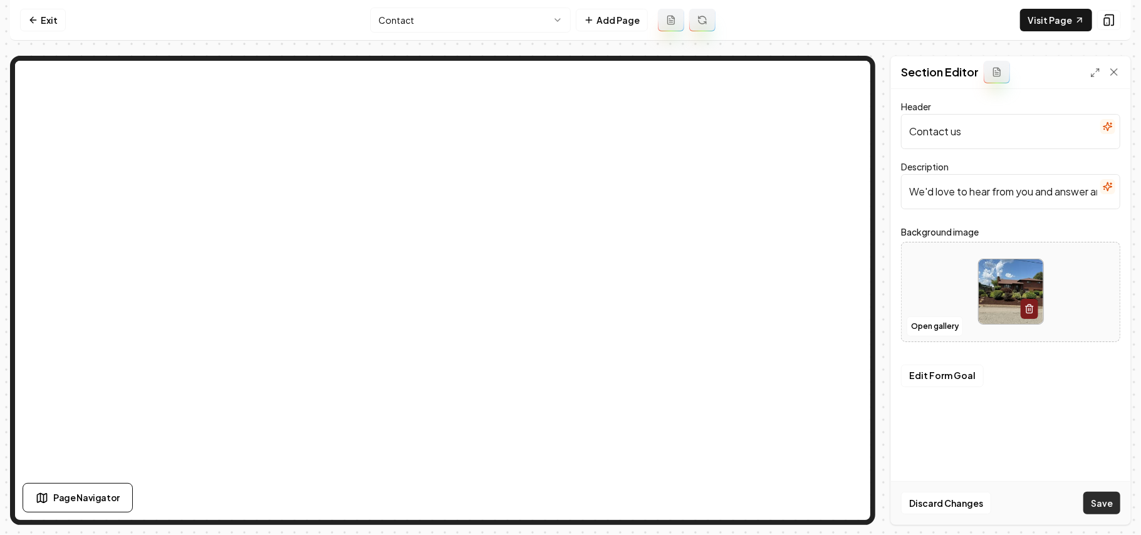
click at [1091, 503] on button "Save" at bounding box center [1102, 503] width 37 height 23
click at [933, 328] on button "Open gallery" at bounding box center [935, 327] width 56 height 20
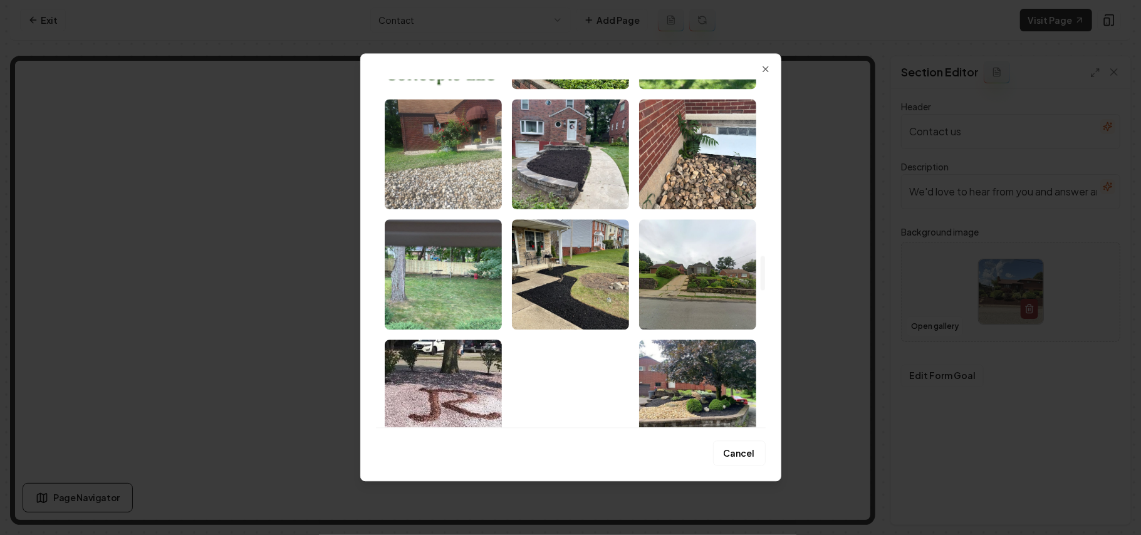
scroll to position [1628, 0]
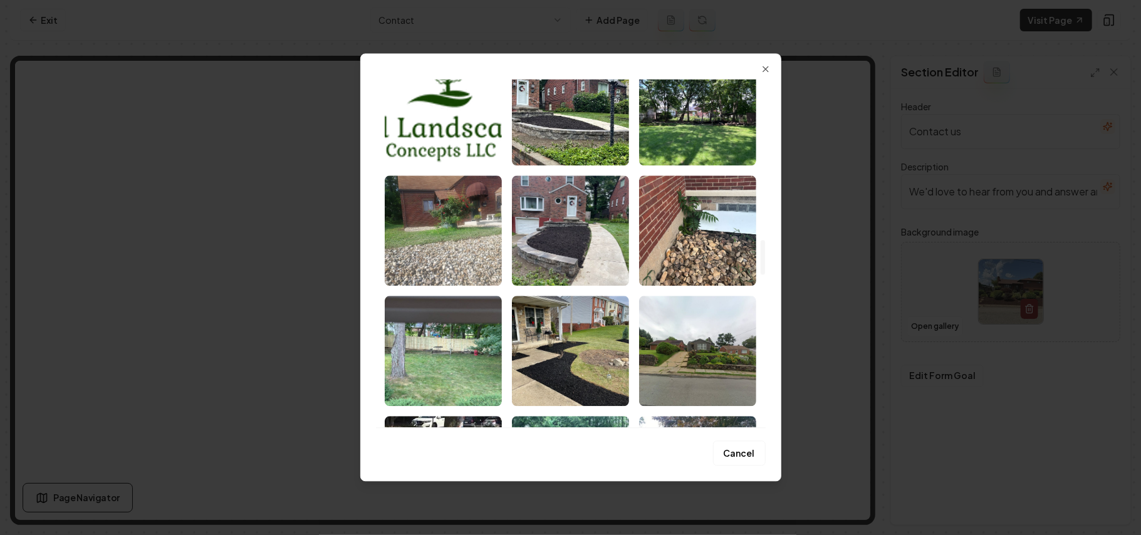
drag, startPoint x: 760, startPoint y: 92, endPoint x: 782, endPoint y: 252, distance: 161.9
click at [765, 252] on div at bounding box center [763, 257] width 4 height 34
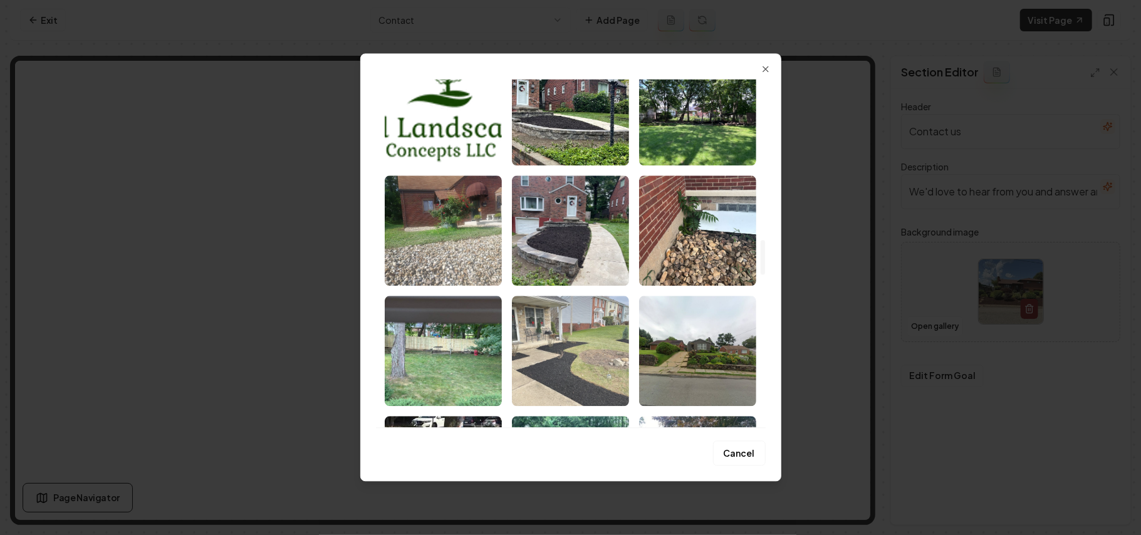
click at [544, 359] on img "Select image image_68b05ccd5c7cd75eb8fd945c.jpeg" at bounding box center [570, 351] width 117 height 110
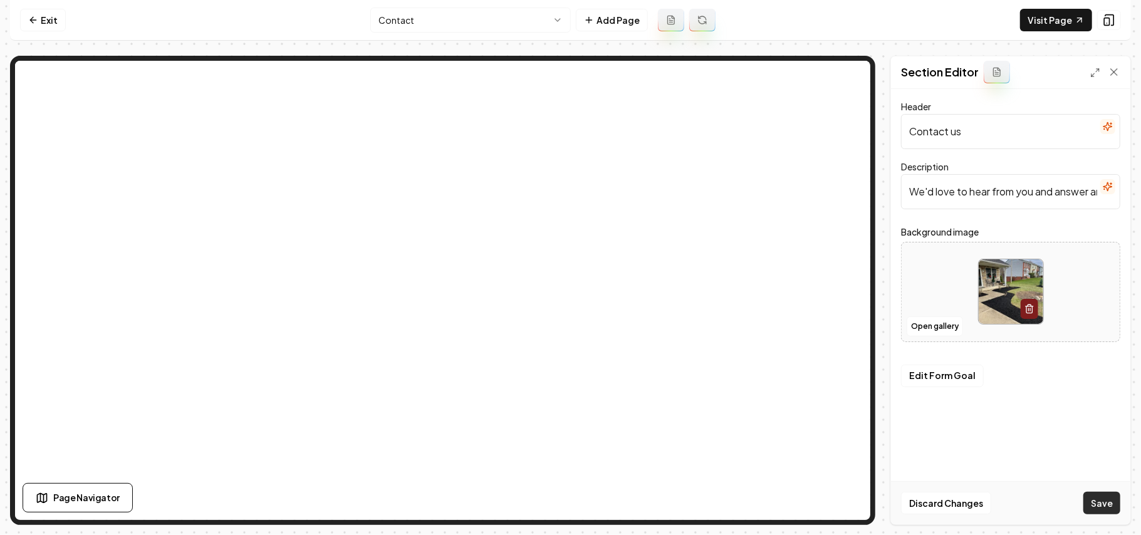
click at [1091, 501] on button "Save" at bounding box center [1102, 503] width 37 height 23
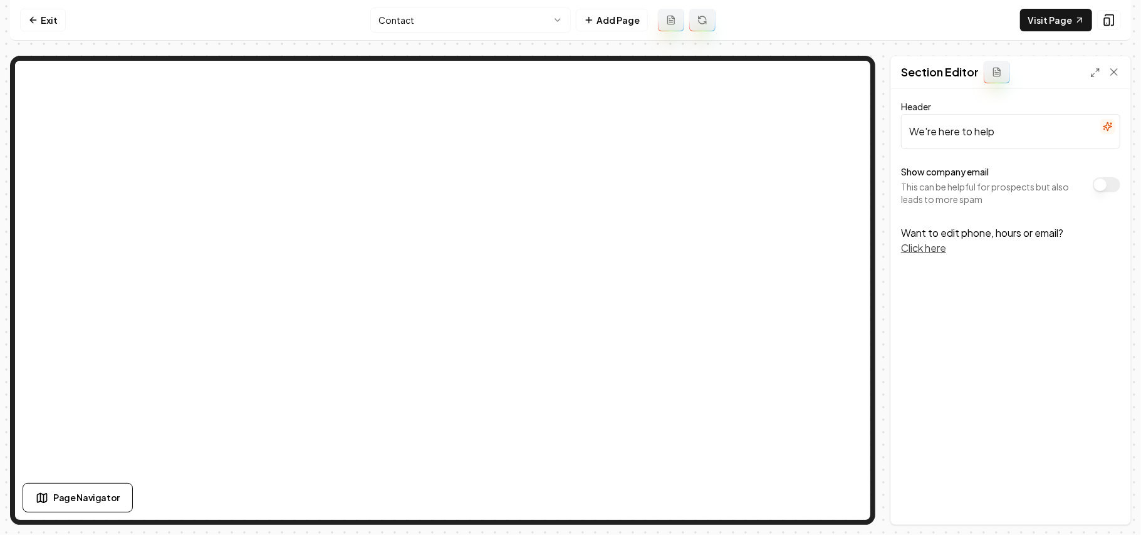
click at [1108, 183] on button "Show company email" at bounding box center [1107, 184] width 28 height 15
click at [1099, 502] on button "Save" at bounding box center [1102, 503] width 37 height 23
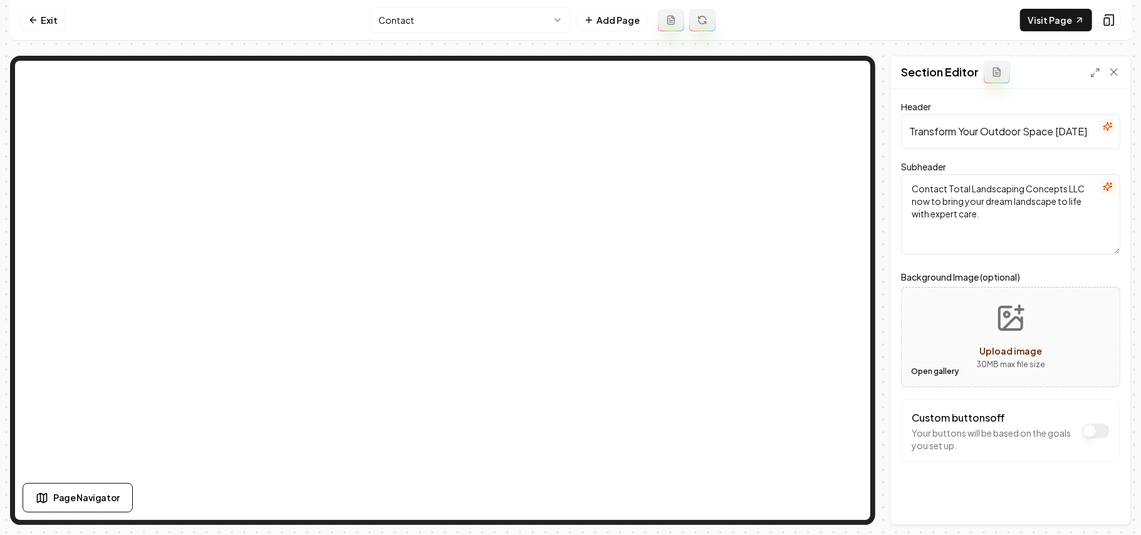
click at [928, 367] on button "Open gallery" at bounding box center [935, 372] width 56 height 20
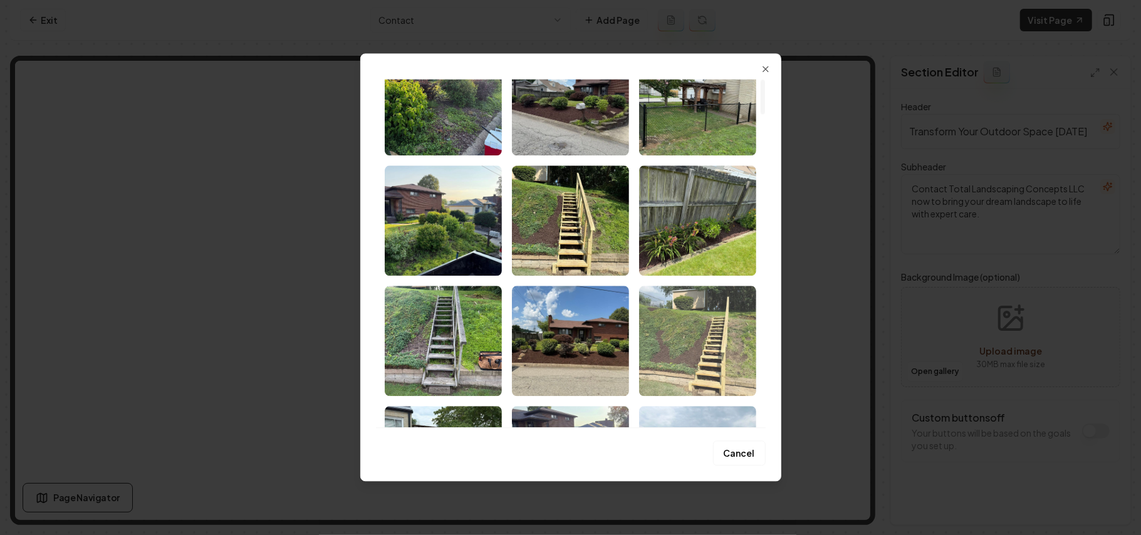
scroll to position [167, 0]
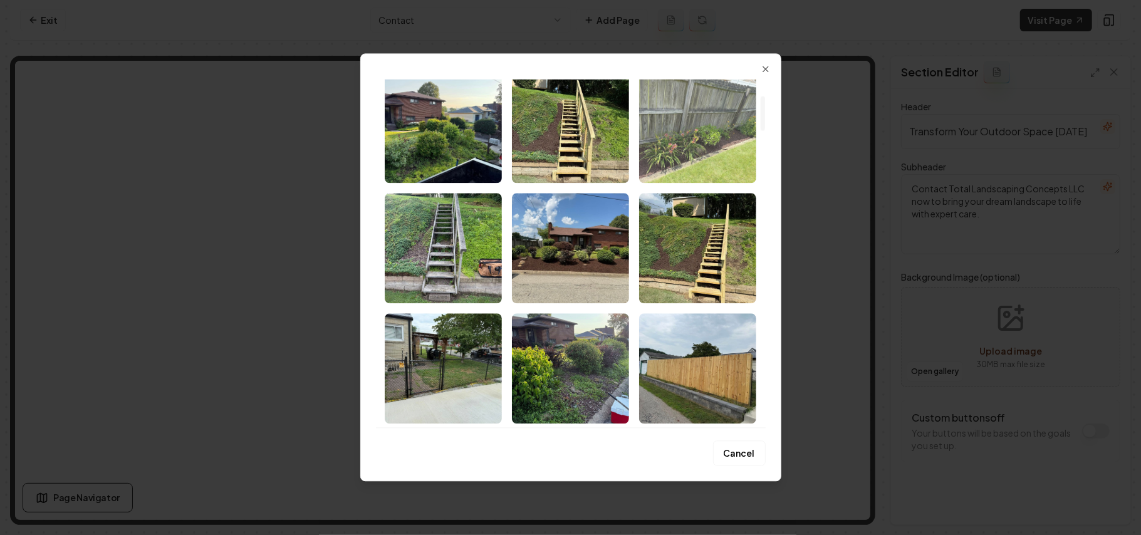
click at [721, 174] on img "Select image image_68b5f5185c7cd75eb86b62ea.jpeg" at bounding box center [697, 128] width 117 height 110
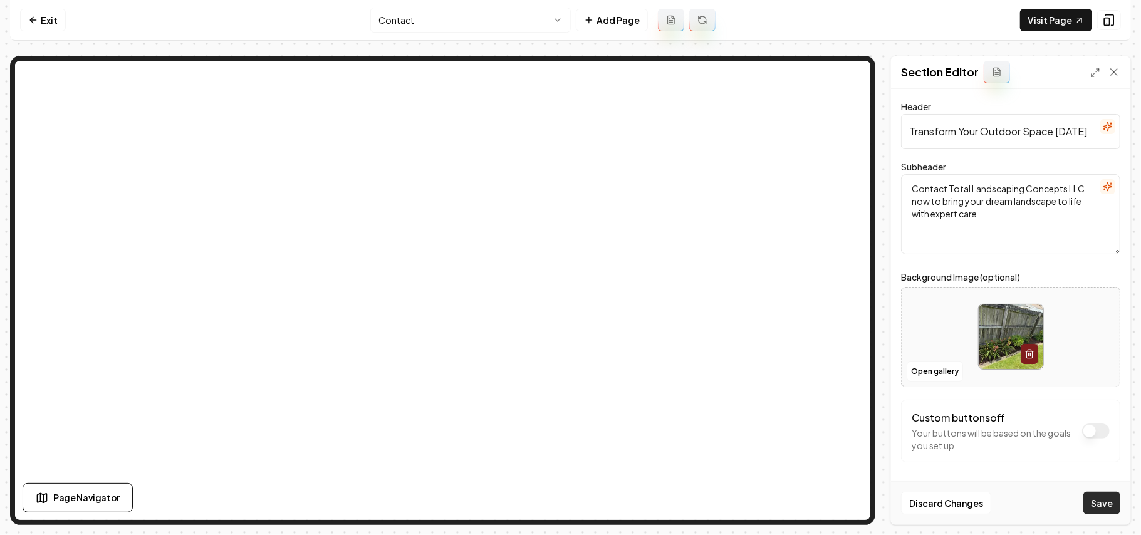
click at [1114, 510] on button "Save" at bounding box center [1102, 503] width 37 height 23
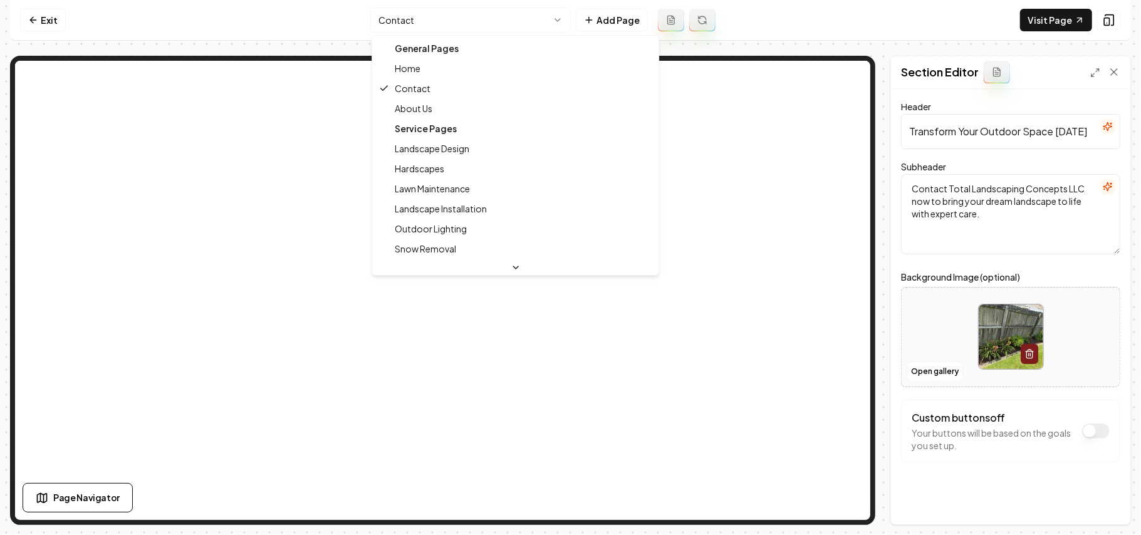
click at [382, 23] on html "Computer Required This feature is only available on a computer. Please switch t…" at bounding box center [570, 267] width 1141 height 535
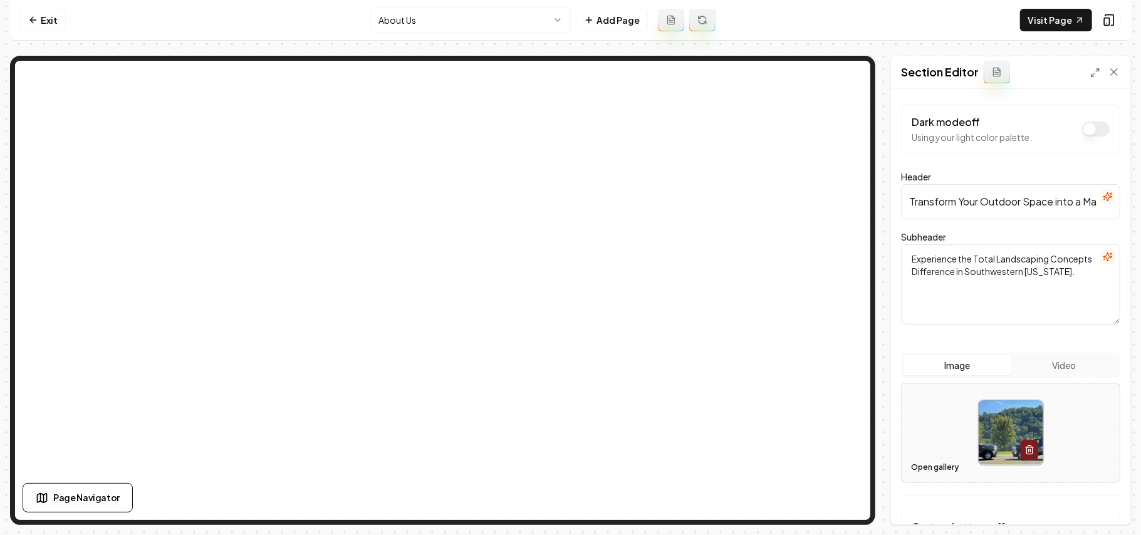
click at [920, 464] on button "Open gallery" at bounding box center [935, 468] width 56 height 20
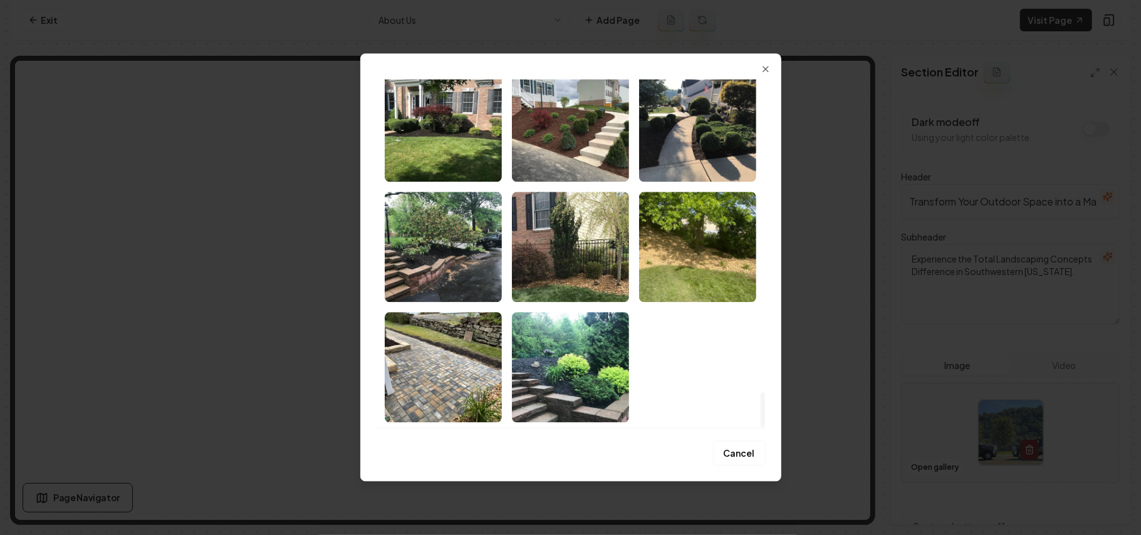
drag, startPoint x: 760, startPoint y: 94, endPoint x: 805, endPoint y: 516, distance: 424.8
click at [765, 427] on div at bounding box center [763, 410] width 4 height 34
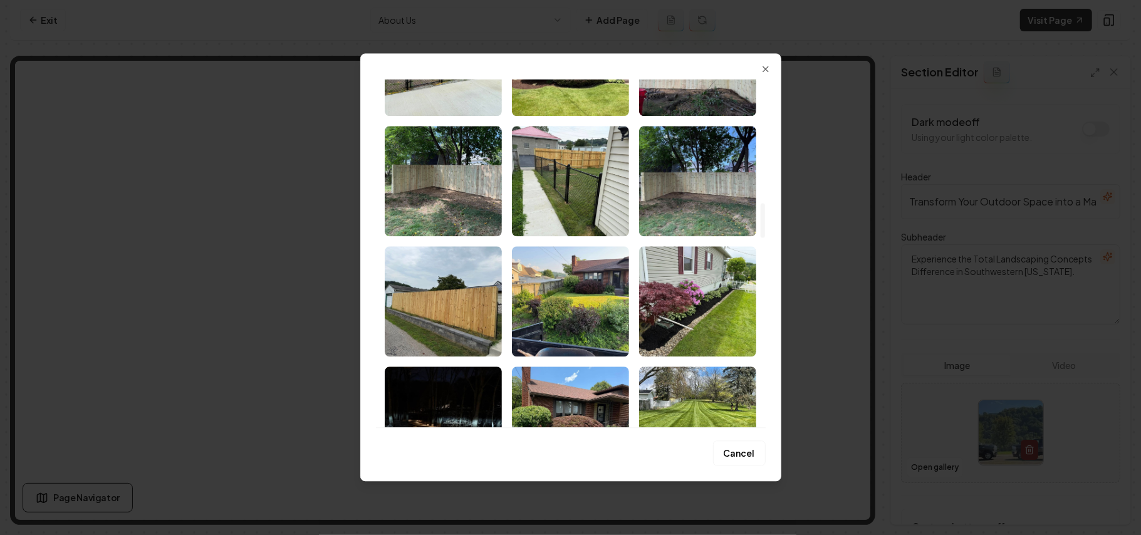
scroll to position [1254, 0]
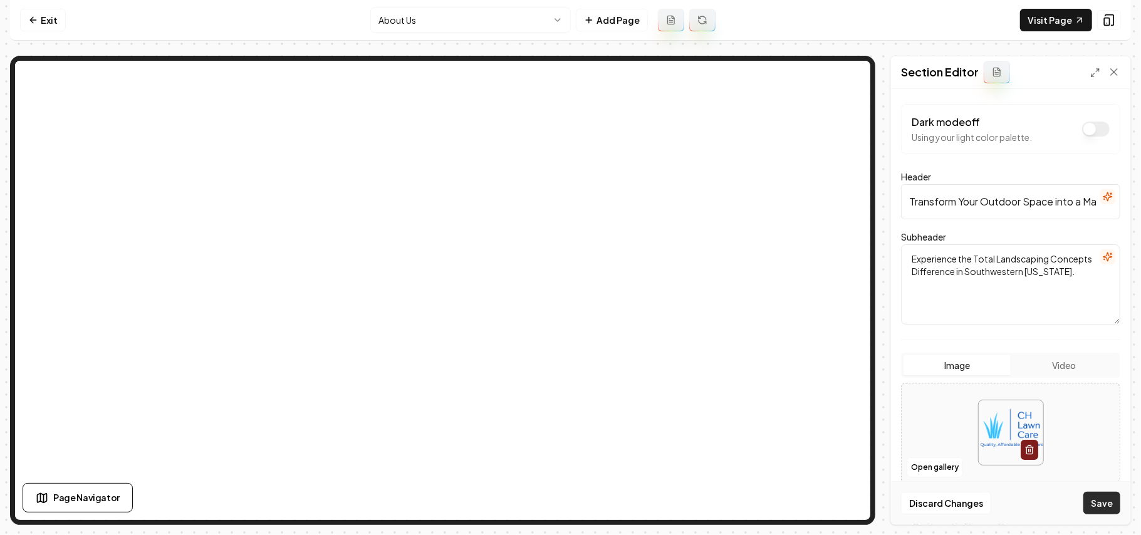
click at [1094, 500] on button "Save" at bounding box center [1102, 503] width 37 height 23
click at [928, 440] on div at bounding box center [1011, 433] width 218 height 86
type input "**********"
click at [1102, 500] on button "Save" at bounding box center [1102, 503] width 37 height 23
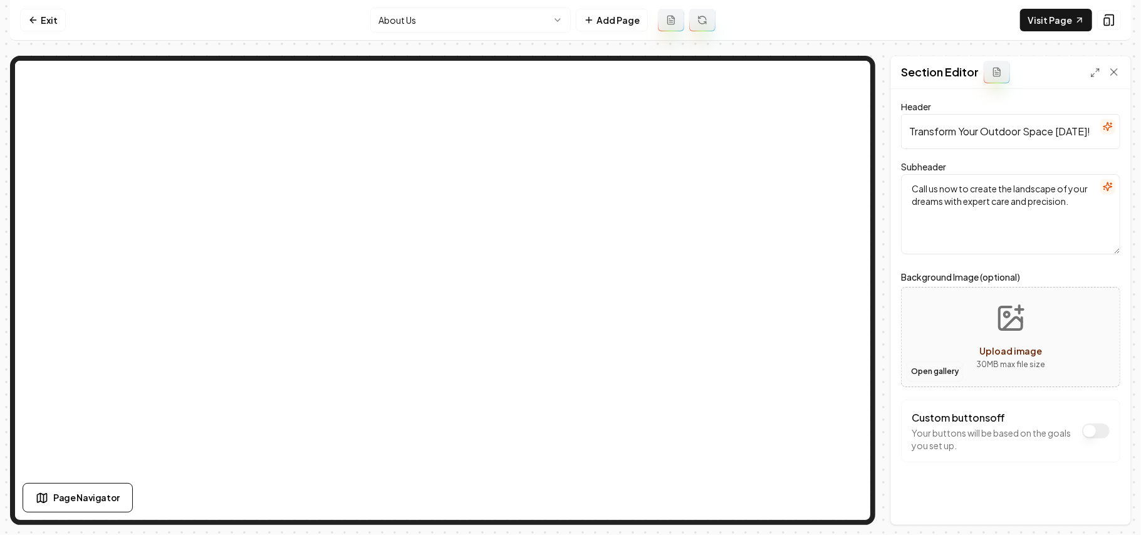
click at [939, 374] on button "Open gallery" at bounding box center [935, 372] width 56 height 20
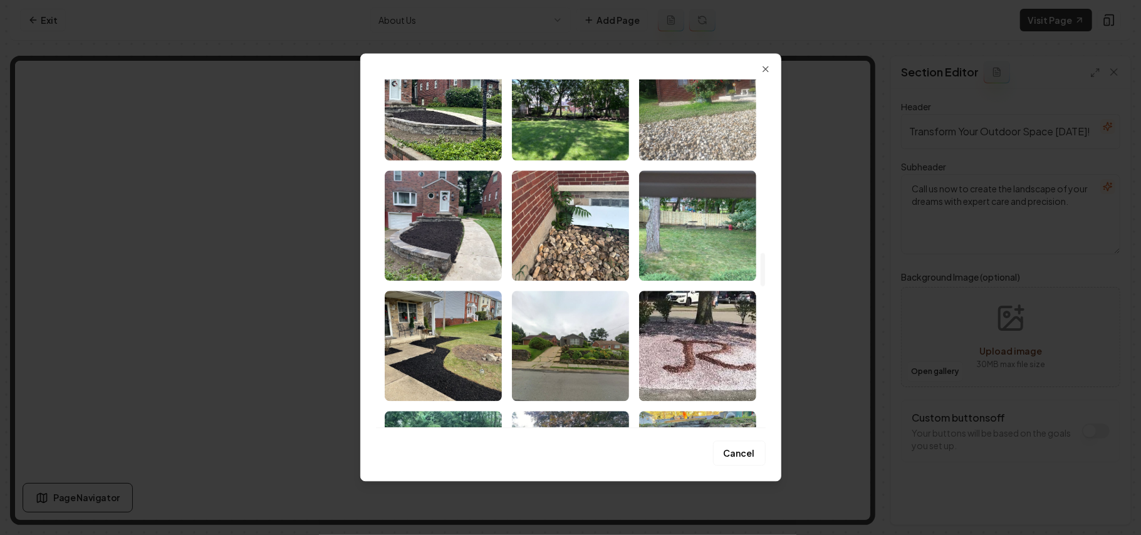
scroll to position [1922, 0]
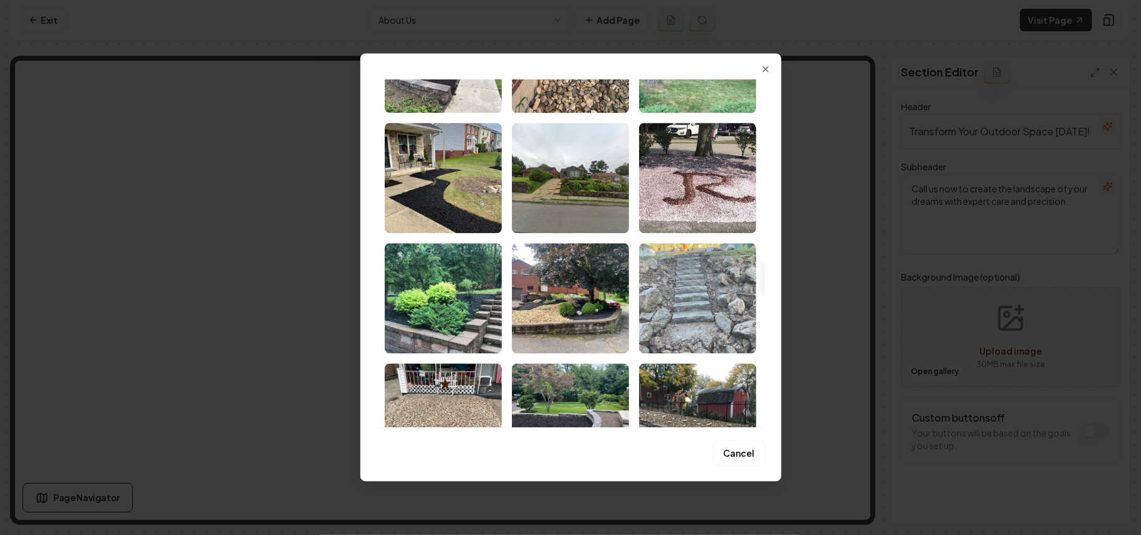
click at [702, 287] on img "Select image image_68b05ccc5c7cd75eb8fd9227.jpeg" at bounding box center [697, 298] width 117 height 110
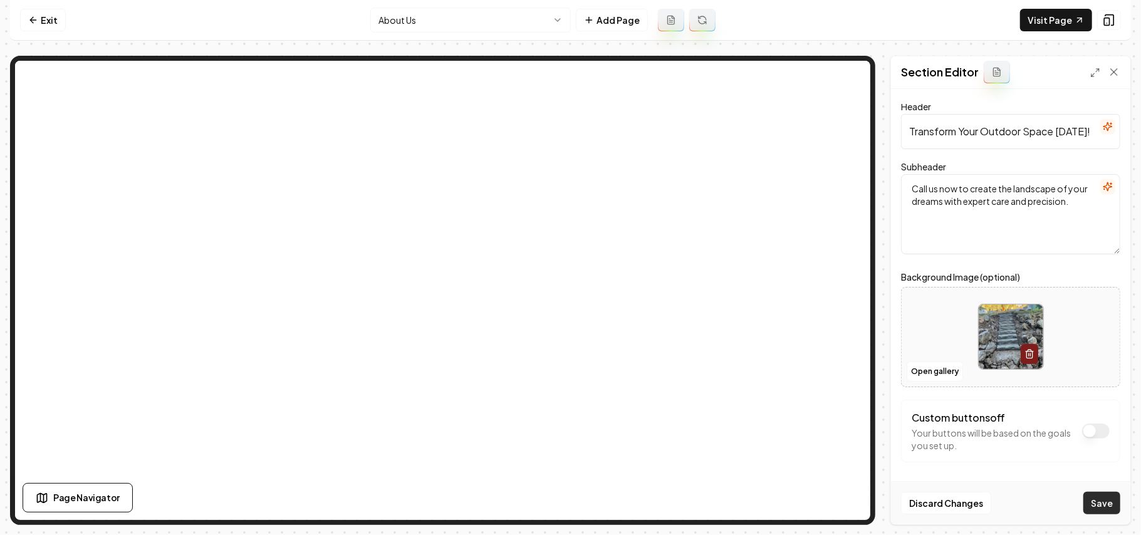
click at [1101, 503] on button "Save" at bounding box center [1102, 503] width 37 height 23
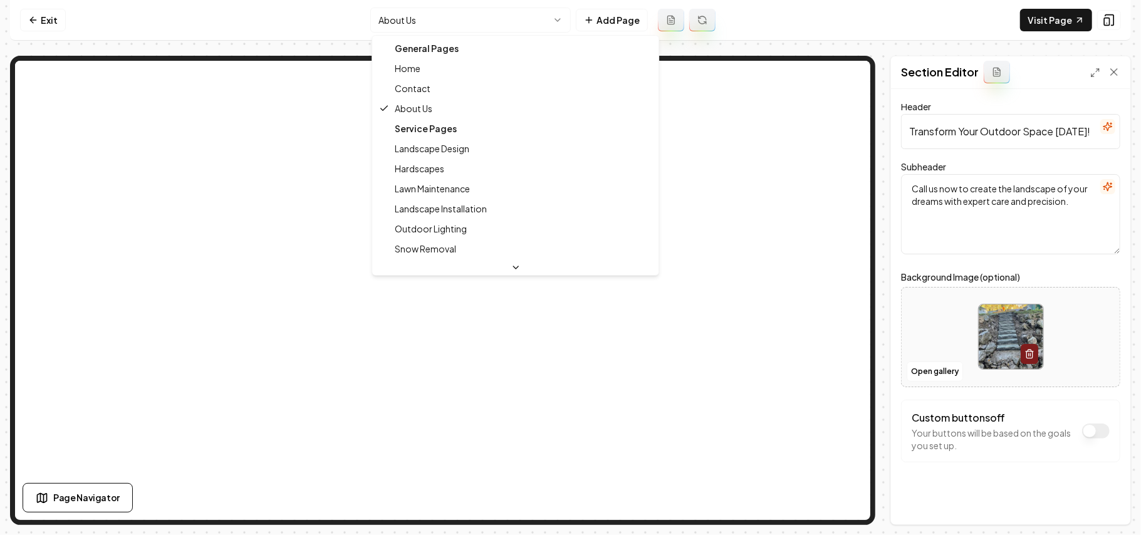
click at [417, 23] on html "Computer Required This feature is only available on a computer. Please switch t…" at bounding box center [570, 267] width 1141 height 535
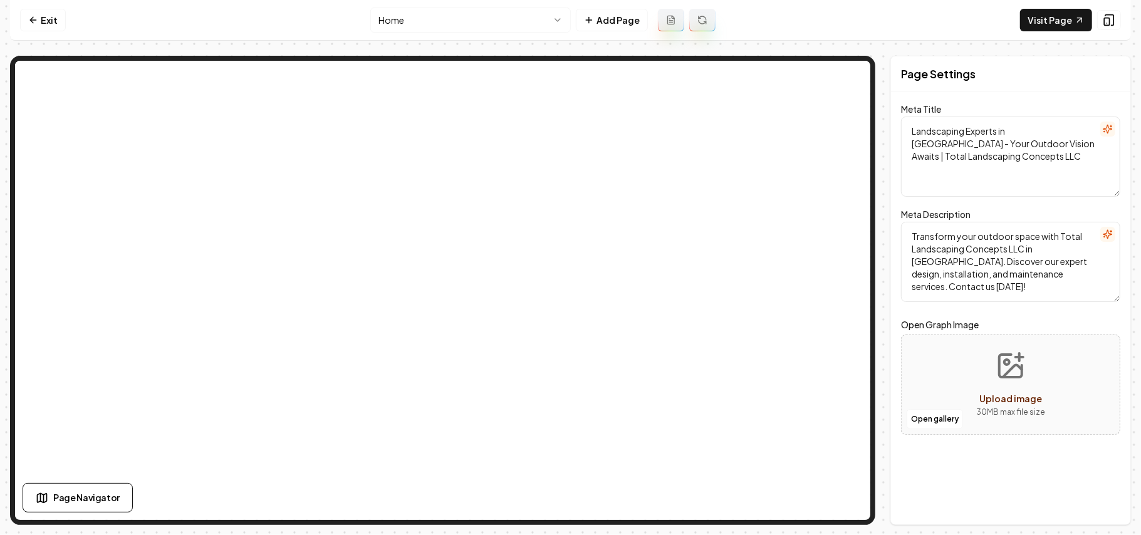
click at [515, 28] on html "Computer Required This feature is only available on a computer. Please switch t…" at bounding box center [570, 267] width 1141 height 535
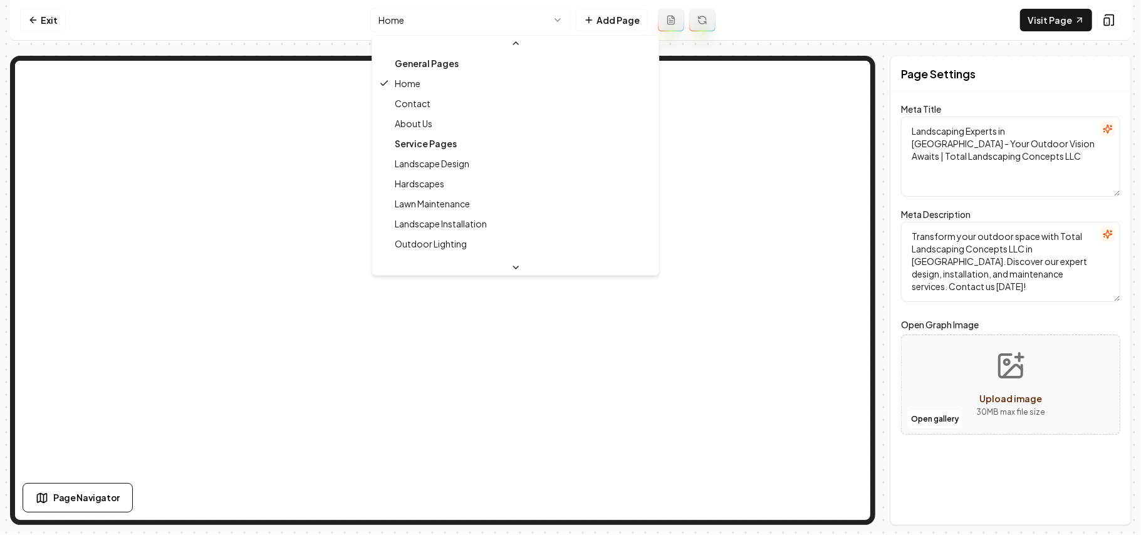
scroll to position [347, 0]
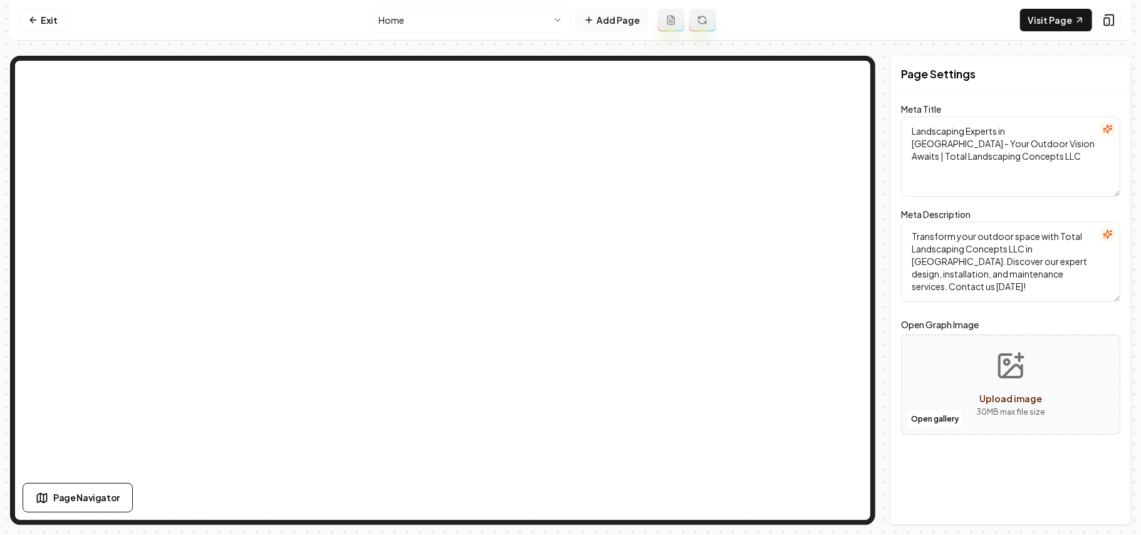
click at [636, 21] on button "Add Page" at bounding box center [612, 20] width 72 height 23
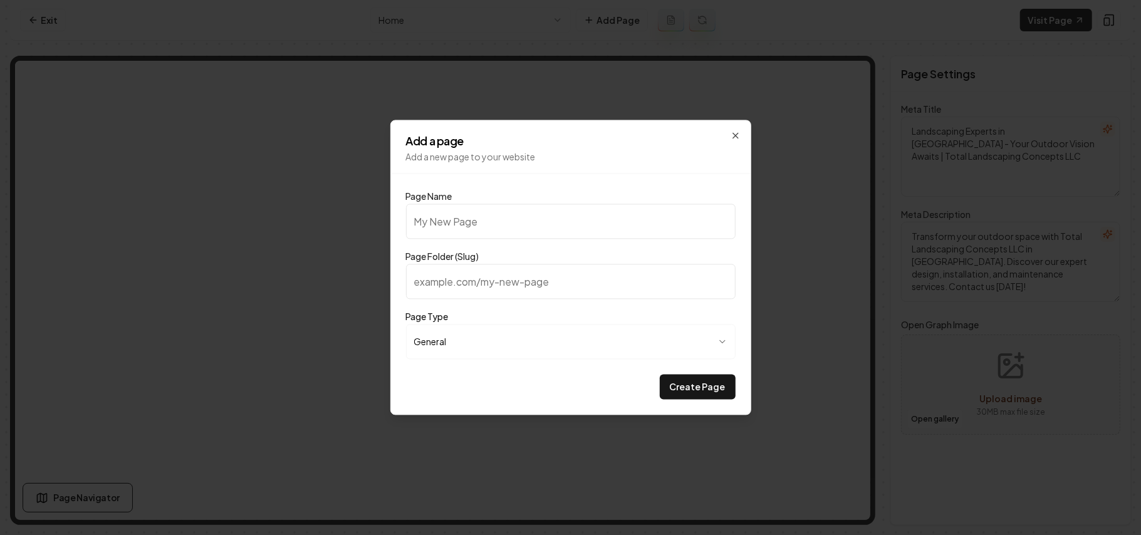
type input "G"
type input "g"
type input "Ga"
type input "ga"
type input "Gal"
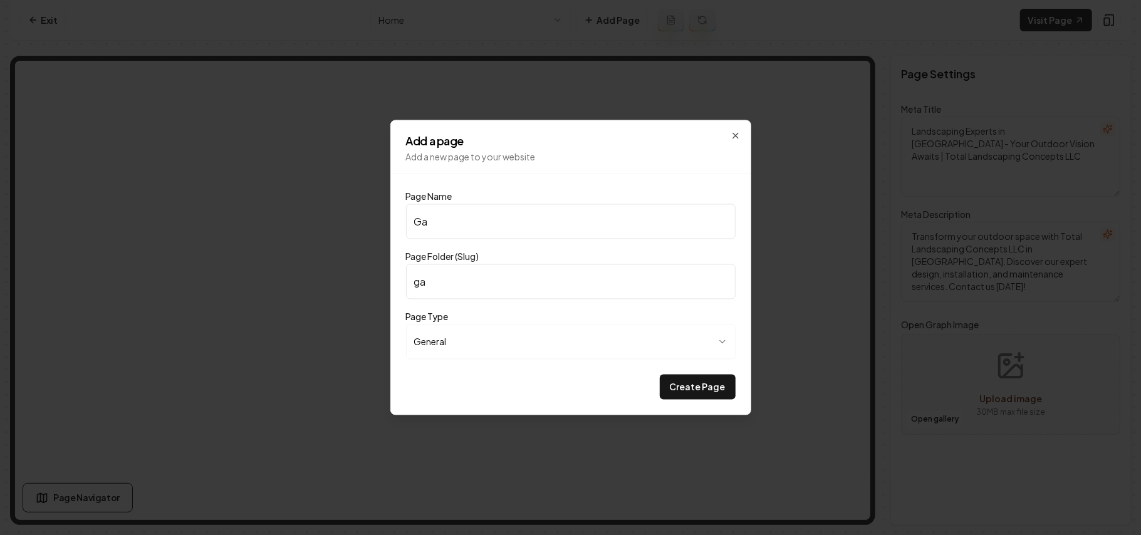
type input "gal"
type input "Gall"
type input "gall"
type input "Galle"
type input "galle"
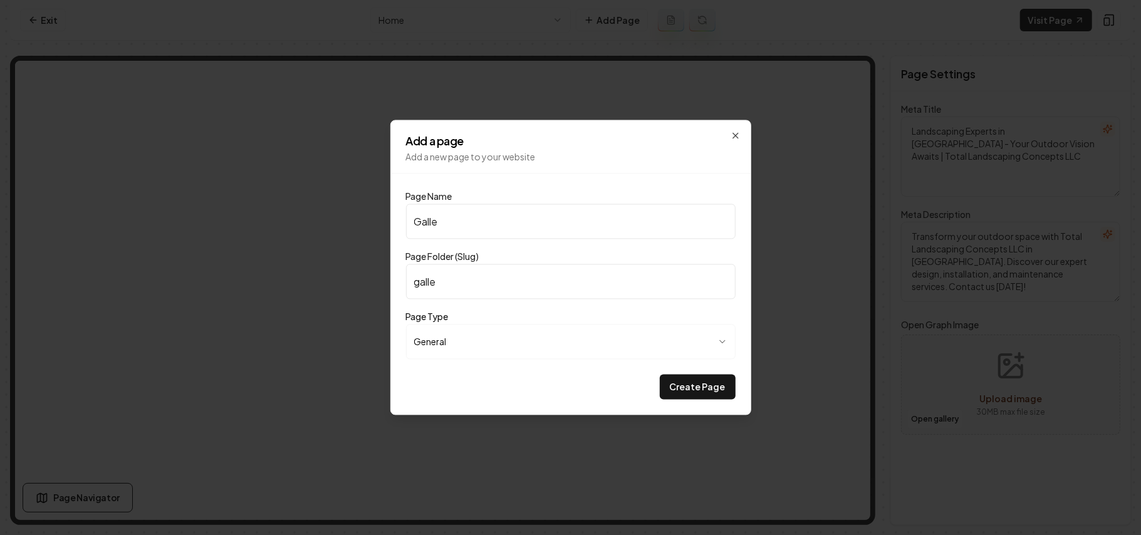
type input "Galler"
type input "galler"
type input "Gallery"
type input "gallery"
type input "Gallery"
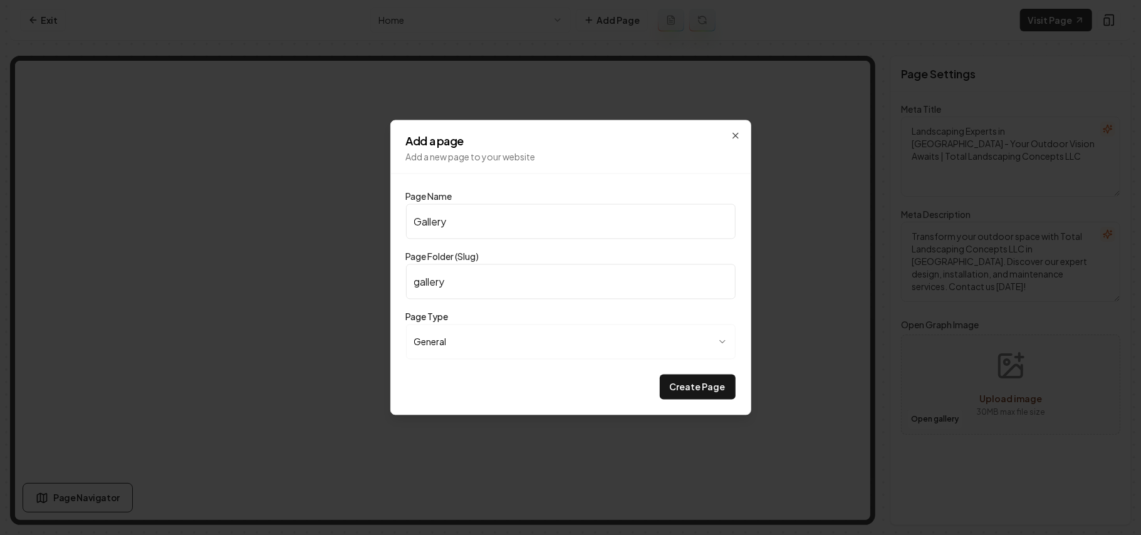
click at [678, 404] on div "**********" at bounding box center [570, 267] width 361 height 295
click at [710, 384] on button "Create Page" at bounding box center [698, 387] width 76 height 25
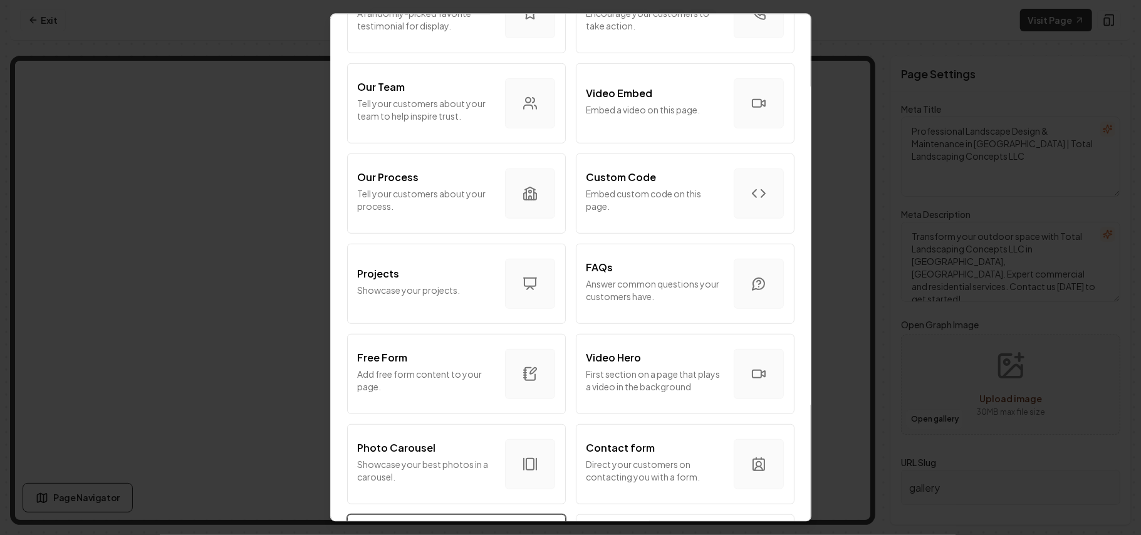
scroll to position [585, 0]
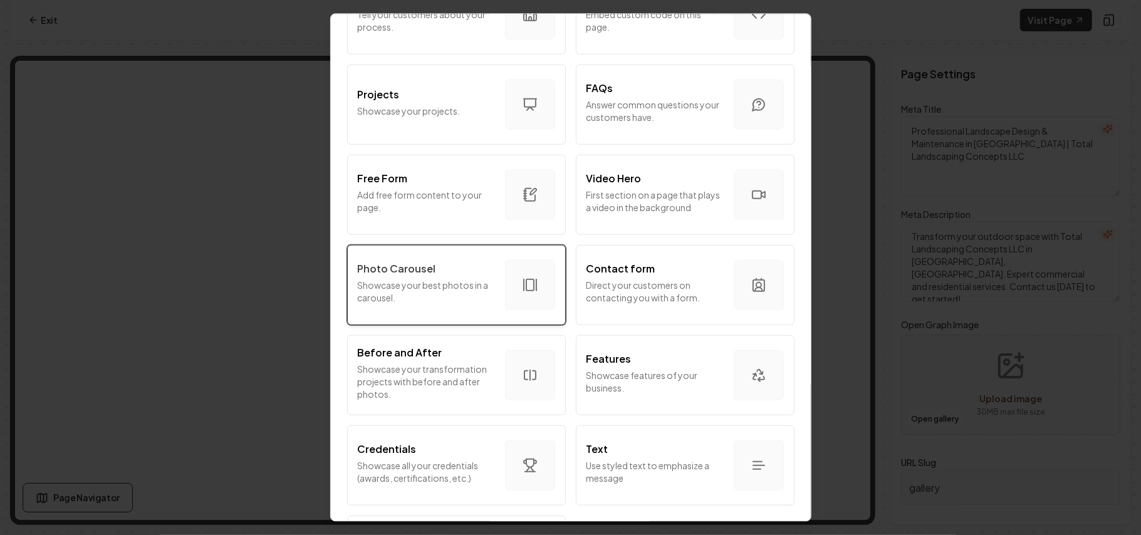
click at [449, 291] on p "Showcase your best photos in a carousel." at bounding box center [426, 290] width 137 height 25
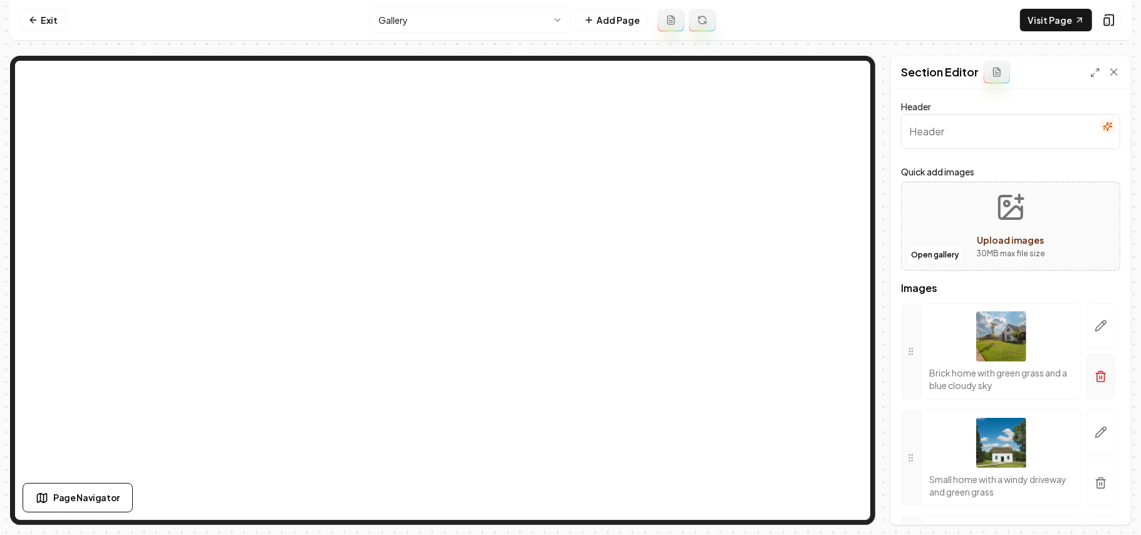
click at [1095, 380] on icon "button" at bounding box center [1101, 376] width 13 height 13
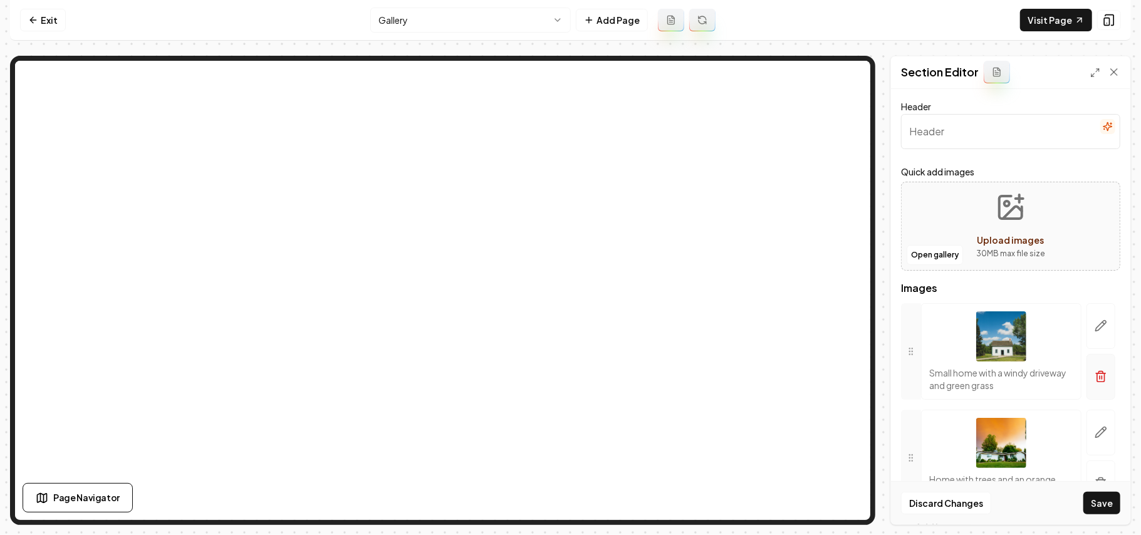
click at [1095, 377] on icon "button" at bounding box center [1101, 376] width 13 height 13
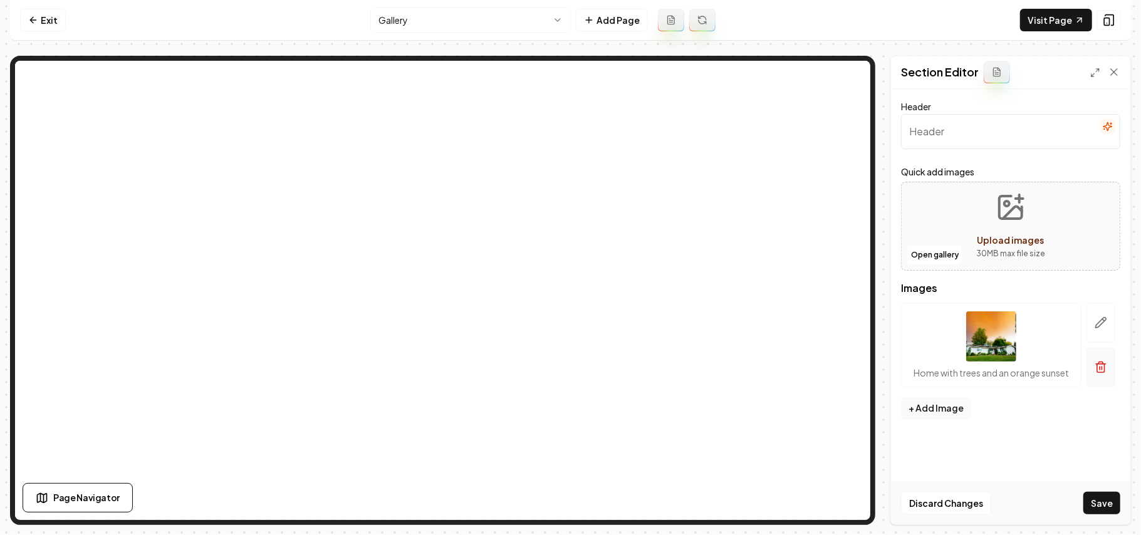
click at [1089, 375] on button "button" at bounding box center [1101, 367] width 29 height 39
click at [966, 224] on div "Open gallery Upload images 30 MB max file size" at bounding box center [1010, 226] width 219 height 89
type input "**********"
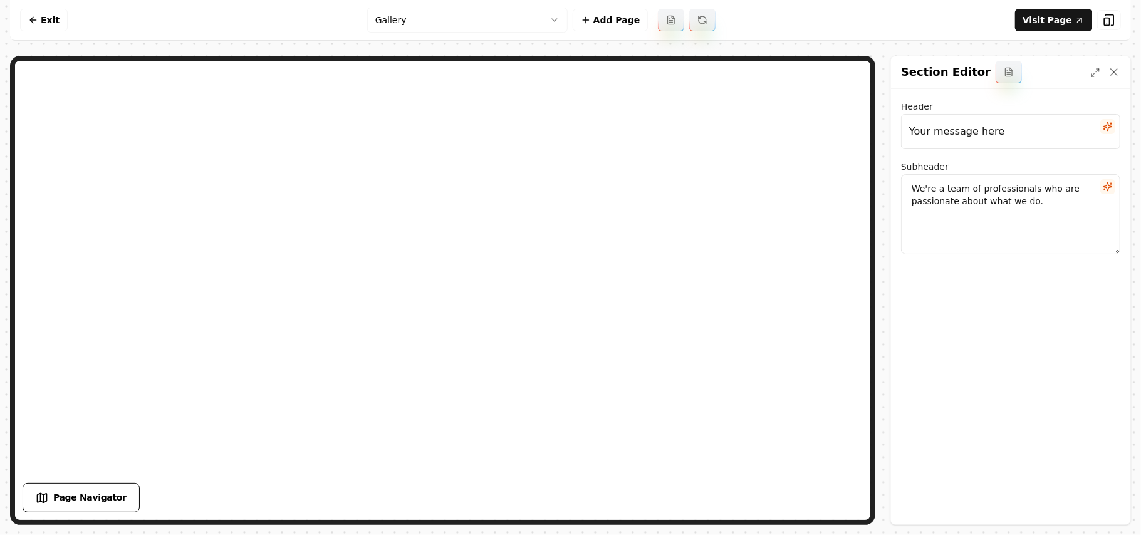
click at [1105, 128] on icon "button" at bounding box center [1105, 128] width 0 height 1
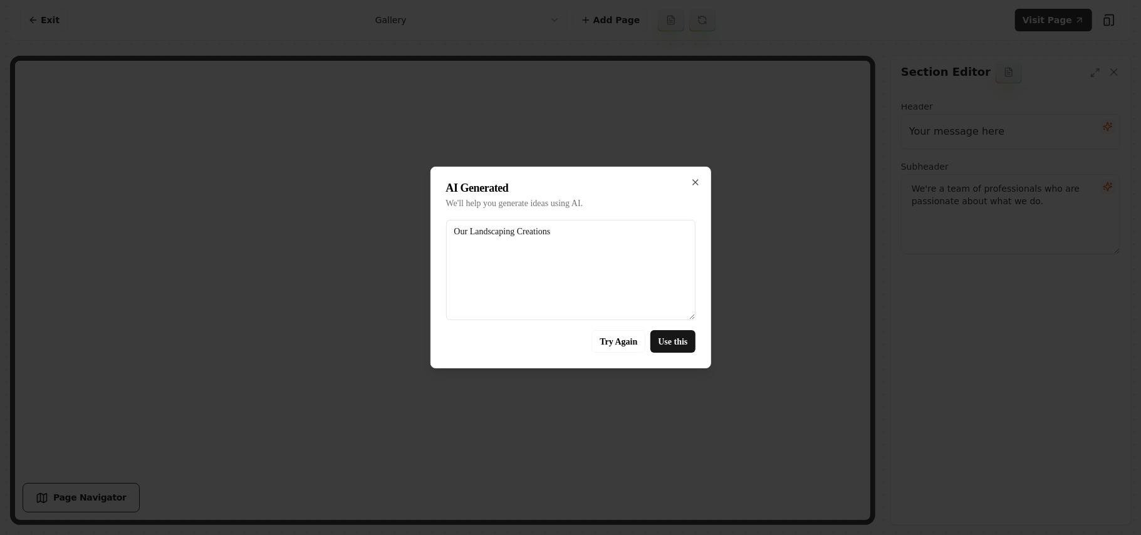
click at [687, 345] on button "Use this" at bounding box center [673, 341] width 45 height 23
type input "Our Landscaping Creations"
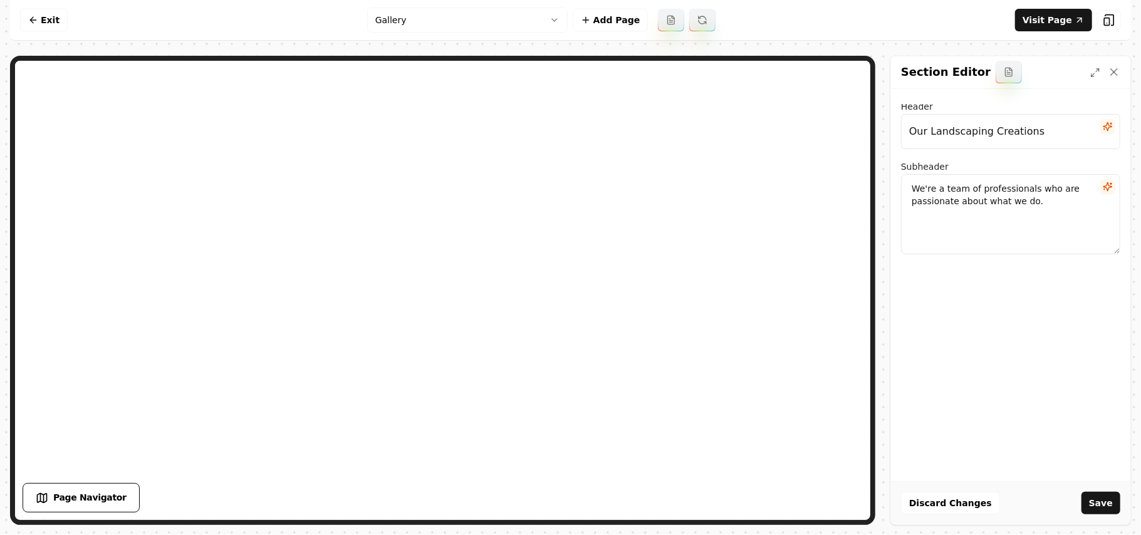
click at [1112, 187] on icon "button" at bounding box center [1108, 186] width 8 height 8
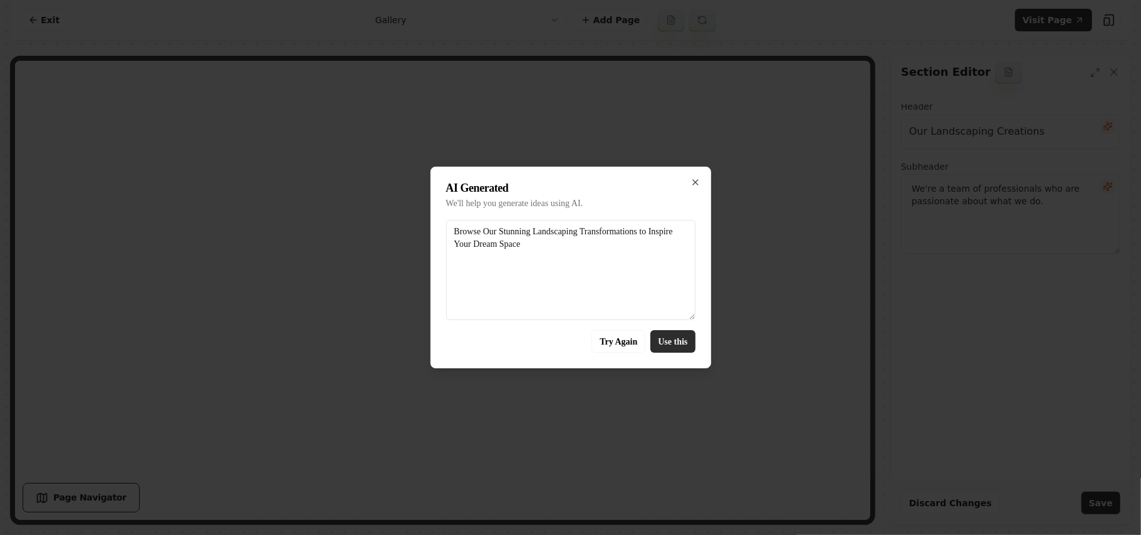
click at [666, 346] on button "Use this" at bounding box center [673, 341] width 45 height 23
type textarea "Browse Our Stunning Landscaping Transformations to Inspire Your Dream Space"
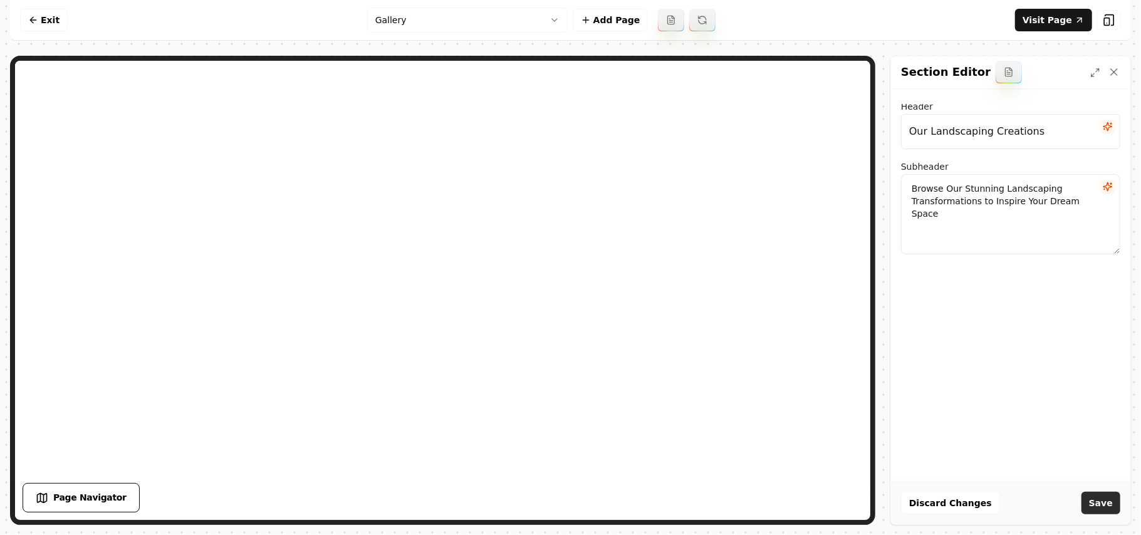
click at [1116, 496] on button "Save" at bounding box center [1101, 503] width 39 height 23
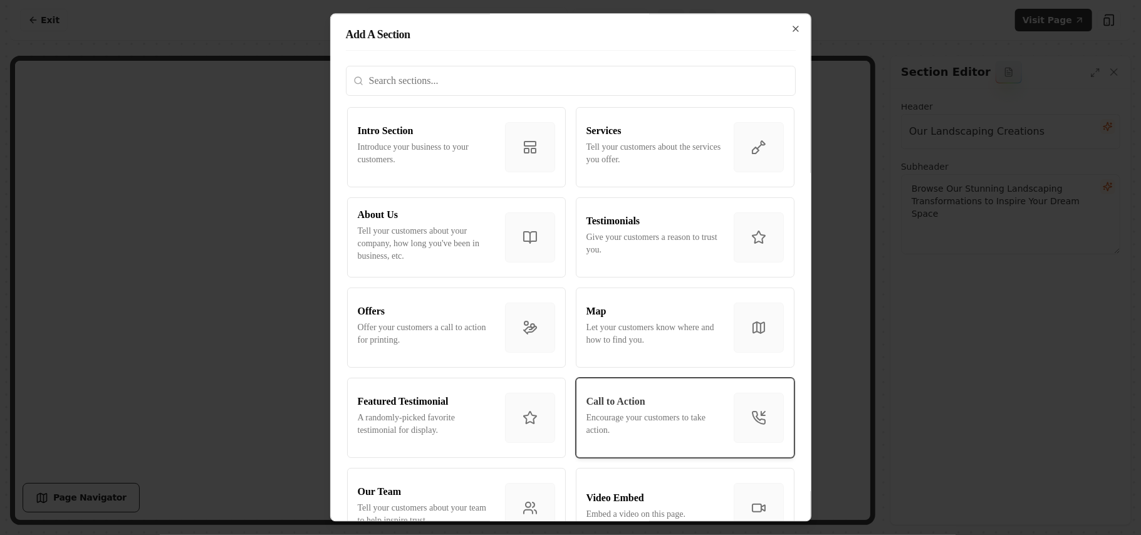
click at [655, 399] on div "Call to Action" at bounding box center [655, 401] width 137 height 15
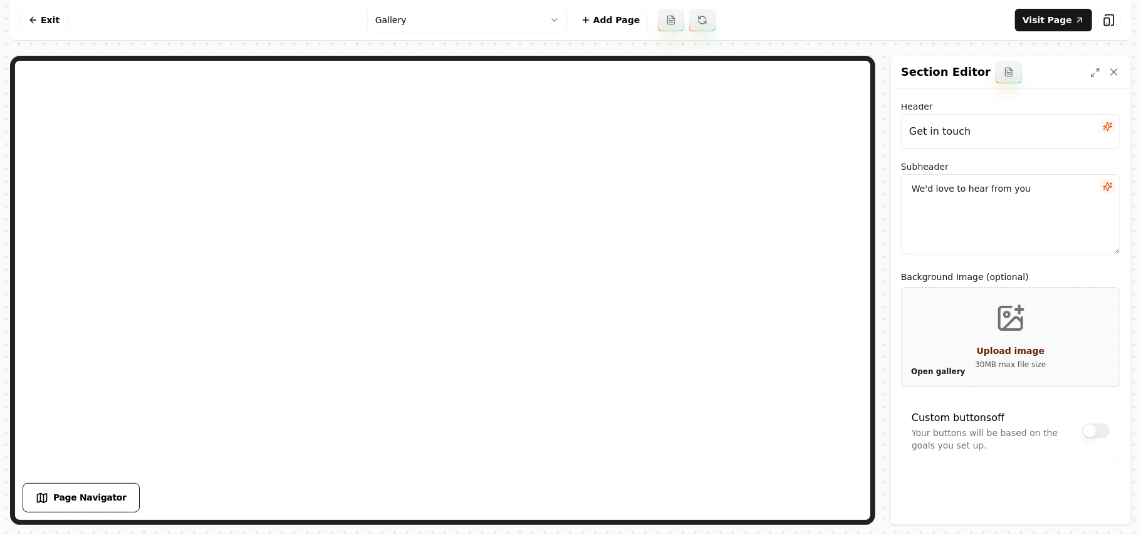
click at [923, 367] on button "Open gallery" at bounding box center [938, 372] width 63 height 20
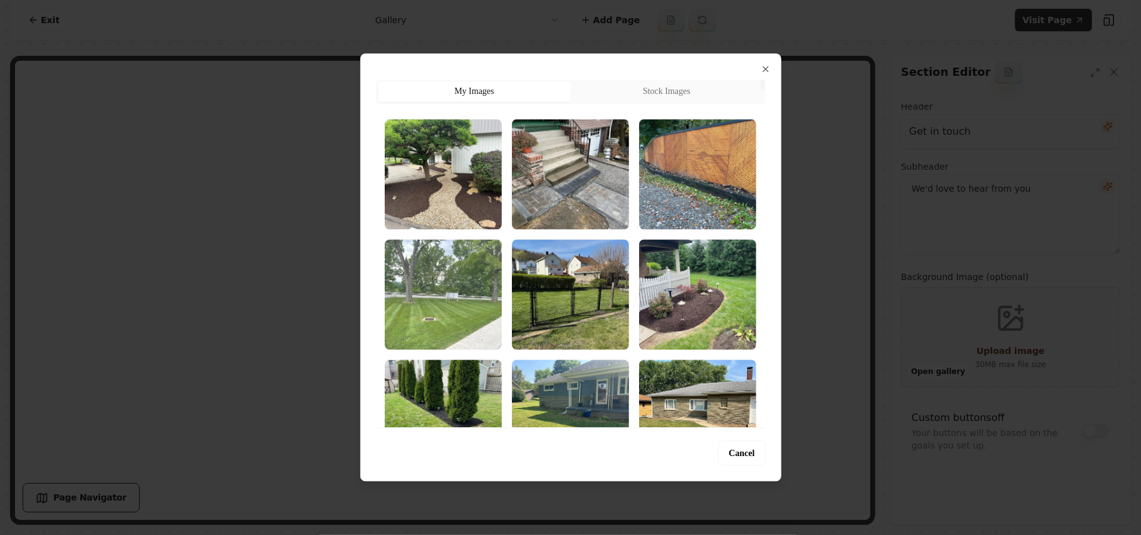
click at [469, 329] on img "Select image image_68b5fcaf5c7cd75eb8924f02.jpg" at bounding box center [443, 294] width 117 height 110
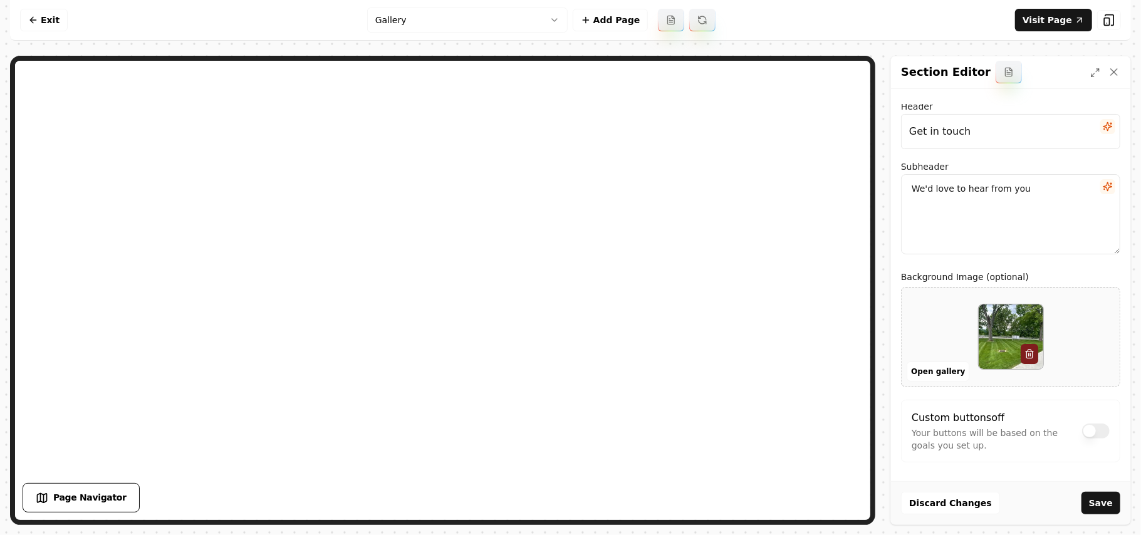
click at [1104, 191] on icon "button" at bounding box center [1108, 186] width 8 height 8
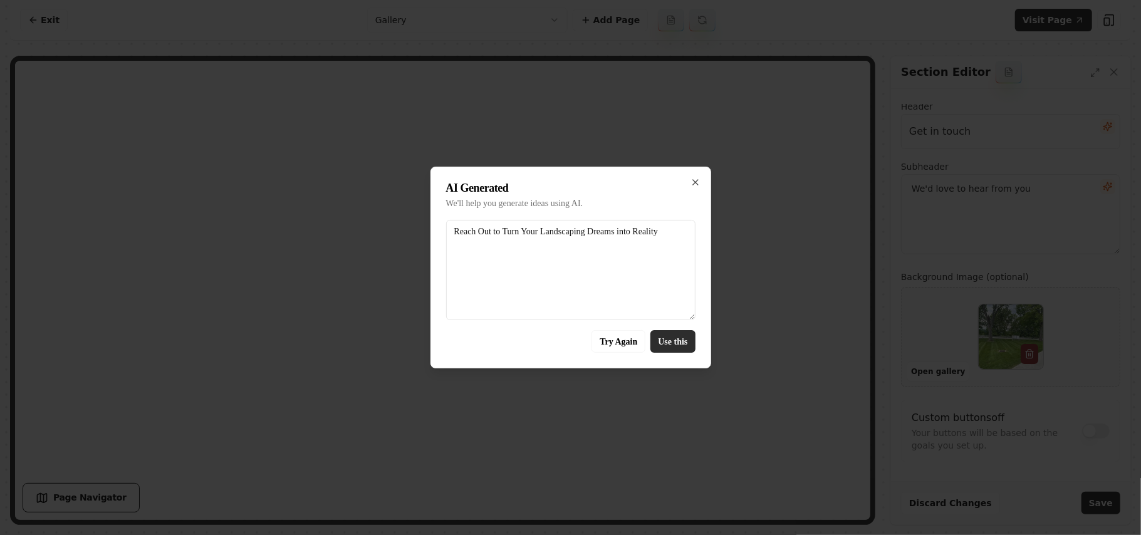
click at [655, 337] on button "Use this" at bounding box center [673, 341] width 45 height 23
type textarea "Reach Out to Turn Your Landscaping Dreams into Reality"
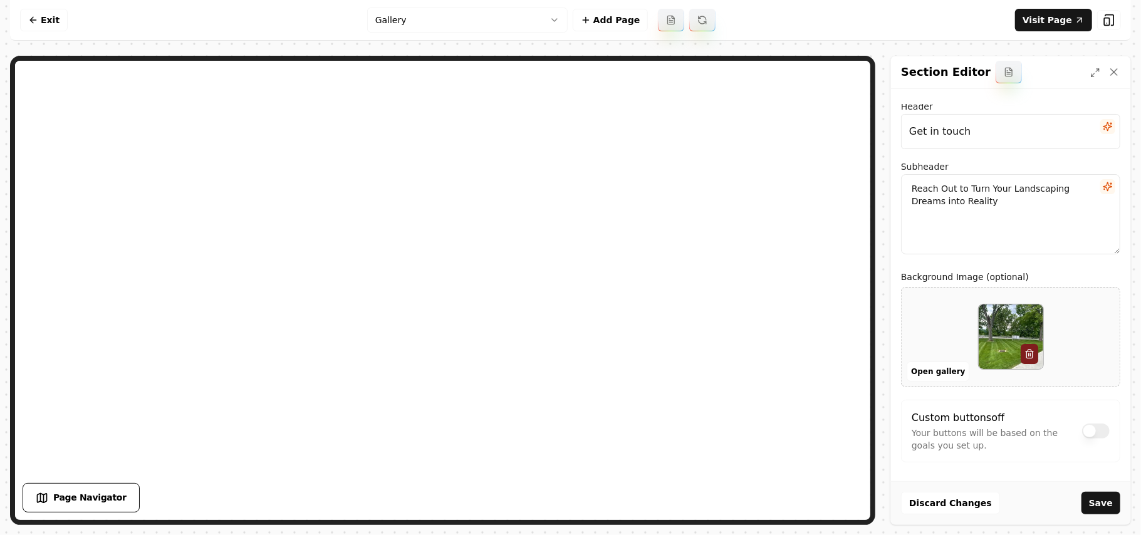
click at [1117, 515] on div "Discard Changes Save" at bounding box center [1010, 502] width 239 height 43
click at [1111, 504] on button "Save" at bounding box center [1101, 503] width 39 height 23
click at [472, 31] on html "Computer Required This feature is only available on a computer. Please switch t…" at bounding box center [570, 267] width 1141 height 535
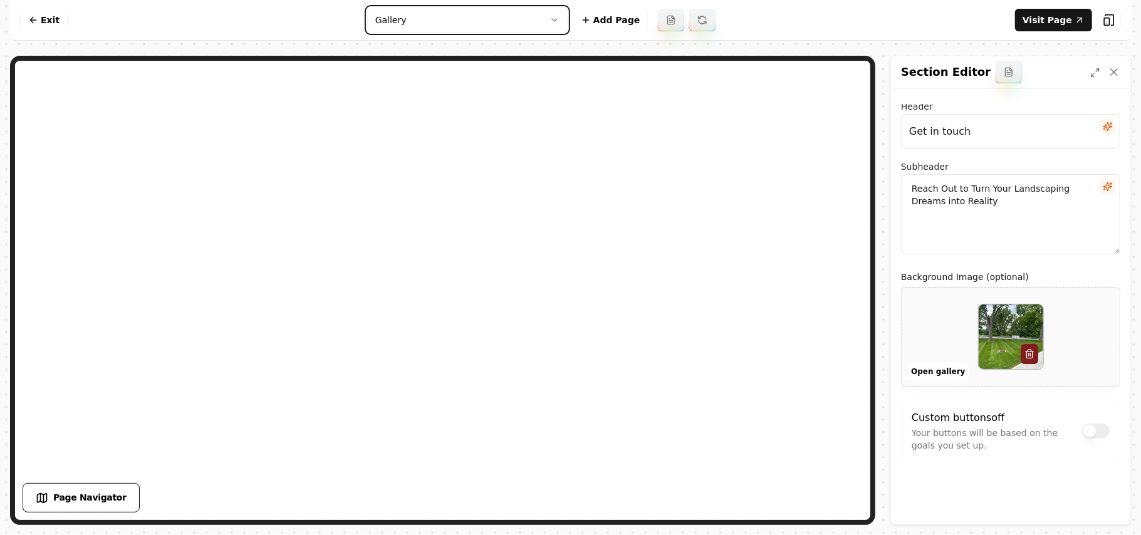
click at [16, 8] on html "Computer Required This feature is only available on a computer. Please switch t…" at bounding box center [570, 267] width 1141 height 535
click at [48, 20] on link "Exit" at bounding box center [44, 20] width 48 height 23
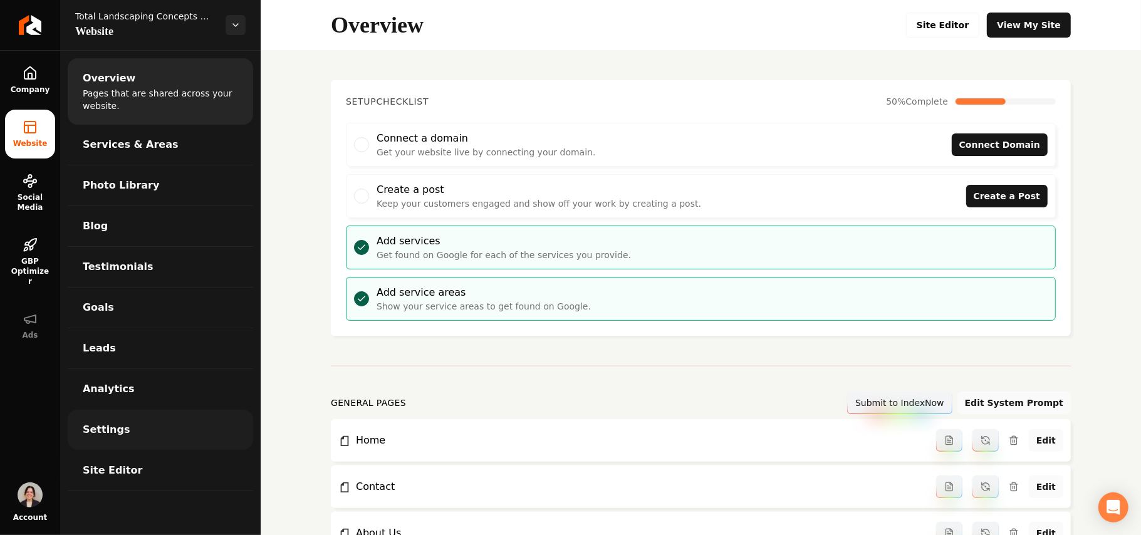
click at [117, 437] on span "Settings" at bounding box center [107, 429] width 48 height 15
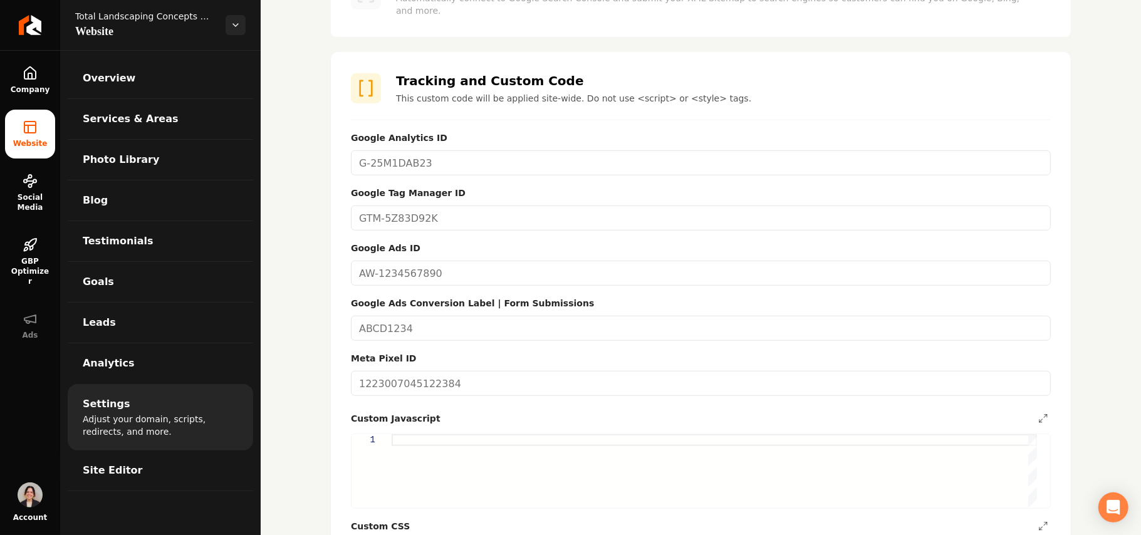
scroll to position [758, 0]
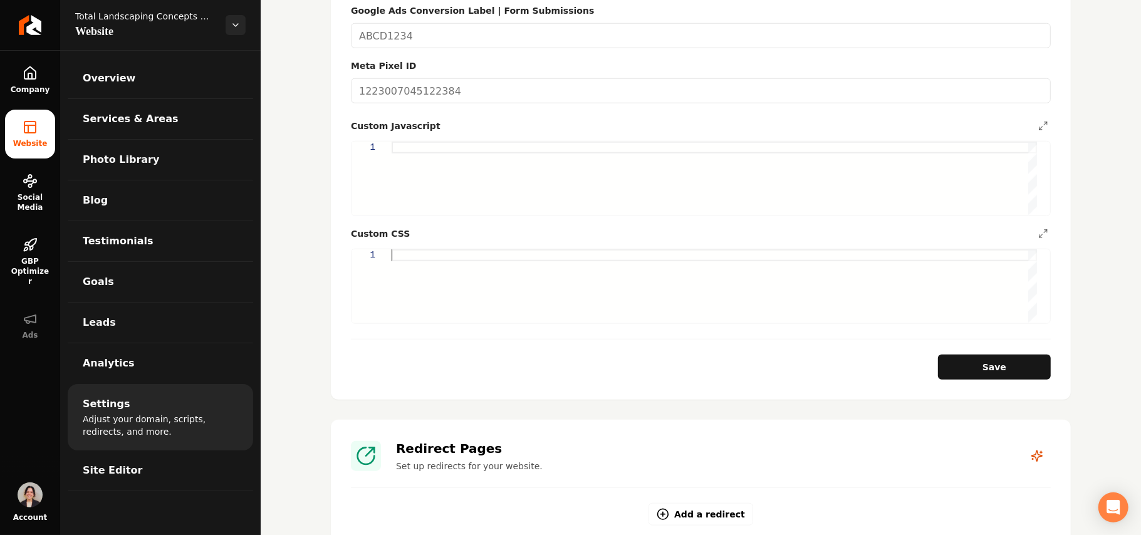
click at [505, 284] on div "Main content area" at bounding box center [715, 285] width 646 height 73
type textarea "**********"
click at [640, 267] on div "Main content area" at bounding box center [715, 285] width 646 height 73
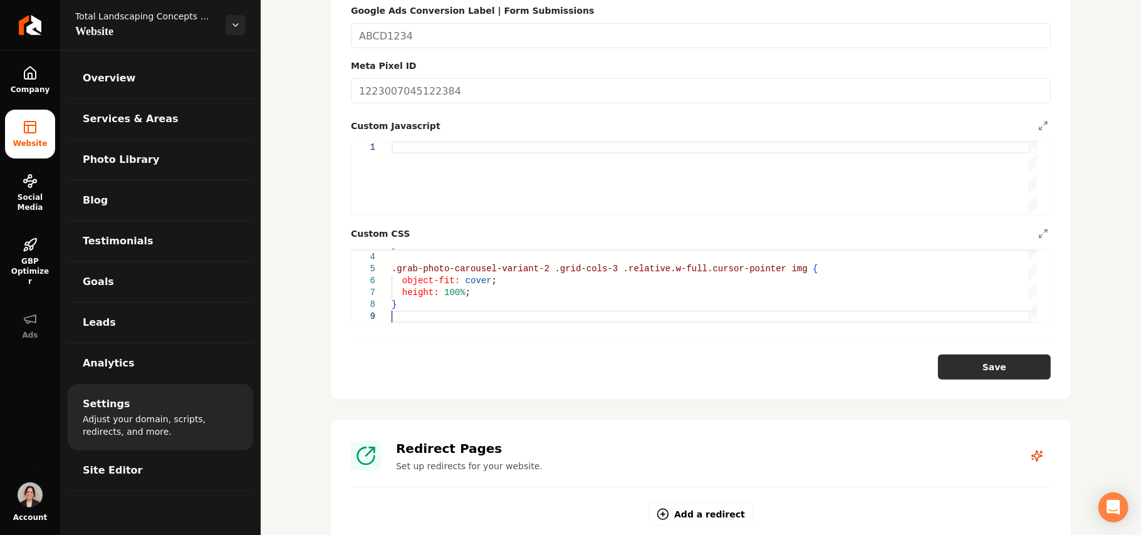
click at [988, 342] on form "**********" at bounding box center [701, 109] width 700 height 542
click at [985, 362] on button "Save" at bounding box center [994, 367] width 113 height 25
type textarea "**********"
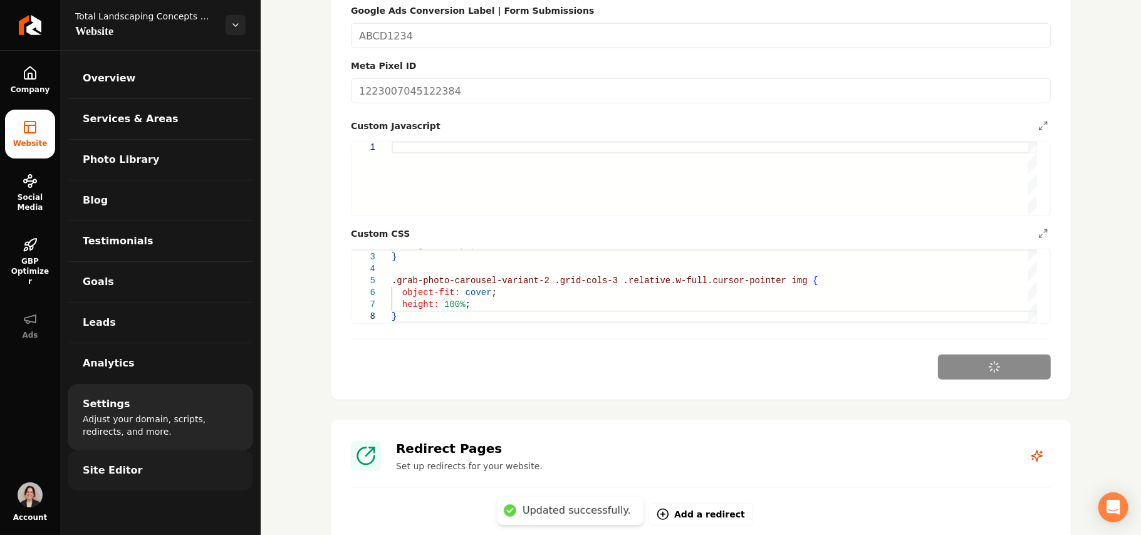
click at [134, 460] on link "Site Editor" at bounding box center [161, 471] width 186 height 40
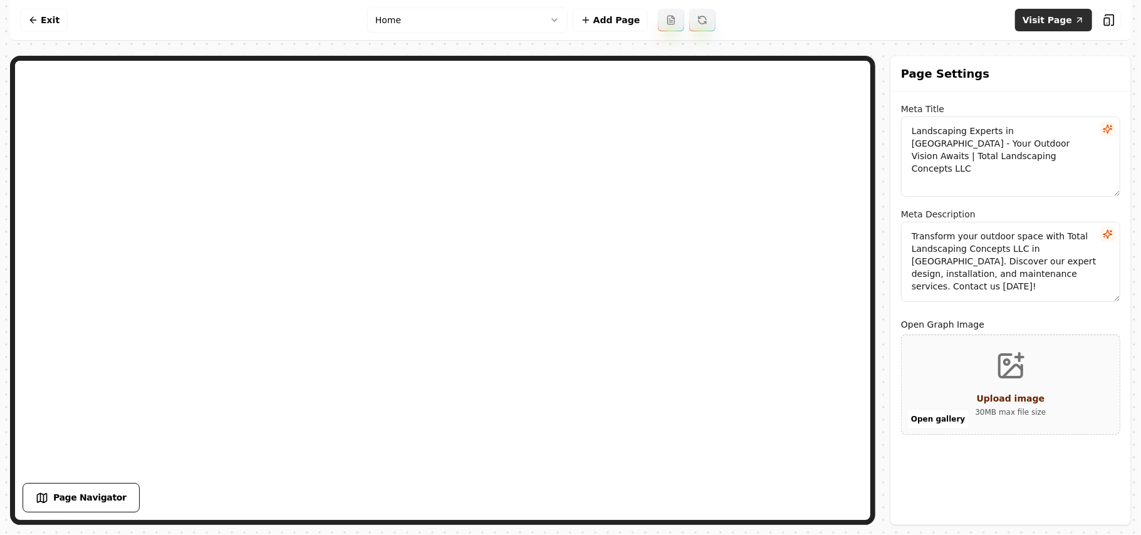
click at [1024, 16] on link "Visit Page" at bounding box center [1053, 20] width 77 height 23
click at [49, 21] on link "Exit" at bounding box center [44, 20] width 48 height 23
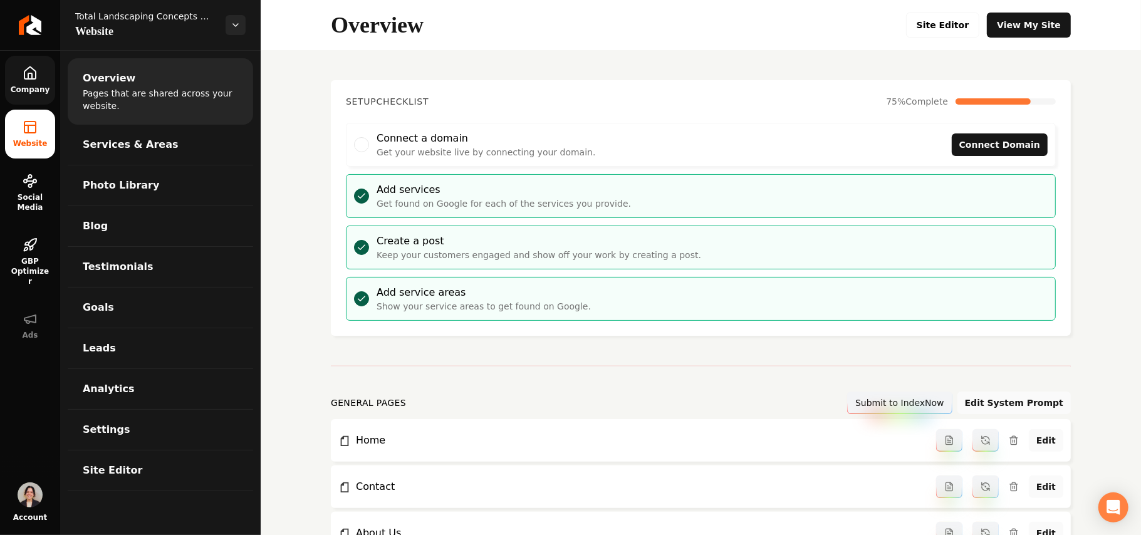
click at [28, 65] on link "Company" at bounding box center [30, 80] width 50 height 49
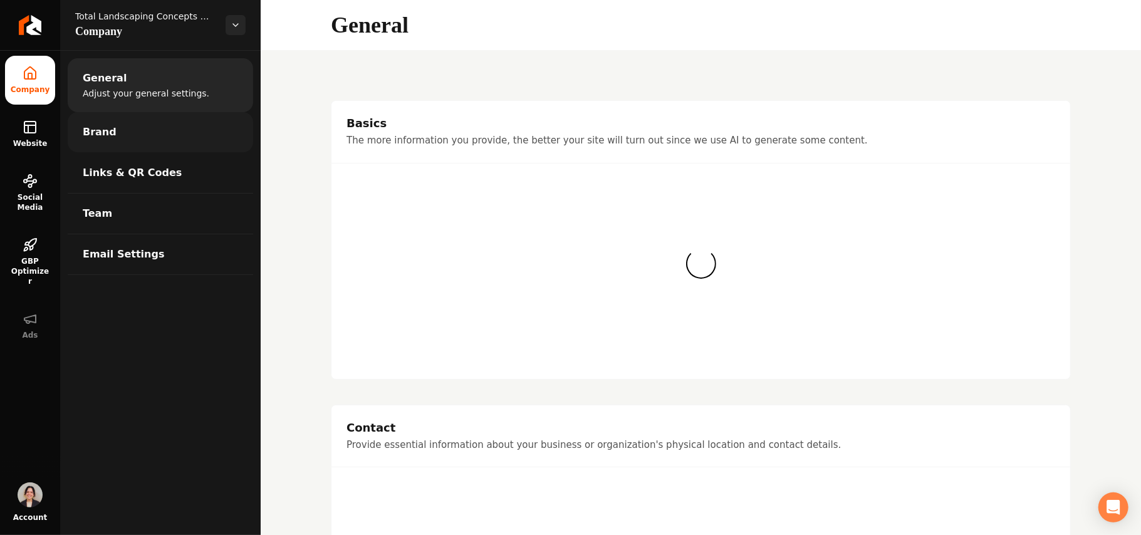
click at [131, 130] on link "Brand" at bounding box center [161, 132] width 186 height 40
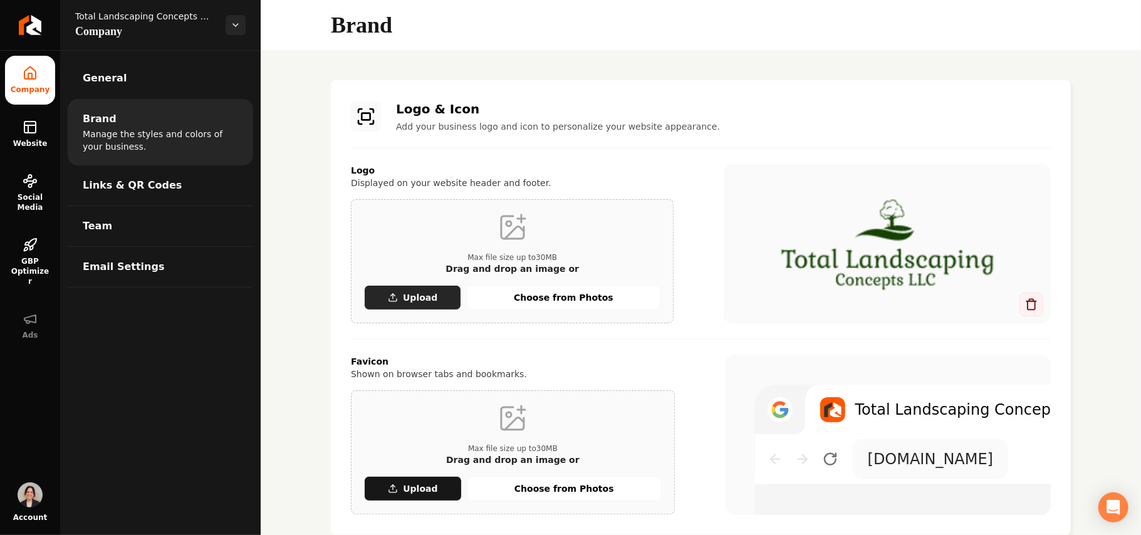
click at [401, 291] on button "Upload" at bounding box center [412, 297] width 97 height 25
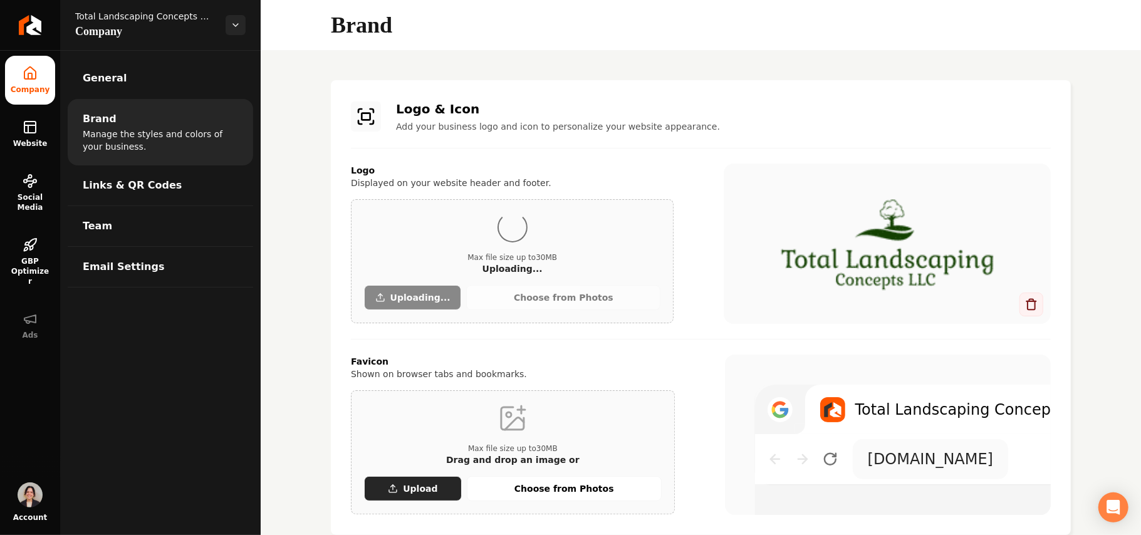
click at [424, 479] on button "Upload" at bounding box center [413, 488] width 98 height 25
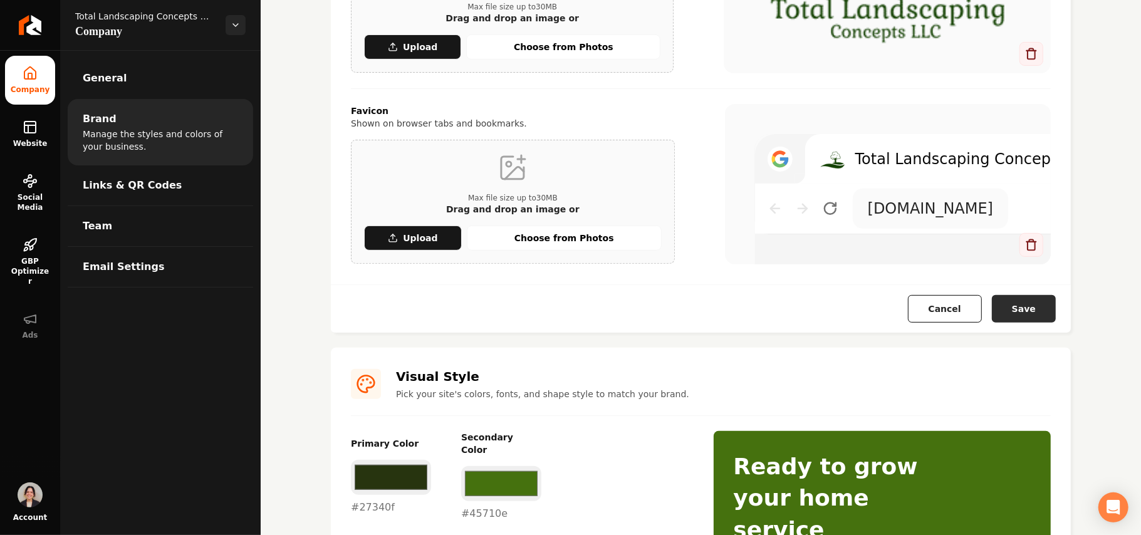
click at [1009, 304] on button "Save" at bounding box center [1024, 309] width 64 height 28
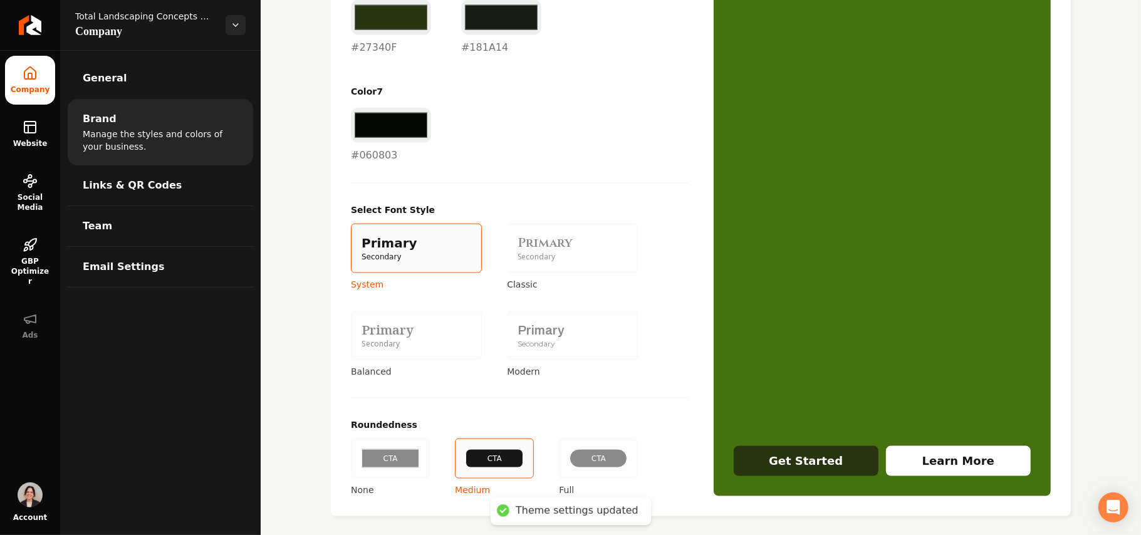
click at [545, 339] on div "Secondary" at bounding box center [573, 344] width 110 height 11
click at [516, 330] on button "Primary Secondary Modern" at bounding box center [511, 335] width 10 height 10
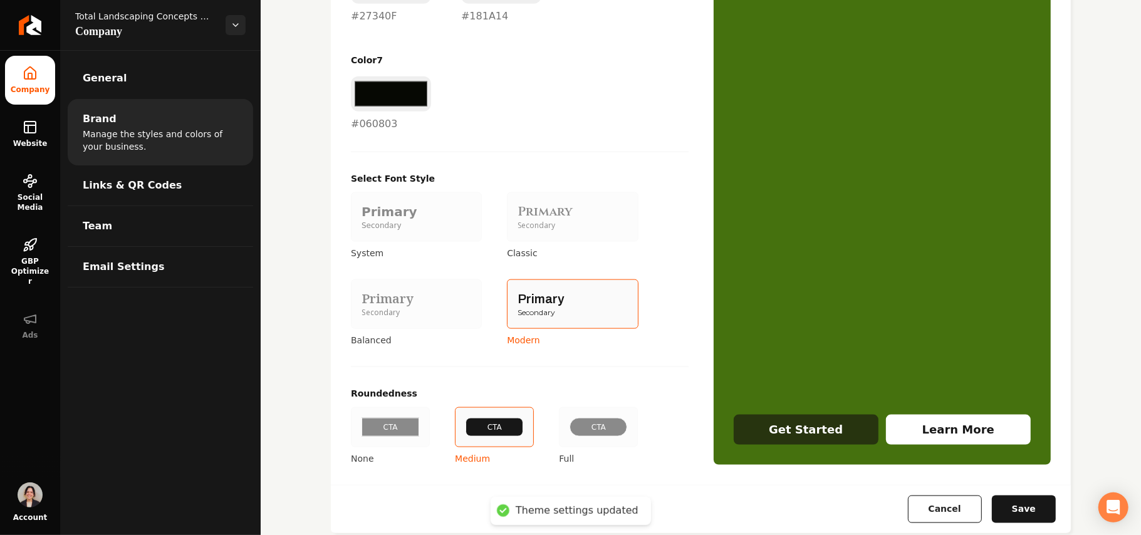
scroll to position [1071, 0]
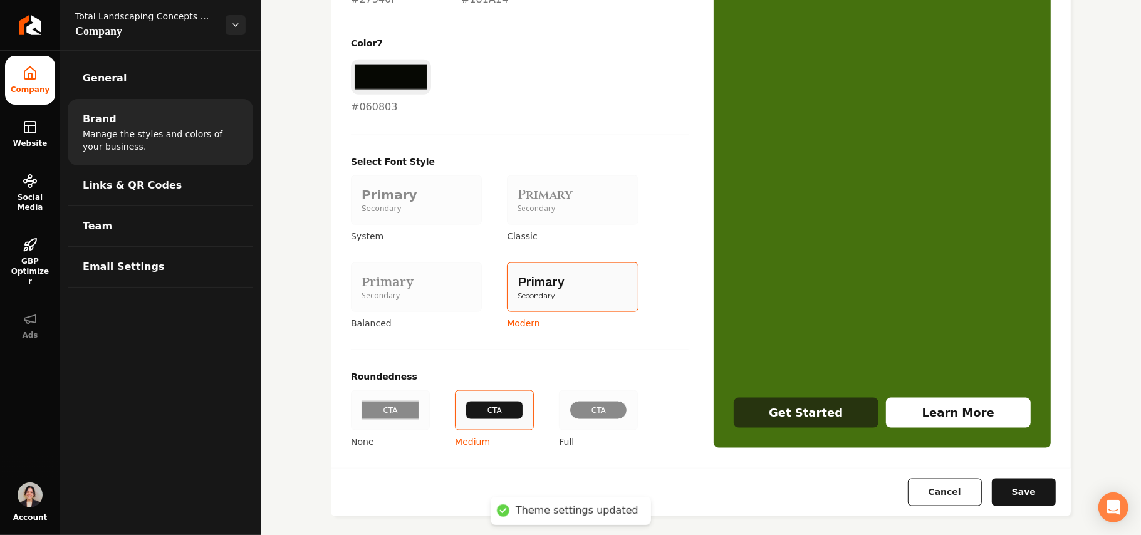
click at [996, 479] on button "Save" at bounding box center [1024, 493] width 64 height 28
type input "#e6eae2"
type input "#c8d1bc"
type input "#d7dcd0"
type input "#48513c"
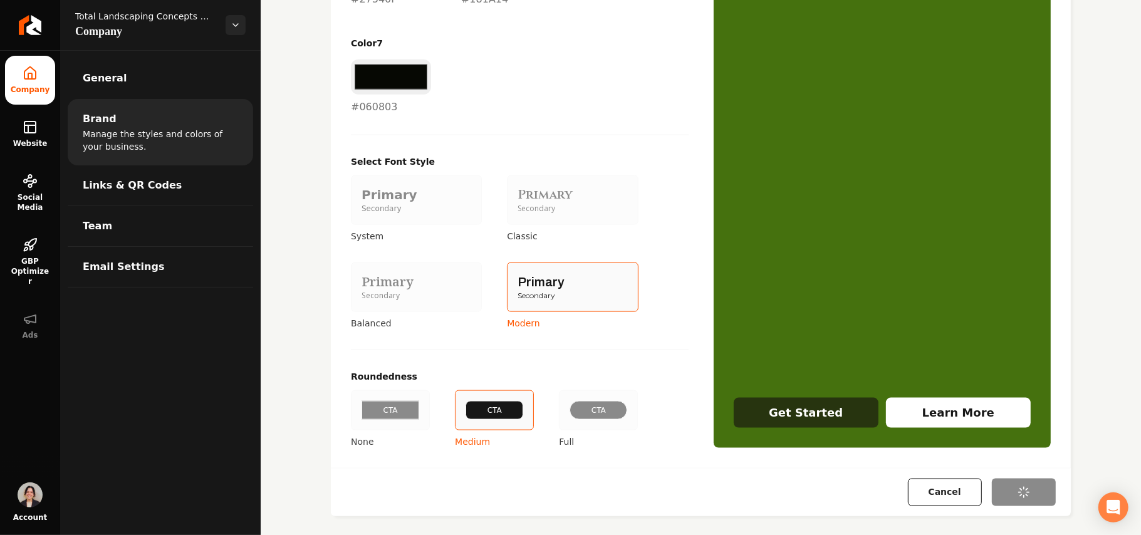
type input "#27340f"
type input "#181a14"
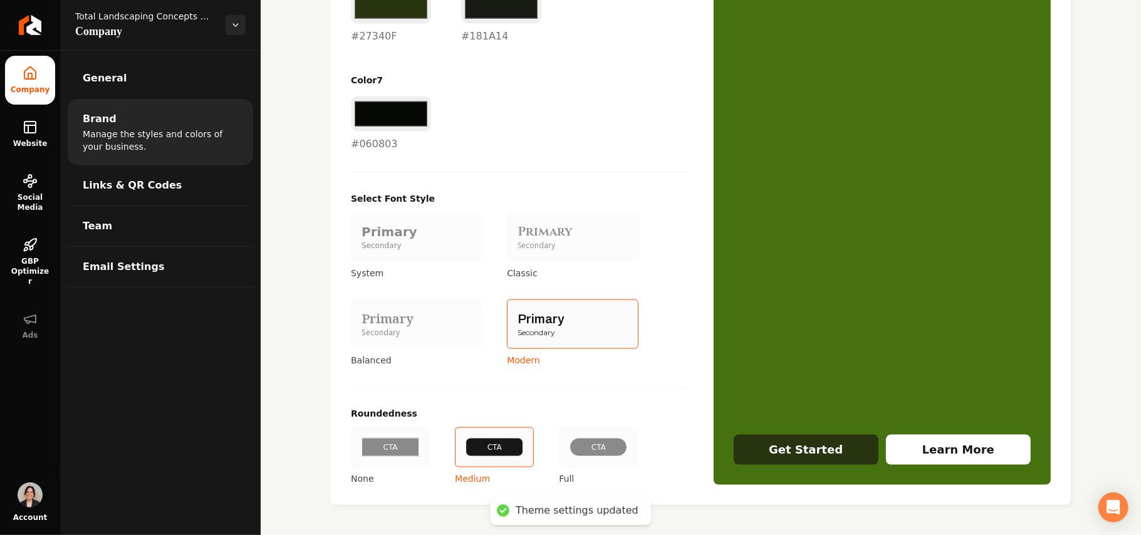
scroll to position [1023, 0]
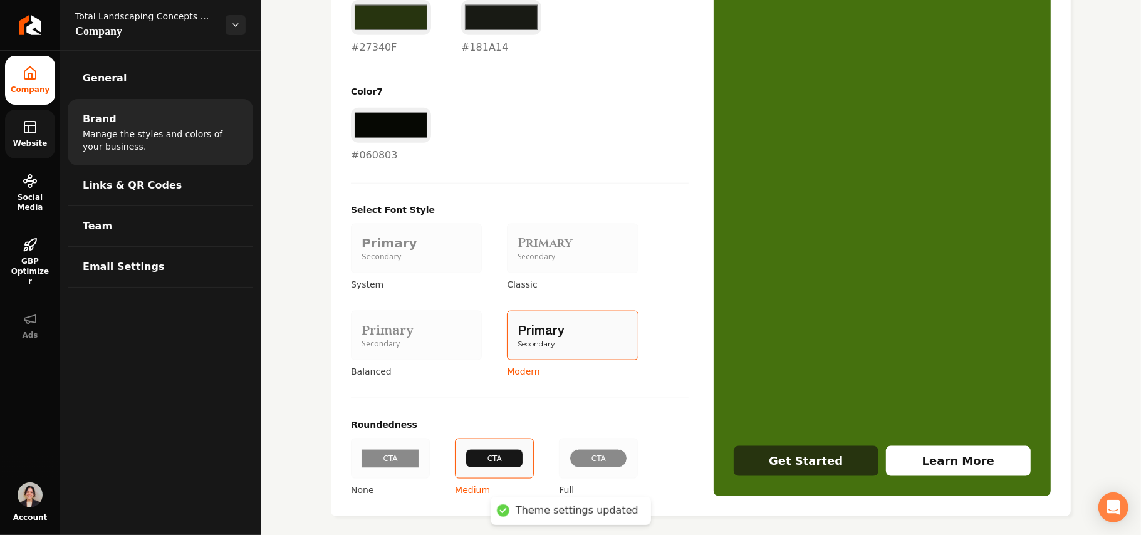
click at [23, 138] on link "Website" at bounding box center [30, 134] width 50 height 49
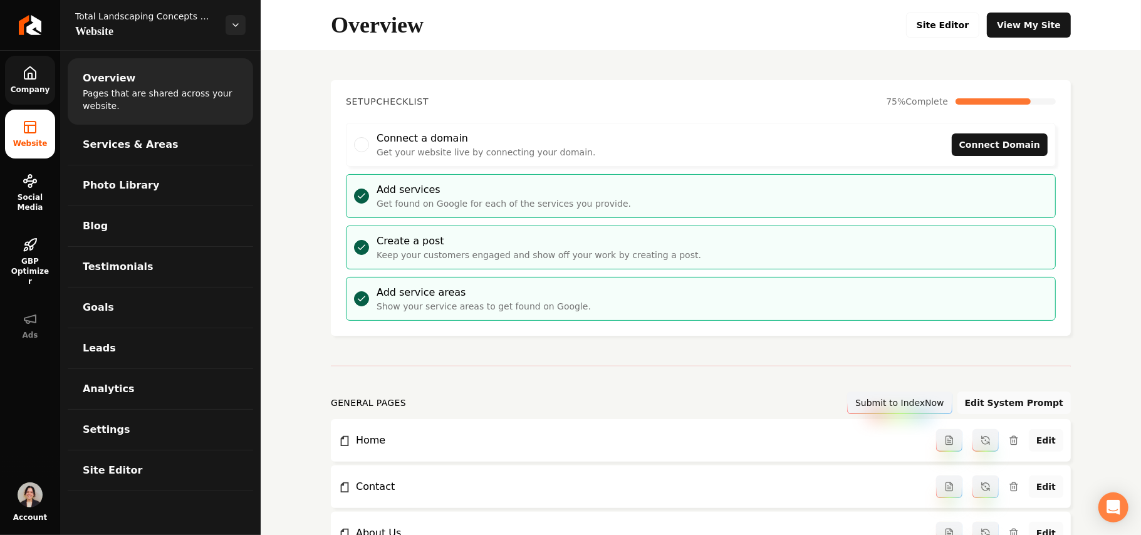
click at [979, 8] on div "Overview Site Editor View My Site" at bounding box center [701, 25] width 881 height 50
click at [948, 30] on link "Site Editor" at bounding box center [943, 25] width 74 height 25
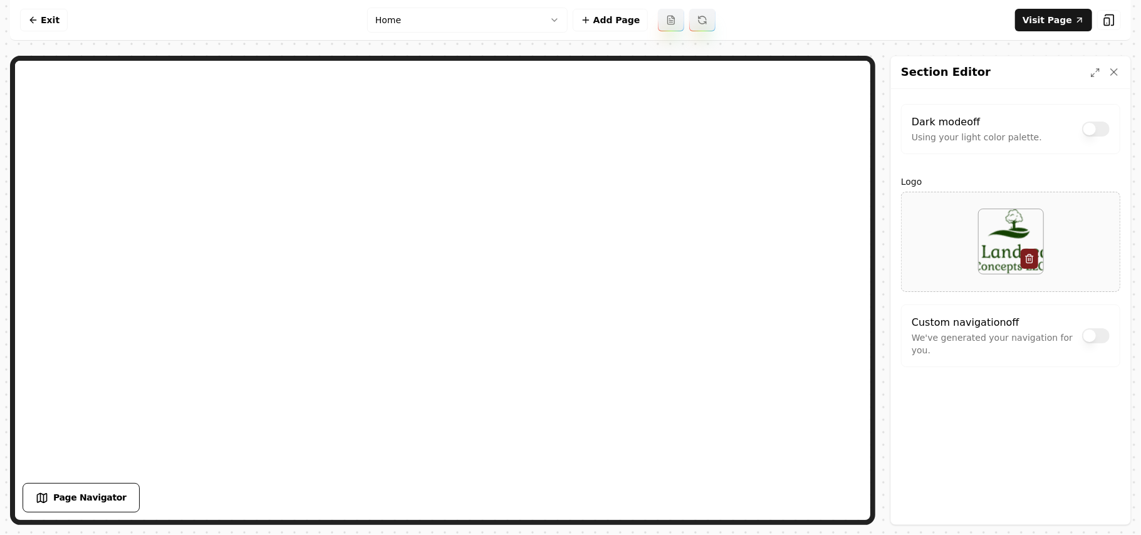
click at [1089, 113] on div "Dark mode off Using your light color palette." at bounding box center [1010, 129] width 219 height 50
click at [1098, 128] on button "Dark mode off" at bounding box center [1096, 129] width 28 height 15
click at [1096, 134] on button "Dark mode on" at bounding box center [1096, 129] width 28 height 15
click at [1099, 347] on div "Custom navigation off We've generated your navigation for you." at bounding box center [1011, 335] width 198 height 41
click at [1099, 338] on button "Dark mode off" at bounding box center [1096, 335] width 28 height 15
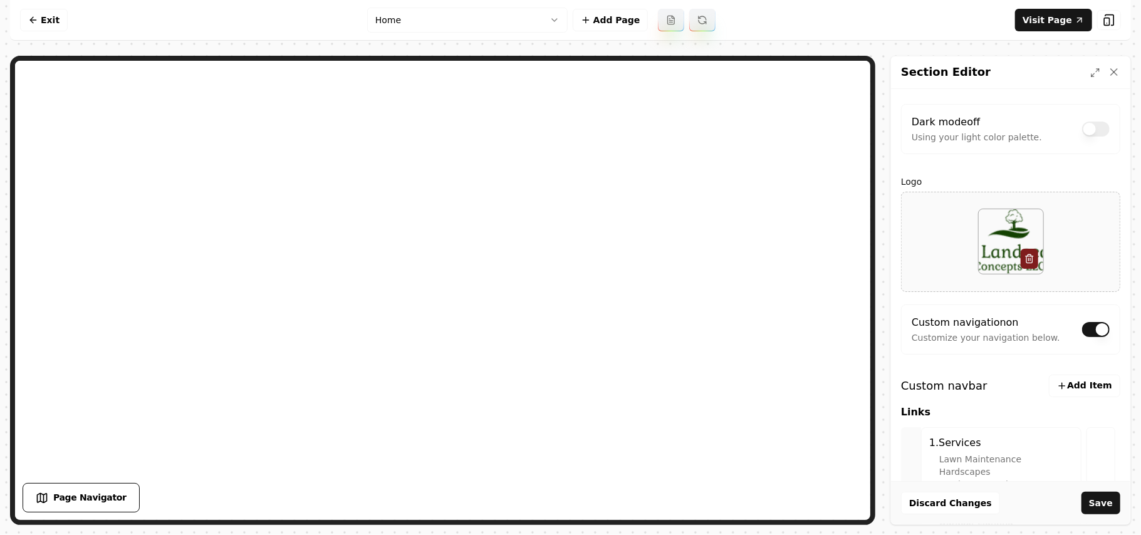
click at [1101, 128] on div "Dark mode off Using your light color palette." at bounding box center [1010, 129] width 219 height 50
drag, startPoint x: 1087, startPoint y: 128, endPoint x: 1048, endPoint y: 128, distance: 38.9
click at [1087, 128] on button "Dark mode off" at bounding box center [1096, 129] width 28 height 15
click at [1084, 330] on button "Dark mode on" at bounding box center [1096, 329] width 28 height 15
click at [1101, 505] on button "Save" at bounding box center [1101, 503] width 39 height 23
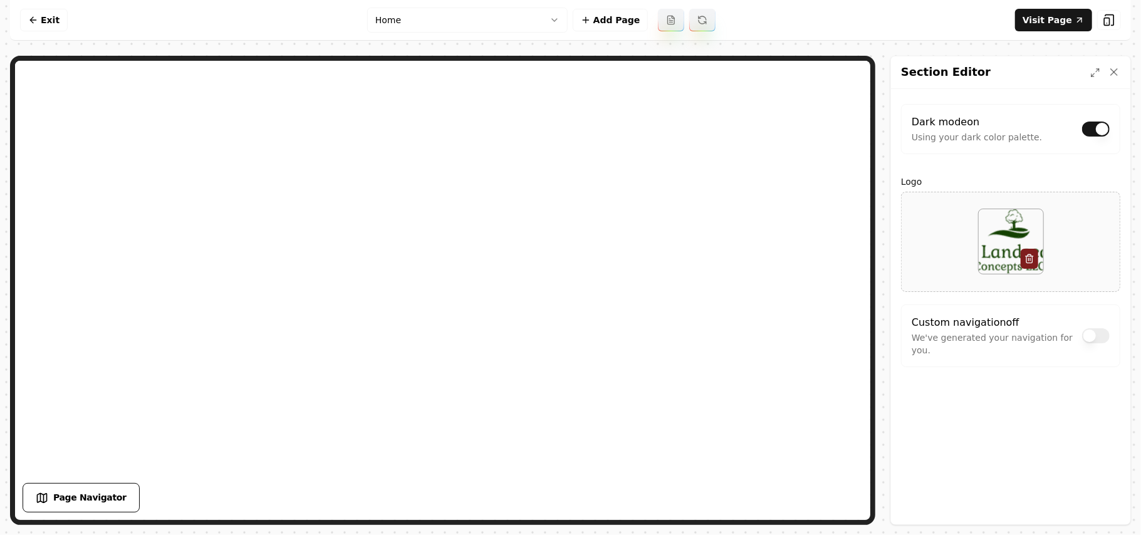
click at [1091, 131] on button "Dark mode on" at bounding box center [1096, 129] width 28 height 15
click at [1091, 340] on button "Dark mode off" at bounding box center [1096, 335] width 28 height 15
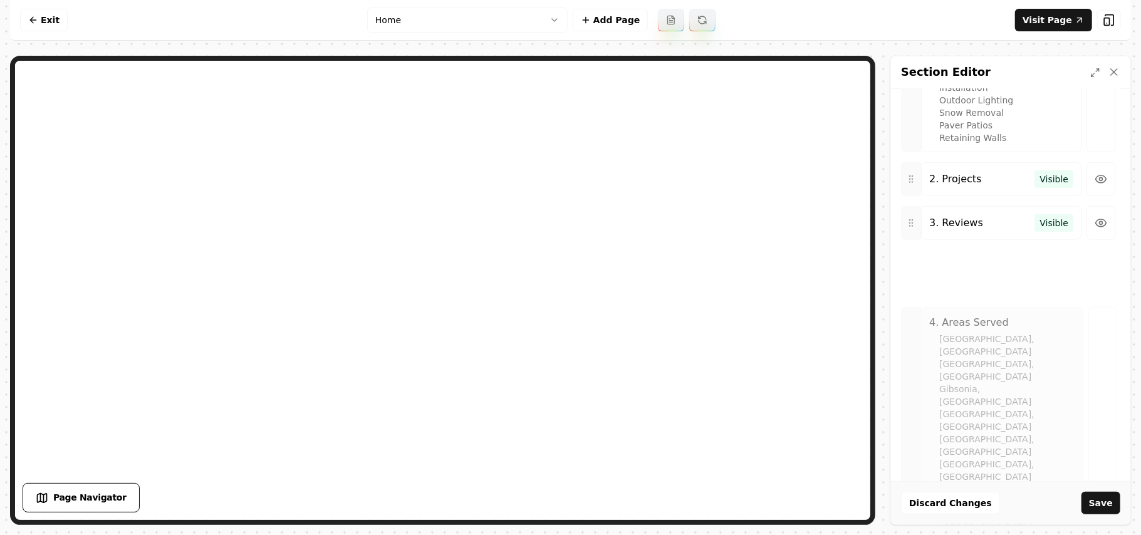
scroll to position [420, 0]
drag, startPoint x: 905, startPoint y: 319, endPoint x: 909, endPoint y: 254, distance: 65.3
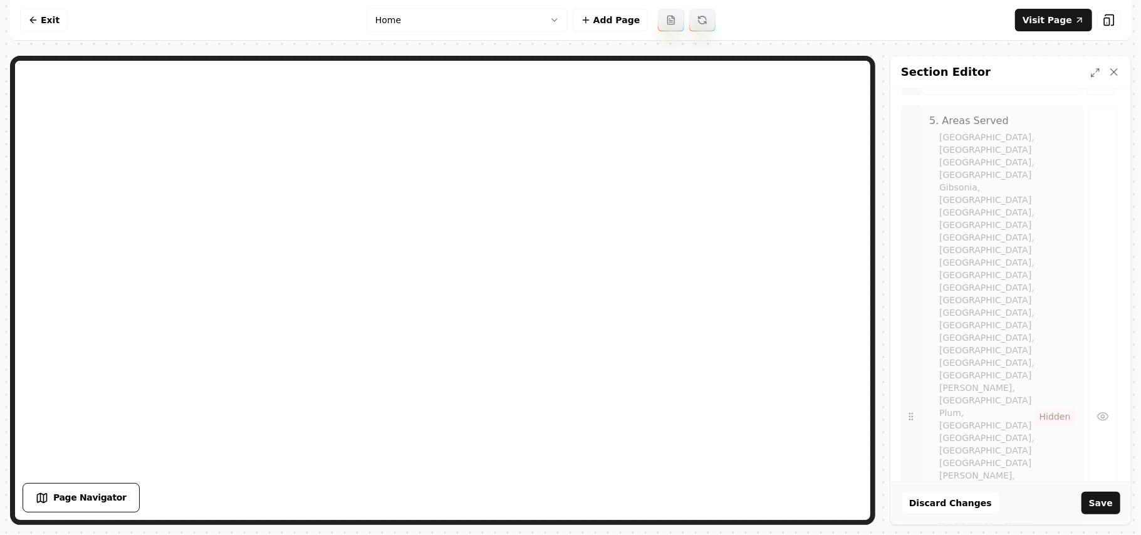
scroll to position [802, 0]
drag, startPoint x: 911, startPoint y: 291, endPoint x: 915, endPoint y: 339, distance: 47.8
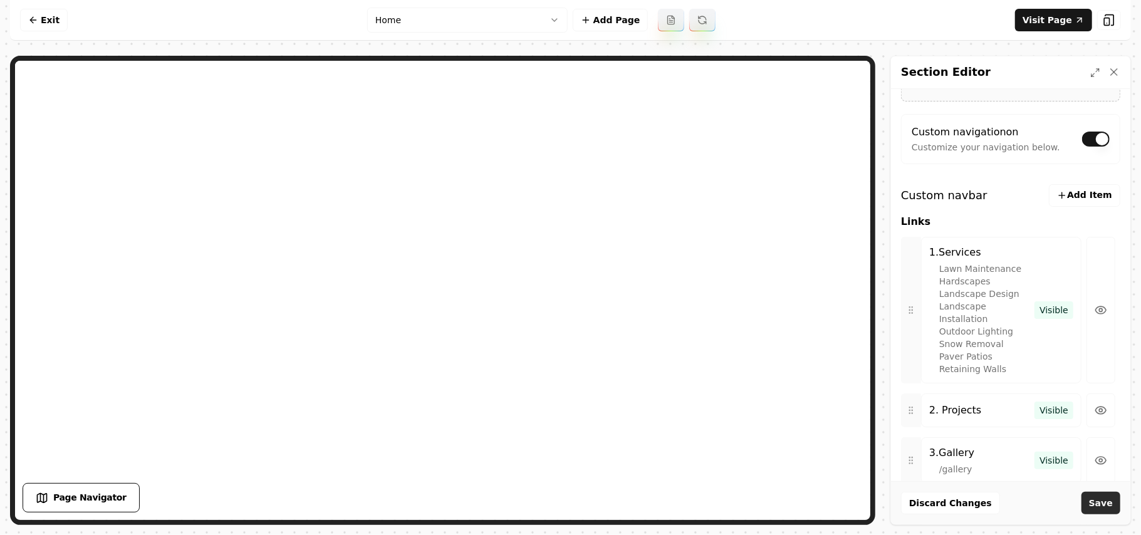
click at [1113, 498] on button "Save" at bounding box center [1101, 503] width 39 height 23
click at [1049, 18] on link "Visit Page" at bounding box center [1053, 20] width 77 height 23
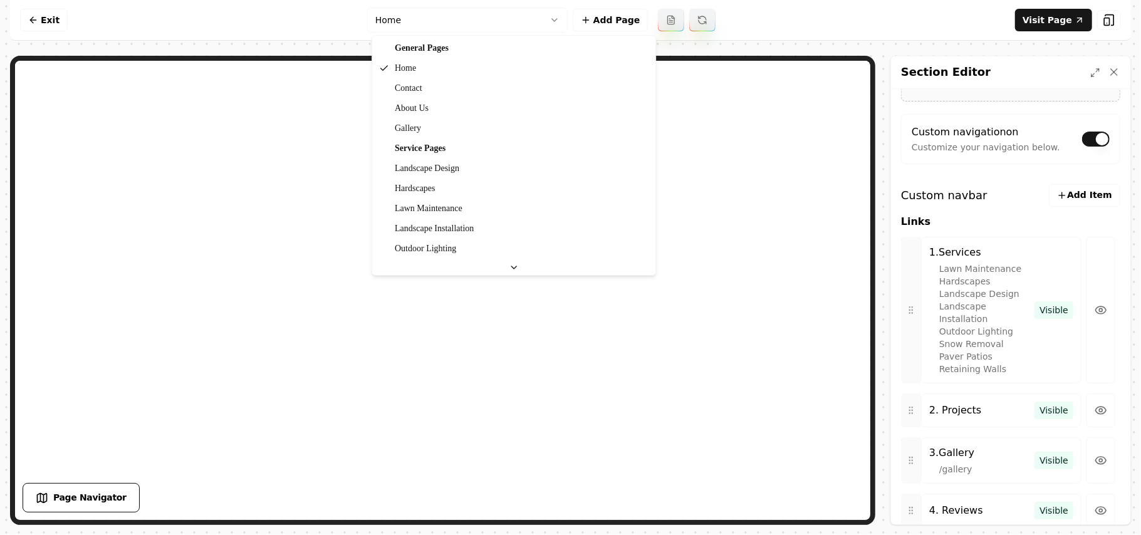
click at [462, 21] on html "Computer Required This feature is only available on a computer. Please switch t…" at bounding box center [570, 267] width 1141 height 535
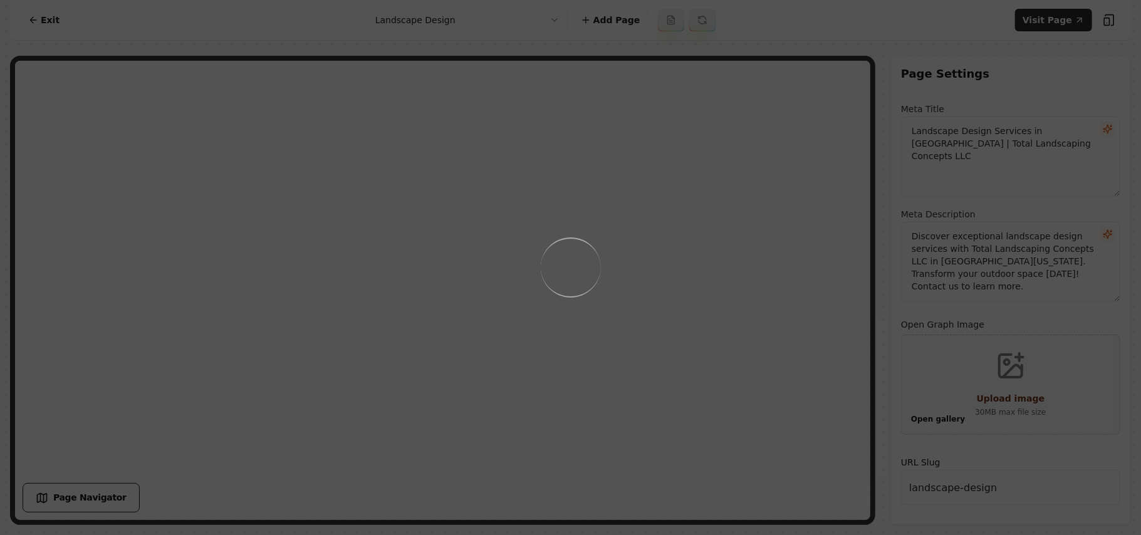
click at [703, 317] on div "Loading..." at bounding box center [570, 267] width 1141 height 535
click at [743, 341] on div "Loading..." at bounding box center [570, 267] width 1141 height 535
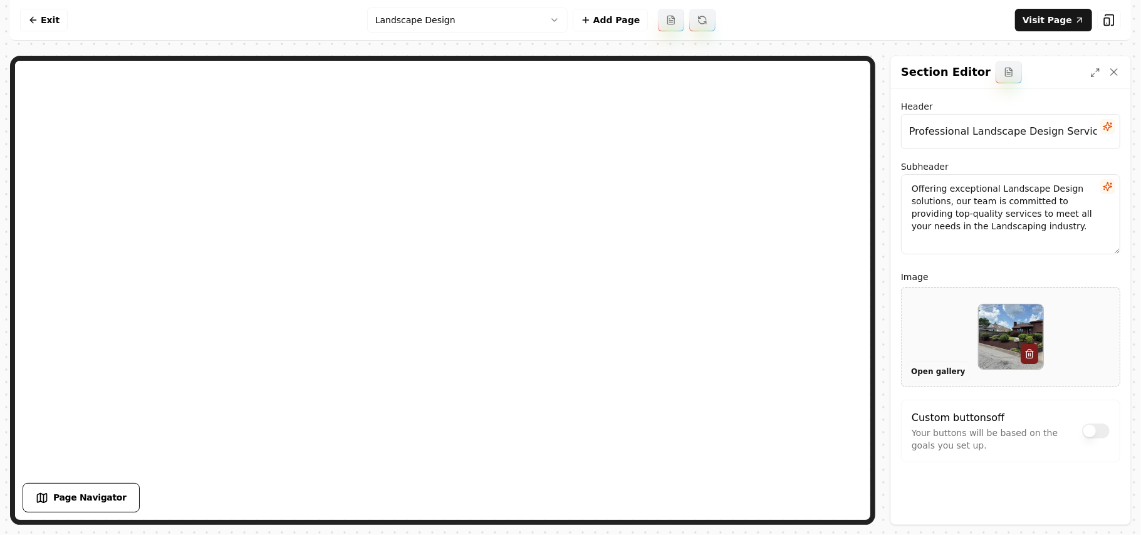
click at [923, 369] on button "Open gallery" at bounding box center [938, 372] width 63 height 20
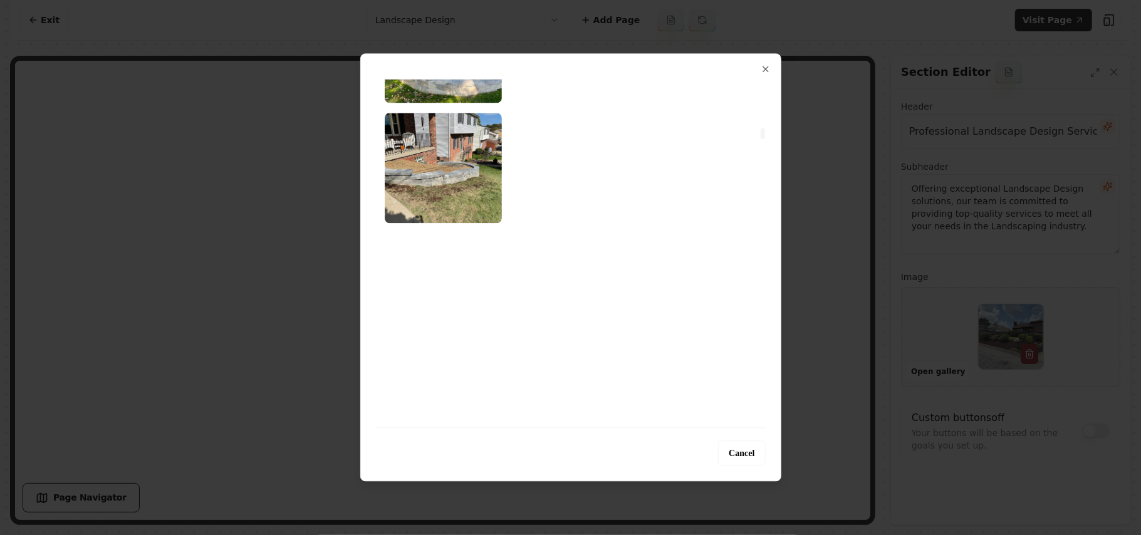
scroll to position [2256, 0]
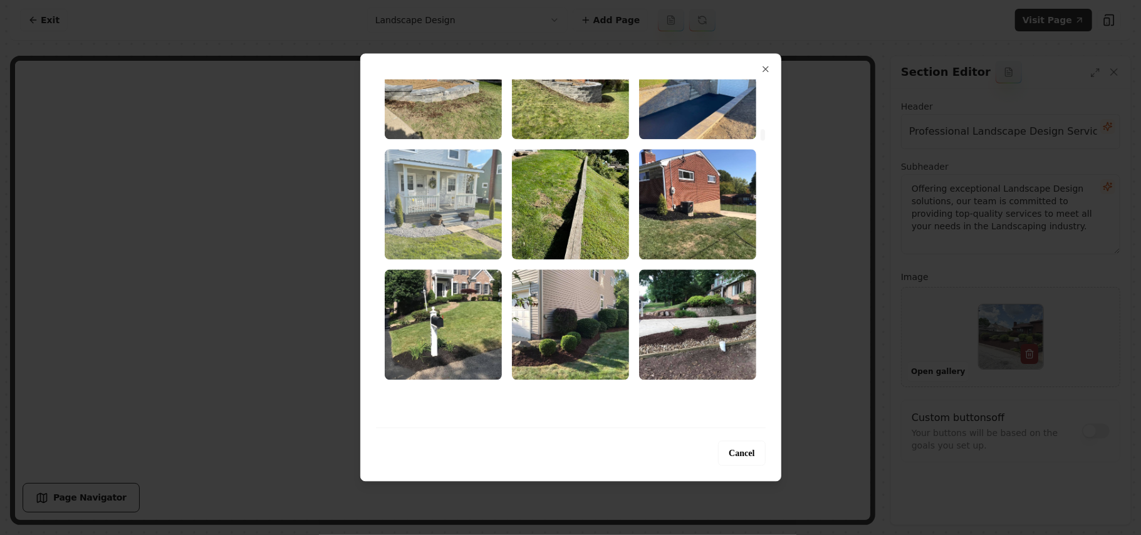
click at [440, 212] on img "Select image image_68b5fcad5c7cd75eb8923e13.jpg" at bounding box center [443, 204] width 117 height 110
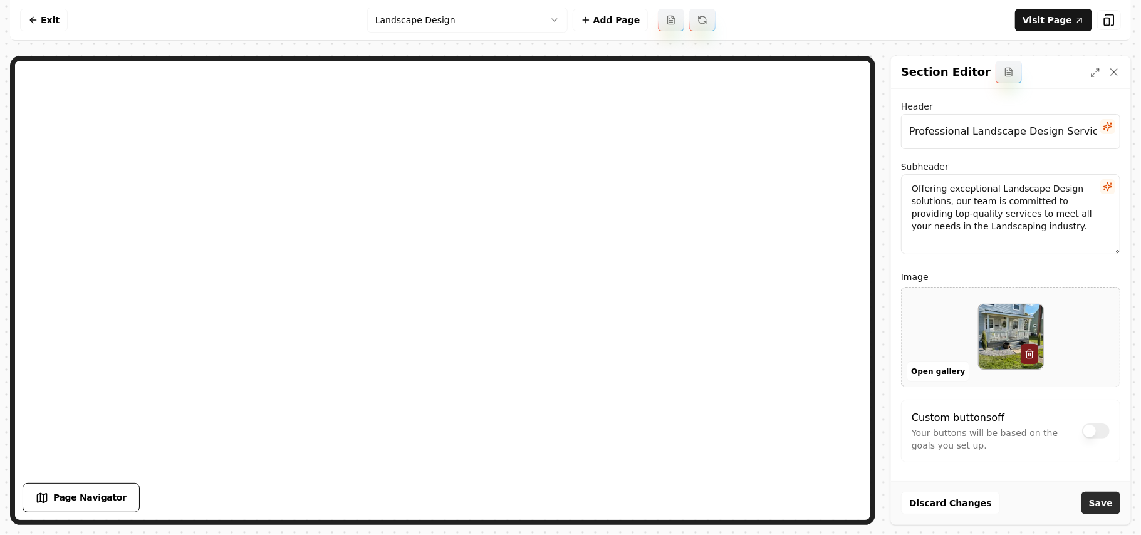
click at [1107, 501] on button "Save" at bounding box center [1101, 503] width 39 height 23
click at [476, 14] on html "Computer Required This feature is only available on a computer. Please switch t…" at bounding box center [570, 267] width 1141 height 535
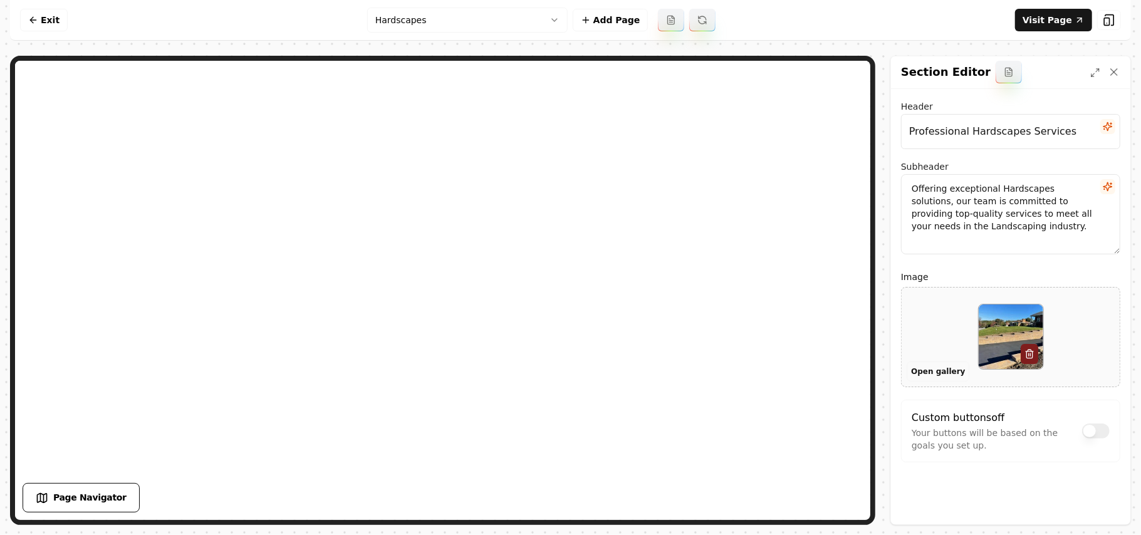
click at [928, 377] on button "Open gallery" at bounding box center [938, 372] width 63 height 20
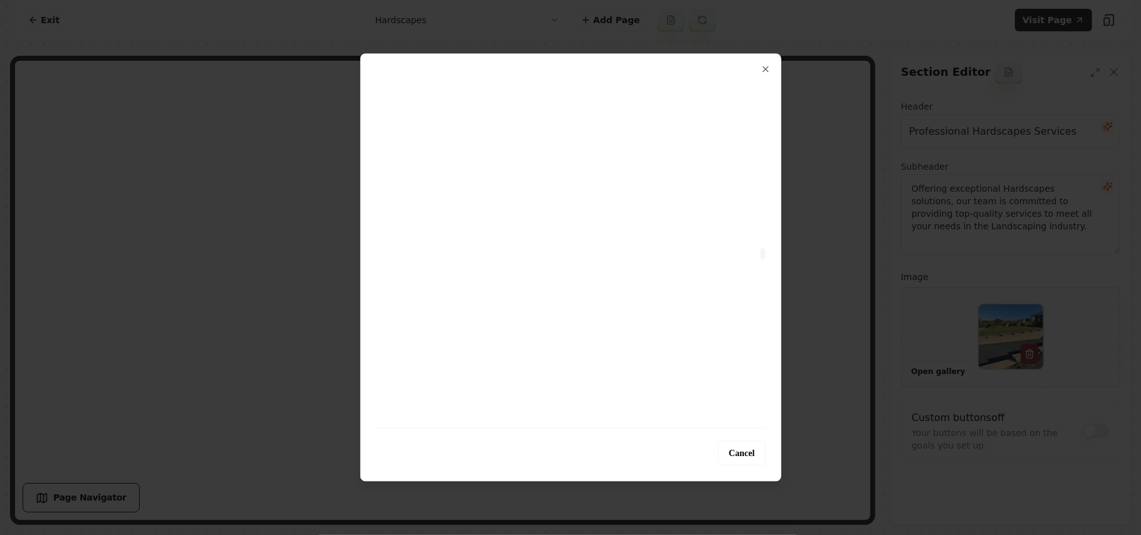
scroll to position [8023, 0]
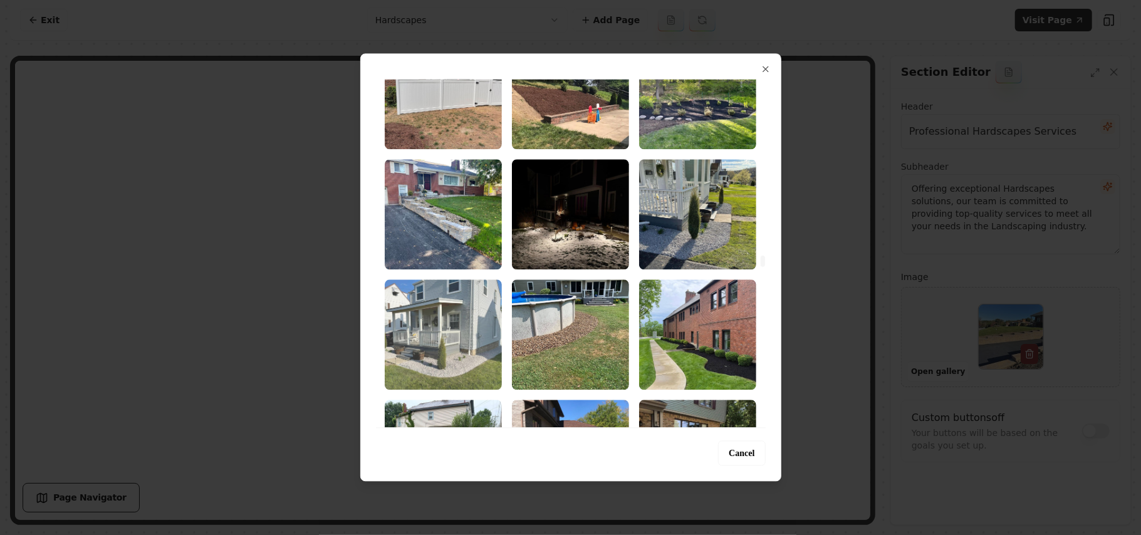
click at [447, 323] on img "Select image image_68b5fcab5c7cd75eb89234f1.jpg" at bounding box center [443, 335] width 117 height 110
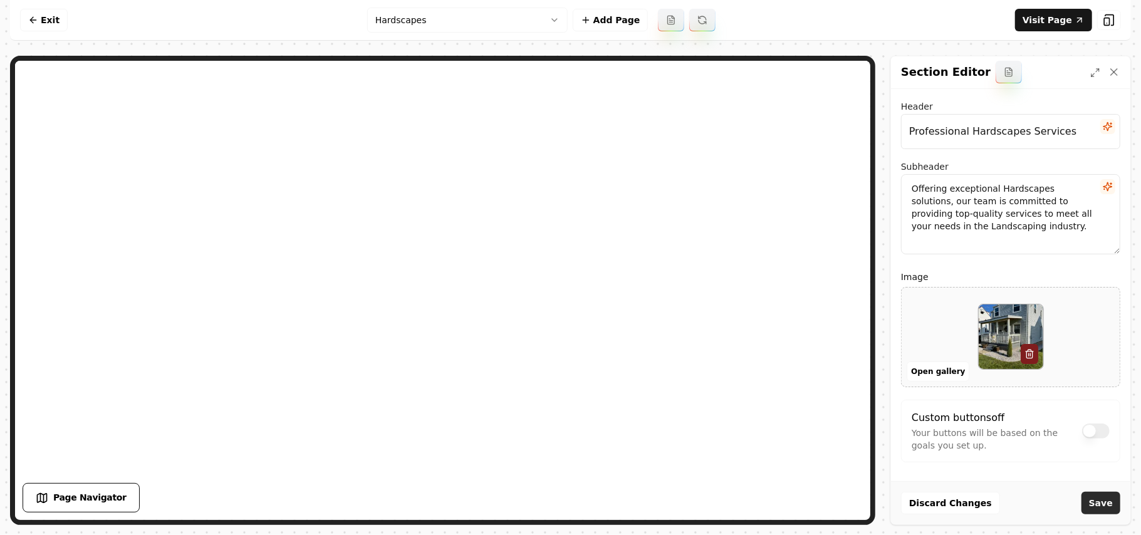
click at [1099, 503] on button "Save" at bounding box center [1101, 503] width 39 height 23
click at [441, 26] on html "Computer Required This feature is only available on a computer. Please switch t…" at bounding box center [570, 267] width 1141 height 535
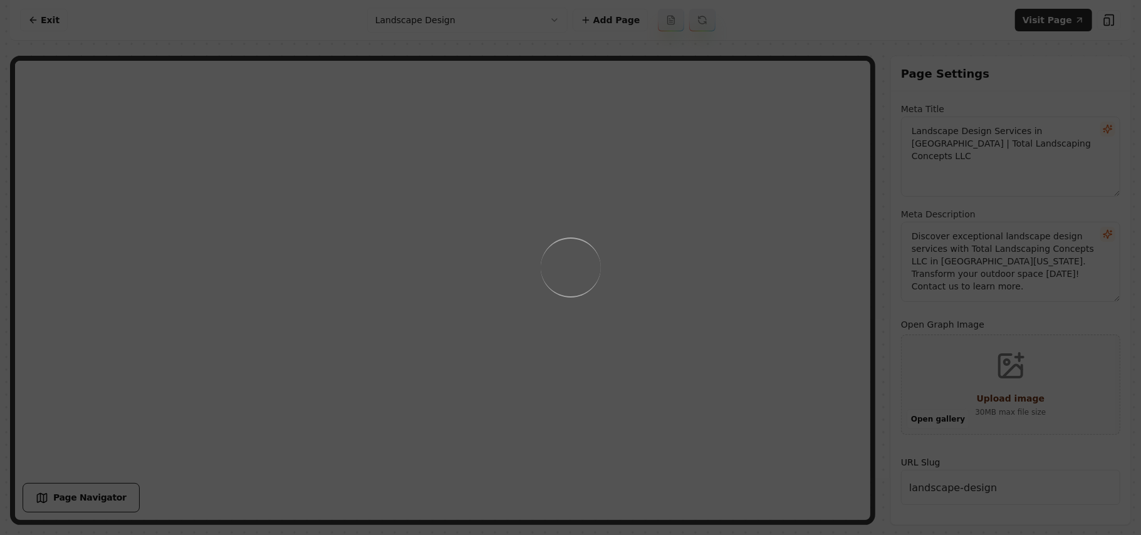
click at [763, 300] on div "Loading..." at bounding box center [570, 267] width 1141 height 535
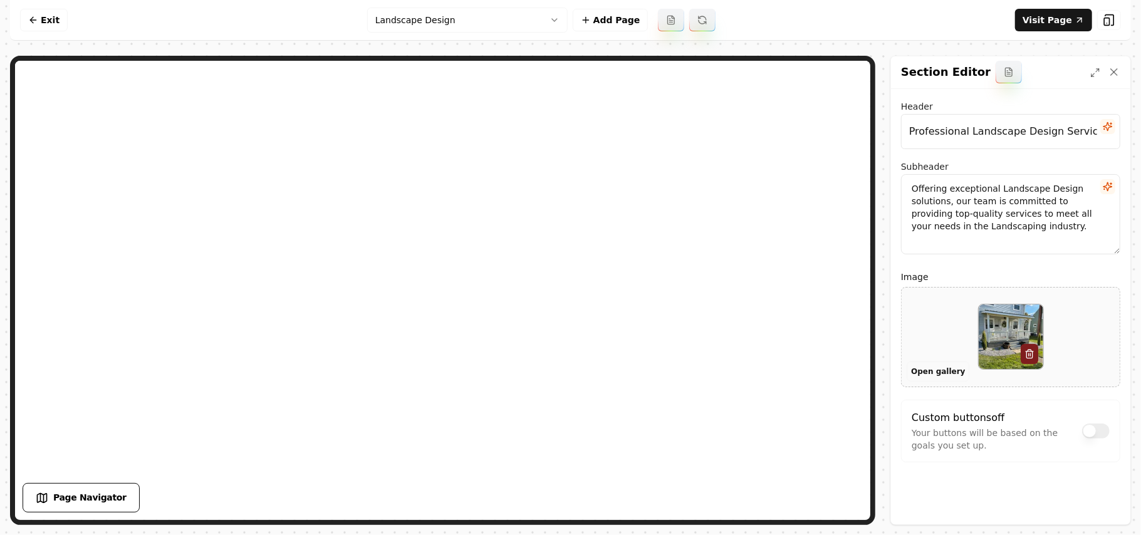
click at [929, 372] on button "Open gallery" at bounding box center [938, 372] width 63 height 20
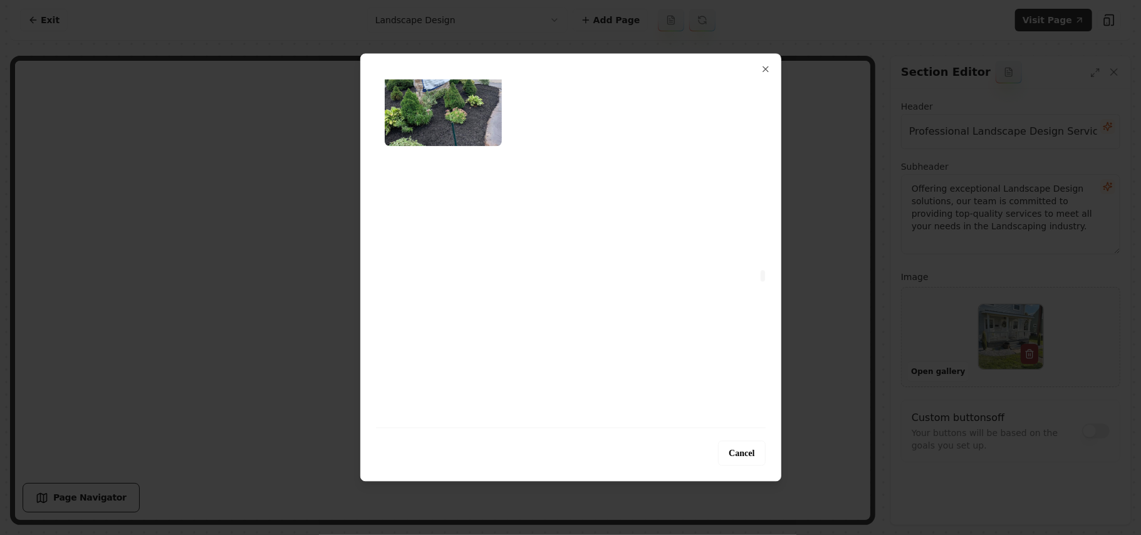
scroll to position [9763, 0]
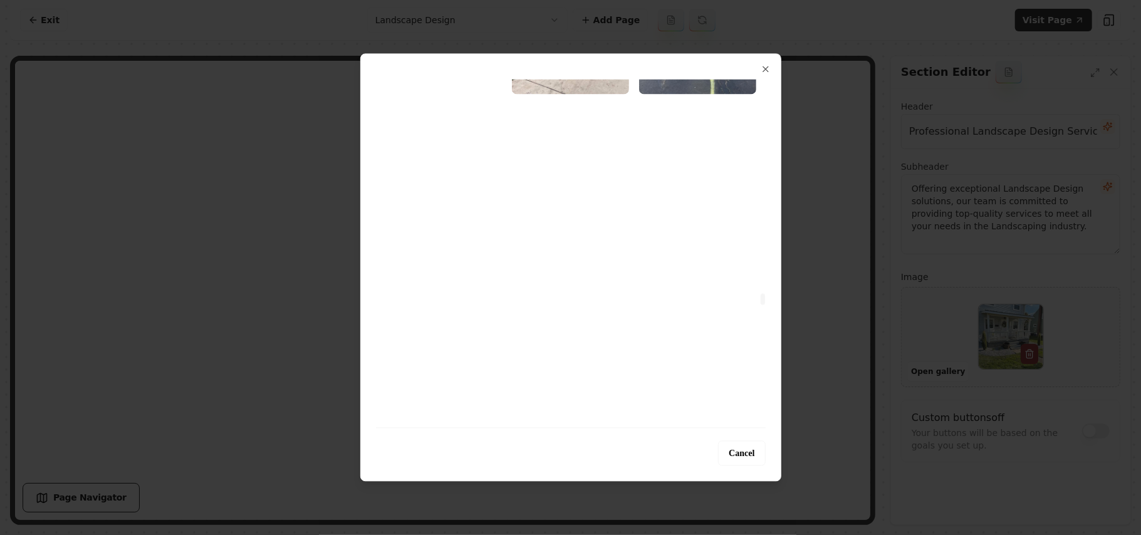
drag, startPoint x: 762, startPoint y: 86, endPoint x: 767, endPoint y: 300, distance: 213.8
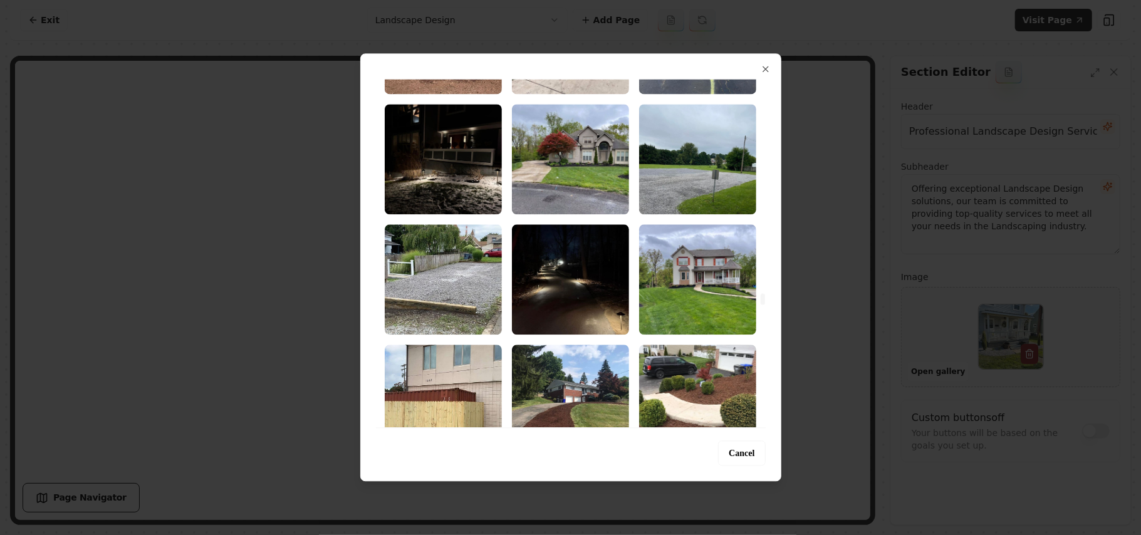
click at [765, 300] on div at bounding box center [763, 299] width 4 height 11
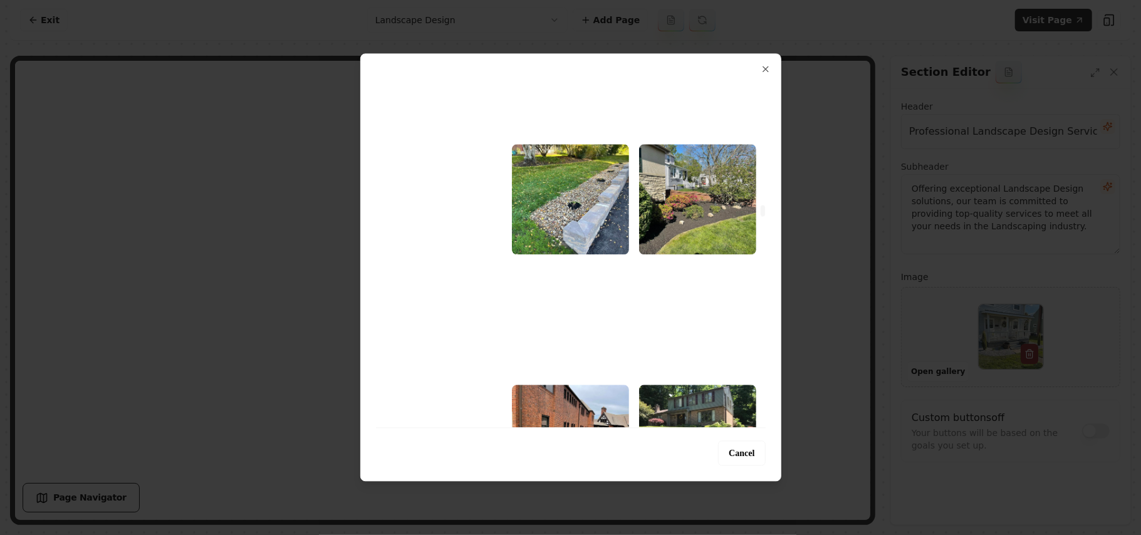
scroll to position [5584, 0]
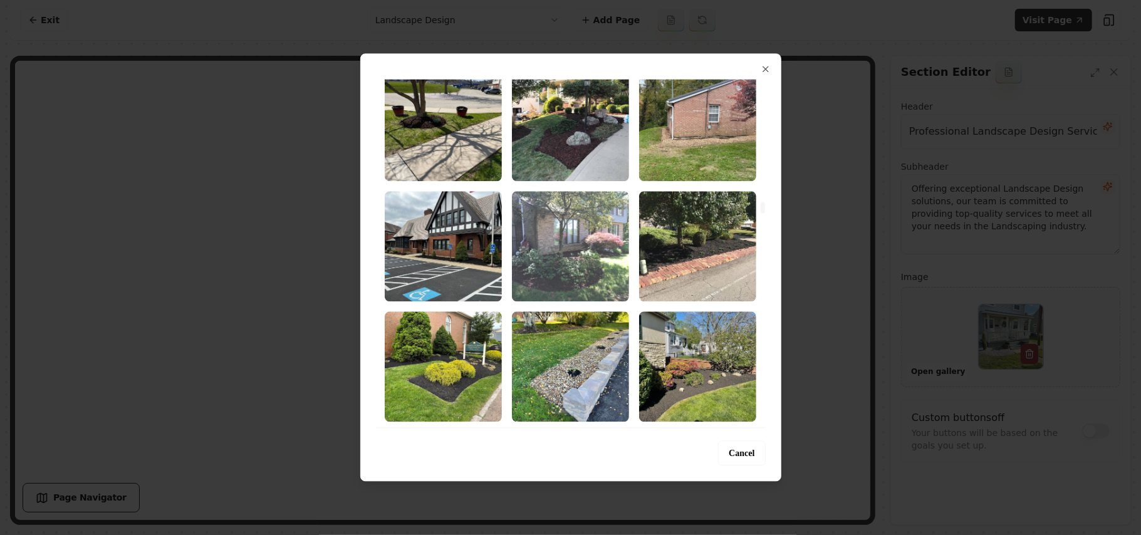
click at [604, 248] on img "Select image image_68b5fcac5c7cd75eb8923cb5.jpg" at bounding box center [570, 246] width 117 height 110
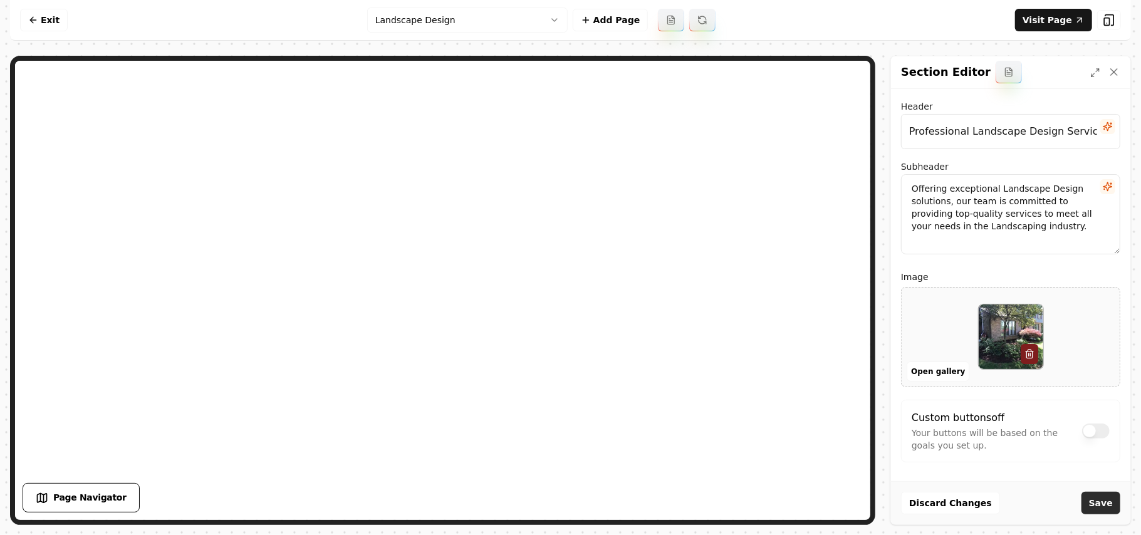
click at [1101, 499] on button "Save" at bounding box center [1101, 503] width 39 height 23
click at [943, 369] on button "Open gallery" at bounding box center [938, 372] width 63 height 20
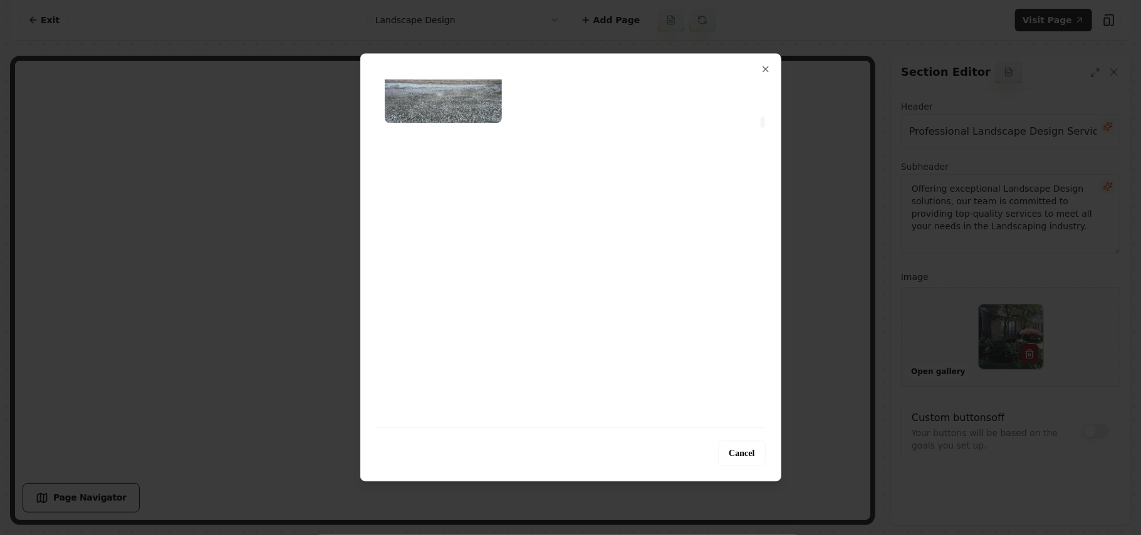
scroll to position [1838, 0]
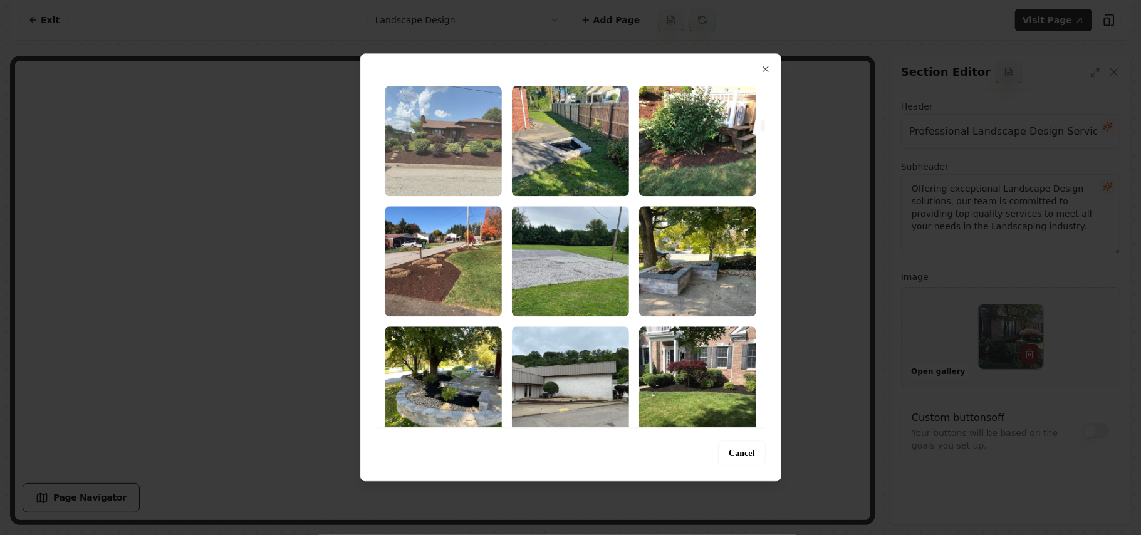
click at [474, 164] on img "Select image image_68b5fcae5c7cd75eb8924bf0.jpg" at bounding box center [443, 141] width 117 height 110
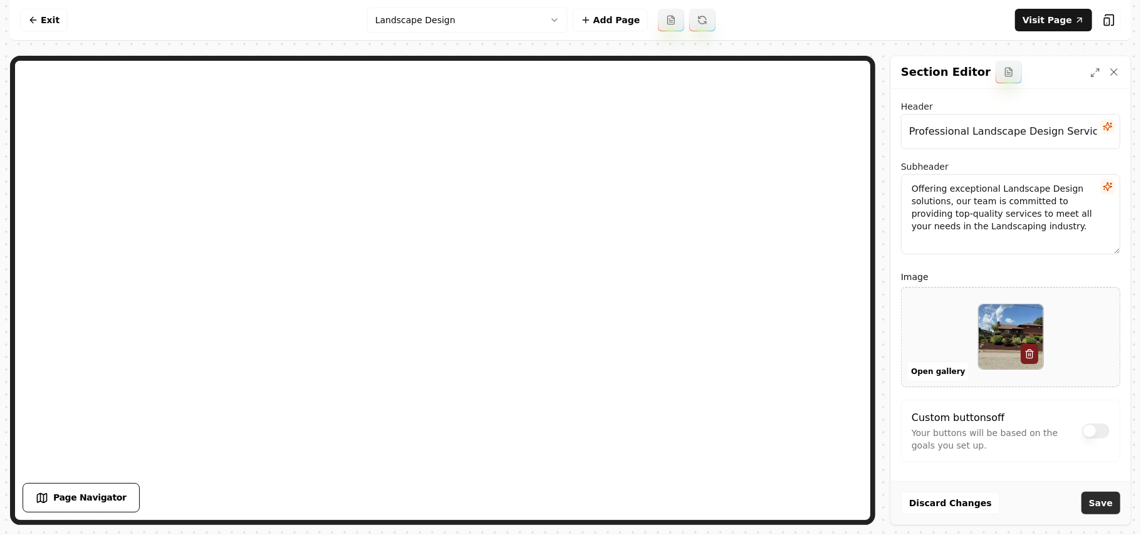
scroll to position [3, 0]
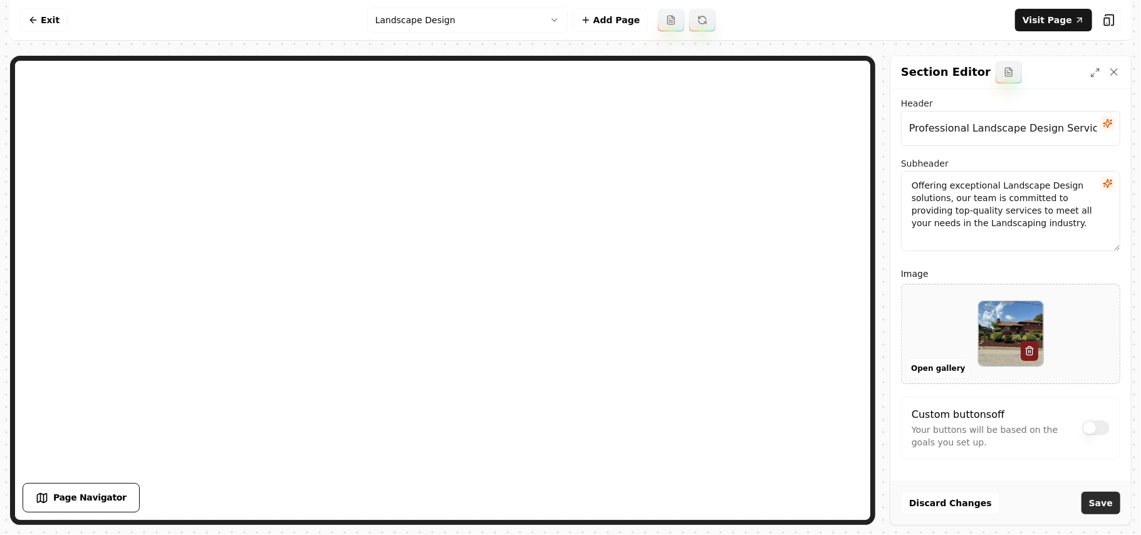
click at [1109, 499] on button "Save" at bounding box center [1101, 503] width 39 height 23
click at [941, 362] on button "Open gallery" at bounding box center [938, 369] width 63 height 20
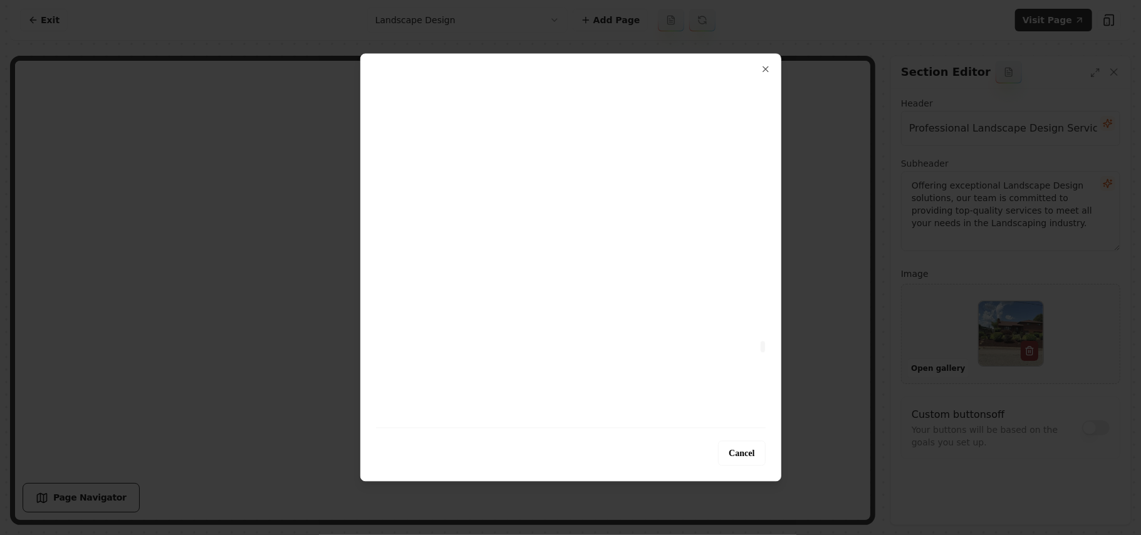
drag, startPoint x: 765, startPoint y: 92, endPoint x: 785, endPoint y: 351, distance: 260.3
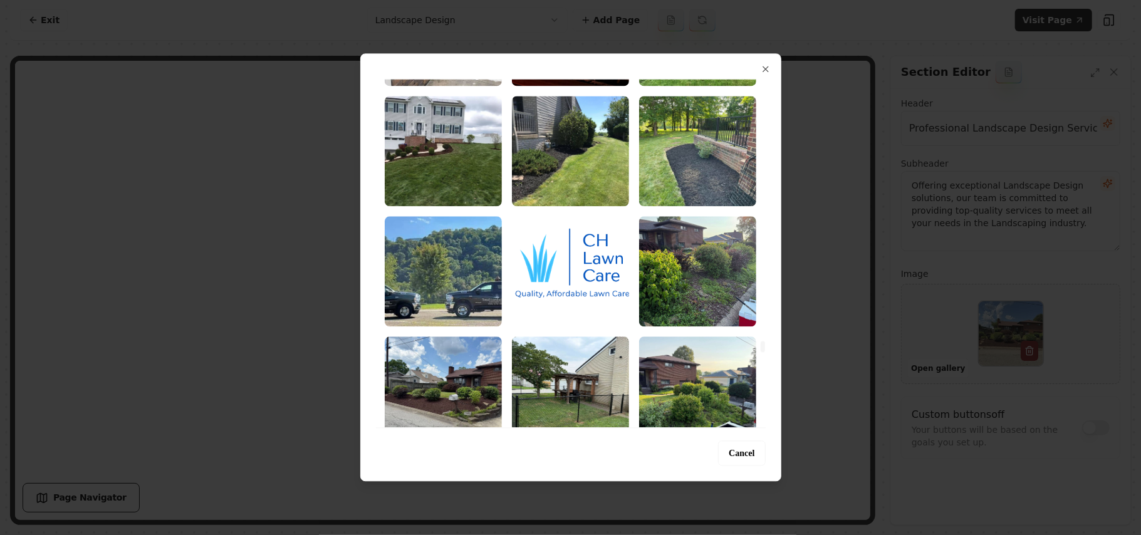
click at [765, 351] on div at bounding box center [763, 347] width 4 height 11
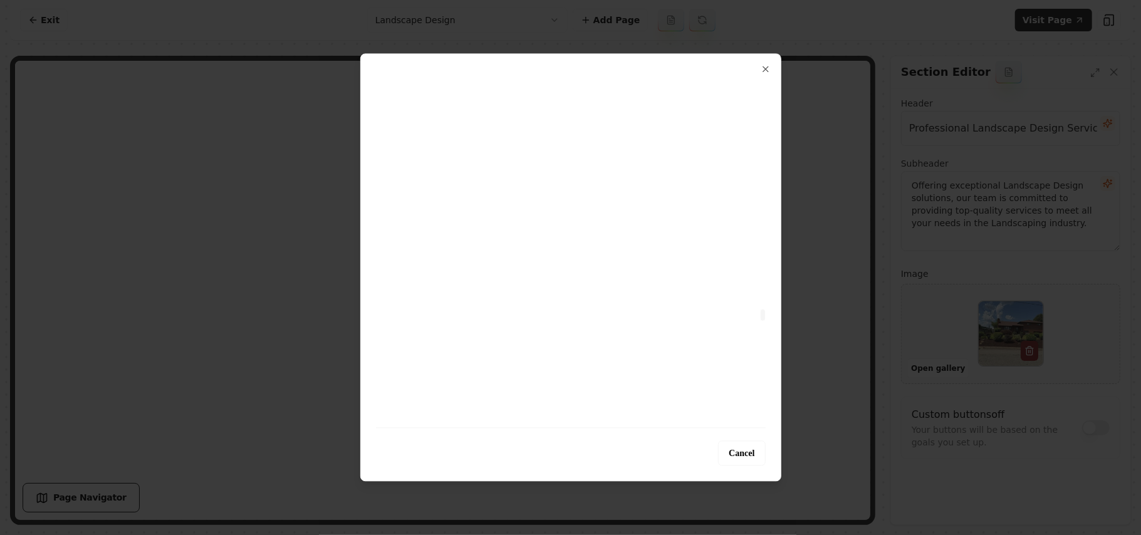
scroll to position [10683, 0]
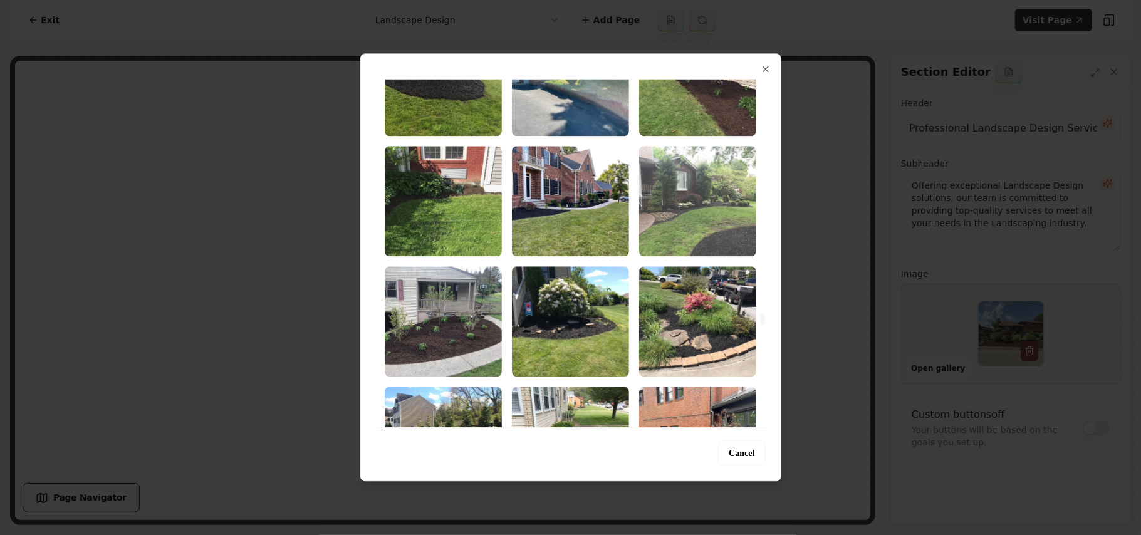
click at [703, 194] on img "Select image image_68b5fca95c7cd75eb892299a.jpg" at bounding box center [697, 201] width 117 height 110
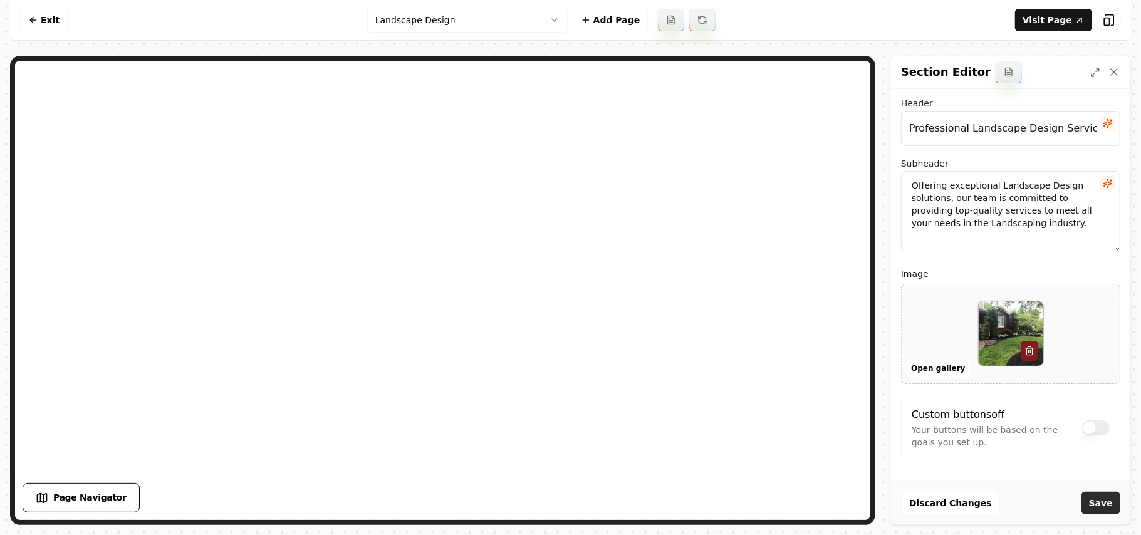
click at [1102, 503] on button "Save" at bounding box center [1101, 503] width 39 height 23
click at [930, 362] on button "Open gallery" at bounding box center [938, 369] width 63 height 20
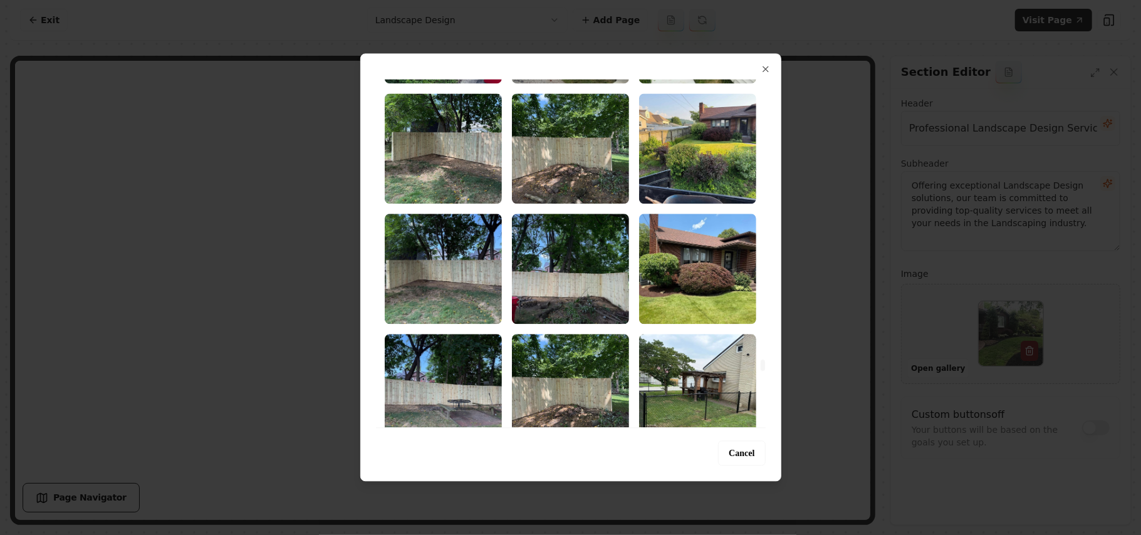
click at [763, 364] on div at bounding box center [763, 365] width 4 height 11
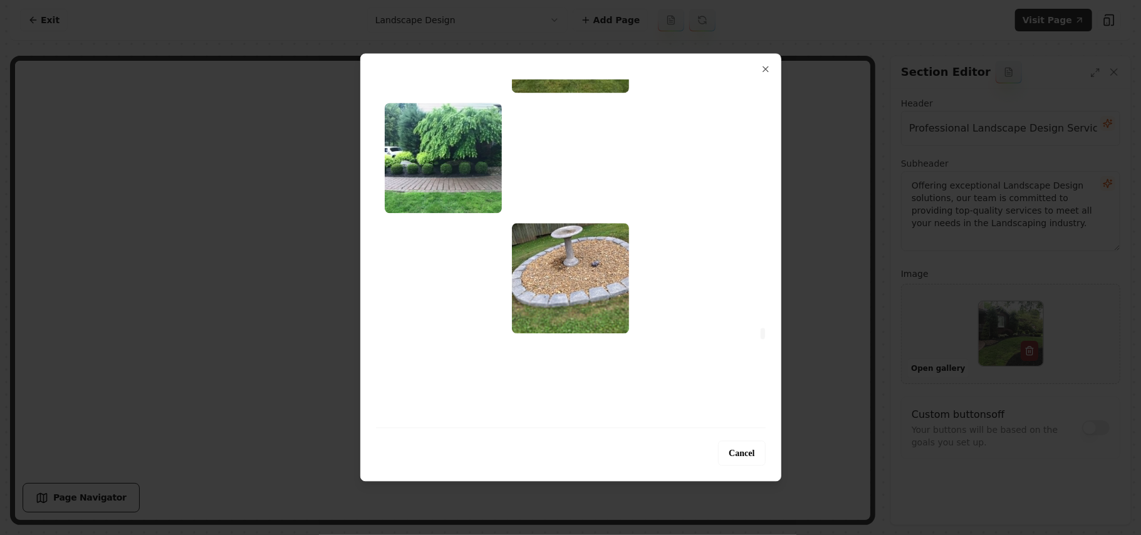
scroll to position [11325, 0]
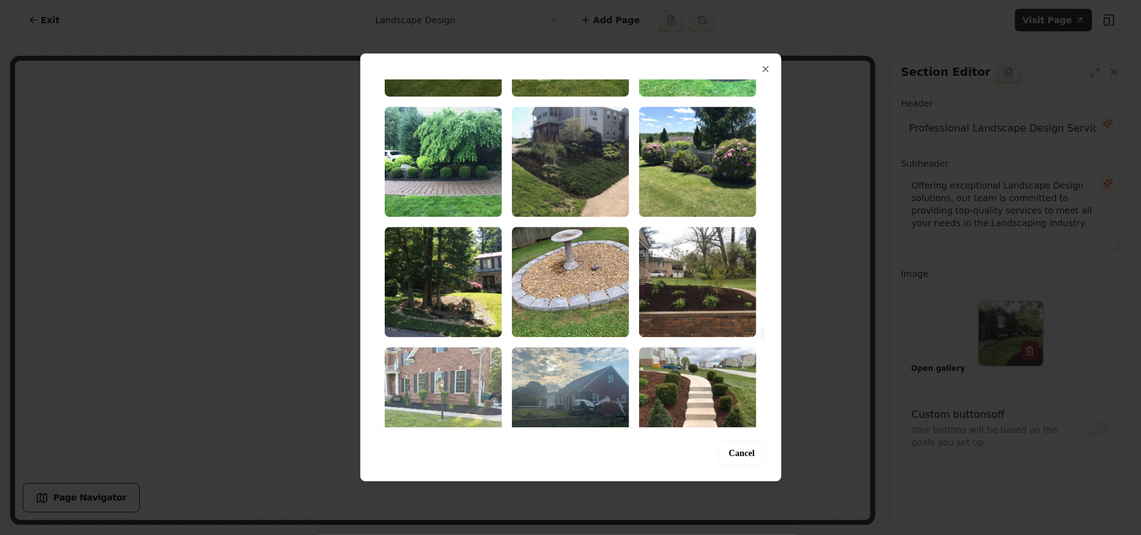
click at [475, 364] on img "Select image image_68b5fca95c7cd75eb8922889.jpg" at bounding box center [443, 402] width 117 height 110
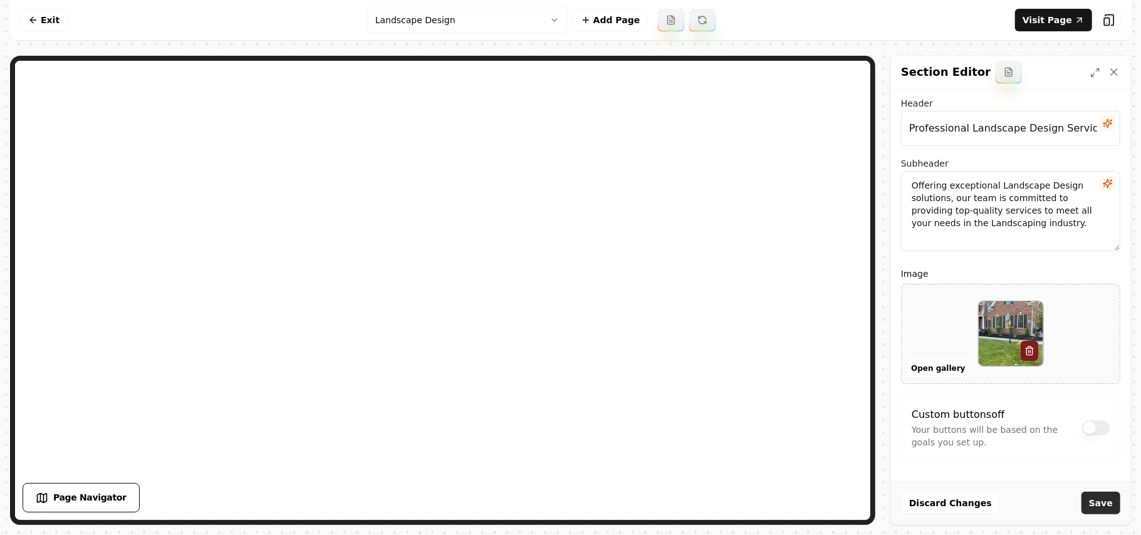
click at [1099, 502] on button "Save" at bounding box center [1101, 503] width 39 height 23
click at [953, 370] on button "Open gallery" at bounding box center [938, 369] width 63 height 20
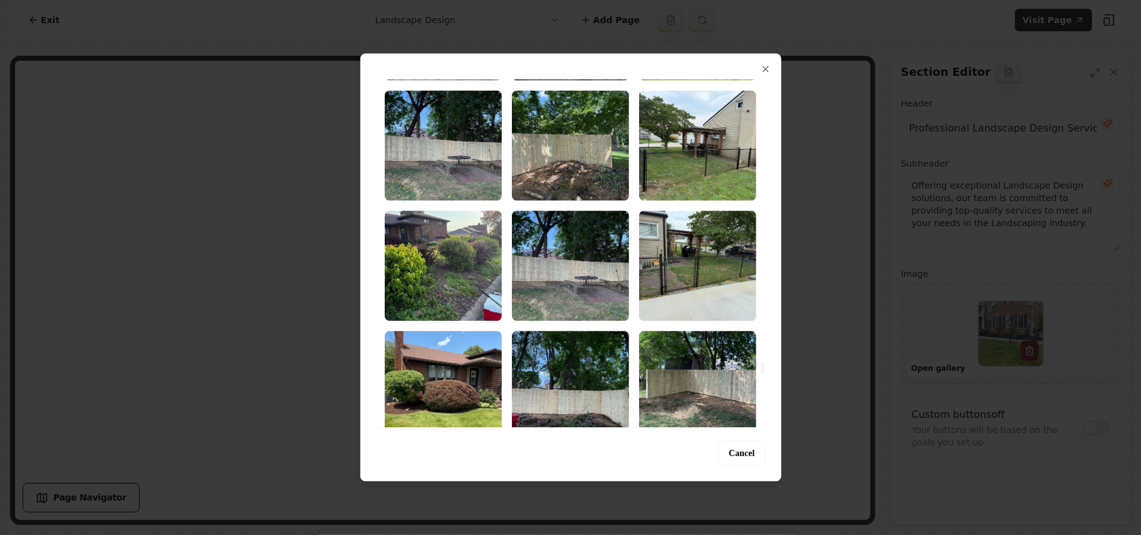
drag, startPoint x: 765, startPoint y: 95, endPoint x: 743, endPoint y: 369, distance: 274.2
click at [760, 369] on div at bounding box center [763, 253] width 6 height 348
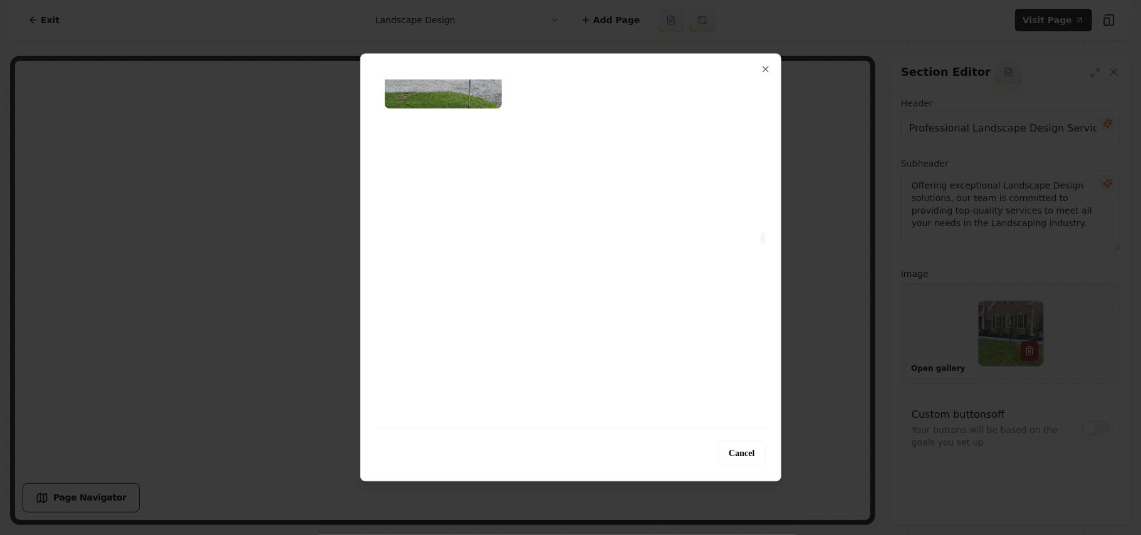
scroll to position [6972, 0]
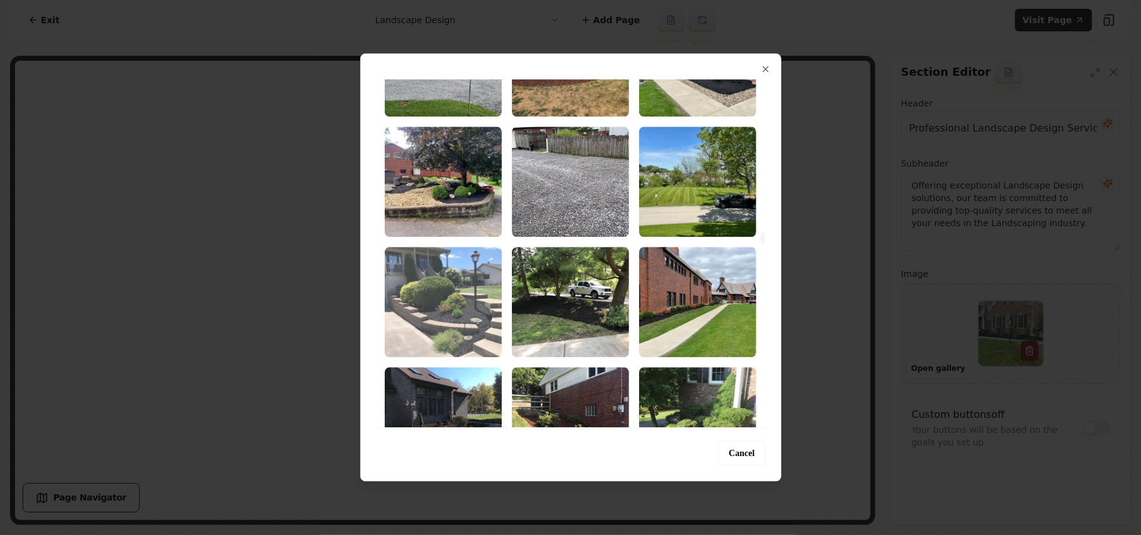
drag, startPoint x: 447, startPoint y: 321, endPoint x: 1031, endPoint y: 414, distance: 591.6
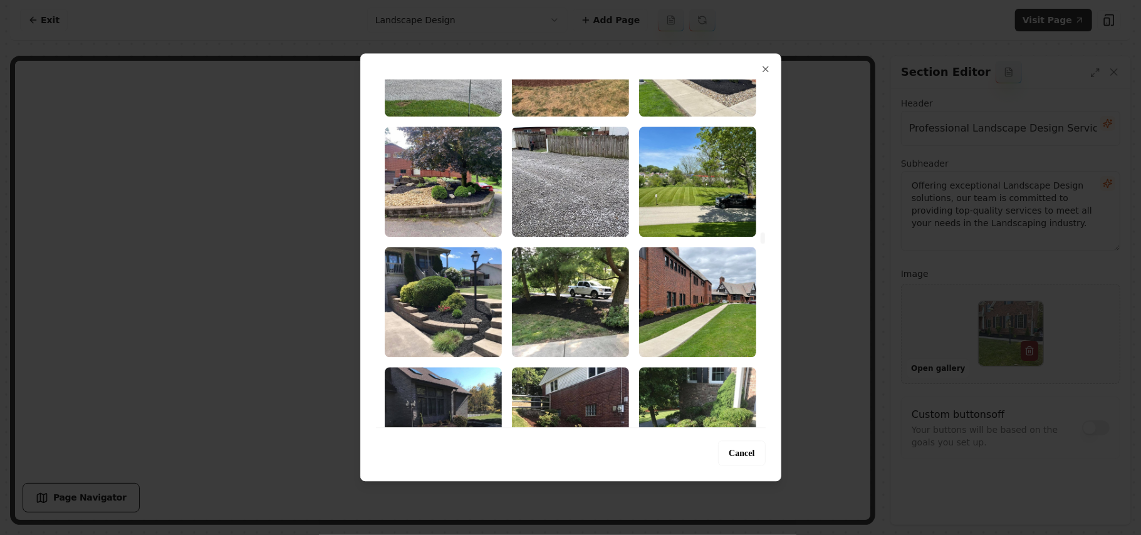
click at [448, 321] on img "Select image image_68b5fcac5c7cd75eb8923b6c.jpg" at bounding box center [443, 302] width 117 height 110
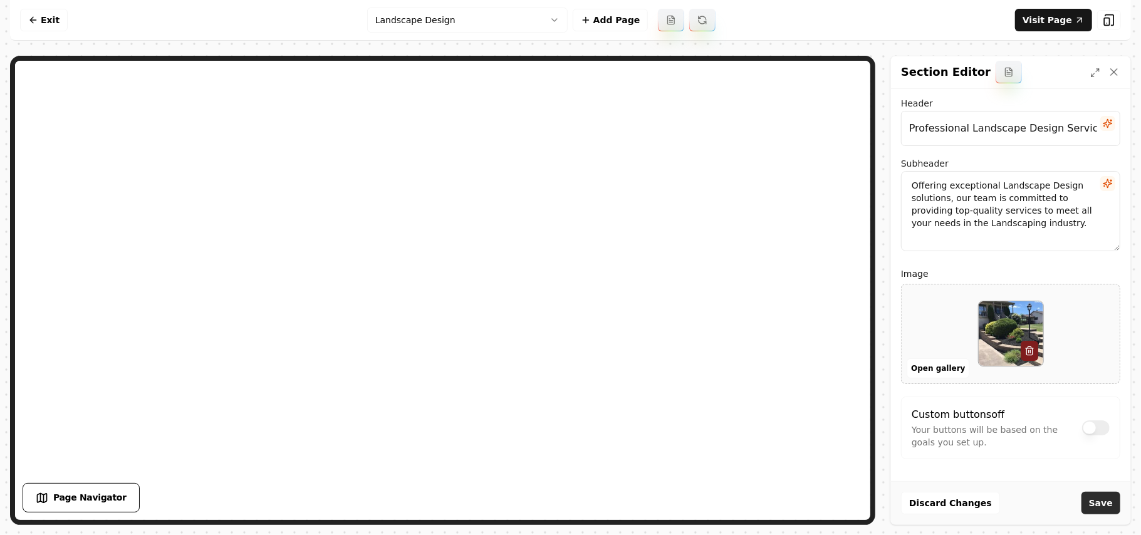
click at [1094, 500] on button "Save" at bounding box center [1101, 503] width 39 height 23
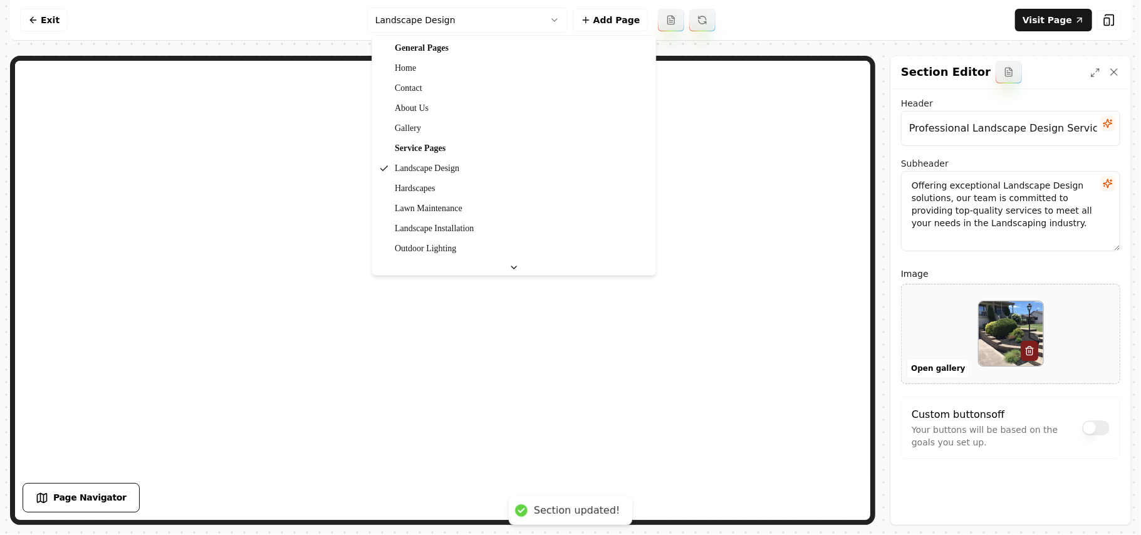
click at [422, 13] on html "Computer Required This feature is only available on a computer. Please switch t…" at bounding box center [570, 267] width 1141 height 535
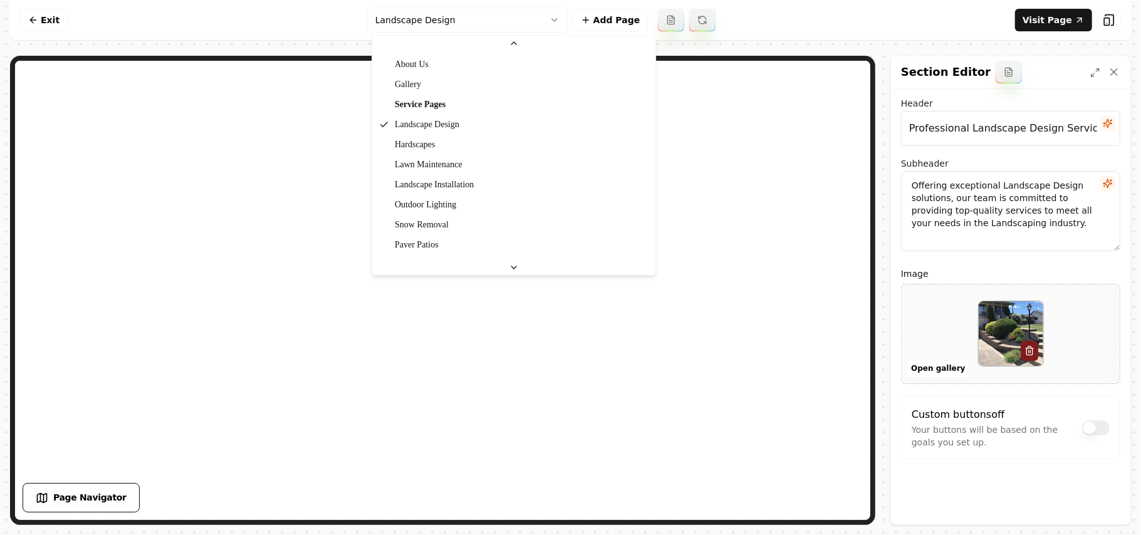
scroll to position [83, 0]
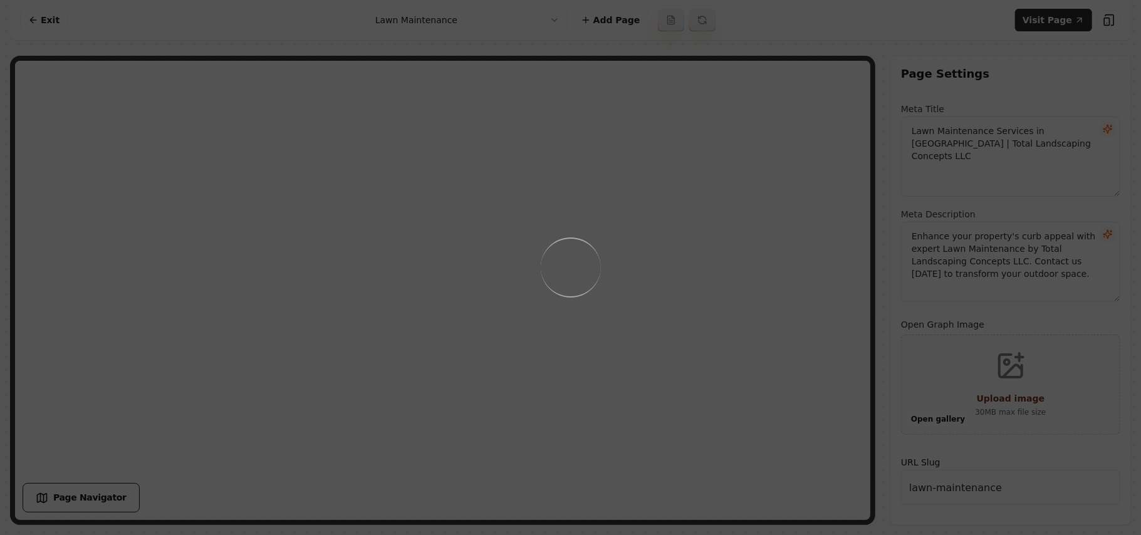
click at [683, 296] on div "Loading..." at bounding box center [570, 267] width 1141 height 535
click at [718, 350] on div "Loading..." at bounding box center [570, 267] width 1141 height 535
click at [745, 341] on div "Loading..." at bounding box center [570, 267] width 1141 height 535
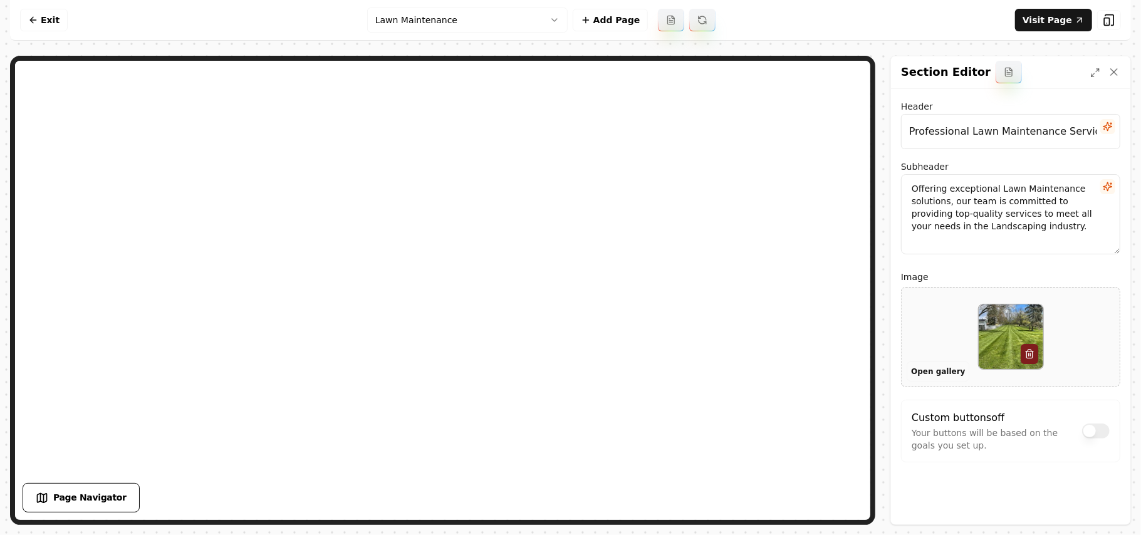
click at [920, 371] on button "Open gallery" at bounding box center [938, 372] width 63 height 20
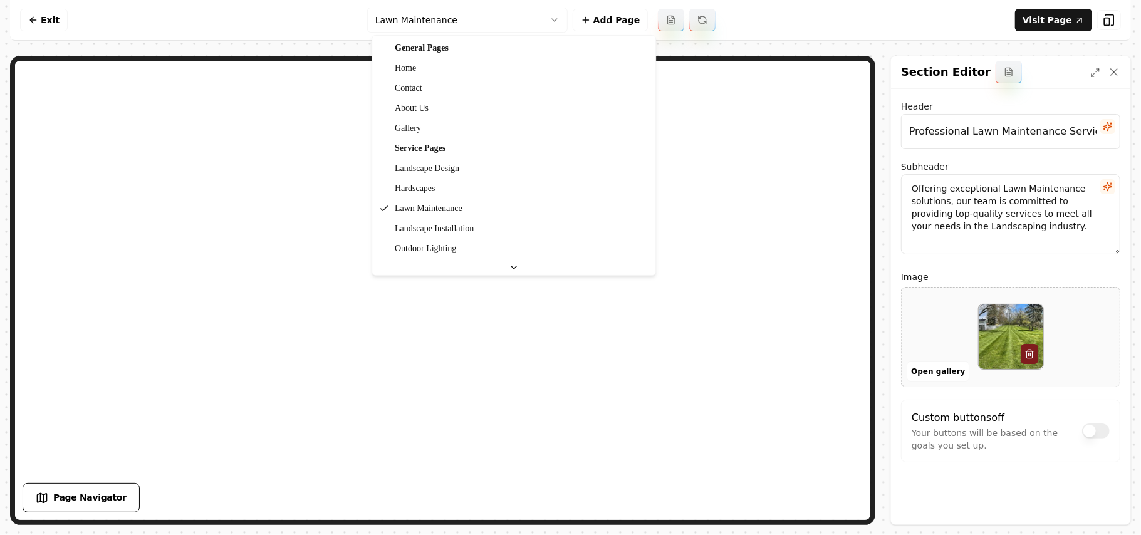
click at [445, 29] on html "Computer Required This feature is only available on a computer. Please switch t…" at bounding box center [570, 267] width 1141 height 535
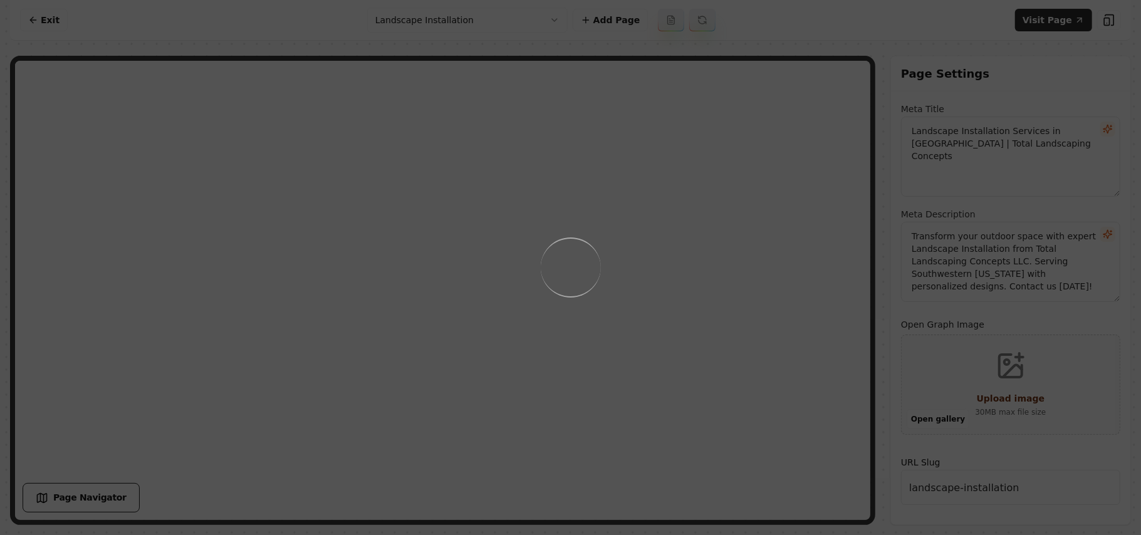
click at [718, 247] on div "Loading..." at bounding box center [570, 267] width 1141 height 535
click at [740, 286] on div "Loading..." at bounding box center [570, 267] width 1141 height 535
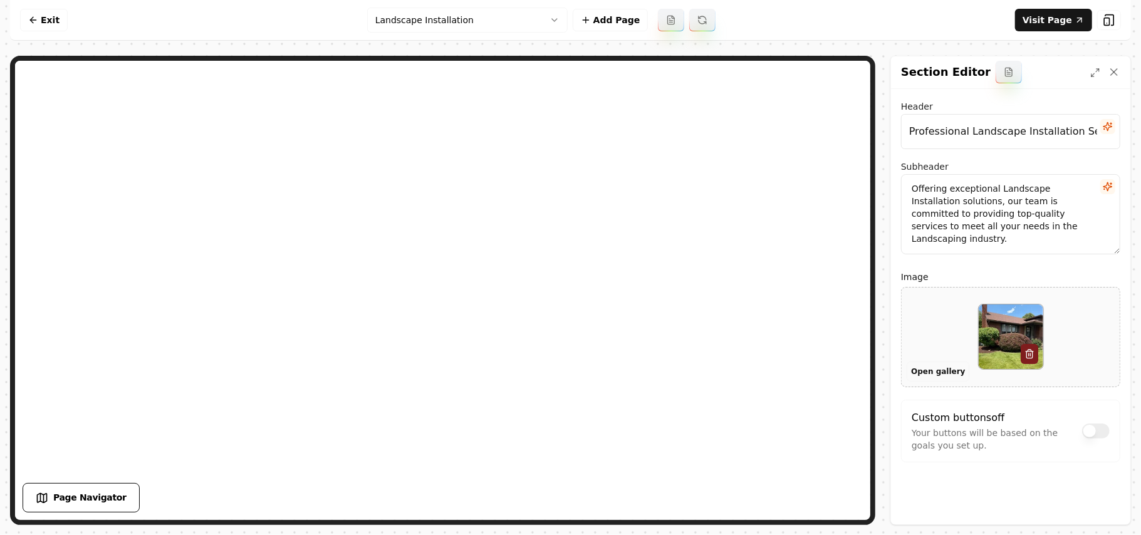
click at [923, 374] on button "Open gallery" at bounding box center [938, 372] width 63 height 20
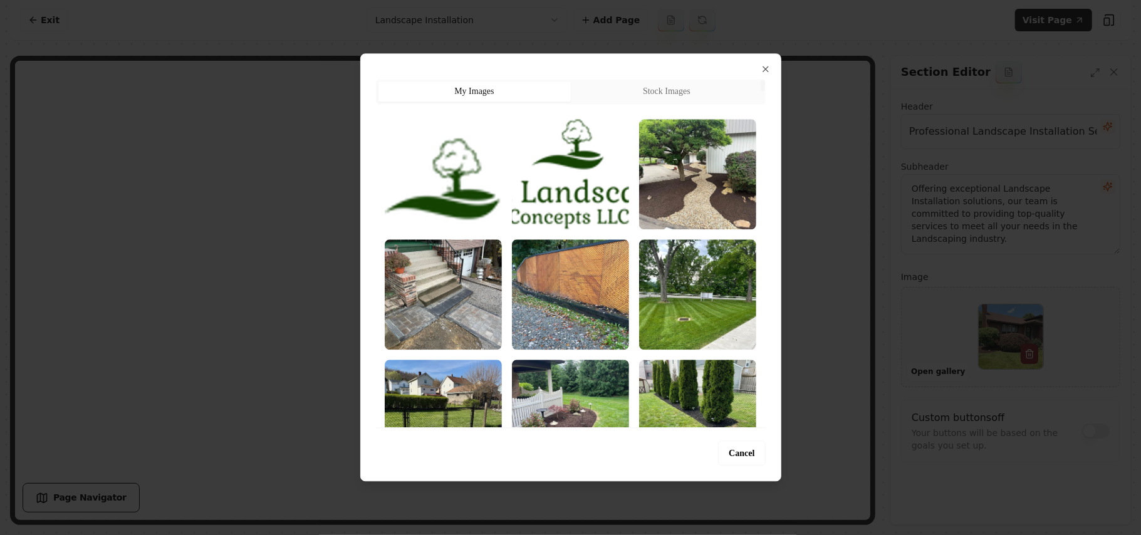
click at [704, 182] on img "Select image image_68b5fcae5c7cd75eb8924e35.jpg" at bounding box center [697, 174] width 117 height 110
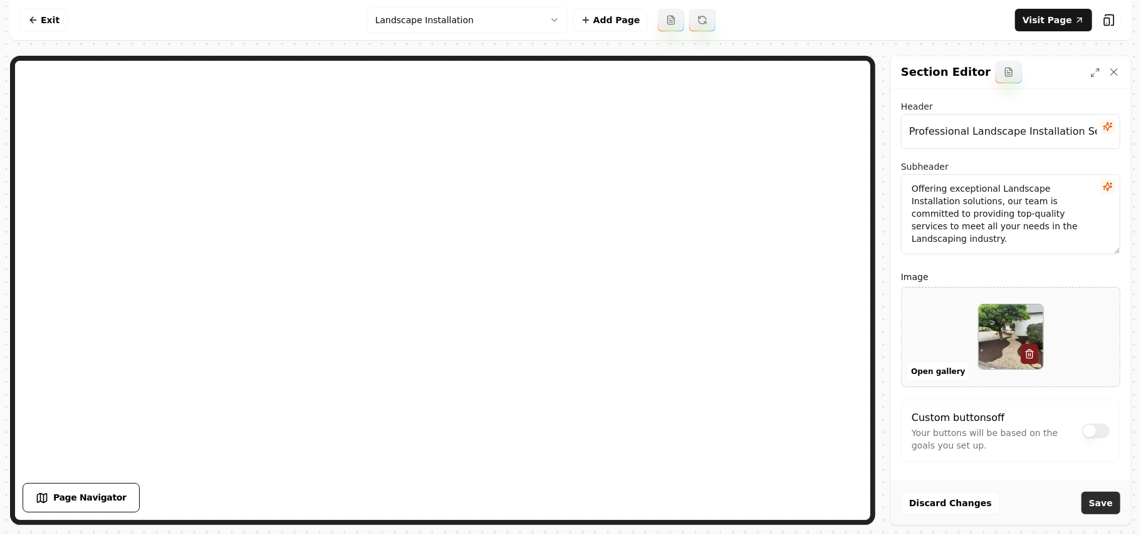
click at [1096, 503] on button "Save" at bounding box center [1101, 503] width 39 height 23
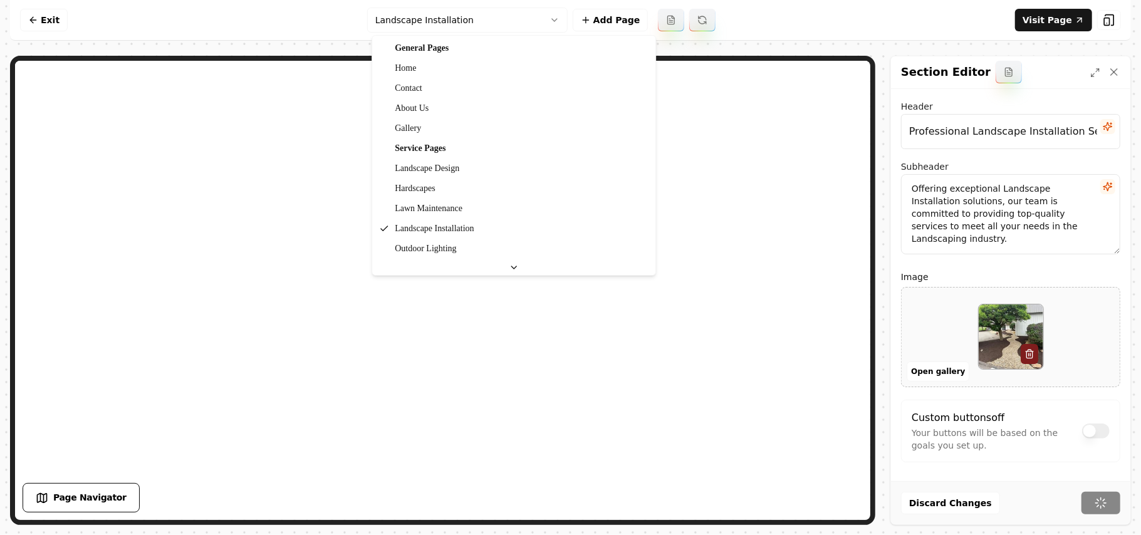
click at [440, 21] on html "Computer Required This feature is only available on a computer. Please switch t…" at bounding box center [570, 267] width 1141 height 535
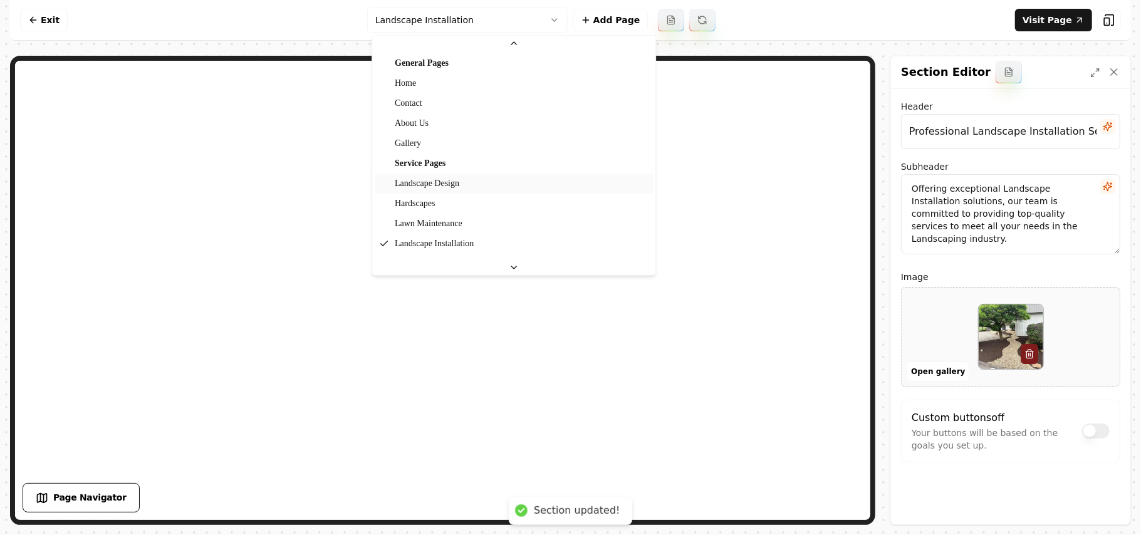
scroll to position [83, 0]
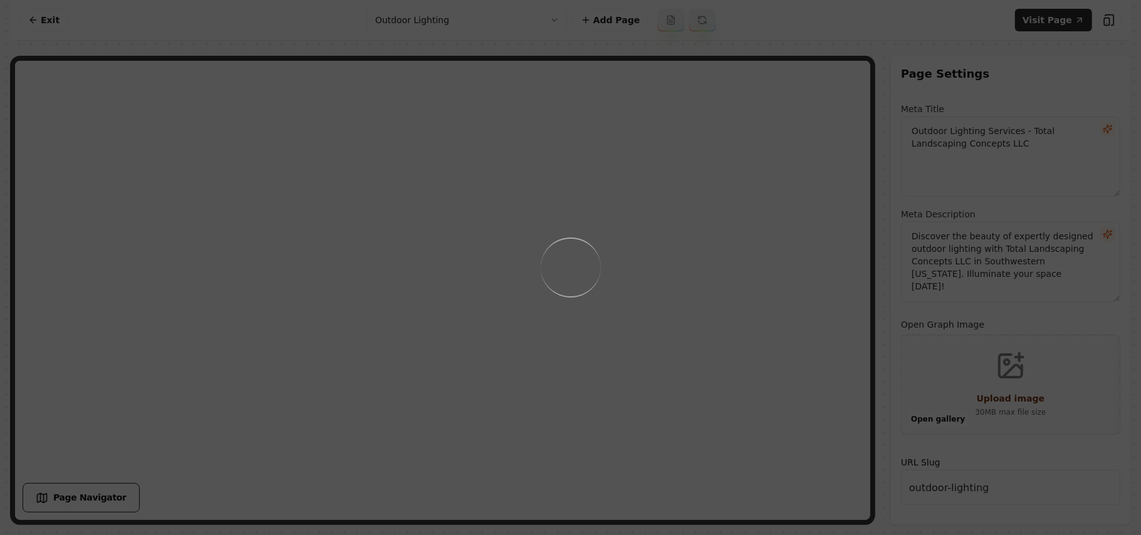
click at [793, 369] on div "Loading..." at bounding box center [570, 267] width 1141 height 535
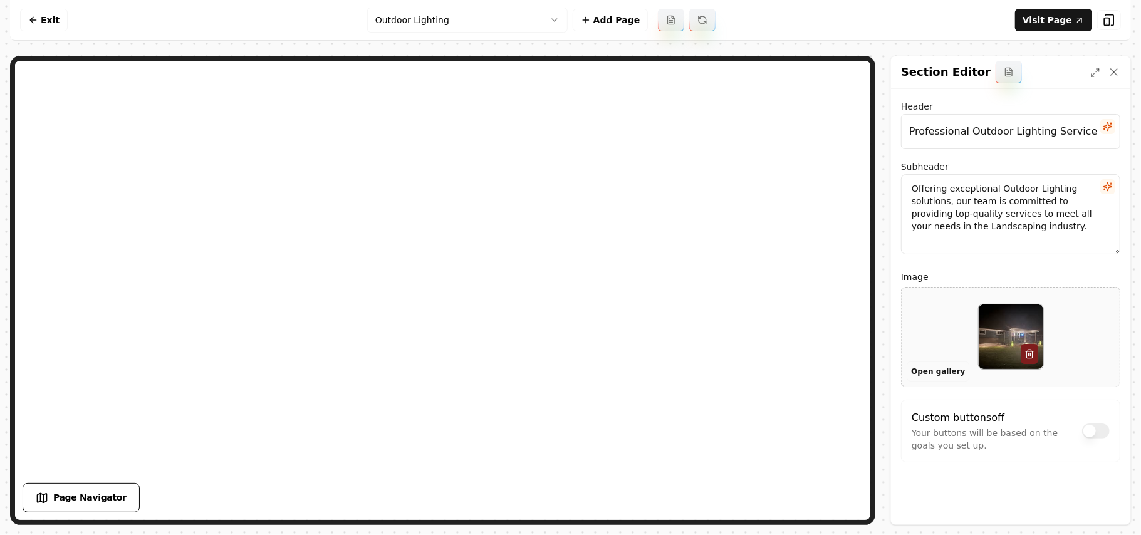
click at [945, 367] on button "Open gallery" at bounding box center [938, 372] width 63 height 20
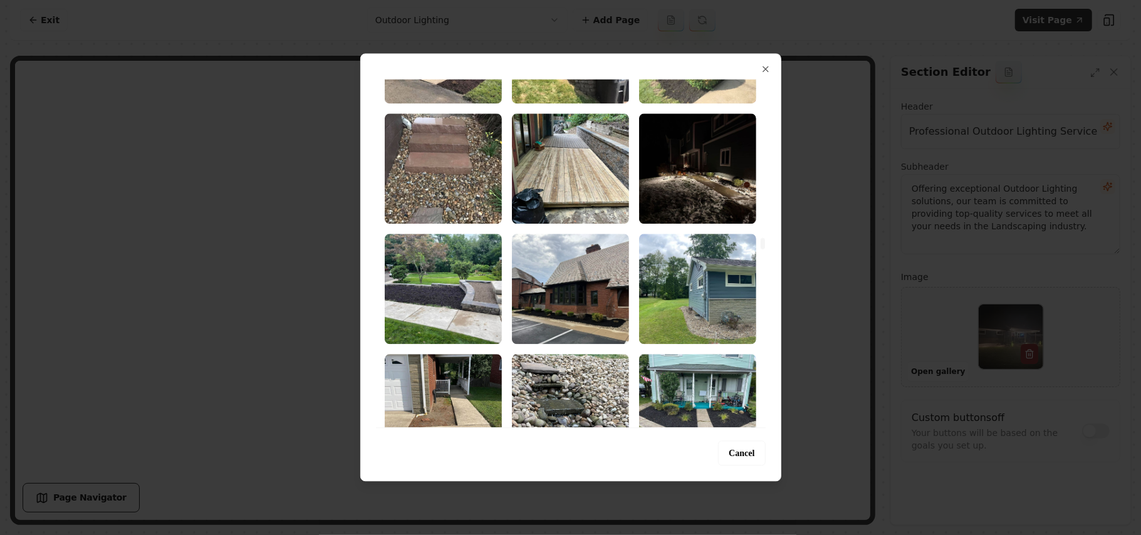
scroll to position [7187, 0]
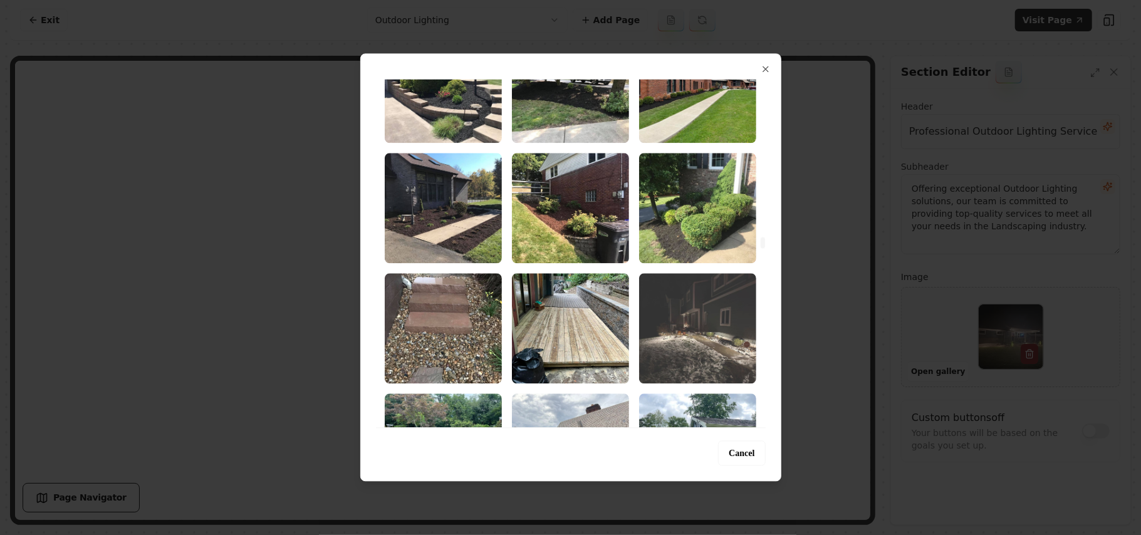
click at [671, 322] on img "Select image 486319549_1148413077080762_8954707534145927147_n_5bK5SEgldP.jpg" at bounding box center [697, 328] width 117 height 110
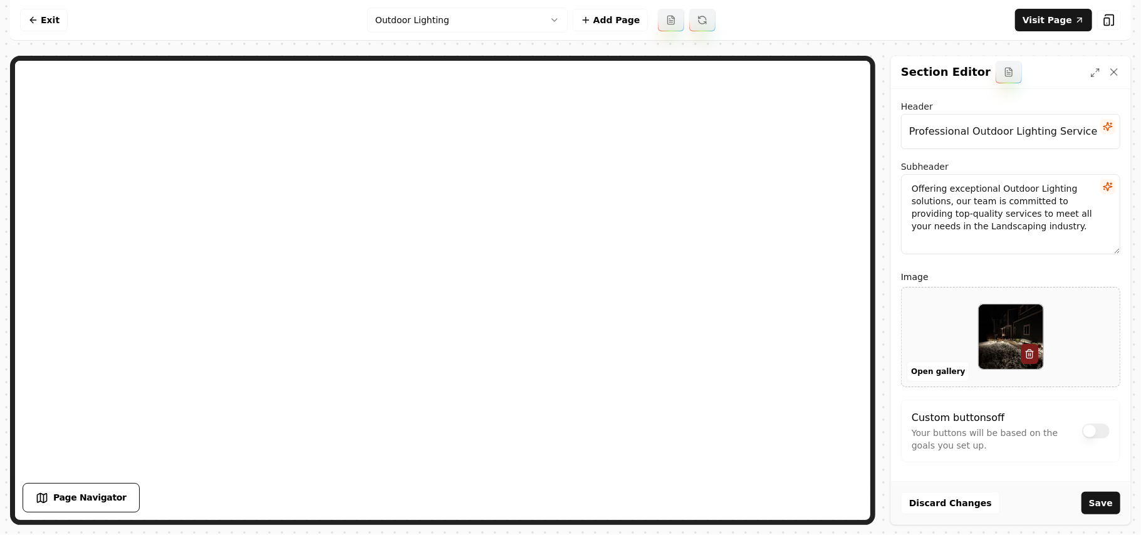
click at [1101, 496] on button "Save" at bounding box center [1101, 503] width 39 height 23
click at [430, 23] on html "Computer Required This feature is only available on a computer. Please switch t…" at bounding box center [570, 267] width 1141 height 535
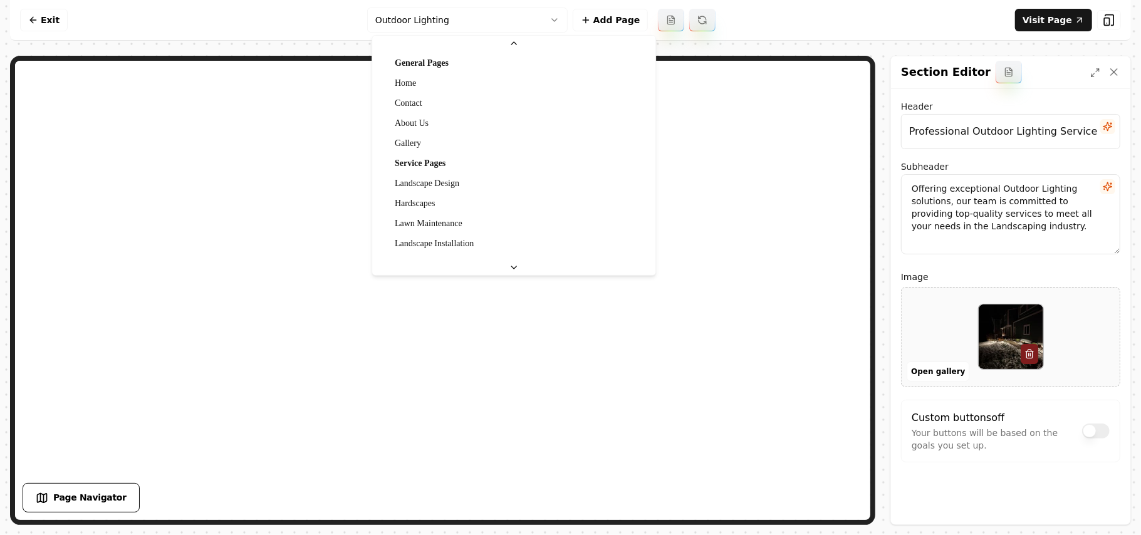
scroll to position [83, 0]
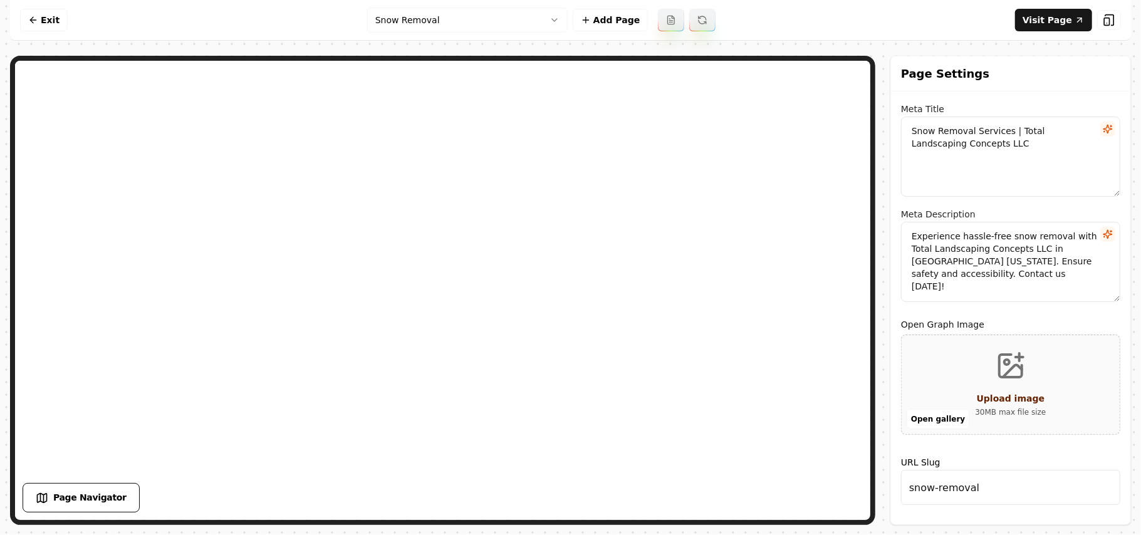
click at [509, 28] on html "Computer Required This feature is only available on a computer. Please switch t…" at bounding box center [570, 267] width 1141 height 535
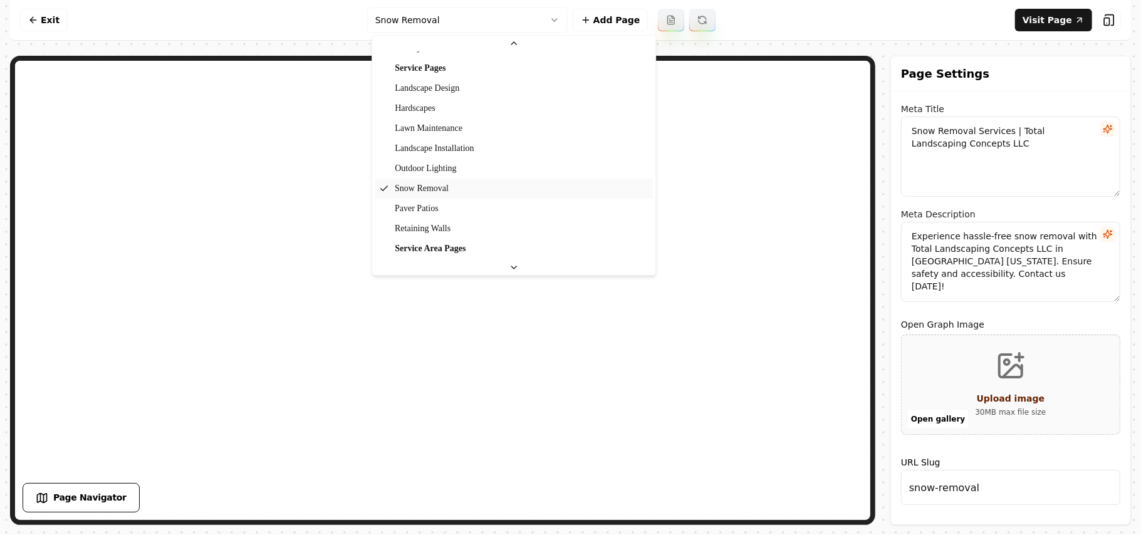
scroll to position [118, 0]
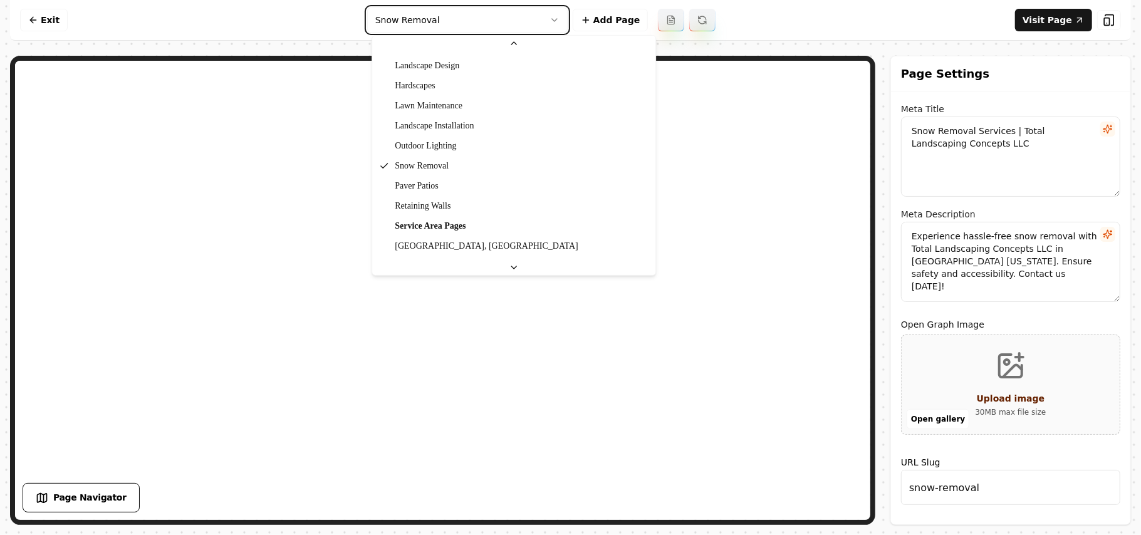
type textarea "Paver Patios for Homes in PA - Total Landscaping Concepts LLC"
type textarea "Transform your outdoor space with our expert installation of Paver Patios at To…"
type input "paver-patios"
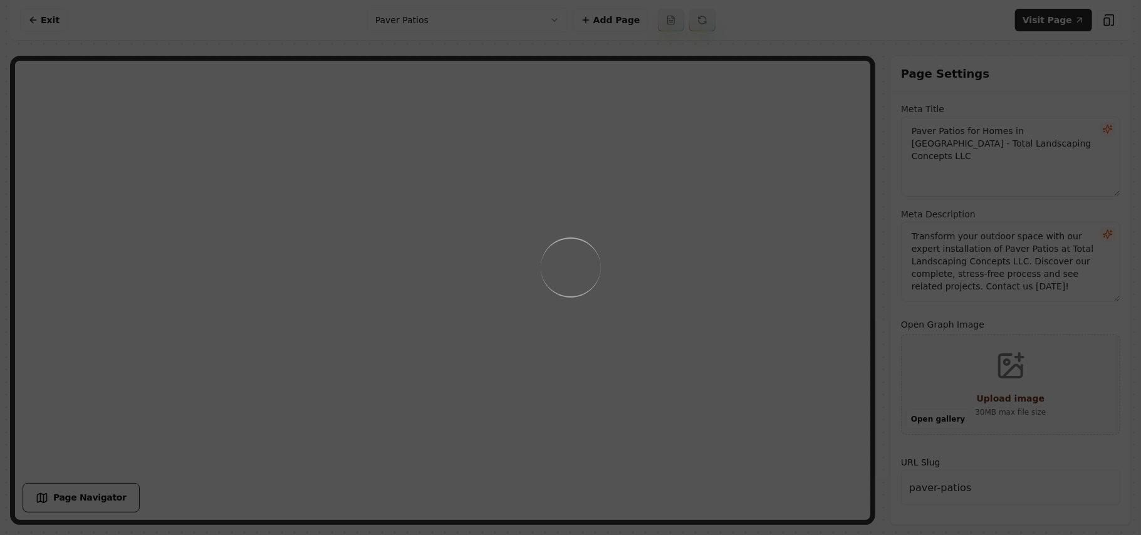
click at [725, 315] on div "Loading..." at bounding box center [570, 267] width 1141 height 535
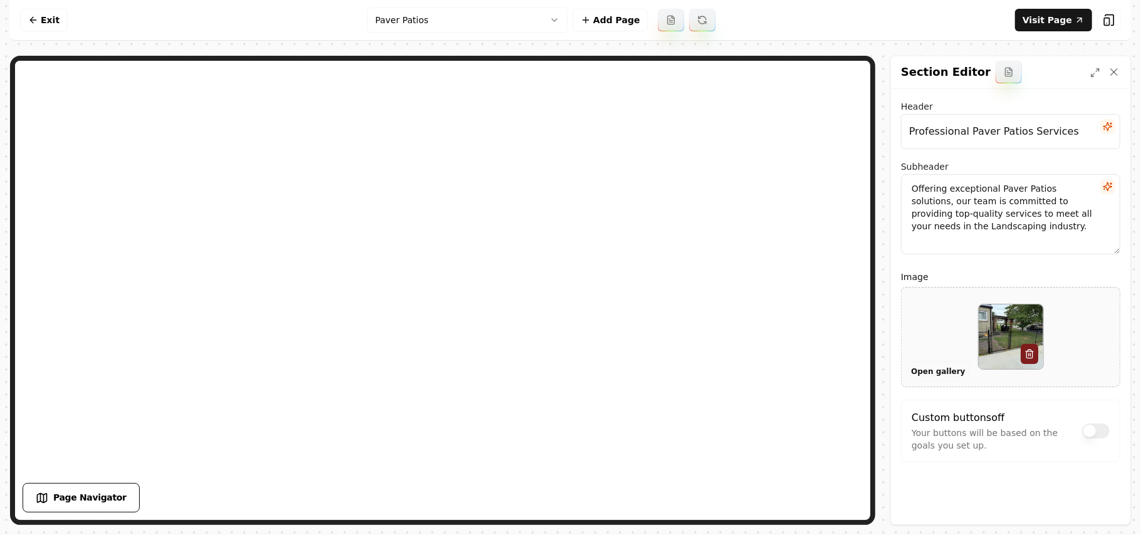
click at [926, 379] on button "Open gallery" at bounding box center [938, 372] width 63 height 20
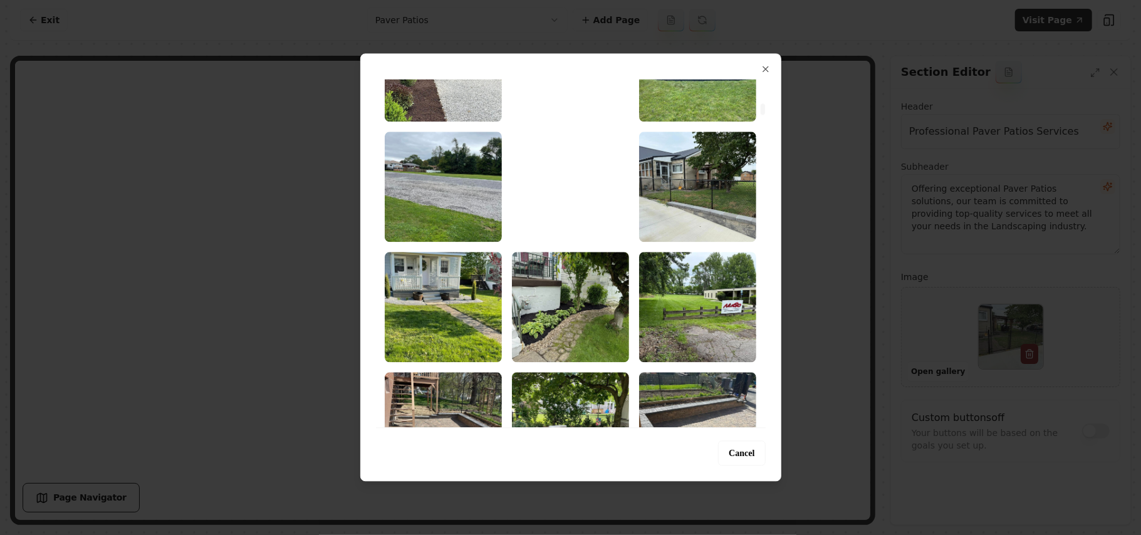
scroll to position [1086, 0]
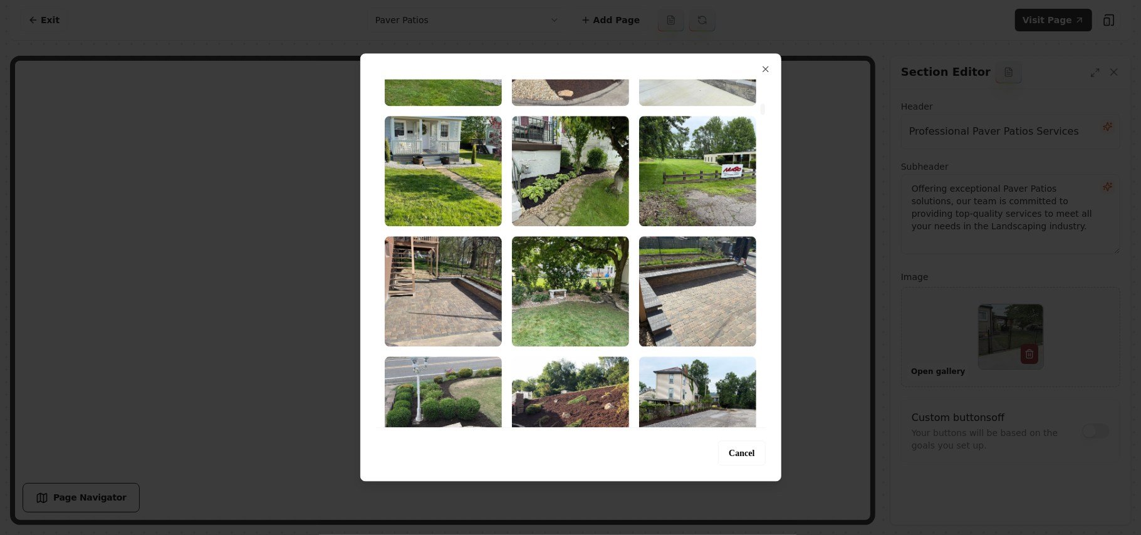
click at [685, 289] on img "Select image image_68b5fcae5c7cd75eb8924da7.jpg" at bounding box center [697, 291] width 117 height 110
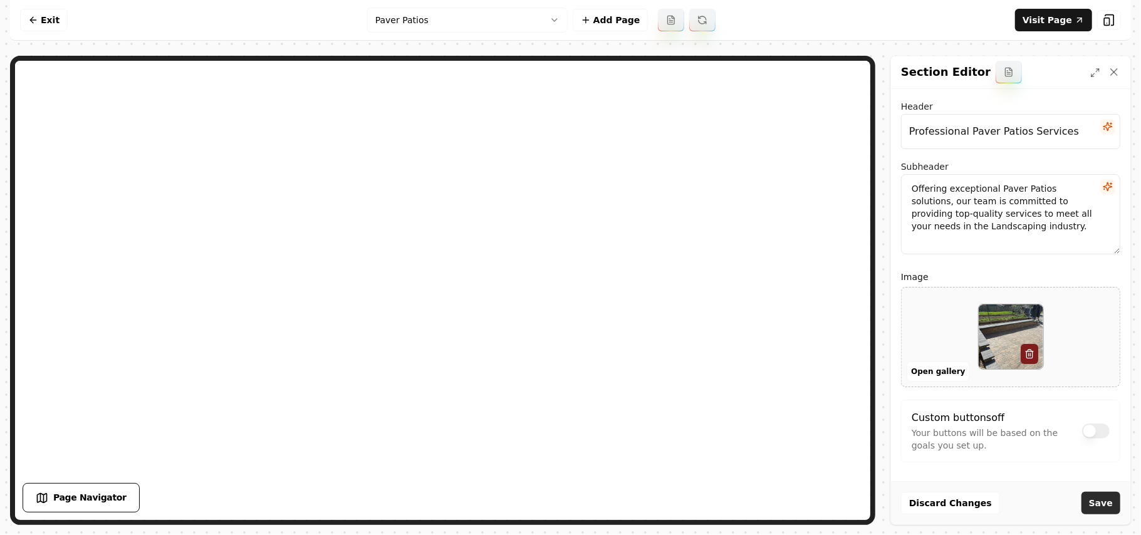
click at [1086, 505] on button "Save" at bounding box center [1101, 503] width 39 height 23
click at [469, 18] on html "Computer Required This feature is only available on a computer. Please switch t…" at bounding box center [570, 267] width 1141 height 535
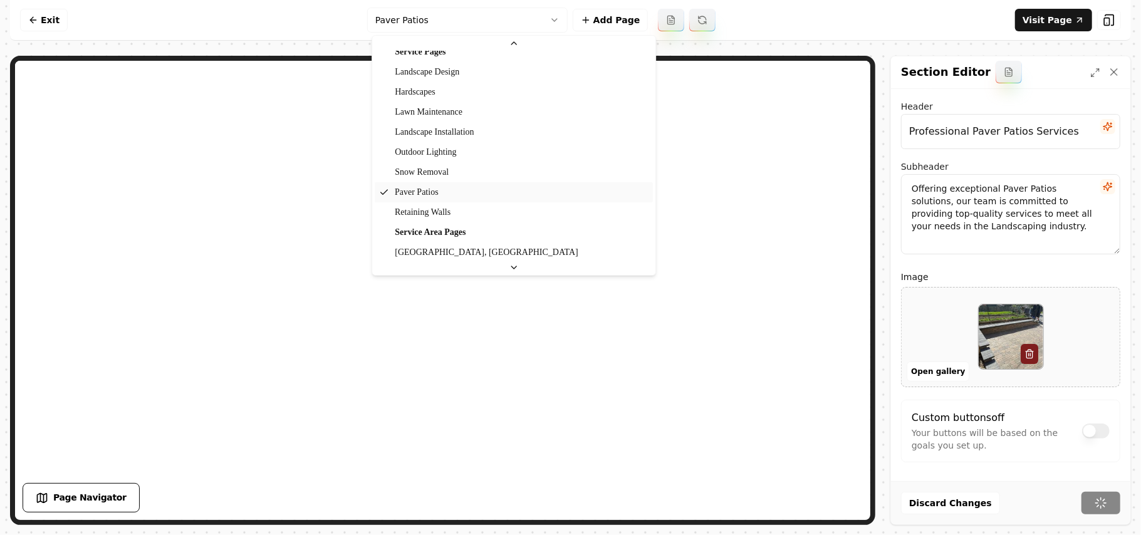
scroll to position [138, 0]
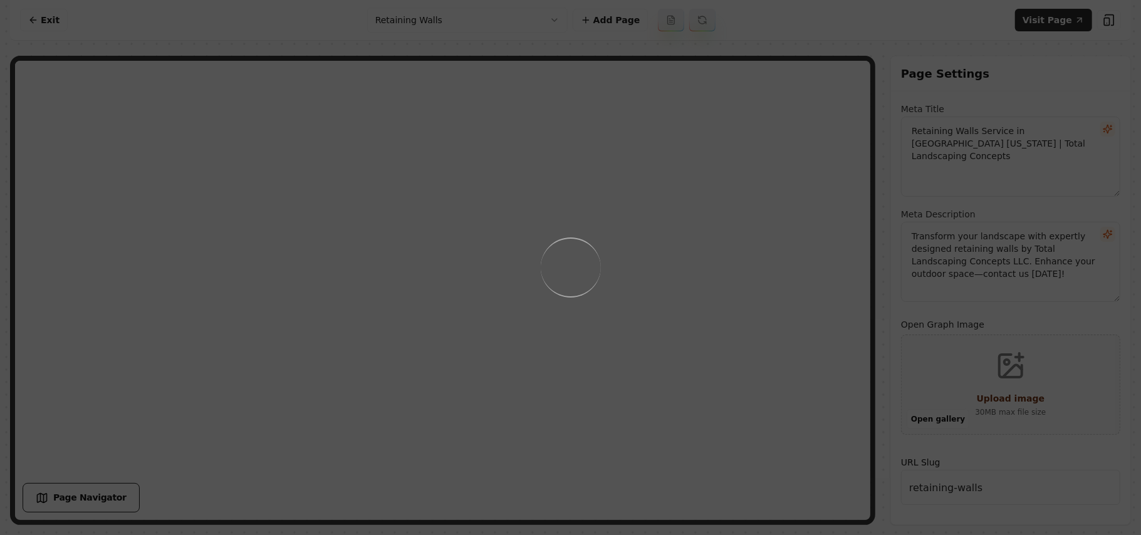
click at [773, 312] on div "Loading..." at bounding box center [570, 267] width 1141 height 535
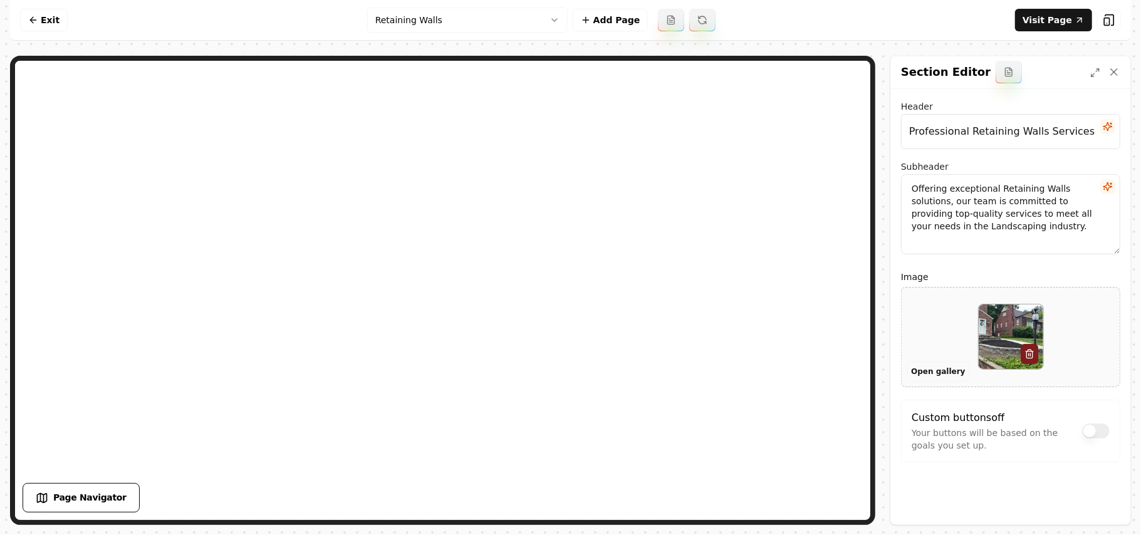
click at [933, 370] on button "Open gallery" at bounding box center [938, 372] width 63 height 20
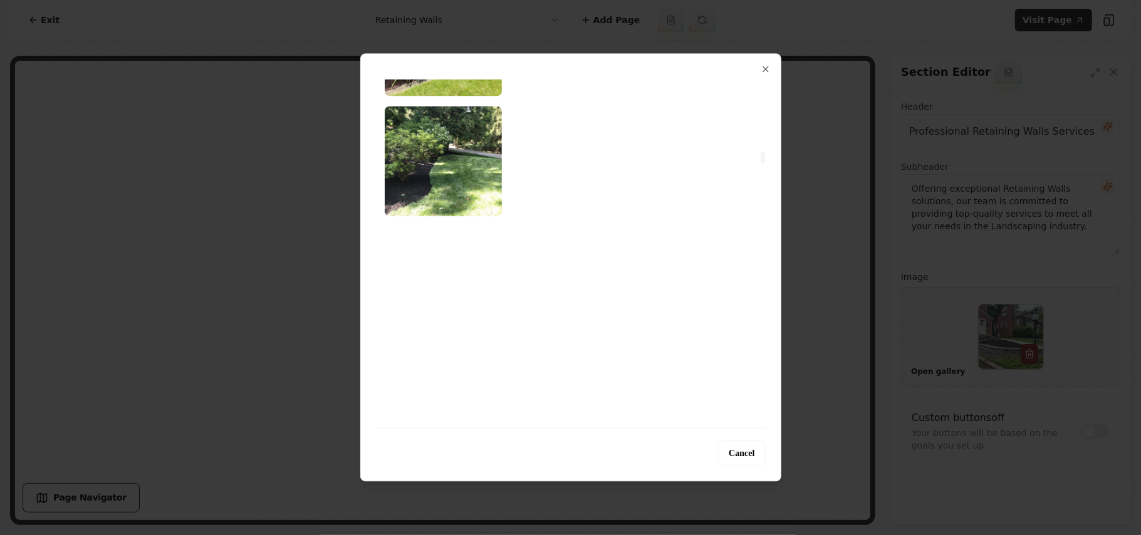
scroll to position [3343, 0]
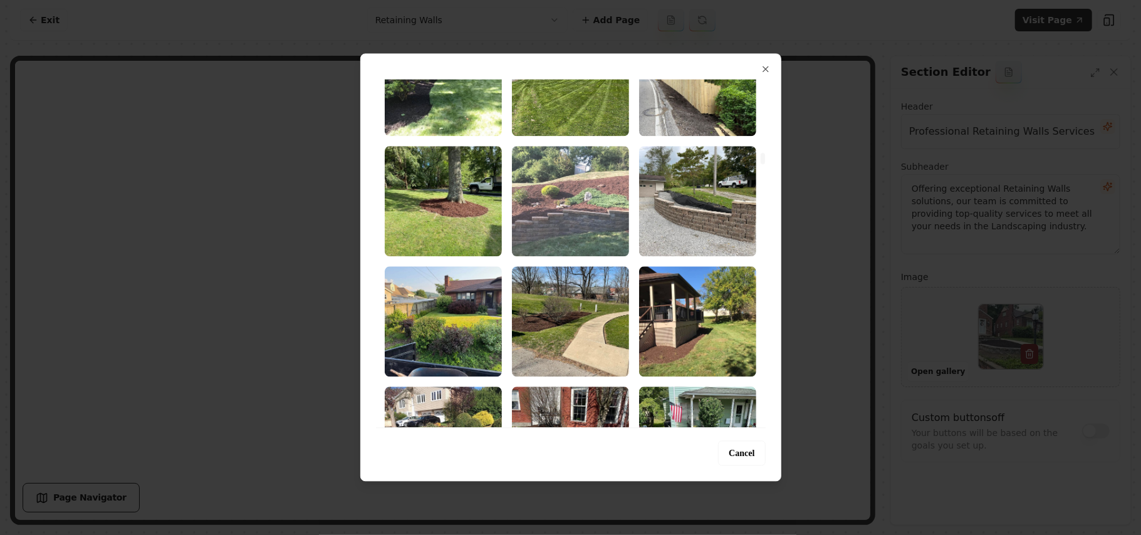
click at [570, 207] on img "Select image image_68b5fcad5c7cd75eb8923e33.jpg" at bounding box center [570, 201] width 117 height 110
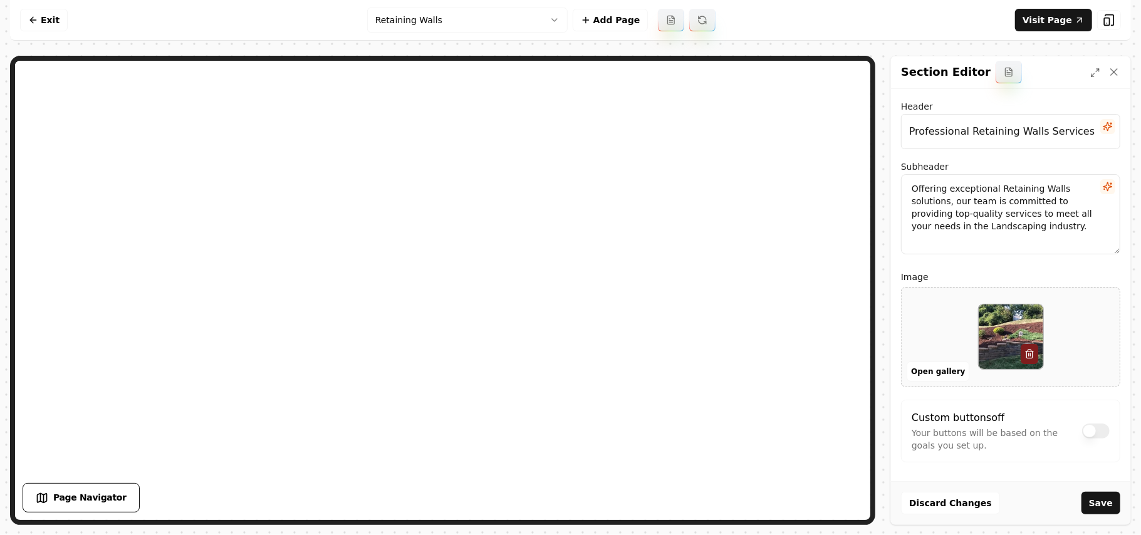
drag, startPoint x: 1104, startPoint y: 497, endPoint x: 1112, endPoint y: 490, distance: 10.2
click at [1104, 499] on button "Save" at bounding box center [1101, 503] width 39 height 23
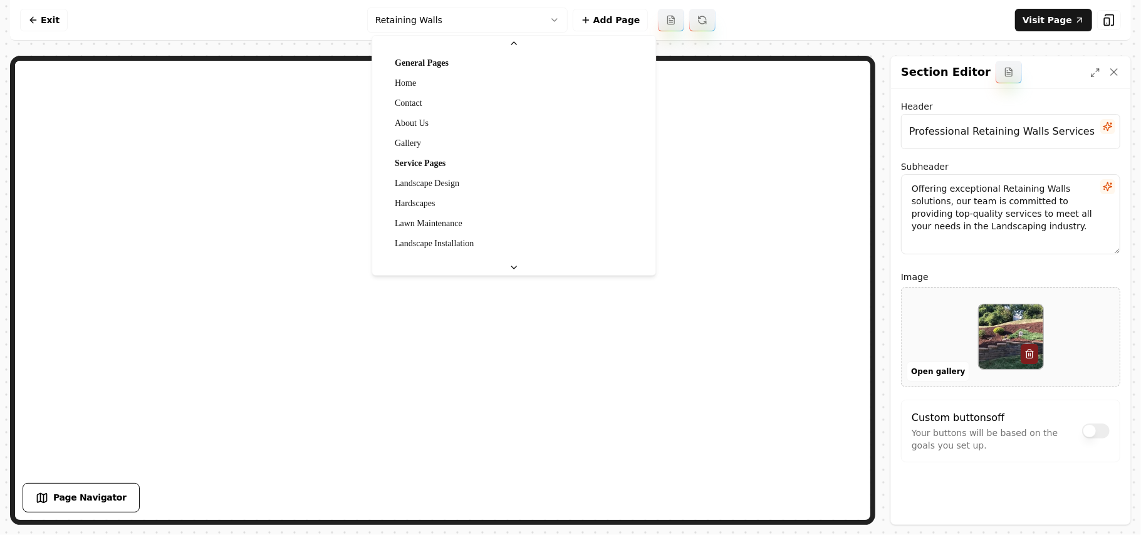
click at [440, 8] on html "Computer Required This feature is only available on a computer. Please switch t…" at bounding box center [570, 267] width 1141 height 535
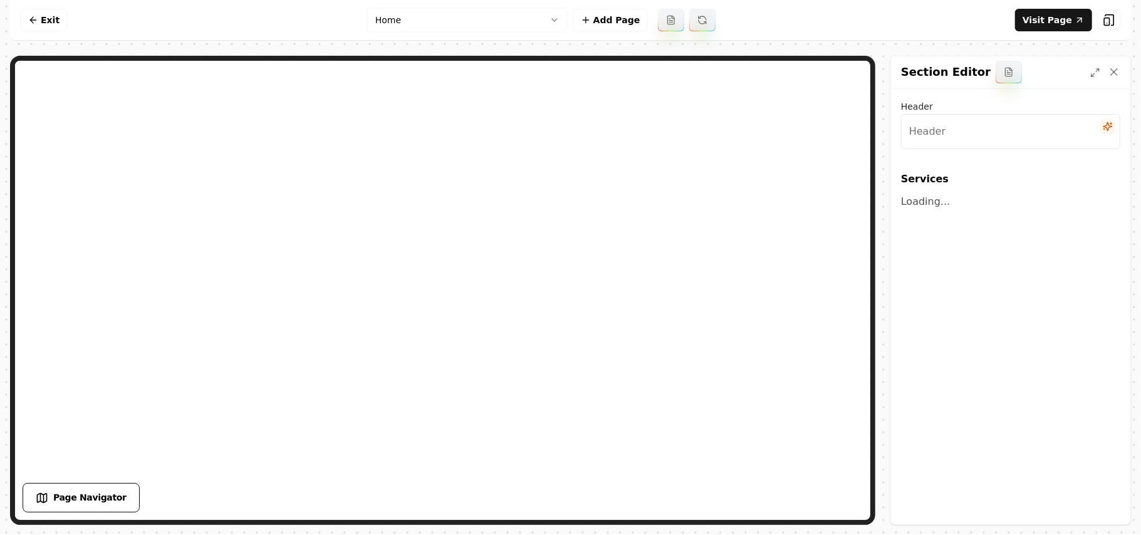
type input "Our Expert Landscaping Services"
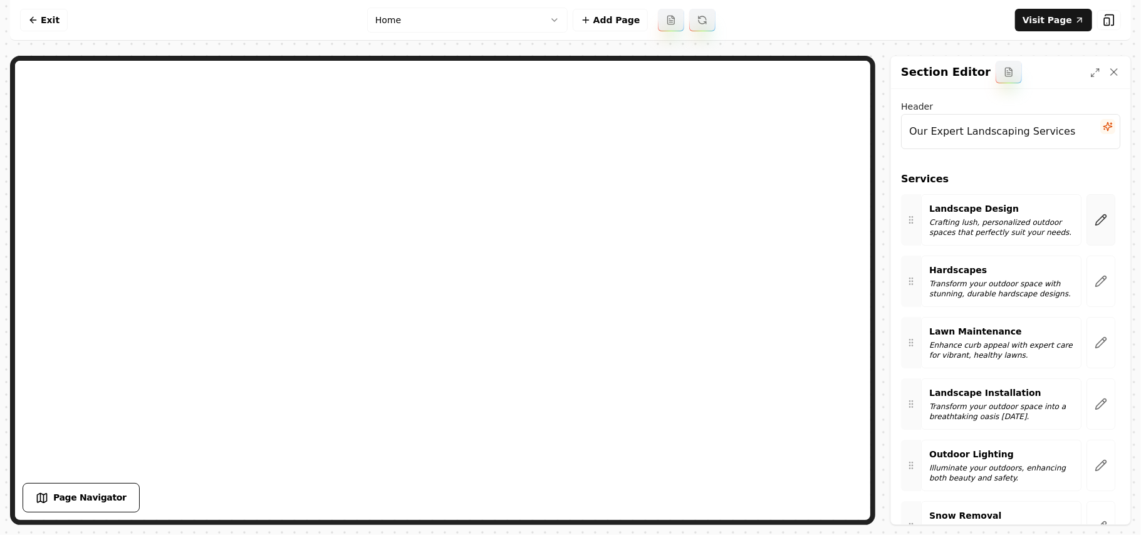
click at [1095, 217] on icon "button" at bounding box center [1101, 220] width 13 height 13
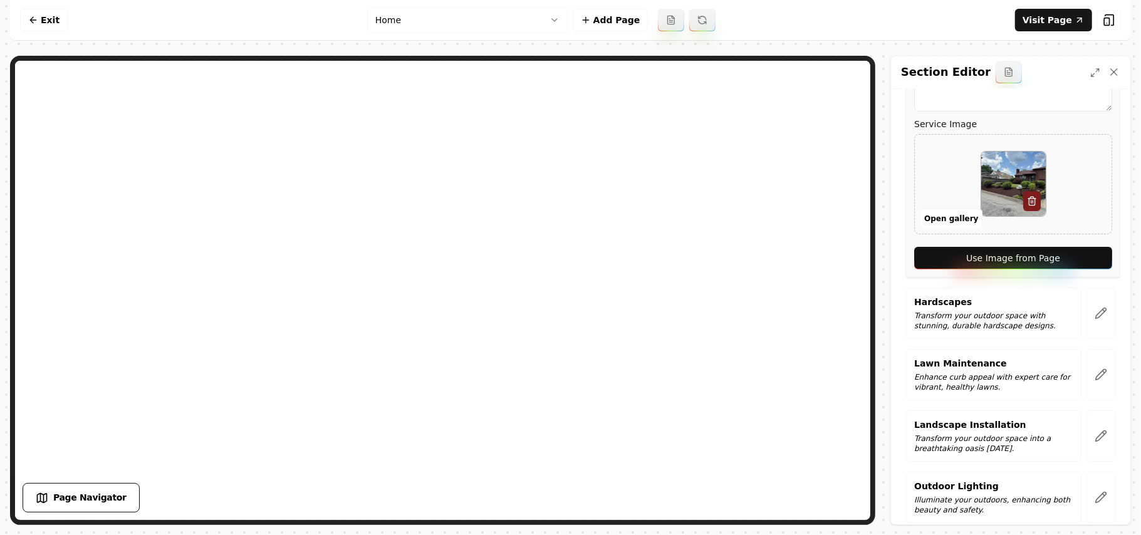
scroll to position [251, 0]
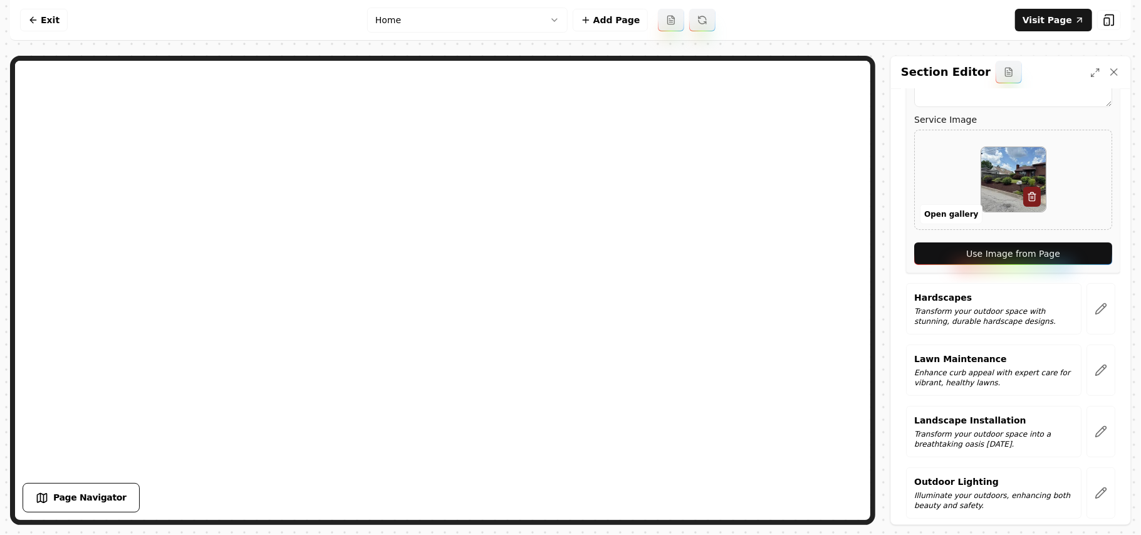
click at [1057, 236] on div "Service Name Landscape Design Short Blurb about this Service Crafting lush, per…" at bounding box center [1013, 109] width 214 height 330
click at [1064, 261] on button "Use Image from Page" at bounding box center [1013, 254] width 198 height 23
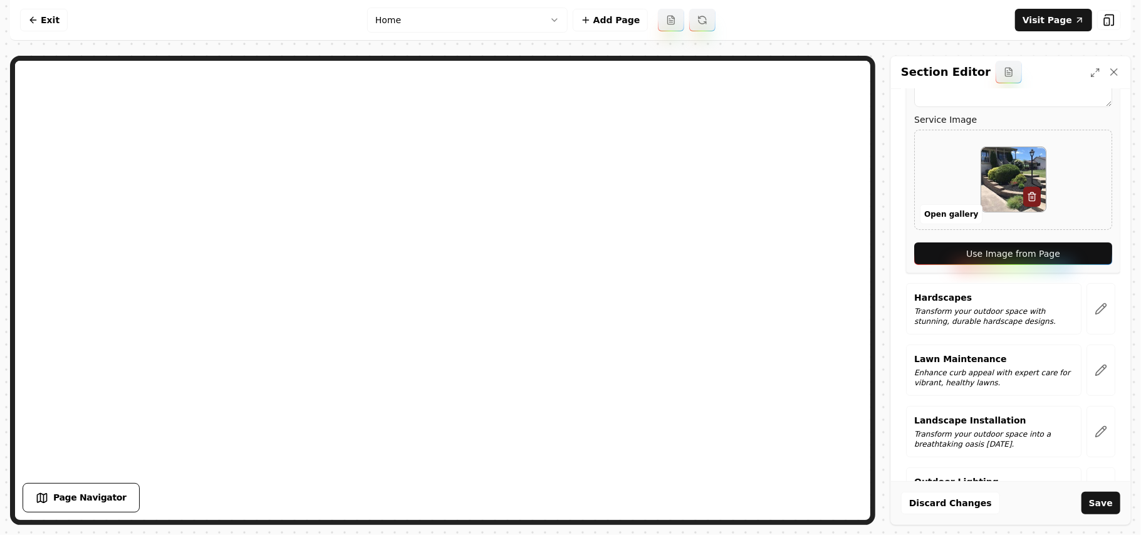
click at [1101, 317] on button "button" at bounding box center [1101, 308] width 29 height 51
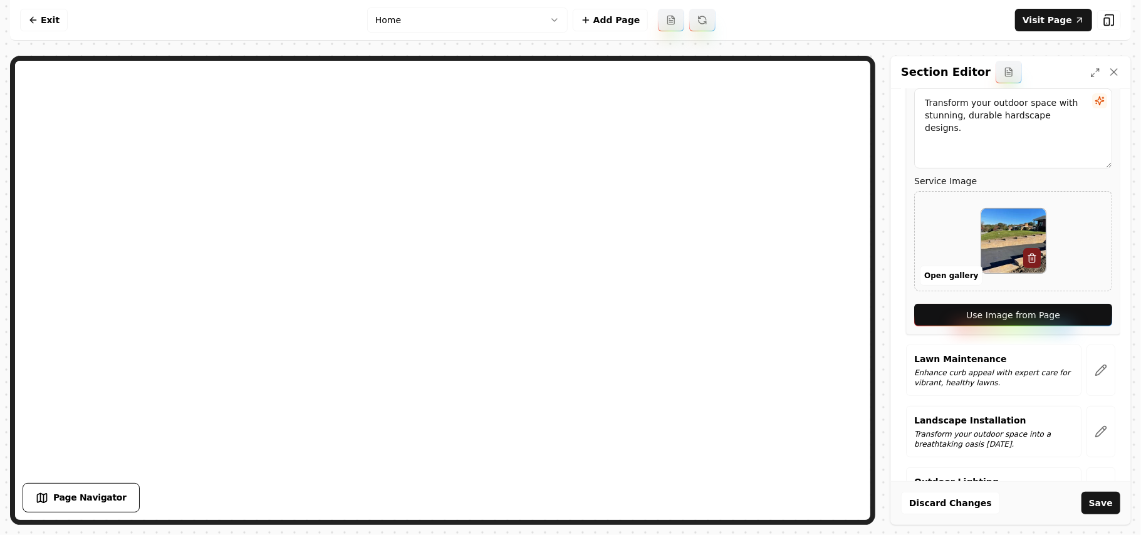
click at [1091, 316] on button "Use Image from Page" at bounding box center [1013, 315] width 198 height 23
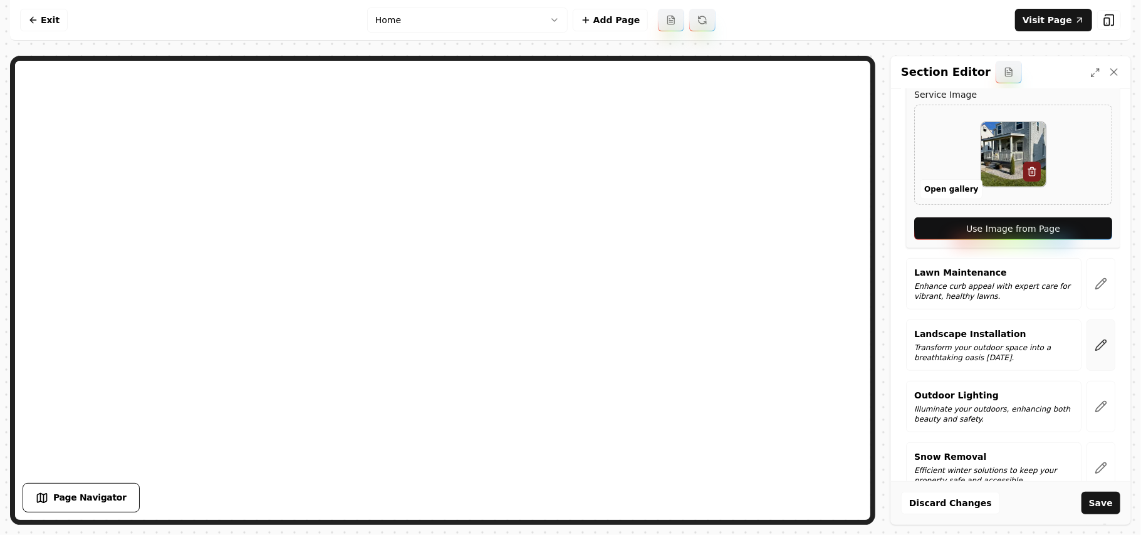
scroll to position [417, 0]
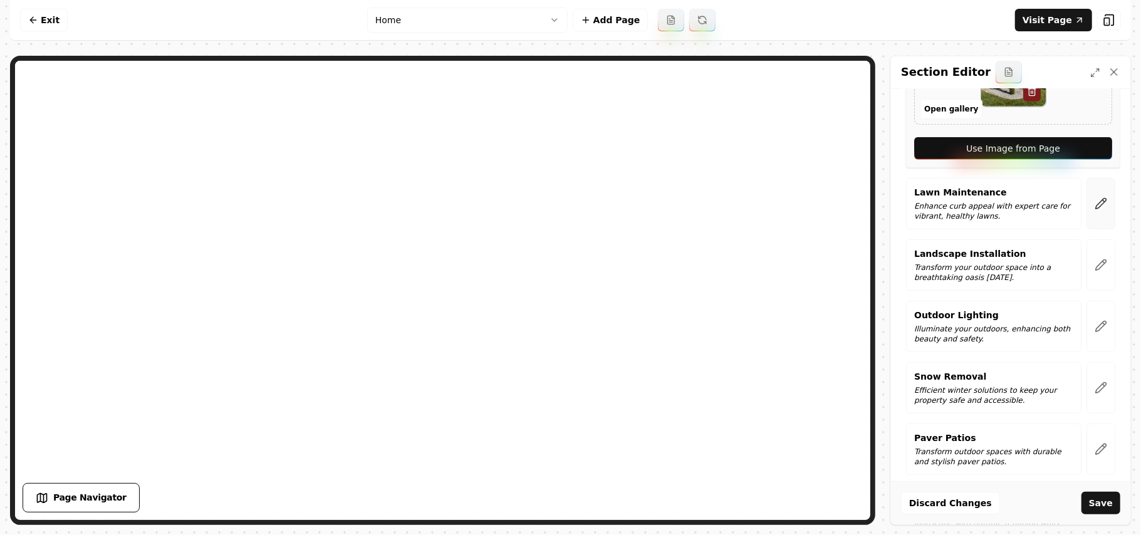
click at [1096, 206] on button "button" at bounding box center [1101, 203] width 29 height 51
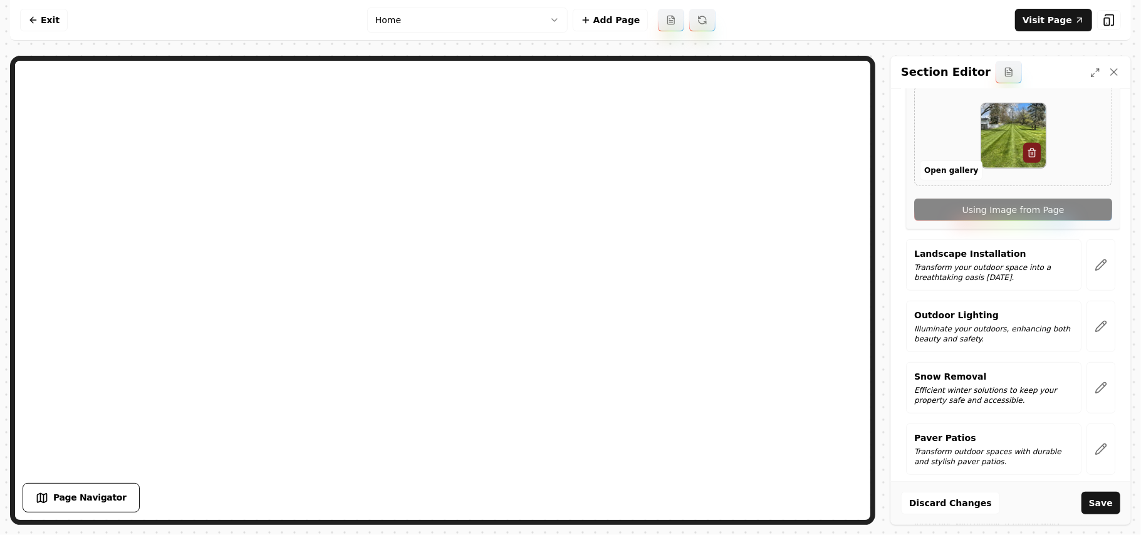
click at [1089, 218] on div "Service Name Lawn Maintenance Short Blurb about this Service Enhance curb appea…" at bounding box center [1013, 65] width 214 height 330
click at [1095, 264] on icon "button" at bounding box center [1101, 265] width 13 height 13
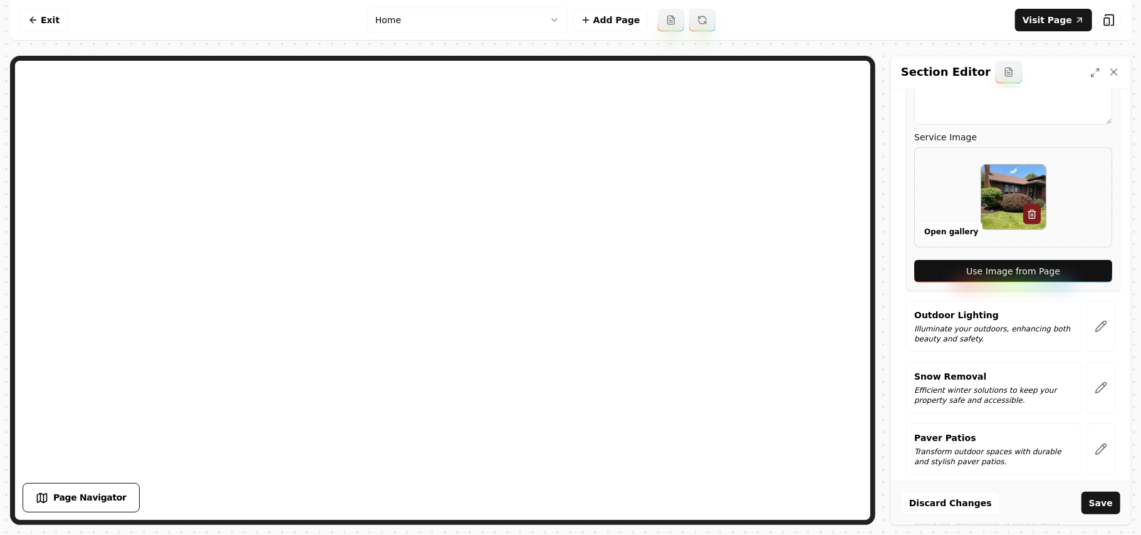
click at [1084, 270] on button "Use Image from Page" at bounding box center [1013, 271] width 198 height 23
click at [1087, 321] on button "button" at bounding box center [1101, 326] width 29 height 51
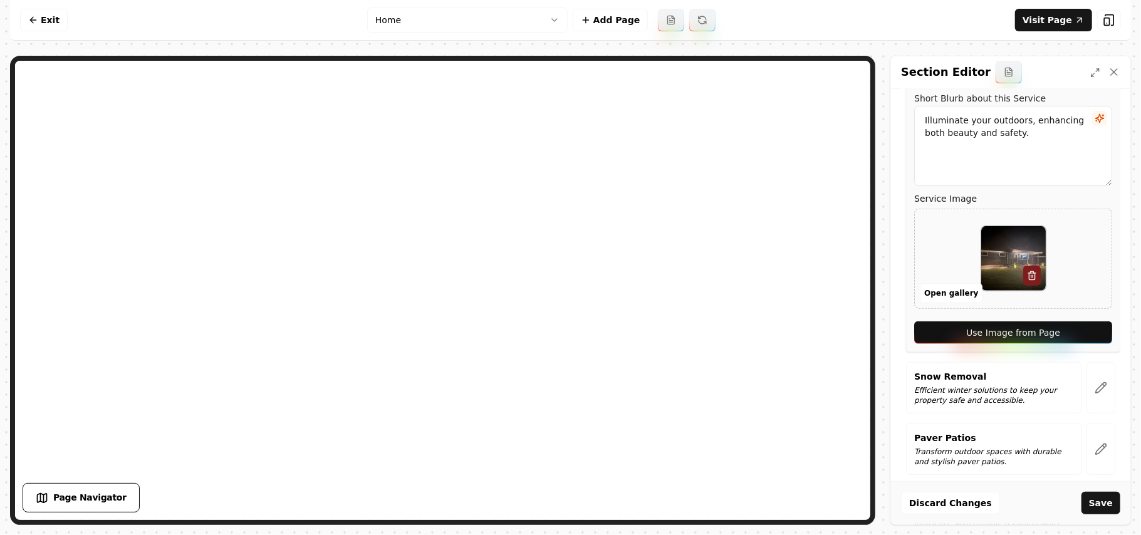
click at [1084, 328] on button "Use Image from Page" at bounding box center [1013, 333] width 198 height 23
click at [1089, 372] on button "button" at bounding box center [1101, 387] width 29 height 51
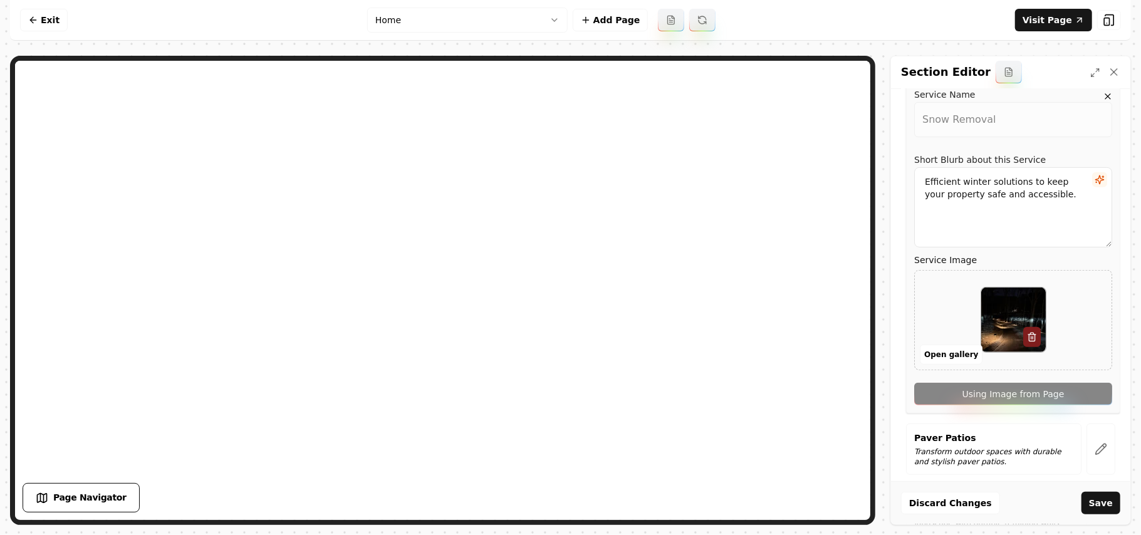
click at [1091, 395] on div "Service Name Snow Removal Short Blurb about this Service Efficient winter solut…" at bounding box center [1013, 249] width 214 height 330
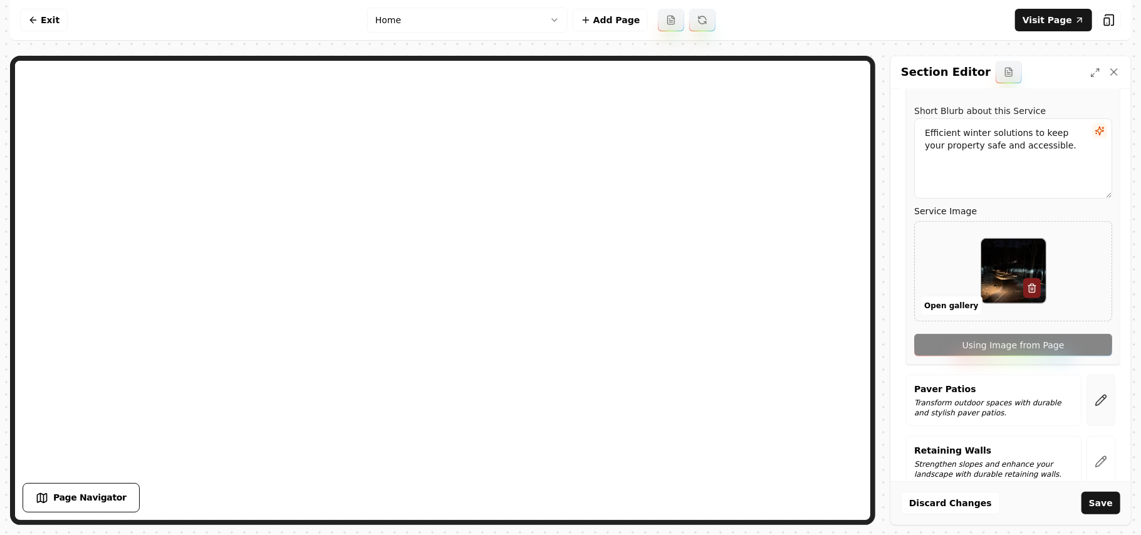
scroll to position [490, 0]
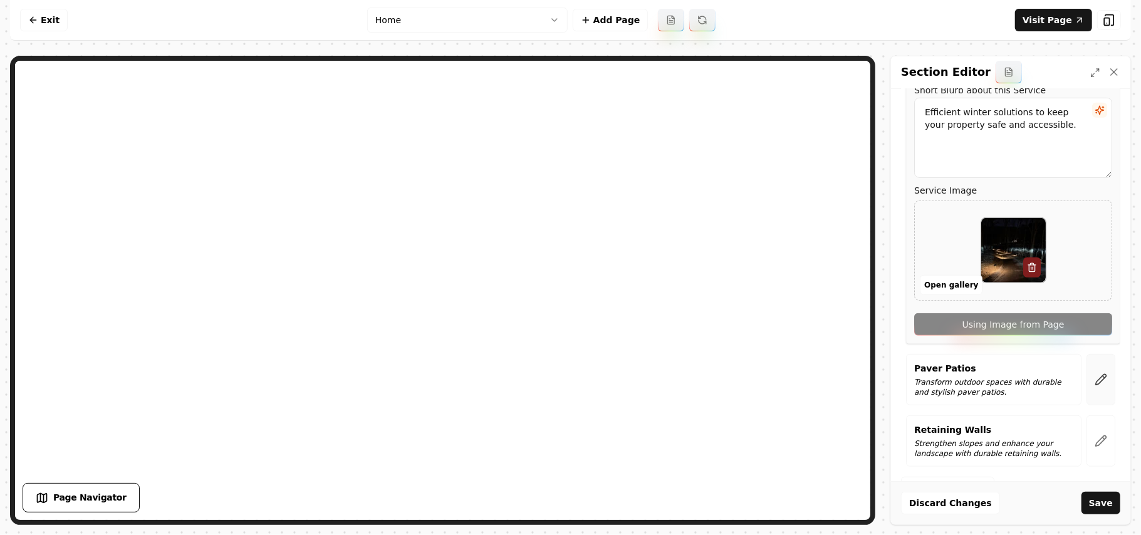
click at [1091, 397] on button "button" at bounding box center [1101, 379] width 29 height 51
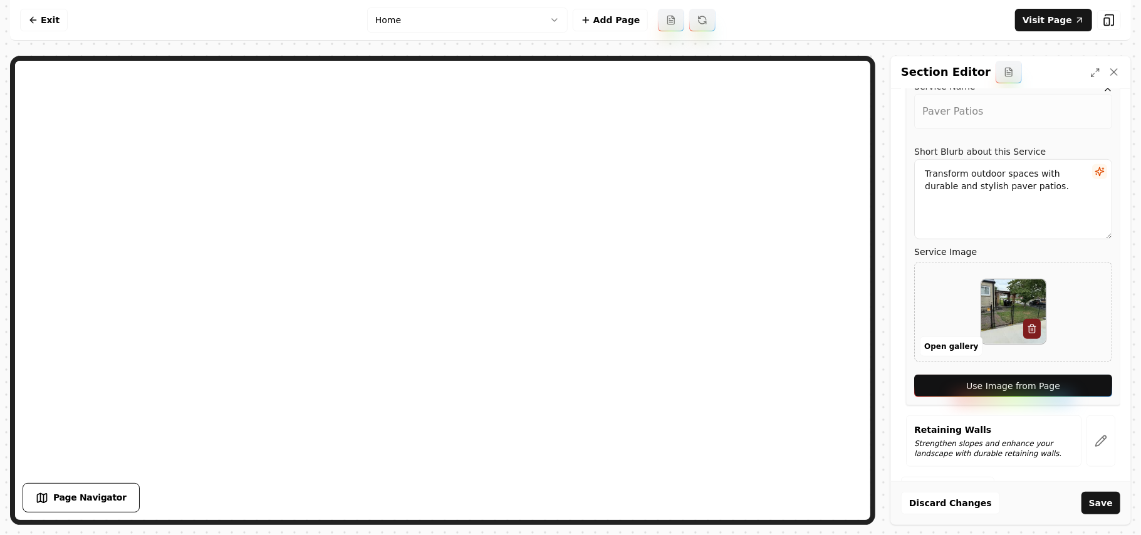
click at [1091, 390] on button "Use Image from Page" at bounding box center [1013, 386] width 198 height 23
click at [1092, 426] on button "button" at bounding box center [1101, 441] width 29 height 51
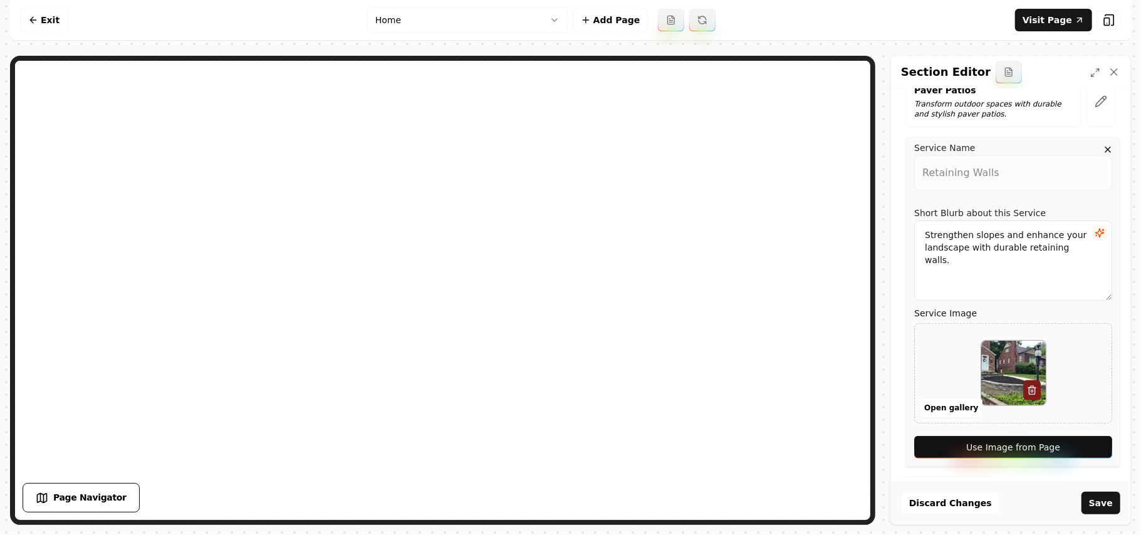
click at [1091, 441] on button "Use Image from Page" at bounding box center [1013, 447] width 198 height 23
click at [1097, 491] on div "Discard Changes Save" at bounding box center [1010, 502] width 239 height 43
click at [1099, 496] on button "Save" at bounding box center [1101, 503] width 39 height 23
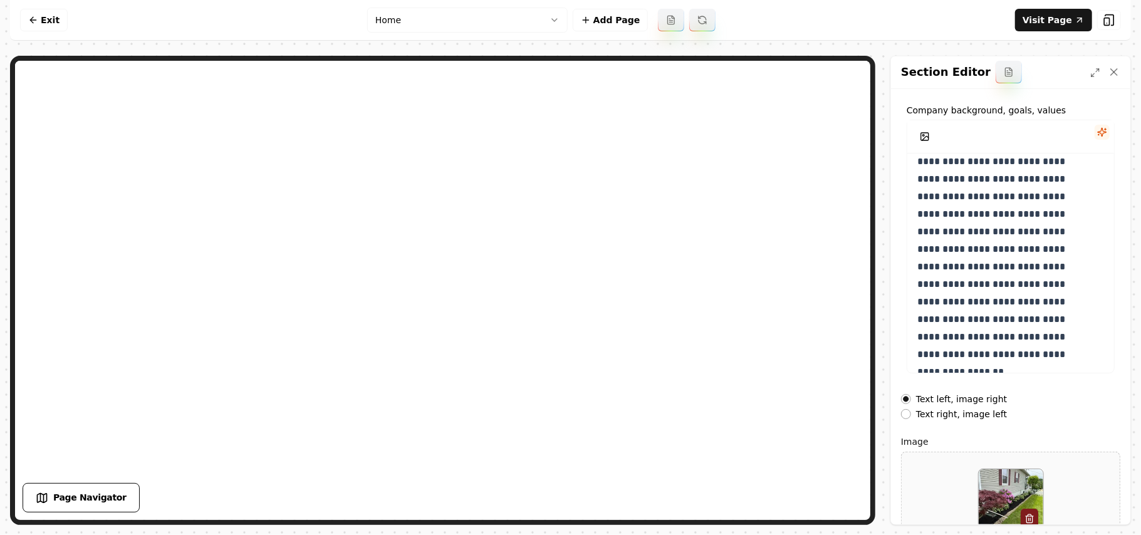
scroll to position [143, 0]
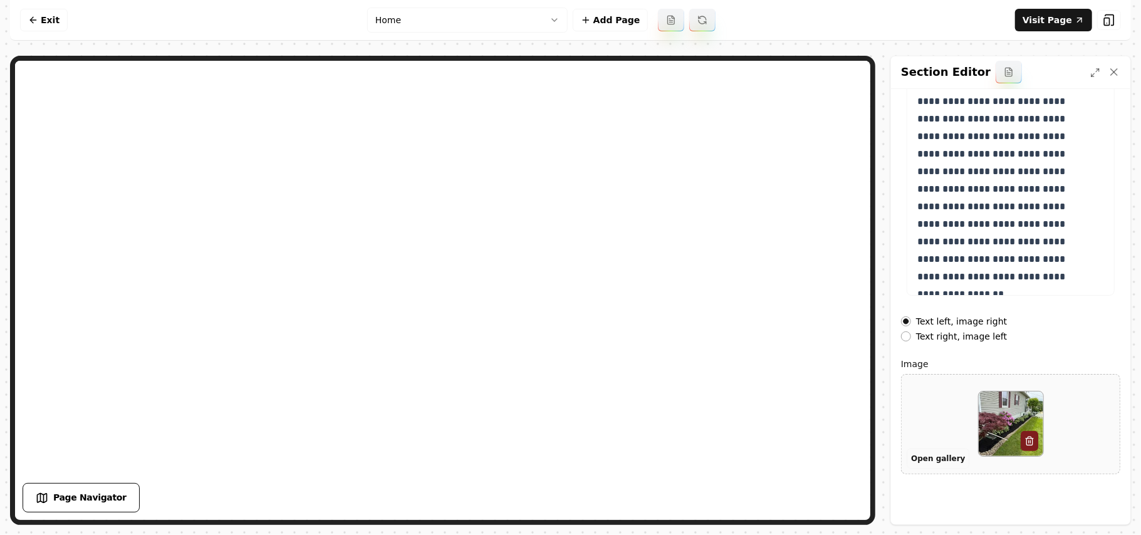
click at [931, 462] on button "Open gallery" at bounding box center [938, 459] width 63 height 20
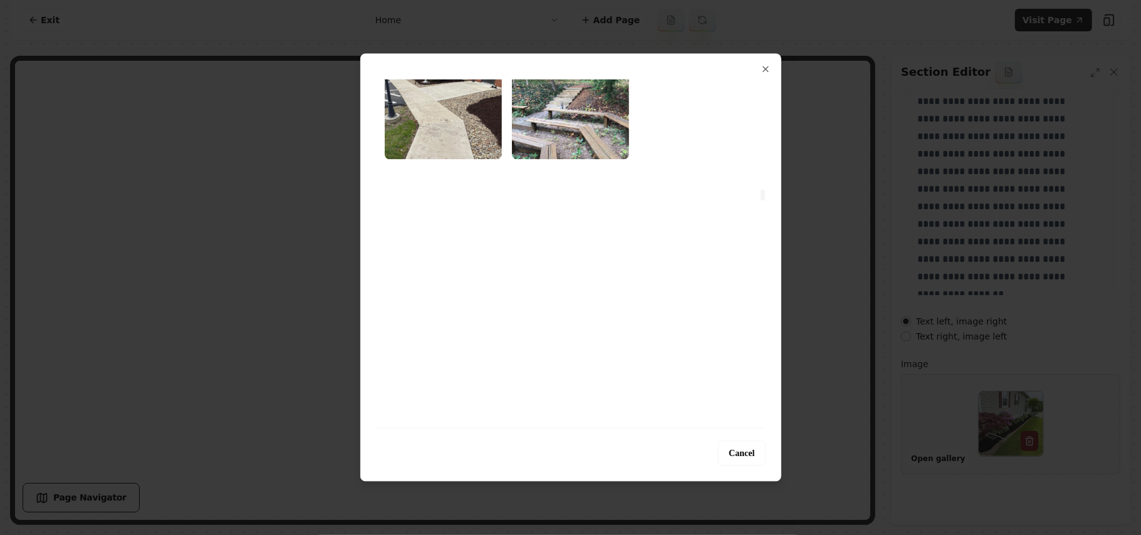
scroll to position [4847, 0]
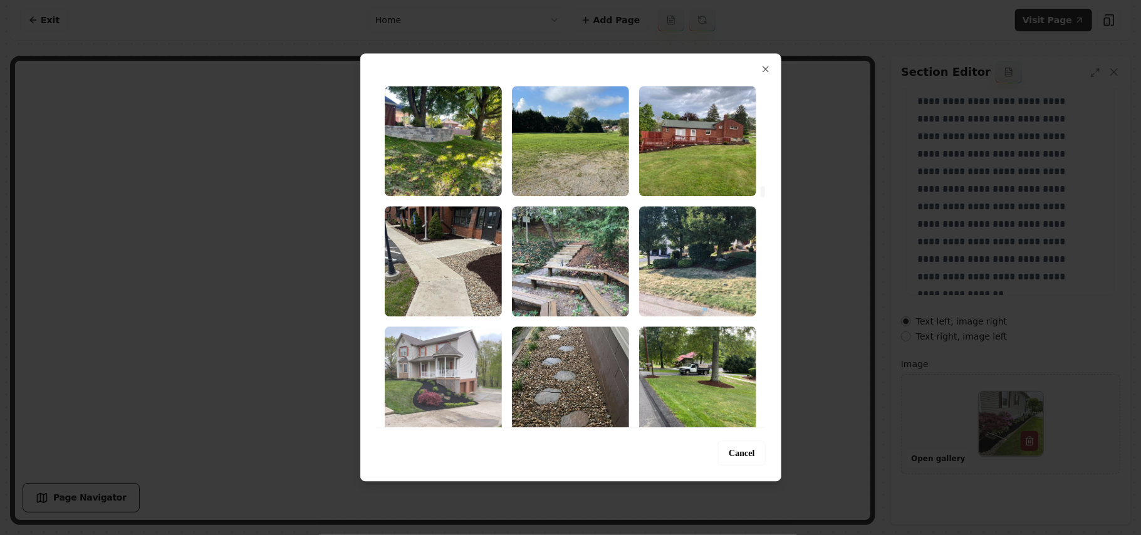
click at [395, 344] on img "Select image image_68b5fcad5c7cd75eb8924147.jpg" at bounding box center [443, 382] width 117 height 110
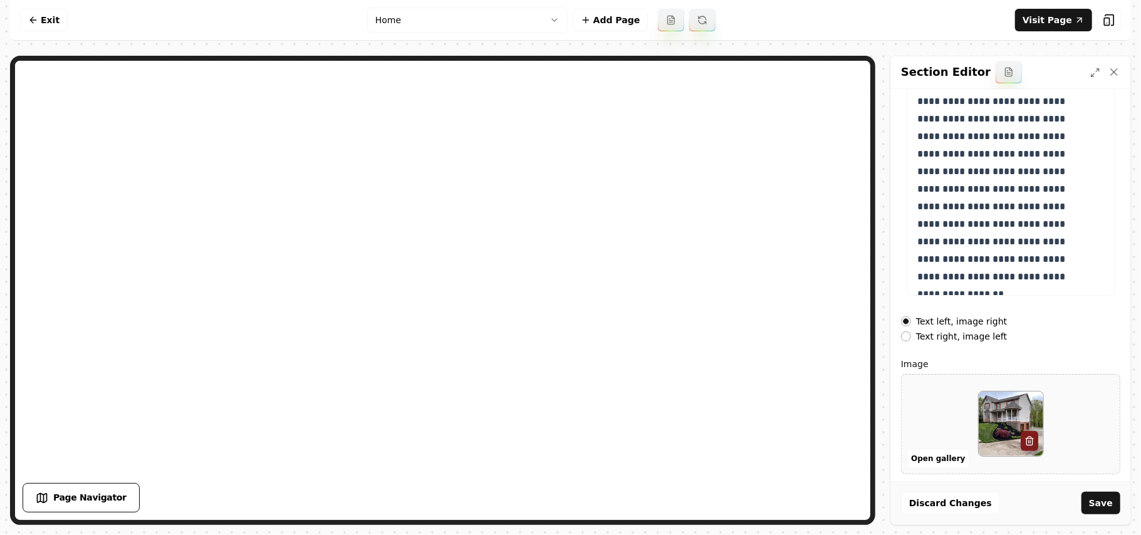
click at [941, 339] on label "Text right, image left" at bounding box center [961, 336] width 91 height 9
click at [911, 339] on button "Text right, image left" at bounding box center [906, 337] width 10 height 10
click at [1099, 500] on button "Save" at bounding box center [1101, 503] width 39 height 23
click at [933, 465] on button "Open gallery" at bounding box center [938, 459] width 63 height 20
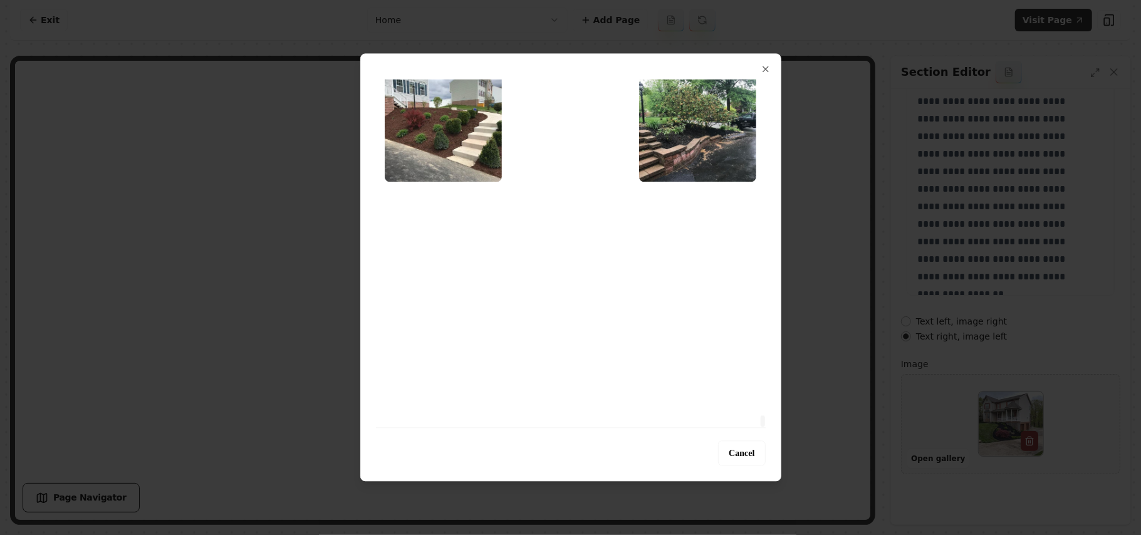
drag, startPoint x: 762, startPoint y: 93, endPoint x: 800, endPoint y: 459, distance: 368.0
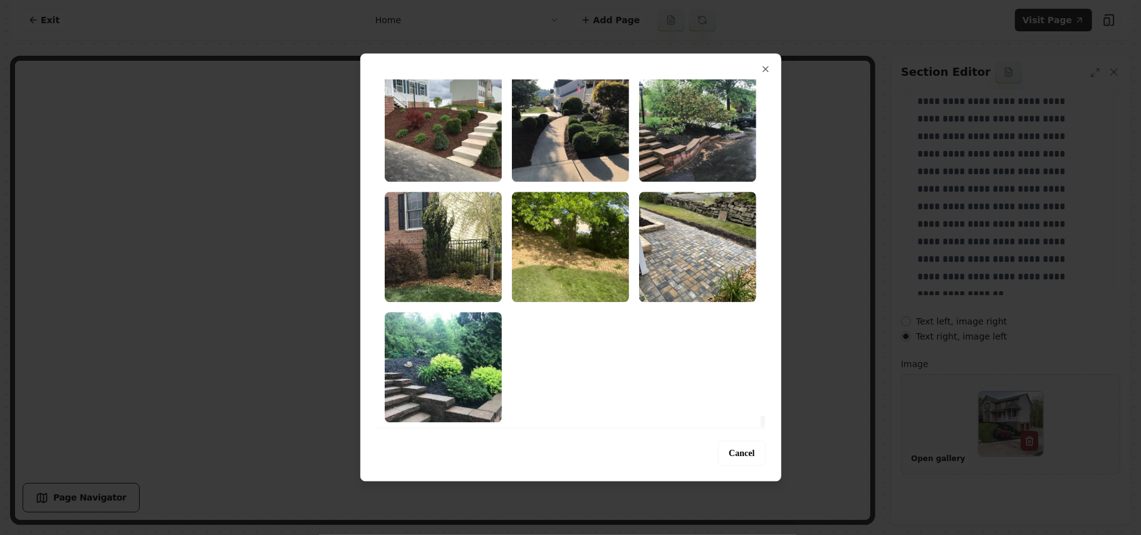
click at [766, 427] on div at bounding box center [763, 253] width 6 height 348
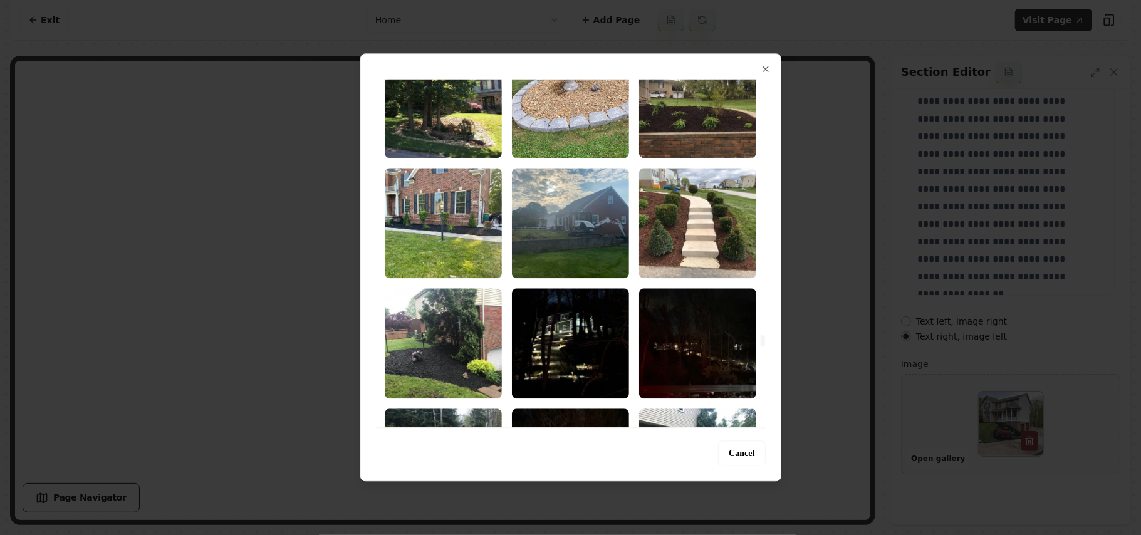
scroll to position [11654, 0]
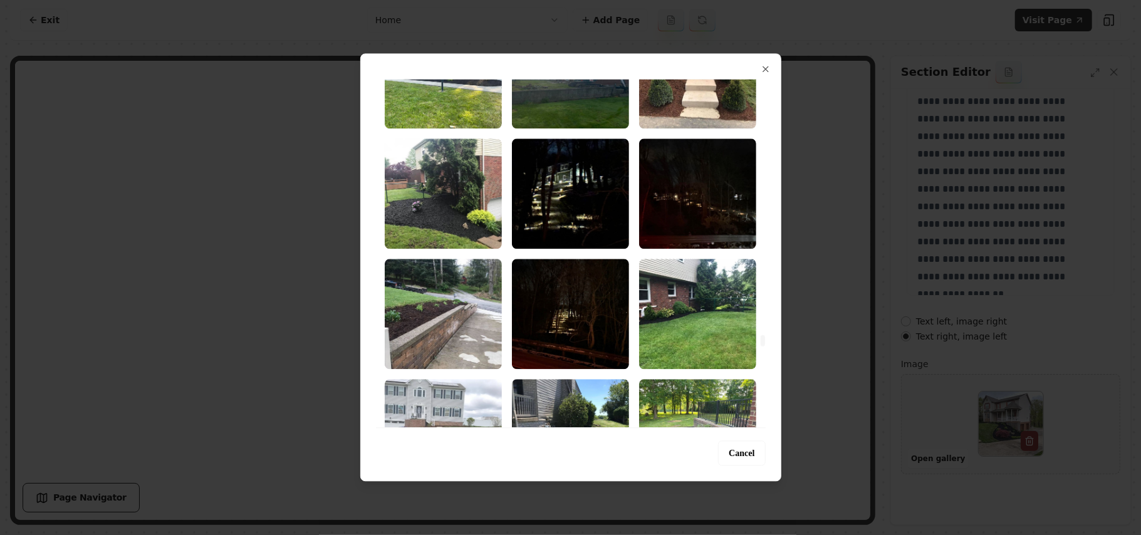
click at [448, 384] on img "Select image image_68b5fca85c7cd75eb89224ea.jpg" at bounding box center [443, 434] width 117 height 110
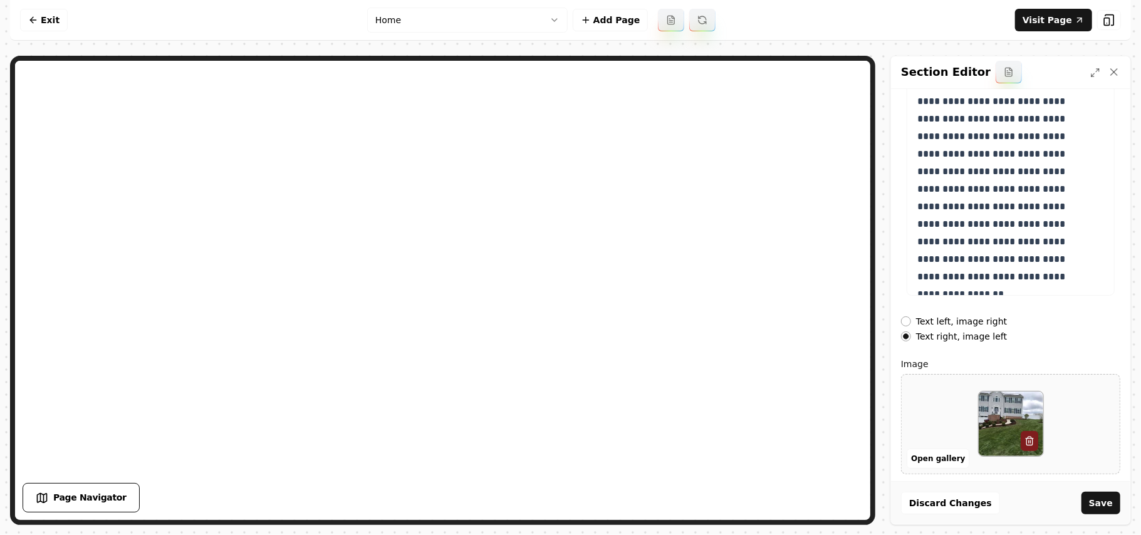
click at [1116, 495] on button "Save" at bounding box center [1101, 503] width 39 height 23
click at [920, 454] on button "Open gallery" at bounding box center [938, 459] width 63 height 20
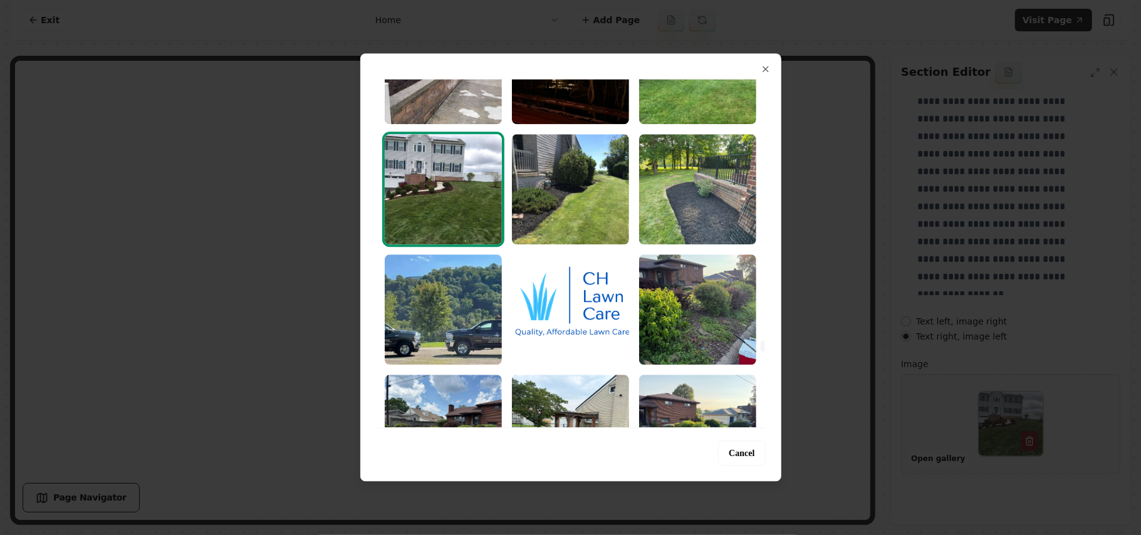
scroll to position [12356, 0]
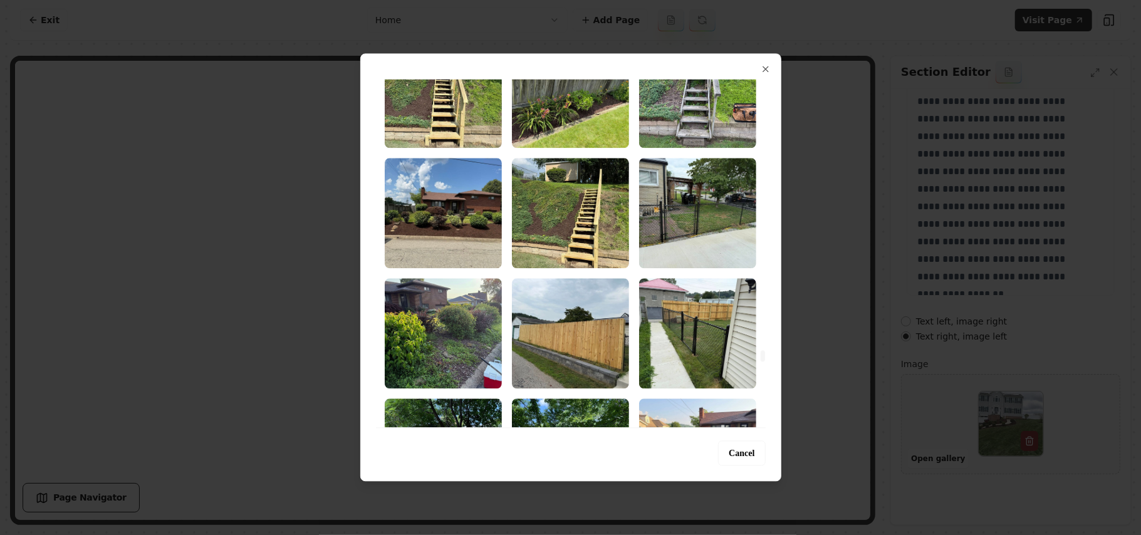
drag, startPoint x: 762, startPoint y: 218, endPoint x: 765, endPoint y: 352, distance: 134.2
click at [765, 352] on div at bounding box center [763, 355] width 4 height 11
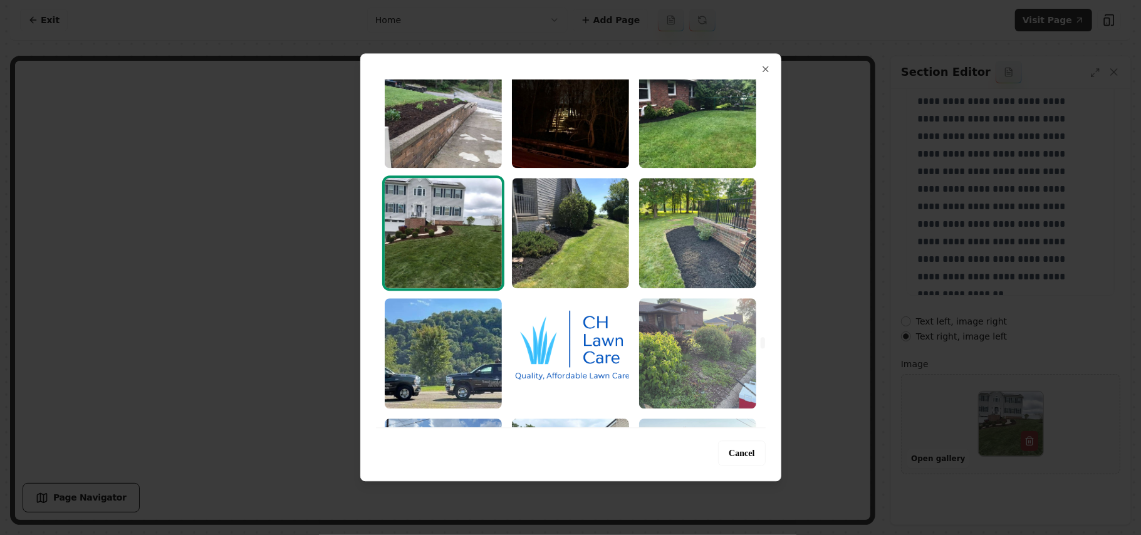
scroll to position [11437, 0]
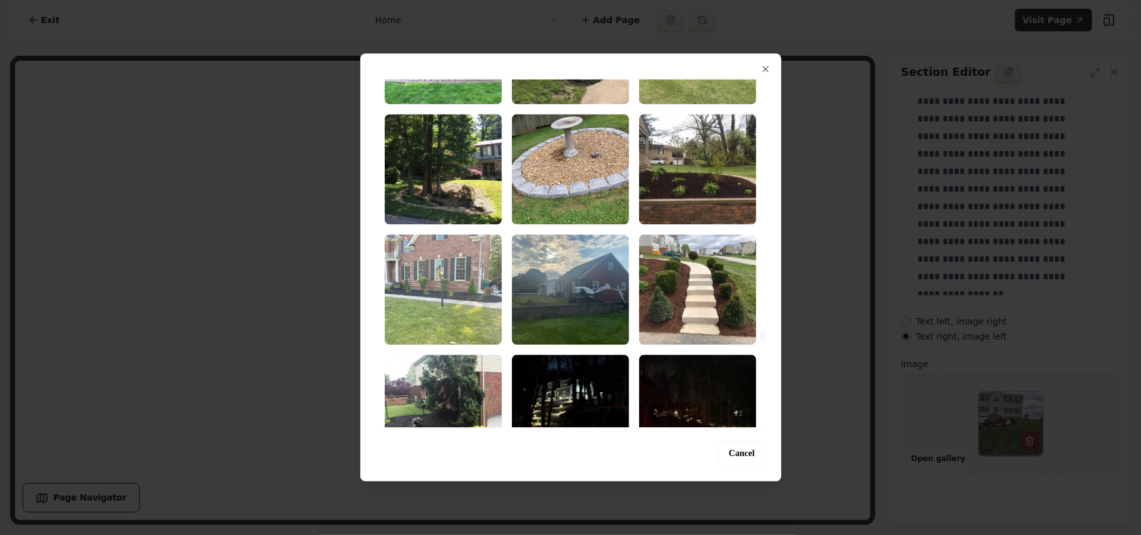
click at [471, 285] on img "Select image image_68b5fca95c7cd75eb8922889.jpg" at bounding box center [443, 289] width 117 height 110
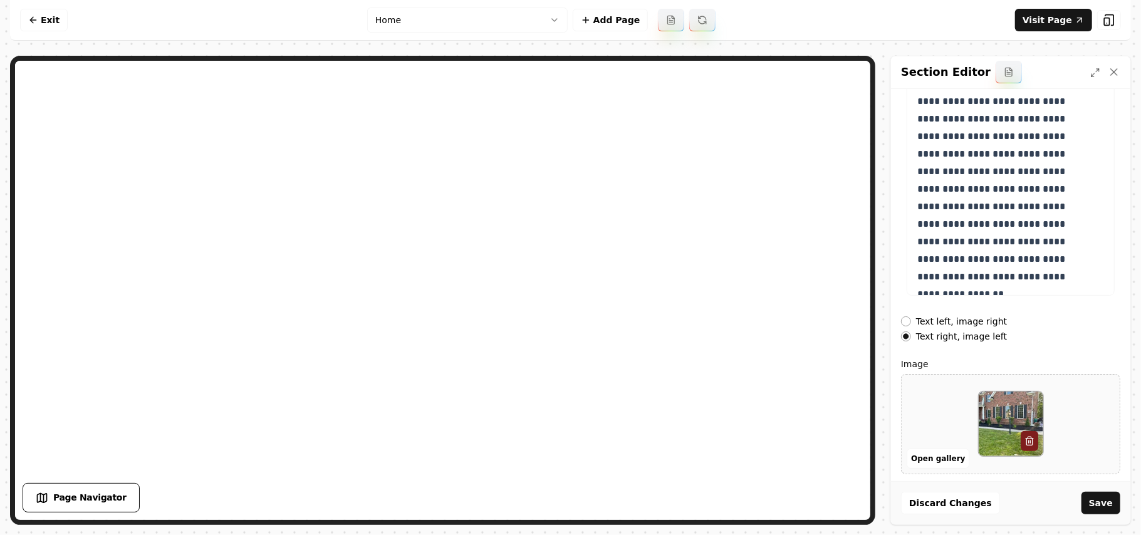
click at [1101, 502] on button "Save" at bounding box center [1101, 503] width 39 height 23
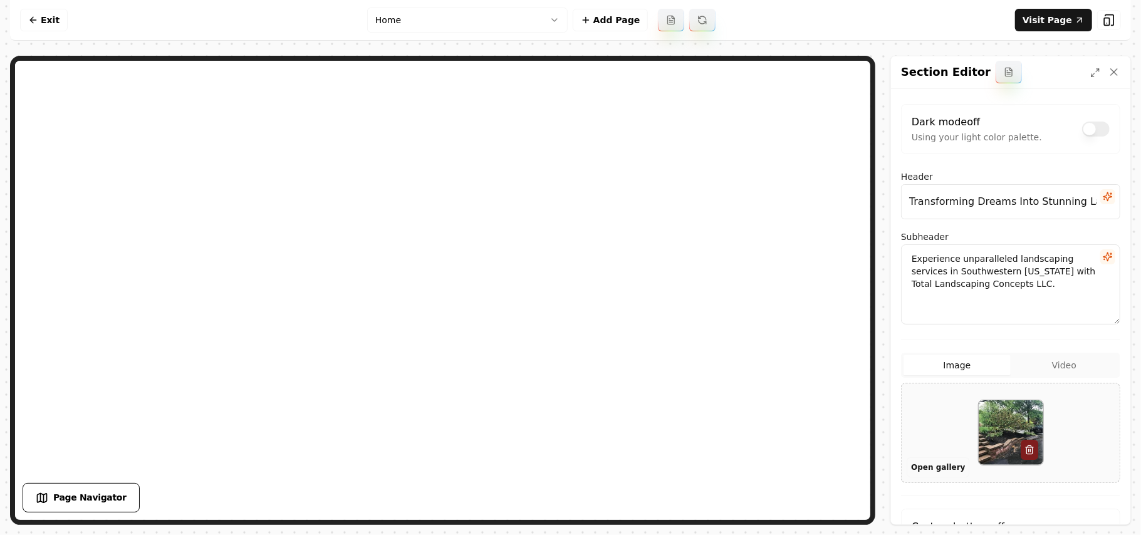
click at [951, 469] on button "Open gallery" at bounding box center [938, 468] width 63 height 20
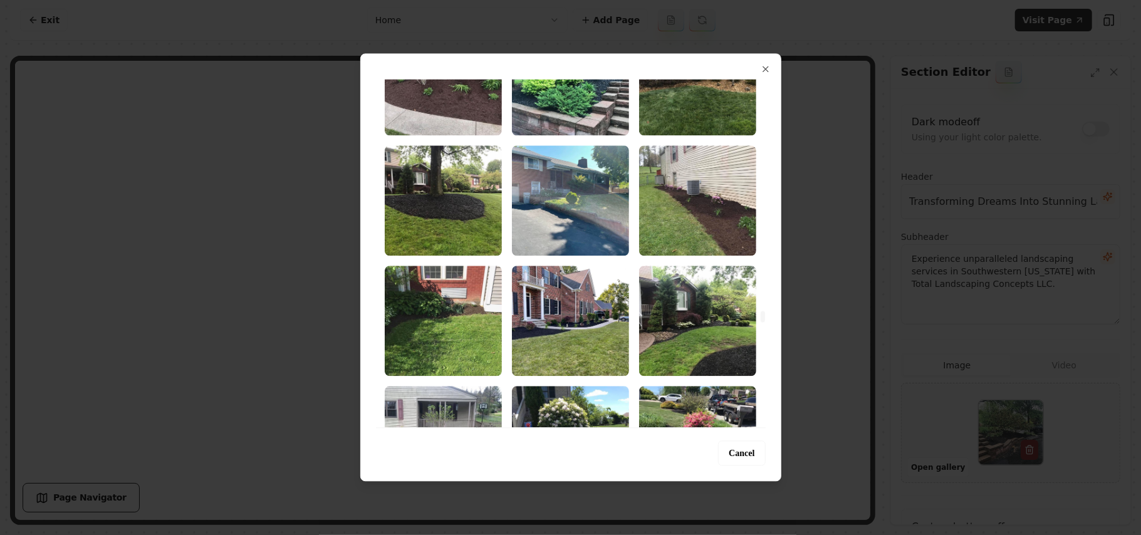
scroll to position [10601, 0]
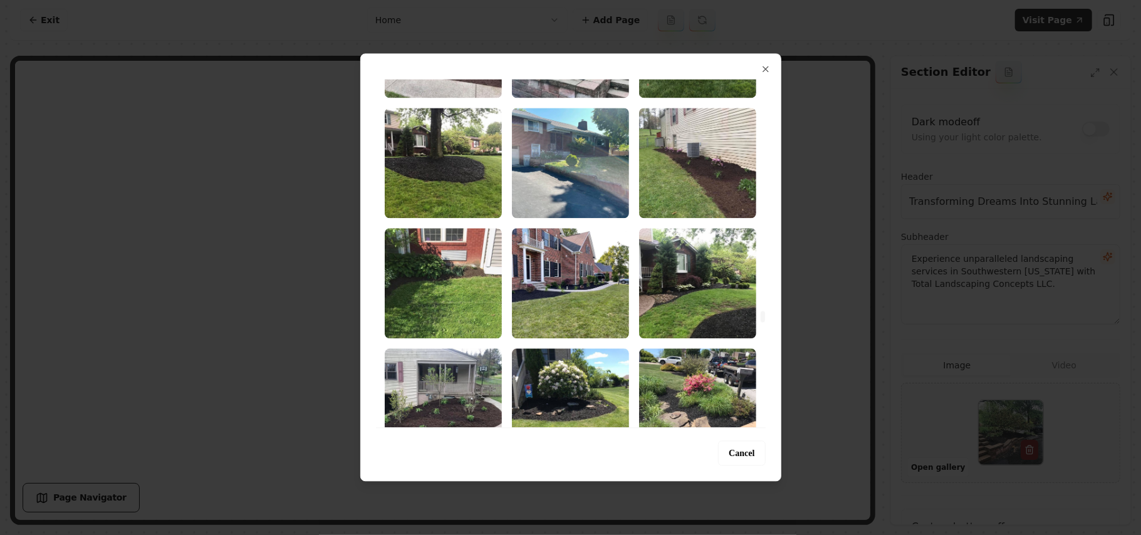
drag, startPoint x: 761, startPoint y: 104, endPoint x: 768, endPoint y: 319, distance: 215.1
click at [765, 319] on div at bounding box center [763, 317] width 4 height 11
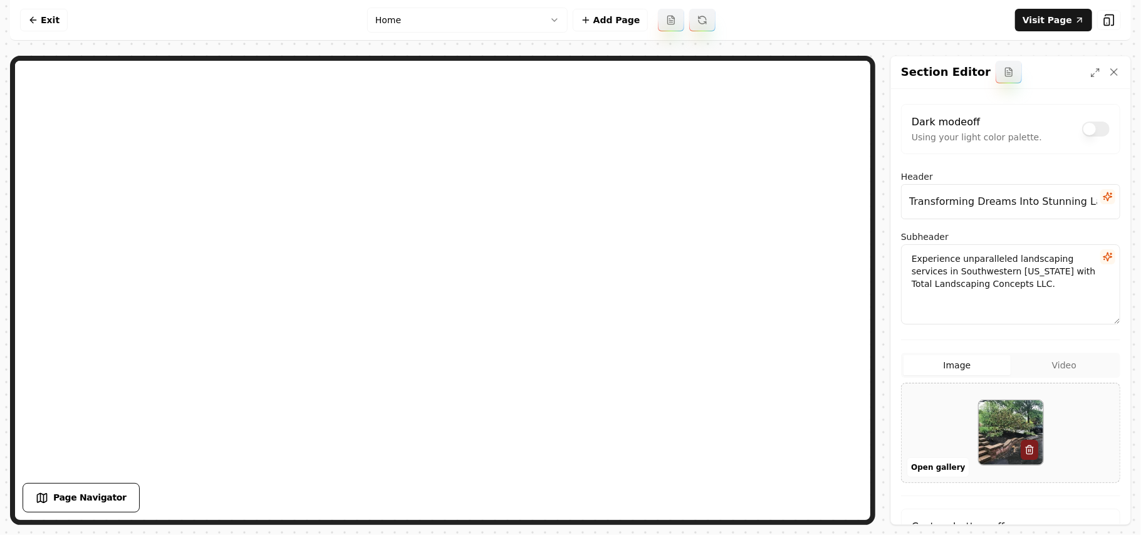
click at [941, 425] on div at bounding box center [1011, 433] width 218 height 86
type input "**********"
click at [1087, 499] on button "Save" at bounding box center [1101, 503] width 39 height 23
click at [913, 437] on div at bounding box center [1011, 433] width 218 height 86
type input "**********"
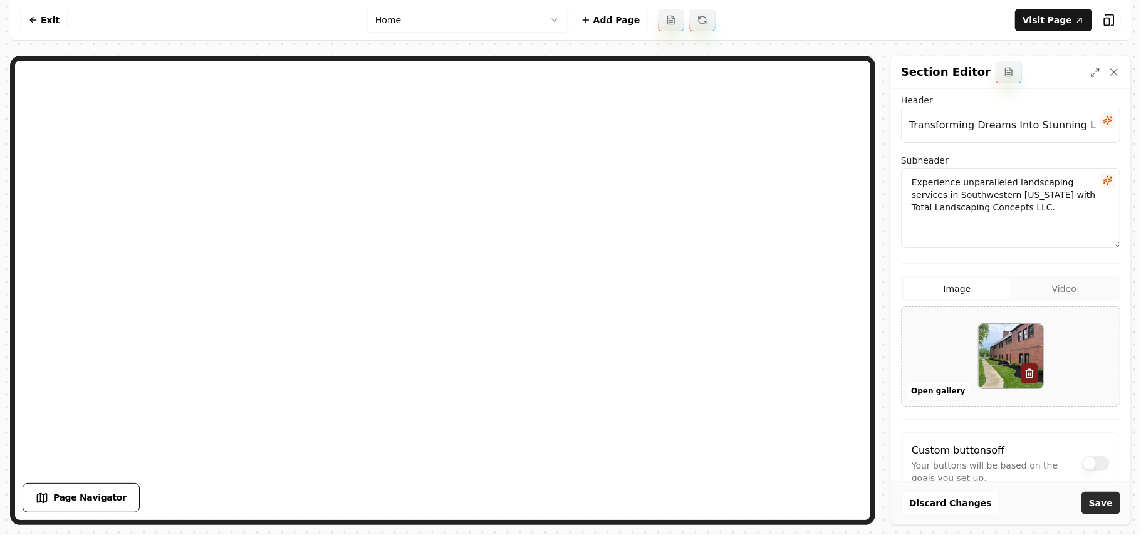
scroll to position [113, 0]
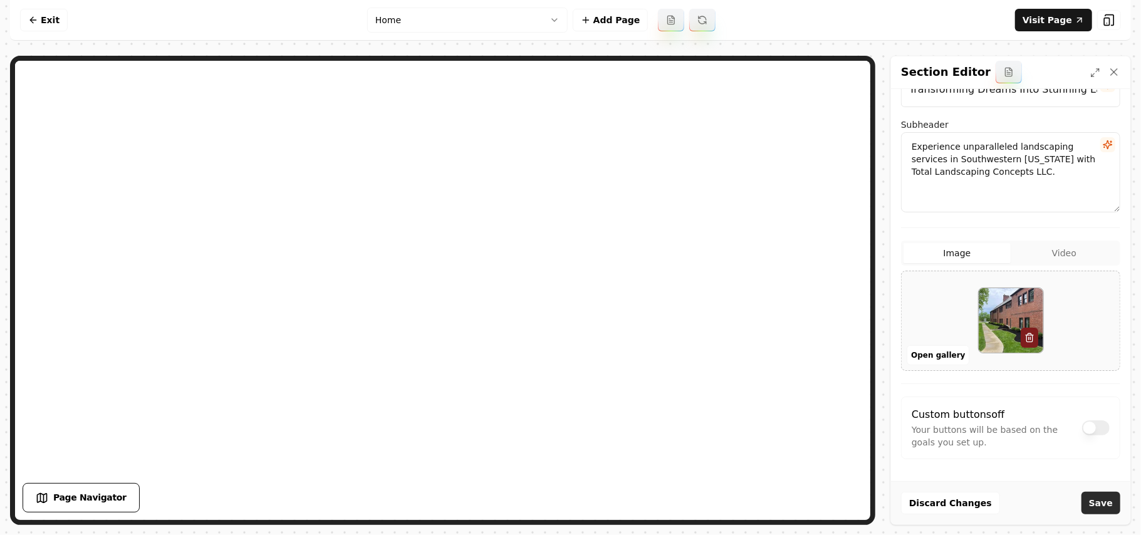
click at [1092, 507] on button "Save" at bounding box center [1101, 503] width 39 height 23
click at [405, 15] on html "Computer Required This feature is only available on a computer. Please switch t…" at bounding box center [570, 267] width 1141 height 535
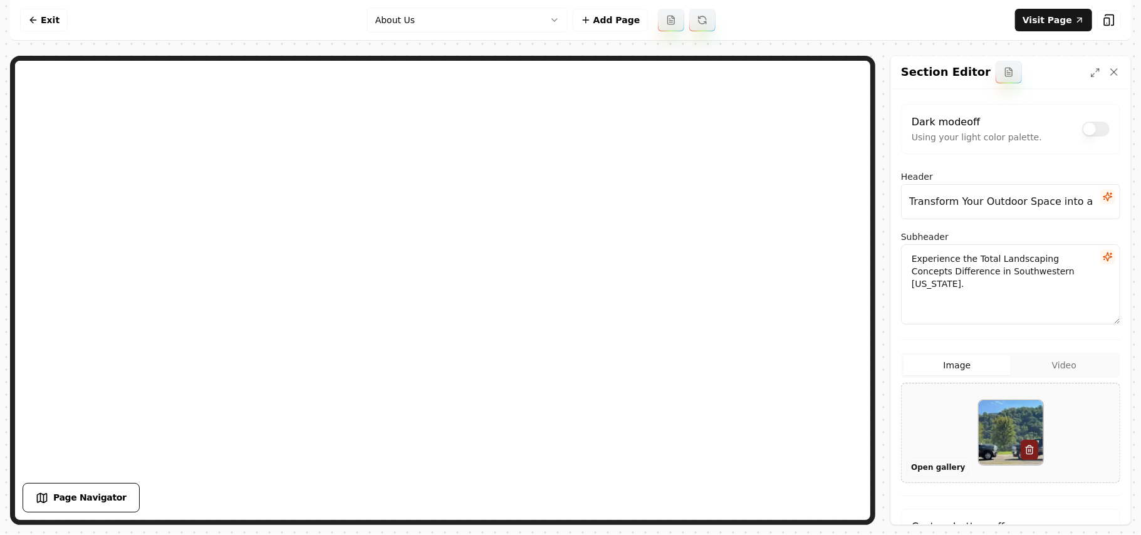
click at [941, 472] on button "Open gallery" at bounding box center [938, 468] width 63 height 20
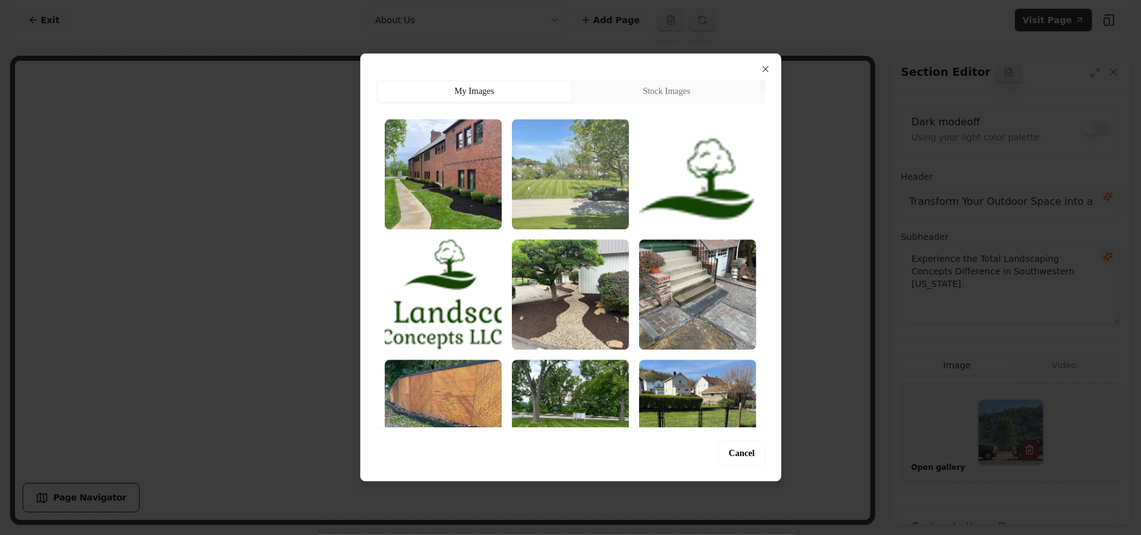
click at [574, 174] on img "Select image image_68b5ff755c7cd75eb8a92cb2.jpg" at bounding box center [570, 174] width 117 height 110
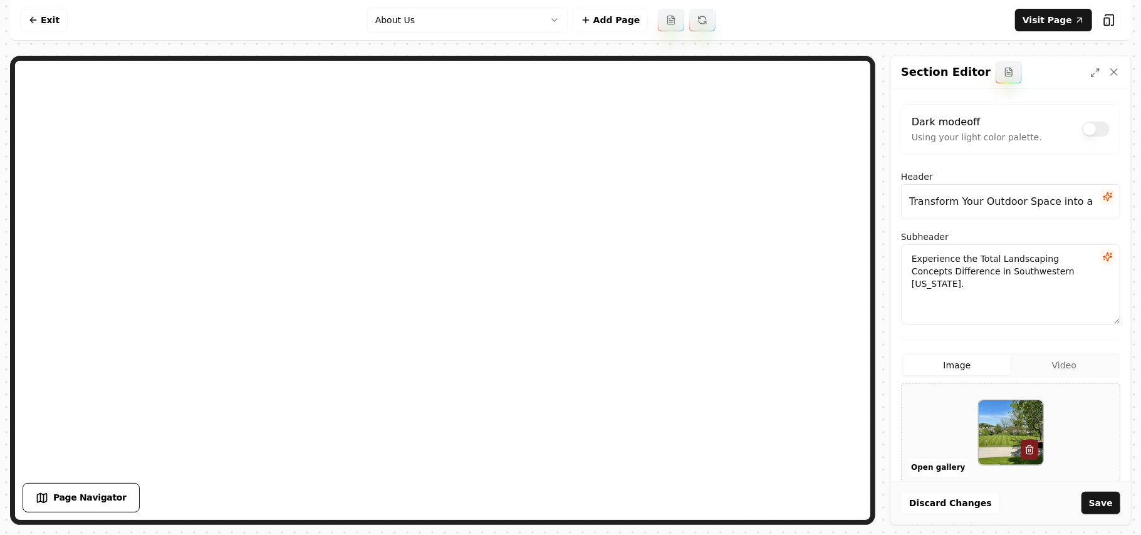
click at [1096, 493] on button "Save" at bounding box center [1101, 503] width 39 height 23
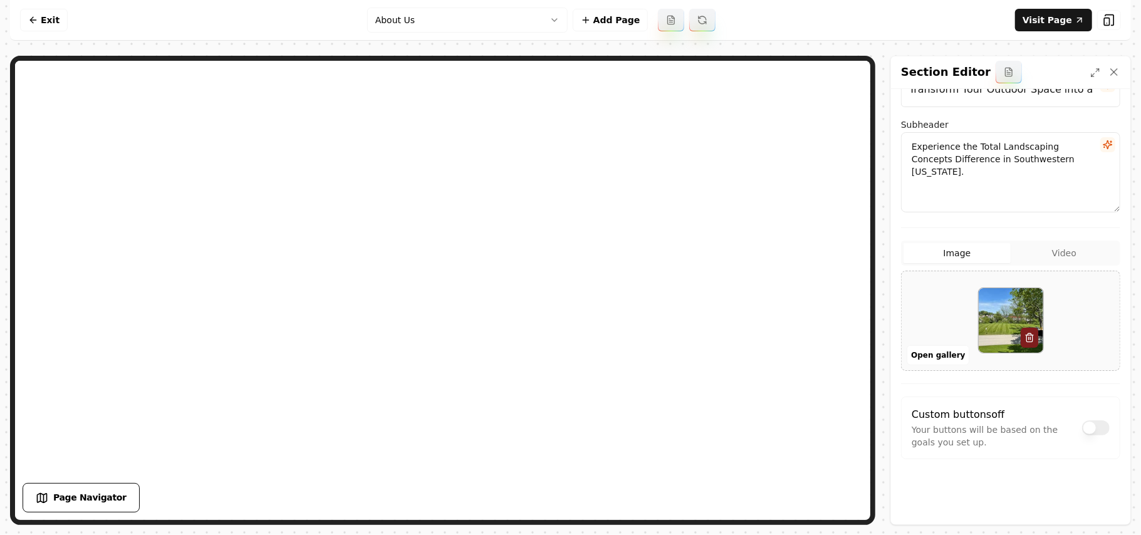
scroll to position [113, 0]
click at [1062, 20] on link "Visit Page" at bounding box center [1053, 20] width 77 height 23
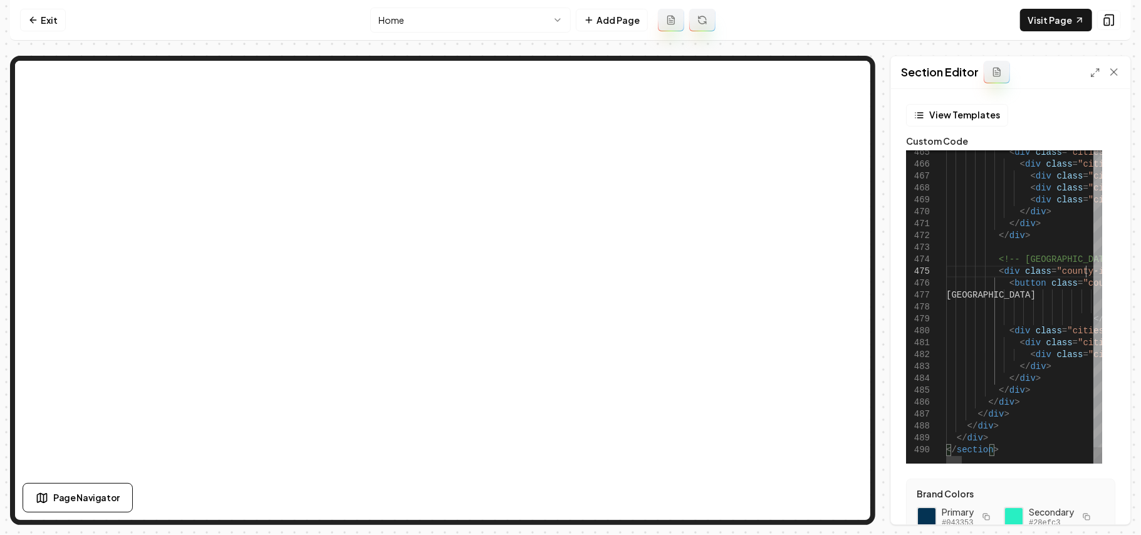
type textarea "**********"
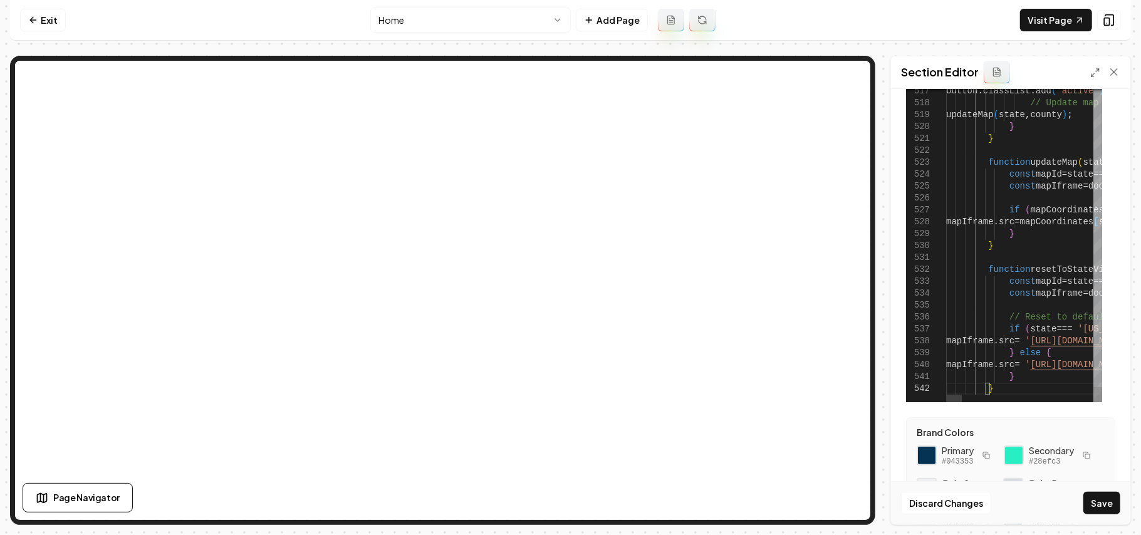
scroll to position [83, 0]
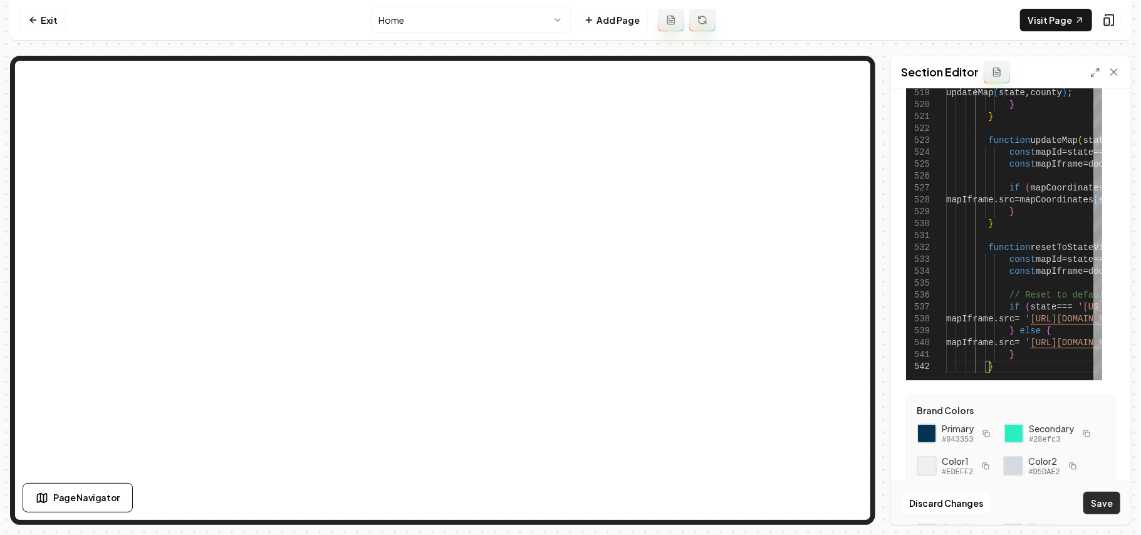
click at [1096, 511] on button "Save" at bounding box center [1102, 503] width 37 height 23
click at [1047, 19] on link "Visit Page" at bounding box center [1056, 20] width 72 height 23
type textarea "**********"
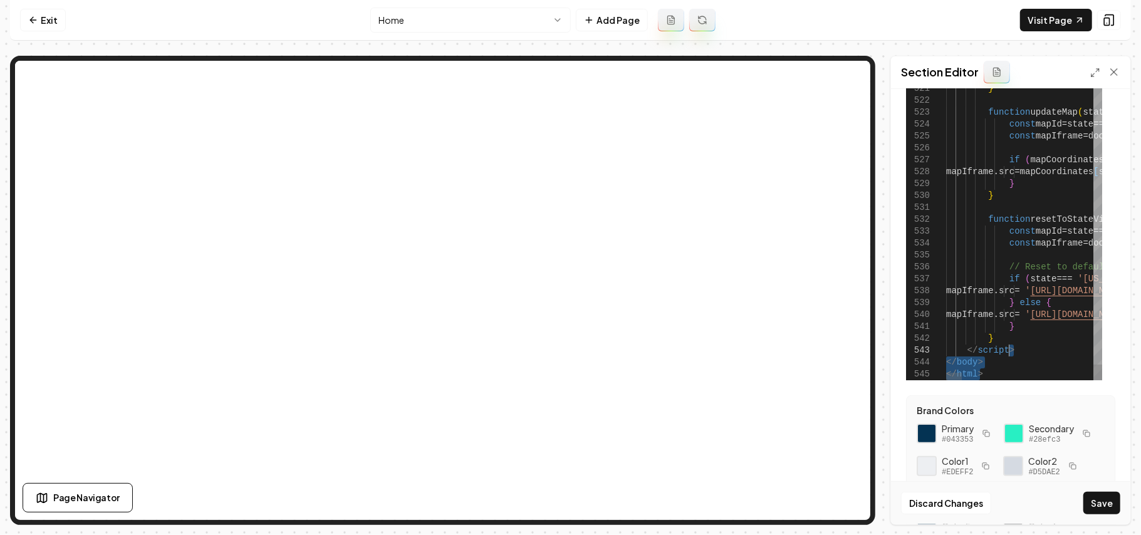
drag, startPoint x: 996, startPoint y: 370, endPoint x: 1022, endPoint y: 354, distance: 30.1
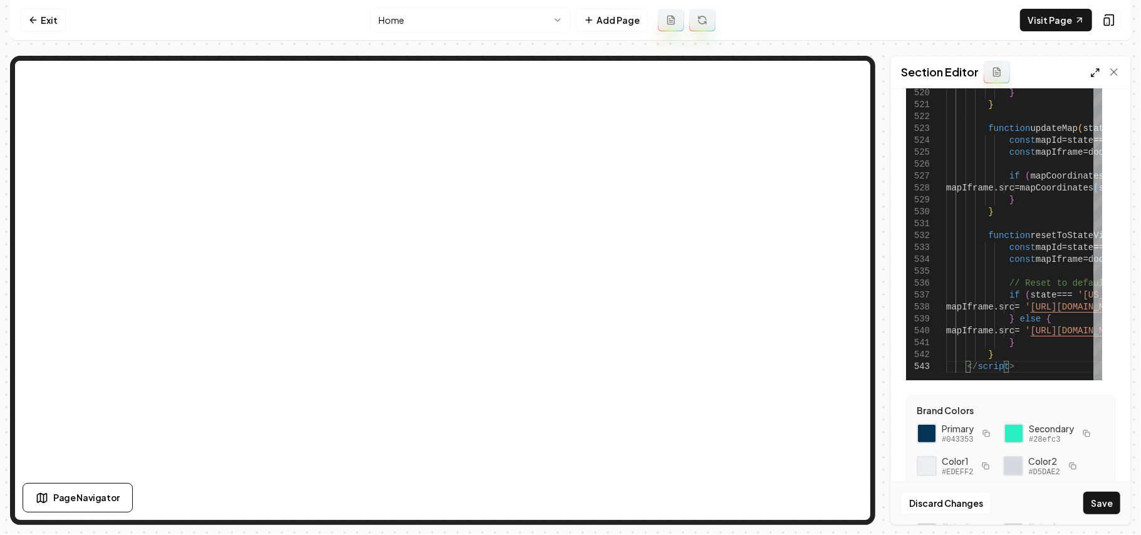
click at [1096, 72] on line at bounding box center [1097, 70] width 3 height 3
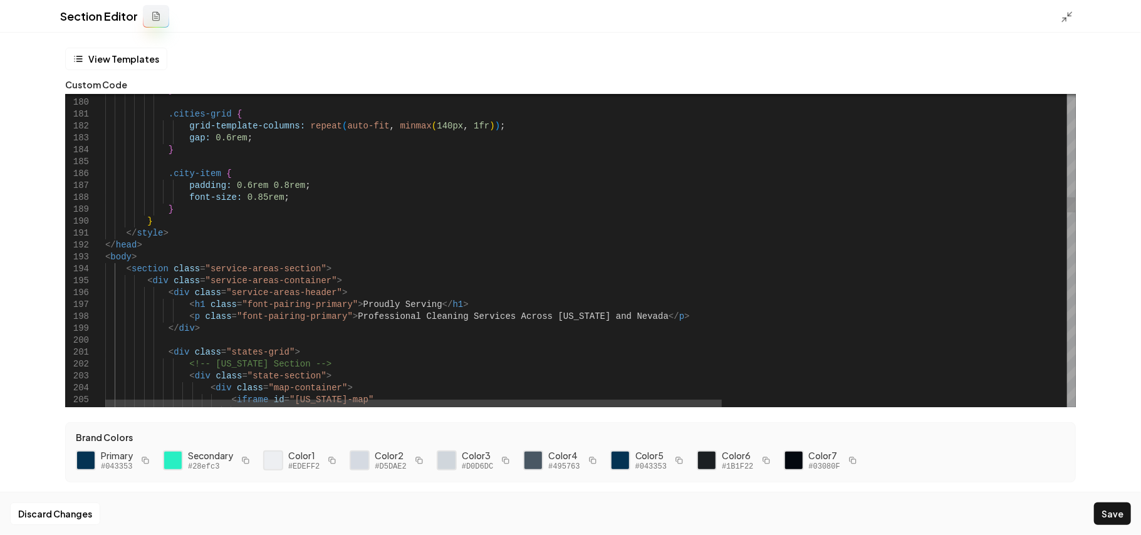
scroll to position [11, 61]
drag, startPoint x: 164, startPoint y: 257, endPoint x: 197, endPoint y: 237, distance: 38.8
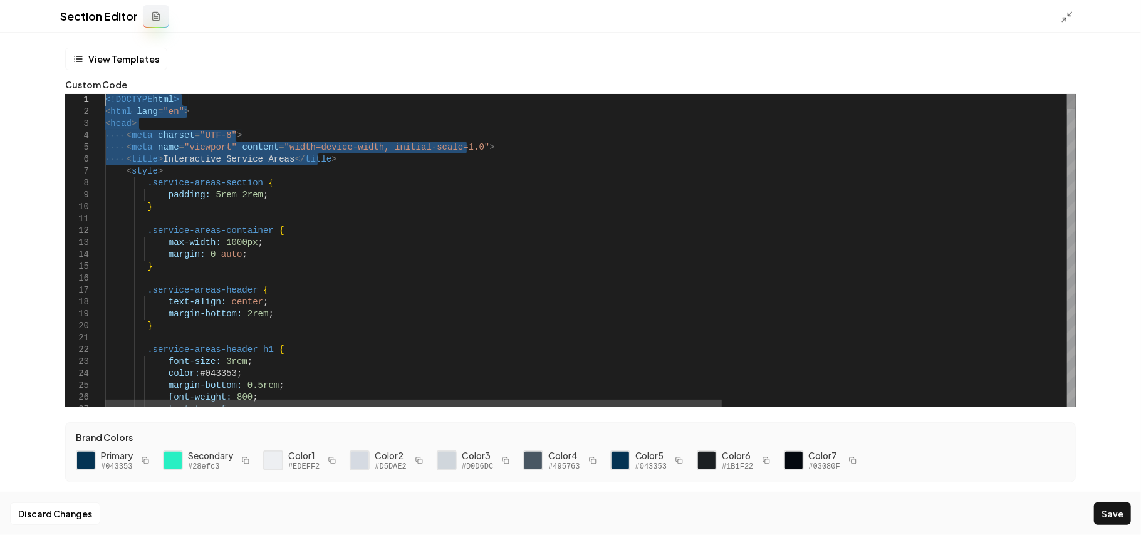
drag, startPoint x: 345, startPoint y: 158, endPoint x: 40, endPoint y: 64, distance: 318.8
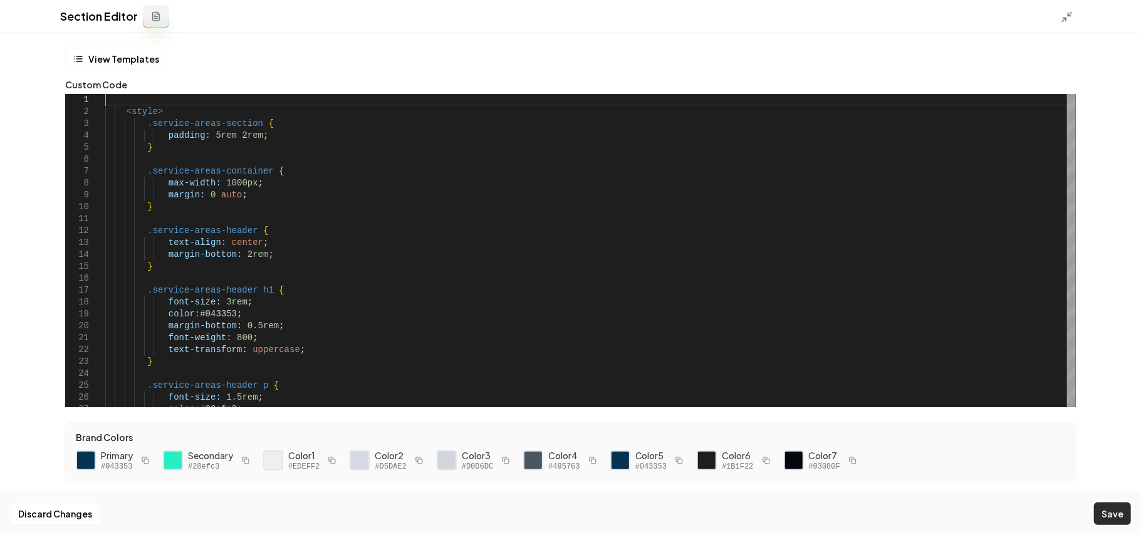
click at [1124, 512] on button "Save" at bounding box center [1112, 514] width 37 height 23
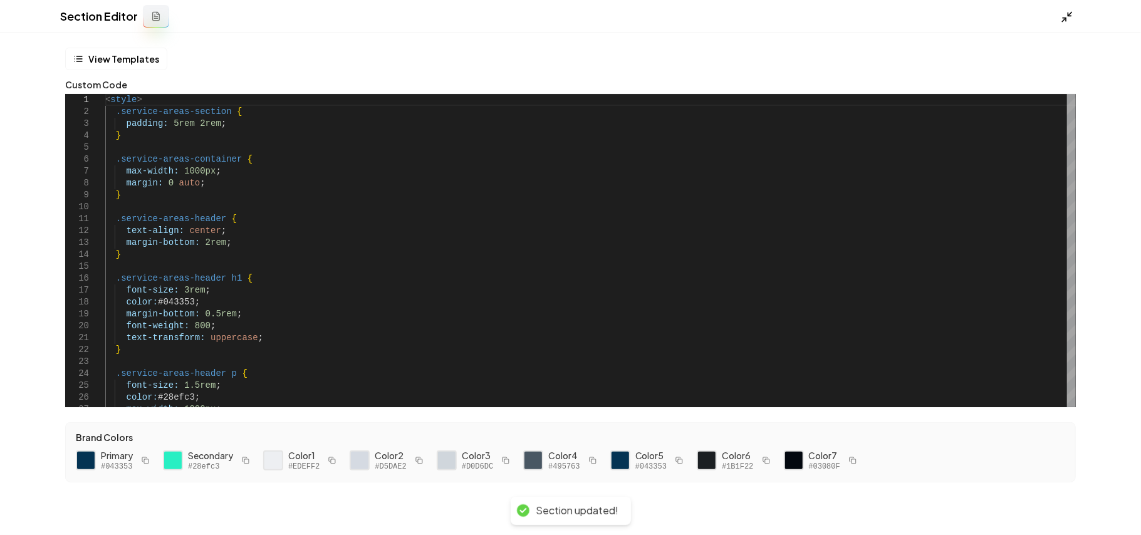
click at [1069, 16] on icon at bounding box center [1067, 17] width 13 height 13
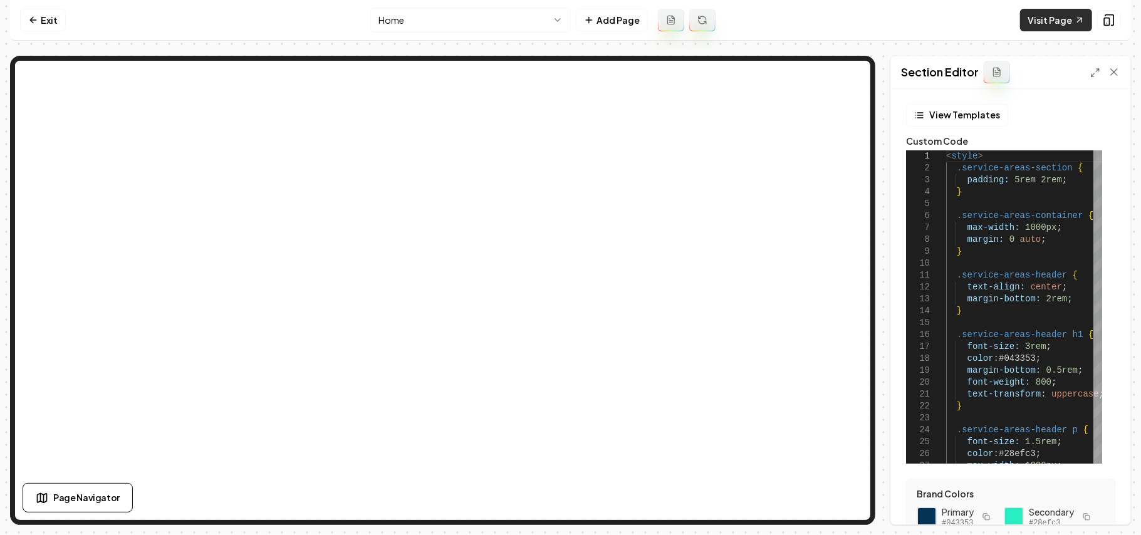
click at [1064, 21] on link "Visit Page" at bounding box center [1056, 20] width 72 height 23
type textarea "**********"
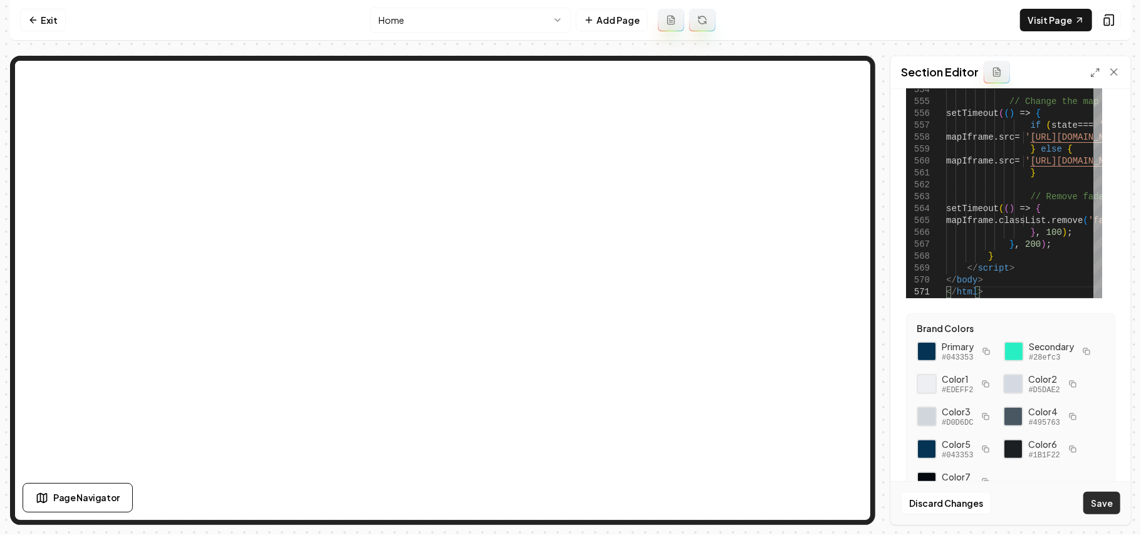
scroll to position [223, 0]
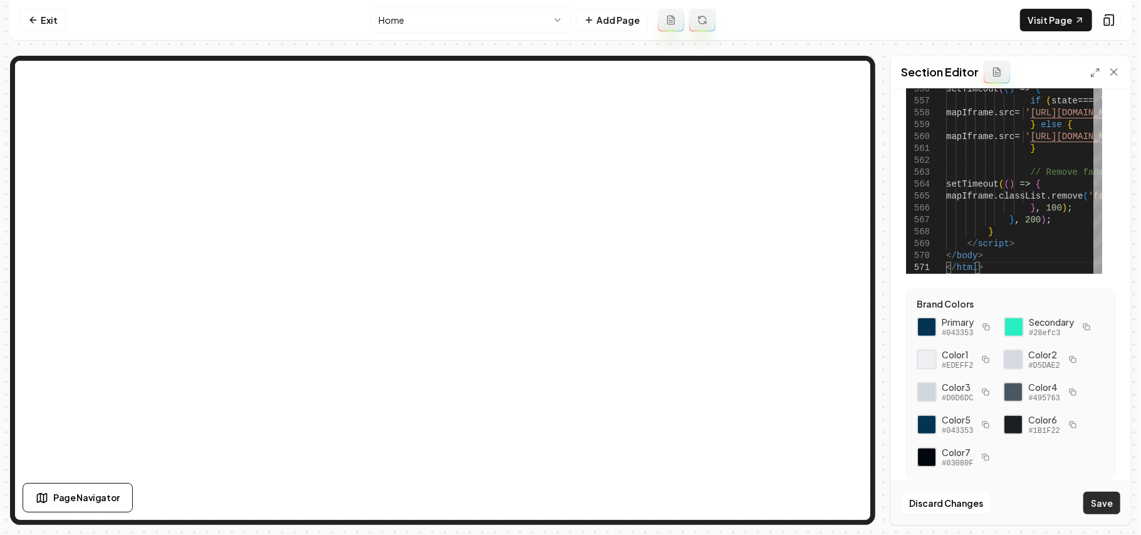
click at [1114, 500] on button "Save" at bounding box center [1102, 503] width 37 height 23
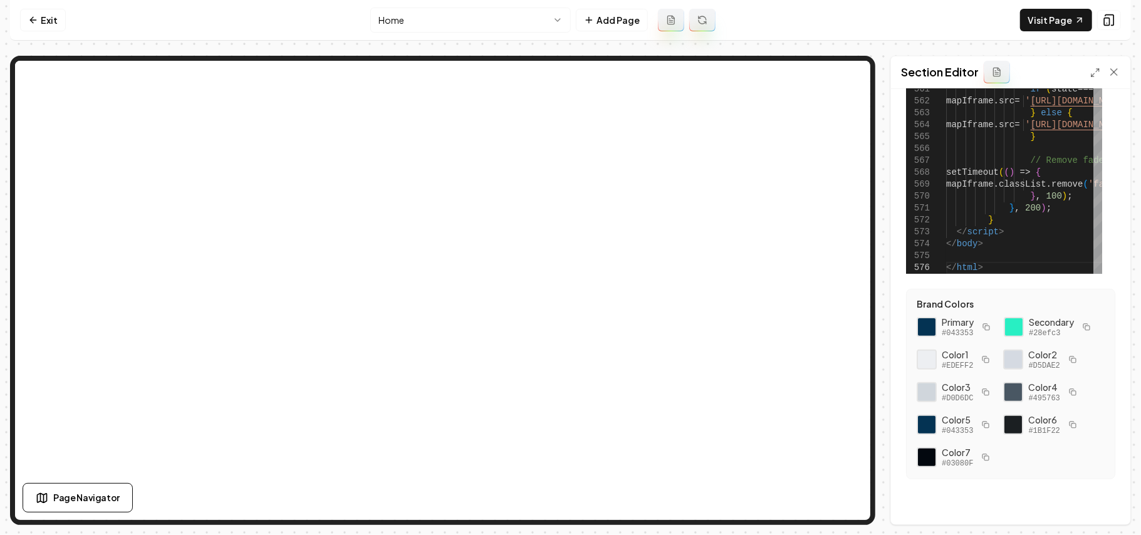
click at [1052, 8] on nav "Exit Home Add Page Visit Page" at bounding box center [570, 20] width 1121 height 41
click at [1052, 19] on link "Visit Page" at bounding box center [1056, 20] width 72 height 23
click at [1098, 71] on line at bounding box center [1097, 70] width 3 height 3
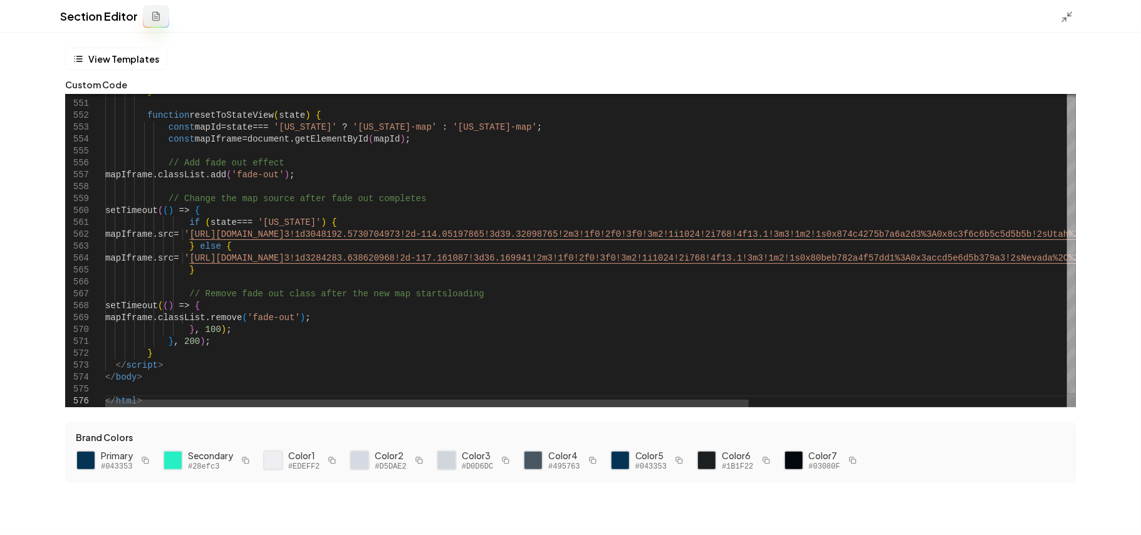
scroll to position [0, 0]
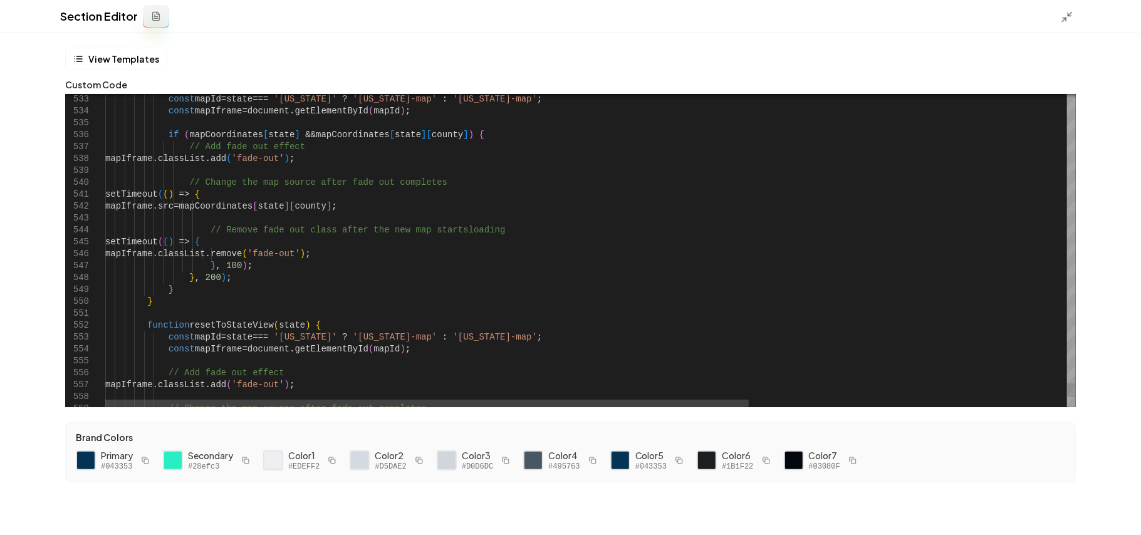
type textarea "**********"
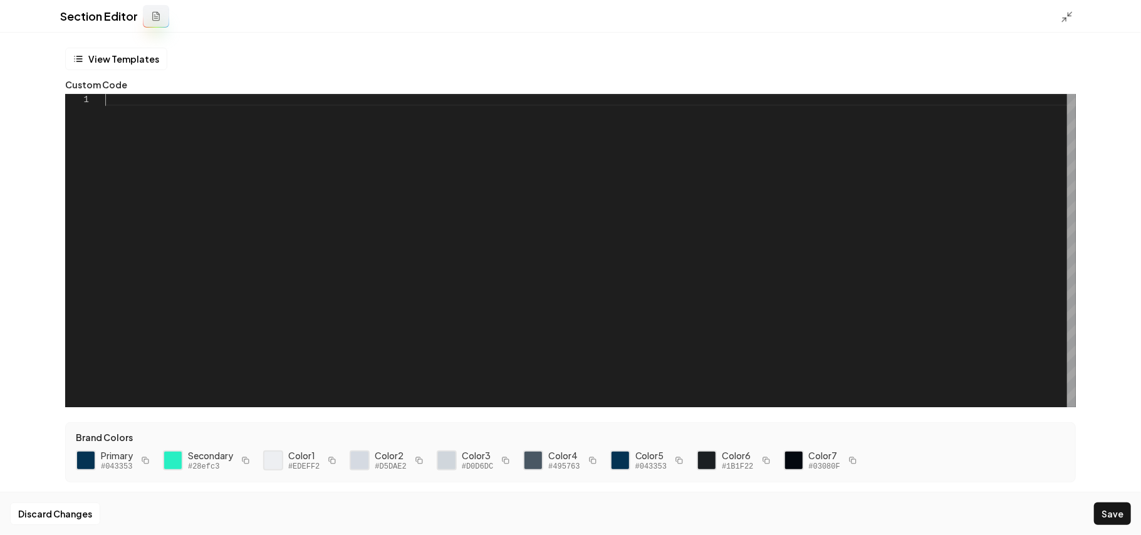
scroll to position [11, 0]
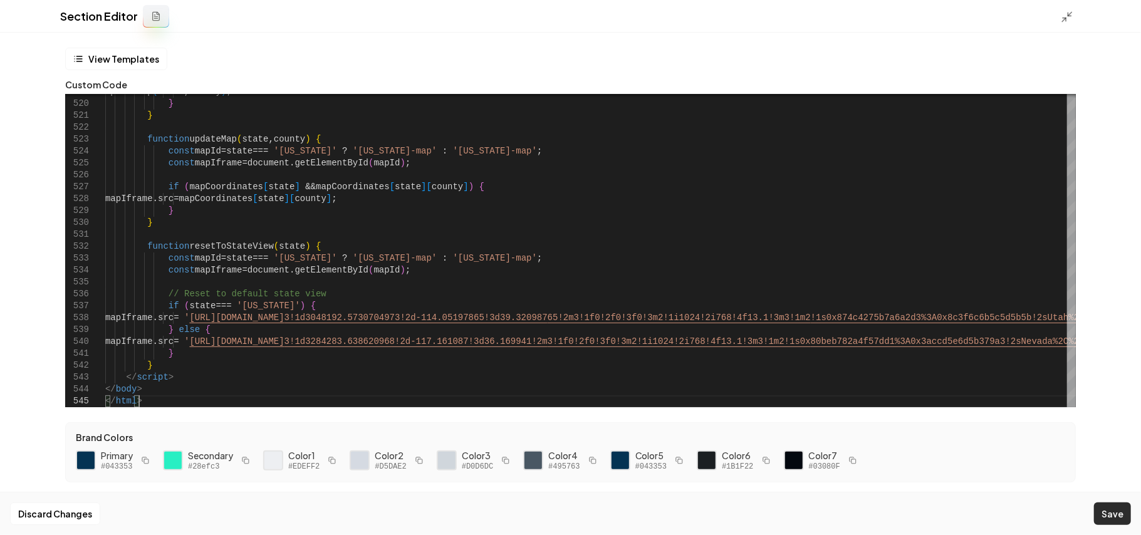
click at [1116, 510] on button "Save" at bounding box center [1112, 514] width 37 height 23
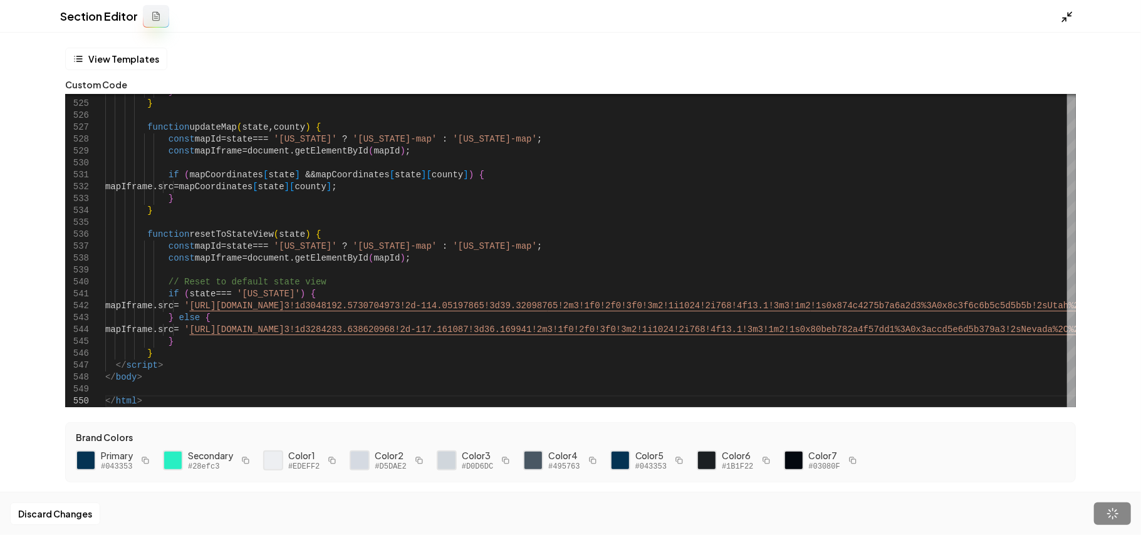
drag, startPoint x: 1116, startPoint y: 510, endPoint x: 1066, endPoint y: 18, distance: 495.3
click at [1066, 18] on polyline at bounding box center [1064, 19] width 3 height 3
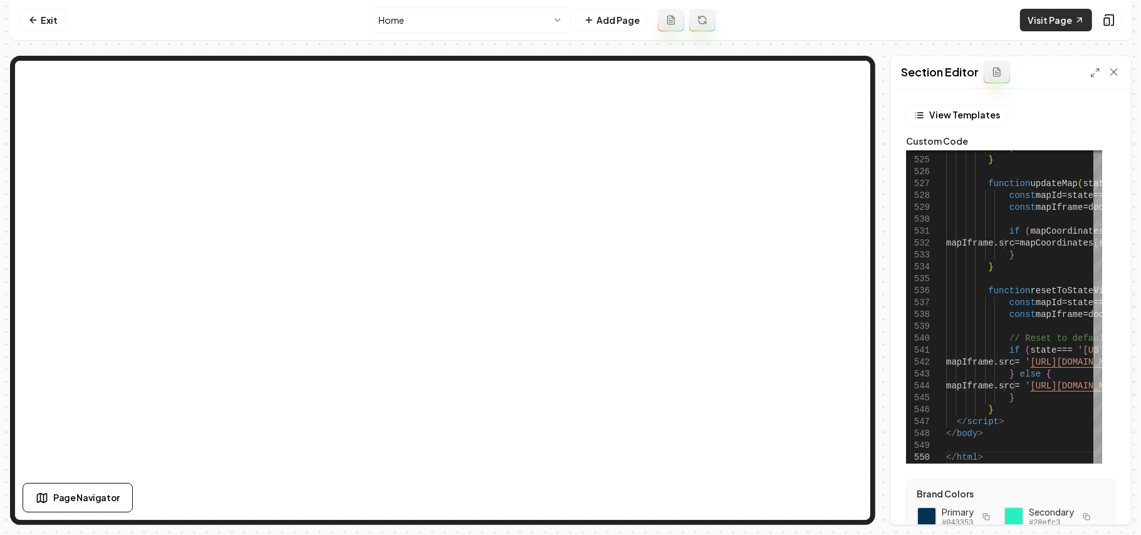
click at [1063, 10] on link "Visit Page" at bounding box center [1056, 20] width 72 height 23
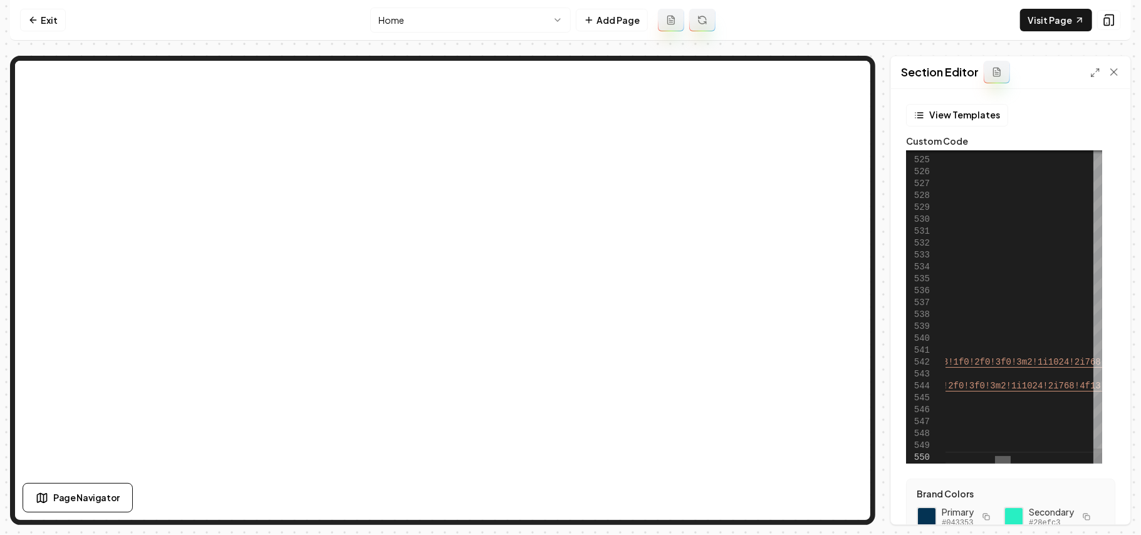
click at [1003, 456] on div at bounding box center [1019, 460] width 147 height 8
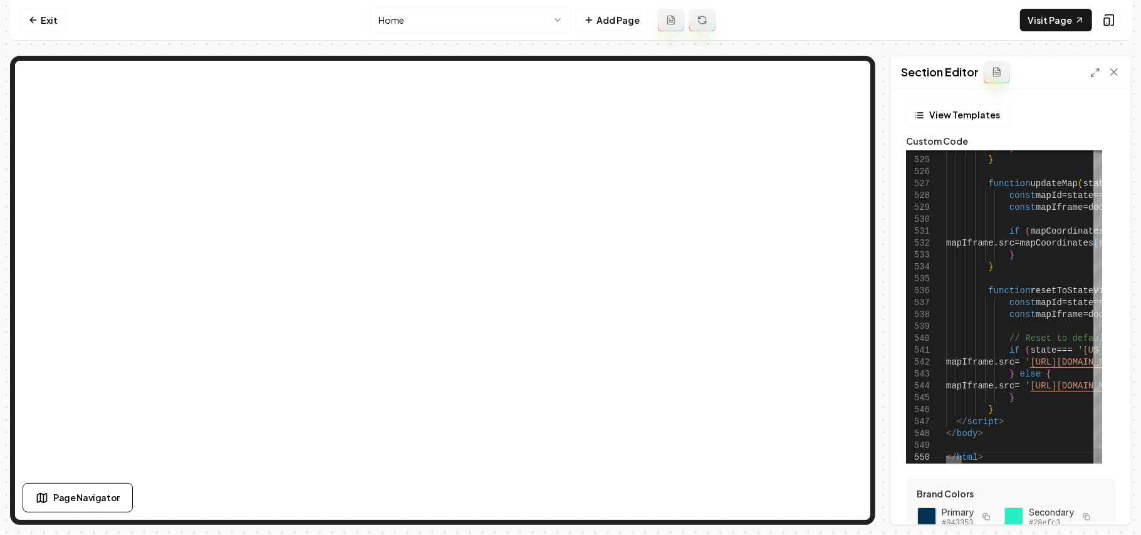
click at [946, 456] on div at bounding box center [954, 460] width 16 height 8
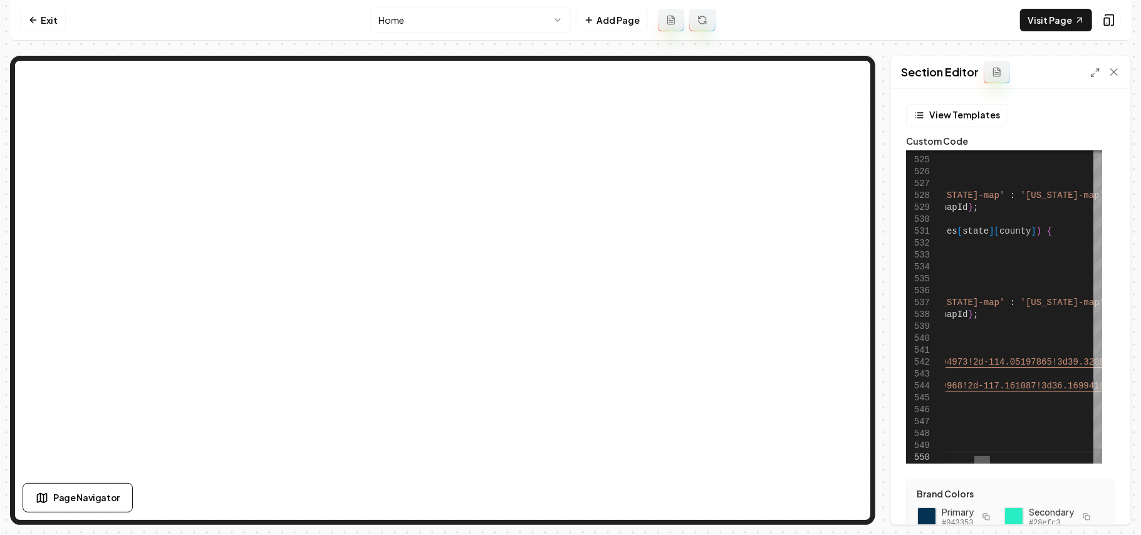
click at [983, 457] on div at bounding box center [1019, 460] width 147 height 8
click at [975, 459] on div at bounding box center [983, 460] width 16 height 8
click at [984, 456] on div at bounding box center [1019, 460] width 147 height 8
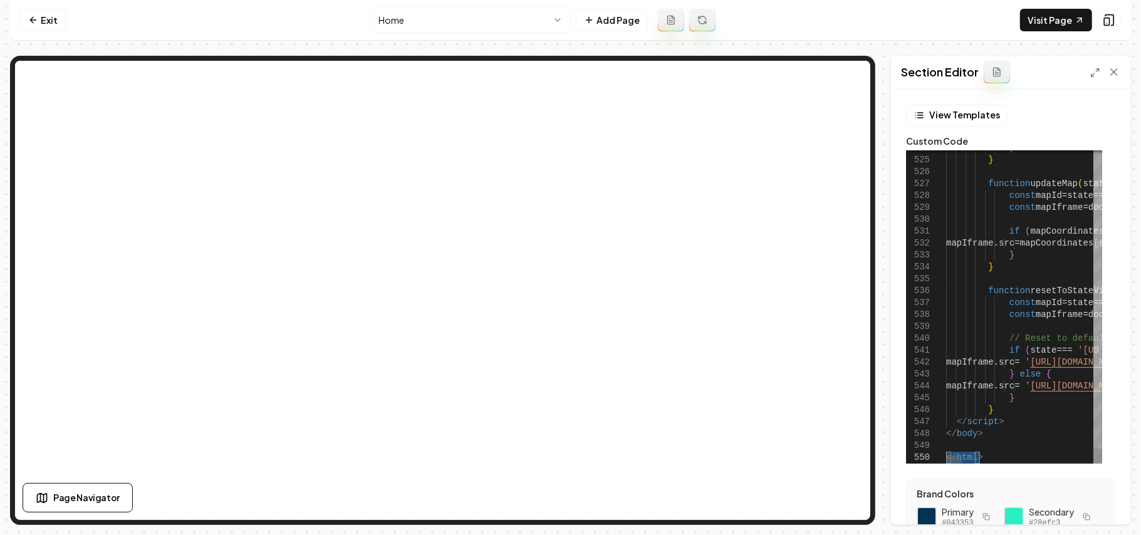
drag, startPoint x: 985, startPoint y: 455, endPoint x: 861, endPoint y: 455, distance: 124.7
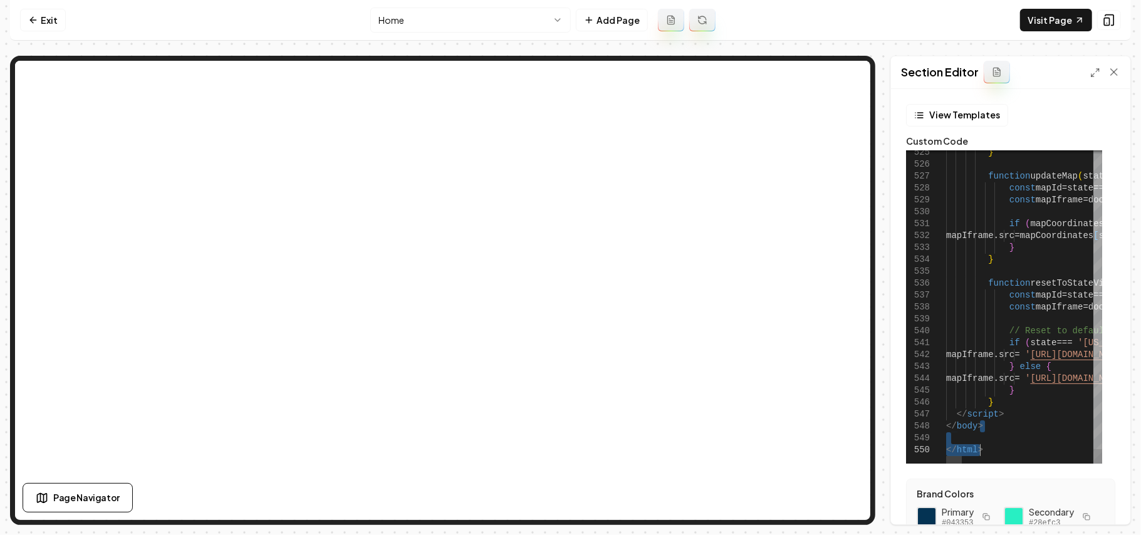
drag, startPoint x: 993, startPoint y: 434, endPoint x: 989, endPoint y: 482, distance: 48.5
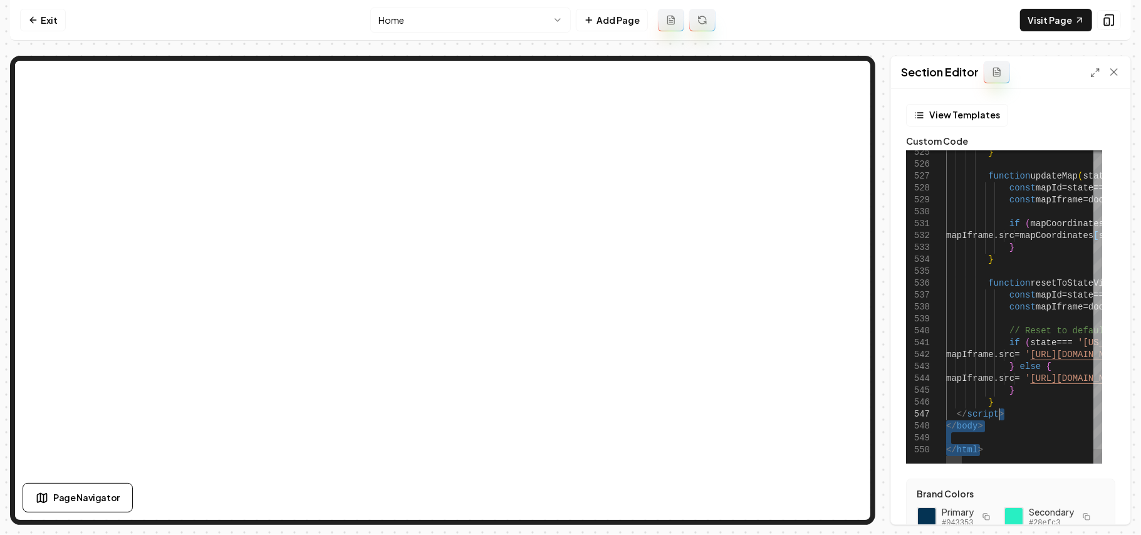
drag, startPoint x: 987, startPoint y: 449, endPoint x: 1013, endPoint y: 417, distance: 40.9
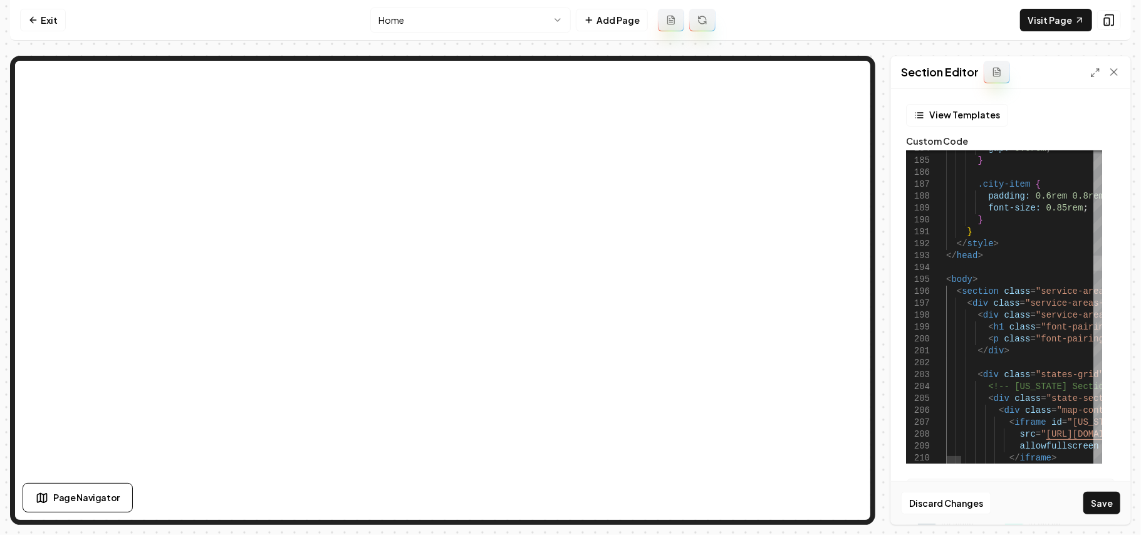
click at [1102, 259] on div at bounding box center [1098, 263] width 9 height 15
drag, startPoint x: 980, startPoint y: 281, endPoint x: 1013, endPoint y: 242, distance: 51.1
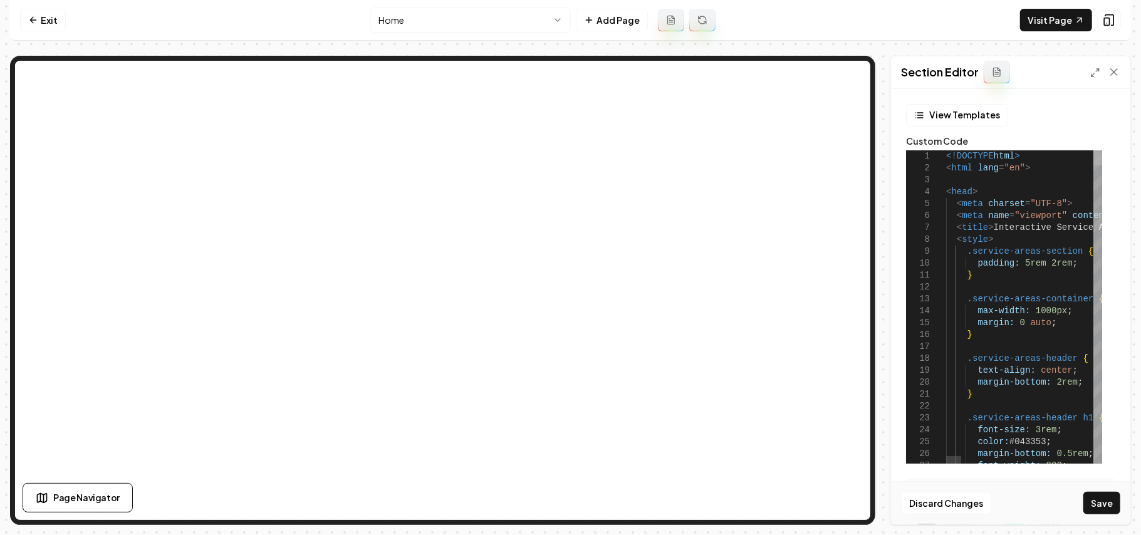
click at [1102, 150] on div at bounding box center [1098, 157] width 9 height 15
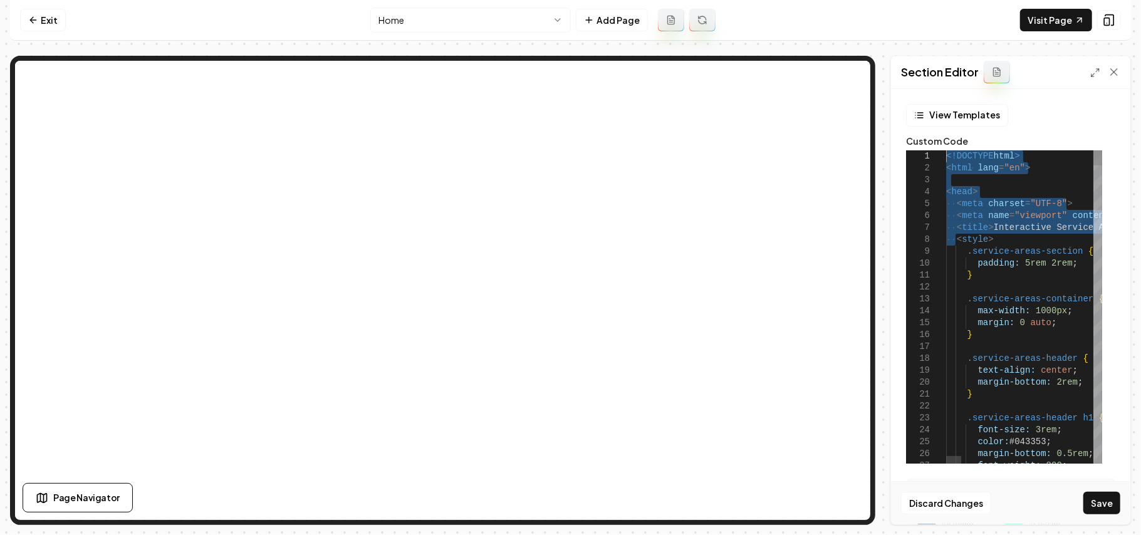
drag, startPoint x: 941, startPoint y: 152, endPoint x: 919, endPoint y: 88, distance: 67.6
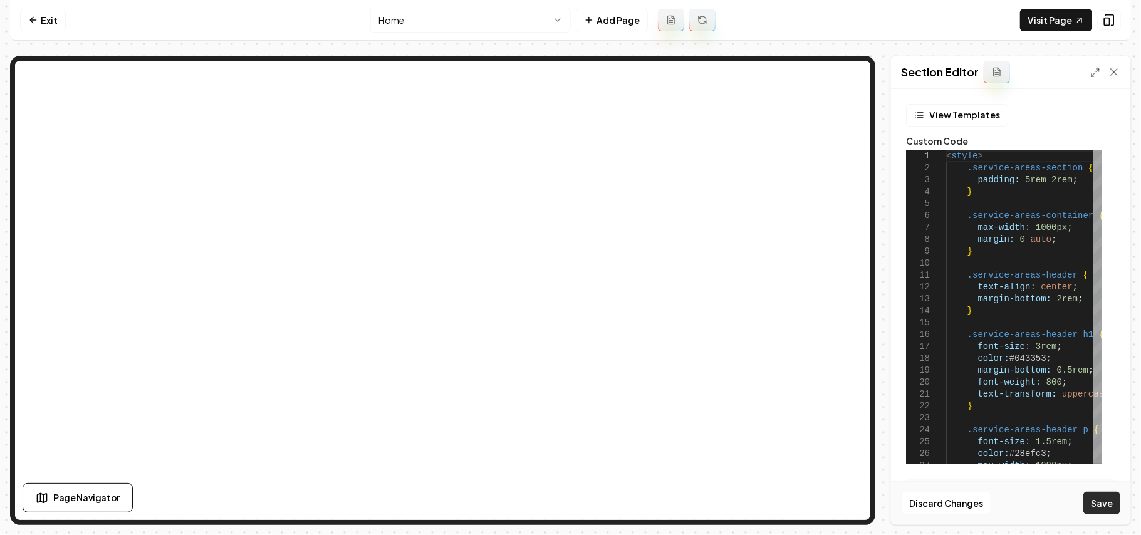
click at [1099, 505] on button "Save" at bounding box center [1102, 503] width 37 height 23
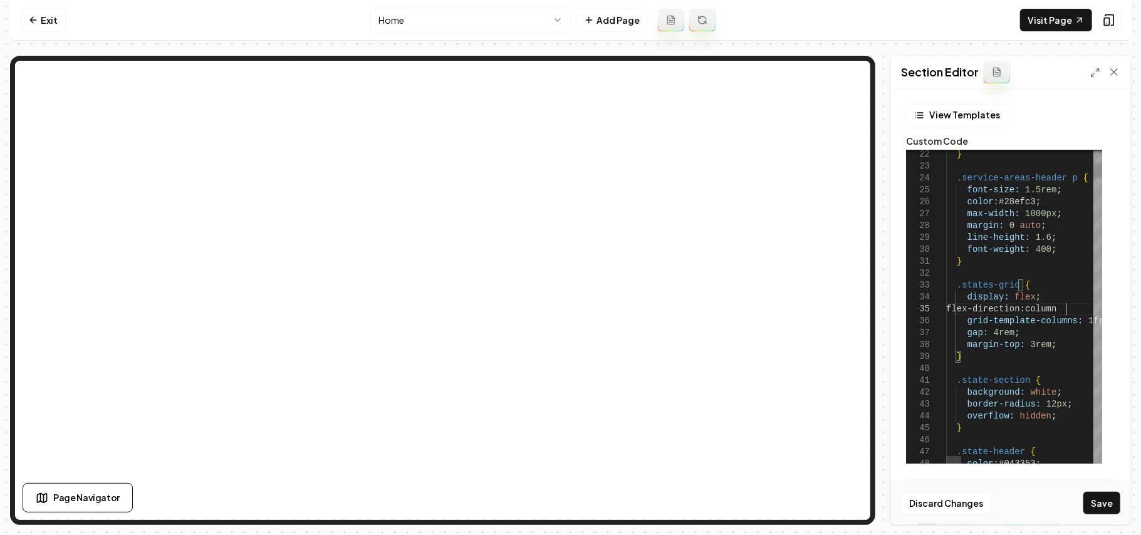
scroll to position [48, 124]
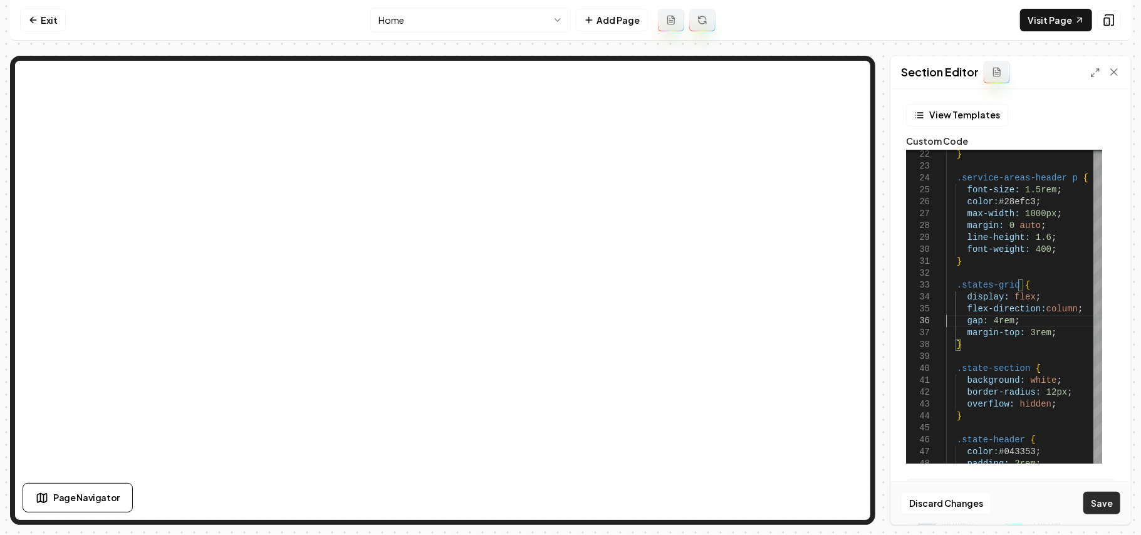
click at [1089, 495] on button "Save" at bounding box center [1102, 503] width 37 height 23
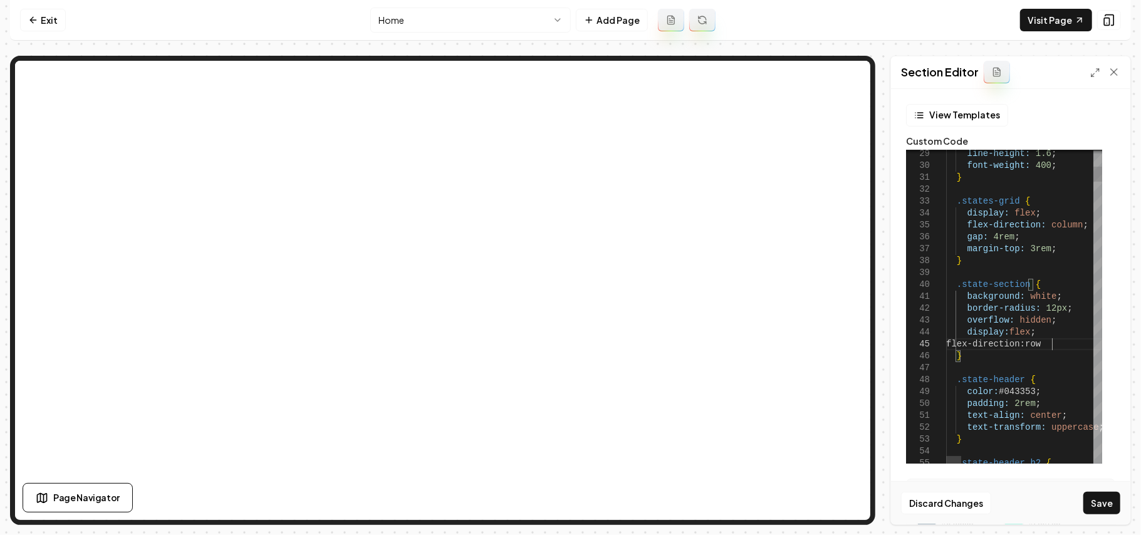
scroll to position [48, 108]
click at [1091, 500] on button "Save" at bounding box center [1102, 503] width 37 height 23
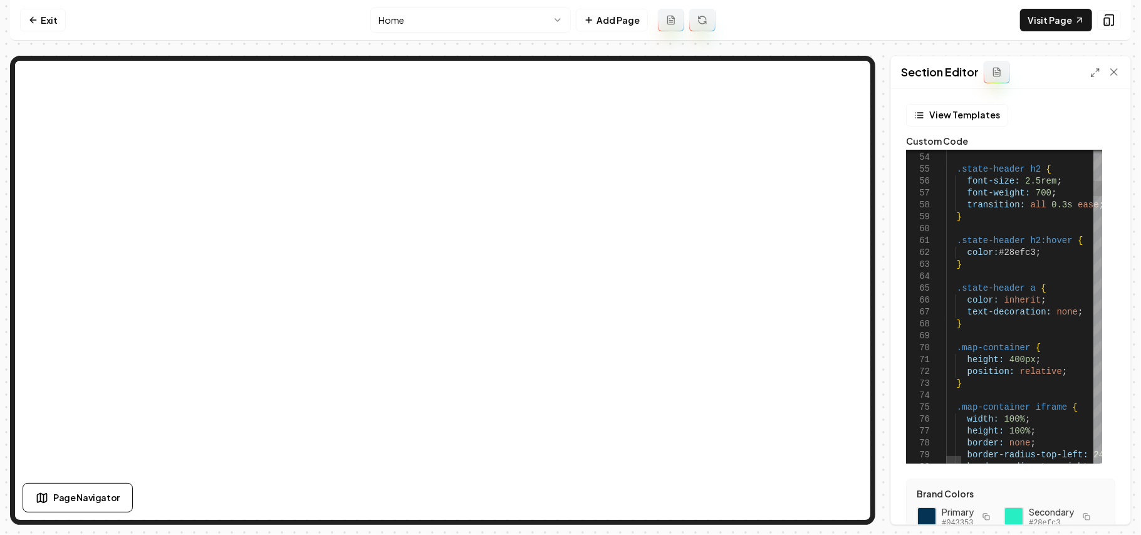
drag, startPoint x: 1044, startPoint y: 357, endPoint x: 1003, endPoint y: 362, distance: 40.4
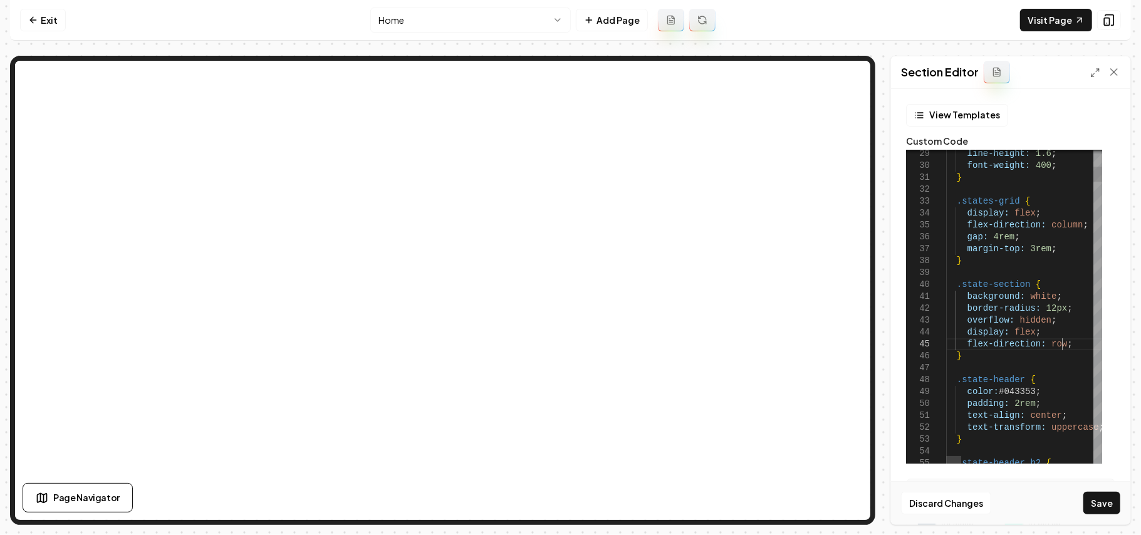
click at [1098, 505] on button "Save" at bounding box center [1102, 503] width 37 height 23
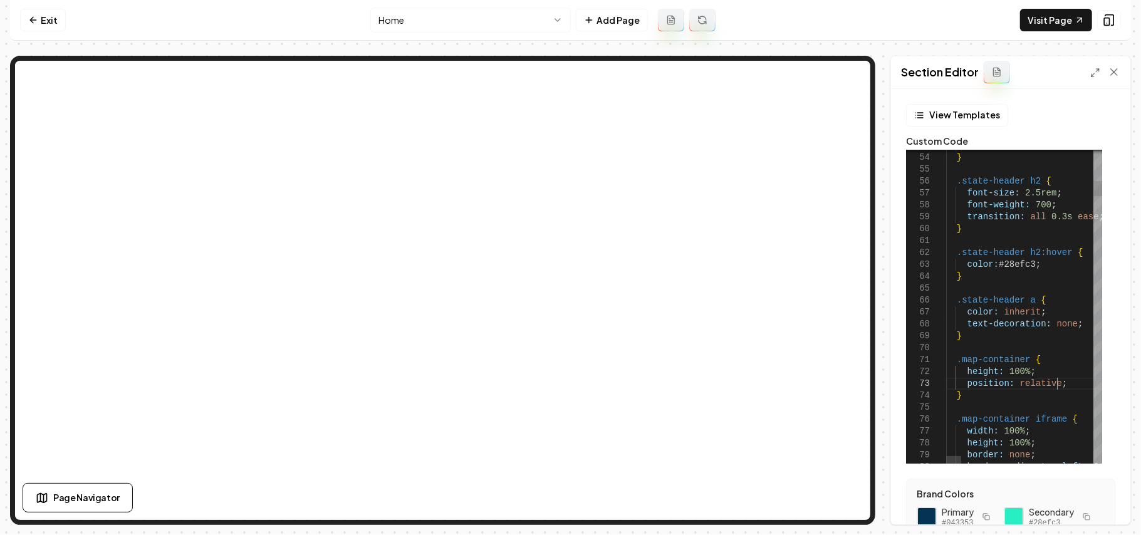
scroll to position [59, 0]
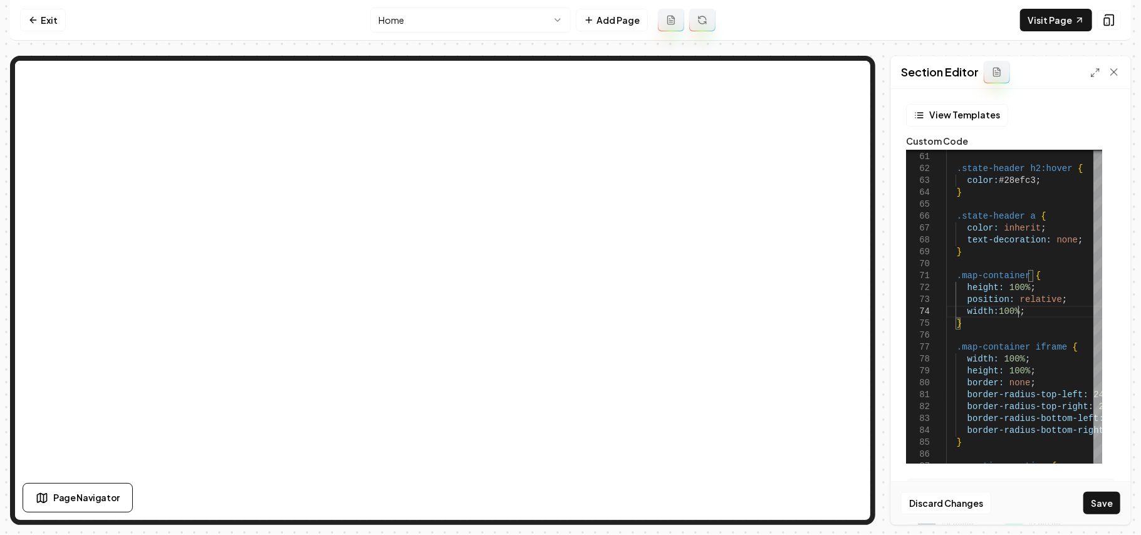
scroll to position [46, 71]
click at [1111, 512] on button "Save" at bounding box center [1102, 503] width 37 height 23
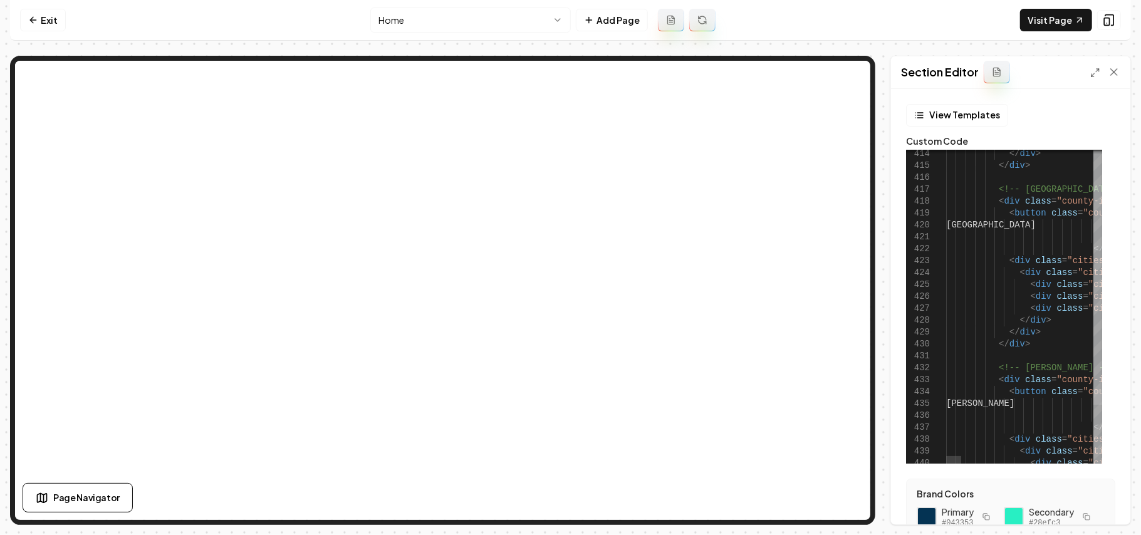
click at [1102, 392] on div at bounding box center [1098, 397] width 9 height 15
click at [1101, 74] on div at bounding box center [1106, 72] width 30 height 13
click at [1097, 71] on line at bounding box center [1097, 70] width 3 height 3
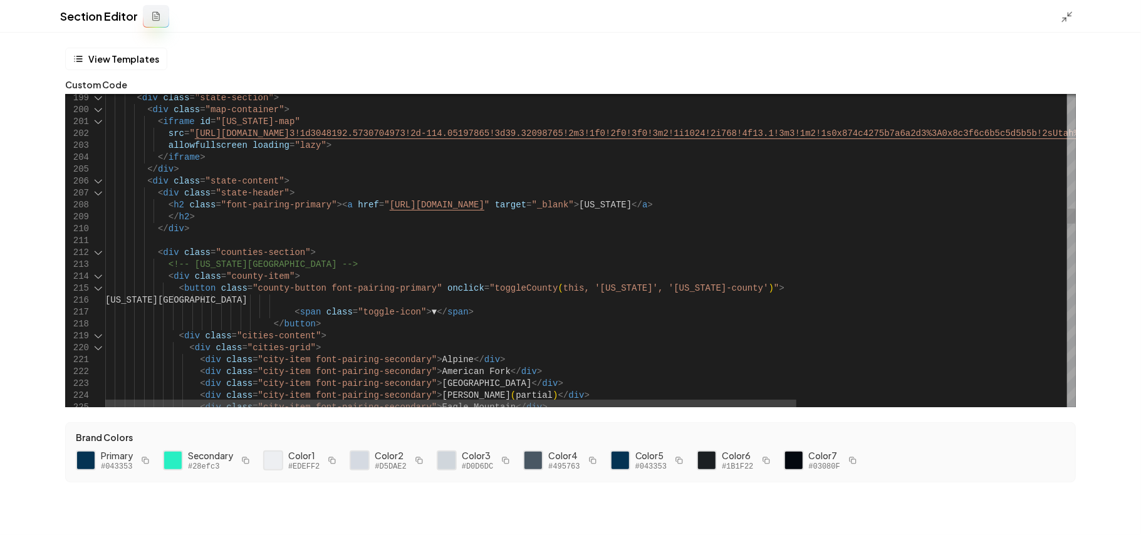
click at [93, 253] on div at bounding box center [98, 253] width 16 height 12
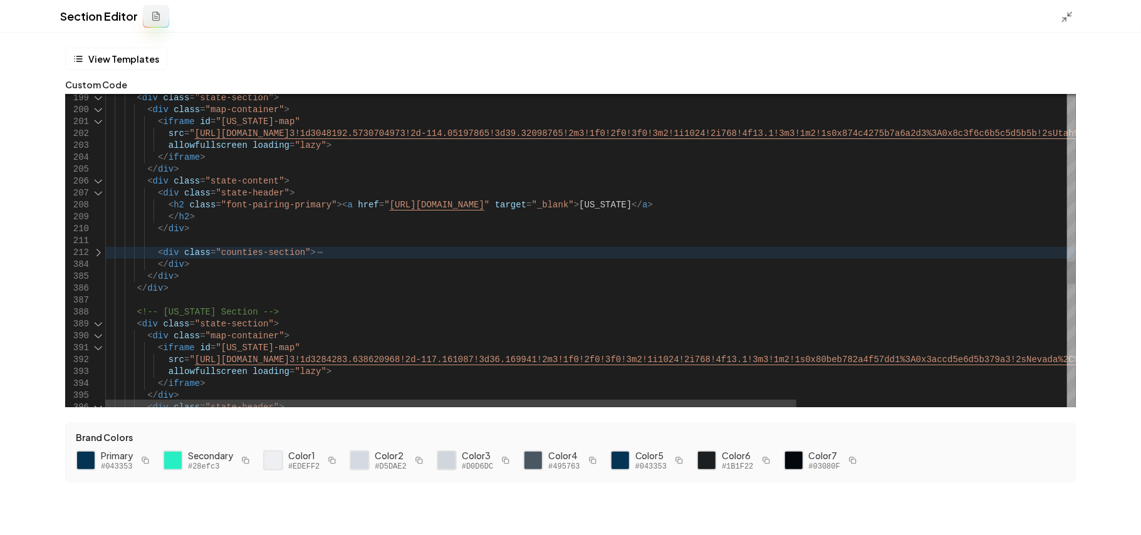
drag, startPoint x: 202, startPoint y: 183, endPoint x: 264, endPoint y: 182, distance: 62.7
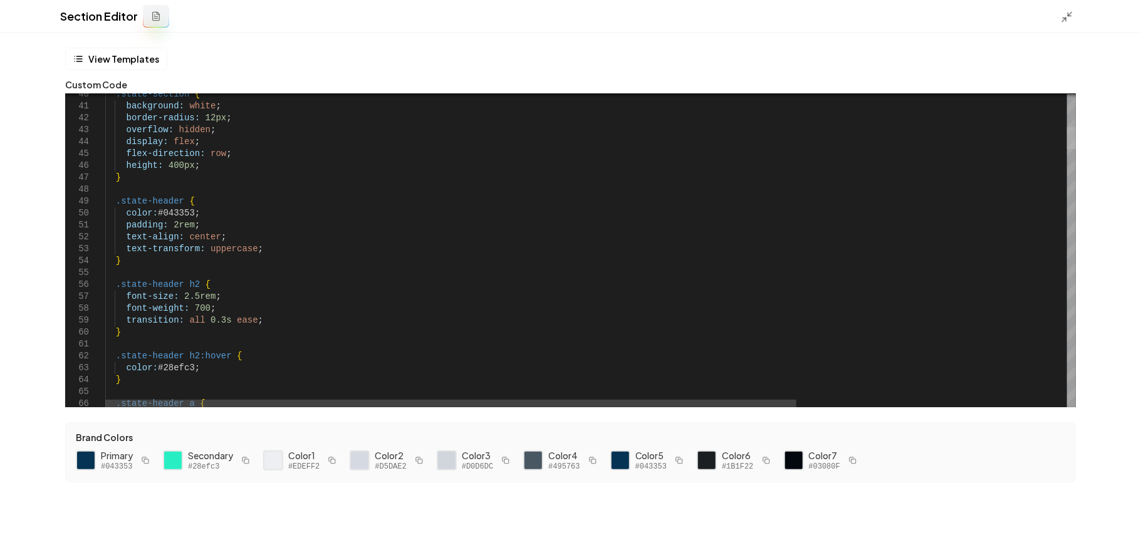
click at [1076, 130] on div at bounding box center [1071, 138] width 9 height 22
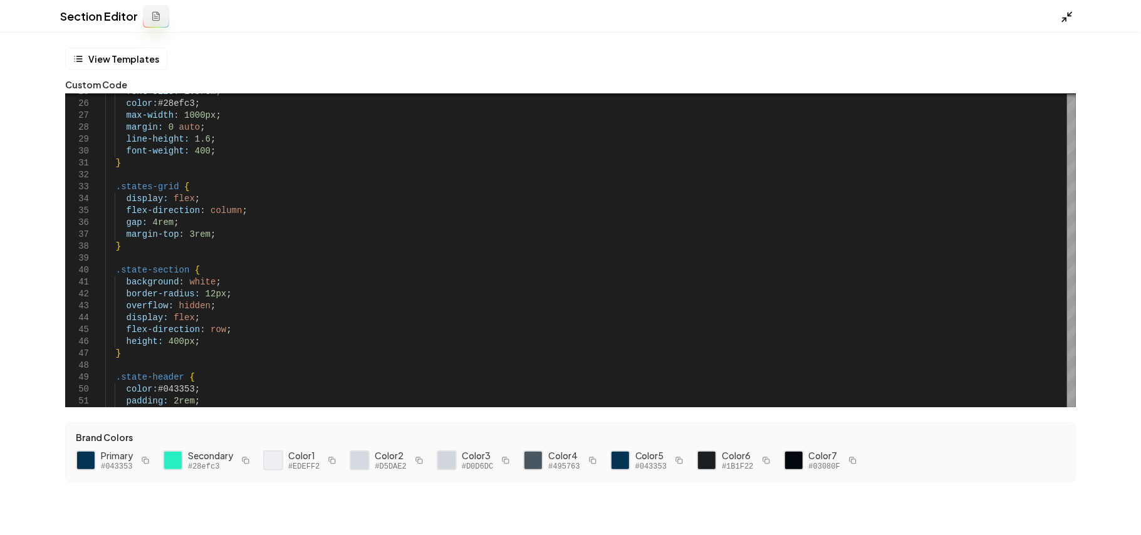
click at [1071, 18] on icon at bounding box center [1067, 17] width 13 height 13
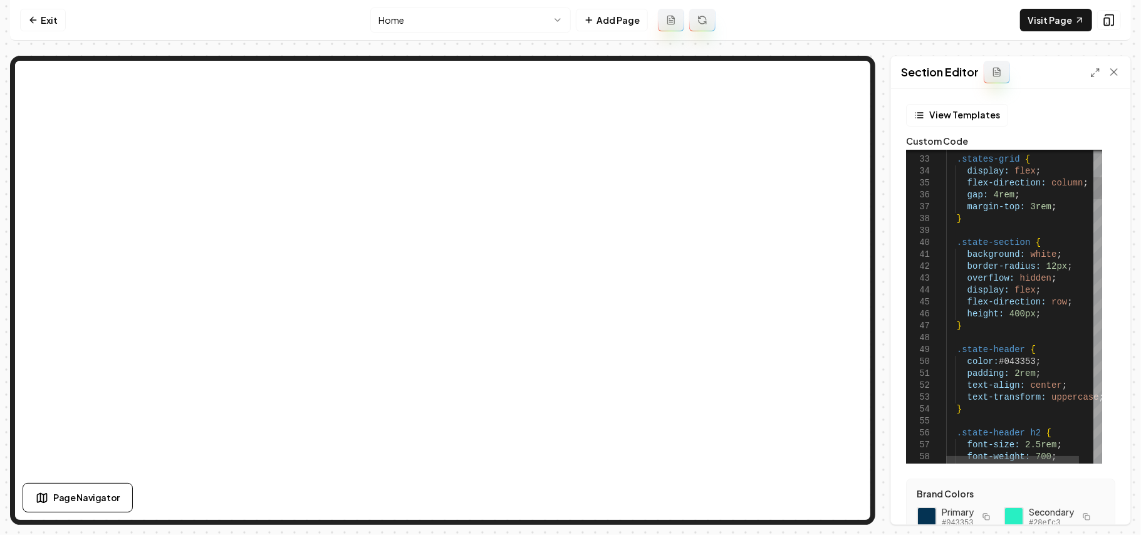
click at [977, 324] on div "}" at bounding box center [1032, 326] width 172 height 12
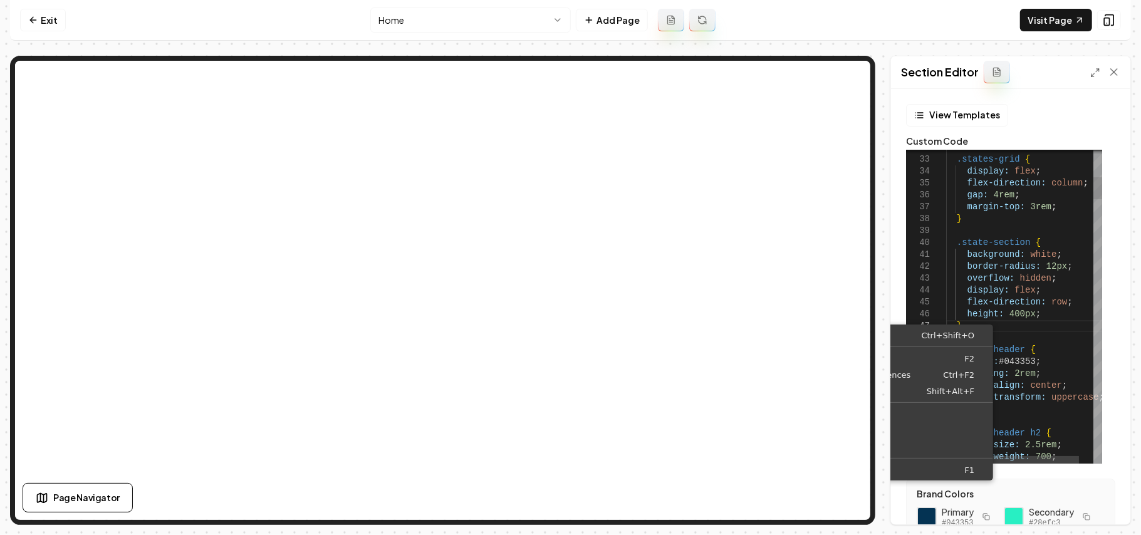
scroll to position [46, 13]
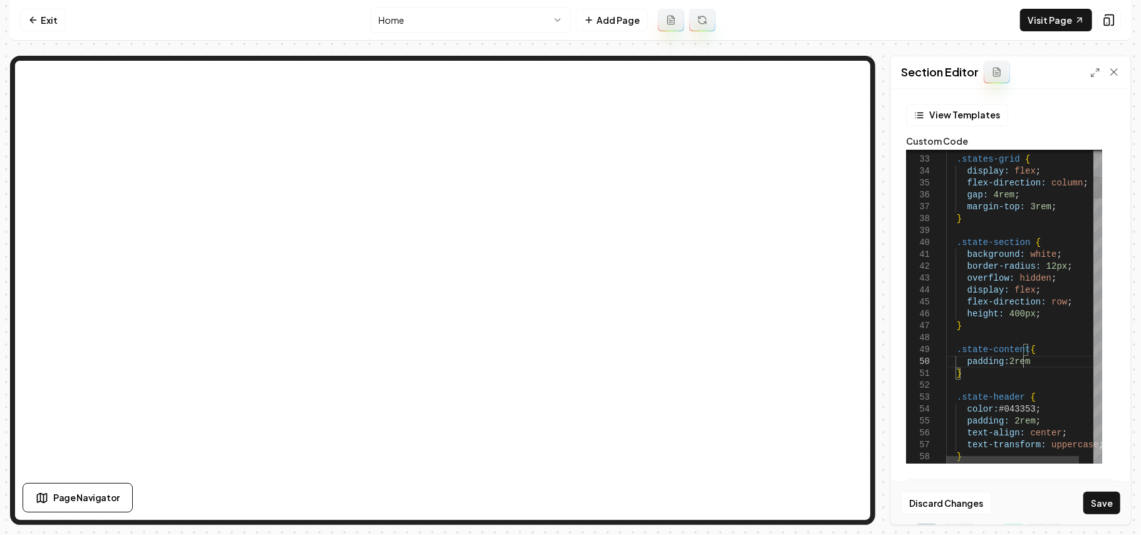
scroll to position [107, 81]
click at [1103, 499] on button "Save" at bounding box center [1102, 503] width 37 height 23
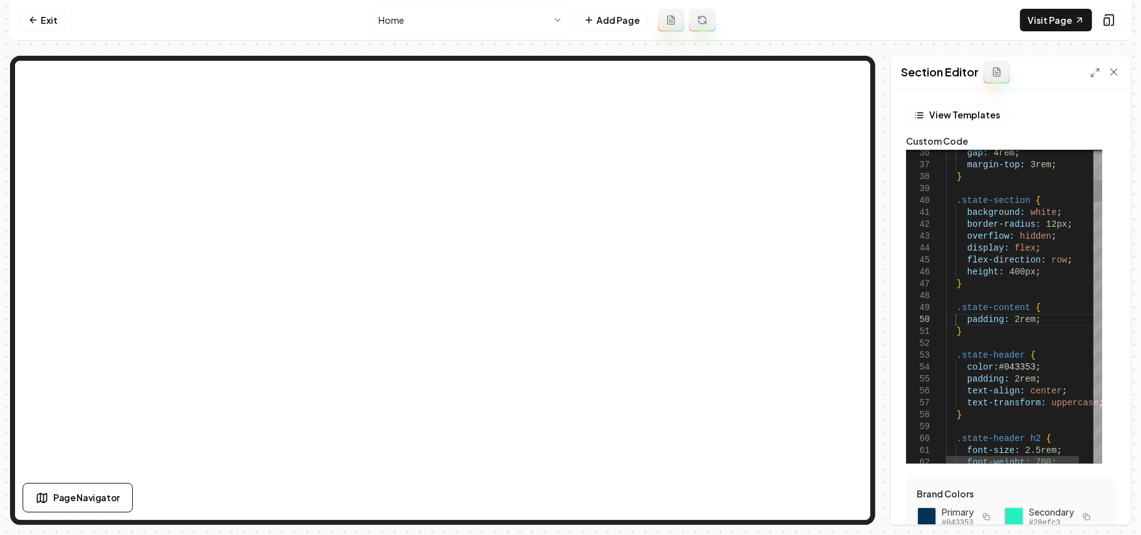
scroll to position [107, 0]
drag, startPoint x: 1051, startPoint y: 382, endPoint x: 1059, endPoint y: 366, distance: 17.4
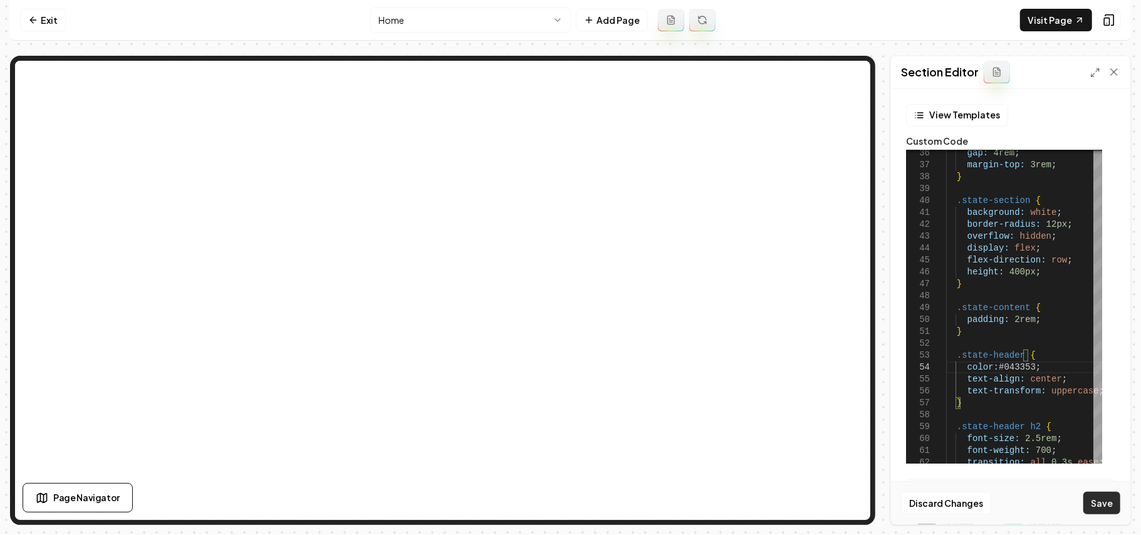
click at [1096, 494] on button "Save" at bounding box center [1102, 503] width 37 height 23
click at [1039, 21] on link "Visit Page" at bounding box center [1056, 20] width 72 height 23
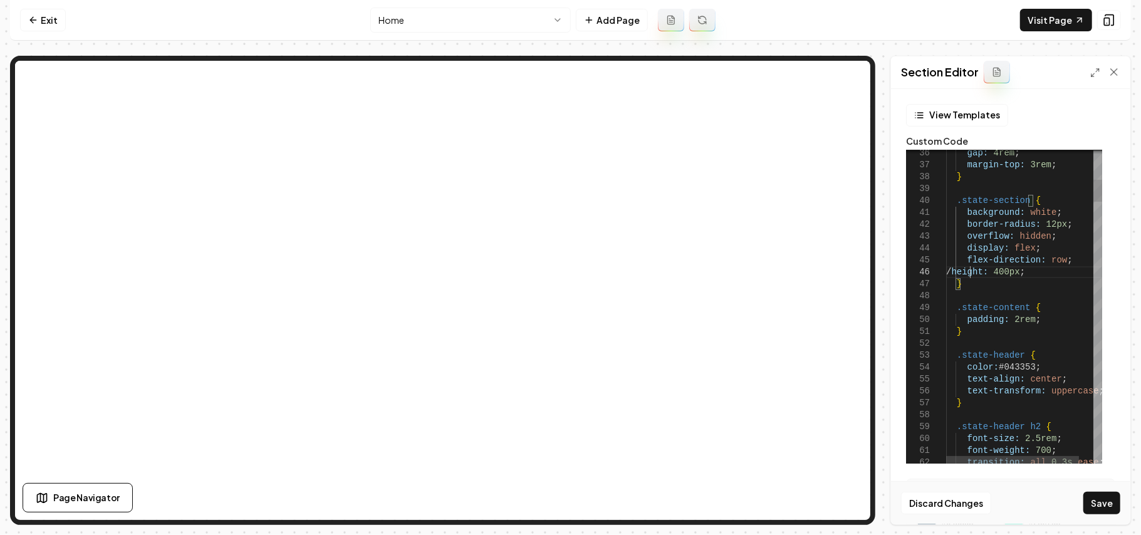
scroll to position [70, 28]
click at [1096, 502] on button "Save" at bounding box center [1102, 503] width 37 height 23
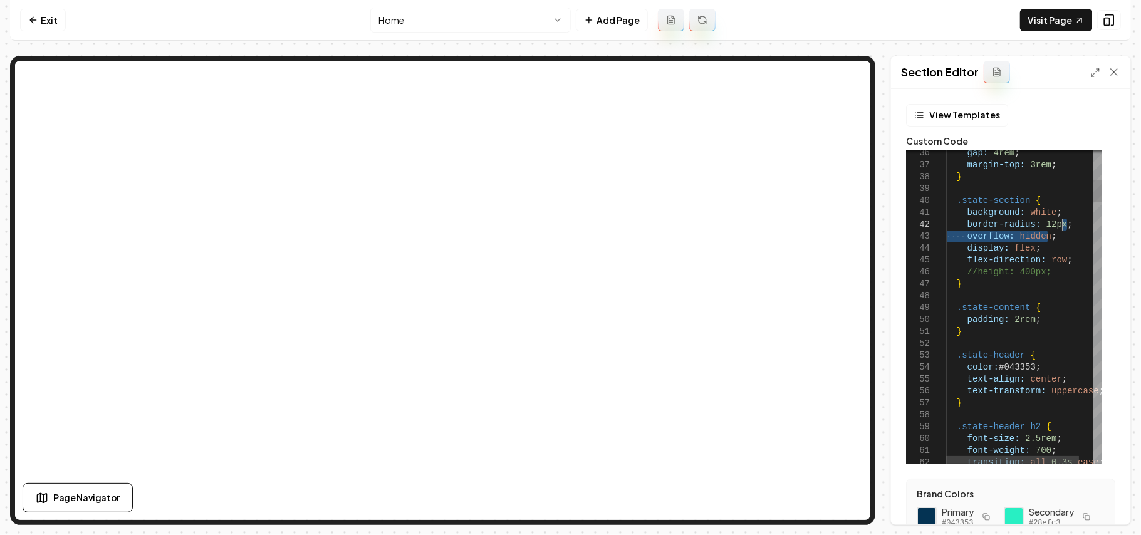
drag, startPoint x: 1059, startPoint y: 239, endPoint x: 1066, endPoint y: 226, distance: 15.2
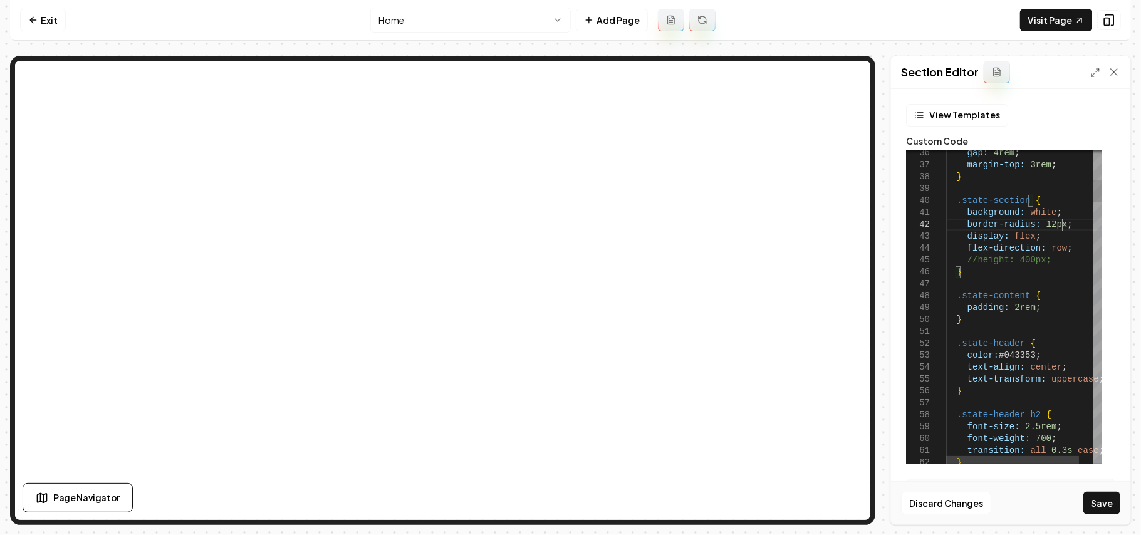
click at [1108, 502] on button "Save" at bounding box center [1102, 503] width 37 height 23
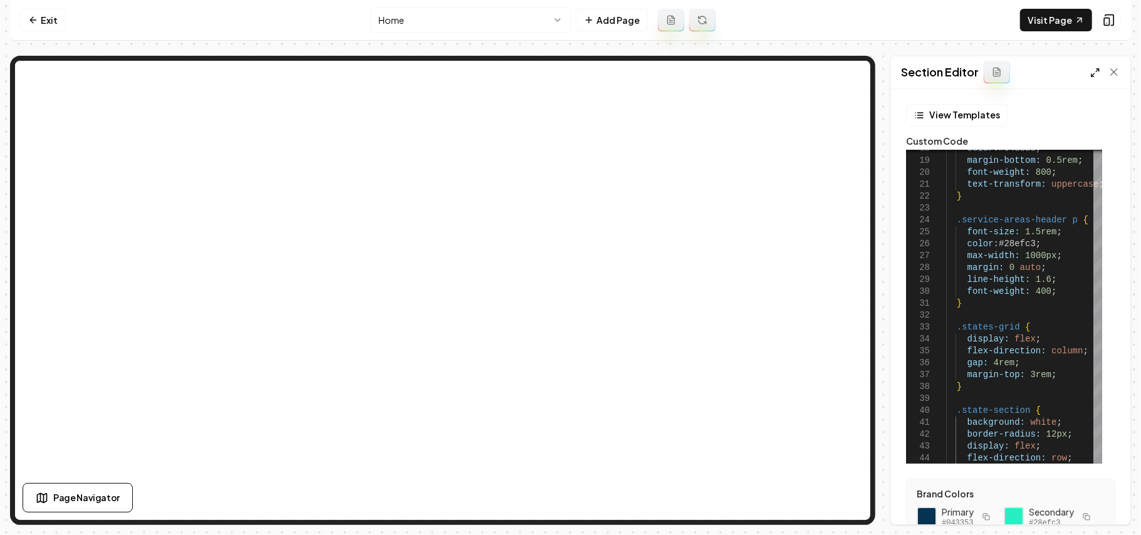
click at [1096, 76] on icon at bounding box center [1096, 73] width 10 height 10
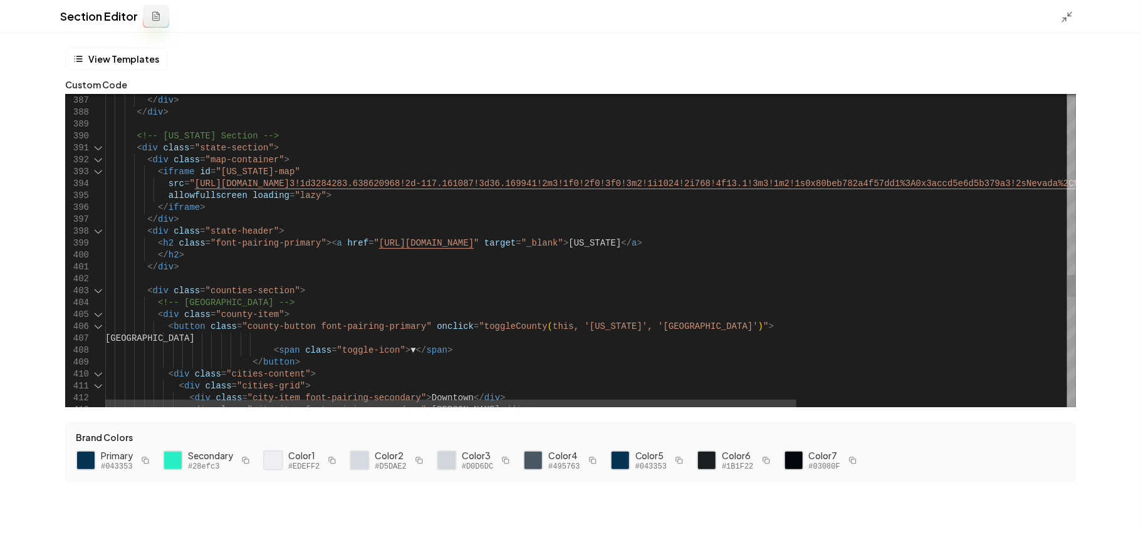
click at [93, 291] on div at bounding box center [98, 291] width 16 height 12
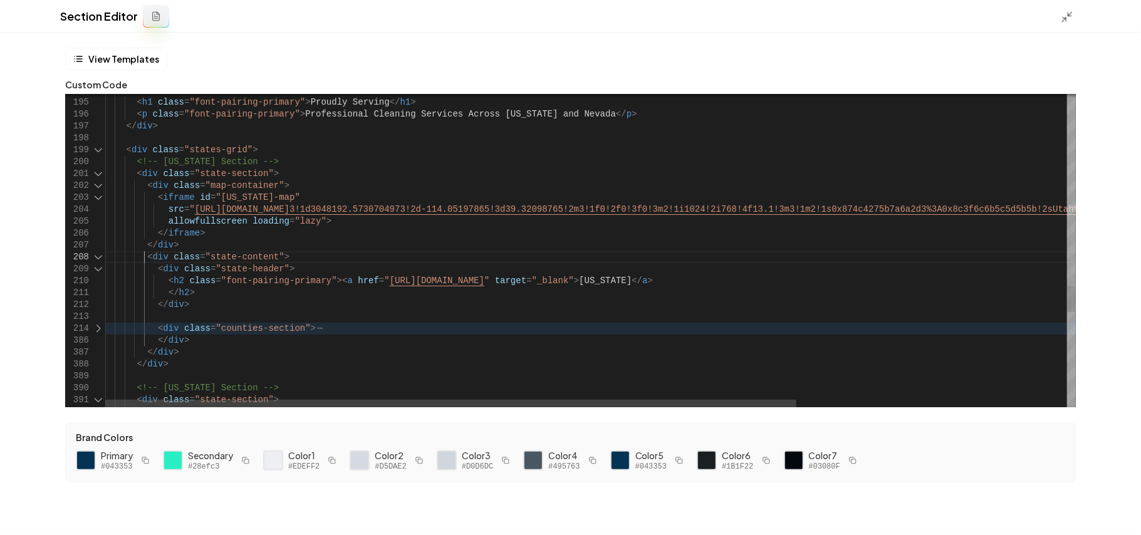
scroll to position [70, 19]
drag, startPoint x: 143, startPoint y: 256, endPoint x: 284, endPoint y: 258, distance: 141.0
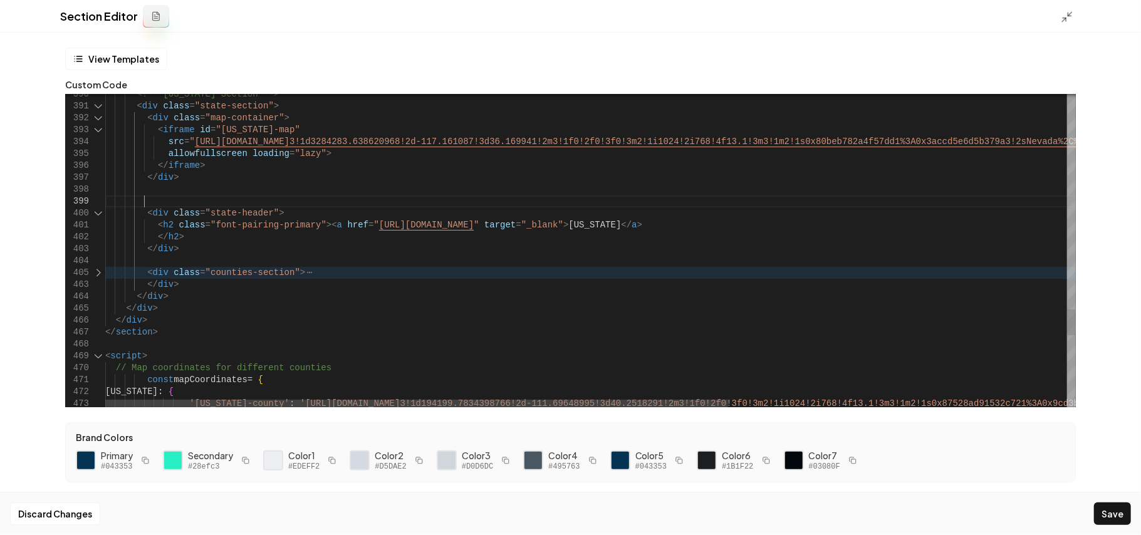
scroll to position [83, 38]
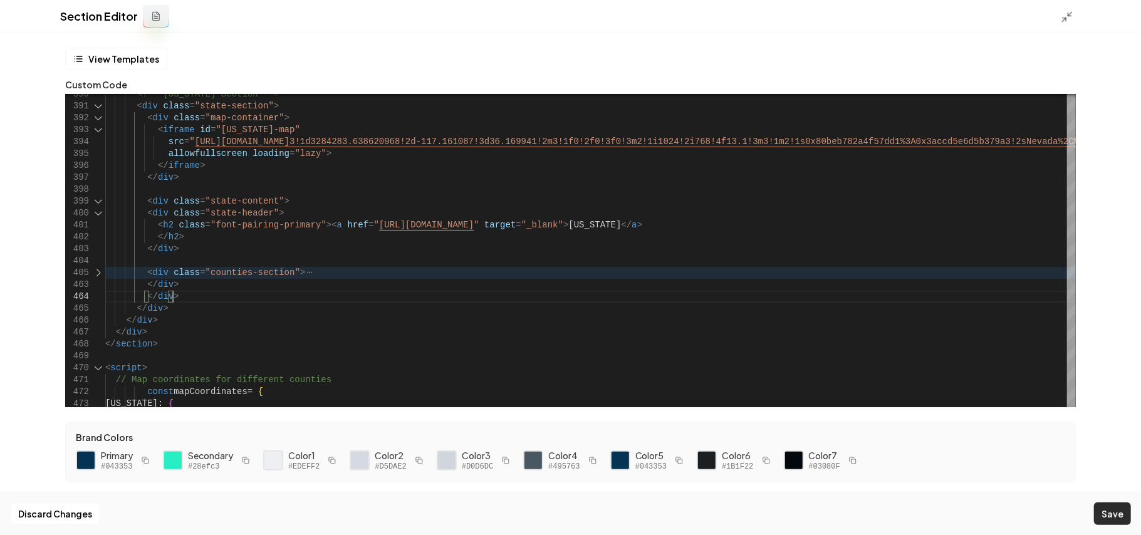
click at [1109, 509] on button "Save" at bounding box center [1112, 514] width 37 height 23
click at [1066, 11] on icon at bounding box center [1067, 17] width 13 height 13
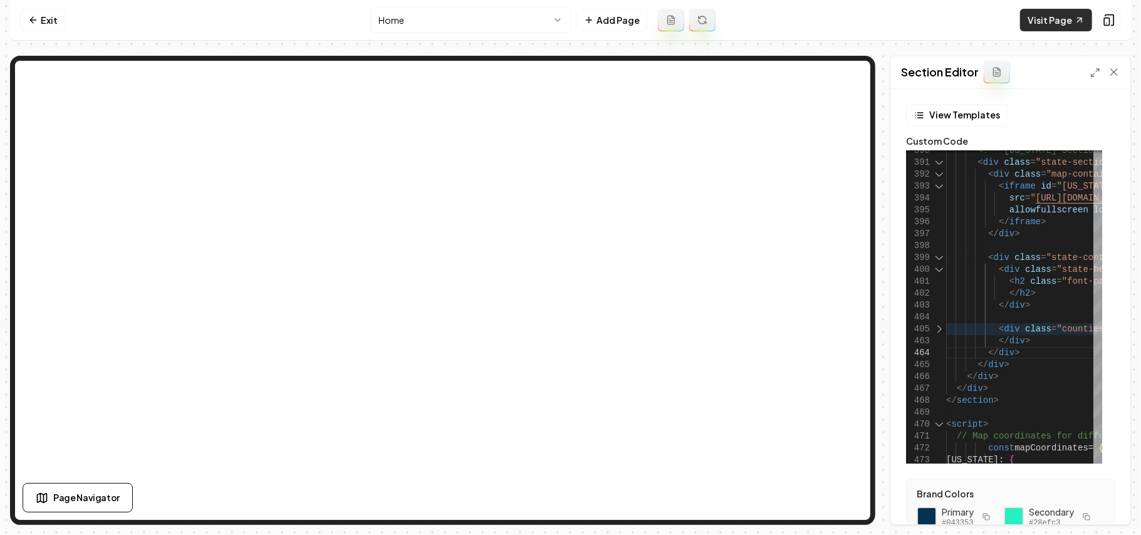
click at [1048, 14] on link "Visit Page" at bounding box center [1056, 20] width 72 height 23
click at [1091, 71] on icon at bounding box center [1096, 73] width 10 height 10
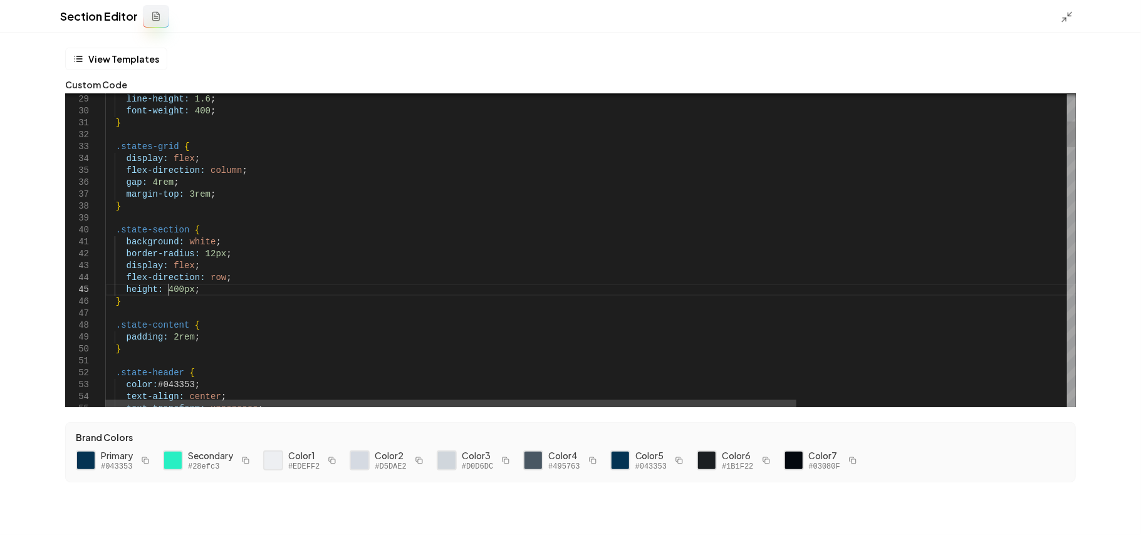
scroll to position [130, 41]
drag, startPoint x: 162, startPoint y: 289, endPoint x: 188, endPoint y: 289, distance: 26.3
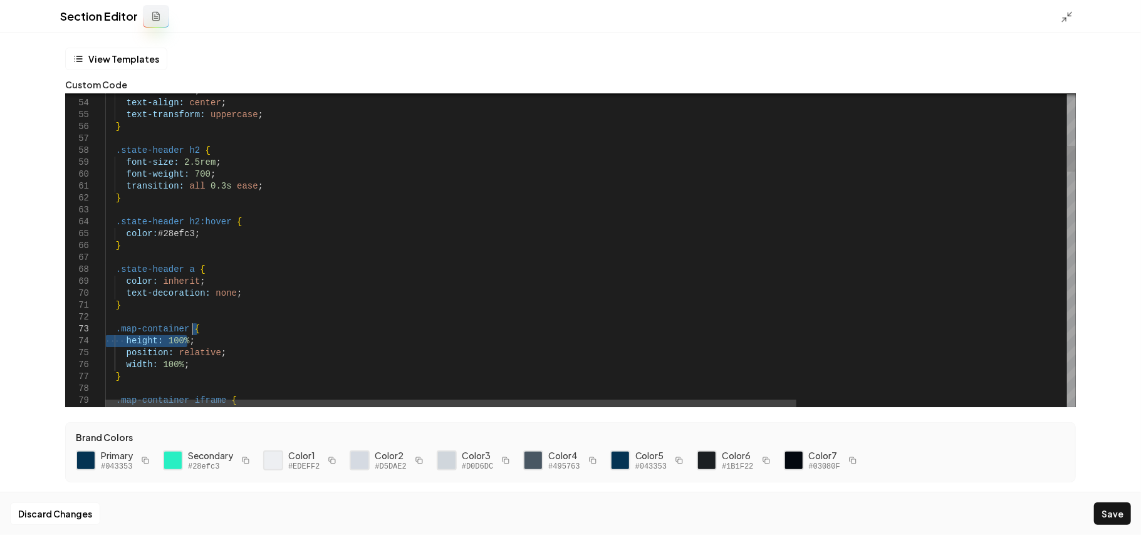
drag, startPoint x: 201, startPoint y: 341, endPoint x: 201, endPoint y: 332, distance: 8.8
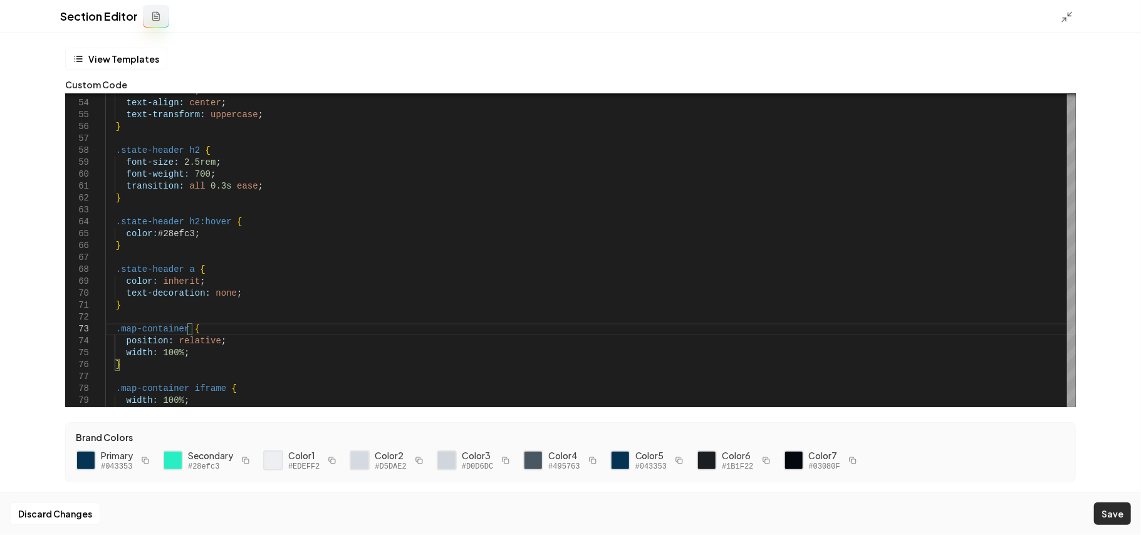
type textarea "**********"
click at [1122, 512] on button "Save" at bounding box center [1112, 514] width 37 height 23
click at [1071, 20] on icon at bounding box center [1067, 17] width 13 height 13
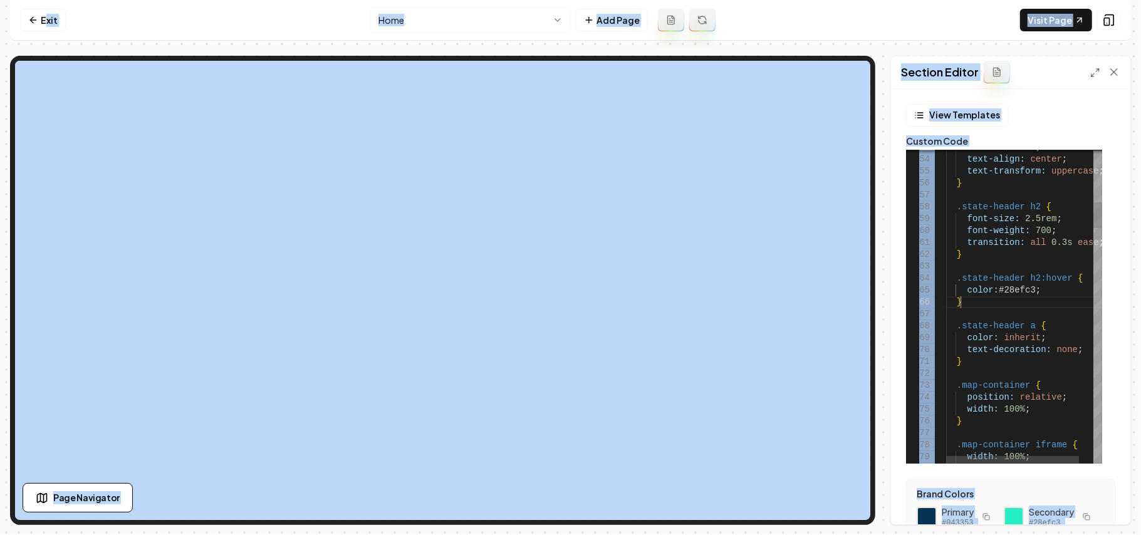
scroll to position [58, 85]
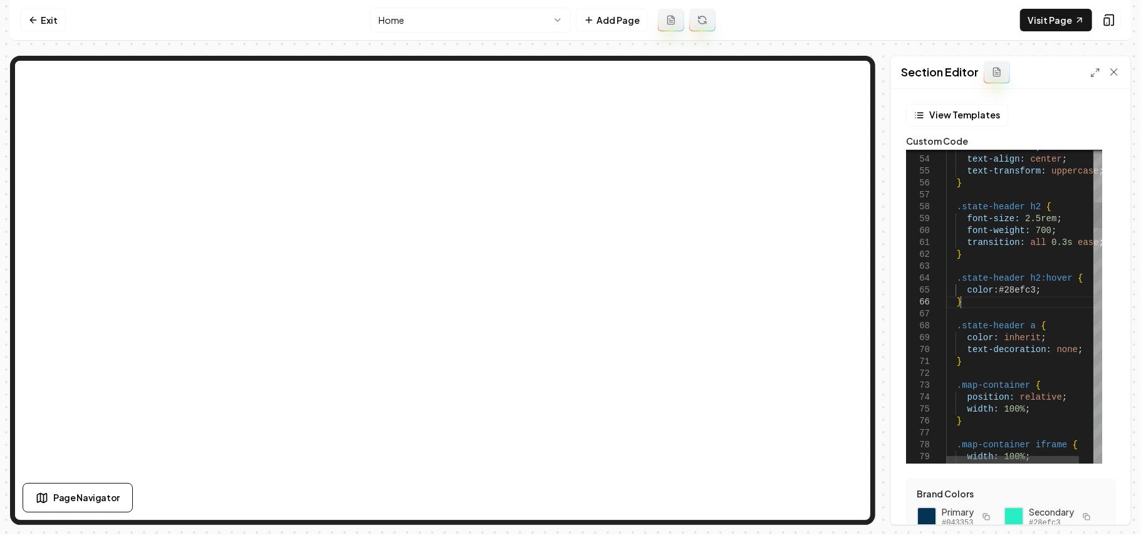
type textarea "**********"
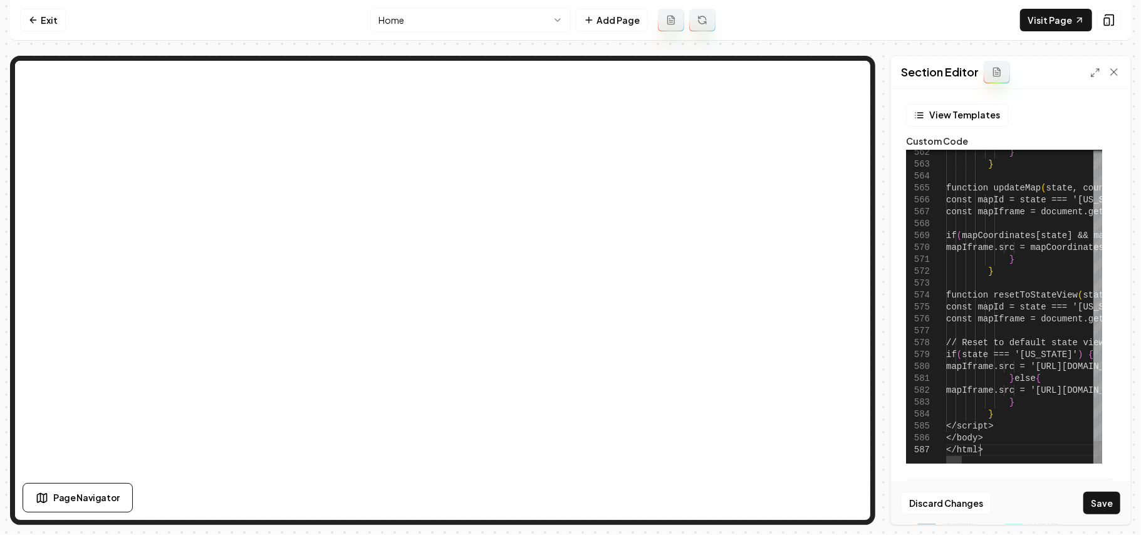
scroll to position [11, 0]
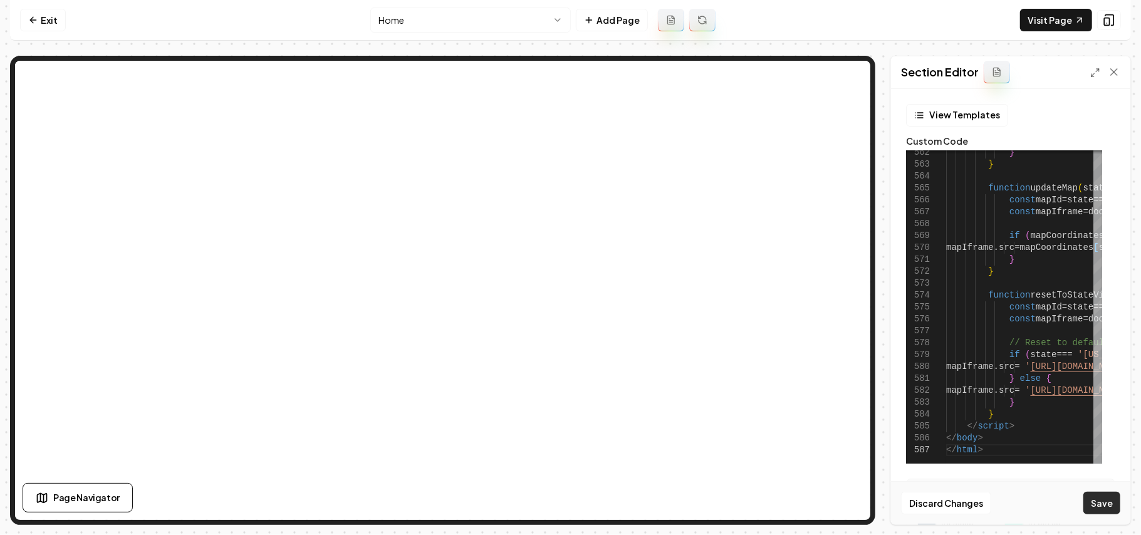
click at [1098, 502] on button "Save" at bounding box center [1102, 503] width 37 height 23
click at [1098, 502] on div "Discard Changes Save" at bounding box center [1010, 502] width 239 height 43
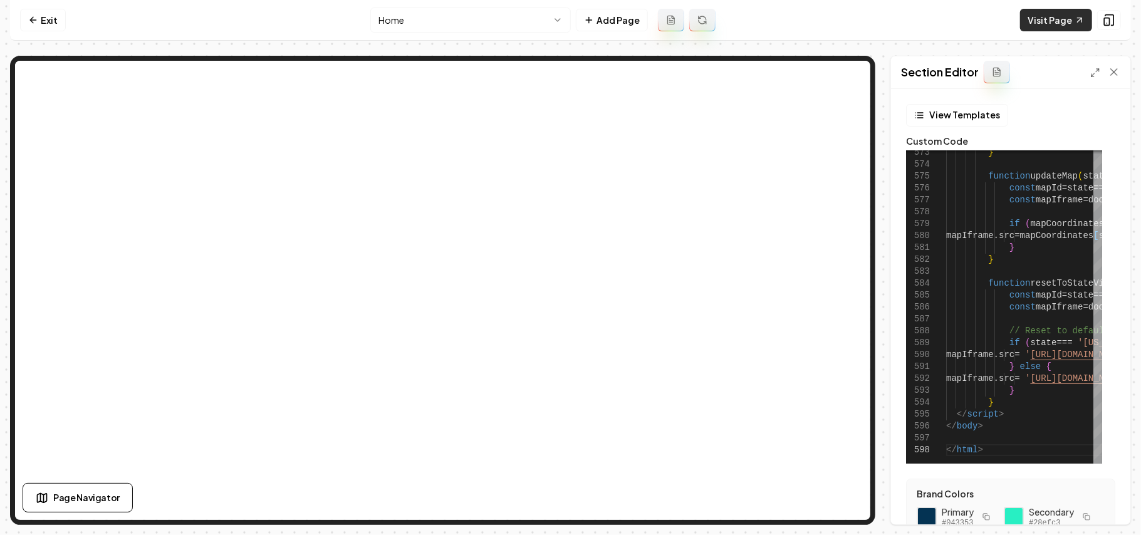
click at [1039, 24] on link "Visit Page" at bounding box center [1056, 20] width 72 height 23
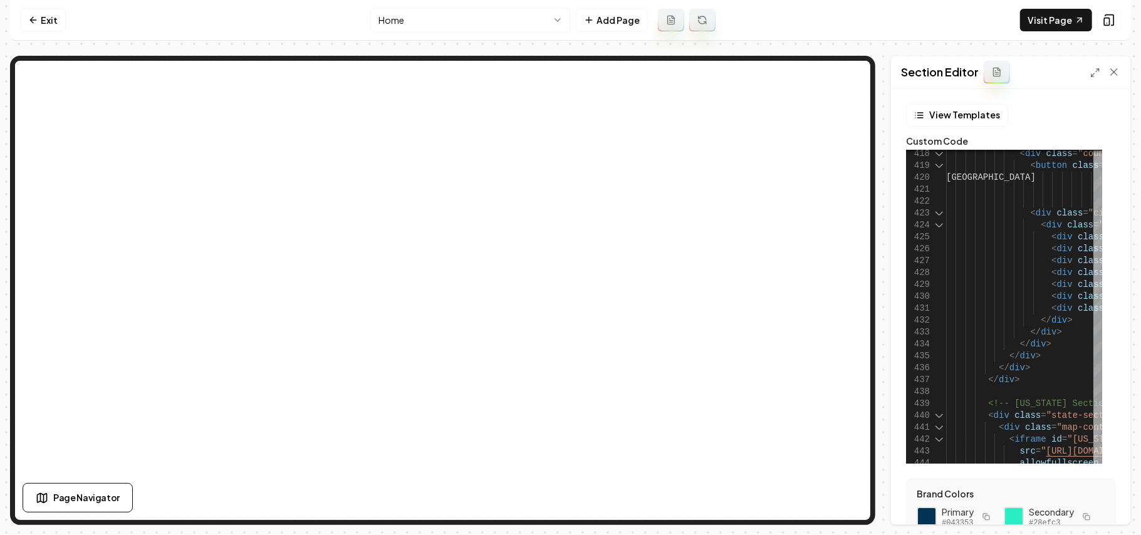
click at [1094, 78] on div at bounding box center [1106, 72] width 30 height 13
click at [1092, 81] on div "Section Editor" at bounding box center [1010, 72] width 239 height 33
click at [1092, 73] on icon at bounding box center [1096, 73] width 10 height 10
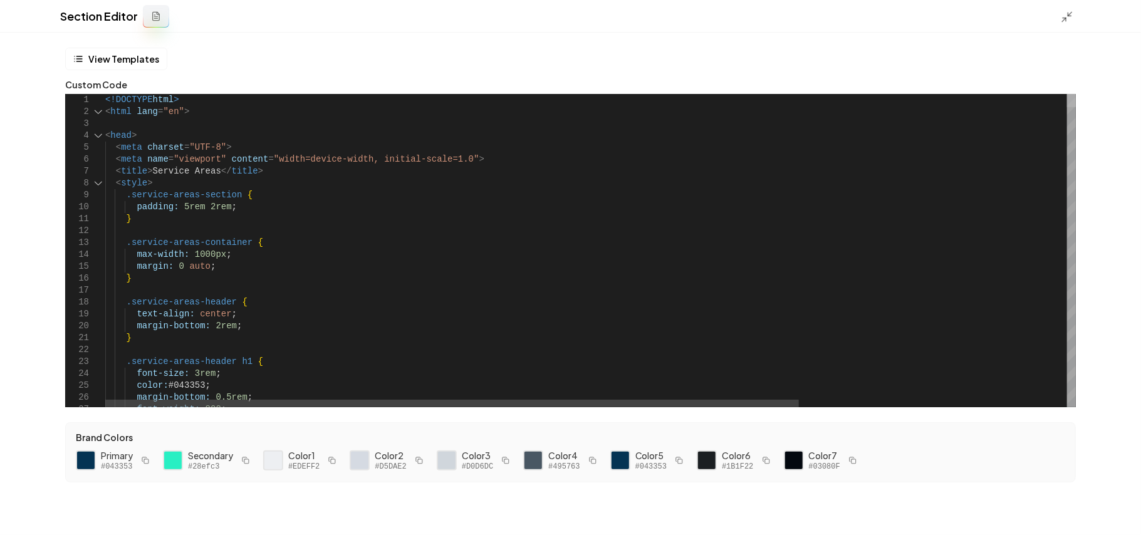
click at [1076, 94] on div at bounding box center [1071, 100] width 9 height 13
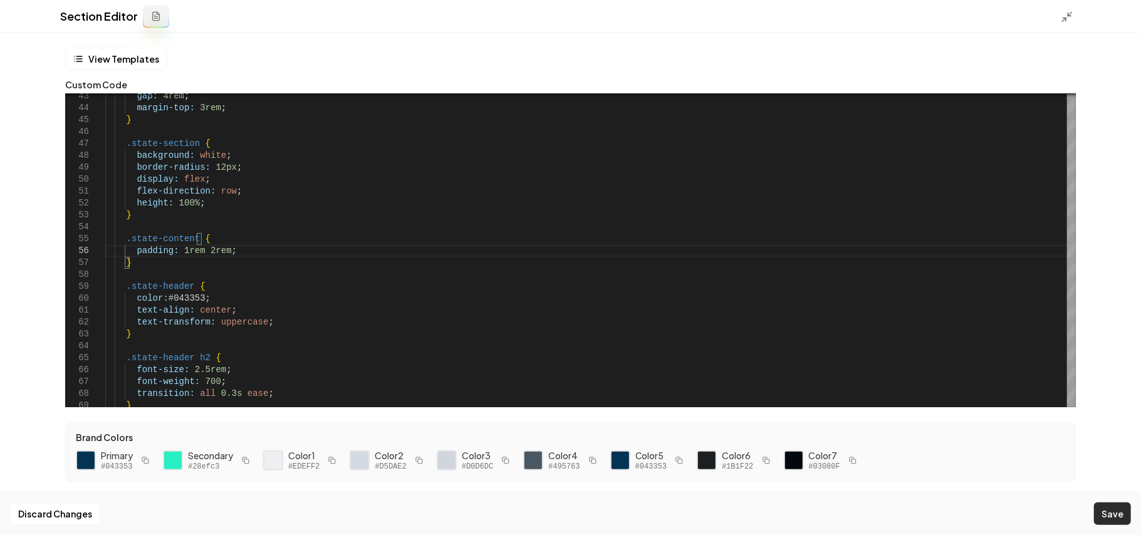
click at [1117, 522] on button "Save" at bounding box center [1112, 514] width 37 height 23
click at [1059, 18] on div "Section Editor" at bounding box center [570, 16] width 1141 height 33
click at [1066, 18] on line at bounding box center [1065, 20] width 4 height 4
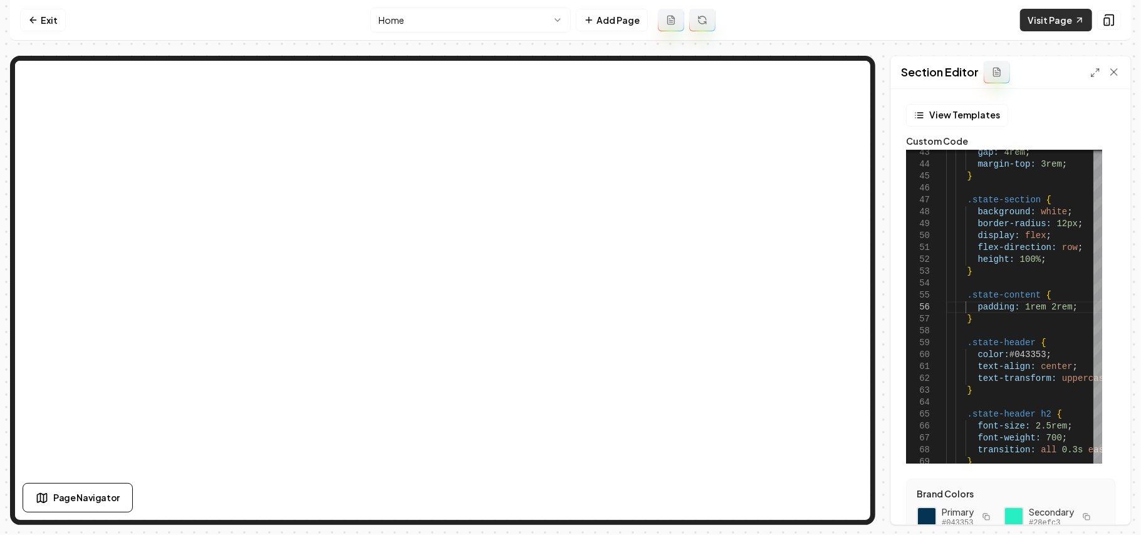
click at [1042, 16] on link "Visit Page" at bounding box center [1056, 20] width 72 height 23
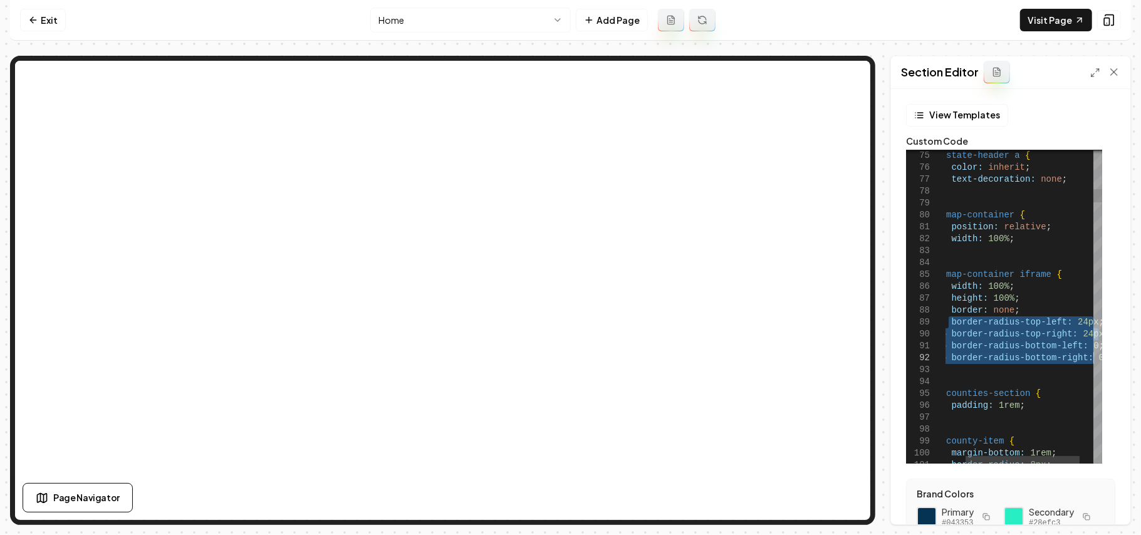
drag, startPoint x: 974, startPoint y: 325, endPoint x: 1134, endPoint y: 357, distance: 163.6
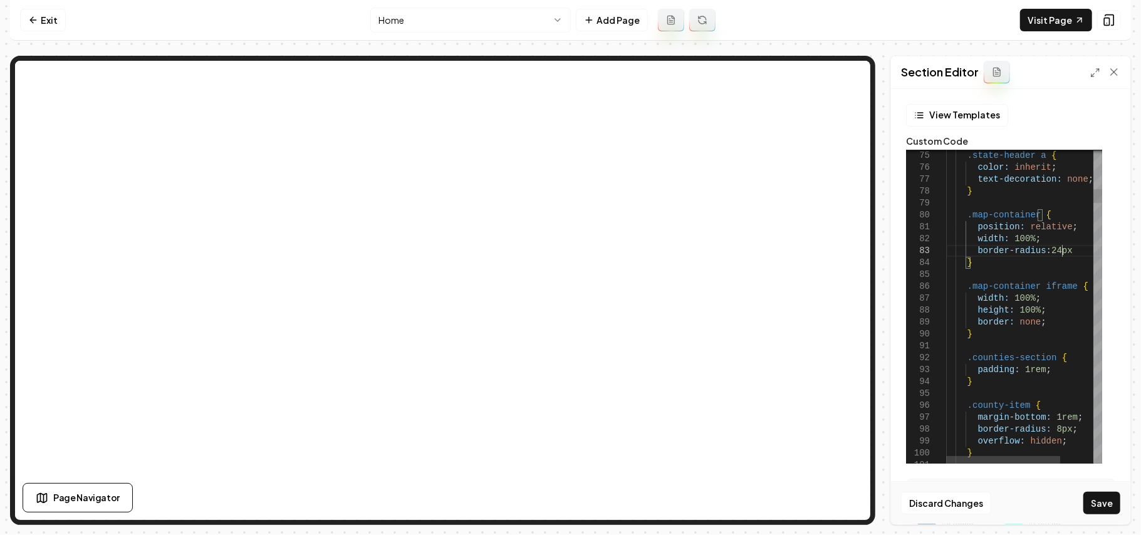
scroll to position [34, 118]
click at [1094, 510] on button "Save" at bounding box center [1102, 503] width 37 height 23
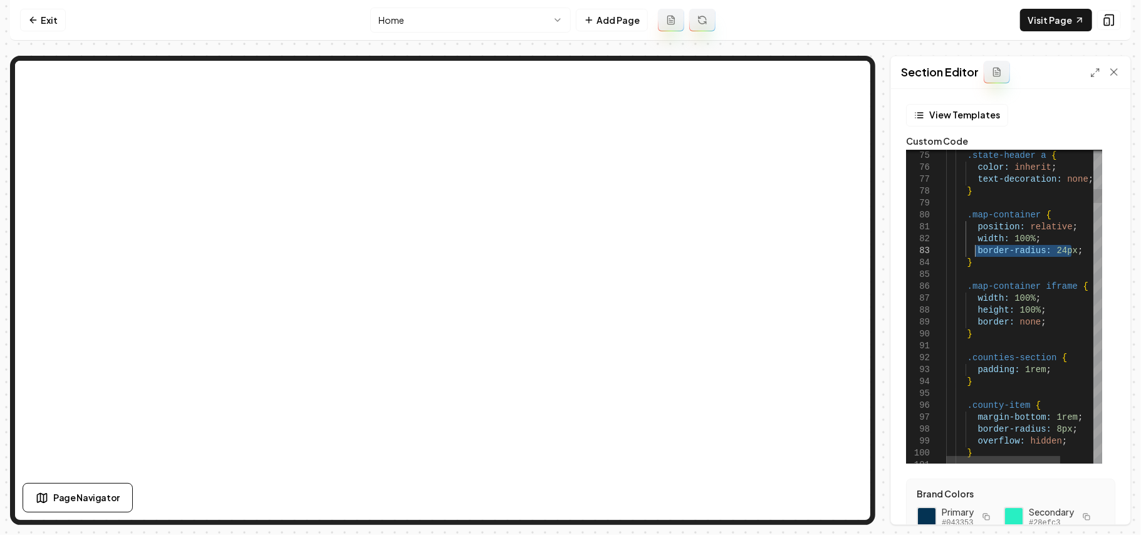
drag, startPoint x: 1072, startPoint y: 252, endPoint x: 974, endPoint y: 249, distance: 97.8
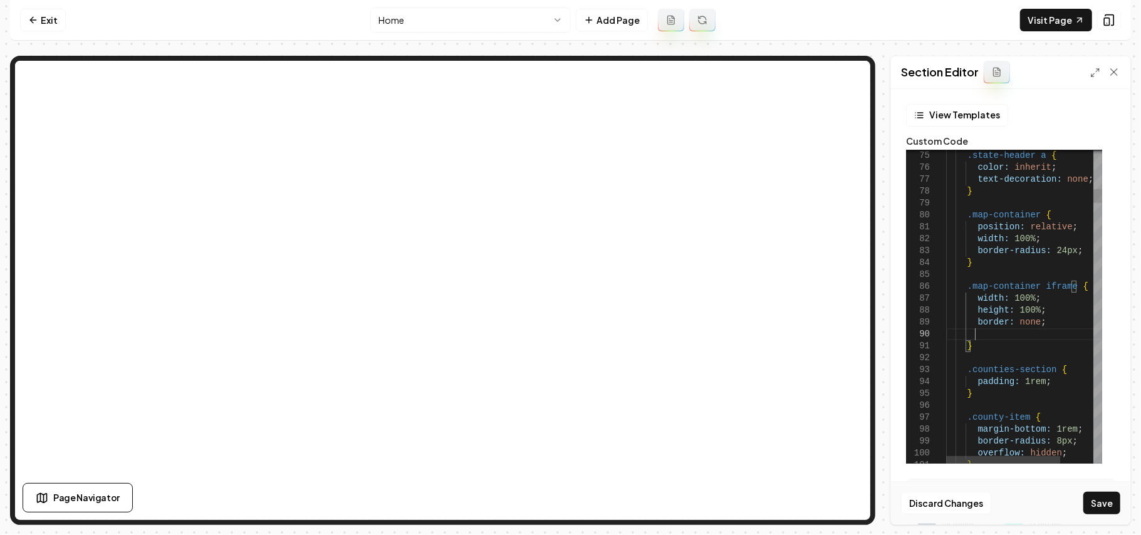
scroll to position [107, 28]
click at [1089, 494] on button "Save" at bounding box center [1102, 503] width 37 height 23
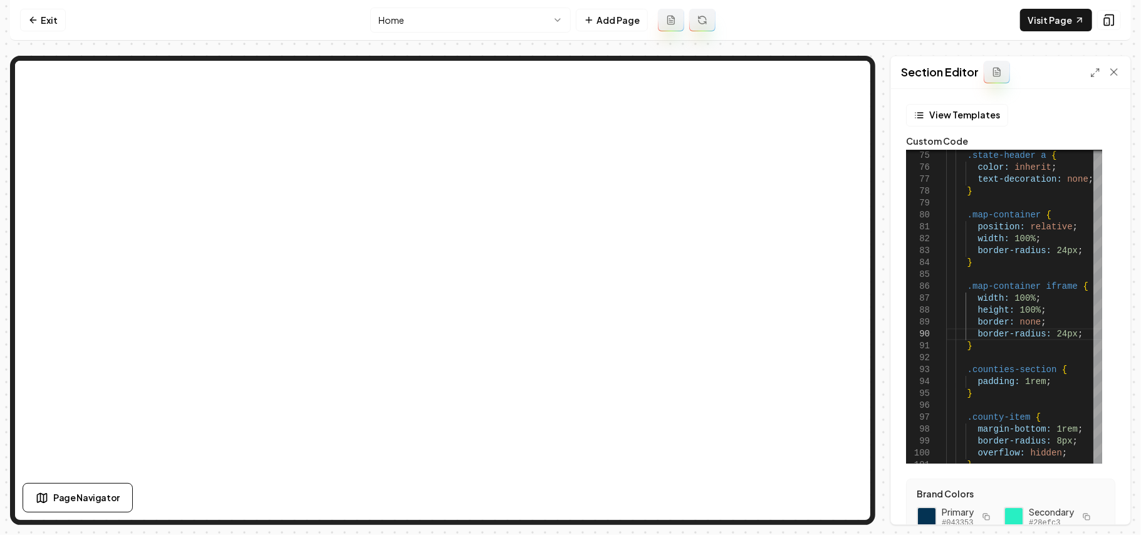
click at [1059, 38] on nav "Exit Home Add Page Visit Page" at bounding box center [570, 20] width 1121 height 41
click at [1059, 23] on link "Visit Page" at bounding box center [1056, 20] width 72 height 23
click at [1096, 69] on icon at bounding box center [1096, 73] width 10 height 10
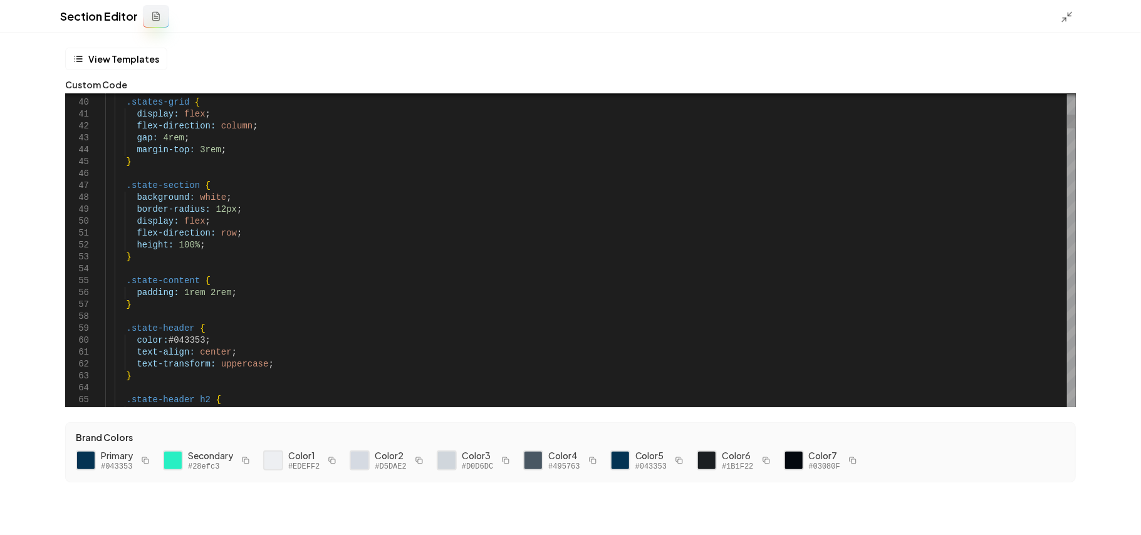
scroll to position [107, 124]
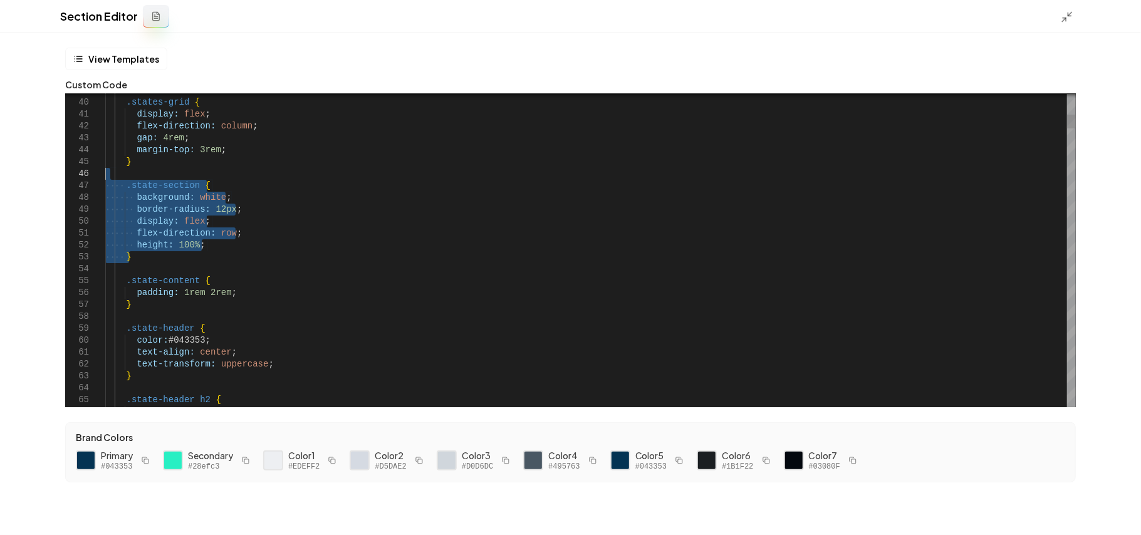
drag, startPoint x: 157, startPoint y: 256, endPoint x: 118, endPoint y: 174, distance: 91.1
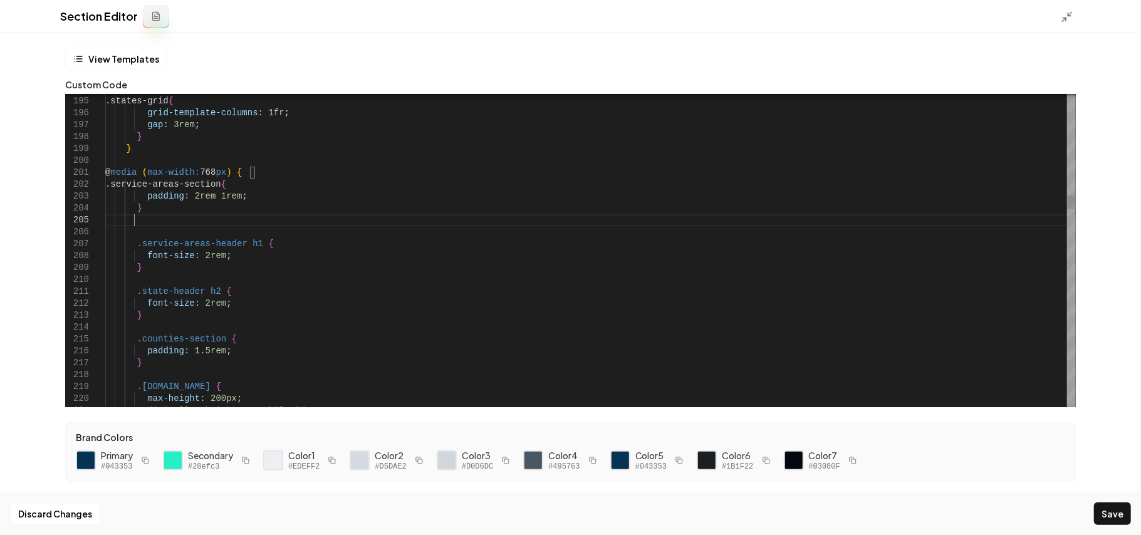
scroll to position [59, 28]
drag, startPoint x: 212, startPoint y: 303, endPoint x: 254, endPoint y: 292, distance: 44.1
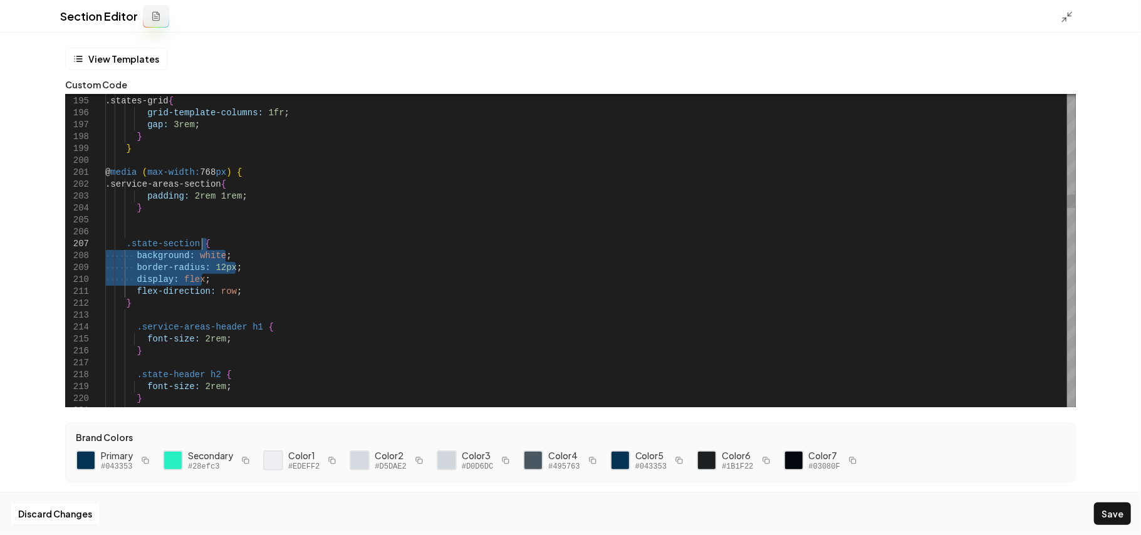
drag, startPoint x: 219, startPoint y: 277, endPoint x: 221, endPoint y: 249, distance: 28.3
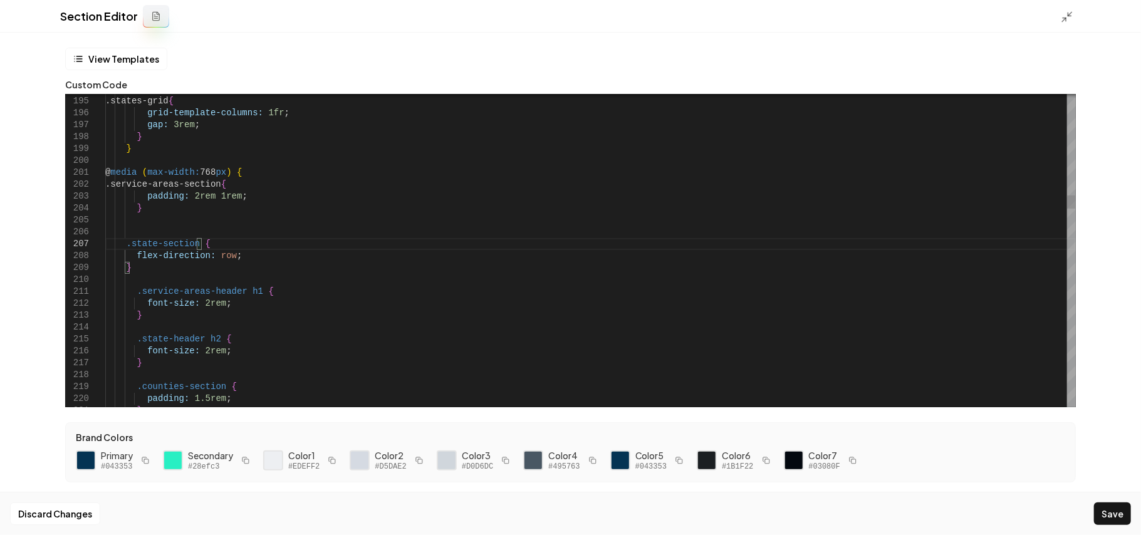
click at [1111, 520] on button "Save" at bounding box center [1112, 514] width 37 height 23
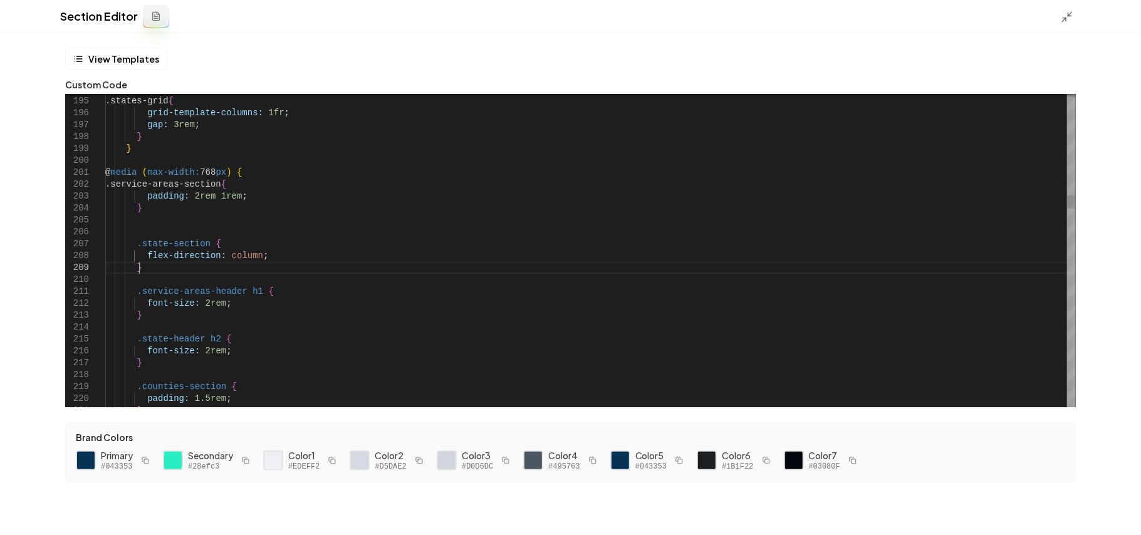
scroll to position [83, 0]
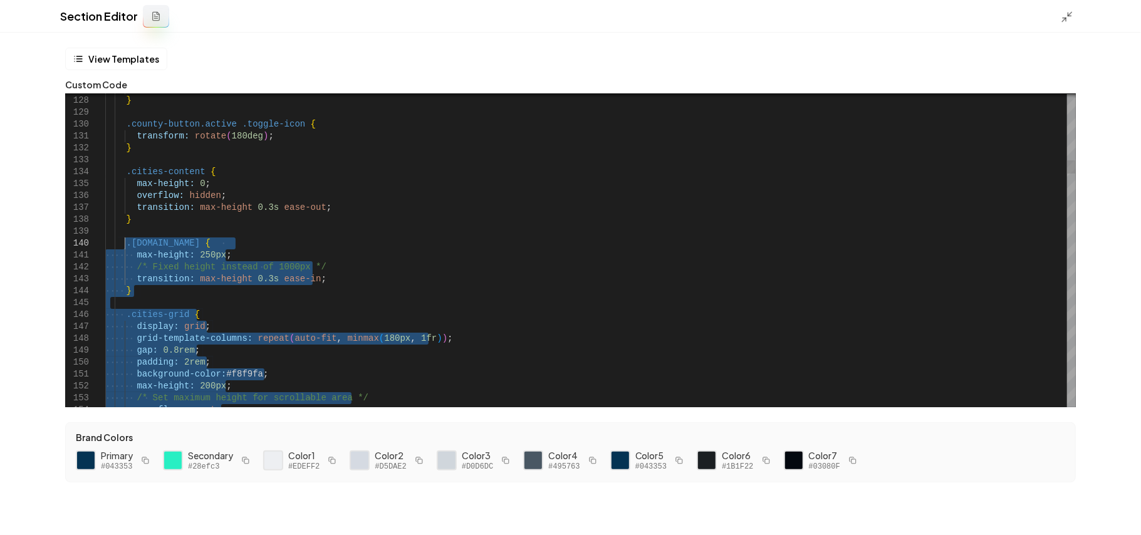
drag, startPoint x: 144, startPoint y: 268, endPoint x: 125, endPoint y: 239, distance: 34.1
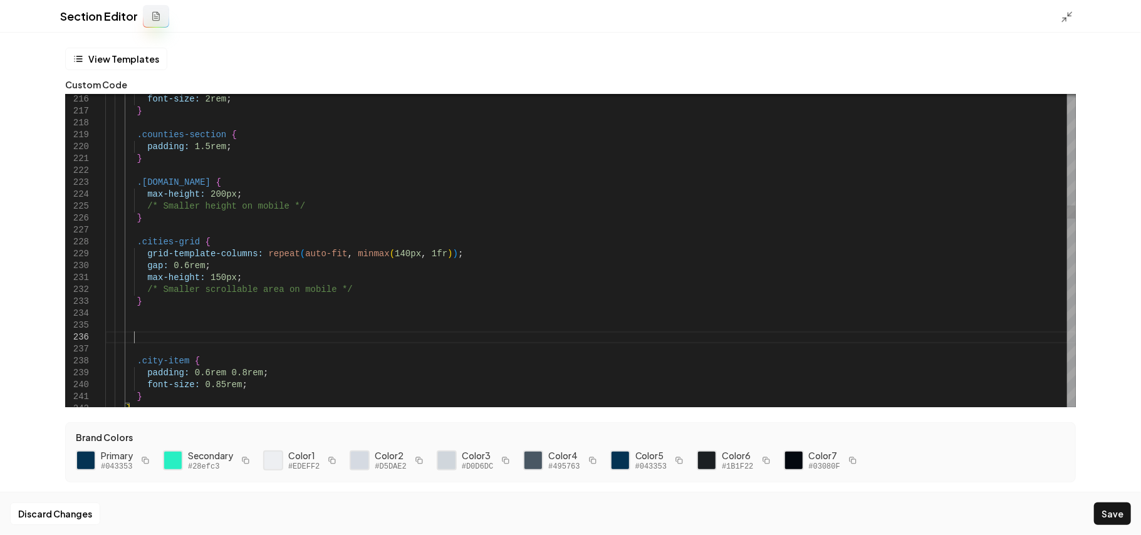
scroll to position [59, 28]
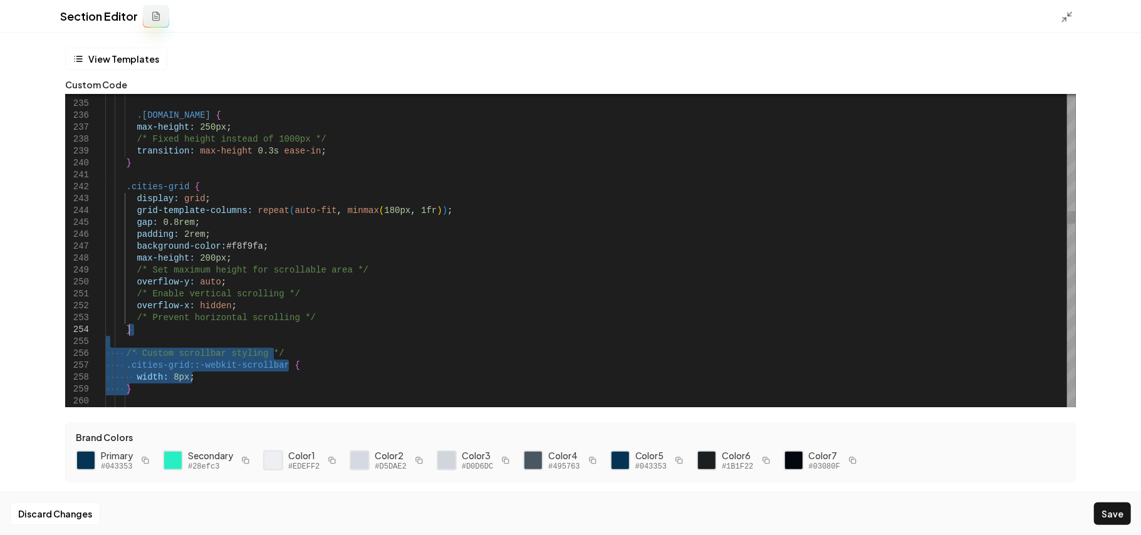
drag, startPoint x: 182, startPoint y: 394, endPoint x: 191, endPoint y: 331, distance: 63.9
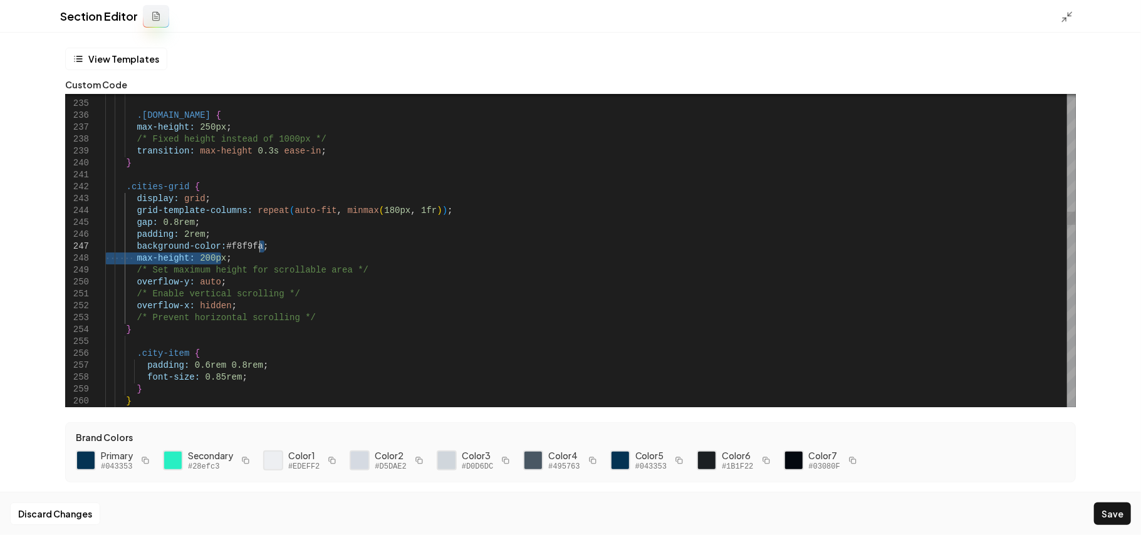
drag, startPoint x: 254, startPoint y: 256, endPoint x: 310, endPoint y: 243, distance: 56.7
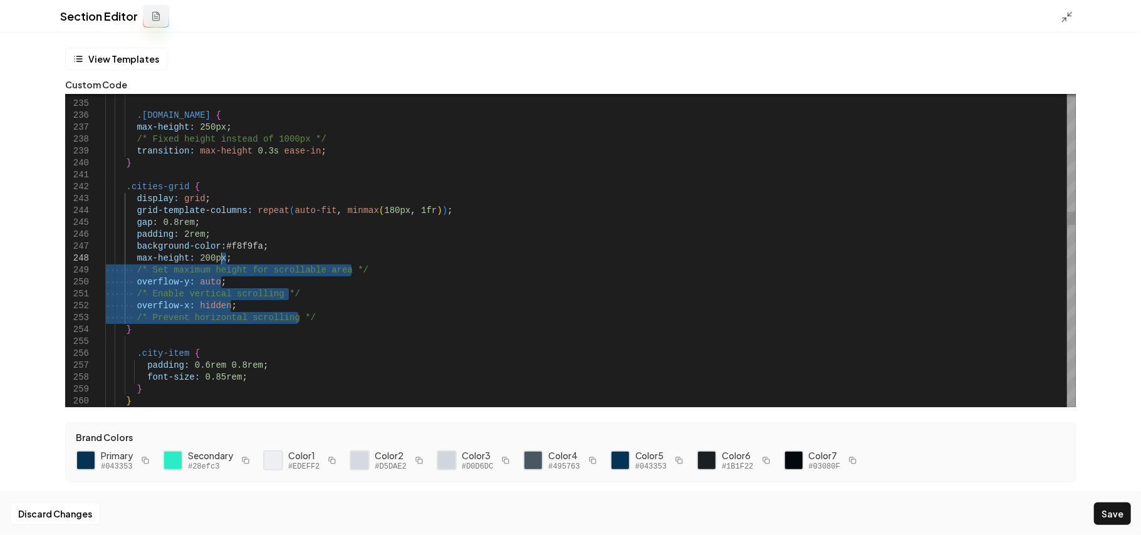
drag, startPoint x: 306, startPoint y: 319, endPoint x: 312, endPoint y: 264, distance: 55.5
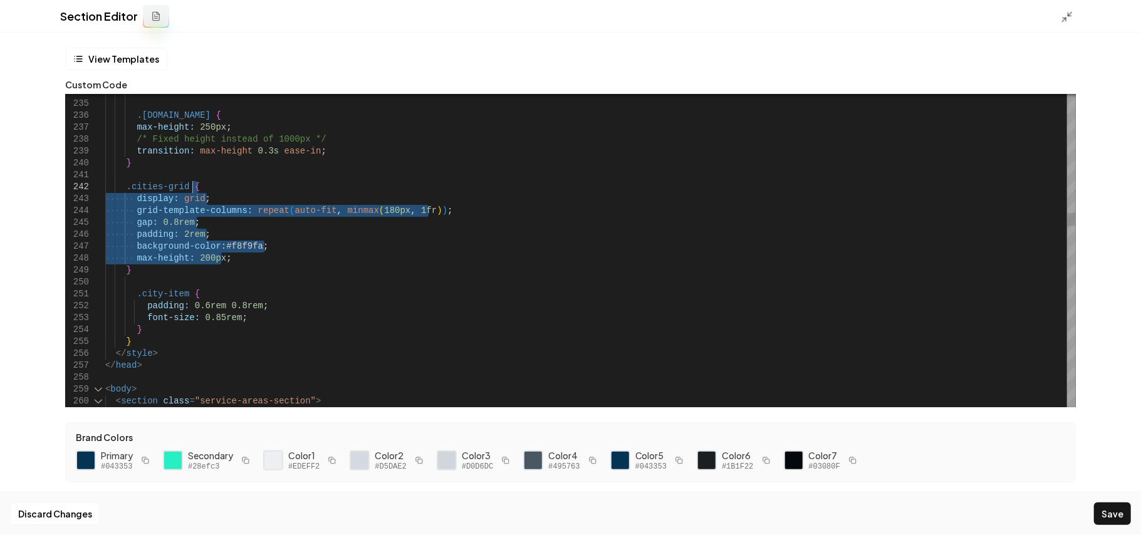
drag, startPoint x: 303, startPoint y: 254, endPoint x: 277, endPoint y: 186, distance: 72.6
drag, startPoint x: 274, startPoint y: 248, endPoint x: 252, endPoint y: 189, distance: 63.5
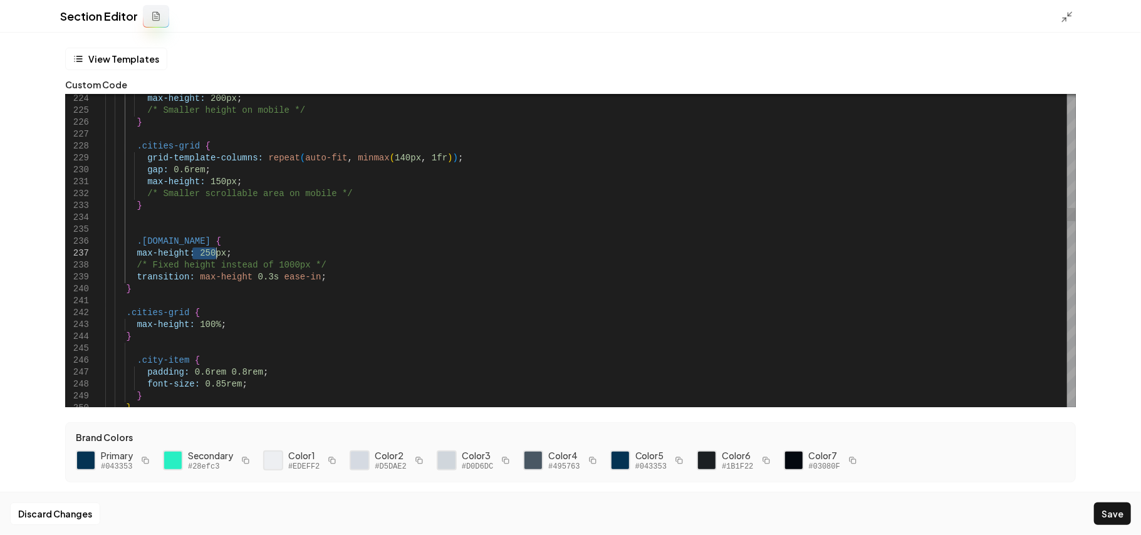
drag, startPoint x: 193, startPoint y: 254, endPoint x: 218, endPoint y: 249, distance: 25.5
drag, startPoint x: 325, startPoint y: 279, endPoint x: 324, endPoint y: 254, distance: 24.5
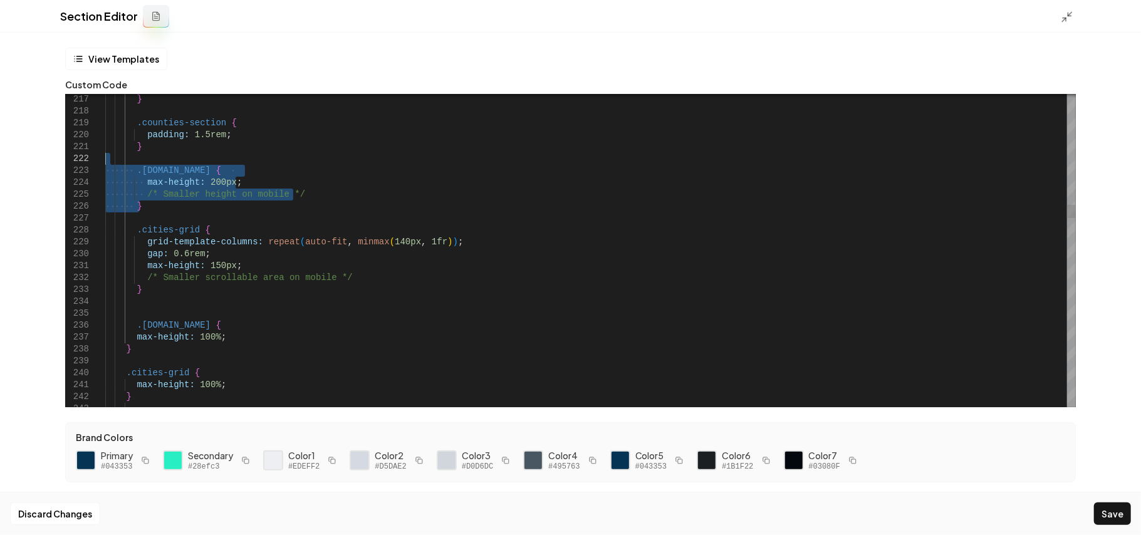
drag, startPoint x: 153, startPoint y: 209, endPoint x: 157, endPoint y: 159, distance: 50.3
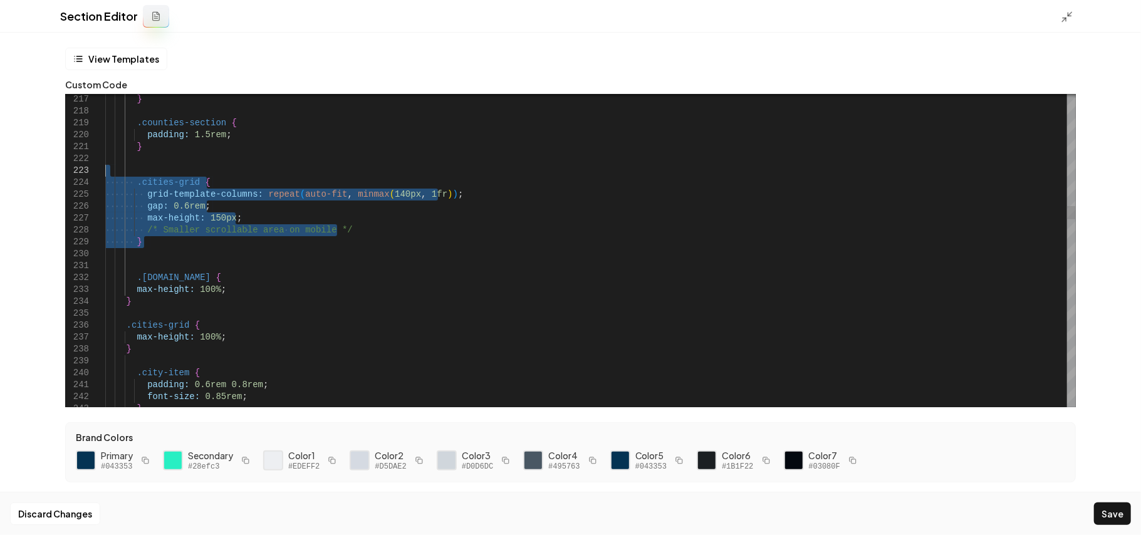
drag, startPoint x: 204, startPoint y: 253, endPoint x: 53, endPoint y: 169, distance: 172.6
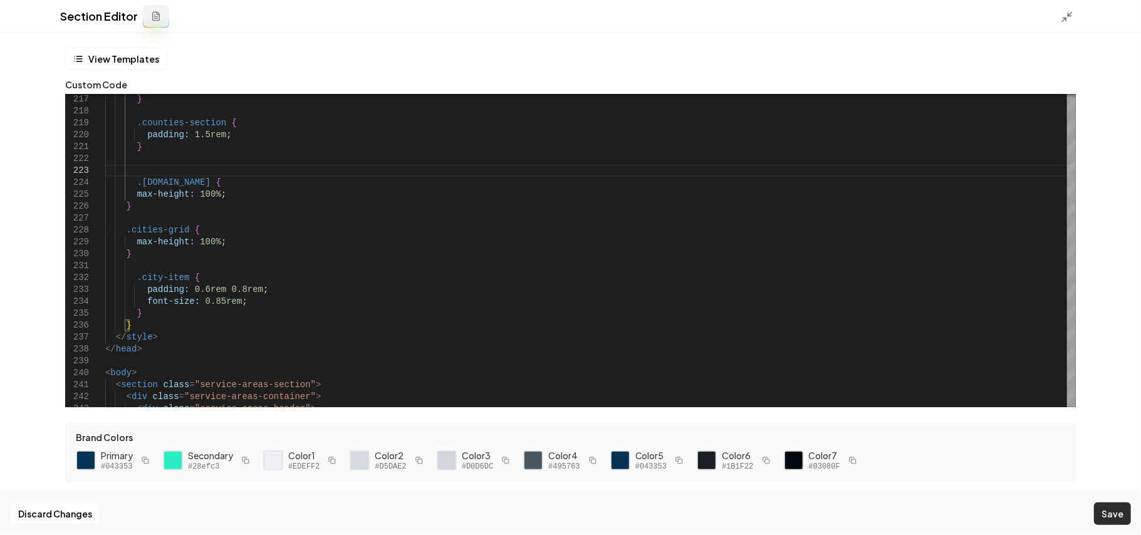
click at [1116, 519] on button "Save" at bounding box center [1112, 514] width 37 height 23
click at [1064, 14] on icon at bounding box center [1067, 17] width 13 height 13
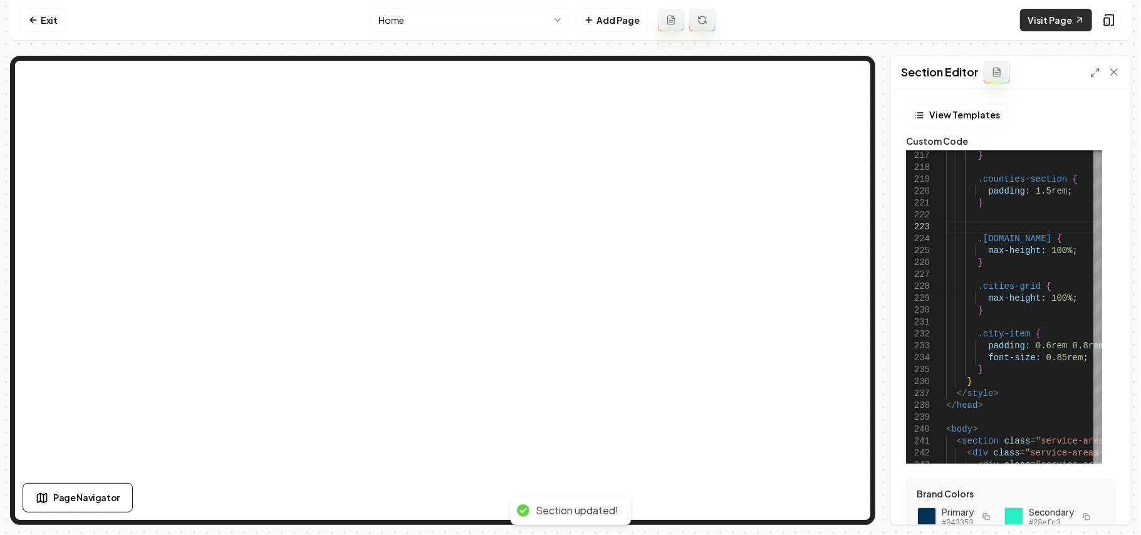
click at [1045, 13] on link "Visit Page" at bounding box center [1056, 20] width 72 height 23
click at [1093, 66] on div at bounding box center [1106, 72] width 30 height 13
click at [1094, 70] on icon at bounding box center [1096, 73] width 10 height 10
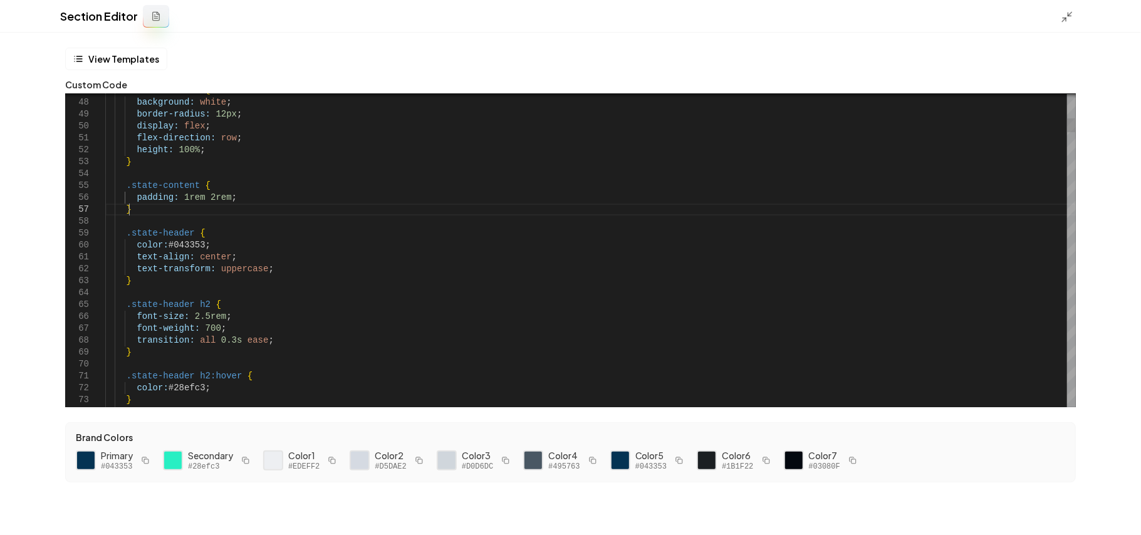
scroll to position [71, 0]
drag, startPoint x: 141, startPoint y: 208, endPoint x: 111, endPoint y: 189, distance: 35.5
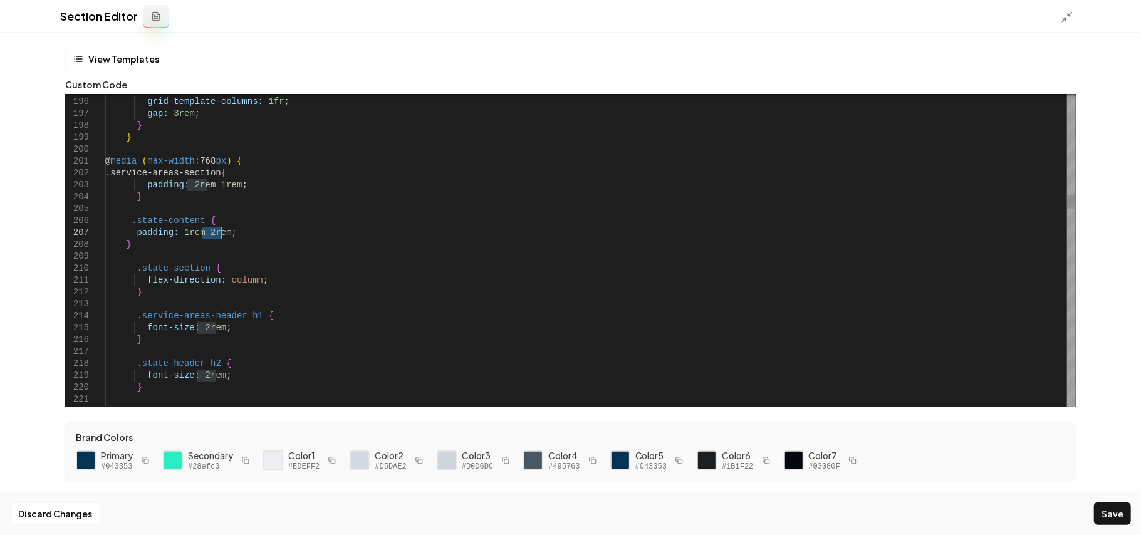
drag, startPoint x: 199, startPoint y: 229, endPoint x: 222, endPoint y: 231, distance: 22.6
click at [1114, 513] on button "Save" at bounding box center [1112, 514] width 37 height 23
type textarea "**********"
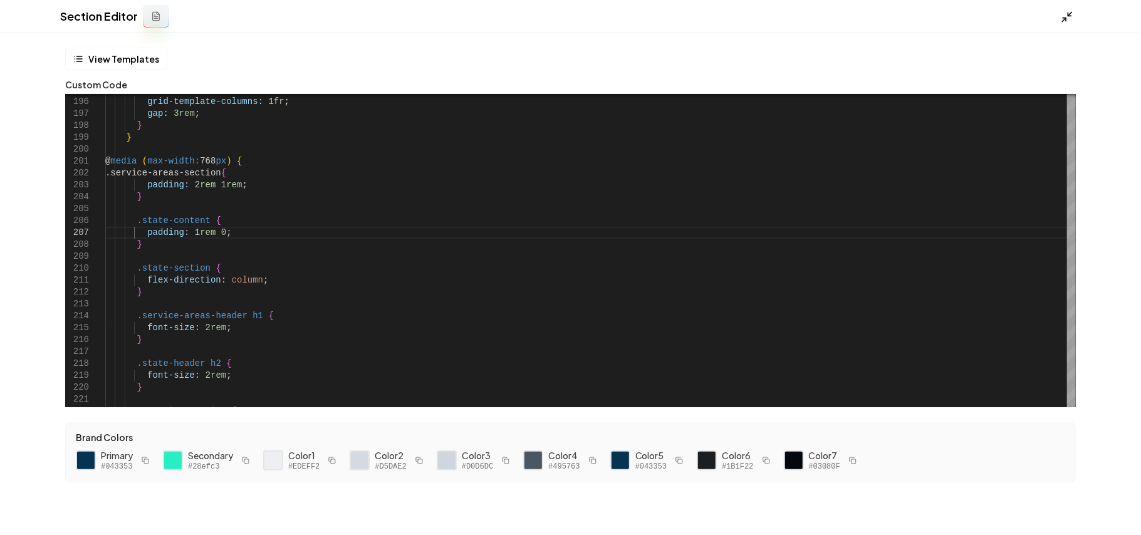
click at [1066, 19] on polyline at bounding box center [1064, 19] width 3 height 3
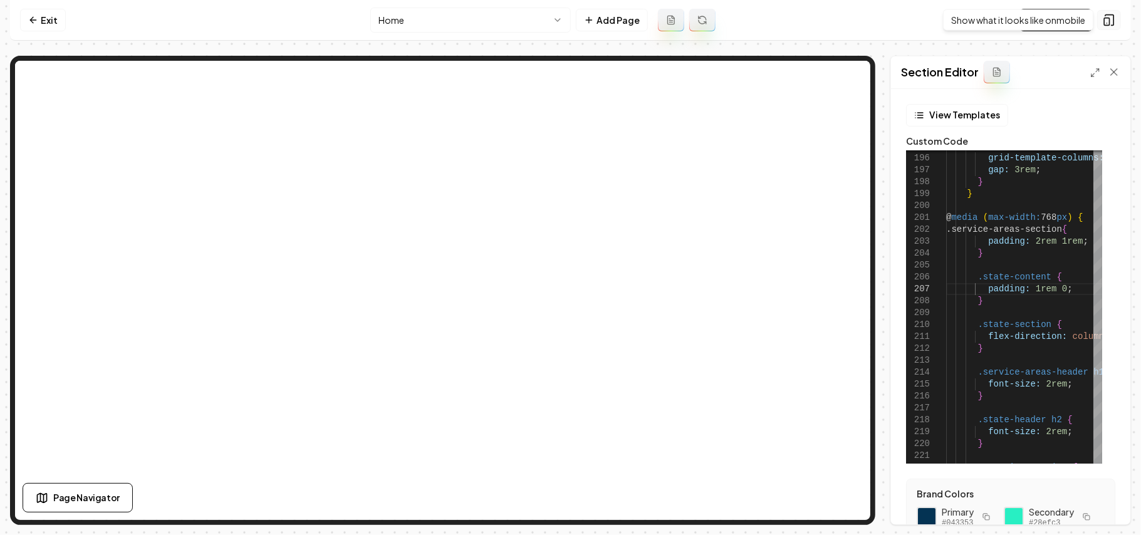
click at [1106, 15] on icon at bounding box center [1110, 20] width 8 height 11
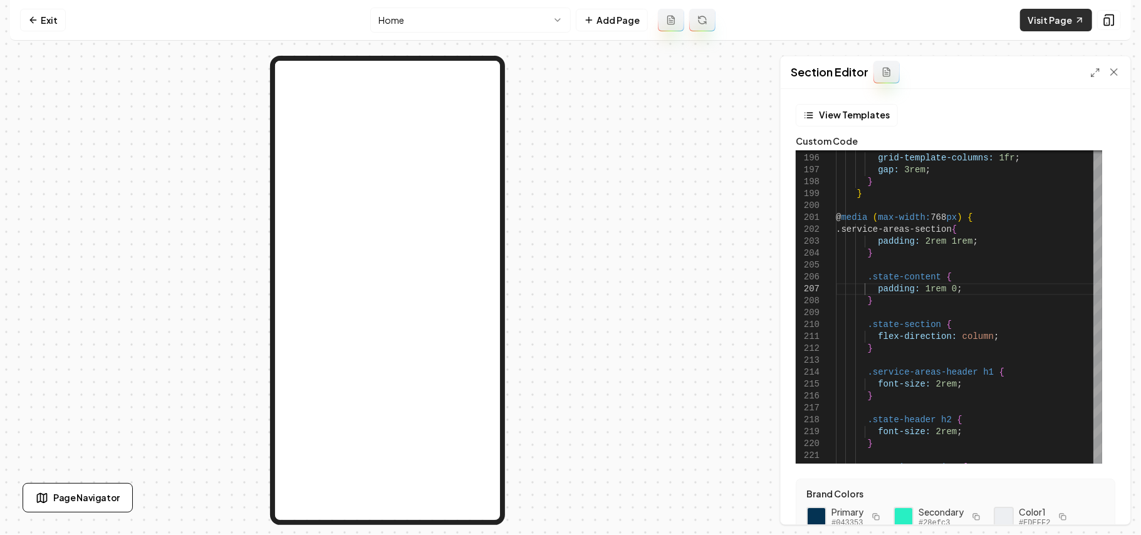
click at [1052, 16] on link "Visit Page" at bounding box center [1056, 20] width 72 height 23
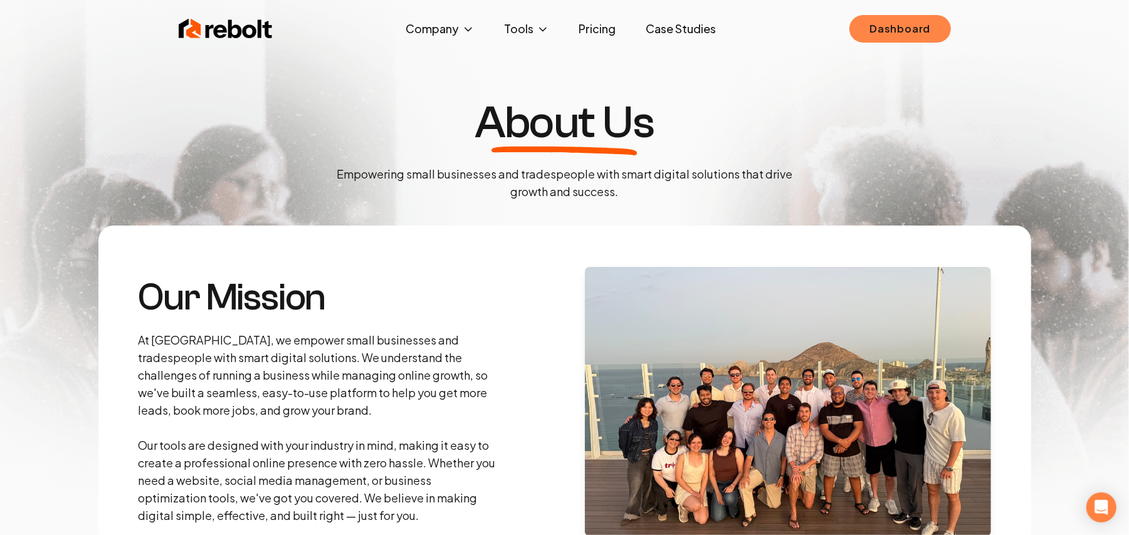
click at [905, 21] on link "Dashboard" at bounding box center [899, 29] width 101 height 28
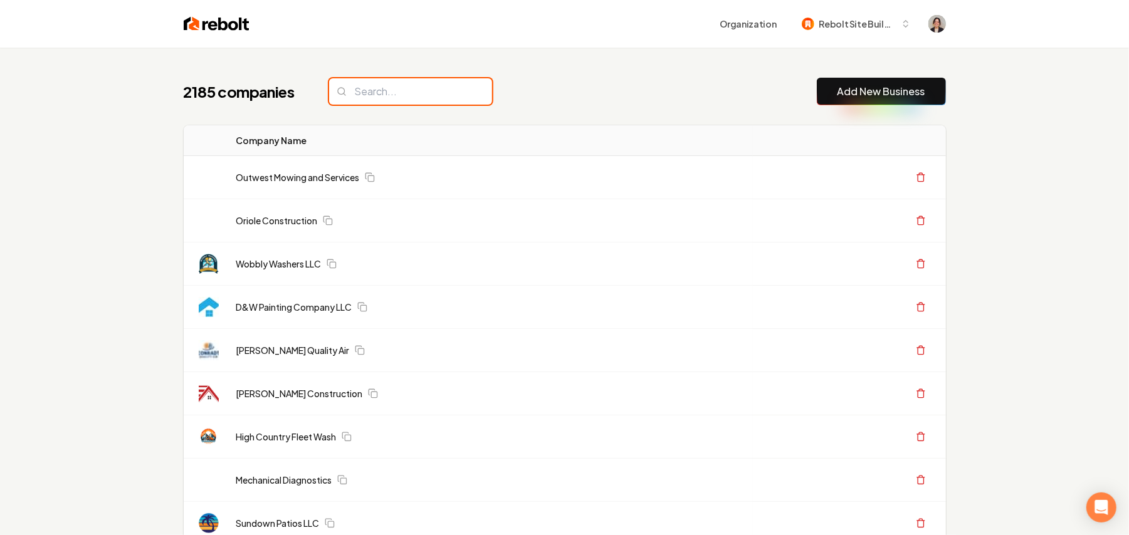
click at [397, 88] on input "search" at bounding box center [410, 91] width 163 height 26
paste input "Champion Detailing LLC"
type input "Champion Detailing LLC"
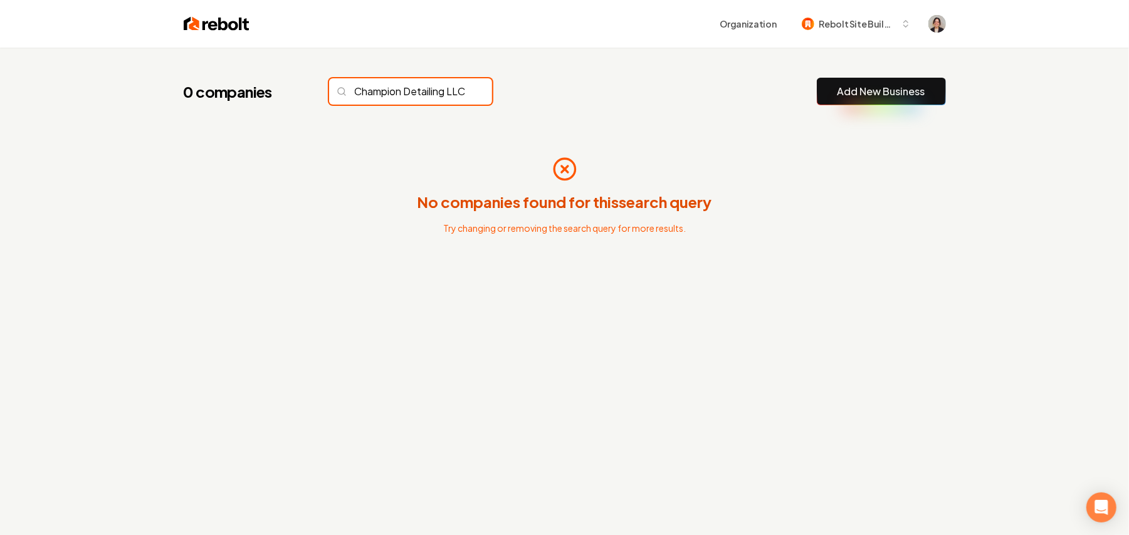
scroll to position [0, 13]
click at [569, 63] on div "0 companies Add New Business No companies found for this search query Try chang…" at bounding box center [565, 197] width 802 height 298
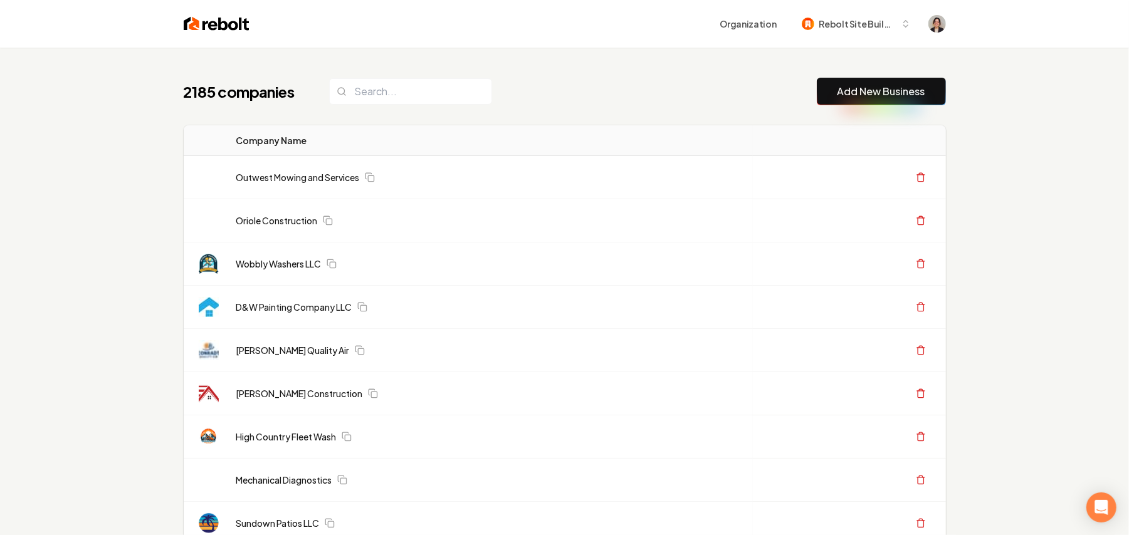
click at [582, 89] on div "2185 companies Add New Business" at bounding box center [565, 92] width 762 height 28
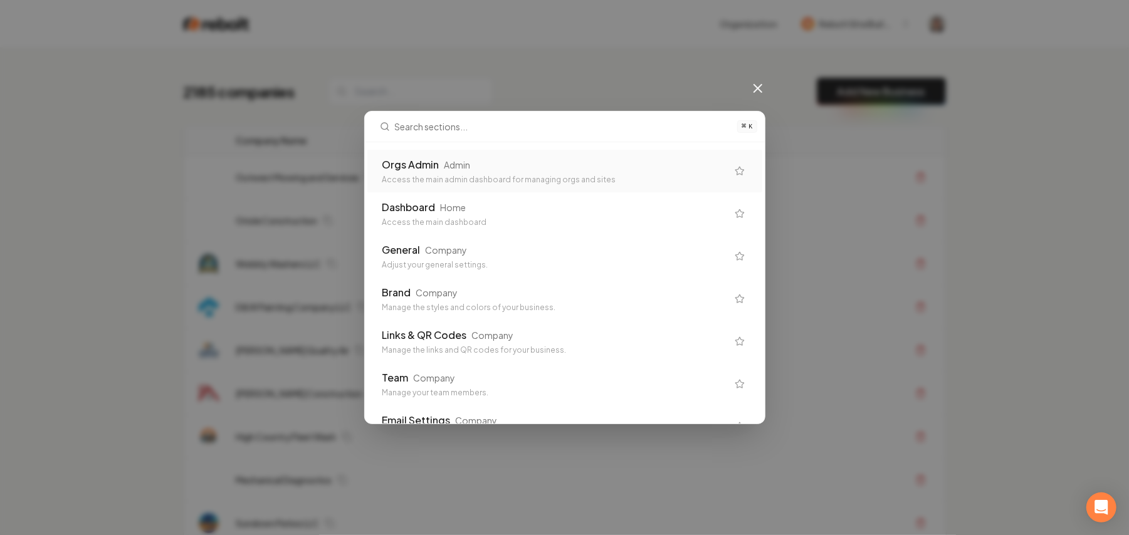
click at [434, 193] on div "Dashboard Home Access the main dashboard" at bounding box center [564, 213] width 395 height 43
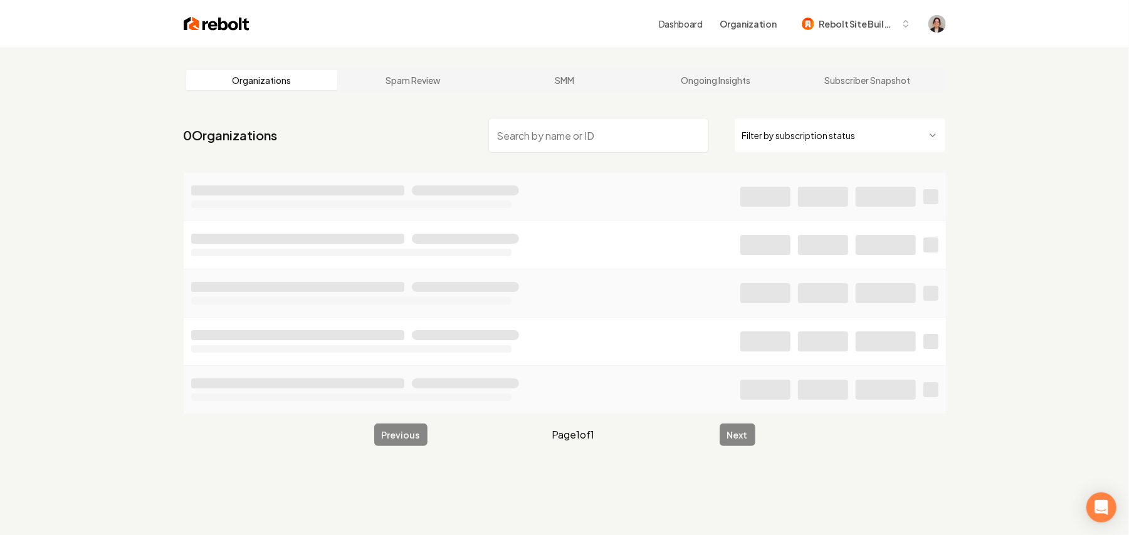
click at [610, 116] on nav "0 Organizations Filter by subscription status" at bounding box center [565, 140] width 762 height 55
click at [598, 143] on input "search" at bounding box center [598, 135] width 221 height 35
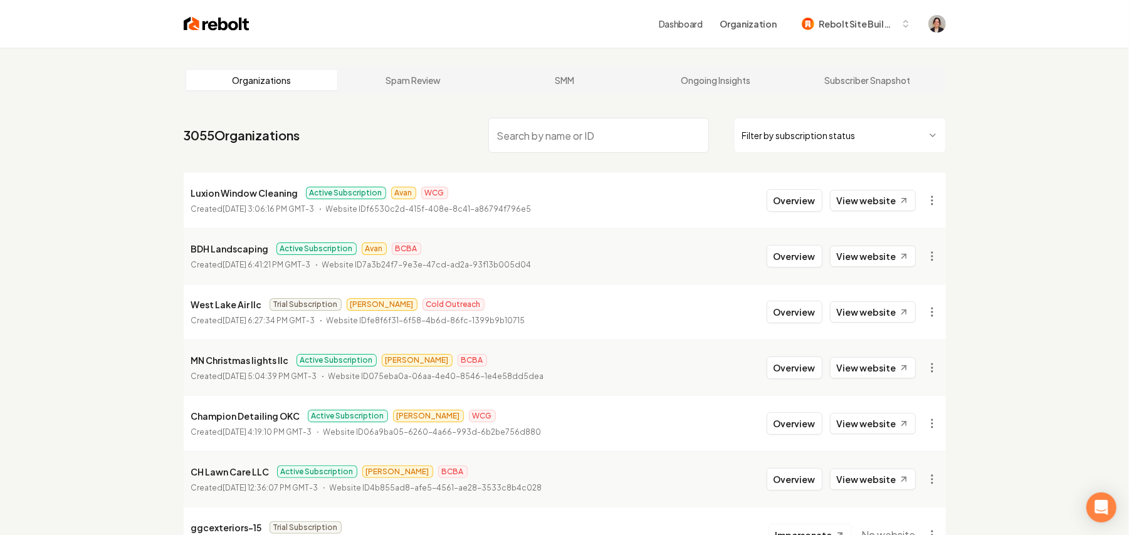
paste input "Champion Detailing LLC"
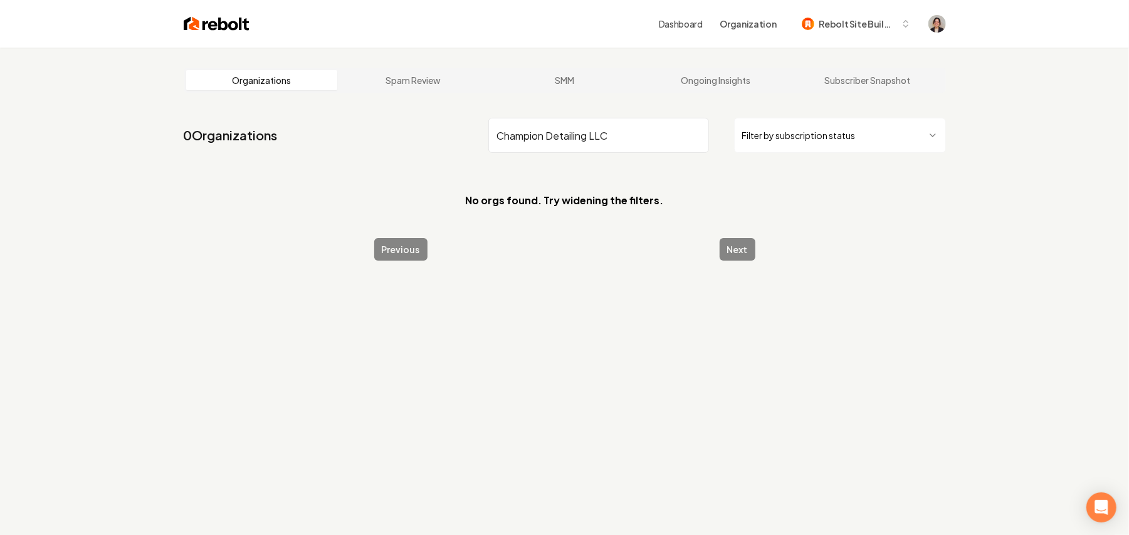
drag, startPoint x: 643, startPoint y: 126, endPoint x: 548, endPoint y: 132, distance: 95.4
click at [548, 132] on input "Champion Detailing LLC" at bounding box center [598, 135] width 221 height 35
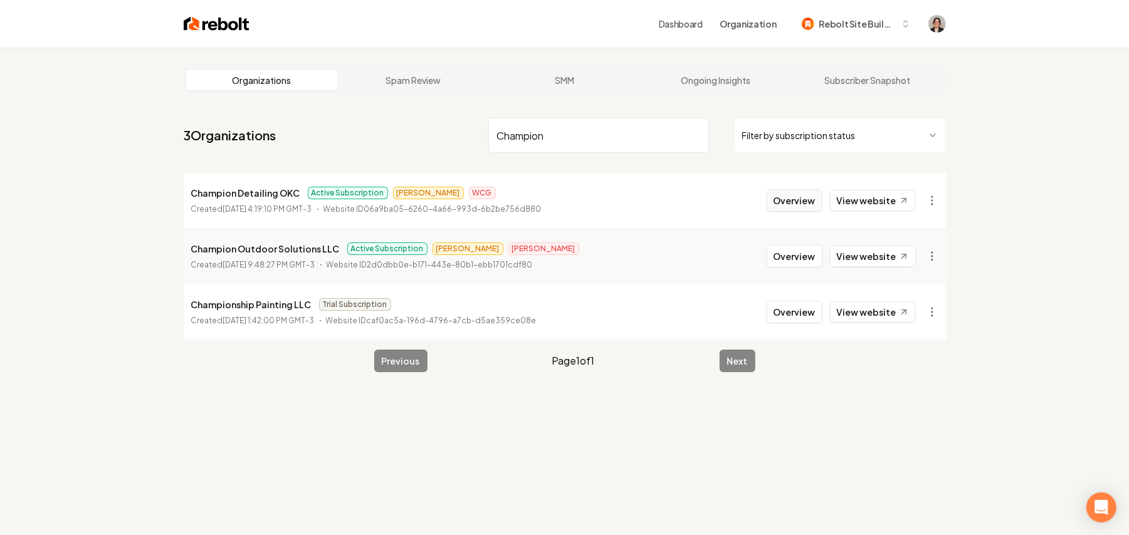
type input "Champion"
click at [778, 194] on button "Overview" at bounding box center [795, 200] width 56 height 23
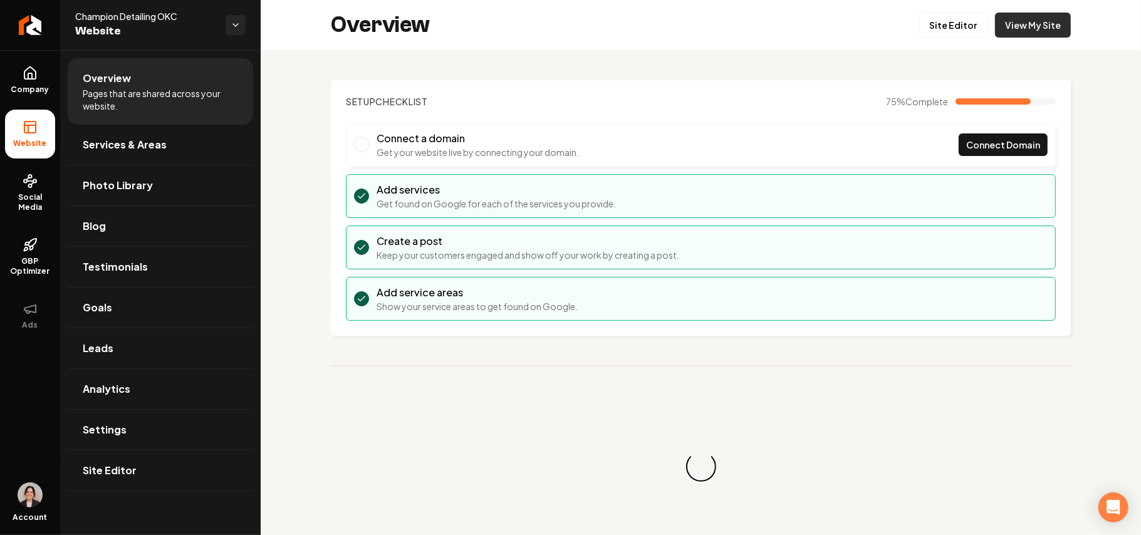
click at [1000, 24] on link "View My Site" at bounding box center [1033, 25] width 76 height 25
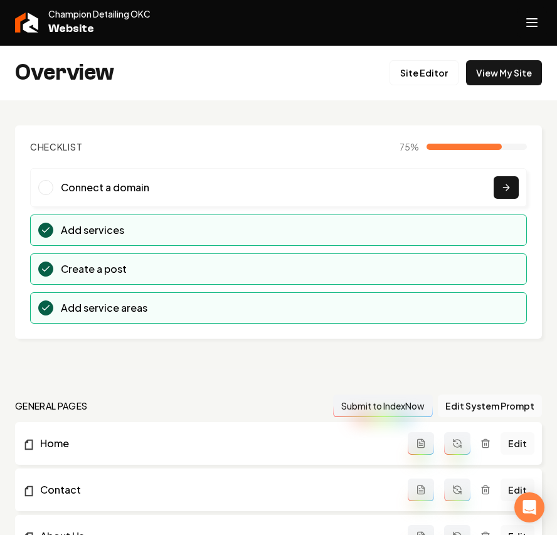
click at [519, 21] on button "Open navigation menu" at bounding box center [531, 23] width 30 height 30
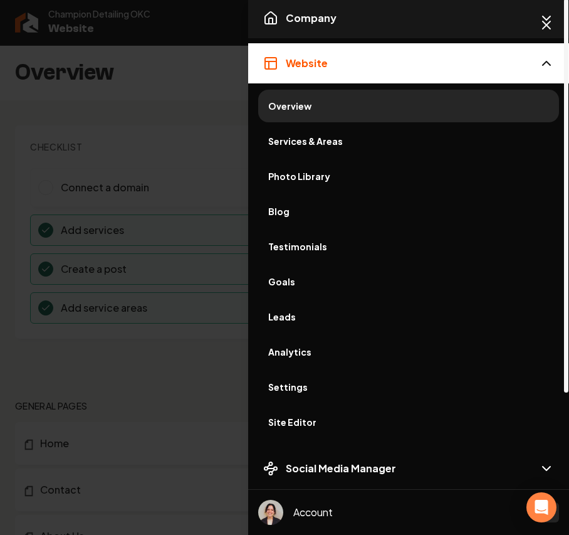
click at [333, 23] on span "Company" at bounding box center [311, 18] width 51 height 15
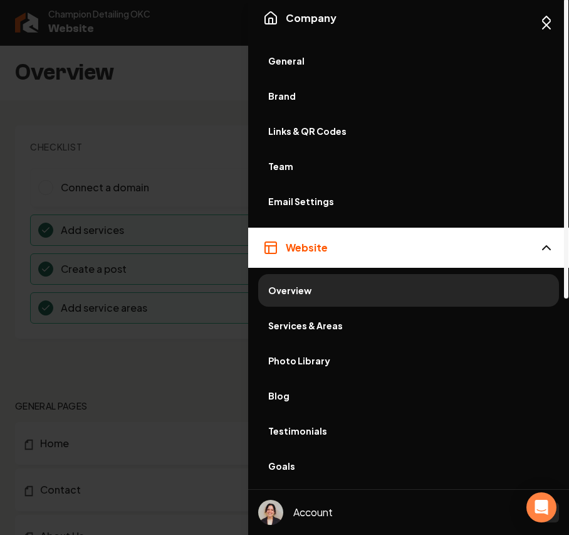
click at [293, 55] on span "General" at bounding box center [408, 61] width 281 height 13
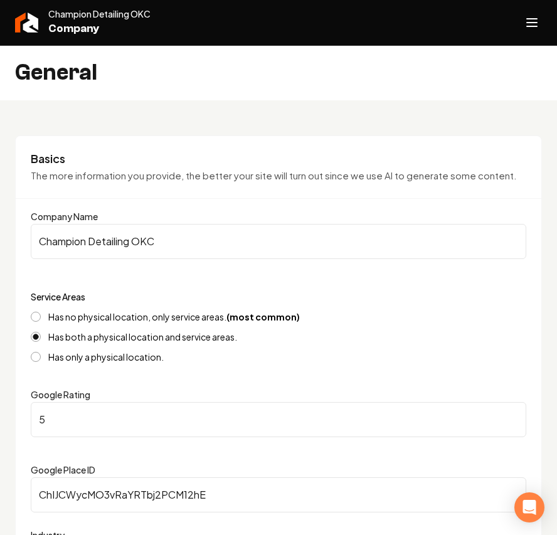
drag, startPoint x: 241, startPoint y: 234, endPoint x: -174, endPoint y: 202, distance: 416.2
click at [0, 202] on html "**********" at bounding box center [278, 267] width 557 height 535
paste input "Champion Detailing LL"
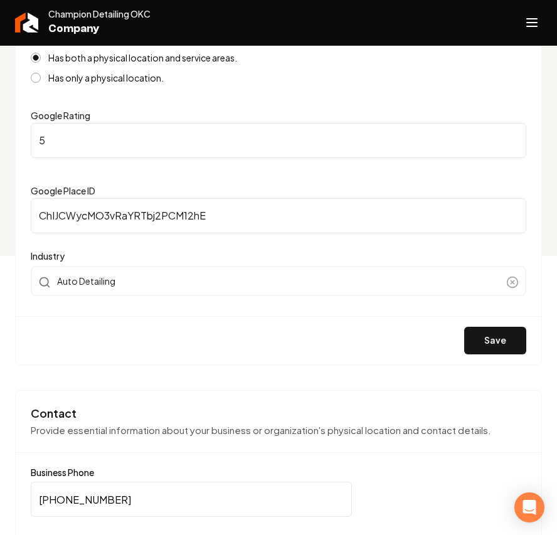
scroll to position [334, 0]
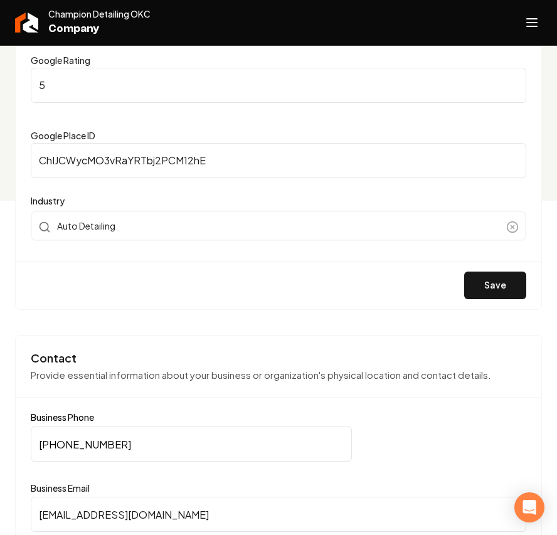
type input "Champion Detailing LLC"
click at [463, 285] on div "Save" at bounding box center [278, 285] width 525 height 48
click at [491, 285] on button "Save" at bounding box center [495, 285] width 62 height 28
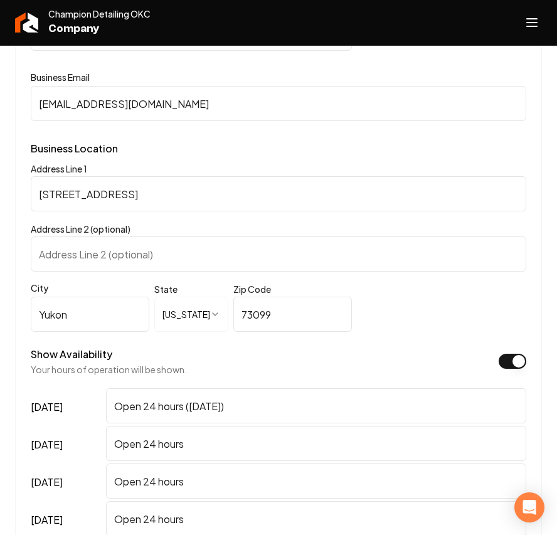
scroll to position [752, 0]
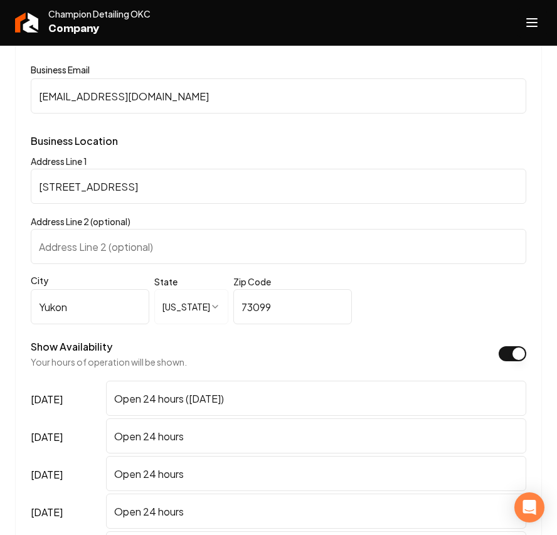
click at [525, 23] on icon "Open navigation menu" at bounding box center [531, 23] width 15 height 20
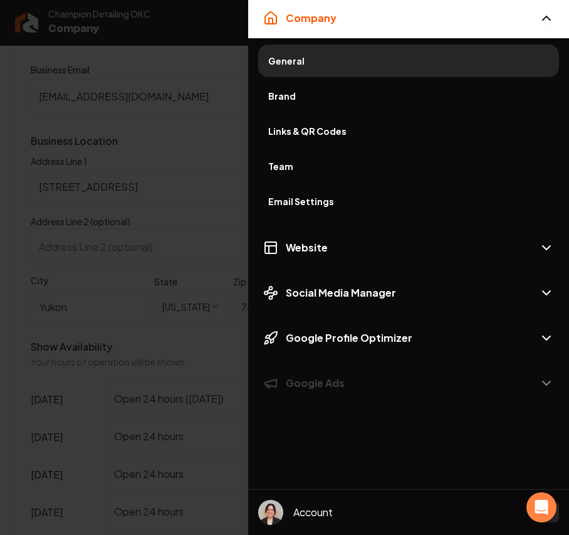
click at [207, 178] on div at bounding box center [284, 267] width 569 height 535
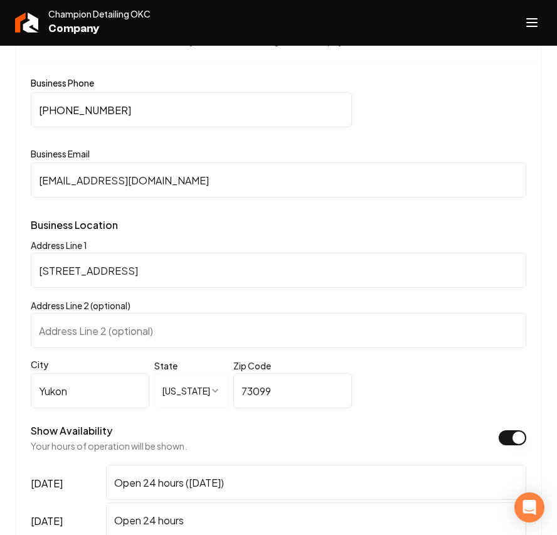
scroll to position [585, 0]
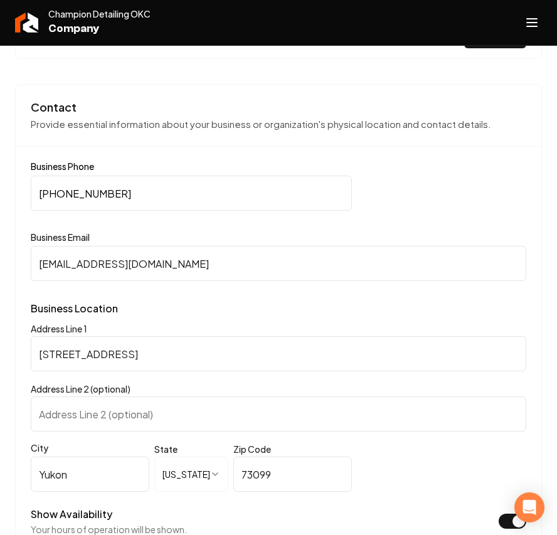
drag, startPoint x: 201, startPoint y: 186, endPoint x: -13, endPoint y: 181, distance: 213.8
paste input "898-7447"
type input "[PHONE_NUMBER]"
drag, startPoint x: 249, startPoint y: 251, endPoint x: -572, endPoint y: 226, distance: 821.5
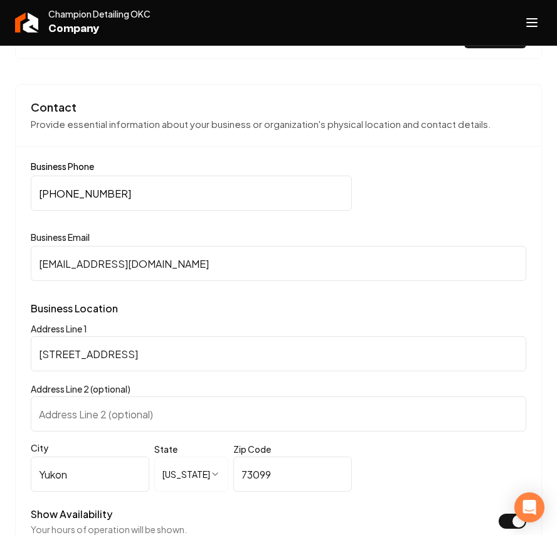
paste input "[PERSON_NAME]"
click at [296, 264] on input "[PERSON_NAME][EMAIL_ADDRESS][DOMAIN_NAME]" at bounding box center [278, 263] width 495 height 35
type input "[PERSON_NAME][EMAIL_ADDRESS][DOMAIN_NAME]"
click at [312, 236] on label "Business Email" at bounding box center [278, 237] width 495 height 13
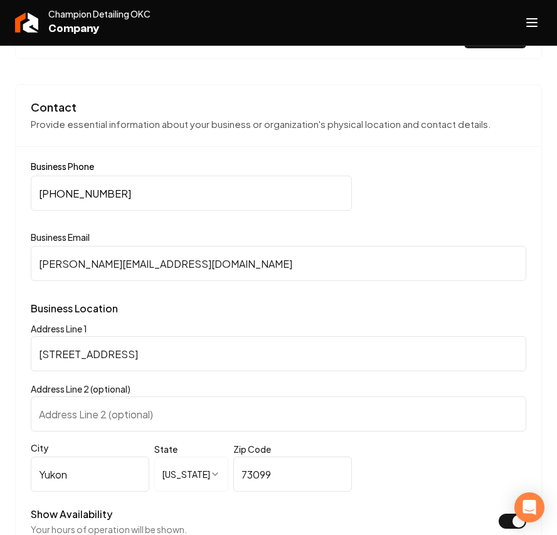
click at [312, 246] on input "[PERSON_NAME][EMAIL_ADDRESS][DOMAIN_NAME]" at bounding box center [278, 263] width 495 height 35
click at [362, 357] on input "[STREET_ADDRESS]" at bounding box center [278, 353] width 495 height 35
click at [342, 330] on div "Address Line [GEOGRAPHIC_DATA][STREET_ADDRESS]" at bounding box center [278, 346] width 495 height 50
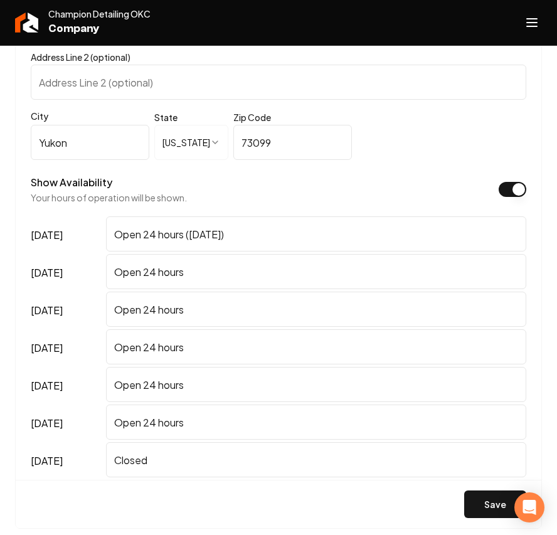
scroll to position [1086, 0]
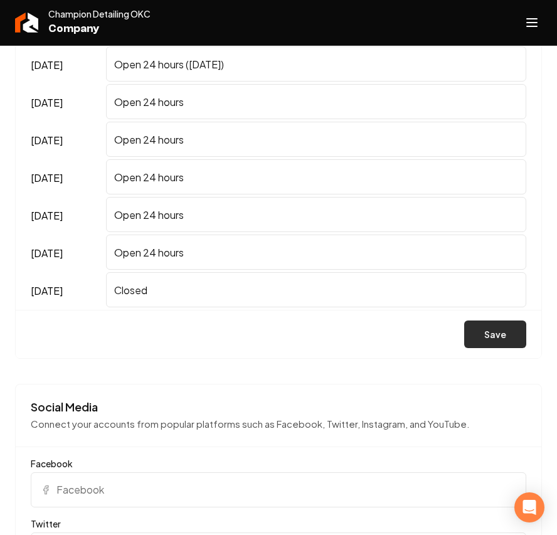
click at [478, 331] on button "Save" at bounding box center [495, 334] width 62 height 28
click at [489, 333] on button "Save" at bounding box center [495, 334] width 62 height 28
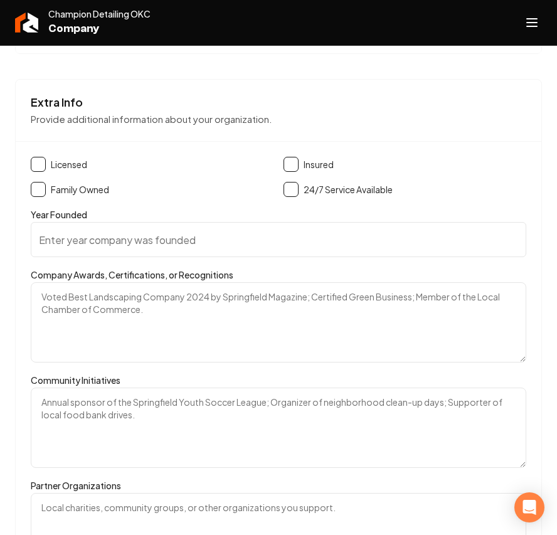
scroll to position [2172, 0]
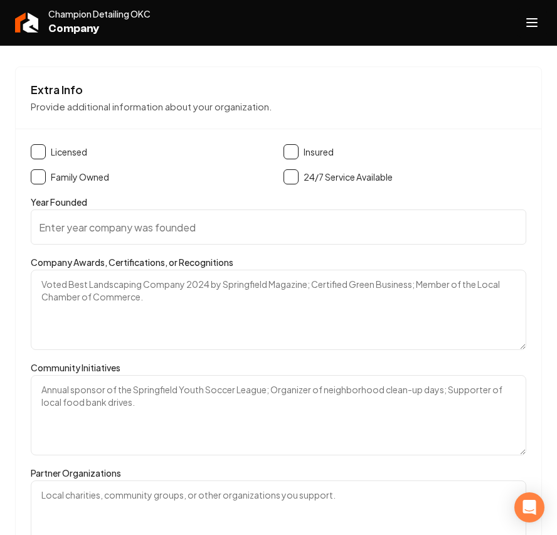
click at [544, 16] on button "Open navigation menu" at bounding box center [531, 23] width 30 height 30
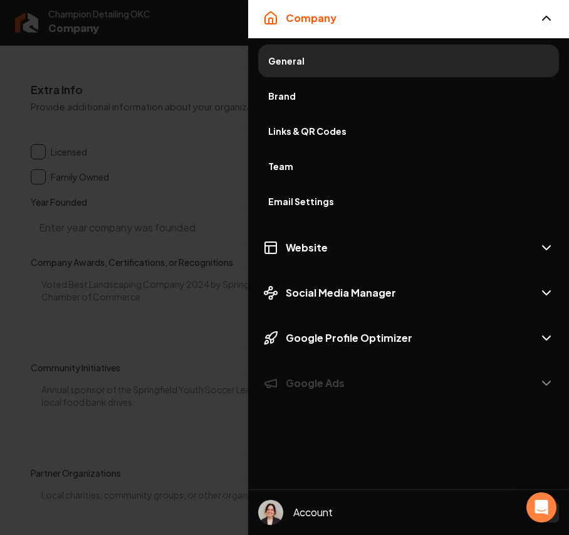
click at [203, 306] on div at bounding box center [284, 267] width 569 height 535
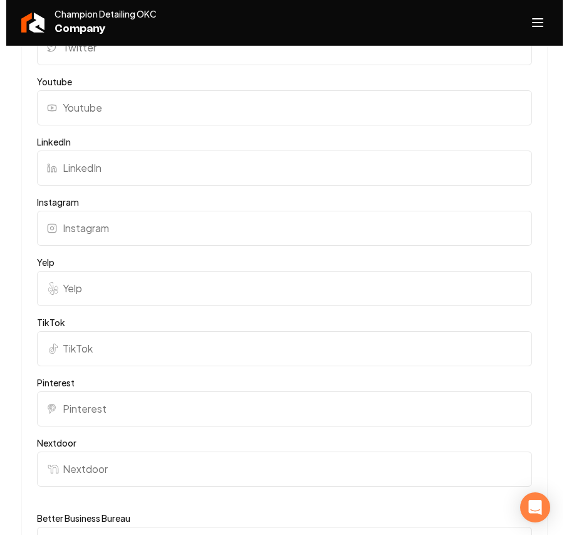
scroll to position [1755, 0]
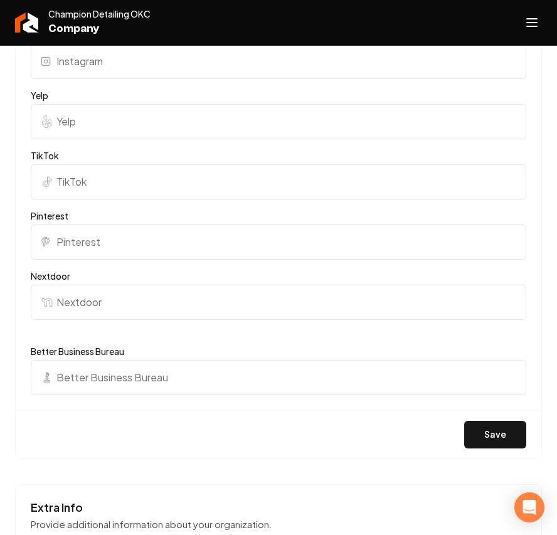
click at [526, 19] on line "Open navigation menu" at bounding box center [531, 19] width 10 height 0
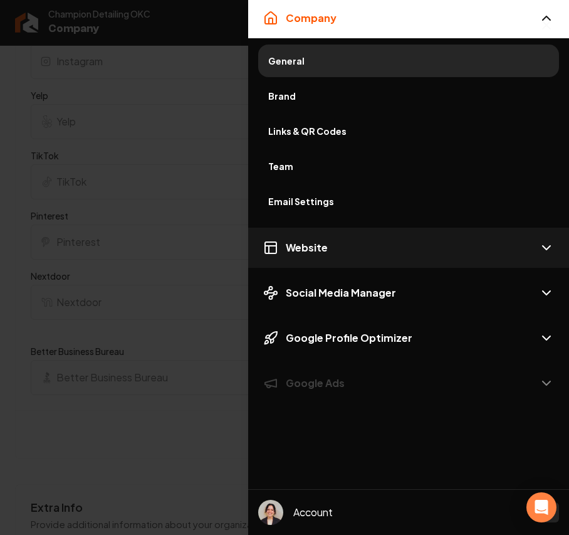
click at [355, 251] on button "Website" at bounding box center [408, 248] width 321 height 40
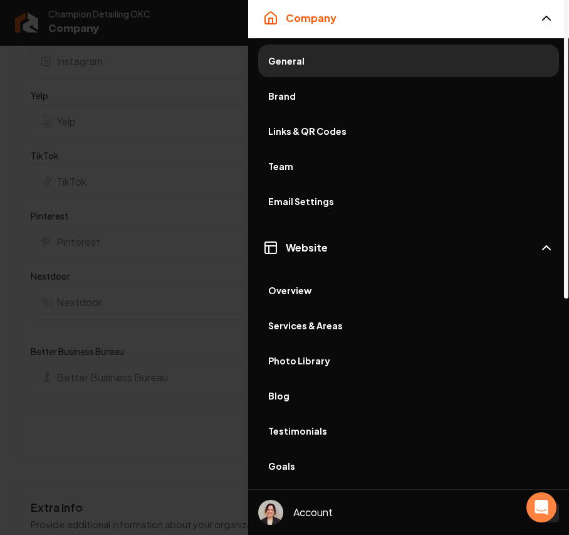
click at [333, 329] on span "Services & Areas" at bounding box center [408, 325] width 281 height 13
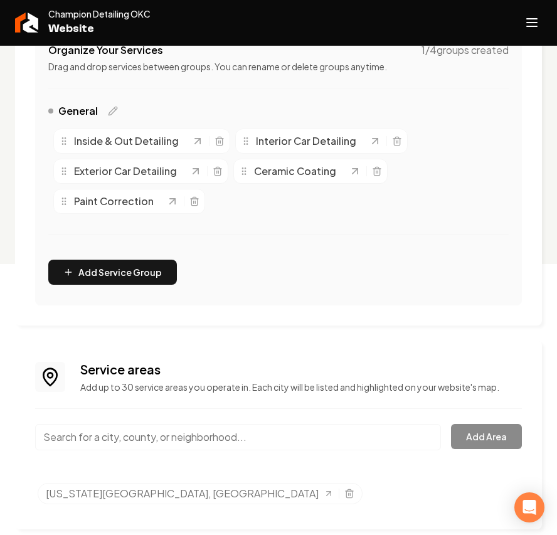
scroll to position [281, 0]
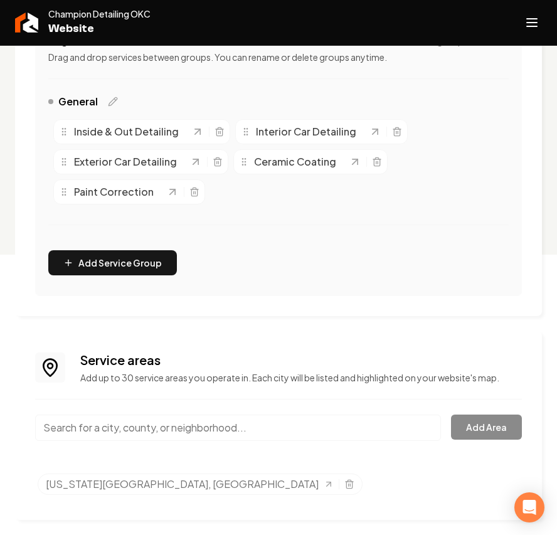
click at [154, 425] on input "Main content area" at bounding box center [238, 427] width 406 height 26
paste input "[GEOGRAPHIC_DATA], [GEOGRAPHIC_DATA]"
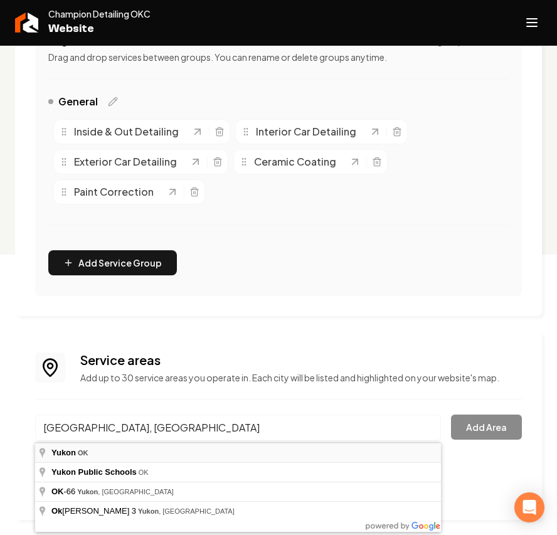
type input "[GEOGRAPHIC_DATA], [GEOGRAPHIC_DATA]"
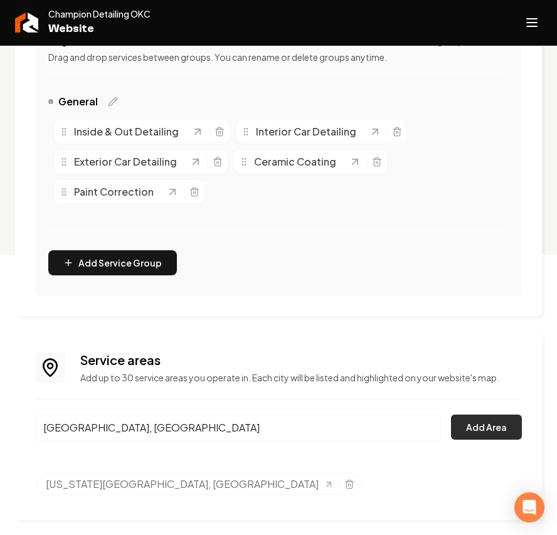
click at [495, 425] on button "Add Area" at bounding box center [486, 426] width 71 height 25
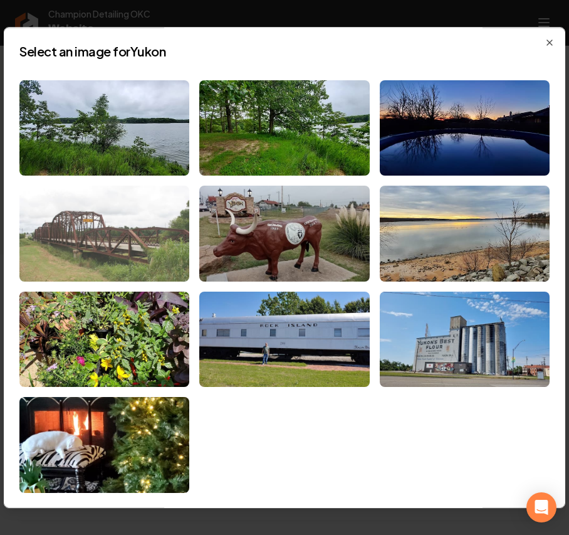
click at [105, 224] on img at bounding box center [104, 234] width 170 height 96
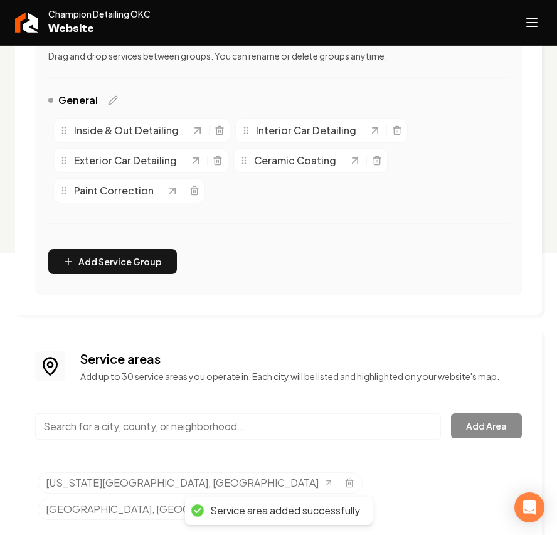
click at [110, 424] on input "Main content area" at bounding box center [238, 426] width 406 height 26
paste input "Mustang, [GEOGRAPHIC_DATA]"
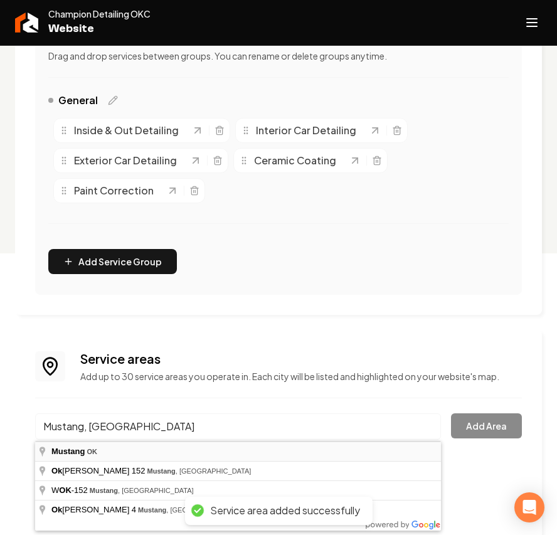
type input "Mustang, [GEOGRAPHIC_DATA]"
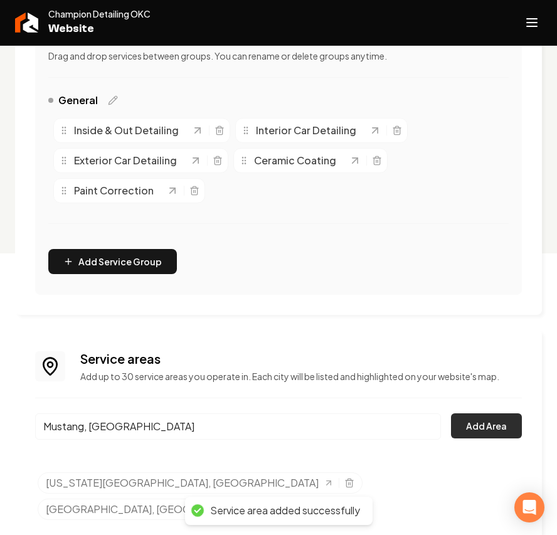
click at [486, 429] on button "Add Area" at bounding box center [486, 425] width 71 height 25
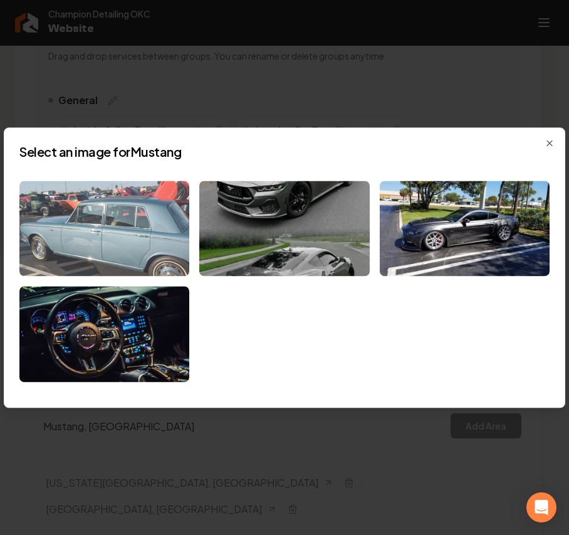
click at [84, 216] on img at bounding box center [104, 229] width 170 height 96
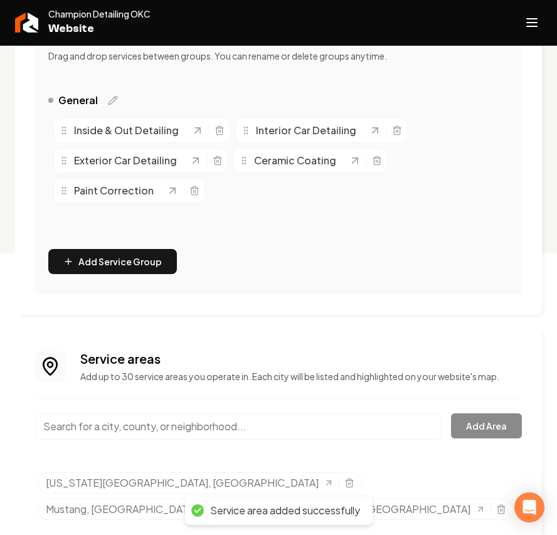
click at [155, 429] on input "Main content area" at bounding box center [238, 426] width 406 height 26
paste input "[GEOGRAPHIC_DATA], [GEOGRAPHIC_DATA]"
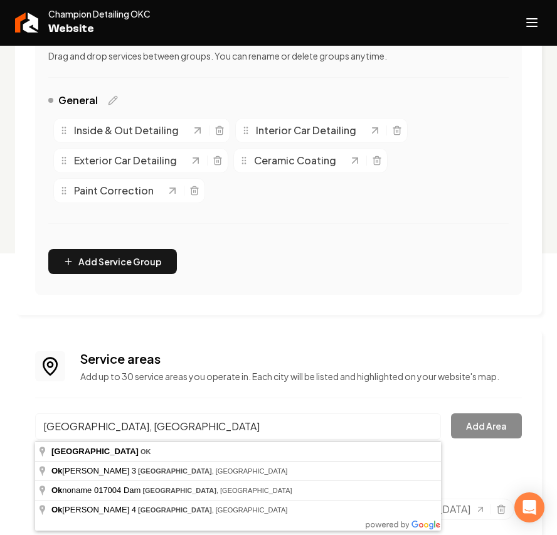
type input "[GEOGRAPHIC_DATA], [GEOGRAPHIC_DATA]"
click at [495, 441] on div "[GEOGRAPHIC_DATA], [GEOGRAPHIC_DATA] Add Area" at bounding box center [278, 433] width 486 height 41
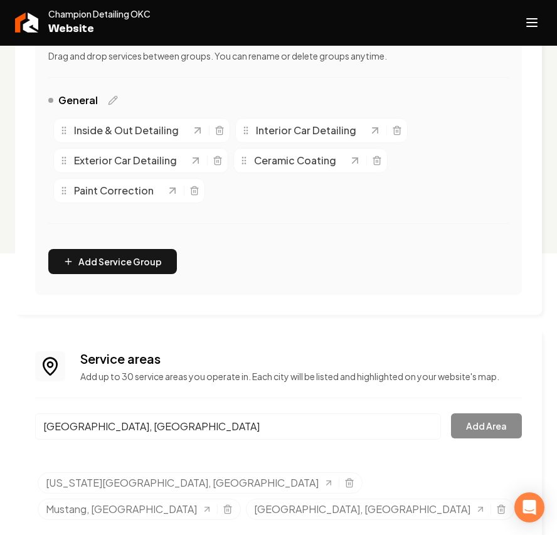
click at [487, 421] on div "[GEOGRAPHIC_DATA], [GEOGRAPHIC_DATA] Add Area" at bounding box center [278, 433] width 486 height 41
click at [231, 414] on input "[GEOGRAPHIC_DATA], [GEOGRAPHIC_DATA]" at bounding box center [238, 426] width 406 height 26
click at [479, 421] on button "Add Area" at bounding box center [486, 425] width 71 height 25
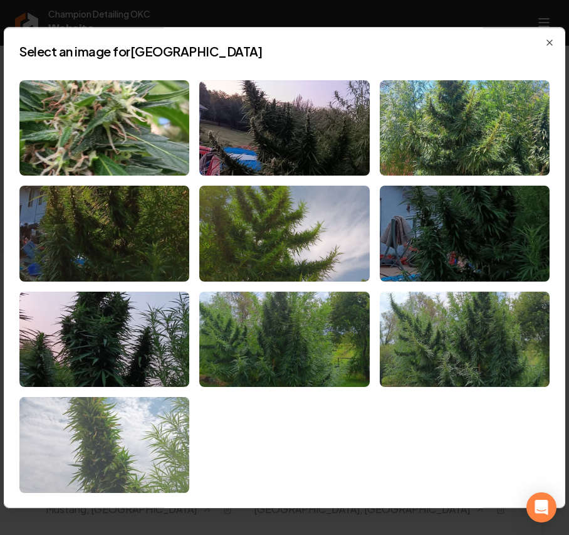
click at [146, 406] on img at bounding box center [104, 445] width 170 height 96
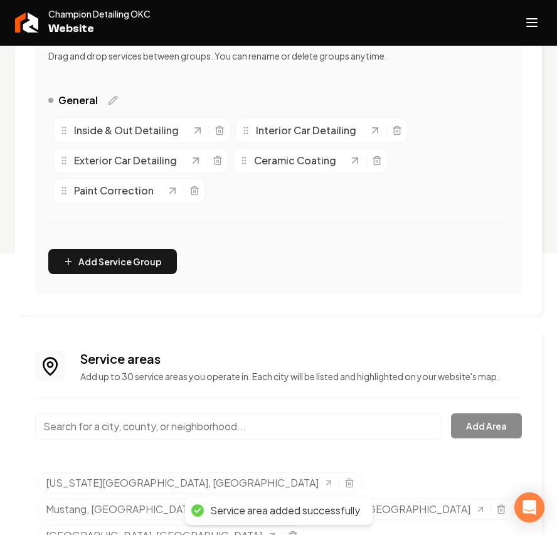
click at [174, 426] on input "Main content area" at bounding box center [238, 426] width 406 height 26
paste input "[PERSON_NAME][GEOGRAPHIC_DATA], [GEOGRAPHIC_DATA]"
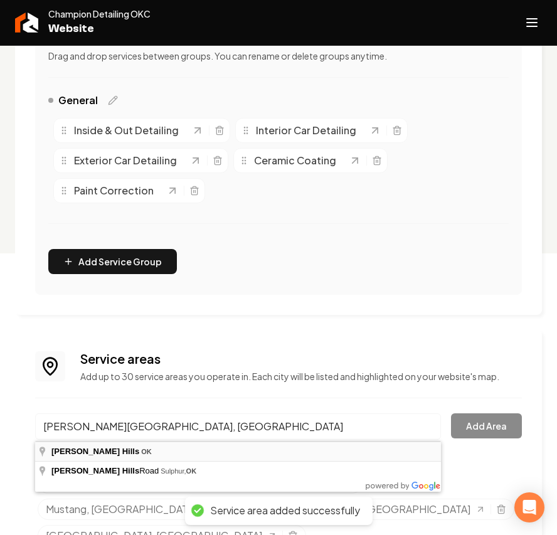
type input "[PERSON_NAME][GEOGRAPHIC_DATA], [GEOGRAPHIC_DATA]"
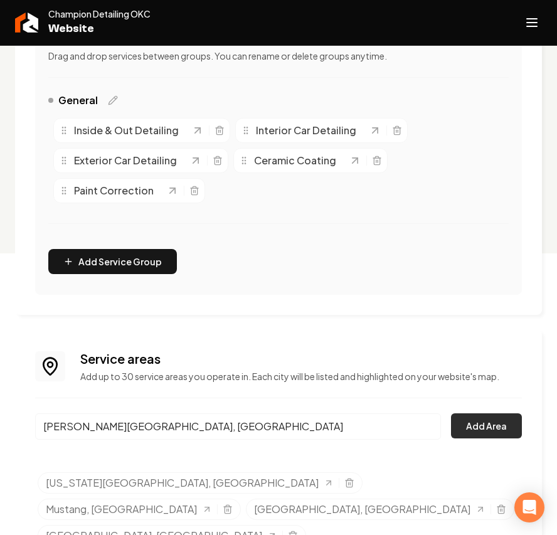
click at [476, 429] on button "Add Area" at bounding box center [486, 425] width 71 height 25
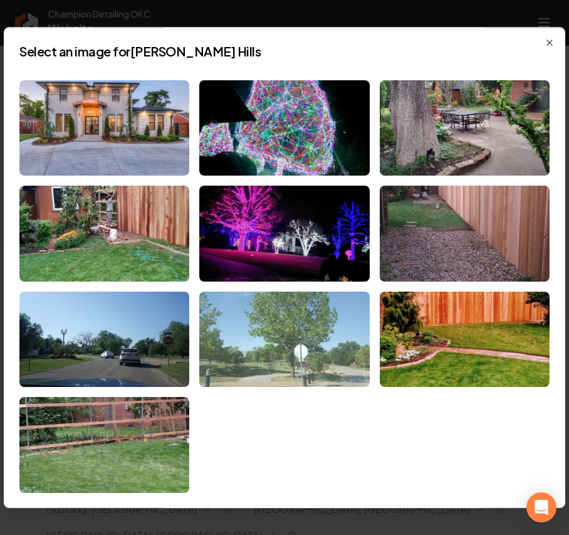
click at [267, 329] on img at bounding box center [284, 339] width 170 height 96
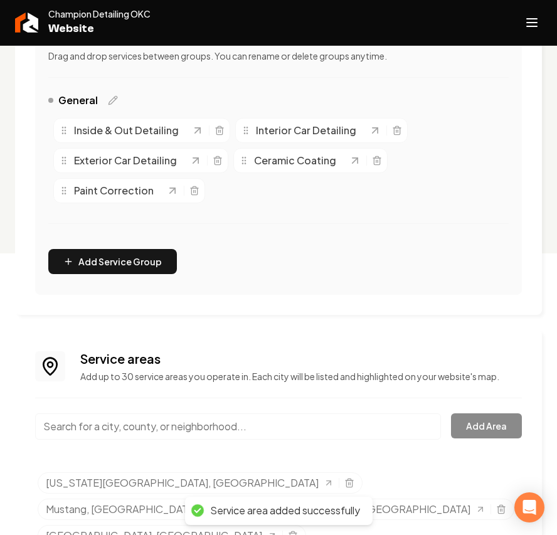
click at [219, 444] on div "Main content area" at bounding box center [238, 433] width 406 height 41
click at [216, 432] on input "Main content area" at bounding box center [238, 426] width 406 height 26
paste input "The Village, [GEOGRAPHIC_DATA]"
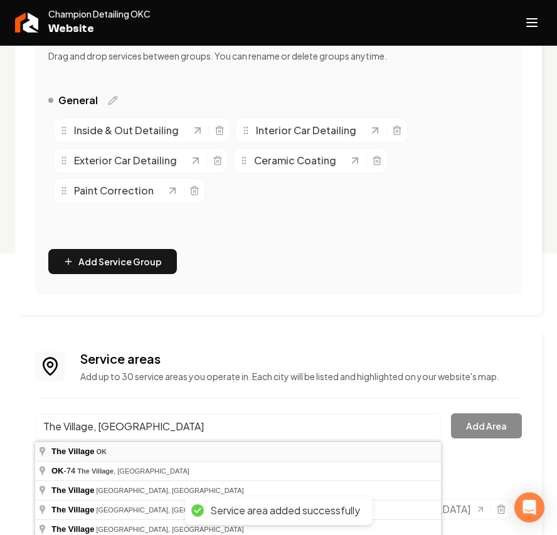
type input "The Village, [GEOGRAPHIC_DATA]"
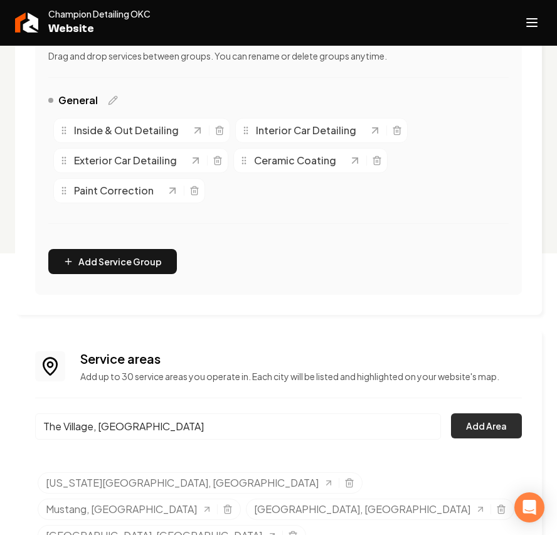
click at [510, 430] on button "Add Area" at bounding box center [486, 425] width 71 height 25
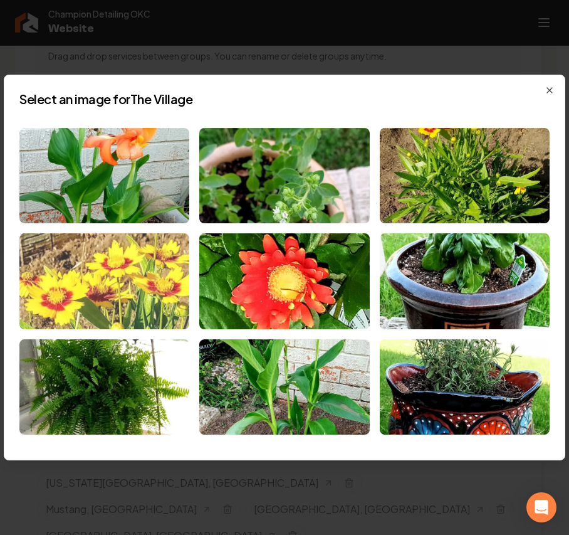
click at [139, 312] on img at bounding box center [104, 281] width 170 height 96
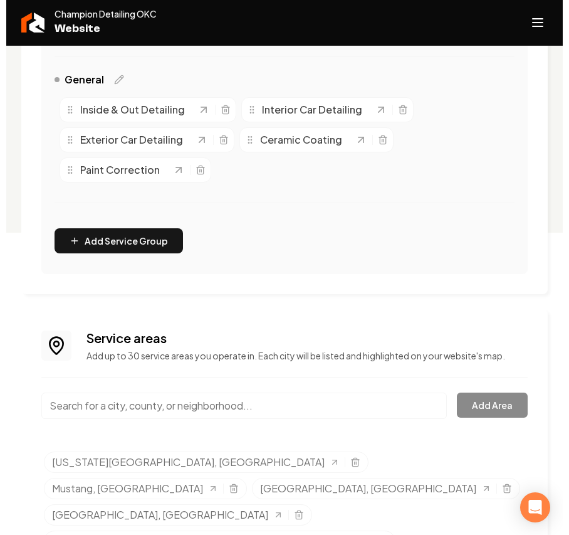
scroll to position [308, 0]
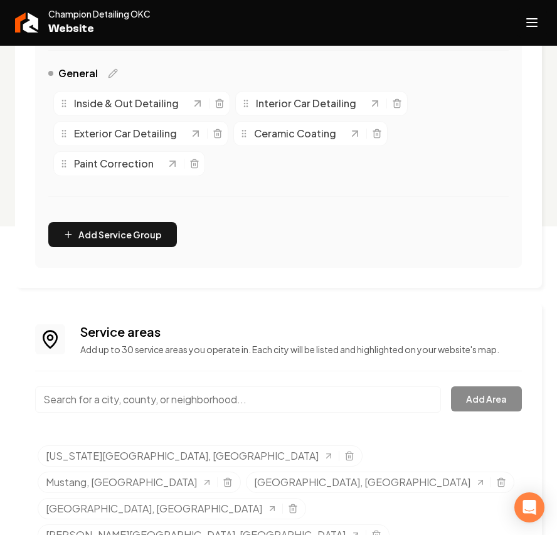
click at [530, 35] on button "Open navigation menu" at bounding box center [531, 23] width 30 height 30
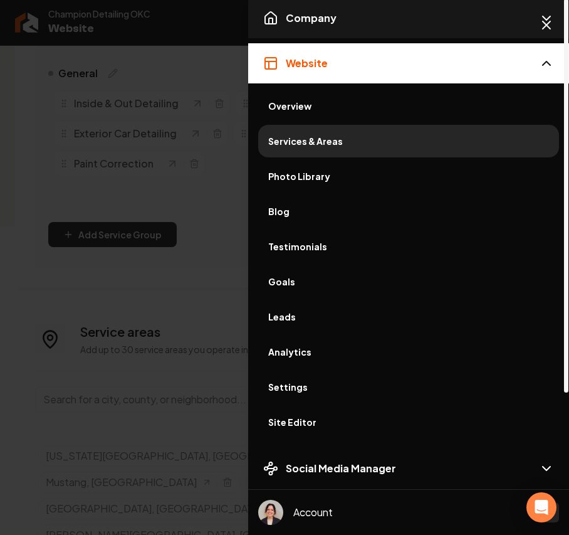
click at [336, 21] on button "Company" at bounding box center [408, 18] width 321 height 40
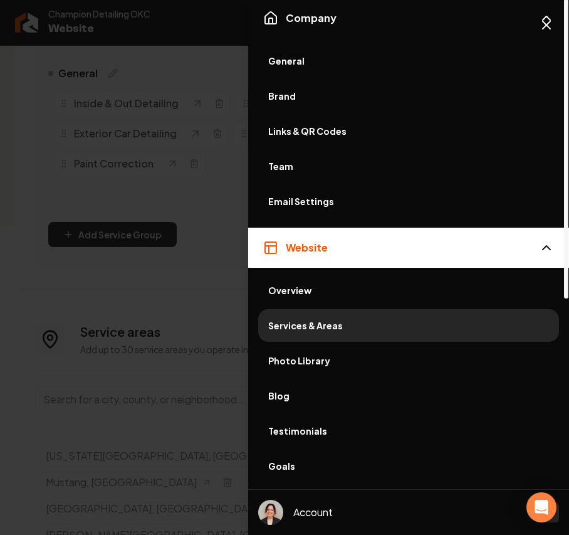
click at [288, 293] on span "Overview" at bounding box center [408, 290] width 281 height 13
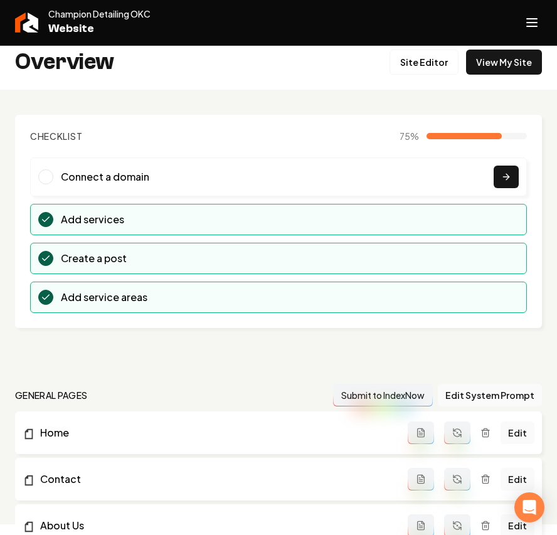
scroll to position [167, 0]
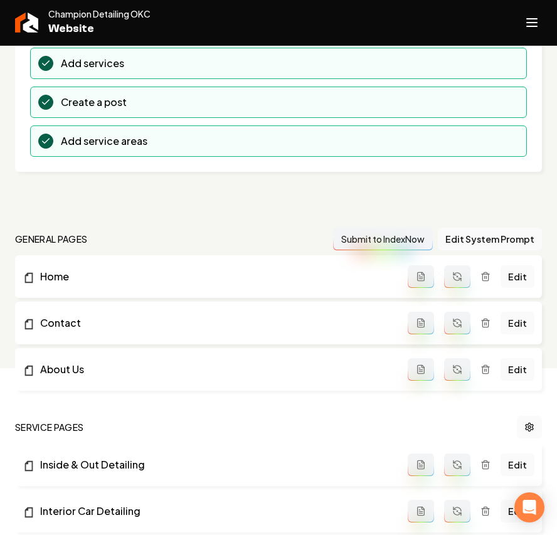
click at [466, 277] on button "Main content area" at bounding box center [457, 276] width 26 height 23
click at [462, 314] on button "Main content area" at bounding box center [457, 323] width 26 height 23
click at [460, 364] on button "Main content area" at bounding box center [457, 369] width 26 height 23
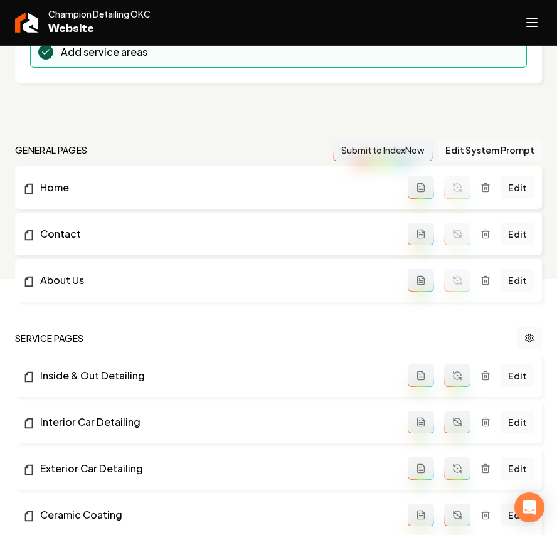
scroll to position [501, 0]
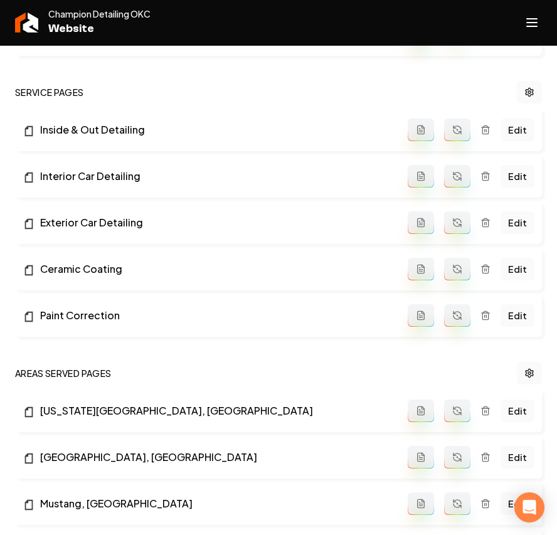
click at [460, 123] on button "Main content area" at bounding box center [457, 129] width 26 height 23
click at [461, 176] on icon "Main content area" at bounding box center [457, 174] width 8 height 4
click at [450, 221] on button "Main content area" at bounding box center [457, 222] width 26 height 23
click at [449, 268] on button "Main content area" at bounding box center [457, 269] width 26 height 23
click at [447, 317] on button "Main content area" at bounding box center [457, 315] width 26 height 23
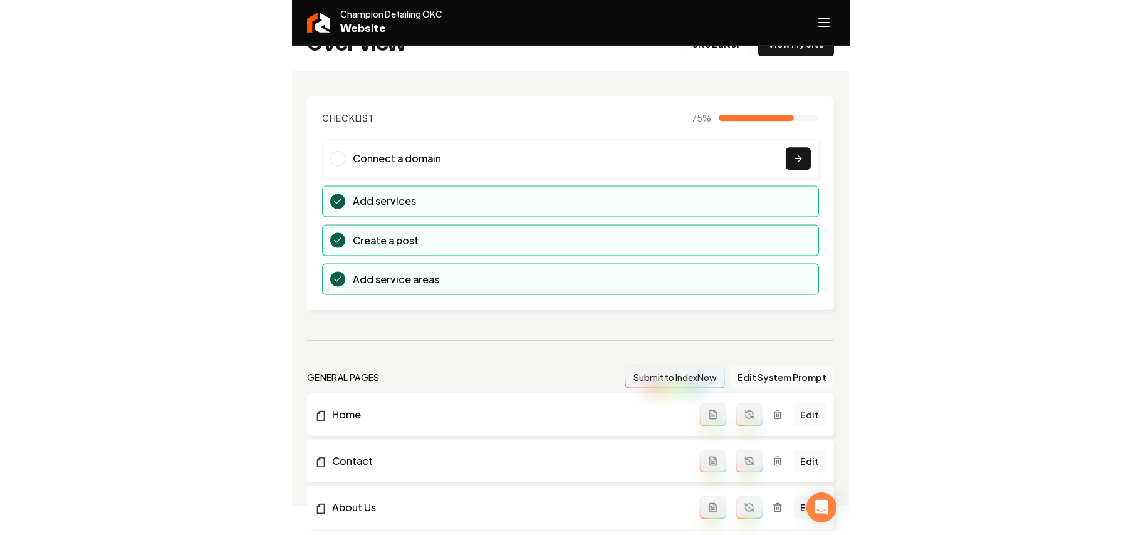
scroll to position [0, 0]
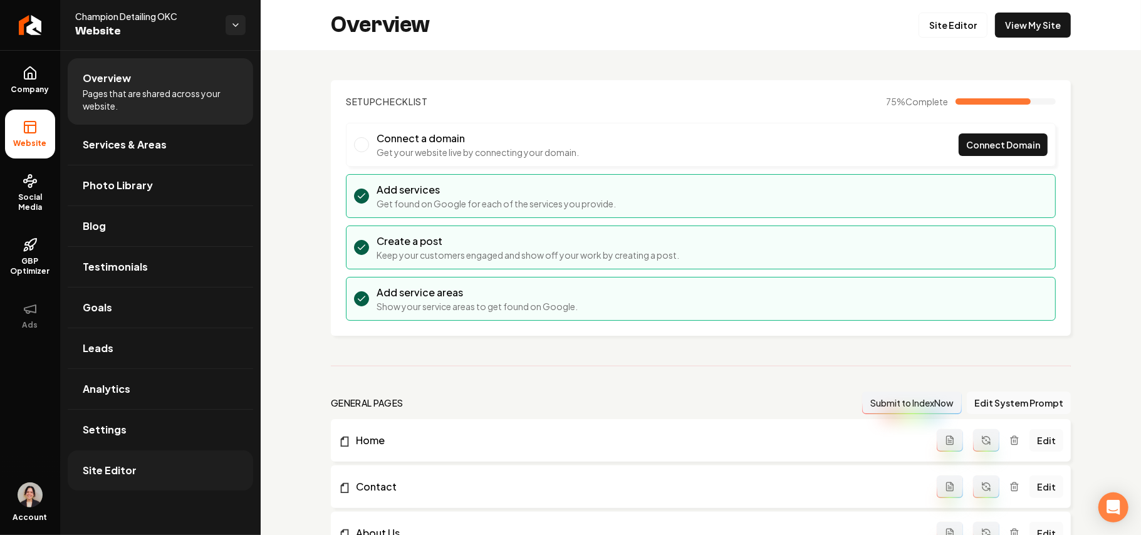
click at [125, 465] on span "Site Editor" at bounding box center [110, 470] width 54 height 15
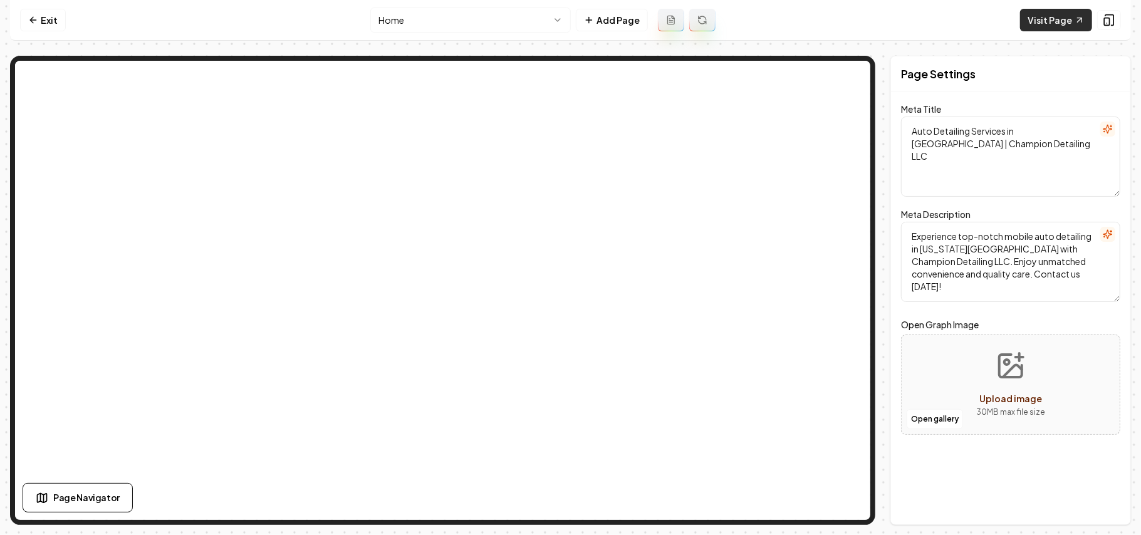
click at [1069, 24] on link "Visit Page" at bounding box center [1056, 20] width 72 height 23
click at [54, 24] on link "Exit" at bounding box center [43, 20] width 46 height 23
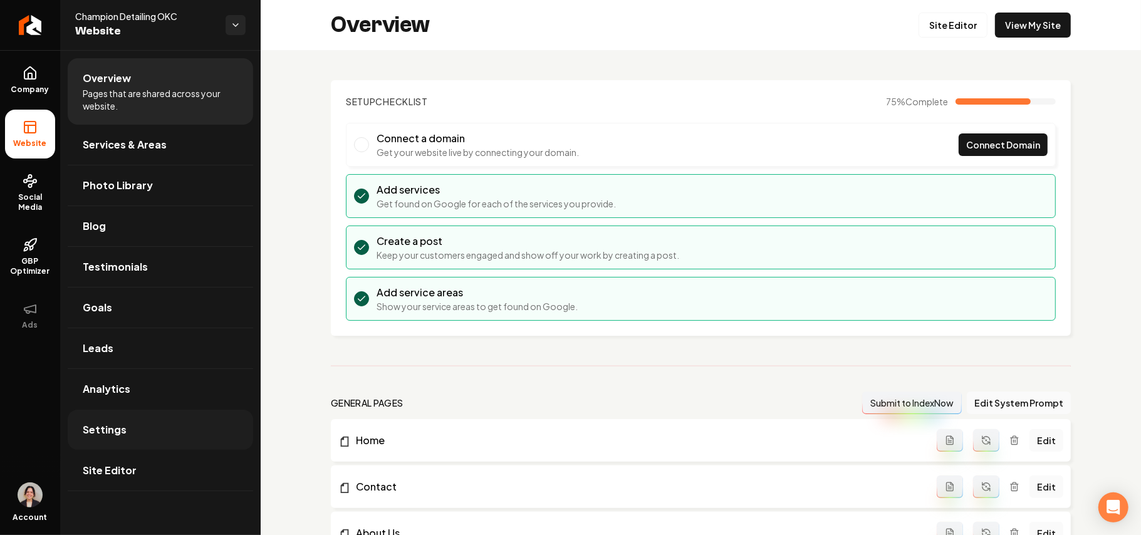
click at [88, 427] on span "Settings" at bounding box center [105, 429] width 44 height 15
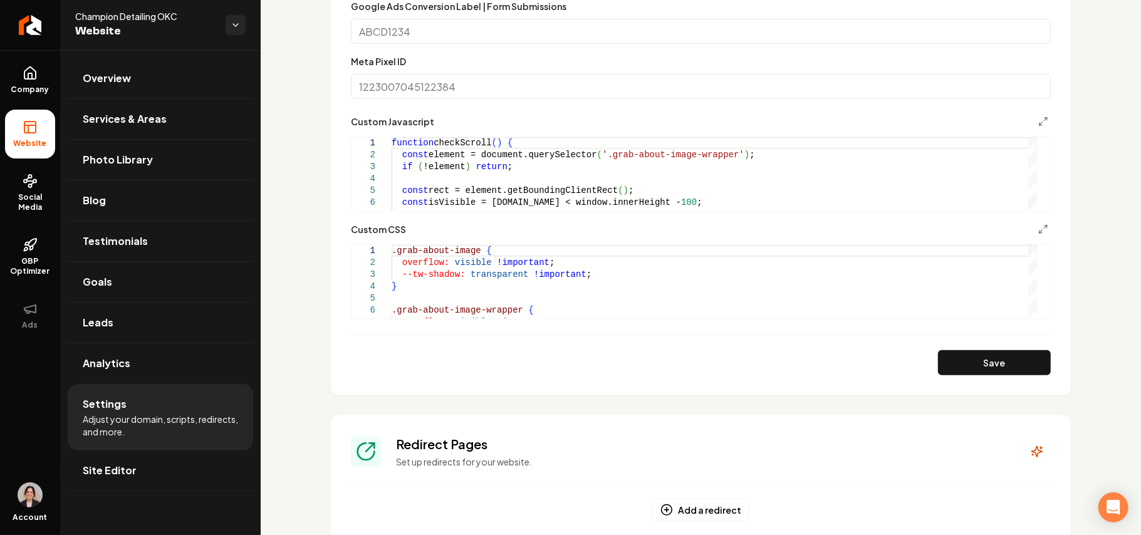
scroll to position [752, 0]
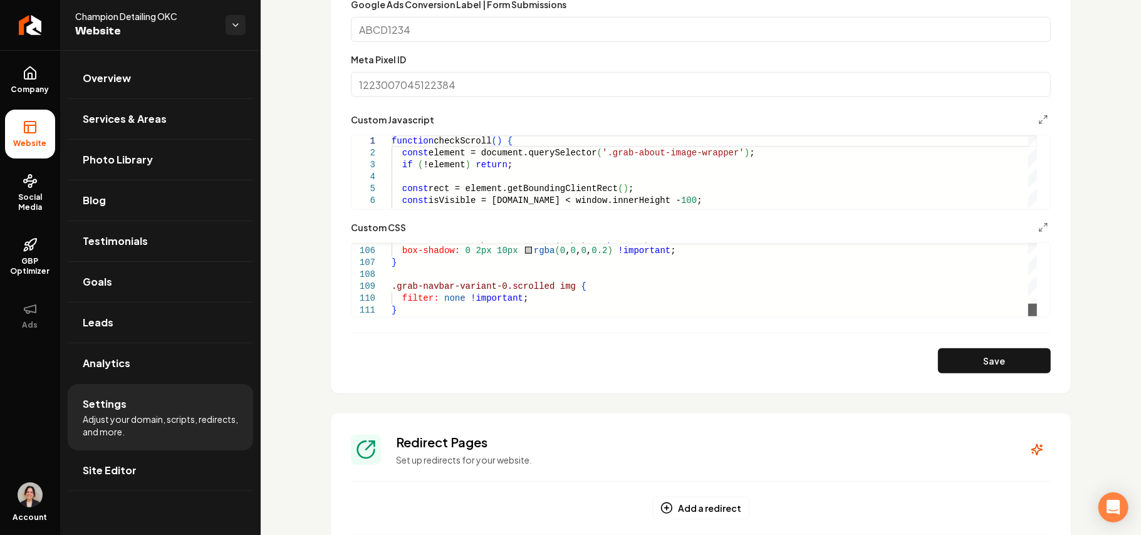
click at [1037, 317] on div "Main content area" at bounding box center [1033, 310] width 9 height 13
click at [476, 319] on form "**********" at bounding box center [701, 102] width 700 height 542
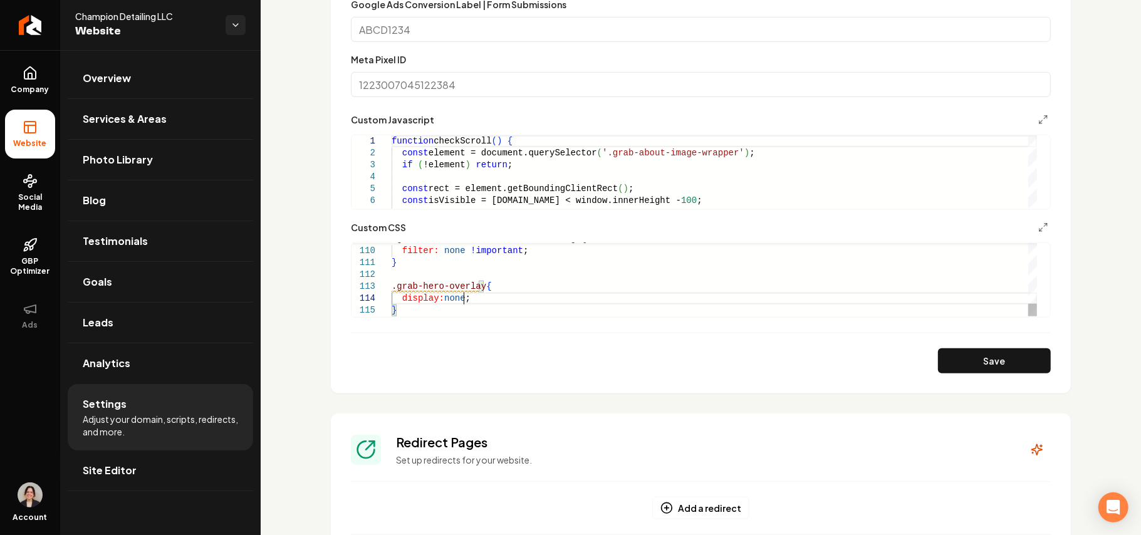
scroll to position [36, 71]
click at [955, 364] on button "Save" at bounding box center [994, 360] width 113 height 25
drag, startPoint x: 404, startPoint y: 295, endPoint x: 495, endPoint y: 297, distance: 90.9
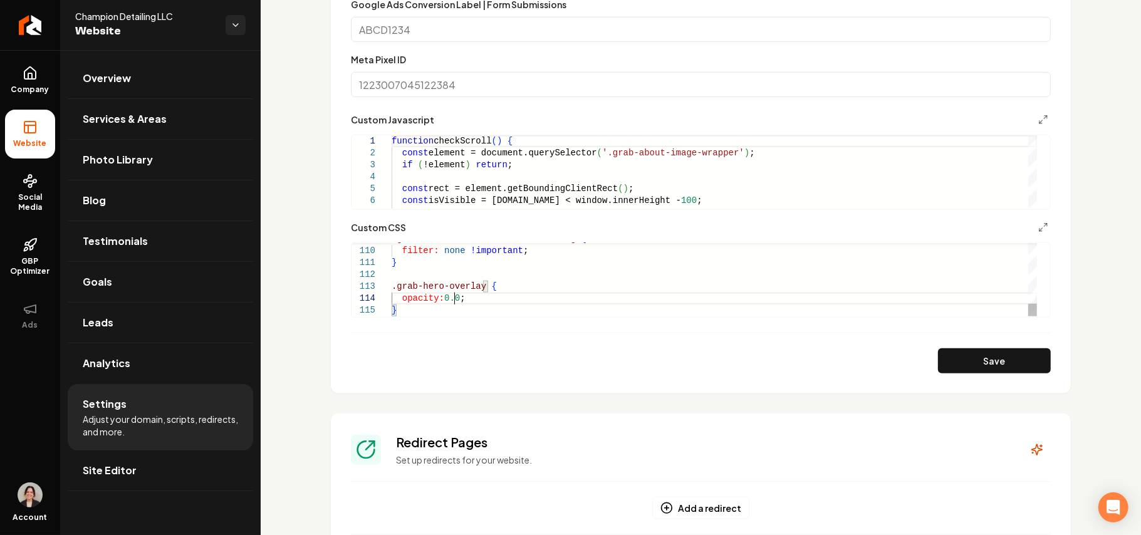
scroll to position [36, 66]
type textarea "**********"
click at [1008, 369] on button "Save" at bounding box center [994, 360] width 113 height 25
click at [119, 463] on link "Site Editor" at bounding box center [161, 471] width 186 height 40
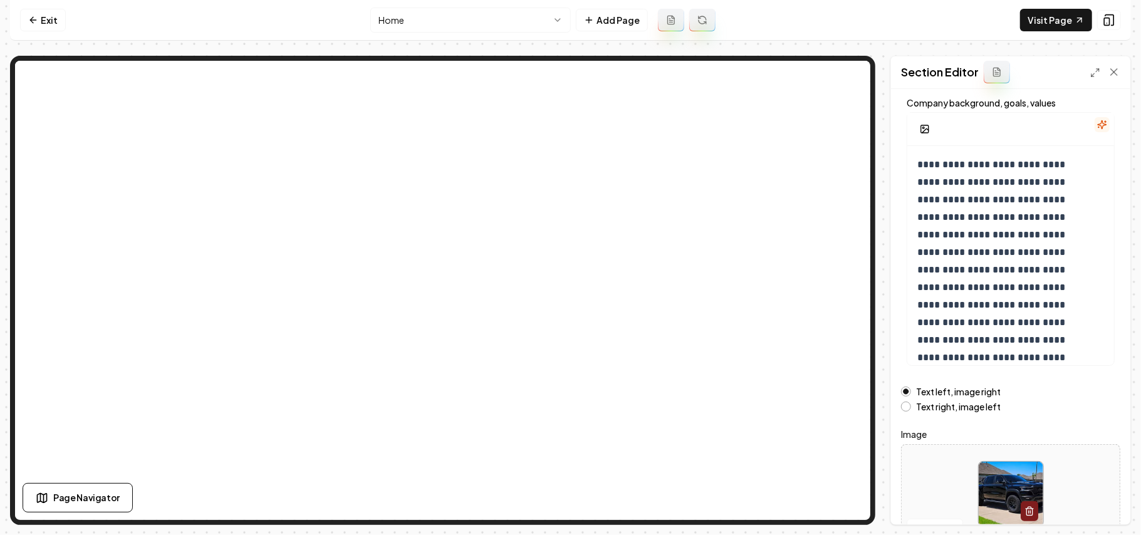
scroll to position [143, 0]
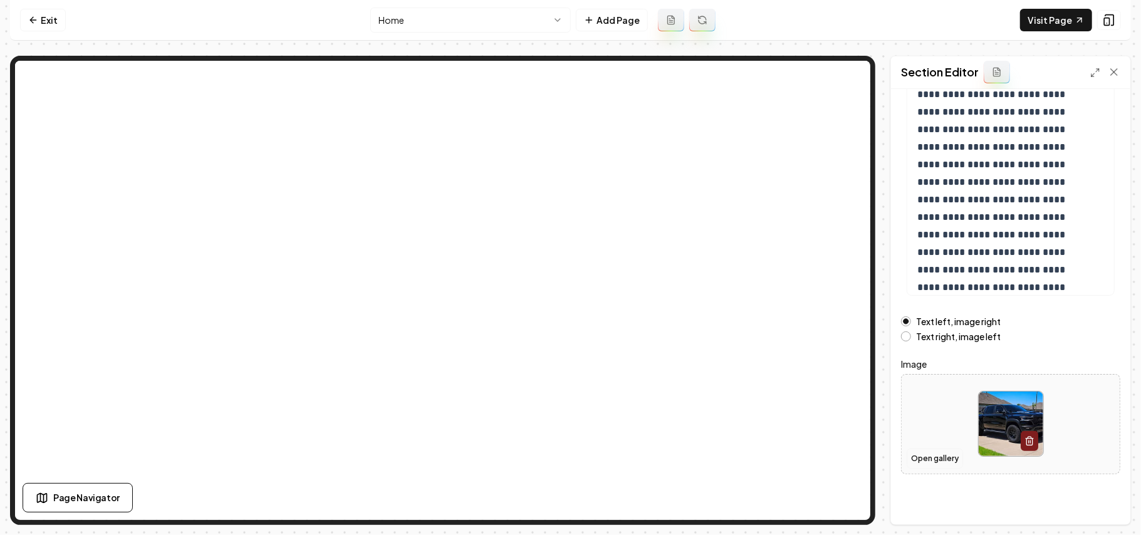
click at [934, 459] on button "Open gallery" at bounding box center [935, 459] width 56 height 20
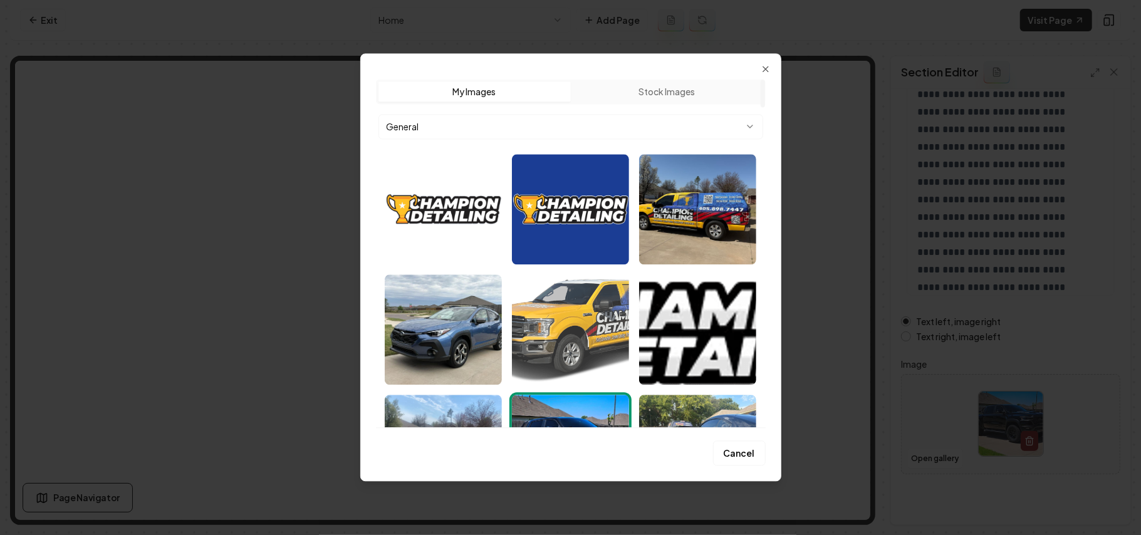
click at [555, 300] on img "Select image image_68b1bda05c7cd75eb8ad9be6.png" at bounding box center [570, 330] width 117 height 110
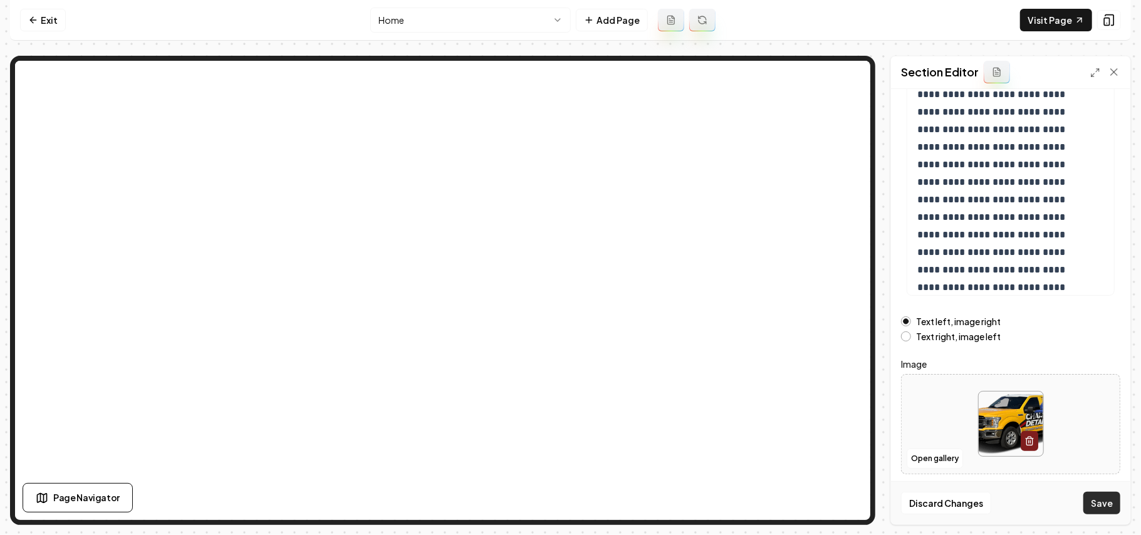
click at [1096, 495] on button "Save" at bounding box center [1102, 503] width 37 height 23
click at [29, 21] on icon at bounding box center [33, 20] width 10 height 10
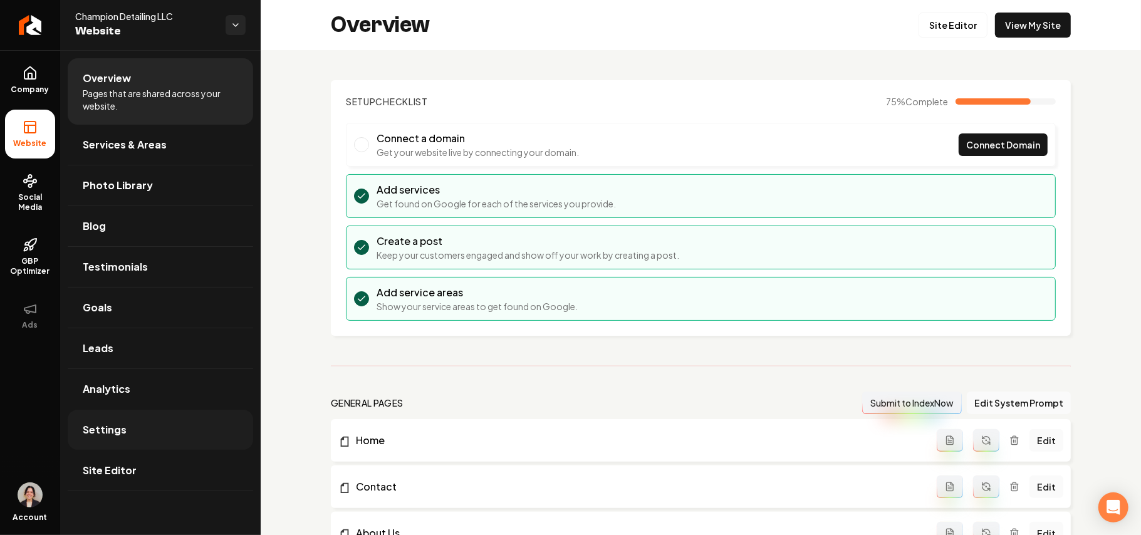
click at [158, 444] on link "Settings" at bounding box center [161, 430] width 186 height 40
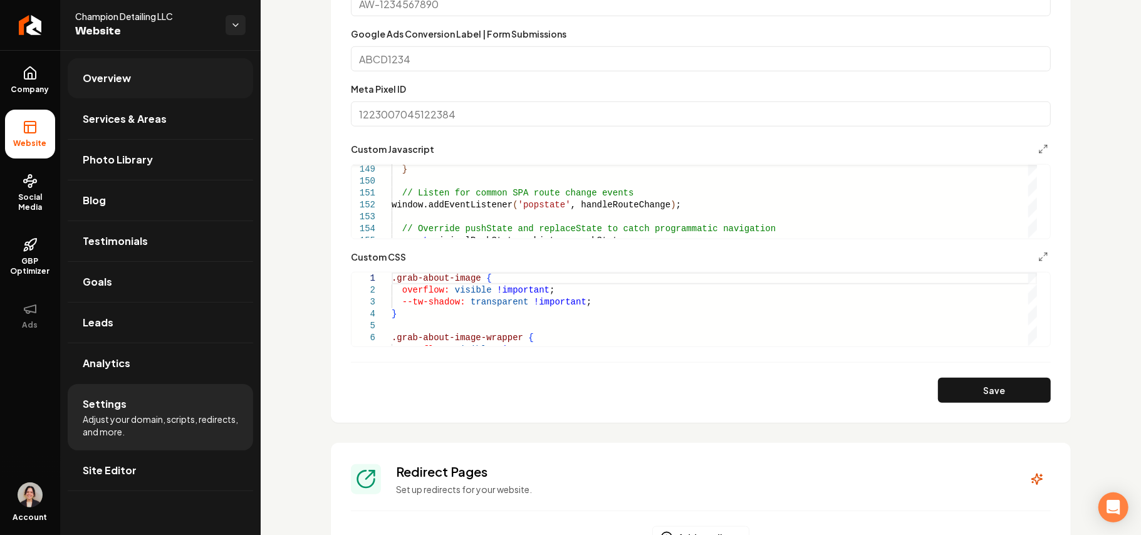
scroll to position [752, 0]
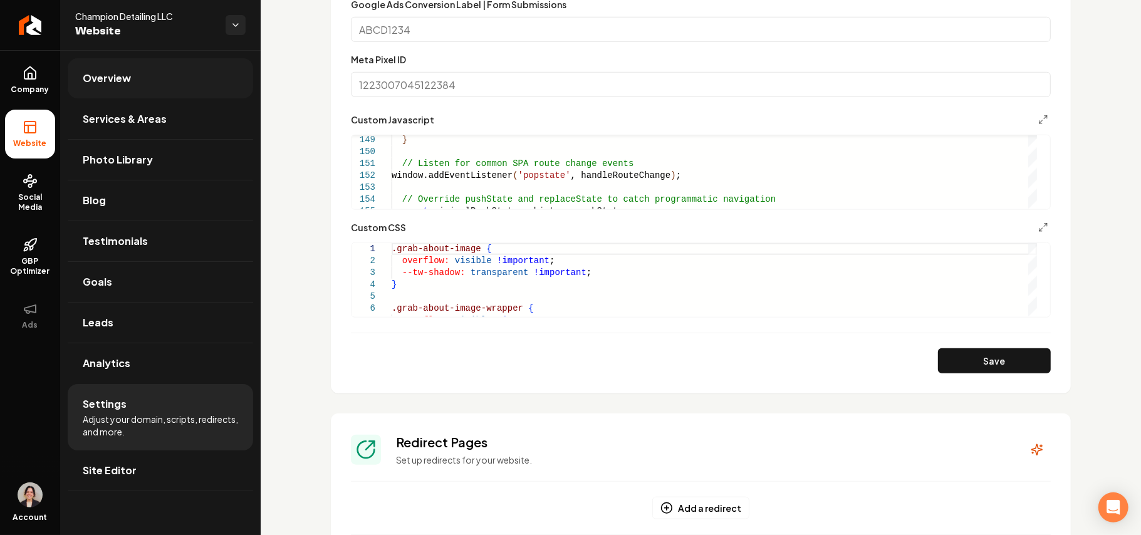
click at [128, 83] on span "Overview" at bounding box center [107, 78] width 48 height 15
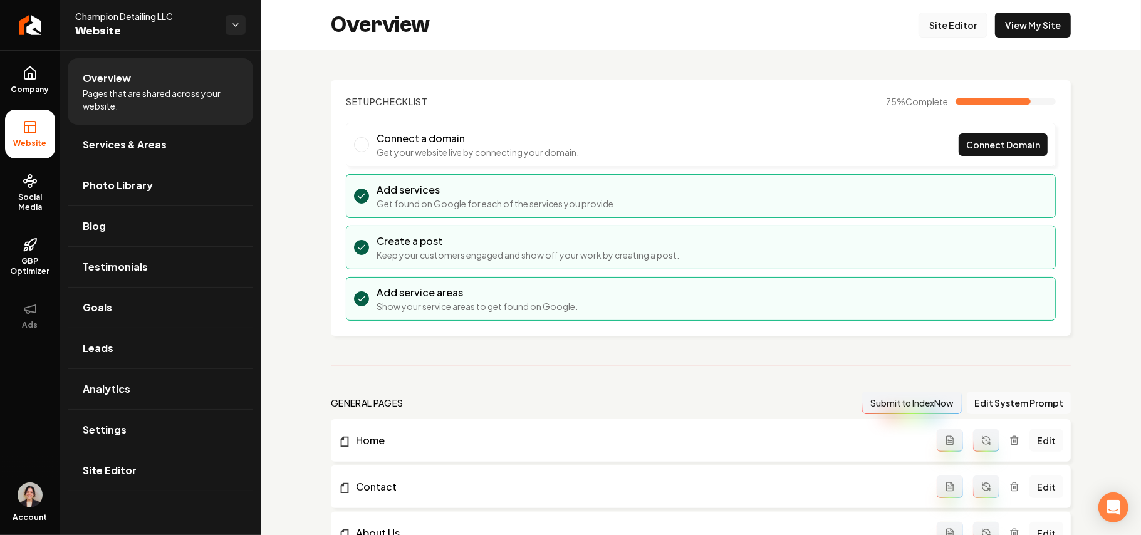
click at [961, 28] on link "Site Editor" at bounding box center [953, 25] width 69 height 25
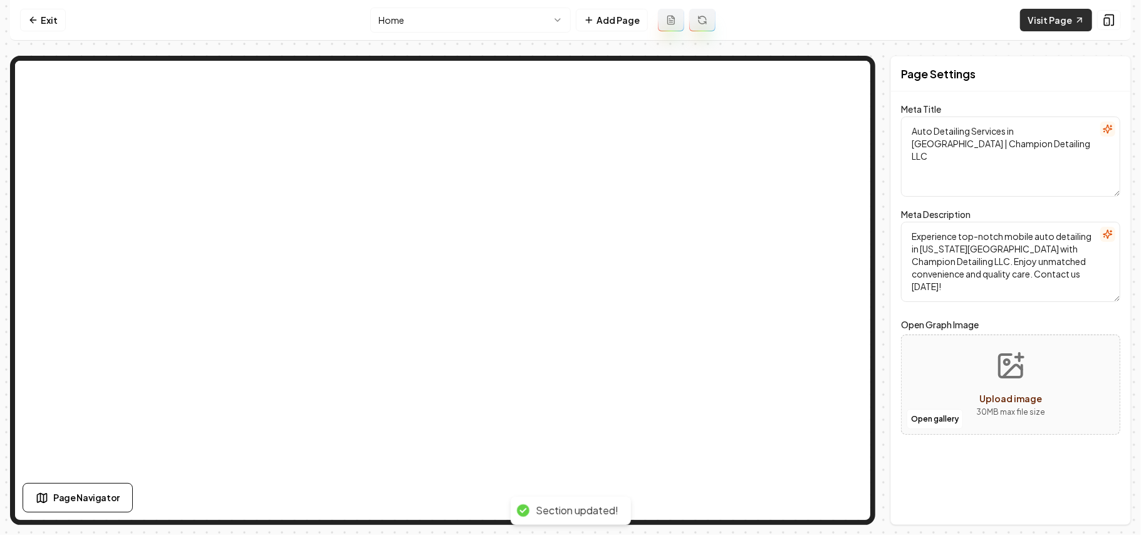
click at [1049, 28] on link "Visit Page" at bounding box center [1056, 20] width 72 height 23
click at [34, 18] on icon at bounding box center [33, 20] width 10 height 10
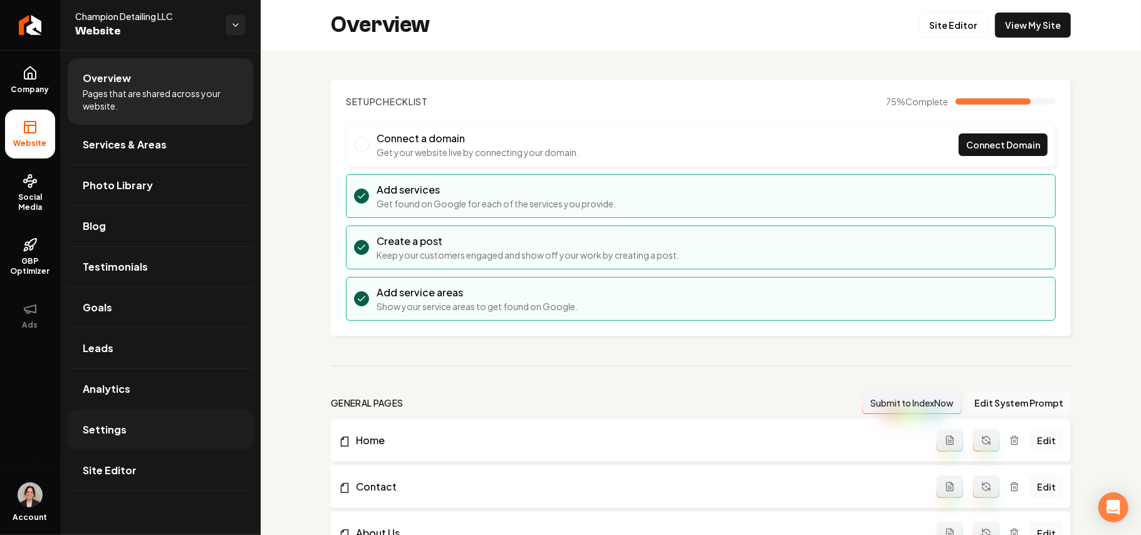
click at [119, 437] on span "Settings" at bounding box center [105, 429] width 44 height 15
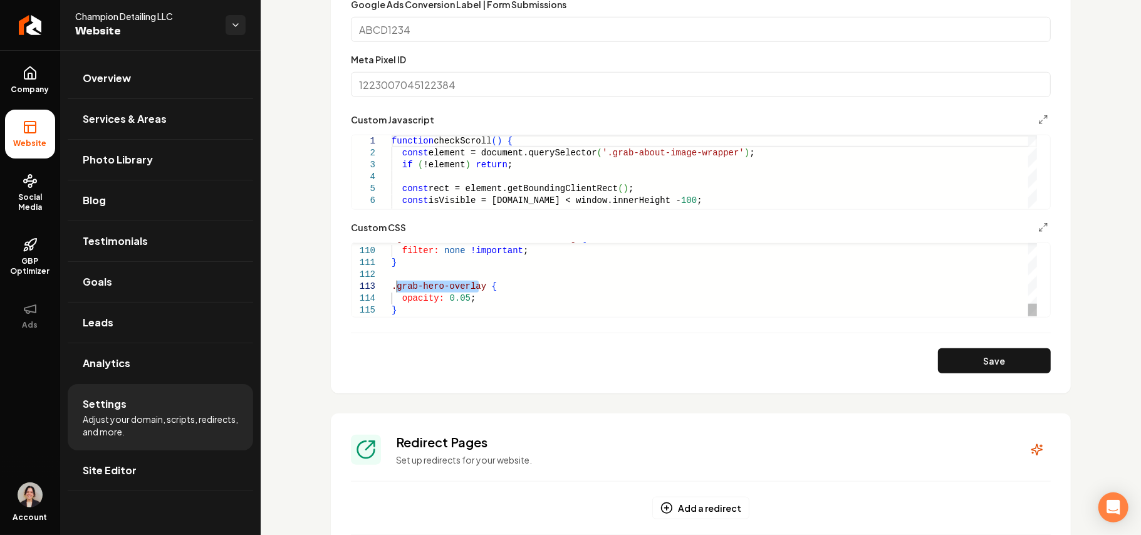
drag, startPoint x: 477, startPoint y: 285, endPoint x: 397, endPoint y: 286, distance: 80.2
click at [1000, 359] on button "Save" at bounding box center [994, 360] width 113 height 25
drag, startPoint x: 477, startPoint y: 299, endPoint x: 402, endPoint y: 294, distance: 75.4
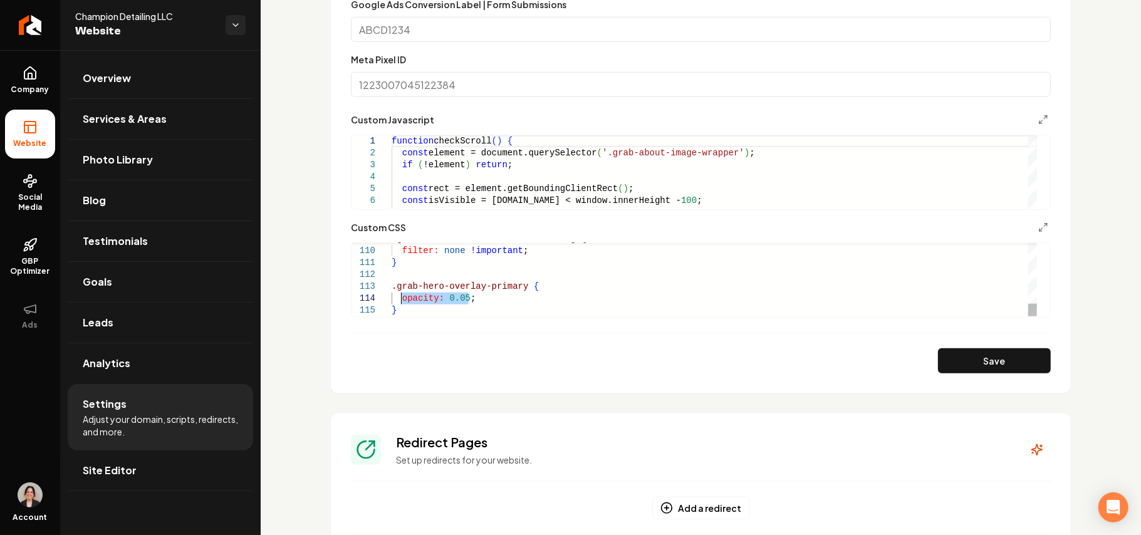
click at [977, 370] on button "Save" at bounding box center [994, 360] width 113 height 25
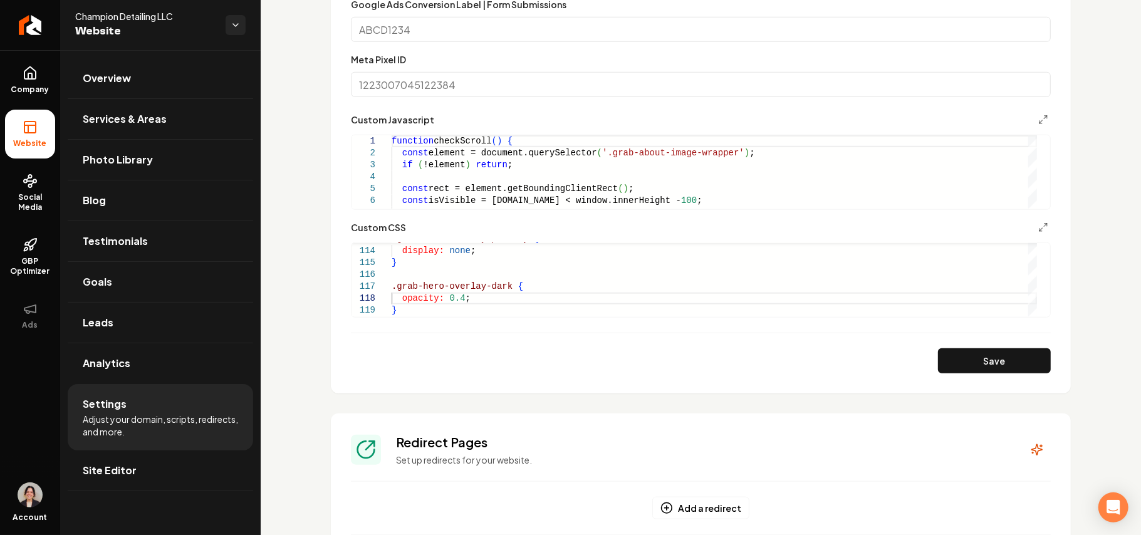
click at [989, 354] on button "Save" at bounding box center [994, 360] width 113 height 25
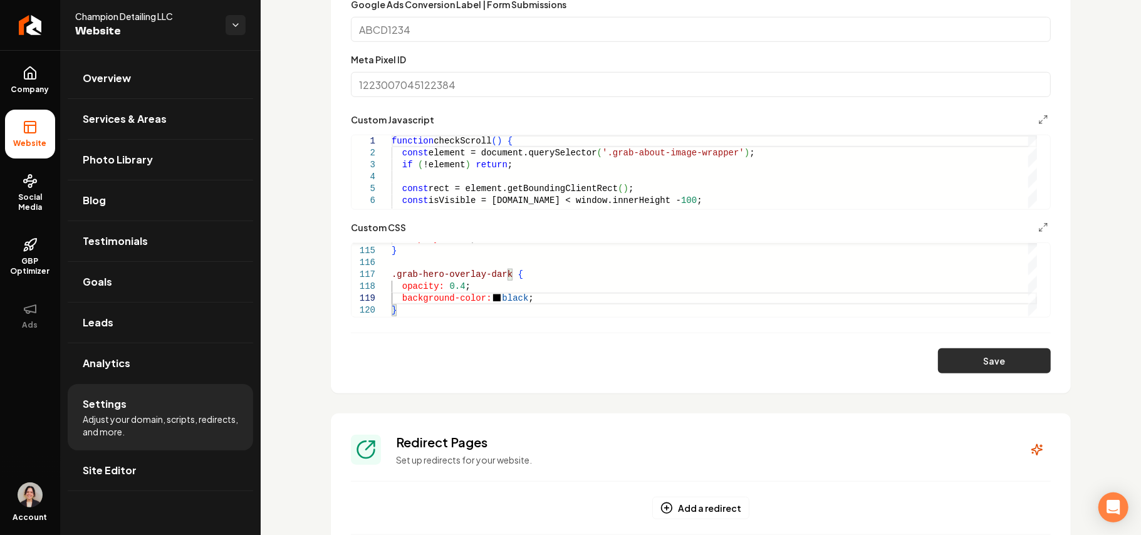
type textarea "**********"
click at [978, 357] on button "Save" at bounding box center [994, 360] width 113 height 25
click at [43, 70] on link "Company" at bounding box center [30, 80] width 50 height 49
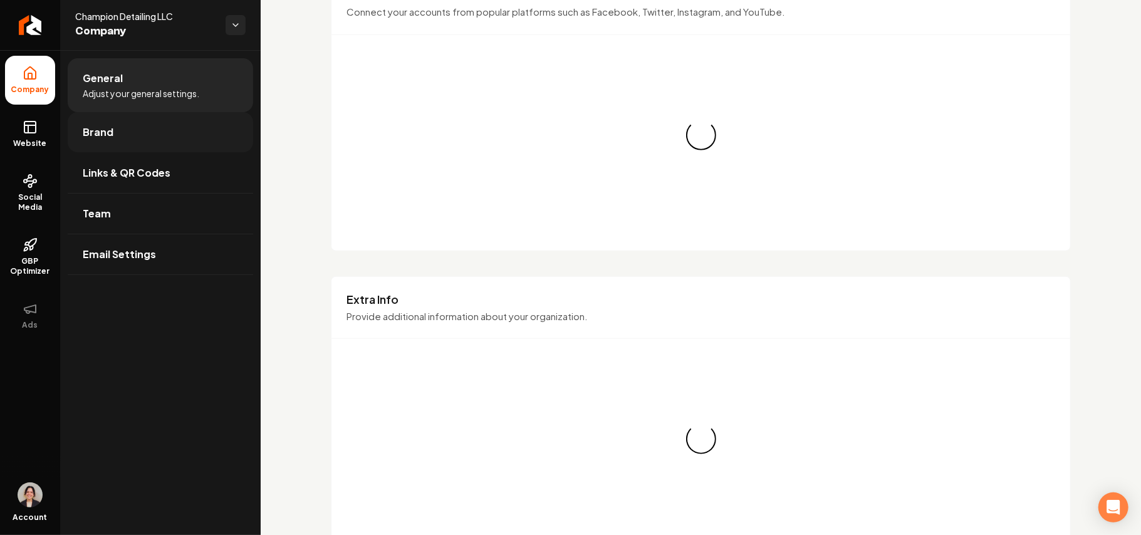
click at [113, 118] on link "Brand" at bounding box center [161, 132] width 186 height 40
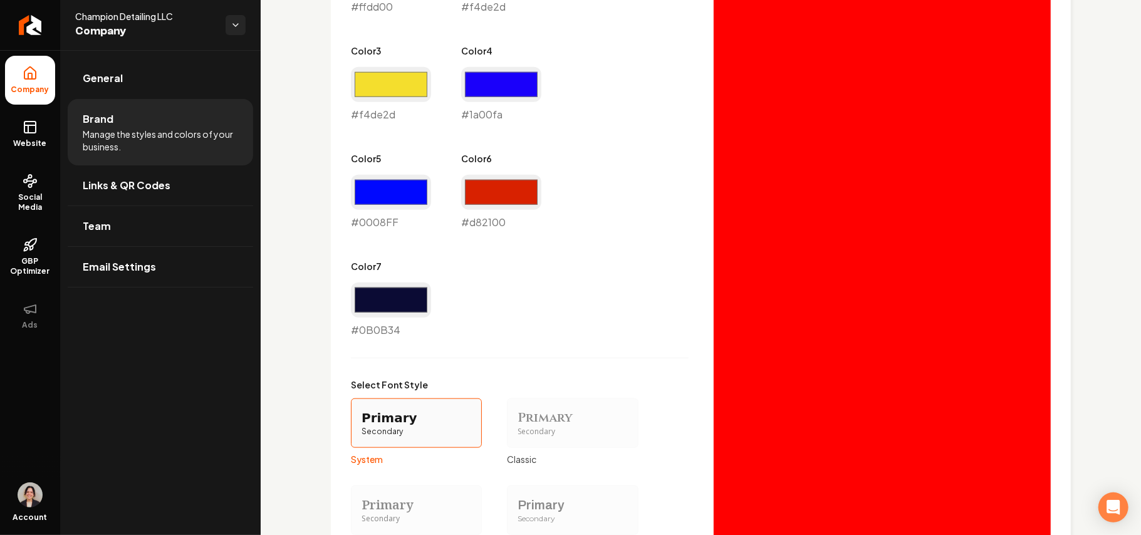
scroll to position [1023, 0]
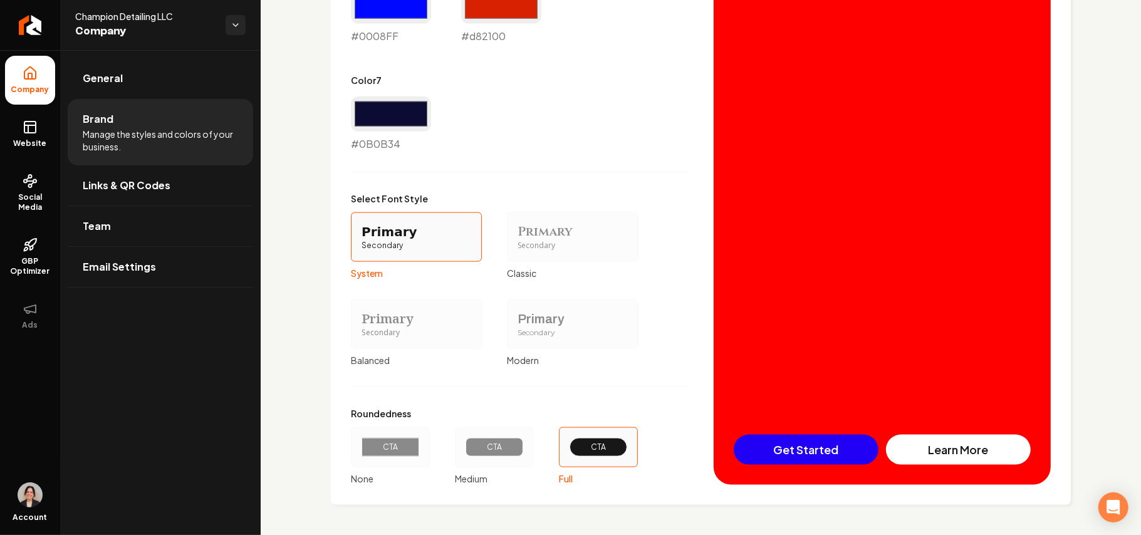
click at [395, 463] on div "CTA" at bounding box center [390, 447] width 79 height 40
click at [360, 453] on button "CTA None" at bounding box center [355, 448] width 10 height 10
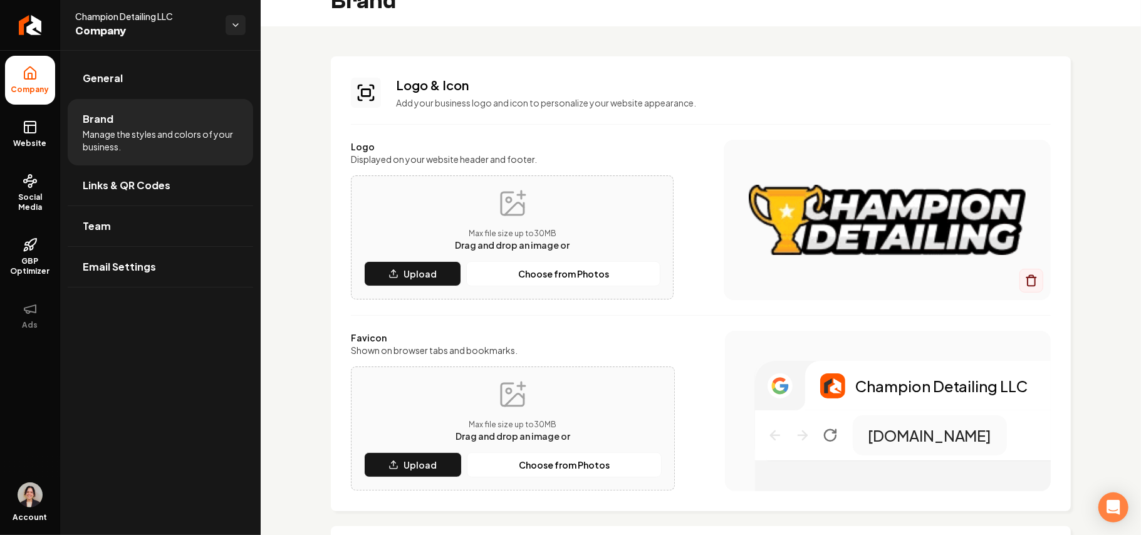
scroll to position [0, 0]
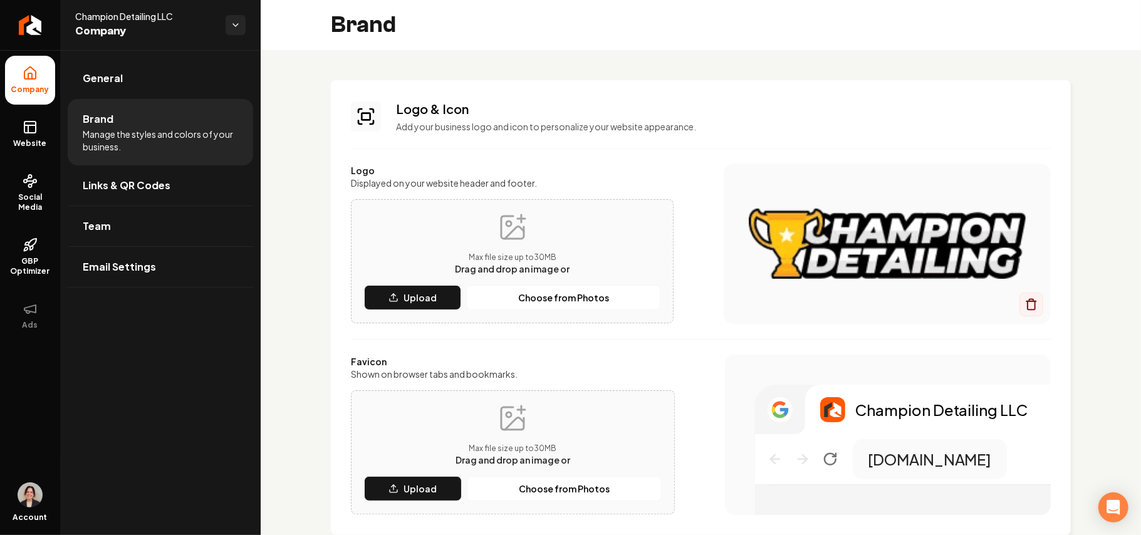
click at [38, 134] on link "Website" at bounding box center [30, 134] width 50 height 49
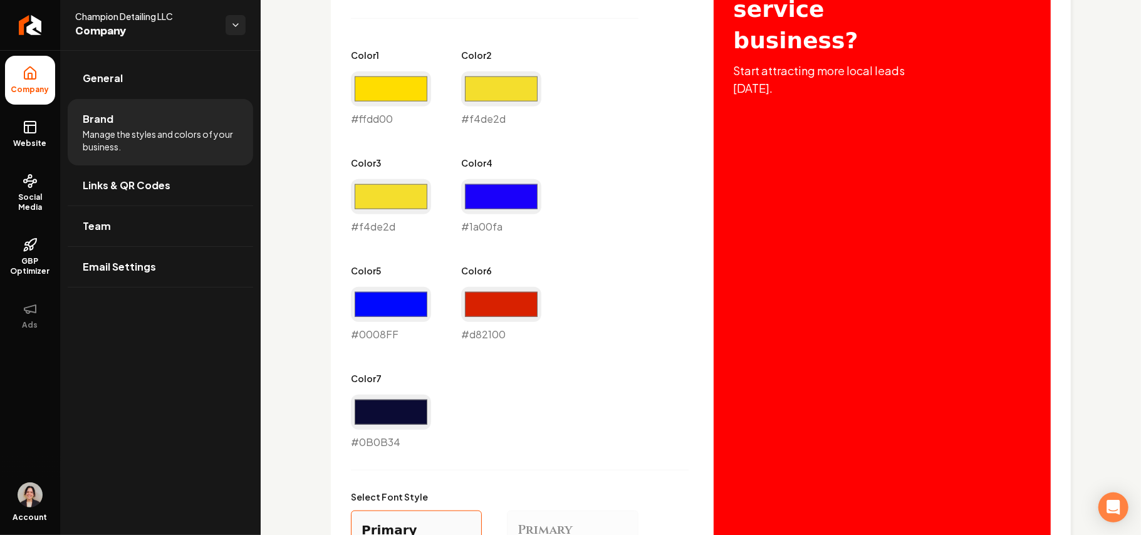
scroll to position [1071, 0]
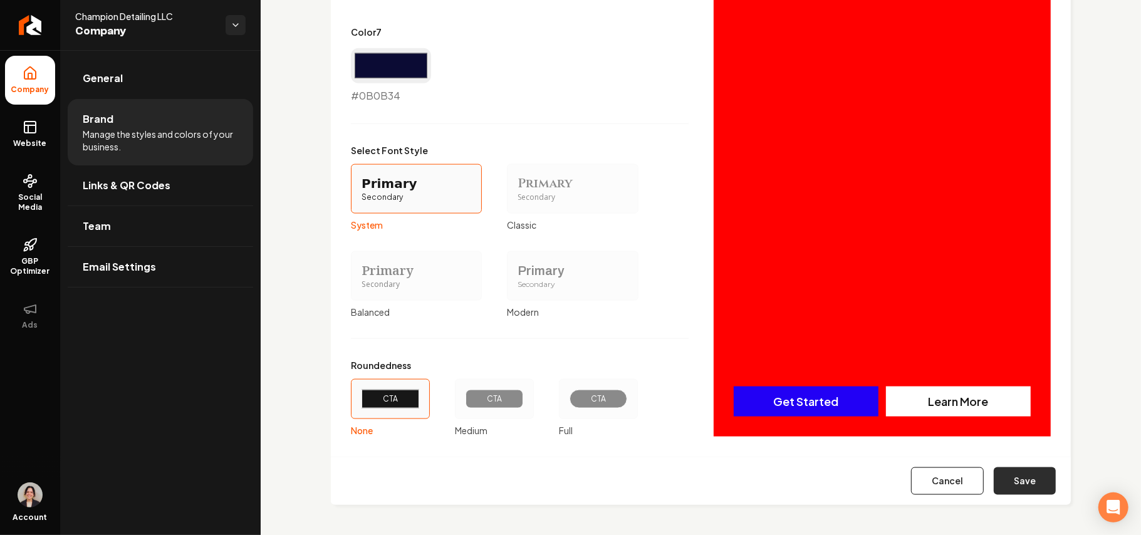
click at [1030, 477] on button "Save" at bounding box center [1025, 482] width 62 height 28
click at [1030, 477] on div "Cancel Save" at bounding box center [701, 481] width 740 height 48
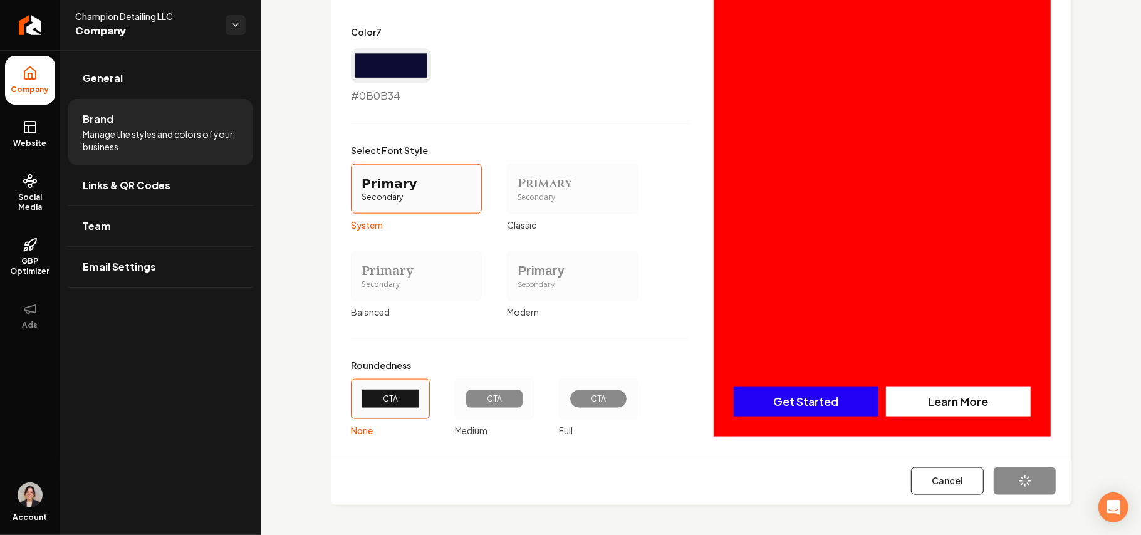
type input "#0008ff"
type input "#0b0b34"
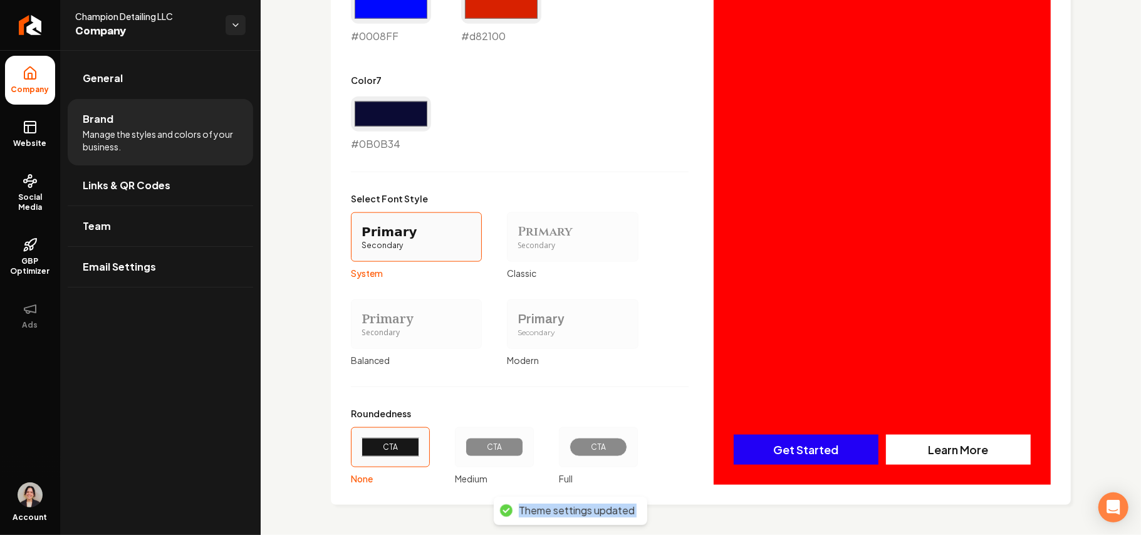
scroll to position [1023, 0]
click at [41, 135] on link "Website" at bounding box center [30, 134] width 50 height 49
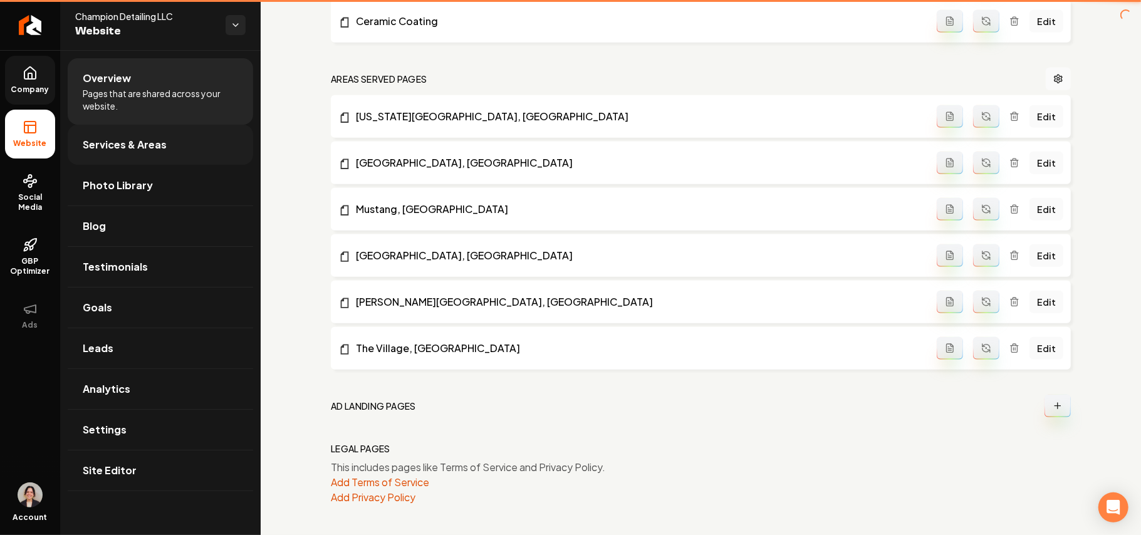
scroll to position [795, 0]
